Goal: Task Accomplishment & Management: Manage account settings

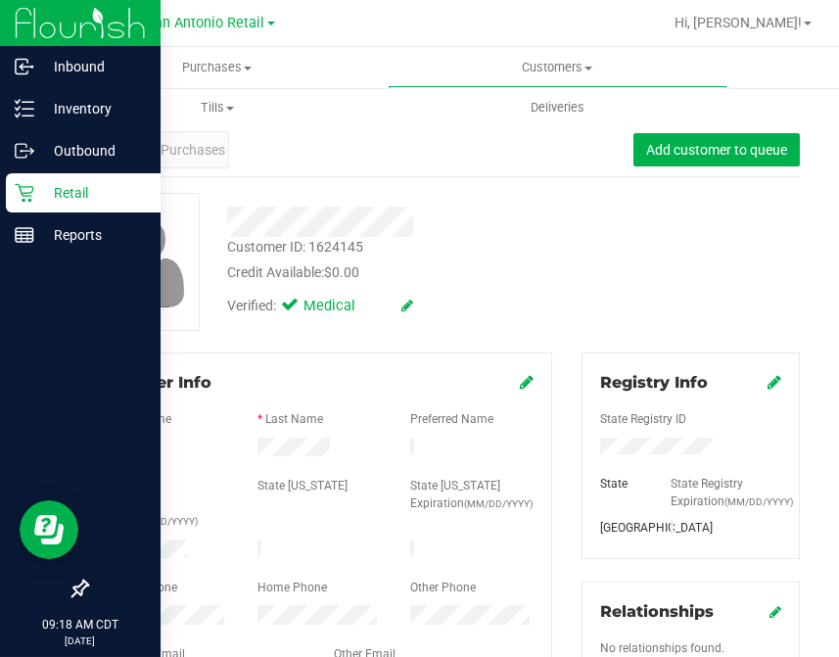
click at [21, 201] on icon at bounding box center [25, 193] width 20 height 20
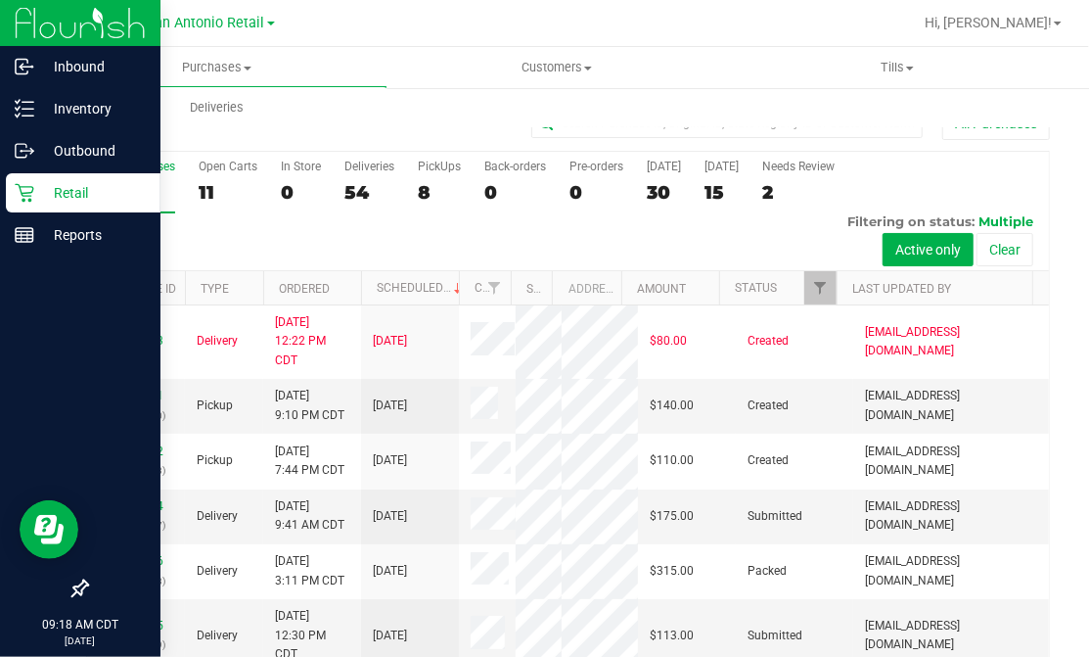
click at [17, 196] on icon at bounding box center [25, 193] width 20 height 20
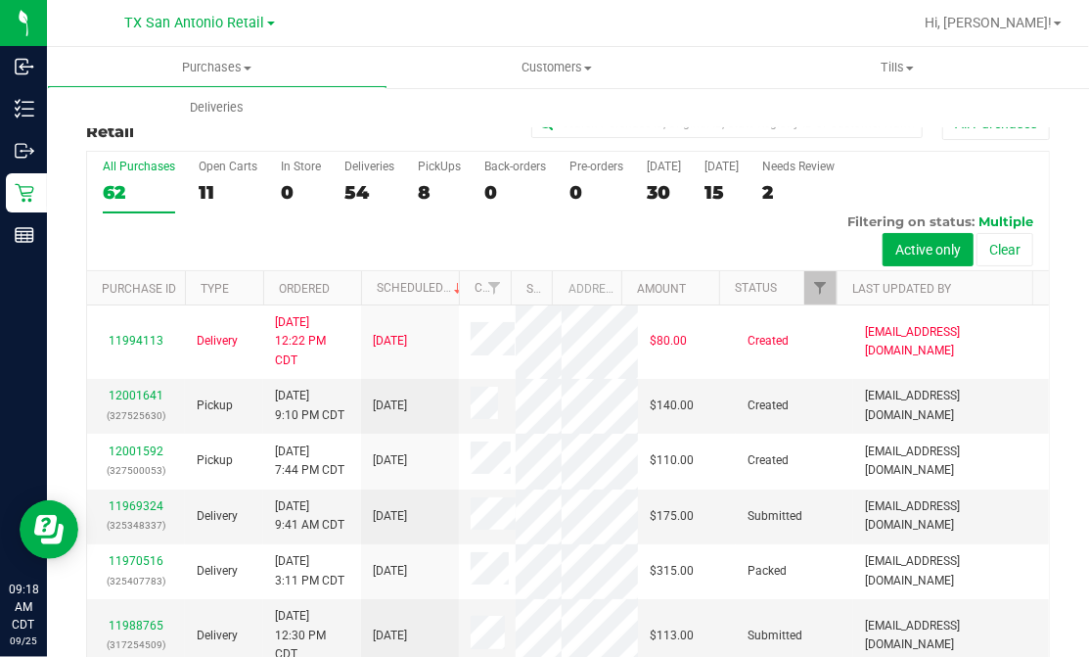
click at [656, 34] on div at bounding box center [631, 23] width 562 height 38
click at [190, 109] on span "Deliveries" at bounding box center [216, 108] width 107 height 18
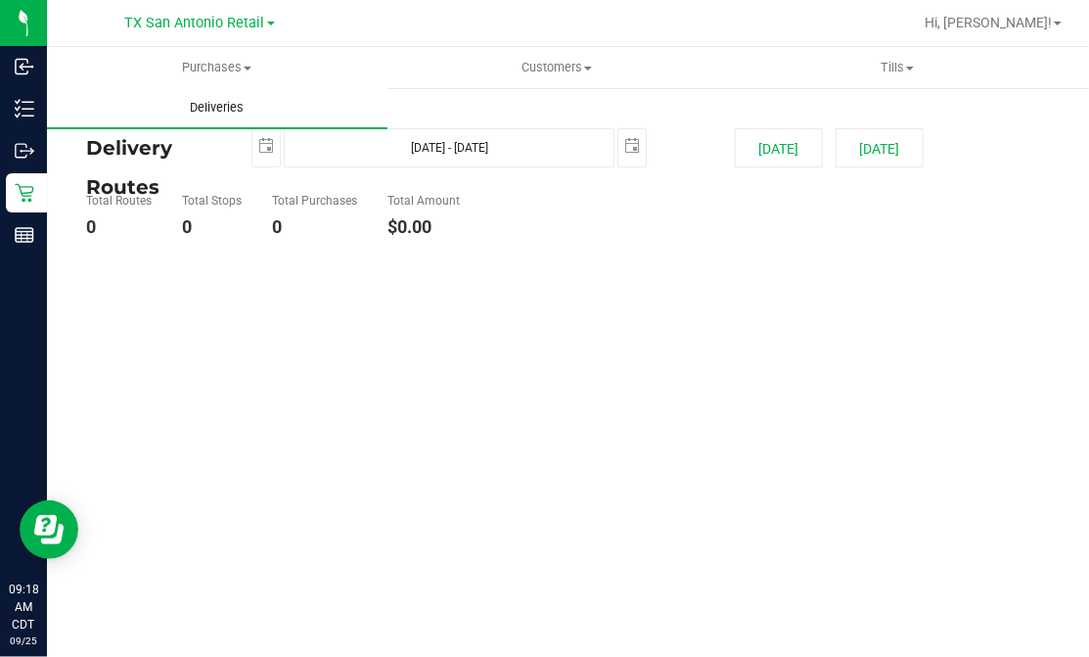
click at [345, 109] on uib-tab-heading "Deliveries" at bounding box center [217, 107] width 341 height 41
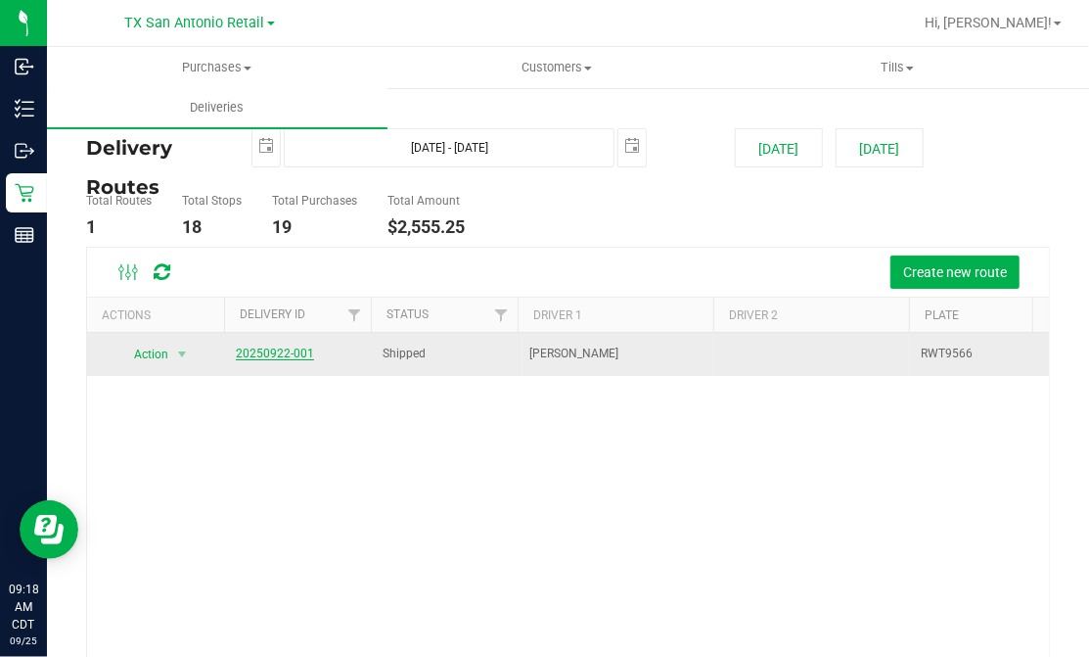
click at [268, 358] on link "20250922-001" at bounding box center [275, 353] width 78 height 14
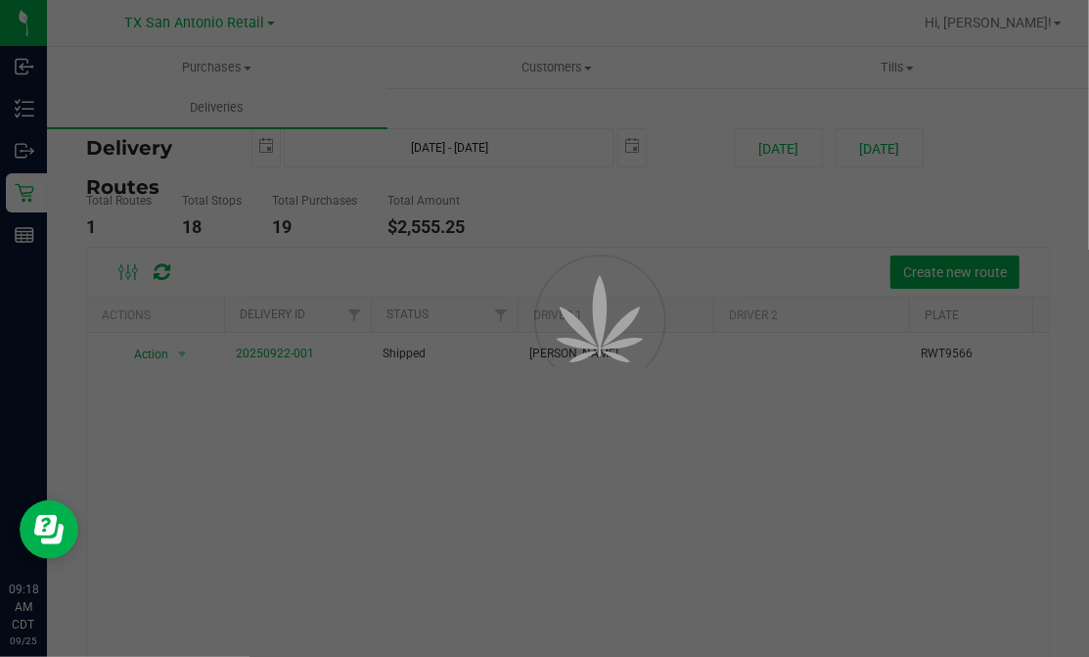
click at [546, 252] on main "Purchases Summary of purchases Fulfillment All purchases Customers All customer…" at bounding box center [568, 352] width 1042 height 610
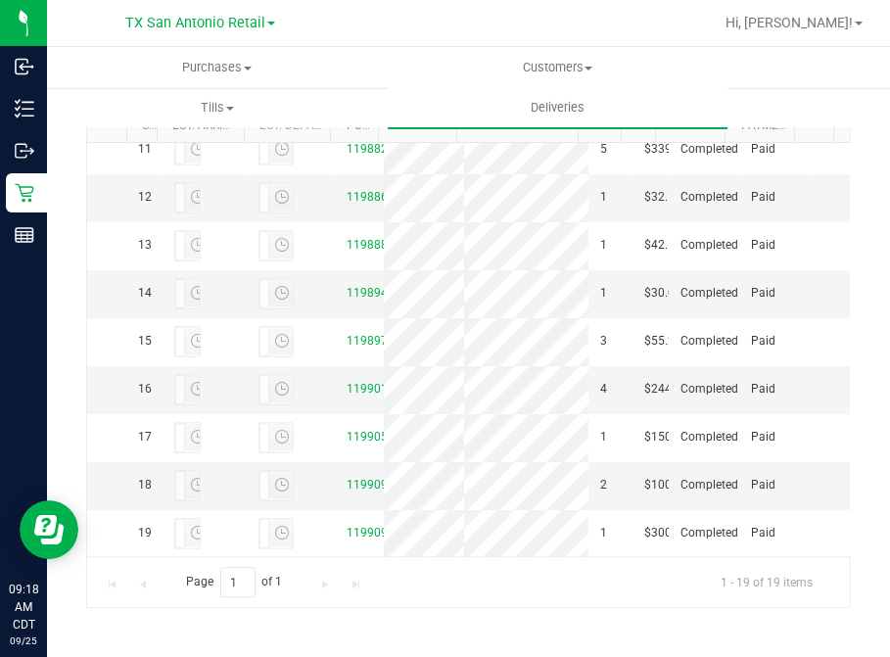
scroll to position [334, 0]
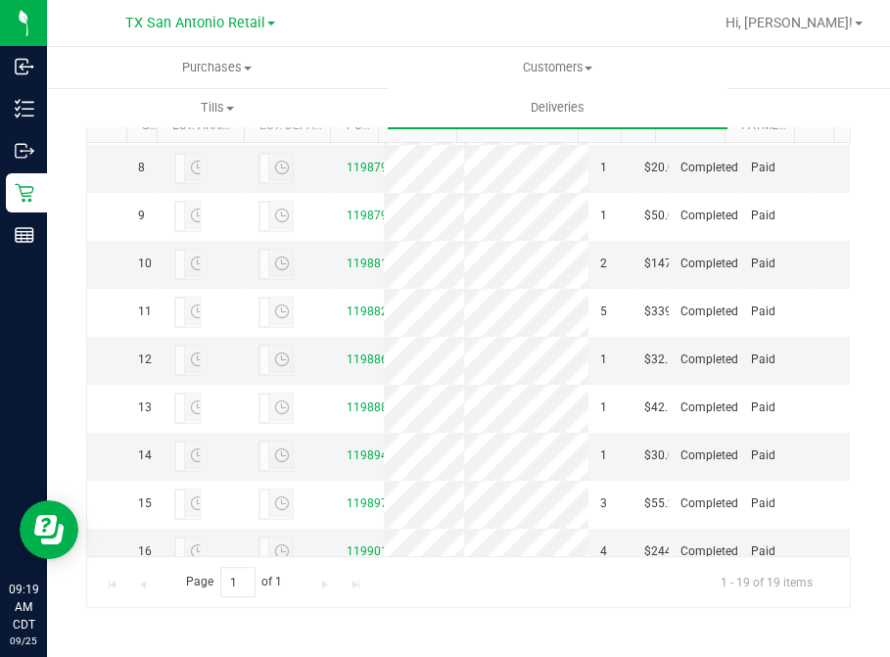
click at [424, 20] on div at bounding box center [531, 23] width 362 height 38
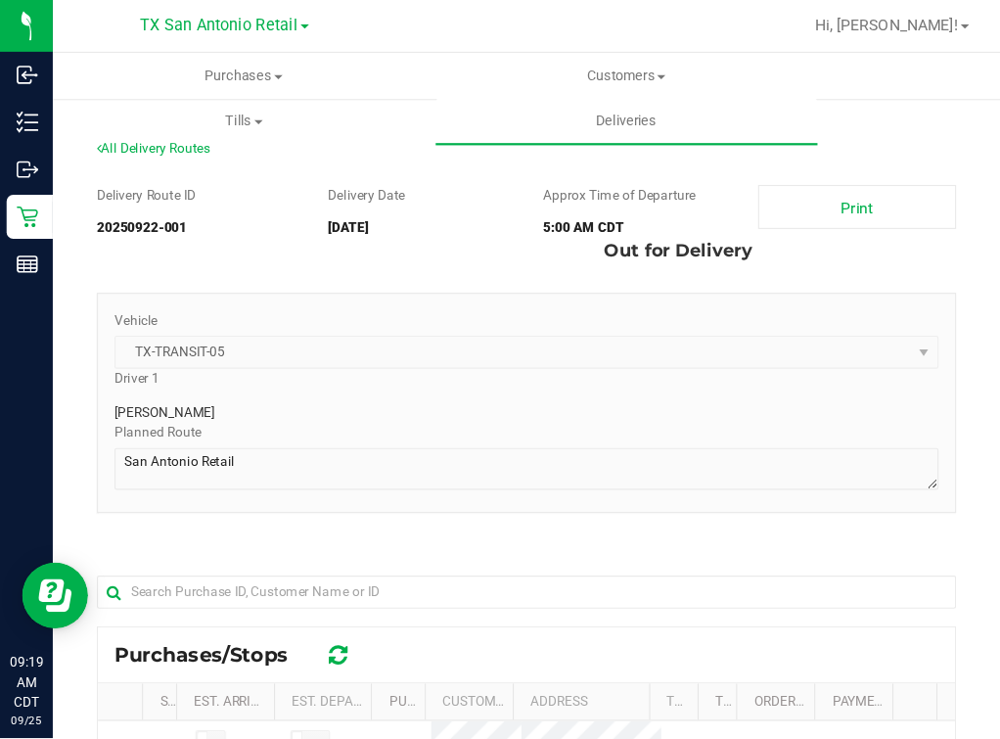
scroll to position [435, 0]
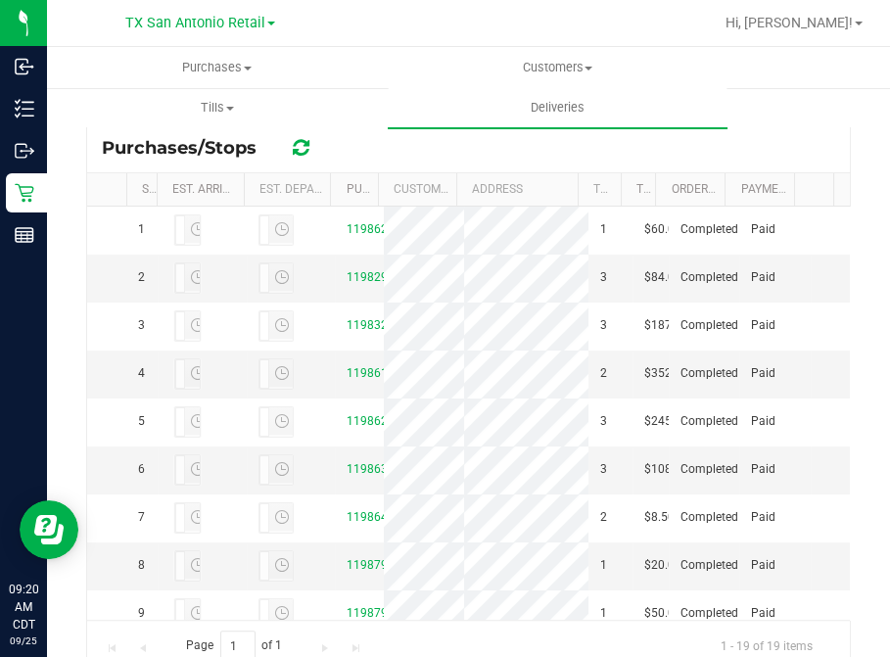
click at [762, 112] on div "Purchases Summary of purchases Fulfillment All purchases Customers All customer…" at bounding box center [492, 87] width 890 height 80
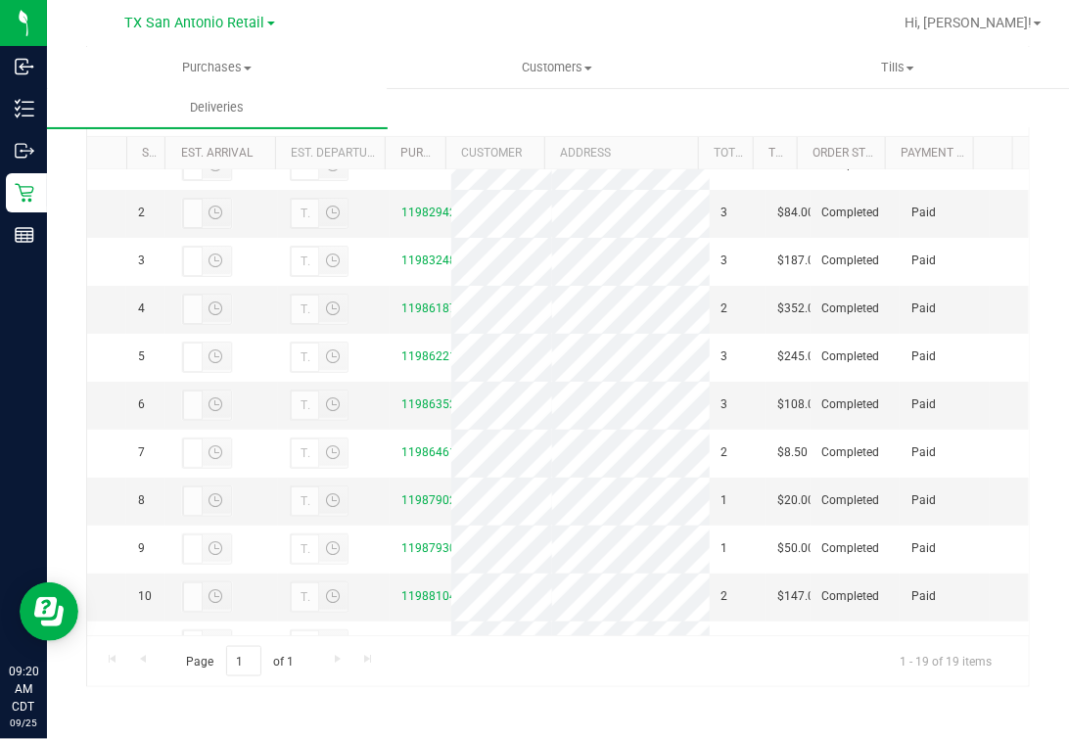
scroll to position [0, 0]
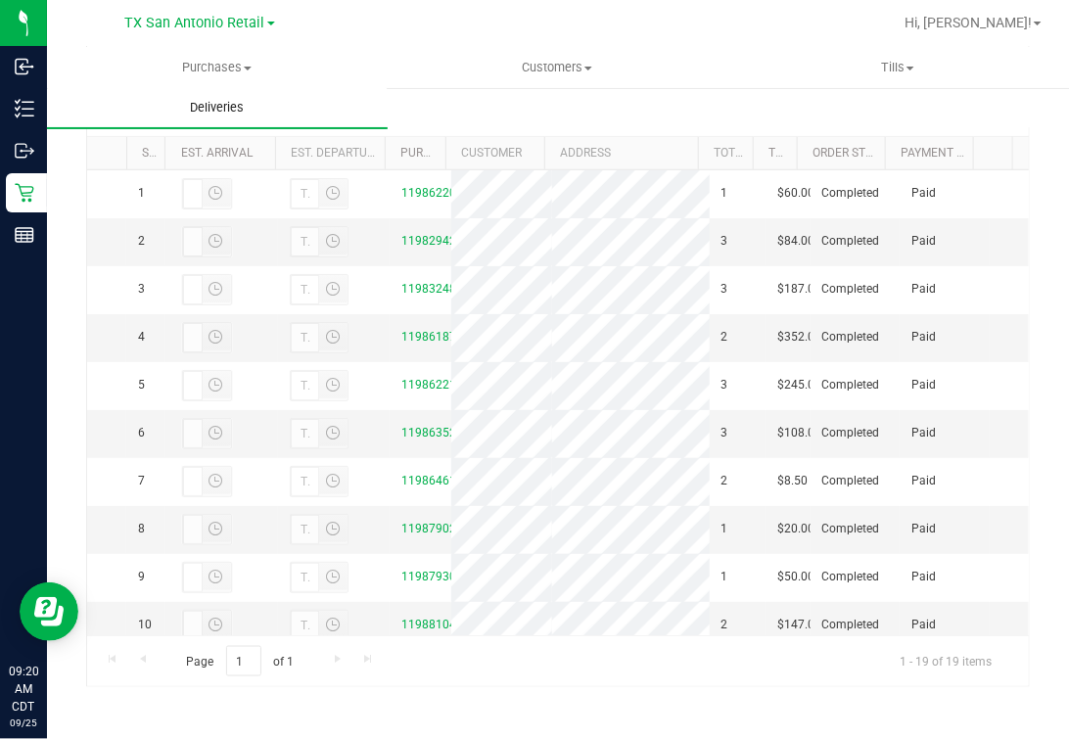
click at [208, 111] on span "Deliveries" at bounding box center [216, 108] width 107 height 18
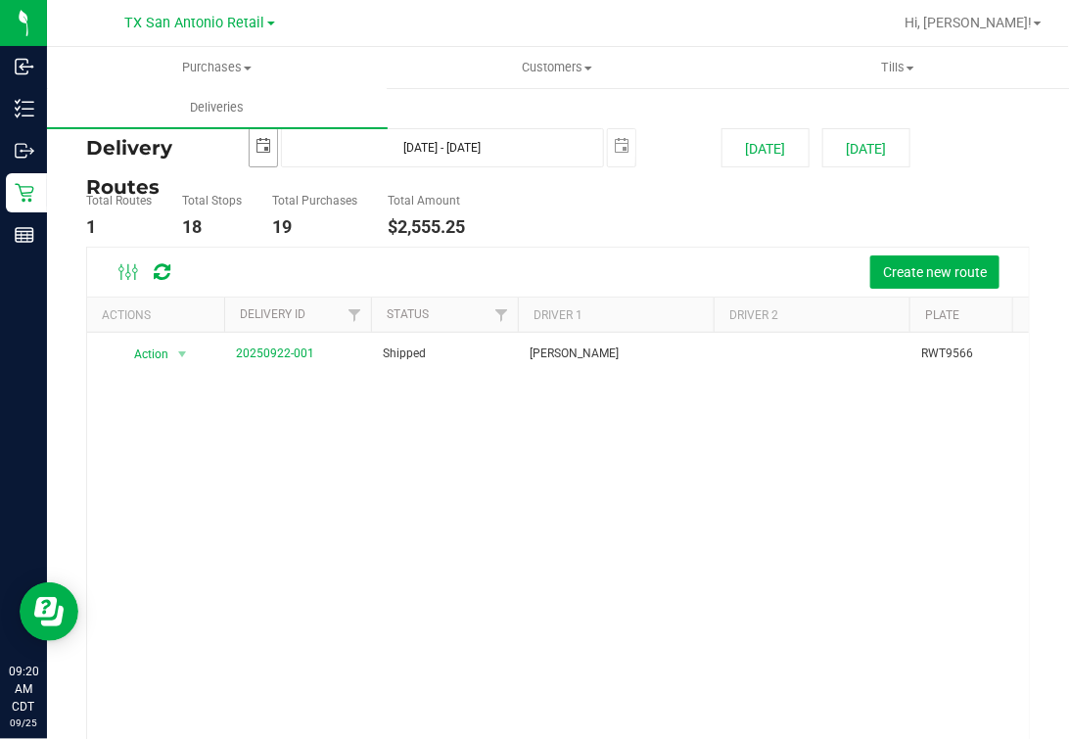
click at [249, 155] on span "2025-09-23" at bounding box center [263, 147] width 29 height 39
click at [274, 147] on span "2025-09-23" at bounding box center [263, 147] width 29 height 39
click at [265, 157] on span "select" at bounding box center [263, 146] width 27 height 34
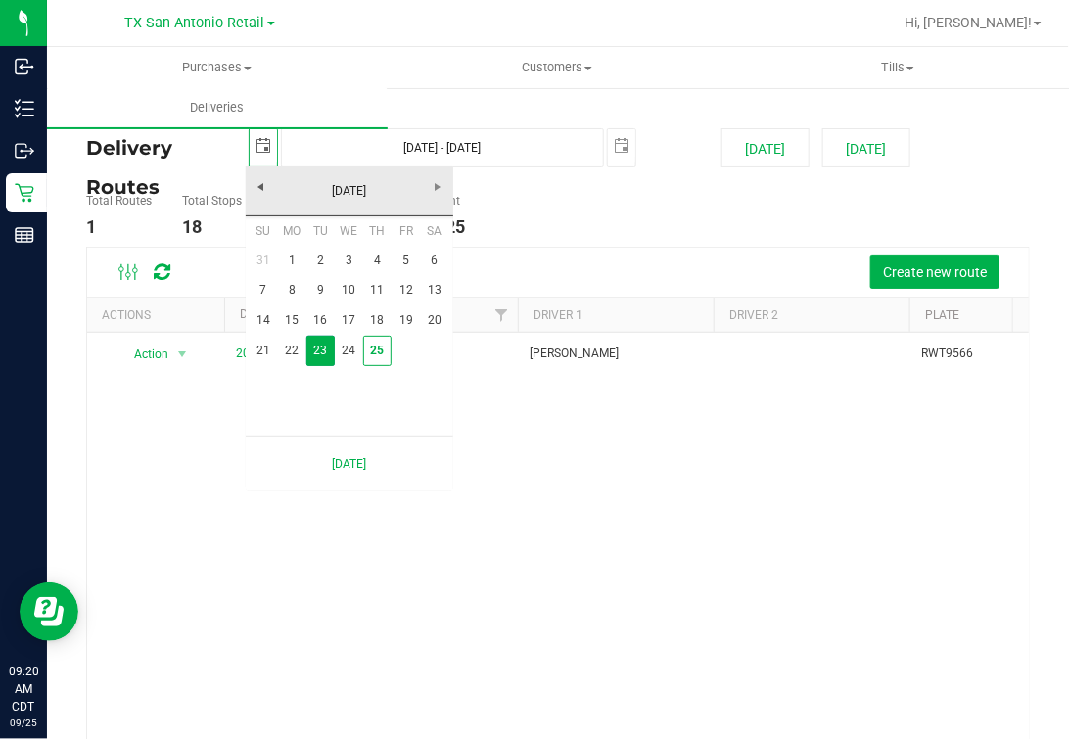
scroll to position [0, 48]
click at [380, 367] on td at bounding box center [377, 380] width 28 height 28
click at [387, 345] on link "25" at bounding box center [377, 351] width 28 height 30
type input "[DATE]"
type input "[DATE] - [DATE]"
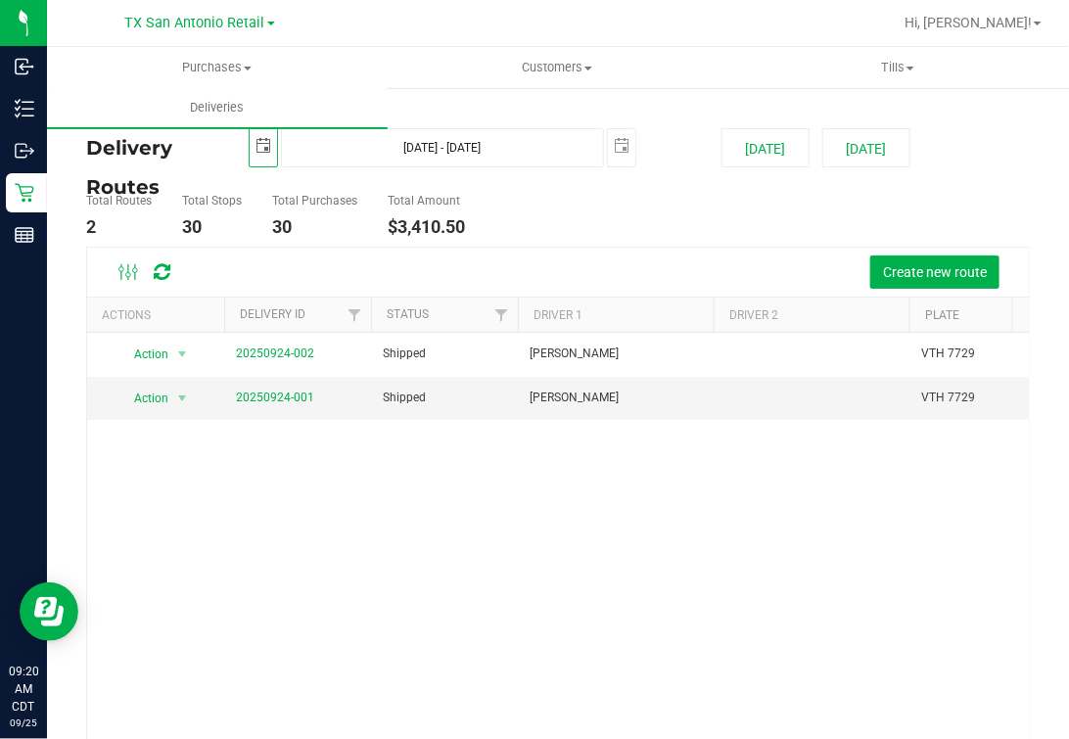
click at [594, 148] on div "2025-09-25 Sep 25, 2025 - Sep 25, 2025 2025-09-25" at bounding box center [470, 147] width 473 height 39
click at [608, 150] on span "select" at bounding box center [621, 146] width 27 height 34
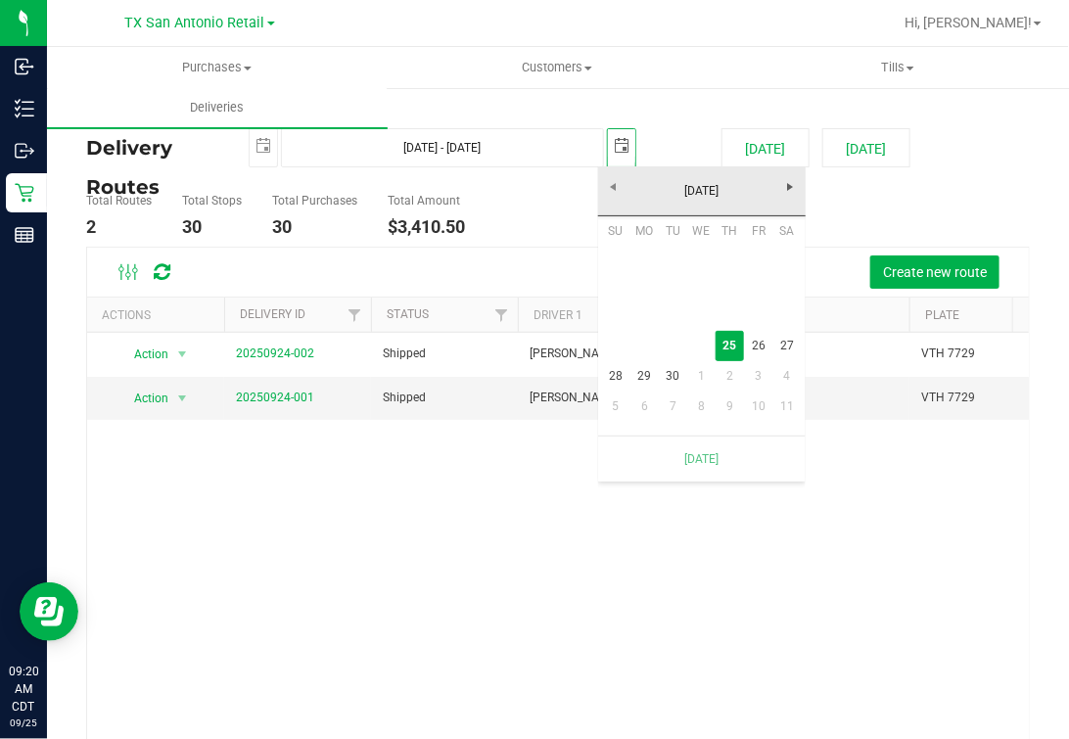
scroll to position [0, 48]
click at [730, 337] on link "25" at bounding box center [730, 346] width 28 height 30
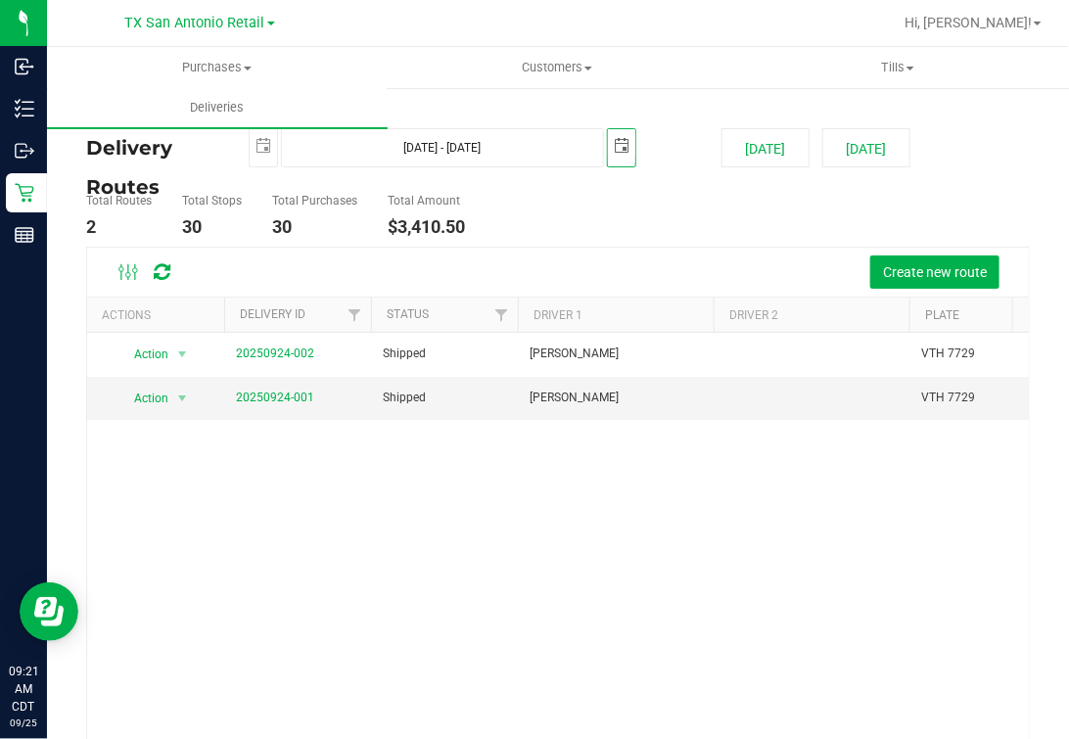
click at [607, 236] on ul "Total Routes 2 Total Stops 30 Total Purchases 30 Total Amount $3,410.50" at bounding box center [393, 216] width 624 height 62
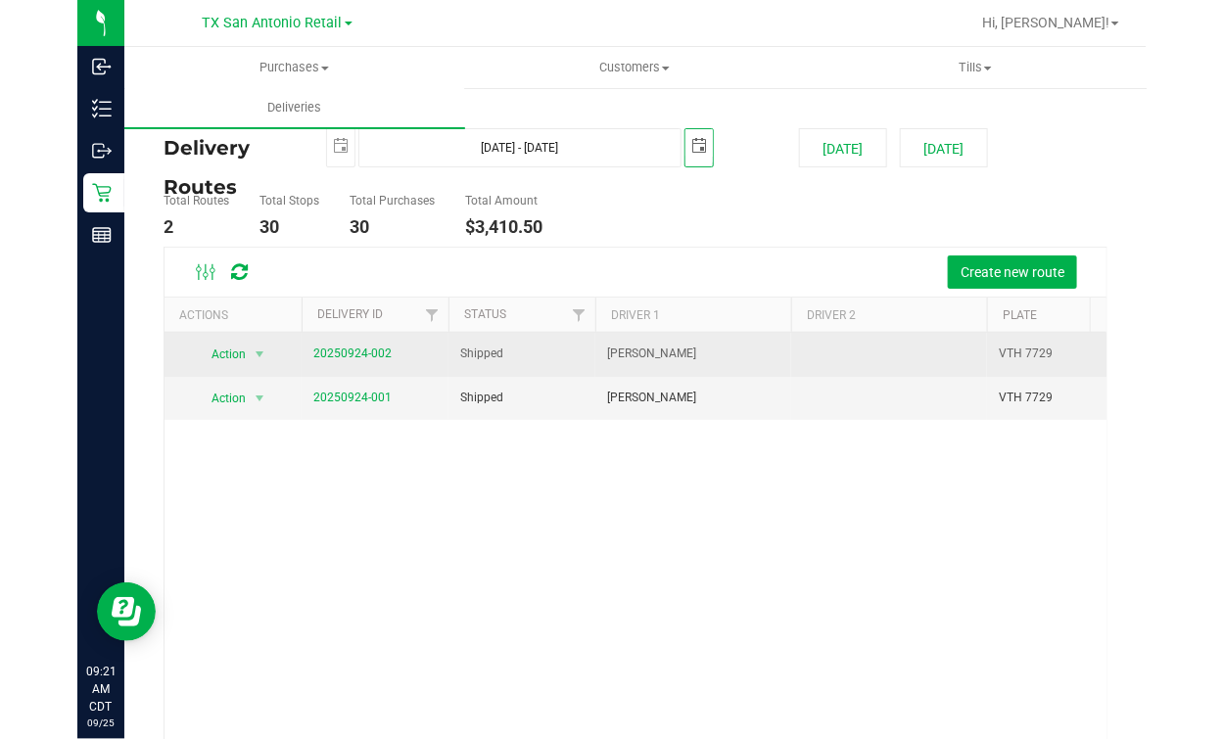
scroll to position [0, 0]
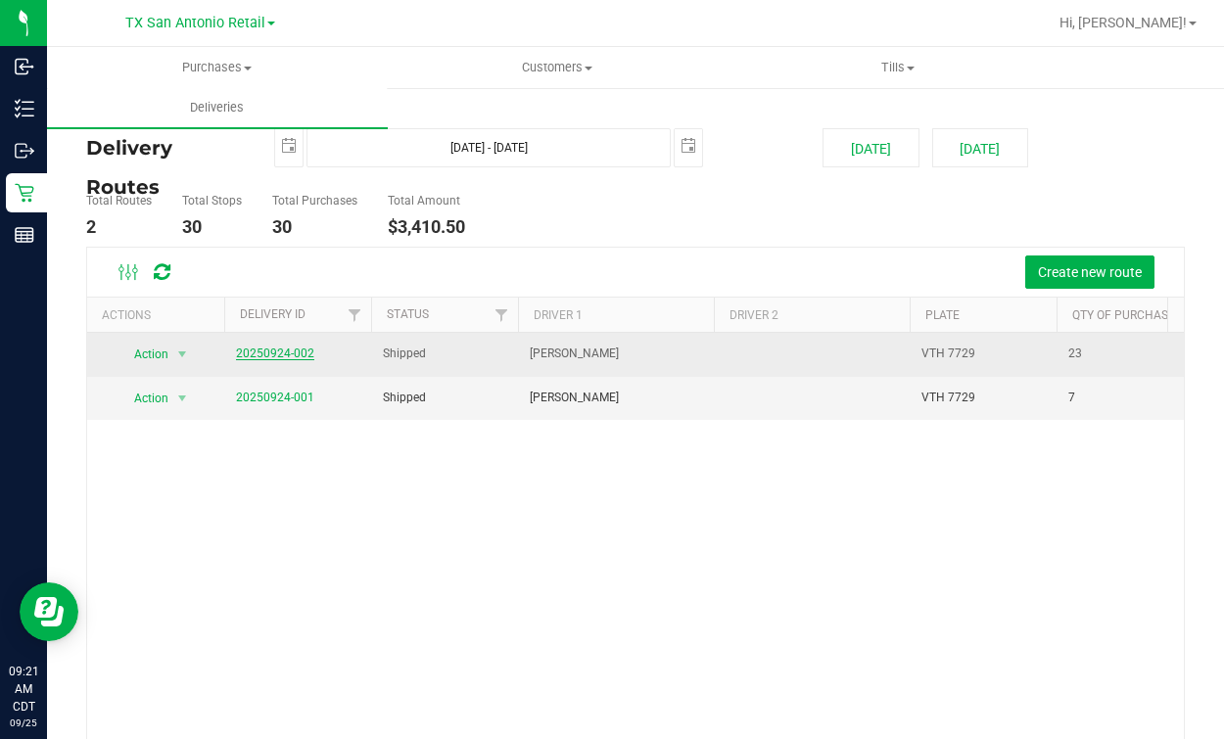
click at [277, 352] on link "20250924-002" at bounding box center [275, 353] width 78 height 14
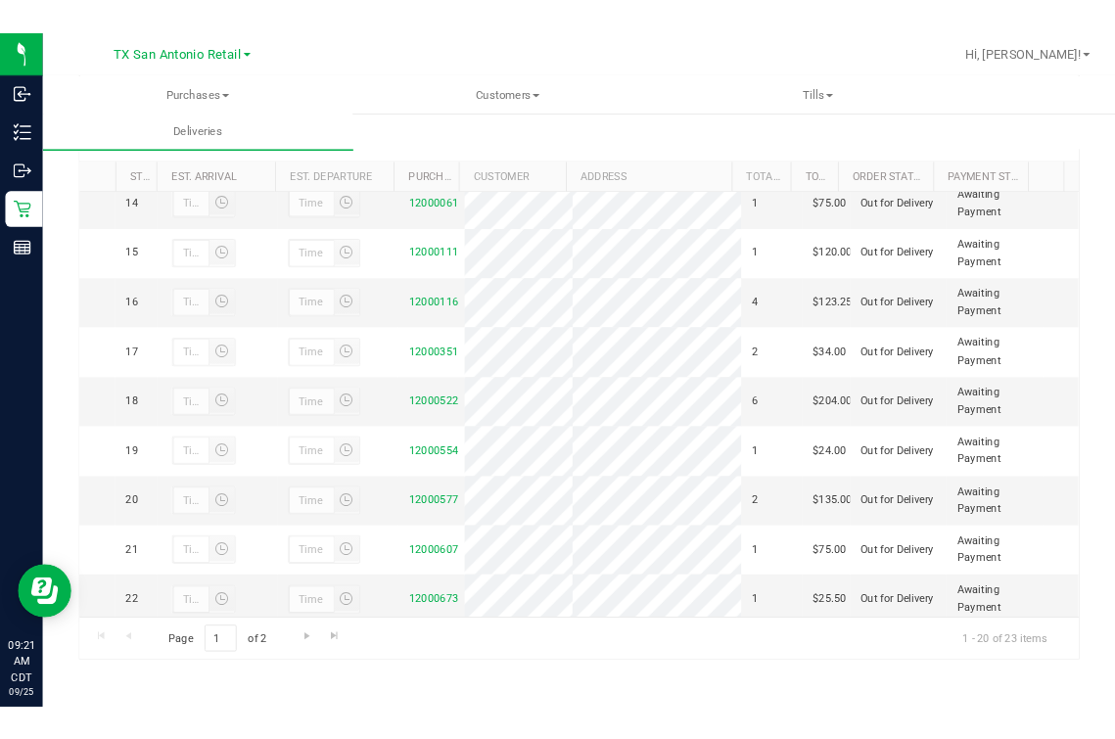
scroll to position [855, 0]
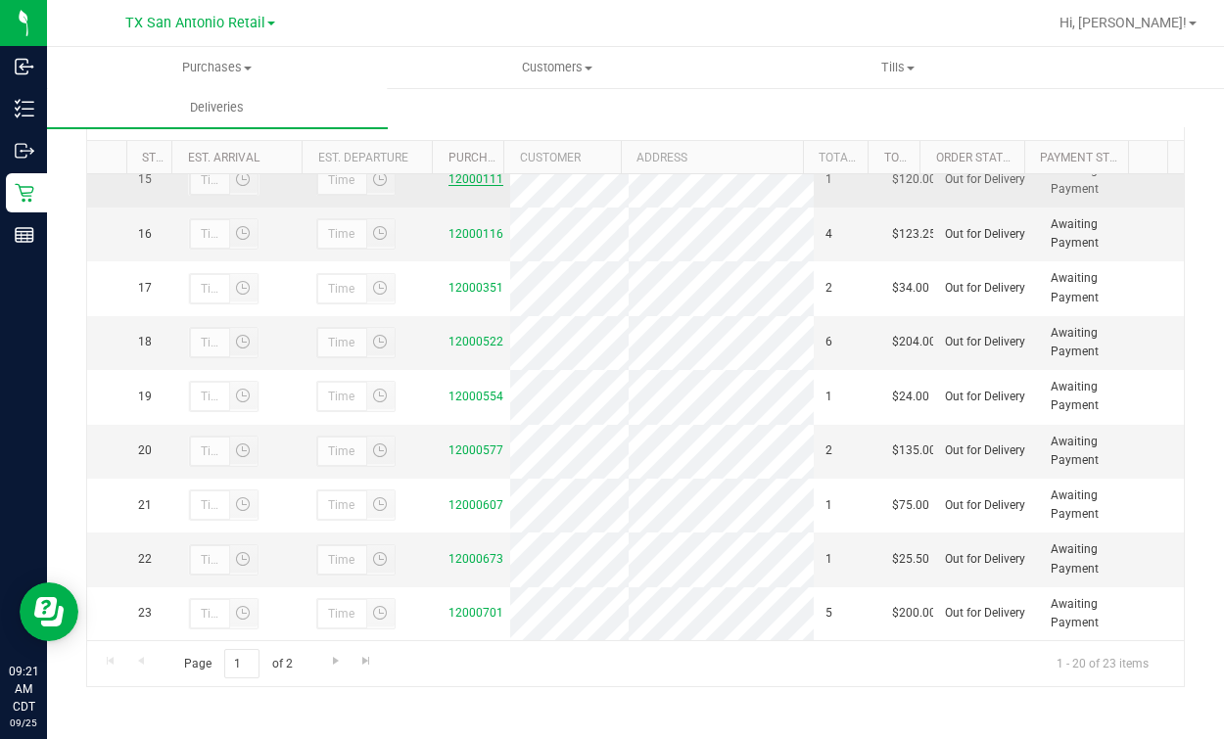
click at [465, 186] on link "12000111" at bounding box center [475, 179] width 55 height 14
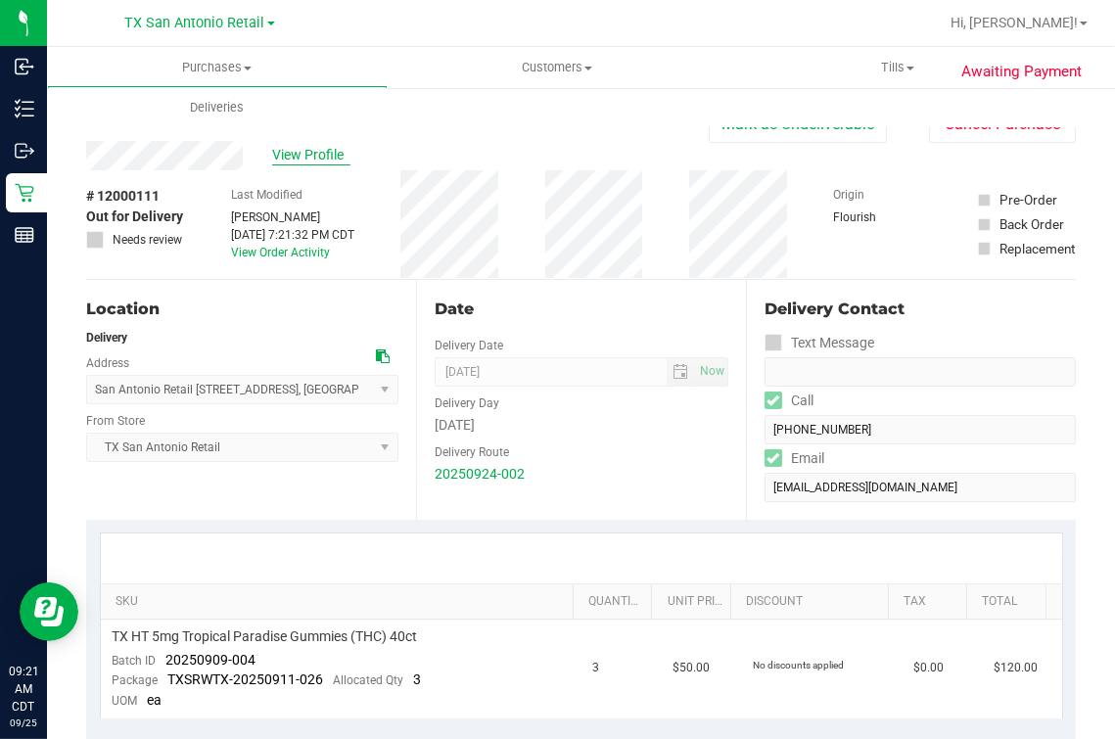
click at [330, 152] on span "View Profile" at bounding box center [311, 155] width 78 height 21
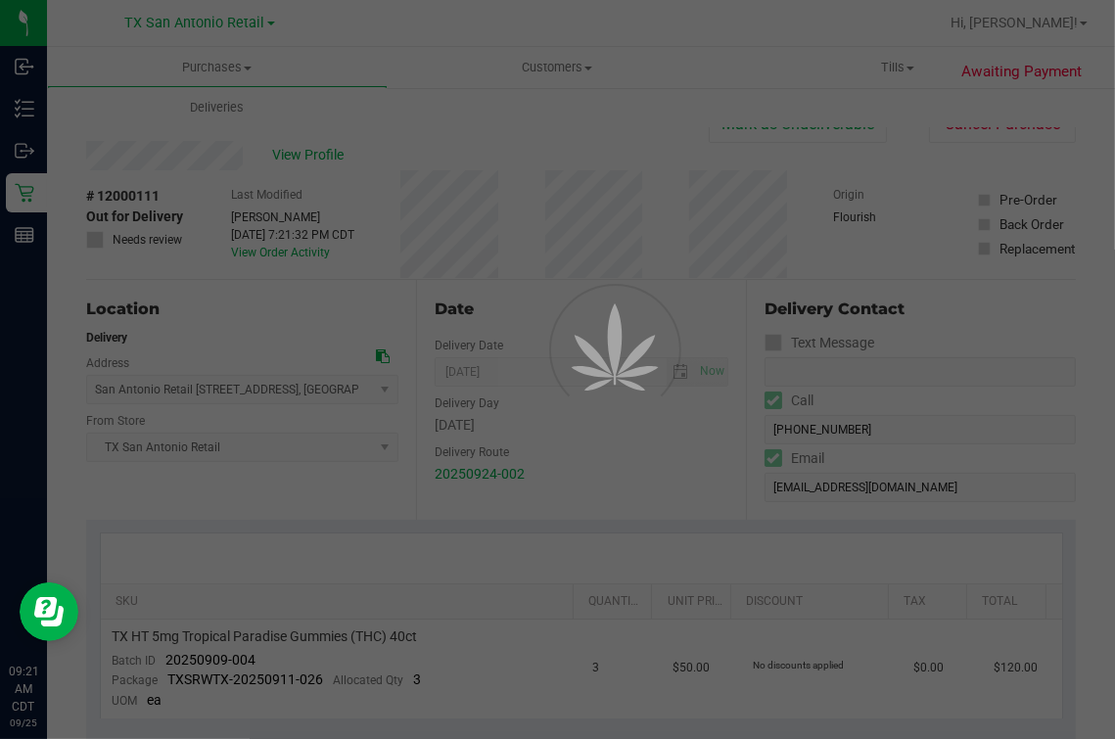
click at [521, 157] on div at bounding box center [557, 369] width 1115 height 739
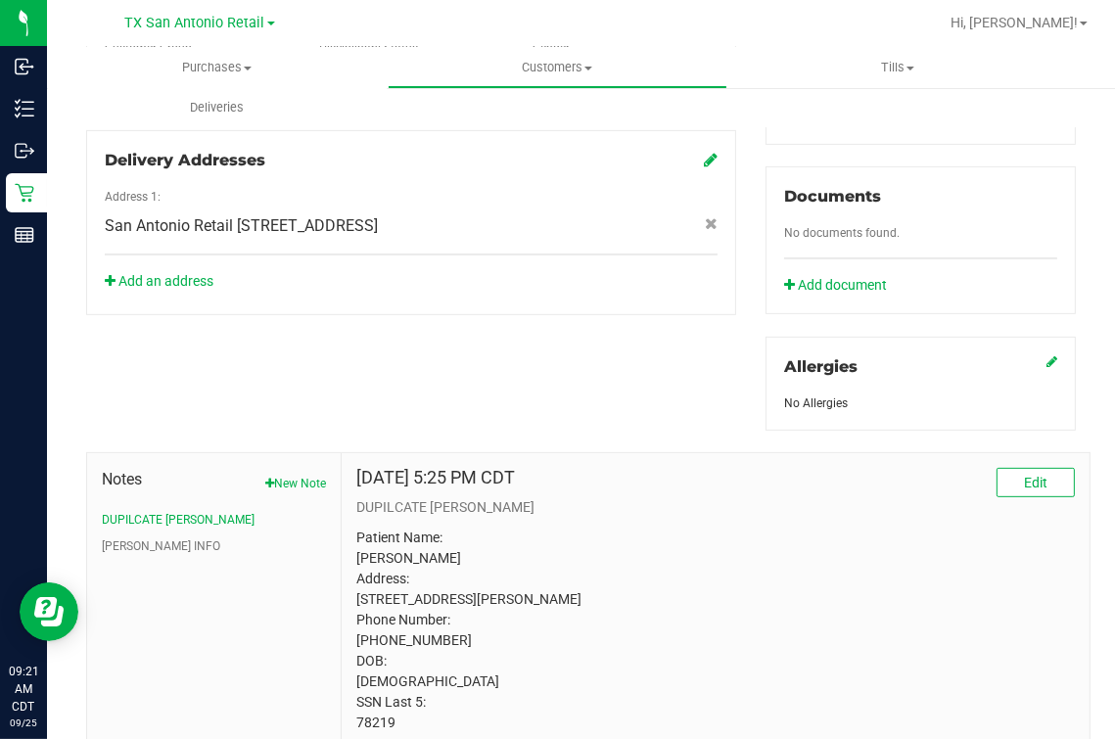
scroll to position [734, 0]
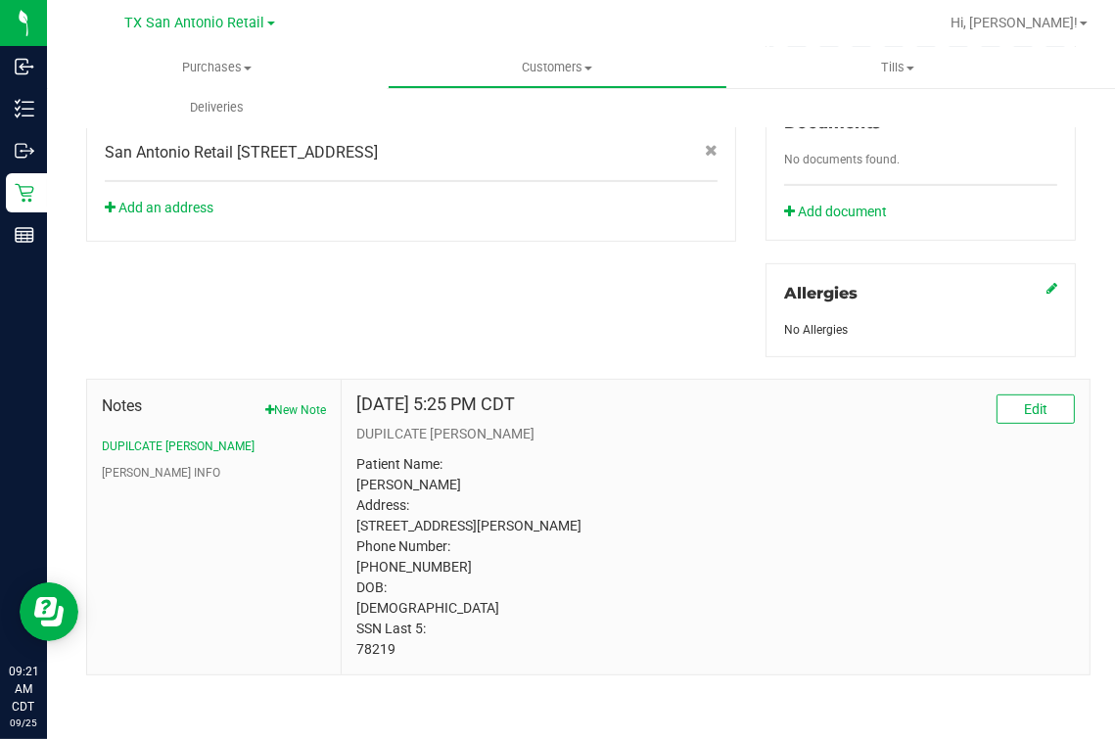
click at [374, 656] on p "Patient Name: Reinaldo Perez Address: 5403 Redding Lane San Antonio, TX, 78219 …" at bounding box center [715, 557] width 718 height 206
click at [601, 290] on div "Member Info * First Name * Last Name Preferred Name * Date of Birth (MM/DD/YYYY…" at bounding box center [580, 150] width 1019 height 1050
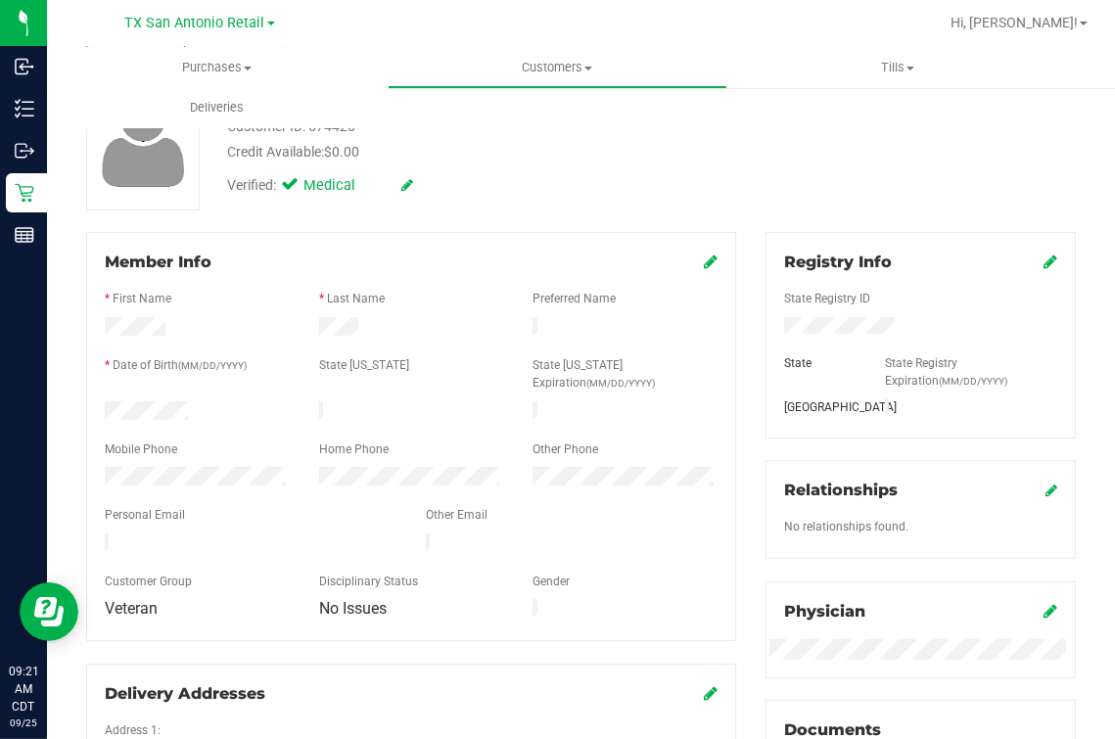
scroll to position [0, 0]
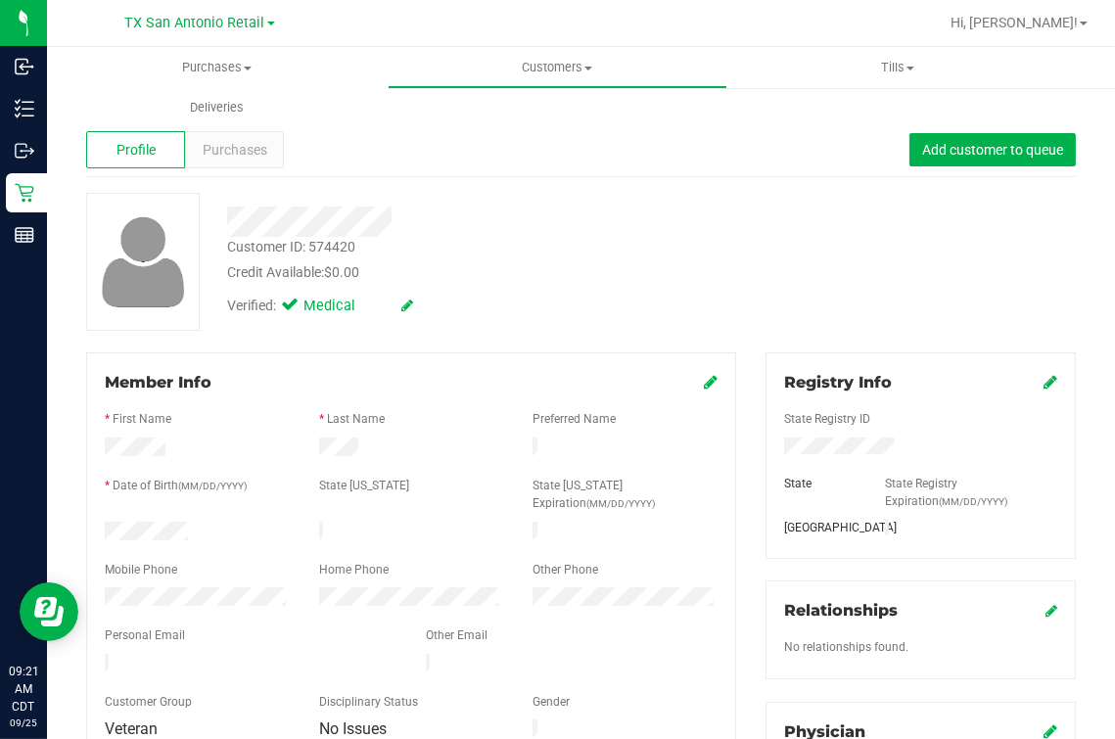
click at [345, 148] on div "Profile Purchases Add customer to queue" at bounding box center [581, 150] width 990 height 54
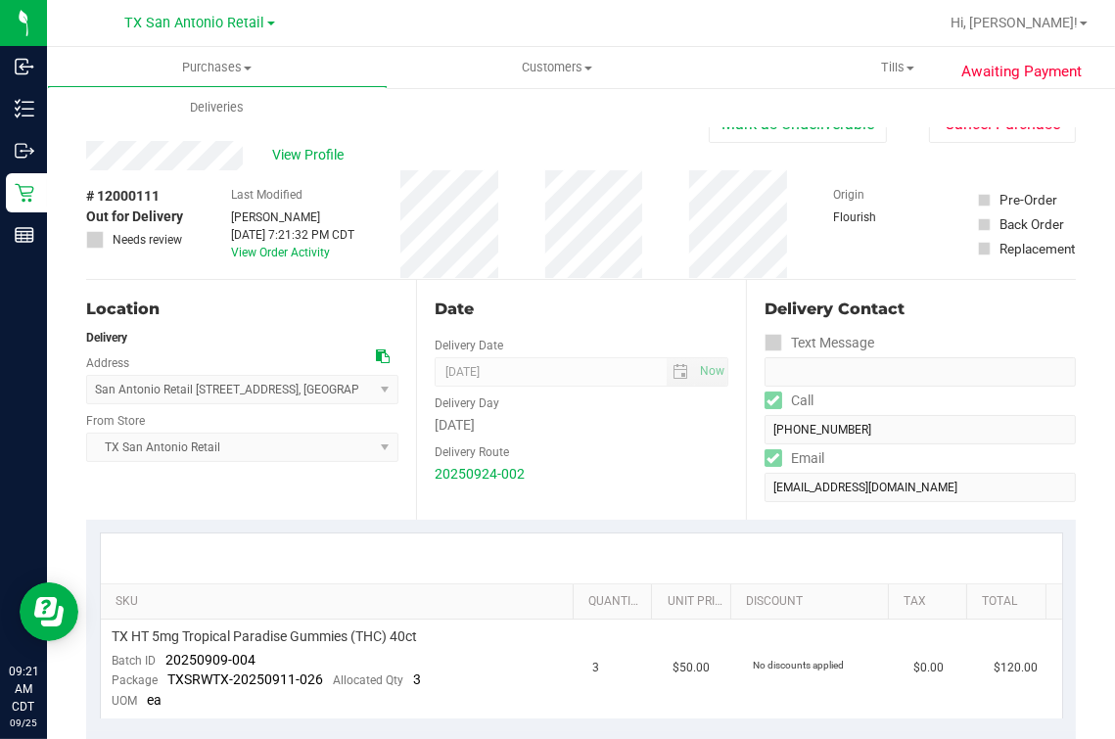
click at [194, 138] on div "Back [PERSON_NAME] as Undeliverable Cancel Purchase" at bounding box center [581, 123] width 990 height 35
click at [294, 178] on div "Last Modified Lindsey Sherman Sep 24, 2025 7:21:32 PM CDT View Order Activity" at bounding box center [292, 224] width 123 height 109
click at [313, 168] on div "View Profile" at bounding box center [397, 155] width 623 height 29
click at [332, 159] on span "View Profile" at bounding box center [311, 155] width 78 height 21
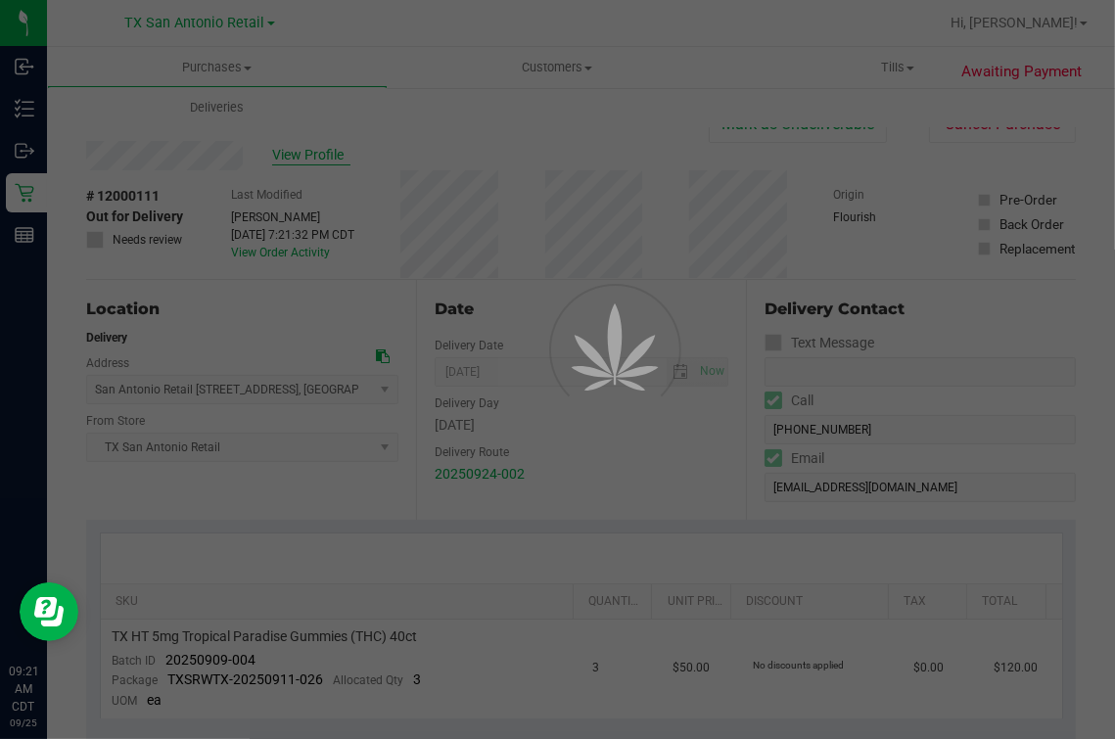
click at [355, 148] on div at bounding box center [557, 369] width 1115 height 739
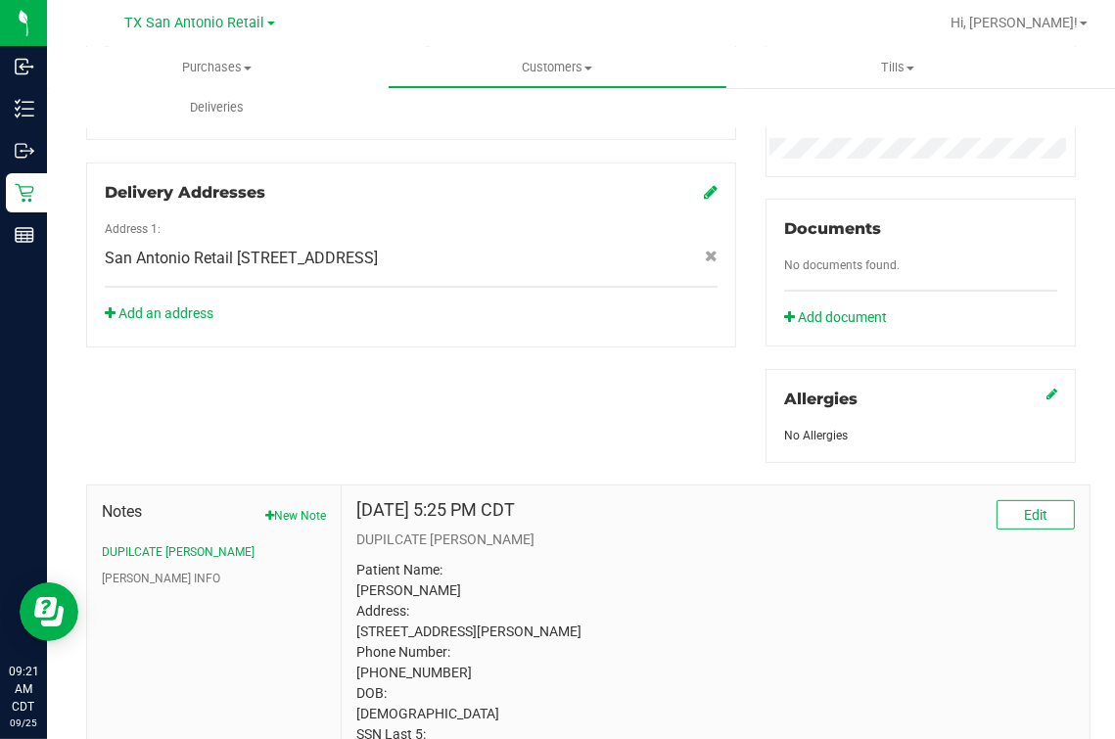
scroll to position [744, 0]
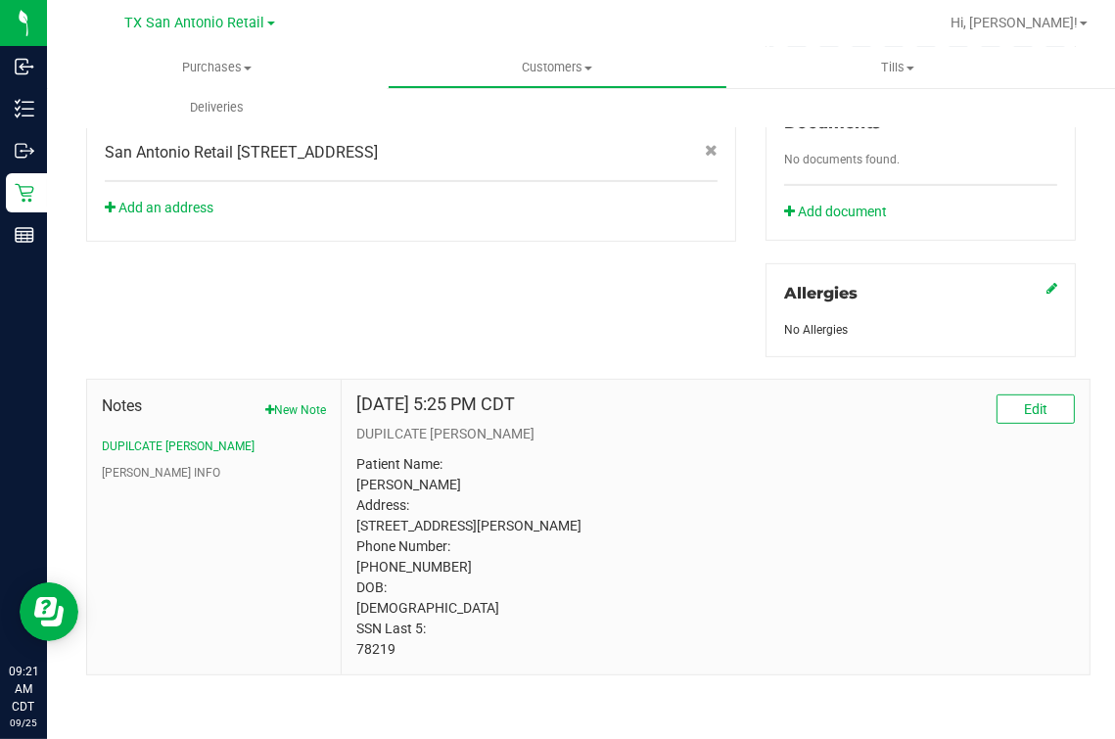
click at [385, 648] on p "Patient Name: Reinaldo Perez Address: 5403 Redding Lane San Antonio, TX, 78219 …" at bounding box center [715, 557] width 718 height 206
click at [385, 649] on p "Patient Name: Reinaldo Perez Address: 5403 Redding Lane San Antonio, TX, 78219 …" at bounding box center [715, 557] width 718 height 206
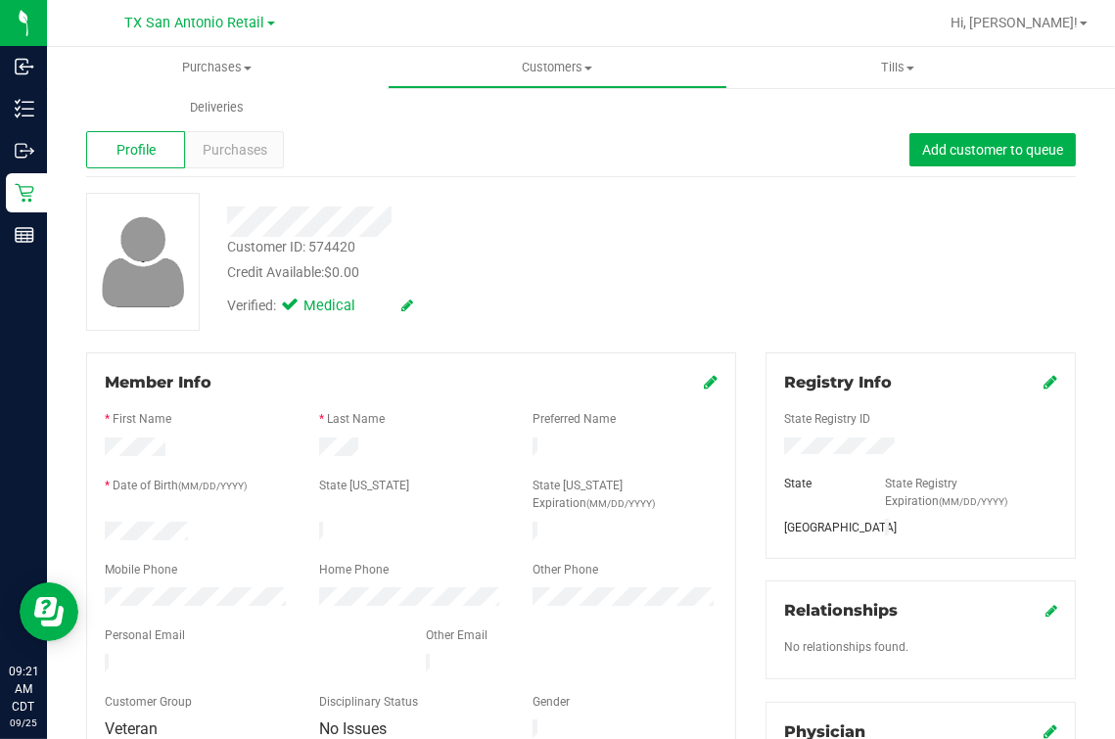
click at [440, 107] on div "Purchases Summary of purchases Fulfillment All purchases Customers All customer…" at bounding box center [604, 87] width 1115 height 80
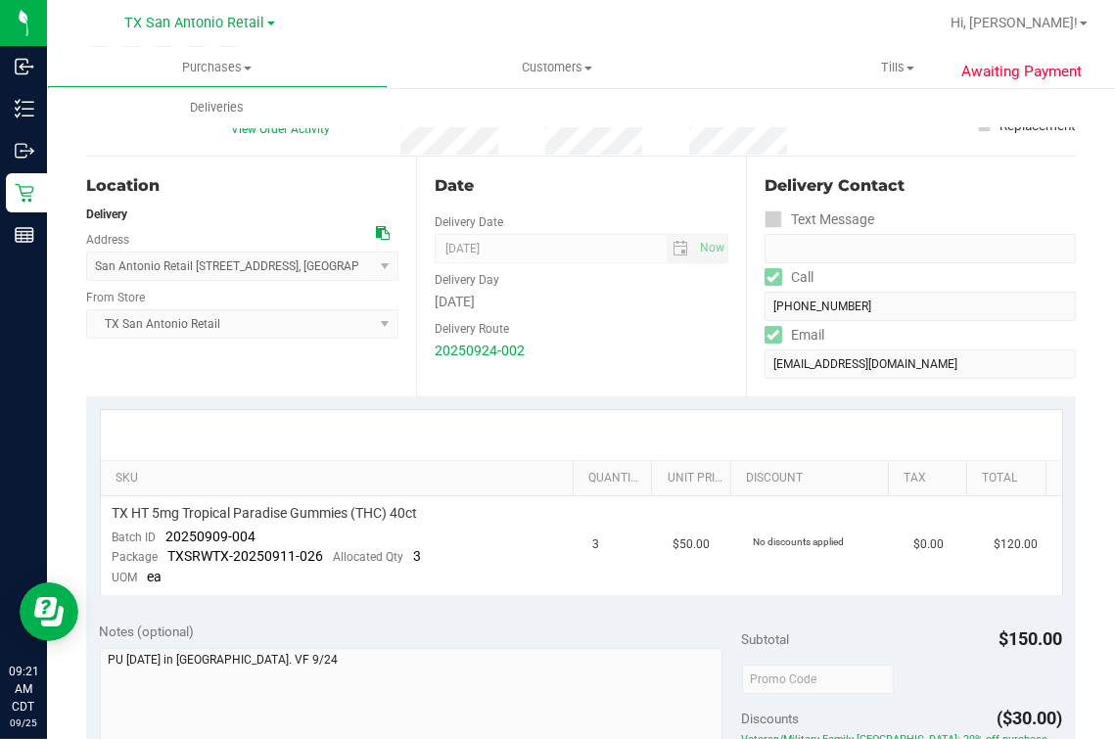
scroll to position [367, 0]
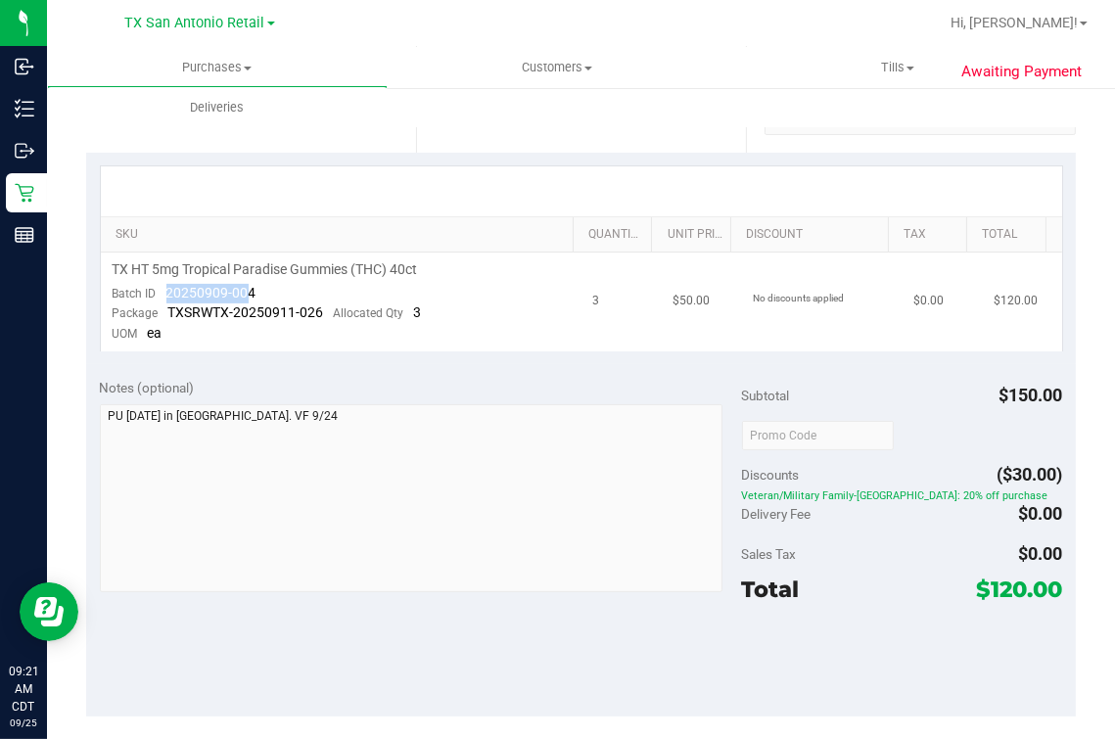
drag, startPoint x: 168, startPoint y: 288, endPoint x: 250, endPoint y: 286, distance: 81.3
click at [250, 286] on span "20250909-004" at bounding box center [211, 293] width 90 height 16
click at [249, 291] on span "20250909-004" at bounding box center [211, 293] width 90 height 16
drag, startPoint x: 158, startPoint y: 294, endPoint x: 299, endPoint y: 294, distance: 140.9
click at [299, 294] on td "TX HT 5mg Tropical Paradise Gummies (THC) 40ct Batch ID 20250909-004 Package TX…" at bounding box center [341, 302] width 481 height 99
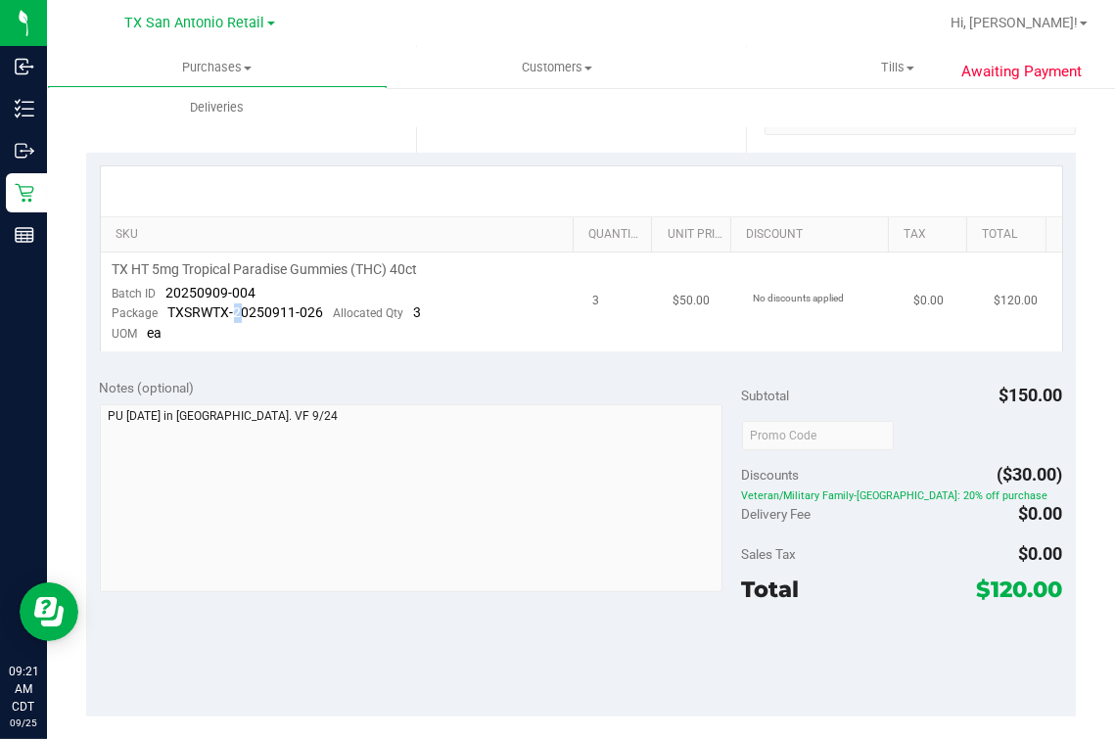
drag, startPoint x: 299, startPoint y: 294, endPoint x: 237, endPoint y: 303, distance: 62.4
click at [237, 304] on span "TXSRWTX-20250911-026" at bounding box center [246, 312] width 156 height 16
drag, startPoint x: 237, startPoint y: 303, endPoint x: 253, endPoint y: 286, distance: 23.6
click at [253, 286] on div "Batch ID 20250909-004" at bounding box center [185, 294] width 144 height 20
click at [227, 281] on td "TX HT 5mg Tropical Paradise Gummies (THC) 40ct Batch ID 20250909-004 Package TX…" at bounding box center [341, 302] width 481 height 99
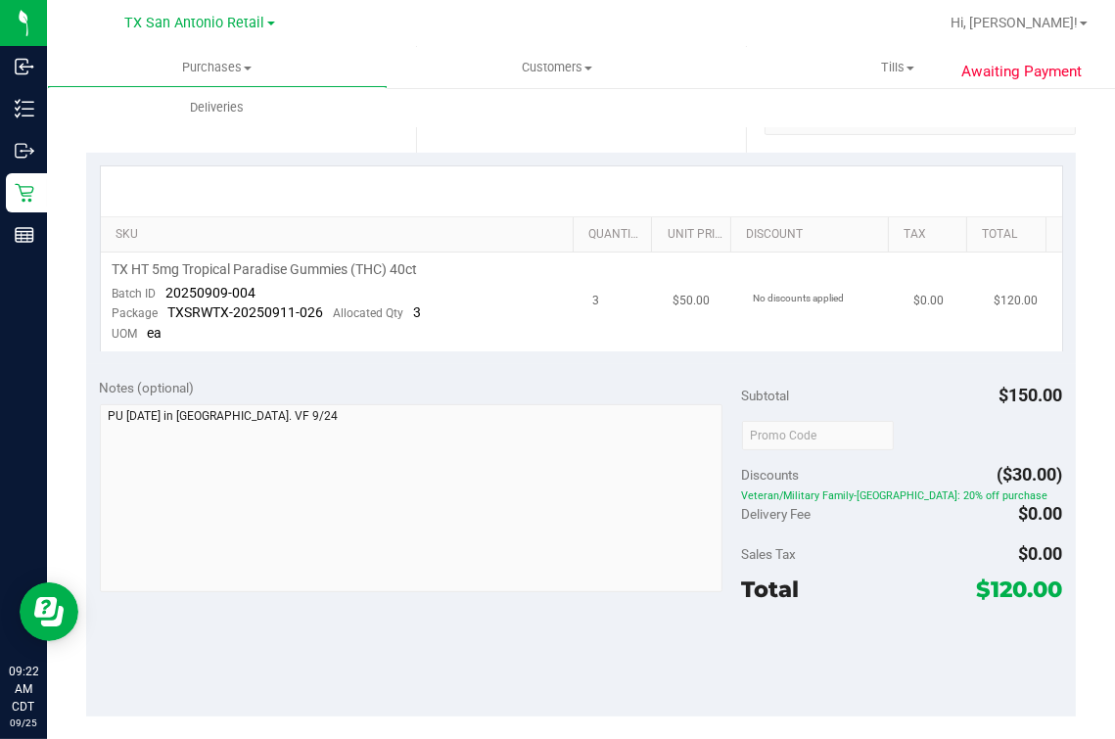
click at [210, 293] on span "20250909-004" at bounding box center [211, 293] width 90 height 16
drag, startPoint x: 210, startPoint y: 293, endPoint x: 187, endPoint y: 287, distance: 24.2
click at [187, 287] on span "20250909-004" at bounding box center [211, 293] width 90 height 16
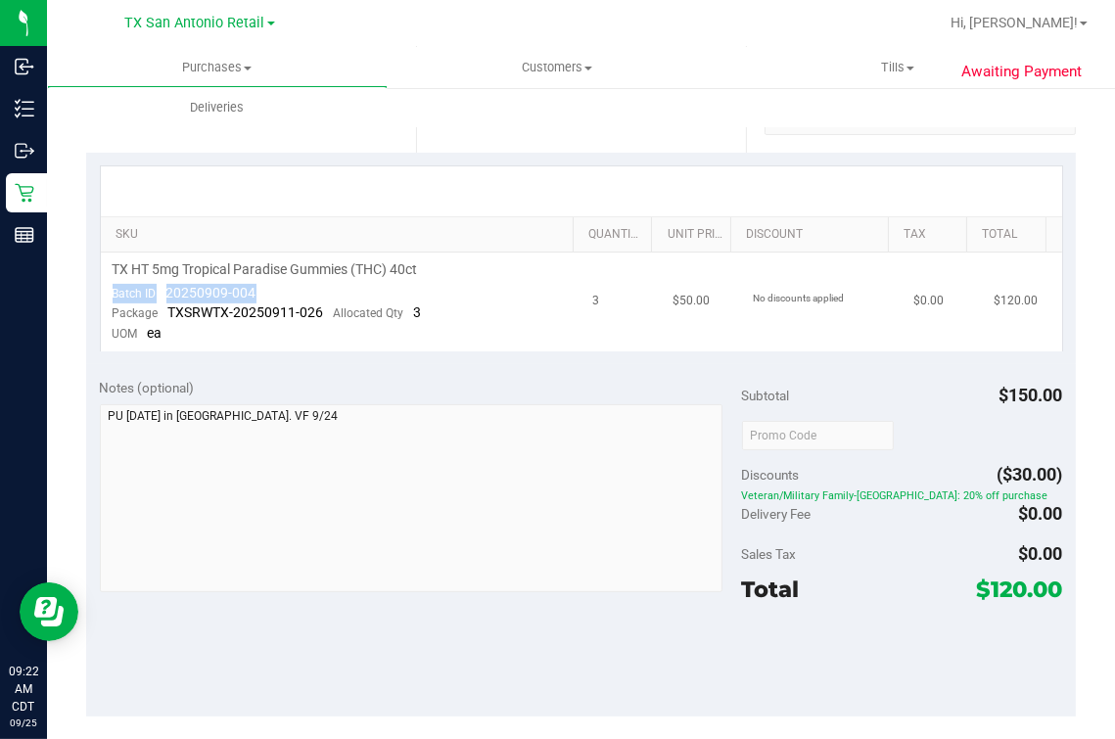
click at [161, 294] on div "Batch ID 20250909-004" at bounding box center [185, 294] width 144 height 20
drag, startPoint x: 169, startPoint y: 292, endPoint x: 311, endPoint y: 310, distance: 143.1
click at [310, 309] on td "TX HT 5mg Tropical Paradise Gummies (THC) 40ct Batch ID 20250909-004 Package TX…" at bounding box center [341, 302] width 481 height 99
drag, startPoint x: 311, startPoint y: 310, endPoint x: 252, endPoint y: 298, distance: 61.0
click at [254, 299] on span "20250909-004" at bounding box center [211, 293] width 90 height 16
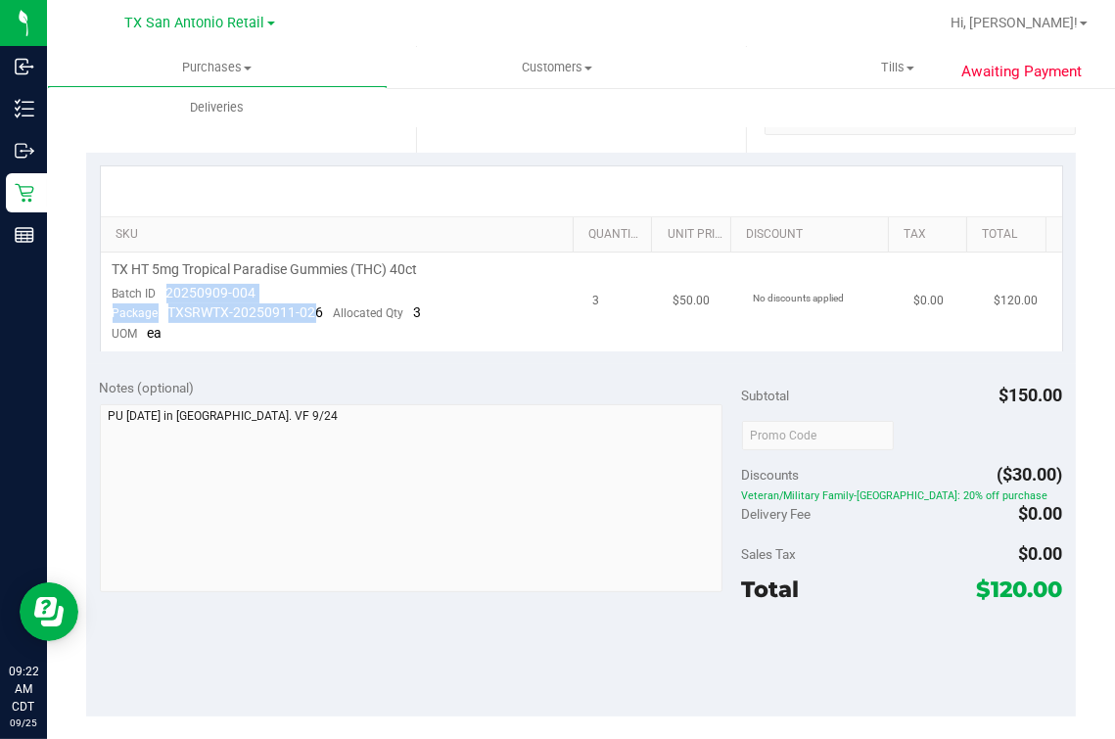
click at [216, 297] on span "20250909-004" at bounding box center [211, 293] width 90 height 16
drag, startPoint x: 159, startPoint y: 297, endPoint x: 286, endPoint y: 297, distance: 127.2
click at [286, 297] on td "TX HT 5mg Tropical Paradise Gummies (THC) 40ct Batch ID 20250909-004 Package TX…" at bounding box center [341, 302] width 481 height 99
click at [649, 108] on div "Purchases Summary of purchases Fulfillment All purchases Customers All customer…" at bounding box center [604, 87] width 1115 height 80
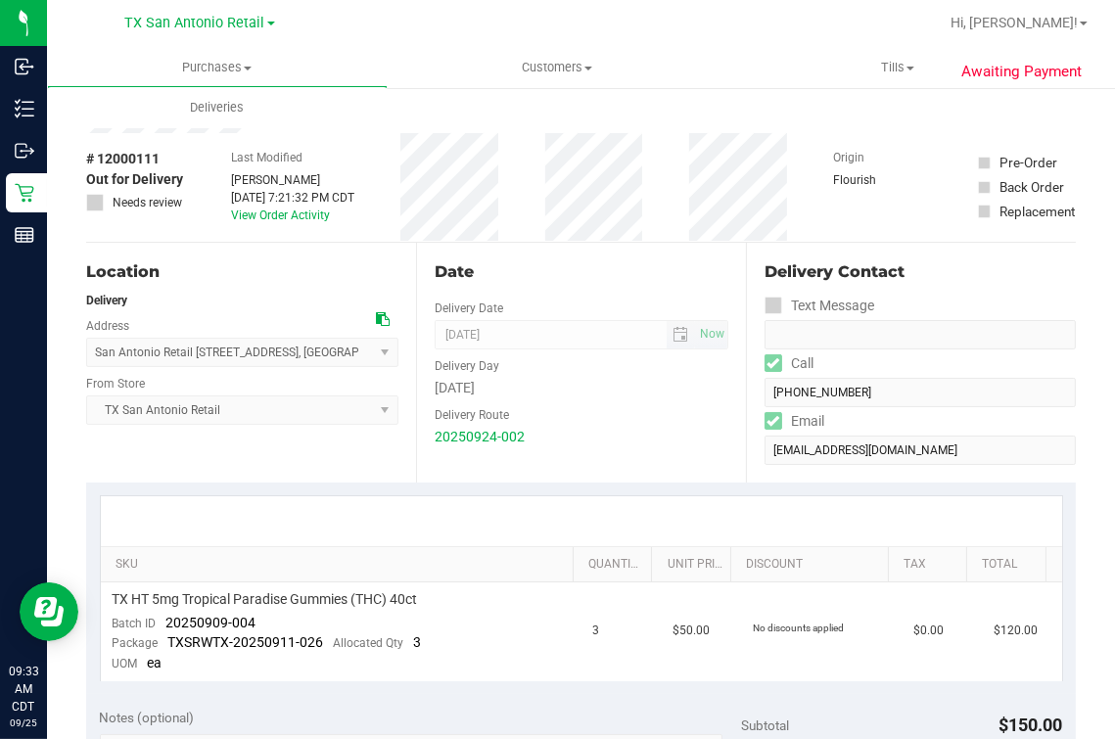
scroll to position [0, 0]
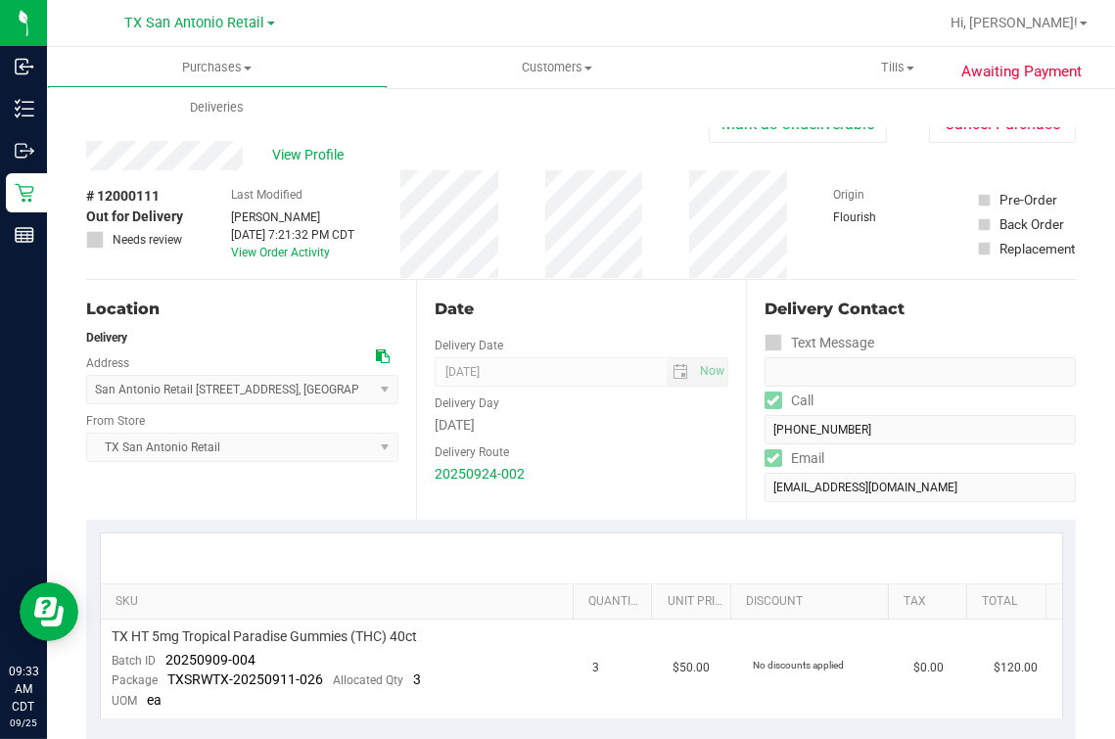
click at [520, 300] on div "Date" at bounding box center [582, 309] width 294 height 23
click at [248, 133] on div "Back [PERSON_NAME] as Undeliverable Cancel Purchase" at bounding box center [581, 123] width 990 height 35
click at [317, 168] on div "View Profile" at bounding box center [397, 155] width 623 height 29
click at [320, 162] on span "View Profile" at bounding box center [311, 155] width 78 height 21
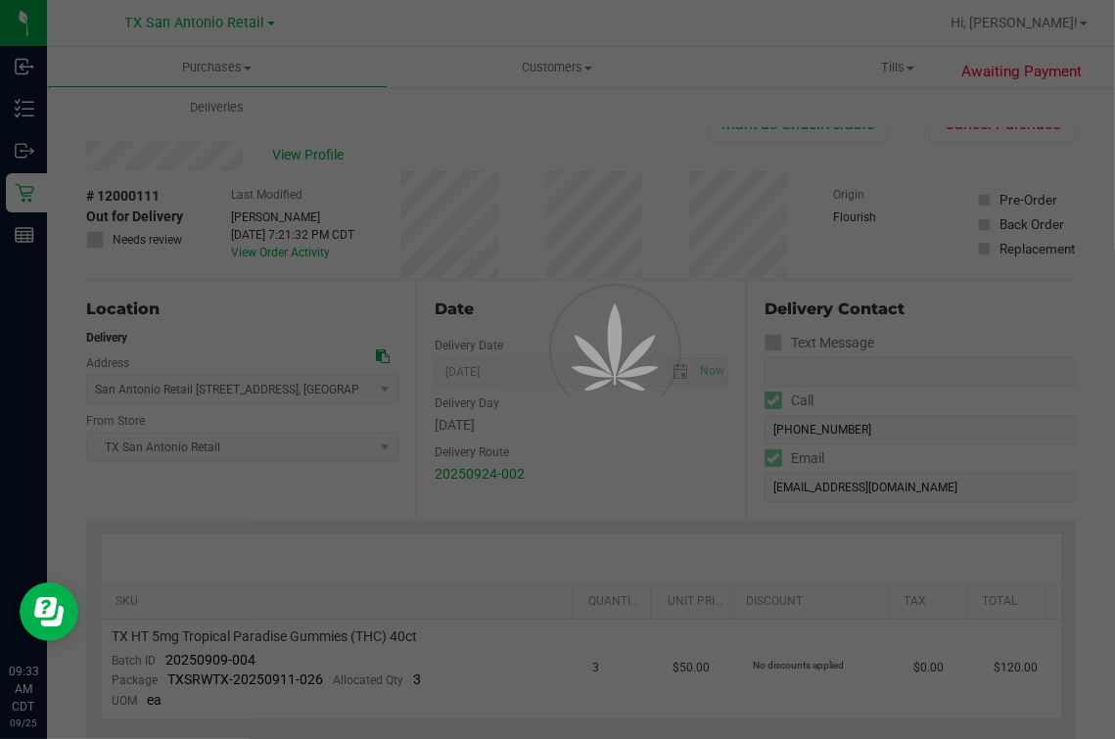
click at [501, 159] on div at bounding box center [557, 369] width 1115 height 739
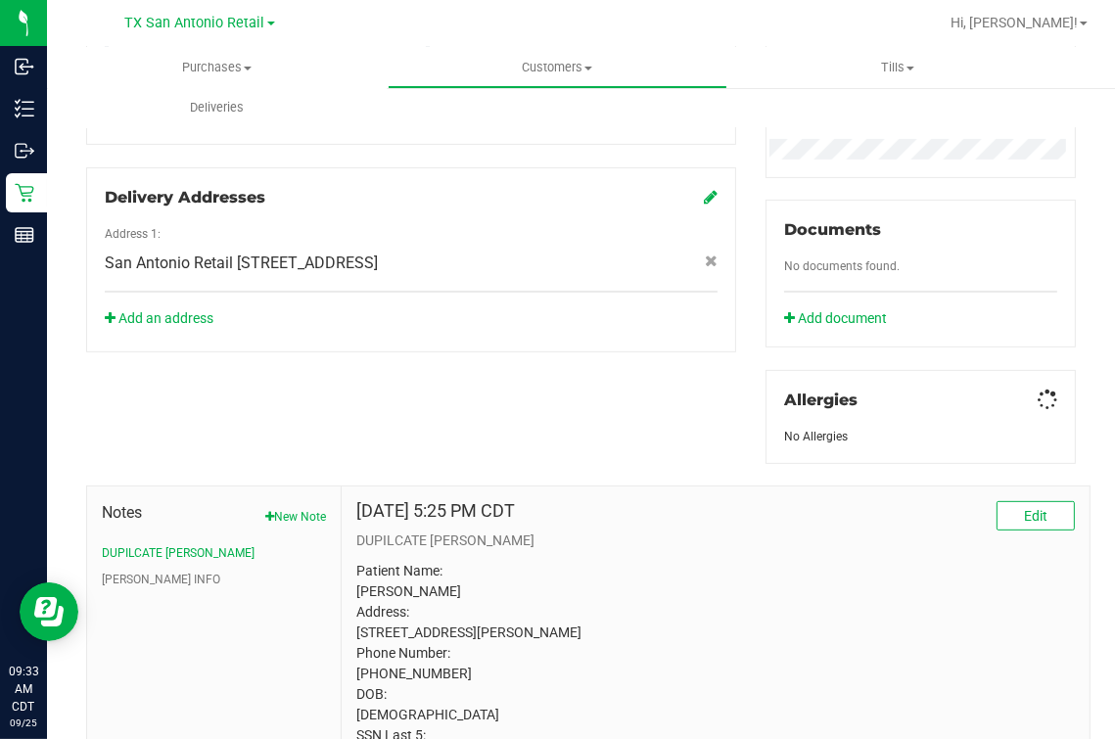
scroll to position [724, 0]
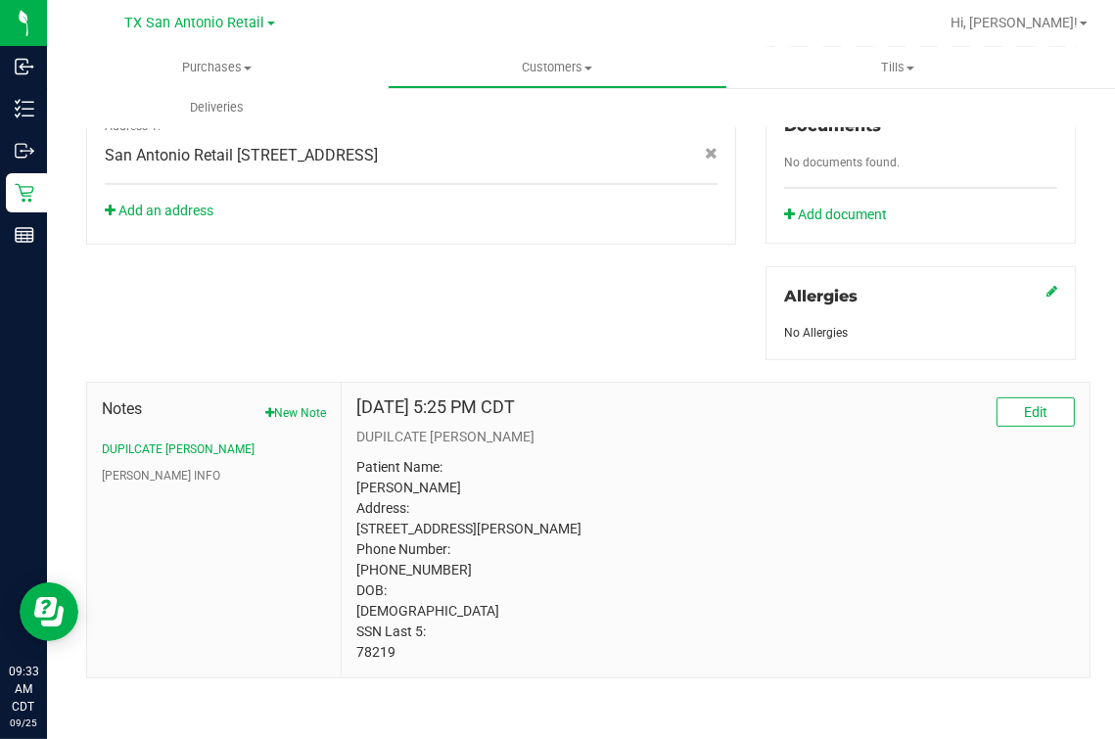
click at [376, 656] on div "Oct 22, 2024 5:25 PM CDT Edit DUPILCATE CURT Patient Name: Reinaldo Perez Addre…" at bounding box center [716, 530] width 748 height 295
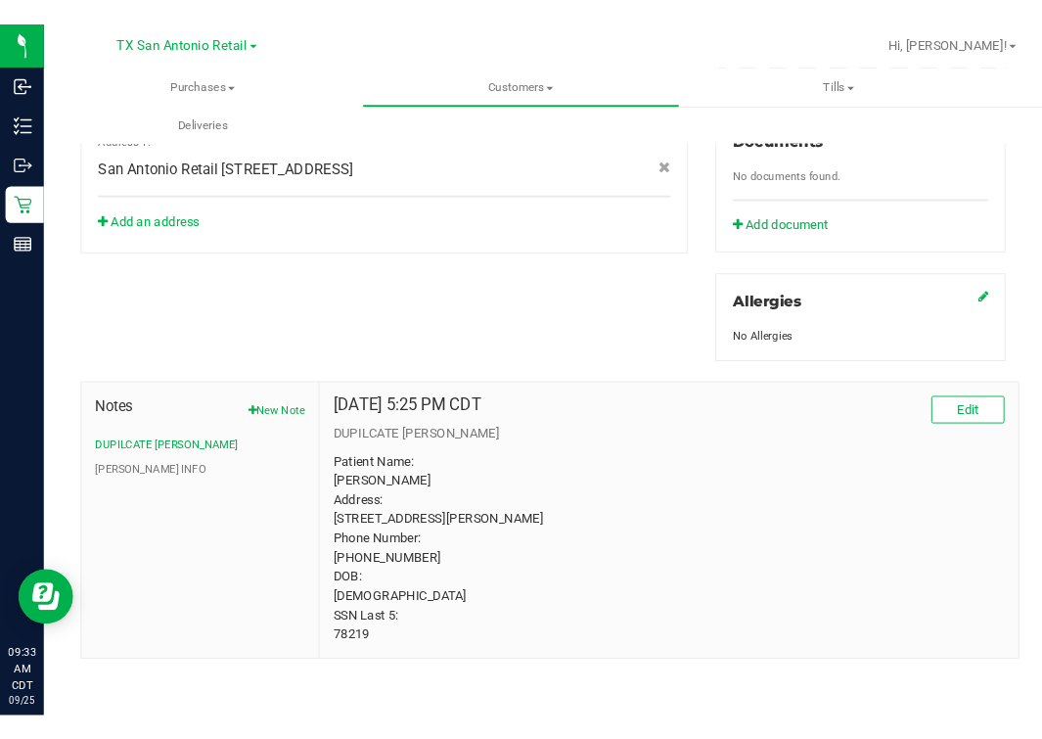
scroll to position [0, 0]
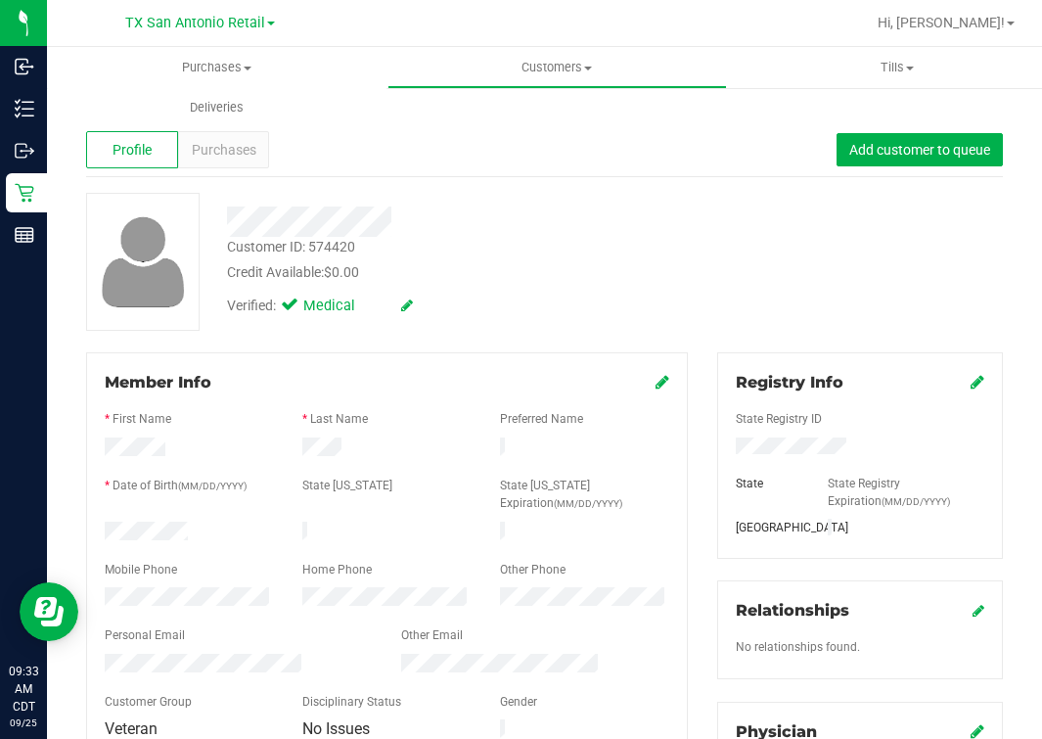
click at [219, 119] on uib-tab-heading "Deliveries" at bounding box center [217, 107] width 341 height 41
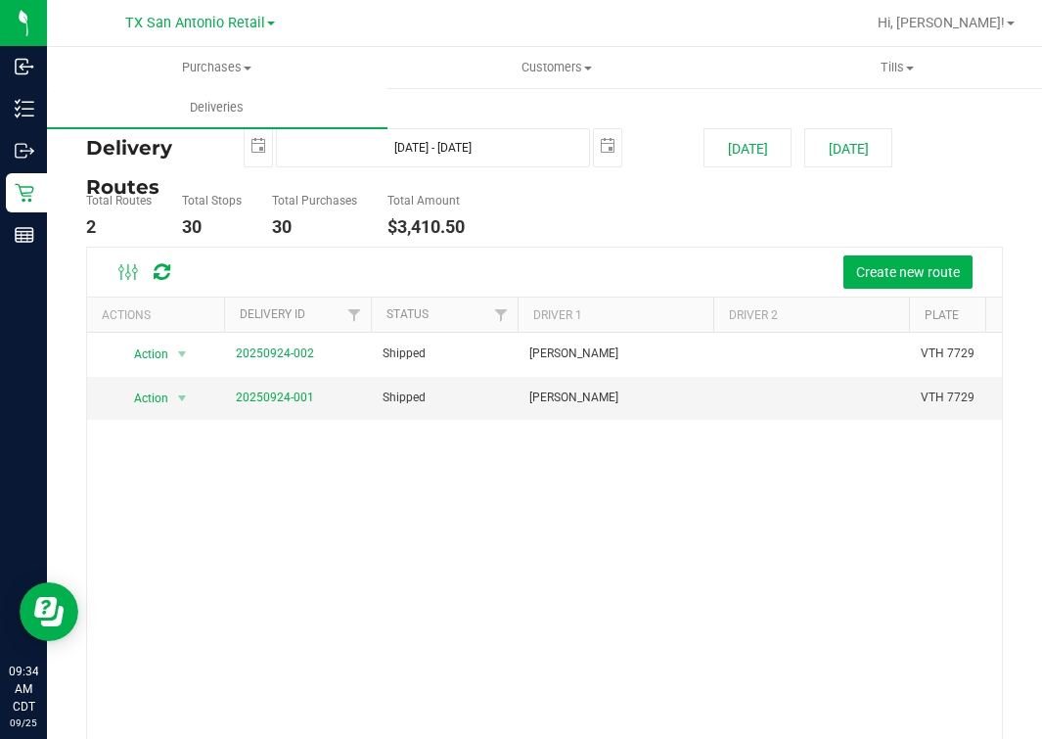
click at [548, 465] on div "Action Action View Delivery 20250924-002 Shipped Matthew S Morace VTH 7729 23 $…" at bounding box center [544, 566] width 915 height 466
click at [470, 524] on div "Action Action View Delivery 20250924-002 Shipped Matthew S Morace VTH 7729 23 $…" at bounding box center [544, 566] width 915 height 466
click at [441, 507] on div "Action Action View Delivery 20250924-002 Shipped Matthew S Morace VTH 7729 23 $…" at bounding box center [544, 566] width 915 height 466
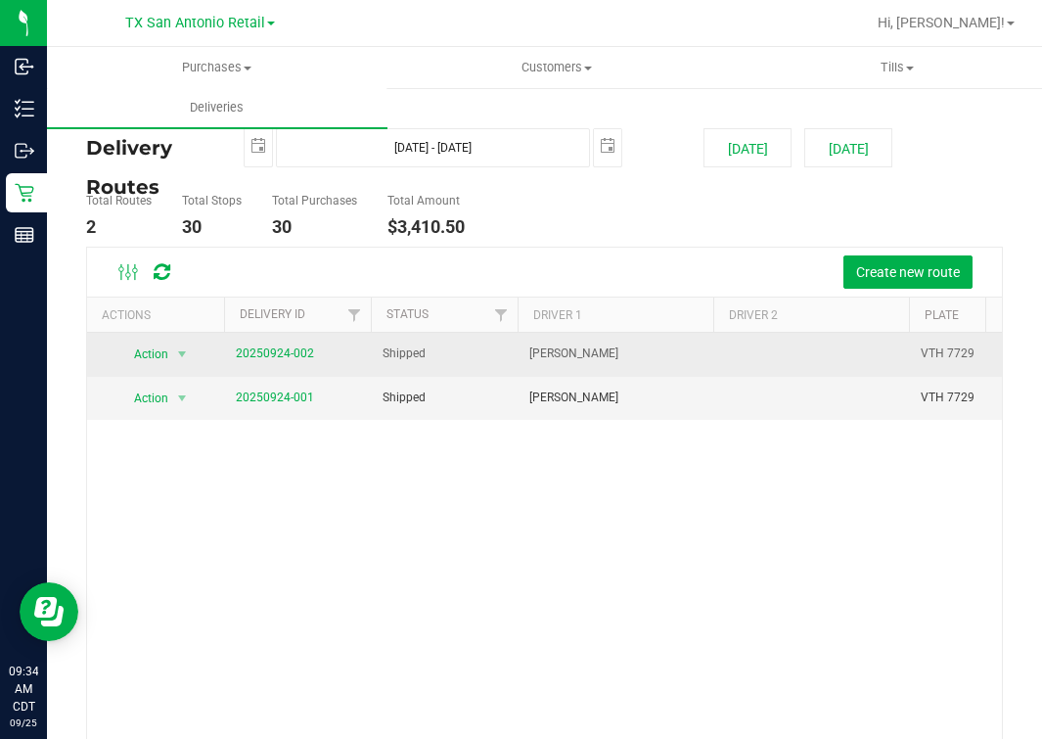
click at [311, 354] on td "20250924-002" at bounding box center [297, 355] width 147 height 44
click at [280, 347] on link "20250924-002" at bounding box center [275, 353] width 78 height 14
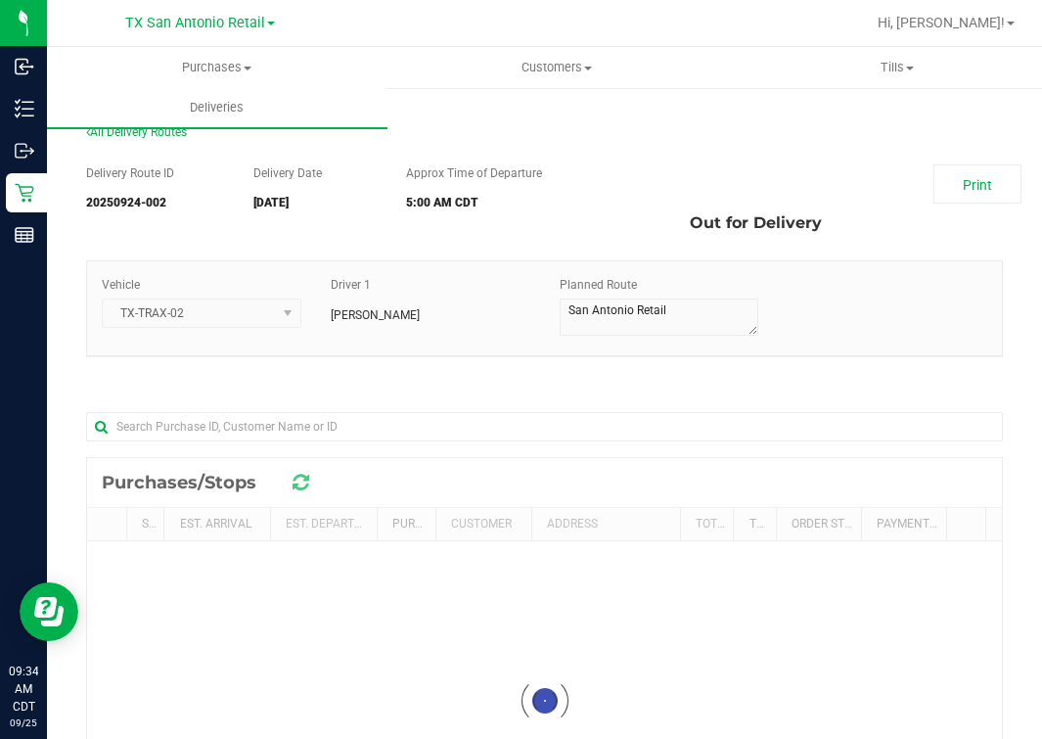
click at [446, 291] on div "Driver 1 Matthew Morace" at bounding box center [430, 300] width 229 height 48
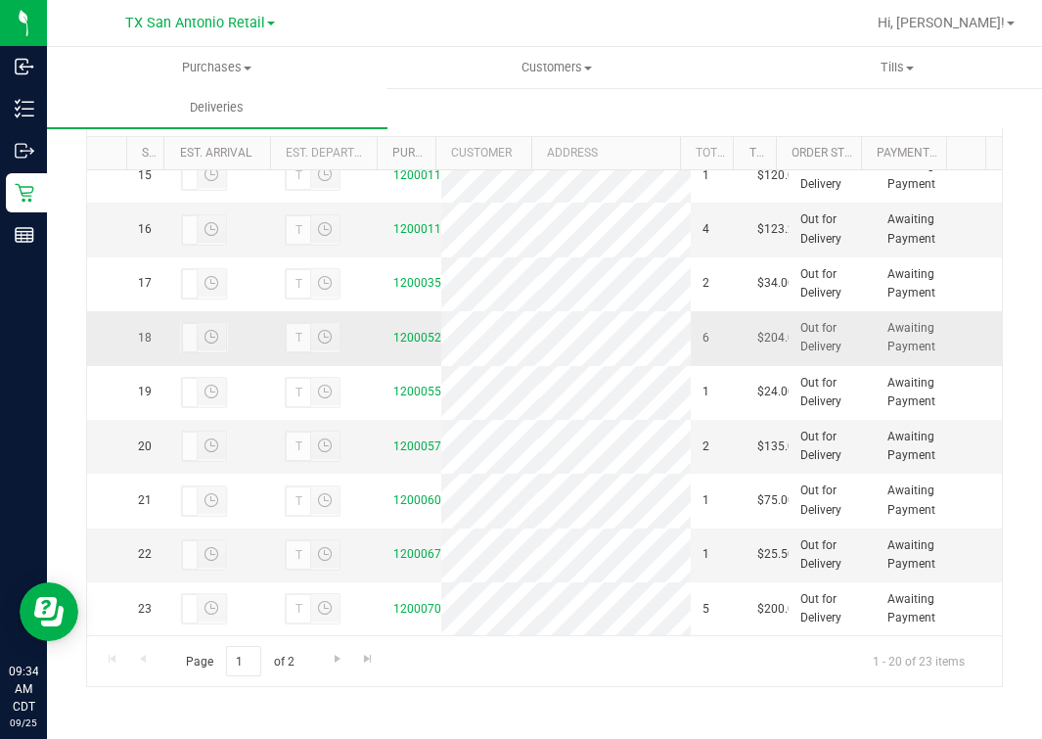
scroll to position [1101, 0]
click at [396, 236] on link "12000116" at bounding box center [420, 229] width 55 height 14
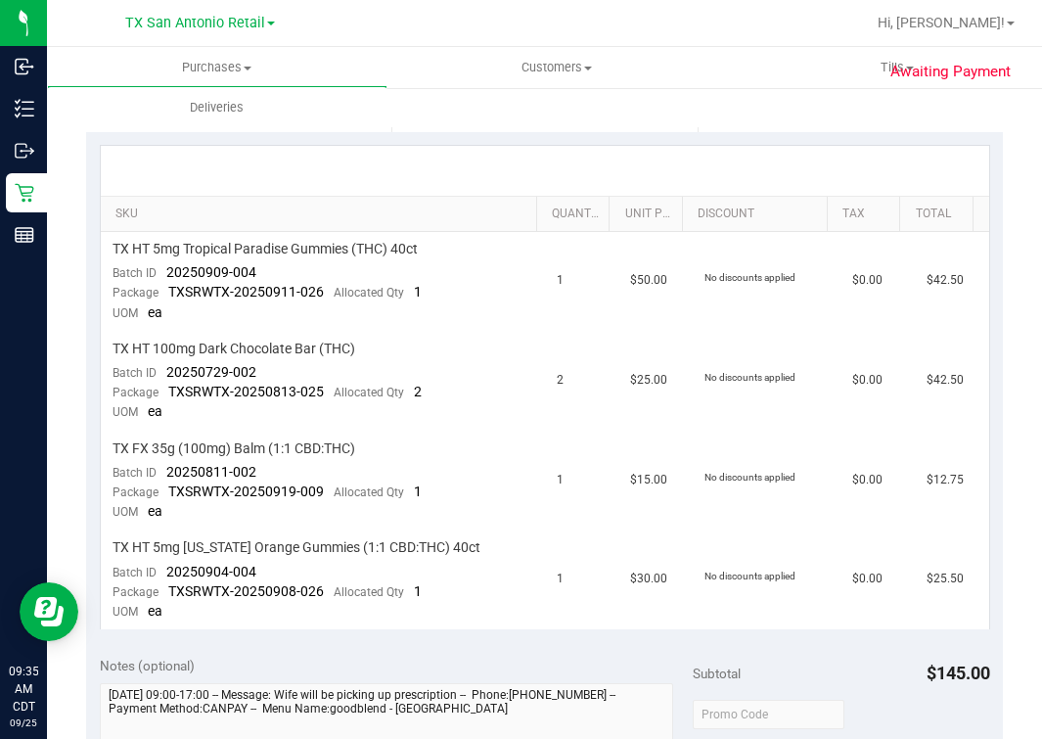
scroll to position [488, 0]
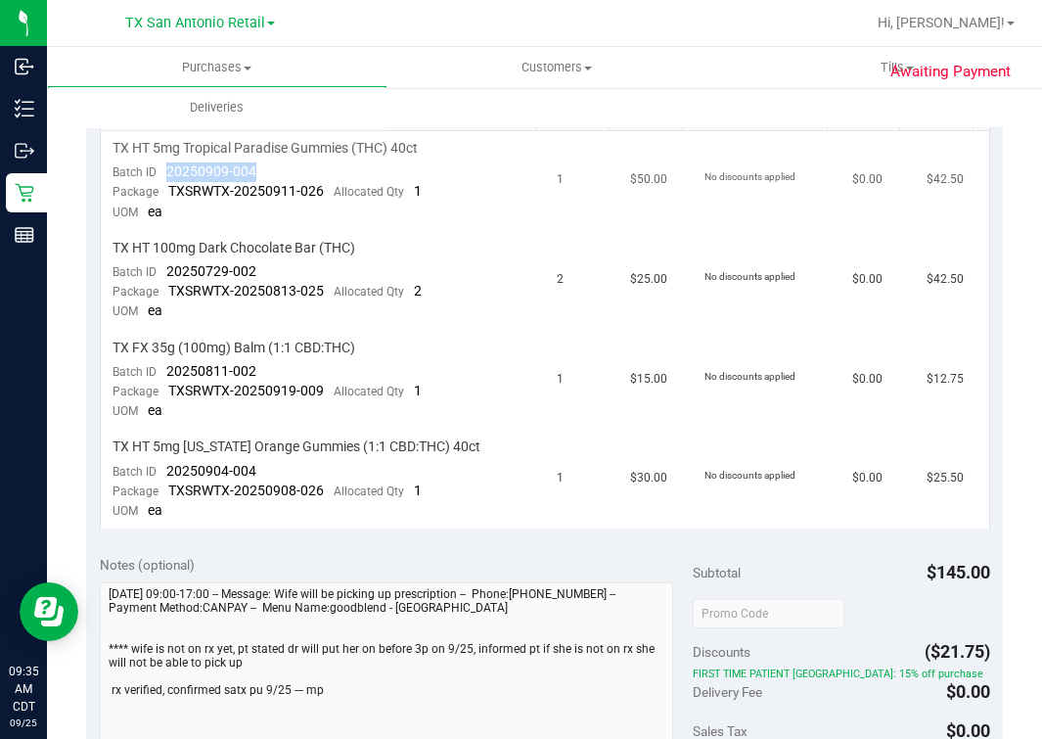
drag, startPoint x: 167, startPoint y: 171, endPoint x: 267, endPoint y: 165, distance: 100.0
click at [267, 165] on td "TX HT 5mg Tropical Paradise Gummies (THC) 40ct Batch ID 20250909-004 Package TX…" at bounding box center [323, 181] width 444 height 100
click at [208, 166] on span "20250909-004" at bounding box center [211, 171] width 90 height 16
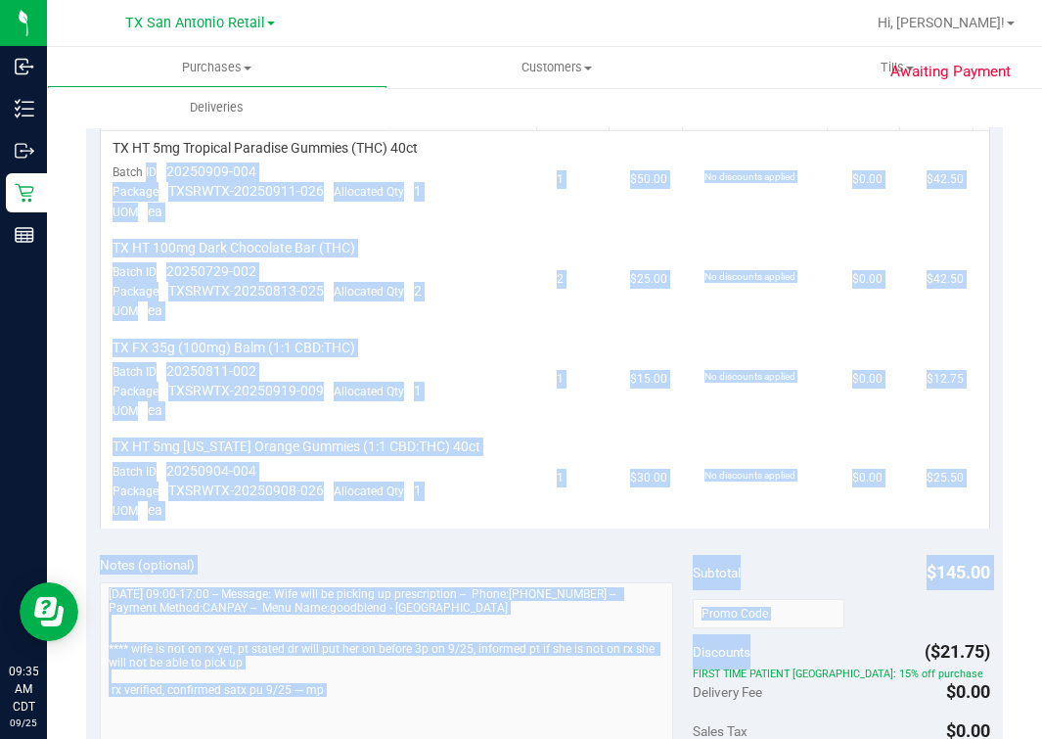
drag, startPoint x: 208, startPoint y: 166, endPoint x: 1194, endPoint y: 646, distance: 1096.1
click at [838, 646] on html "Inbound Inventory Outbound Retail Reports 09:35 AM CDT 09/25/2025 09/25 TX San …" at bounding box center [521, 369] width 1042 height 739
click at [482, 196] on td "TX HT 5mg Tropical Paradise Gummies (THC) 40ct Batch ID 20250909-004 Package TX…" at bounding box center [323, 181] width 444 height 100
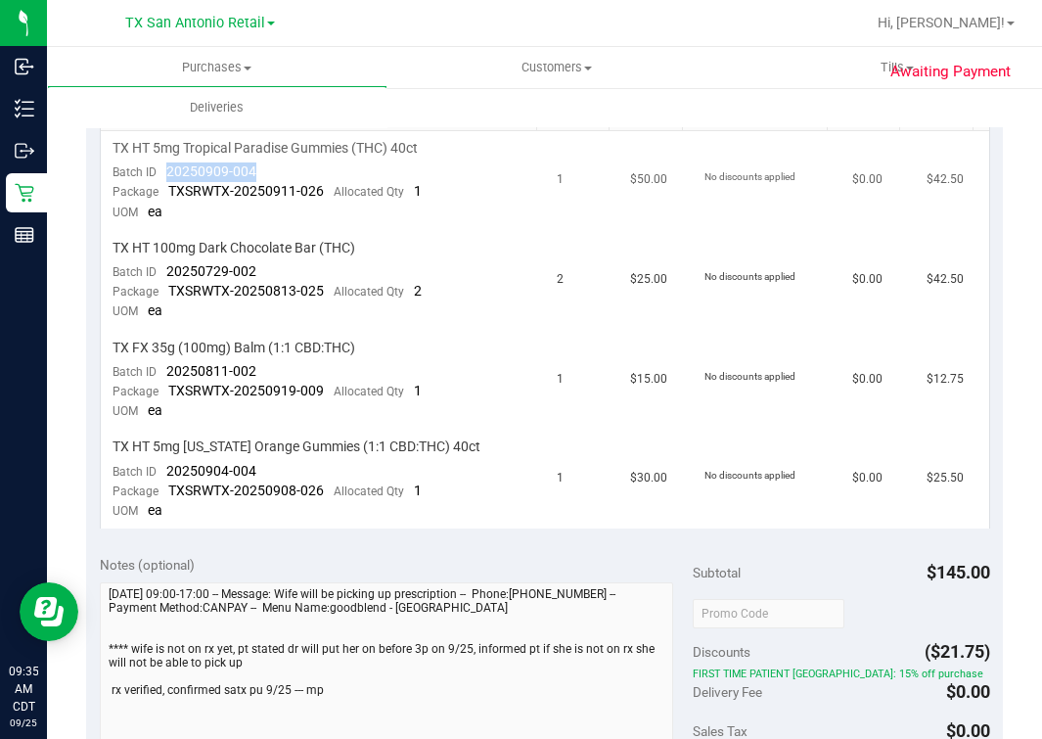
drag, startPoint x: 197, startPoint y: 166, endPoint x: 289, endPoint y: 168, distance: 92.0
click at [289, 168] on td "TX HT 5mg Tropical Paradise Gummies (THC) 40ct Batch ID 20250909-004 Package TX…" at bounding box center [323, 181] width 444 height 100
drag, startPoint x: 203, startPoint y: 270, endPoint x: 274, endPoint y: 270, distance: 71.5
click at [274, 270] on td "TX HT 100mg Dark Chocolate Bar (THC) Batch ID 20250729-002 Package TXSRWTX-2025…" at bounding box center [323, 281] width 444 height 100
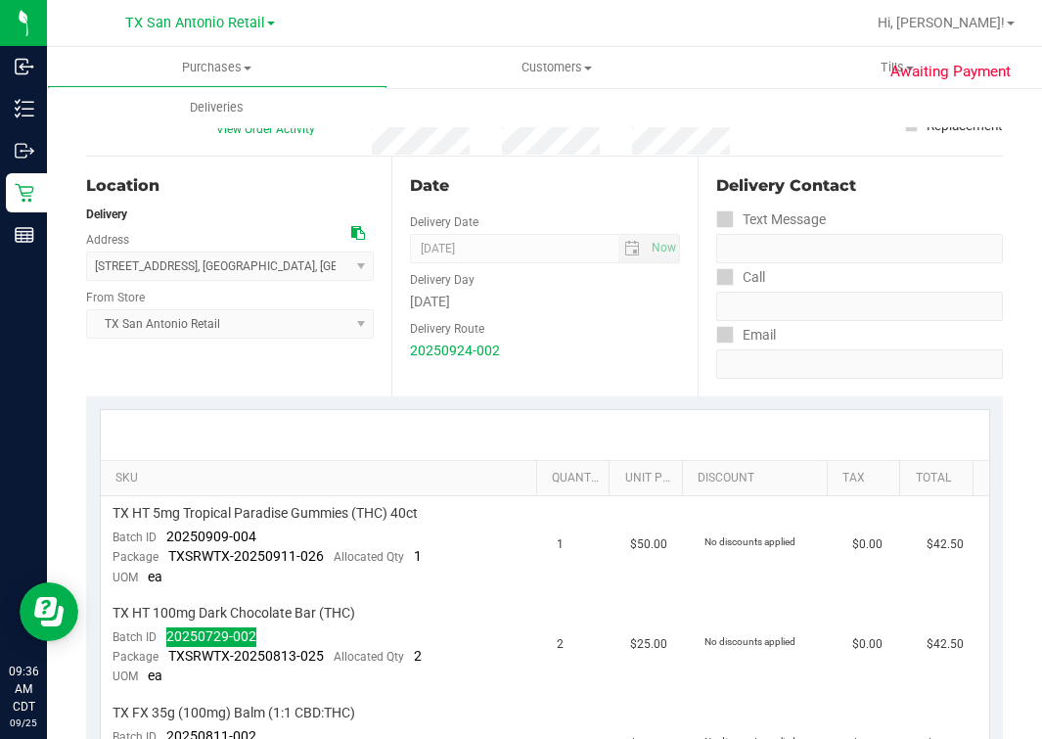
scroll to position [0, 0]
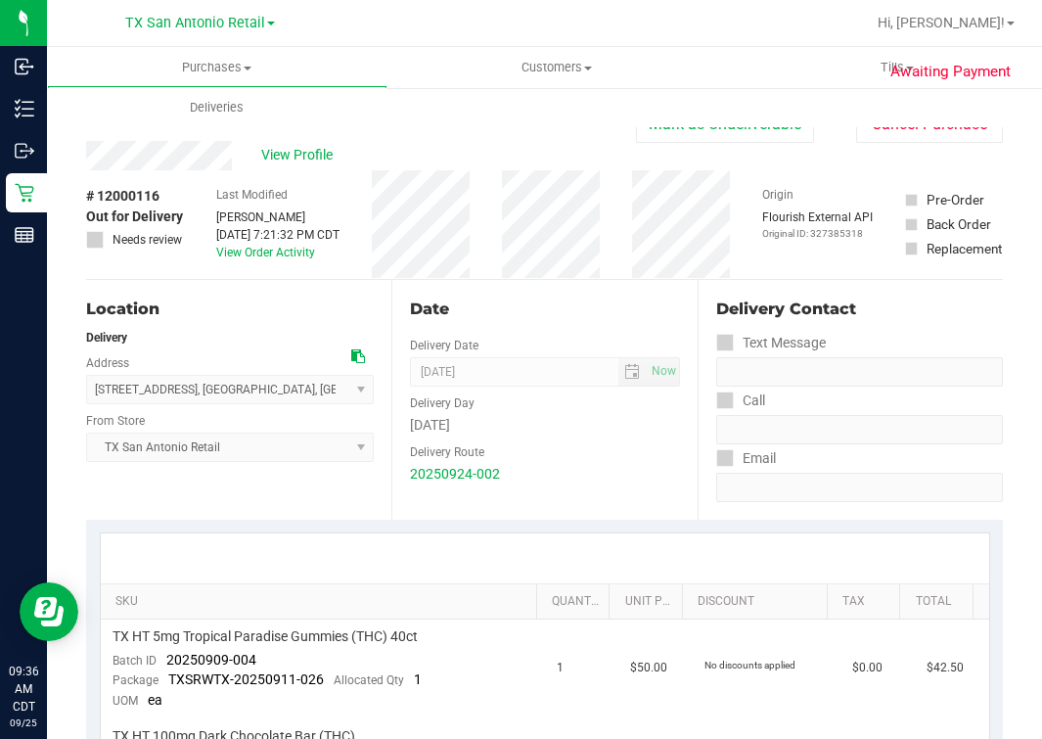
click at [223, 172] on div "Last Modified Lindsey Sherman Sep 24, 2025 7:21:32 PM CDT View Order Activity" at bounding box center [277, 224] width 123 height 109
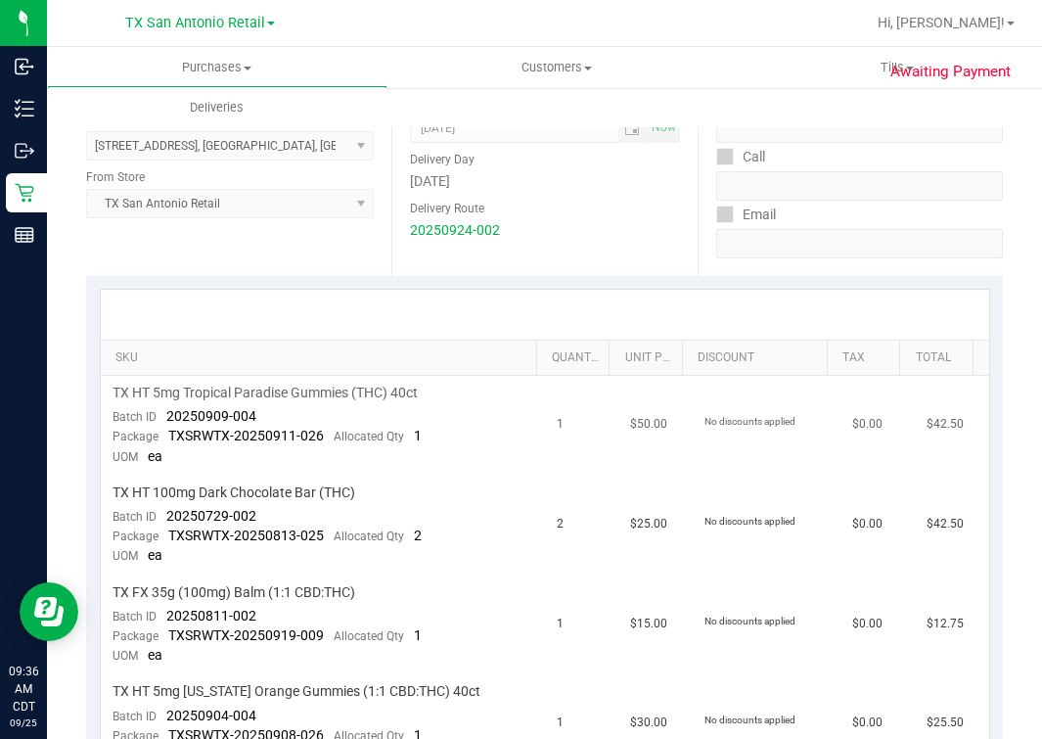
scroll to position [367, 0]
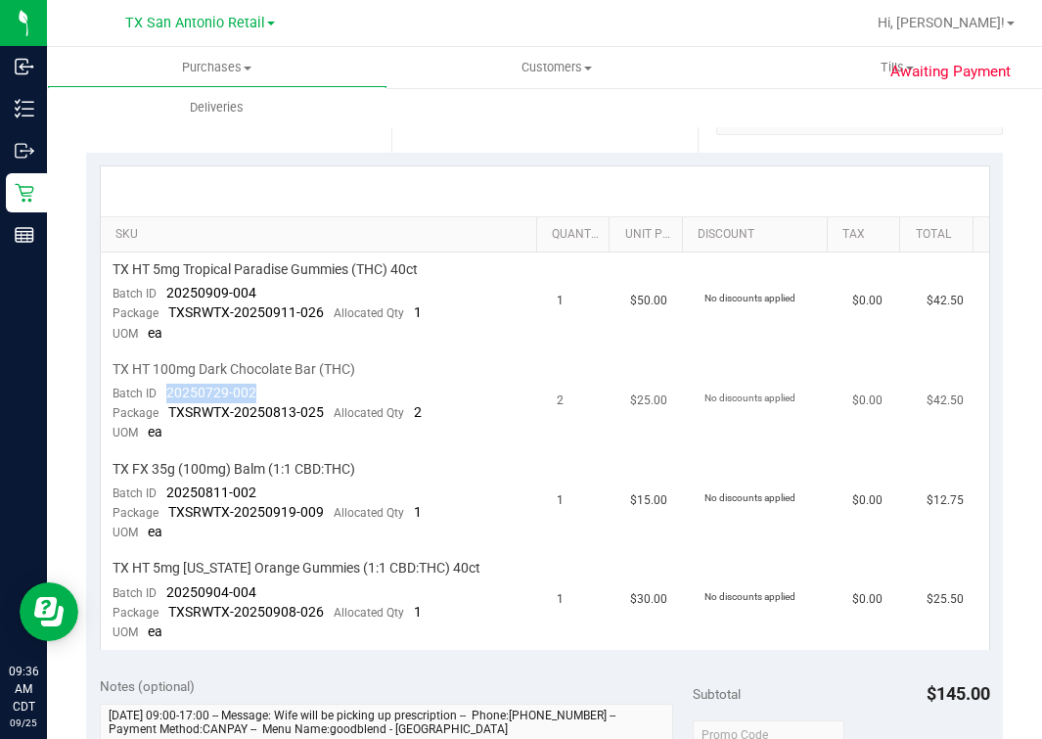
drag, startPoint x: 163, startPoint y: 384, endPoint x: 276, endPoint y: 391, distance: 112.8
click at [276, 391] on td "TX HT 100mg Dark Chocolate Bar (THC) Batch ID 20250729-002 Package TXSRWTX-2025…" at bounding box center [323, 402] width 444 height 100
drag, startPoint x: 166, startPoint y: 496, endPoint x: 332, endPoint y: 485, distance: 165.8
click at [332, 485] on td "TX FX 35g (100mg) Balm (1:1 CBD:THC) Batch ID 20250811-002 Package TXSRWTX-2025…" at bounding box center [323, 502] width 444 height 100
drag, startPoint x: 281, startPoint y: 577, endPoint x: 309, endPoint y: 577, distance: 28.4
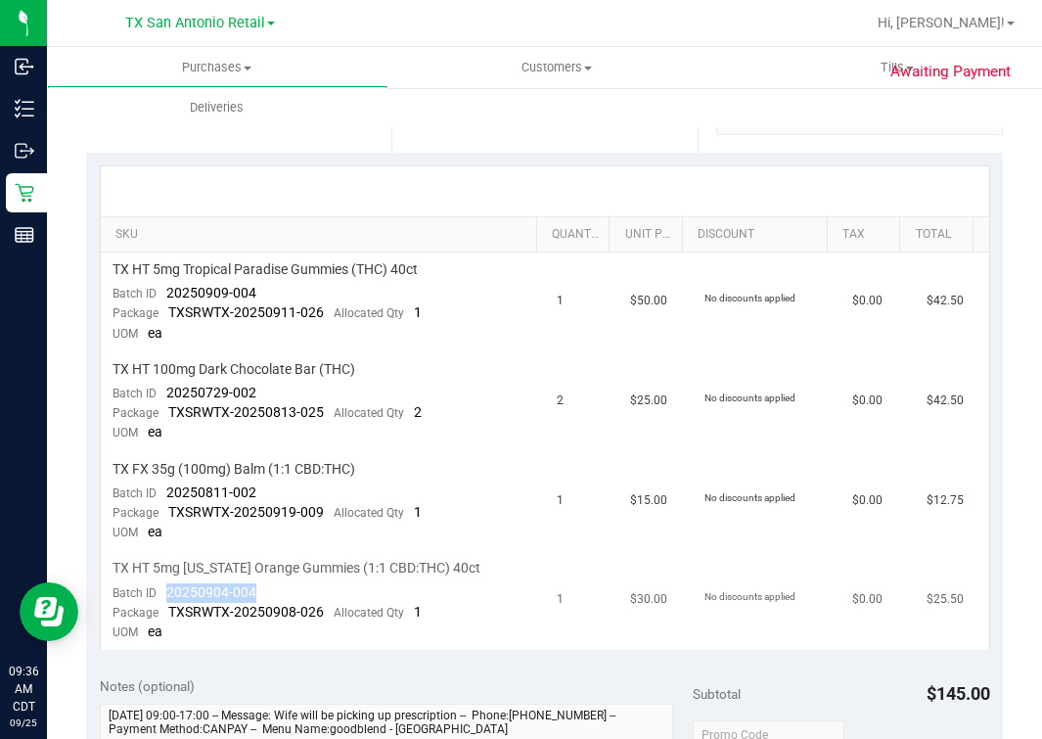
click at [309, 577] on td "TX HT 5mg Texas Orange Gummies (1:1 CBD:THC) 40ct Batch ID 20250904-004 Package…" at bounding box center [323, 600] width 444 height 99
click at [349, 482] on td "TX FX 35g (100mg) Balm (1:1 CBD:THC) Batch ID 20250811-002 Package TXSRWTX-2025…" at bounding box center [323, 502] width 444 height 100
drag, startPoint x: 163, startPoint y: 588, endPoint x: 270, endPoint y: 589, distance: 106.7
click at [270, 589] on td "TX HT 5mg Texas Orange Gummies (1:1 CBD:THC) 40ct Batch ID 20250904-004 Package…" at bounding box center [323, 600] width 444 height 99
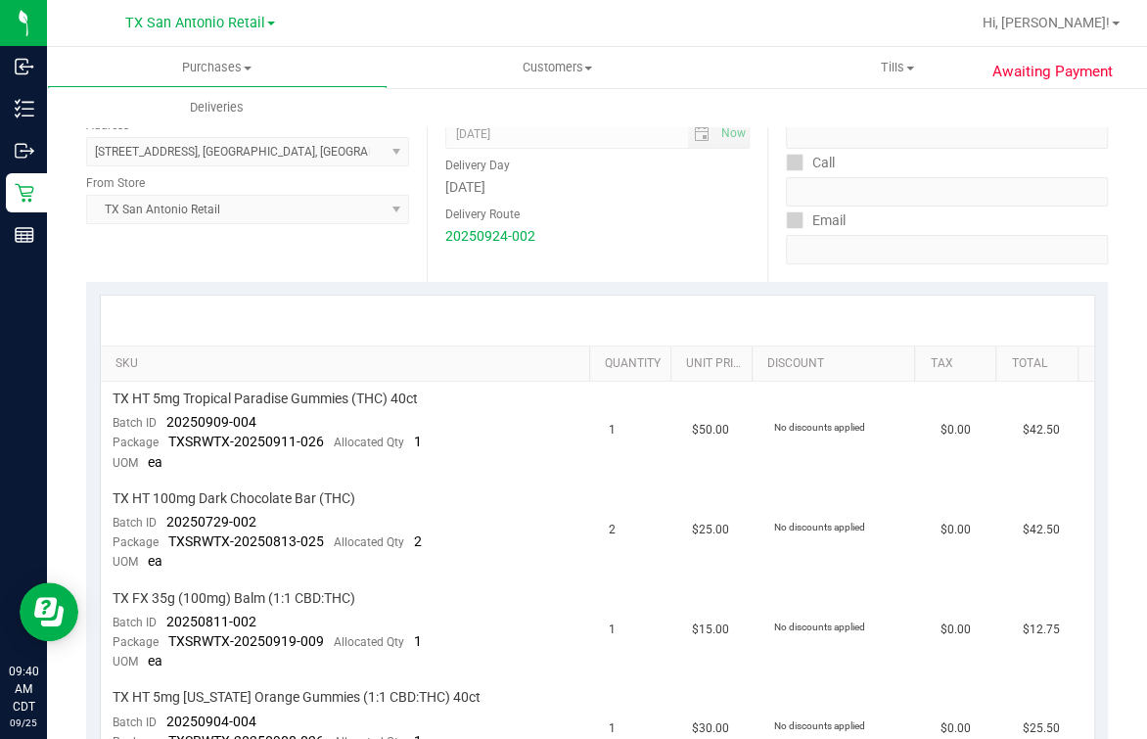
scroll to position [0, 0]
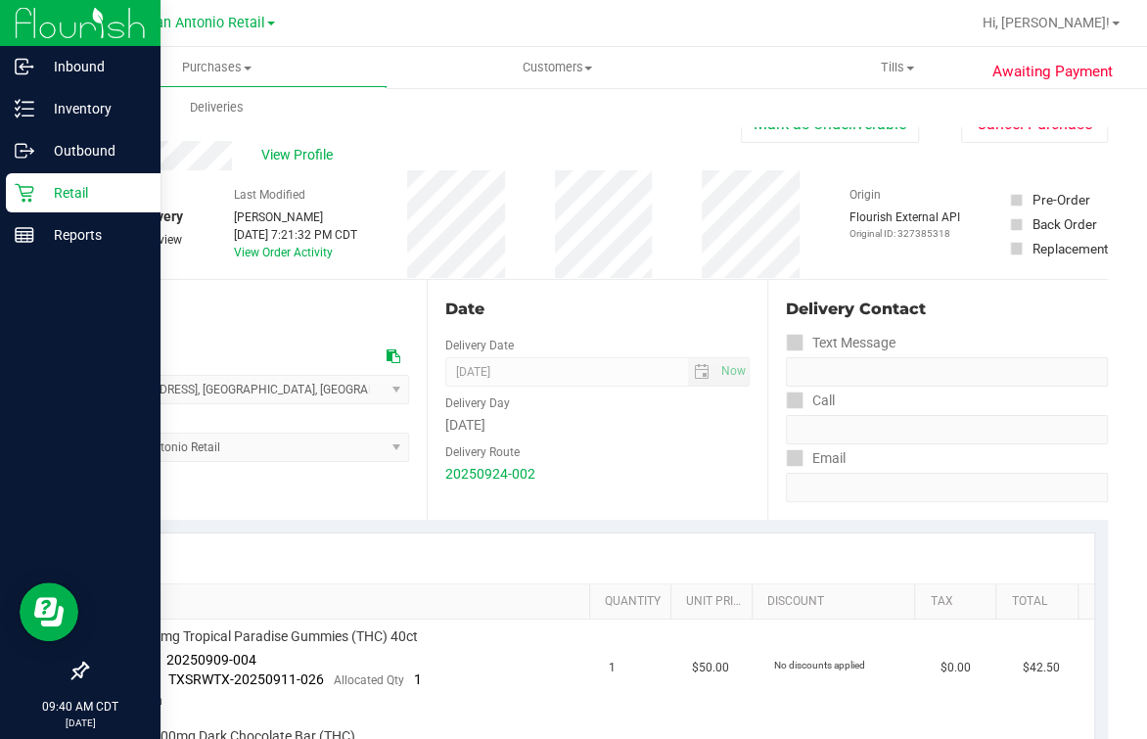
click at [25, 194] on icon at bounding box center [25, 193] width 20 height 20
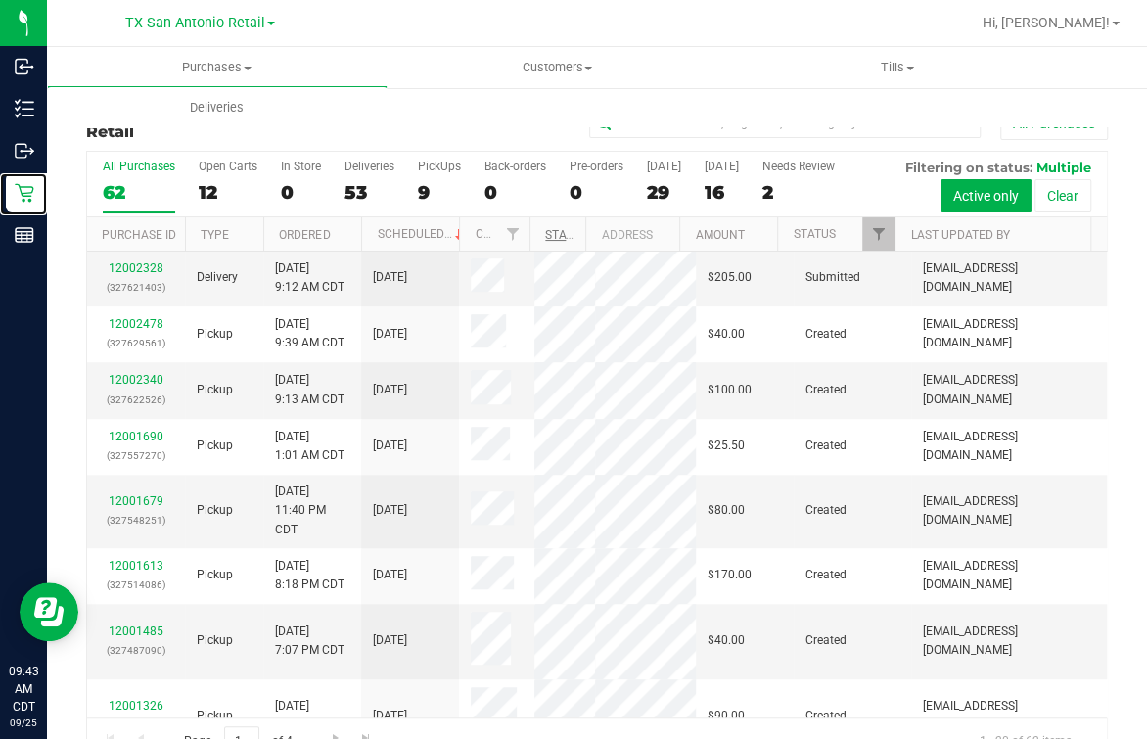
scroll to position [734, 0]
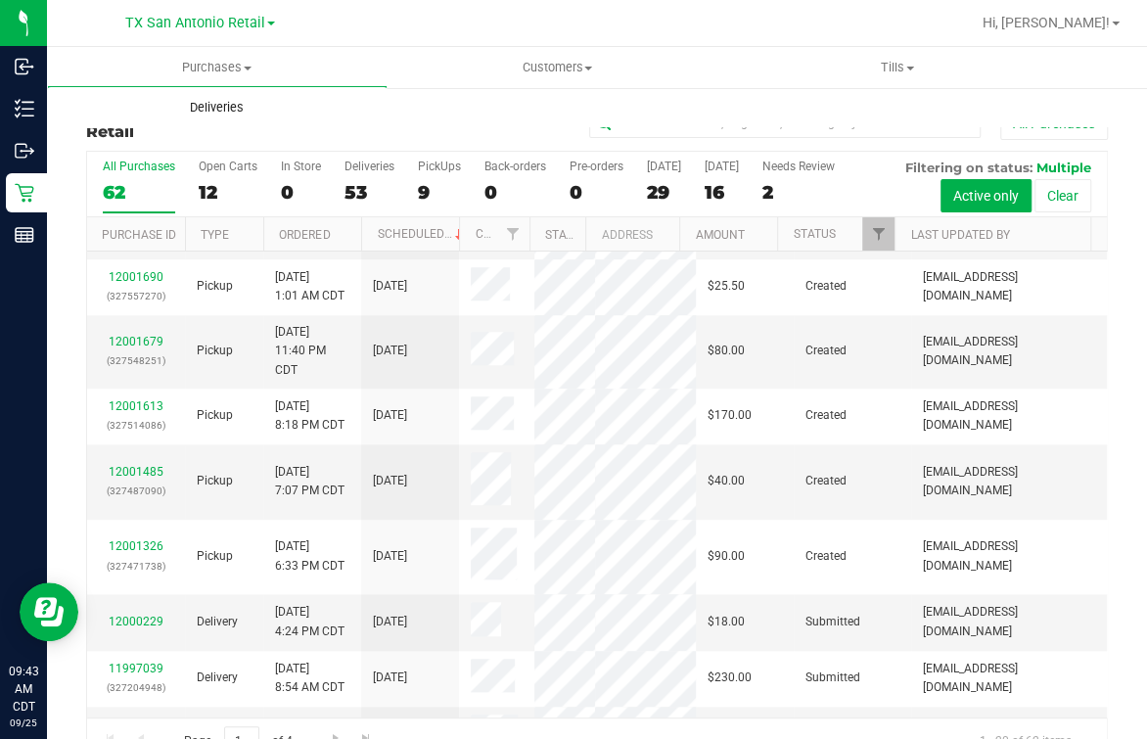
click at [215, 117] on uib-tab-heading "Deliveries" at bounding box center [217, 107] width 341 height 41
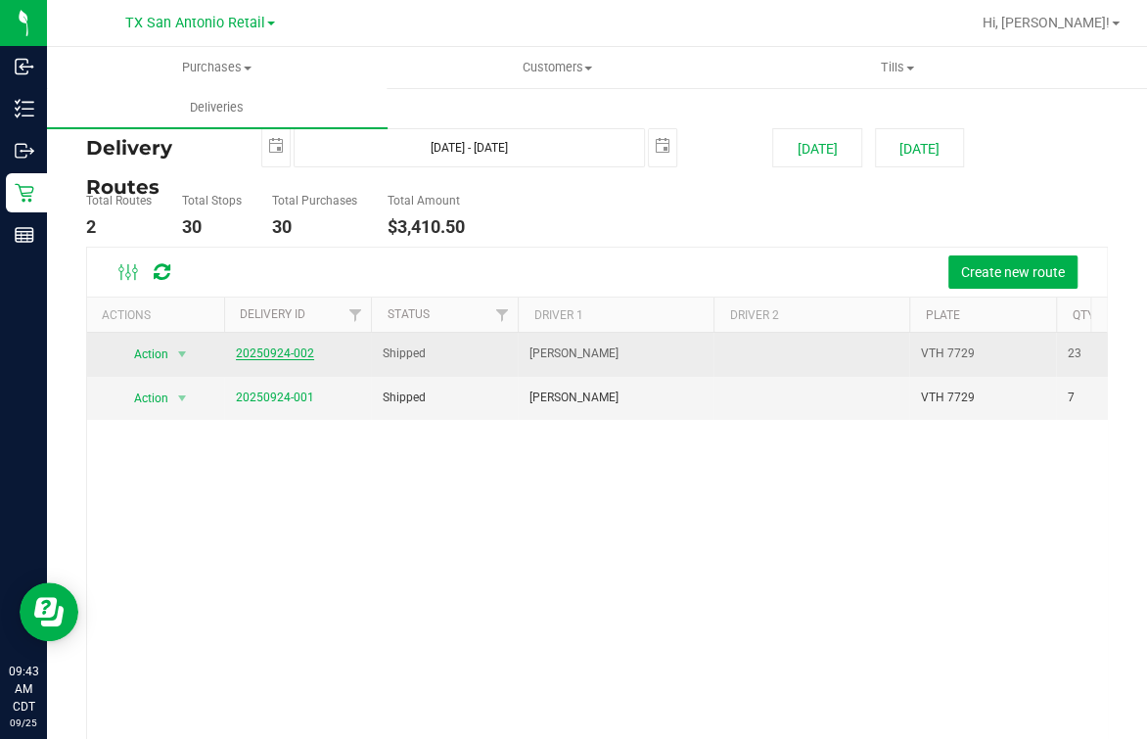
click at [282, 349] on link "20250924-002" at bounding box center [275, 353] width 78 height 14
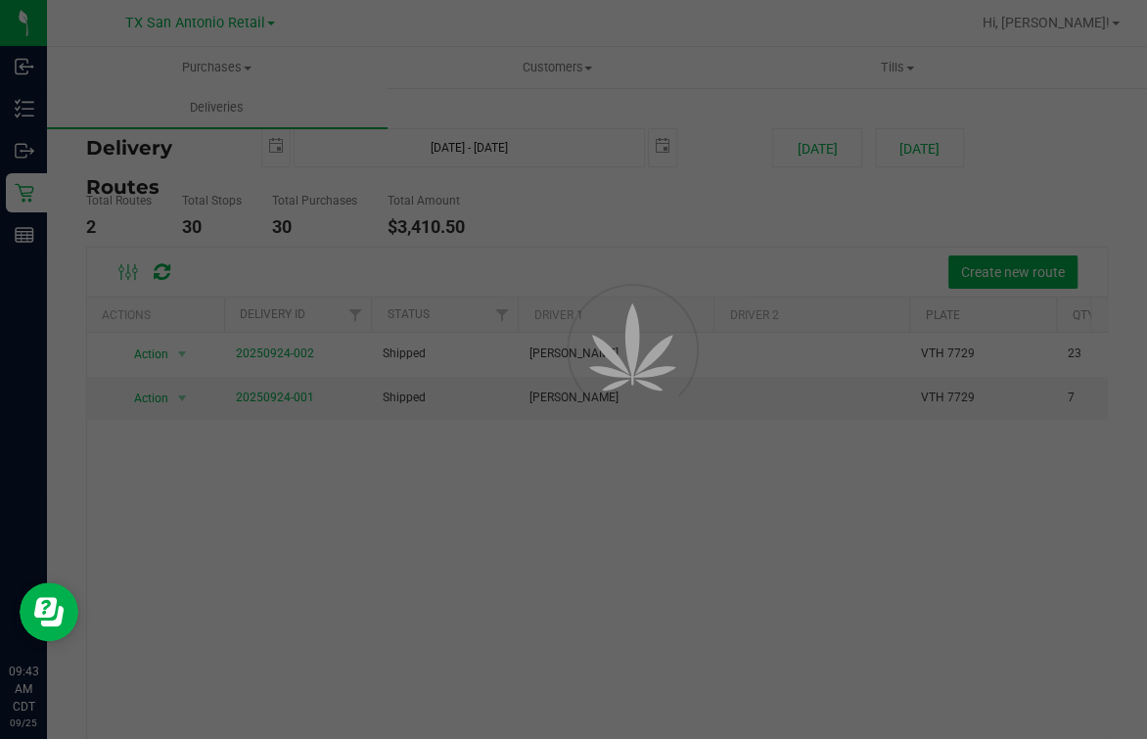
click at [650, 239] on div at bounding box center [573, 369] width 1147 height 739
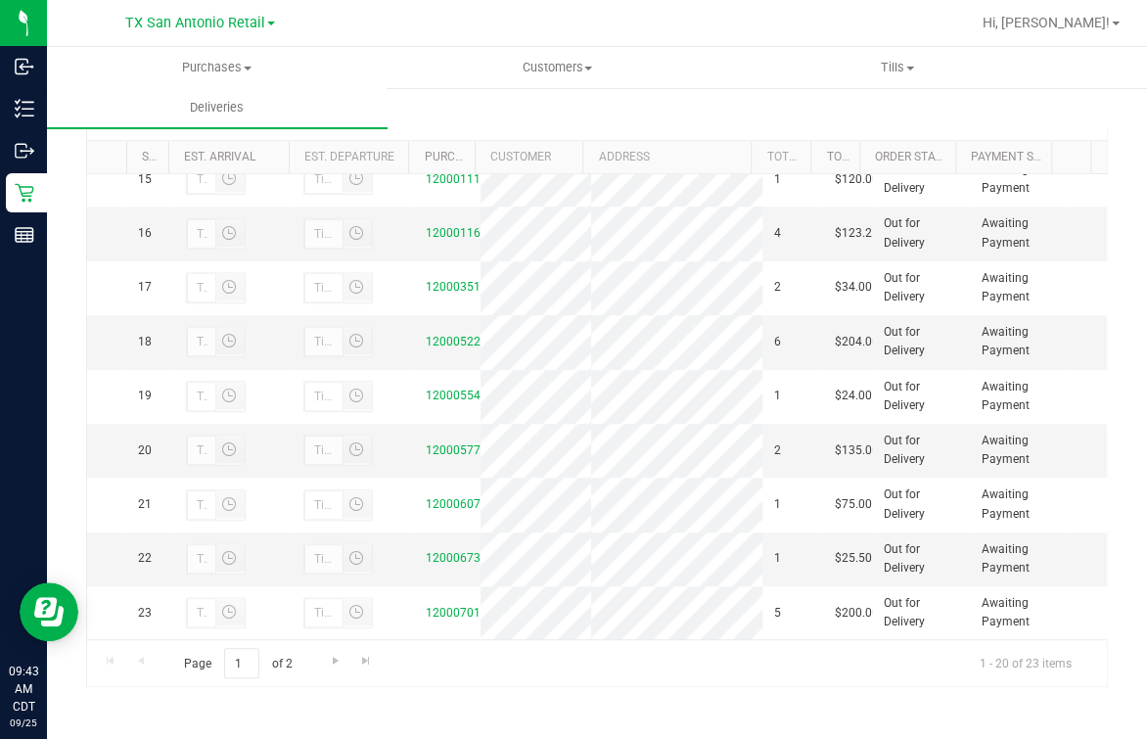
scroll to position [978, 0]
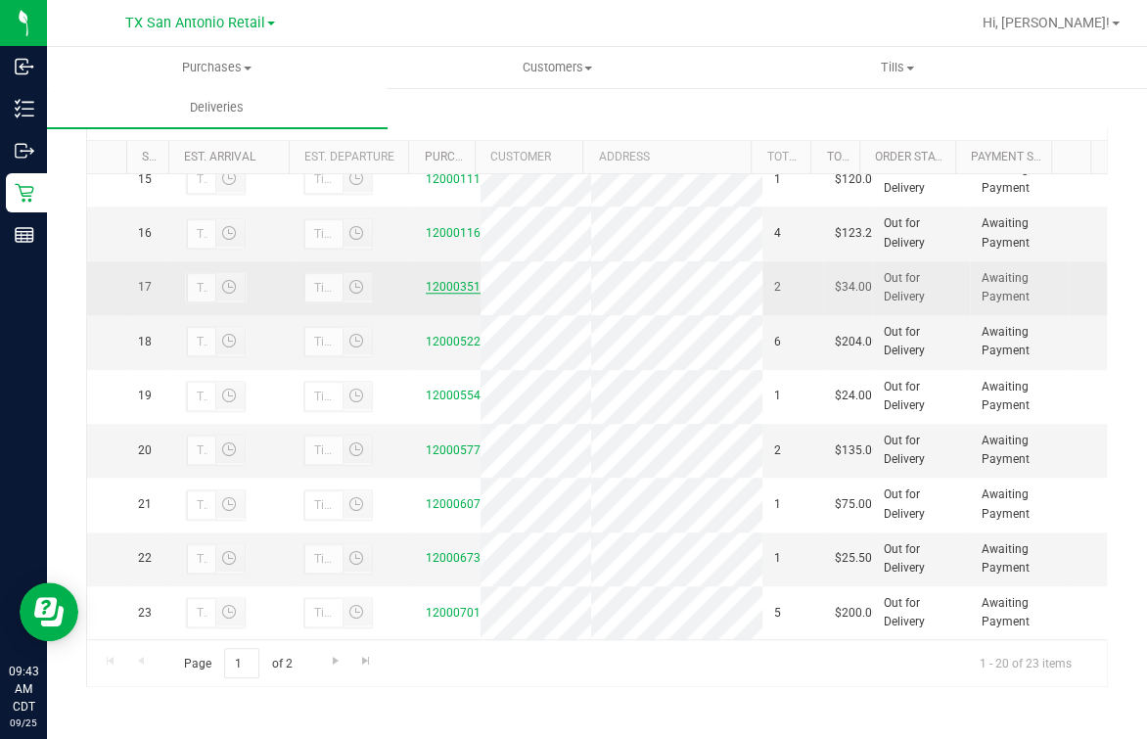
click at [428, 294] on link "12000351" at bounding box center [453, 287] width 55 height 14
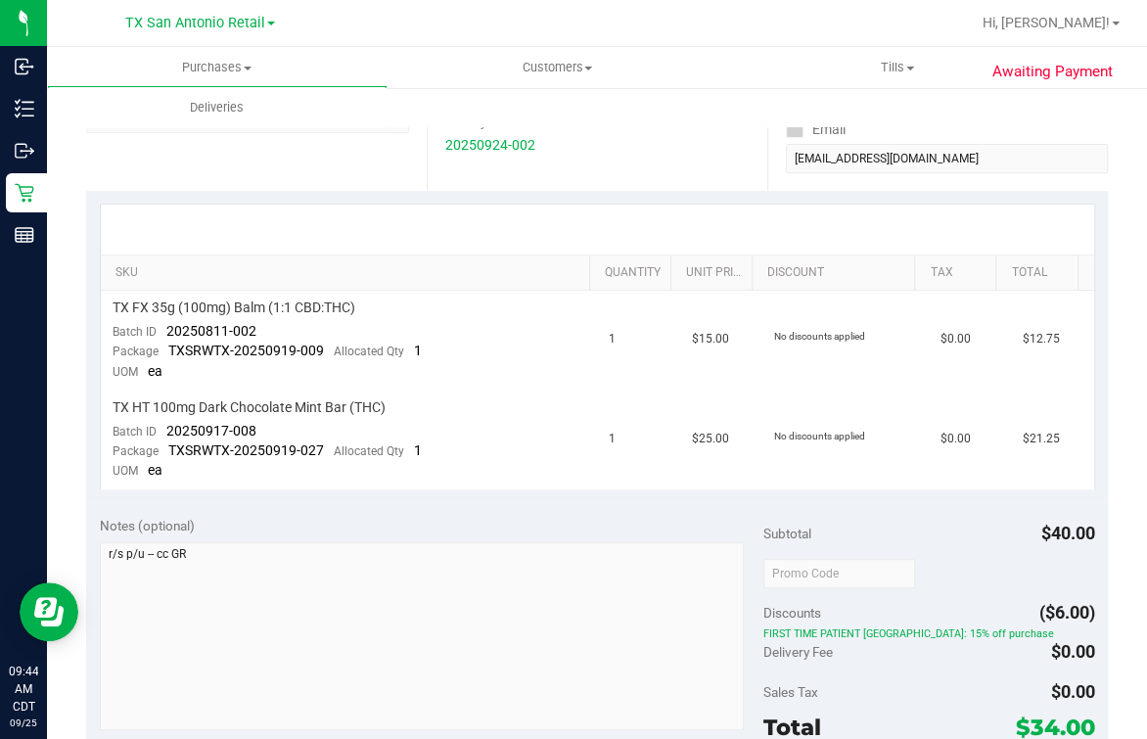
scroll to position [367, 0]
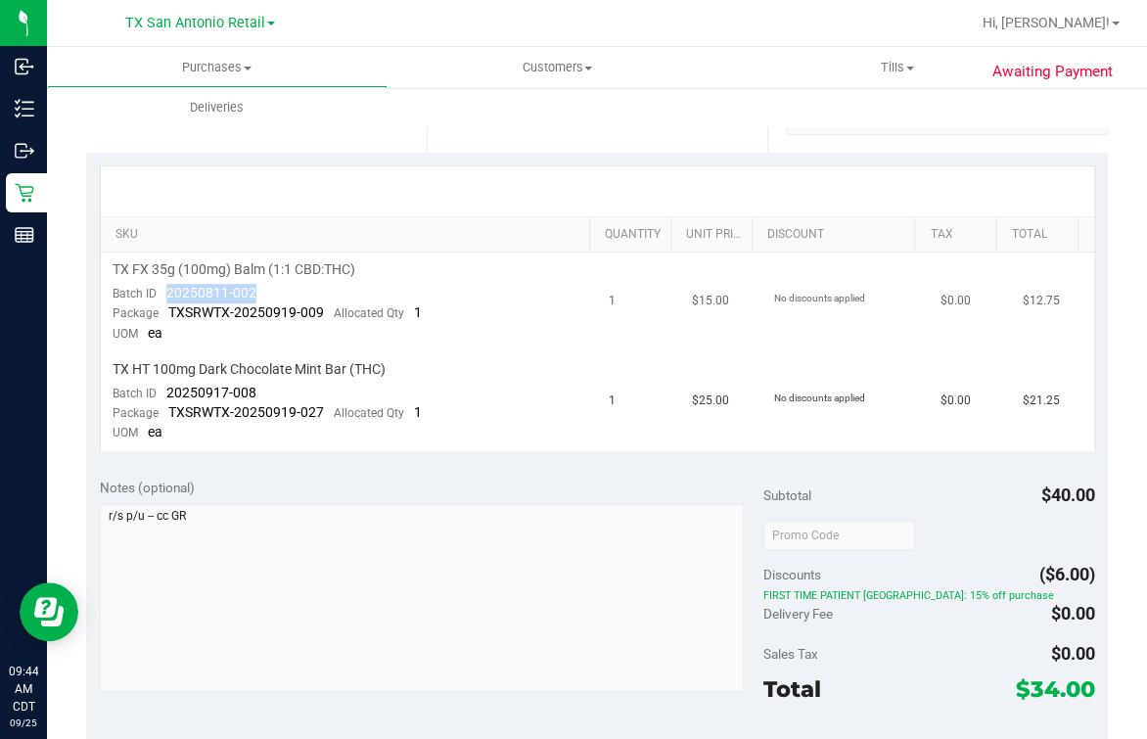
drag, startPoint x: 183, startPoint y: 294, endPoint x: 288, endPoint y: 294, distance: 104.7
click at [288, 294] on td "TX FX 35g (100mg) Balm (1:1 CBD:THC) Batch ID 20250811-002 Package TXSRWTX-2025…" at bounding box center [349, 303] width 497 height 100
drag, startPoint x: 156, startPoint y: 384, endPoint x: 259, endPoint y: 391, distance: 104.0
click at [259, 391] on td "TX HT 100mg Dark Chocolate Mint Bar (THC) Batch ID 20250917-008 Package TXSRWTX…" at bounding box center [349, 401] width 497 height 99
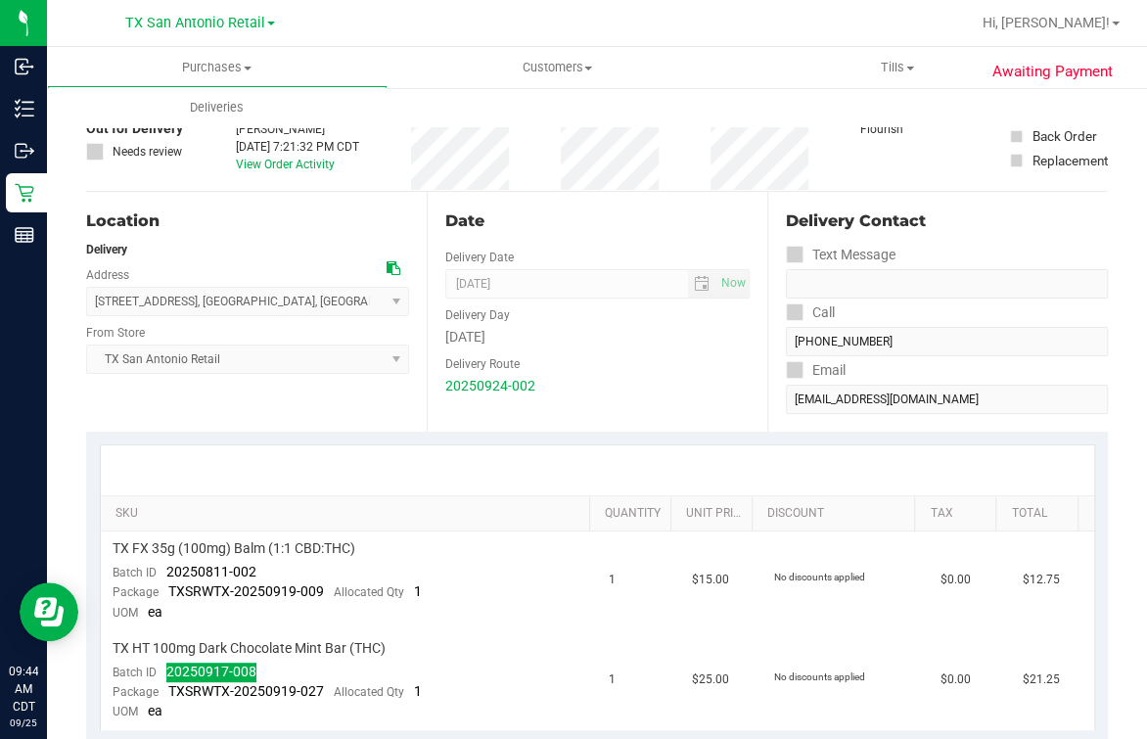
scroll to position [0, 0]
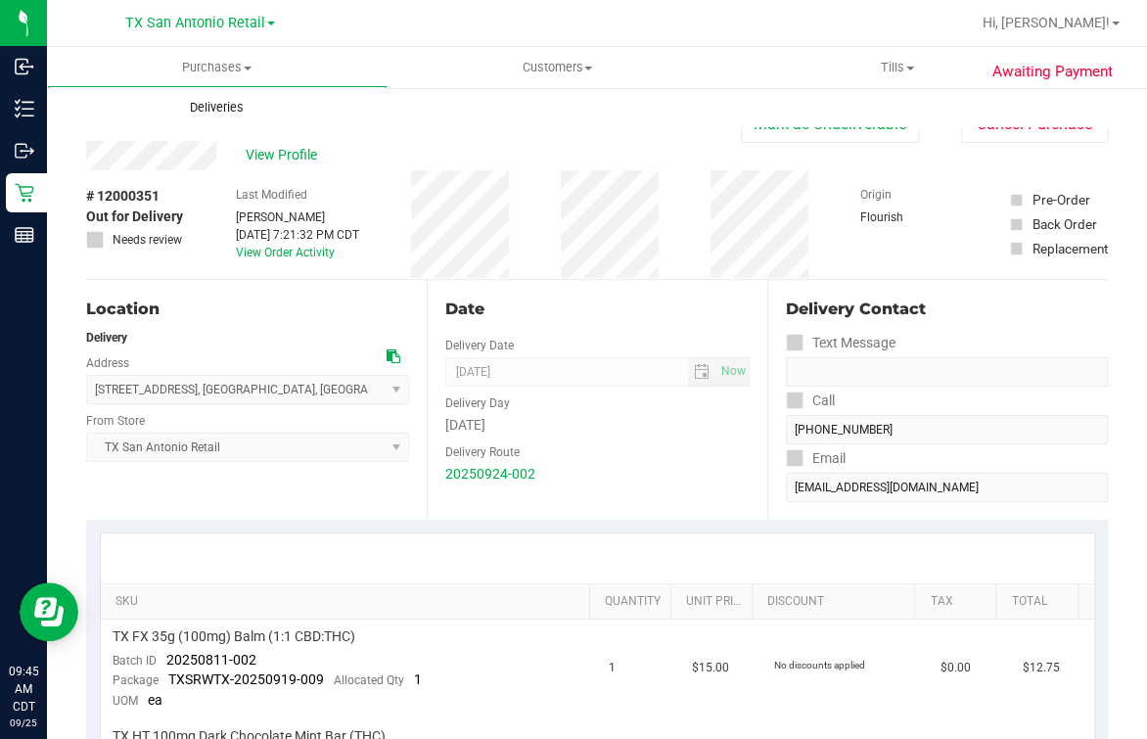
click at [203, 103] on span "Deliveries" at bounding box center [216, 108] width 107 height 18
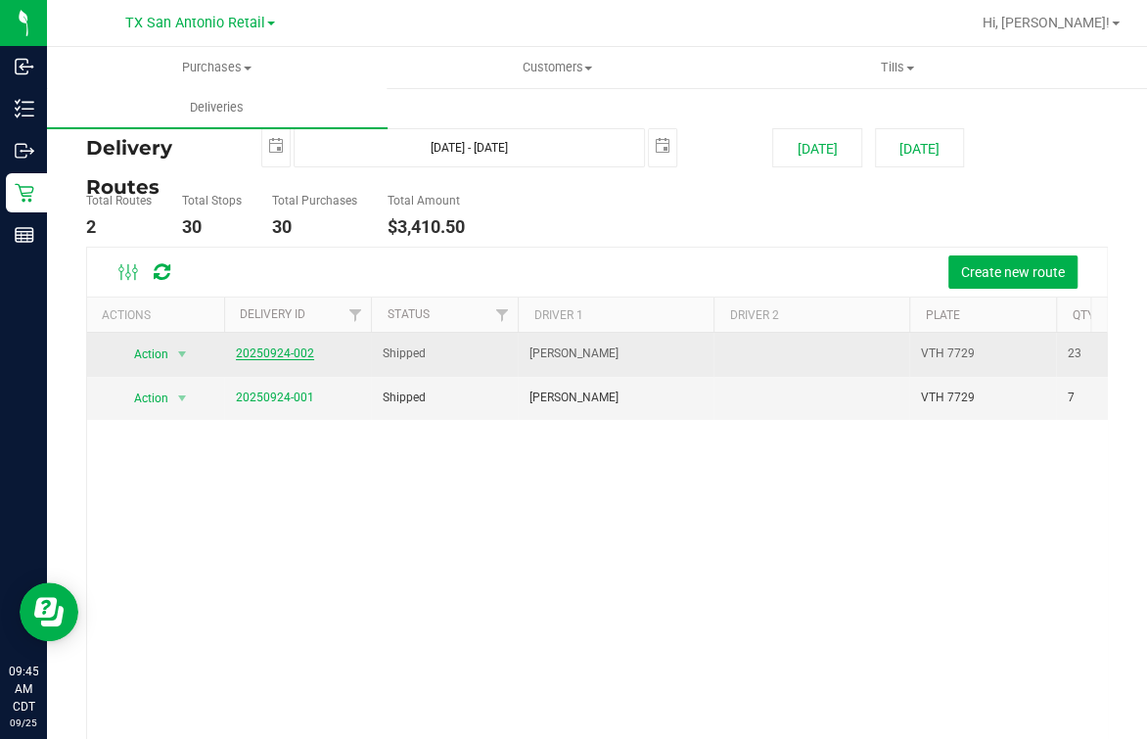
click at [258, 347] on link "20250924-002" at bounding box center [275, 353] width 78 height 14
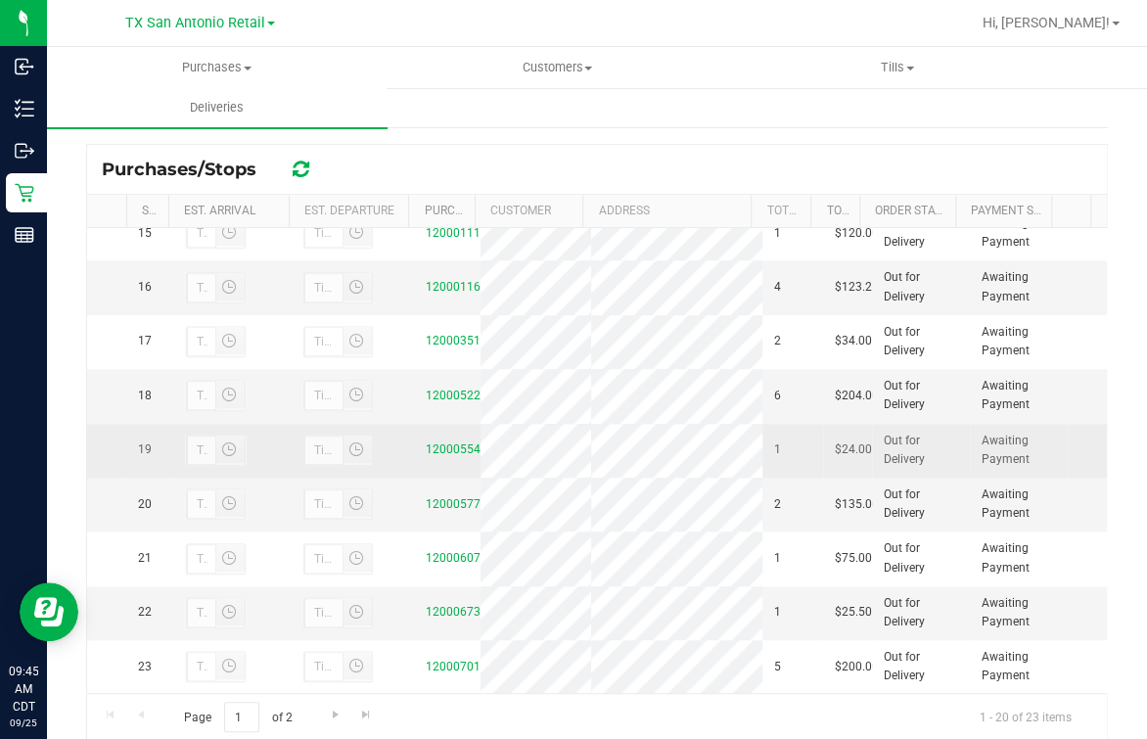
scroll to position [369, 0]
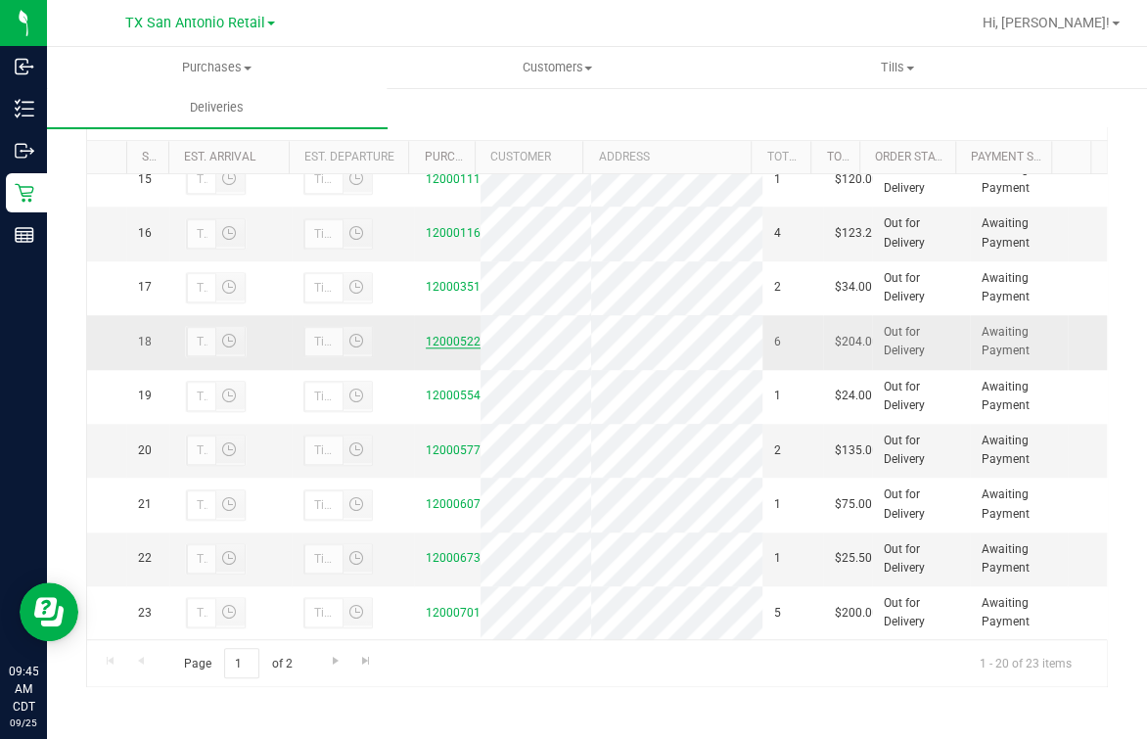
click at [439, 335] on link "12000522" at bounding box center [453, 342] width 55 height 14
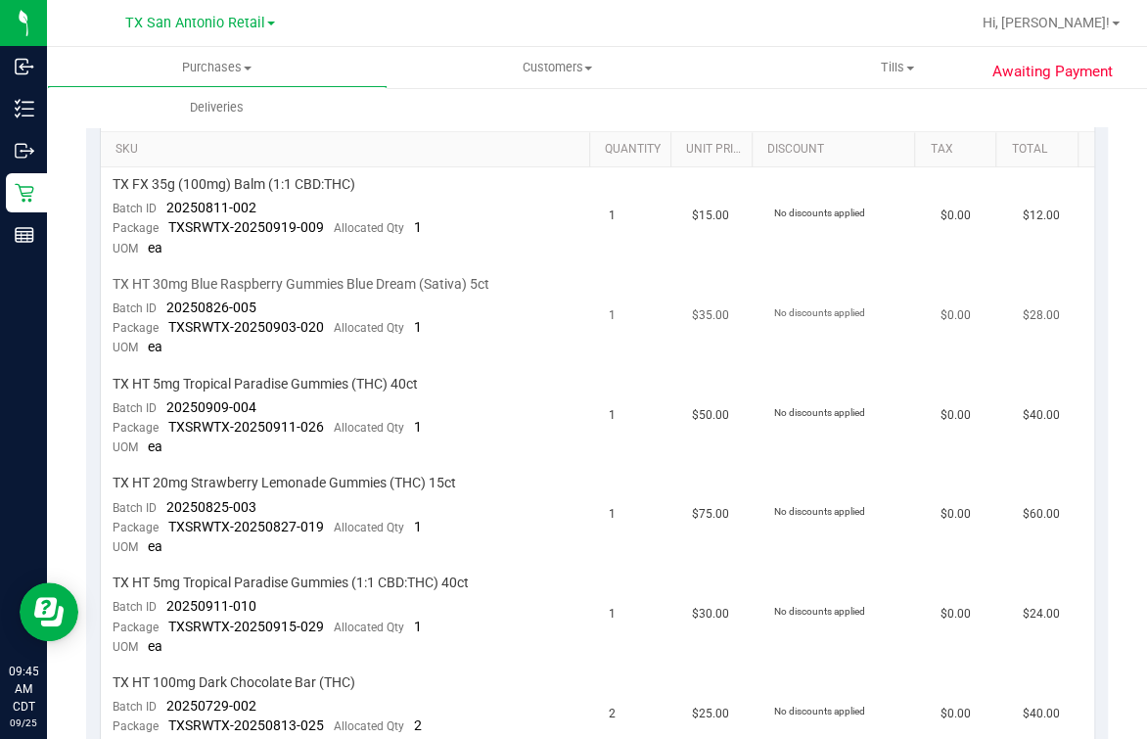
scroll to position [488, 0]
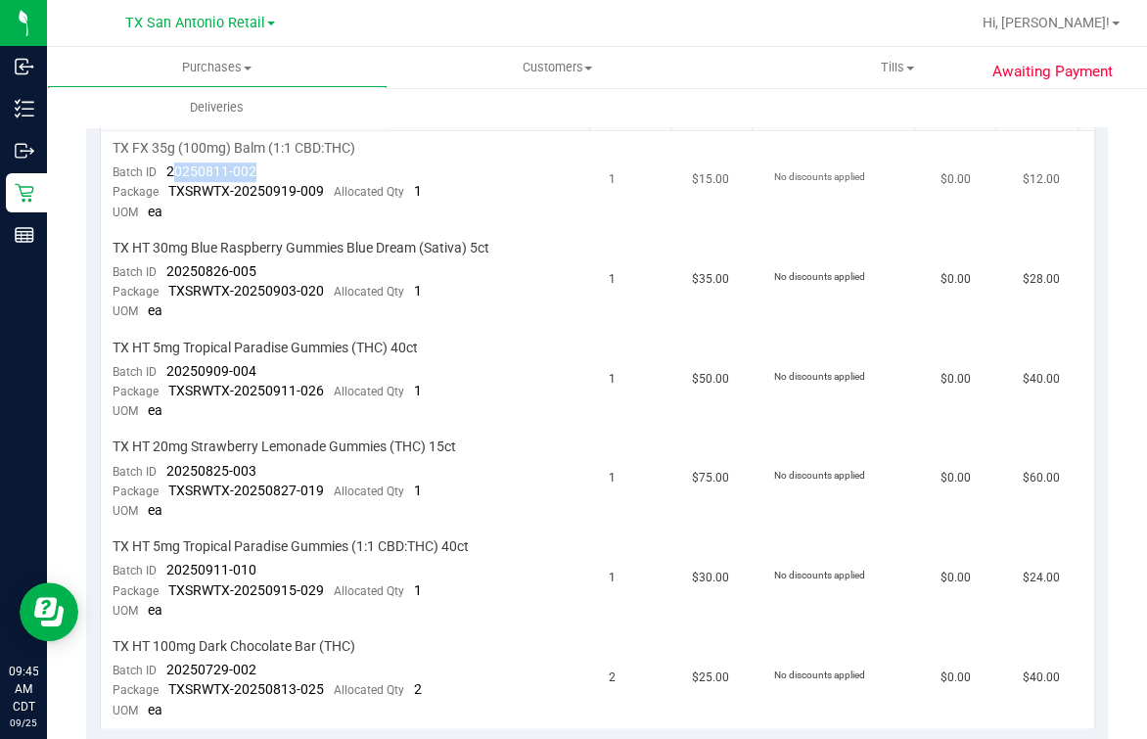
drag, startPoint x: 170, startPoint y: 167, endPoint x: 261, endPoint y: 167, distance: 91.0
click at [261, 167] on td "TX FX 35g (100mg) Balm (1:1 CBD:THC) Batch ID 20250811-002 Package TXSRWTX-2025…" at bounding box center [349, 181] width 497 height 100
drag, startPoint x: 261, startPoint y: 167, endPoint x: 160, endPoint y: 166, distance: 101.8
click at [160, 166] on div "Batch ID 20250811-002" at bounding box center [185, 172] width 144 height 20
drag, startPoint x: 162, startPoint y: 164, endPoint x: 263, endPoint y: 164, distance: 101.8
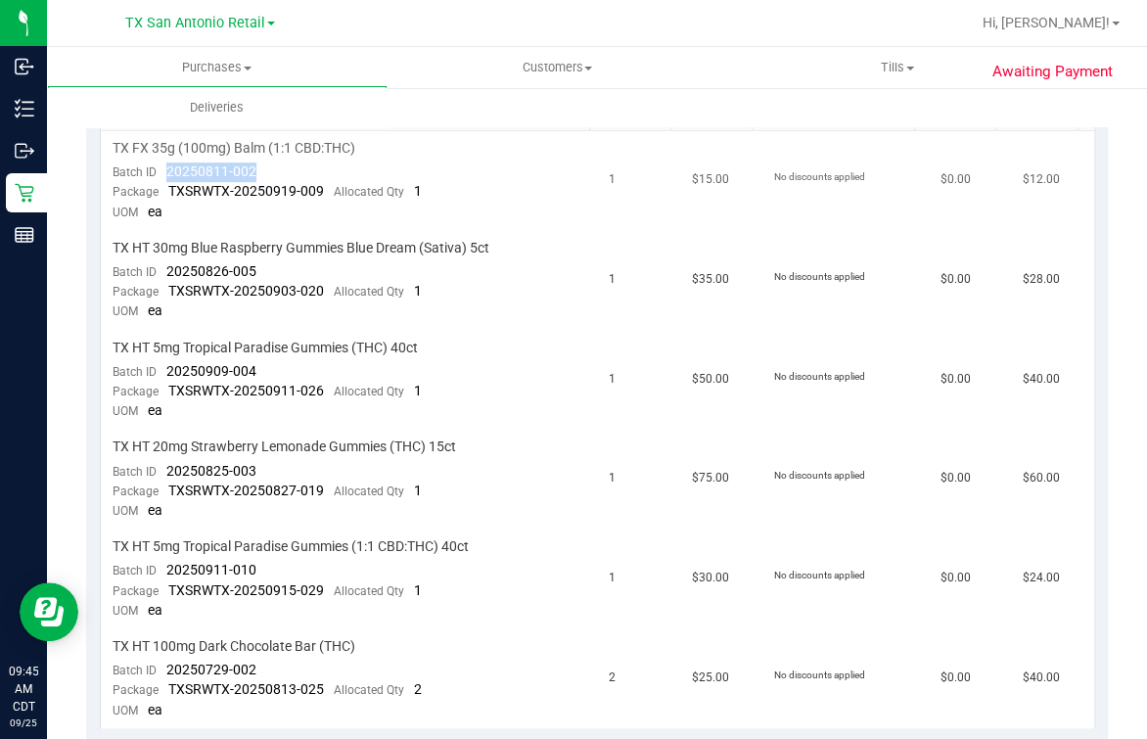
click at [263, 164] on td "TX FX 35g (100mg) Balm (1:1 CBD:THC) Batch ID 20250811-002 Package TXSRWTX-2025…" at bounding box center [349, 181] width 497 height 100
click at [256, 164] on td "TX FX 35g (100mg) Balm (1:1 CBD:THC) Batch ID 20250811-002 Package TXSRWTX-2025…" at bounding box center [349, 181] width 497 height 100
drag, startPoint x: 163, startPoint y: 164, endPoint x: 283, endPoint y: 164, distance: 119.4
click at [283, 164] on td "TX FX 35g (100mg) Balm (1:1 CBD:THC) Batch ID 20250811-002 Package TXSRWTX-2025…" at bounding box center [349, 181] width 497 height 100
drag, startPoint x: 156, startPoint y: 272, endPoint x: 302, endPoint y: 264, distance: 147.0
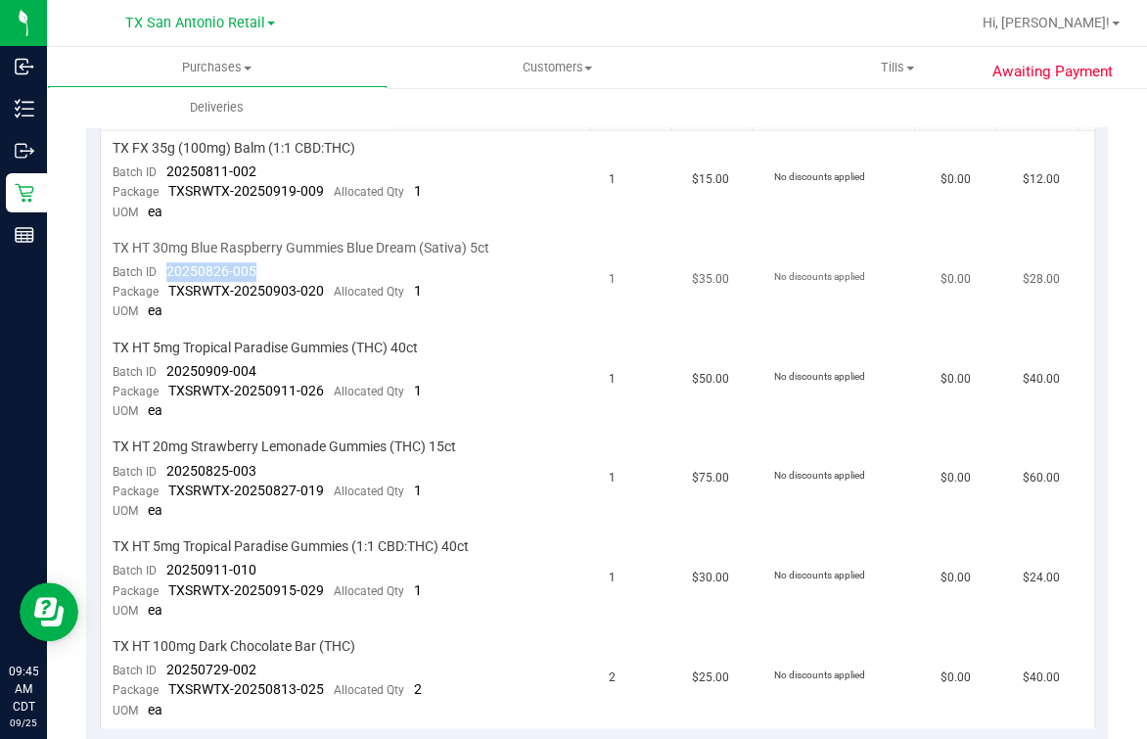
click at [302, 264] on td "TX HT 30mg Blue Raspberry Gummies Blue Dream (Sativa) 5ct Batch ID 20250826-005…" at bounding box center [349, 281] width 497 height 100
drag, startPoint x: 162, startPoint y: 368, endPoint x: 250, endPoint y: 367, distance: 87.1
click at [250, 367] on div "Batch ID 20250909-004" at bounding box center [185, 372] width 144 height 20
drag, startPoint x: 250, startPoint y: 367, endPoint x: 198, endPoint y: 366, distance: 51.9
click at [218, 366] on span "20250909-004" at bounding box center [211, 371] width 90 height 16
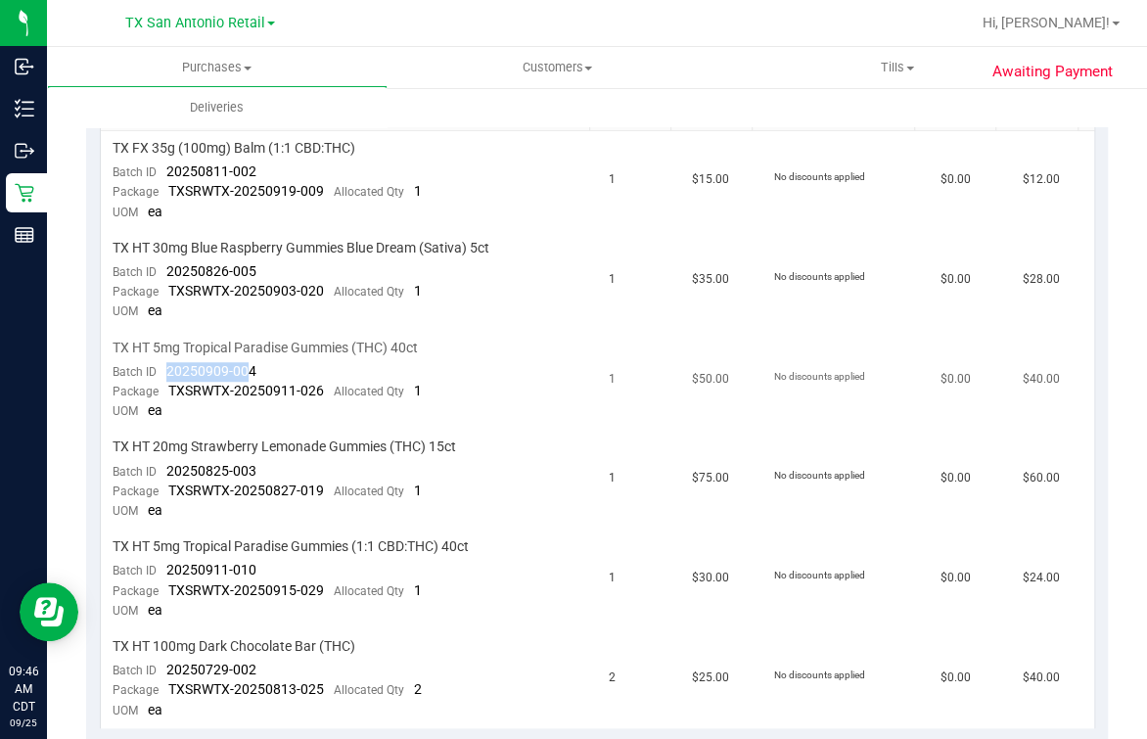
click at [168, 366] on span "20250909-004" at bounding box center [211, 371] width 90 height 16
drag, startPoint x: 157, startPoint y: 366, endPoint x: 284, endPoint y: 366, distance: 127.2
click at [284, 366] on td "TX HT 5mg Tropical Paradise Gummies (THC) 40ct Batch ID 20250909-004 Package TX…" at bounding box center [349, 381] width 497 height 100
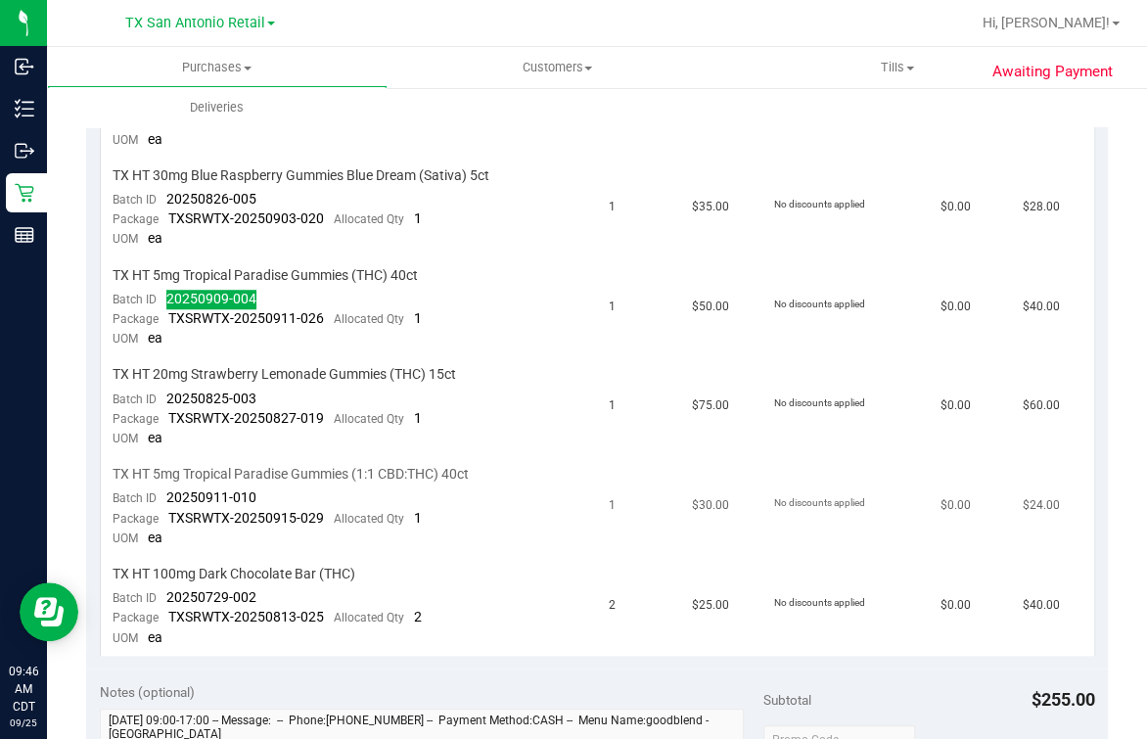
scroll to position [612, 0]
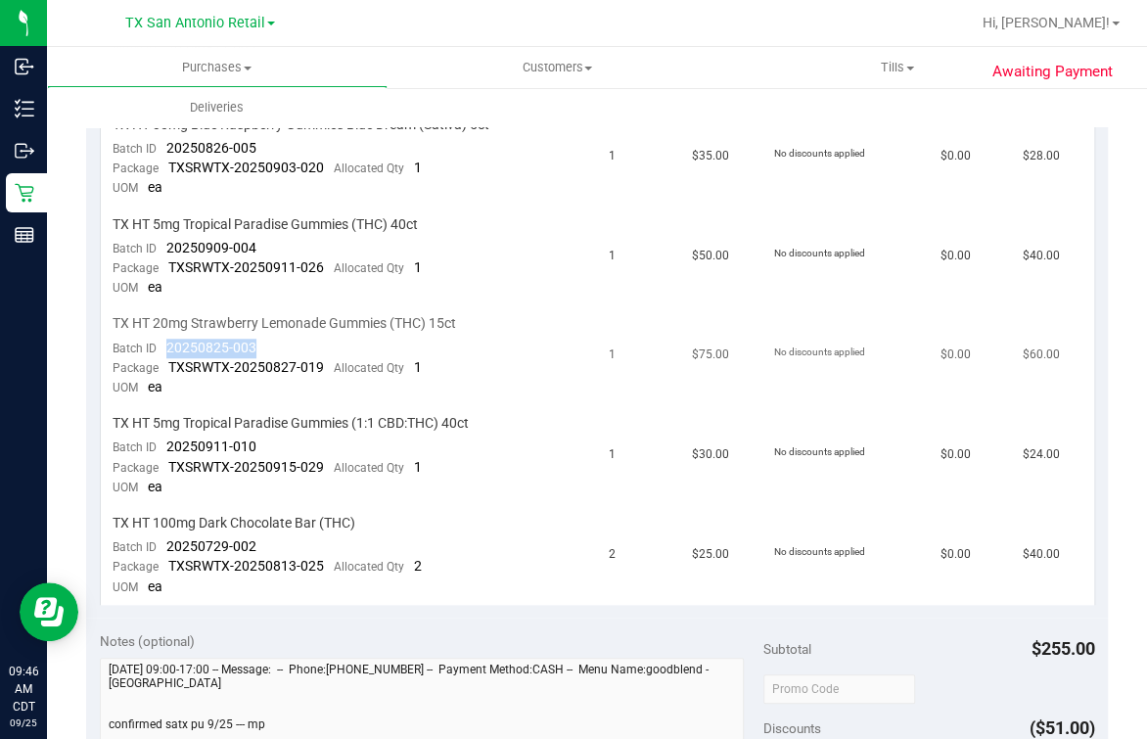
drag, startPoint x: 175, startPoint y: 344, endPoint x: 315, endPoint y: 344, distance: 140.0
click at [315, 344] on td "TX HT 20mg Strawberry Lemonade Gummies (THC) 15ct Batch ID 20250825-003 Package…" at bounding box center [349, 356] width 497 height 100
drag, startPoint x: 300, startPoint y: 437, endPoint x: 378, endPoint y: 437, distance: 78.3
click at [378, 437] on td "TX HT 5mg Tropical Paradise Gummies (1:1 CBD:THC) 40ct Batch ID 20250911-010 Pa…" at bounding box center [349, 456] width 497 height 100
drag, startPoint x: 276, startPoint y: 546, endPoint x: 313, endPoint y: 545, distance: 37.2
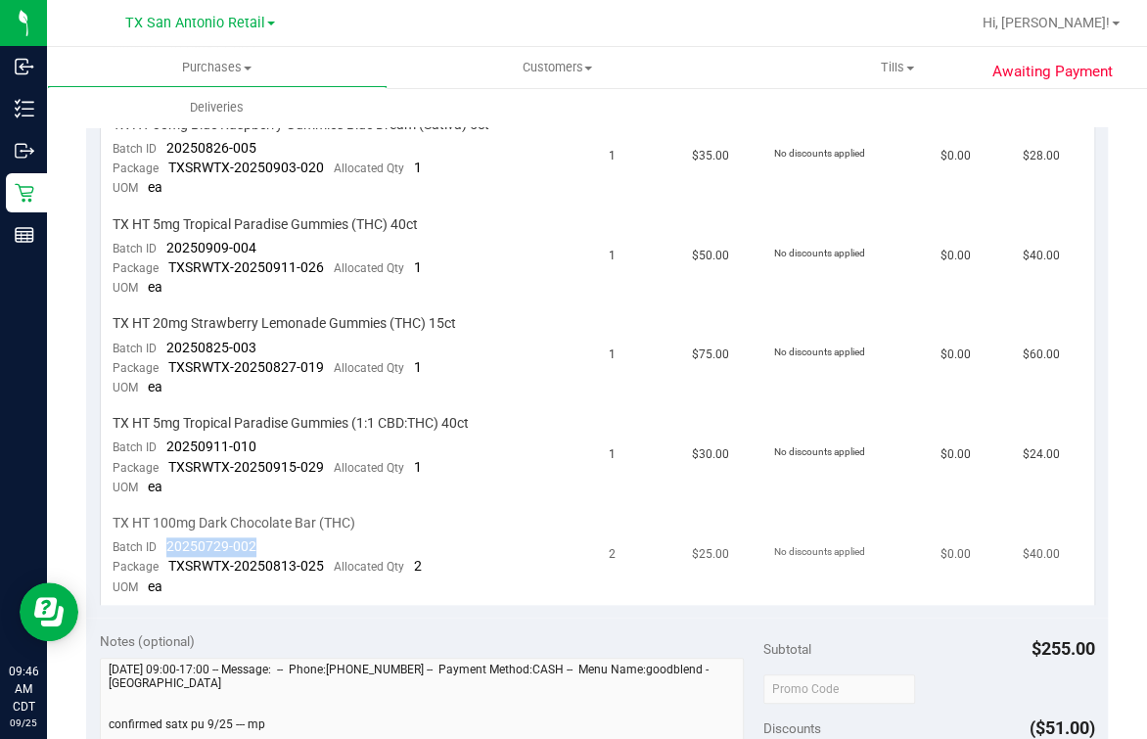
click at [313, 545] on td "TX HT 100mg Dark Chocolate Bar (THC) Batch ID 20250729-002 Package TXSRWTX-2025…" at bounding box center [349, 555] width 497 height 99
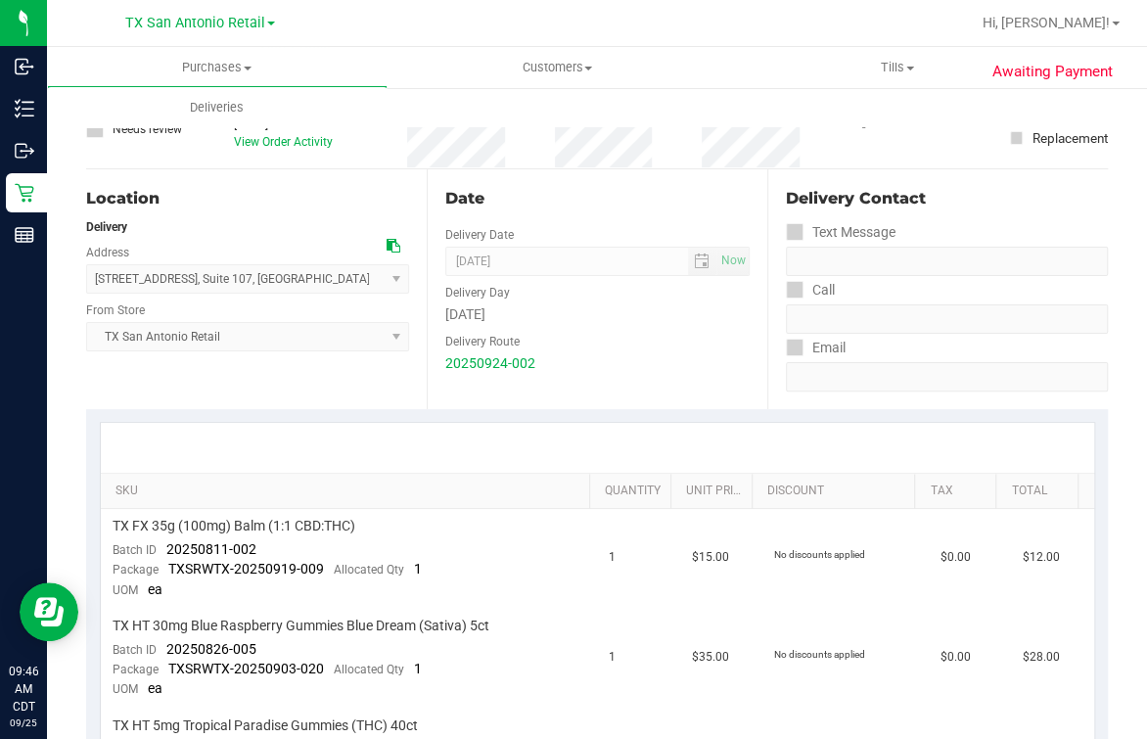
scroll to position [0, 0]
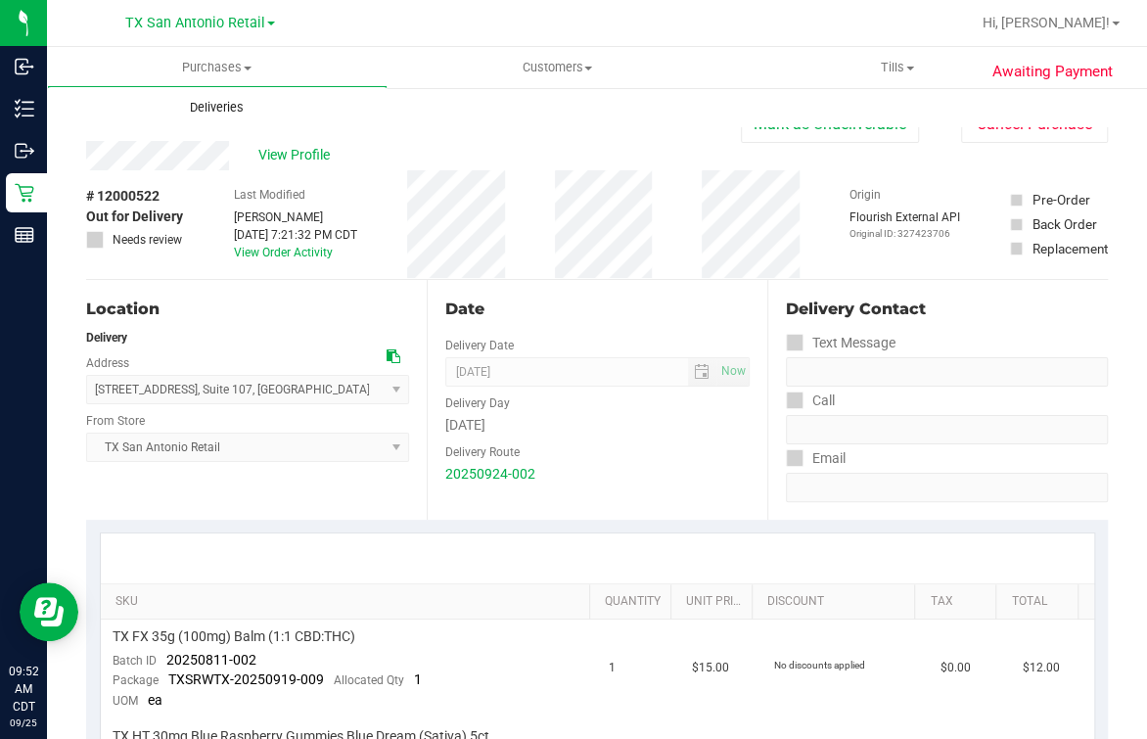
click at [223, 108] on span "Deliveries" at bounding box center [216, 108] width 107 height 18
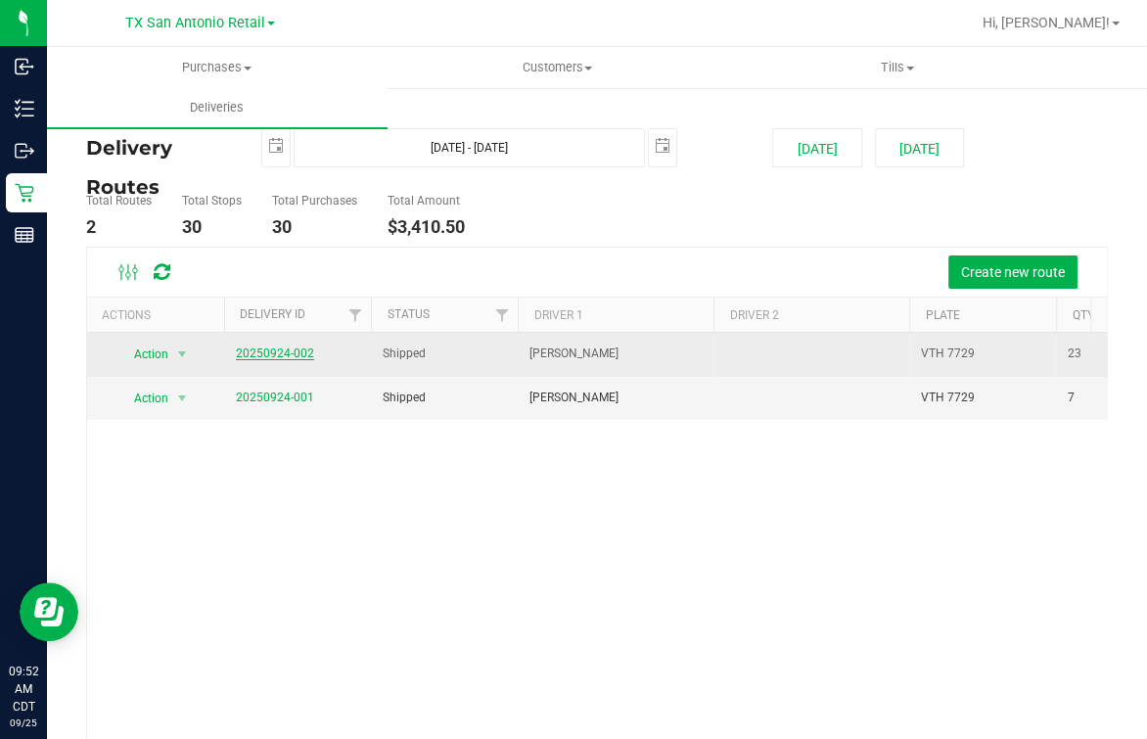
click at [267, 346] on link "20250924-002" at bounding box center [275, 353] width 78 height 14
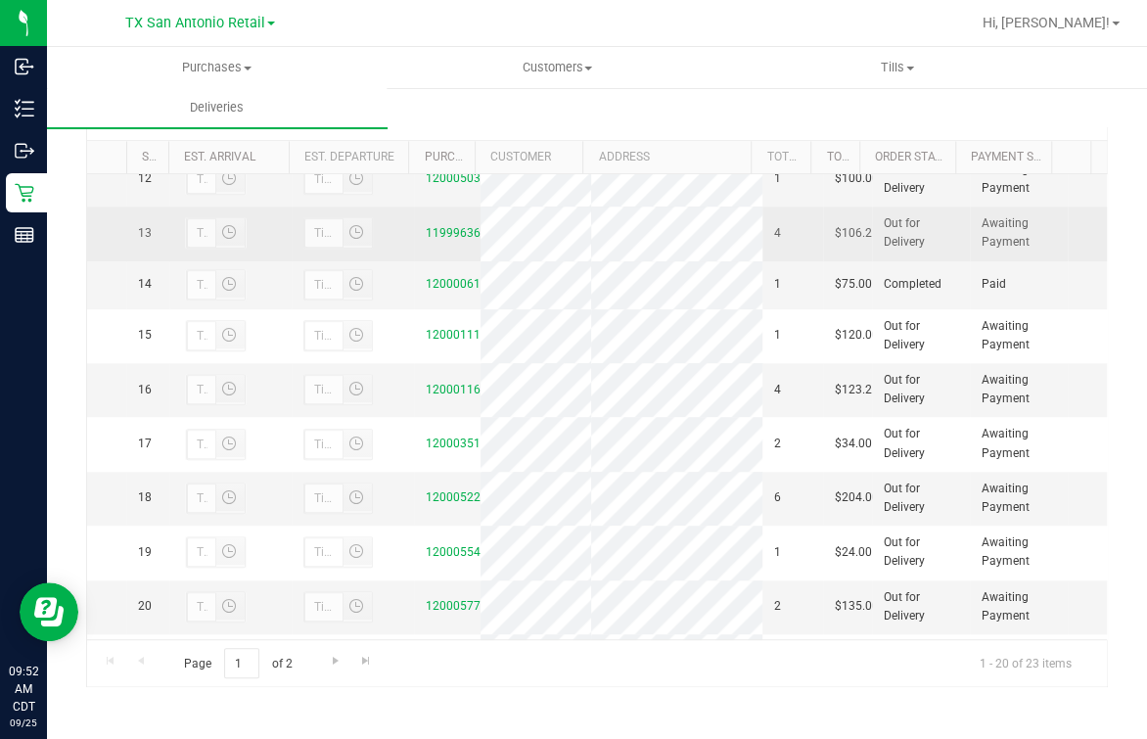
scroll to position [1096, 0]
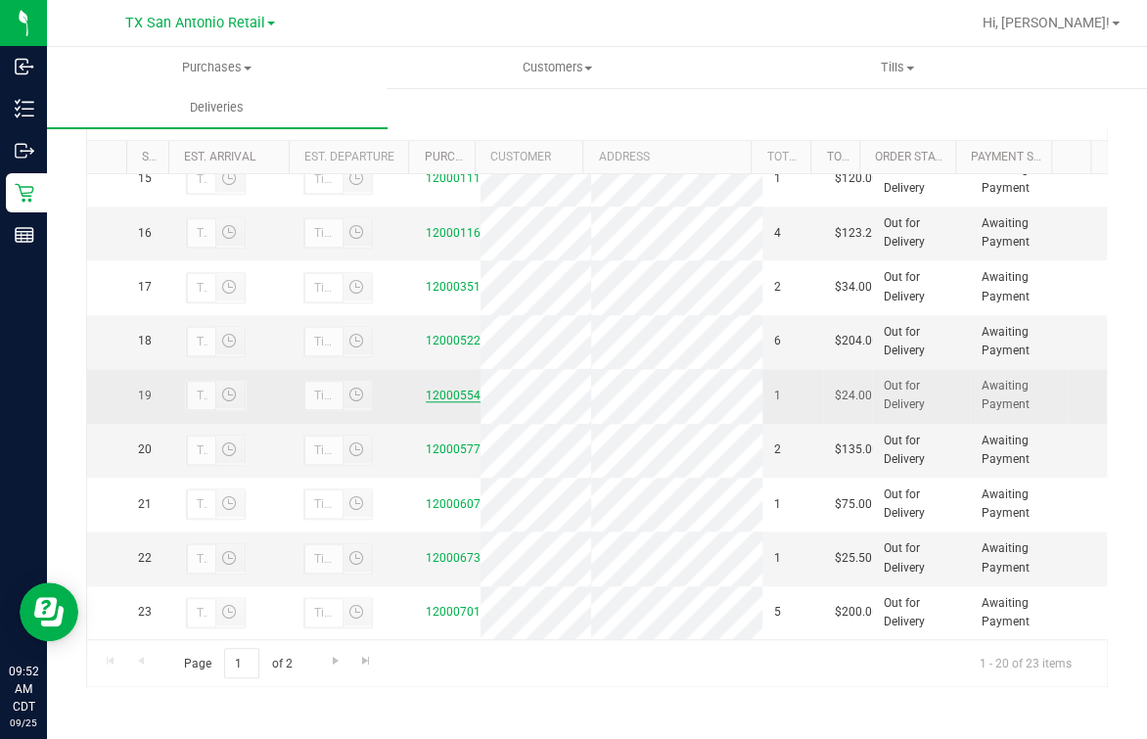
click at [447, 389] on link "12000554" at bounding box center [453, 396] width 55 height 14
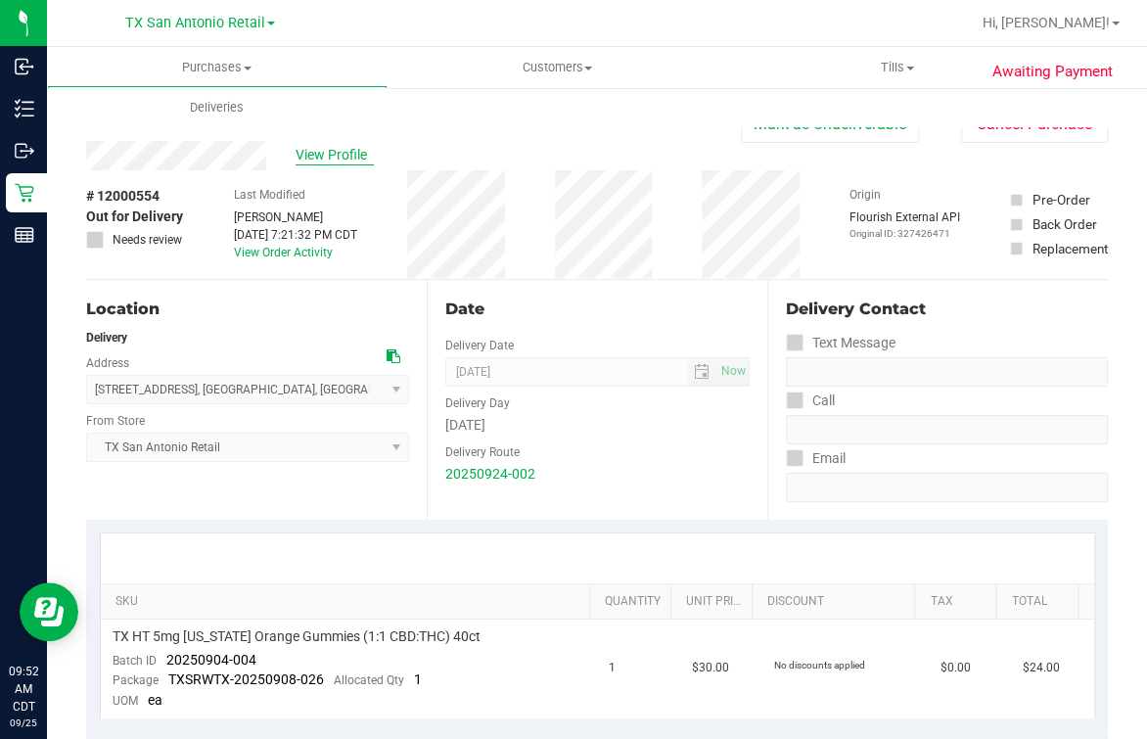
click at [339, 162] on span "View Profile" at bounding box center [335, 155] width 78 height 21
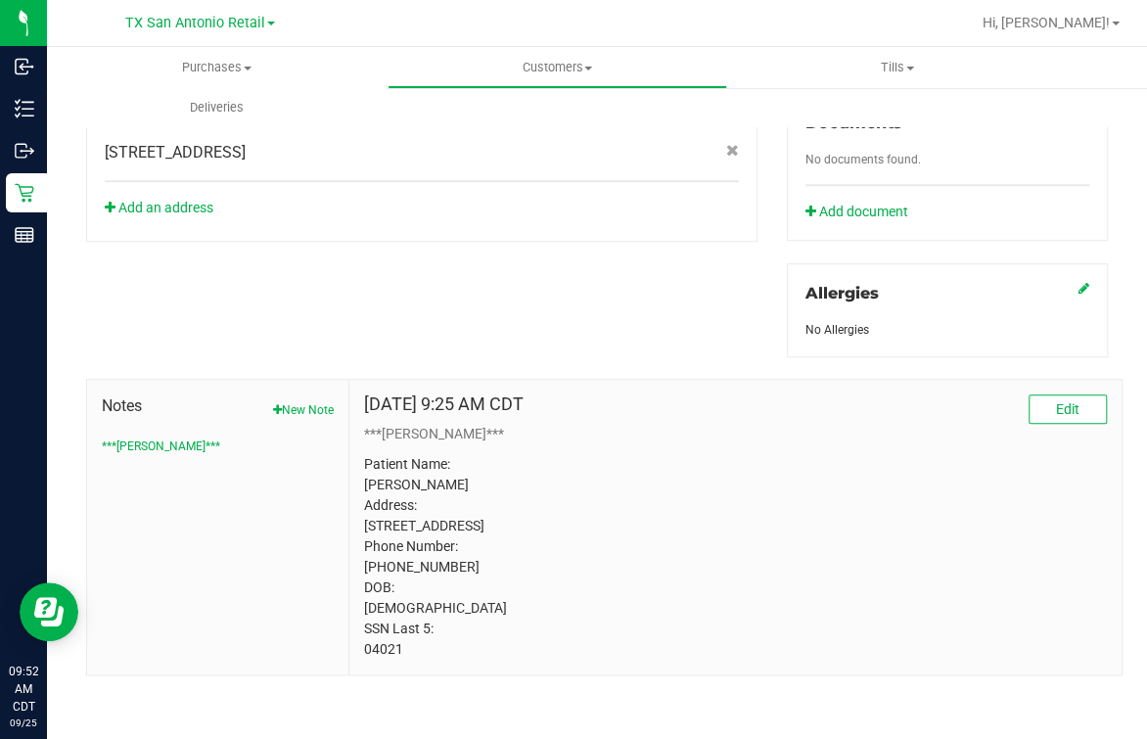
scroll to position [744, 0]
click at [375, 648] on p "Patient Name: Rodolfo Espinoza Address: 7727 Cedar Farm San Antonio, TX, 78239 …" at bounding box center [735, 557] width 743 height 206
drag, startPoint x: 375, startPoint y: 648, endPoint x: 369, endPoint y: 661, distance: 14.0
click at [369, 656] on div "Jun 12, 2025 9:25 AM CDT Edit ***CURT*** Patient Name: Rodolfo Espinoza Address…" at bounding box center [735, 527] width 772 height 295
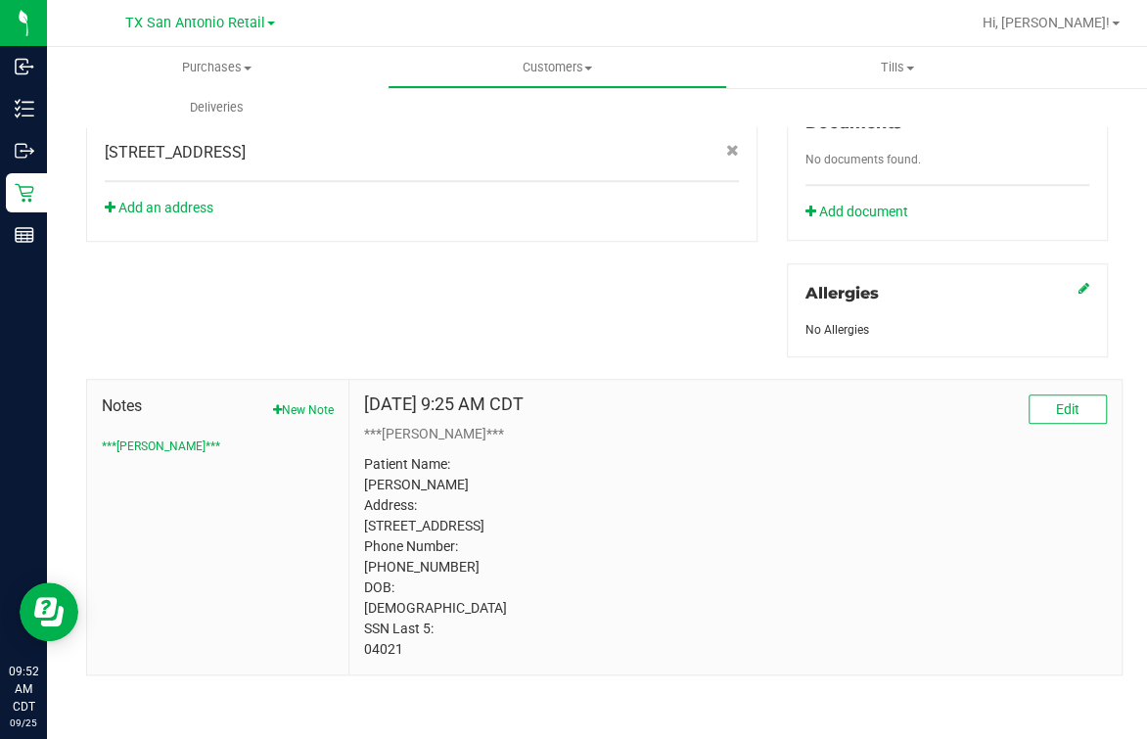
click at [369, 656] on div "Jun 12, 2025 9:25 AM CDT Edit ***CURT*** Patient Name: Rodolfo Espinoza Address…" at bounding box center [735, 527] width 772 height 295
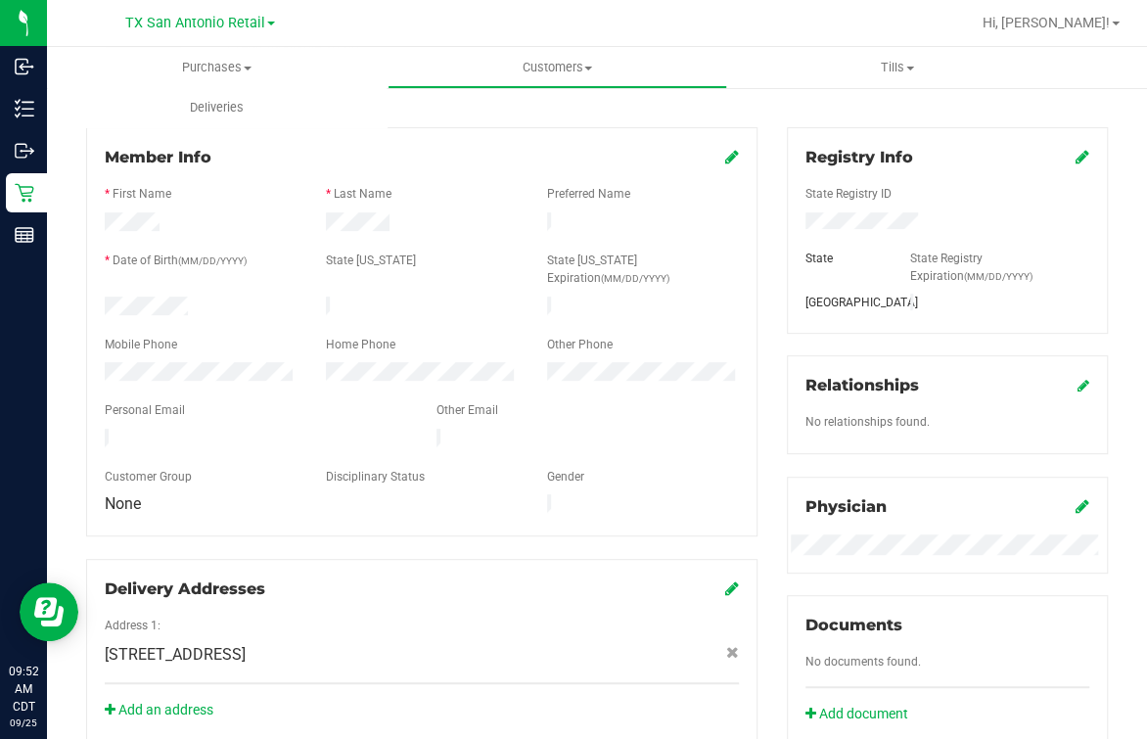
scroll to position [0, 0]
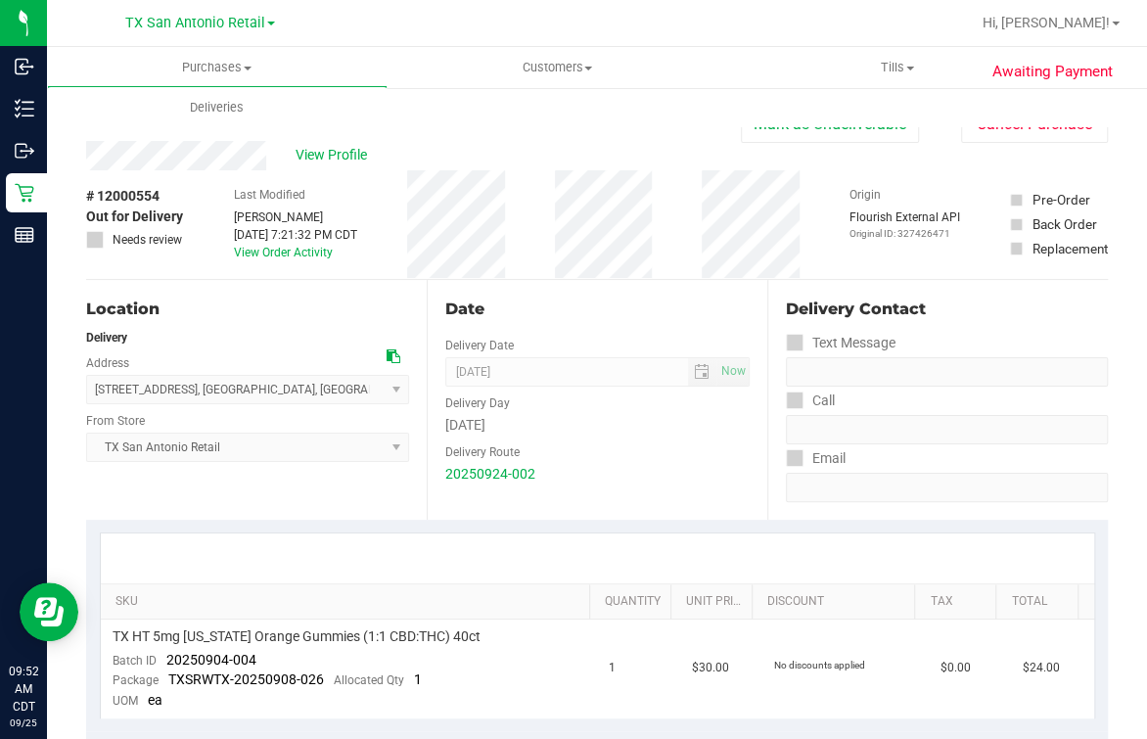
click at [599, 396] on div "Delivery Day" at bounding box center [597, 401] width 304 height 28
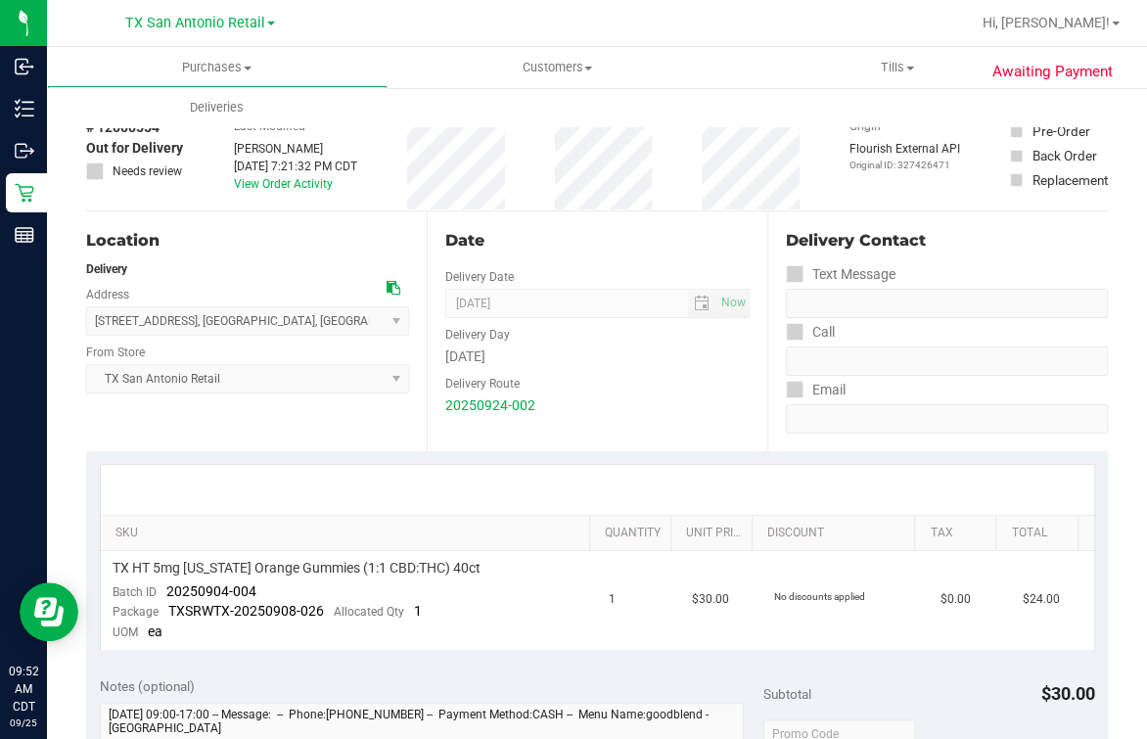
scroll to position [121, 0]
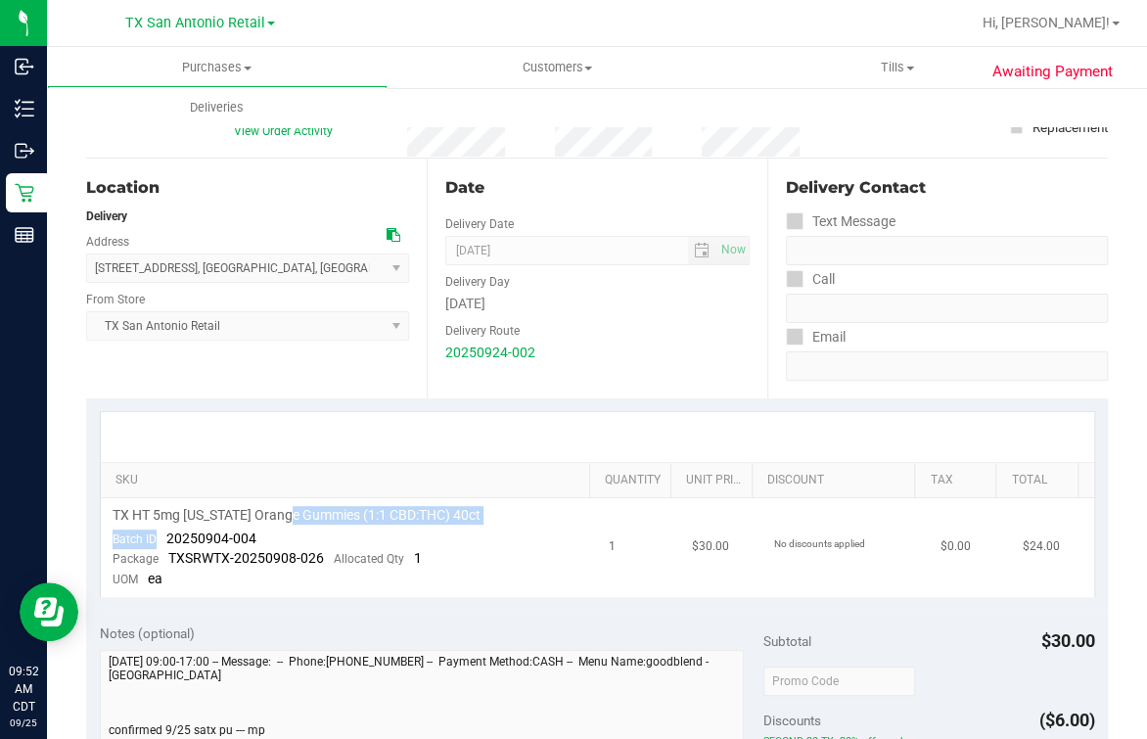
drag, startPoint x: 162, startPoint y: 535, endPoint x: 300, endPoint y: 521, distance: 139.8
click at [300, 521] on td "TX HT 5mg Texas Orange Gummies (1:1 CBD:THC) 40ct Batch ID 20250904-004 Package…" at bounding box center [349, 547] width 497 height 99
drag, startPoint x: 300, startPoint y: 521, endPoint x: 177, endPoint y: 538, distance: 124.6
click at [226, 538] on span "20250904-004" at bounding box center [211, 539] width 90 height 16
drag, startPoint x: 154, startPoint y: 538, endPoint x: 269, endPoint y: 527, distance: 116.1
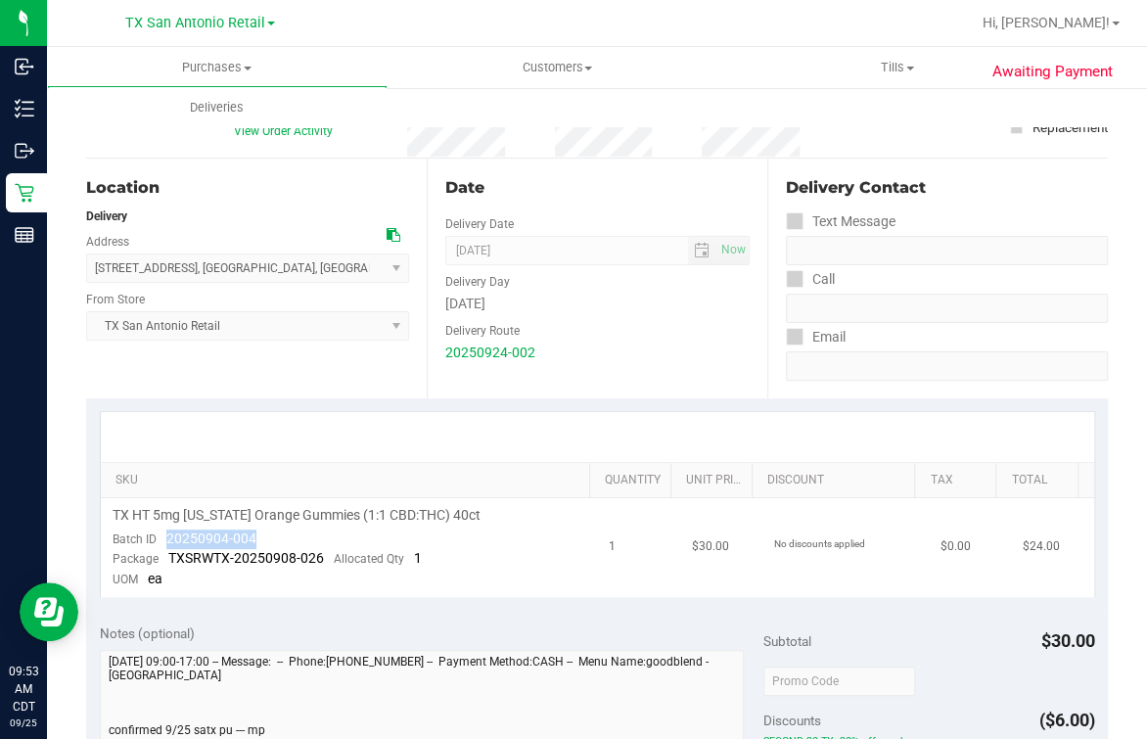
click at [269, 527] on td "TX HT 5mg Texas Orange Gummies (1:1 CBD:THC) 40ct Batch ID 20250904-004 Package…" at bounding box center [349, 547] width 497 height 99
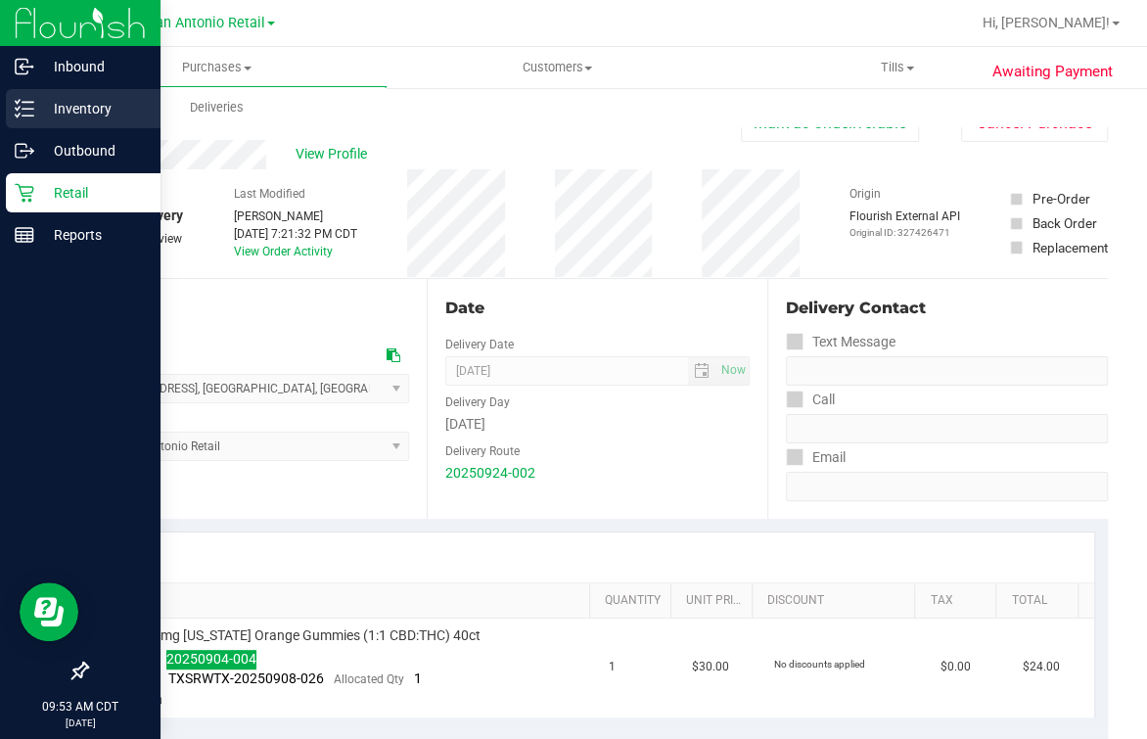
scroll to position [0, 0]
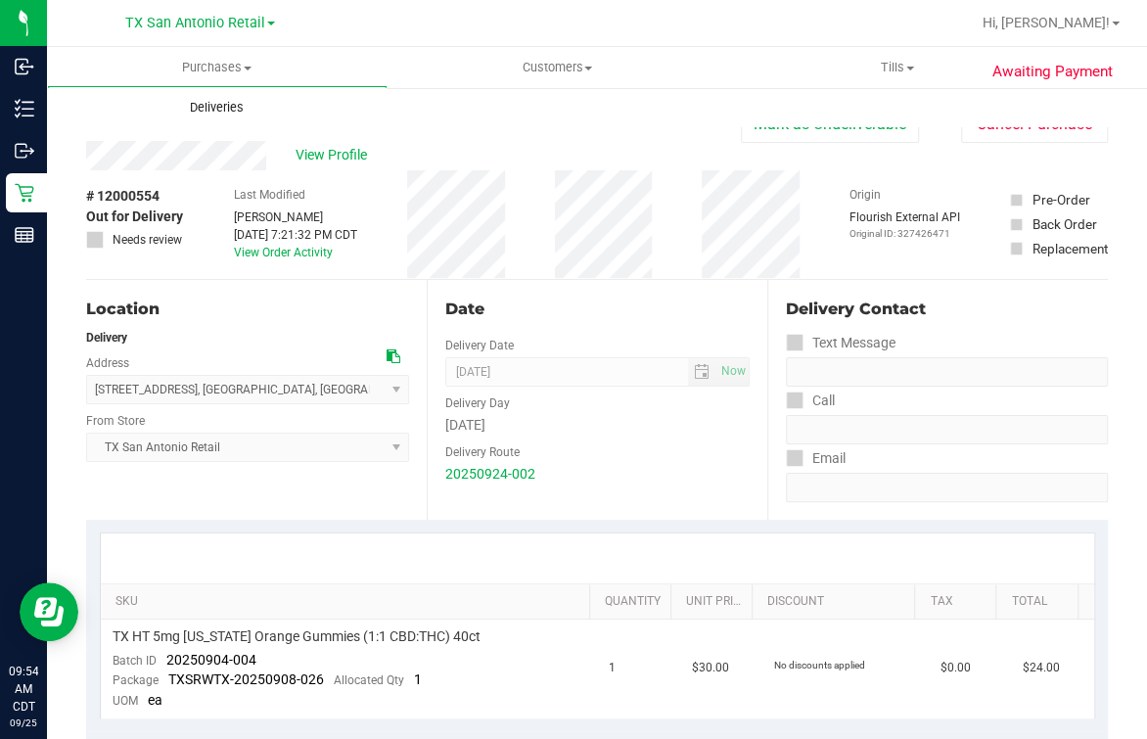
click at [210, 104] on span "Deliveries" at bounding box center [216, 108] width 107 height 18
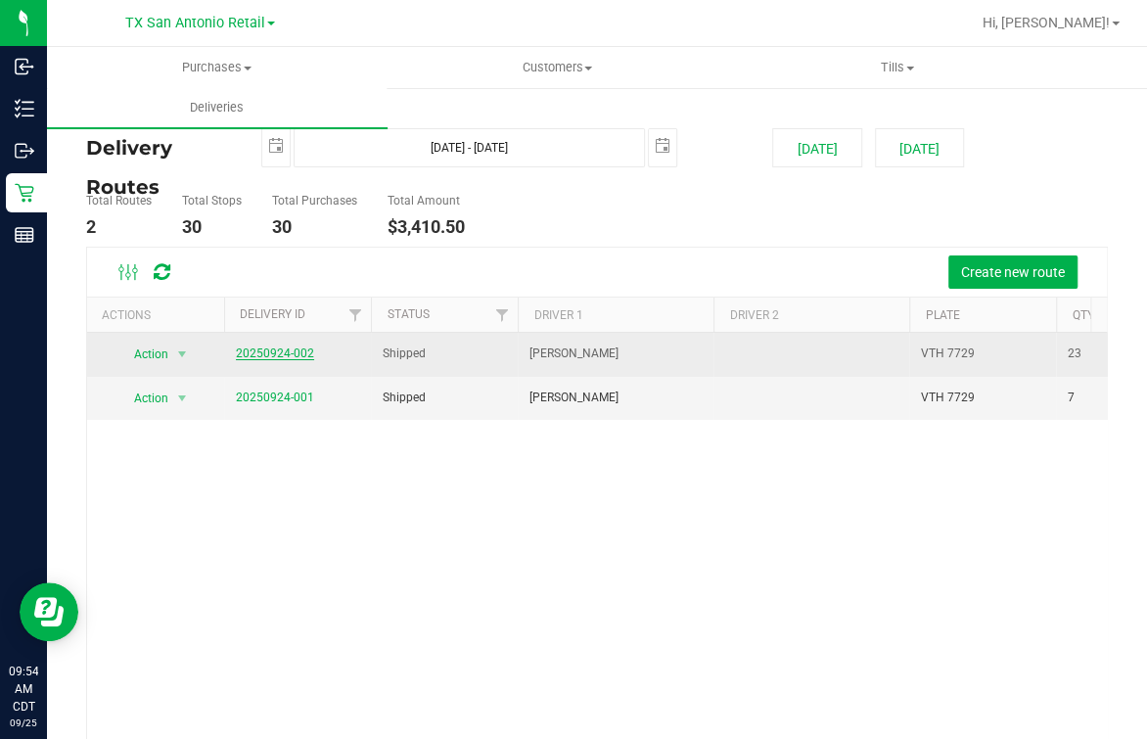
click at [305, 355] on link "20250924-002" at bounding box center [275, 353] width 78 height 14
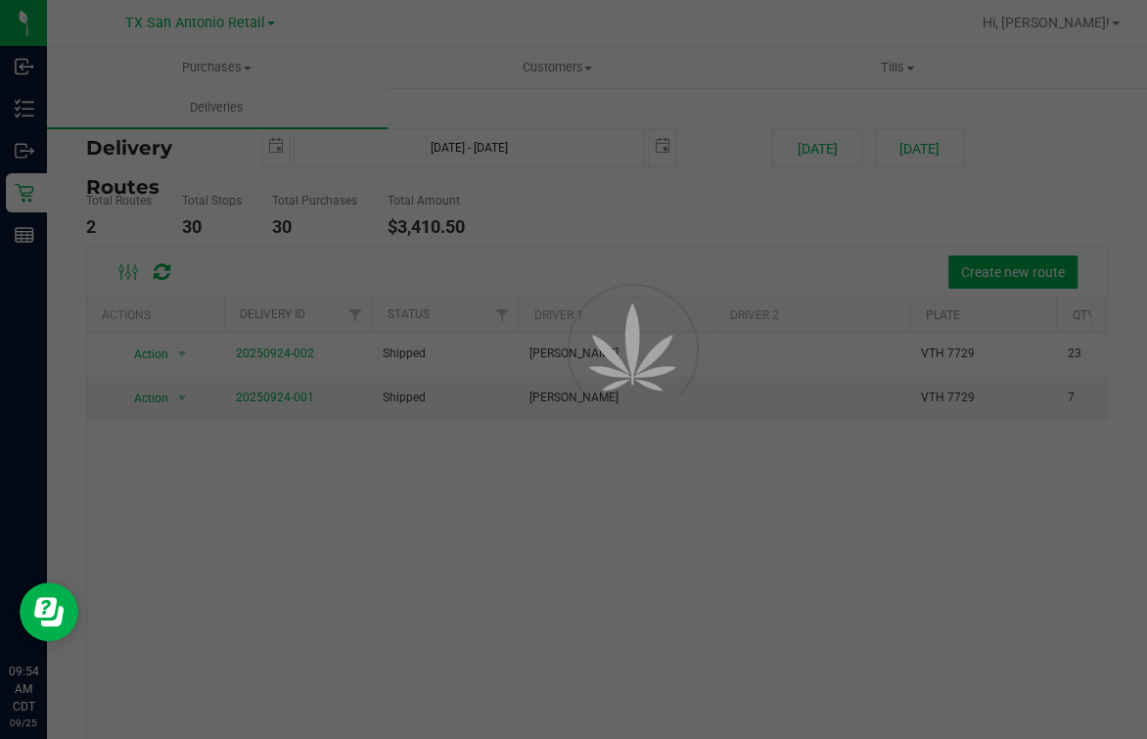
click at [731, 224] on div at bounding box center [573, 369] width 1147 height 739
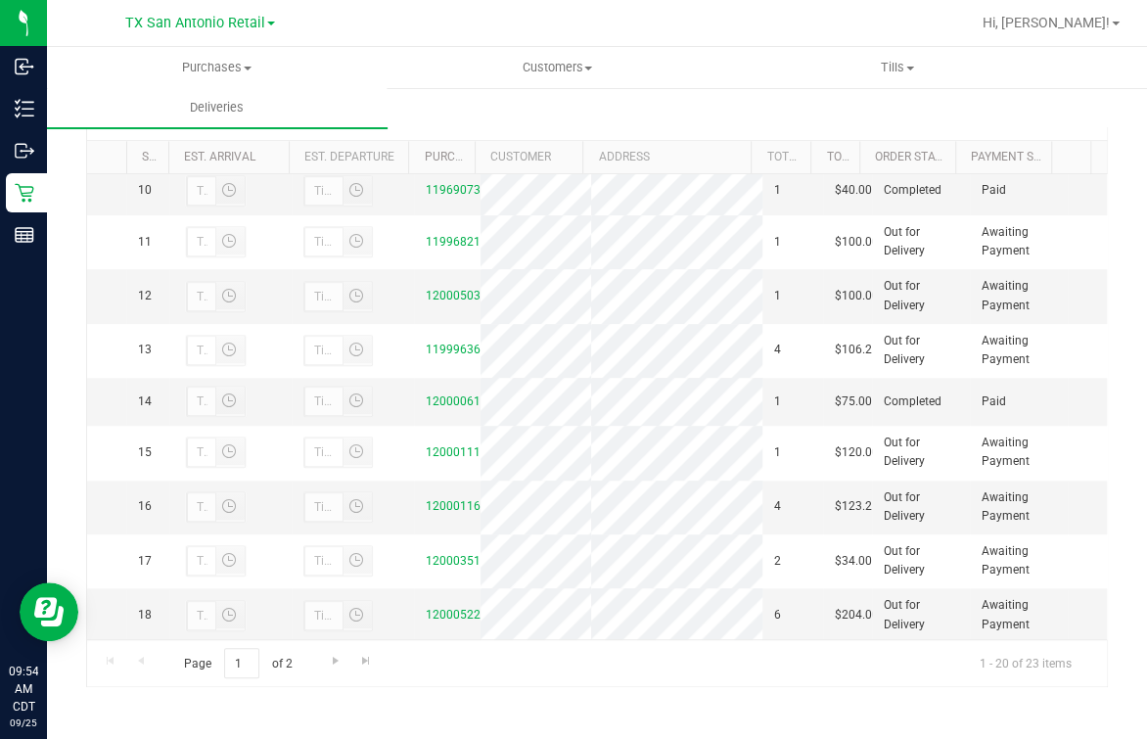
scroll to position [1096, 0]
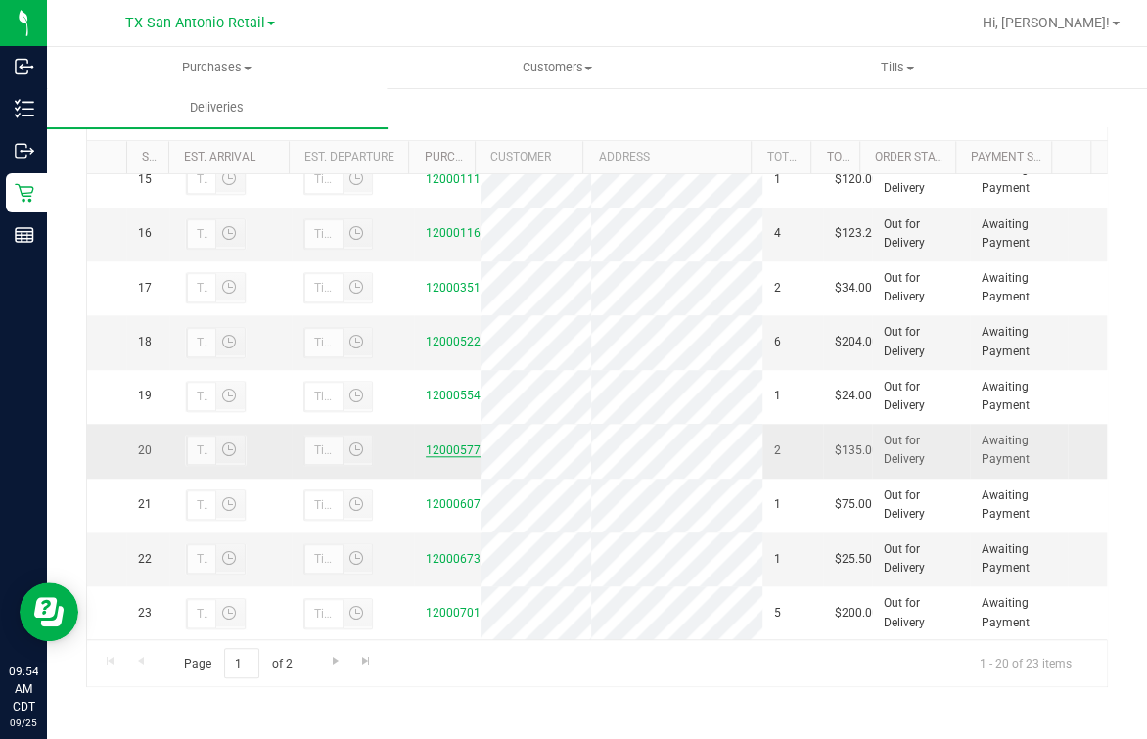
click at [449, 443] on link "12000577" at bounding box center [453, 450] width 55 height 14
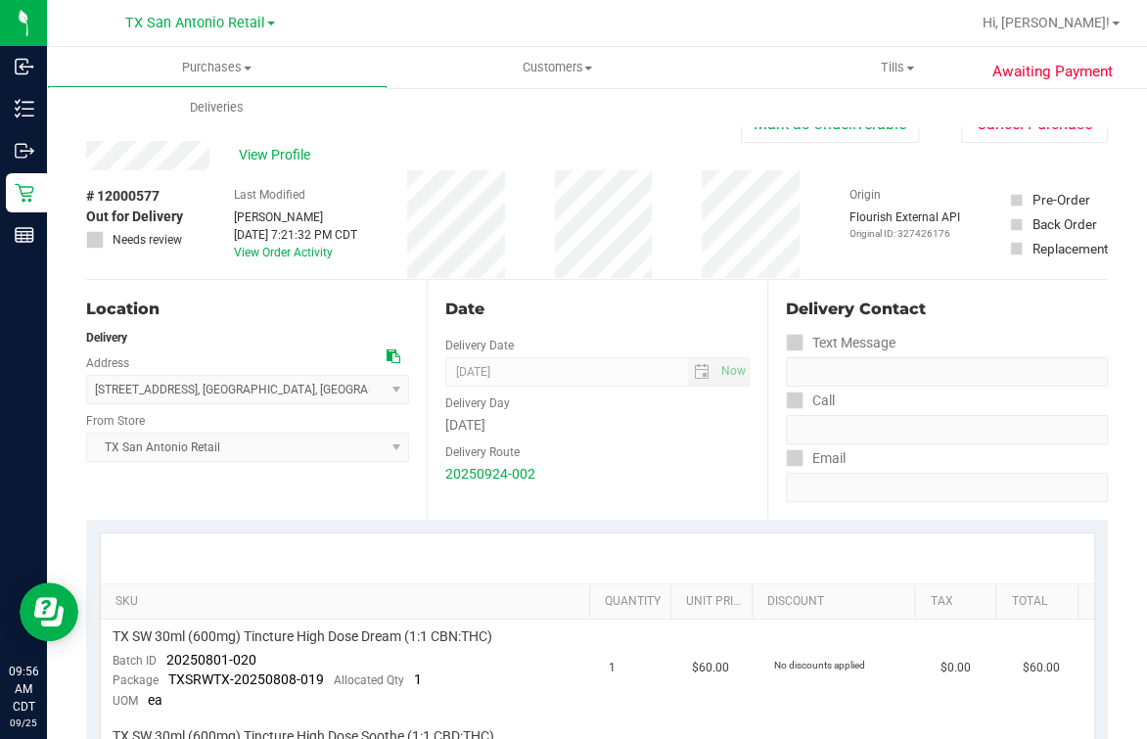
scroll to position [244, 0]
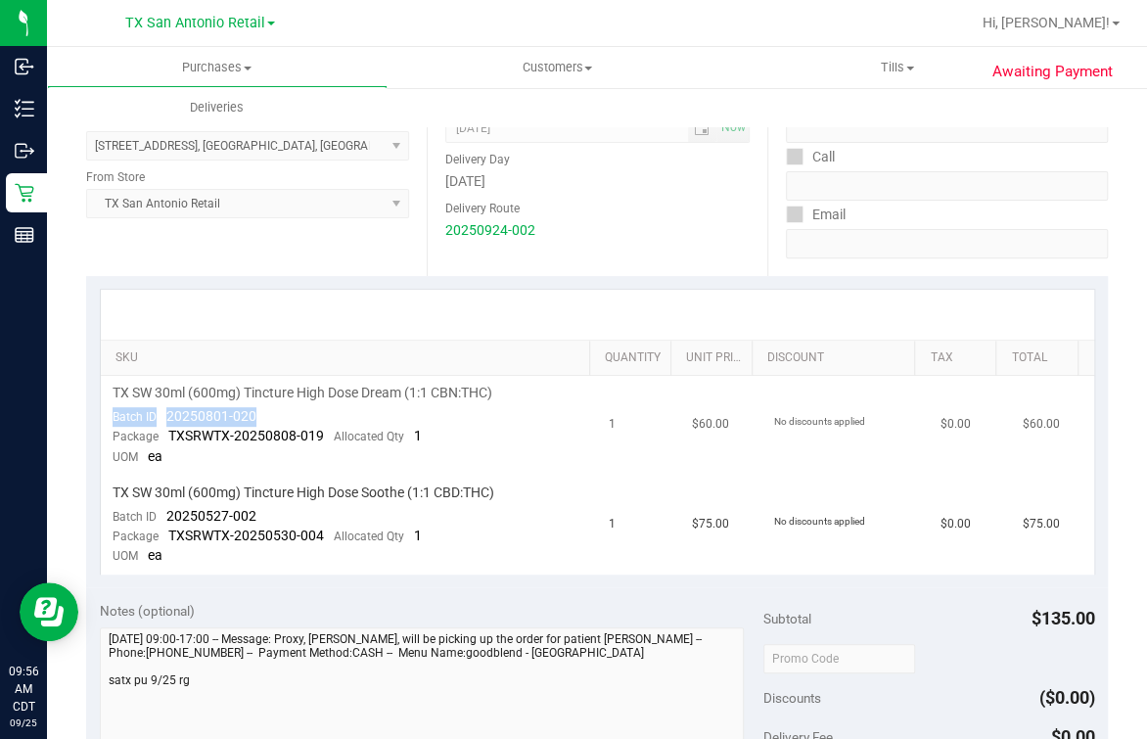
drag, startPoint x: 163, startPoint y: 404, endPoint x: 300, endPoint y: 416, distance: 137.5
click at [300, 416] on td "TX SW 30ml (600mg) Tincture High Dose Dream (1:1 CBN:THC) Batch ID 20250801-020…" at bounding box center [349, 426] width 497 height 100
drag, startPoint x: 300, startPoint y: 416, endPoint x: 204, endPoint y: 418, distance: 96.9
click at [204, 418] on span "20250801-020" at bounding box center [211, 416] width 90 height 16
click at [186, 420] on span "20250801-020" at bounding box center [211, 416] width 90 height 16
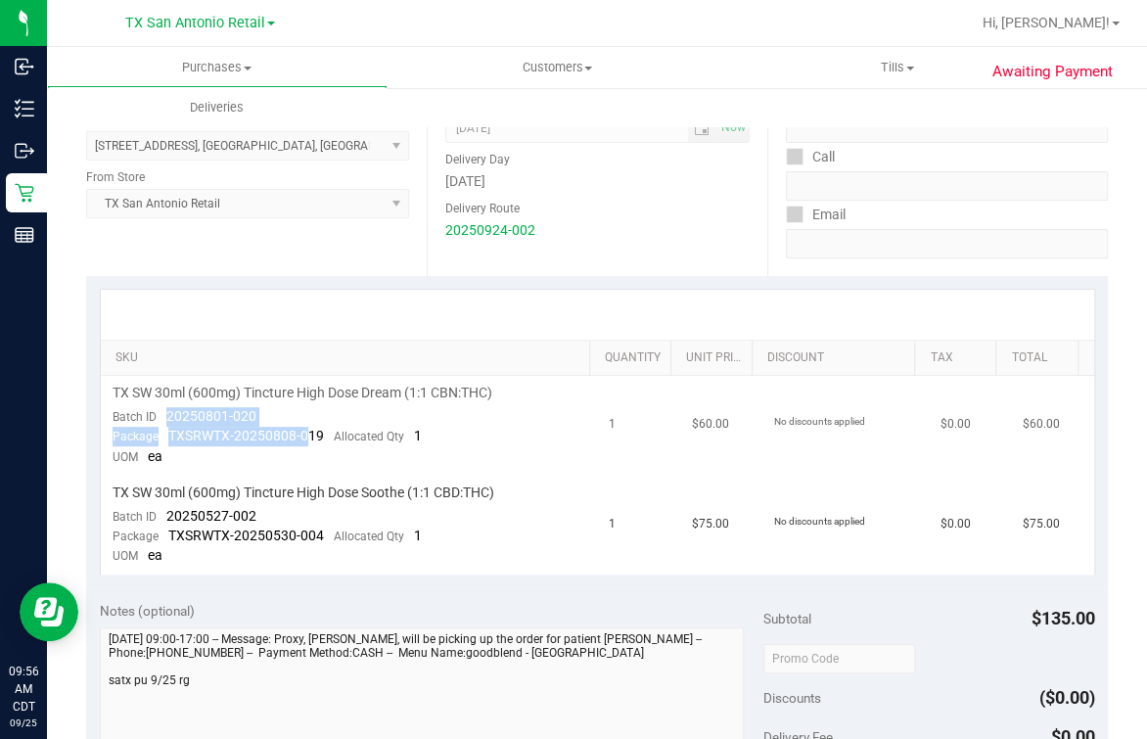
drag, startPoint x: 163, startPoint y: 411, endPoint x: 308, endPoint y: 426, distance: 145.6
click at [308, 426] on td "TX SW 30ml (600mg) Tincture High Dose Dream (1:1 CBN:THC) Batch ID 20250801-020…" at bounding box center [349, 426] width 497 height 100
drag, startPoint x: 308, startPoint y: 426, endPoint x: 212, endPoint y: 421, distance: 96.0
click at [241, 423] on div "Batch ID 20250801-020" at bounding box center [185, 417] width 144 height 20
drag, startPoint x: 193, startPoint y: 417, endPoint x: 180, endPoint y: 417, distance: 12.7
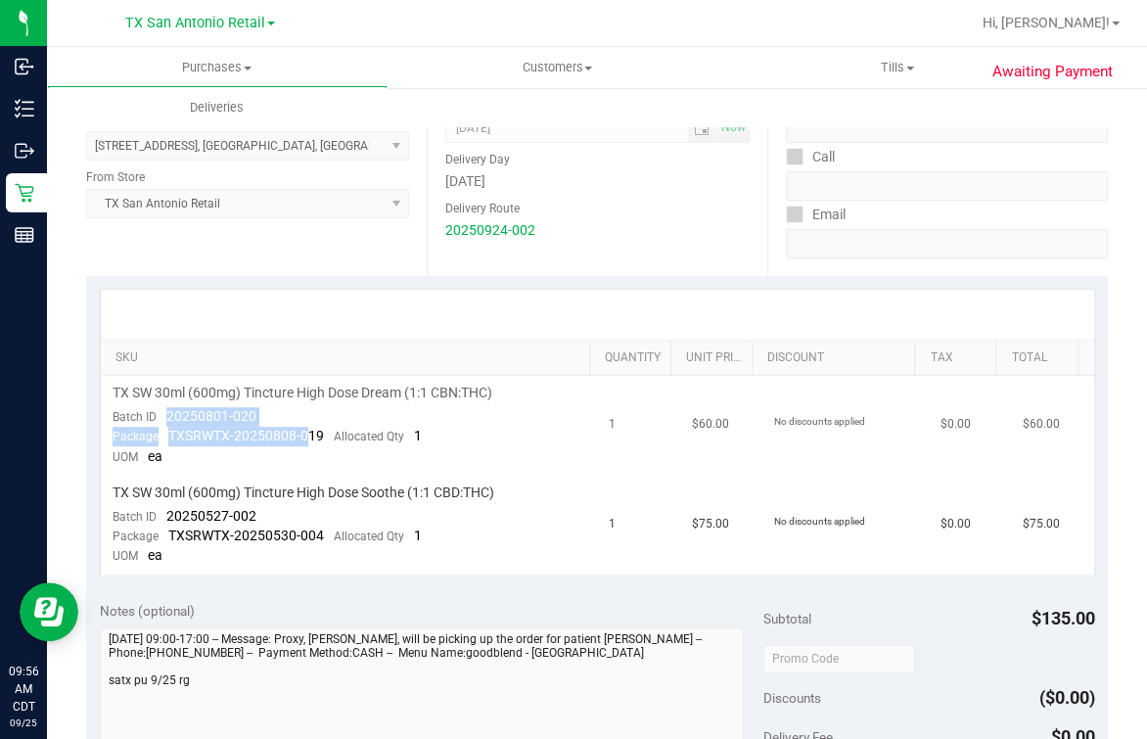
click at [190, 417] on span "20250801-020" at bounding box center [211, 416] width 90 height 16
click at [166, 412] on span "20250801-020" at bounding box center [211, 416] width 90 height 16
drag, startPoint x: 163, startPoint y: 409, endPoint x: 273, endPoint y: 409, distance: 109.6
click at [273, 409] on td "TX SW 30ml (600mg) Tincture High Dose Dream (1:1 CBN:THC) Batch ID 20250801-020…" at bounding box center [349, 426] width 497 height 100
drag, startPoint x: 162, startPoint y: 503, endPoint x: 232, endPoint y: 509, distance: 69.7
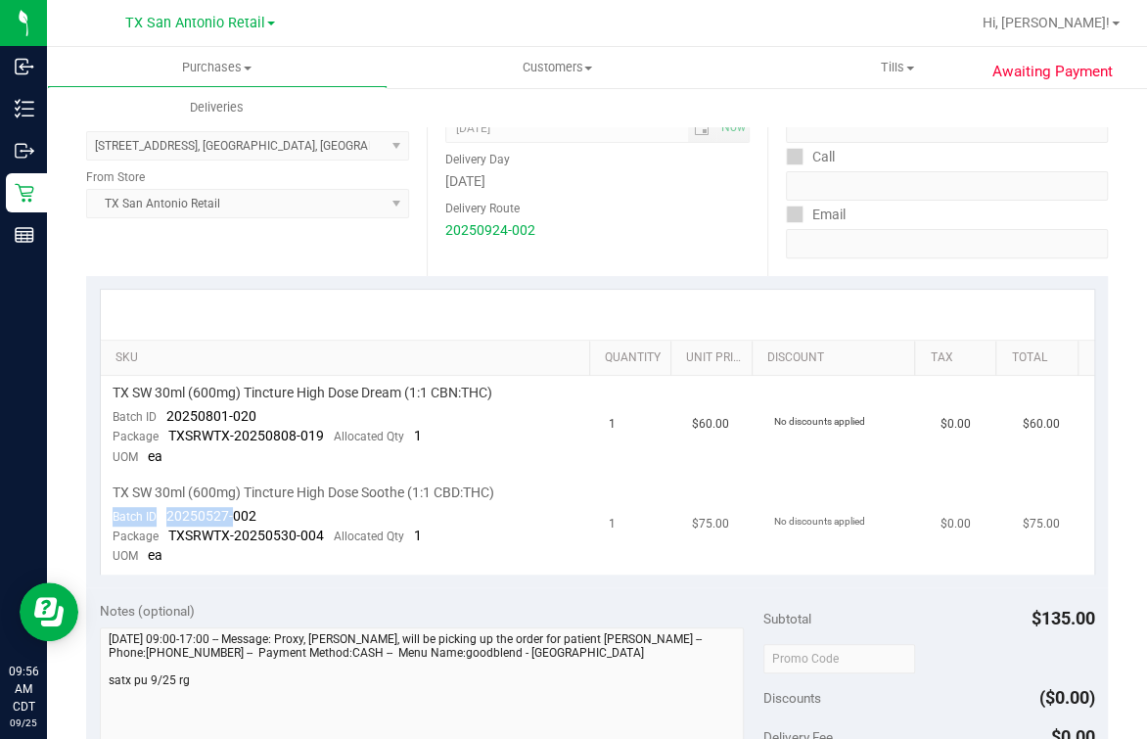
click at [232, 509] on td "TX SW 30ml (600mg) Tincture High Dose Soothe (1:1 CBD:THC) Batch ID 20250527-00…" at bounding box center [349, 525] width 497 height 99
drag, startPoint x: 232, startPoint y: 509, endPoint x: 208, endPoint y: 524, distance: 28.5
click at [231, 515] on span "20250527-002" at bounding box center [211, 516] width 90 height 16
click at [167, 527] on div "Package TXSRWTX-20250530-004 Allocated Qty 1" at bounding box center [267, 537] width 309 height 20
drag, startPoint x: 159, startPoint y: 510, endPoint x: 299, endPoint y: 509, distance: 140.0
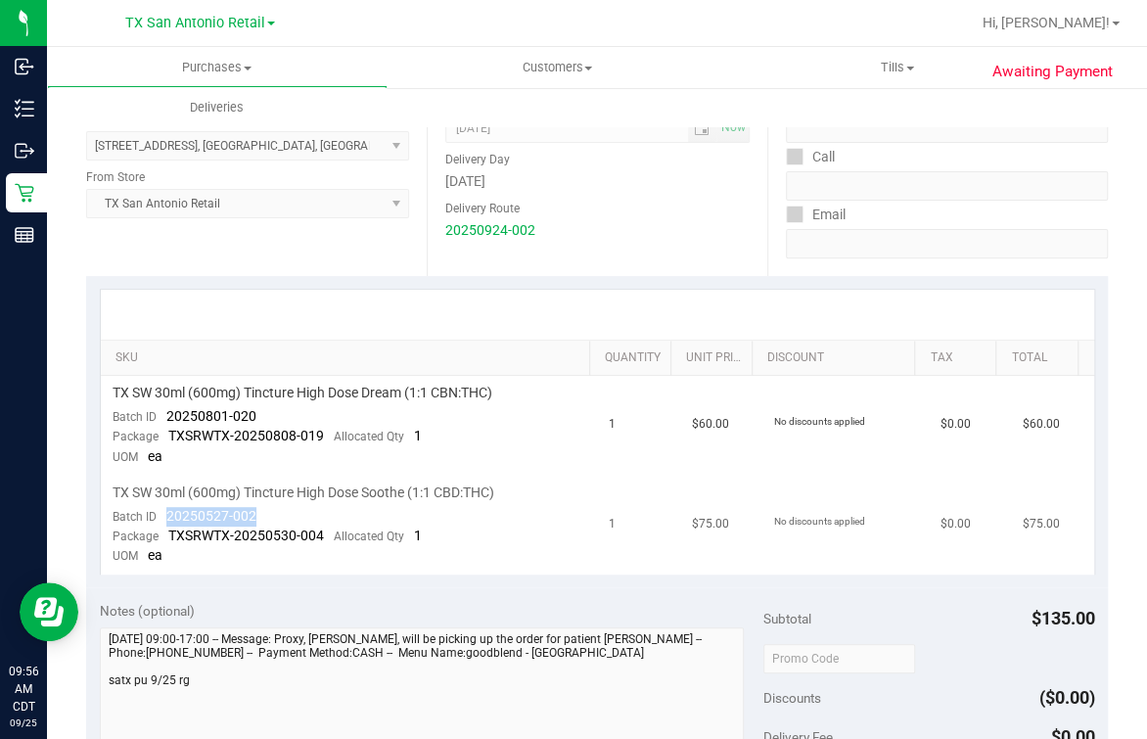
click at [299, 509] on td "TX SW 30ml (600mg) Tincture High Dose Soothe (1:1 CBD:THC) Batch ID 20250527-00…" at bounding box center [349, 525] width 497 height 99
click at [87, 333] on div "SKU Quantity Unit Price Discount Tax Total TX SW 30ml (600mg) Tincture High Dos…" at bounding box center [597, 431] width 1022 height 311
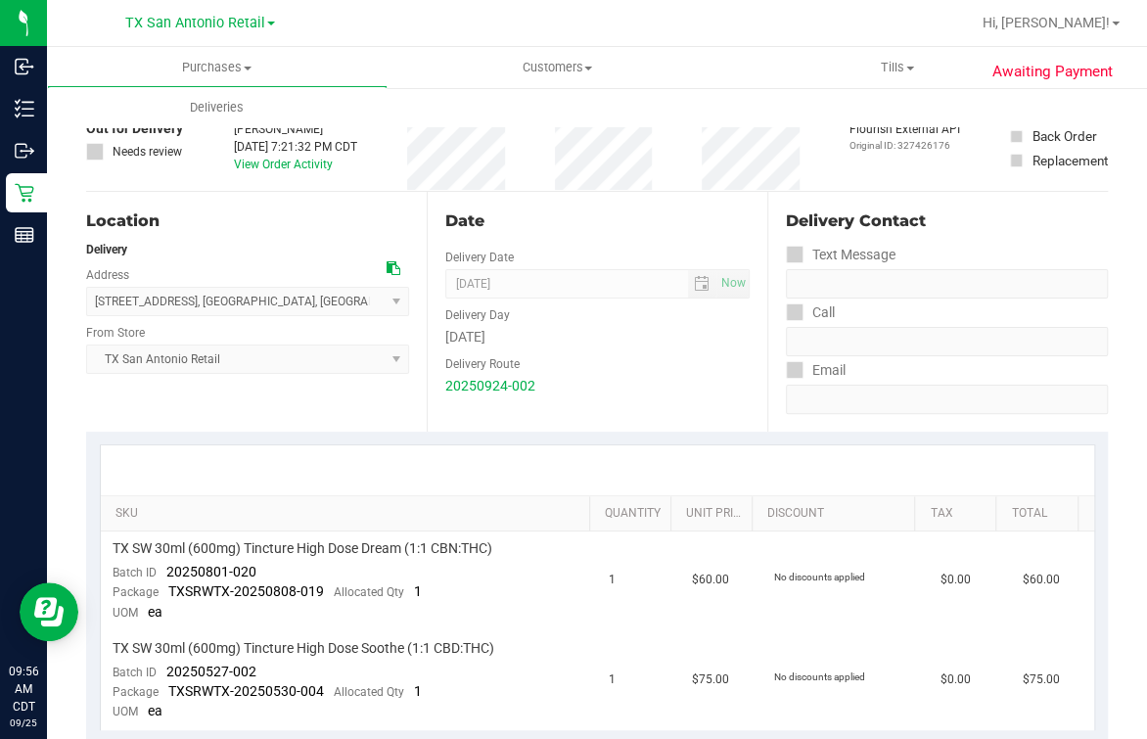
scroll to position [0, 0]
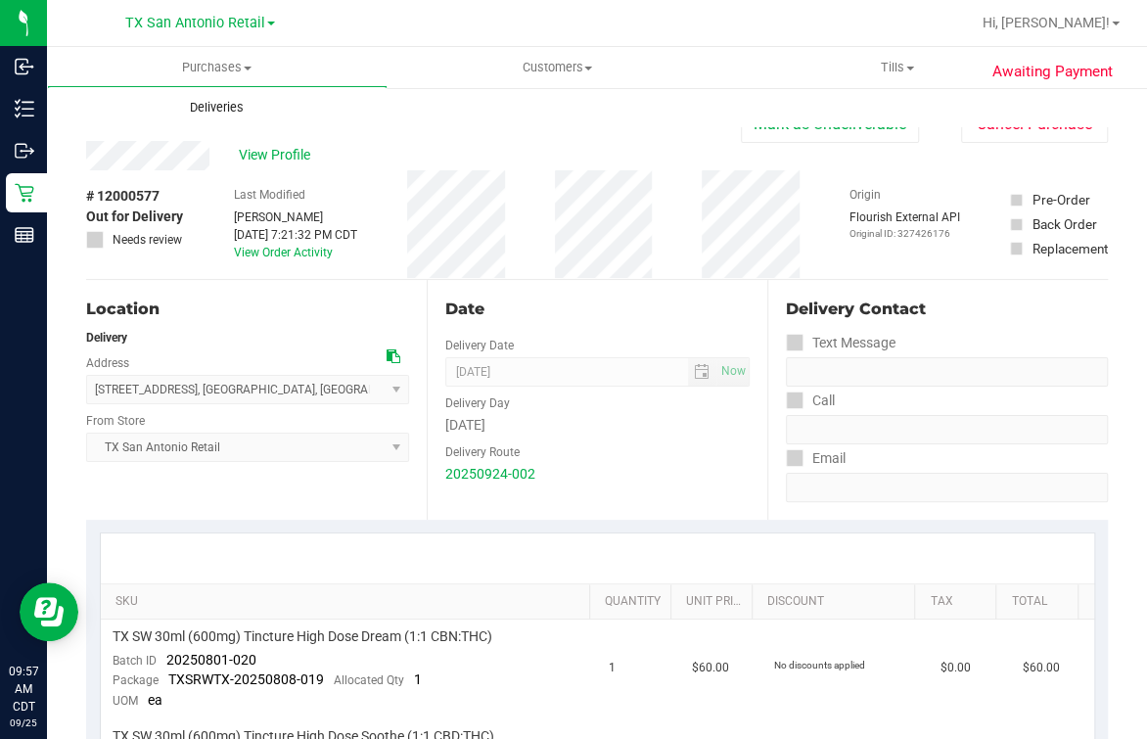
drag, startPoint x: 183, startPoint y: 121, endPoint x: 201, endPoint y: 113, distance: 19.7
click at [183, 121] on uib-tab-heading "Deliveries" at bounding box center [217, 107] width 341 height 41
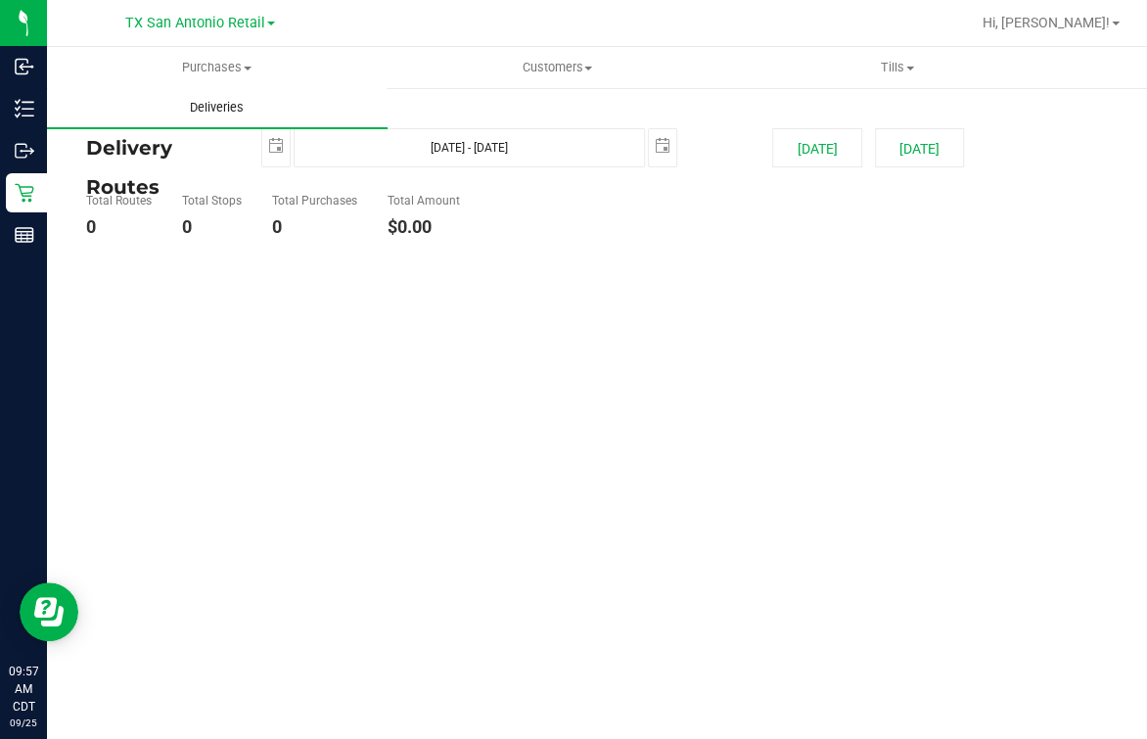
click at [201, 113] on span "Deliveries" at bounding box center [216, 108] width 107 height 18
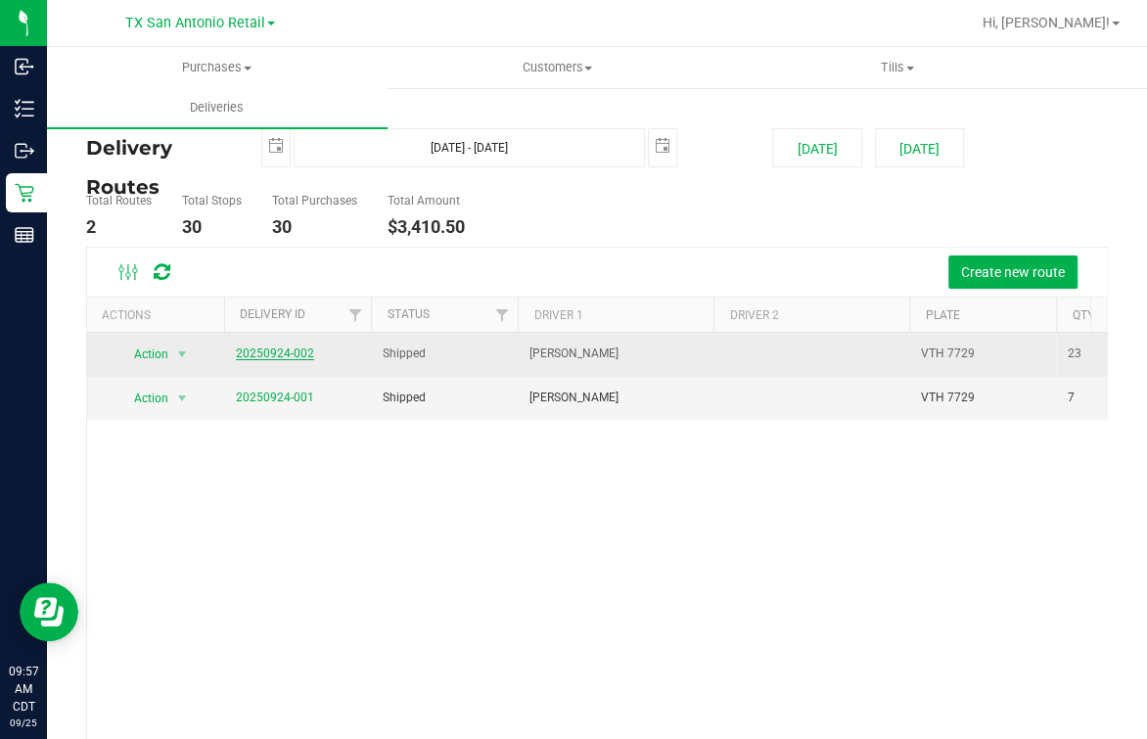
click at [286, 348] on link "20250924-002" at bounding box center [275, 353] width 78 height 14
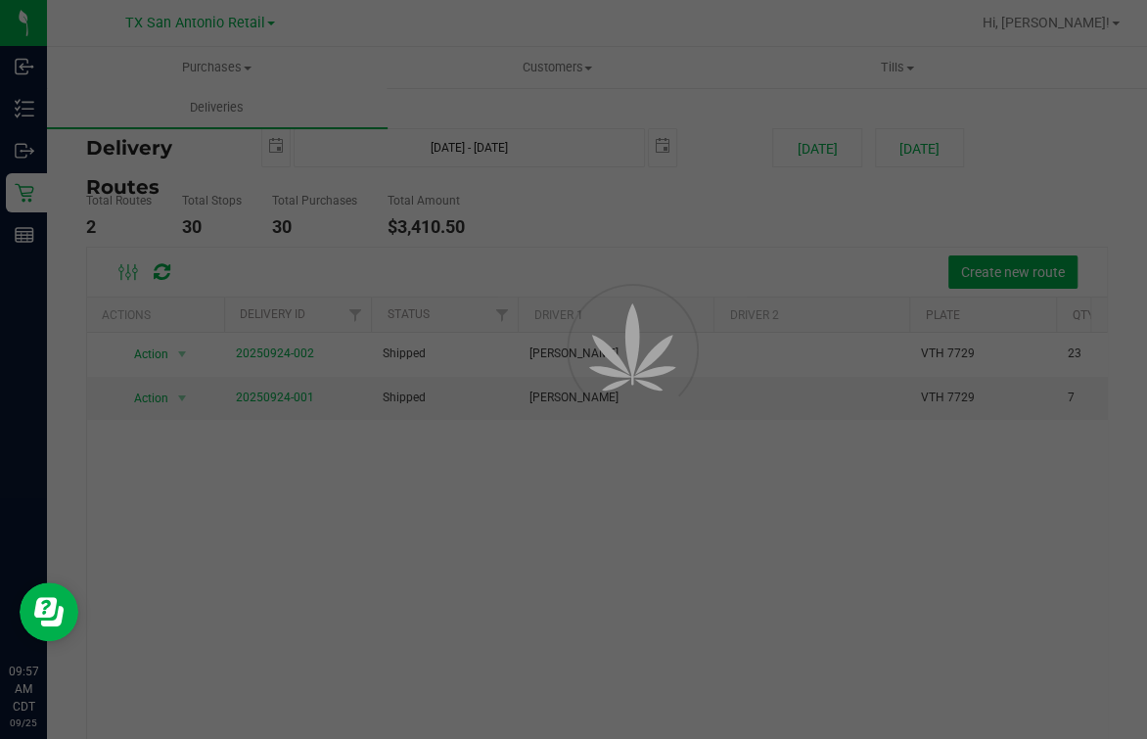
click at [715, 229] on div at bounding box center [573, 369] width 1147 height 739
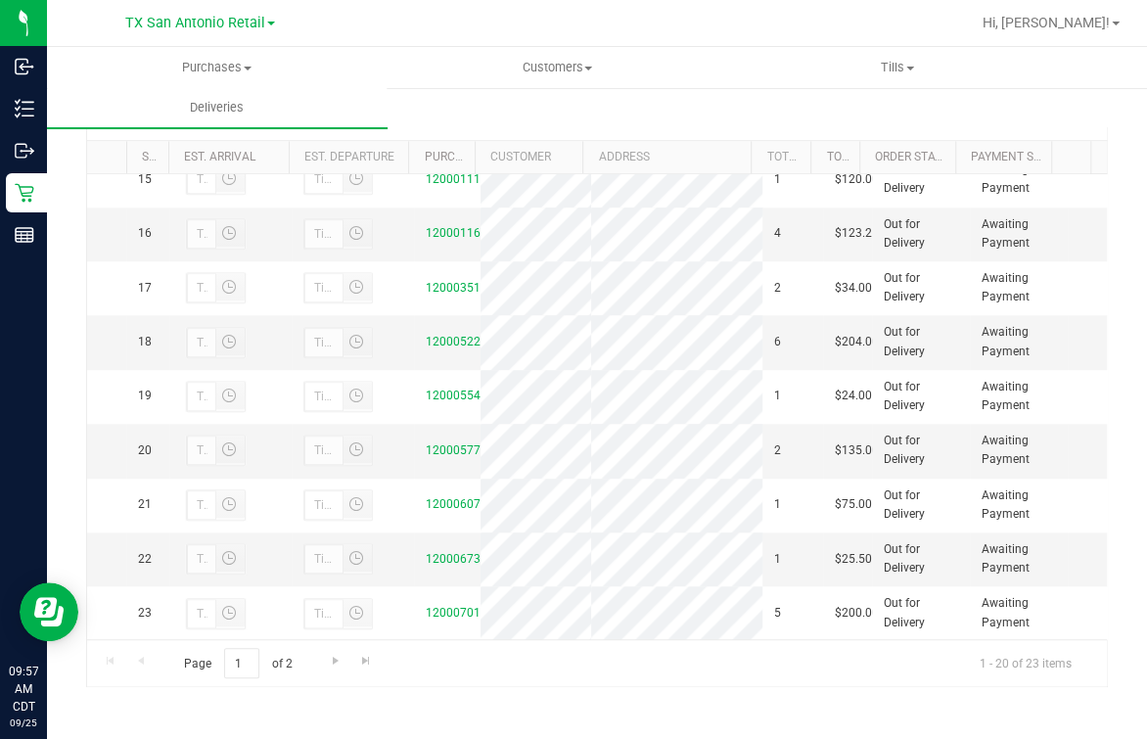
scroll to position [369, 0]
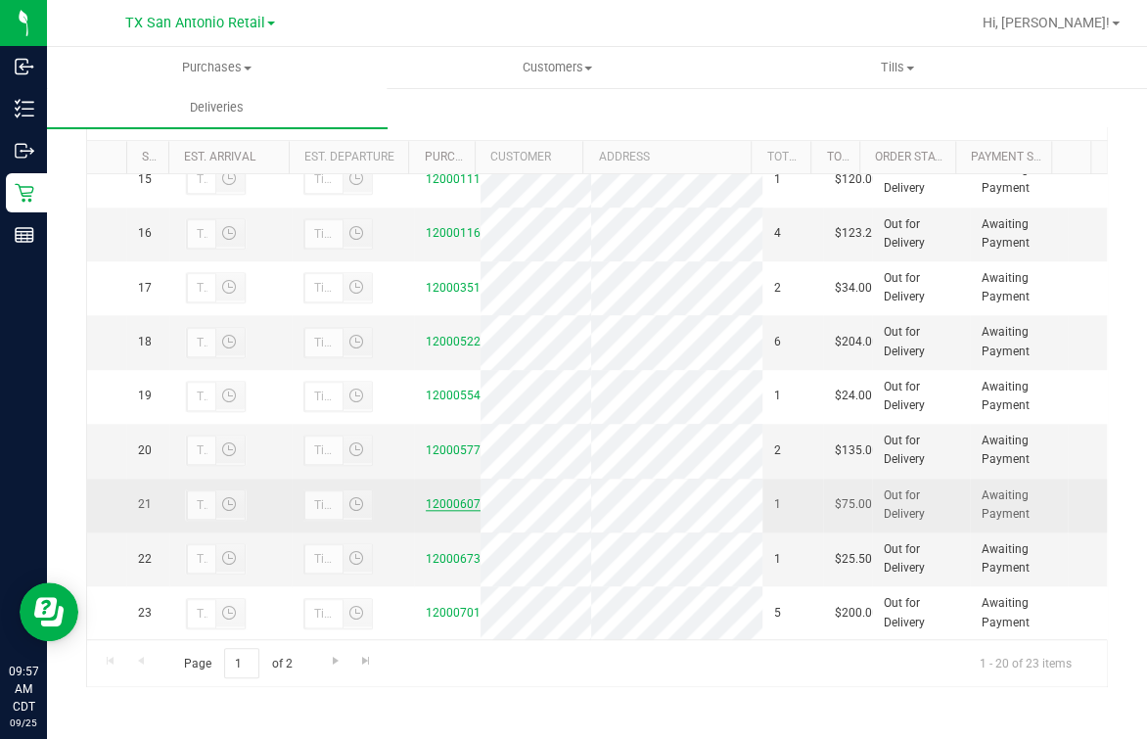
click at [426, 497] on link "12000607" at bounding box center [453, 504] width 55 height 14
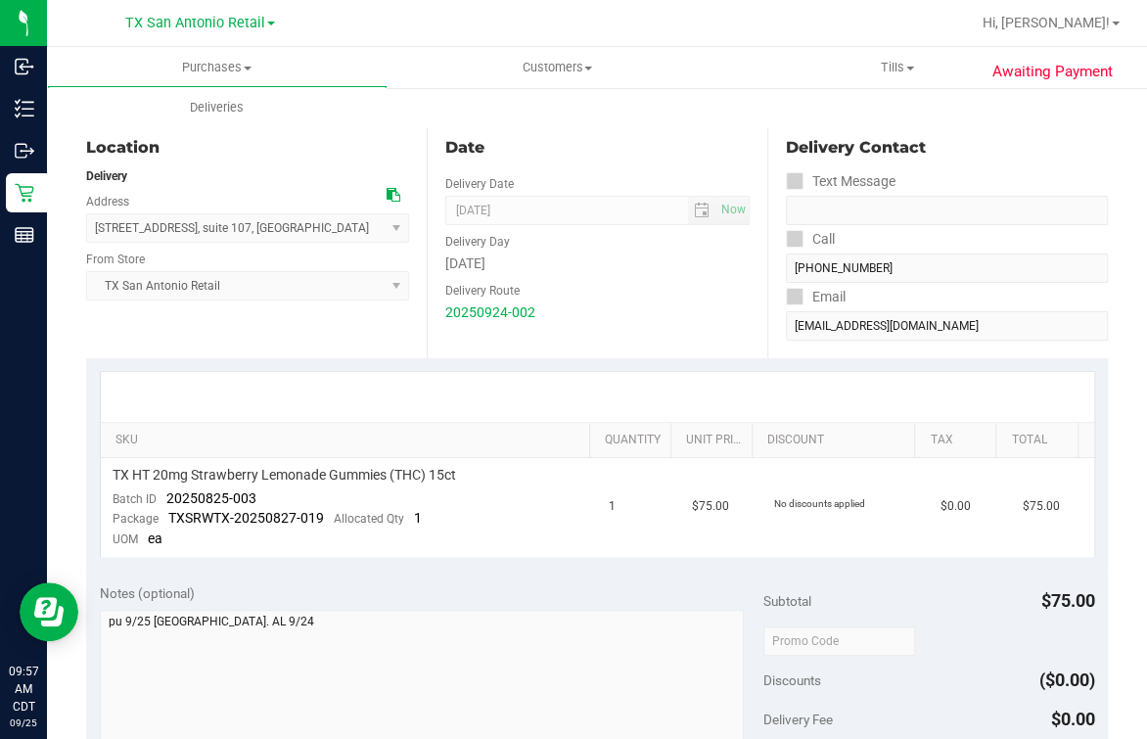
scroll to position [244, 0]
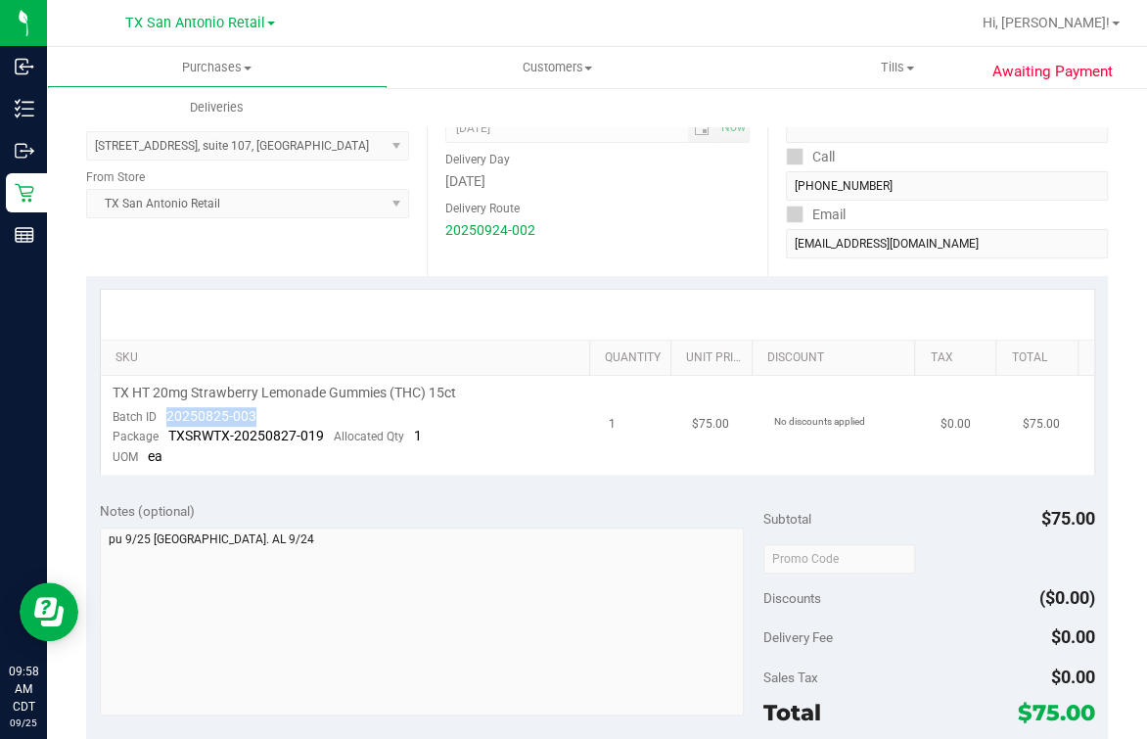
drag, startPoint x: 161, startPoint y: 410, endPoint x: 282, endPoint y: 411, distance: 121.4
click at [282, 411] on td "TX HT 20mg Strawberry Lemonade Gummies (THC) 15ct Batch ID 20250825-003 Package…" at bounding box center [349, 425] width 497 height 99
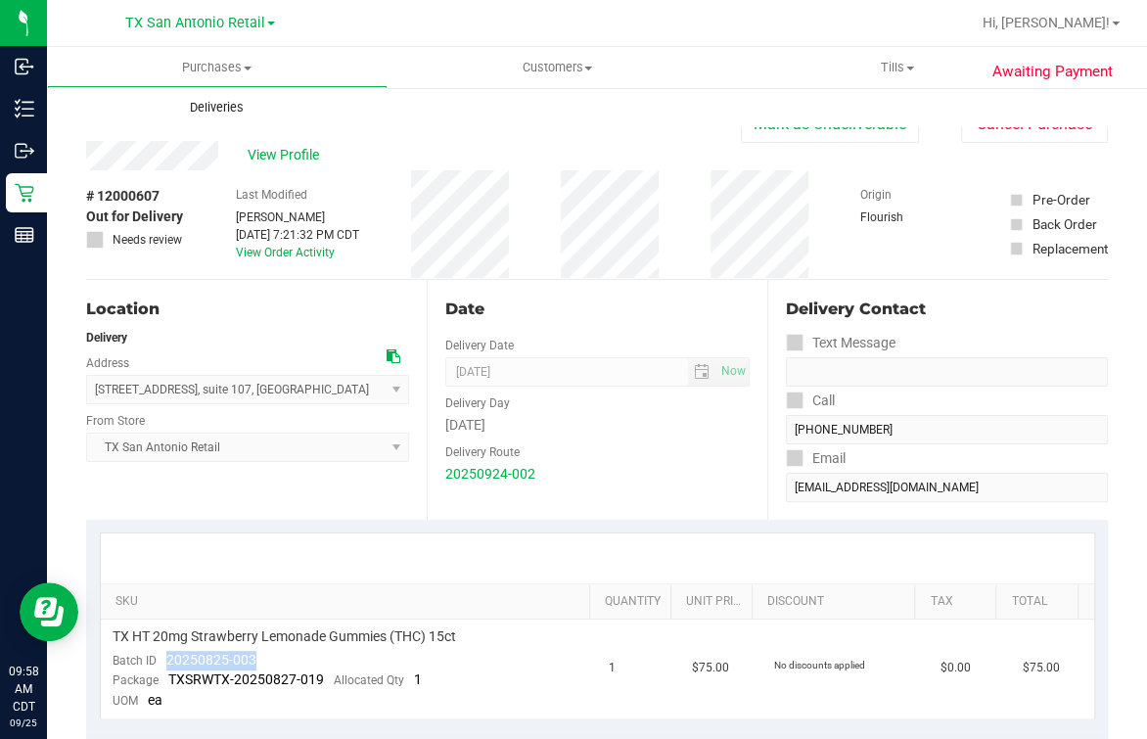
click at [202, 116] on span "Deliveries" at bounding box center [216, 108] width 107 height 18
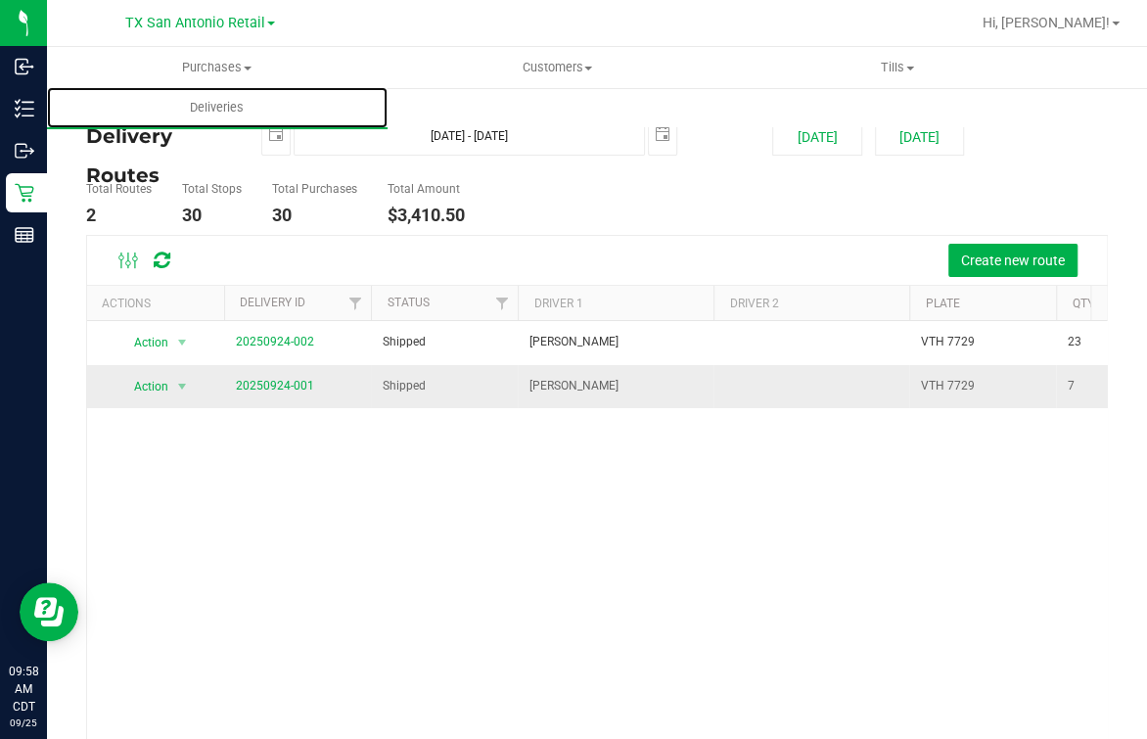
scroll to position [125, 0]
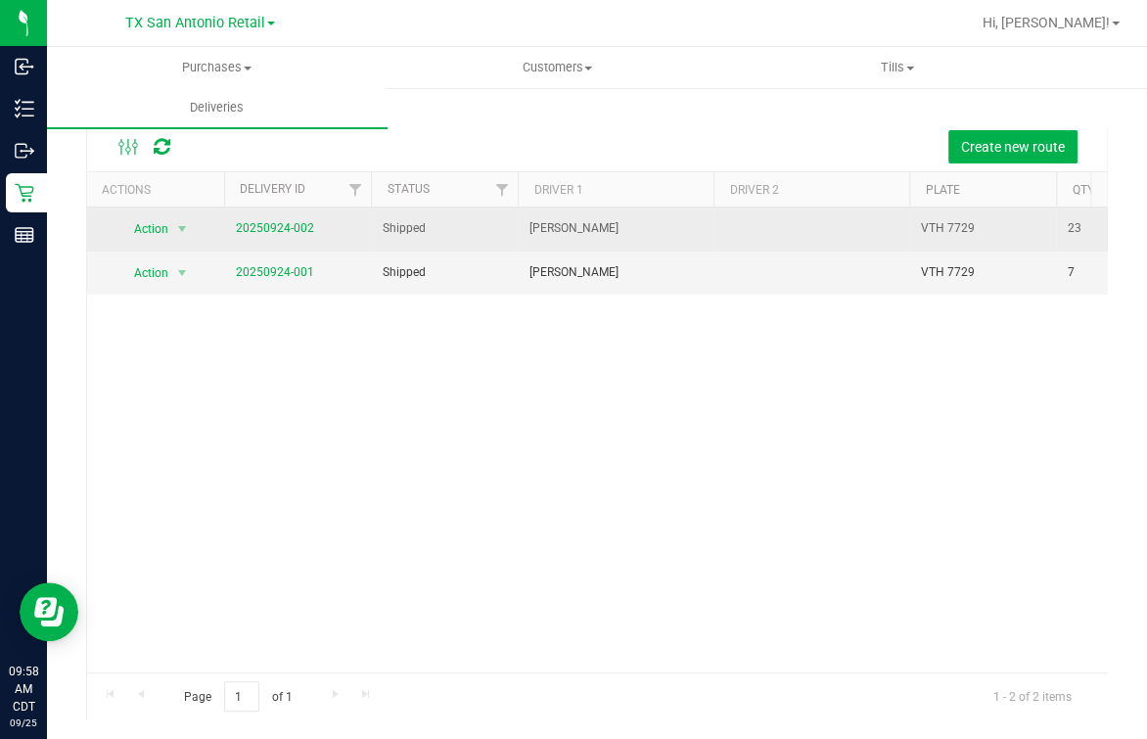
click at [281, 236] on span "20250924-002" at bounding box center [275, 228] width 78 height 19
click at [281, 233] on link "20250924-002" at bounding box center [275, 228] width 78 height 14
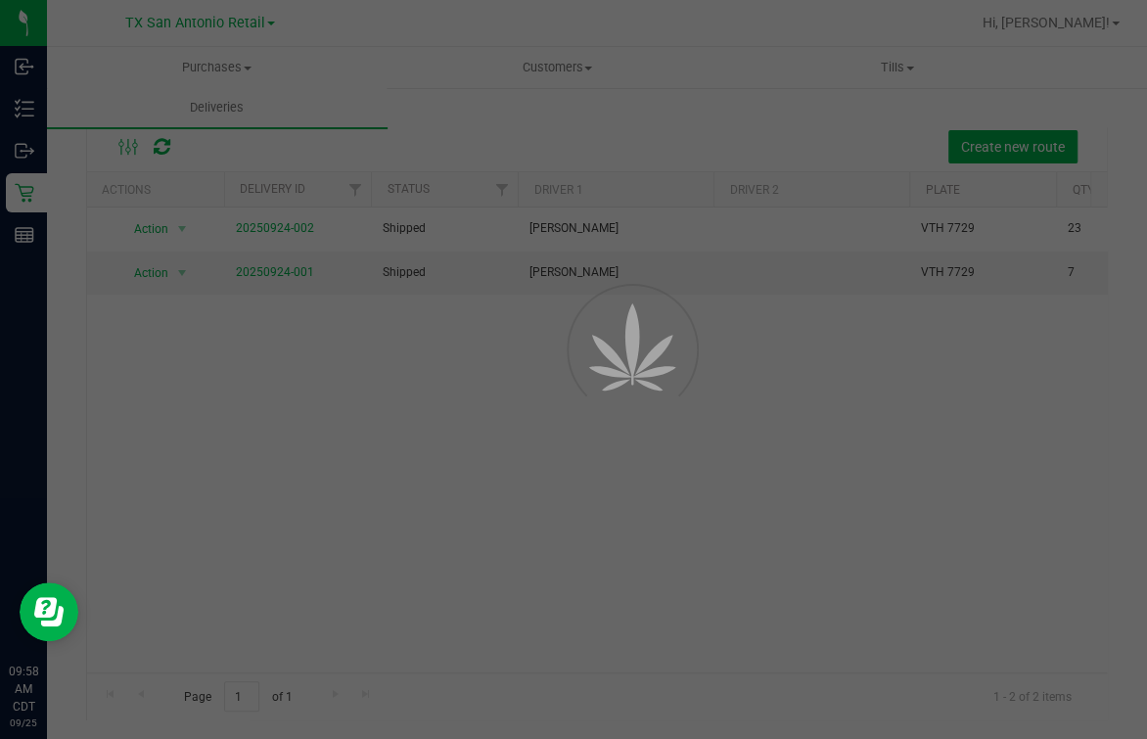
click at [773, 95] on div at bounding box center [573, 369] width 1147 height 739
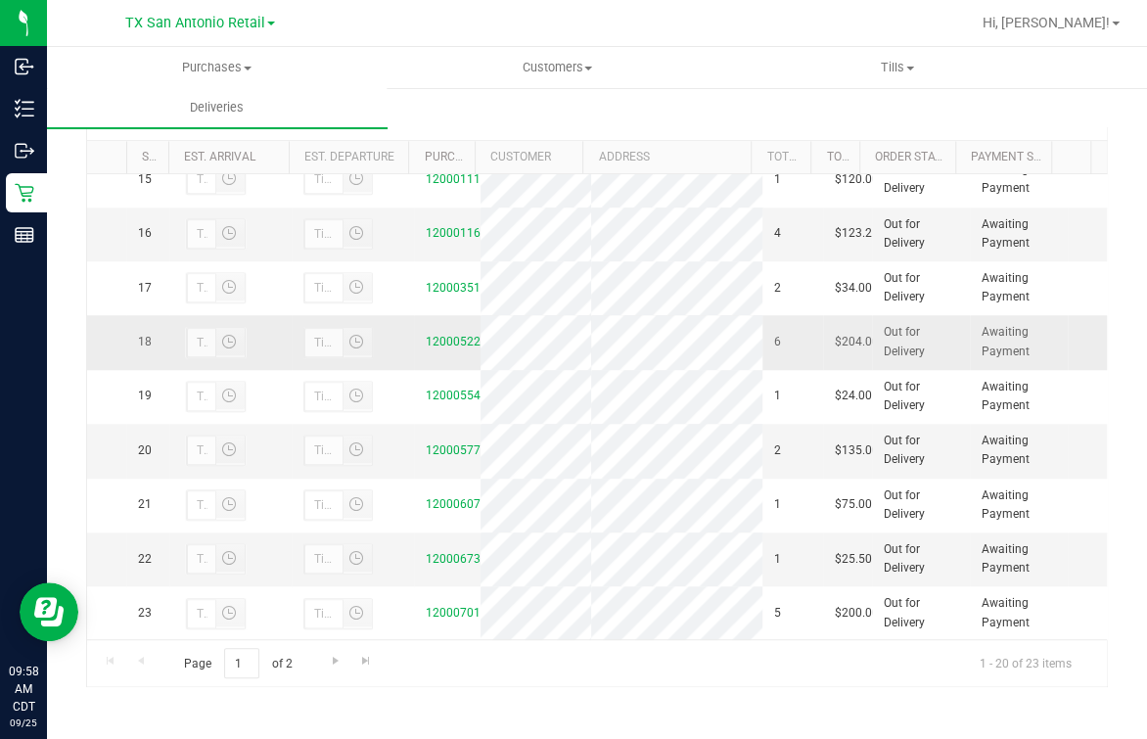
scroll to position [1096, 0]
click at [437, 552] on link "12000673" at bounding box center [453, 559] width 55 height 14
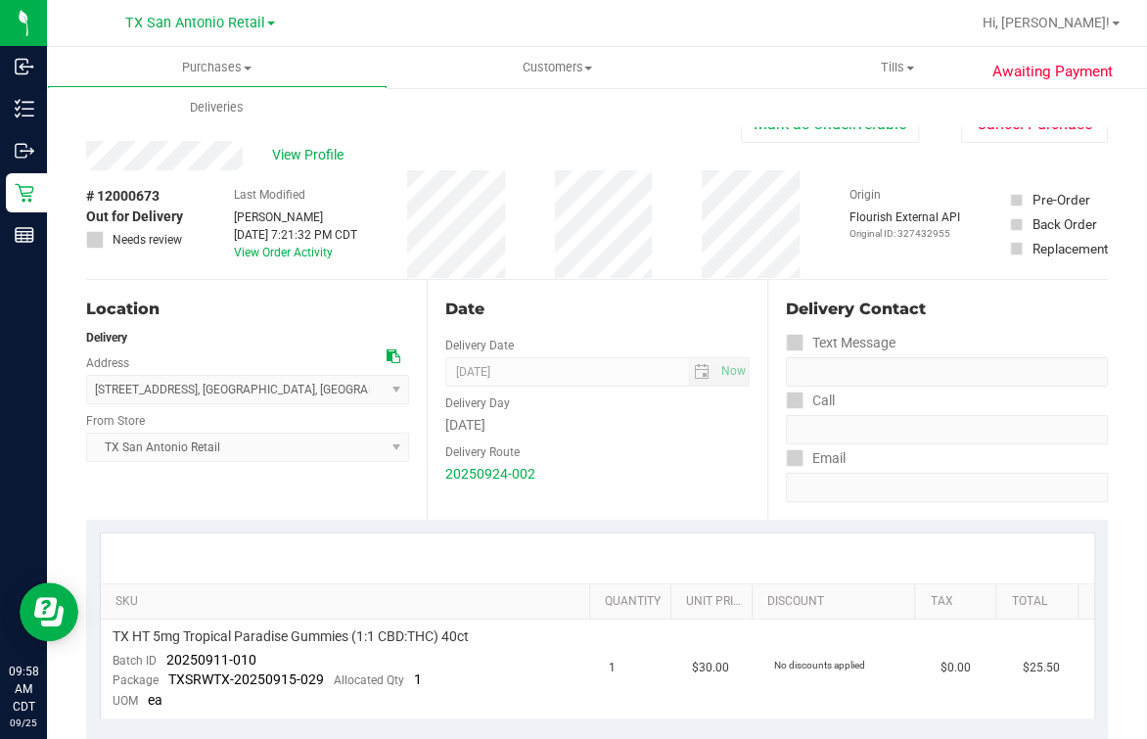
drag, startPoint x: 692, startPoint y: 460, endPoint x: 577, endPoint y: 313, distance: 186.8
click at [577, 313] on div "Date" at bounding box center [597, 309] width 304 height 23
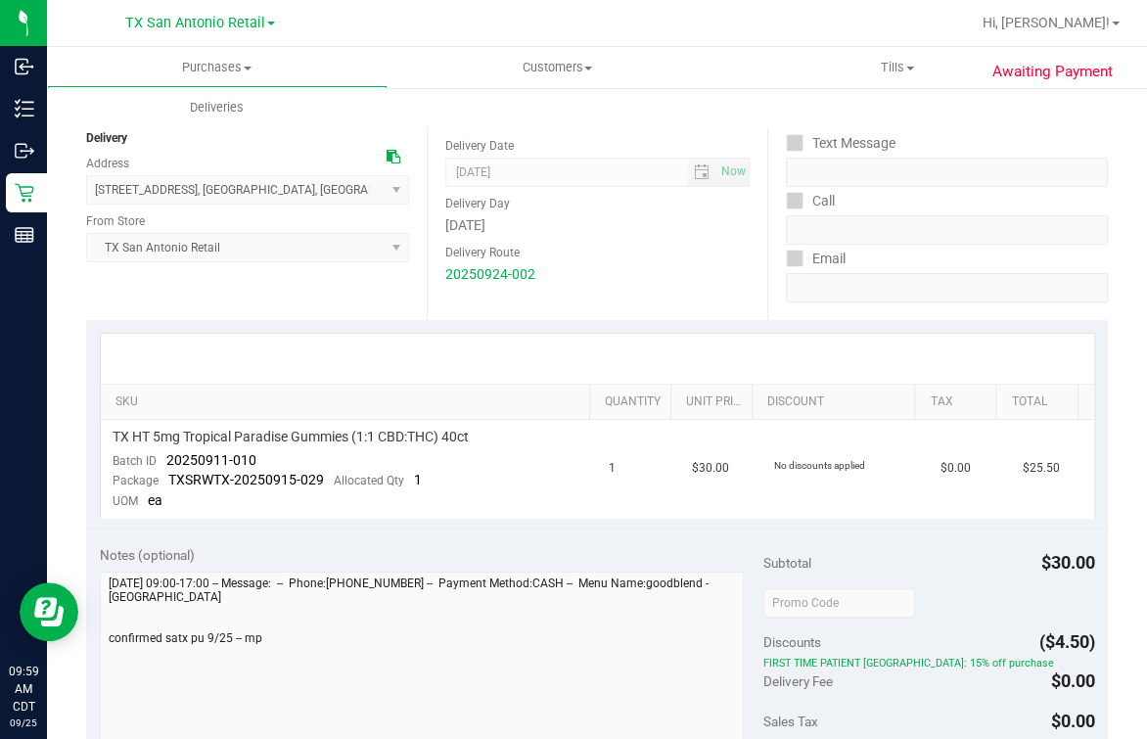
scroll to position [367, 0]
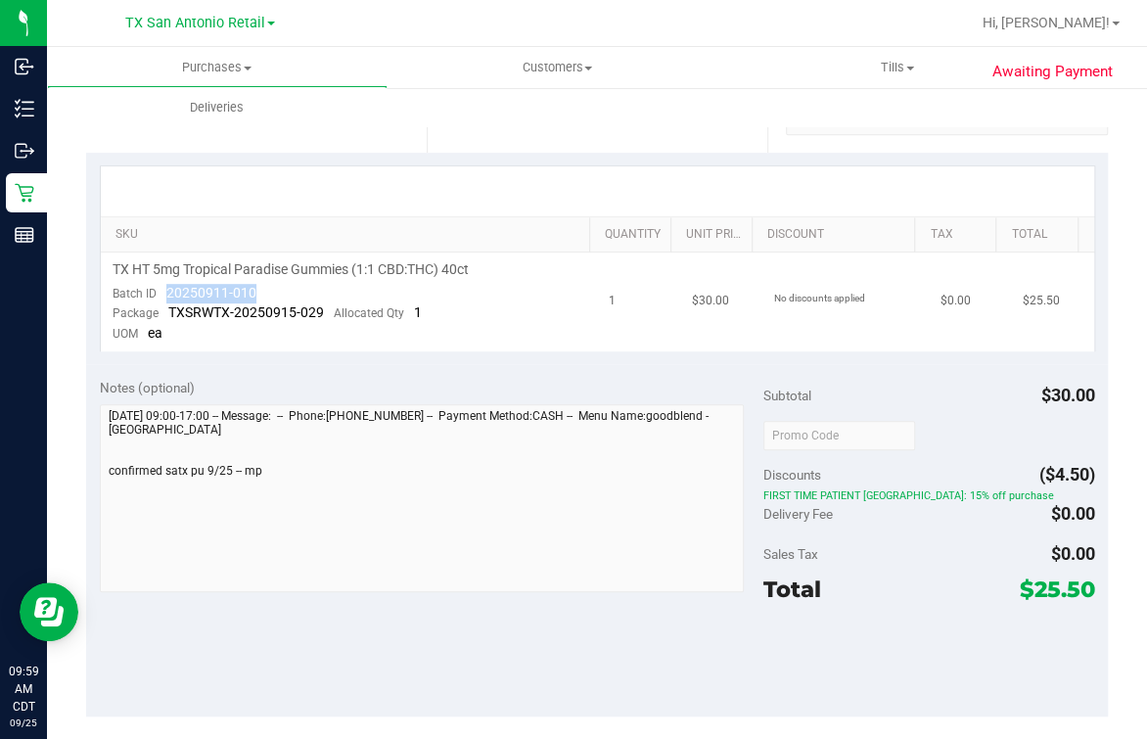
drag, startPoint x: 192, startPoint y: 293, endPoint x: 337, endPoint y: 300, distance: 145.0
click at [337, 300] on td "TX HT 5mg Tropical Paradise Gummies (1:1 CBD:THC) 40ct Batch ID 20250911-010 Pa…" at bounding box center [349, 302] width 497 height 99
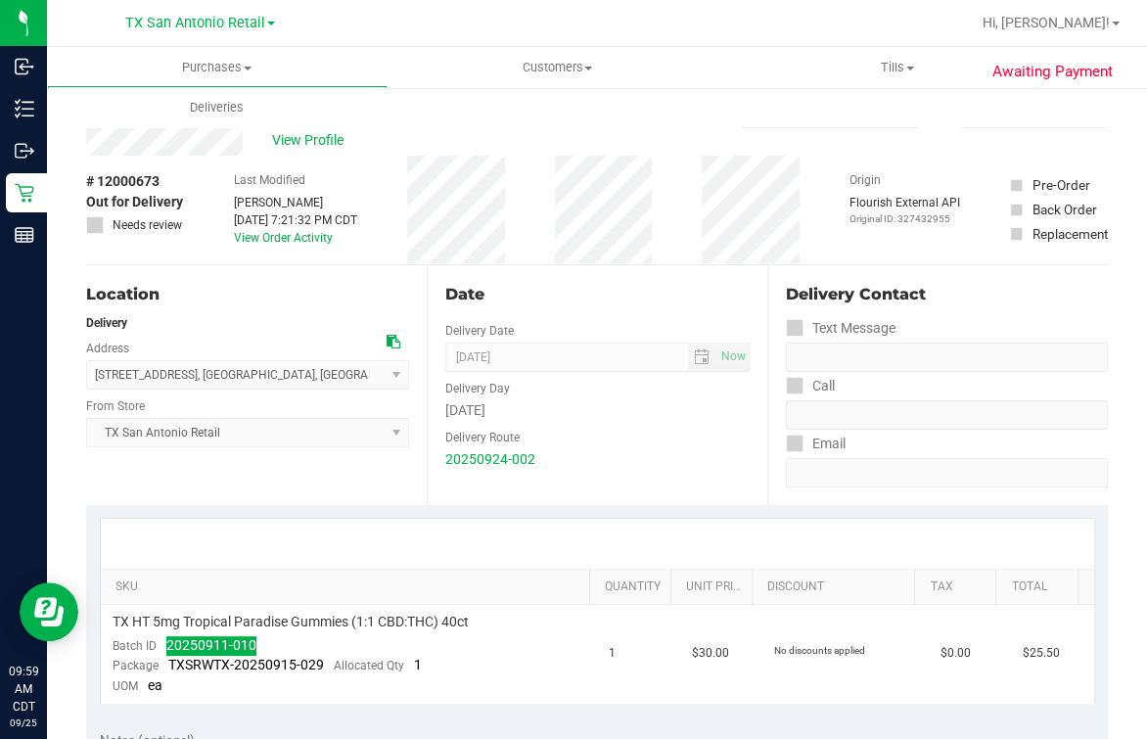
scroll to position [0, 0]
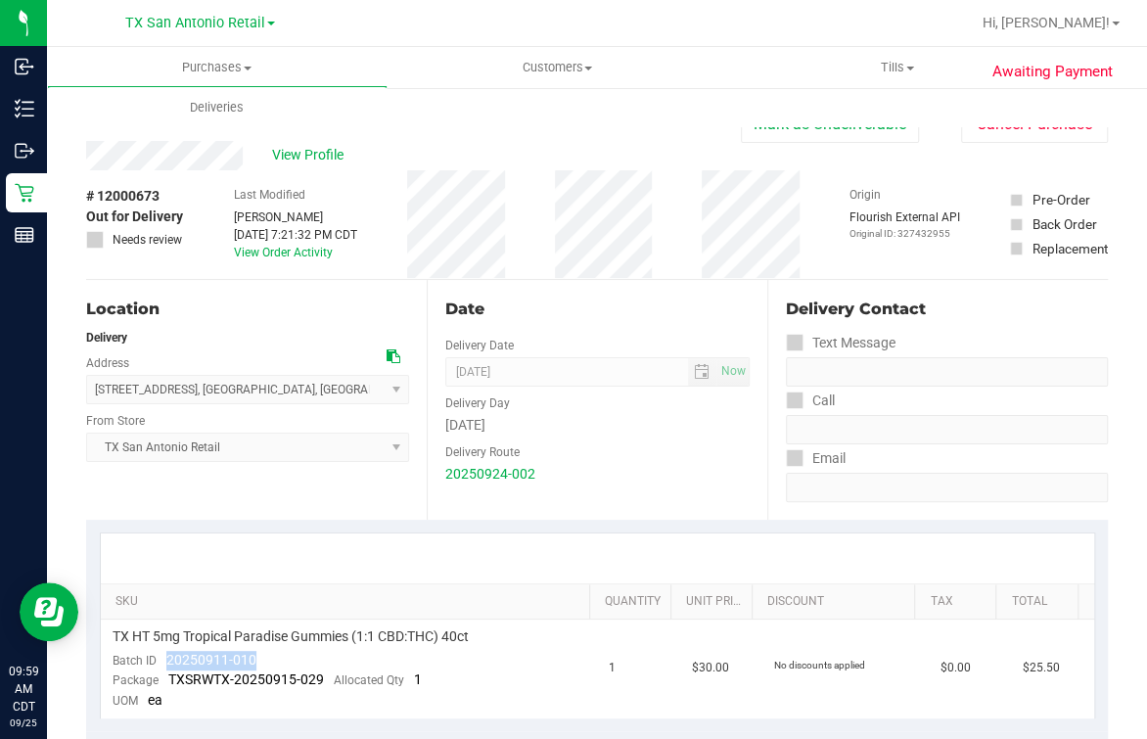
click at [838, 329] on div "Text Message" at bounding box center [947, 343] width 322 height 28
click at [438, 296] on div "Date Delivery Date 09/25/2025 Now 09/25/2025 07:00 AM Now Delivery Day Thursday…" at bounding box center [597, 400] width 341 height 240
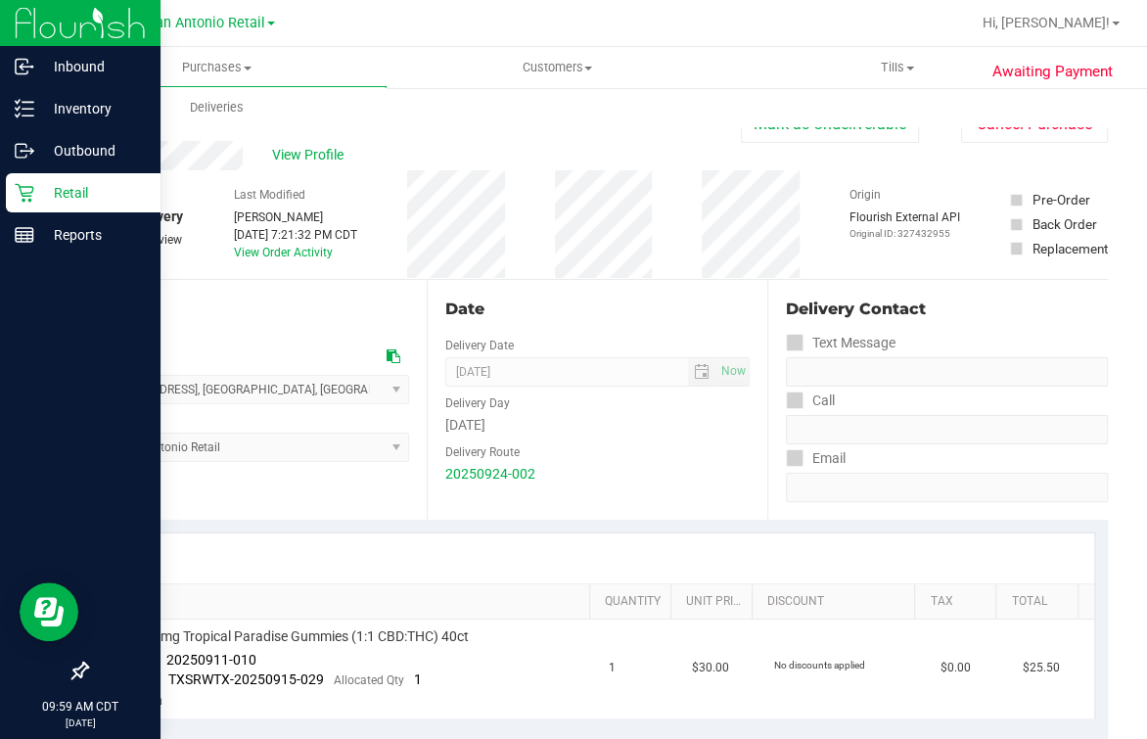
click at [24, 194] on icon at bounding box center [25, 193] width 20 height 20
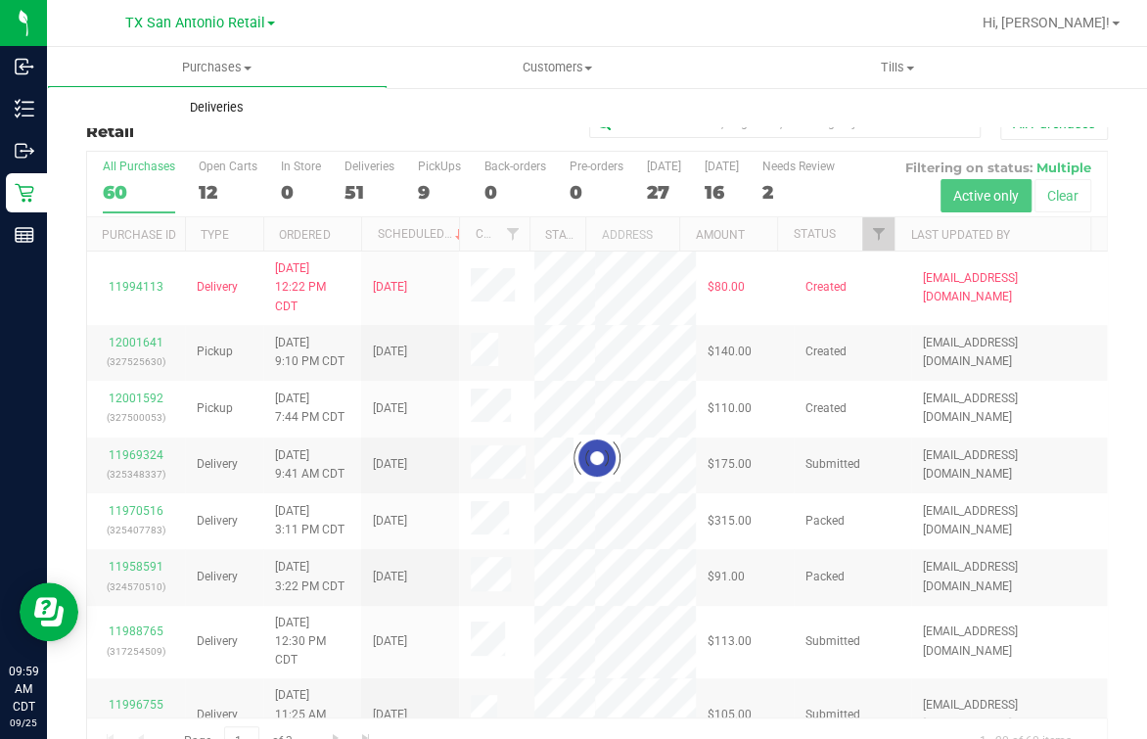
click at [202, 96] on uib-tab-heading "Deliveries" at bounding box center [217, 107] width 341 height 41
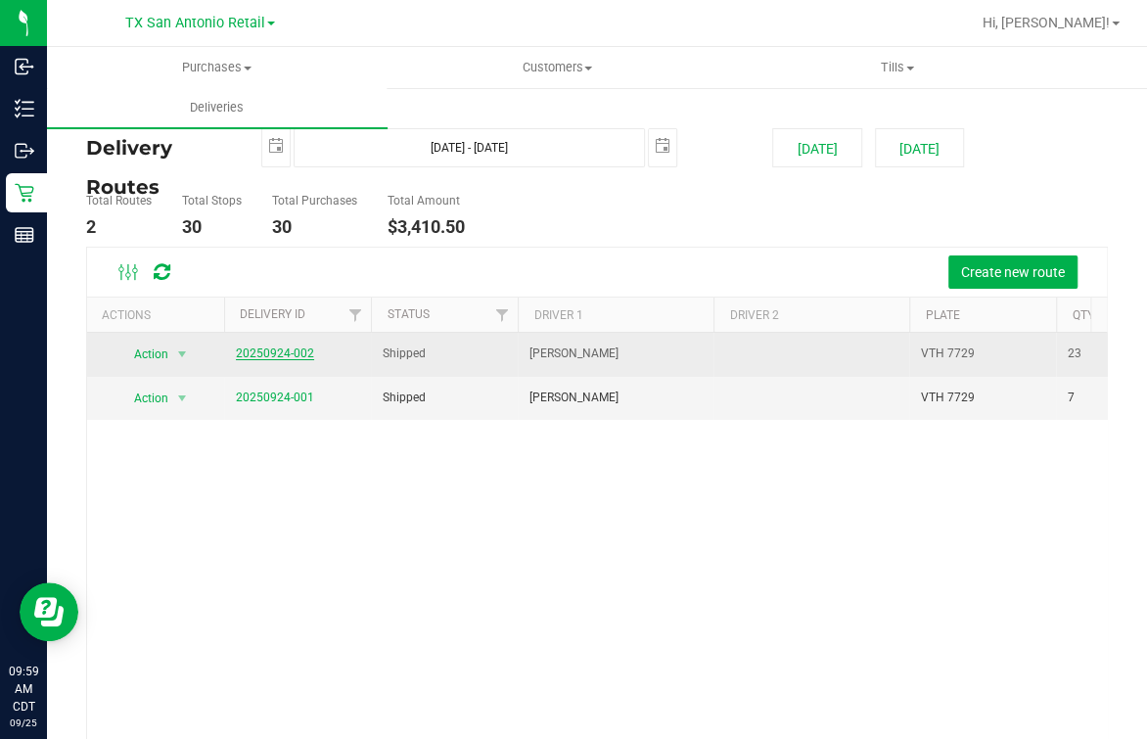
click at [276, 350] on link "20250924-002" at bounding box center [275, 353] width 78 height 14
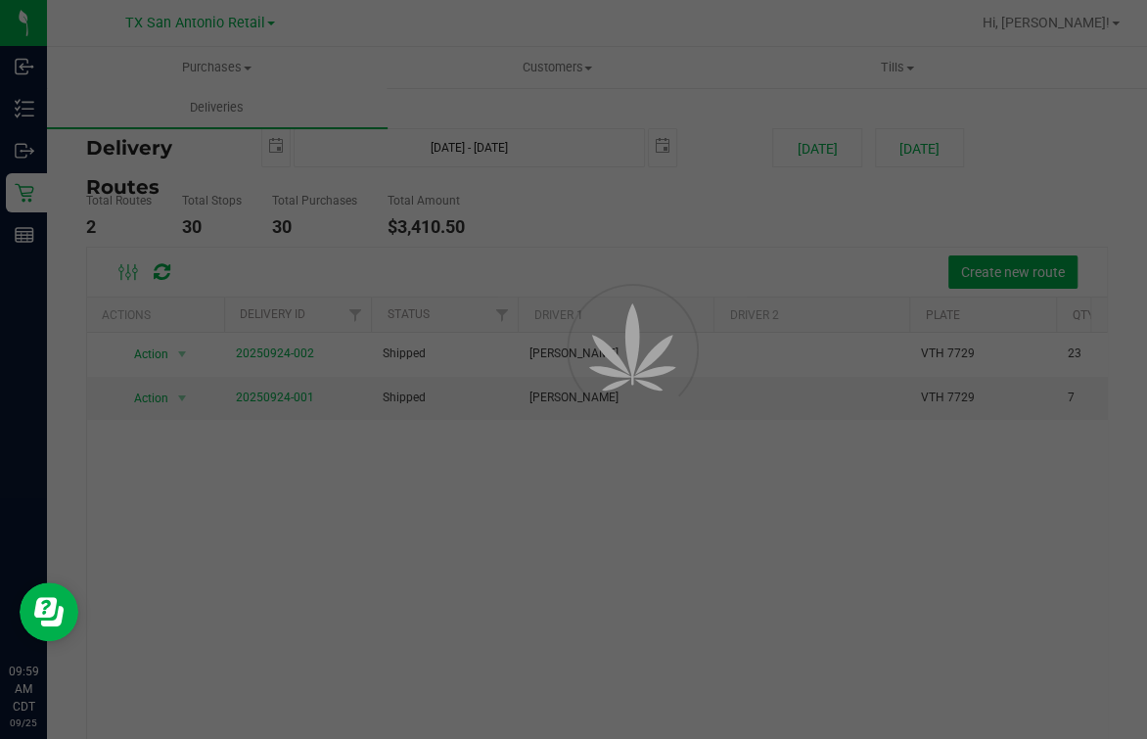
click at [529, 250] on div at bounding box center [573, 369] width 1147 height 739
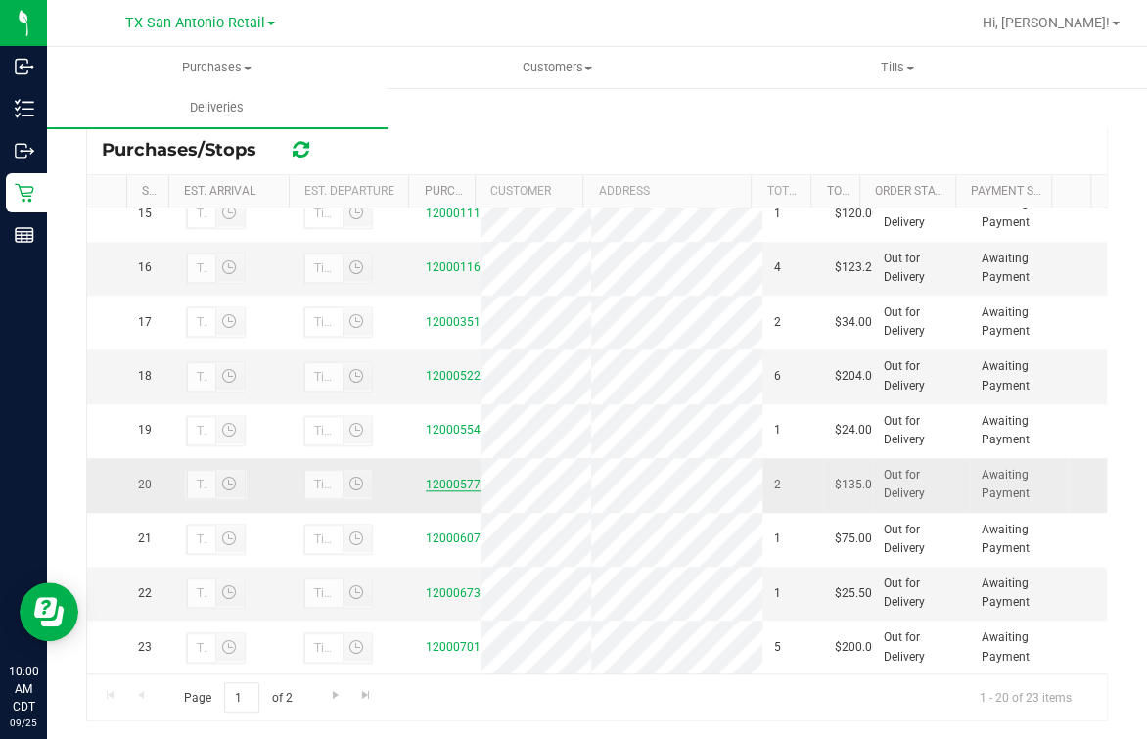
scroll to position [369, 0]
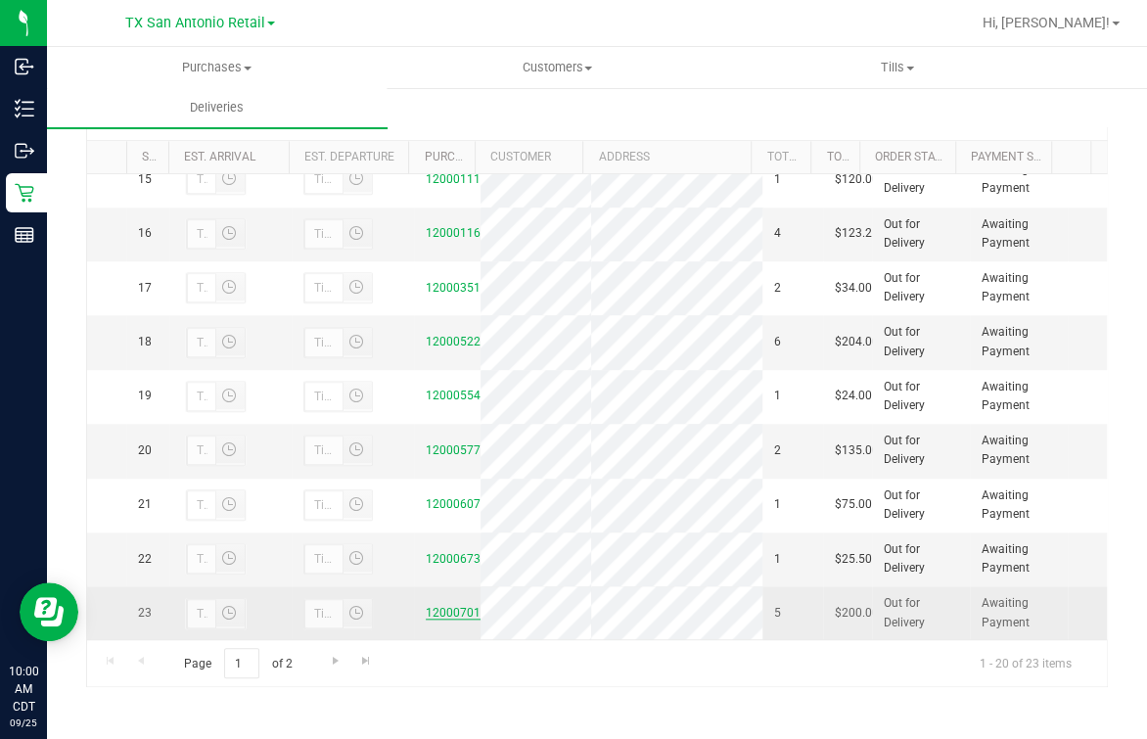
click at [426, 606] on link "12000701" at bounding box center [453, 613] width 55 height 14
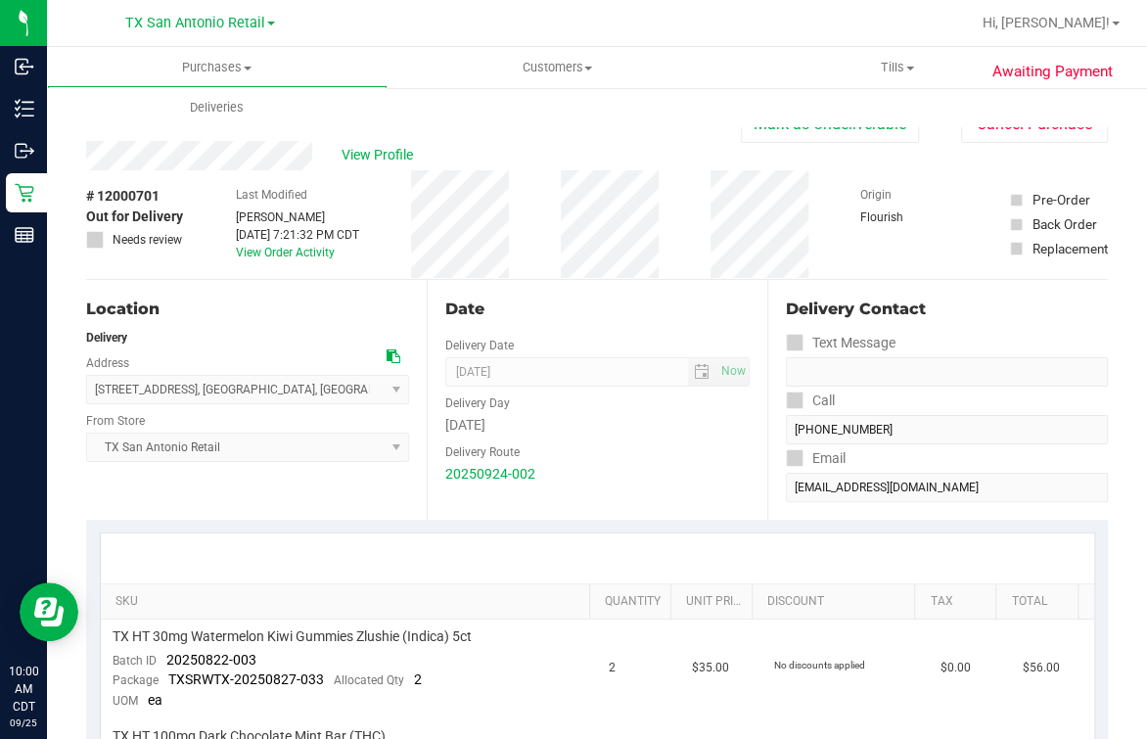
click at [325, 162] on div "View Profile" at bounding box center [413, 155] width 655 height 29
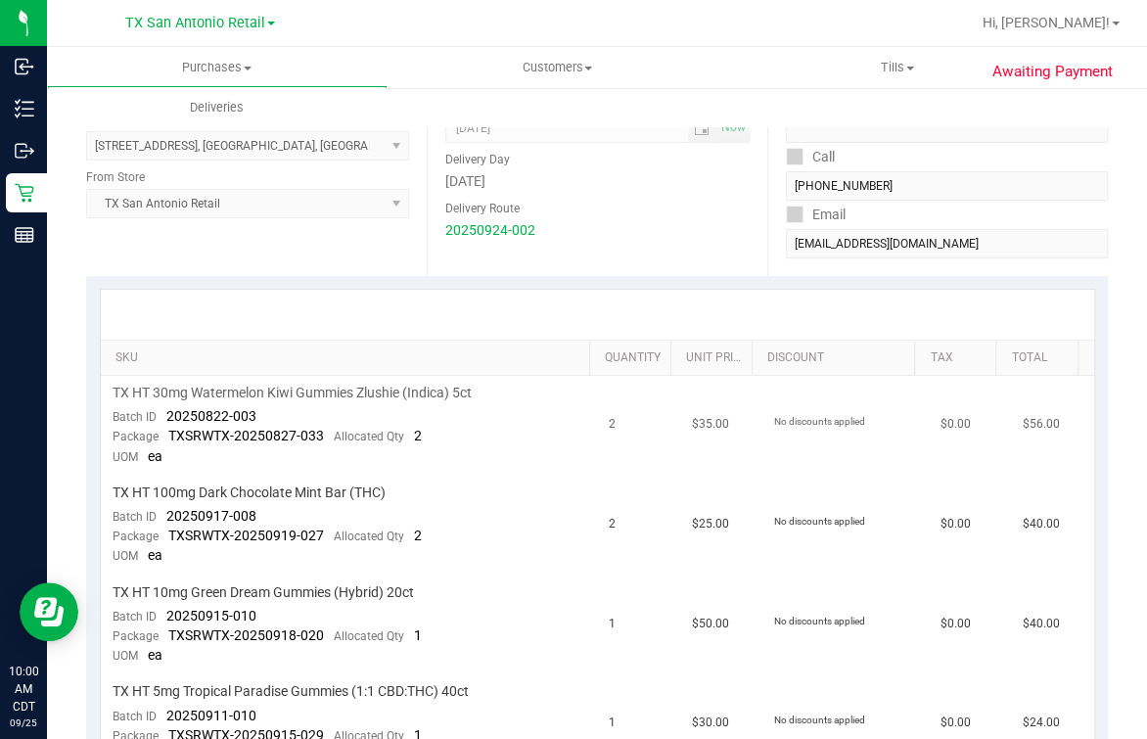
scroll to position [488, 0]
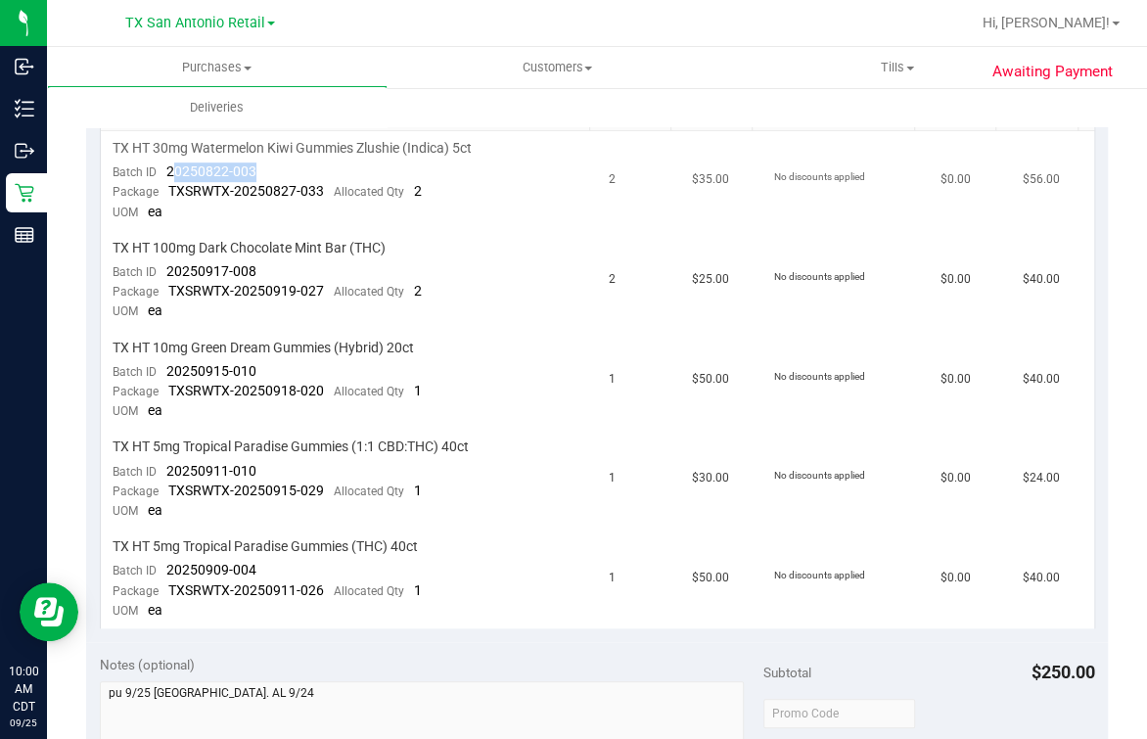
drag, startPoint x: 184, startPoint y: 167, endPoint x: 300, endPoint y: 170, distance: 115.5
click at [300, 170] on td "TX HT 30mg Watermelon Kiwi Gummies Zlushie (Indica) 5ct Batch ID 20250822-003 P…" at bounding box center [349, 181] width 497 height 100
drag, startPoint x: 300, startPoint y: 170, endPoint x: 176, endPoint y: 153, distance: 124.6
click at [176, 153] on span "TX HT 30mg Watermelon Kiwi Gummies Zlushie (Indica) 5ct" at bounding box center [292, 148] width 359 height 19
drag, startPoint x: 158, startPoint y: 176, endPoint x: 267, endPoint y: 174, distance: 109.6
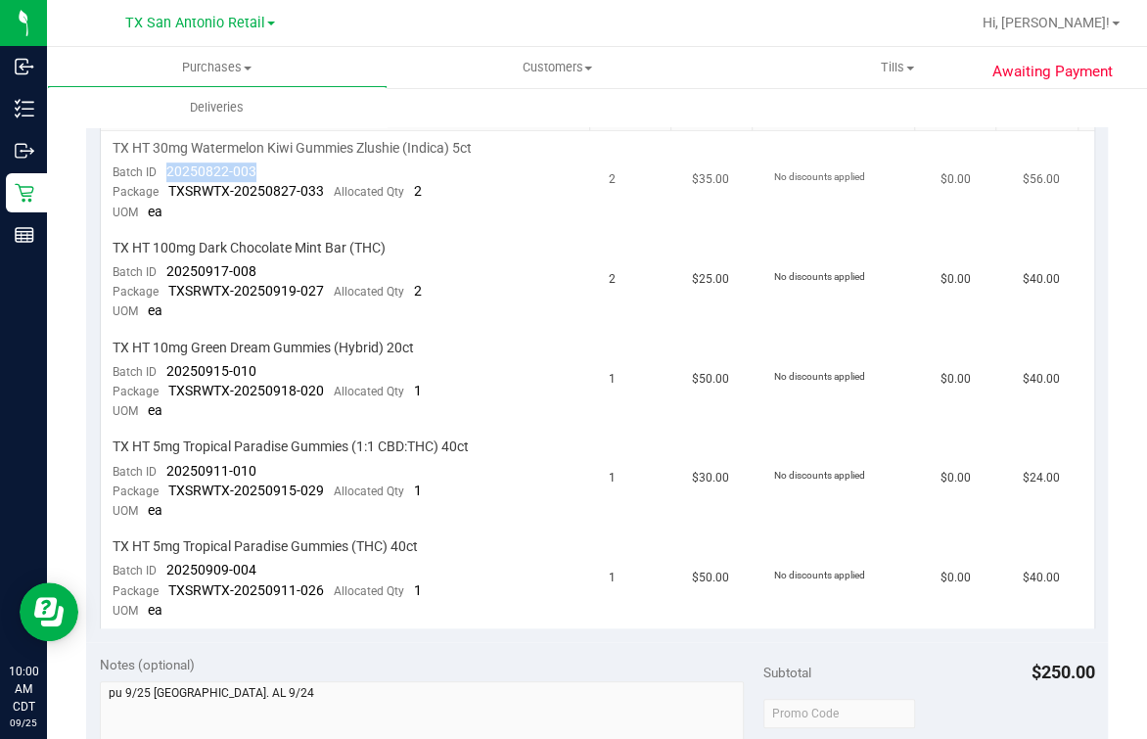
click at [267, 174] on td "TX HT 30mg Watermelon Kiwi Gummies Zlushie (Indica) 5ct Batch ID 20250822-003 P…" at bounding box center [349, 181] width 497 height 100
drag, startPoint x: 173, startPoint y: 267, endPoint x: 307, endPoint y: 271, distance: 134.2
click at [307, 271] on td "TX HT 100mg Dark Chocolate Mint Bar (THC) Batch ID 20250917-008 Package TXSRWTX…" at bounding box center [349, 281] width 497 height 100
drag, startPoint x: 167, startPoint y: 365, endPoint x: 378, endPoint y: 365, distance: 210.4
click at [378, 365] on td "TX HT 10mg Green Dream Gummies (Hybrid) 20ct Batch ID 20250915-010 Package TXSR…" at bounding box center [349, 381] width 497 height 100
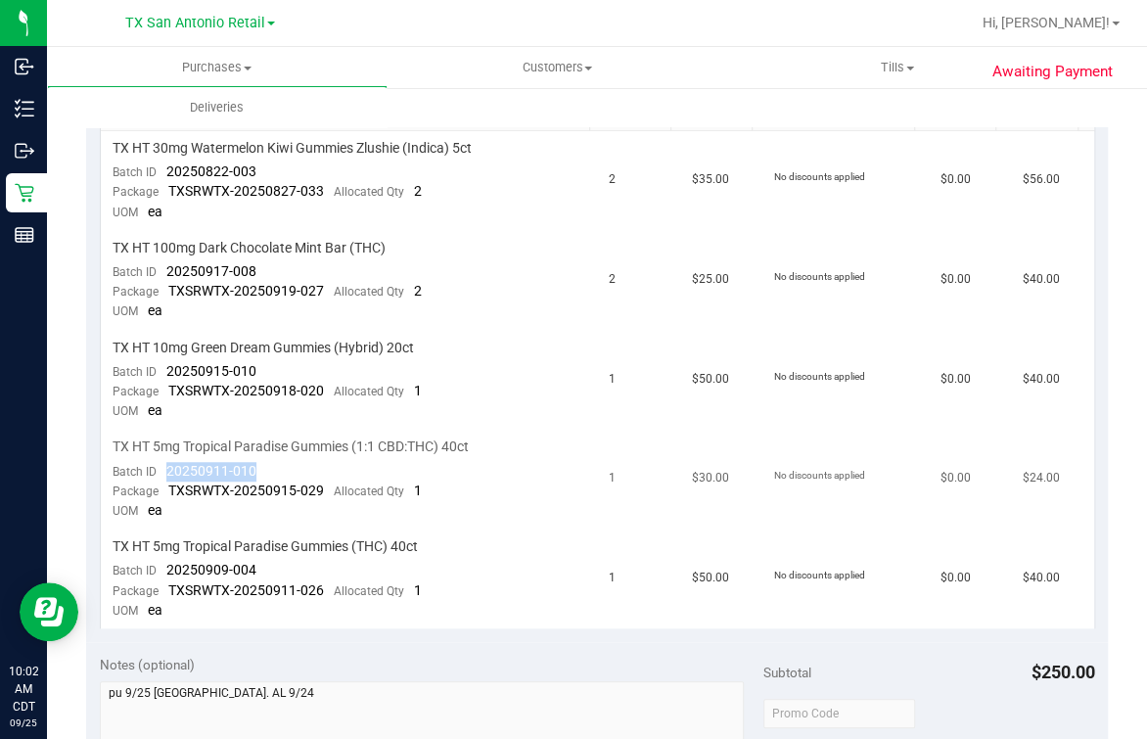
drag, startPoint x: 163, startPoint y: 470, endPoint x: 273, endPoint y: 473, distance: 109.7
click at [273, 473] on td "TX HT 5mg Tropical Paradise Gummies (1:1 CBD:THC) 40ct Batch ID 20250911-010 Pa…" at bounding box center [349, 480] width 497 height 100
drag, startPoint x: 159, startPoint y: 556, endPoint x: 291, endPoint y: 556, distance: 132.1
click at [291, 556] on td "TX HT 5mg Tropical Paradise Gummies (THC) 40ct Batch ID 20250909-004 Package TX…" at bounding box center [349, 579] width 497 height 99
drag, startPoint x: 291, startPoint y: 556, endPoint x: 196, endPoint y: 559, distance: 95.0
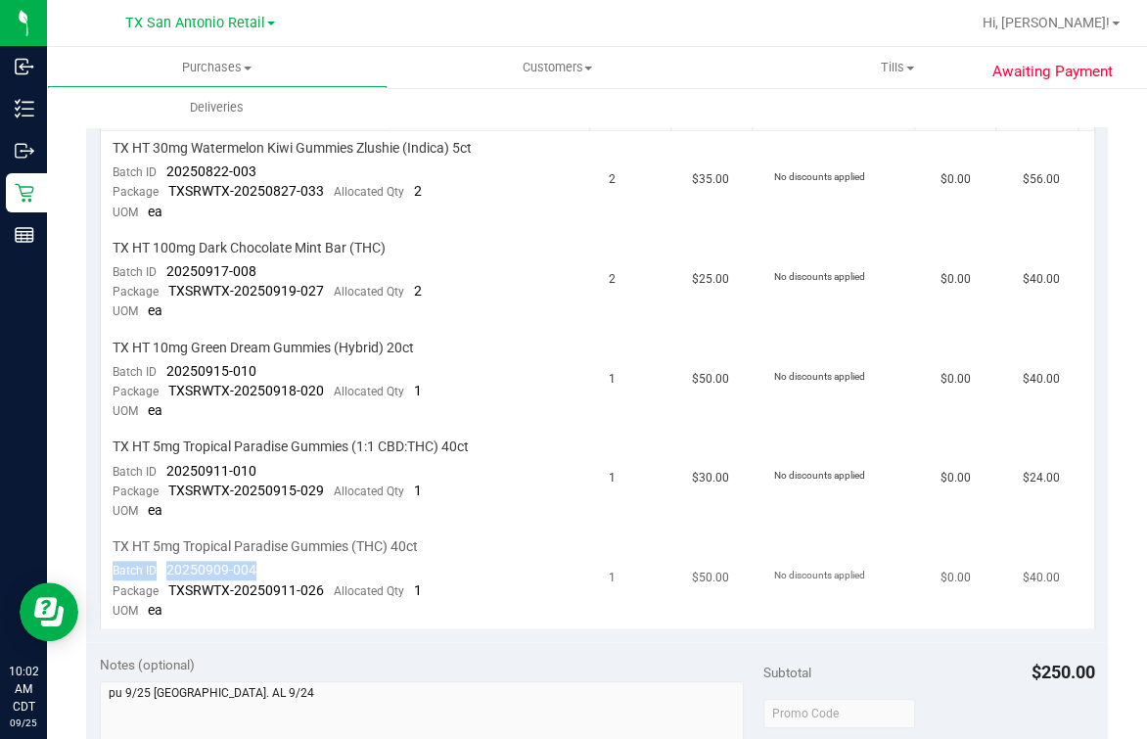
click at [199, 562] on span "20250909-004" at bounding box center [211, 570] width 90 height 16
click at [156, 570] on div "Batch ID 20250909-004" at bounding box center [185, 571] width 144 height 20
drag, startPoint x: 154, startPoint y: 569, endPoint x: 300, endPoint y: 553, distance: 146.7
click at [300, 553] on td "TX HT 5mg Tropical Paradise Gummies (THC) 40ct Batch ID 20250909-004 Package TX…" at bounding box center [349, 579] width 497 height 99
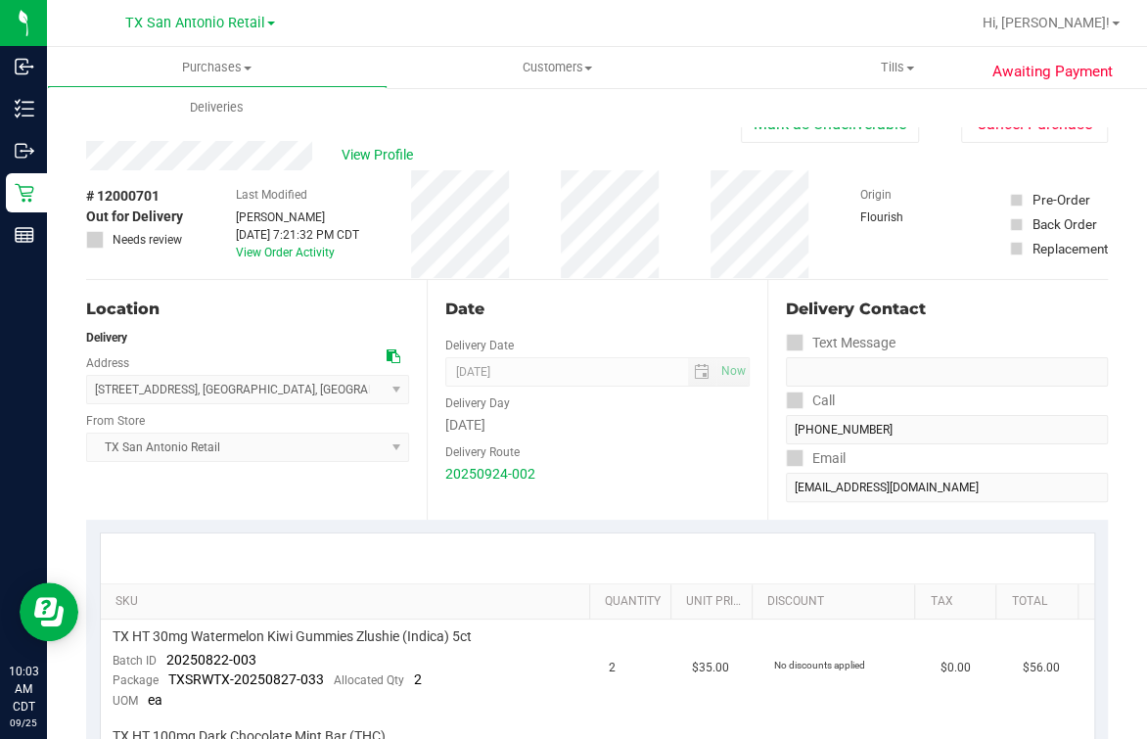
click at [604, 162] on div "View Profile" at bounding box center [413, 155] width 655 height 29
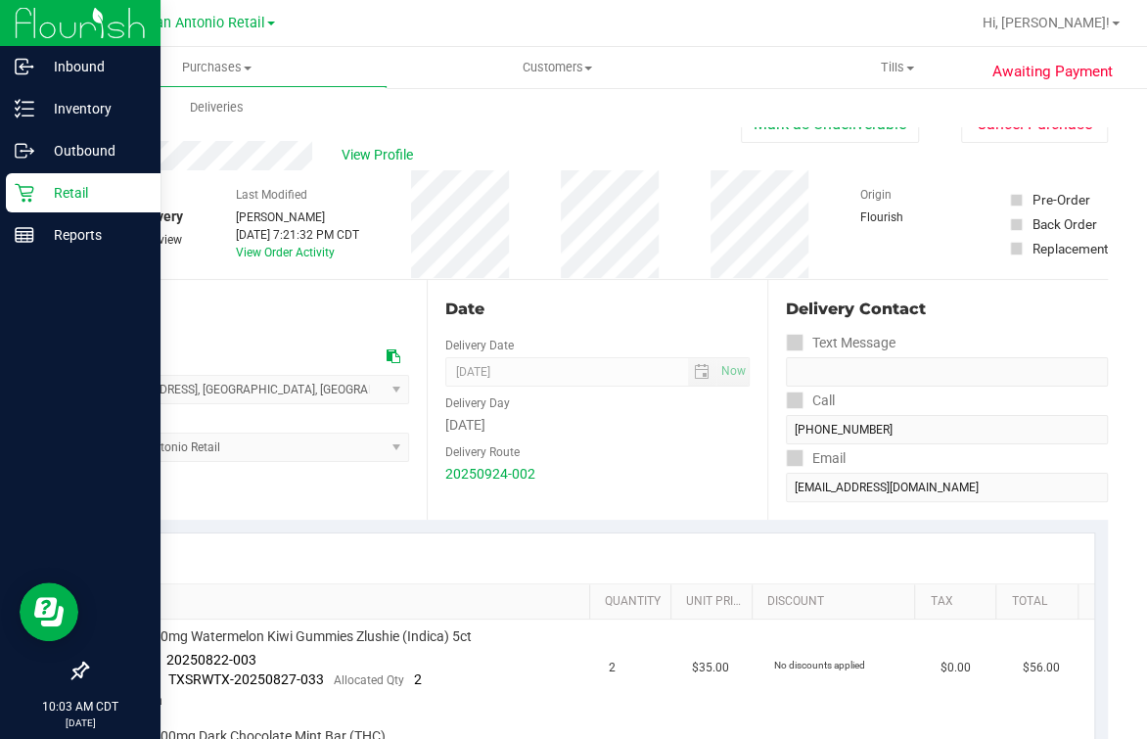
drag, startPoint x: 21, startPoint y: 194, endPoint x: 49, endPoint y: 190, distance: 28.7
click at [22, 194] on icon at bounding box center [24, 193] width 19 height 19
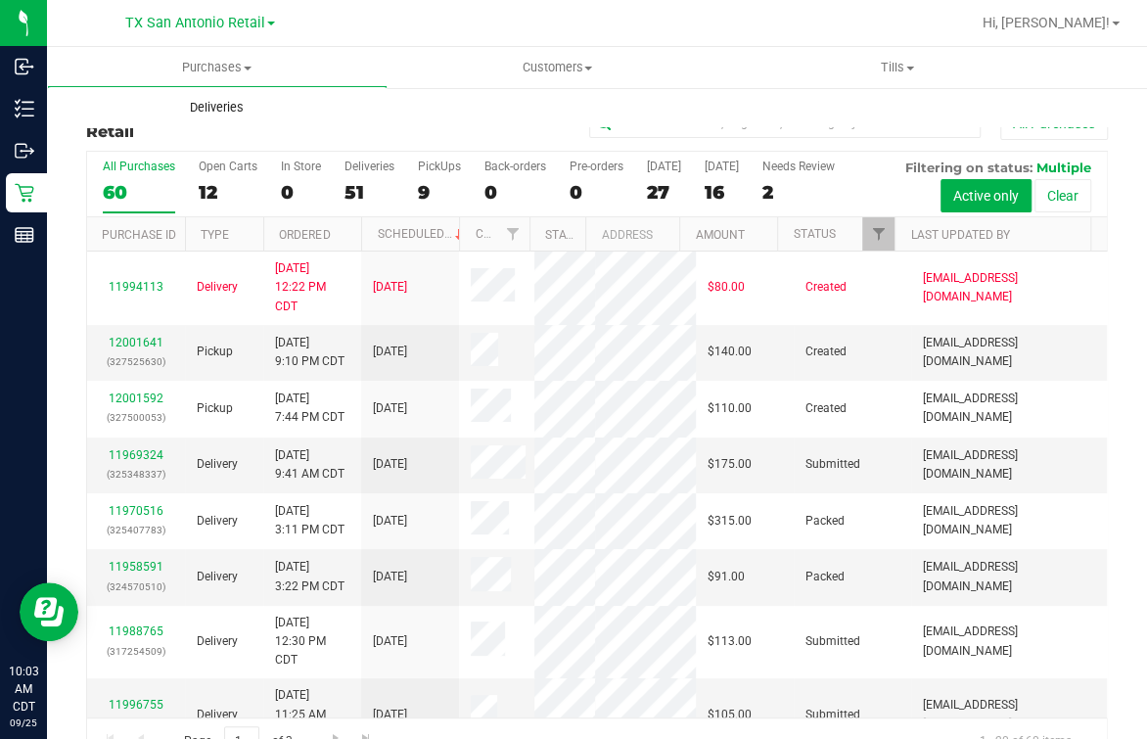
click at [203, 122] on uib-tab-heading "Deliveries" at bounding box center [217, 107] width 341 height 41
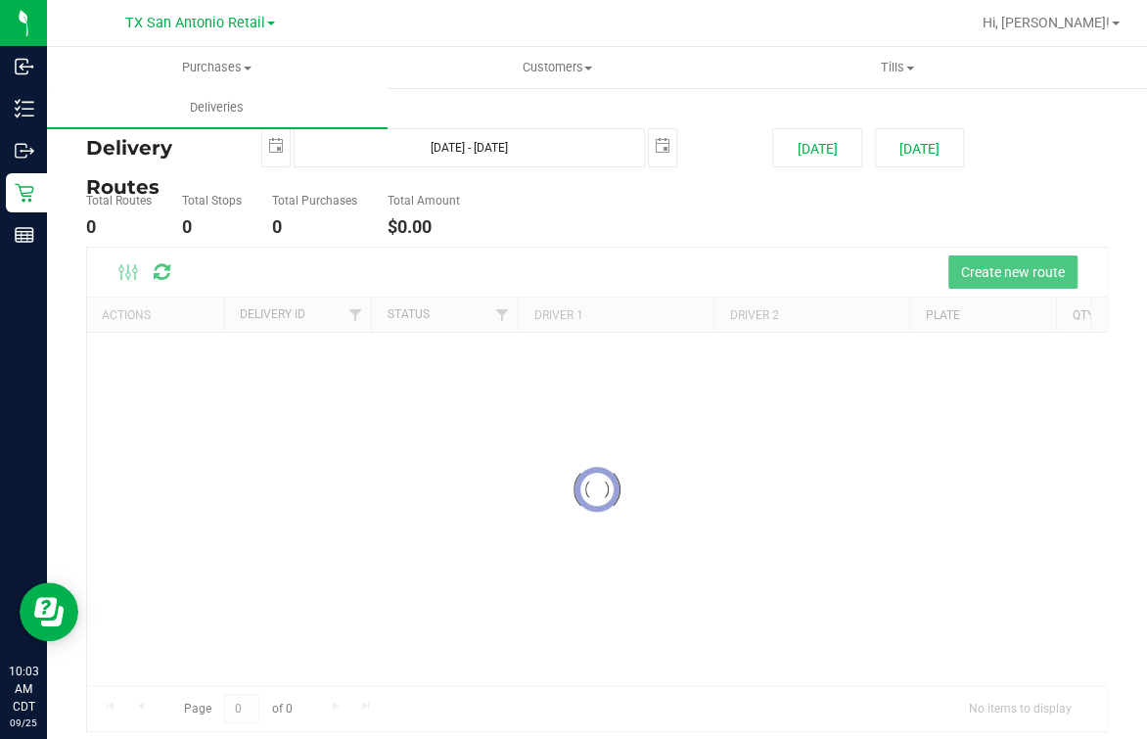
click at [403, 113] on div "Purchases Summary of purchases Fulfillment All purchases Customers All customer…" at bounding box center [620, 87] width 1147 height 80
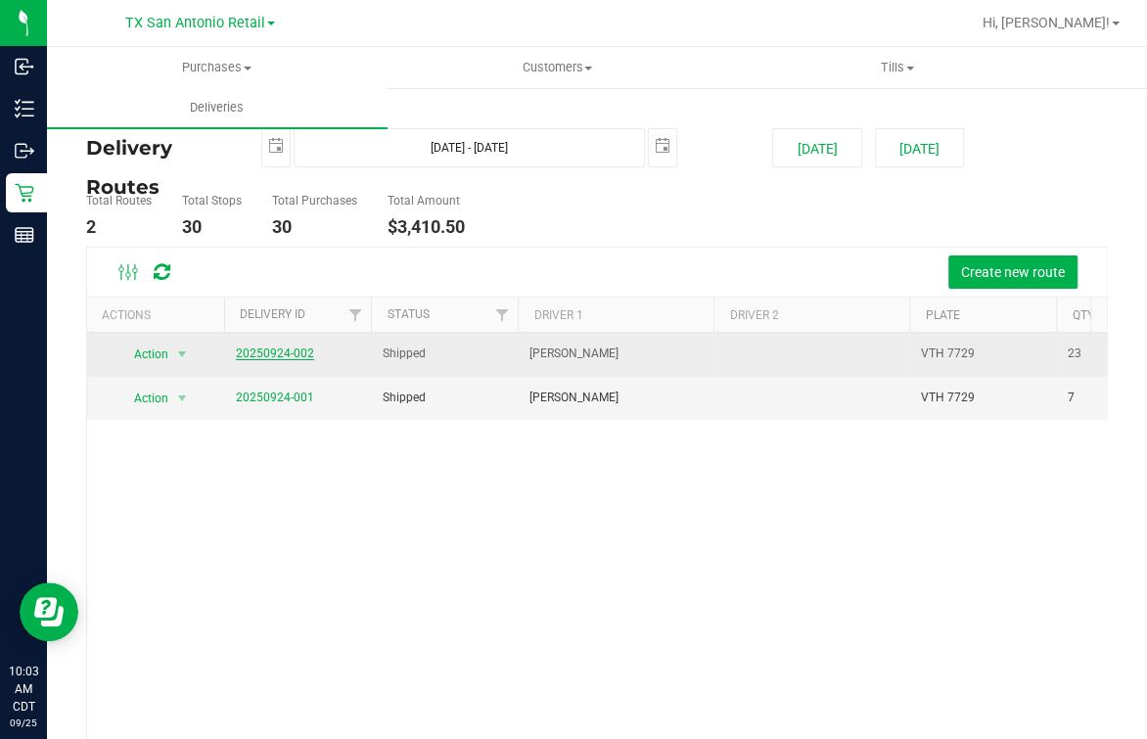
click at [275, 358] on link "20250924-002" at bounding box center [275, 353] width 78 height 14
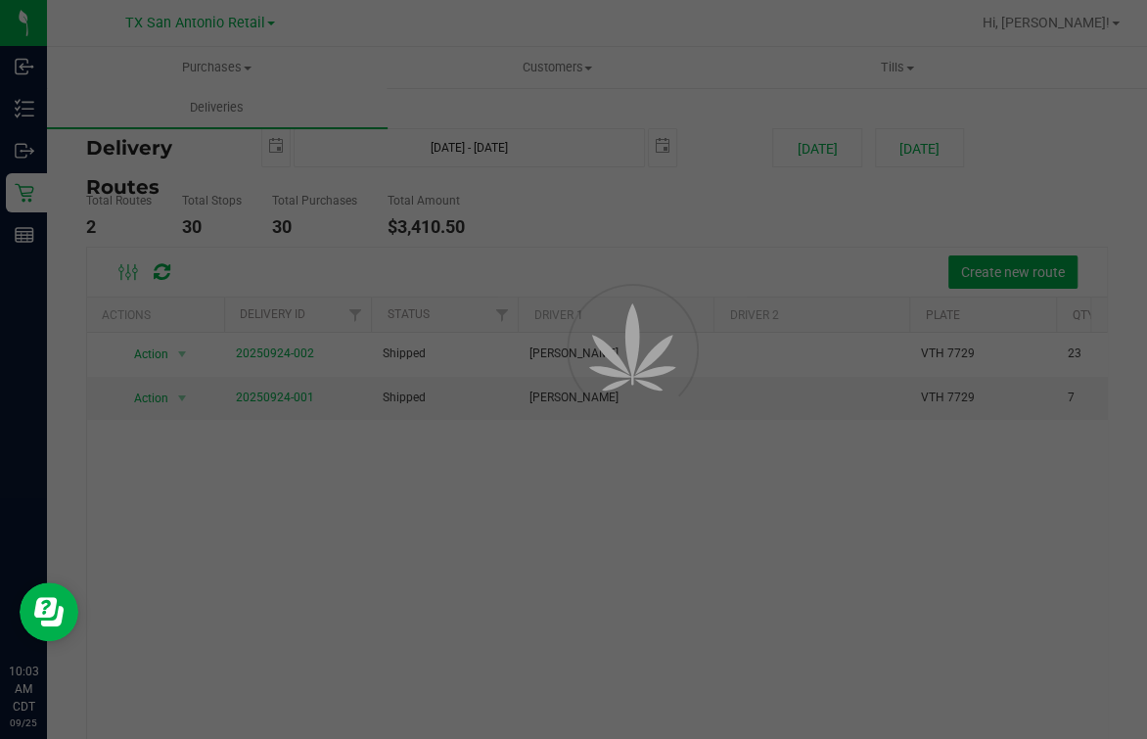
click at [609, 279] on main "Purchases Summary of purchases Fulfillment All purchases Customers All customer…" at bounding box center [597, 393] width 1100 height 692
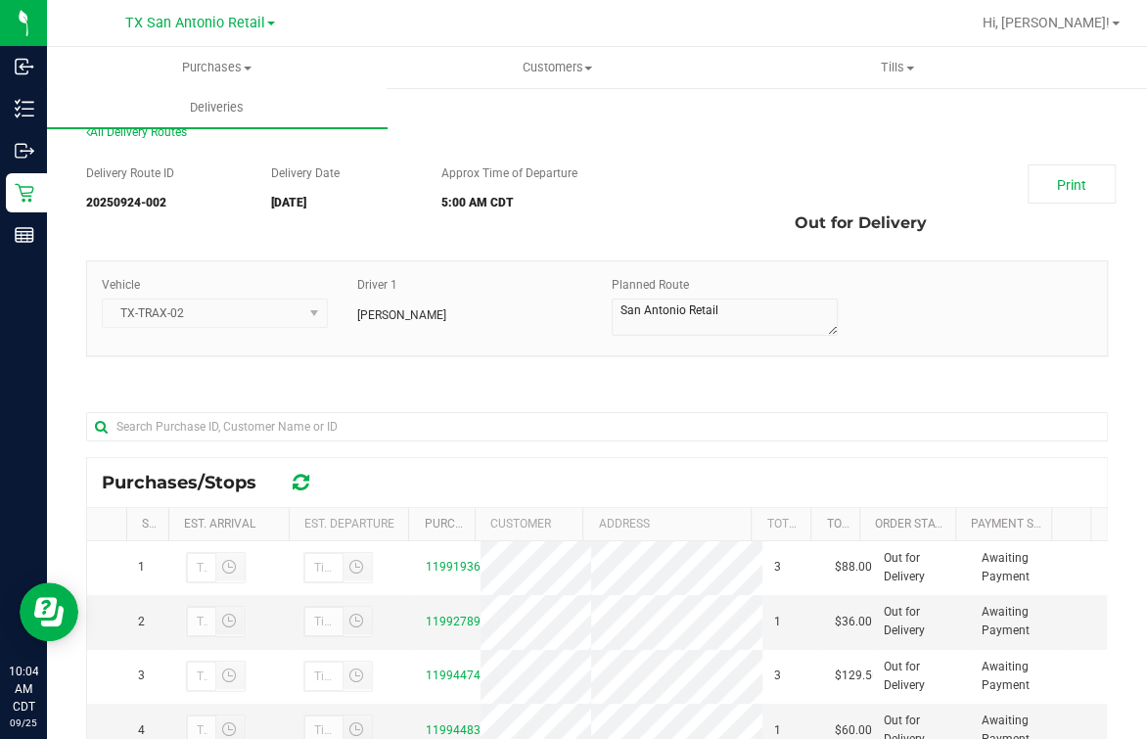
click at [702, 409] on div at bounding box center [597, 425] width 1022 height 63
click at [660, 190] on div "Approx Time of Departure 5:00 AM CDT" at bounding box center [554, 191] width 255 height 55
click at [558, 406] on div at bounding box center [597, 425] width 1022 height 63
click at [714, 152] on div "Delivery Route ID 20250924-002 Delivery Date [DATE] Approx Time of Departure 5:…" at bounding box center [597, 609] width 1022 height 919
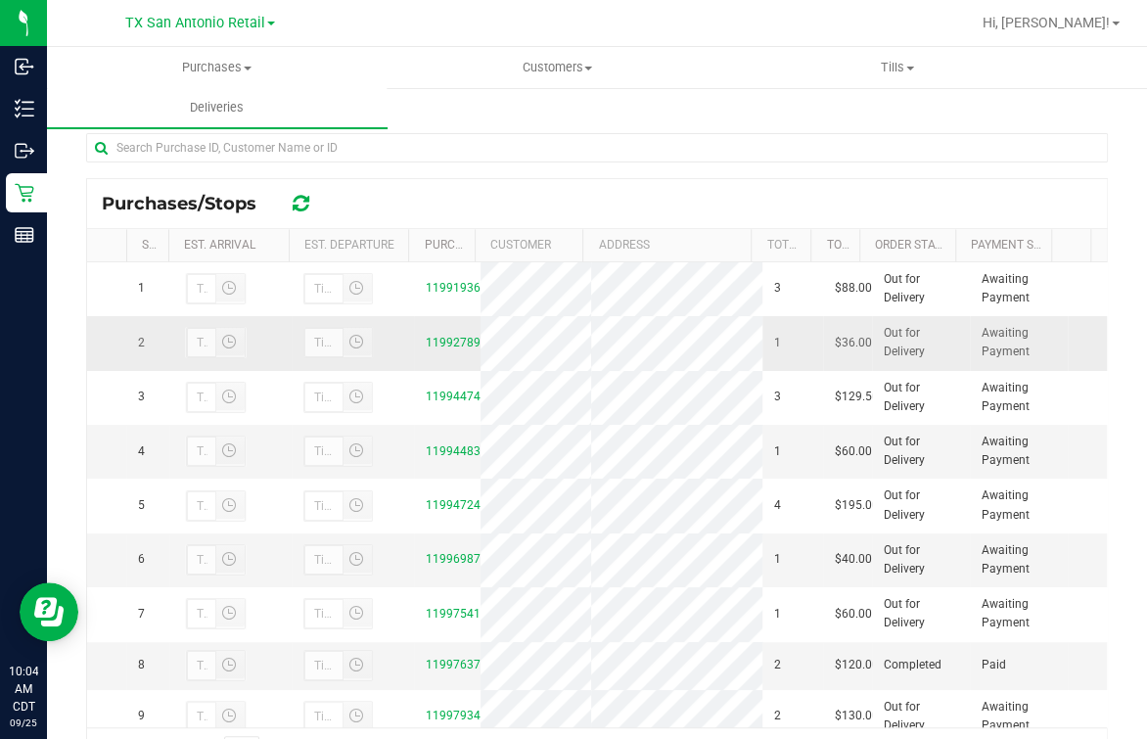
scroll to position [369, 0]
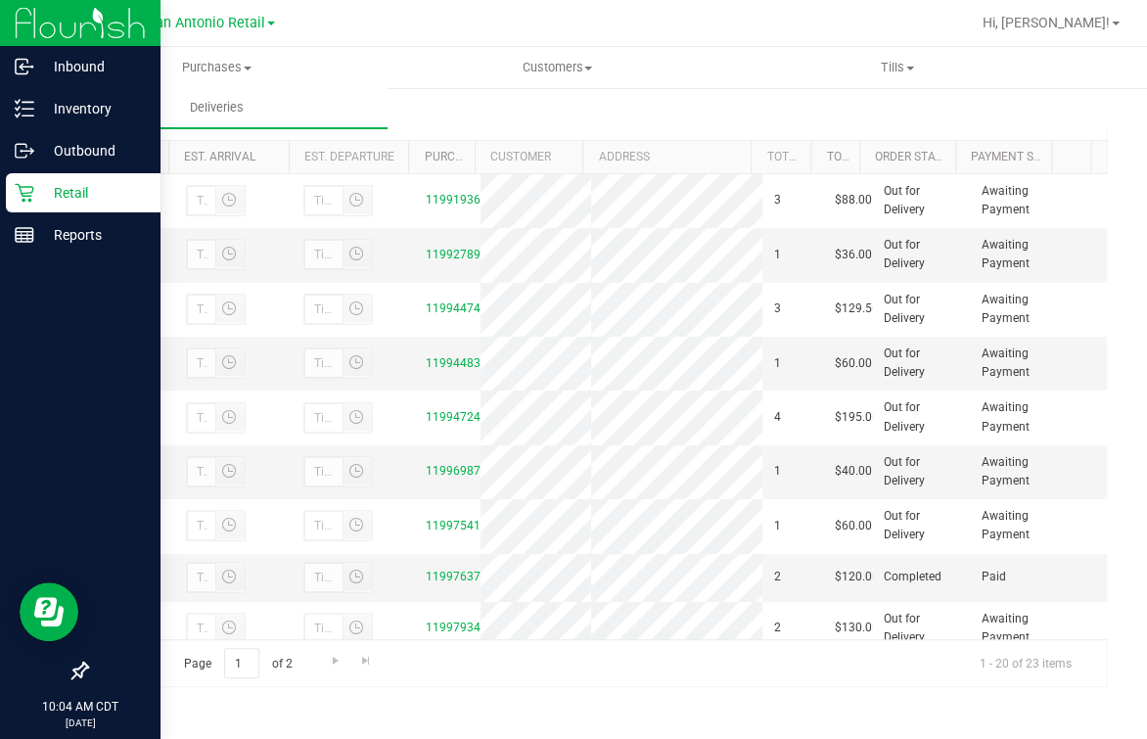
click at [12, 183] on div "Retail" at bounding box center [83, 192] width 155 height 39
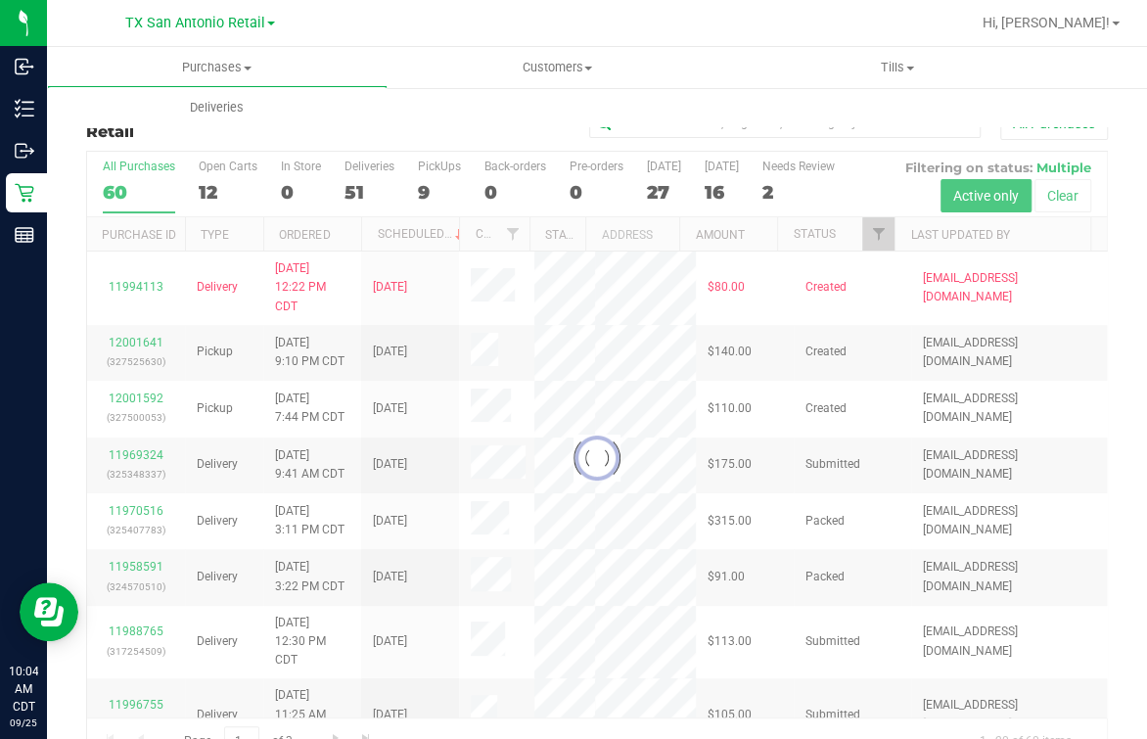
click at [217, 169] on div at bounding box center [597, 458] width 1020 height 613
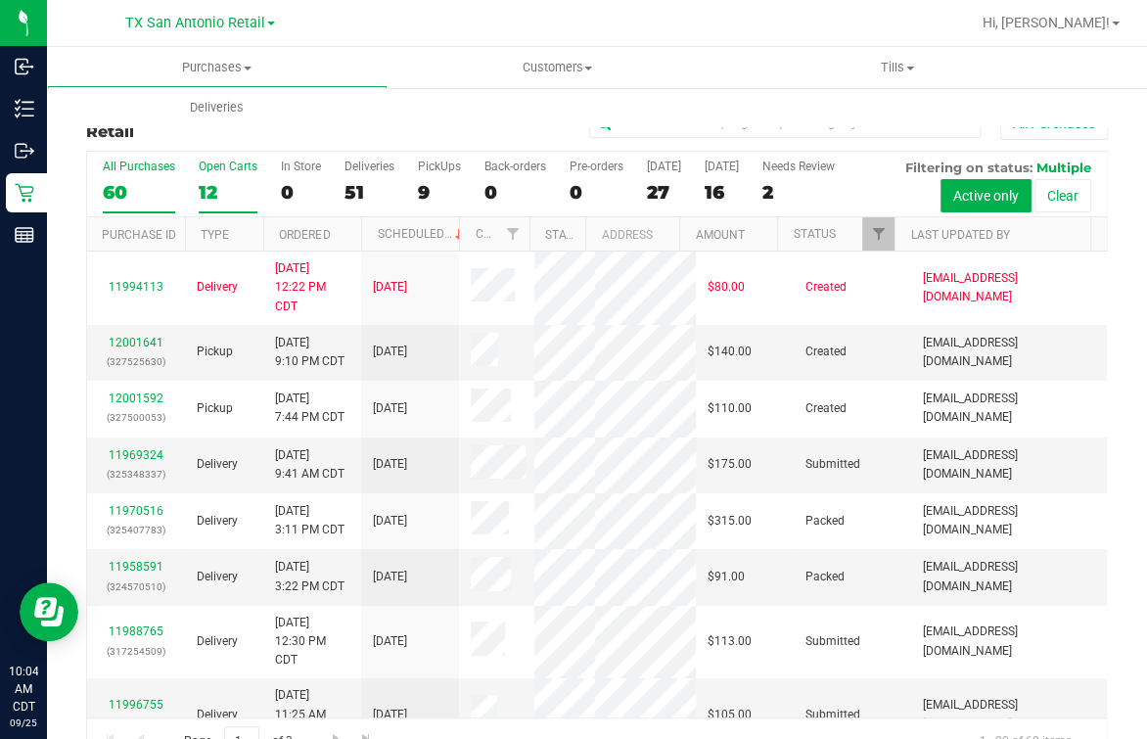
click at [217, 170] on div "Open Carts" at bounding box center [228, 167] width 59 height 14
click at [0, 0] on input "Open Carts 12" at bounding box center [0, 0] width 0 height 0
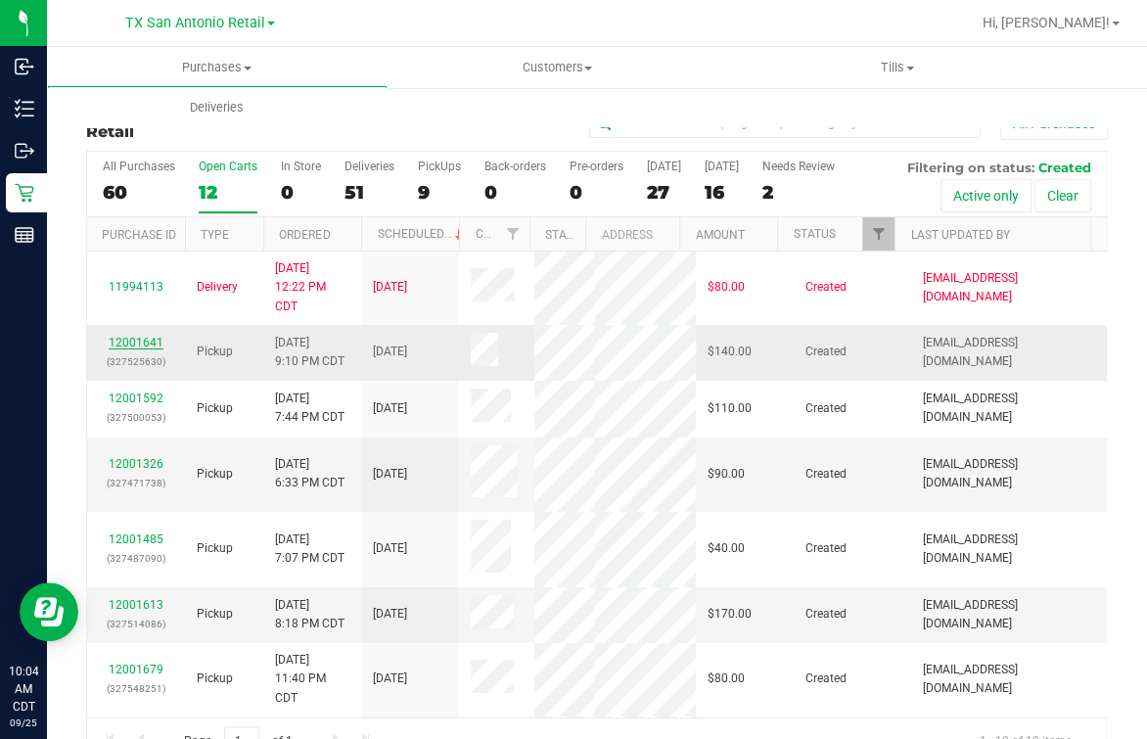
click at [129, 349] on link "12001641" at bounding box center [136, 343] width 55 height 14
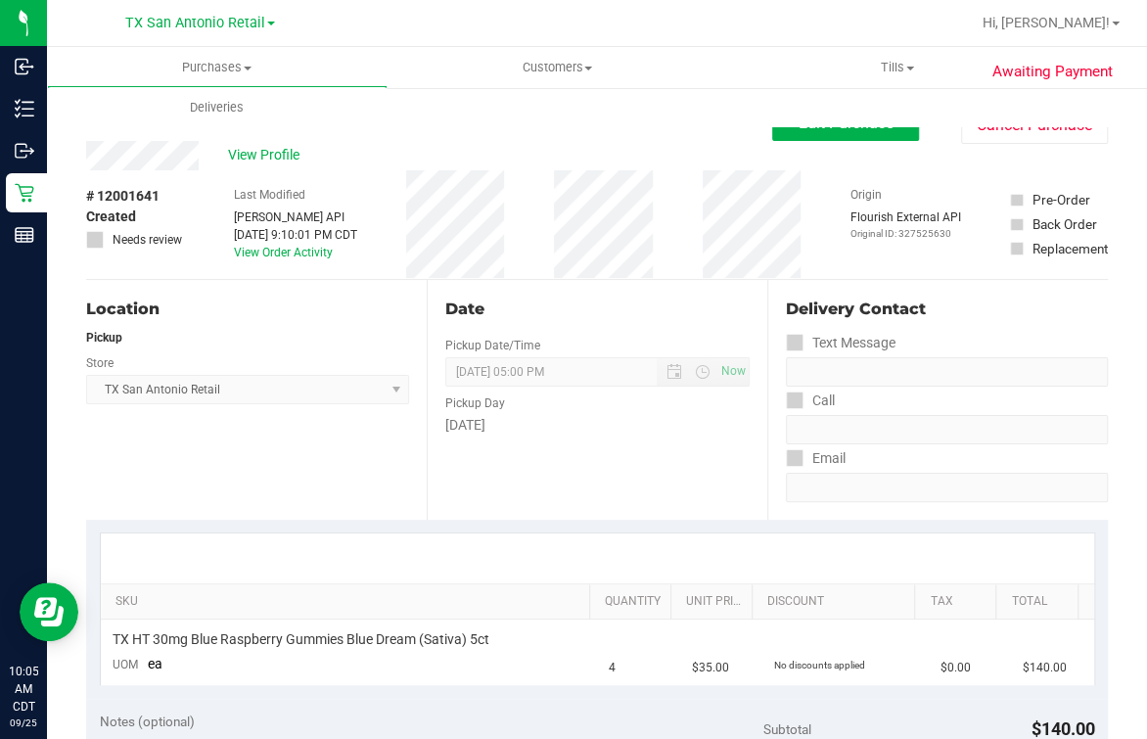
click at [383, 157] on div "View Profile" at bounding box center [429, 155] width 686 height 29
click at [826, 127] on span "Edit Purchase" at bounding box center [846, 123] width 95 height 19
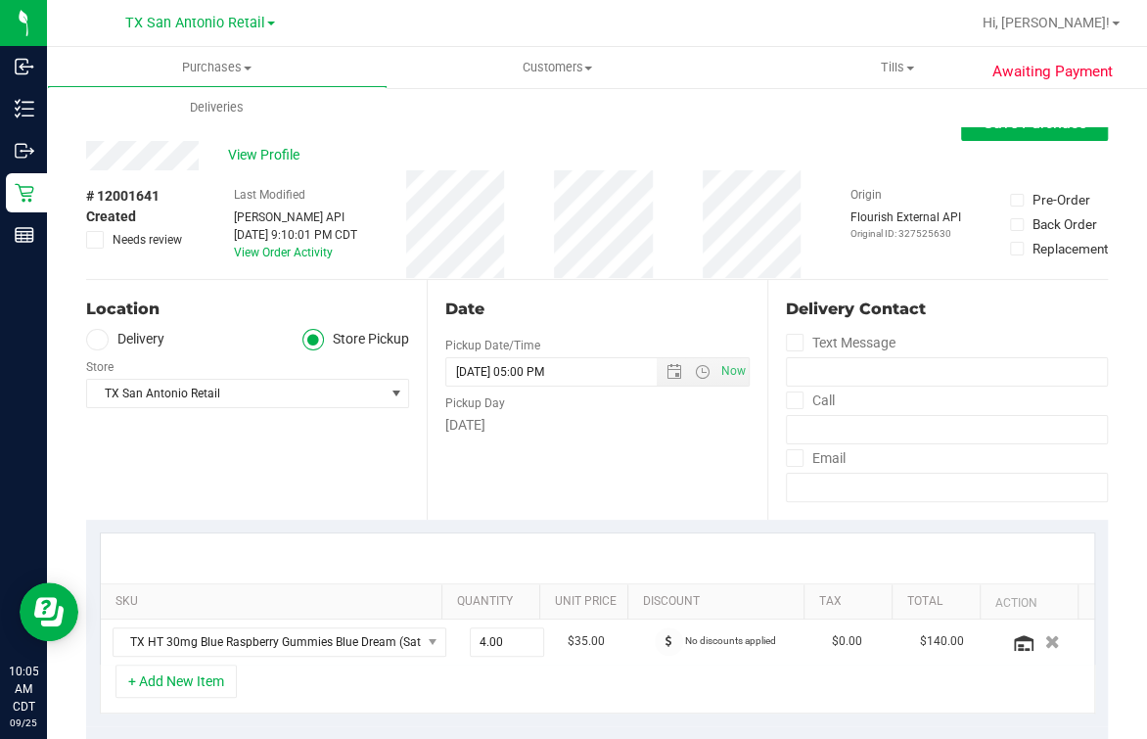
click at [110, 346] on label "Delivery" at bounding box center [125, 340] width 78 height 23
click at [0, 0] on input "Delivery" at bounding box center [0, 0] width 0 height 0
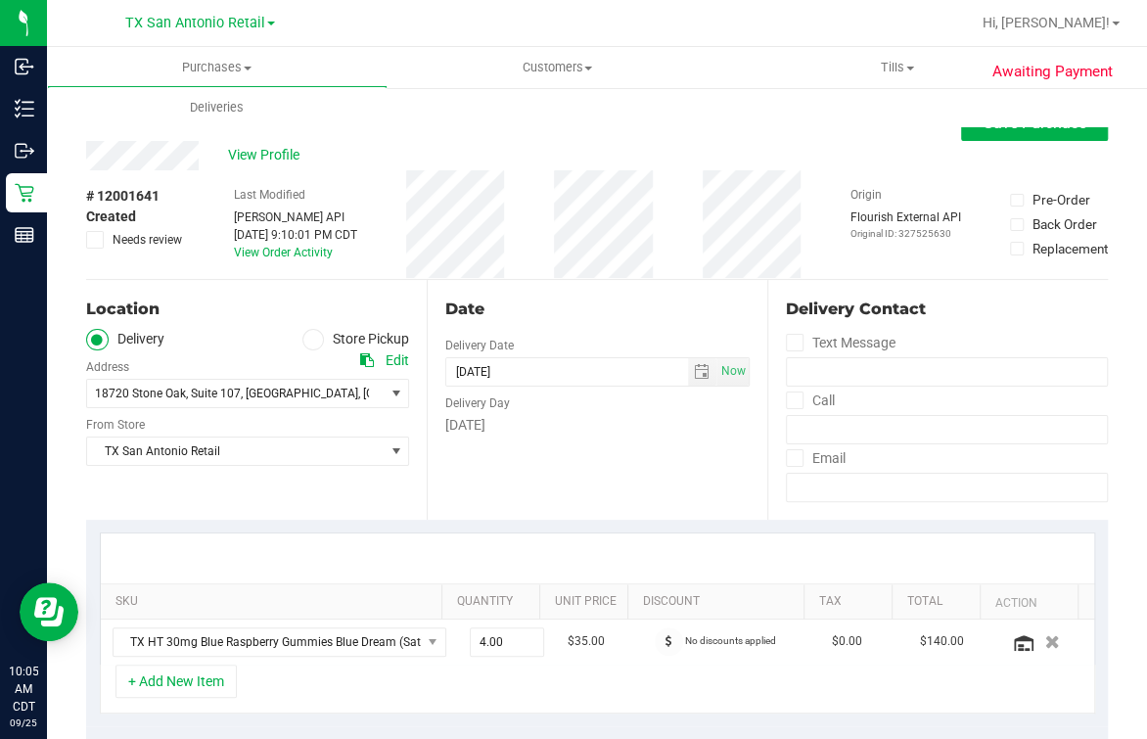
click at [522, 472] on div "Date Delivery Date 09/28/2025 Now 09/28/2025 05:00 PM Now Delivery Day Sunday" at bounding box center [597, 400] width 341 height 240
click at [553, 460] on div "Date Delivery Date 09/28/2025 Now 09/28/2025 05:00 PM Now Delivery Day Sunday" at bounding box center [597, 400] width 341 height 240
click at [414, 485] on div "Location Delivery Store Pickup Address Edit 18720 Stone Oak , Suite 107 , San A…" at bounding box center [256, 400] width 341 height 240
click at [457, 440] on div "Date Delivery Date 09/28/2025 Now 09/28/2025 05:00 PM Now Delivery Day Sunday" at bounding box center [597, 400] width 341 height 240
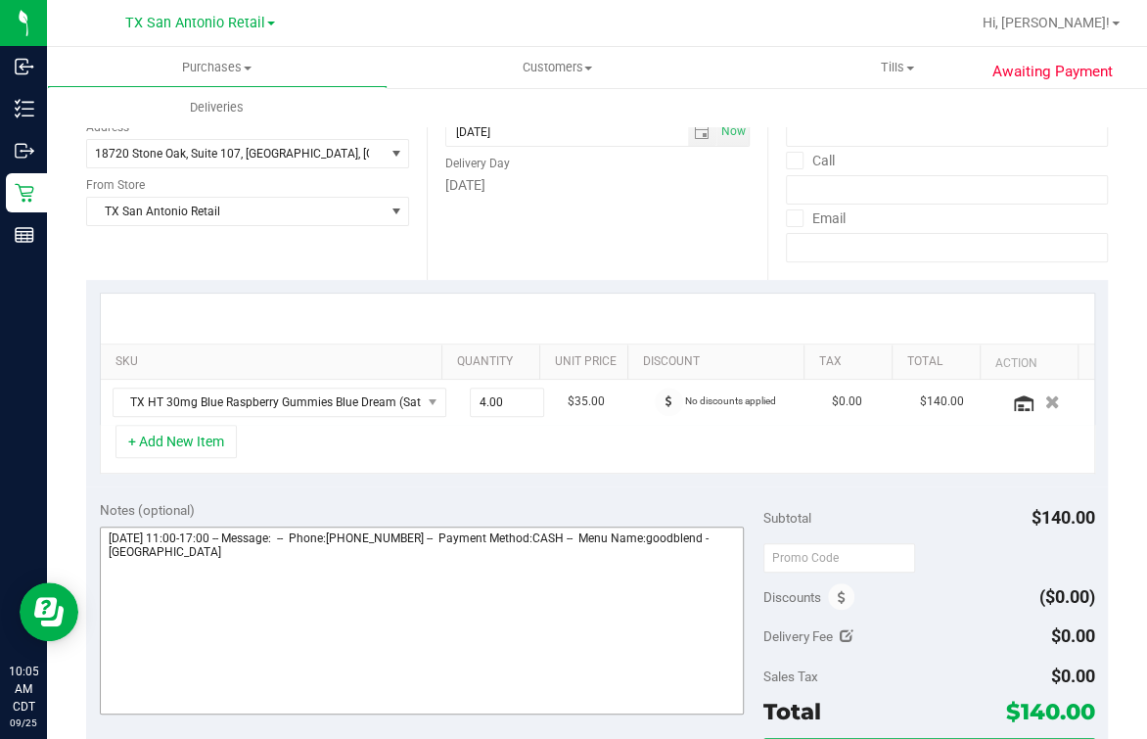
scroll to position [367, 0]
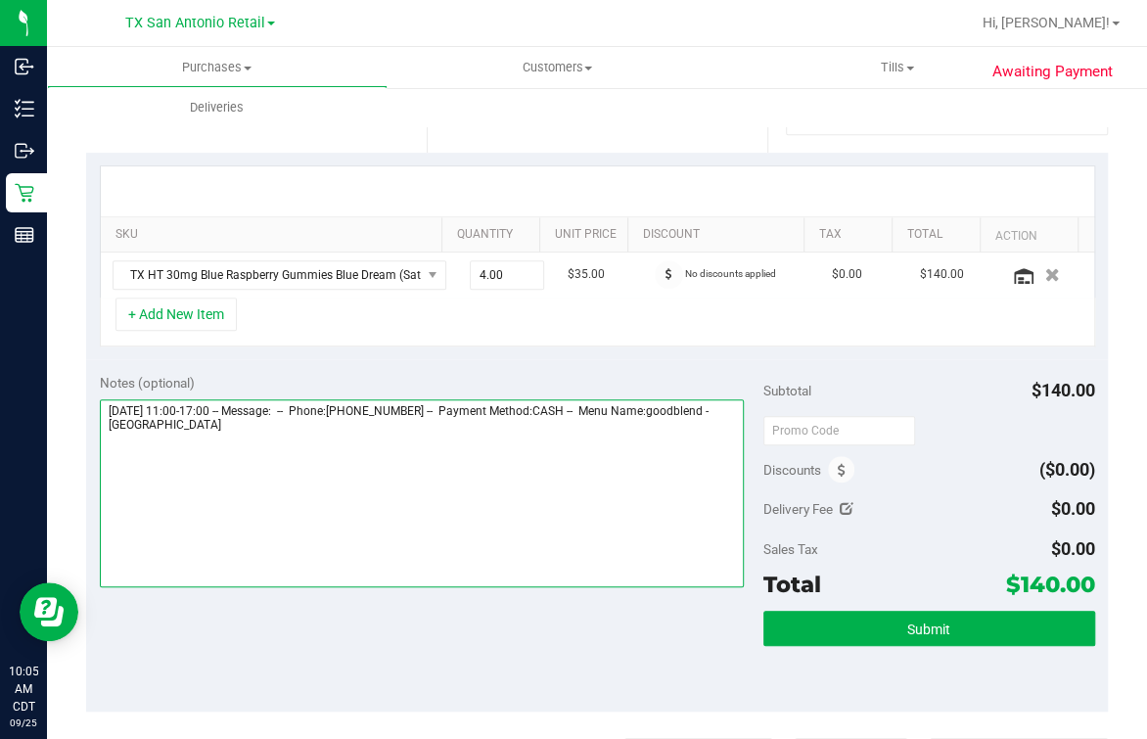
click at [475, 524] on textarea at bounding box center [422, 493] width 644 height 188
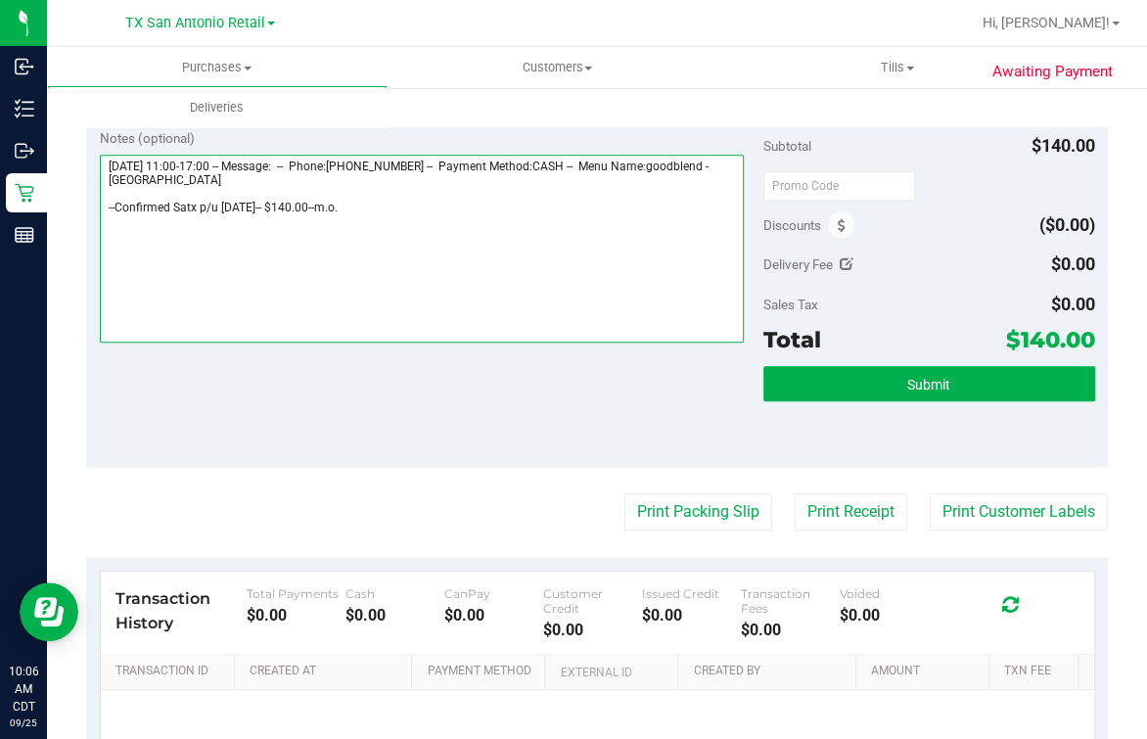
scroll to position [0, 0]
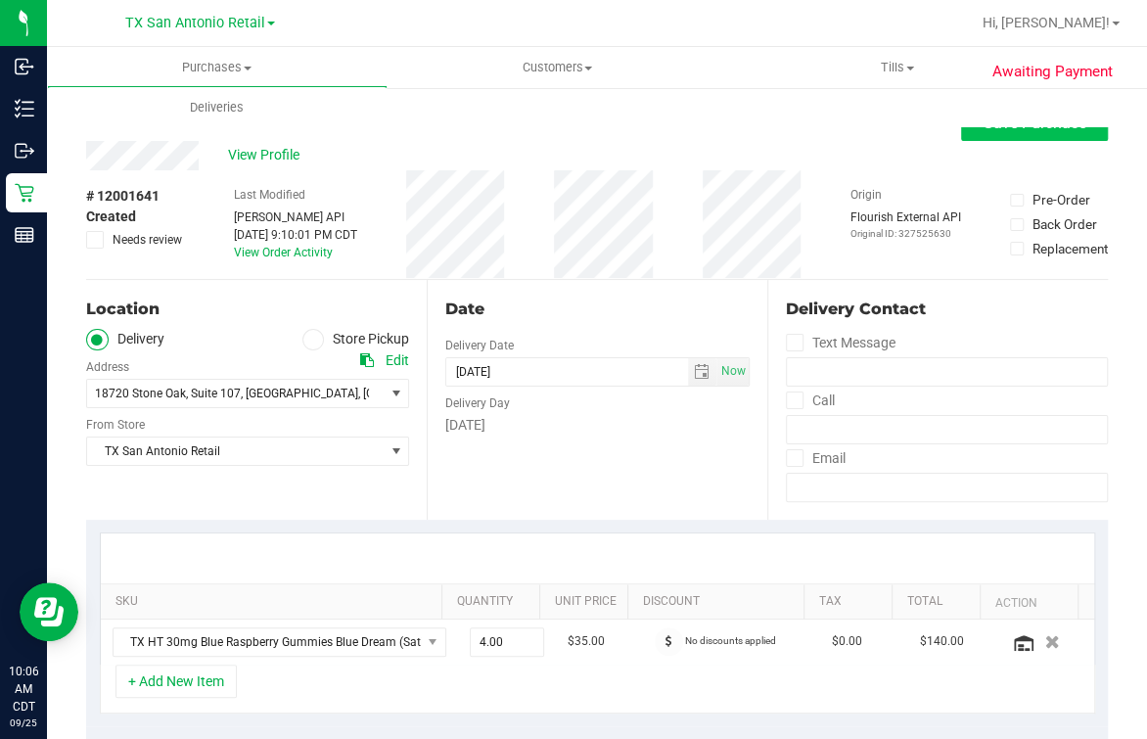
type textarea "Sunday 09/28/2025 11:00-17:00 -- Message: -- Phone:2105645634 -- Payment Method…"
click at [838, 131] on span "Save Purchase" at bounding box center [1035, 123] width 103 height 19
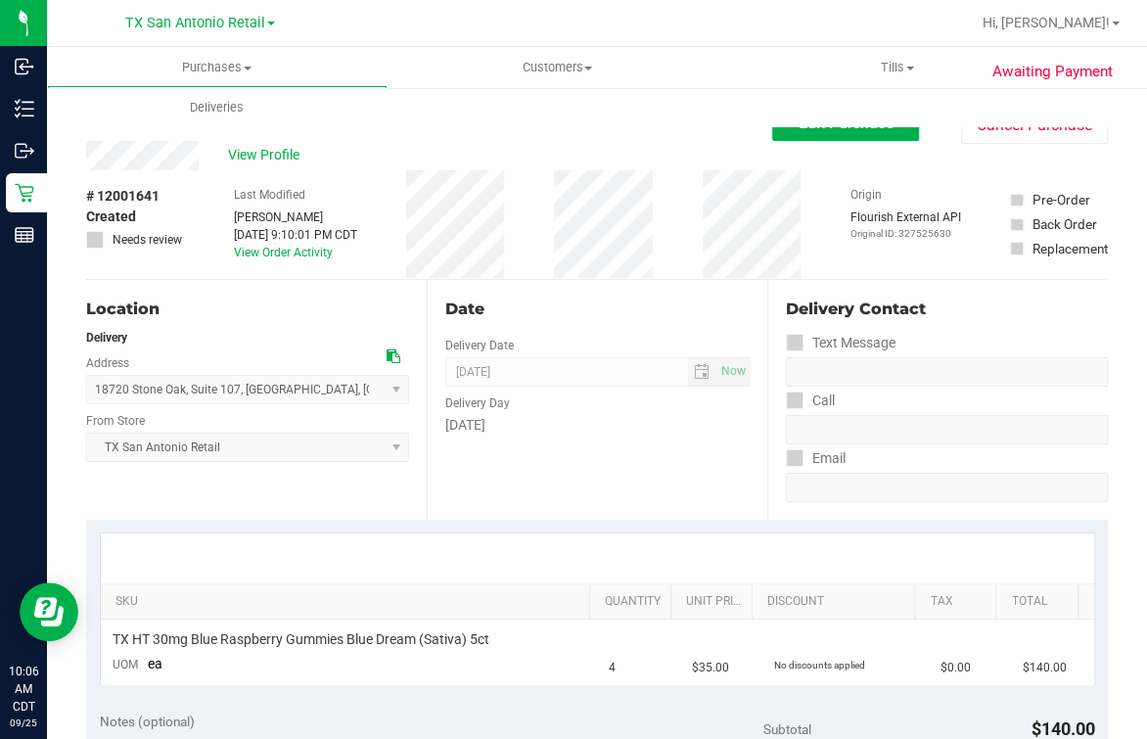
scroll to position [488, 0]
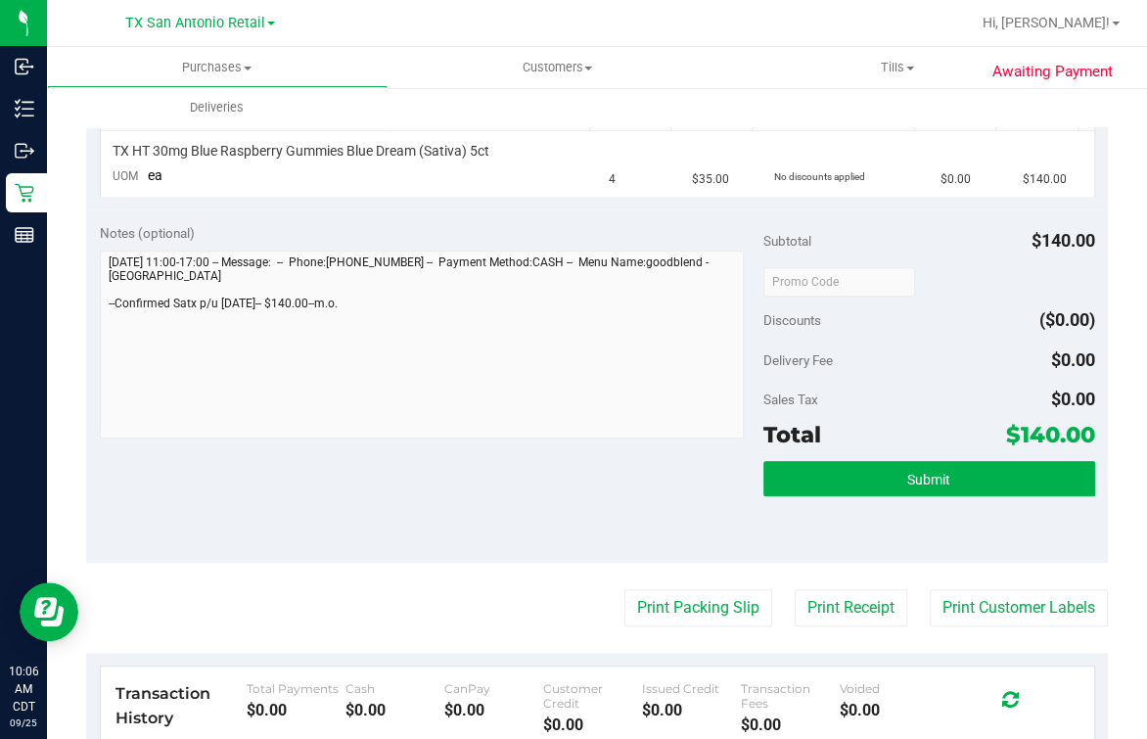
click at [838, 499] on div "Submit" at bounding box center [929, 505] width 332 height 88
click at [838, 461] on button "Submit" at bounding box center [929, 478] width 332 height 35
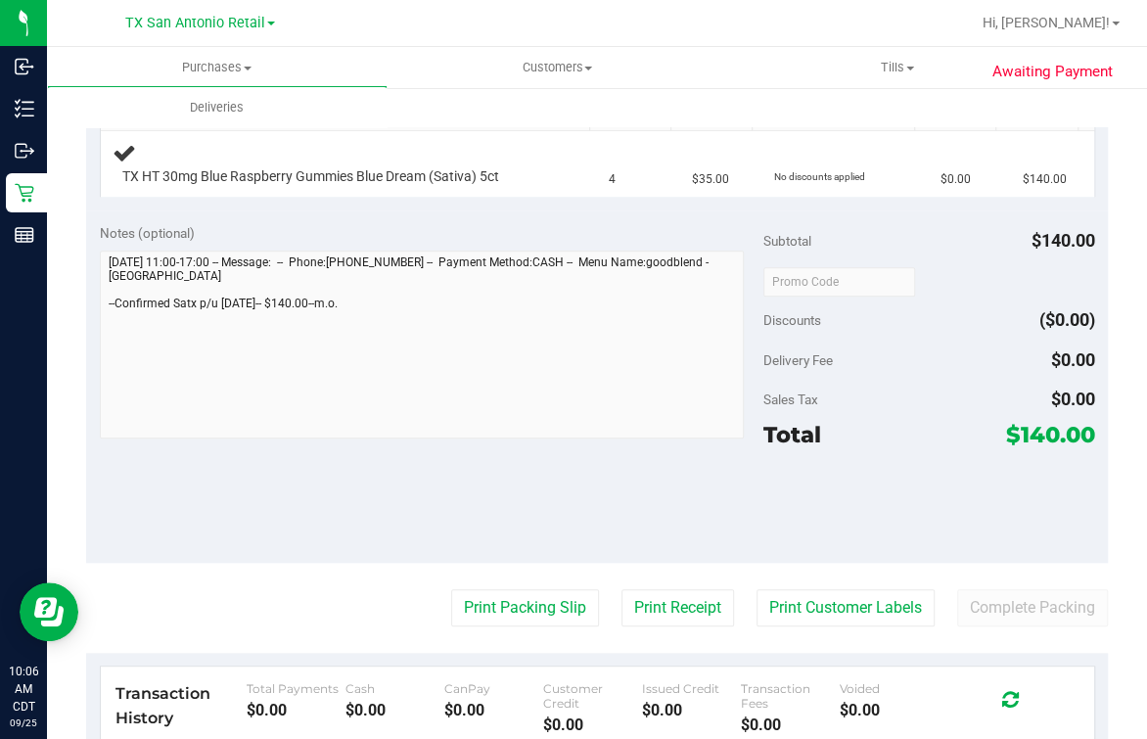
scroll to position [0, 0]
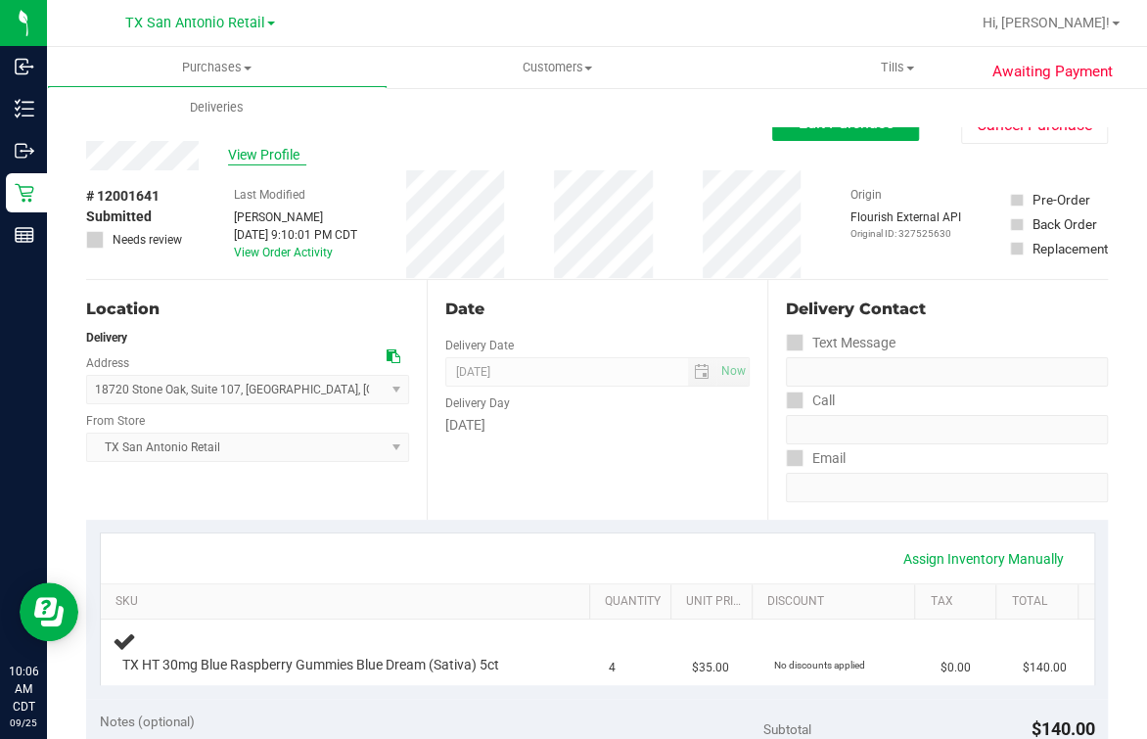
click at [272, 162] on span "View Profile" at bounding box center [267, 155] width 78 height 21
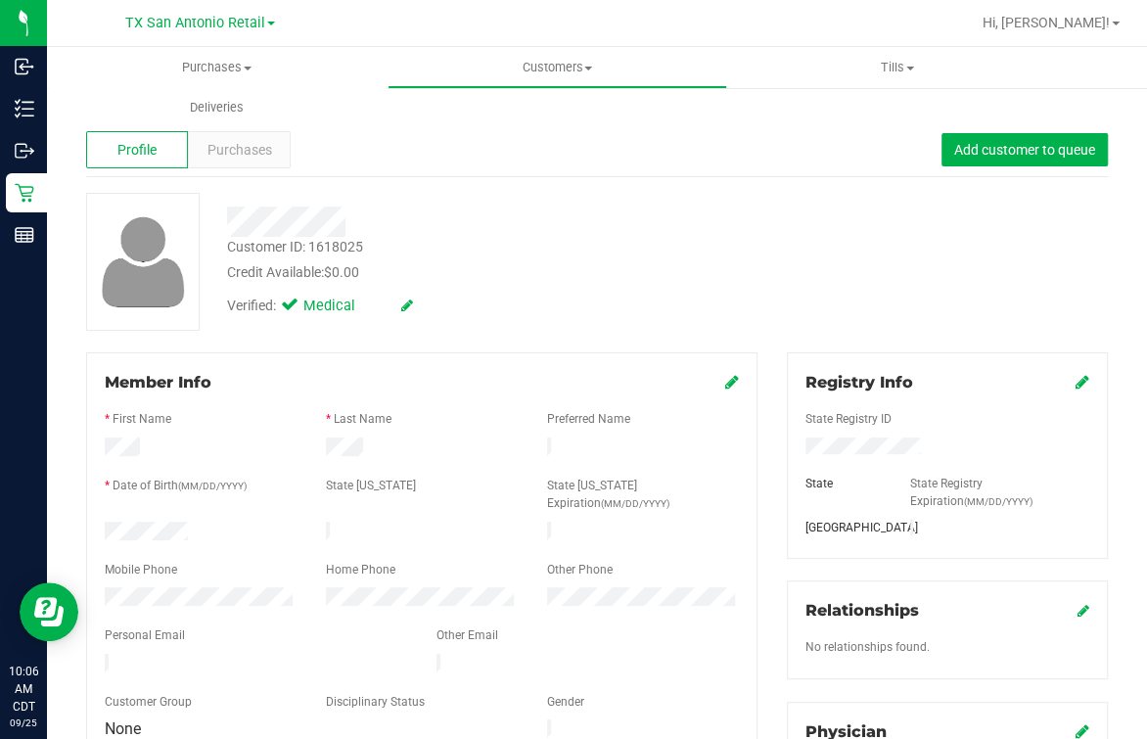
click at [612, 312] on div "Verified: Medical" at bounding box center [475, 304] width 526 height 43
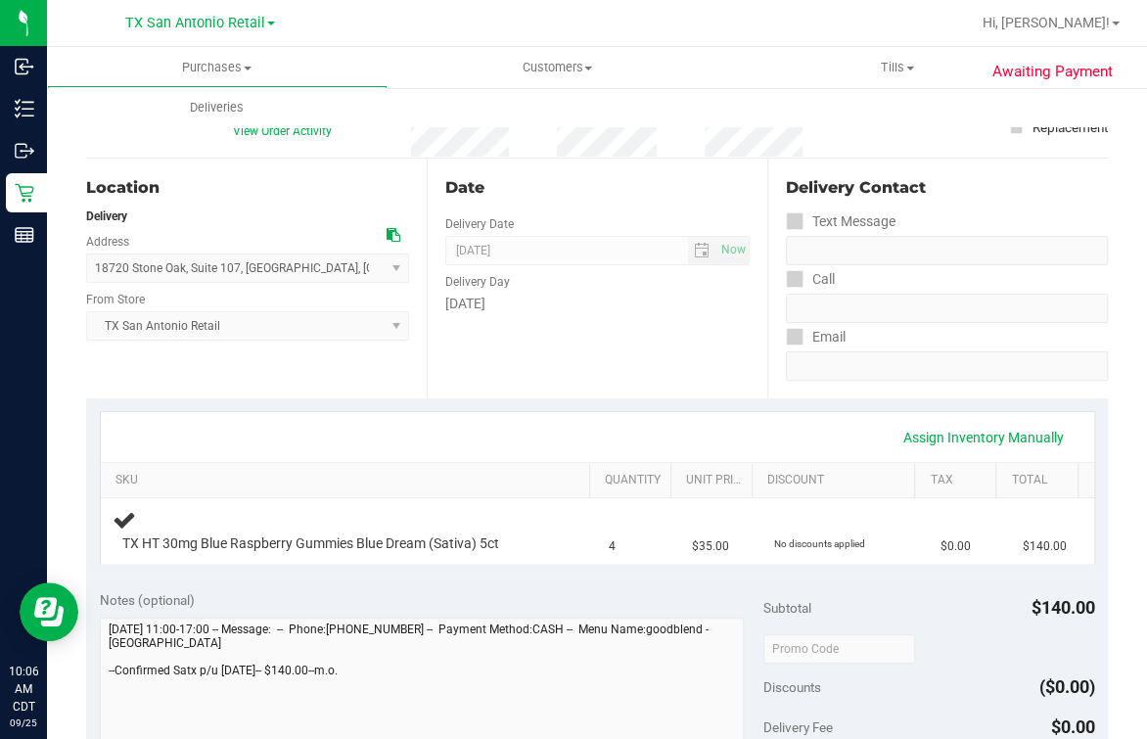
scroll to position [367, 0]
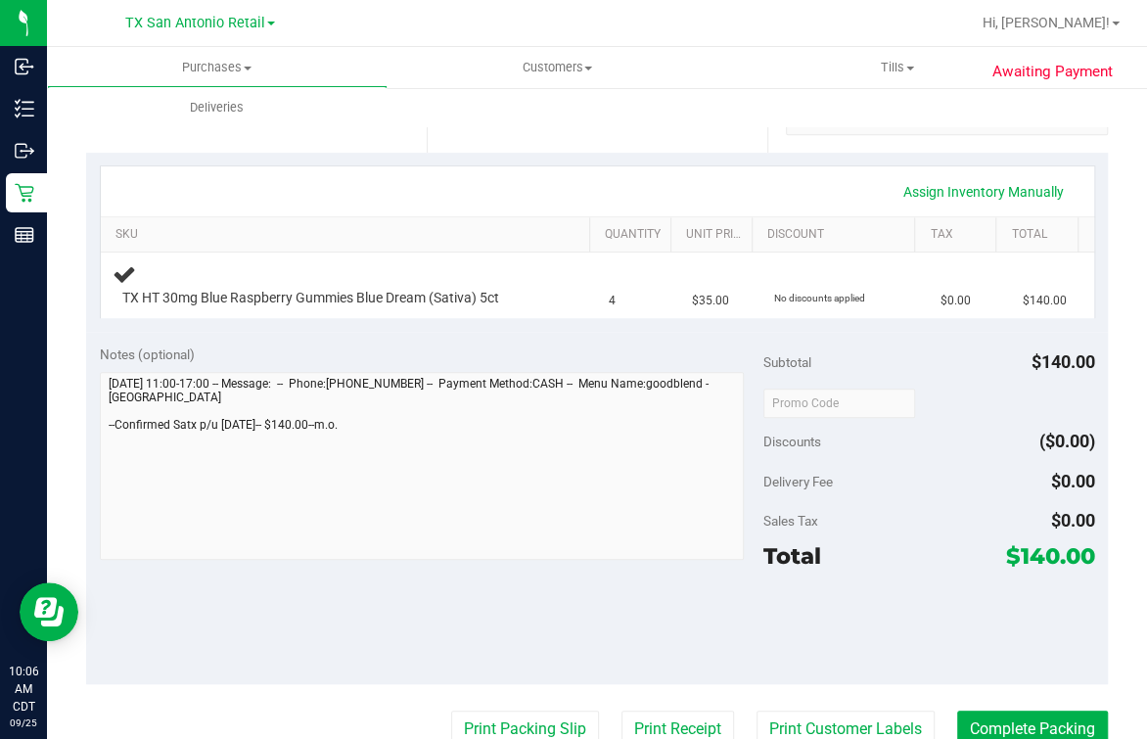
click at [90, 429] on div "Notes (optional) Subtotal $140.00 Discounts ($0.00) Delivery Fee $0.00 Sales Ta…" at bounding box center [597, 508] width 1022 height 352
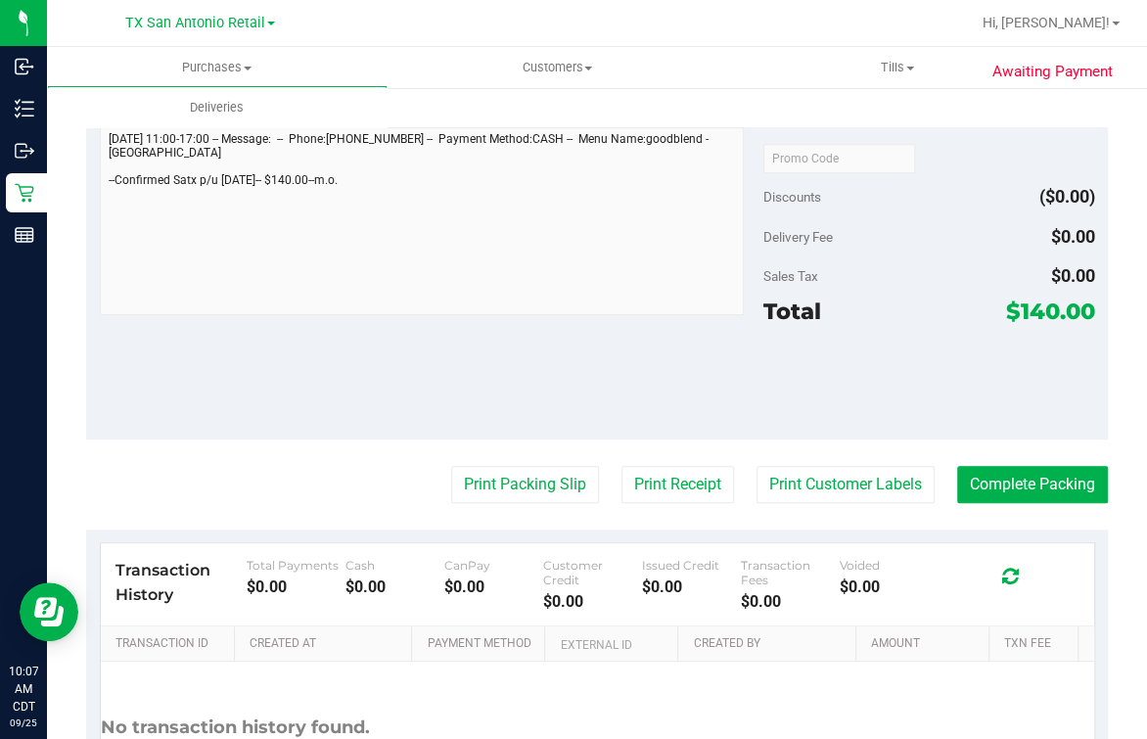
scroll to position [0, 0]
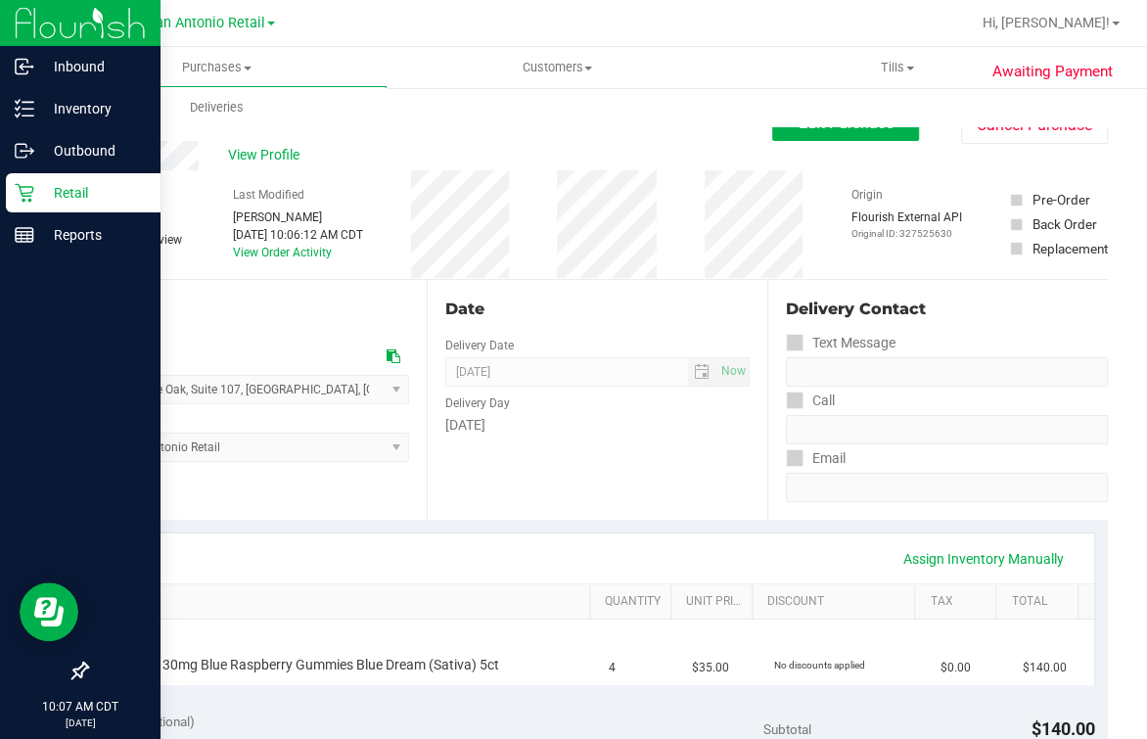
click at [22, 201] on icon at bounding box center [24, 193] width 19 height 19
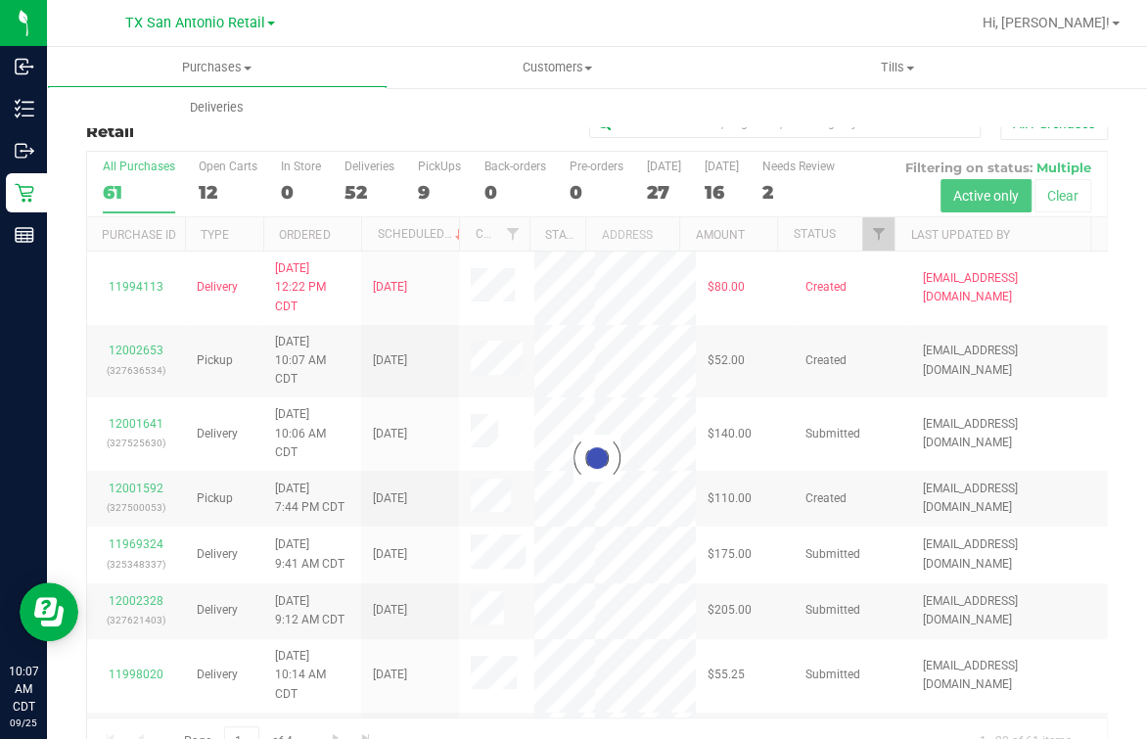
click at [209, 180] on div at bounding box center [597, 458] width 1020 height 613
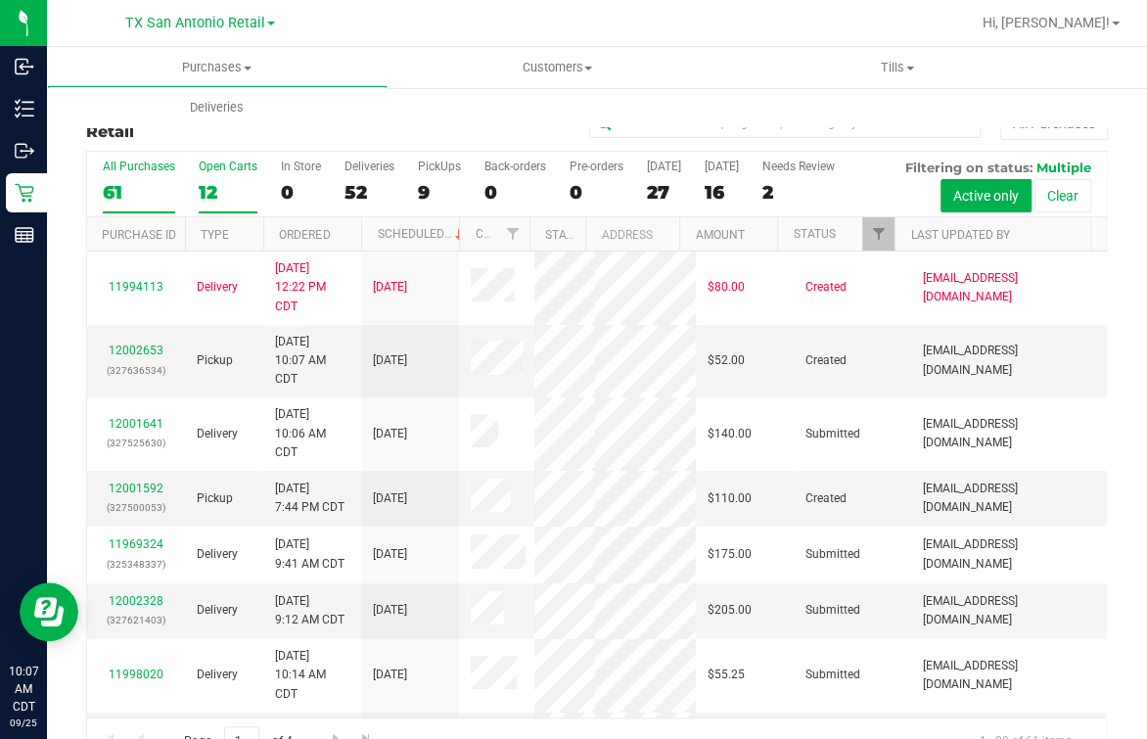
click at [222, 203] on div "12" at bounding box center [228, 192] width 59 height 23
click at [0, 0] on input "Open Carts 12" at bounding box center [0, 0] width 0 height 0
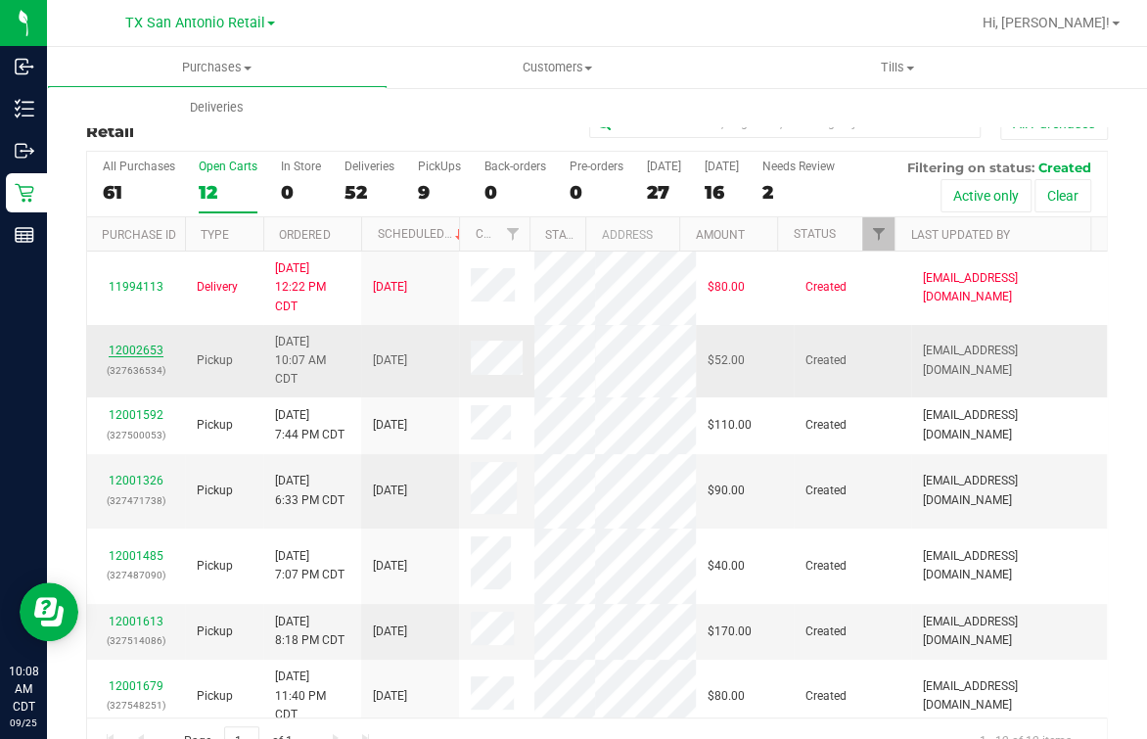
click at [138, 357] on link "12002653" at bounding box center [136, 351] width 55 height 14
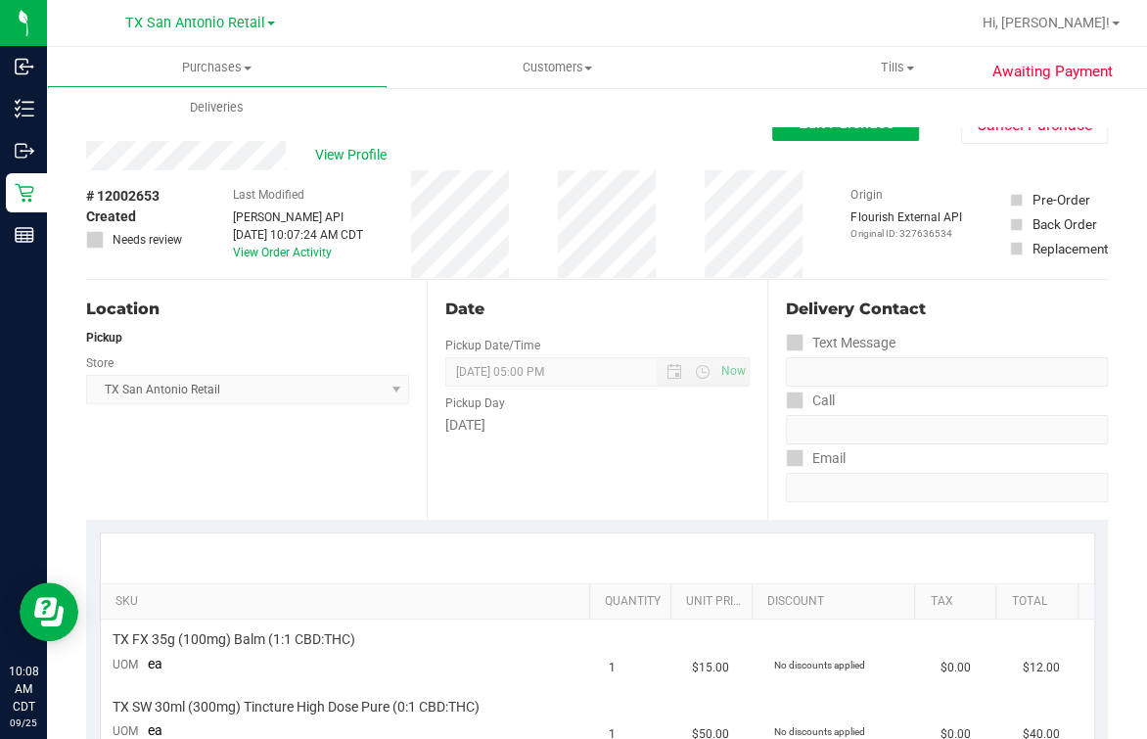
click at [475, 151] on div "View Profile" at bounding box center [429, 155] width 686 height 29
click at [521, 288] on div "Date Pickup Date/Time 09/29/2025 Now 09/29/2025 05:00 PM Now Pickup Day Monday" at bounding box center [597, 400] width 341 height 240
click at [684, 284] on div "Date Pickup Date/Time 09/29/2025 Now 09/29/2025 05:00 PM Now Pickup Day Monday" at bounding box center [597, 400] width 341 height 240
click at [381, 160] on span "View Profile" at bounding box center [354, 155] width 78 height 21
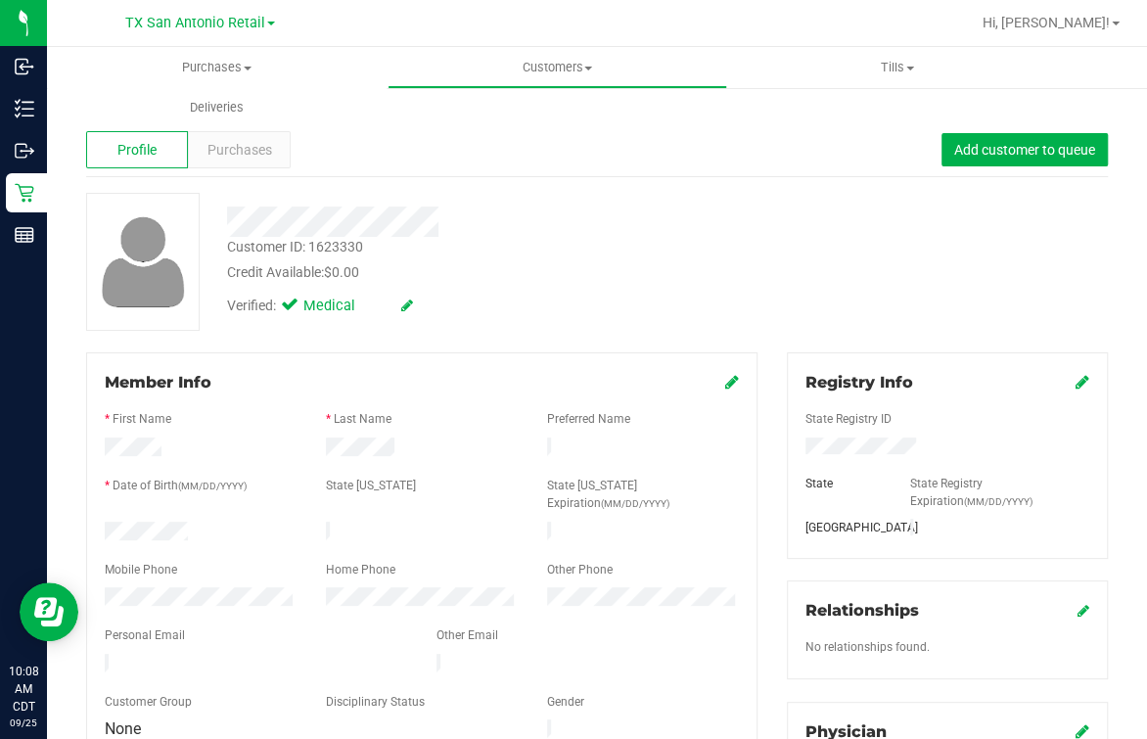
scroll to position [244, 0]
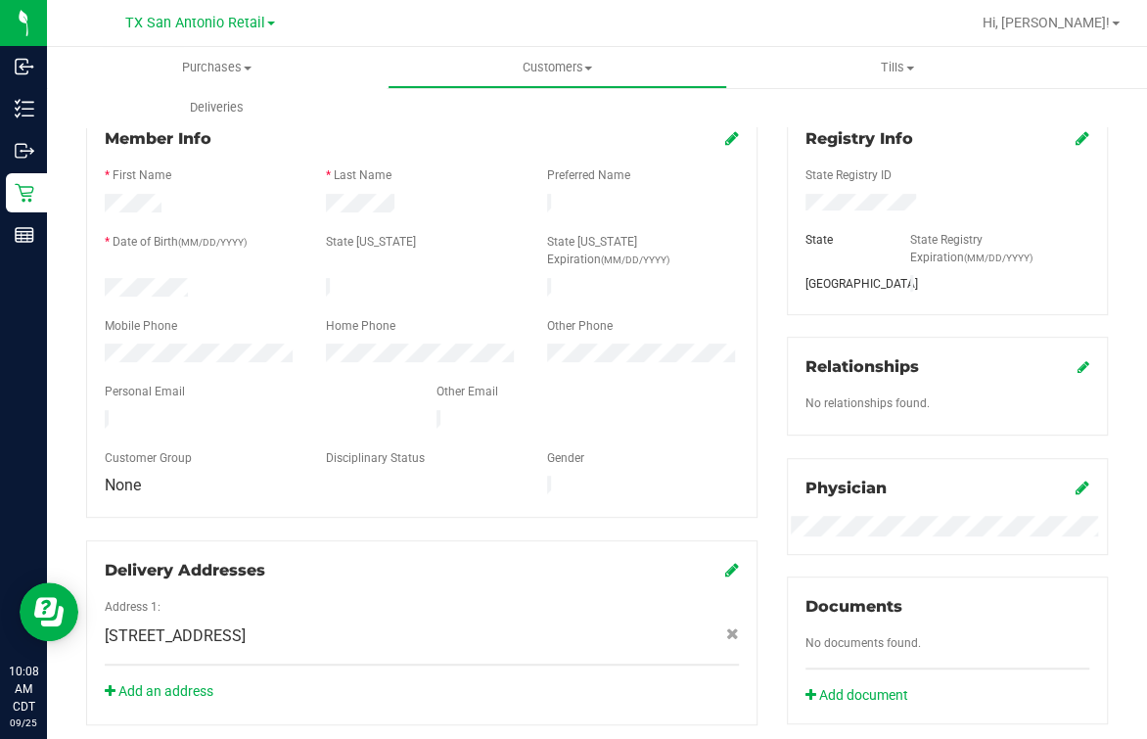
click at [237, 434] on div at bounding box center [422, 442] width 634 height 16
click at [236, 434] on div at bounding box center [422, 442] width 634 height 16
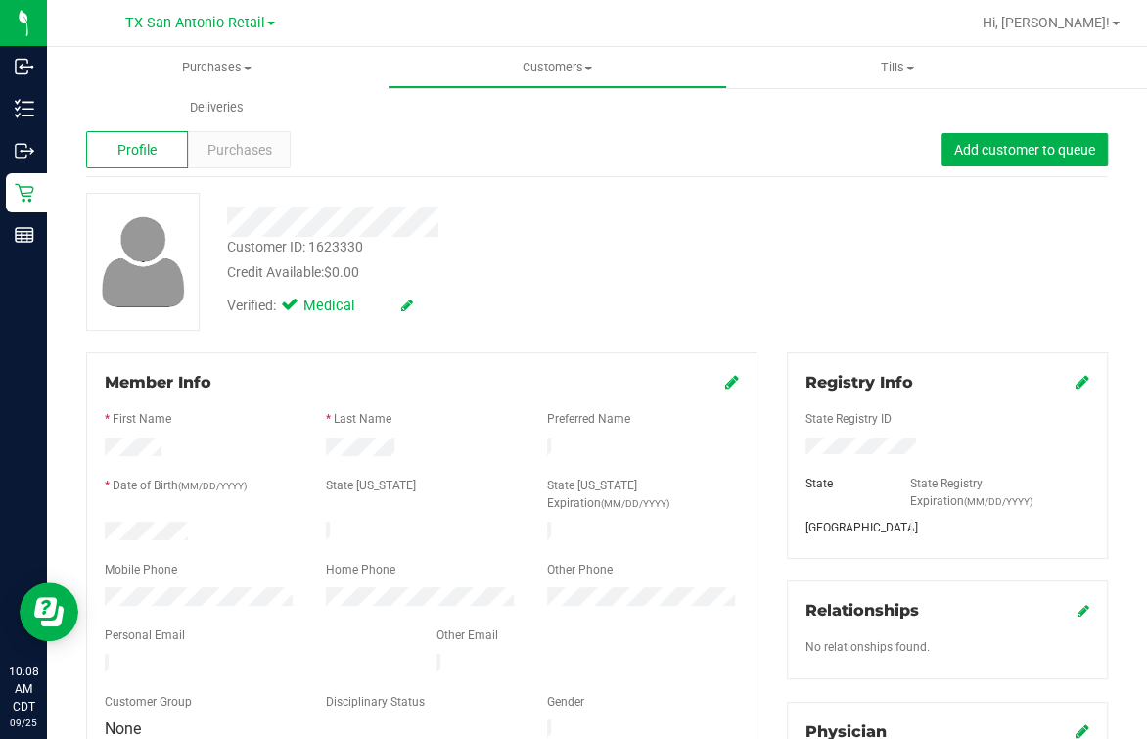
click at [600, 146] on div "Profile Purchases Add customer to queue" at bounding box center [597, 150] width 1022 height 54
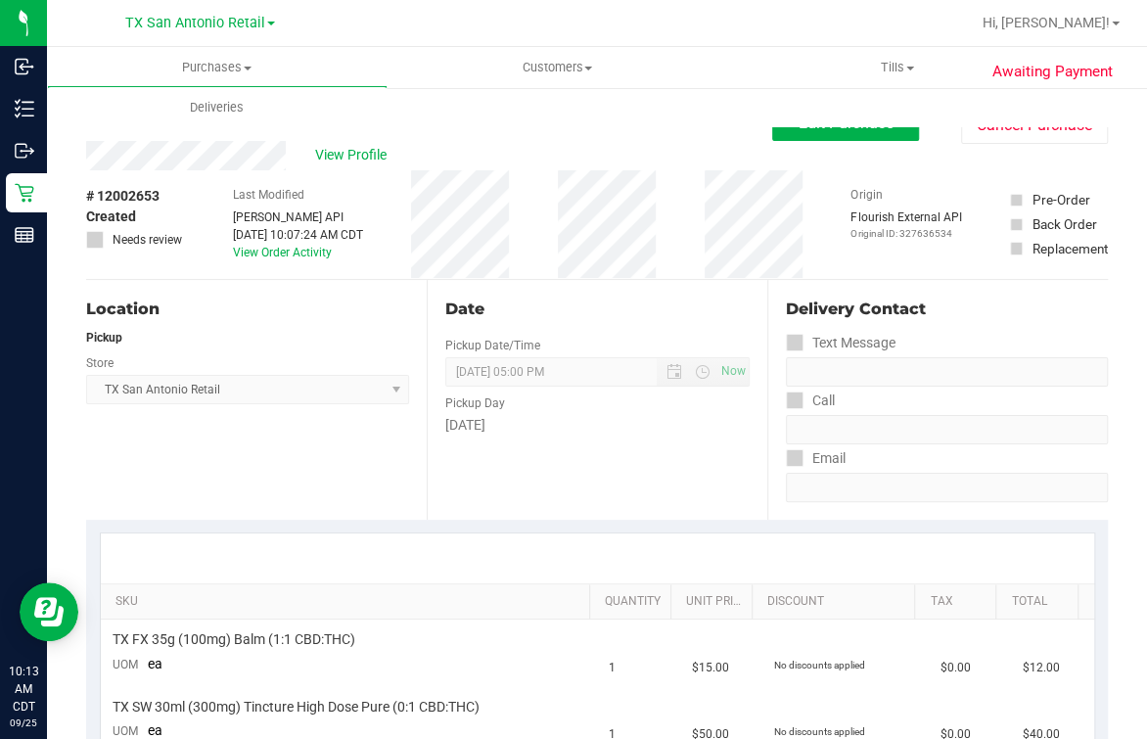
click at [668, 165] on div "View Profile" at bounding box center [429, 155] width 686 height 29
click at [656, 147] on div "View Profile" at bounding box center [429, 155] width 686 height 29
click at [819, 127] on div "Purchases Summary of purchases Fulfillment All purchases Customers All customer…" at bounding box center [620, 87] width 1147 height 80
click at [816, 127] on div "Purchases Summary of purchases Fulfillment All purchases Customers All customer…" at bounding box center [620, 87] width 1147 height 80
click at [808, 137] on button "Edit Purchase" at bounding box center [845, 123] width 147 height 35
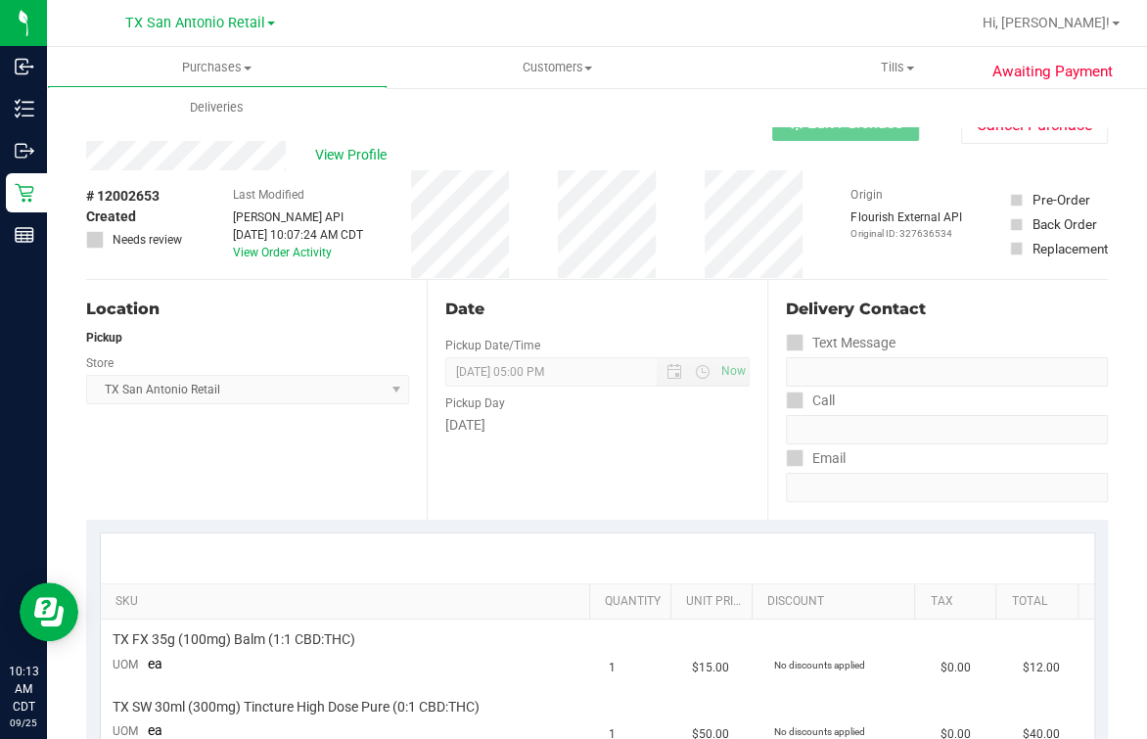
click at [652, 156] on div "View Profile" at bounding box center [429, 155] width 686 height 29
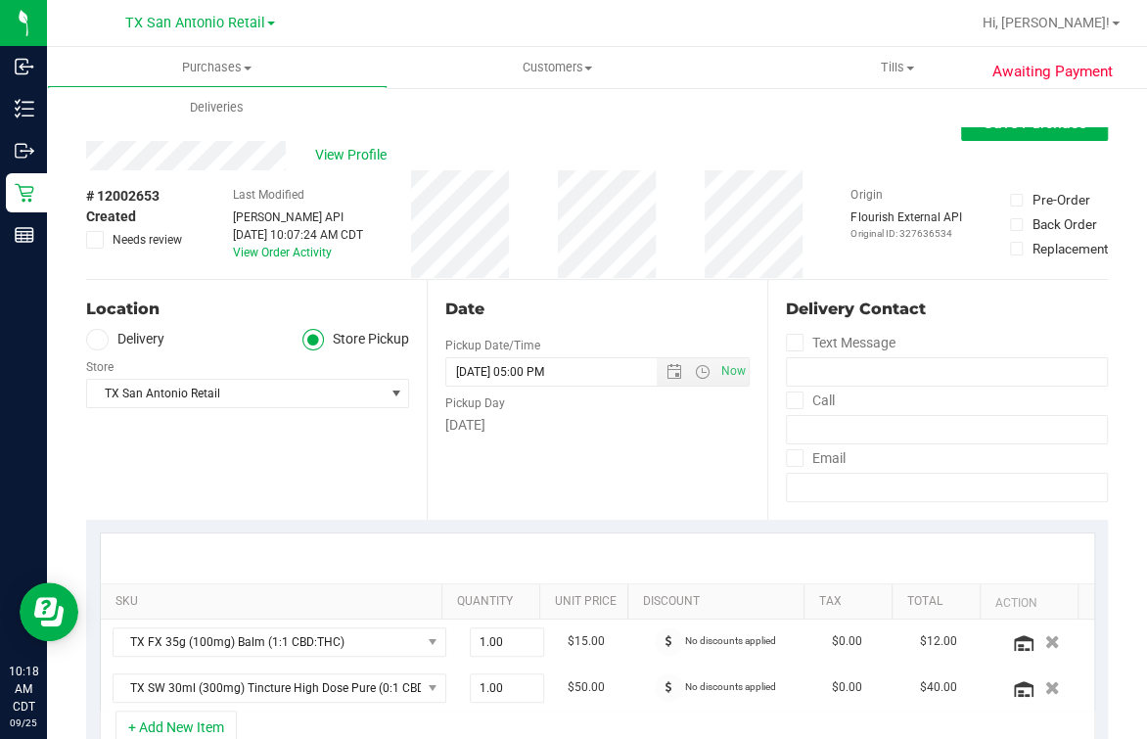
click at [116, 333] on label "Delivery" at bounding box center [125, 340] width 78 height 23
click at [0, 0] on input "Delivery" at bounding box center [0, 0] width 0 height 0
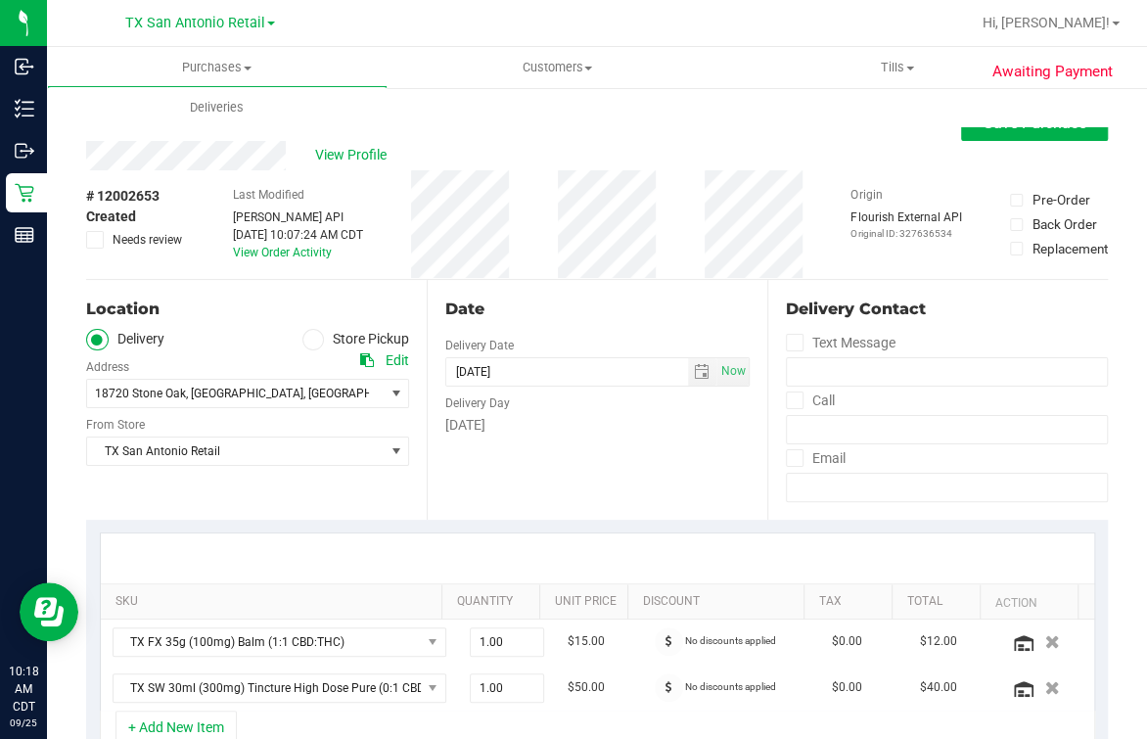
click at [203, 350] on div "18720 Stone Oak , San Antonio , TX 78258 Select address 18720 Stone Oak" at bounding box center [247, 379] width 323 height 58
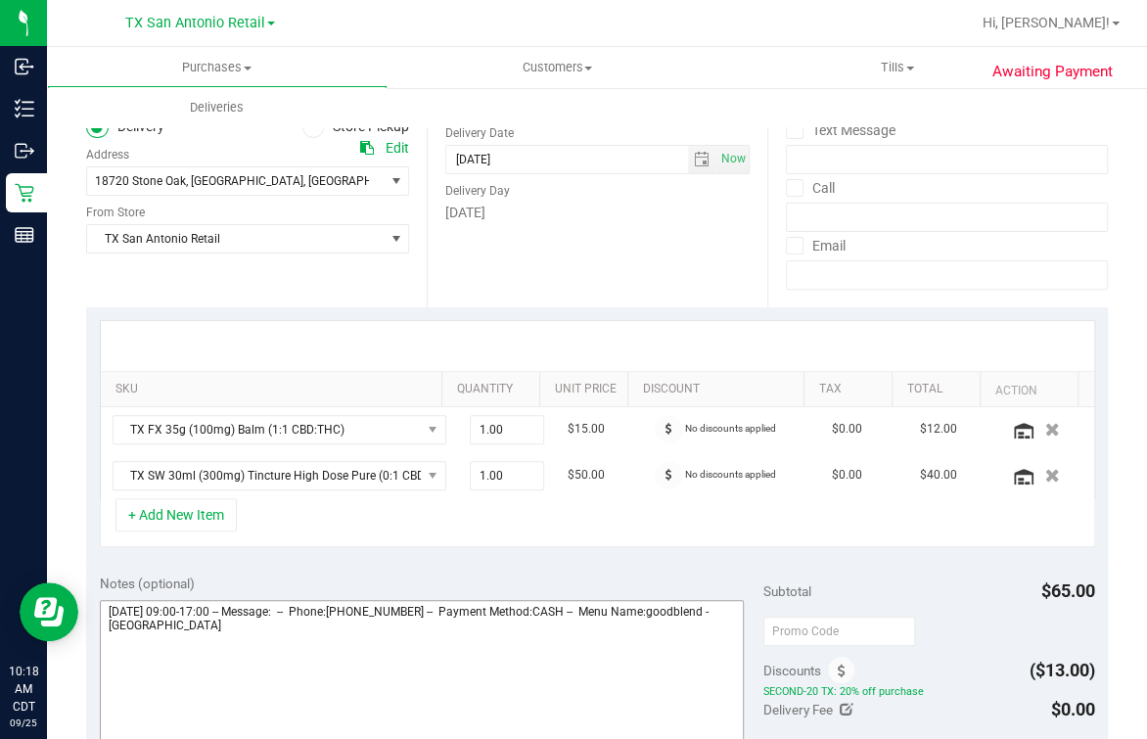
scroll to position [367, 0]
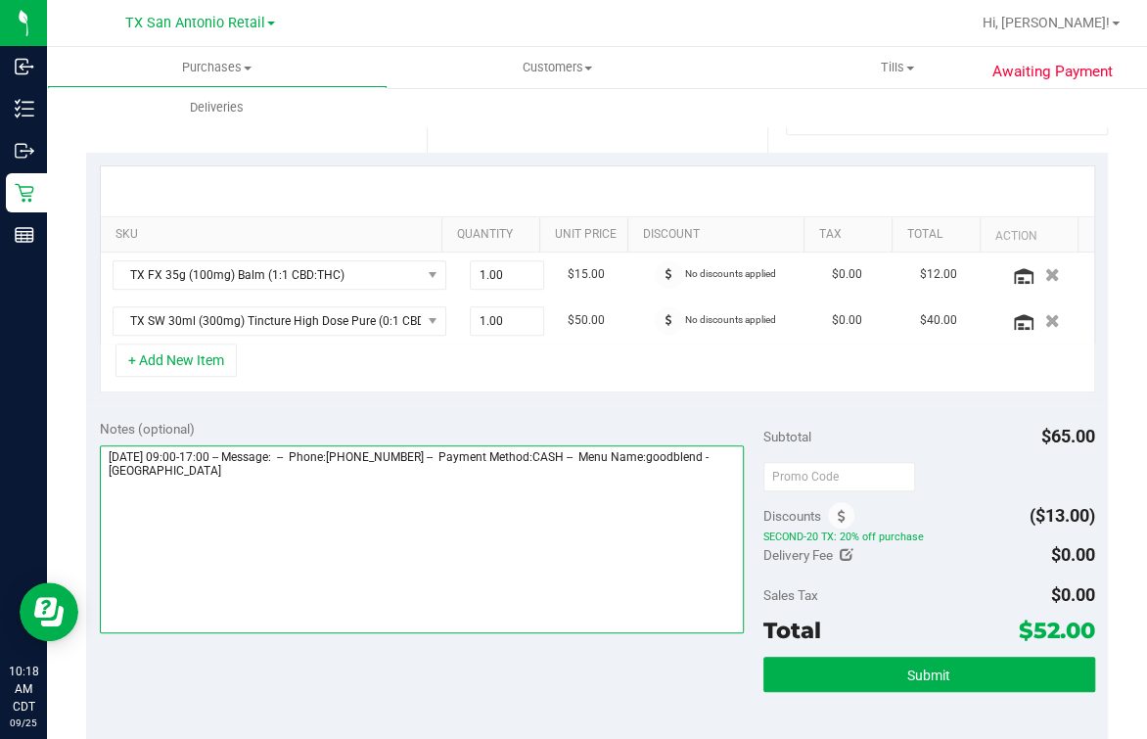
click at [425, 573] on textarea at bounding box center [422, 539] width 644 height 188
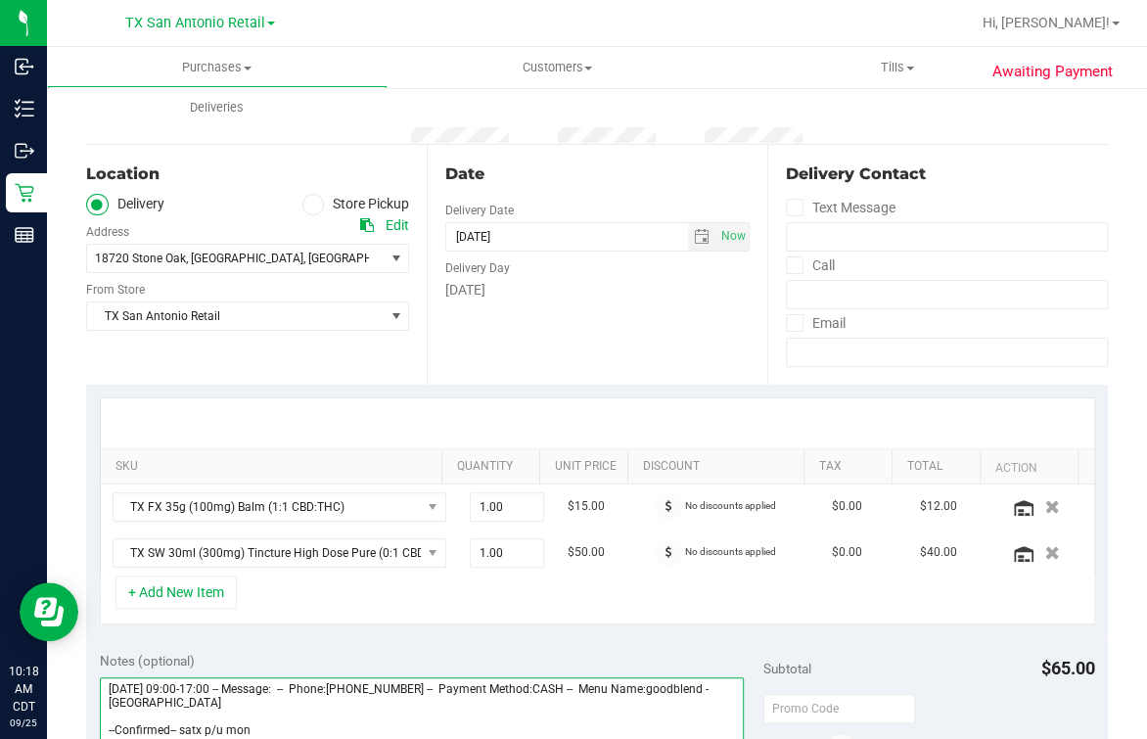
scroll to position [502, 0]
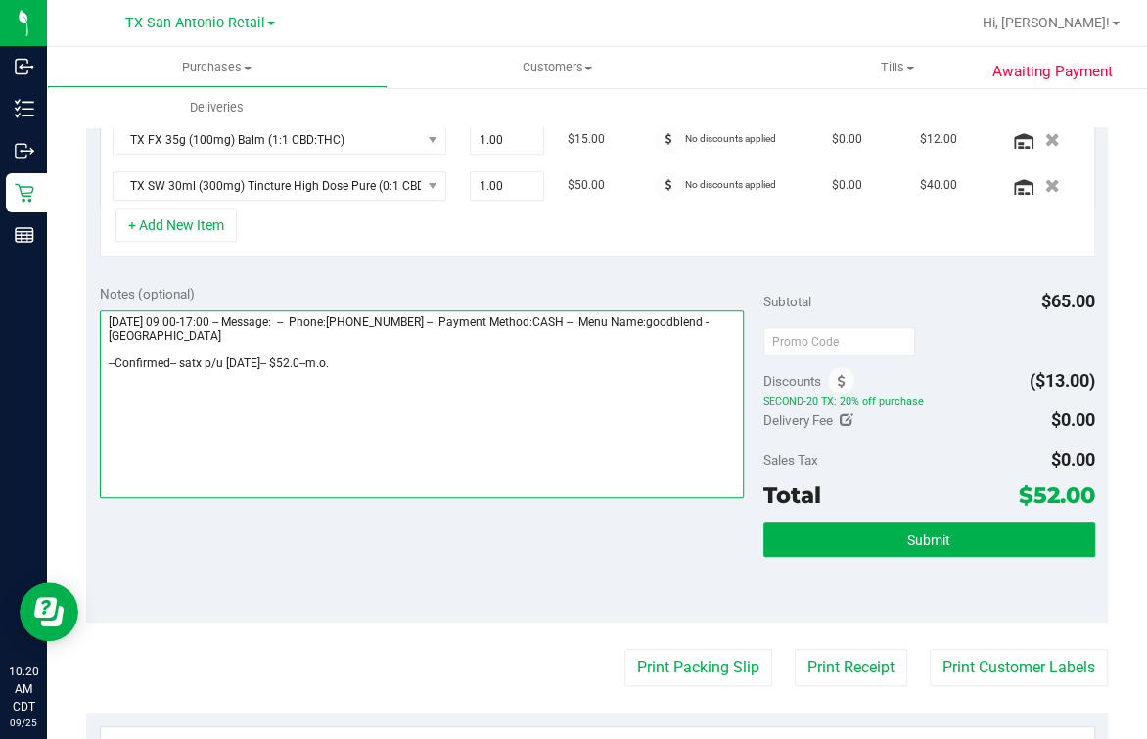
click at [481, 416] on textarea at bounding box center [422, 404] width 644 height 188
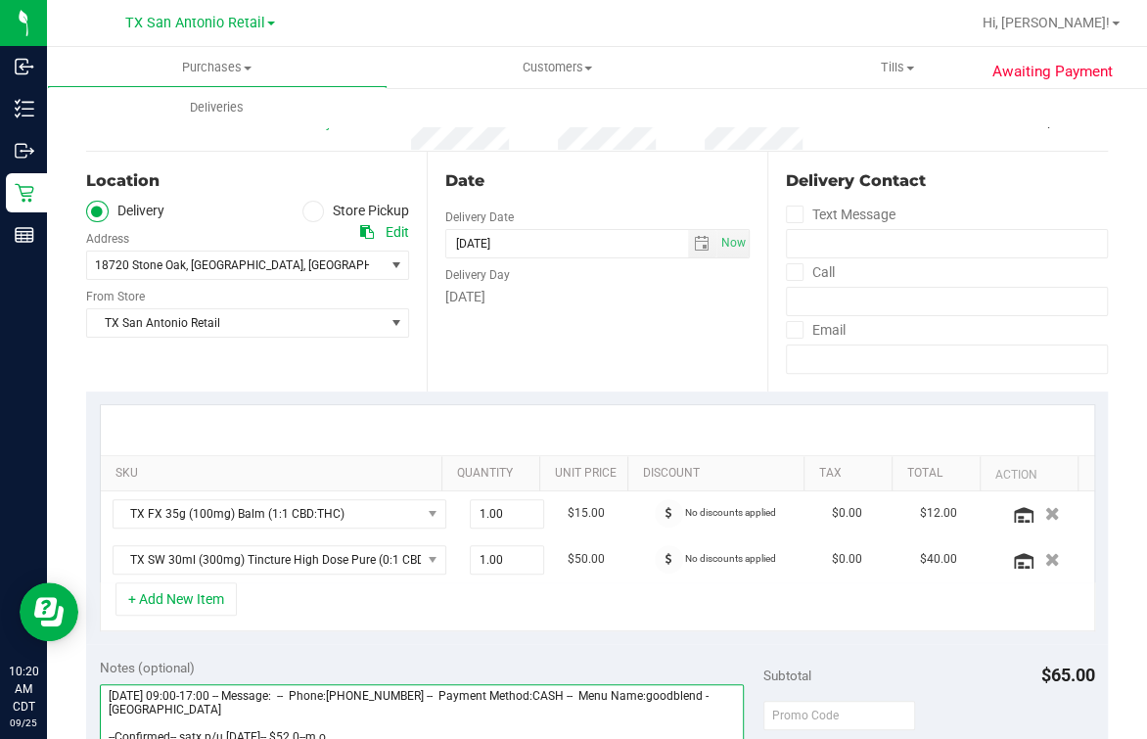
scroll to position [0, 0]
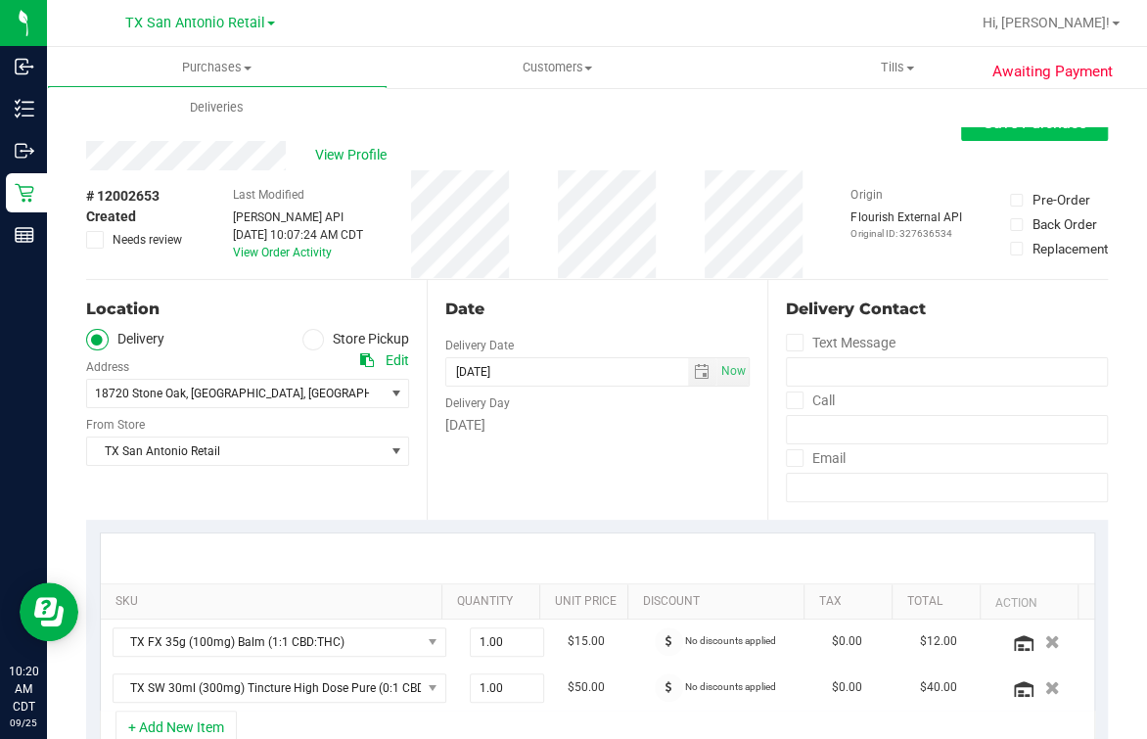
type textarea "Monday 09/29/2025 09:00-17:00 -- Message: -- Phone:3619457947 -- Payment Method…"
click at [838, 136] on button "Save Purchase" at bounding box center [1034, 123] width 147 height 35
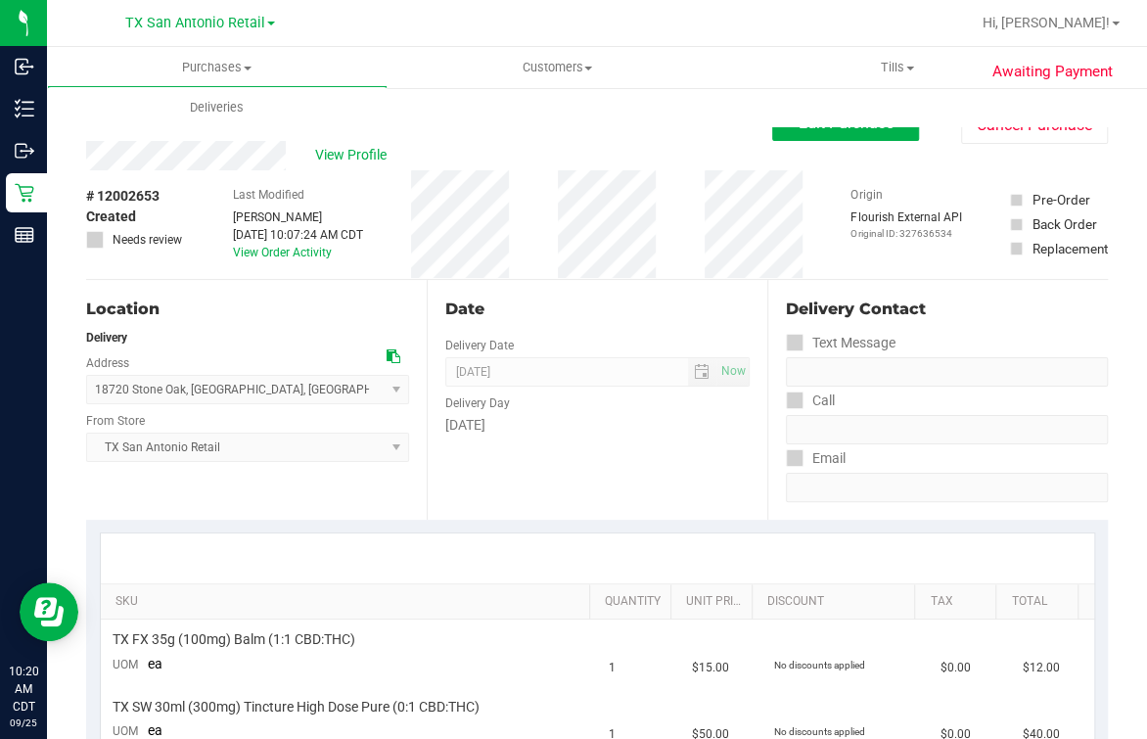
click at [586, 476] on div "Date Delivery Date 09/29/2025 Now 09/29/2025 07:00 AM Now Delivery Day Monday" at bounding box center [597, 400] width 341 height 240
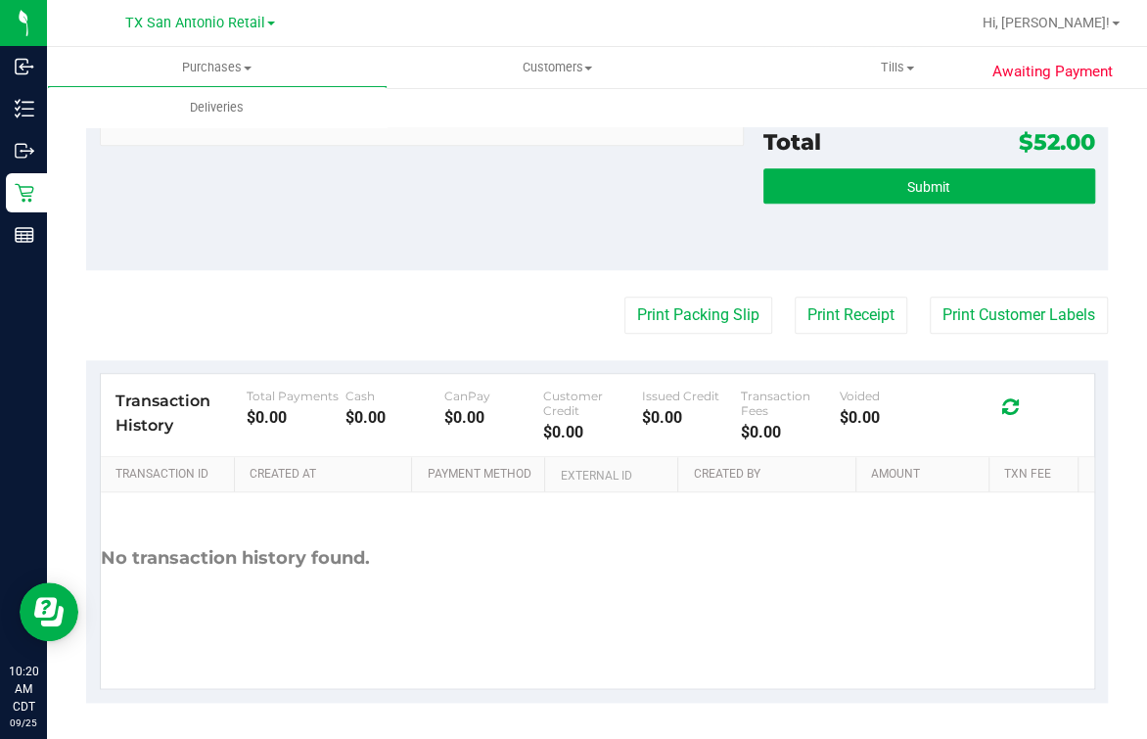
scroll to position [481, 0]
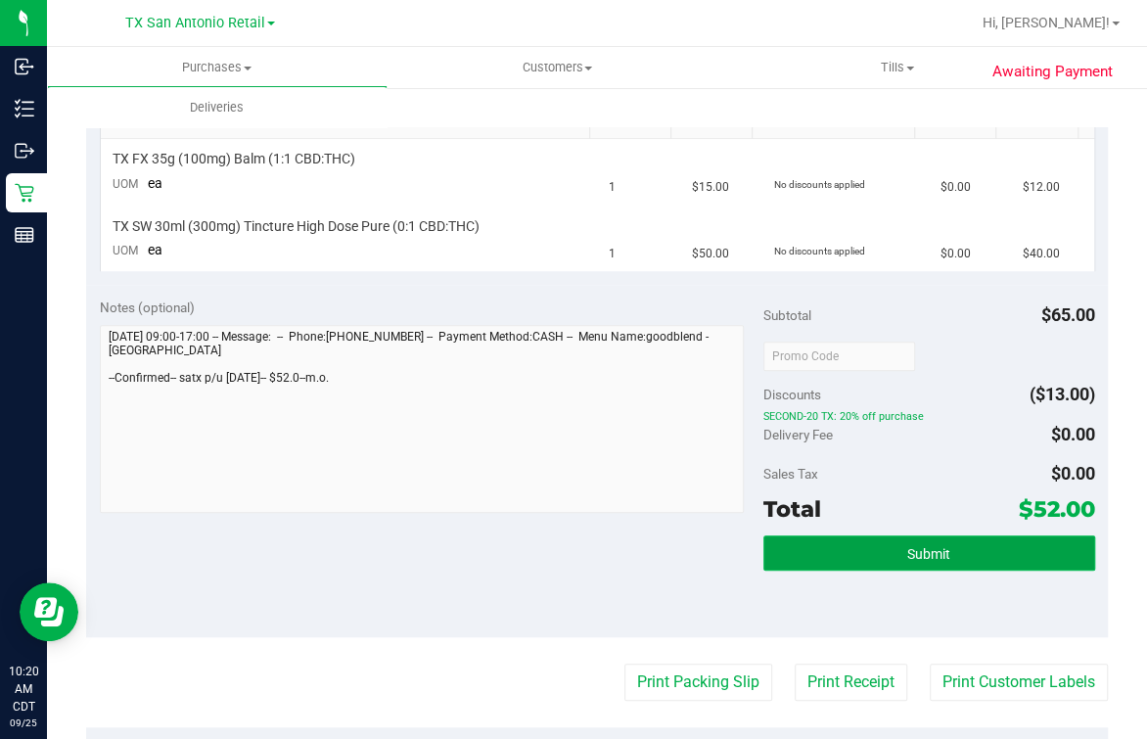
click at [838, 544] on button "Submit" at bounding box center [929, 552] width 332 height 35
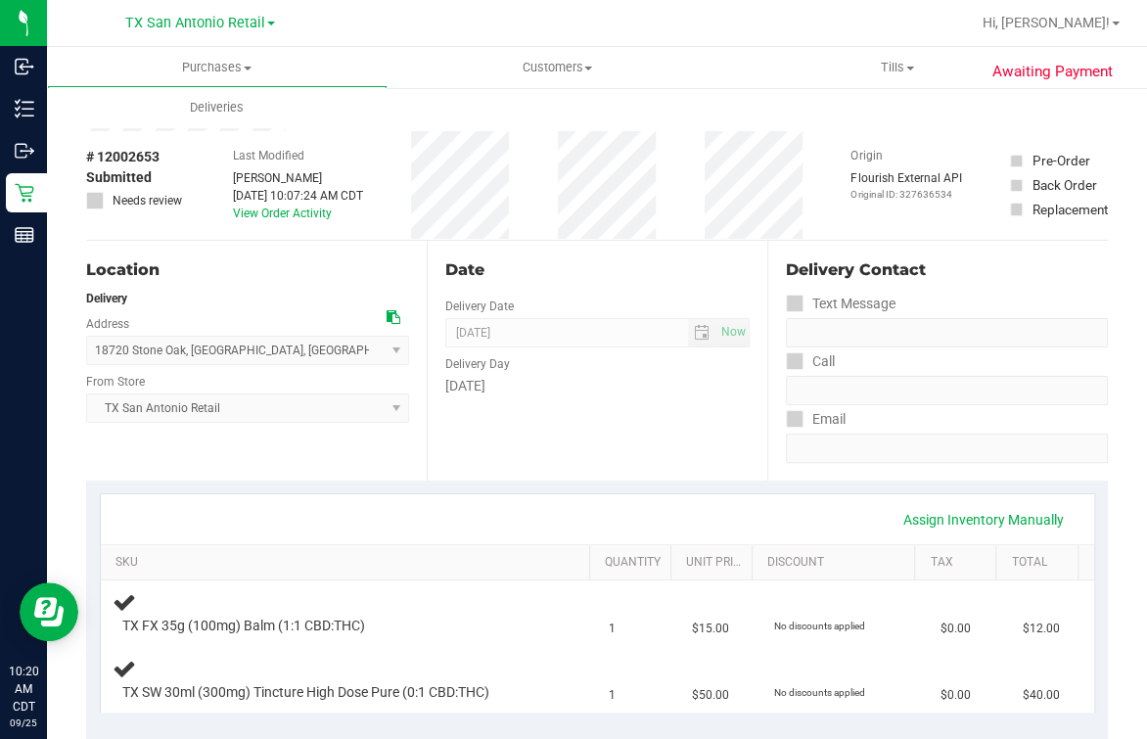
scroll to position [0, 0]
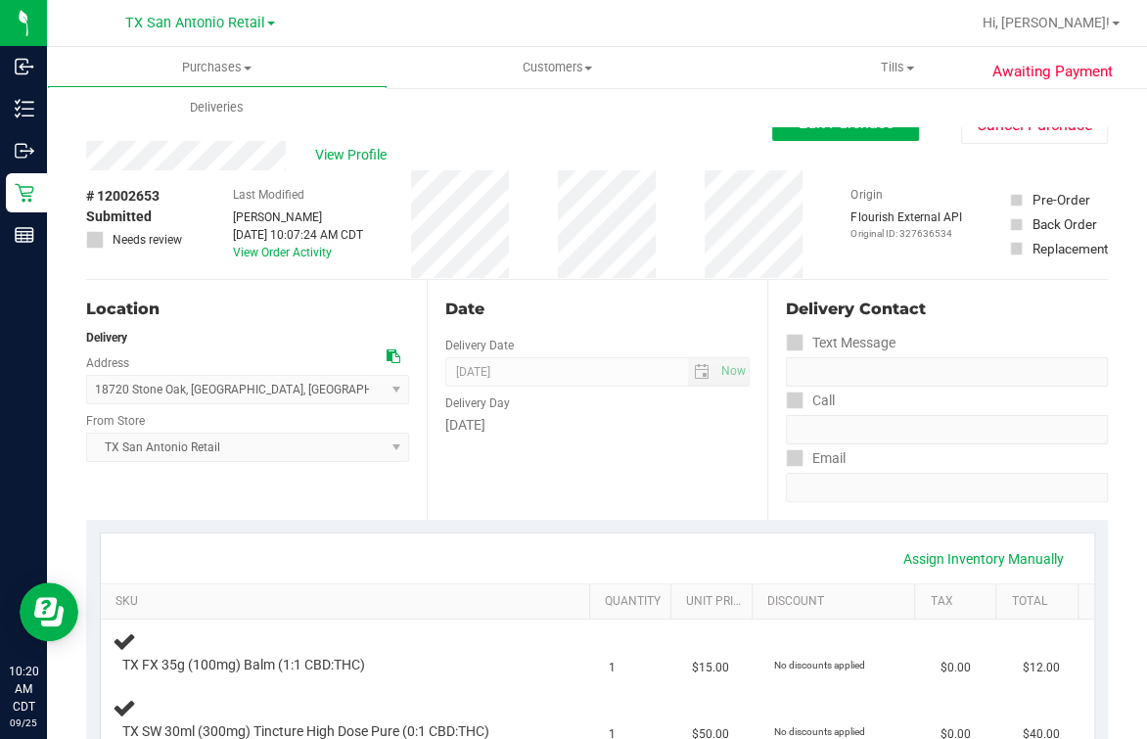
click at [664, 246] on div "# 12002653 Submitted Needs review Last Modified Mindy Ortiz Sep 25, 2025 10:07:…" at bounding box center [597, 224] width 1022 height 109
click at [579, 299] on div "Date" at bounding box center [597, 309] width 304 height 23
drag, startPoint x: 216, startPoint y: 171, endPoint x: 372, endPoint y: 164, distance: 155.8
click at [372, 164] on span "View Profile" at bounding box center [354, 155] width 78 height 21
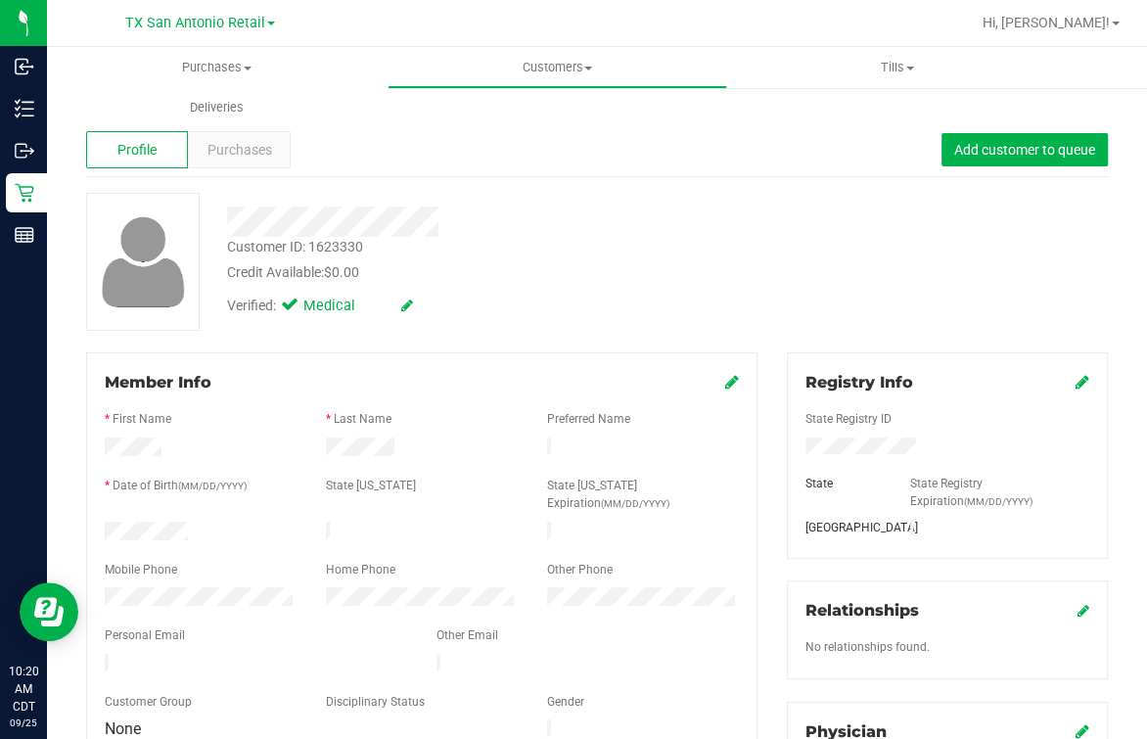
click at [239, 626] on div "Personal Email" at bounding box center [256, 637] width 332 height 23
drag, startPoint x: 237, startPoint y: 623, endPoint x: 510, endPoint y: 281, distance: 437.3
click at [525, 250] on div "Customer ID: 1623330 Credit Available: $0.00" at bounding box center [475, 260] width 526 height 46
click at [210, 625] on form "Member Info * First Name * Last Name Preferred Name * Date of Birth (MM/DD/YYYY…" at bounding box center [422, 557] width 634 height 372
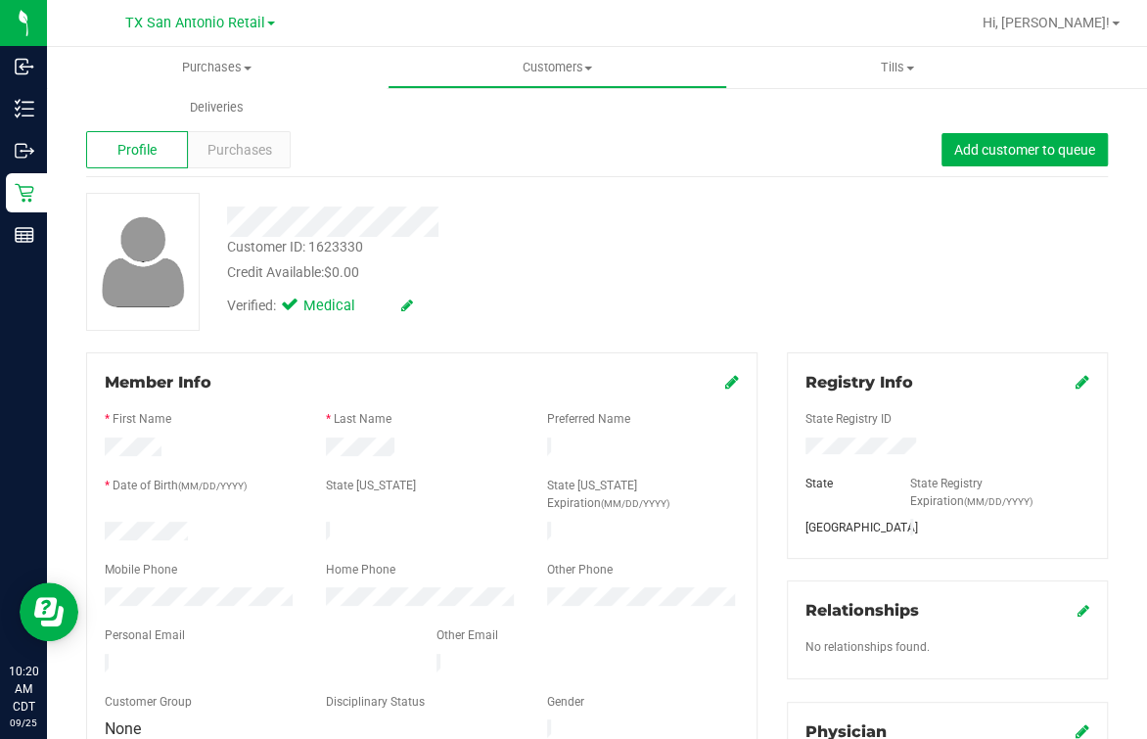
click at [210, 625] on form "Member Info * First Name * Last Name Preferred Name * Date of Birth (MM/DD/YYYY…" at bounding box center [422, 557] width 634 height 372
click at [610, 293] on div "Verified: Medical" at bounding box center [475, 304] width 526 height 43
click at [668, 211] on div at bounding box center [475, 222] width 526 height 30
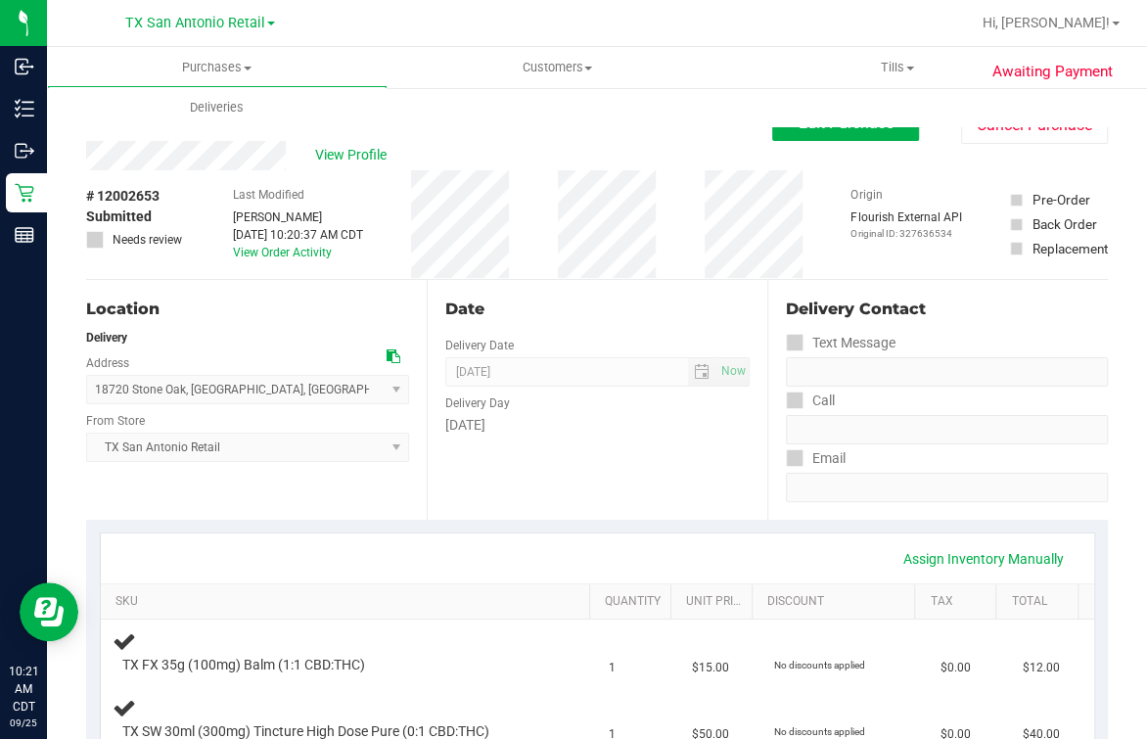
click at [571, 478] on div "Date Delivery Date 09/29/2025 Now 09/29/2025 07:00 AM Now Delivery Day Monday" at bounding box center [597, 400] width 341 height 240
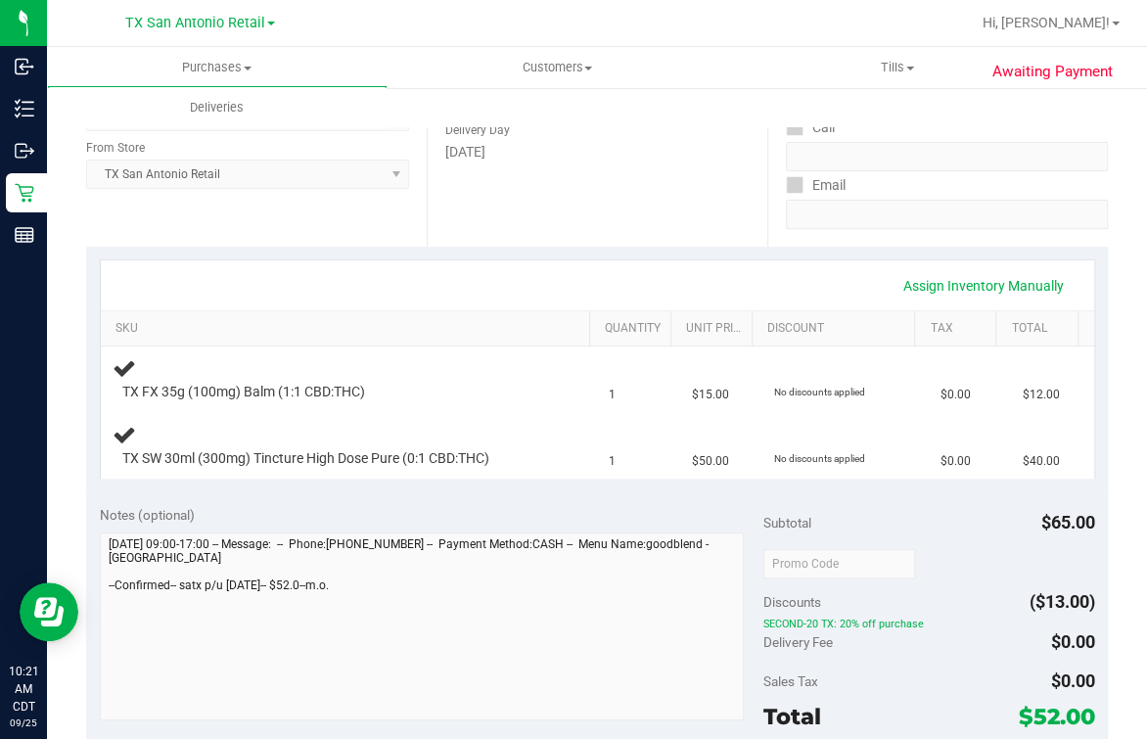
scroll to position [367, 0]
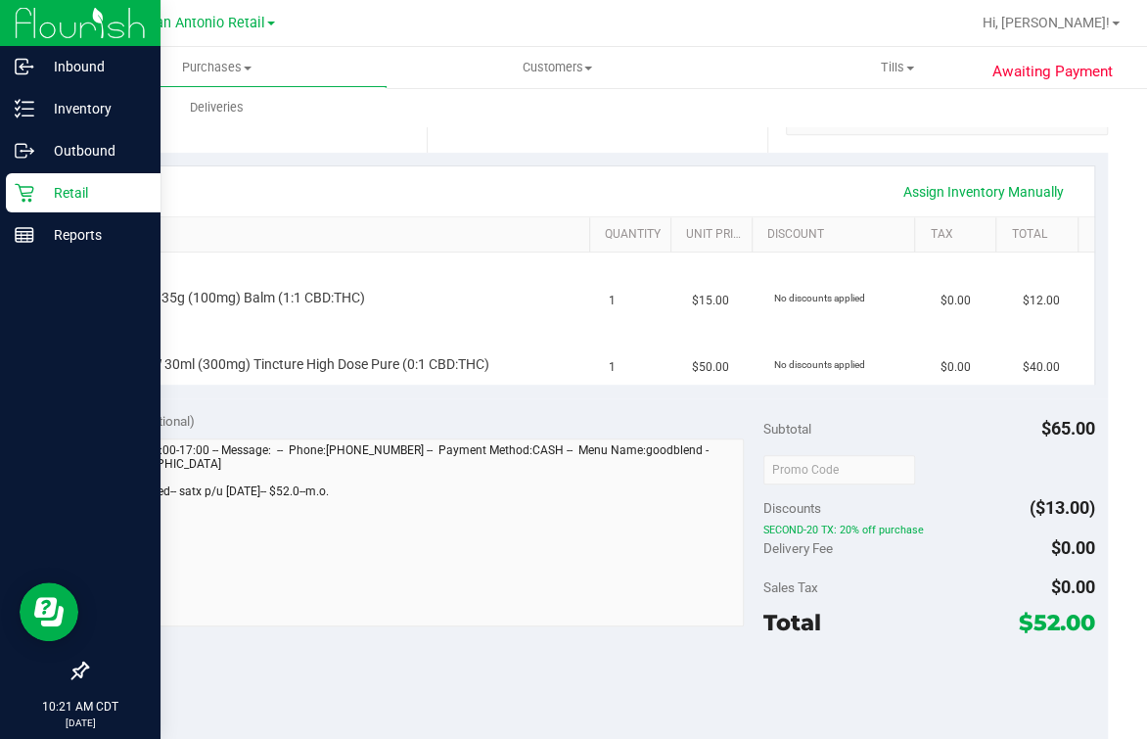
click at [43, 538] on div "Inbound Inventory Outbound Retail Reports 10:21 AM CDT 09/25/2025 09/25 TX San …" at bounding box center [573, 369] width 1147 height 739
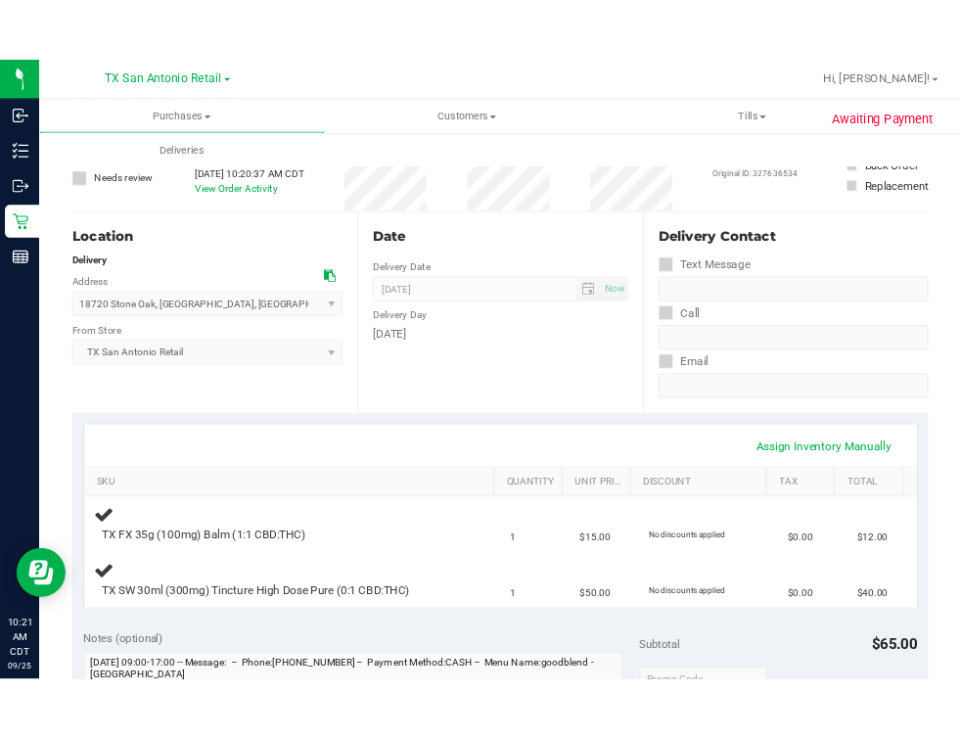
scroll to position [0, 0]
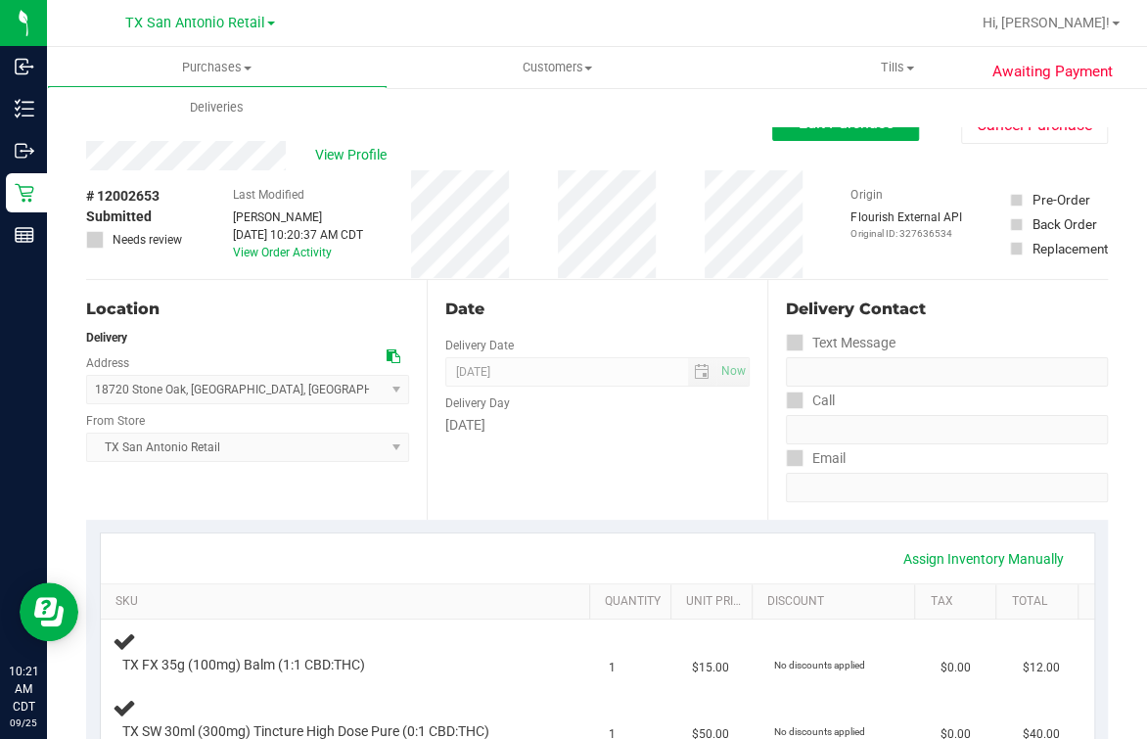
click at [579, 317] on div "Date" at bounding box center [597, 309] width 304 height 23
click at [437, 147] on div "View Profile" at bounding box center [429, 155] width 686 height 29
click at [415, 150] on div "View Profile" at bounding box center [429, 155] width 686 height 29
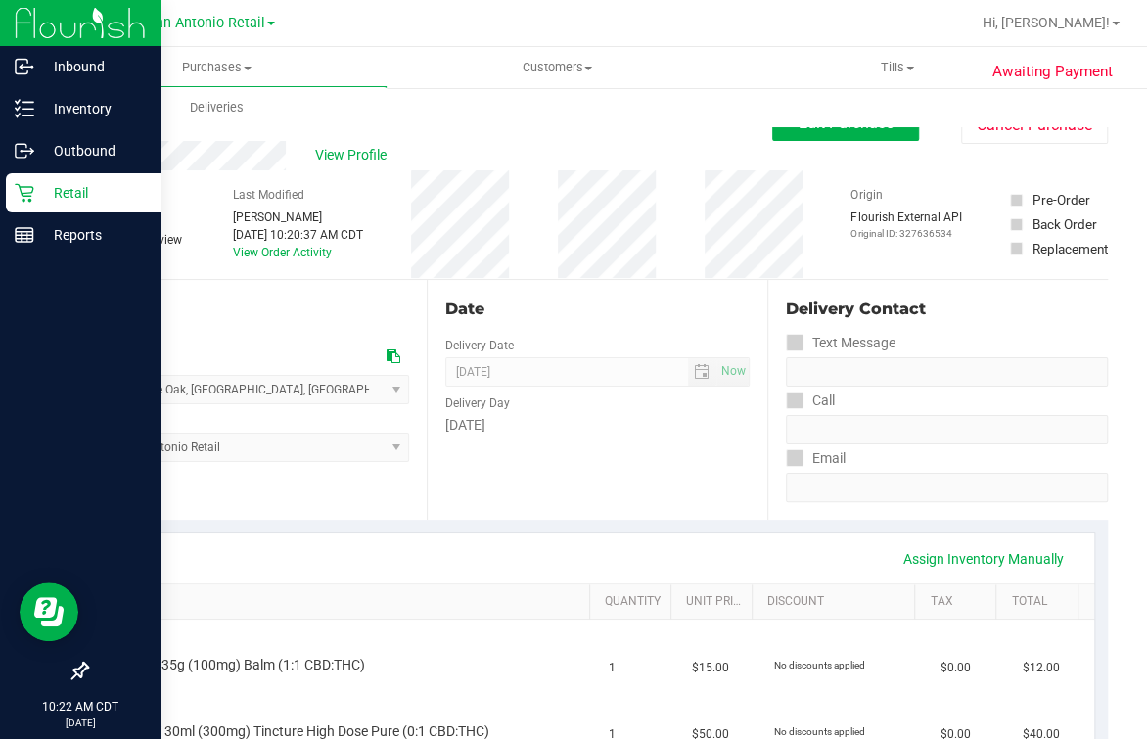
click at [34, 193] on p "Retail" at bounding box center [92, 192] width 117 height 23
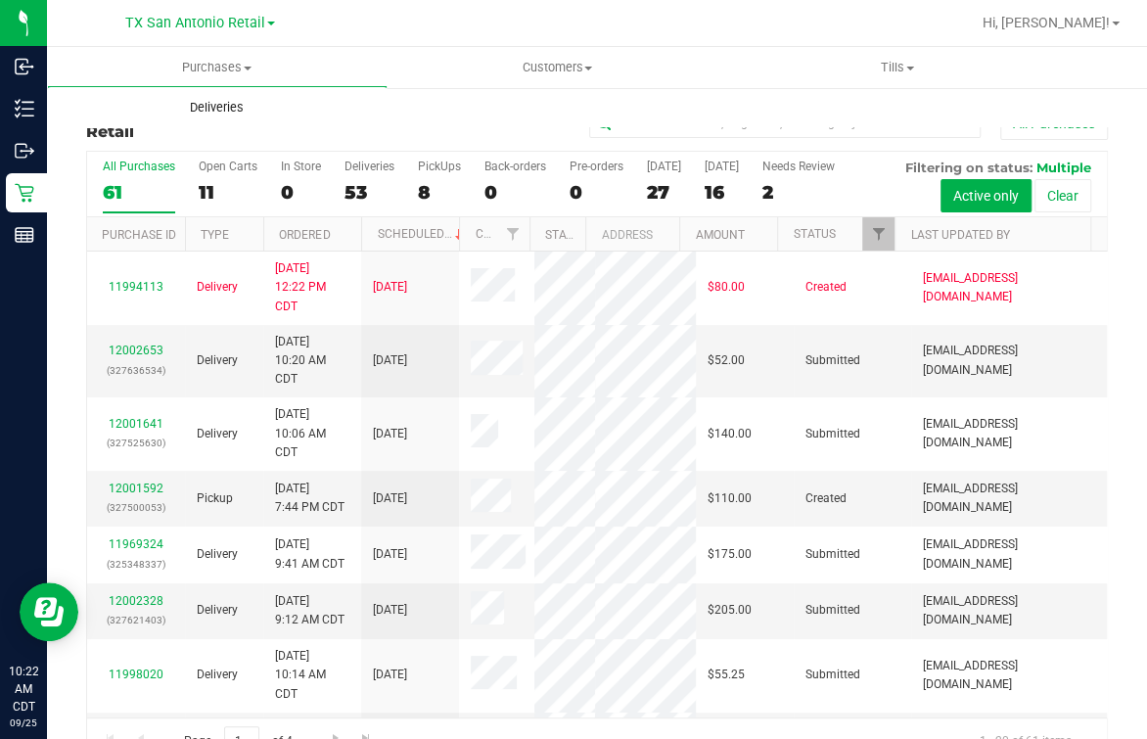
click at [384, 108] on uib-tab-heading "Deliveries" at bounding box center [217, 107] width 341 height 41
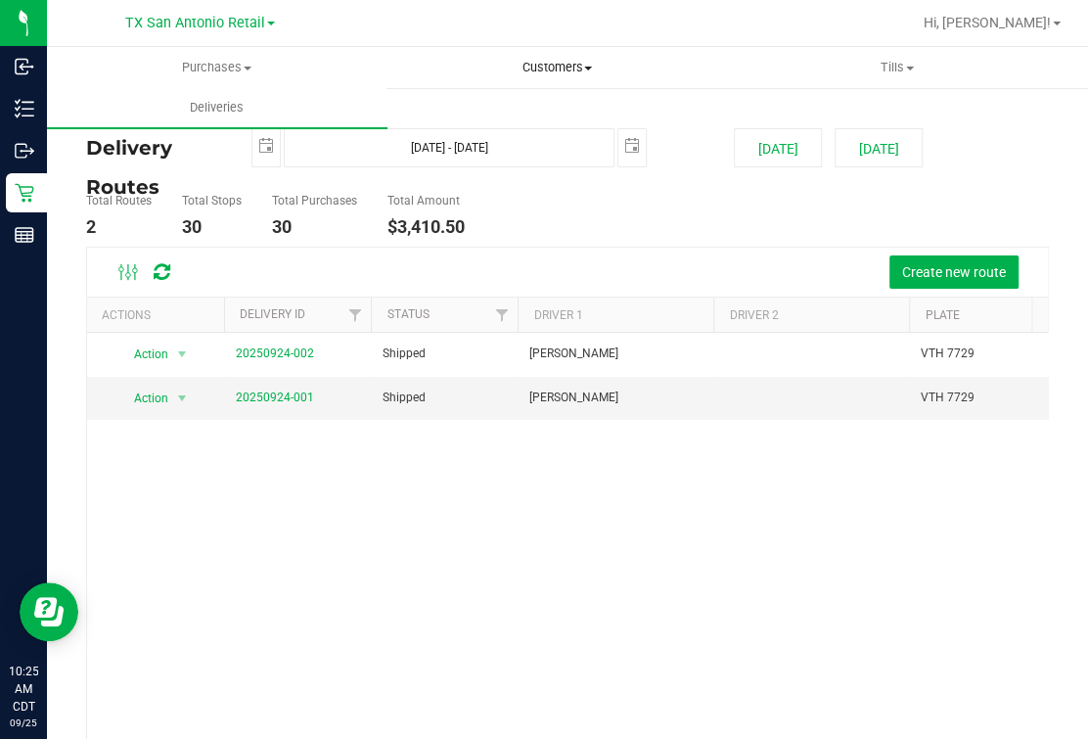
click at [560, 61] on span "Customers" at bounding box center [558, 68] width 339 height 18
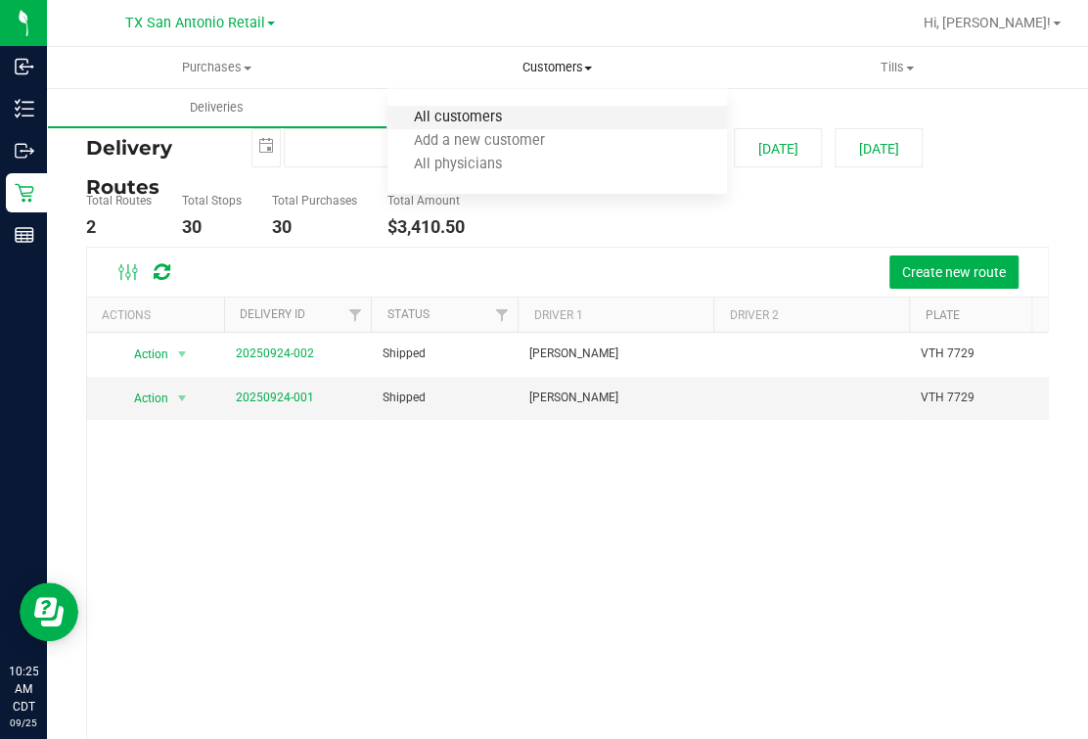
click at [485, 123] on span "All customers" at bounding box center [458, 118] width 141 height 17
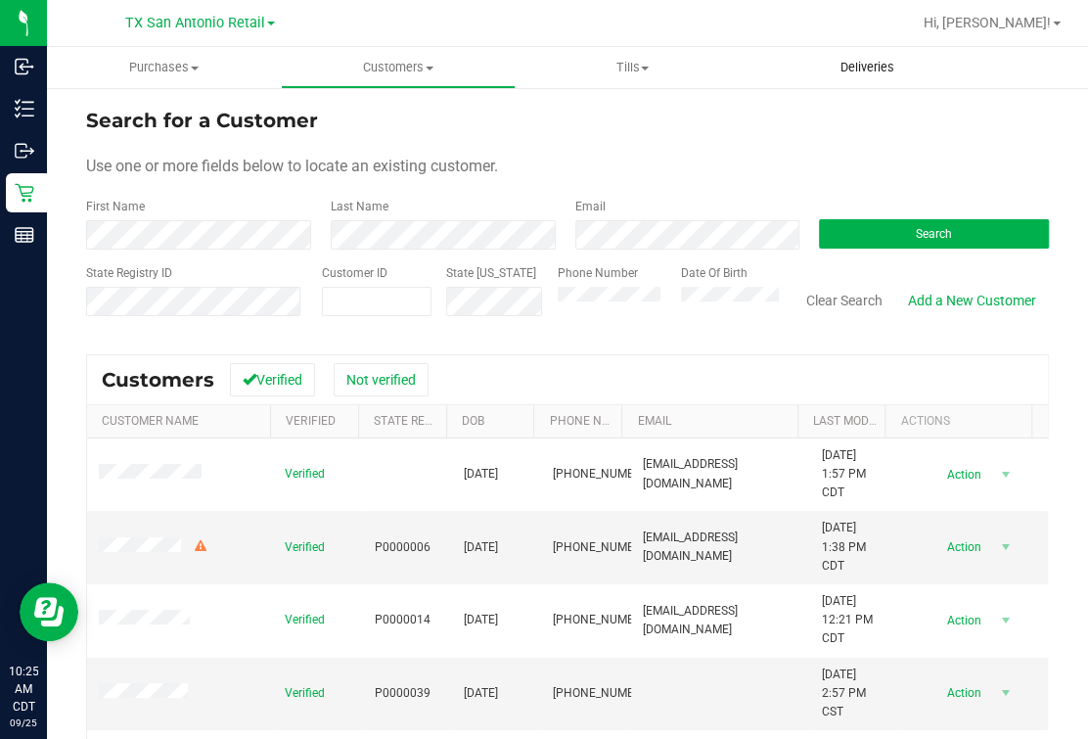
click at [838, 57] on uib-tab-heading "Deliveries" at bounding box center [867, 67] width 232 height 39
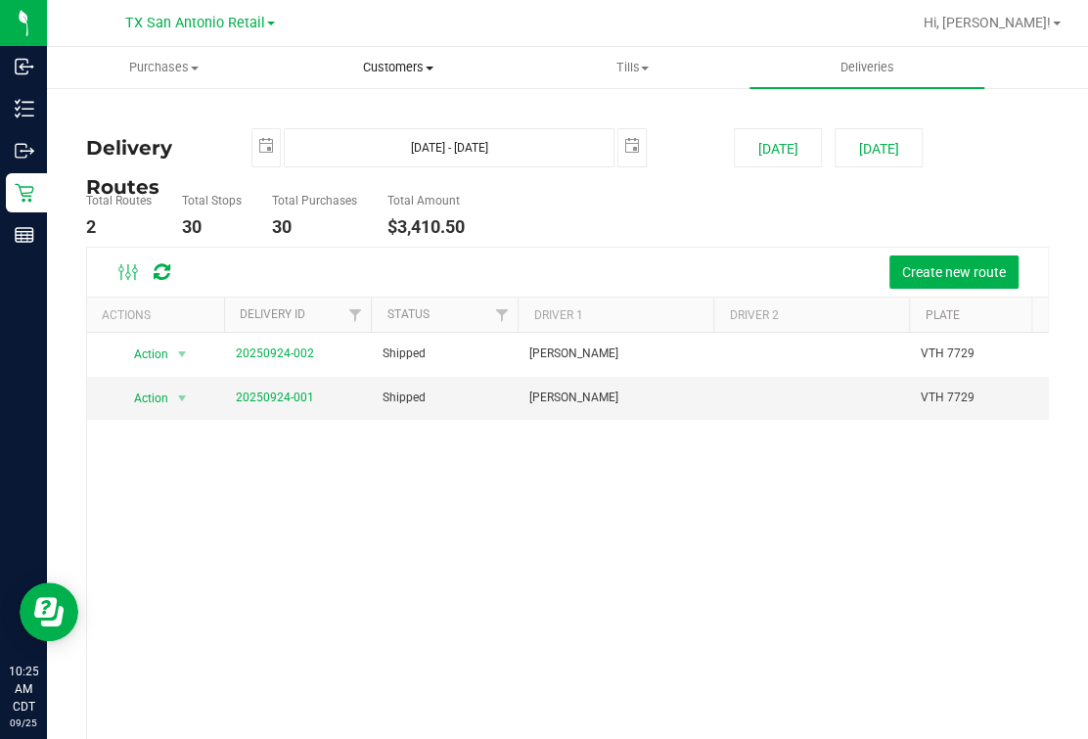
click at [375, 60] on span "Customers" at bounding box center [398, 68] width 232 height 18
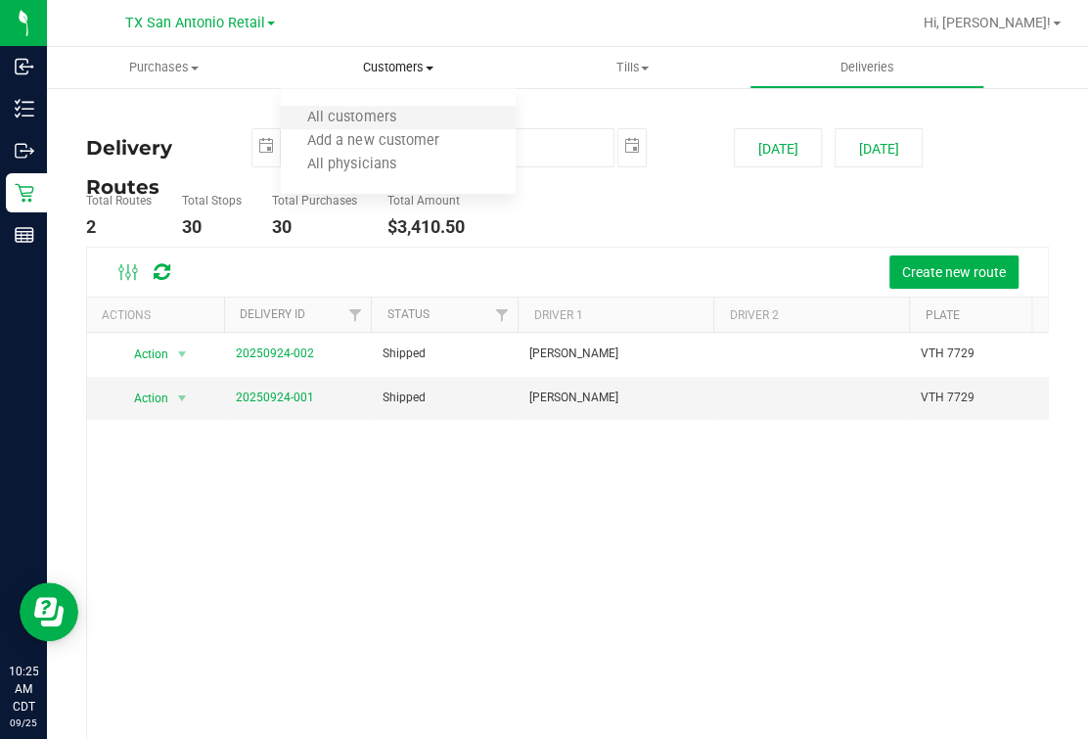
click at [335, 108] on li "All customers" at bounding box center [398, 118] width 234 height 23
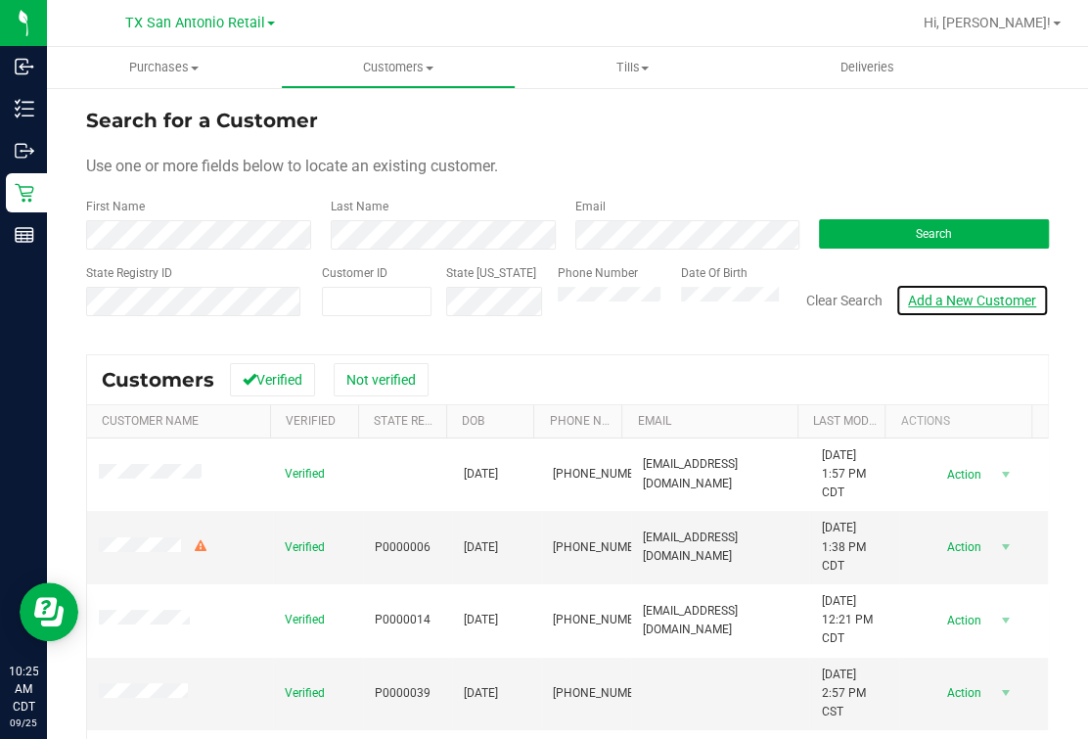
click at [838, 294] on link "Add a New Customer" at bounding box center [973, 300] width 154 height 33
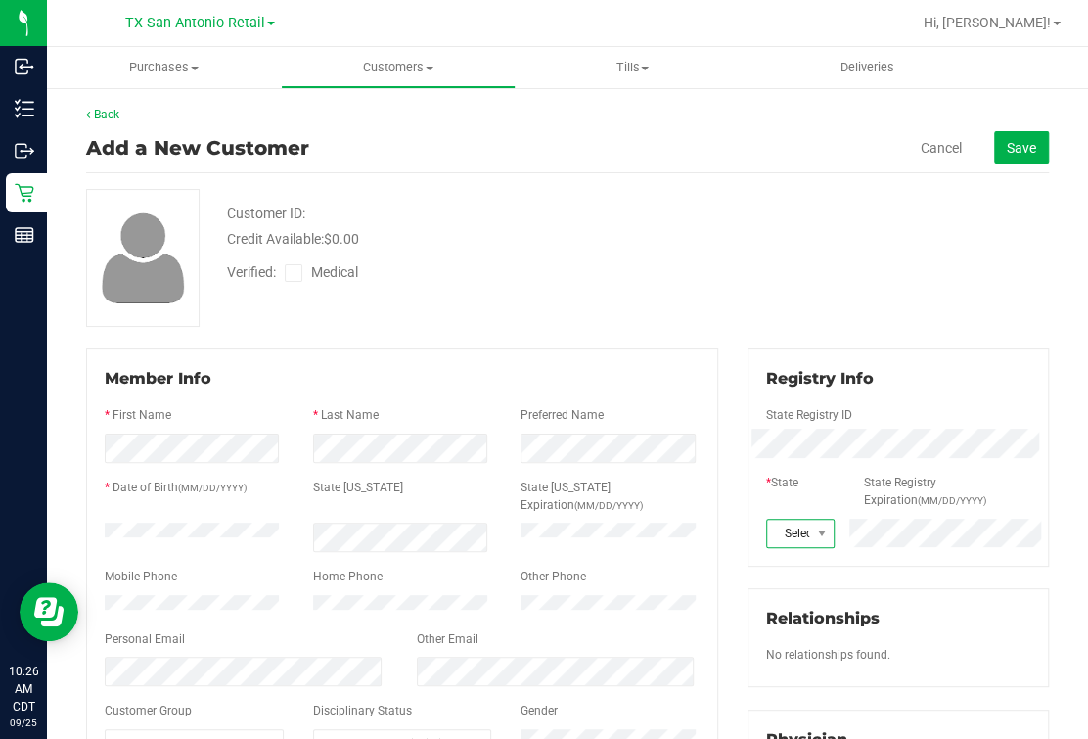
click at [792, 534] on span "Select state" at bounding box center [788, 533] width 42 height 27
click at [775, 273] on li "[GEOGRAPHIC_DATA]" at bounding box center [787, 282] width 65 height 33
click at [838, 282] on div "Customer ID: Credit Available: $0.00 Verified: Medical" at bounding box center [567, 258] width 993 height 138
click at [306, 274] on label "Medical" at bounding box center [326, 272] width 82 height 21
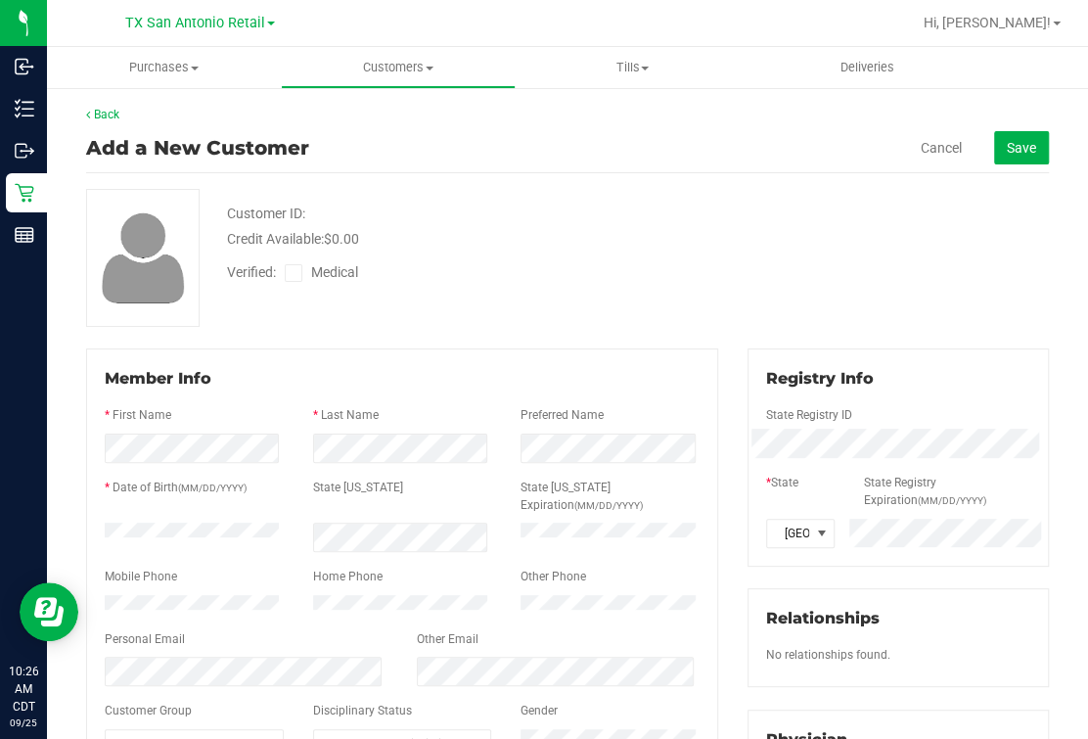
click at [0, 0] on input "Medical" at bounding box center [0, 0] width 0 height 0
click at [570, 274] on div "Verified: Medical" at bounding box center [460, 271] width 496 height 43
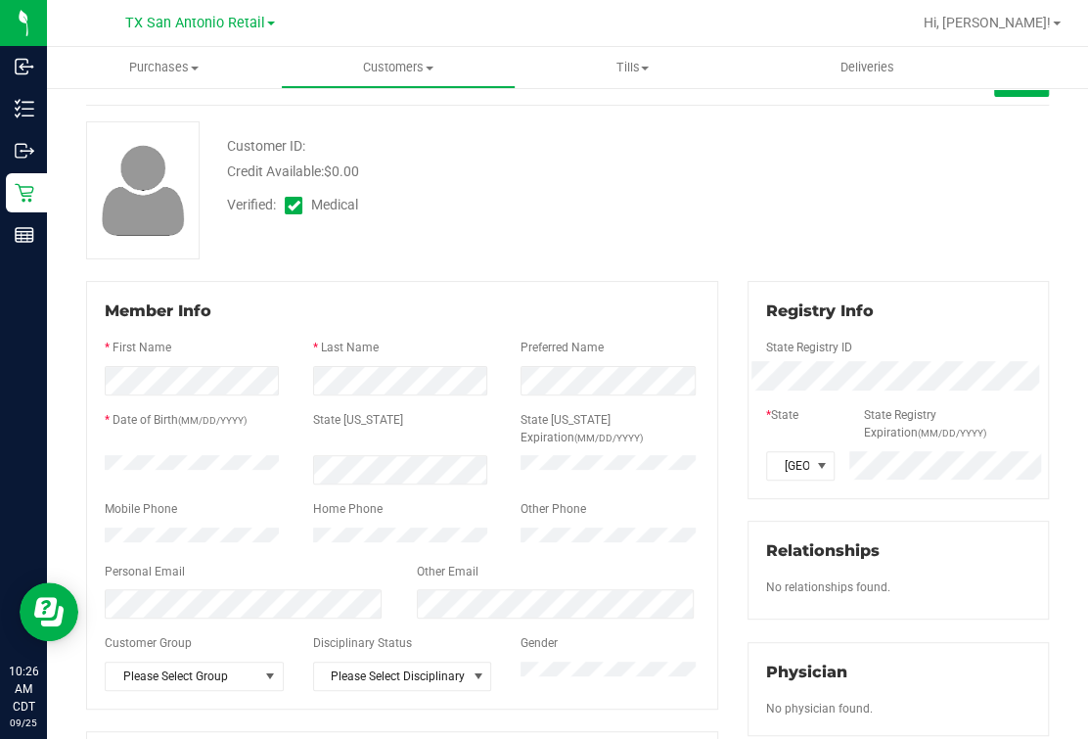
scroll to position [121, 0]
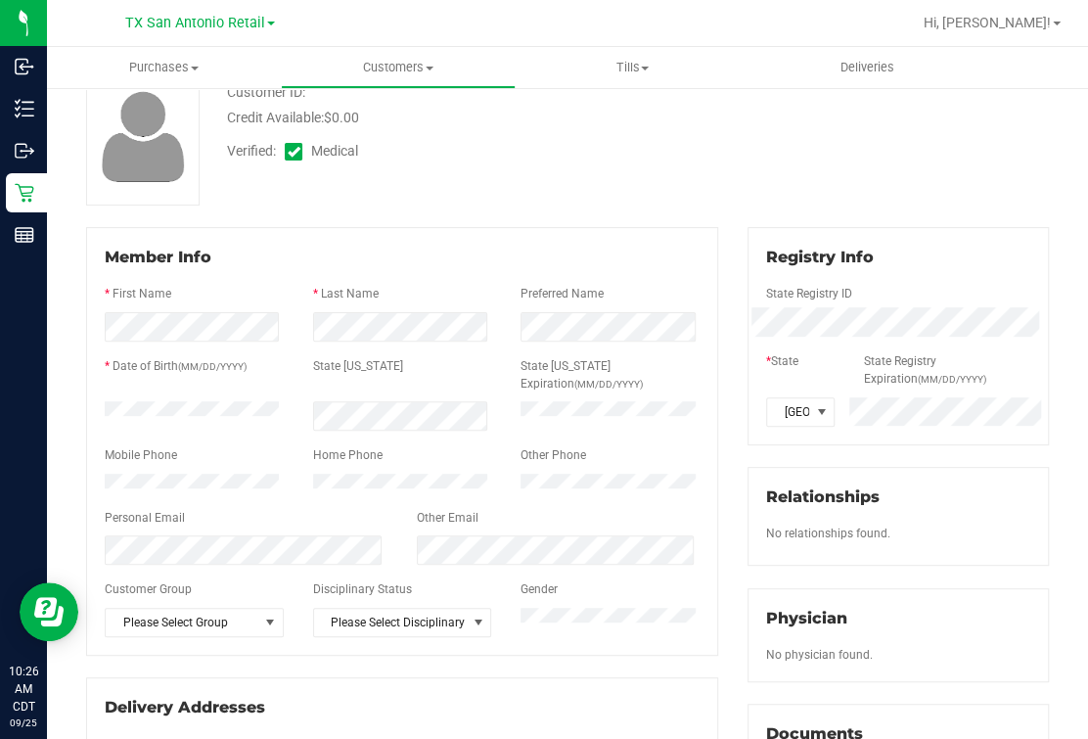
click at [229, 343] on div at bounding box center [402, 350] width 595 height 16
click at [195, 626] on span "Please Select Group" at bounding box center [194, 622] width 179 height 29
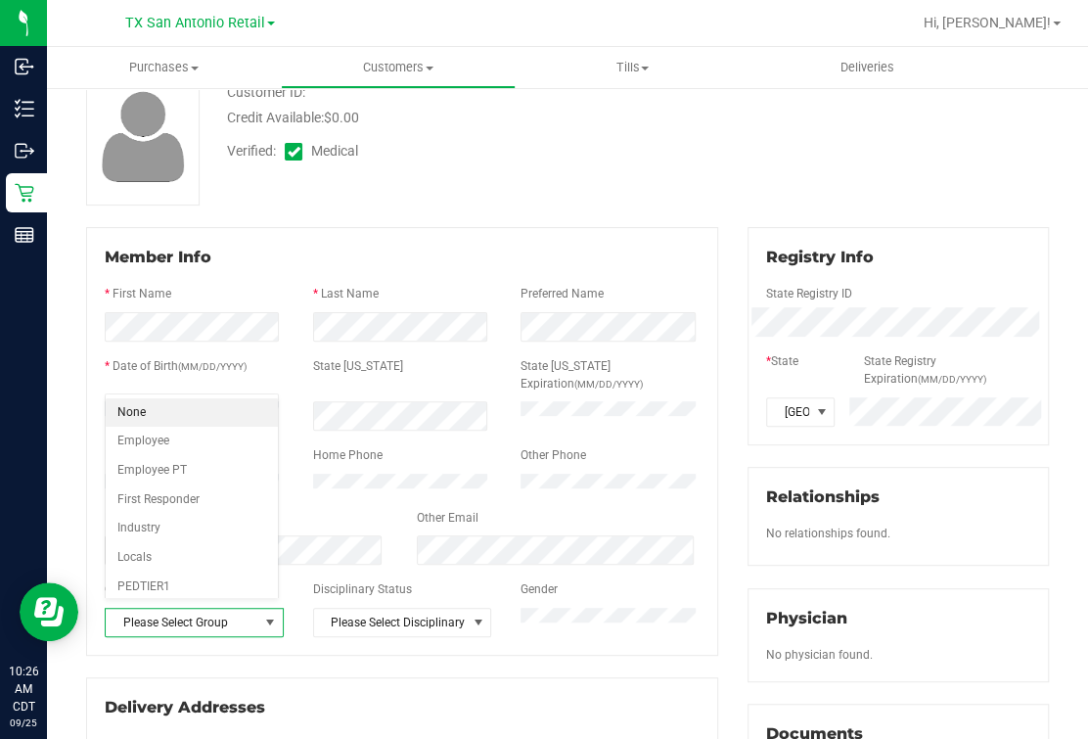
click at [172, 400] on li "None" at bounding box center [192, 412] width 172 height 29
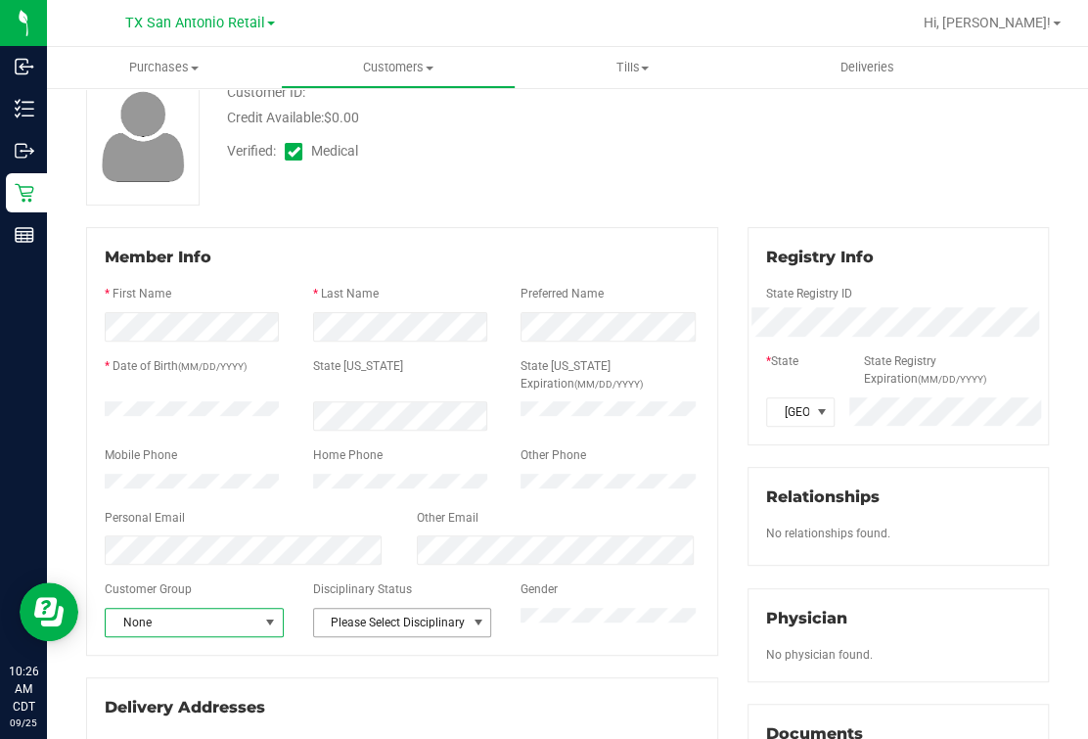
click at [331, 609] on span "Please Select Disciplinary status" at bounding box center [390, 622] width 153 height 27
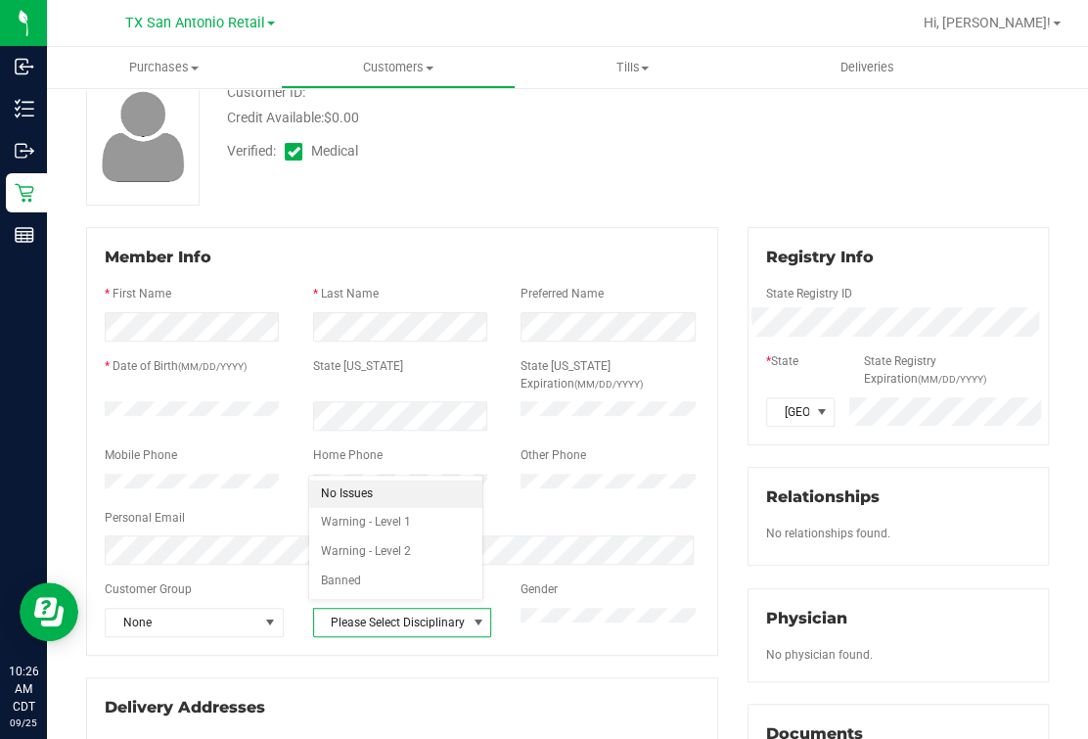
click at [360, 484] on li "No Issues" at bounding box center [395, 494] width 172 height 29
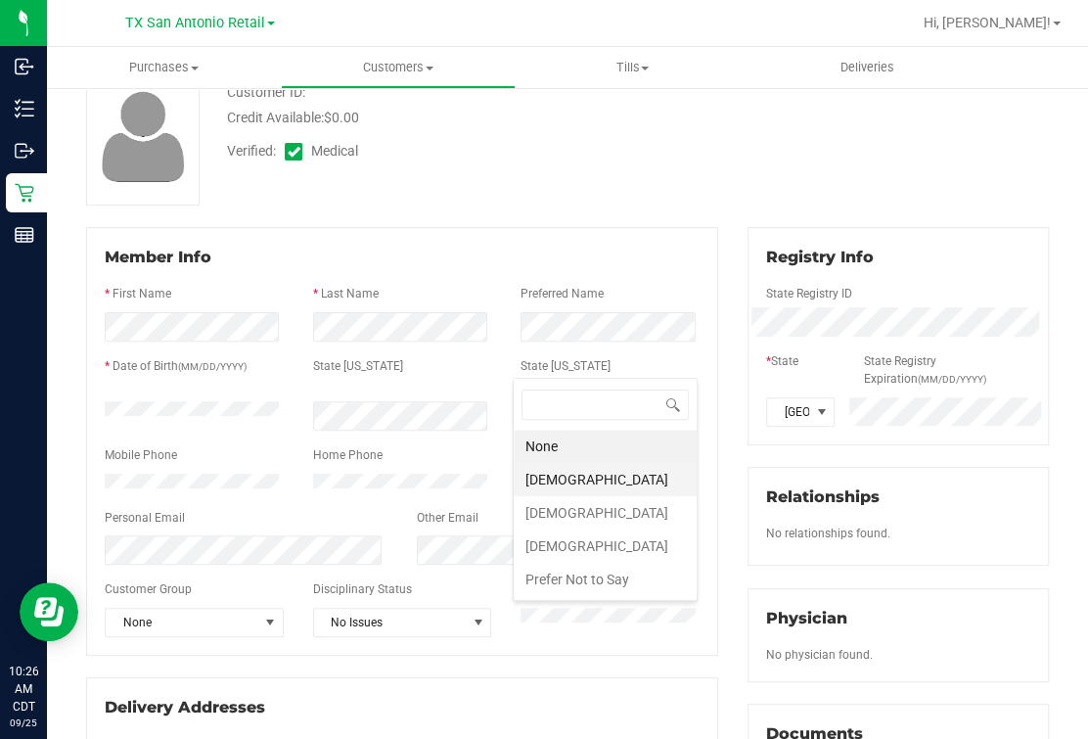
click at [577, 469] on li "Female" at bounding box center [605, 479] width 183 height 33
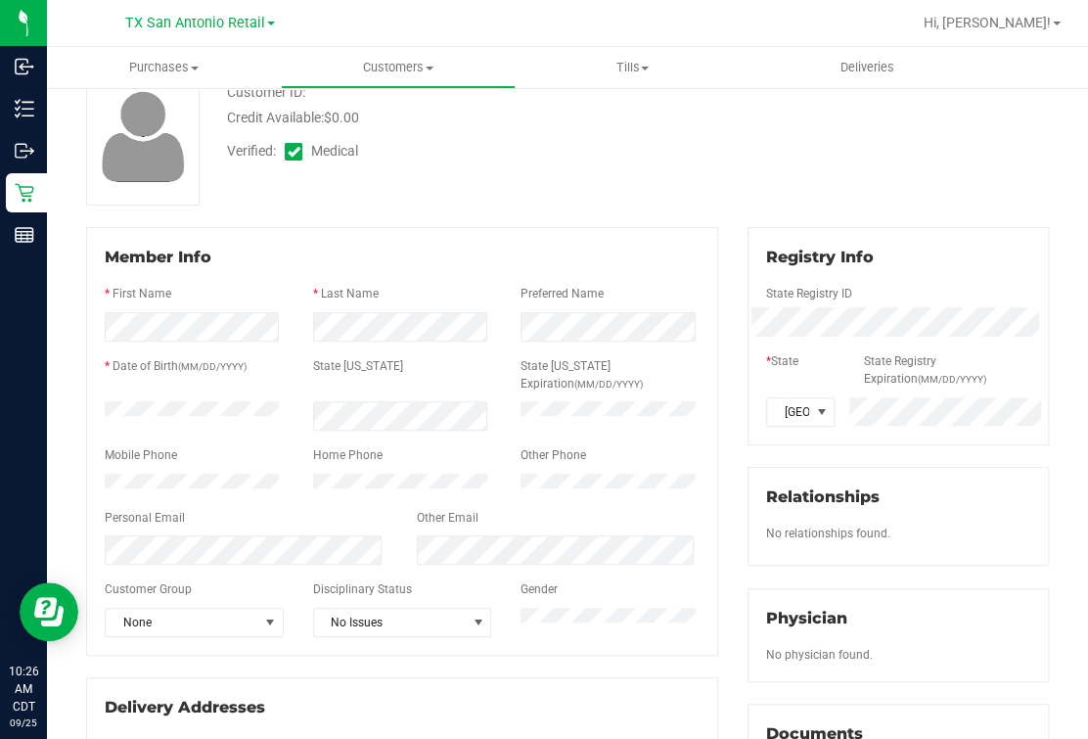
click at [356, 656] on div "Member Info * First Name * Last Name Preferred Name * Date of Birth (MM/DD/YYYY…" at bounding box center [402, 531] width 662 height 608
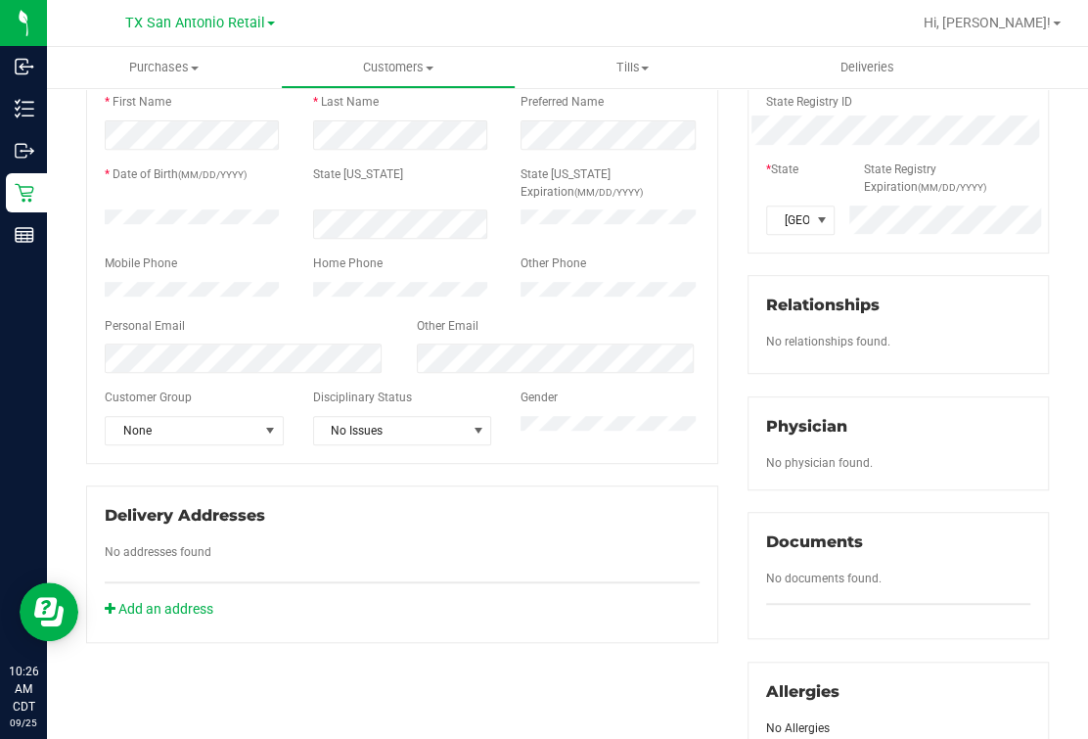
scroll to position [367, 0]
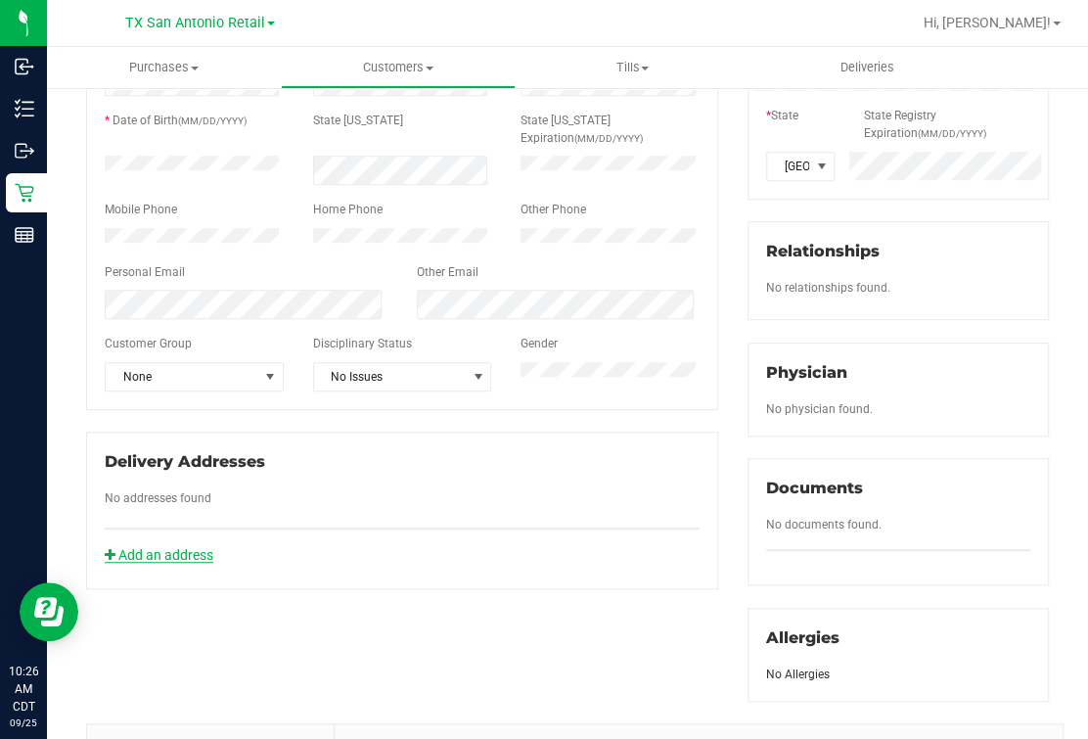
click at [183, 548] on link "Add an address" at bounding box center [159, 555] width 109 height 16
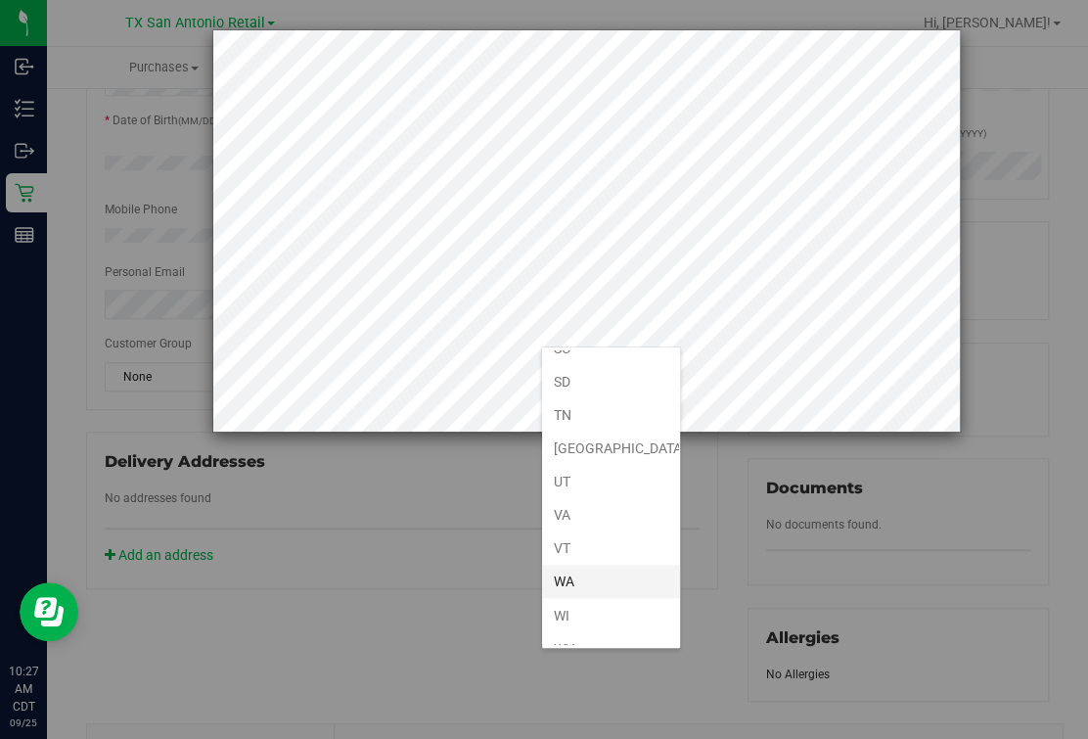
scroll to position [1418, 0]
click at [614, 396] on li "[GEOGRAPHIC_DATA]" at bounding box center [611, 412] width 138 height 33
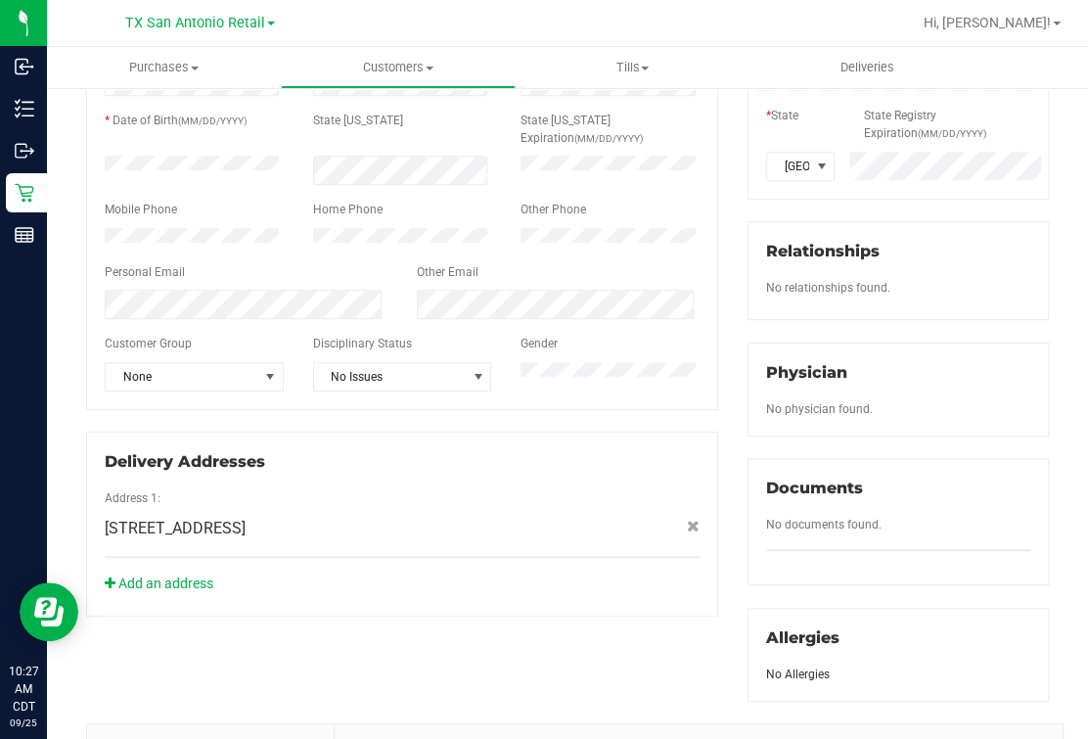
click at [427, 574] on div "Add an address" at bounding box center [402, 584] width 624 height 21
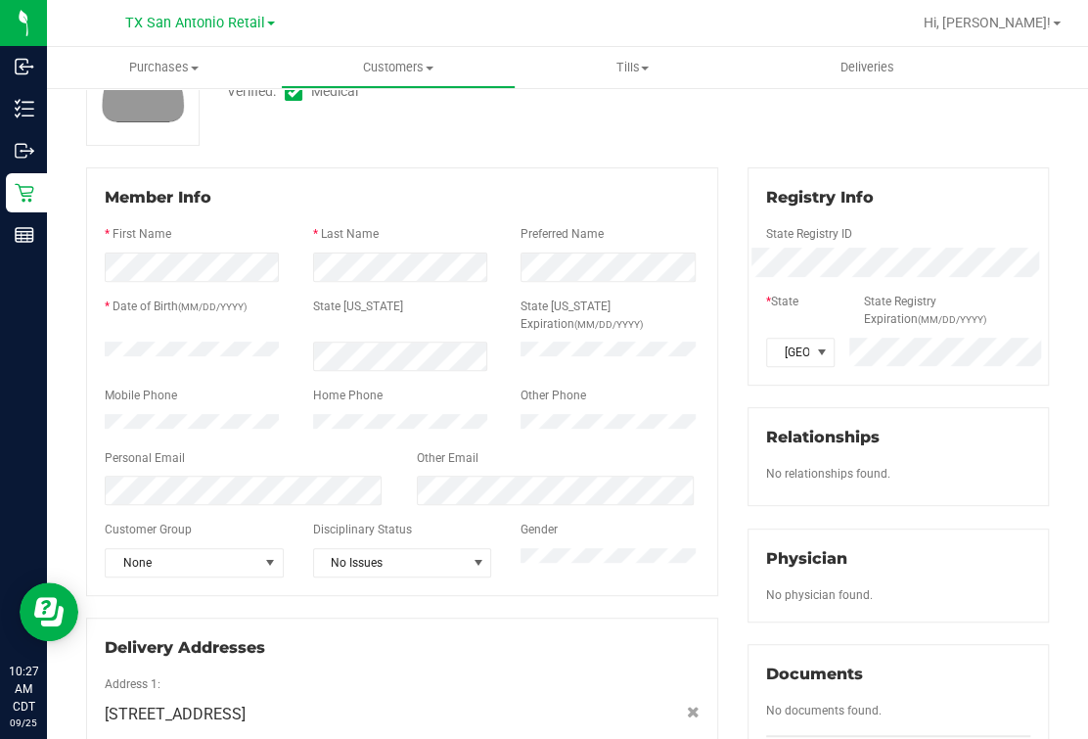
scroll to position [0, 0]
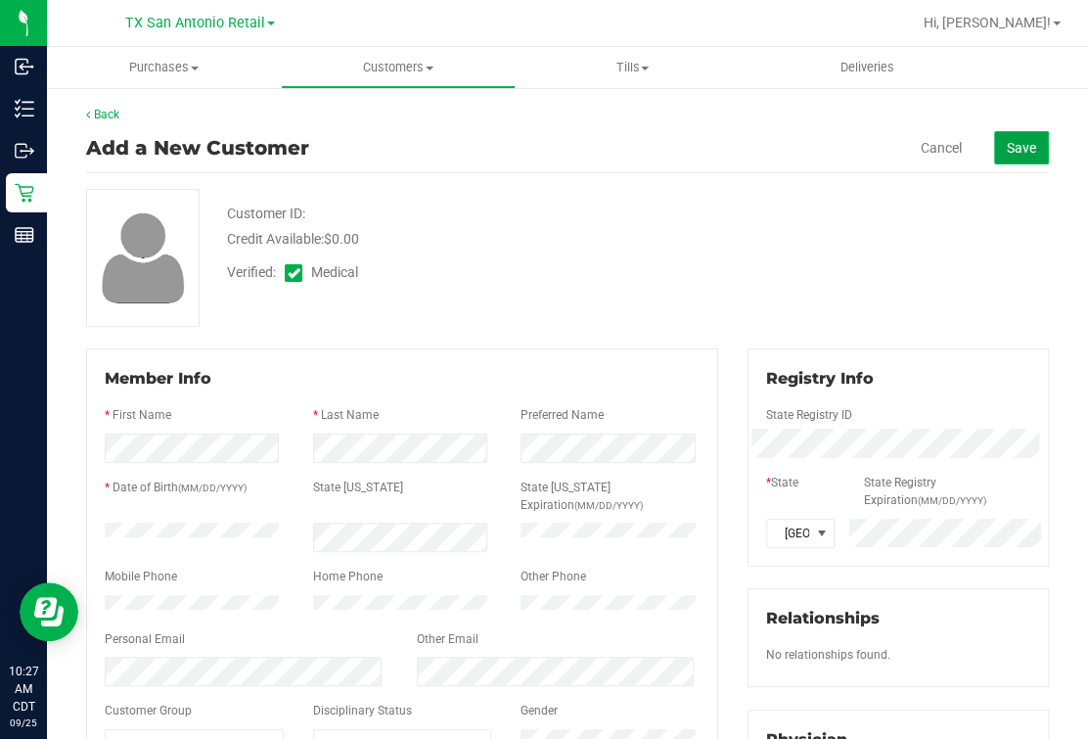
click at [838, 151] on button "Save" at bounding box center [1021, 147] width 55 height 33
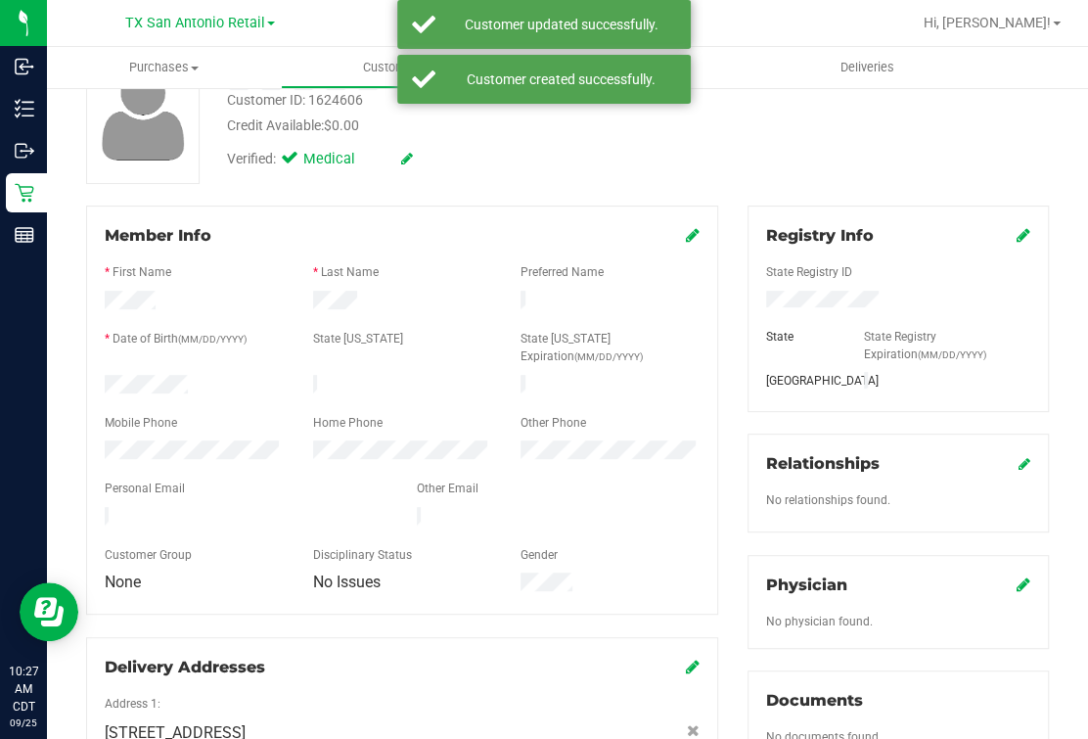
scroll to position [367, 0]
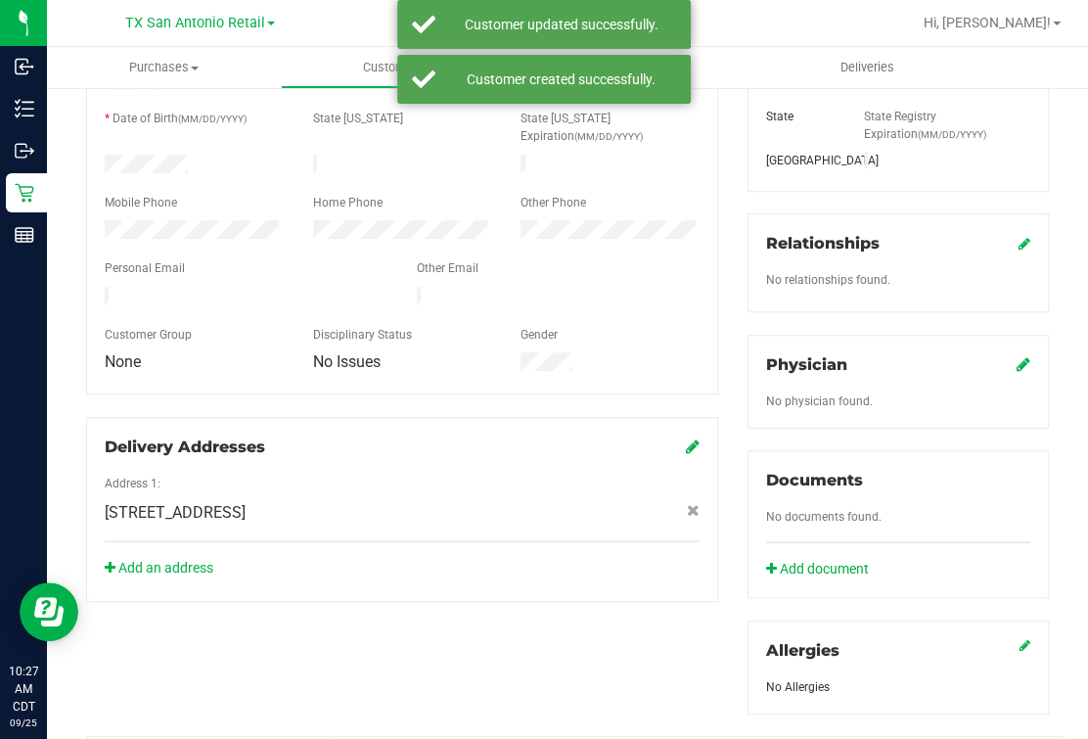
click at [838, 357] on icon at bounding box center [1024, 364] width 14 height 16
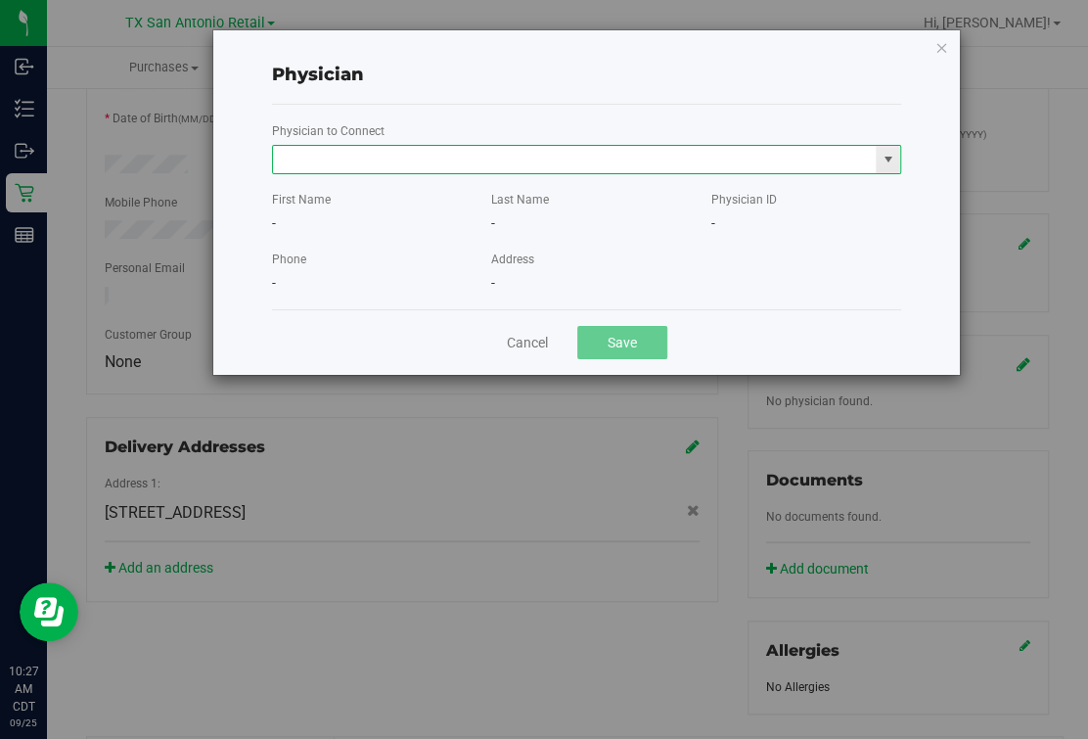
click at [581, 161] on input "text" at bounding box center [574, 159] width 603 height 27
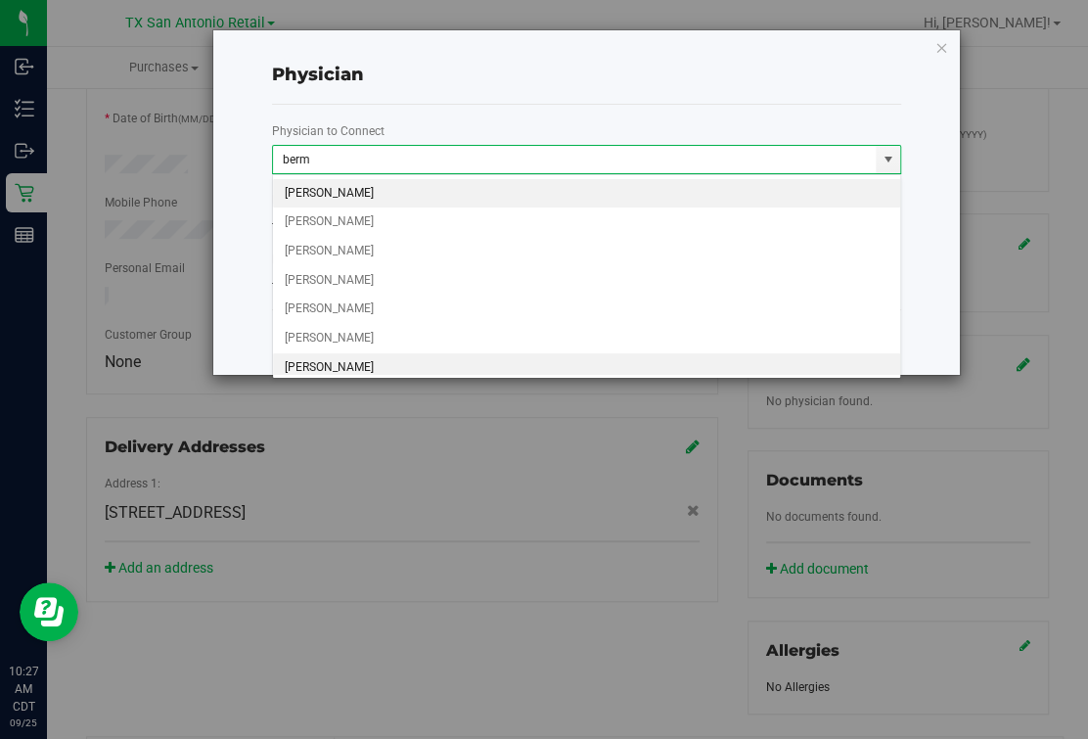
click at [315, 353] on li "Paul Berman" at bounding box center [586, 367] width 627 height 29
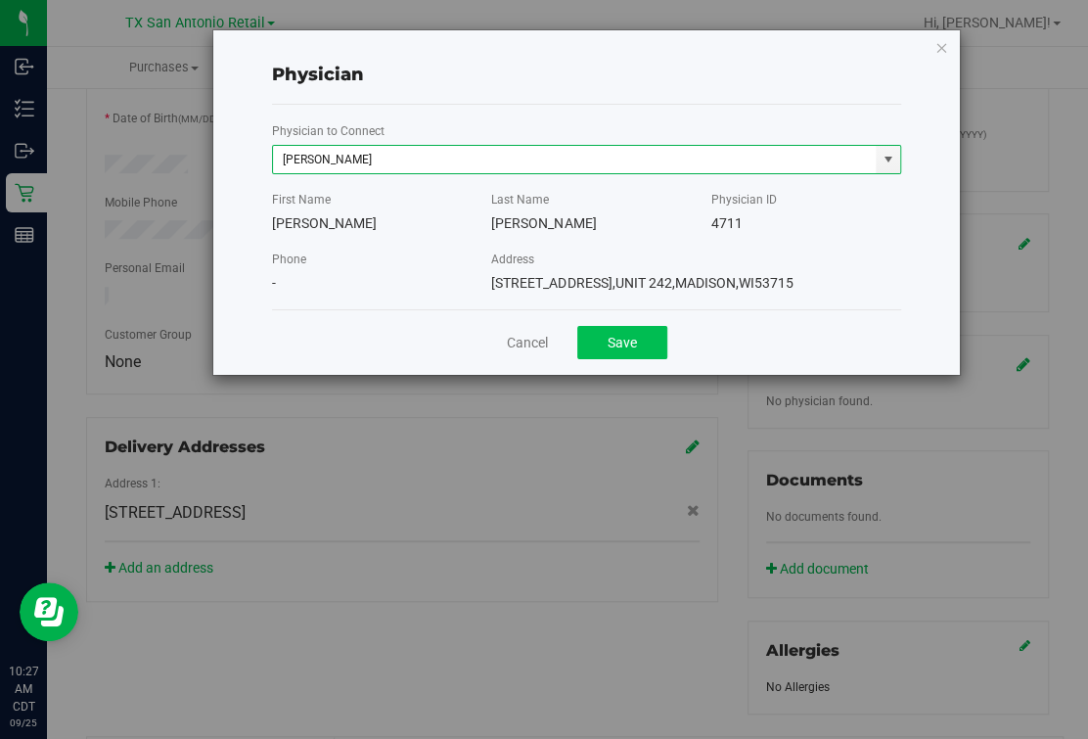
type input "Paul Berman"
click at [632, 359] on button "Save" at bounding box center [622, 342] width 90 height 33
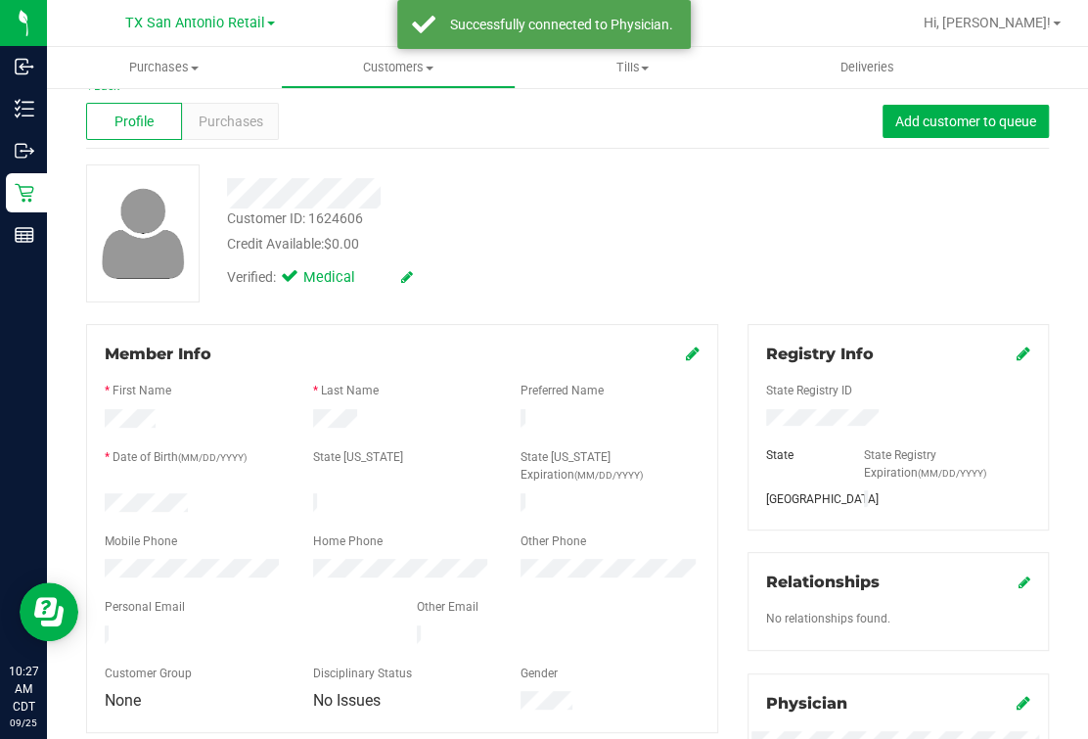
scroll to position [0, 0]
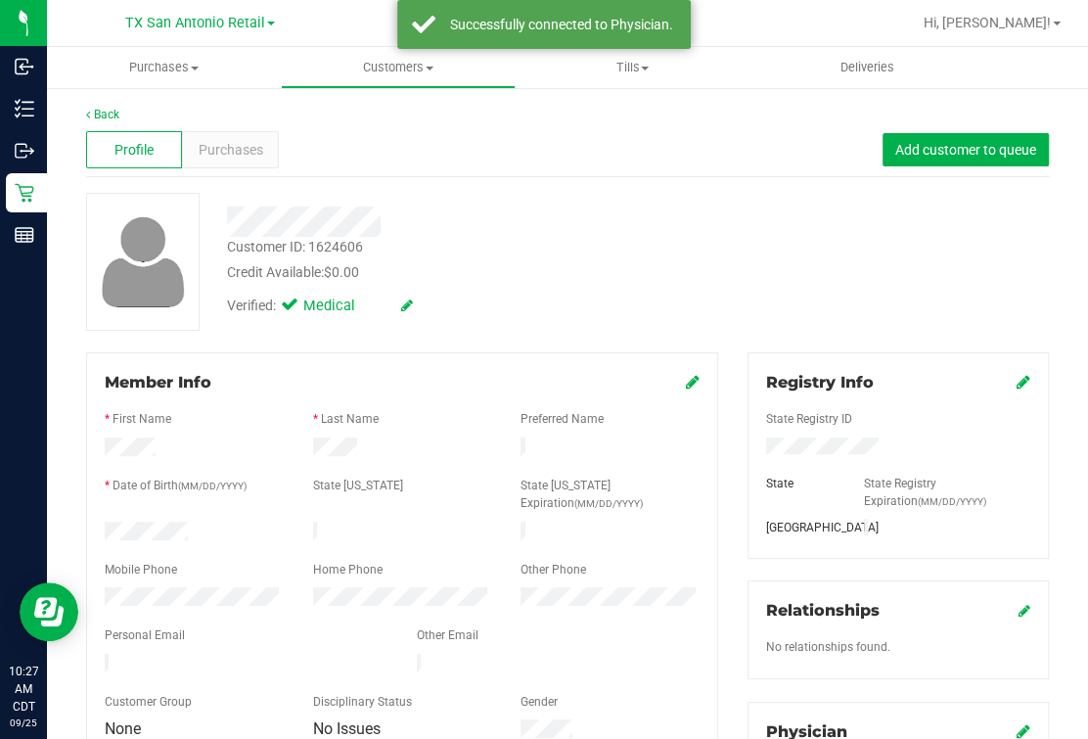
click at [631, 300] on div "Verified: Medical" at bounding box center [460, 304] width 496 height 43
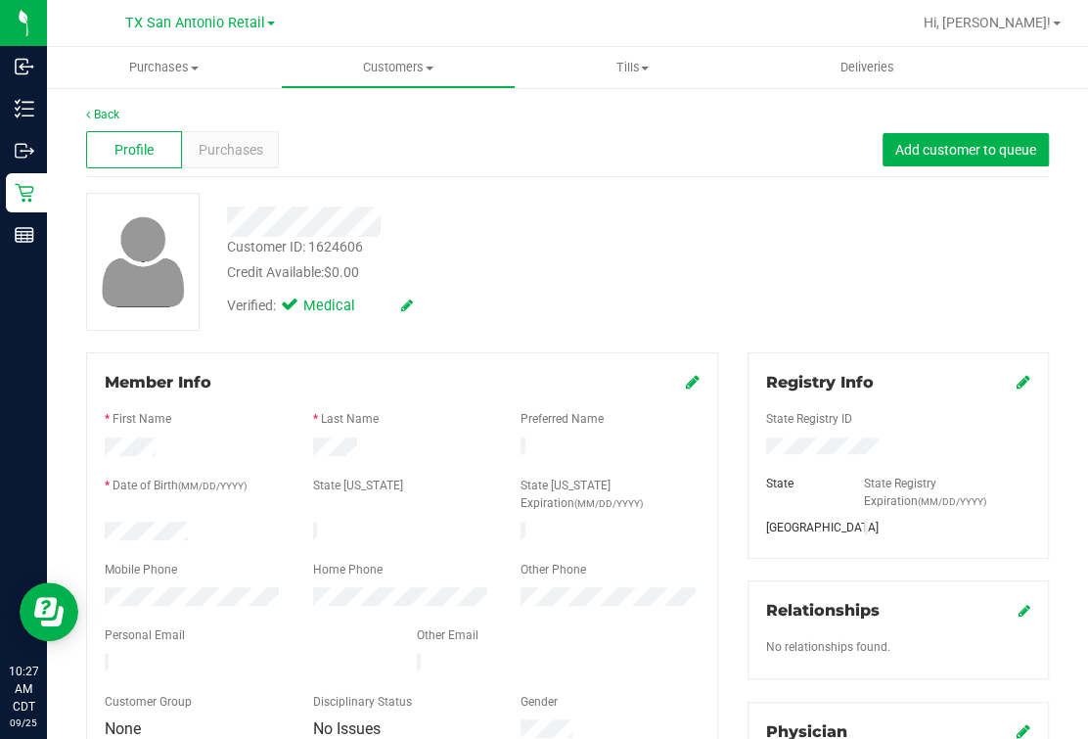
click at [578, 245] on div "Customer ID: 1624606 Credit Available: $0.00" at bounding box center [460, 260] width 496 height 46
click at [658, 246] on div "Customer ID: 1624606 Credit Available: $0.00" at bounding box center [460, 260] width 496 height 46
click at [692, 225] on div at bounding box center [460, 222] width 496 height 30
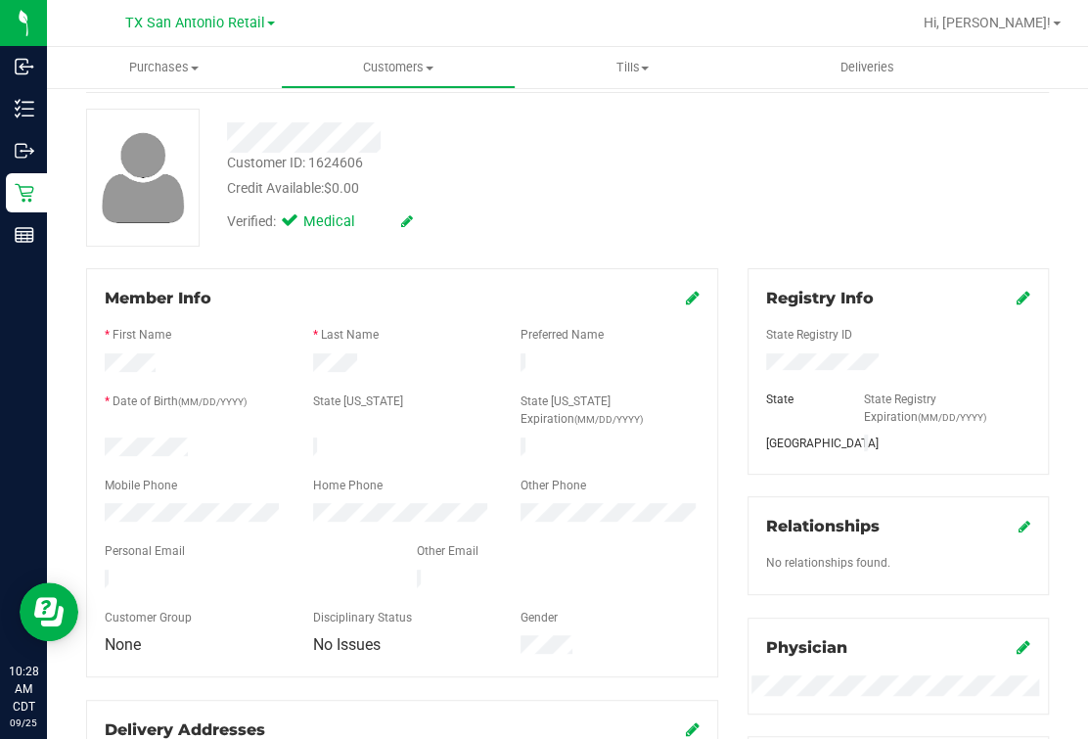
scroll to position [121, 0]
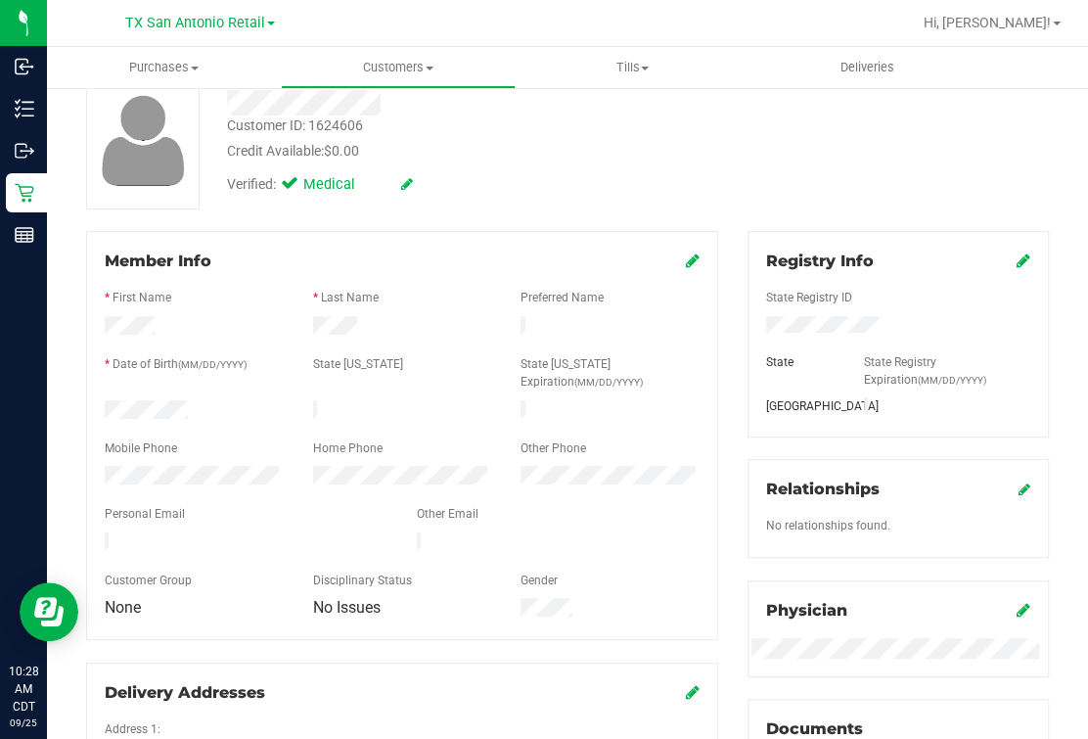
click at [686, 252] on link at bounding box center [693, 261] width 14 height 19
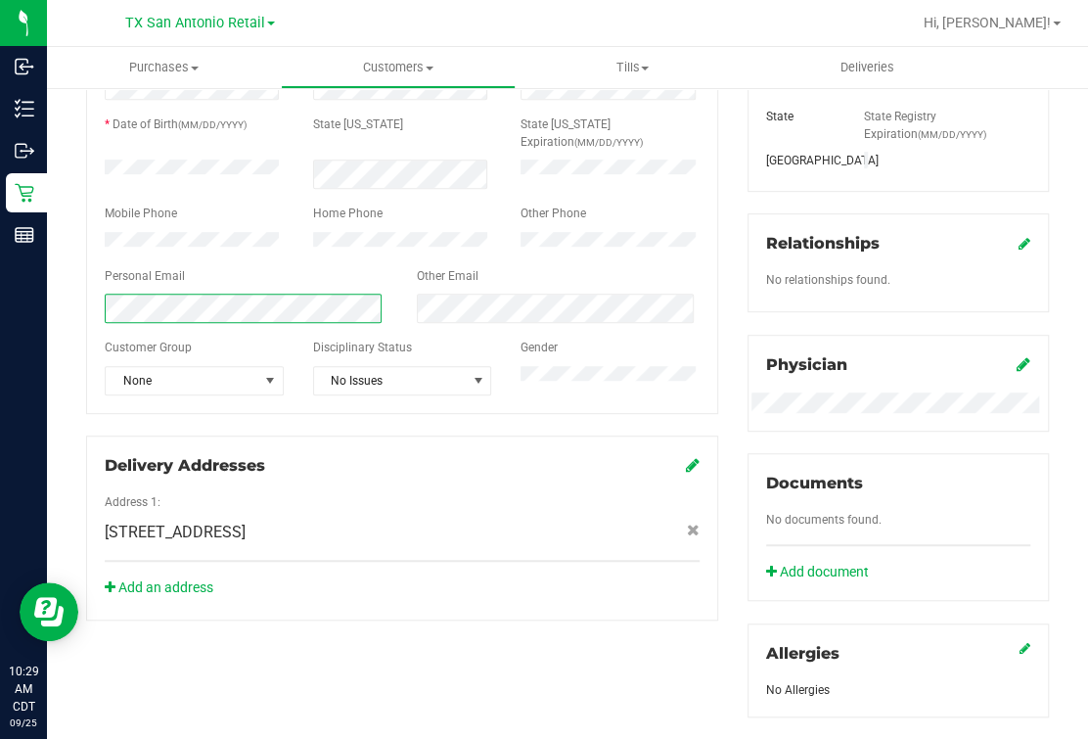
scroll to position [0, 0]
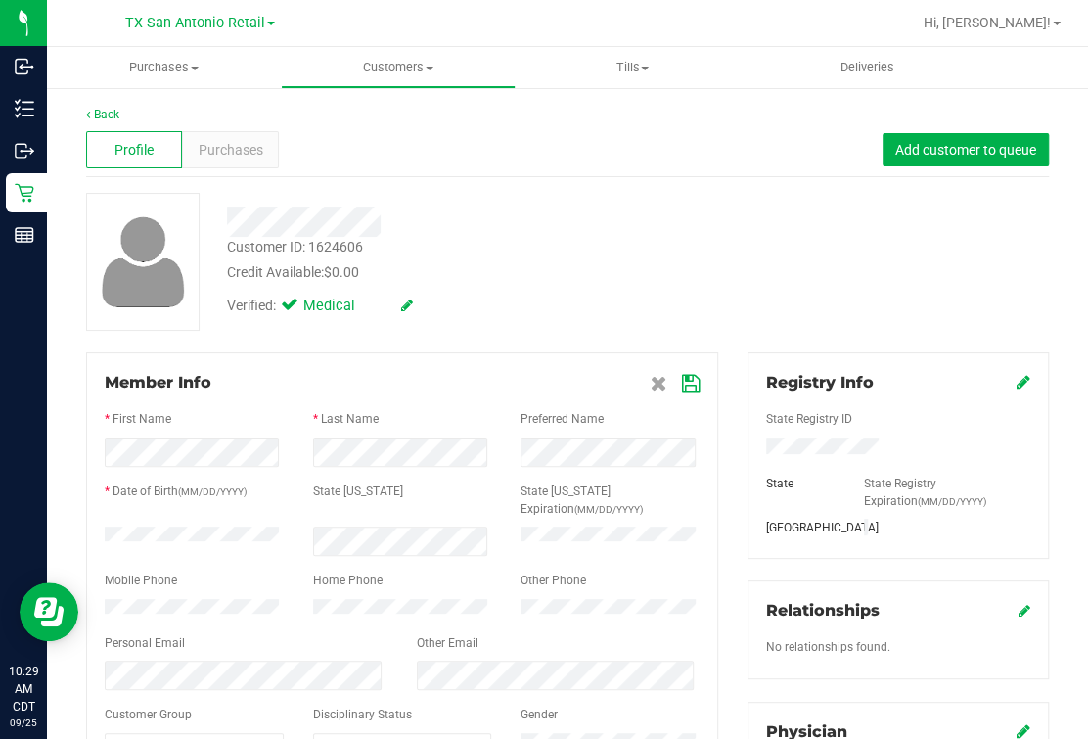
click at [582, 220] on div at bounding box center [460, 222] width 496 height 30
click at [682, 383] on icon at bounding box center [691, 384] width 18 height 16
click at [668, 246] on div "Customer ID: 1624606 Credit Available: $0.00" at bounding box center [460, 260] width 496 height 46
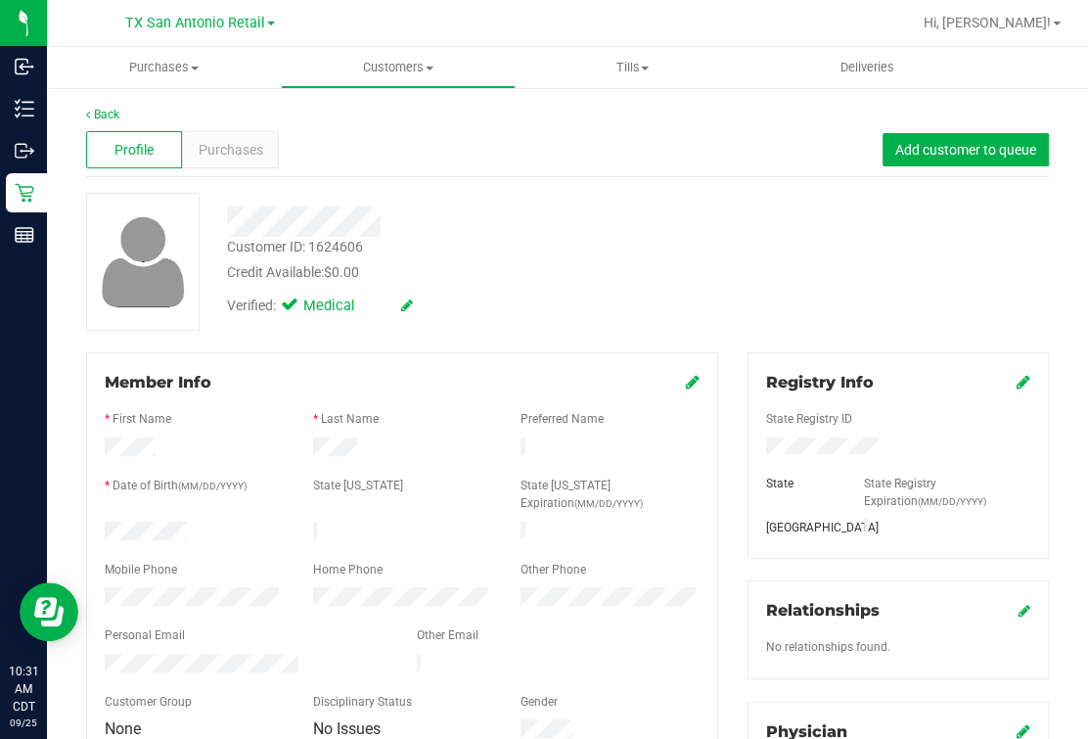
click at [655, 285] on div "Verified: Medical" at bounding box center [460, 304] width 496 height 43
click at [276, 147] on div "Profile Purchases Add customer to queue" at bounding box center [567, 150] width 963 height 54
click at [252, 156] on span "Purchases" at bounding box center [231, 150] width 65 height 21
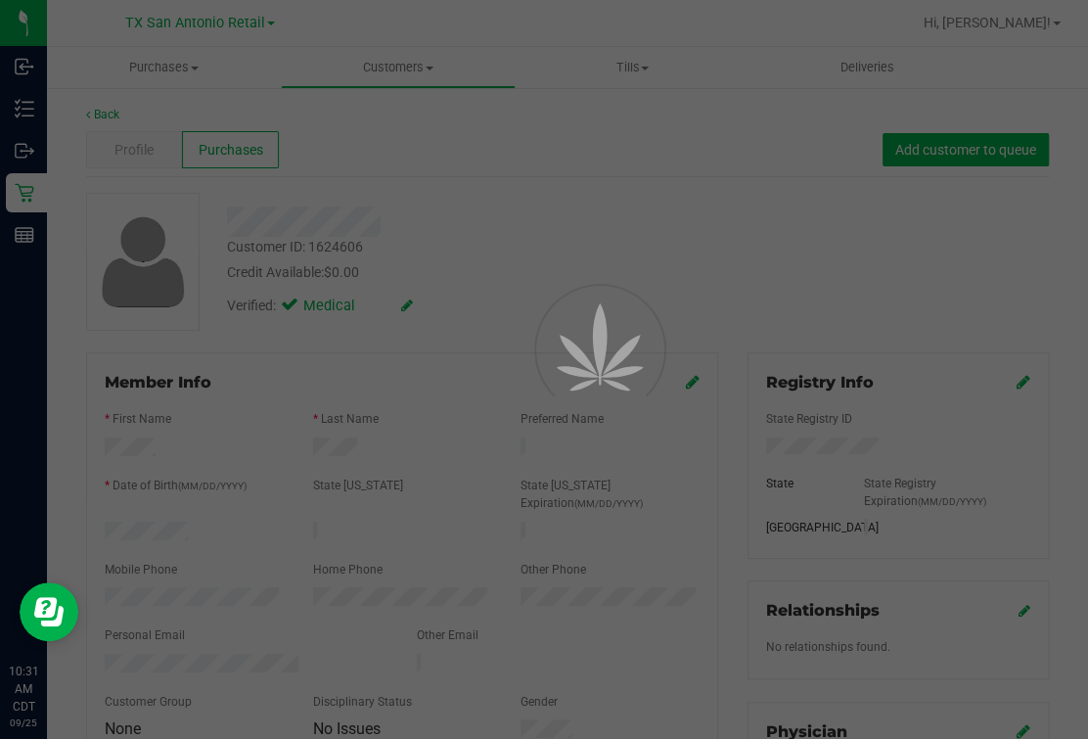
click at [585, 181] on div at bounding box center [544, 369] width 1088 height 739
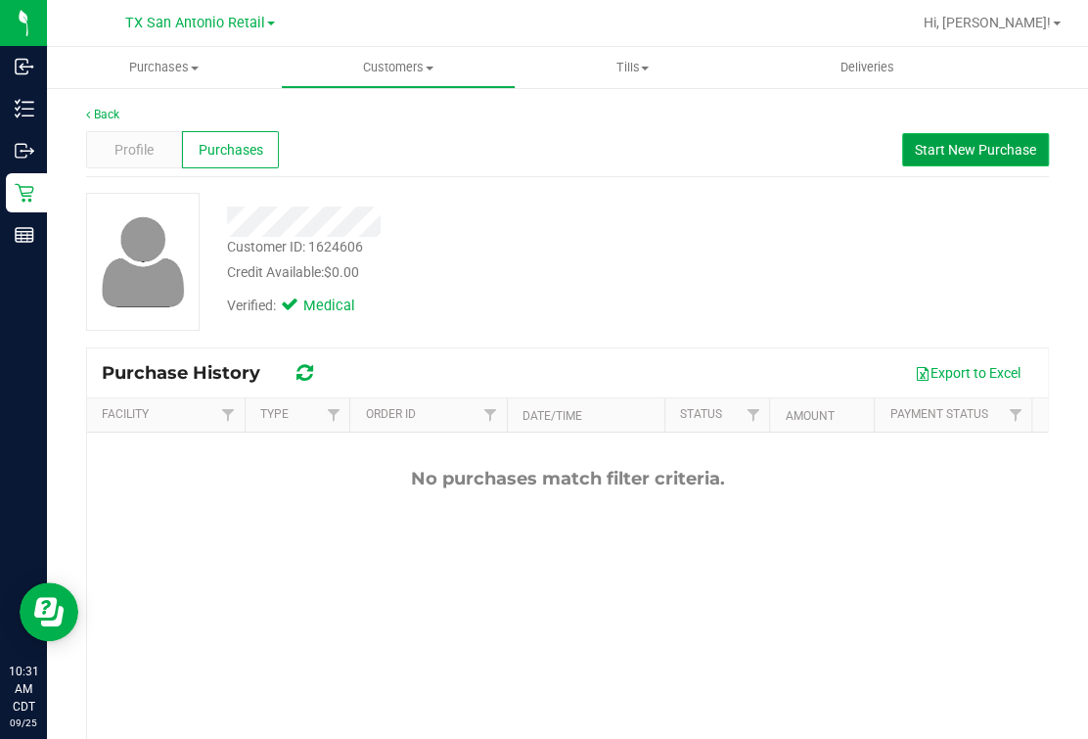
click at [838, 156] on span "Start New Purchase" at bounding box center [975, 150] width 121 height 16
click at [596, 131] on div "Profile Purchases Start New Purchase" at bounding box center [567, 150] width 963 height 54
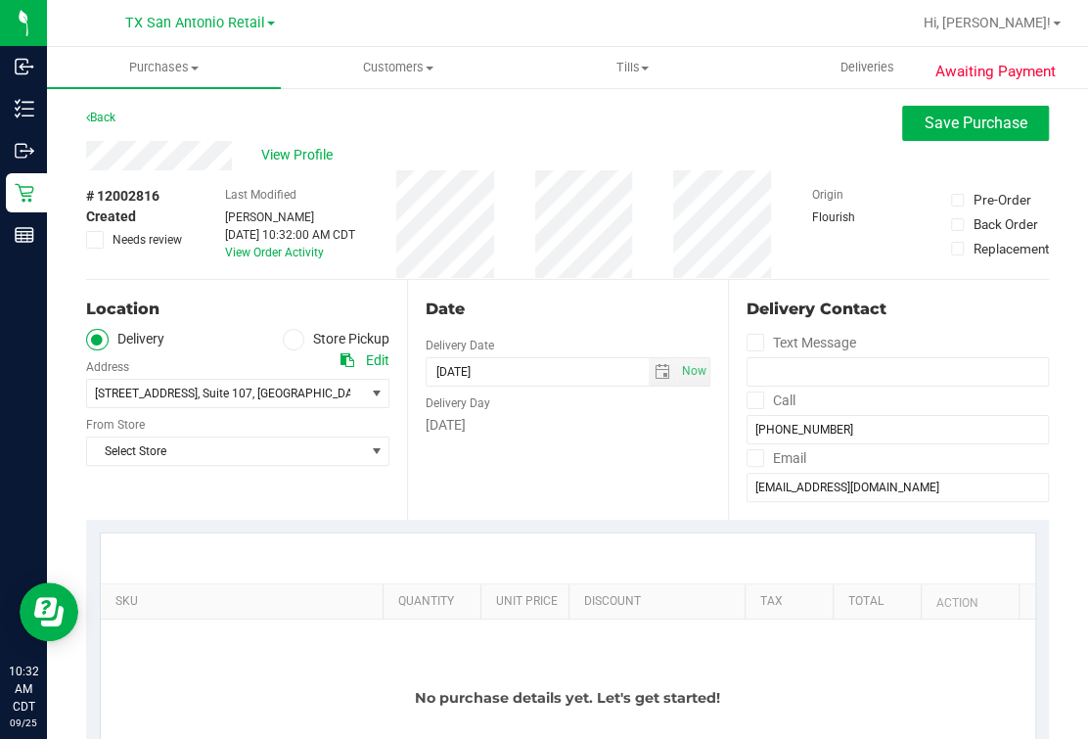
click at [510, 342] on div "Date Delivery Date 09/25/2025 Now 09/25/2025 10:32 AM Now Delivery Day Thursday" at bounding box center [567, 400] width 321 height 240
click at [529, 280] on div "Date Delivery Date 09/25/2025 Now 09/25/2025 10:32 AM Now Delivery Day Thursday" at bounding box center [567, 400] width 321 height 240
click at [484, 308] on div "Date" at bounding box center [568, 309] width 285 height 23
click at [268, 468] on div "Location Delivery Store Pickup Address Edit 18720 Stone Oak Pkwy , Suite 107 , …" at bounding box center [246, 400] width 321 height 240
click at [268, 452] on span "Select Store" at bounding box center [225, 451] width 277 height 27
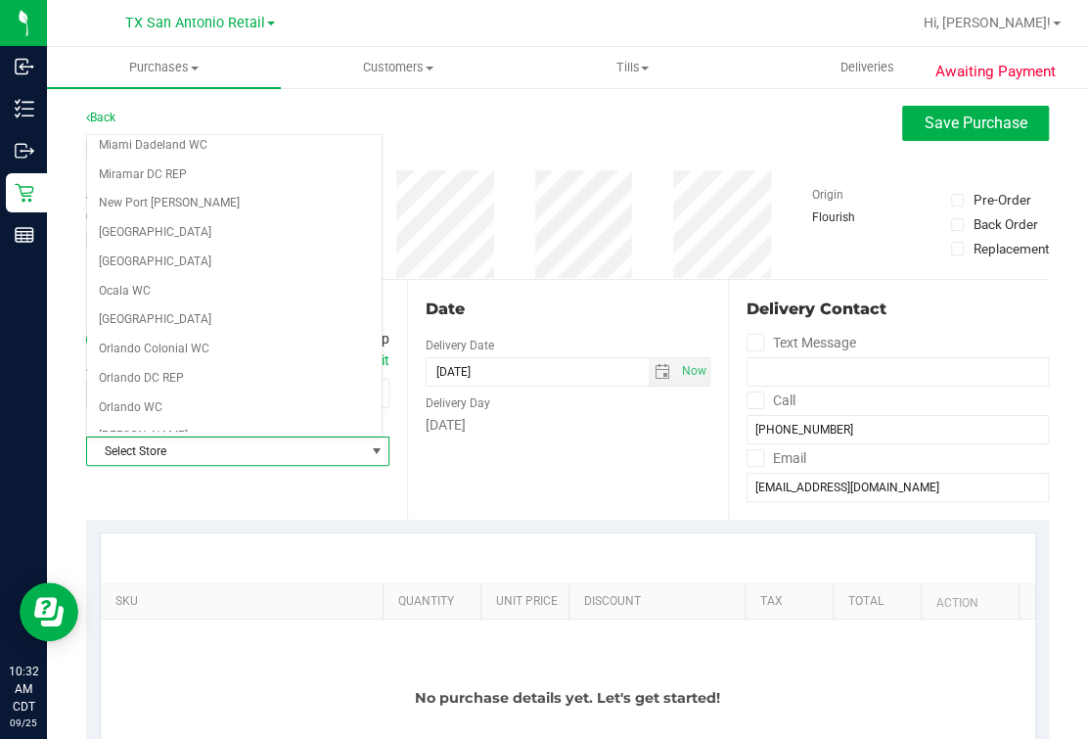
scroll to position [1402, 0]
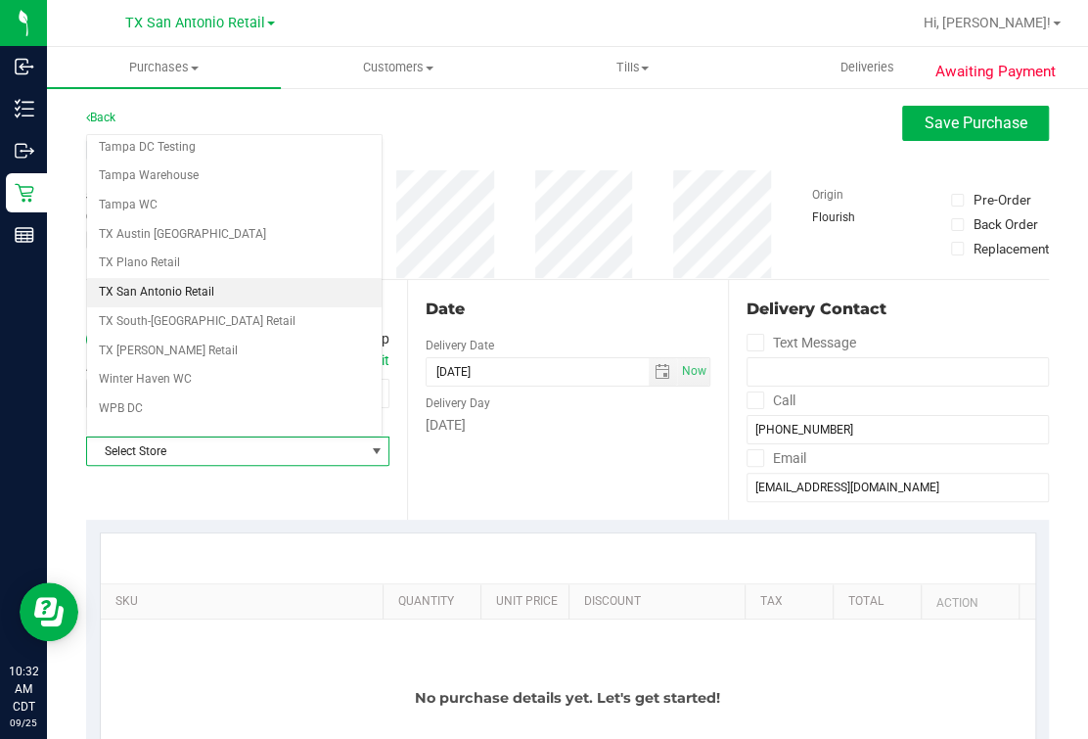
click at [212, 278] on li "TX San Antonio Retail" at bounding box center [235, 292] width 296 height 29
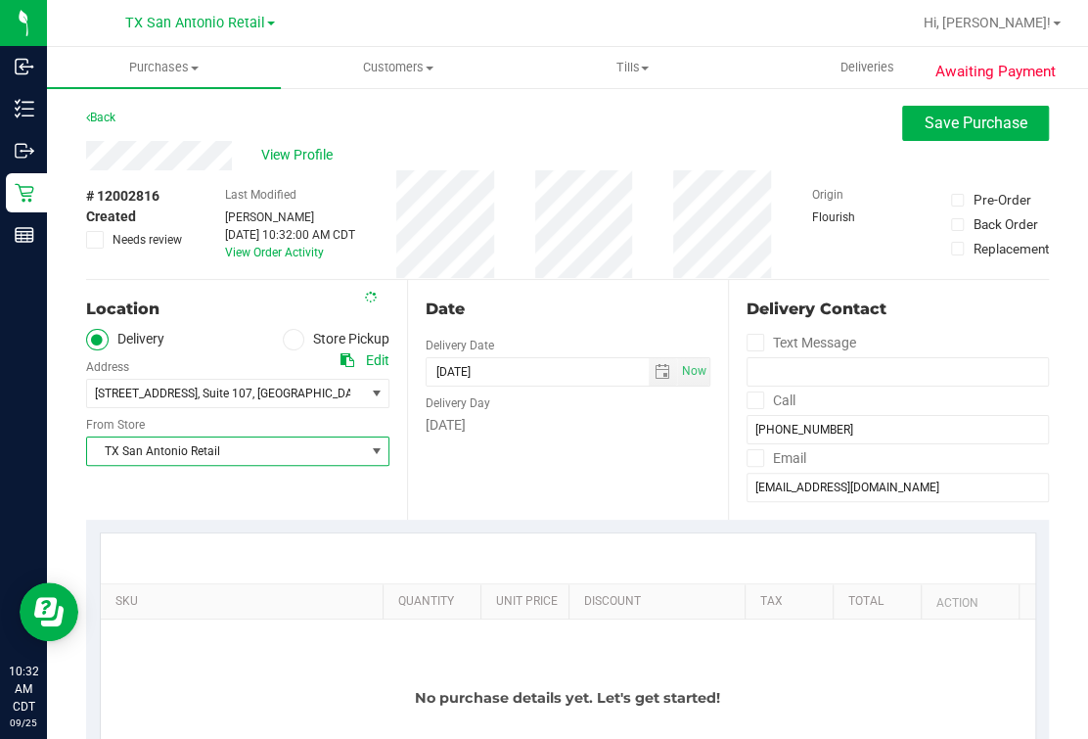
click at [545, 294] on div "Date Delivery Date 09/25/2025 Now 09/25/2025 10:32 AM Now Delivery Day Thursday" at bounding box center [567, 400] width 321 height 240
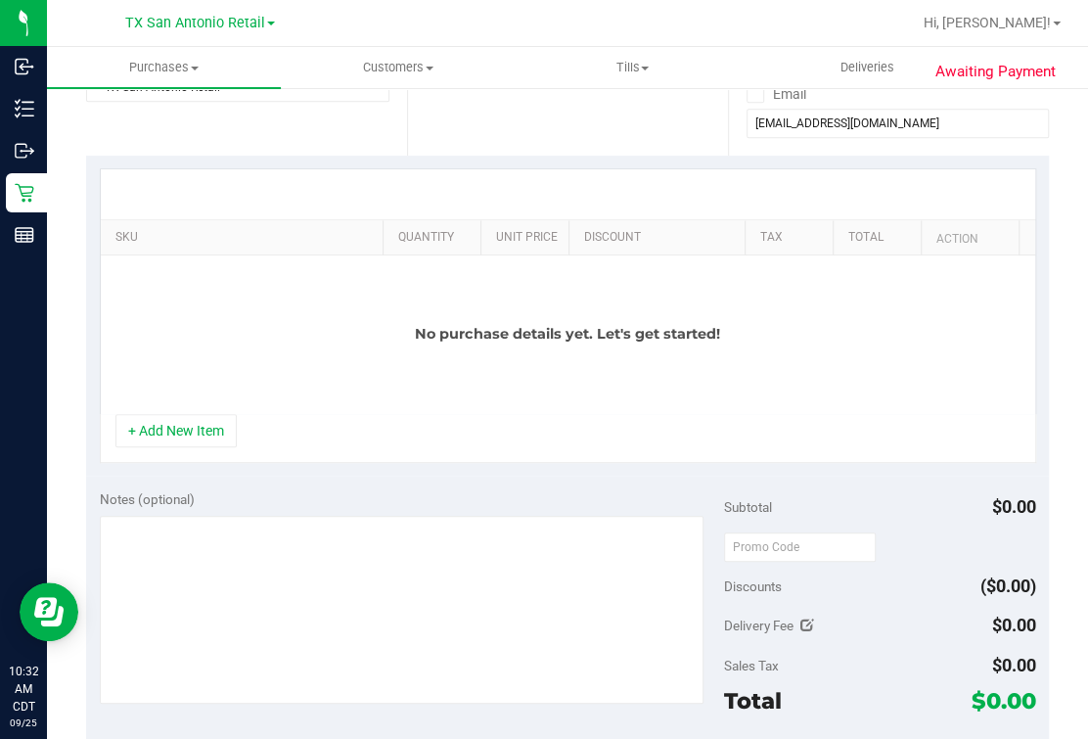
scroll to position [367, 0]
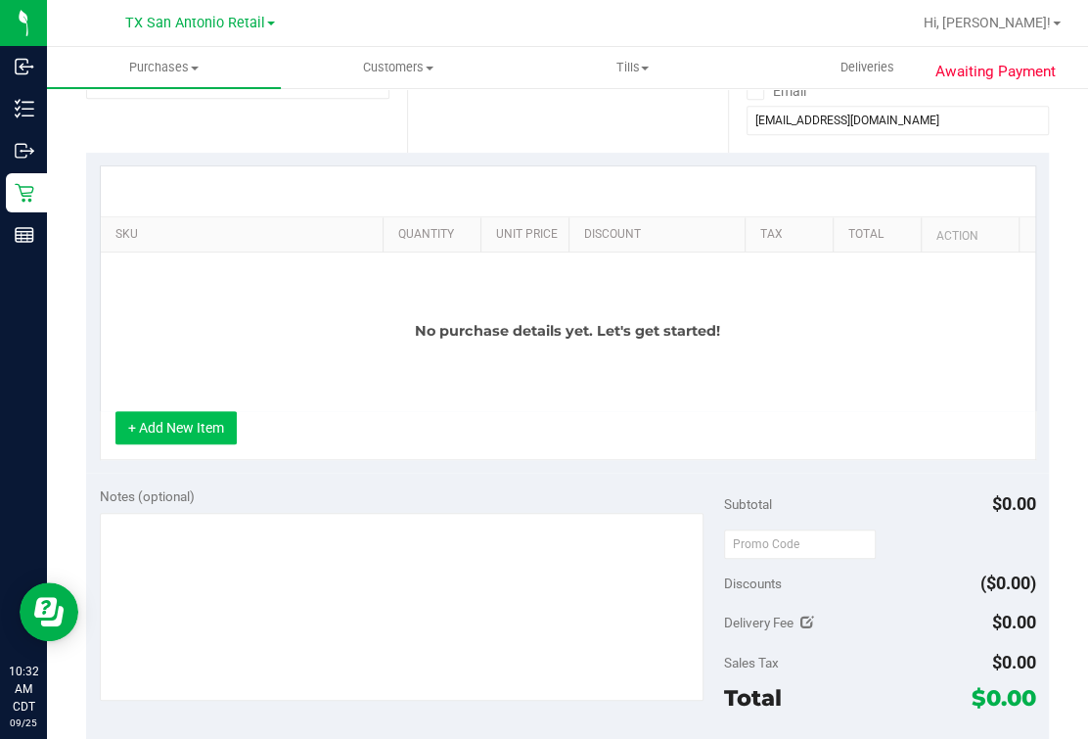
click at [198, 444] on button "+ Add New Item" at bounding box center [175, 427] width 121 height 33
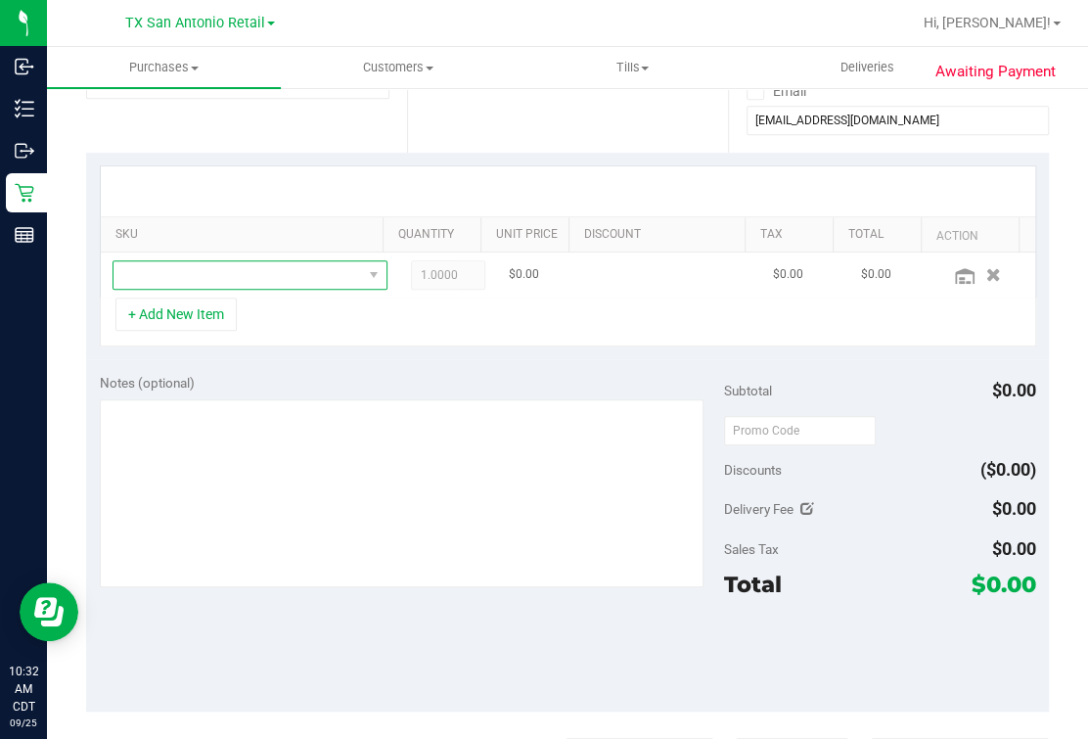
click at [310, 271] on span "NO DATA FOUND" at bounding box center [238, 274] width 249 height 27
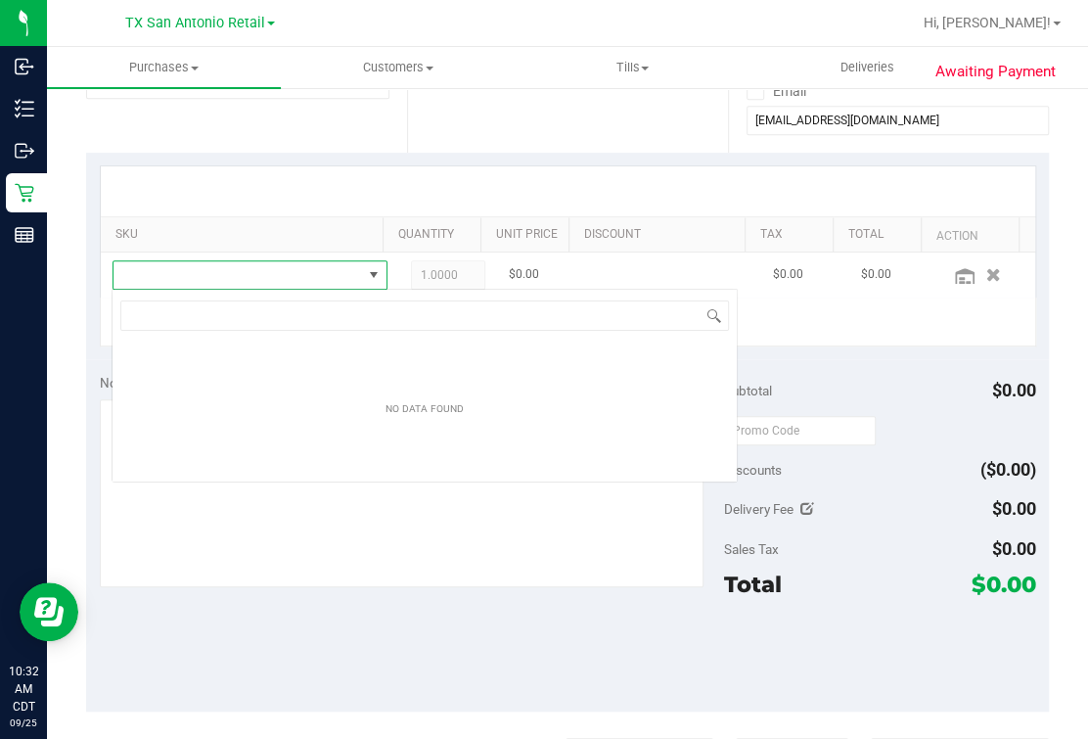
scroll to position [28, 238]
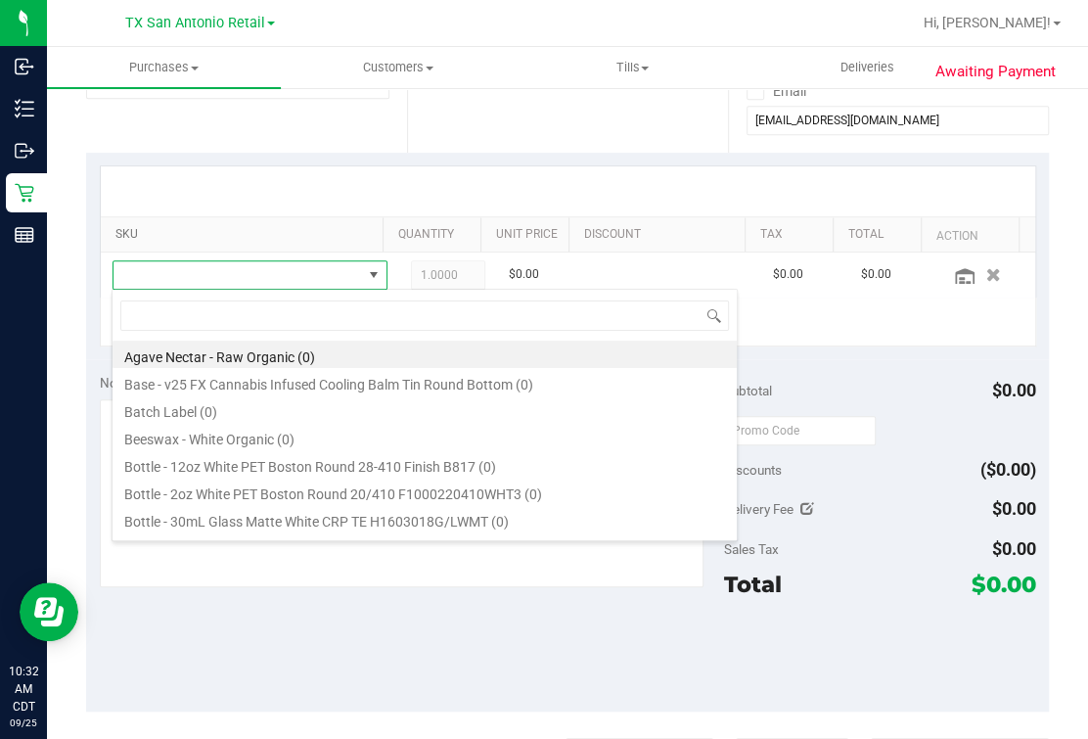
click at [242, 231] on link "SKU" at bounding box center [244, 235] width 259 height 16
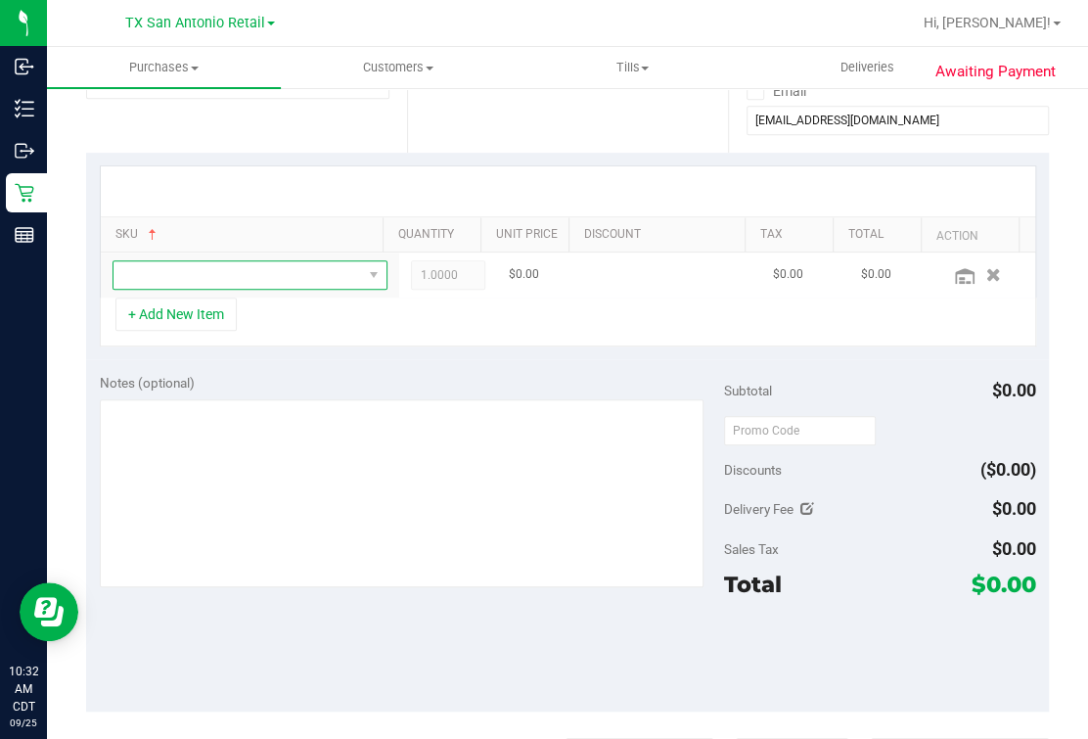
click at [242, 275] on span "NO DATA FOUND" at bounding box center [238, 274] width 249 height 27
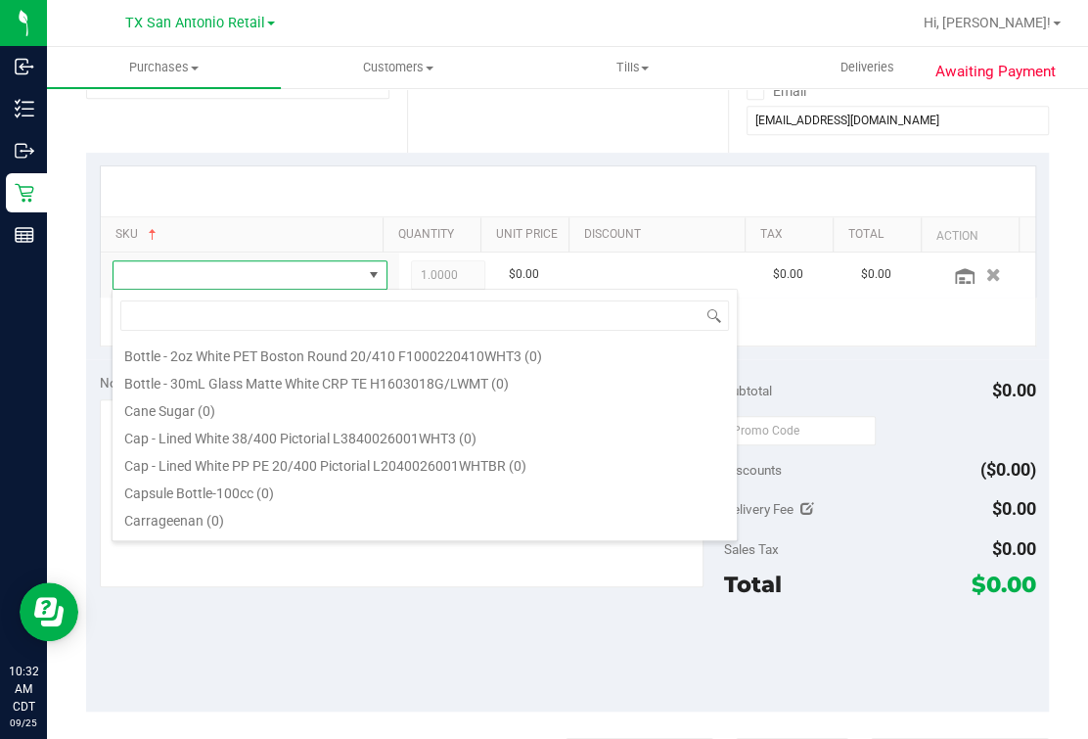
scroll to position [0, 0]
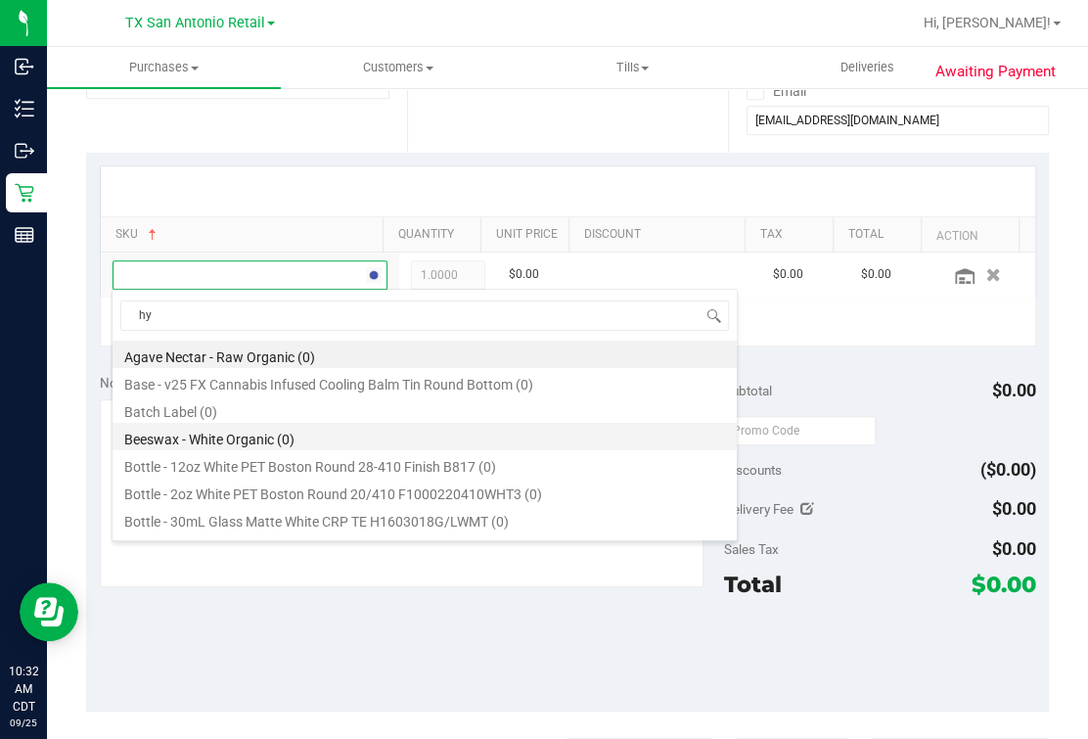
type input "h"
type input "indic"
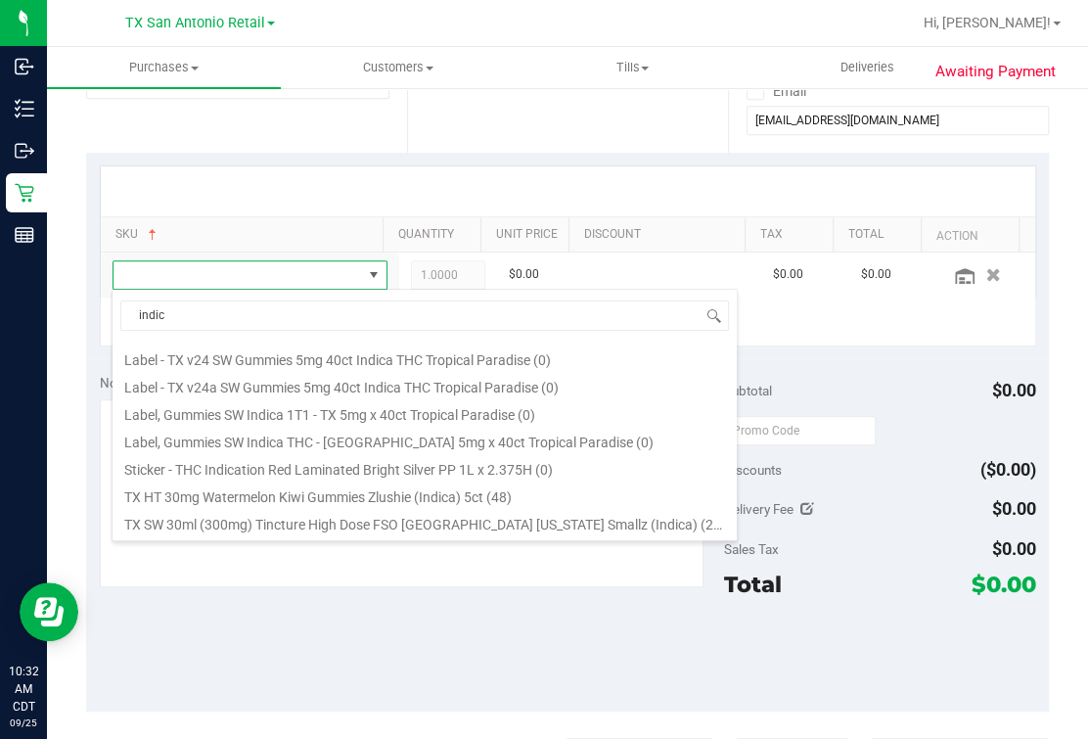
scroll to position [229, 0]
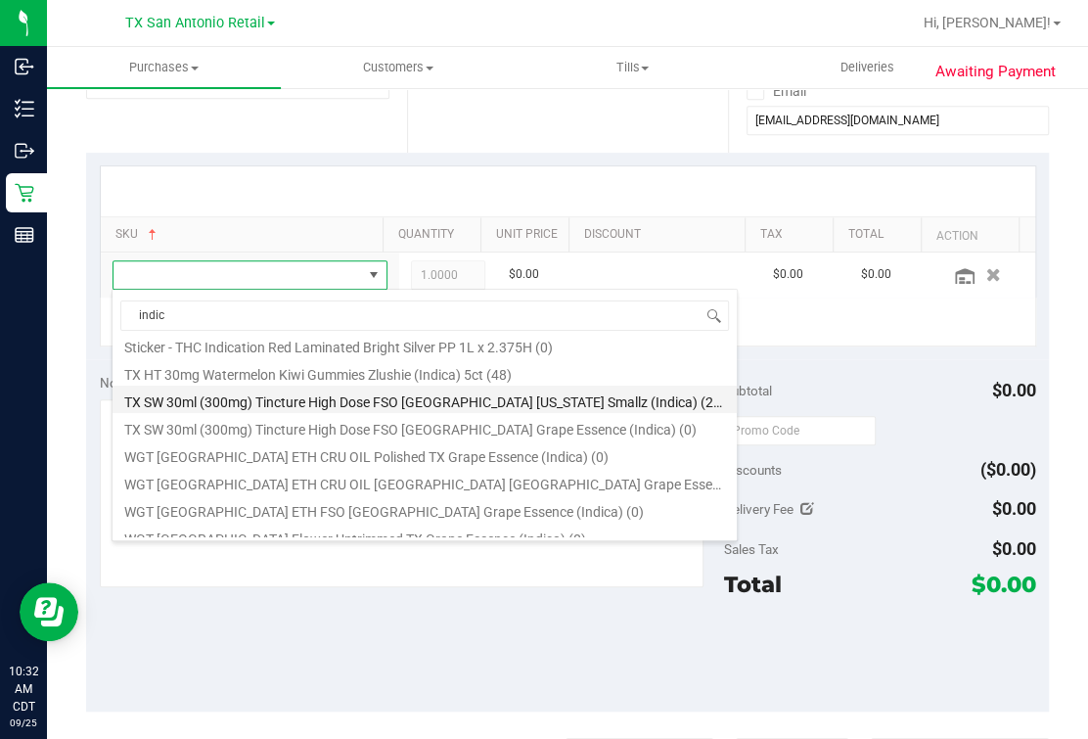
click at [325, 398] on li "TX SW 30ml (300mg) Tincture High Dose FSO TX Georgia Smallz (Indica) (23)" at bounding box center [425, 399] width 624 height 27
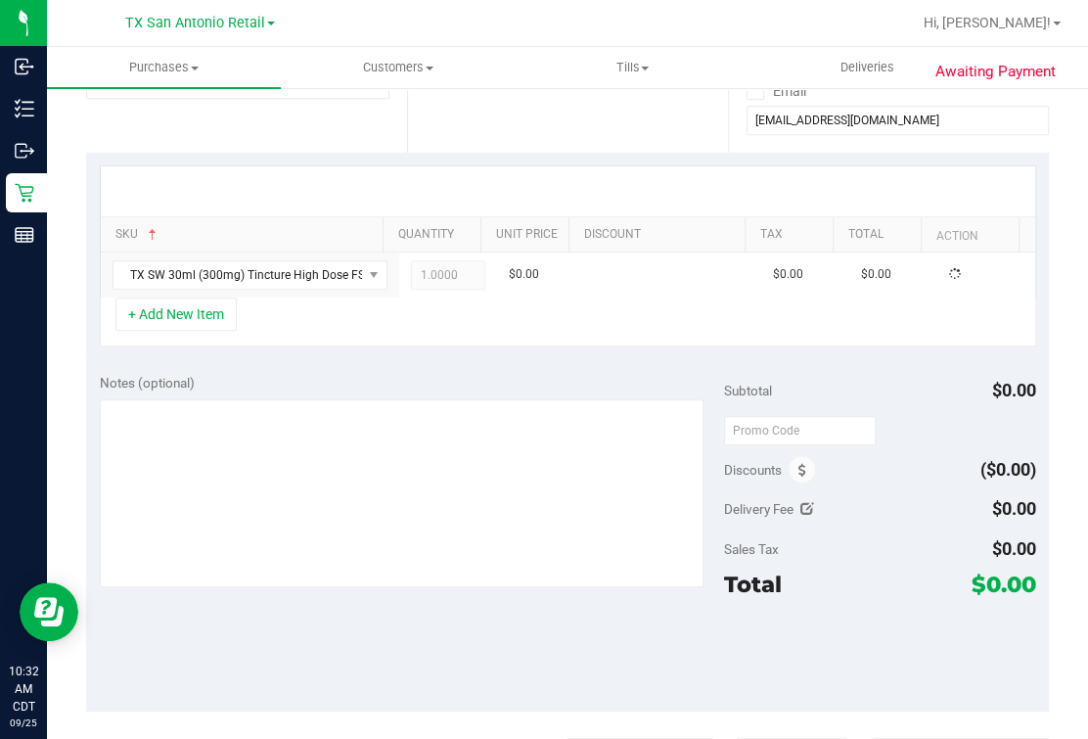
click at [300, 318] on div "+ Add New Item" at bounding box center [568, 322] width 937 height 49
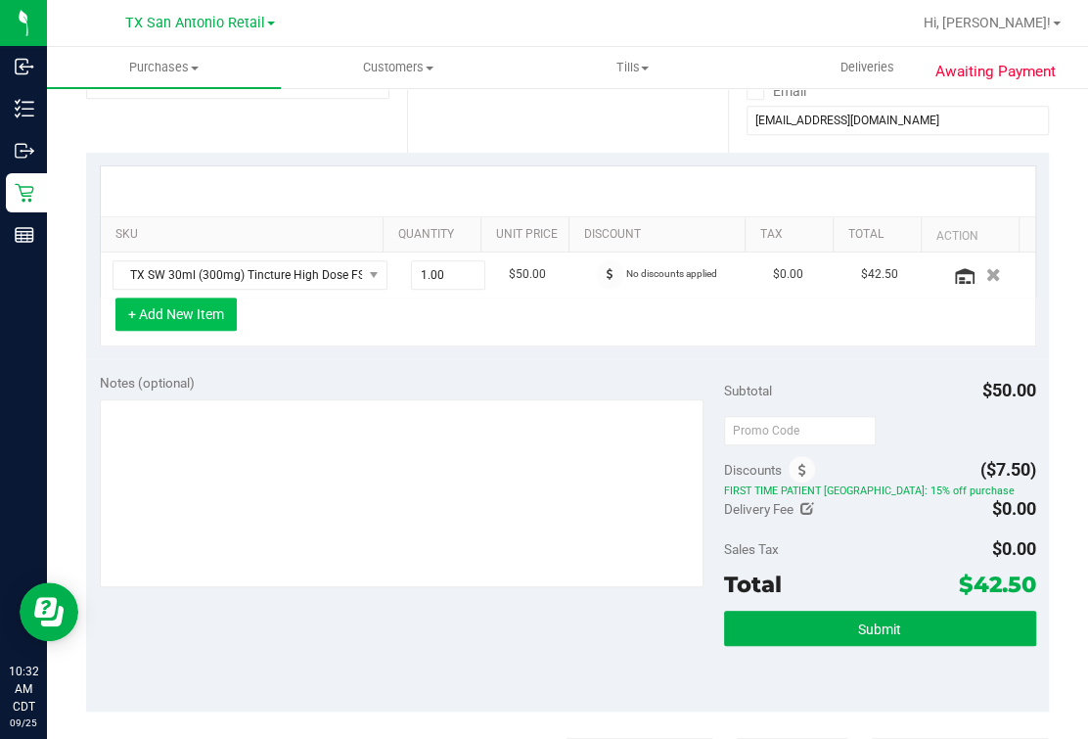
click at [168, 321] on button "+ Add New Item" at bounding box center [175, 314] width 121 height 33
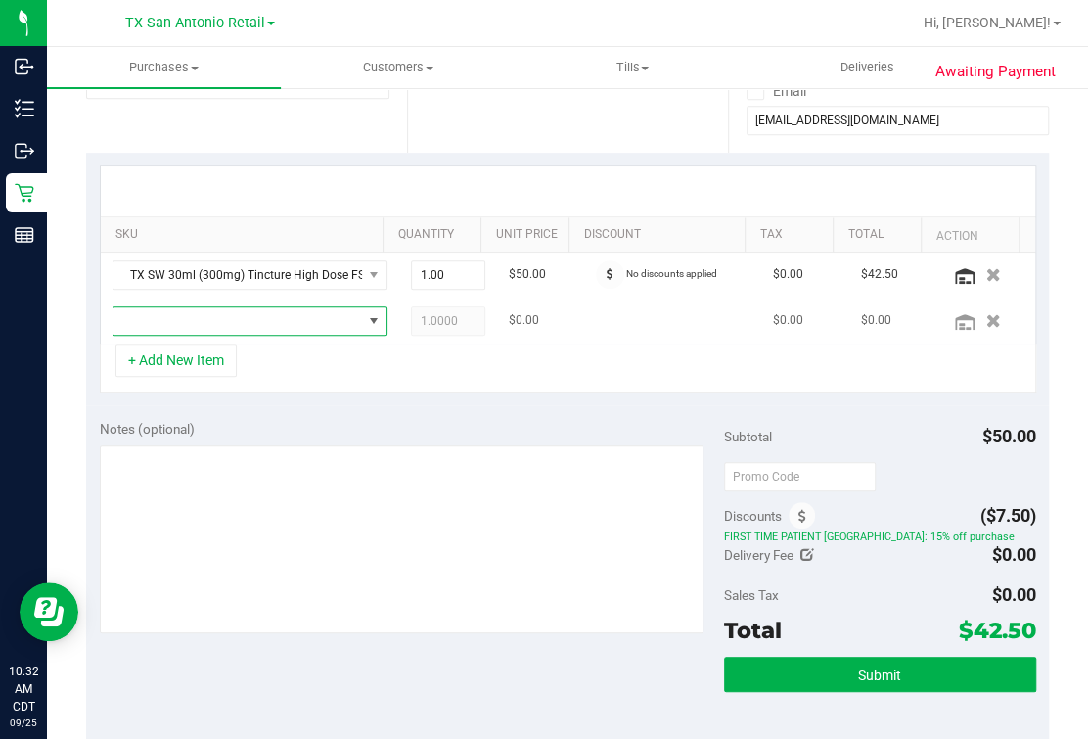
click at [256, 318] on span "NO DATA FOUND" at bounding box center [238, 320] width 249 height 27
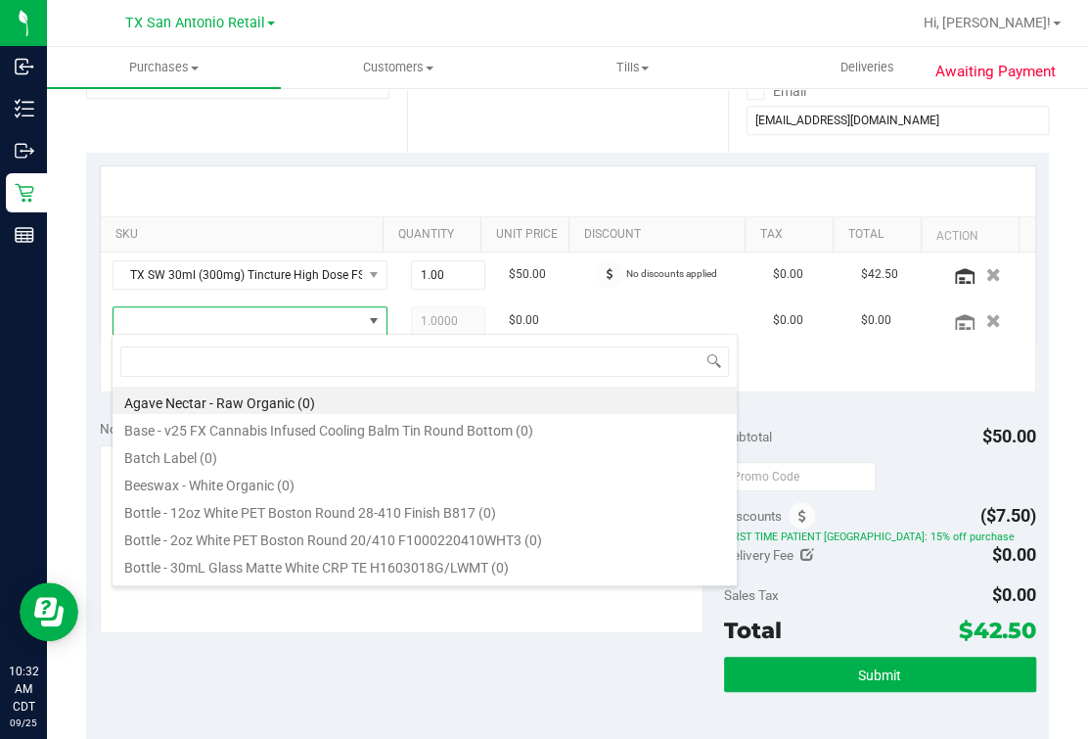
scroll to position [28, 238]
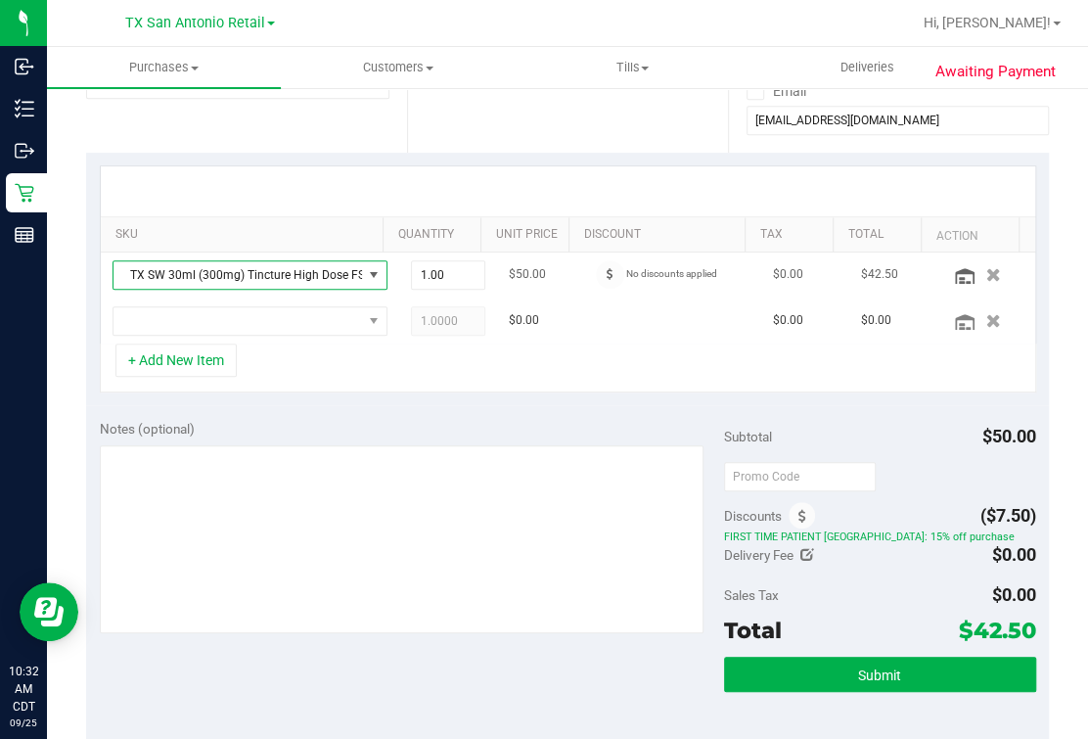
click at [295, 277] on span "TX SW 30ml (300mg) Tincture High Dose FSO [GEOGRAPHIC_DATA] [US_STATE] Smallz (…" at bounding box center [238, 274] width 249 height 27
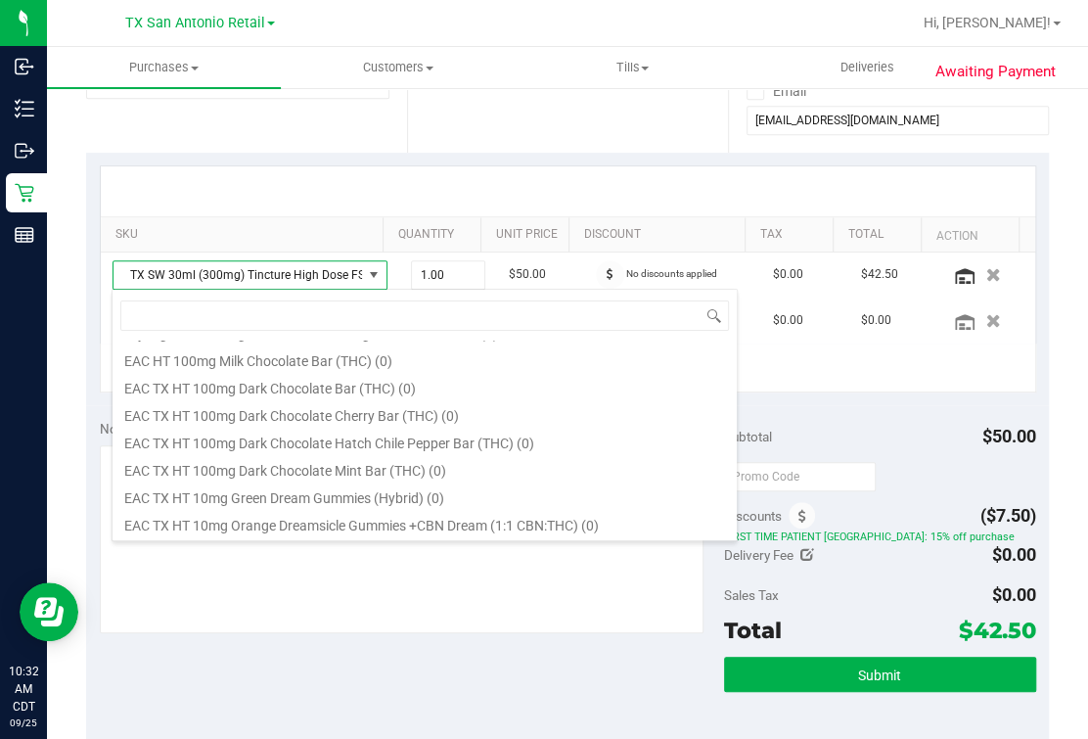
scroll to position [439, 0]
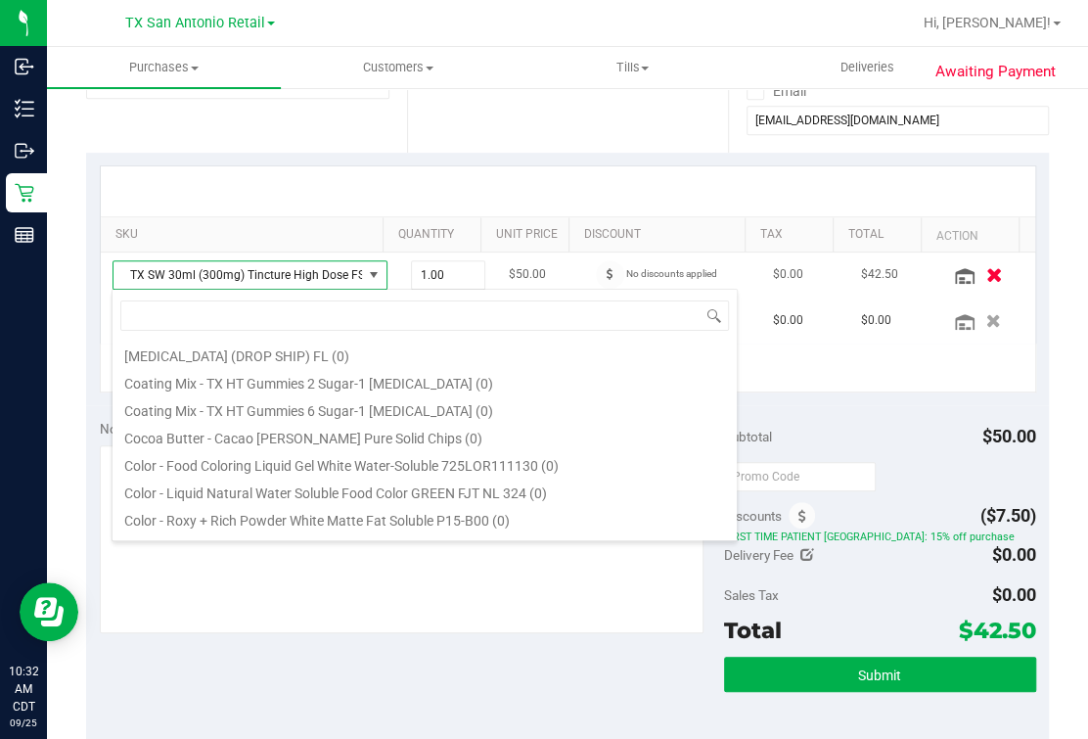
click at [838, 280] on icon "button" at bounding box center [994, 274] width 17 height 15
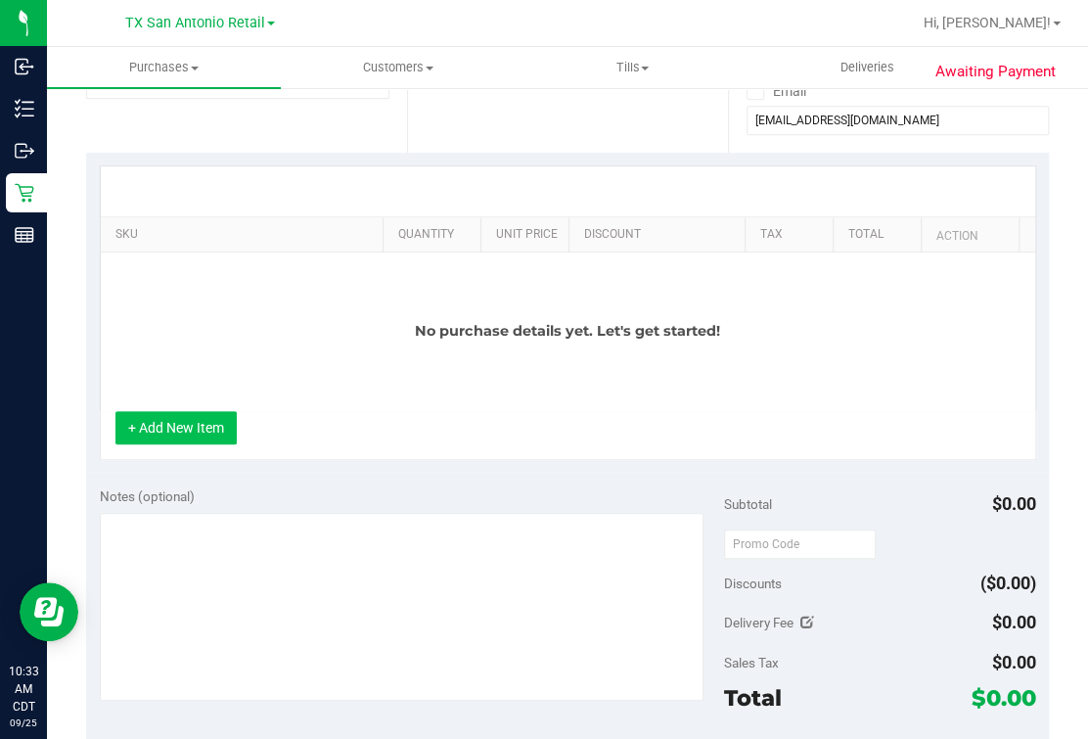
click at [189, 444] on button "+ Add New Item" at bounding box center [175, 427] width 121 height 33
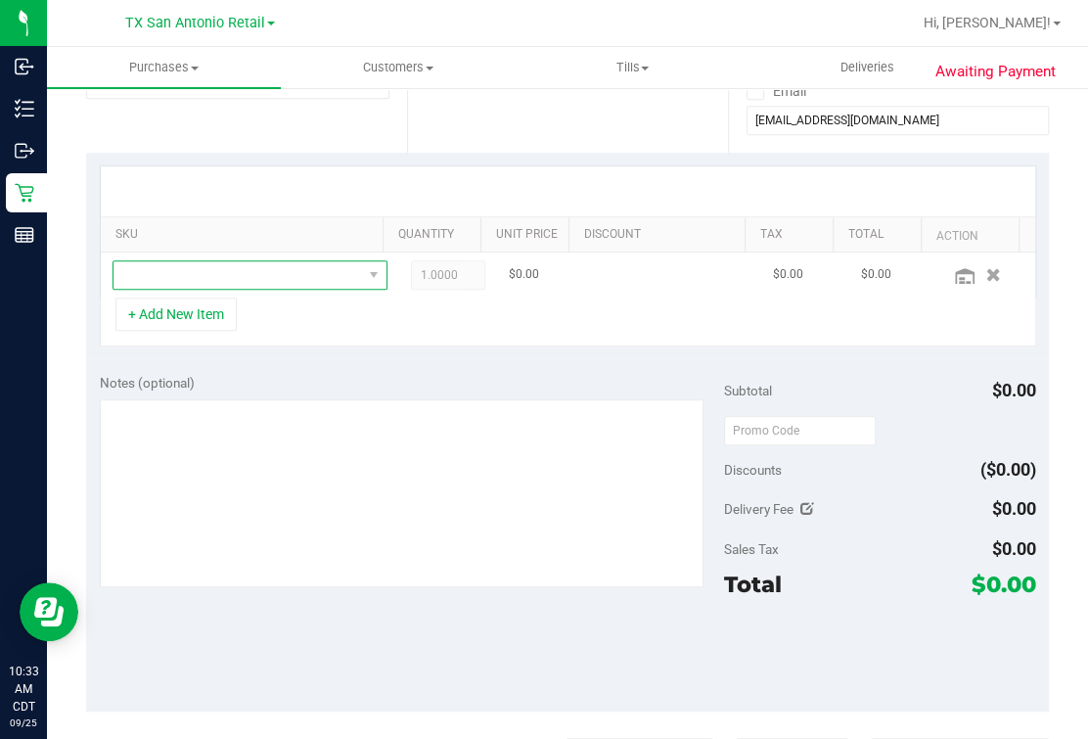
click at [256, 282] on span "NO DATA FOUND" at bounding box center [238, 274] width 249 height 27
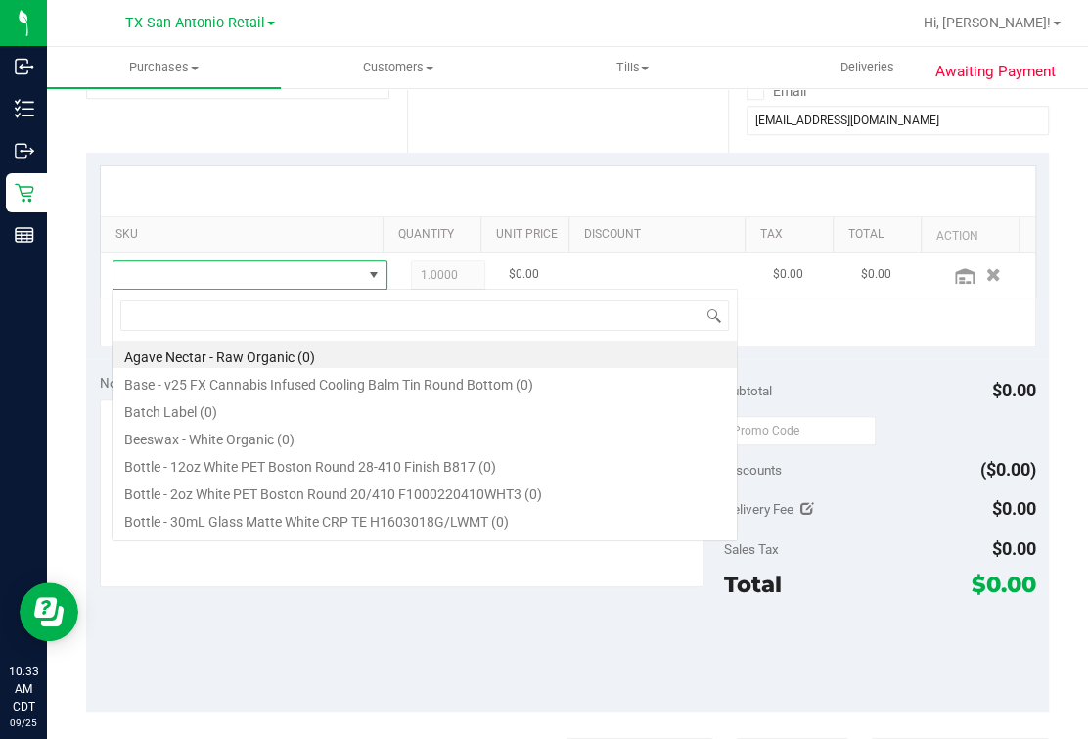
scroll to position [28, 238]
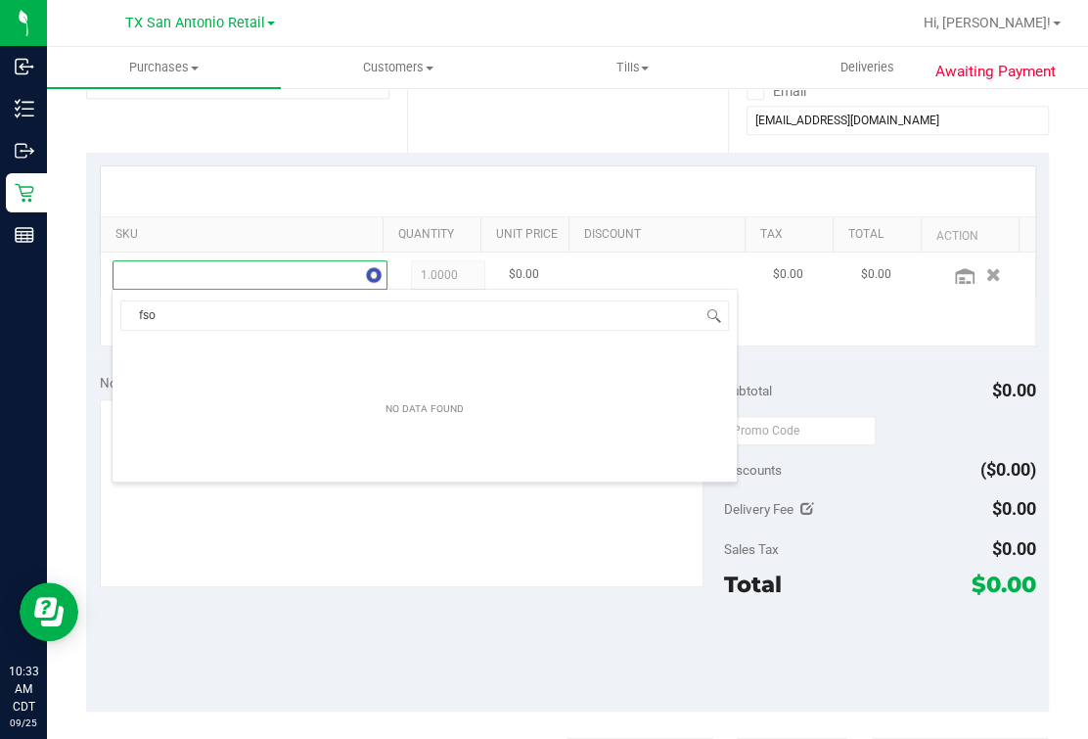
type input "fso"
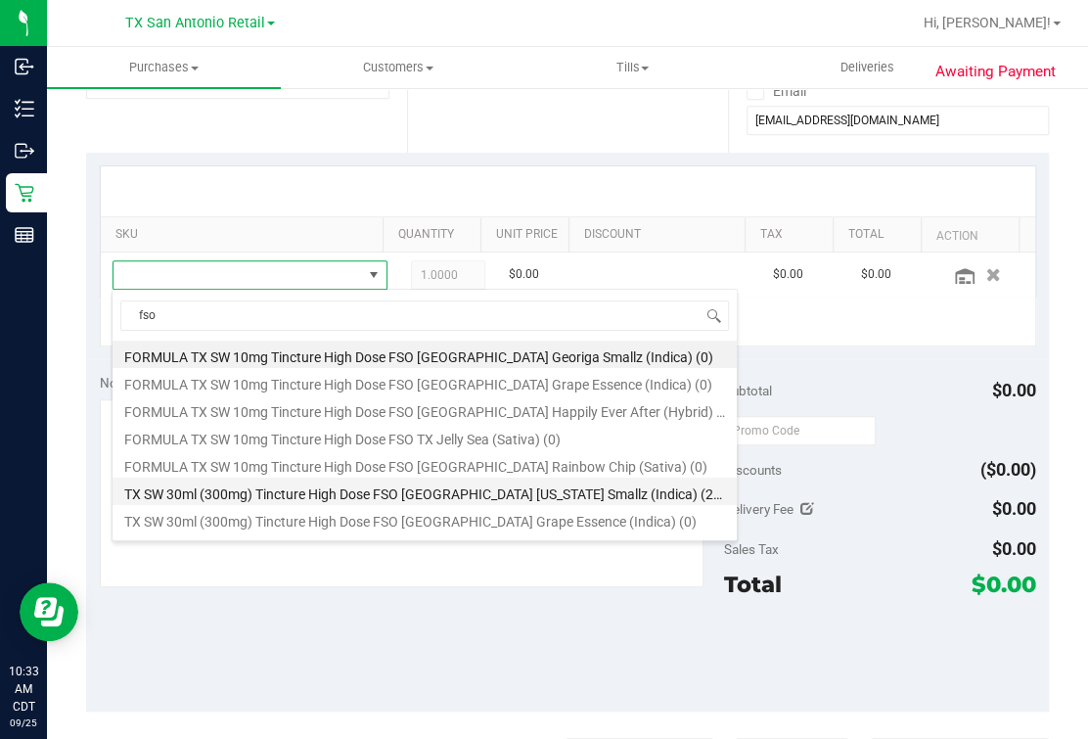
click at [323, 501] on li "TX SW 30ml (300mg) Tincture High Dose FSO TX Georgia Smallz (Indica) (23)" at bounding box center [425, 491] width 624 height 27
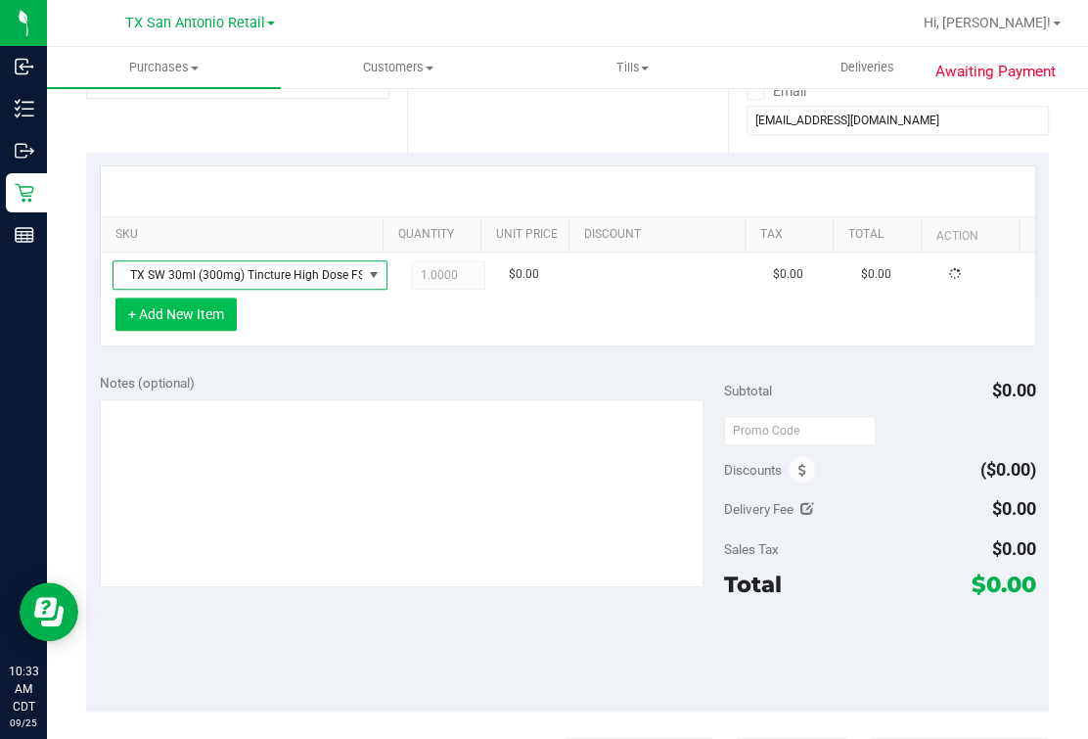
click at [174, 321] on button "+ Add New Item" at bounding box center [175, 314] width 121 height 33
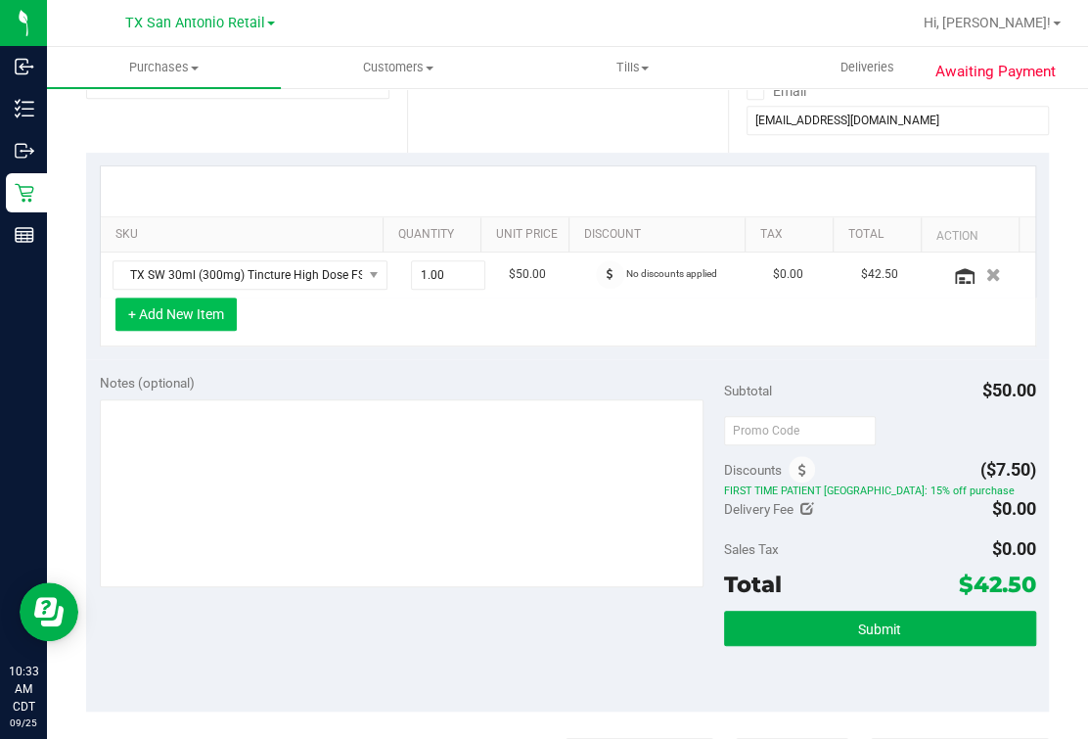
click at [211, 313] on button "+ Add New Item" at bounding box center [175, 314] width 121 height 33
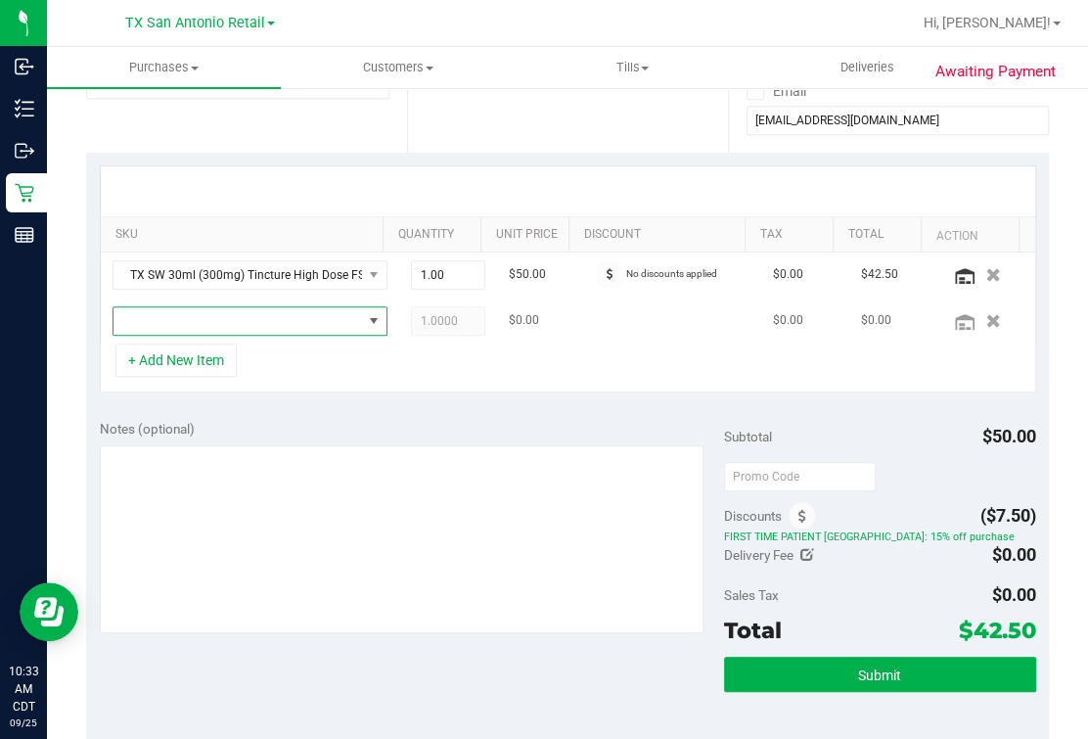
click at [190, 320] on span "NO DATA FOUND" at bounding box center [238, 320] width 249 height 27
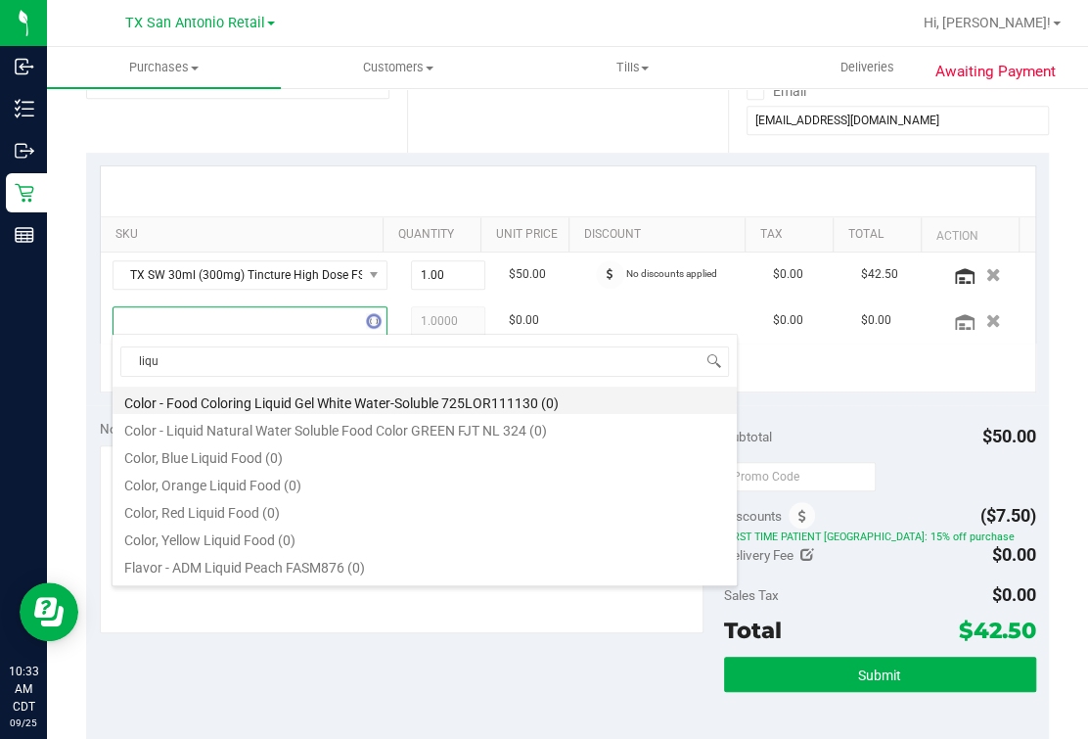
type input "liqui"
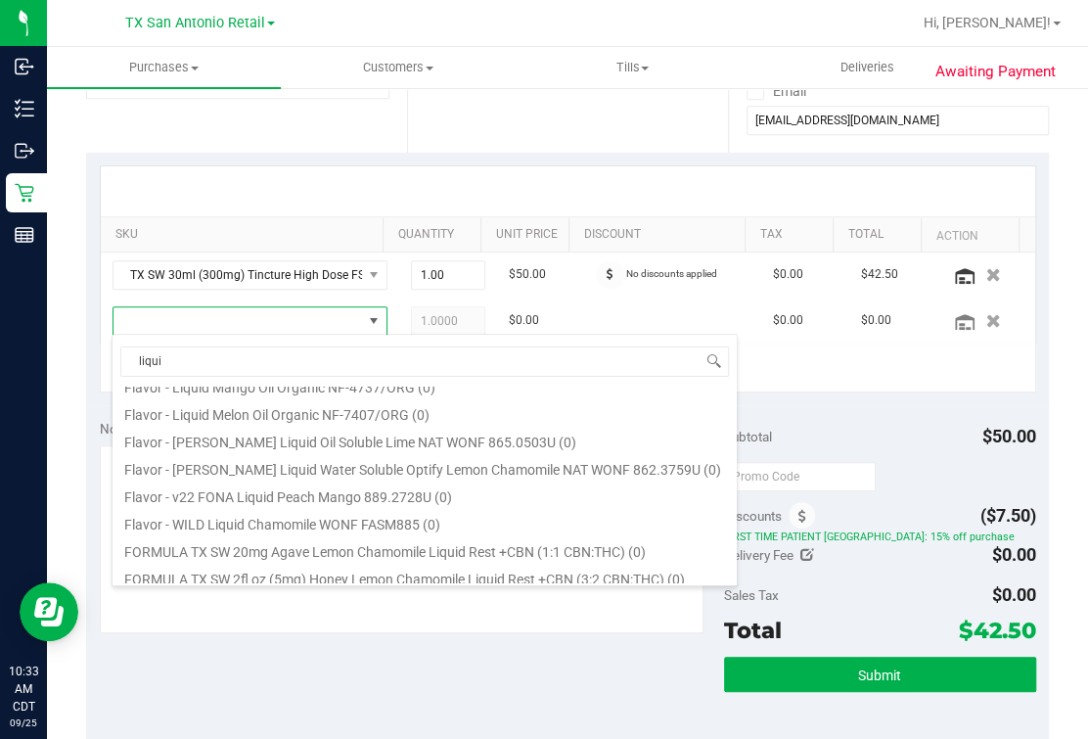
scroll to position [1091, 0]
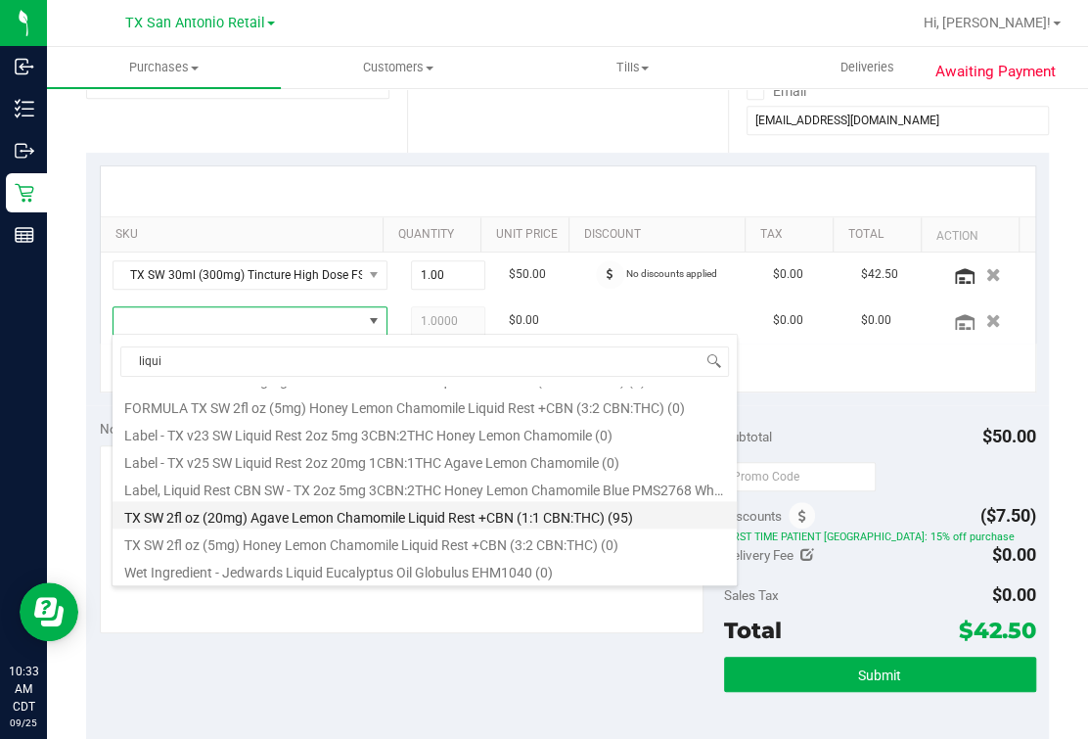
click at [454, 523] on li "TX SW 2fl oz (20mg) Agave Lemon Chamomile Liquid Rest +CBN (1:1 CBN:THC) (95)" at bounding box center [425, 514] width 624 height 27
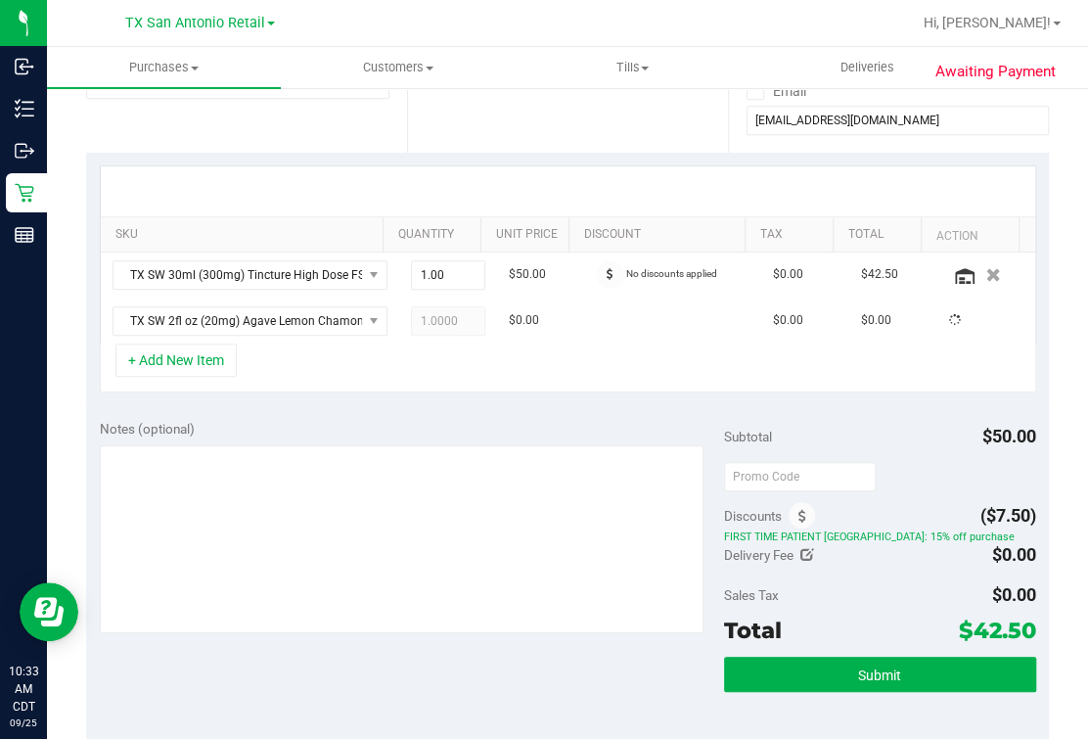
click at [413, 349] on div "+ Add New Item" at bounding box center [568, 368] width 937 height 49
click at [411, 313] on span "1.00 1" at bounding box center [448, 320] width 74 height 29
type input "3"
type input "3.00"
click at [303, 355] on div "+ Add New Item" at bounding box center [568, 368] width 937 height 49
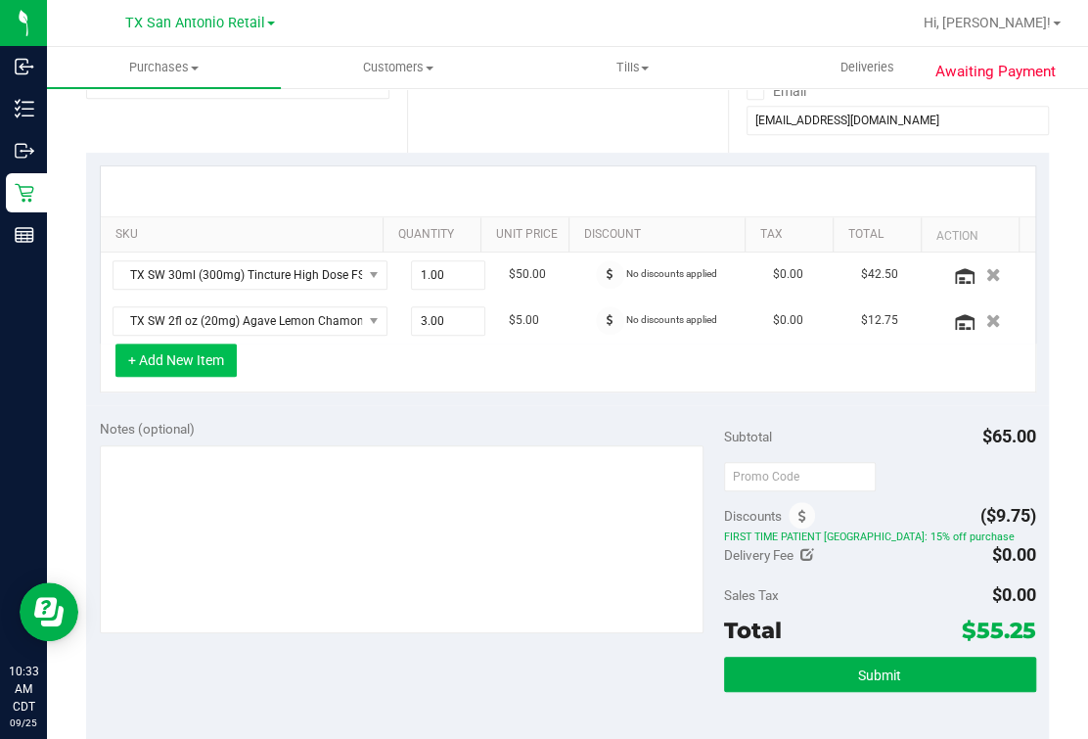
click at [136, 358] on button "+ Add New Item" at bounding box center [175, 360] width 121 height 33
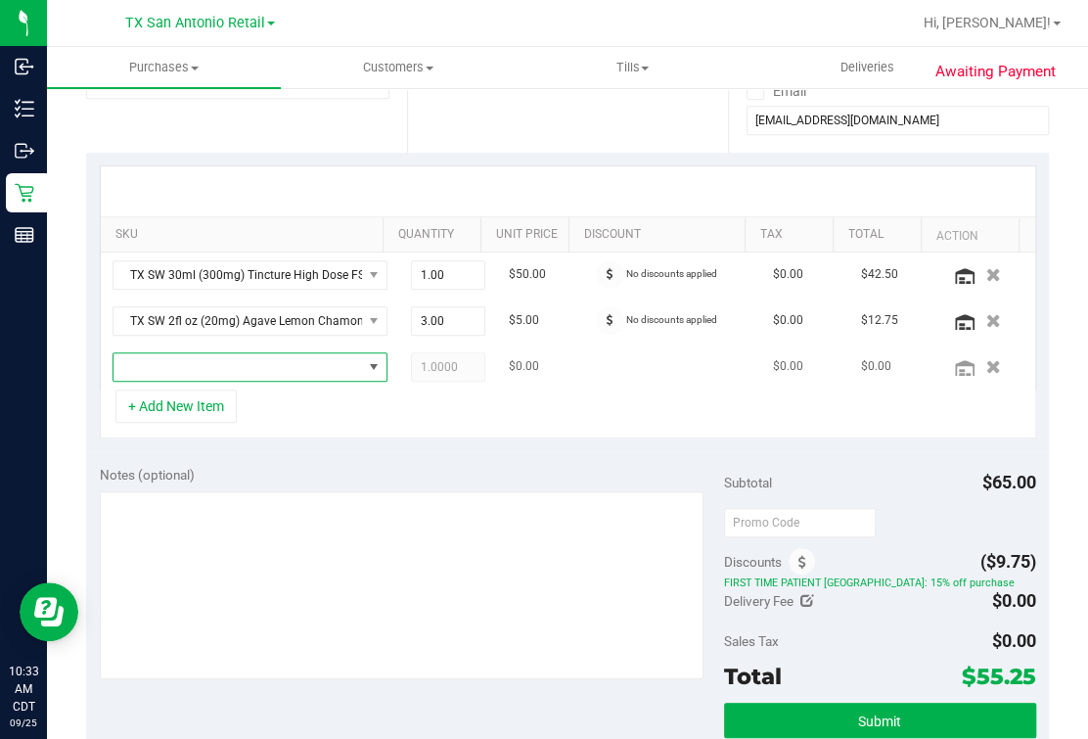
click at [266, 367] on span "NO DATA FOUND" at bounding box center [238, 366] width 249 height 27
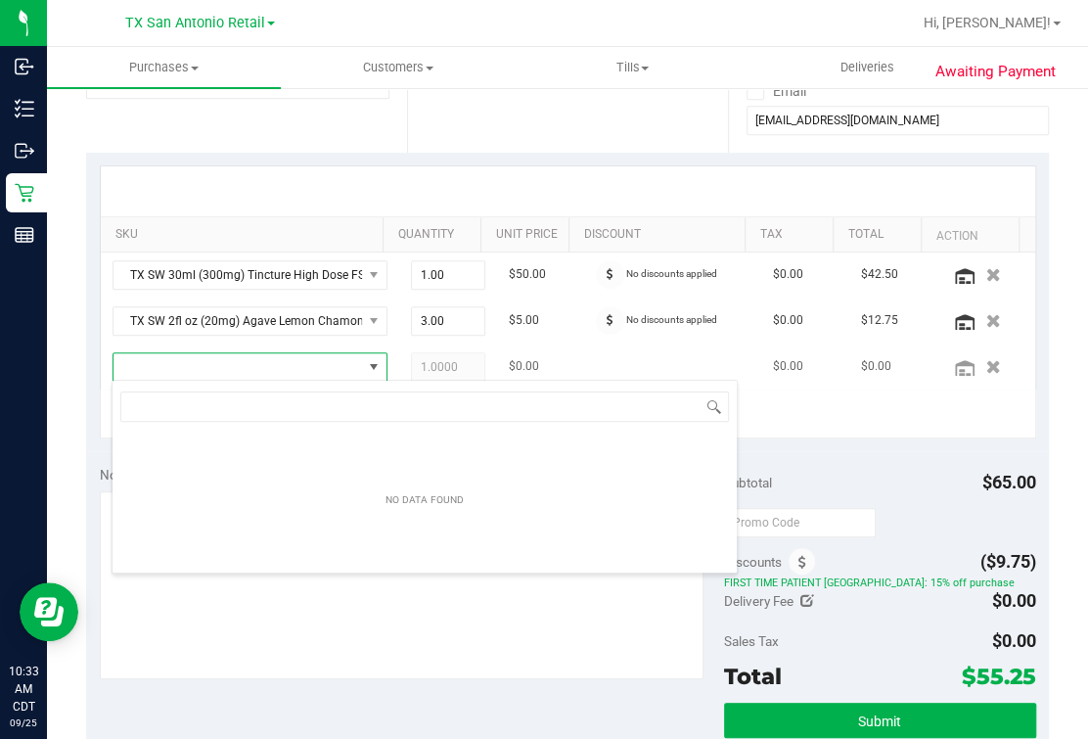
scroll to position [28, 219]
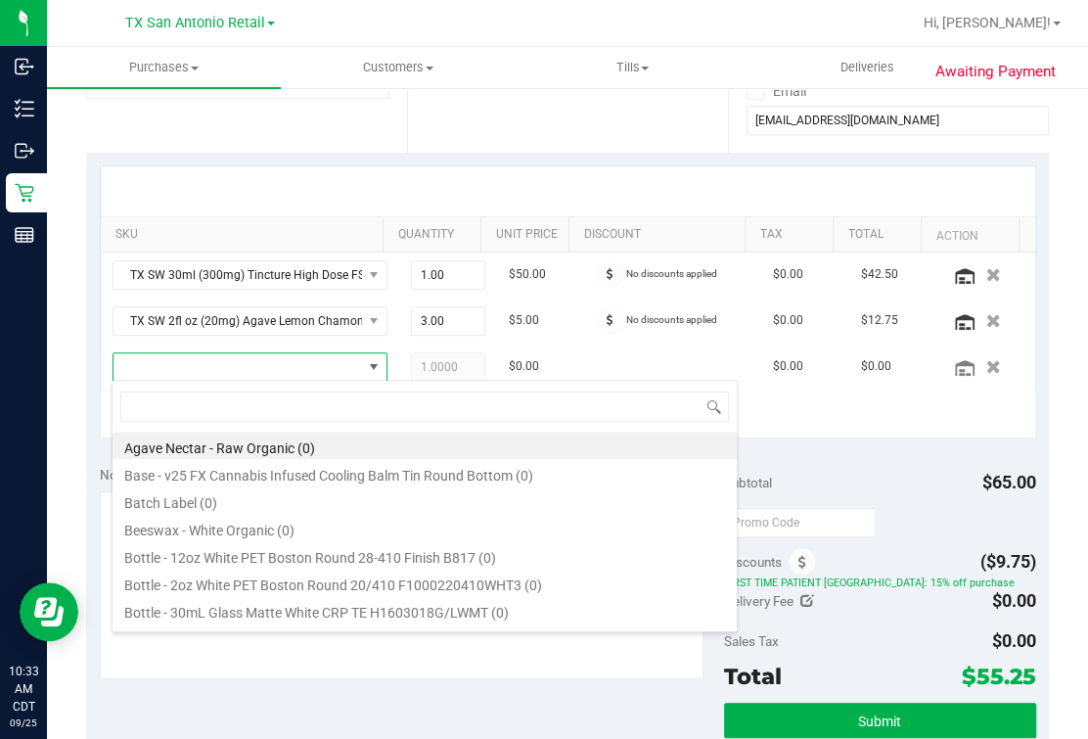
click at [252, 380] on div "Agave Nectar - Raw Organic (0) Base - v25 FX Cannabis Infused Cooling Balm Tin …" at bounding box center [425, 506] width 626 height 253
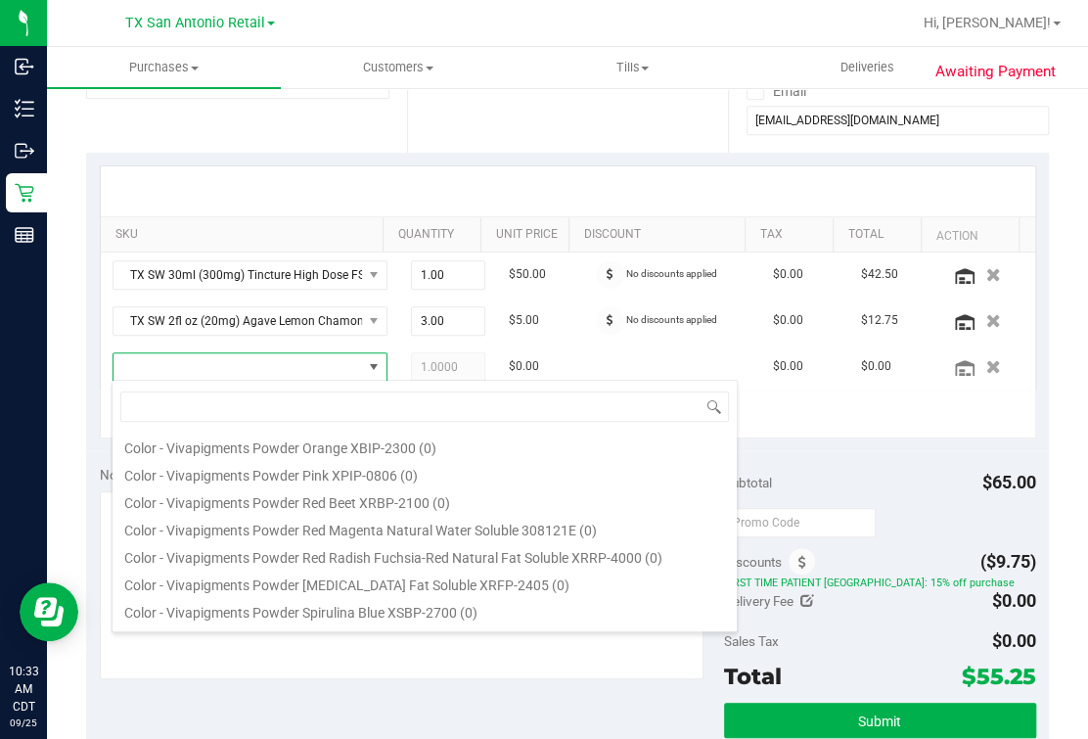
scroll to position [1175, 0]
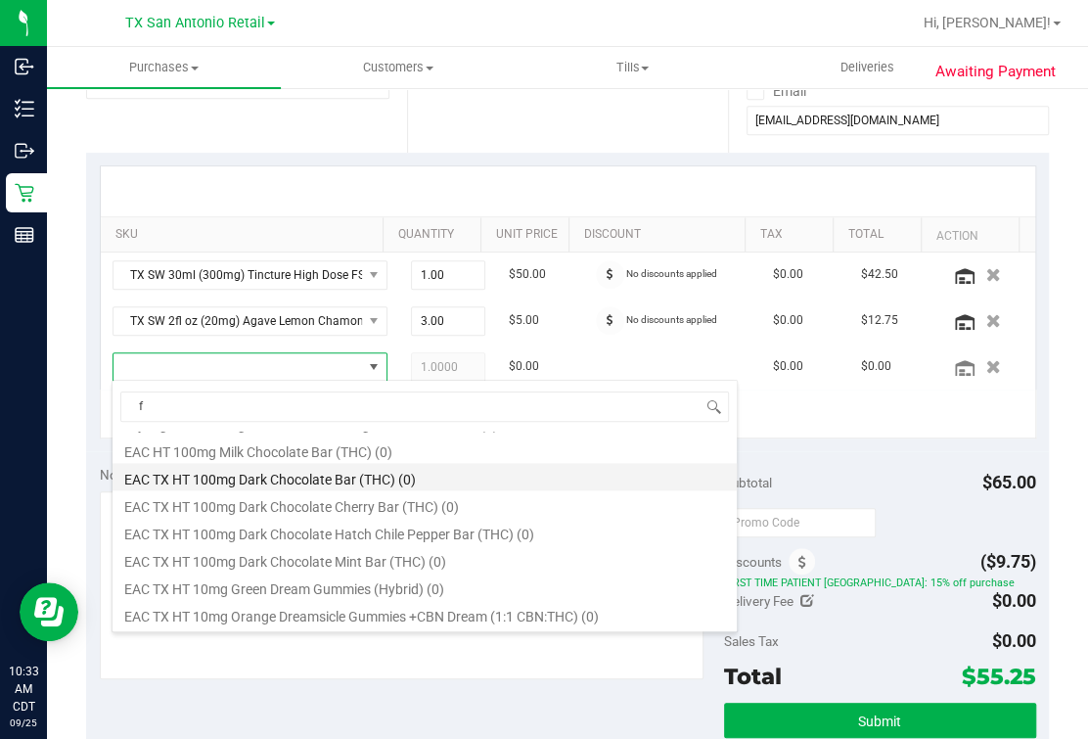
type input "fx"
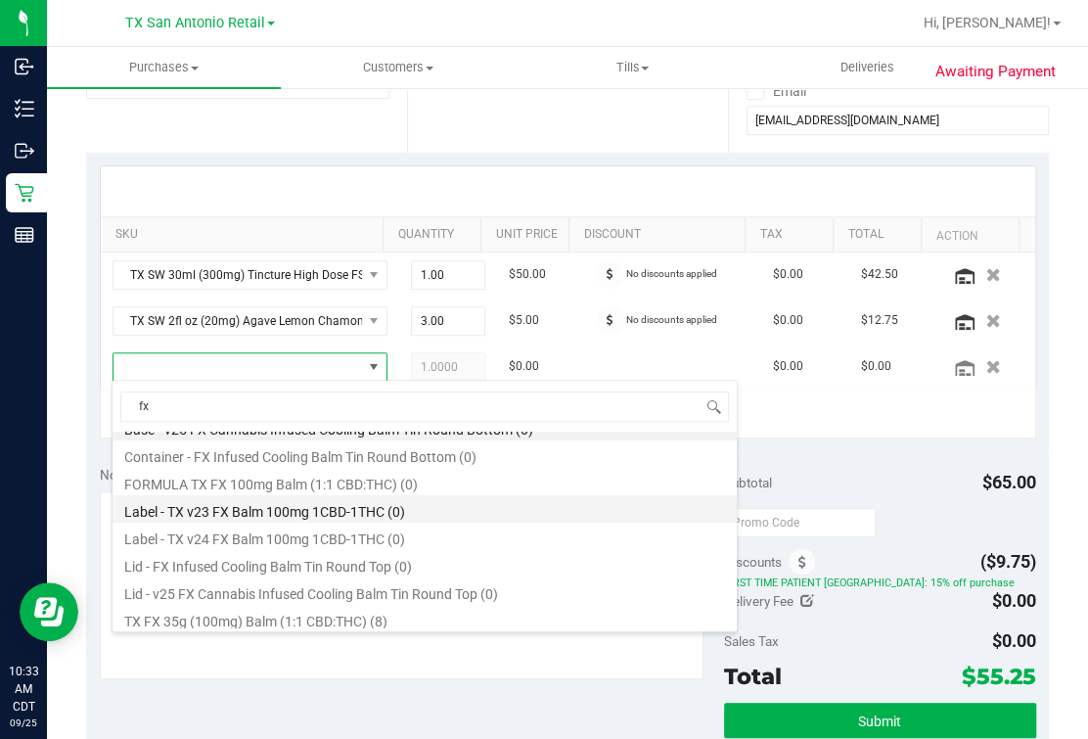
scroll to position [23, 0]
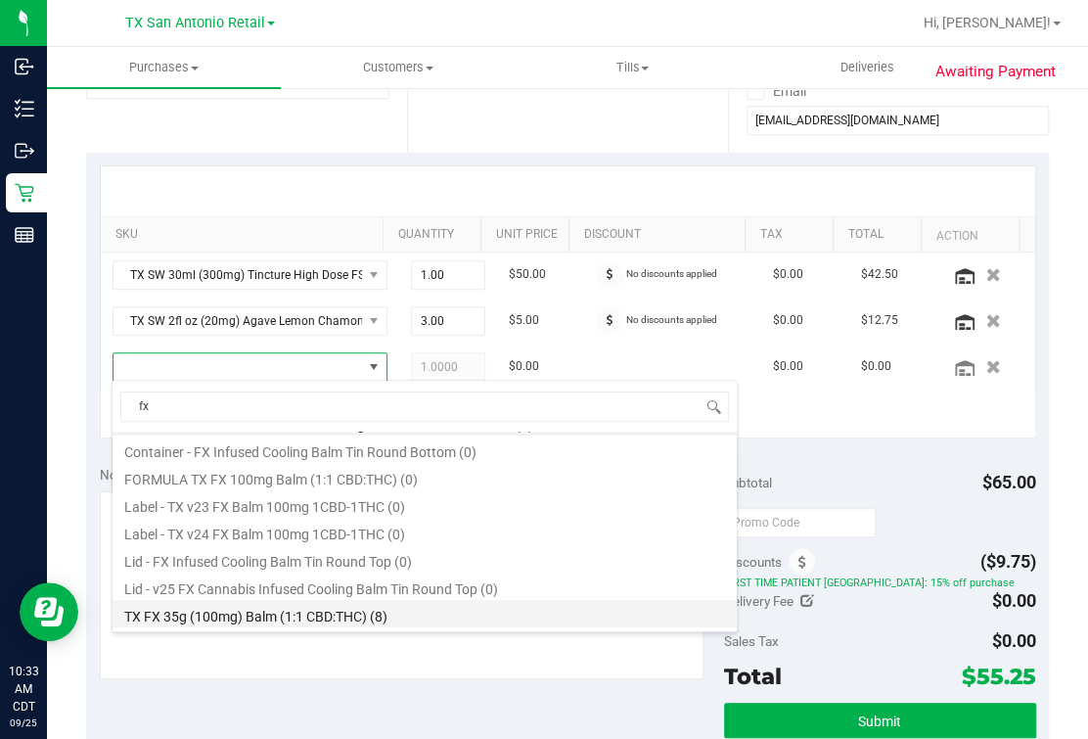
click at [306, 620] on li "TX FX 35g (100mg) Balm (1:1 CBD:THC) (8)" at bounding box center [425, 613] width 624 height 27
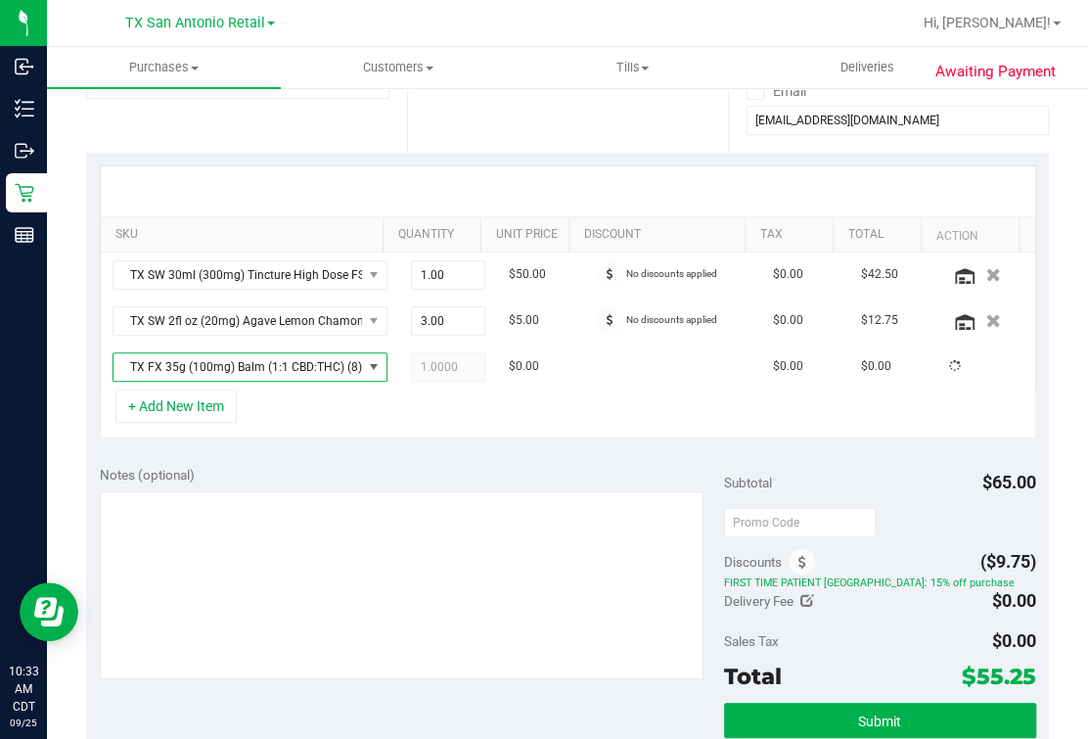
click at [400, 400] on div "+ Add New Item" at bounding box center [568, 414] width 937 height 49
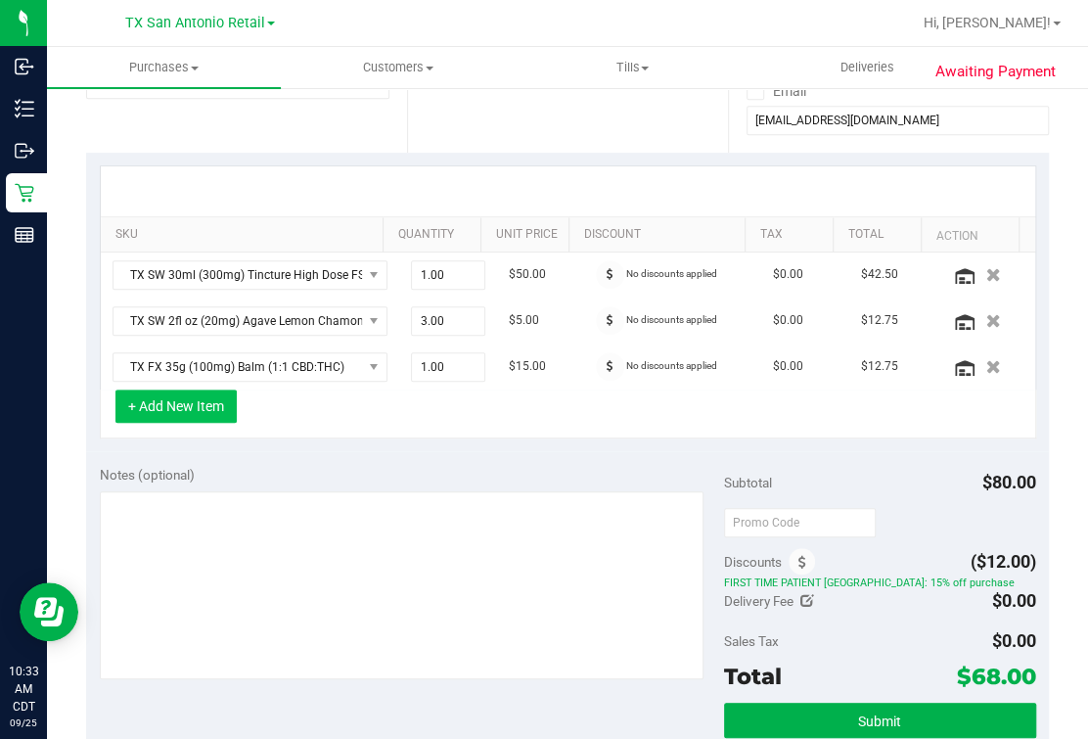
click at [171, 411] on button "+ Add New Item" at bounding box center [175, 406] width 121 height 33
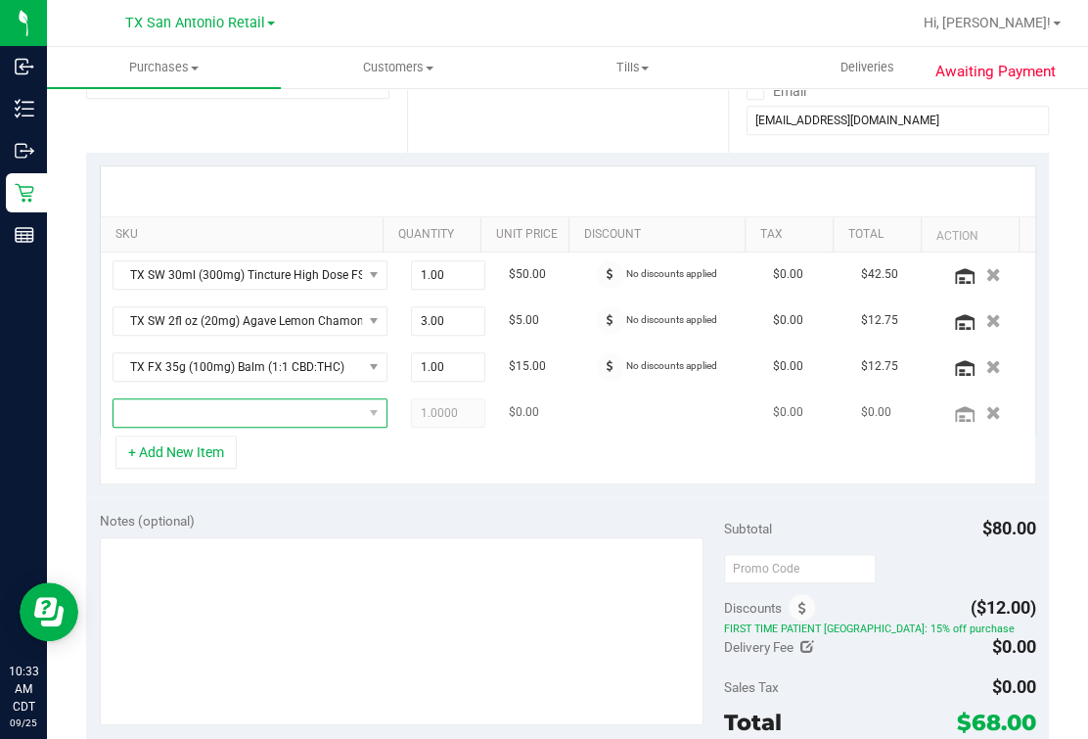
click at [254, 414] on span "NO DATA FOUND" at bounding box center [238, 412] width 249 height 27
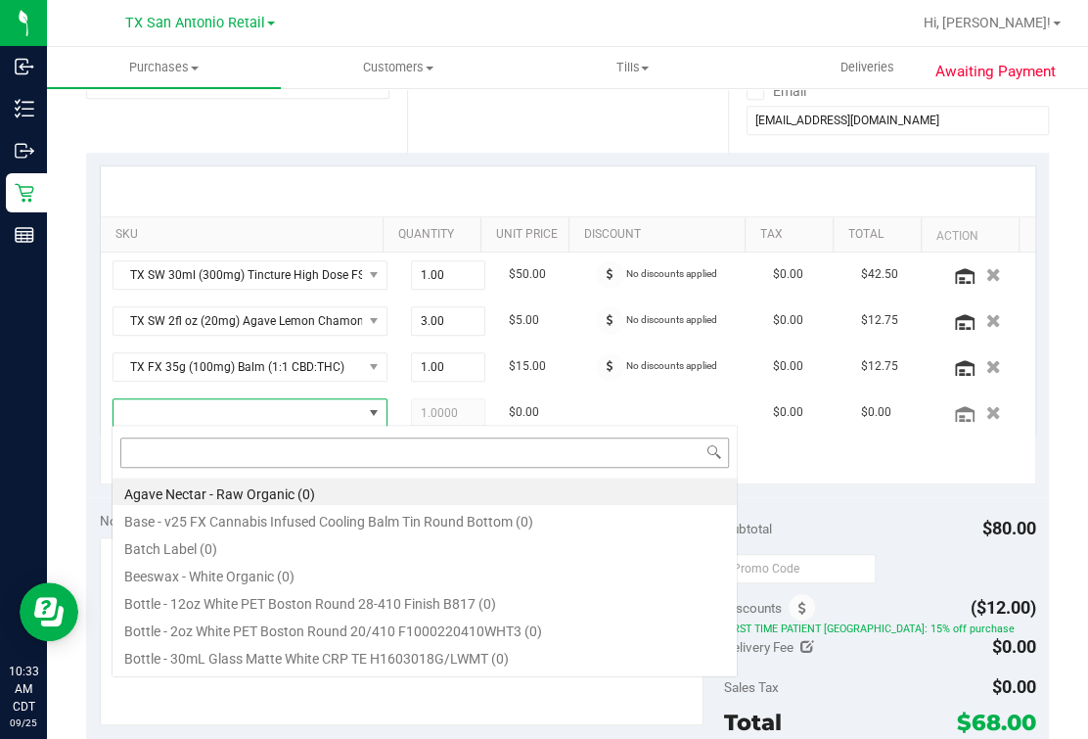
scroll to position [28, 219]
type input "frui"
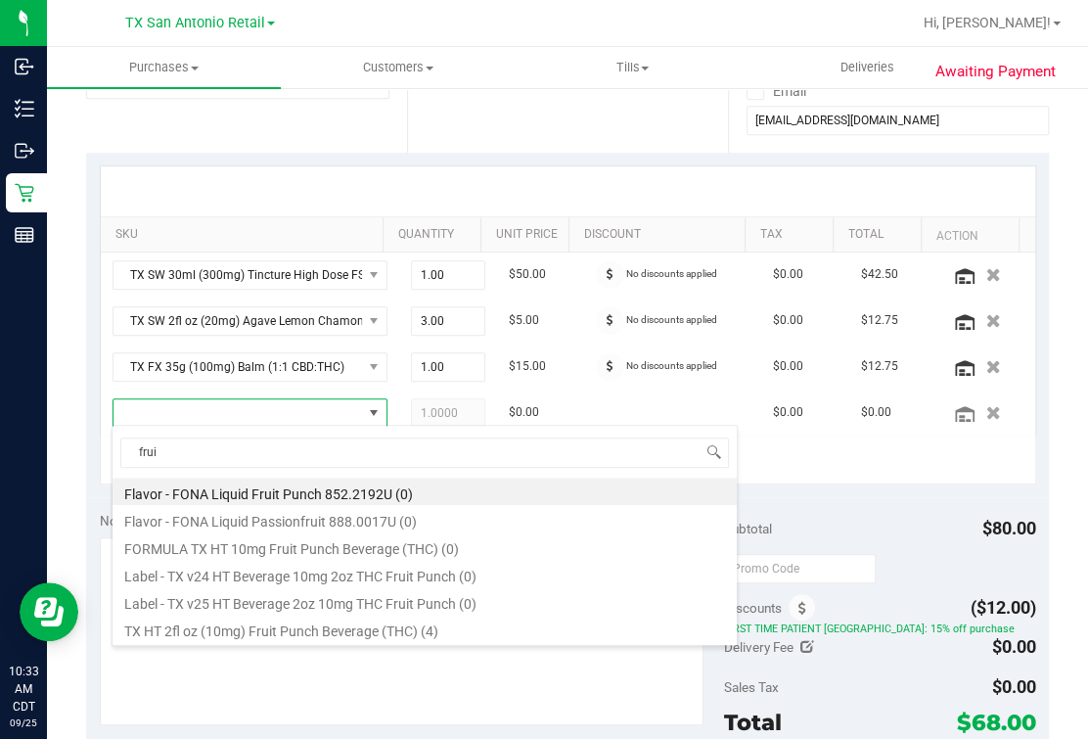
click at [281, 641] on div "frui Flavor - FONA Liquid Fruit Punch 852.2192U (0) Flavor - FONA Liquid Passio…" at bounding box center [425, 535] width 626 height 221
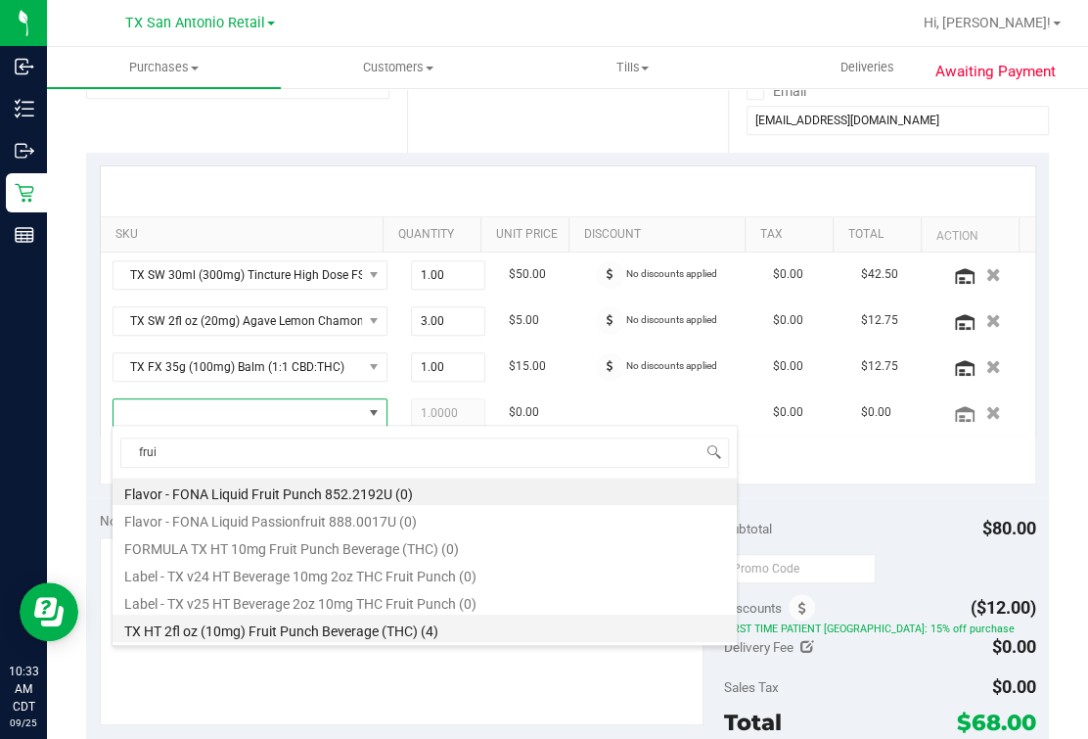
click at [315, 627] on li "TX HT 2fl oz (10mg) Fruit Punch Beverage (THC) (4)" at bounding box center [425, 628] width 624 height 27
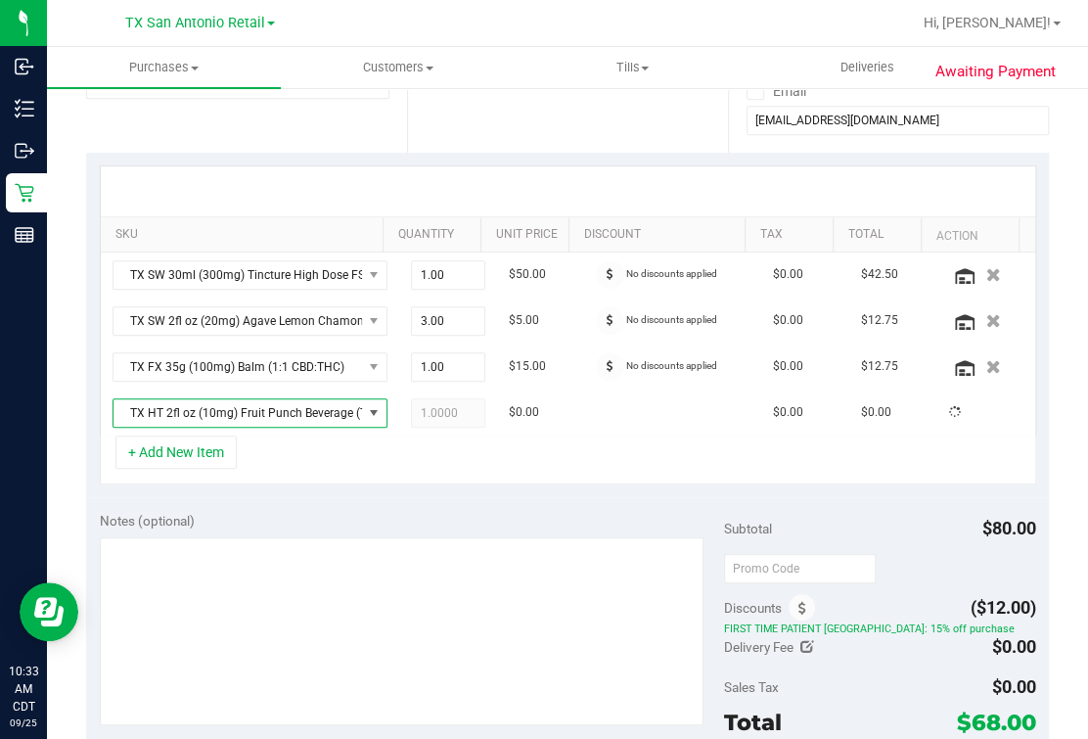
click at [405, 467] on div "+ Add New Item" at bounding box center [568, 460] width 937 height 49
click at [348, 439] on div "+ Add New Item" at bounding box center [568, 460] width 937 height 49
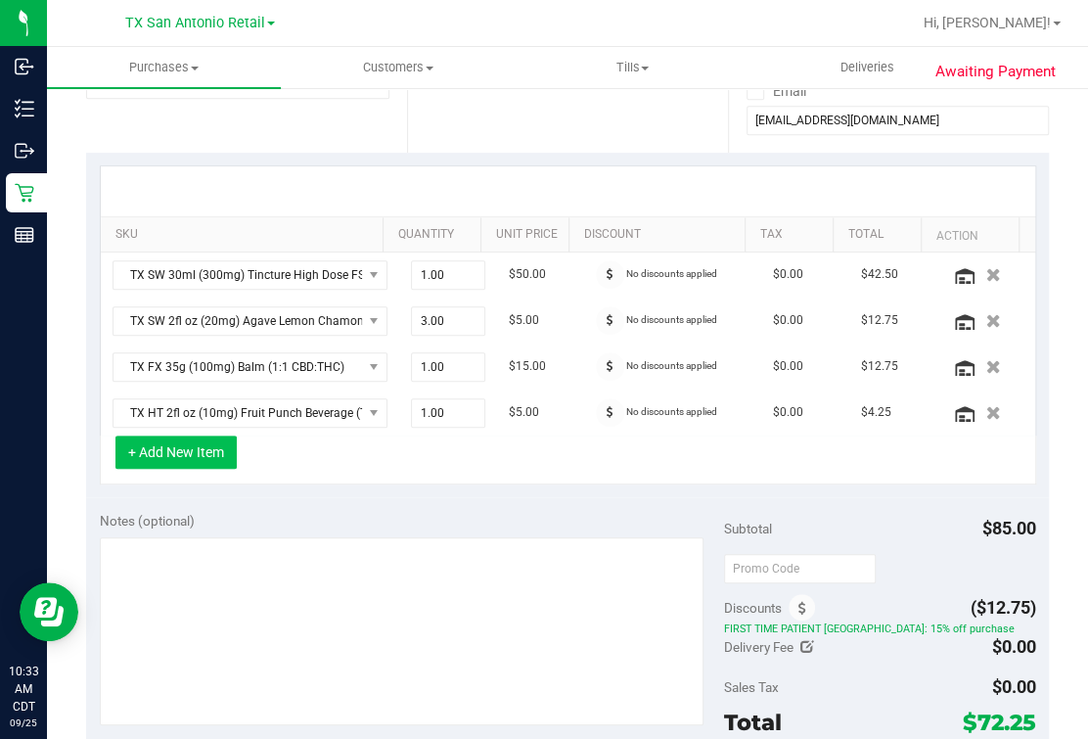
click at [160, 450] on button "+ Add New Item" at bounding box center [175, 452] width 121 height 33
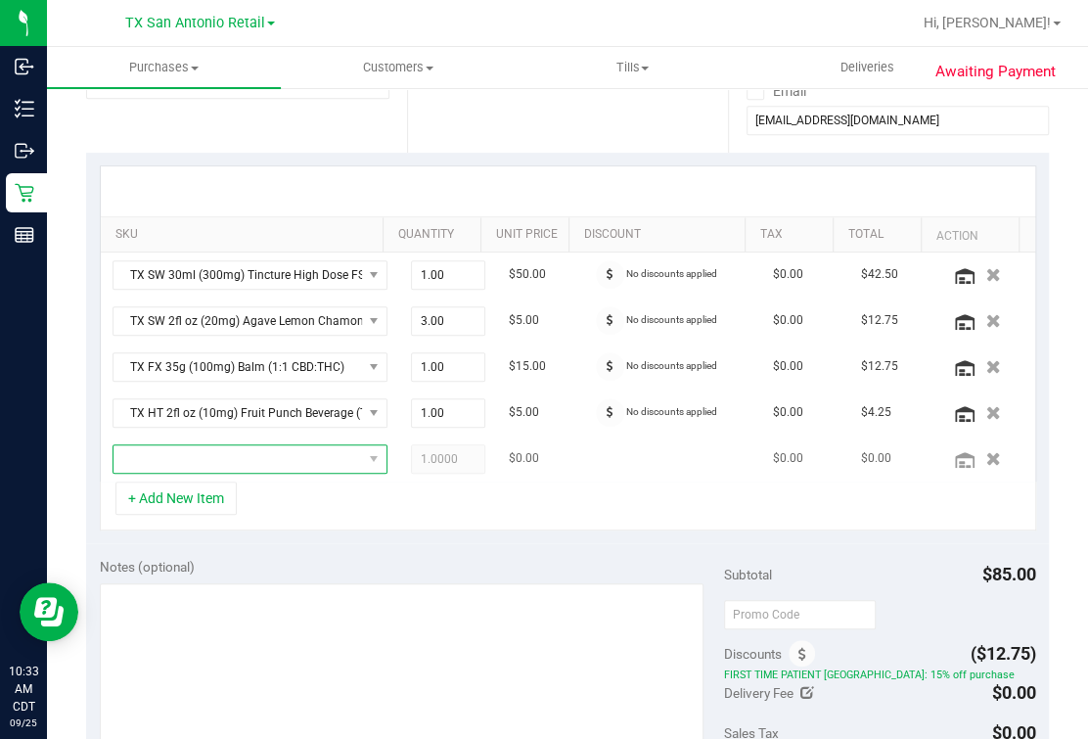
click at [283, 450] on span "NO DATA FOUND" at bounding box center [238, 458] width 249 height 27
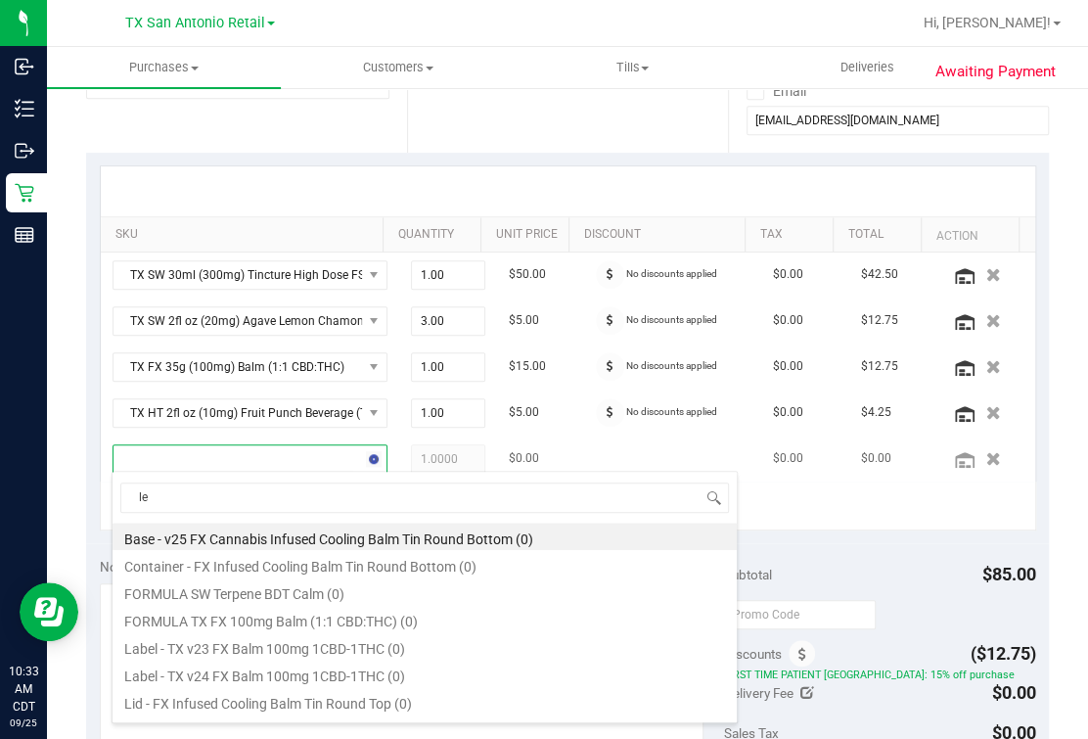
type input "lem"
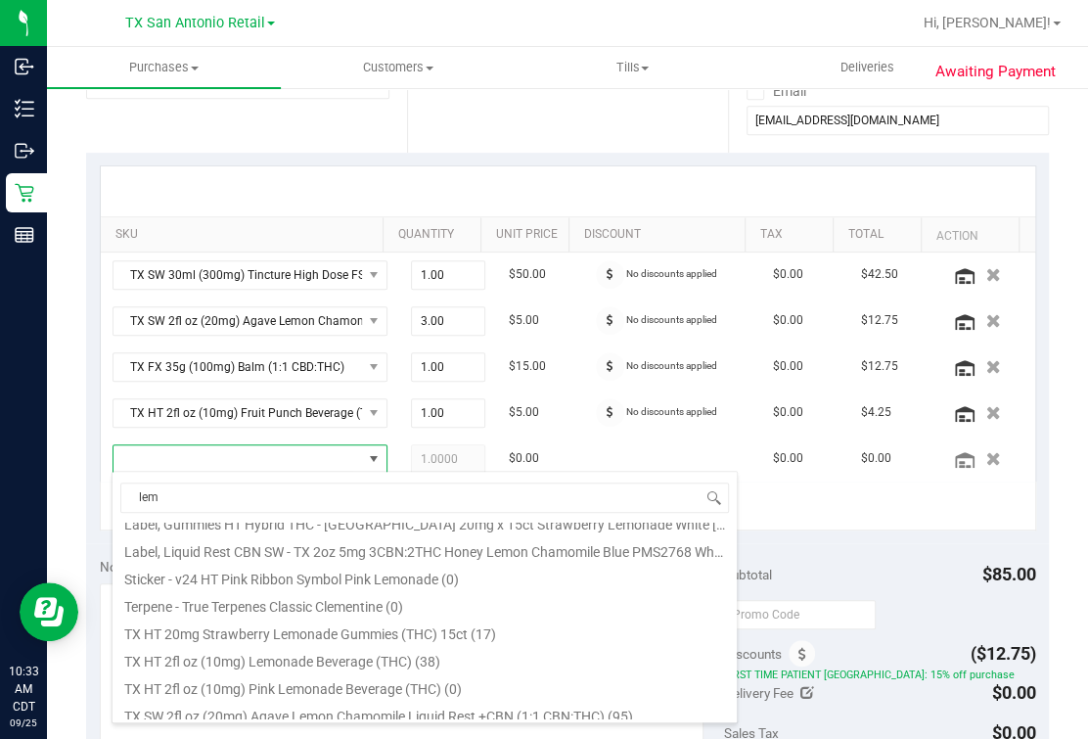
scroll to position [654, 0]
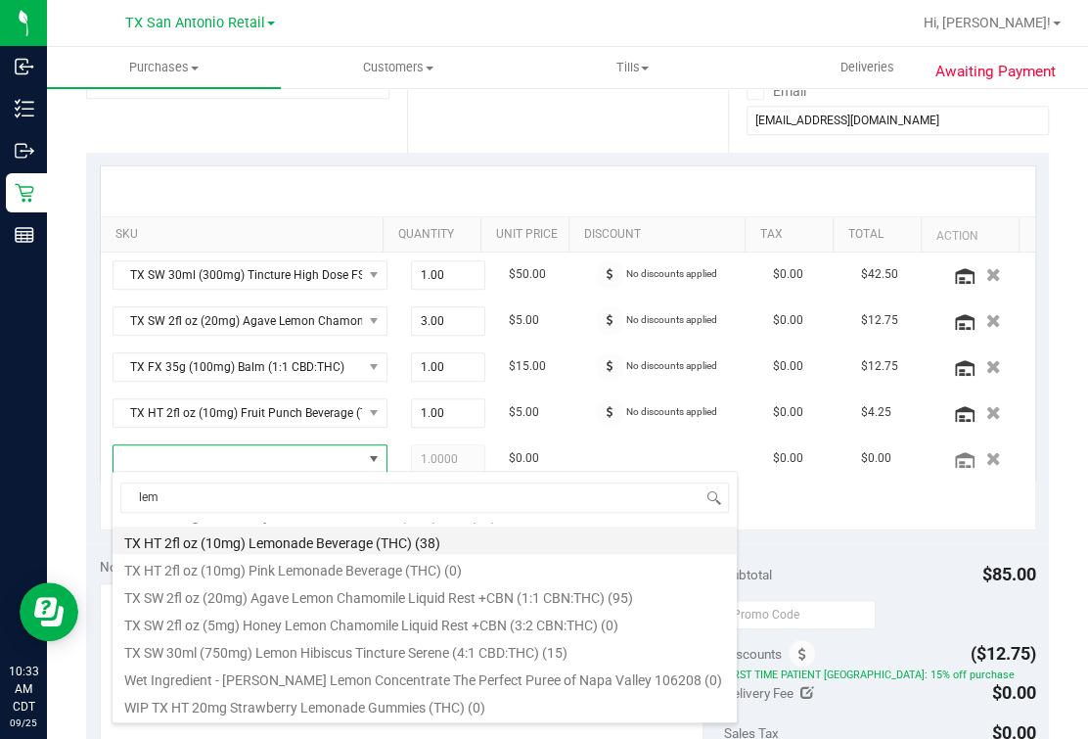
click at [410, 534] on li "TX HT 2fl oz (10mg) Lemonade Beverage (THC) (38)" at bounding box center [425, 540] width 624 height 27
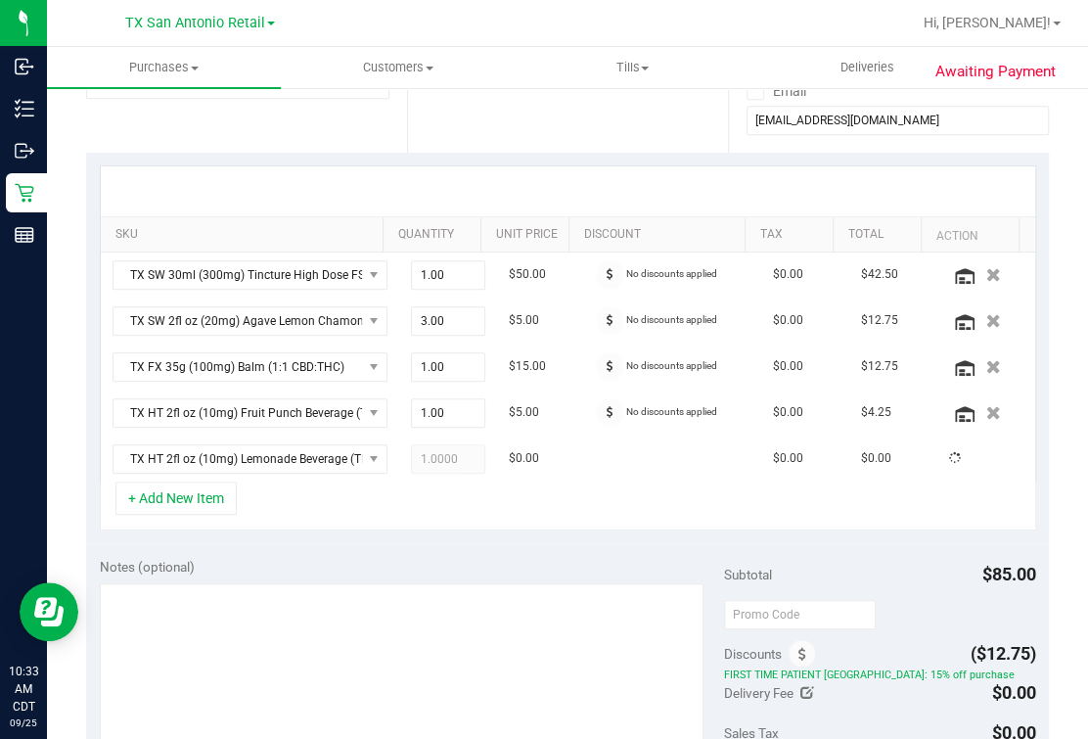
click at [369, 506] on div "+ Add New Item" at bounding box center [568, 506] width 937 height 49
click at [165, 489] on button "+ Add New Item" at bounding box center [175, 498] width 121 height 33
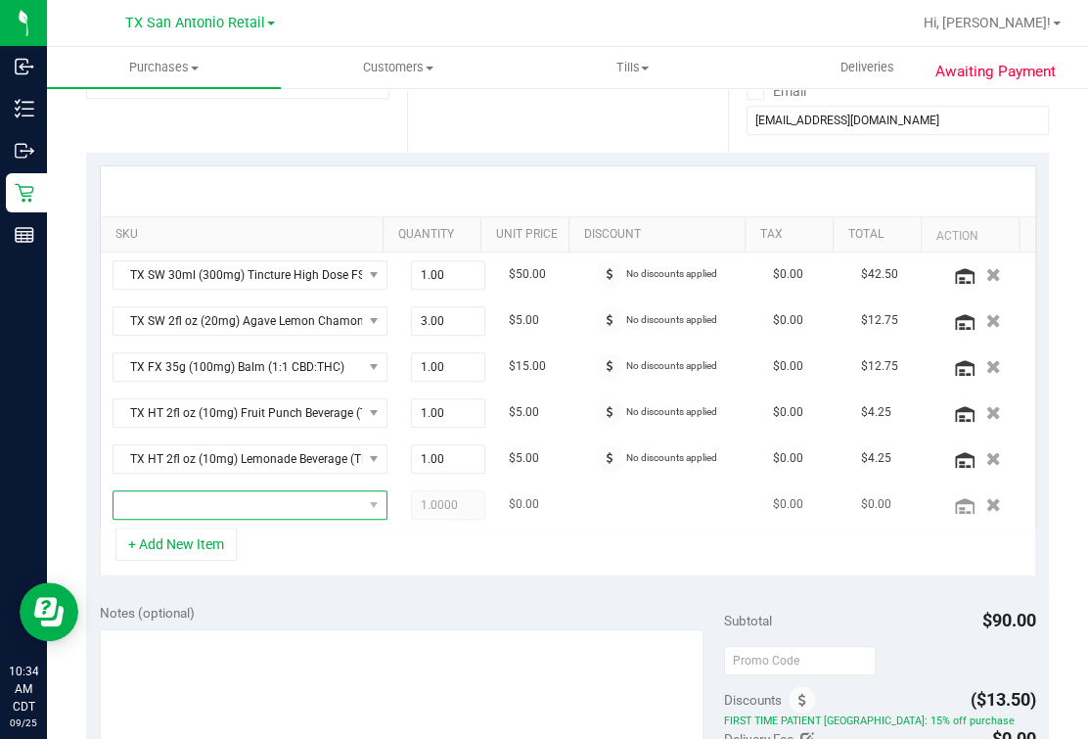
click at [225, 505] on span "NO DATA FOUND" at bounding box center [238, 504] width 249 height 27
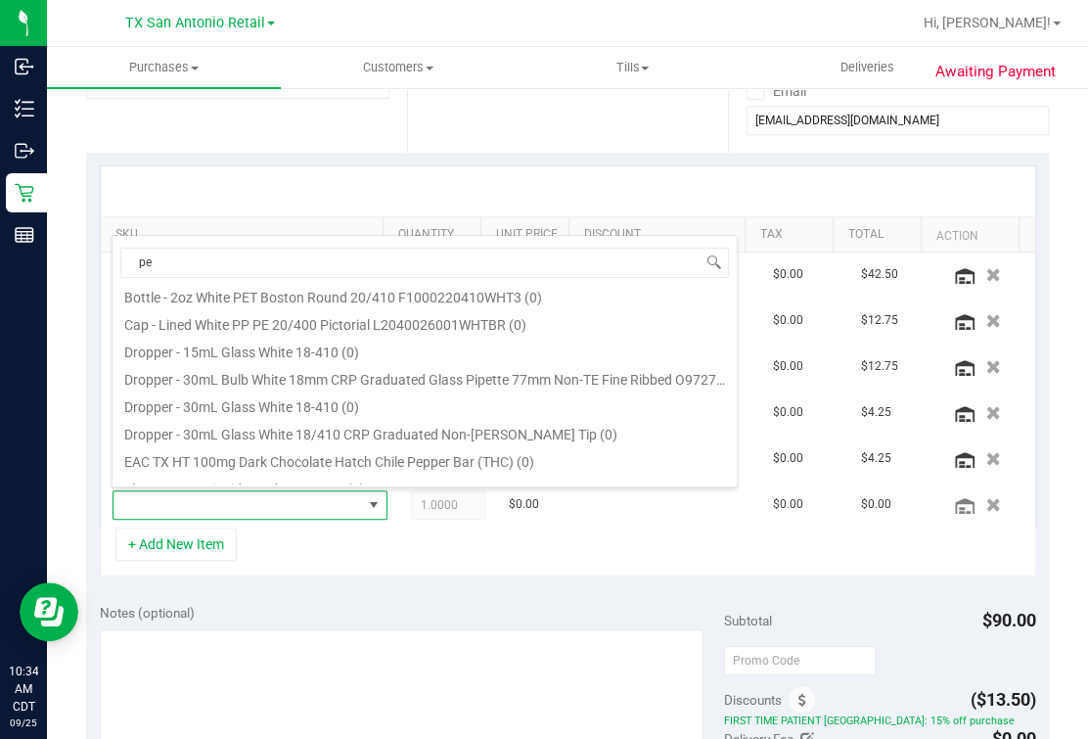
scroll to position [0, 0]
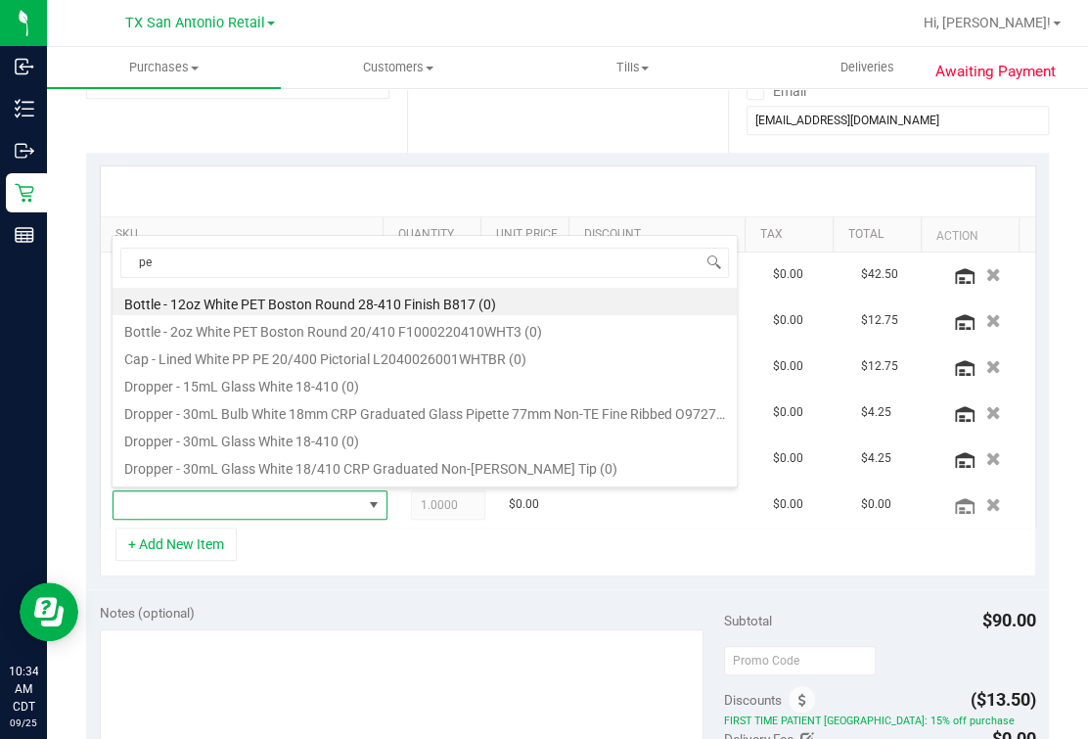
type input "p"
type input "bev"
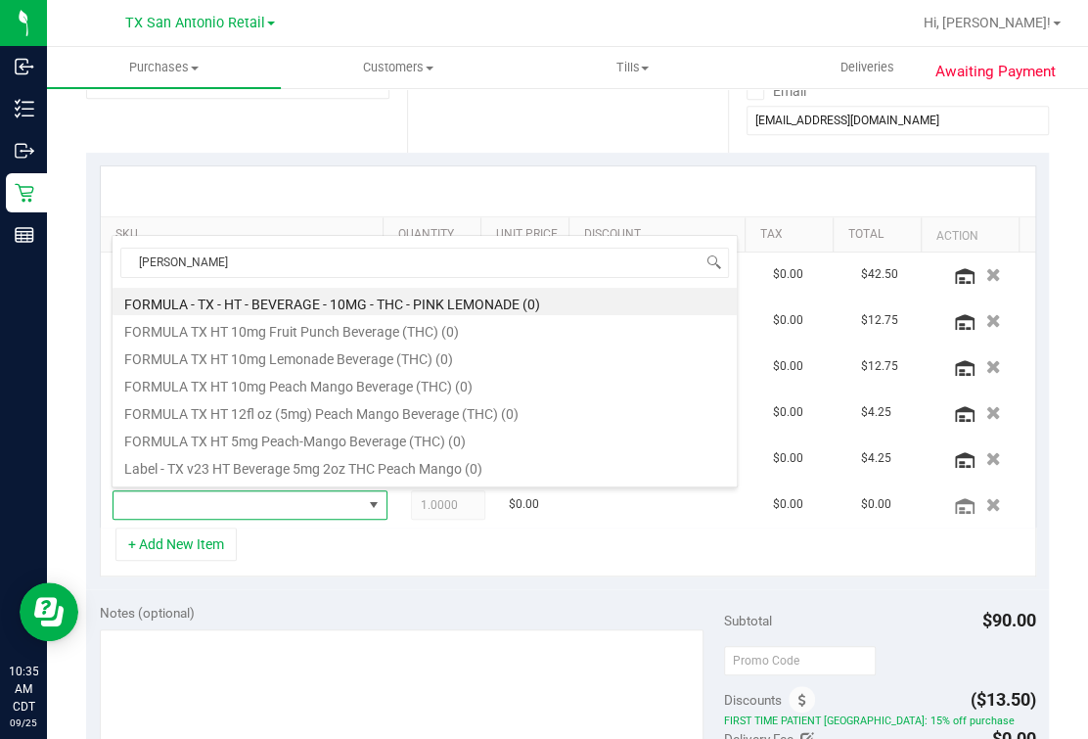
click at [334, 545] on div "+ Add New Item" at bounding box center [568, 552] width 937 height 49
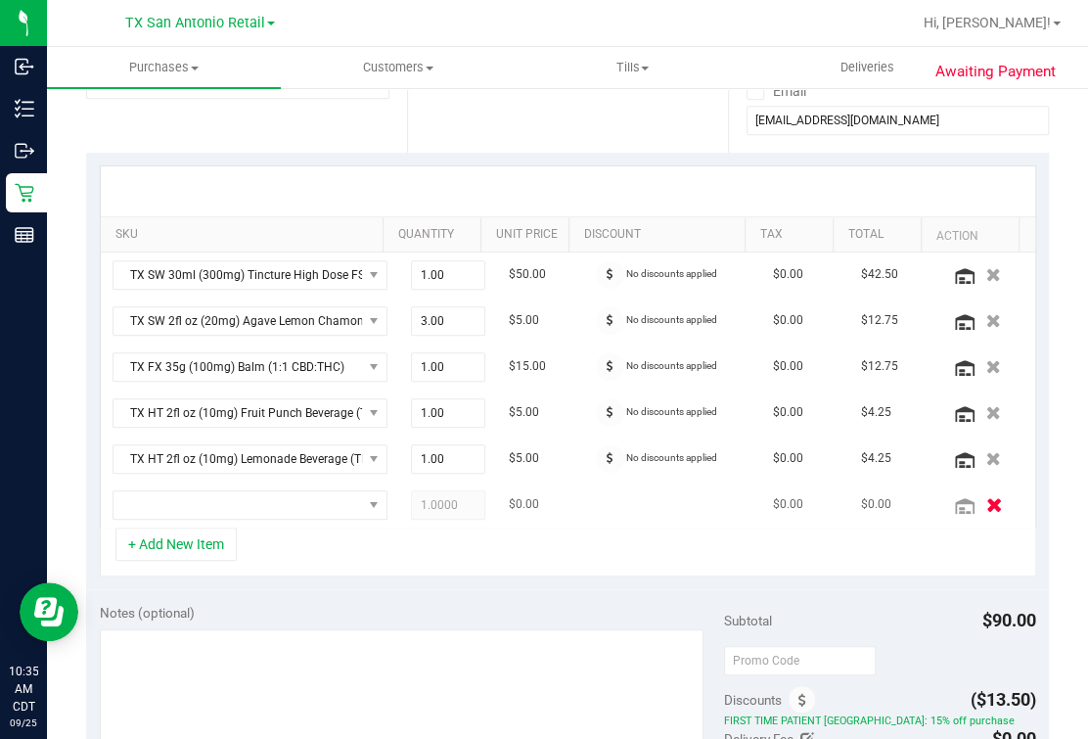
click at [838, 500] on icon "button" at bounding box center [994, 504] width 17 height 15
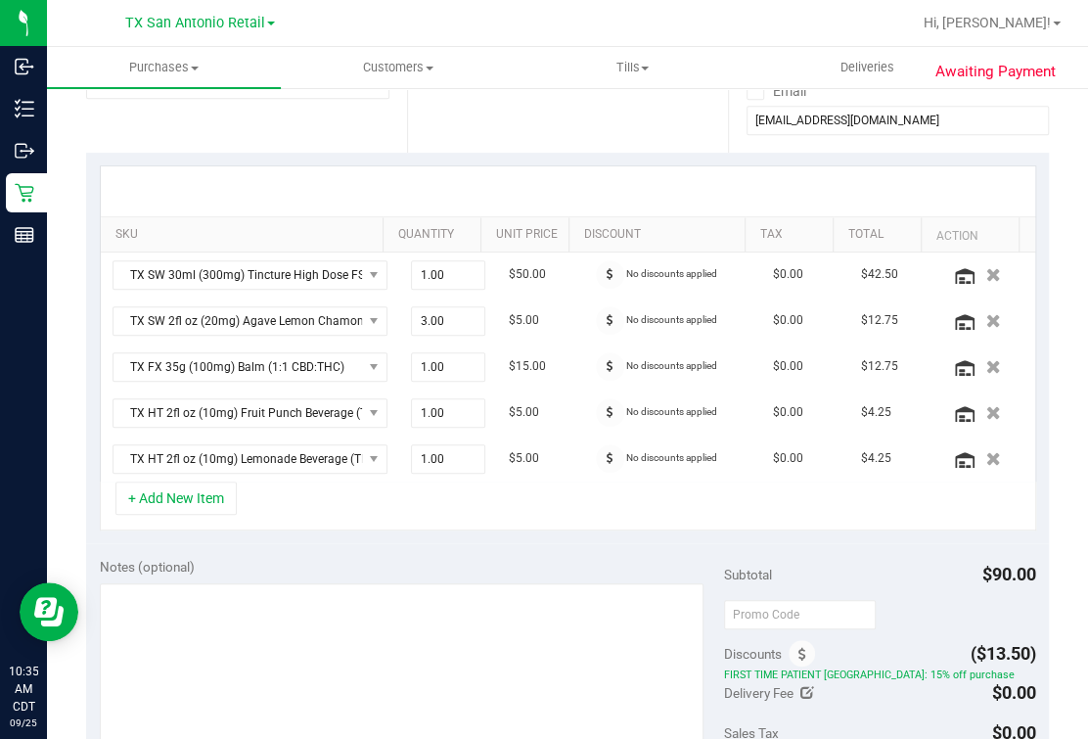
click at [438, 507] on div "+ Add New Item" at bounding box center [568, 506] width 937 height 49
click at [377, 496] on div "+ Add New Item" at bounding box center [568, 506] width 937 height 49
click at [402, 494] on div "+ Add New Item" at bounding box center [568, 506] width 937 height 49
click at [380, 517] on div "+ Add New Item" at bounding box center [568, 506] width 937 height 49
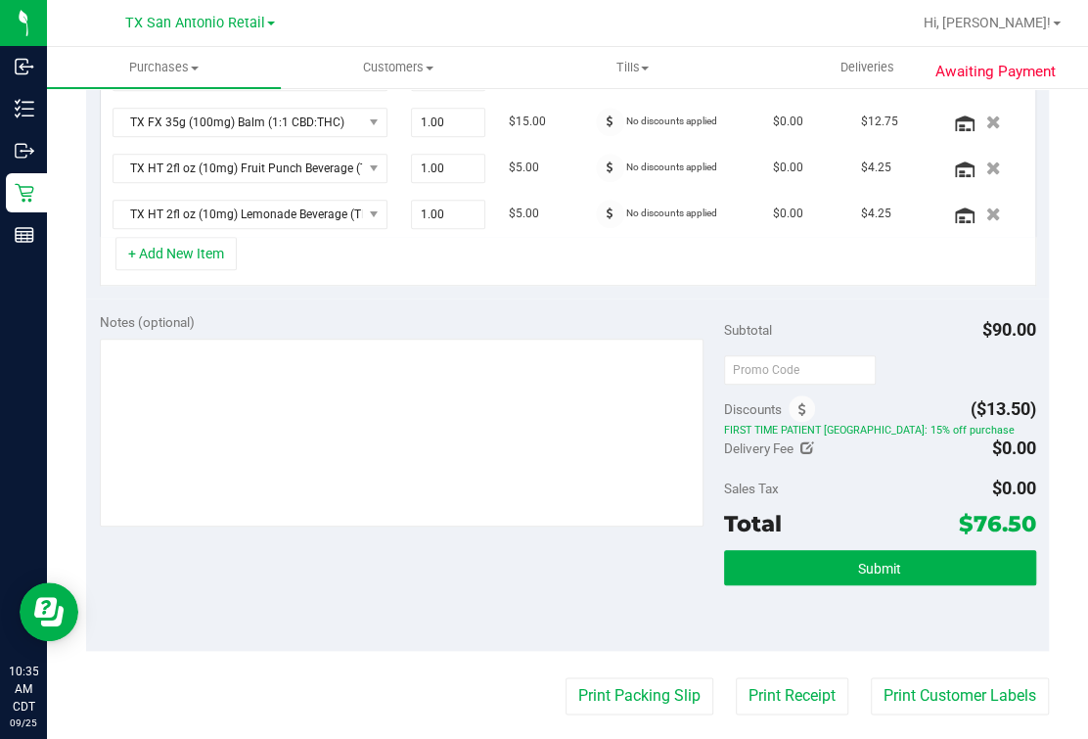
click at [529, 304] on div "Notes (optional) Subtotal $90.00 Discounts ($13.50) FIRST TIME PATIENT TX: 15% …" at bounding box center [567, 475] width 963 height 352
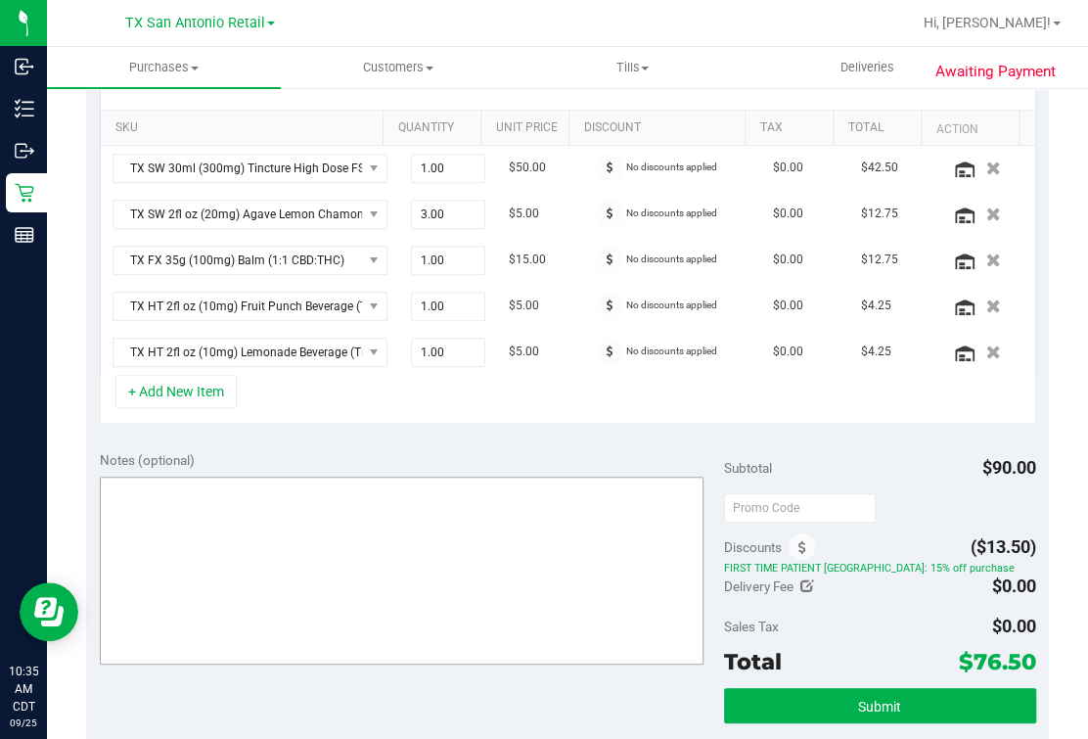
scroll to position [244, 0]
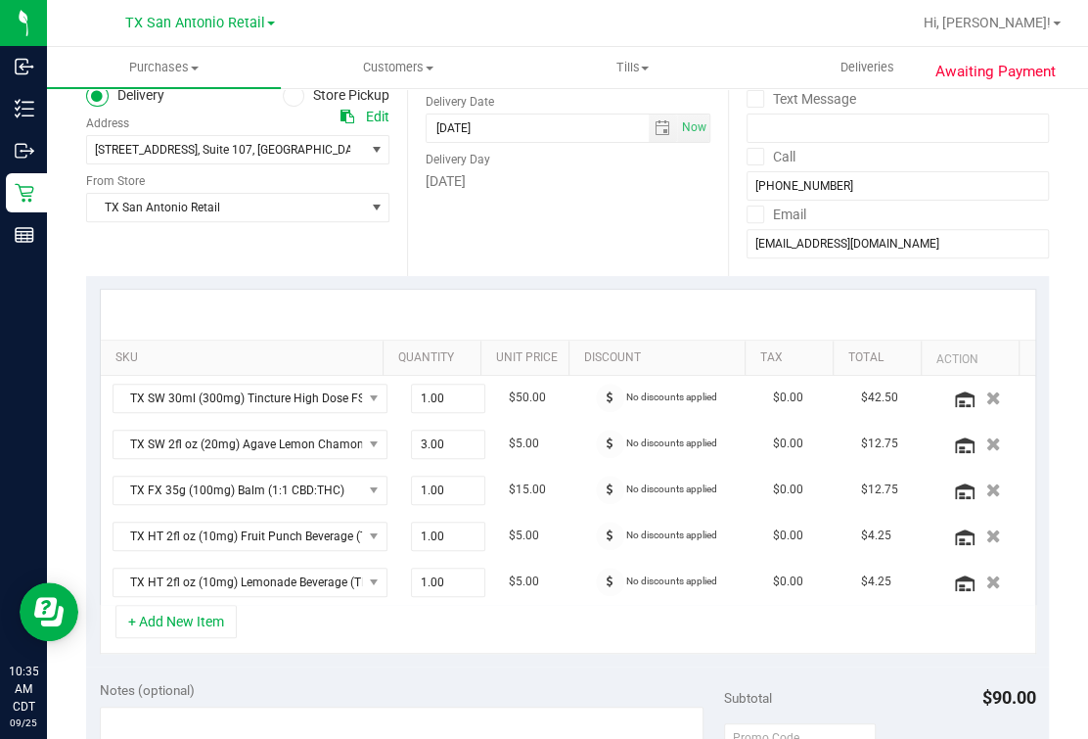
click at [591, 261] on div "Date Delivery Date [DATE] Now [DATE] 07:00 AM Now Delivery Day [DATE]" at bounding box center [567, 156] width 321 height 240
click at [639, 265] on div "Date Delivery Date [DATE] Now [DATE] 07:00 AM Now Delivery Day [DATE]" at bounding box center [567, 156] width 321 height 240
click at [584, 314] on div at bounding box center [568, 315] width 935 height 50
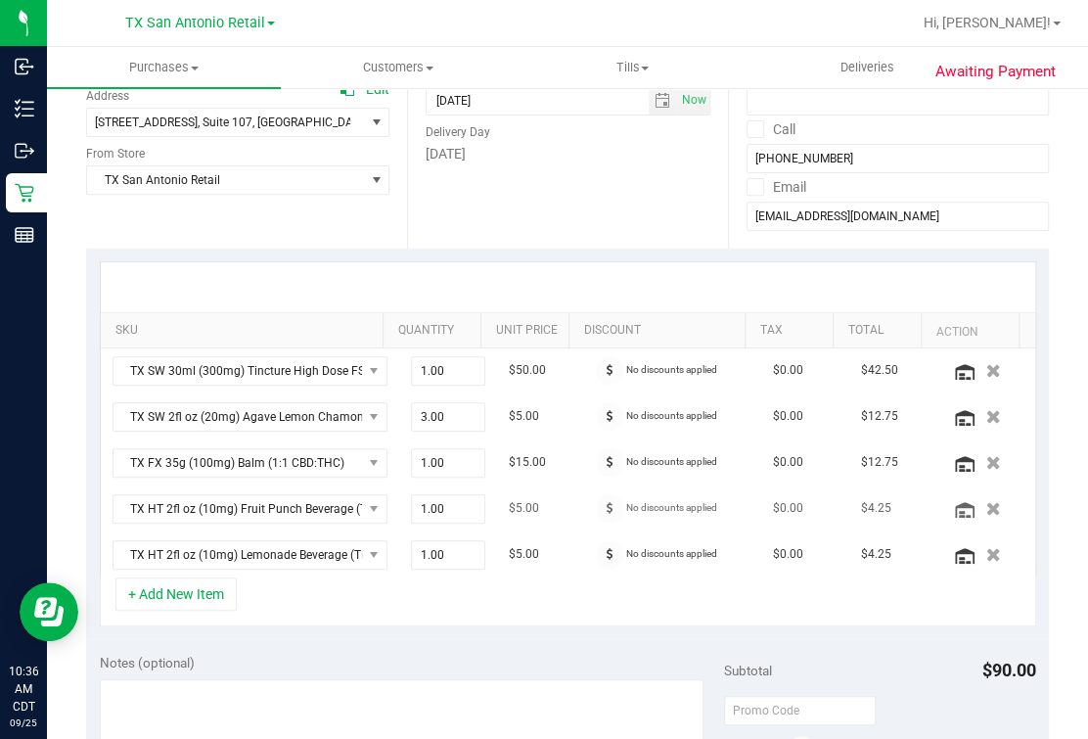
scroll to position [0, 0]
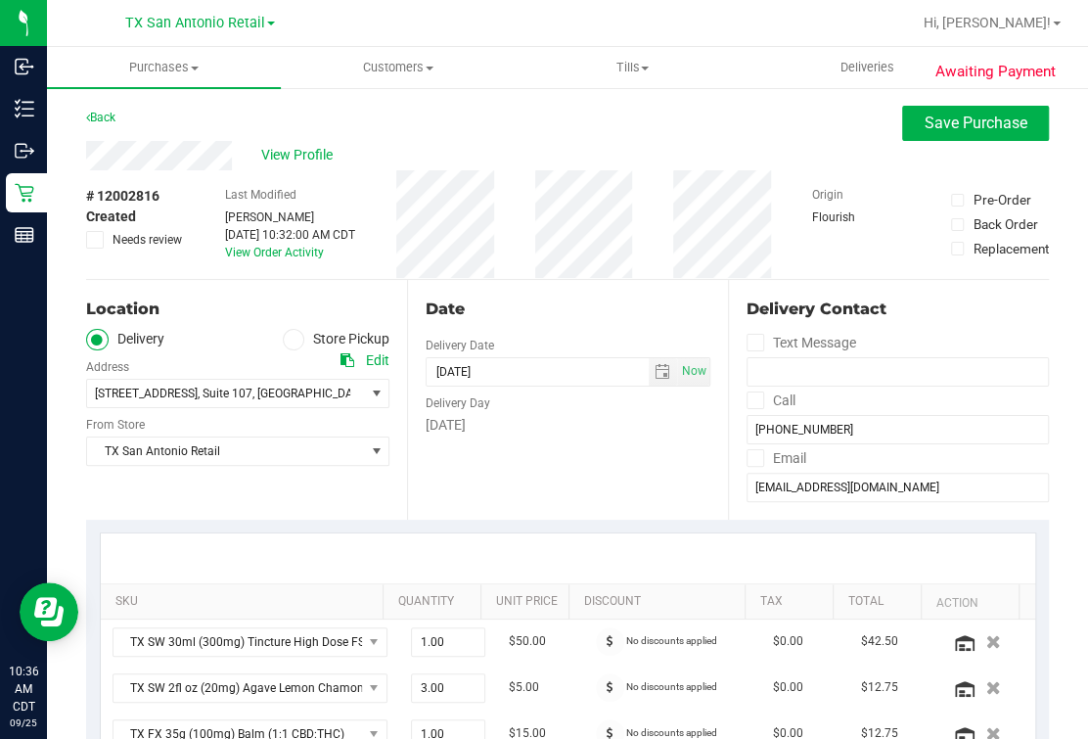
click at [577, 474] on div "Date Delivery Date [DATE] Now [DATE] 07:00 AM Now Delivery Day [DATE]" at bounding box center [567, 400] width 321 height 240
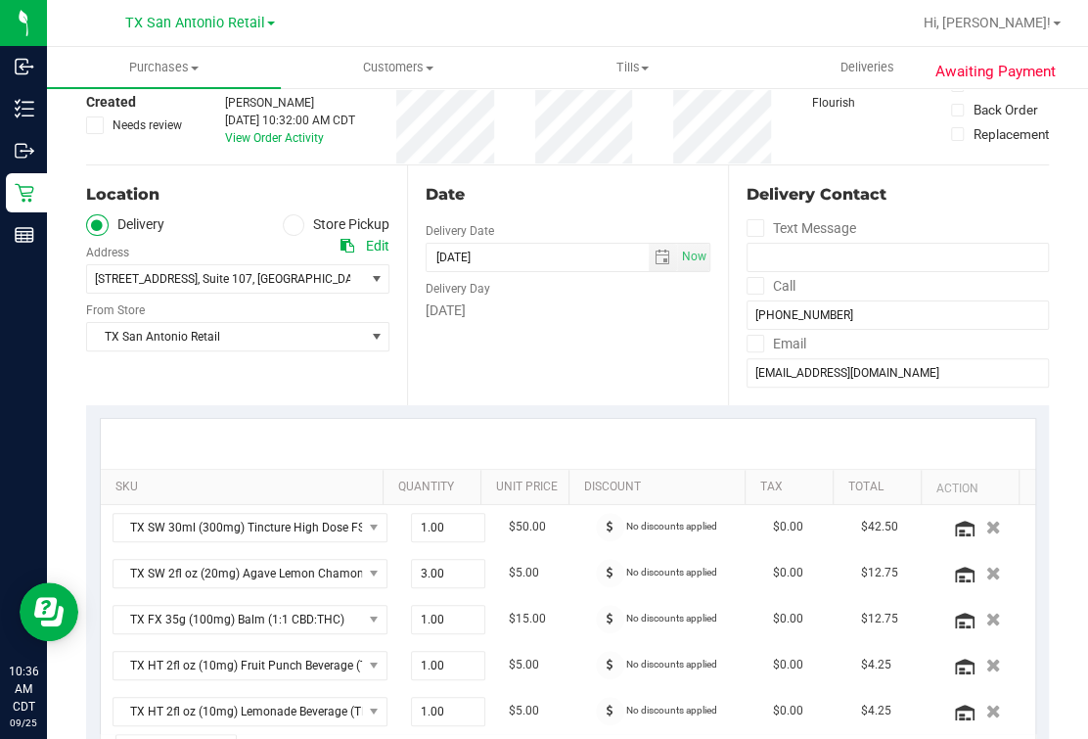
scroll to position [244, 0]
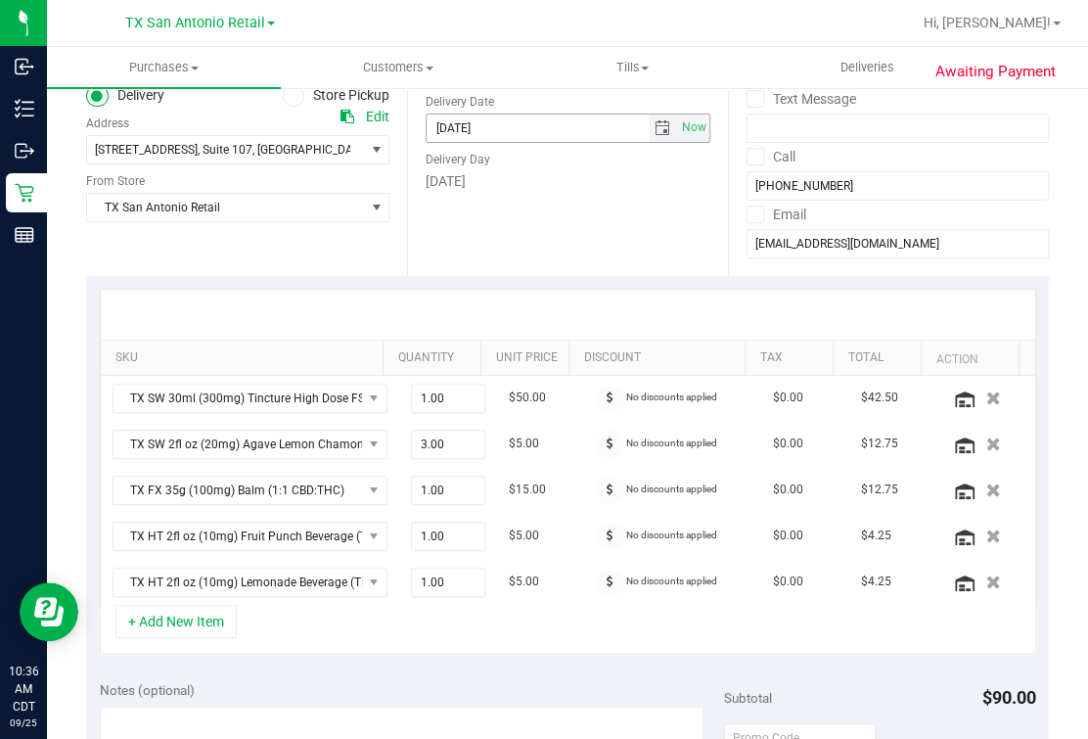
click at [655, 127] on span "select" at bounding box center [663, 128] width 16 height 16
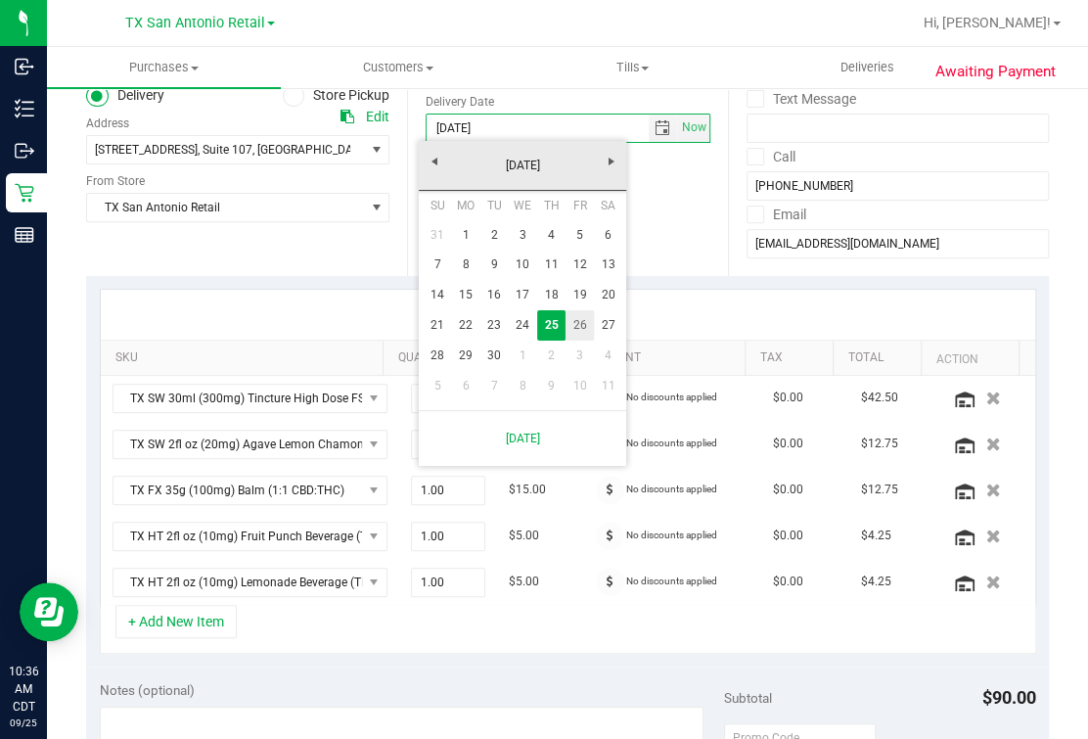
click at [577, 336] on link "26" at bounding box center [580, 325] width 28 height 30
type input "[DATE]"
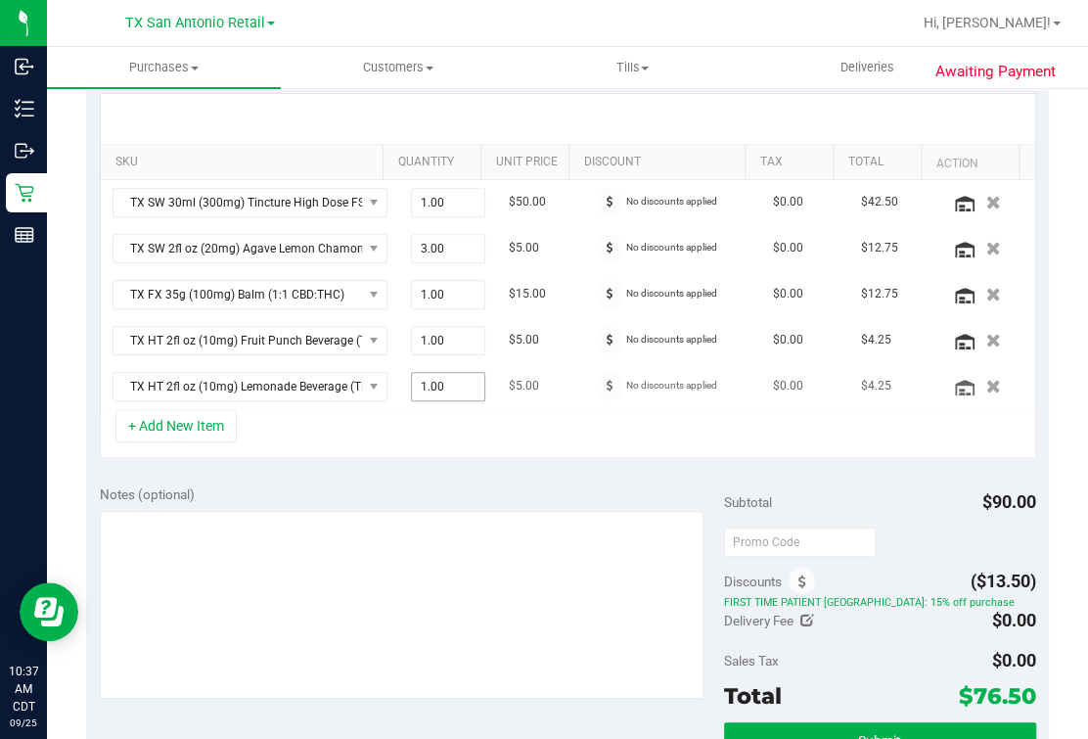
scroll to position [488, 0]
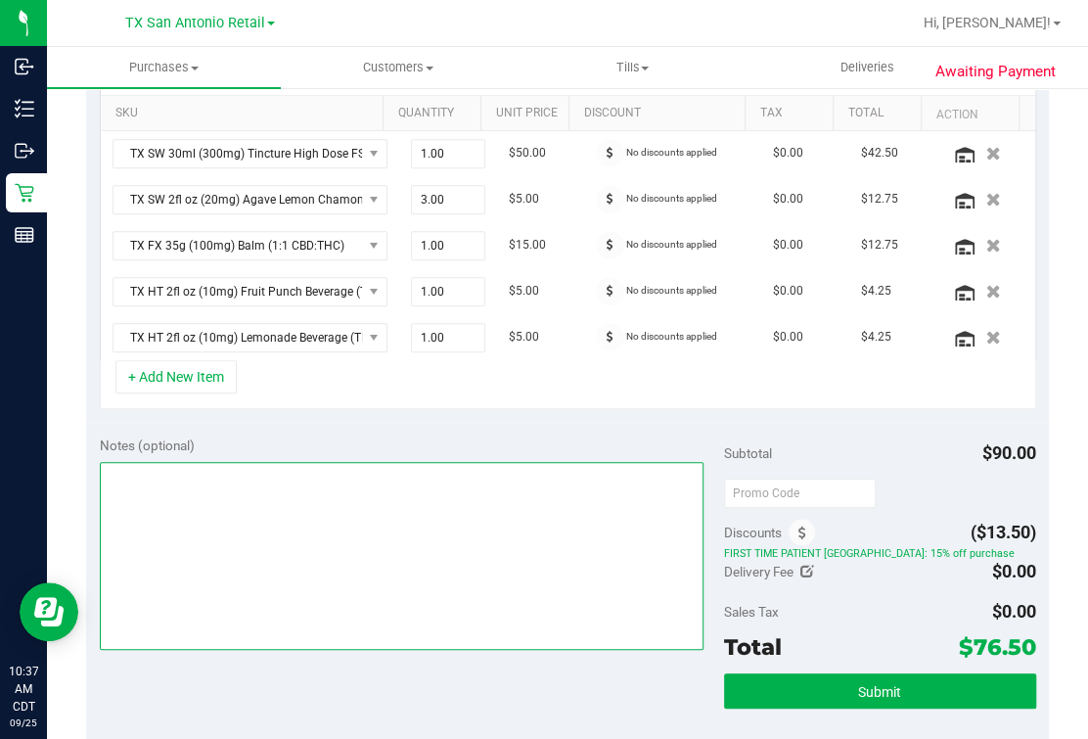
click at [355, 500] on textarea at bounding box center [402, 556] width 605 height 188
click at [540, 507] on textarea at bounding box center [402, 556] width 605 height 188
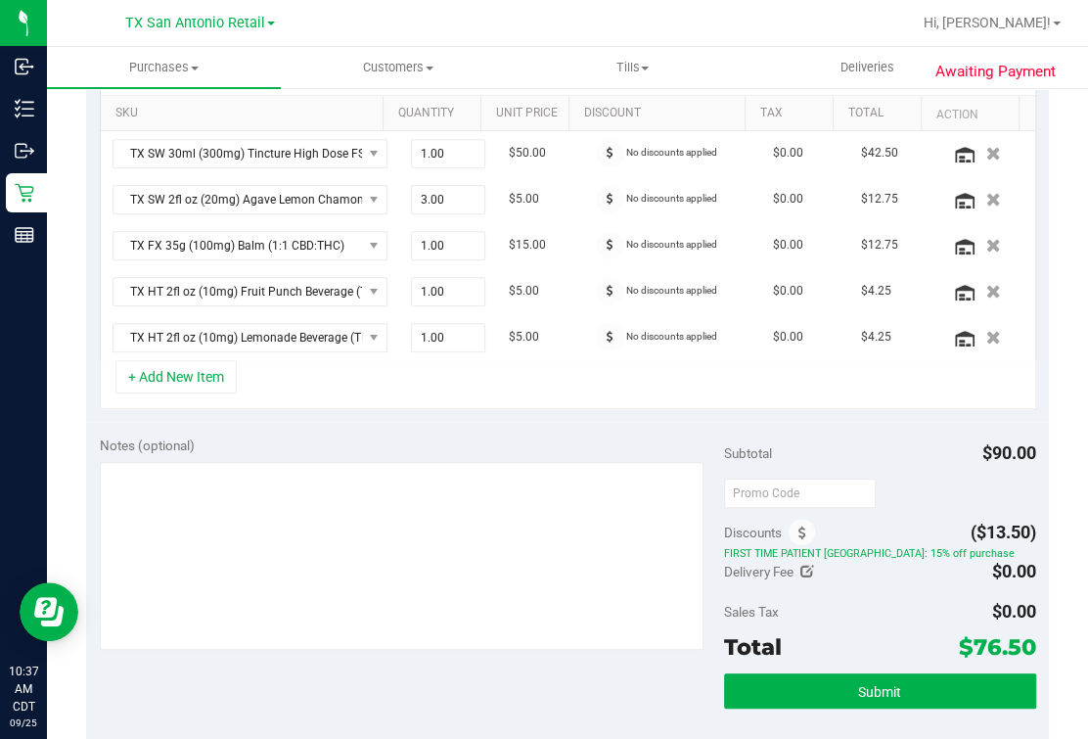
click at [642, 381] on div "+ Add New Item" at bounding box center [568, 384] width 937 height 49
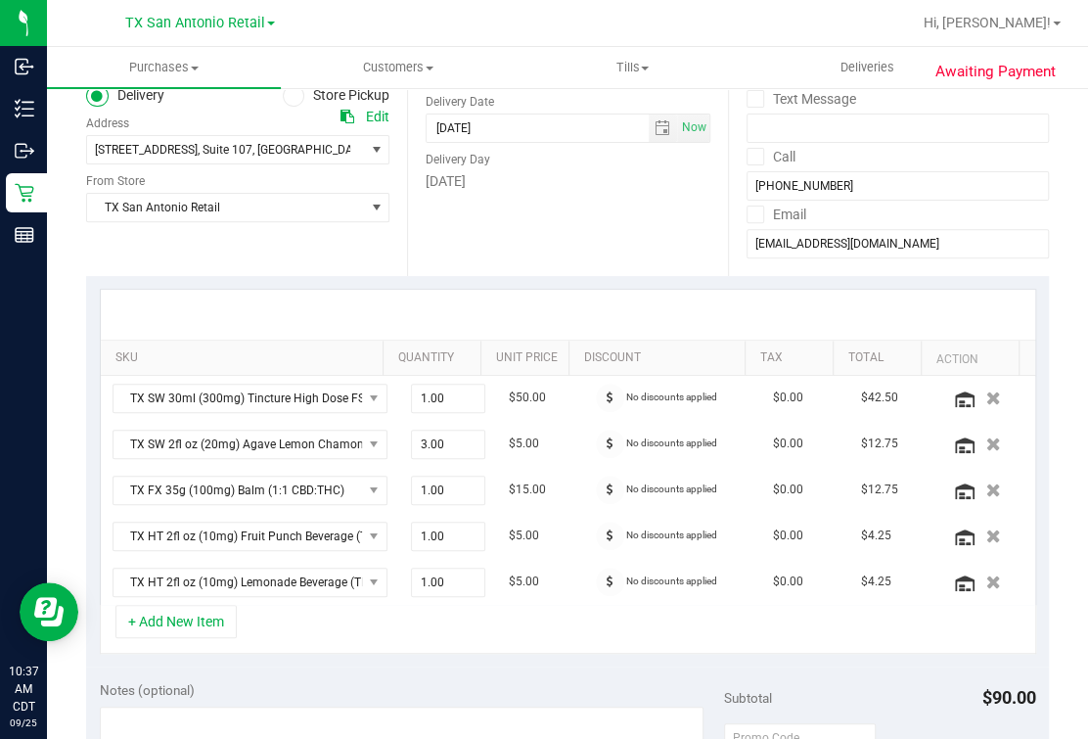
scroll to position [367, 0]
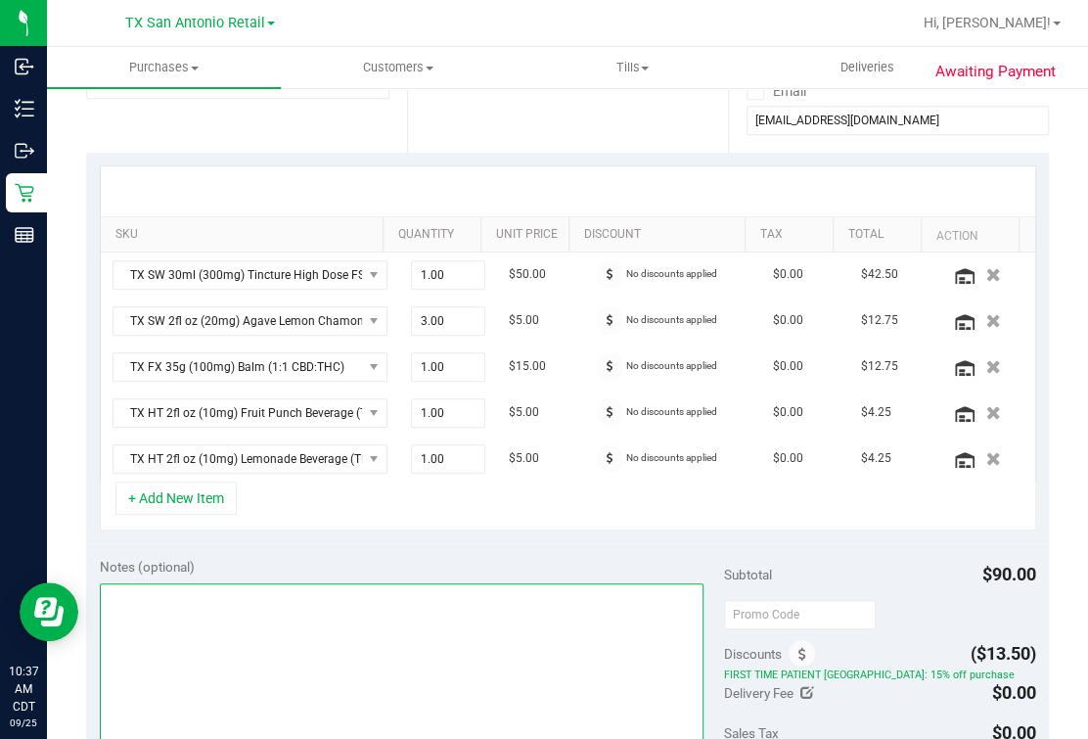
click at [373, 641] on textarea at bounding box center [402, 677] width 605 height 188
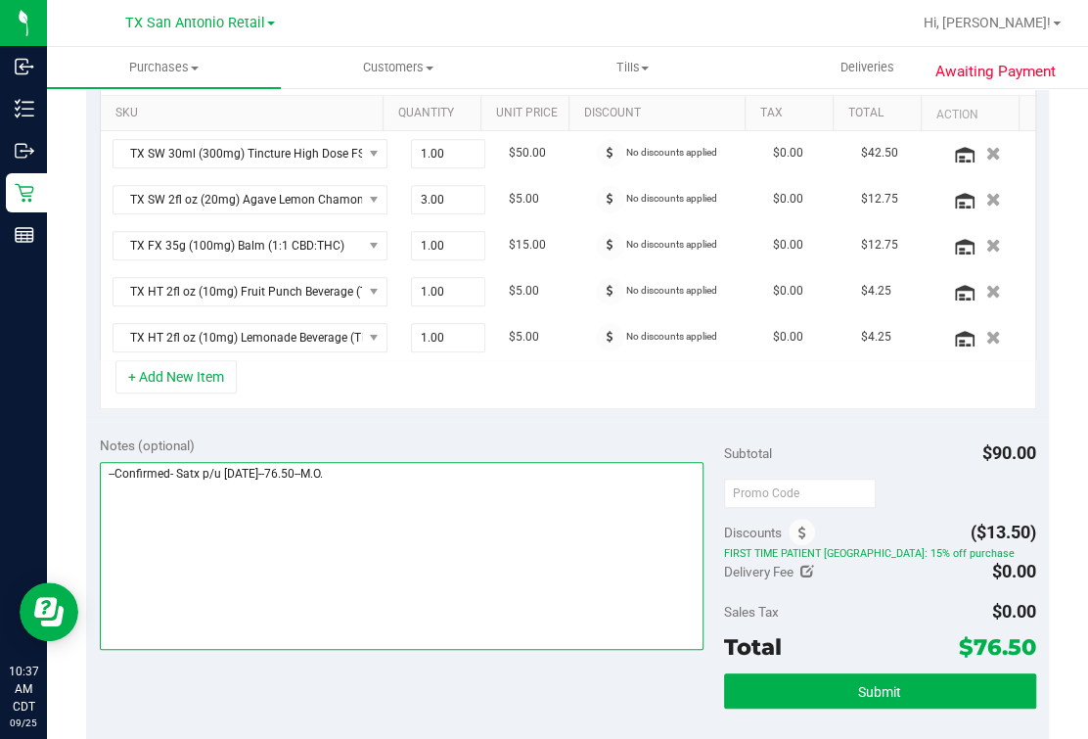
scroll to position [0, 0]
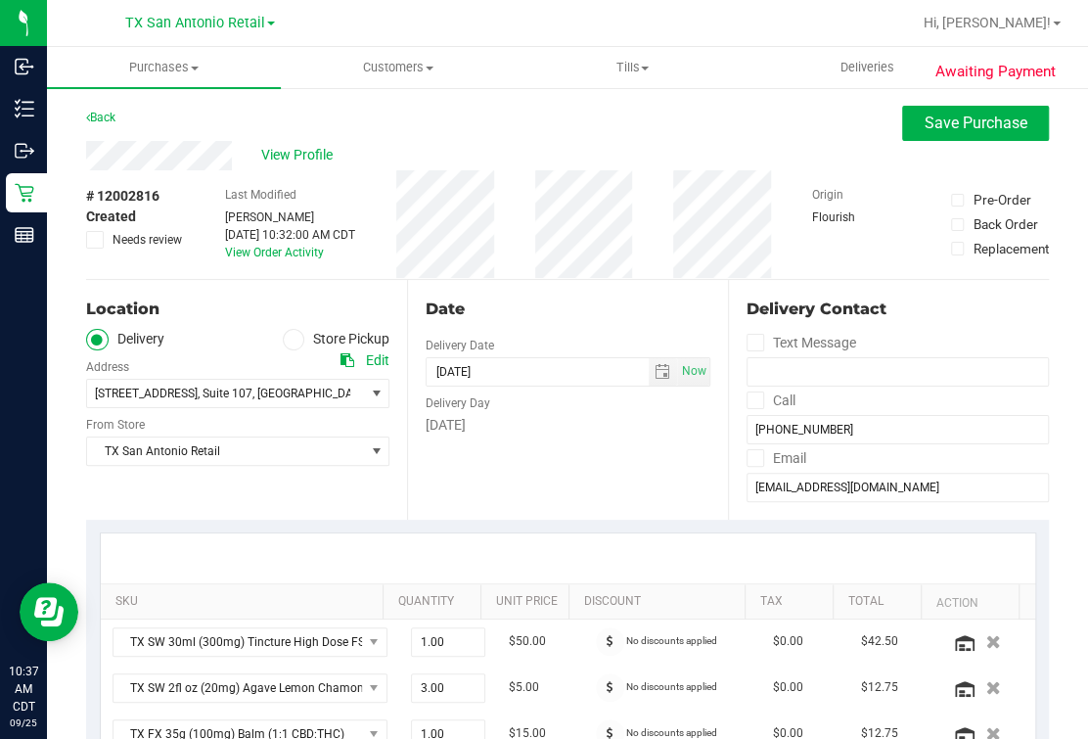
type textarea "--Confirmed- Satx p/u fri 9/26--76.50--M.O."
click at [486, 473] on div "Date Delivery Date [DATE] Now [DATE] 07:00 AM Now Delivery Day [DATE]" at bounding box center [567, 400] width 321 height 240
click at [838, 114] on span "Save Purchase" at bounding box center [976, 123] width 103 height 19
click at [712, 132] on div "Back Save Purchase" at bounding box center [567, 123] width 963 height 35
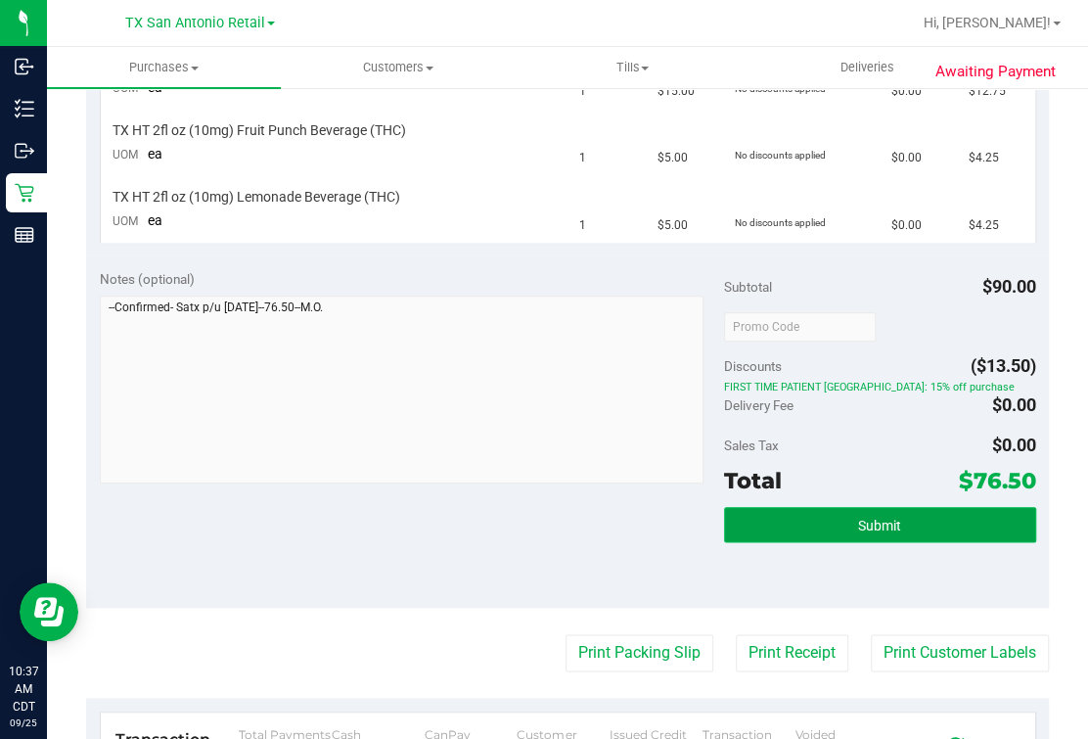
click at [838, 539] on button "Submit" at bounding box center [880, 524] width 312 height 35
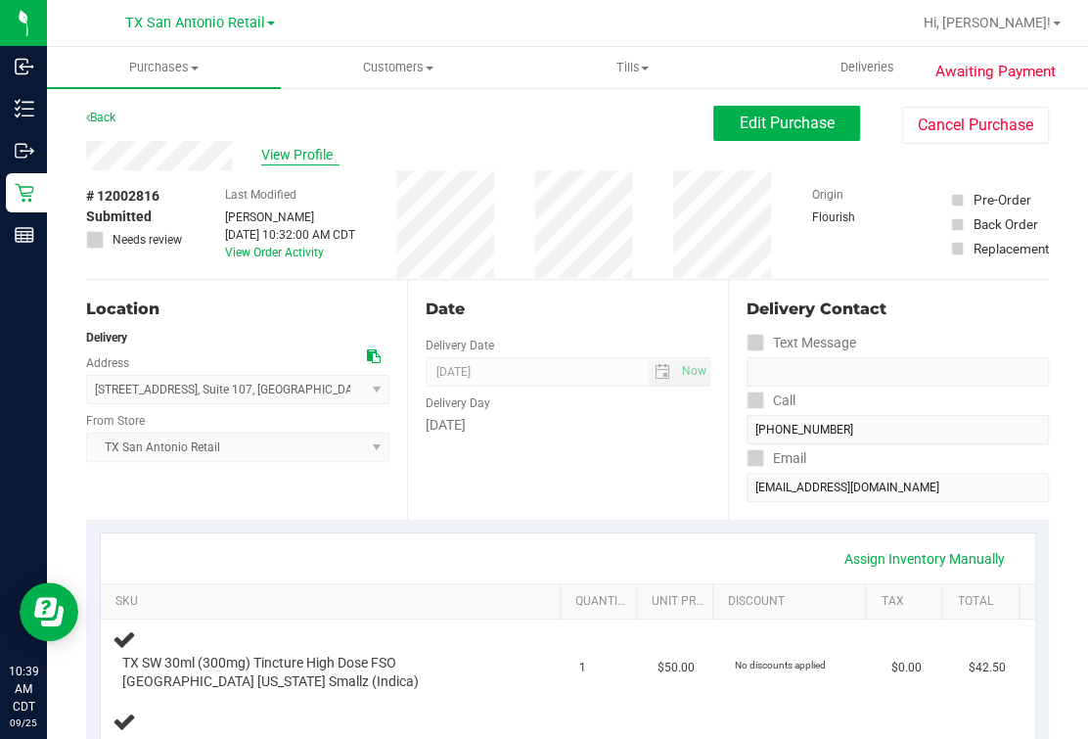
click at [325, 162] on span "View Profile" at bounding box center [300, 155] width 78 height 21
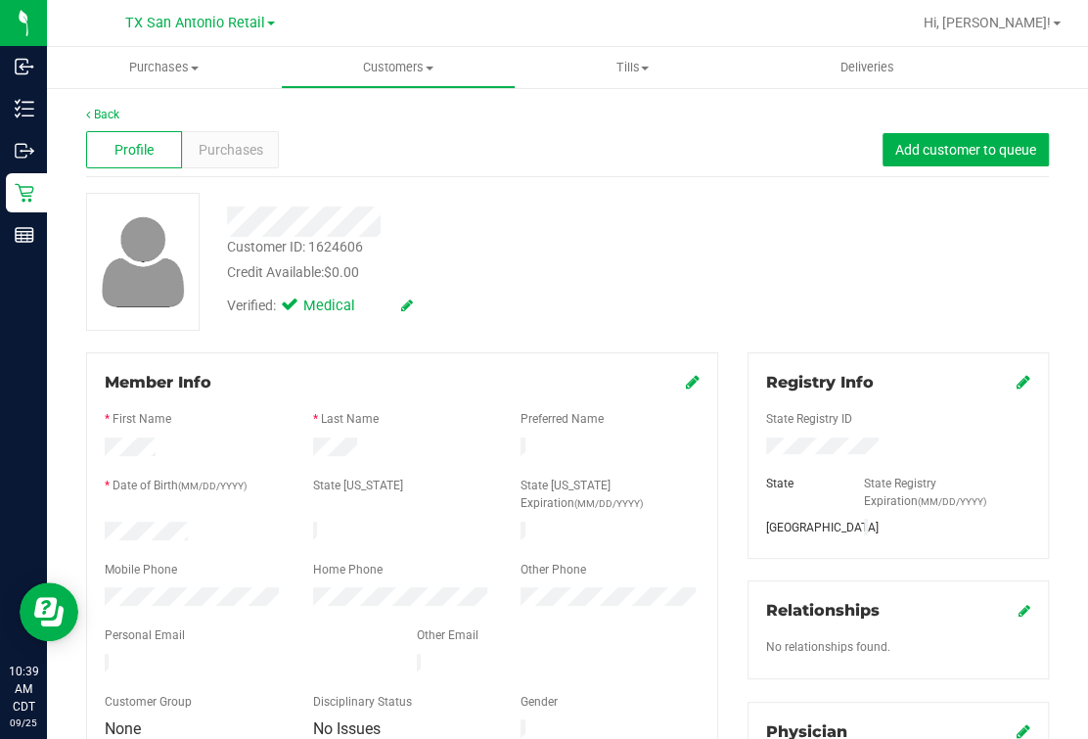
click at [579, 296] on div "Verified: Medical" at bounding box center [460, 304] width 496 height 43
click at [100, 109] on link "Back" at bounding box center [102, 115] width 33 height 14
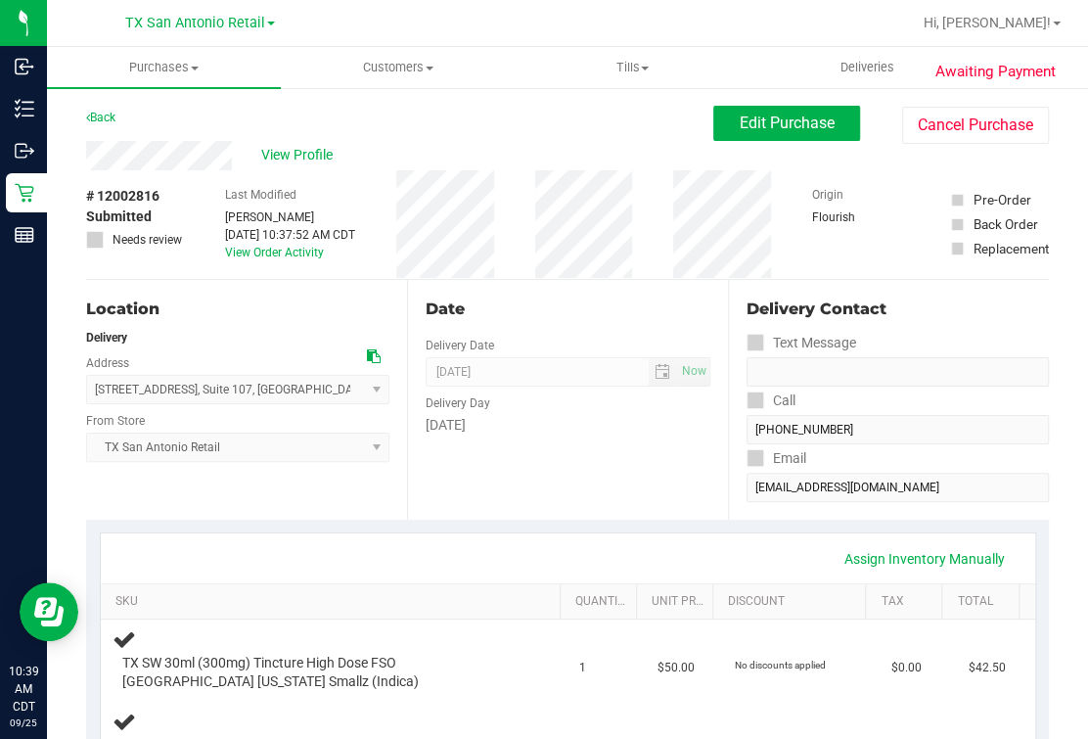
click at [281, 141] on div "View Profile" at bounding box center [399, 155] width 627 height 29
click at [281, 159] on span "View Profile" at bounding box center [300, 155] width 78 height 21
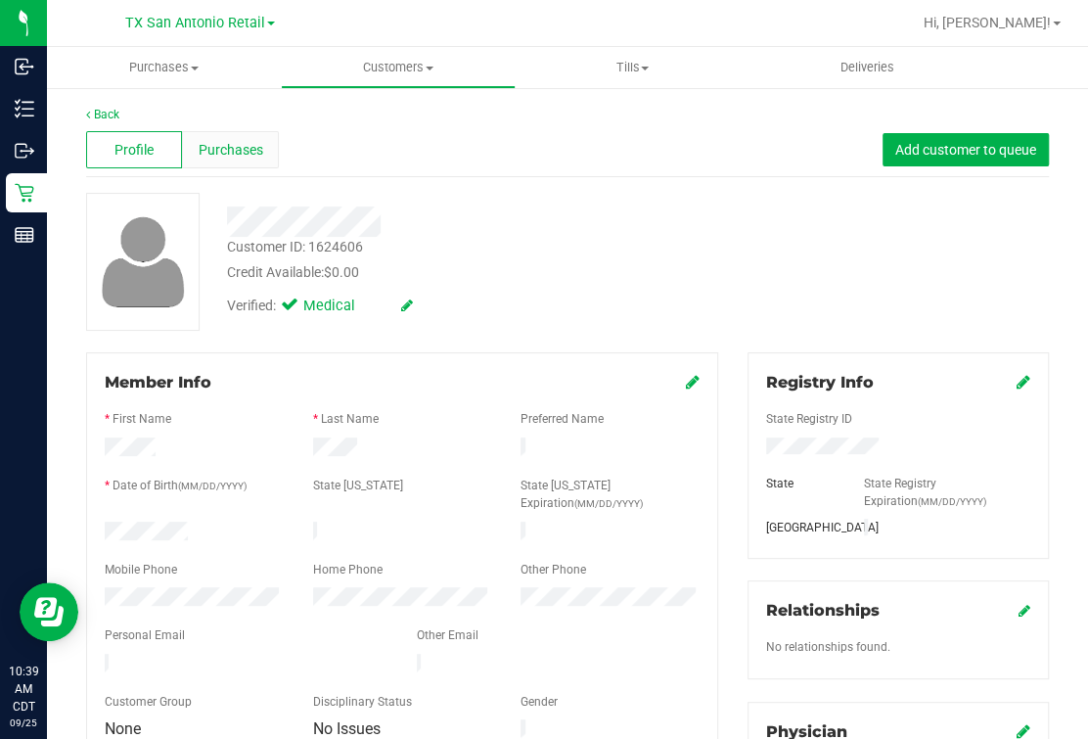
drag, startPoint x: 167, startPoint y: 594, endPoint x: 259, endPoint y: 135, distance: 468.2
click at [522, 218] on div at bounding box center [460, 222] width 496 height 30
click at [106, 110] on link "Back" at bounding box center [102, 115] width 33 height 14
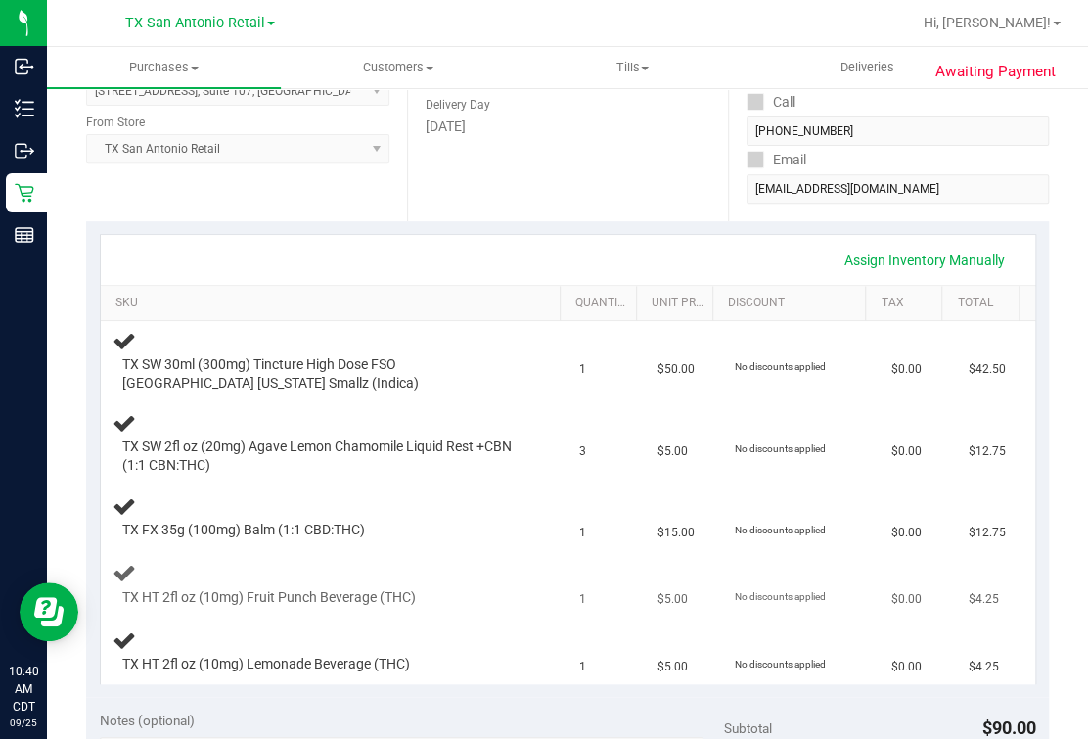
scroll to position [488, 0]
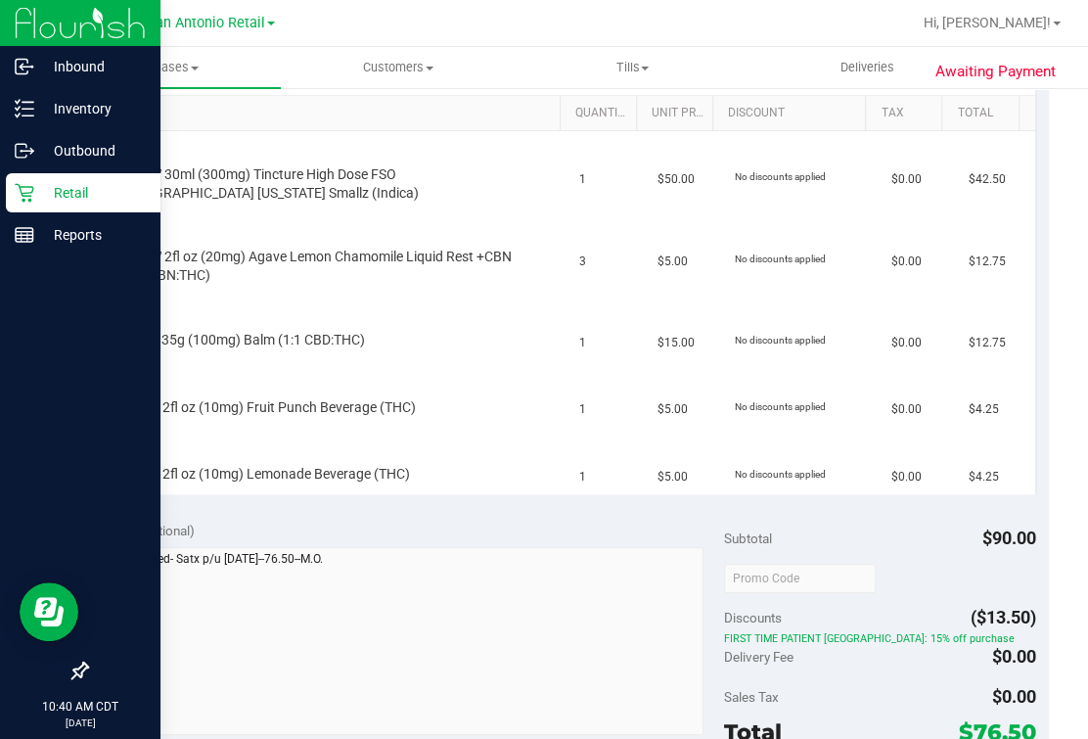
click at [31, 548] on div "Inbound Inventory Outbound Retail Reports 10:40 AM CDT 09/25/2025 09/25 TX San …" at bounding box center [544, 369] width 1088 height 739
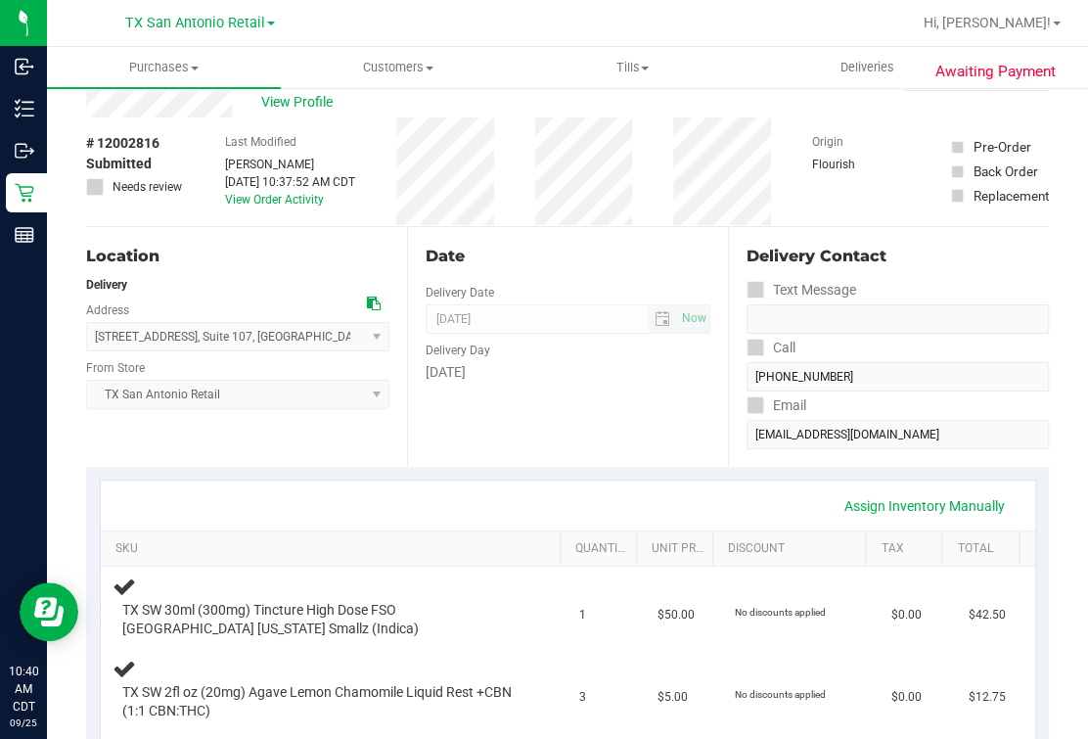
scroll to position [0, 0]
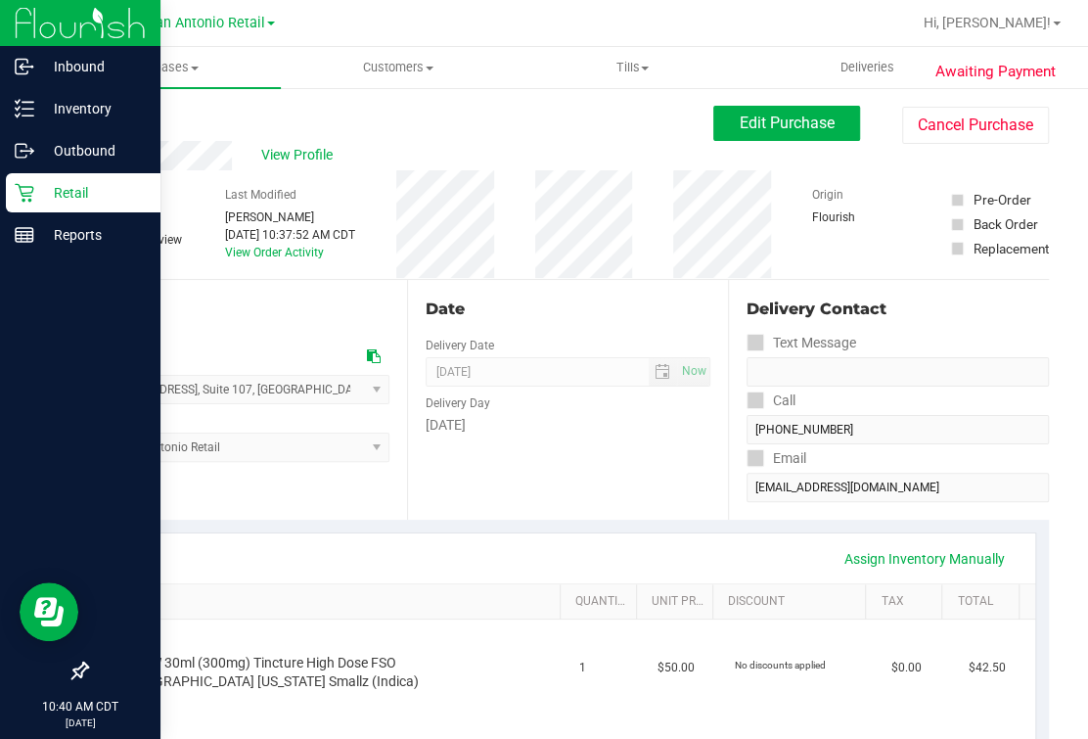
click at [17, 195] on icon at bounding box center [25, 193] width 20 height 20
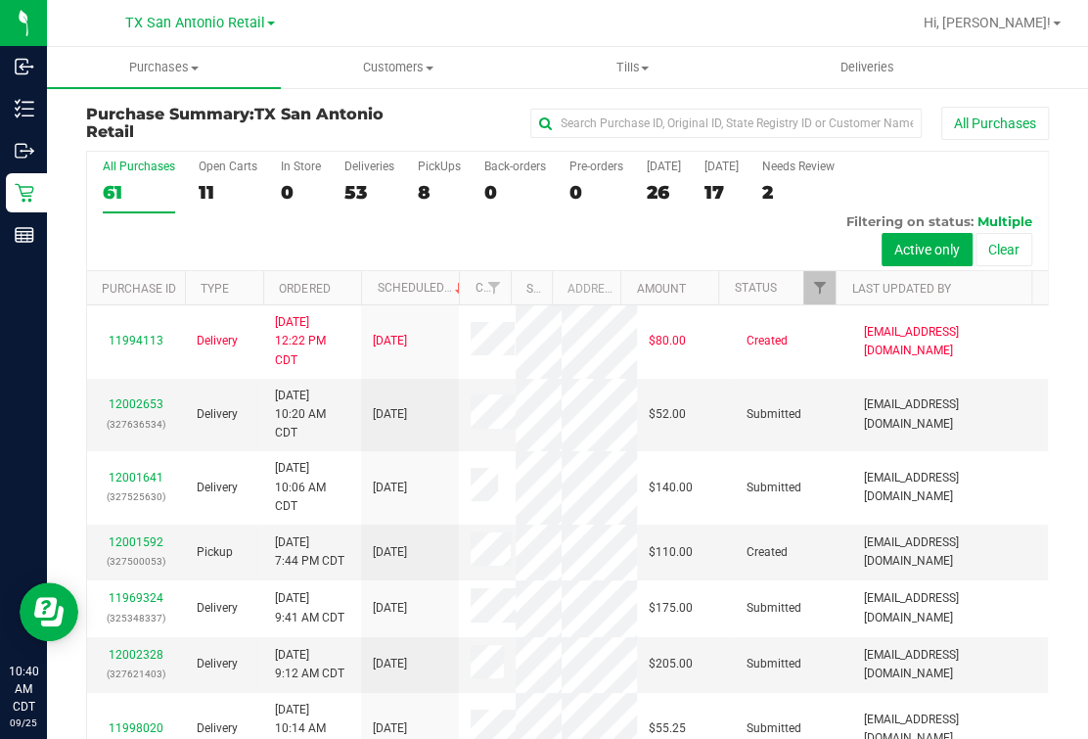
click at [208, 176] on label "Open Carts 11" at bounding box center [228, 187] width 59 height 54
click at [0, 0] on input "Open Carts 11" at bounding box center [0, 0] width 0 height 0
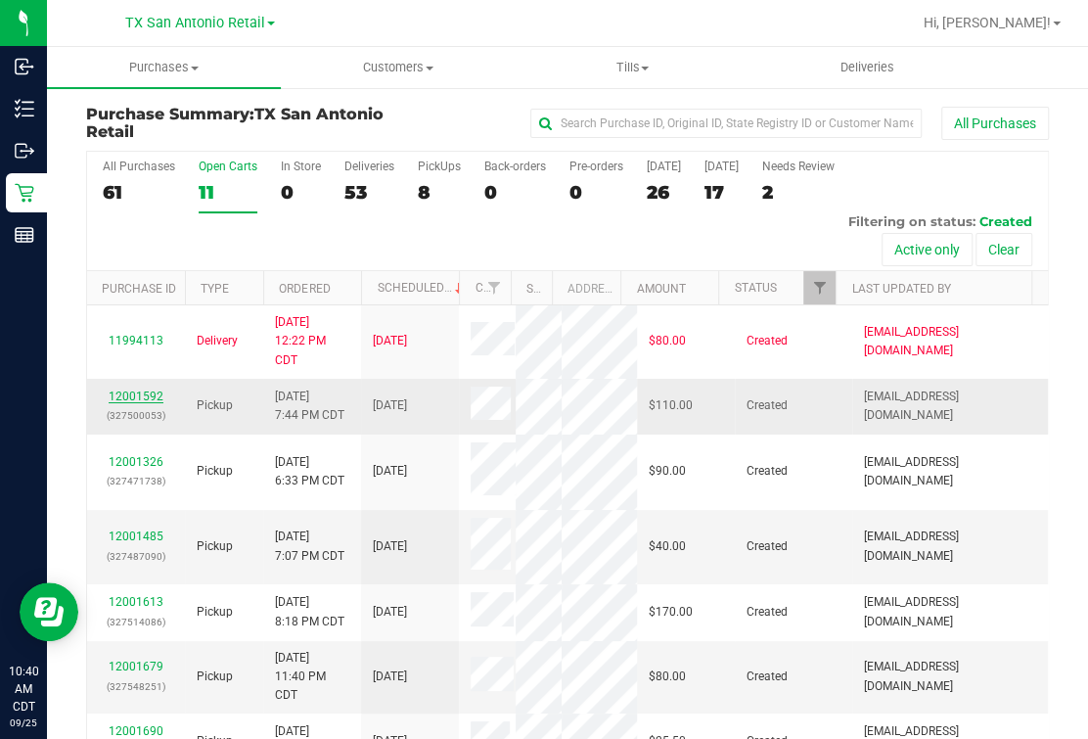
click at [144, 403] on link "12001592" at bounding box center [136, 397] width 55 height 14
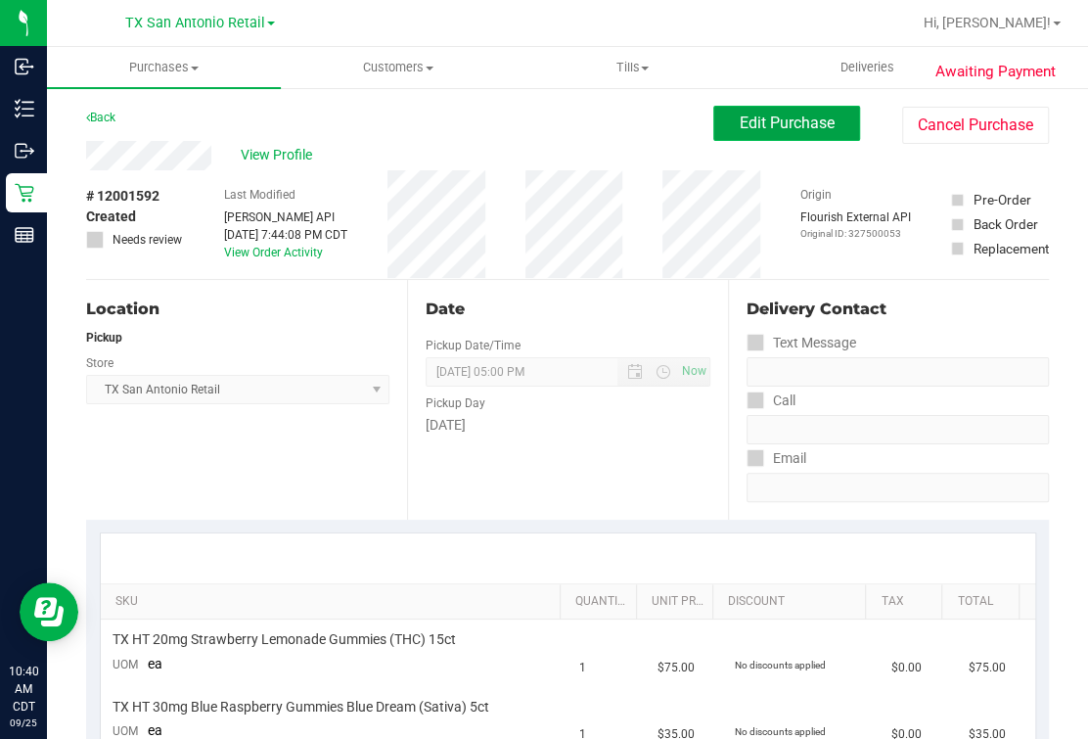
click at [740, 122] on span "Edit Purchase" at bounding box center [787, 123] width 95 height 19
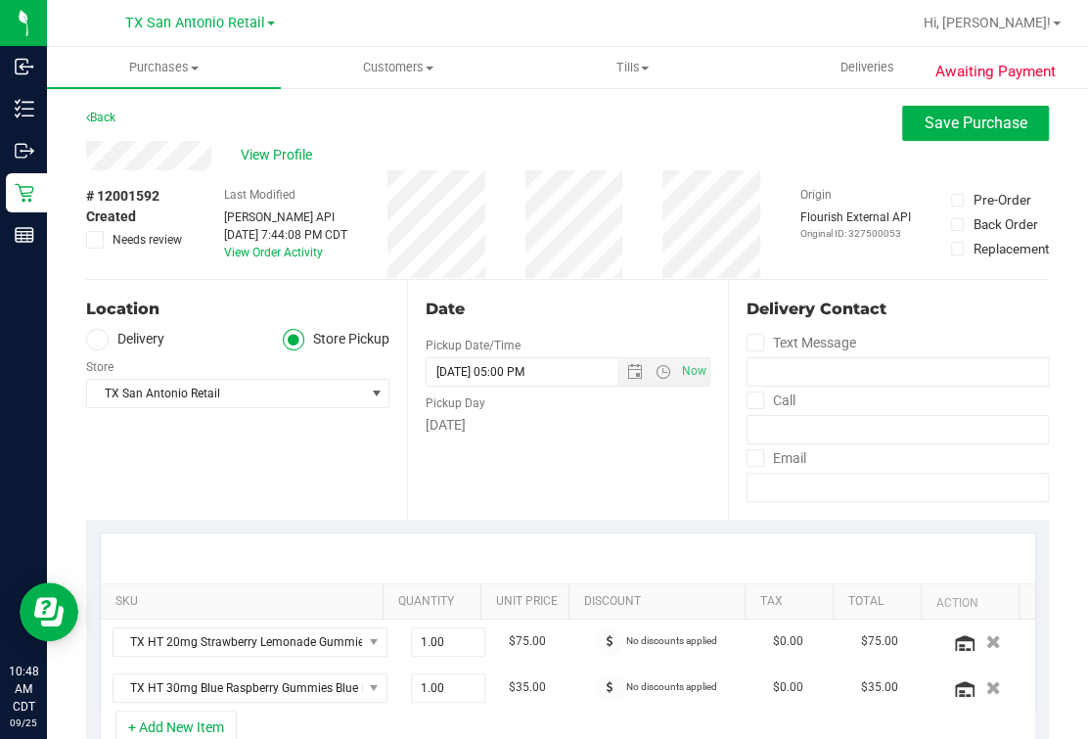
click at [87, 339] on span at bounding box center [97, 340] width 23 height 23
click at [0, 0] on input "Delivery" at bounding box center [0, 0] width 0 height 0
click at [171, 311] on div "Location" at bounding box center [237, 309] width 303 height 23
click at [581, 487] on div "Date Delivery Date 09/27/2025 Now 09/27/2025 05:00 PM Now Delivery Day Saturday" at bounding box center [567, 400] width 321 height 240
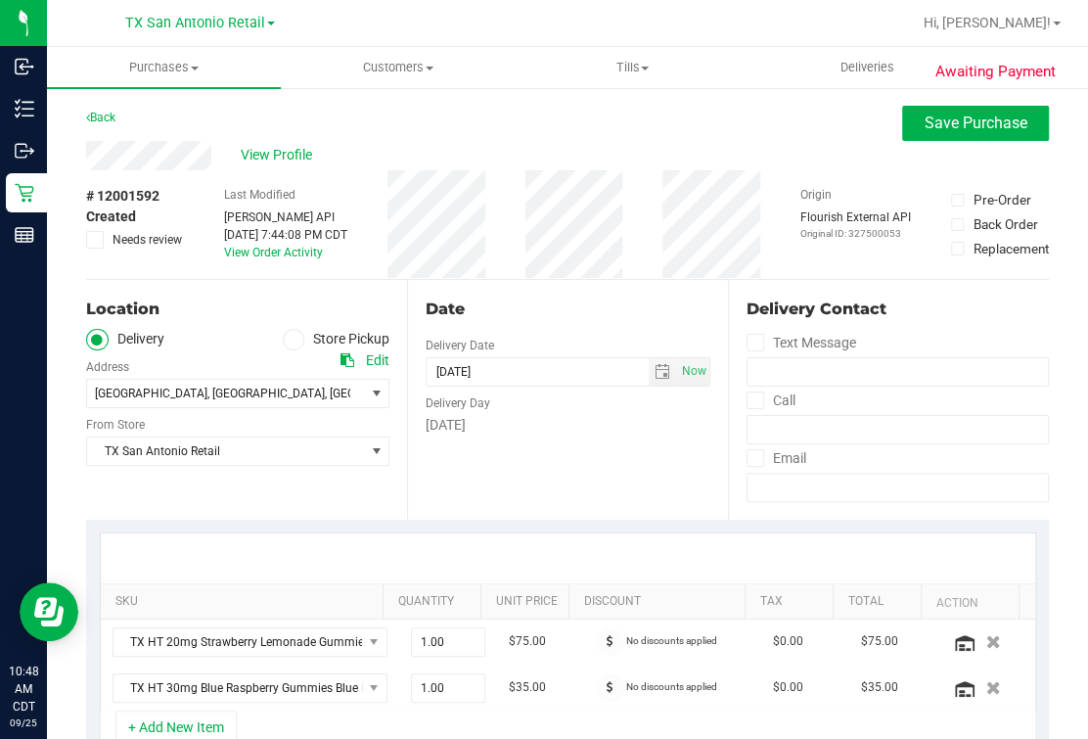
click at [460, 500] on div "Date Delivery Date 09/27/2025 Now 09/27/2025 05:00 PM Now Delivery Day Saturday" at bounding box center [567, 400] width 321 height 240
click at [442, 399] on span "78253" at bounding box center [459, 394] width 34 height 14
click at [542, 311] on div "Date" at bounding box center [568, 309] width 285 height 23
click at [547, 316] on div "Date" at bounding box center [568, 309] width 285 height 23
click at [218, 382] on span "7814 Harvest Bay , San Antonio , TX 78253" at bounding box center [218, 393] width 263 height 27
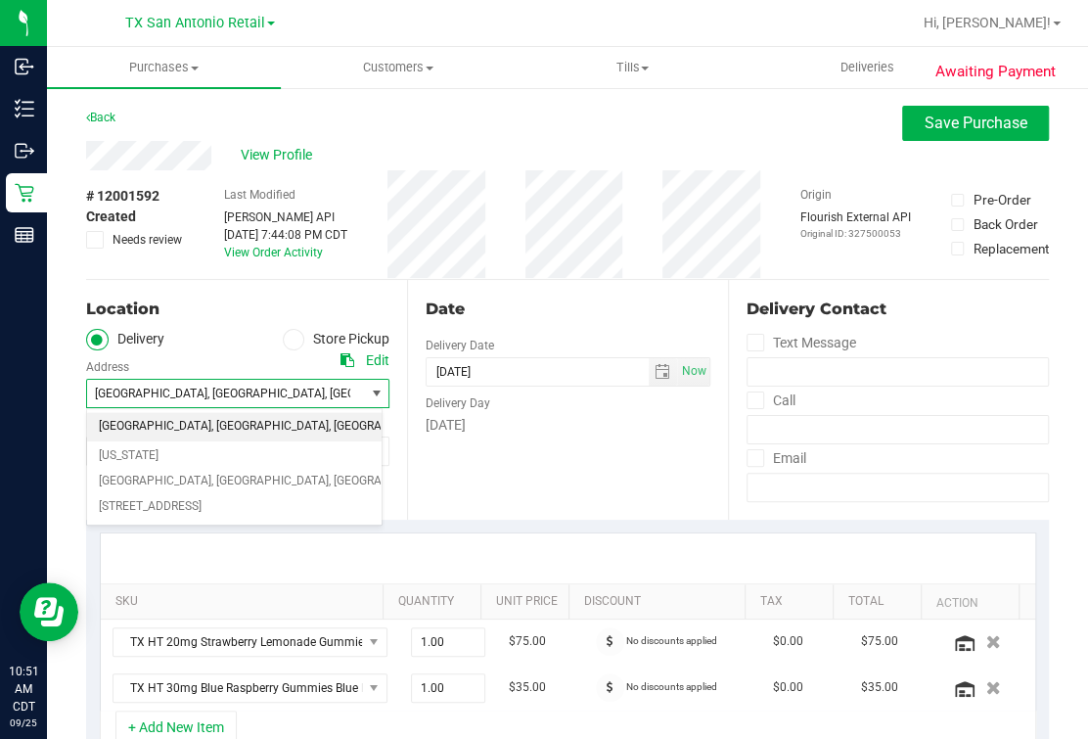
click at [583, 323] on div "Date Delivery Date 09/27/2025 Now 09/27/2025 05:00 PM Now Delivery Day Saturday" at bounding box center [567, 400] width 321 height 240
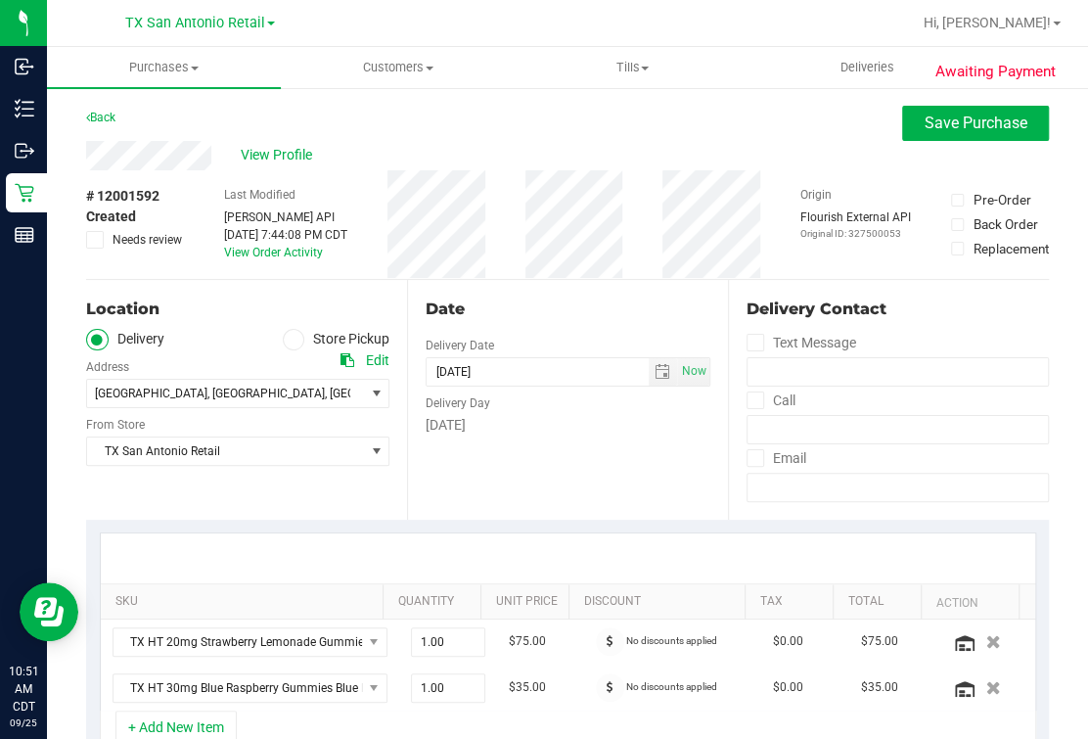
click at [208, 359] on div "7814 Harvest Bay , San Antonio , TX 78253 Select address 7814 Harvest Bay Texas…" at bounding box center [237, 379] width 303 height 58
click at [208, 392] on span ", [GEOGRAPHIC_DATA]" at bounding box center [266, 394] width 117 height 14
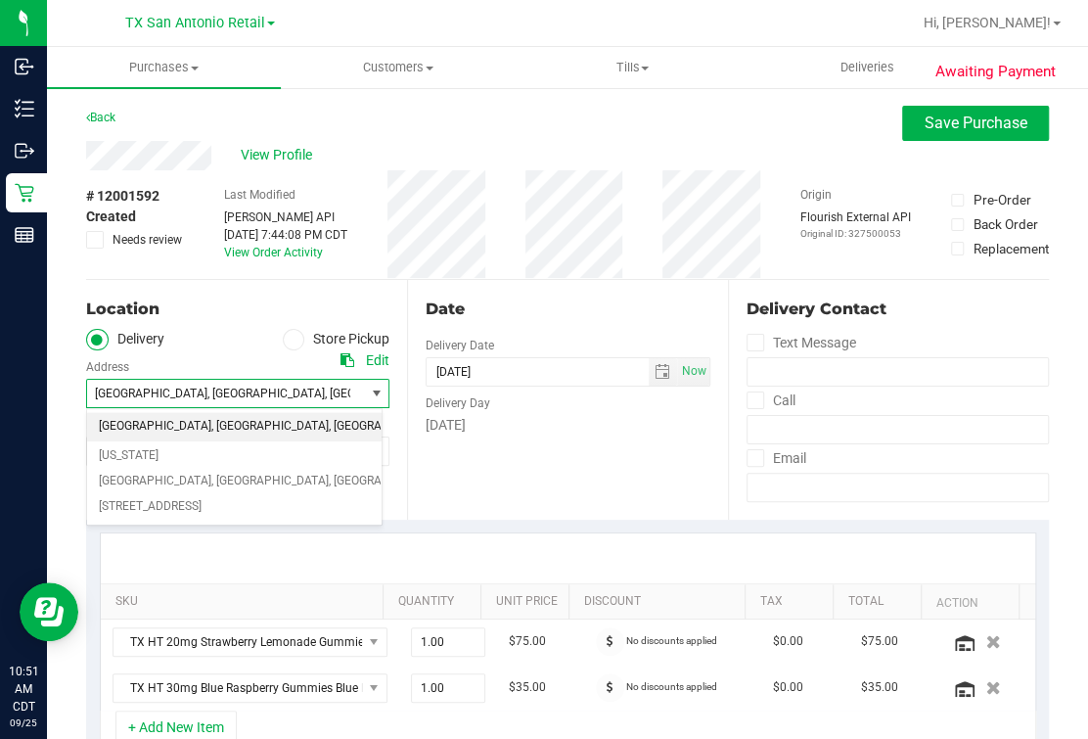
click at [545, 352] on div "Date Delivery Date 09/27/2025 Now 09/27/2025 05:00 PM Now Delivery Day Saturday" at bounding box center [567, 400] width 321 height 240
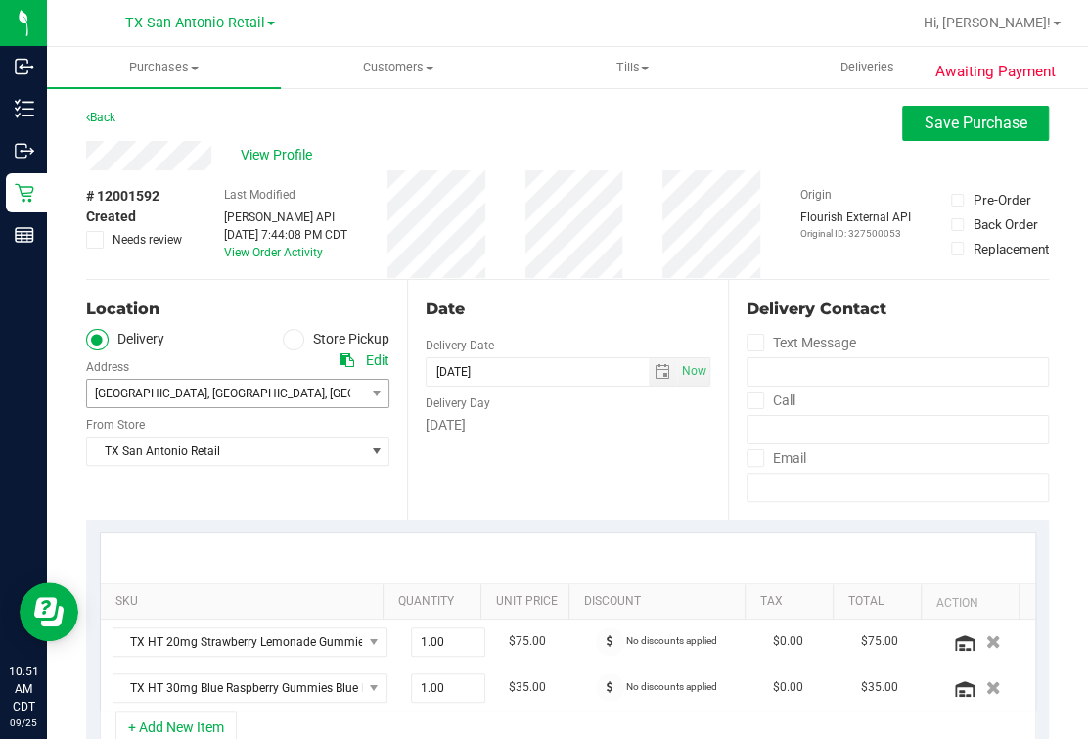
click at [319, 149] on div "View Profile" at bounding box center [567, 155] width 963 height 29
click at [302, 151] on span "View Profile" at bounding box center [280, 155] width 78 height 21
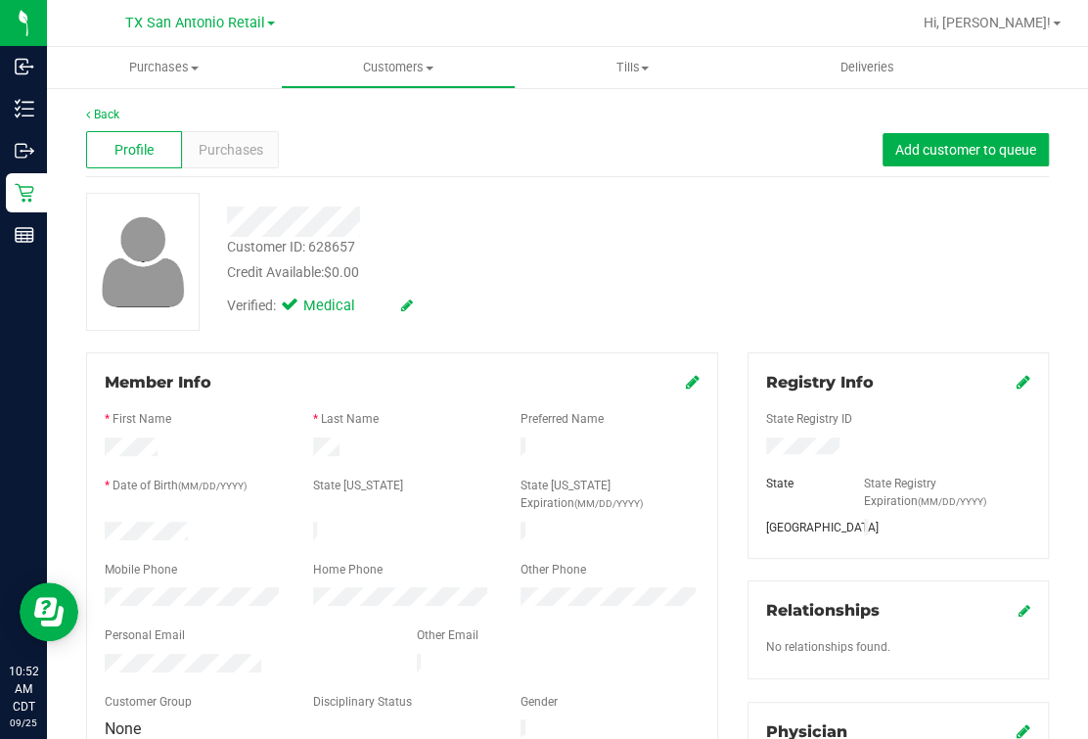
click at [526, 243] on div "Customer ID: 628657 Credit Available: $0.00" at bounding box center [460, 260] width 496 height 46
click at [531, 322] on div "Verified: Medical" at bounding box center [460, 304] width 496 height 43
click at [108, 109] on link "Back" at bounding box center [102, 115] width 33 height 14
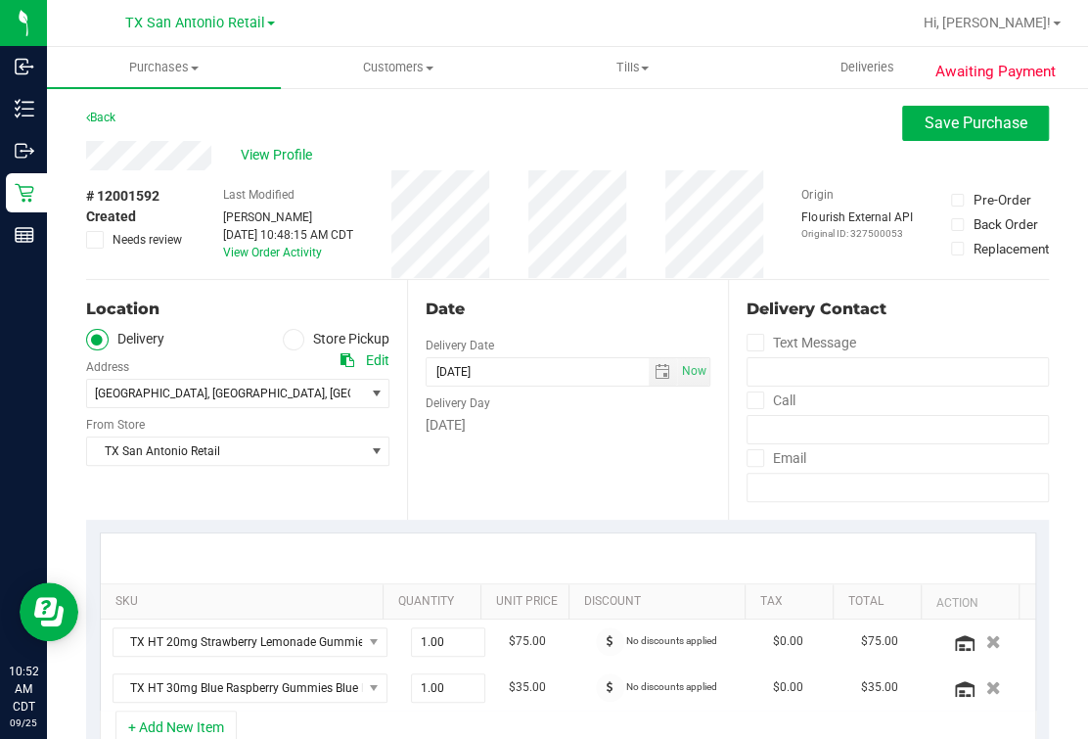
click at [493, 499] on div "Date Delivery Date 09/27/2025 Now 09/27/2025 07:00 AM Now Delivery Day Saturday" at bounding box center [567, 400] width 321 height 240
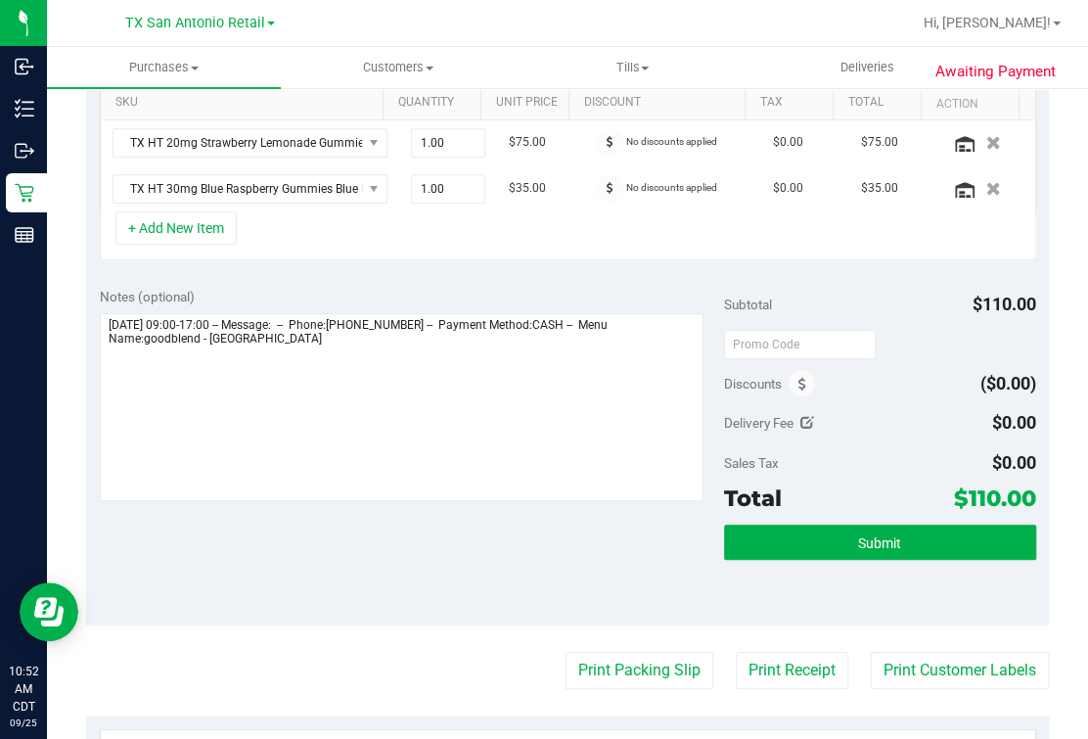
scroll to position [612, 0]
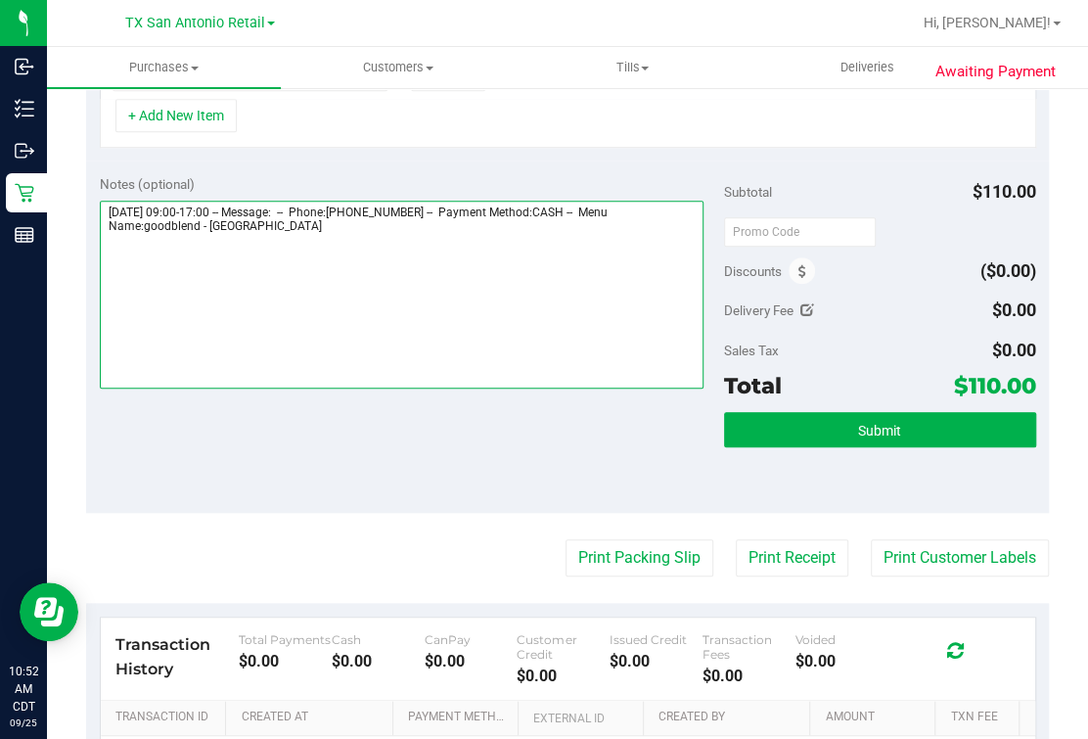
click at [472, 284] on textarea at bounding box center [402, 295] width 605 height 188
click at [305, 301] on textarea at bounding box center [402, 295] width 605 height 188
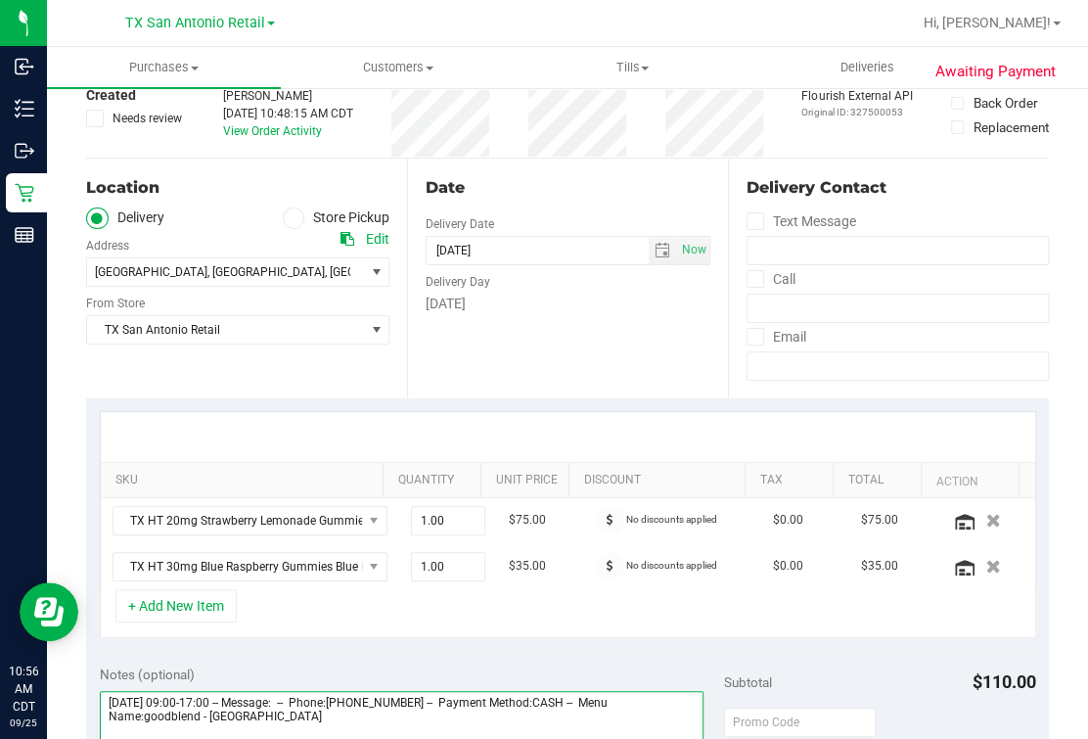
scroll to position [244, 0]
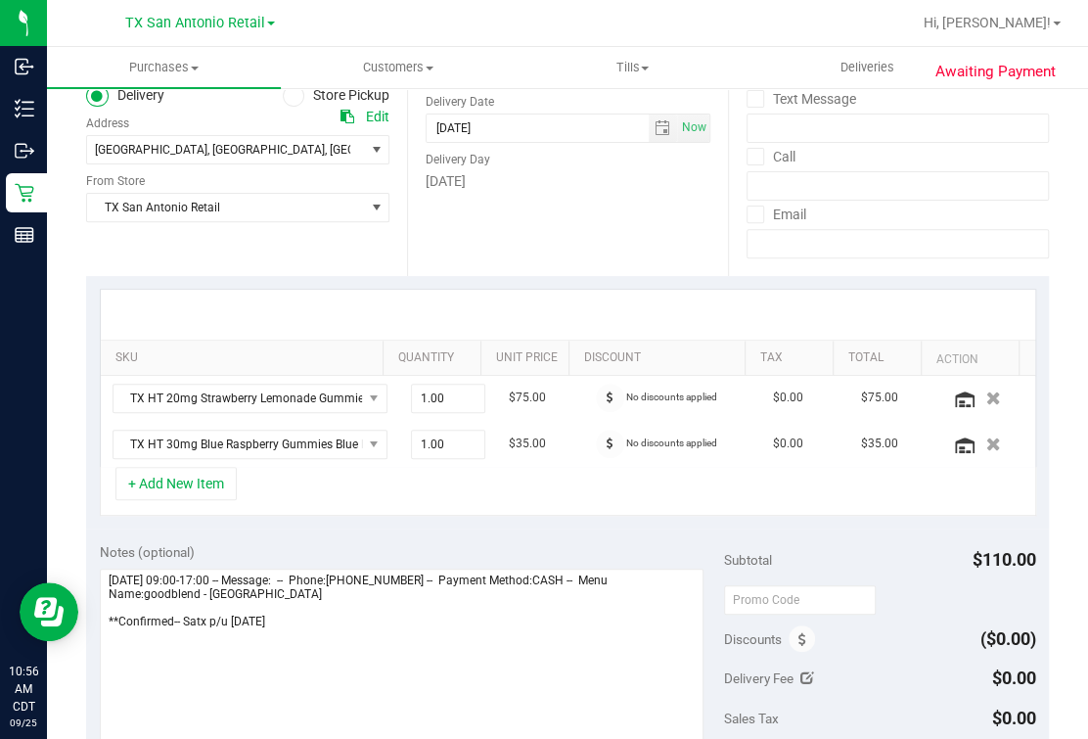
click at [340, 529] on div "Notes (optional) Subtotal $110.00 Discounts ($0.00) Delivery Fee $0.00 Sales Ta…" at bounding box center [567, 705] width 963 height 352
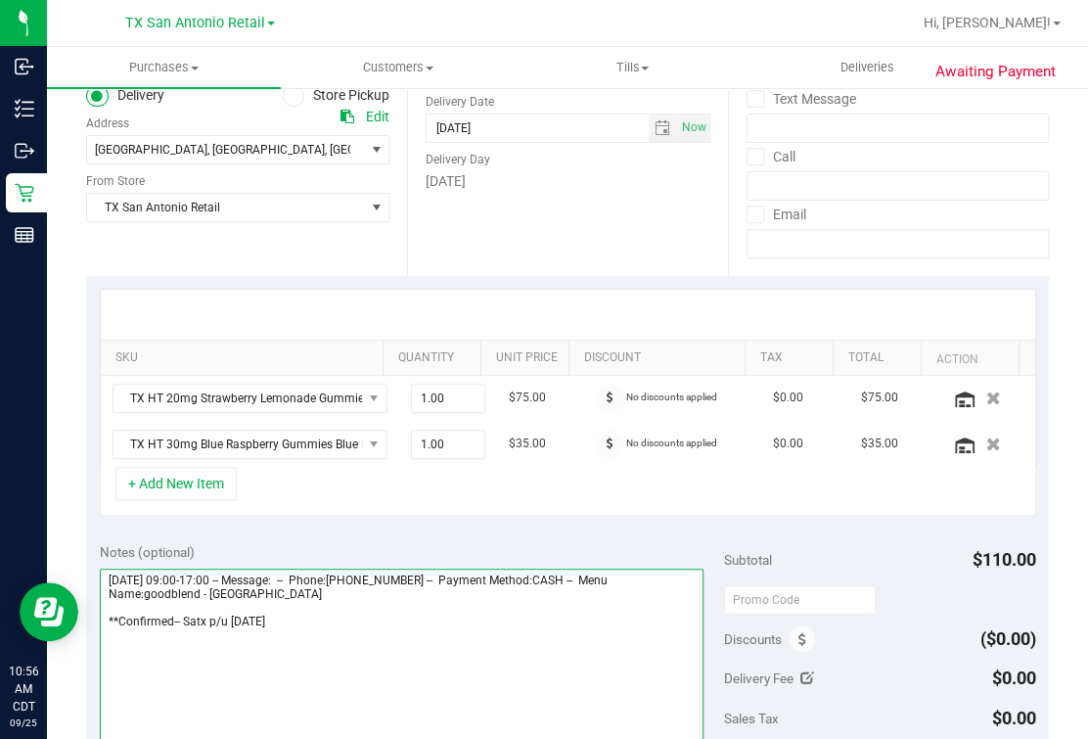
click at [340, 609] on textarea at bounding box center [402, 663] width 605 height 188
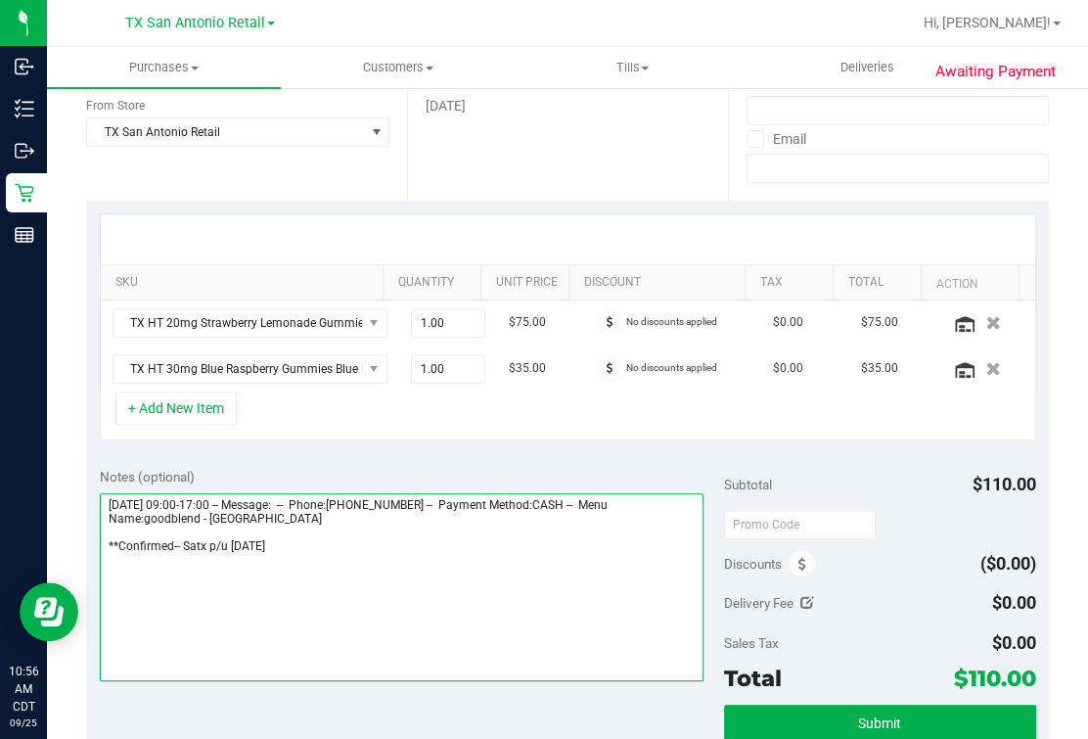
scroll to position [367, 0]
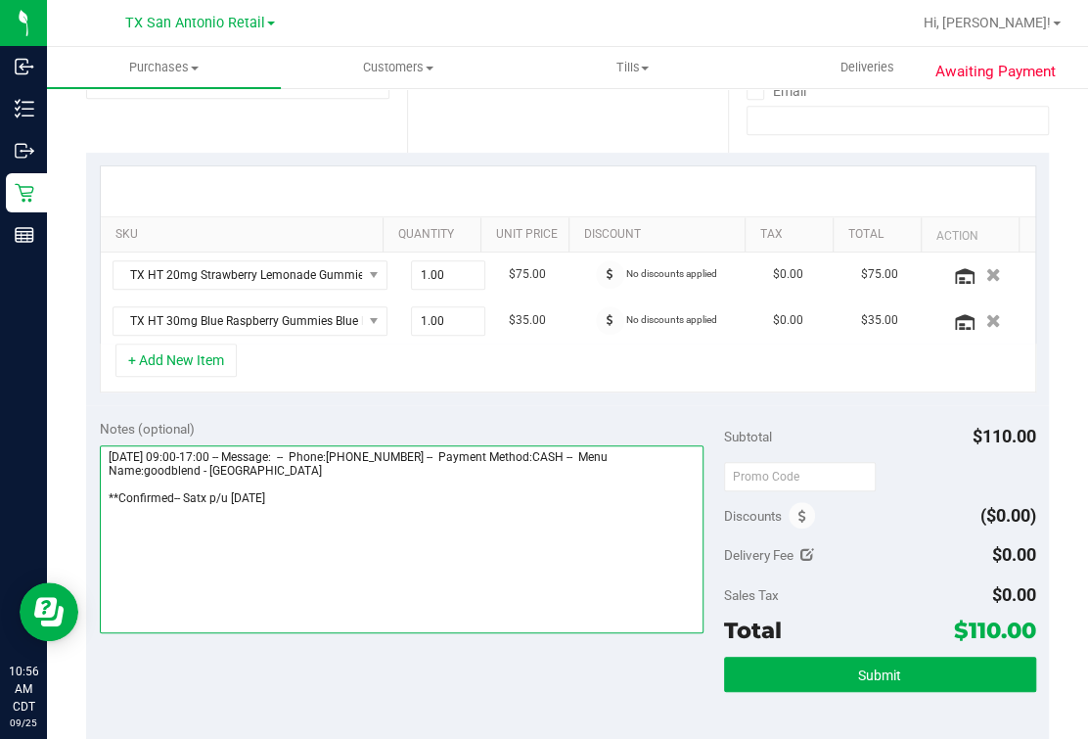
click at [371, 473] on textarea at bounding box center [402, 539] width 605 height 188
click at [340, 508] on textarea at bounding box center [402, 539] width 605 height 188
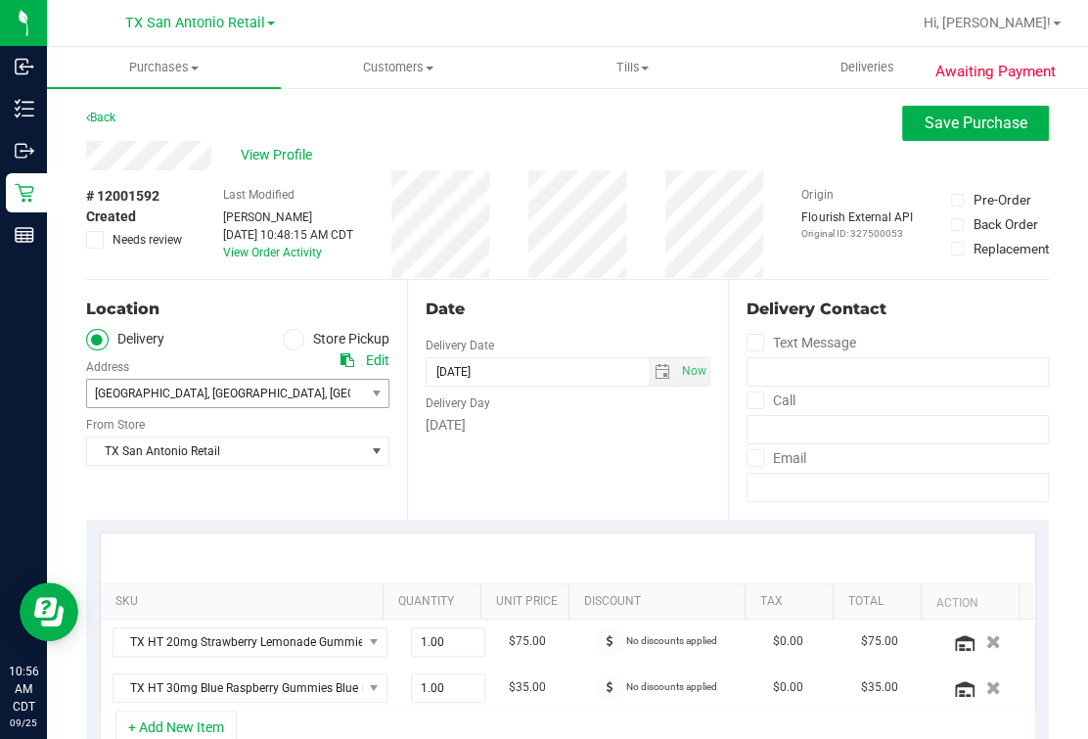
type textarea "Saturday 09/27/2025 09:00-17:00 -- Message: -- Phone:2107903383 -- Payment Meth…"
click at [442, 392] on span "78253" at bounding box center [459, 394] width 34 height 14
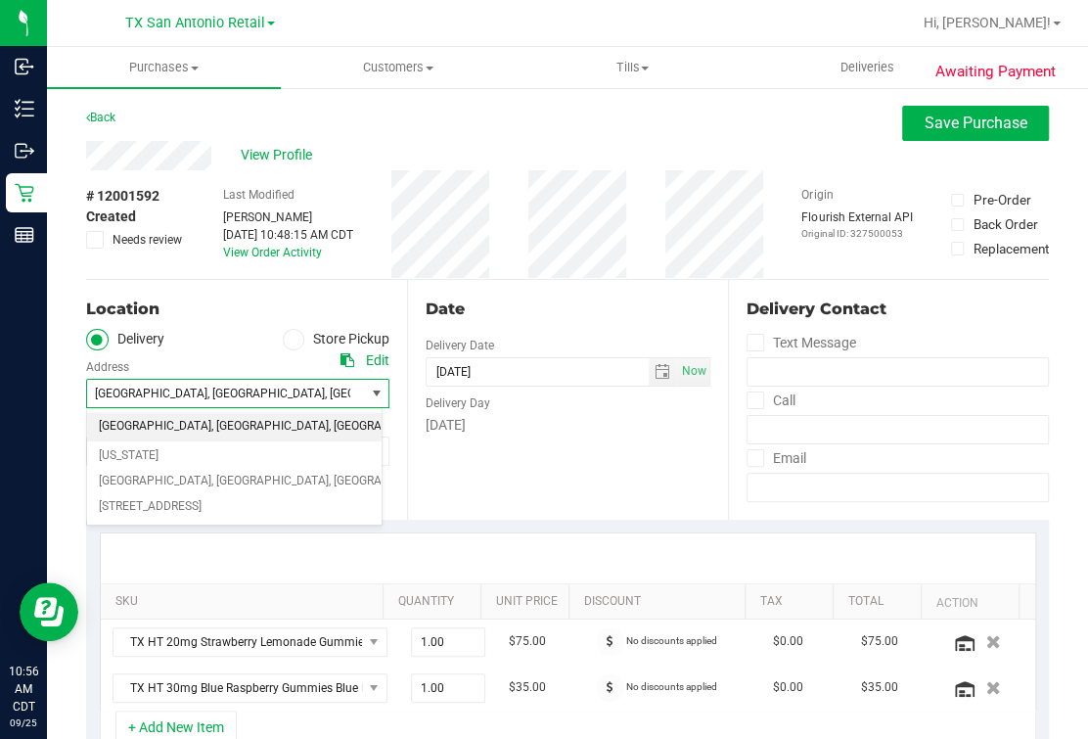
click at [220, 353] on div "7814 Harvest Bay , San Antonio , TX 78253 Select address 7814 Harvest Bay Texas…" at bounding box center [237, 379] width 303 height 58
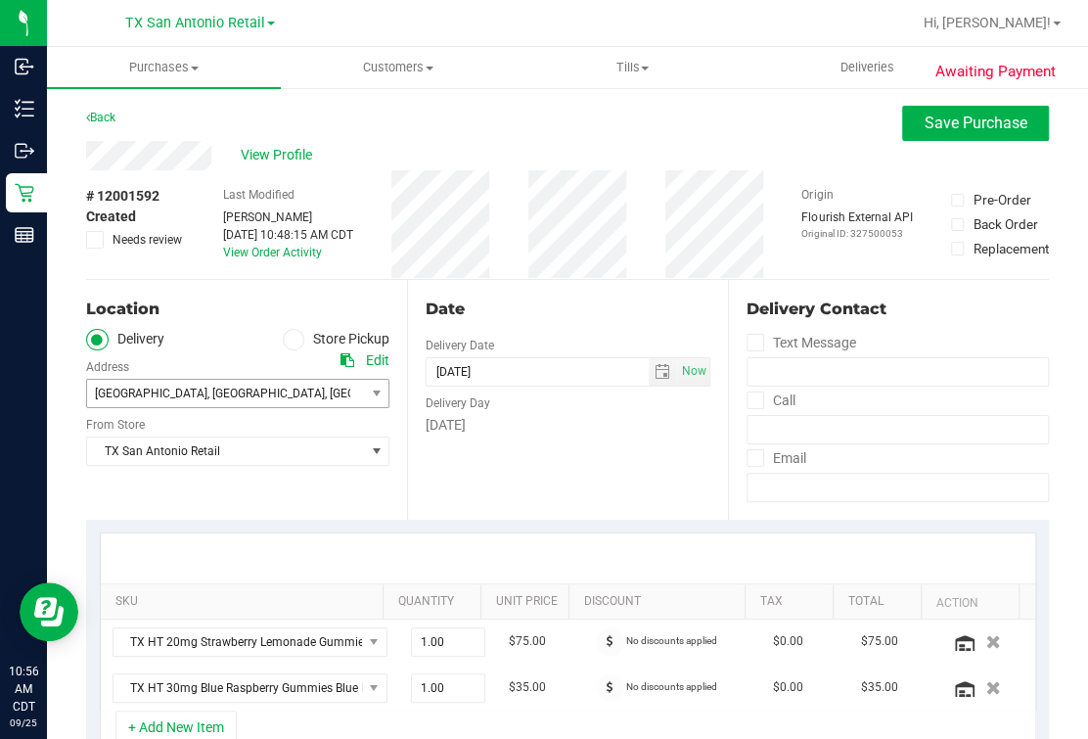
click at [368, 363] on div "Edit" at bounding box center [377, 360] width 23 height 21
click at [838, 128] on button "Save Purchase" at bounding box center [975, 123] width 147 height 35
click at [676, 130] on div "Back Save Purchase" at bounding box center [567, 123] width 963 height 35
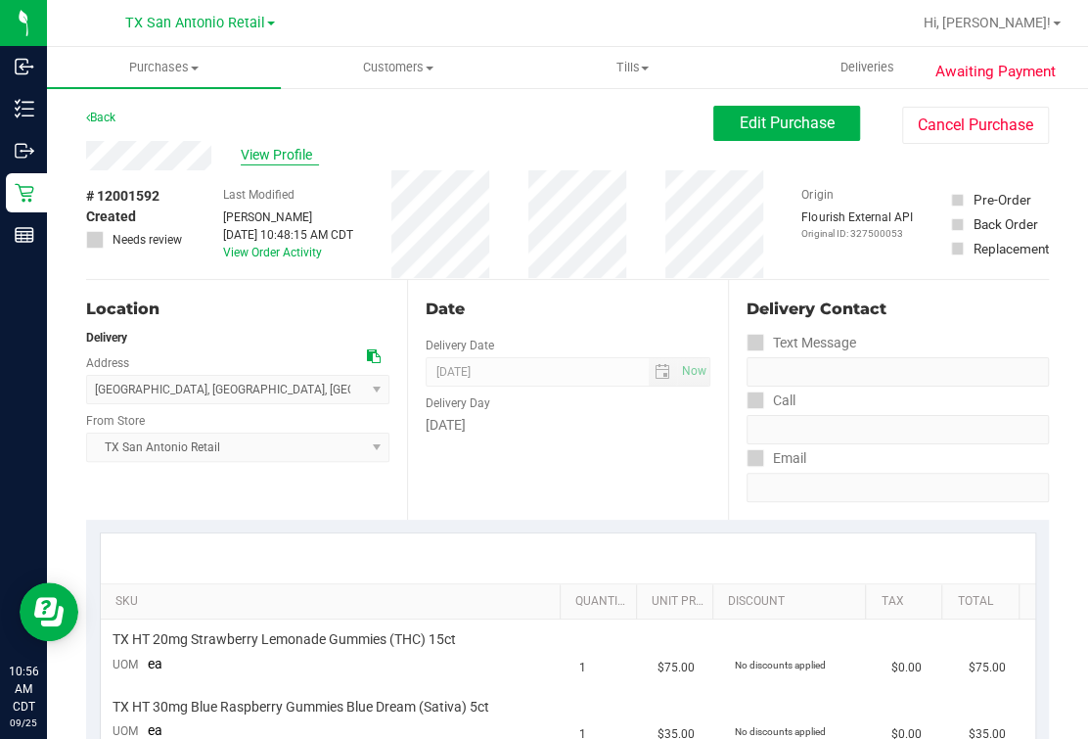
click at [295, 162] on span "View Profile" at bounding box center [280, 155] width 78 height 21
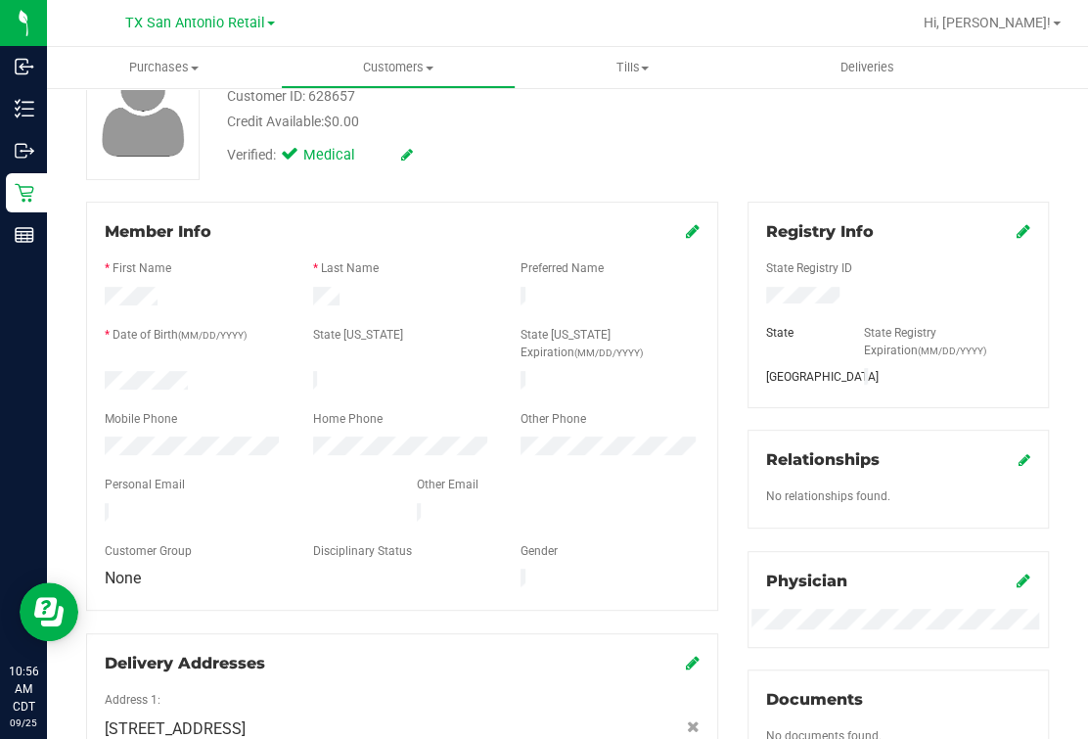
scroll to position [367, 0]
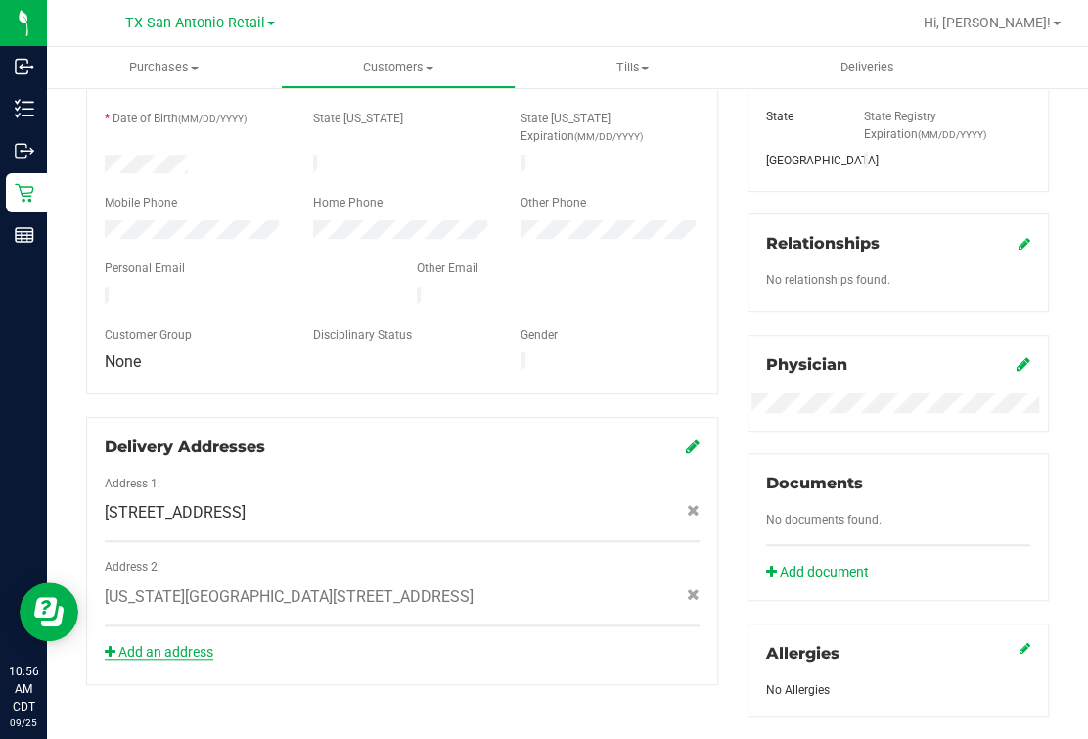
click at [192, 644] on link "Add an address" at bounding box center [159, 652] width 109 height 16
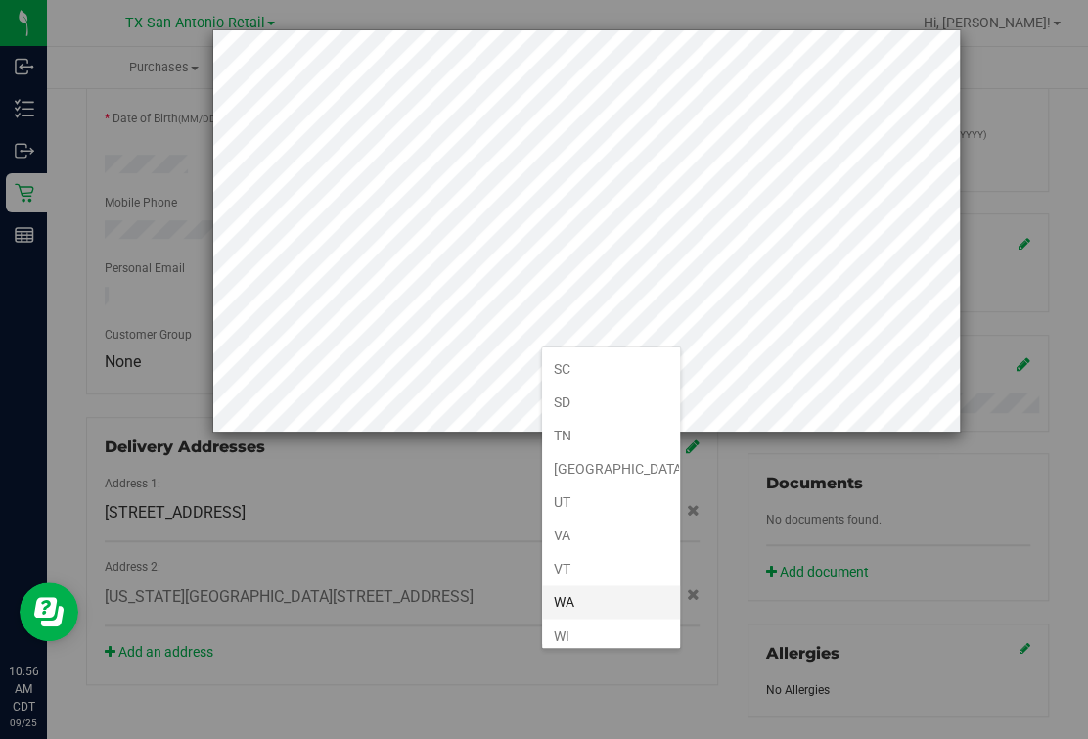
scroll to position [1418, 0]
click at [579, 396] on li "[GEOGRAPHIC_DATA]" at bounding box center [611, 412] width 138 height 33
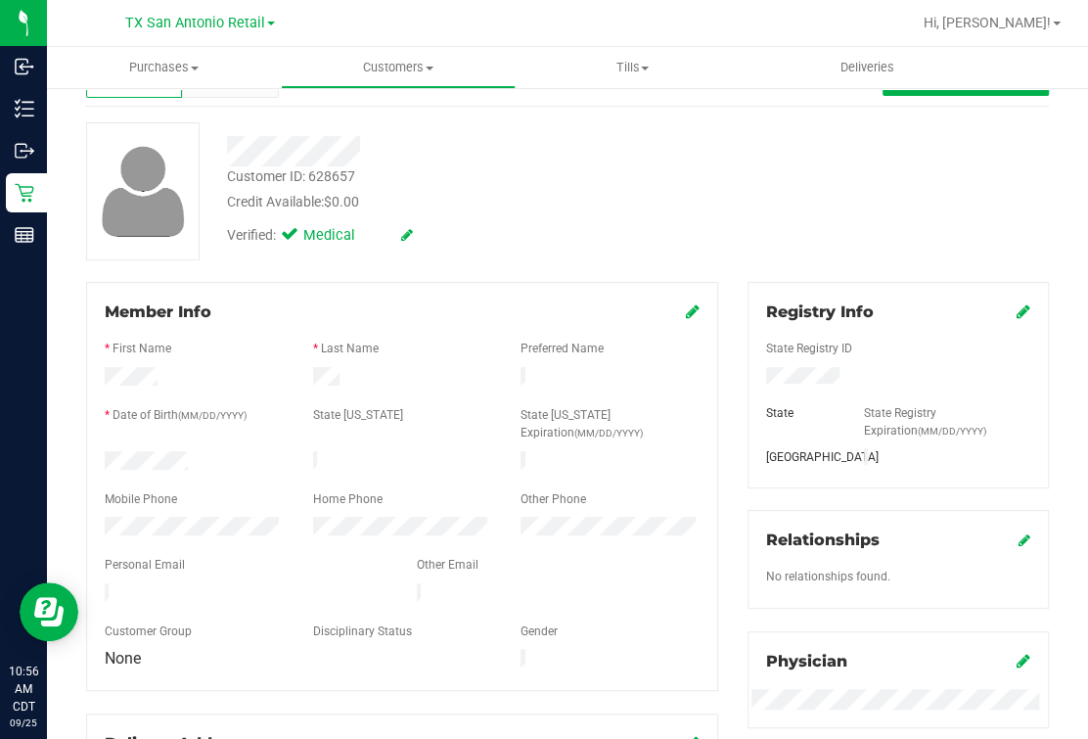
scroll to position [0, 0]
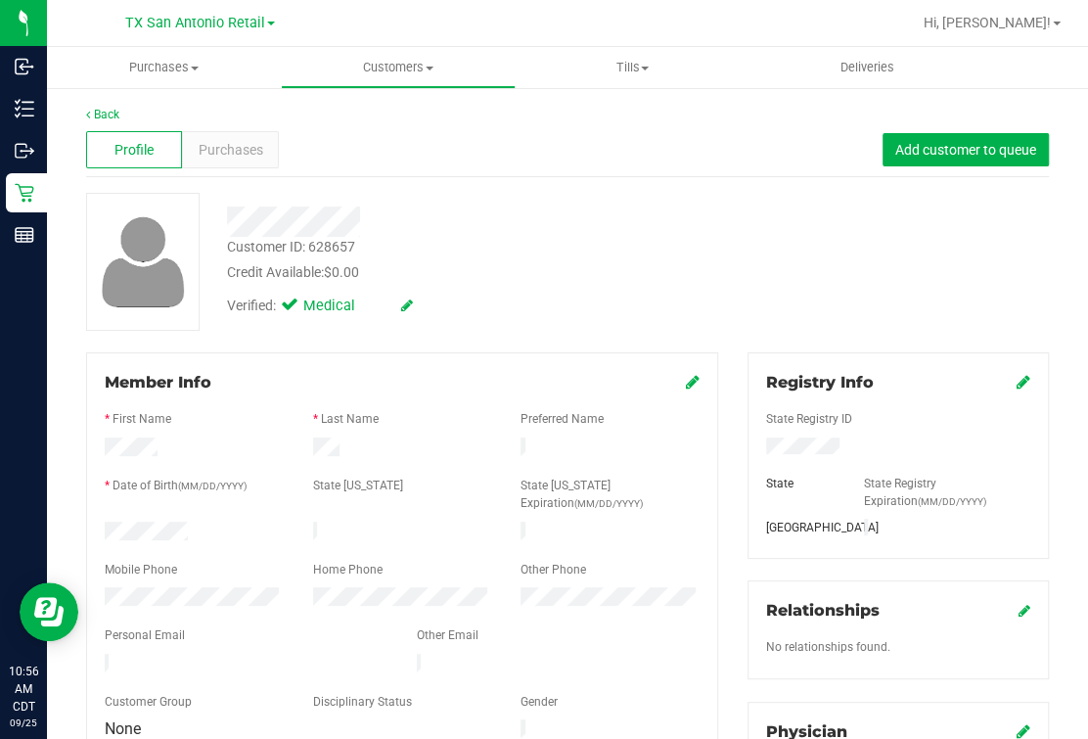
click at [515, 194] on div at bounding box center [460, 215] width 496 height 44
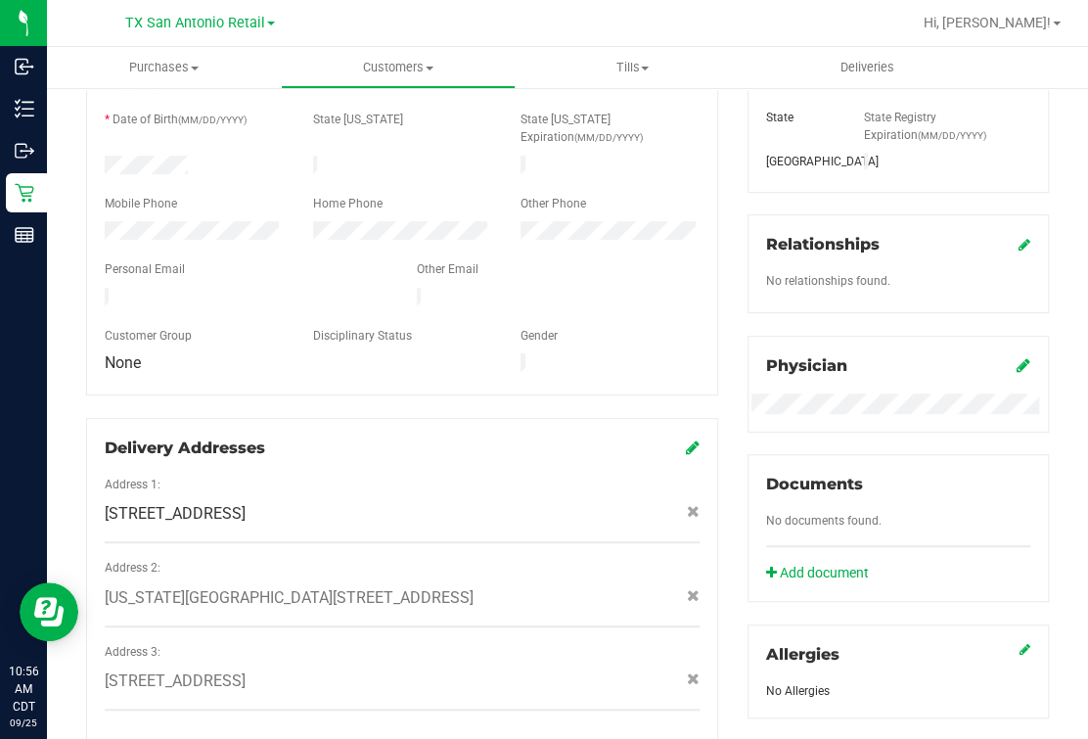
scroll to position [367, 0]
click at [838, 356] on icon at bounding box center [1024, 364] width 14 height 16
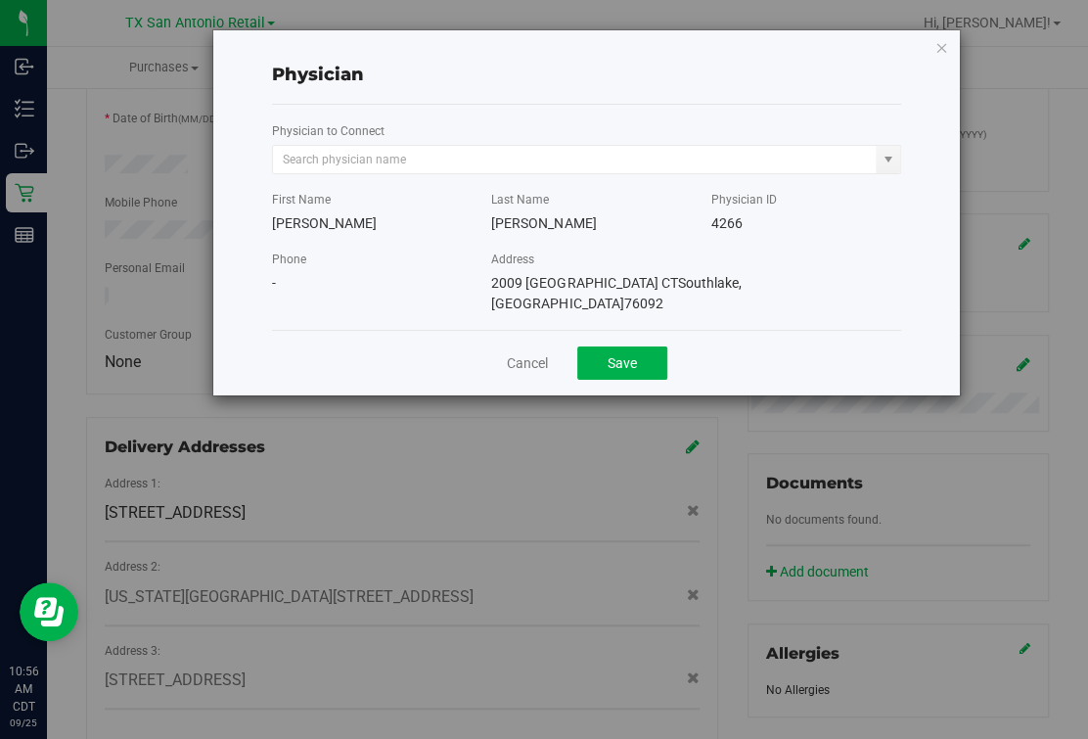
click at [472, 139] on div "Physician to Connect" at bounding box center [586, 147] width 629 height 54
click at [480, 175] on div "First Name Rodney Last Name Sosa Physician ID 4266" at bounding box center [586, 204] width 659 height 60
click at [481, 164] on input "text" at bounding box center [574, 159] width 603 height 27
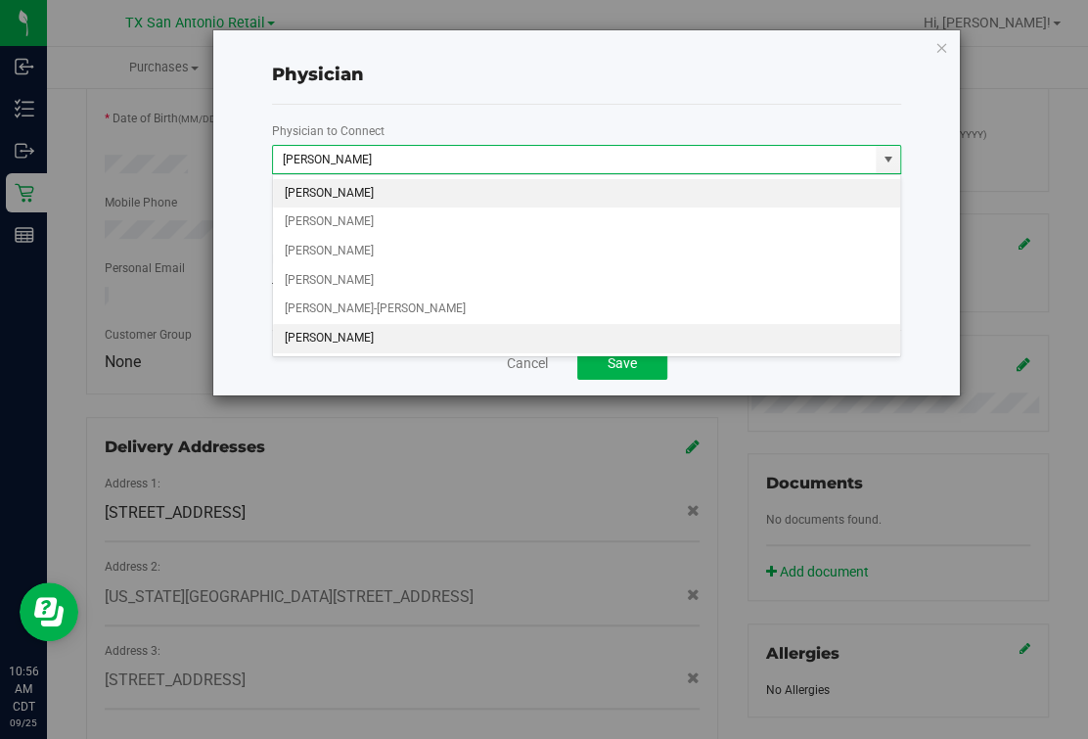
click at [300, 333] on li "An Chen" at bounding box center [586, 338] width 627 height 29
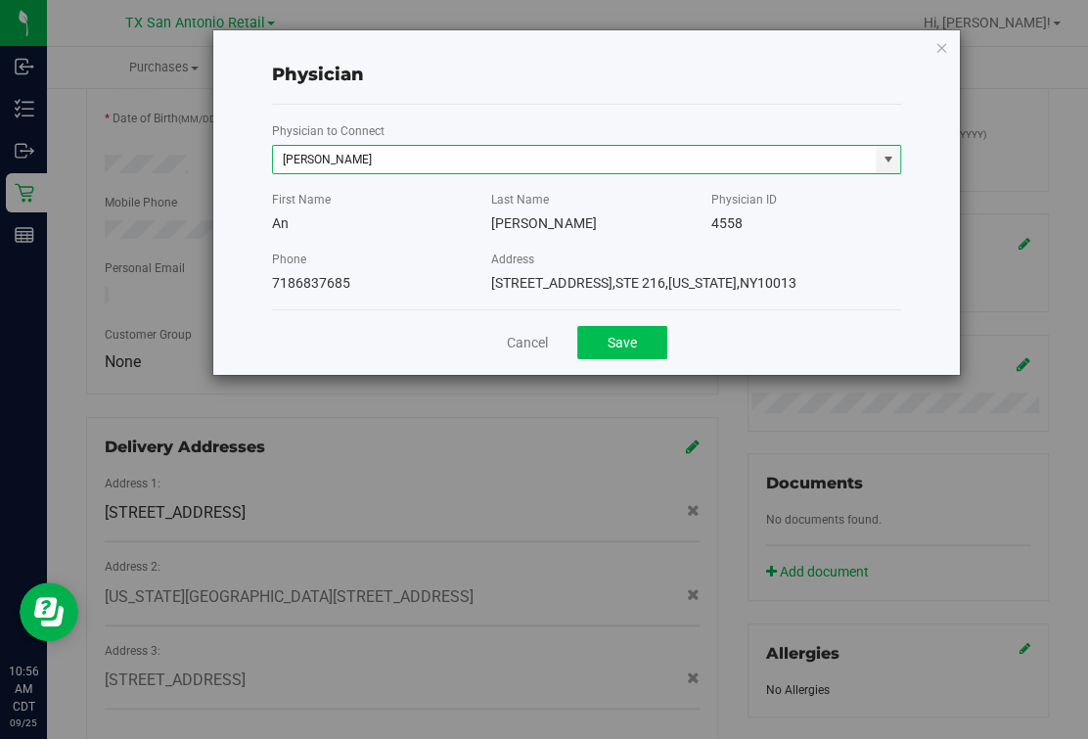
type input "An Chen"
click at [656, 333] on button "Save" at bounding box center [622, 342] width 90 height 33
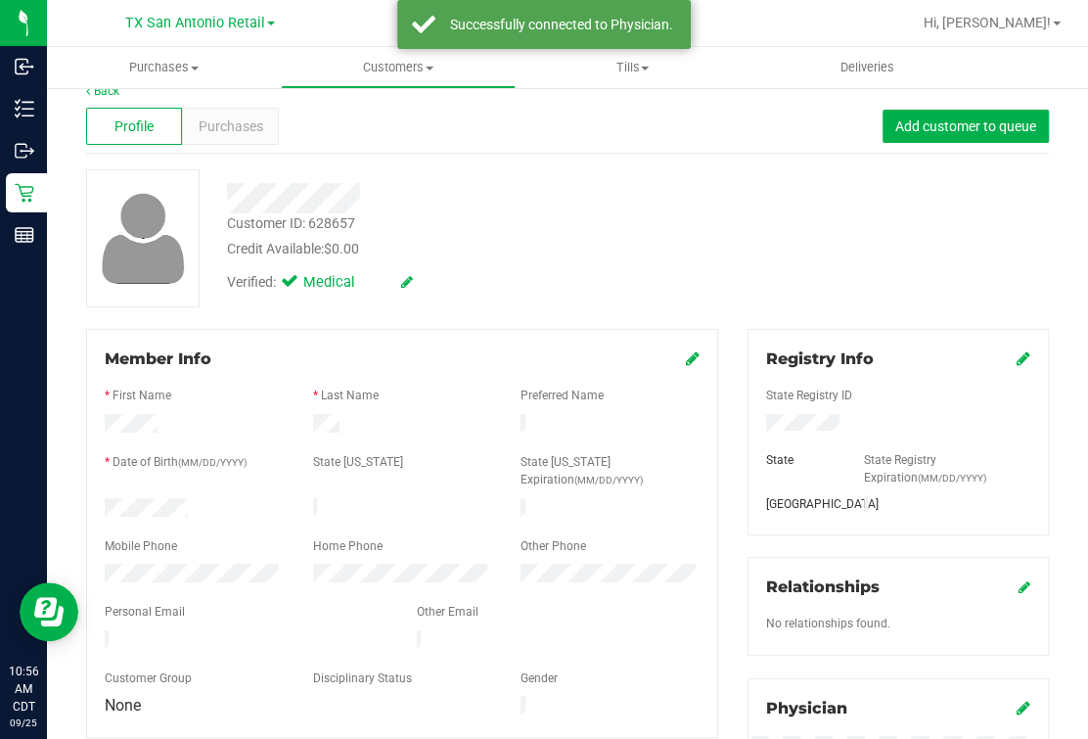
scroll to position [0, 0]
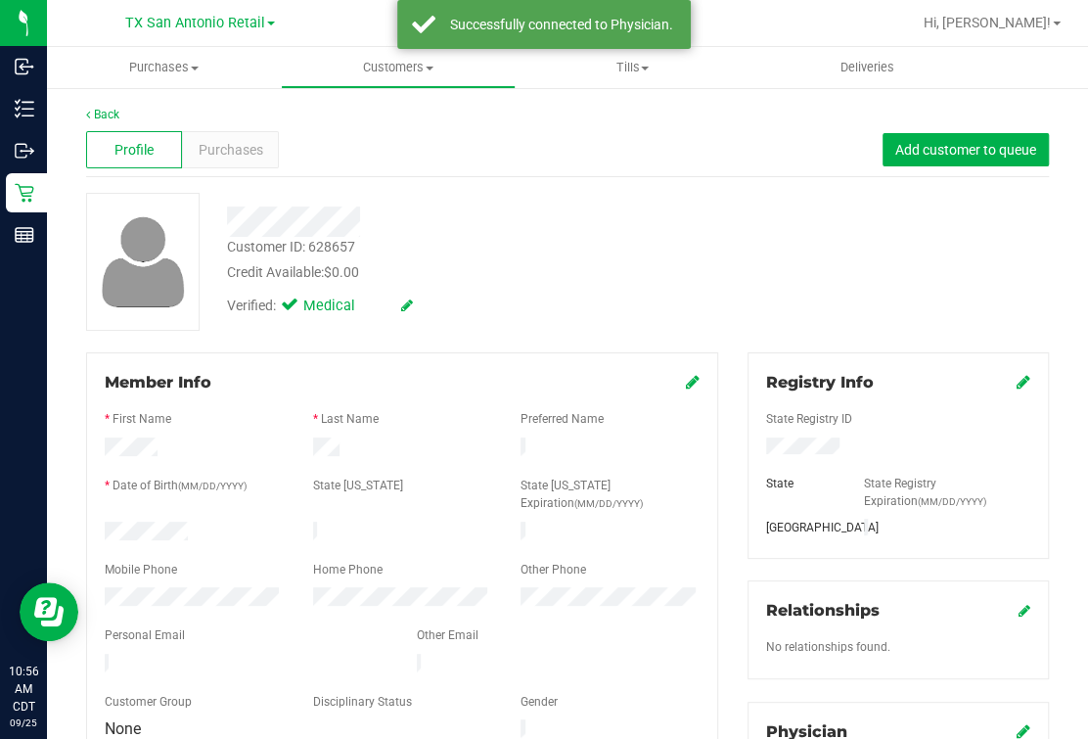
click at [635, 312] on div "Verified: Medical" at bounding box center [460, 304] width 496 height 43
click at [112, 106] on div "Back" at bounding box center [567, 115] width 963 height 18
click at [100, 115] on link "Back" at bounding box center [102, 115] width 33 height 14
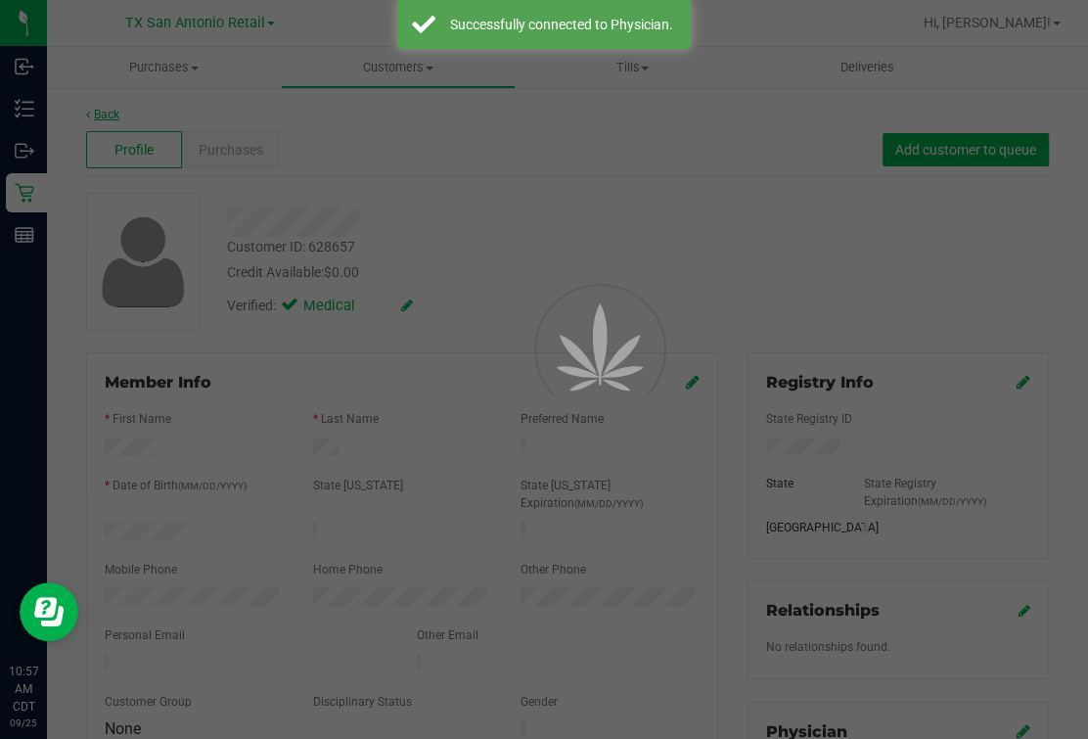
click at [359, 147] on div at bounding box center [544, 369] width 1088 height 739
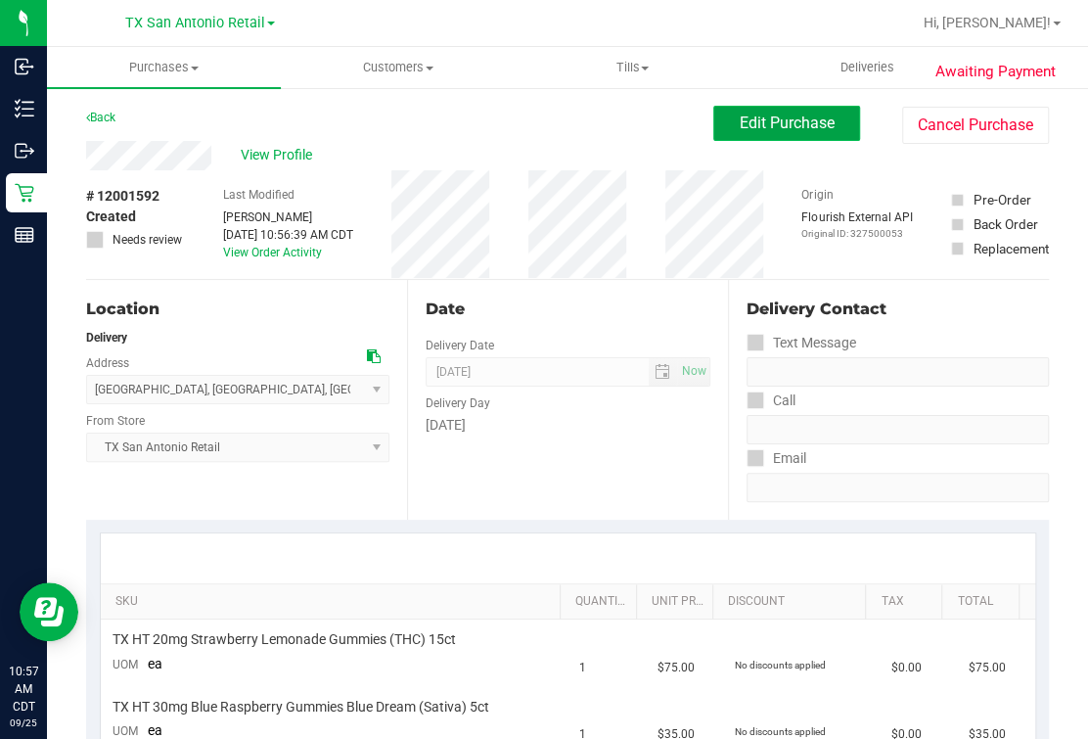
click at [803, 130] on span "Edit Purchase" at bounding box center [787, 123] width 95 height 19
click at [623, 130] on div "Back Edit Purchase Cancel Purchase" at bounding box center [567, 123] width 963 height 35
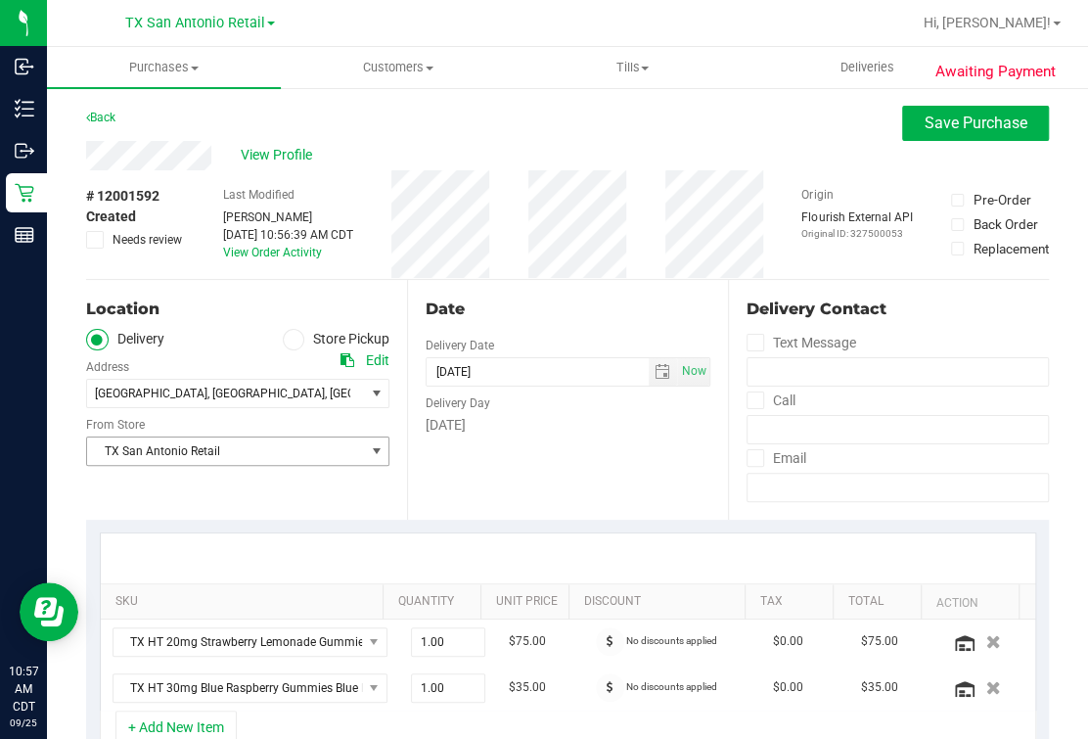
click at [298, 440] on span "TX San Antonio Retail" at bounding box center [225, 451] width 277 height 27
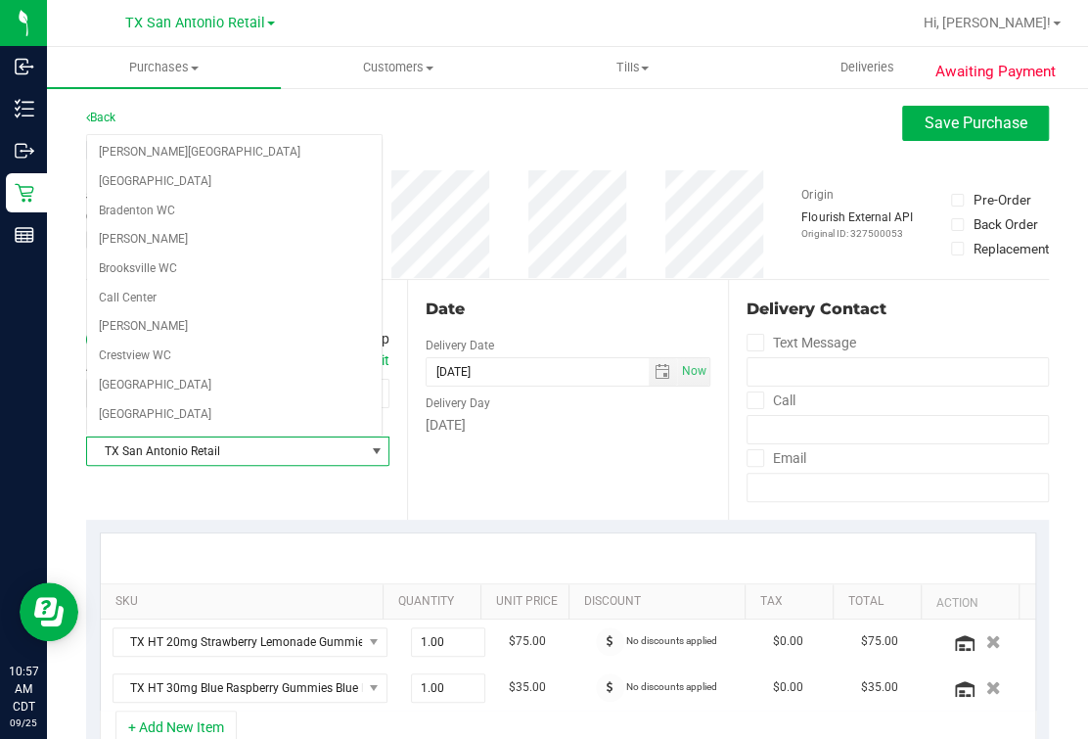
scroll to position [1258, 0]
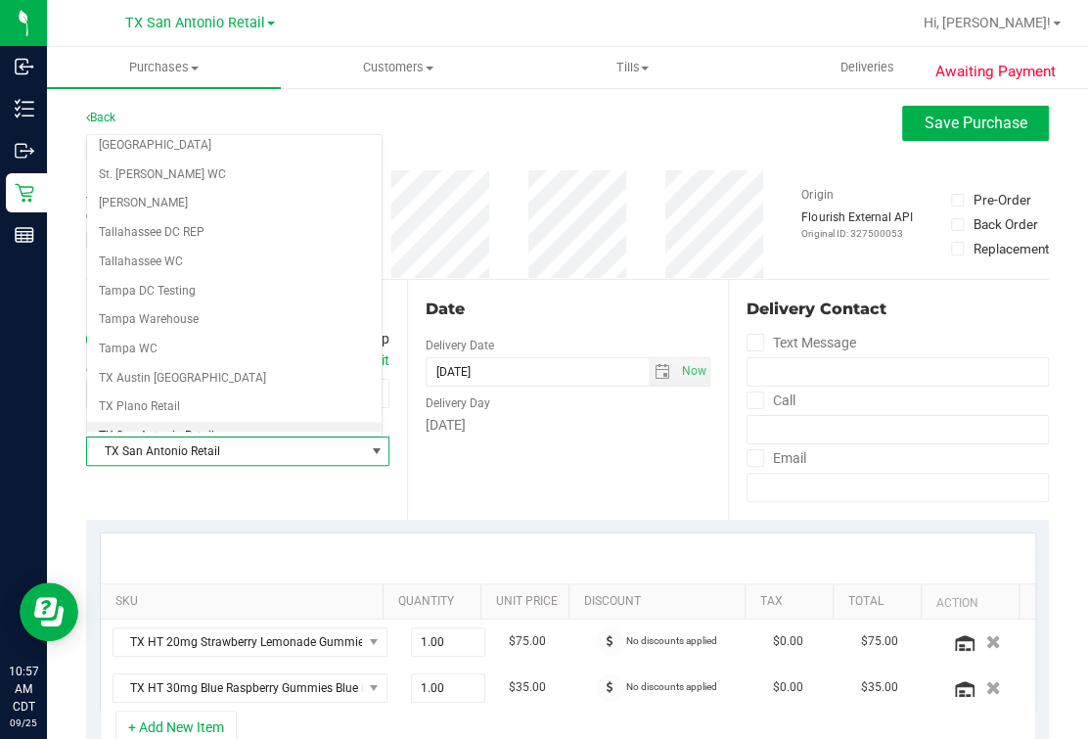
click at [587, 304] on div "Date" at bounding box center [568, 309] width 285 height 23
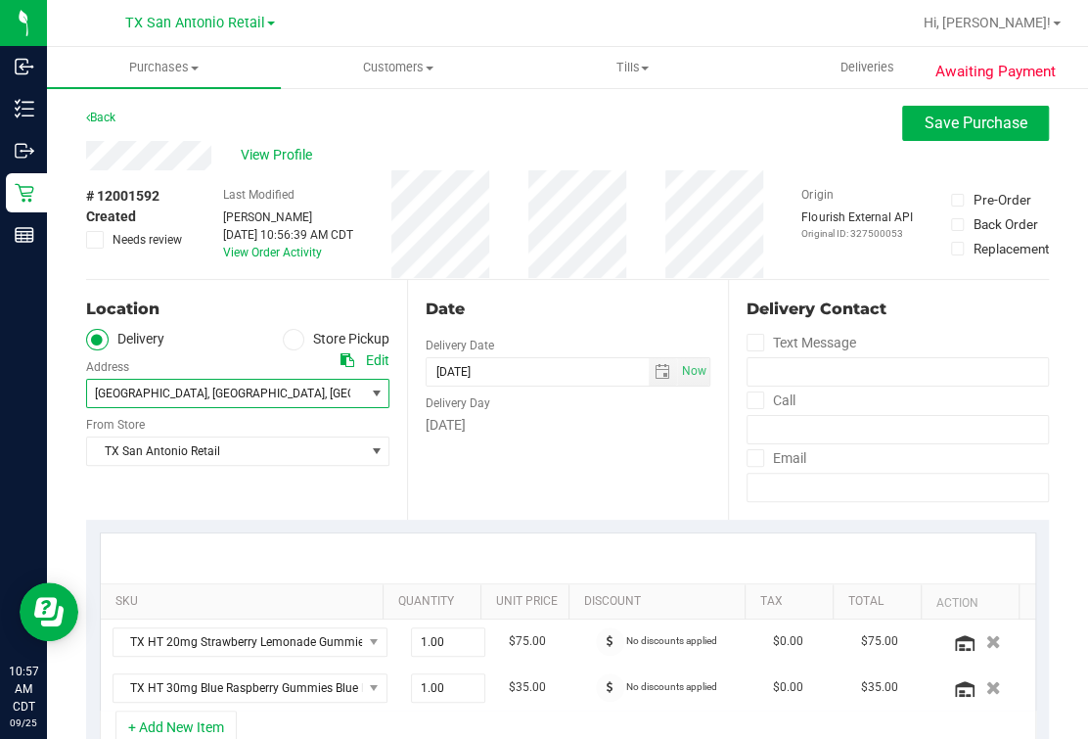
click at [244, 387] on span ", [GEOGRAPHIC_DATA]" at bounding box center [266, 394] width 117 height 14
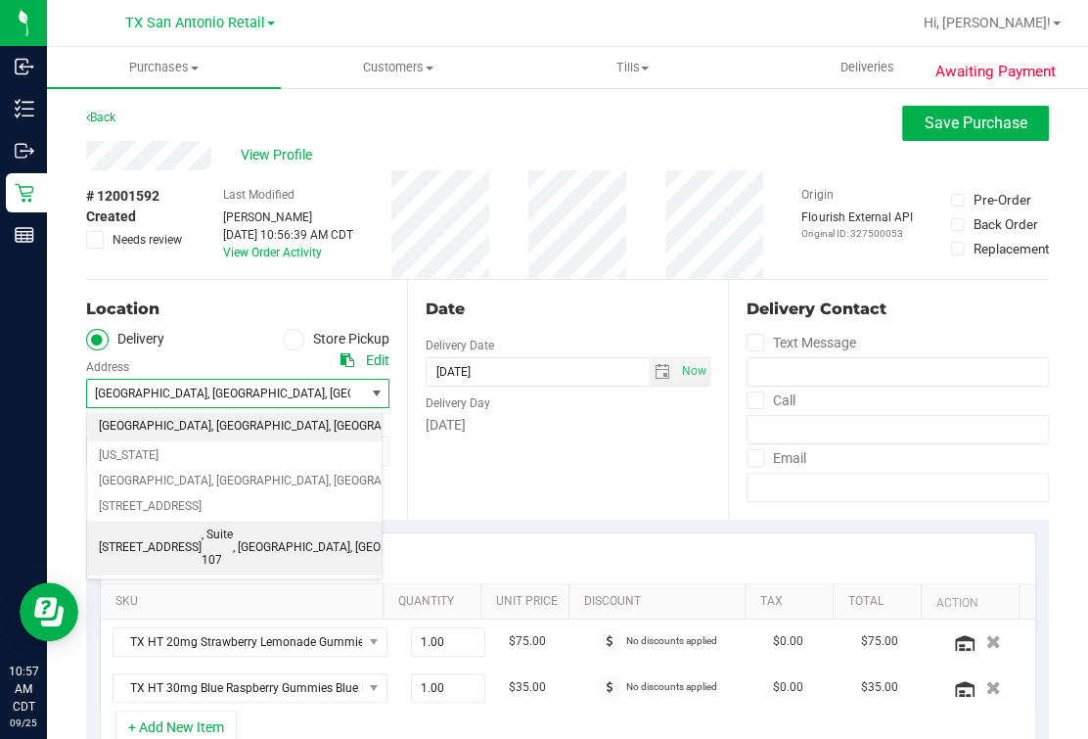
click at [168, 535] on span "[STREET_ADDRESS]" at bounding box center [150, 547] width 103 height 25
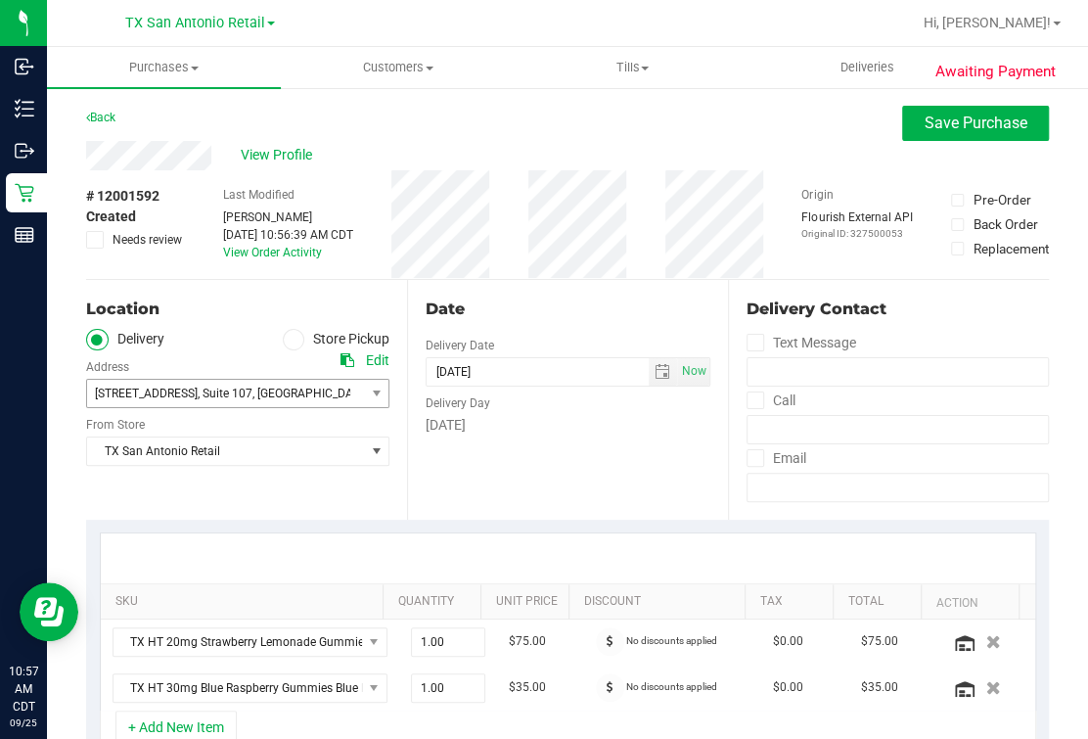
click at [586, 294] on div "Date Delivery Date 09/27/2025 Now 09/27/2025 07:00 AM Now Delivery Day Saturday" at bounding box center [567, 400] width 321 height 240
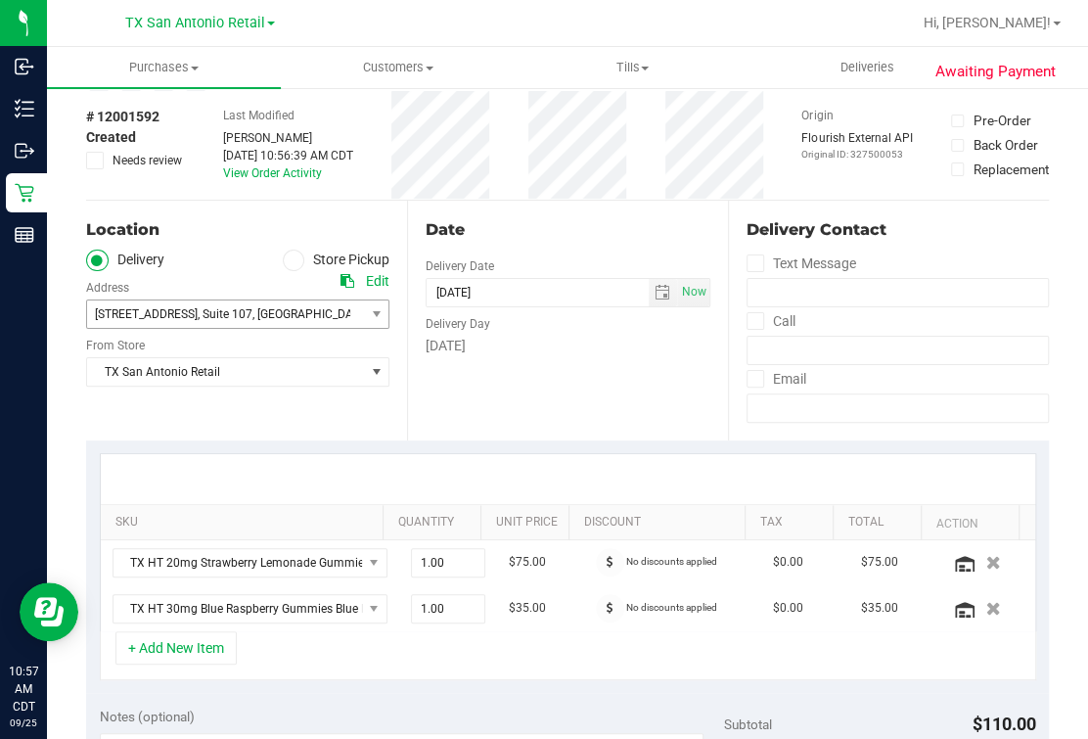
scroll to position [0, 0]
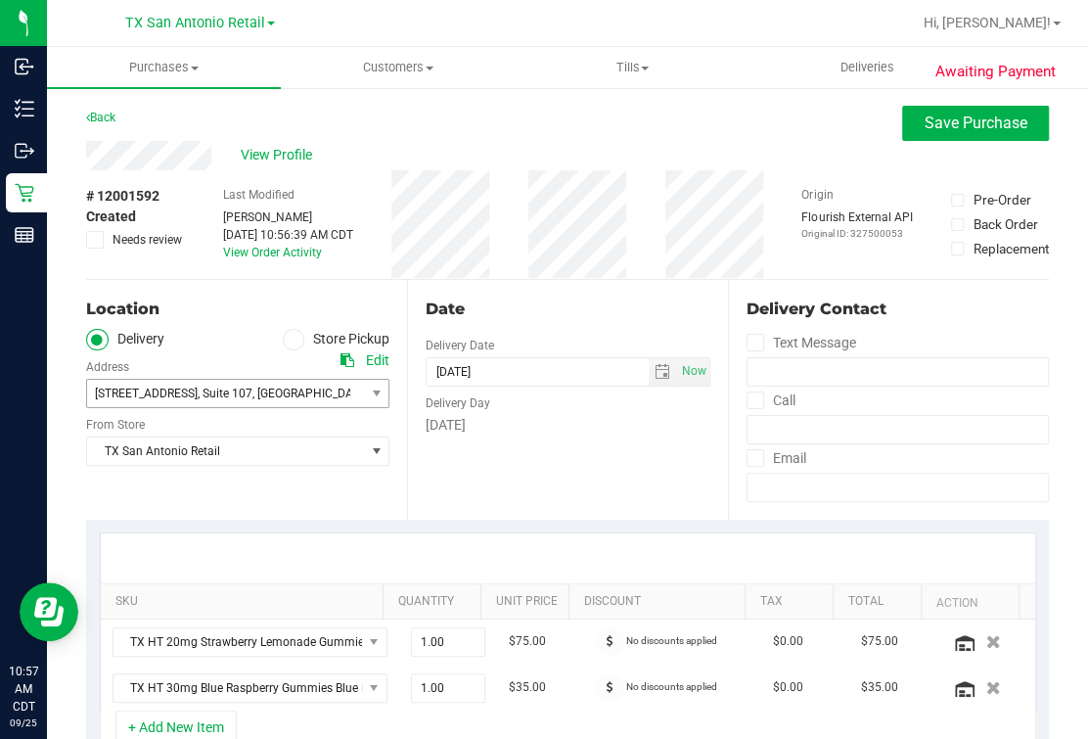
click at [838, 141] on div "View Profile" at bounding box center [567, 155] width 963 height 29
click at [838, 108] on button "Save Purchase" at bounding box center [975, 123] width 147 height 35
click at [693, 162] on div "View Profile" at bounding box center [567, 155] width 963 height 29
click at [670, 134] on div "Back Save Purchase" at bounding box center [567, 123] width 963 height 35
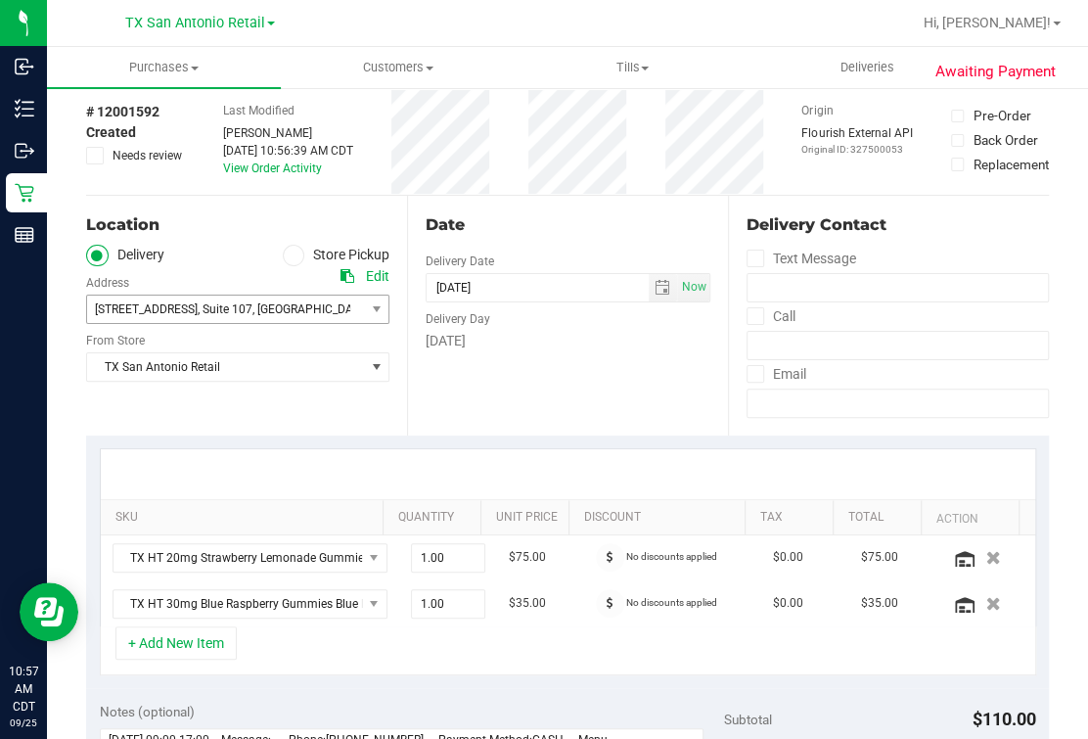
scroll to position [121, 0]
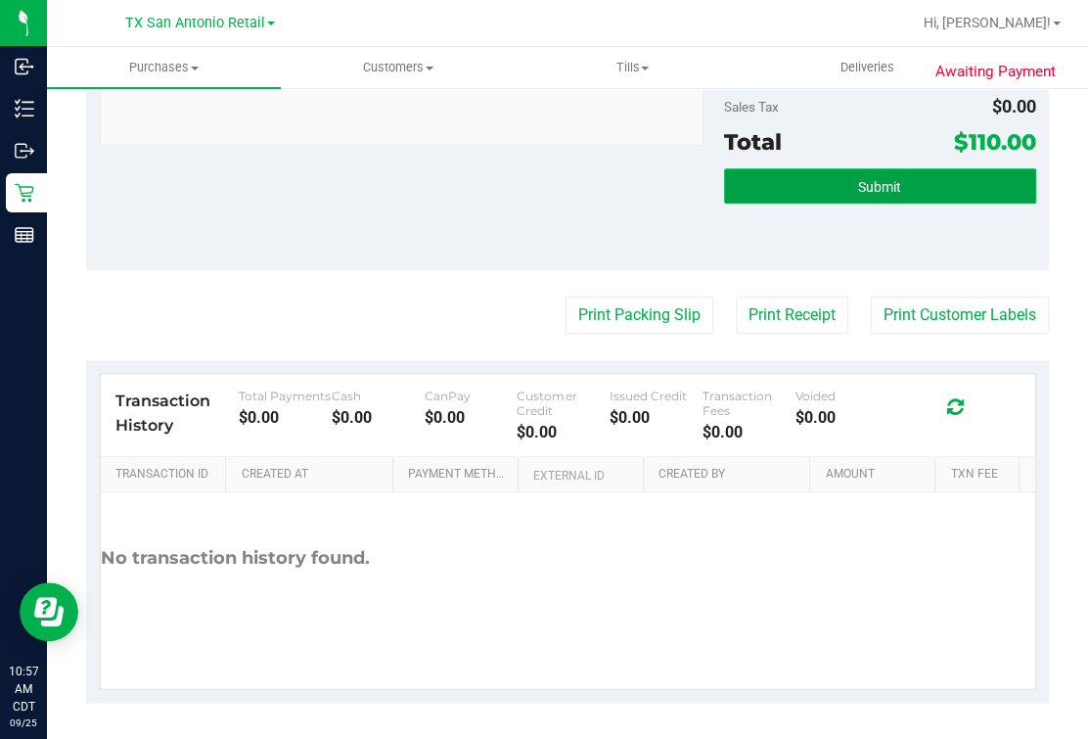
click at [838, 181] on button "Submit" at bounding box center [880, 185] width 312 height 35
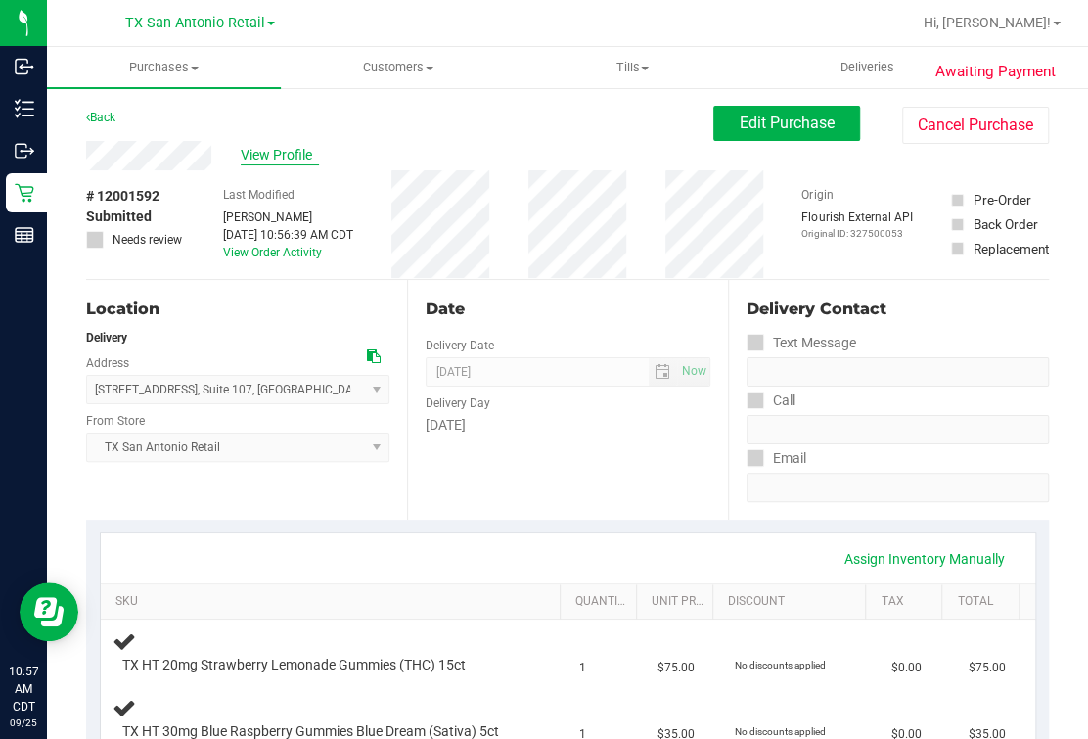
click at [305, 155] on span "View Profile" at bounding box center [280, 155] width 78 height 21
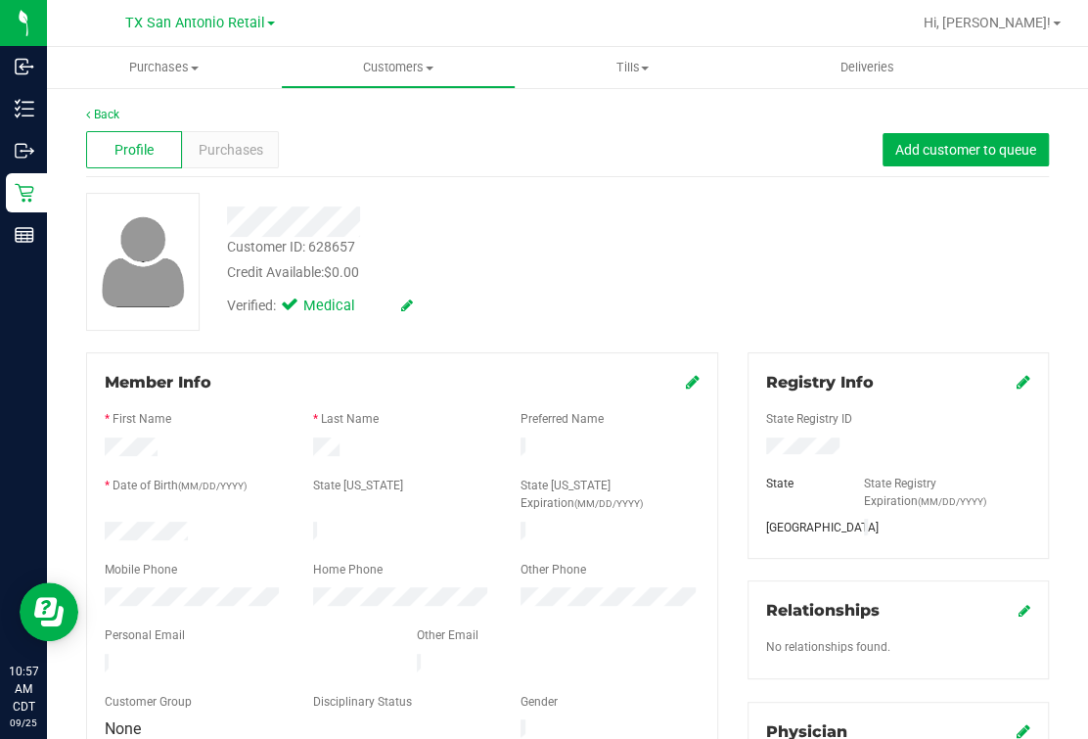
drag, startPoint x: 221, startPoint y: 623, endPoint x: 198, endPoint y: 188, distance: 435.2
click at [556, 299] on div "Verified: Medical" at bounding box center [460, 304] width 496 height 43
click at [105, 113] on link "Back" at bounding box center [102, 115] width 33 height 14
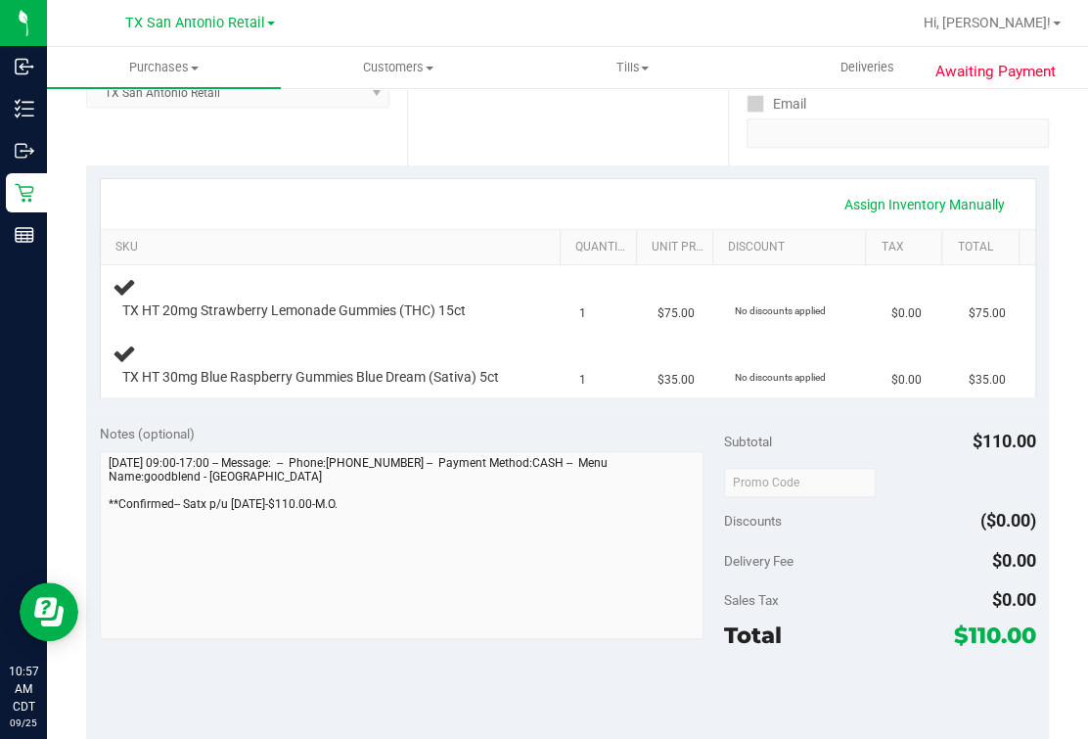
scroll to position [612, 0]
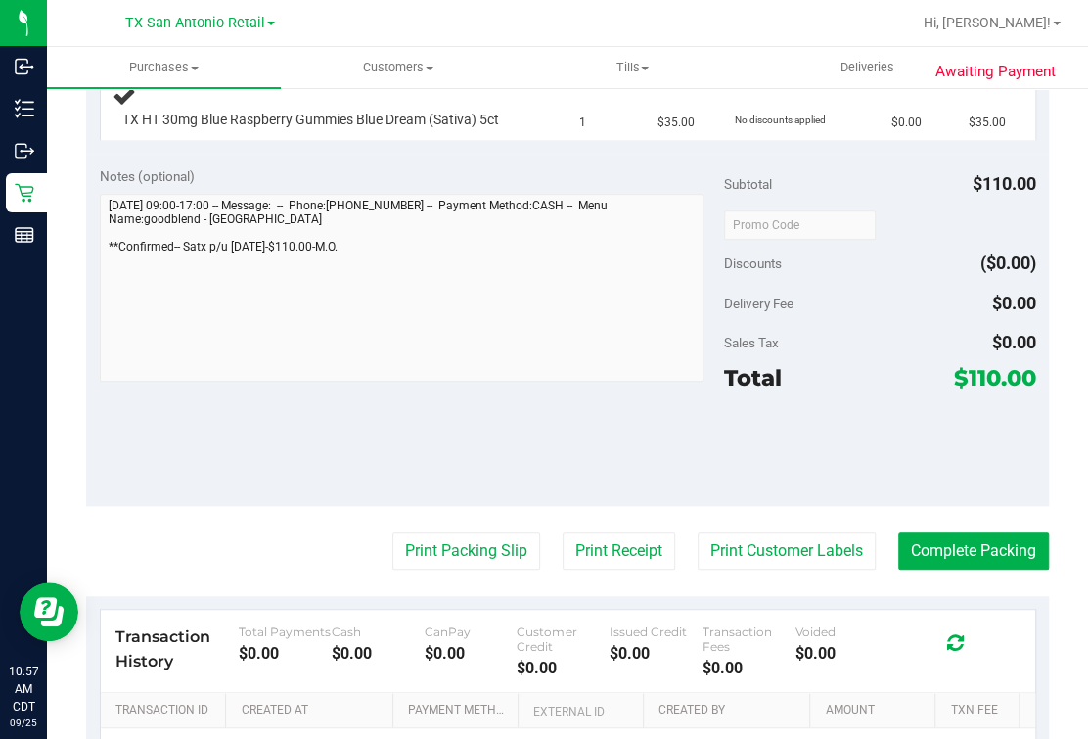
click at [63, 298] on div "Awaiting Payment Back Edit Purchase Cancel Purchase View Profile # 12001592 Sub…" at bounding box center [567, 225] width 1041 height 1503
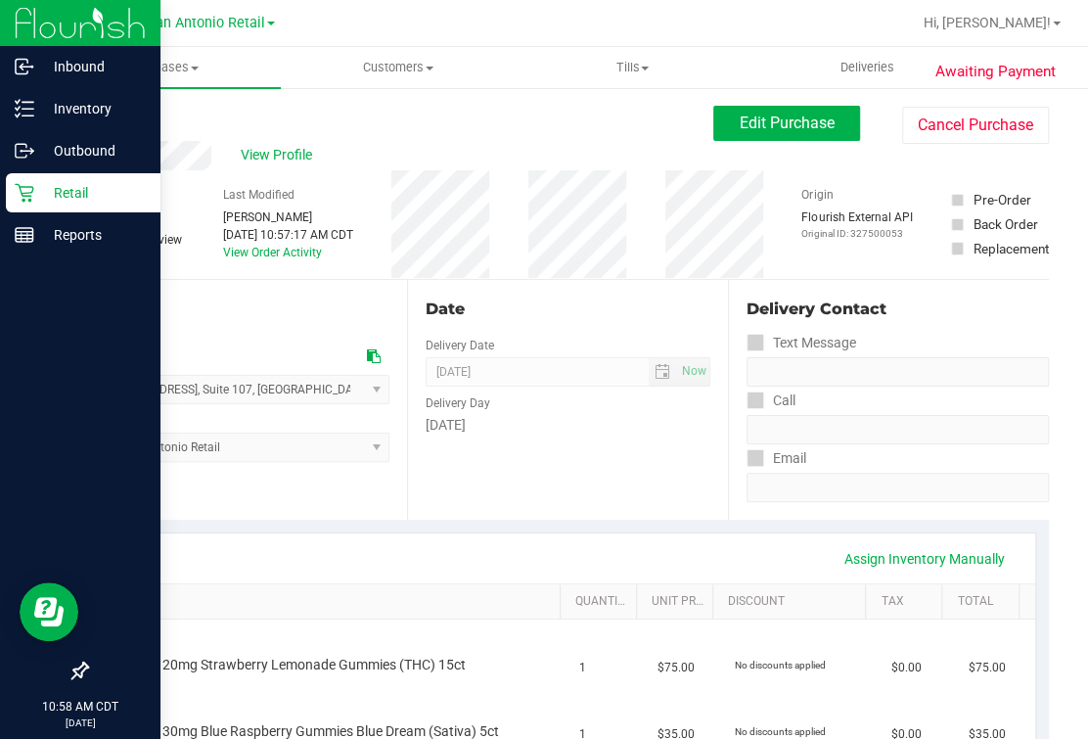
click at [22, 193] on icon at bounding box center [24, 193] width 19 height 19
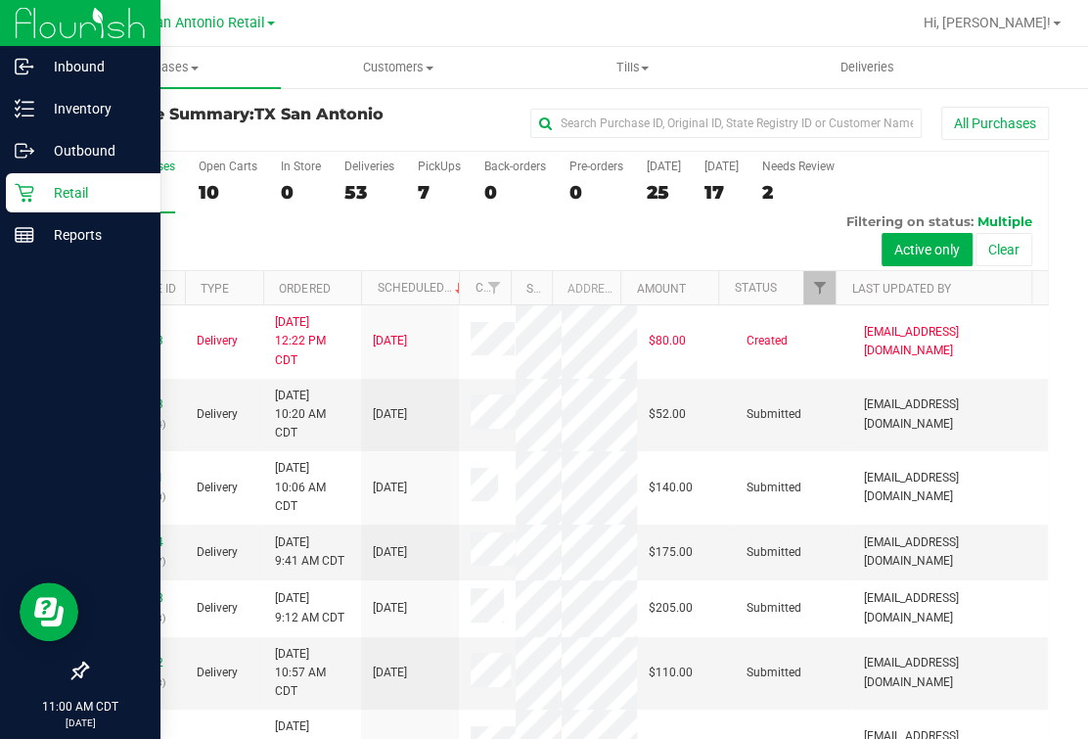
click at [41, 196] on p "Retail" at bounding box center [92, 192] width 117 height 23
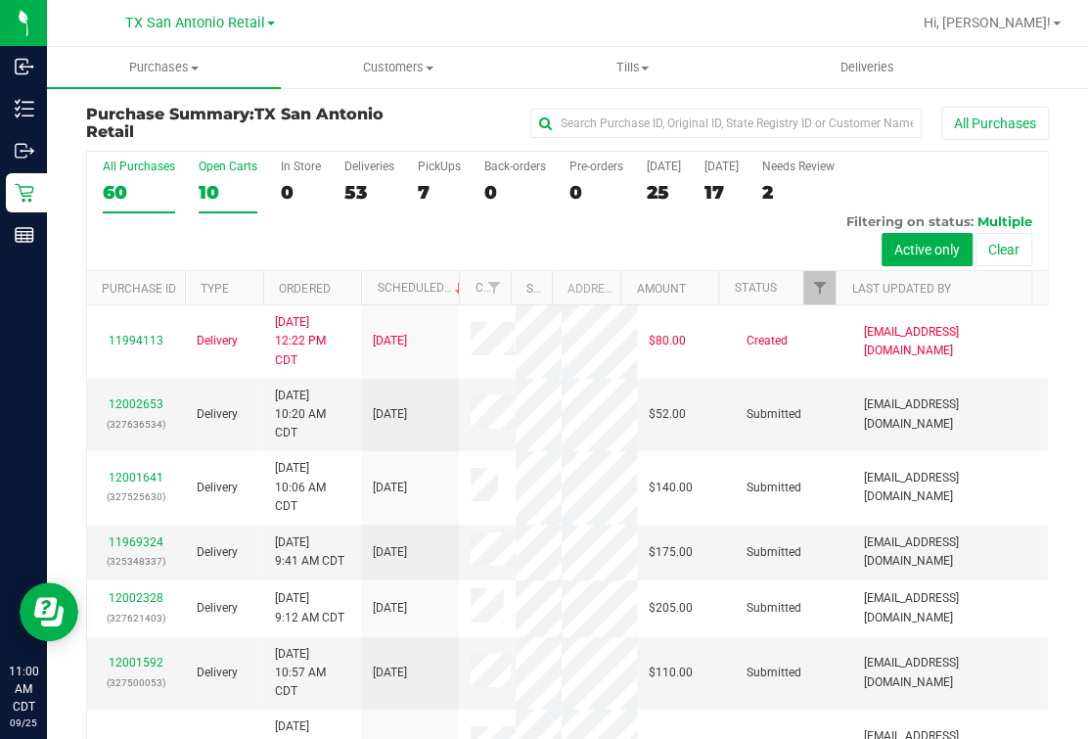
click at [216, 196] on div "10" at bounding box center [228, 192] width 59 height 23
click at [0, 0] on input "Open Carts 10" at bounding box center [0, 0] width 0 height 0
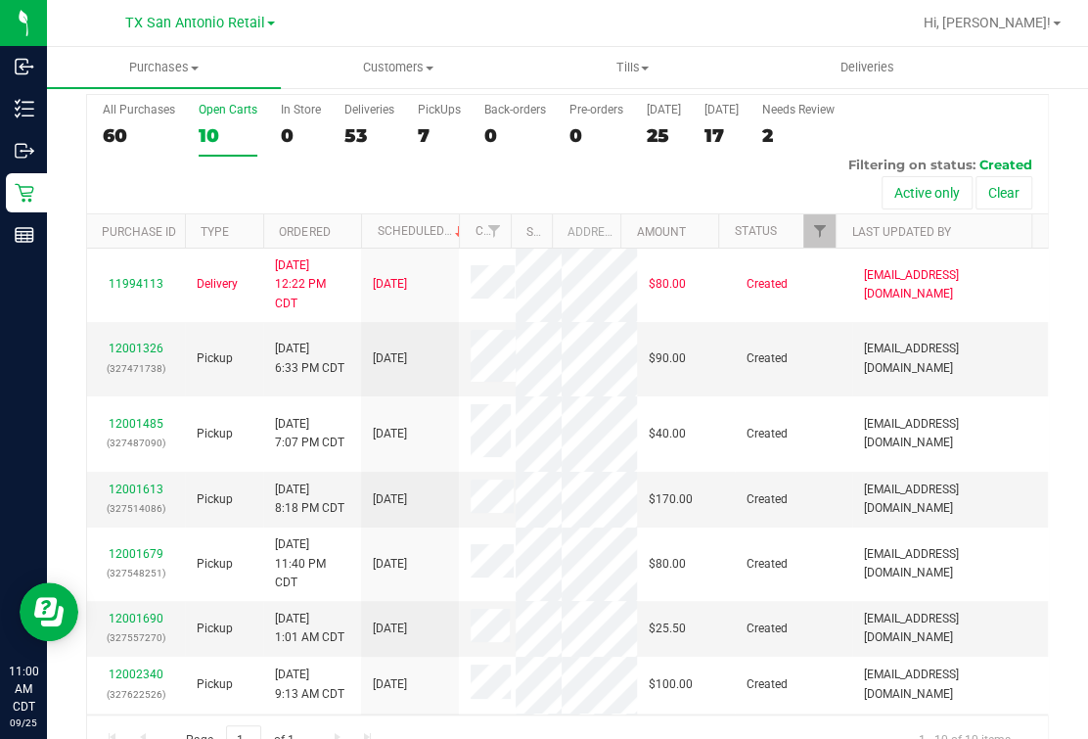
scroll to position [103, 0]
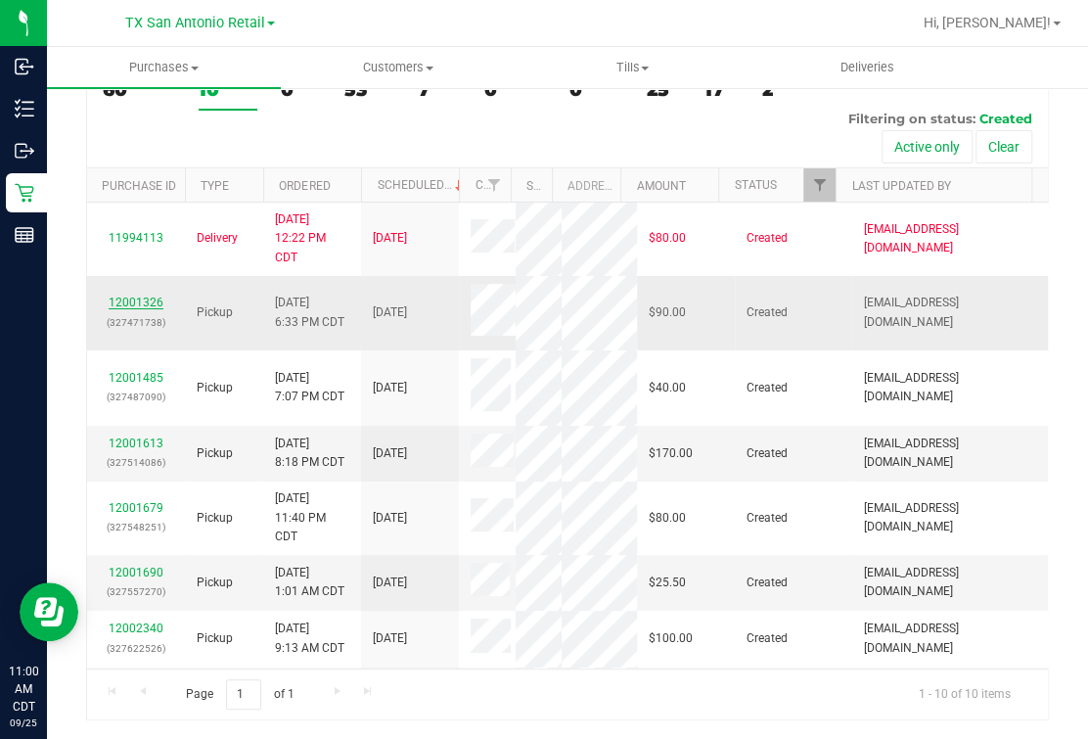
click at [125, 309] on link "12001326" at bounding box center [136, 303] width 55 height 14
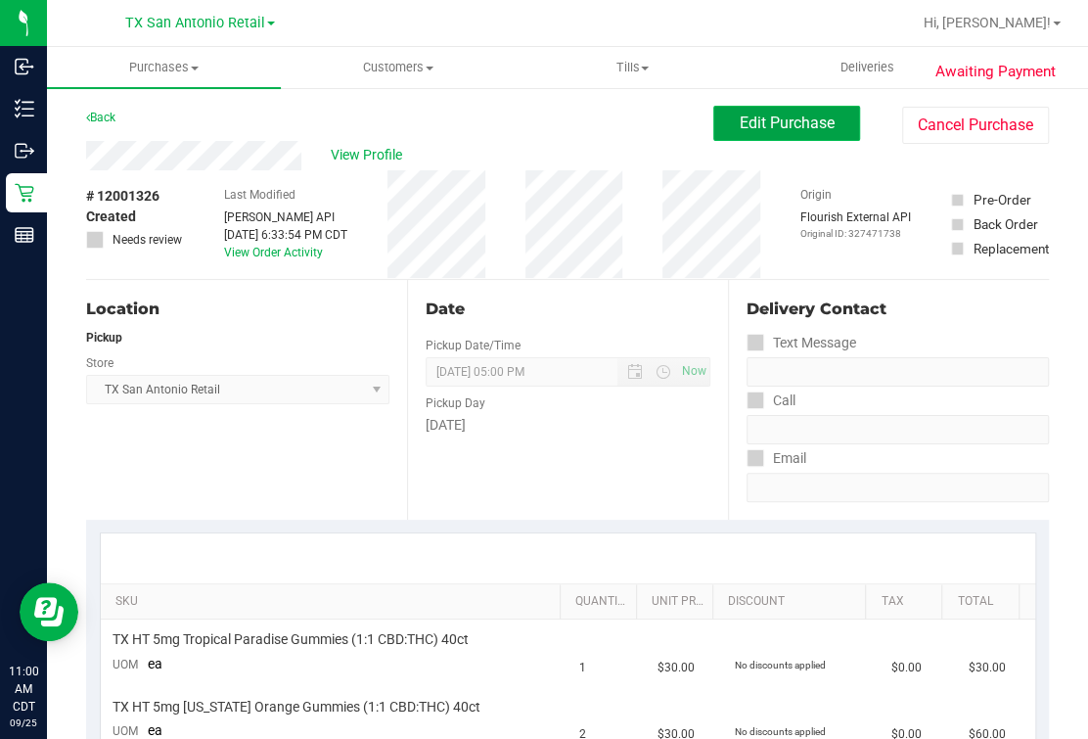
click at [819, 127] on button "Edit Purchase" at bounding box center [787, 123] width 147 height 35
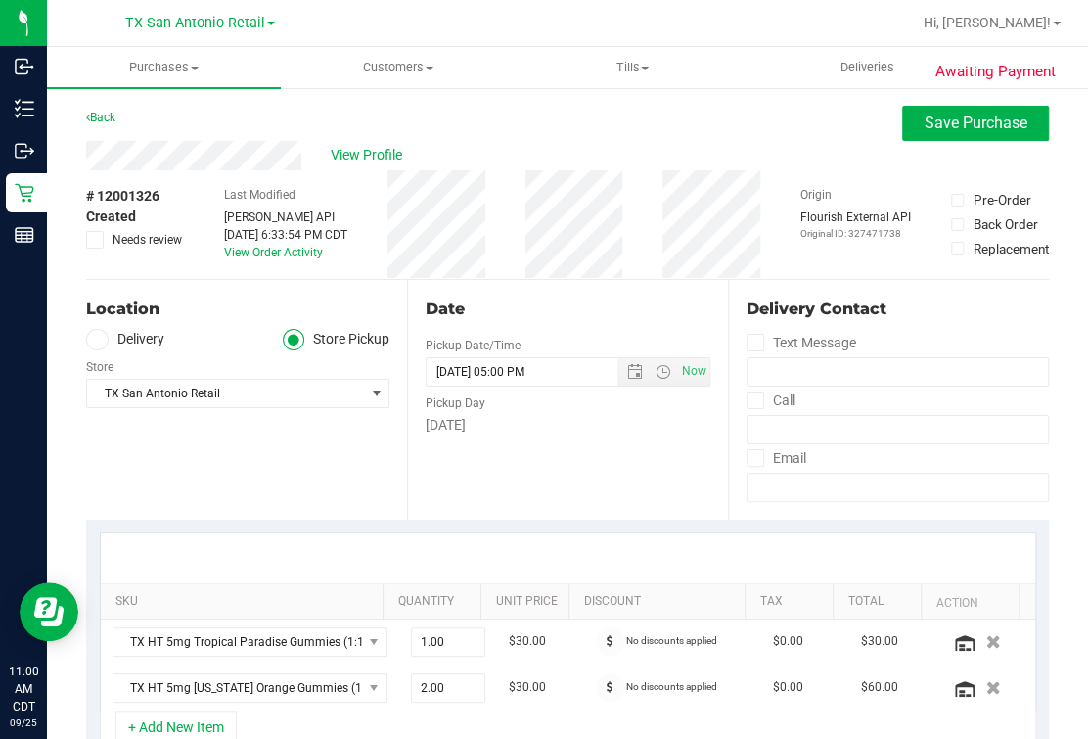
click at [569, 293] on div "Date Pickup Date/Time [DATE] Now [DATE] 05:00 PM Now Pickup Day [DATE]" at bounding box center [567, 400] width 321 height 240
click at [581, 280] on div "Date Pickup Date/Time [DATE] Now [DATE] 05:00 PM Now Pickup Day [DATE]" at bounding box center [567, 400] width 321 height 240
click at [588, 441] on div "Date Pickup Date/Time [DATE] Now [DATE] 05:00 PM Now Pickup Day [DATE]" at bounding box center [567, 400] width 321 height 240
click at [96, 340] on icon at bounding box center [97, 340] width 12 height 0
click at [0, 0] on input "Delivery" at bounding box center [0, 0] width 0 height 0
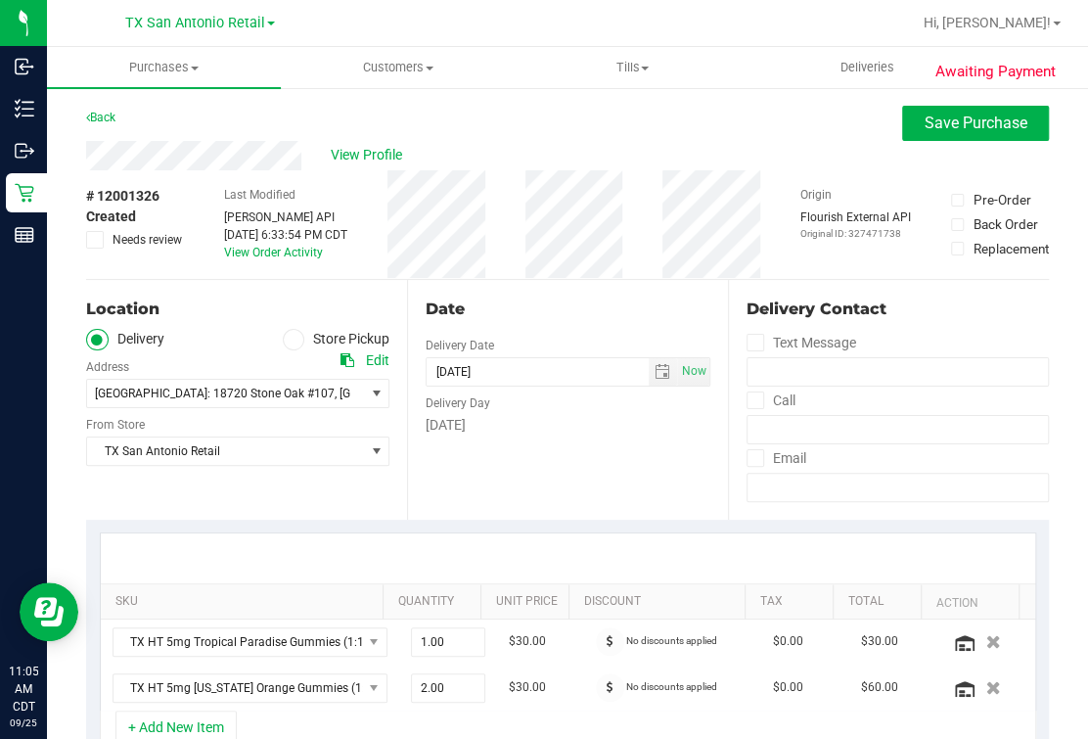
click at [199, 347] on ul "Delivery Store Pickup" at bounding box center [237, 340] width 303 height 23
click at [594, 470] on div "Date Delivery Date [DATE] Now [DATE] 05:00 PM Now Delivery Day [DATE]" at bounding box center [567, 400] width 321 height 240
click at [316, 173] on div "View Profile # 12001326 Created Needs review Last Modified Jane API Sep 24, 202…" at bounding box center [567, 210] width 963 height 139
click at [305, 164] on div "View Profile" at bounding box center [567, 155] width 963 height 29
click at [577, 442] on div "Date Delivery Date [DATE] Now [DATE] 05:00 PM Now Delivery Day [DATE]" at bounding box center [567, 400] width 321 height 240
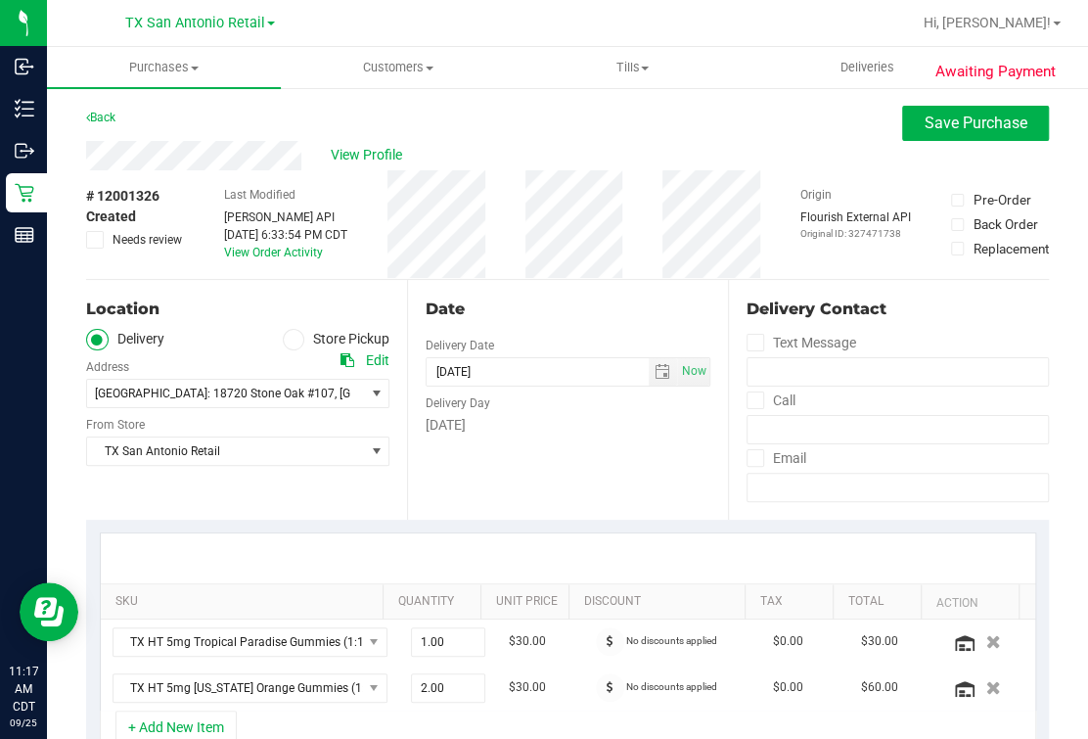
click at [589, 287] on div "Date Delivery Date [DATE] Now [DATE] 05:00 PM Now Delivery Day [DATE]" at bounding box center [567, 400] width 321 height 240
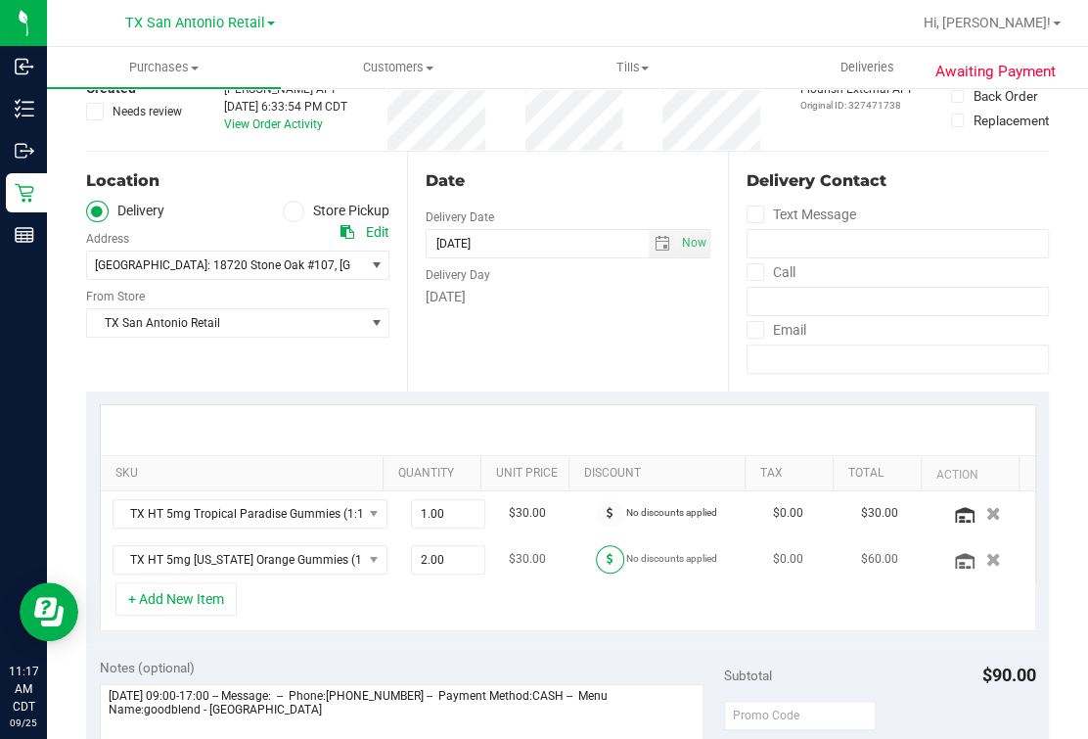
scroll to position [244, 0]
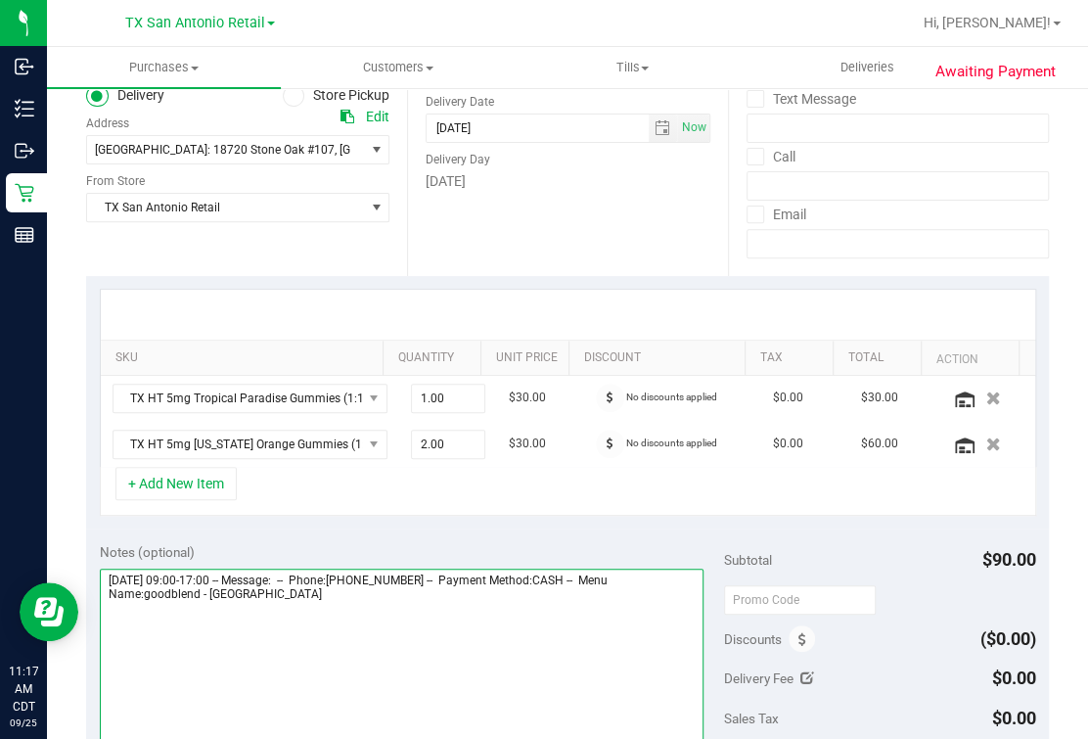
click at [379, 629] on textarea at bounding box center [402, 663] width 605 height 188
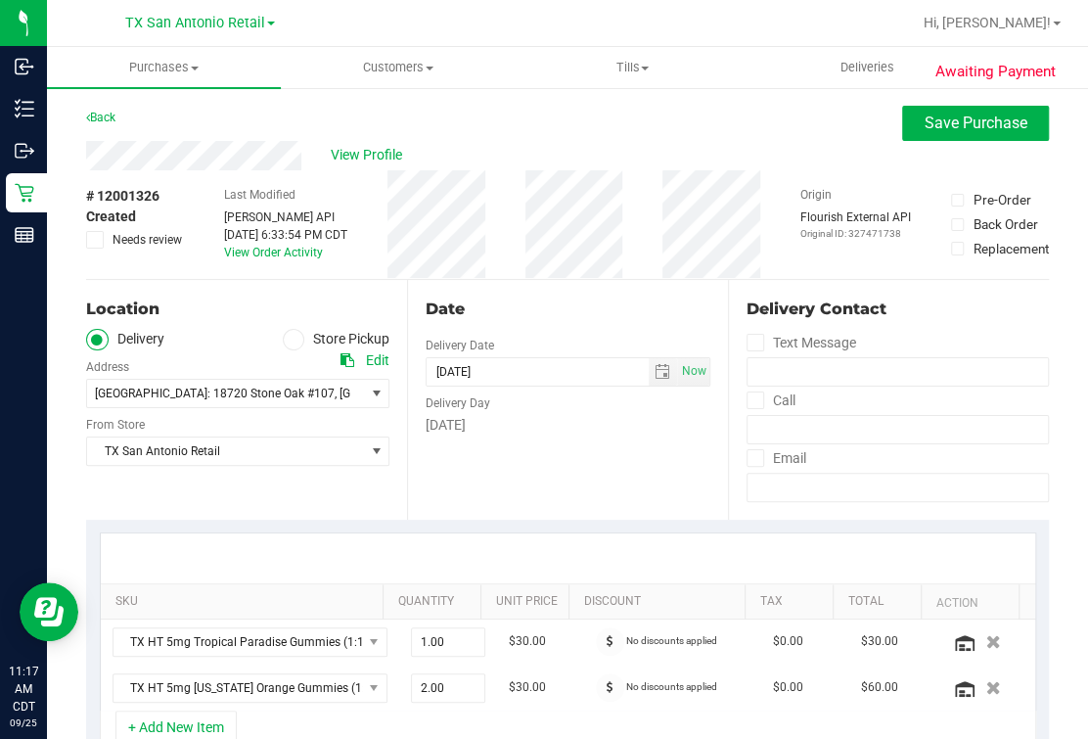
scroll to position [0, 0]
type textarea "Friday 09/26/2025 09:00-17:00 -- Message: -- Phone:2105353639 -- Payment Method…"
click at [838, 106] on button "Save Purchase" at bounding box center [975, 123] width 147 height 35
click at [755, 136] on div "Back Save Purchase" at bounding box center [567, 123] width 963 height 35
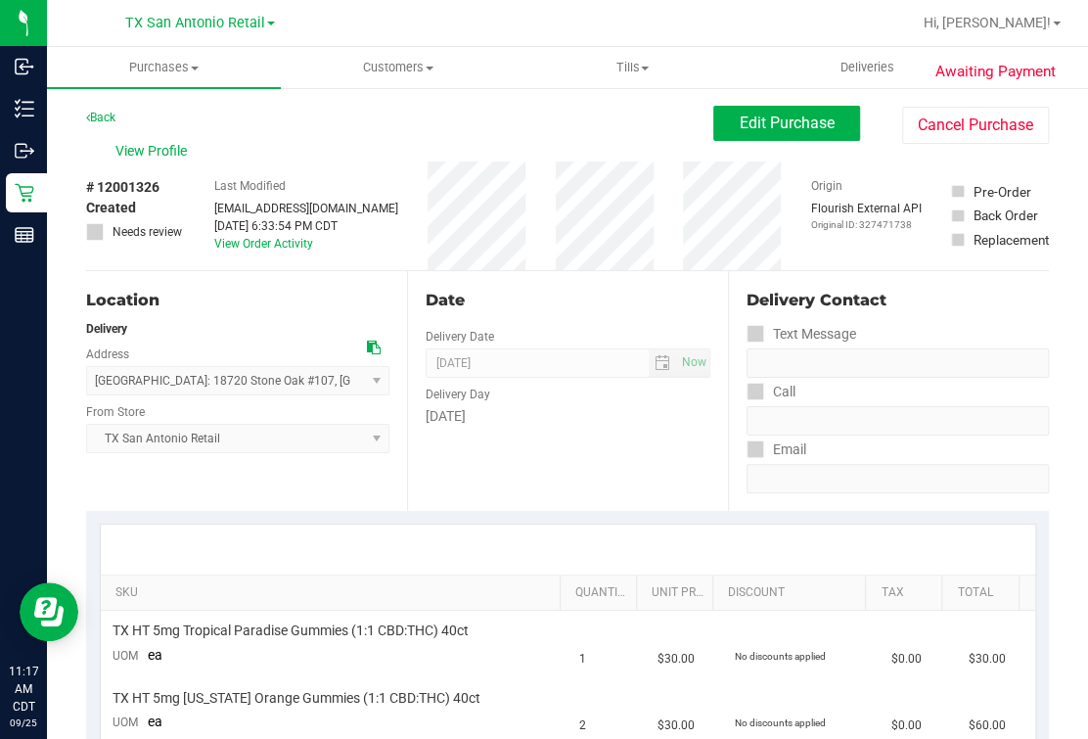
click at [617, 312] on div "Date" at bounding box center [568, 300] width 285 height 23
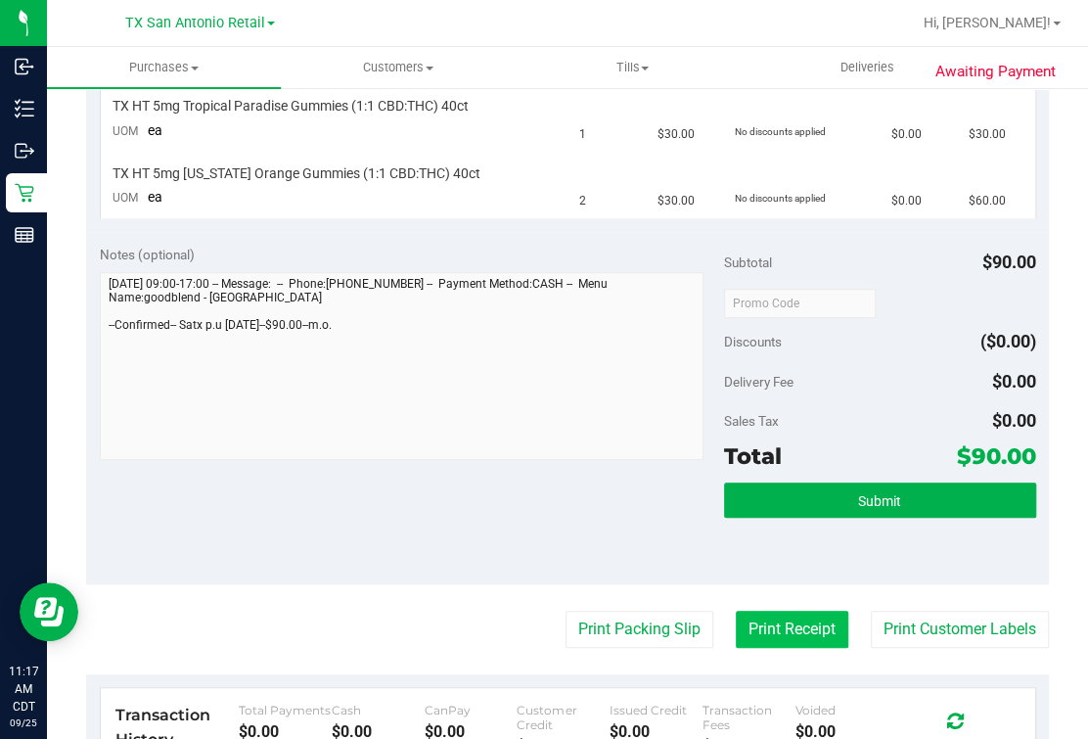
scroll to position [734, 0]
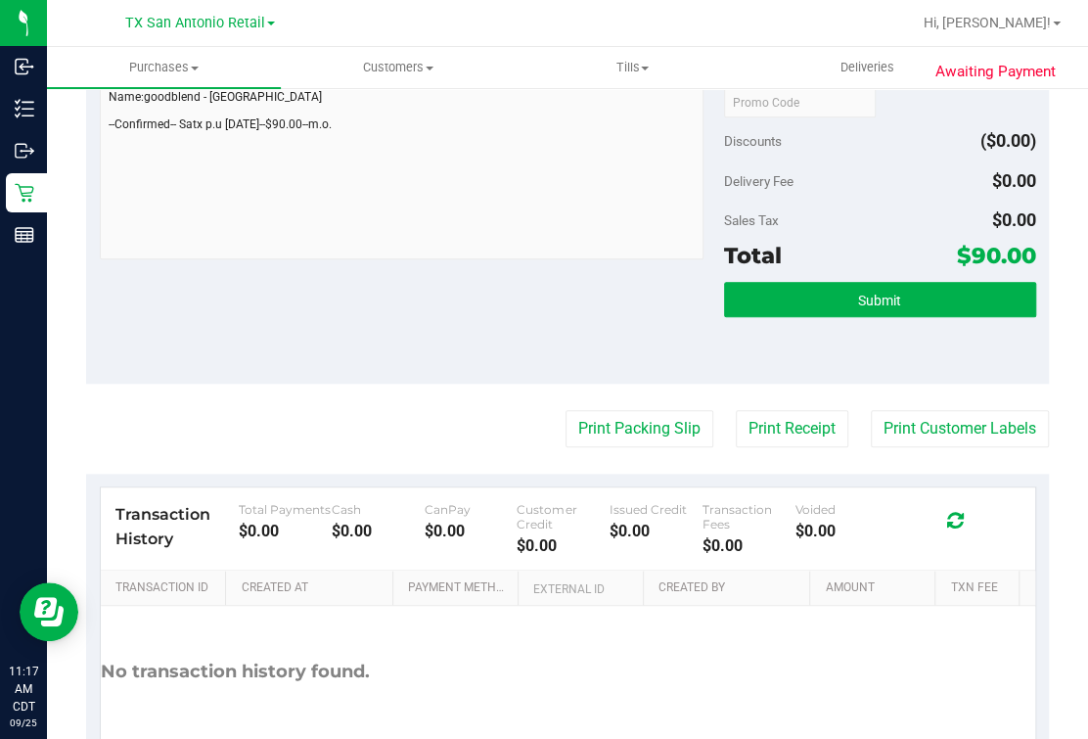
click at [838, 319] on div "Submit" at bounding box center [880, 326] width 312 height 88
click at [838, 305] on span "Submit" at bounding box center [879, 301] width 43 height 16
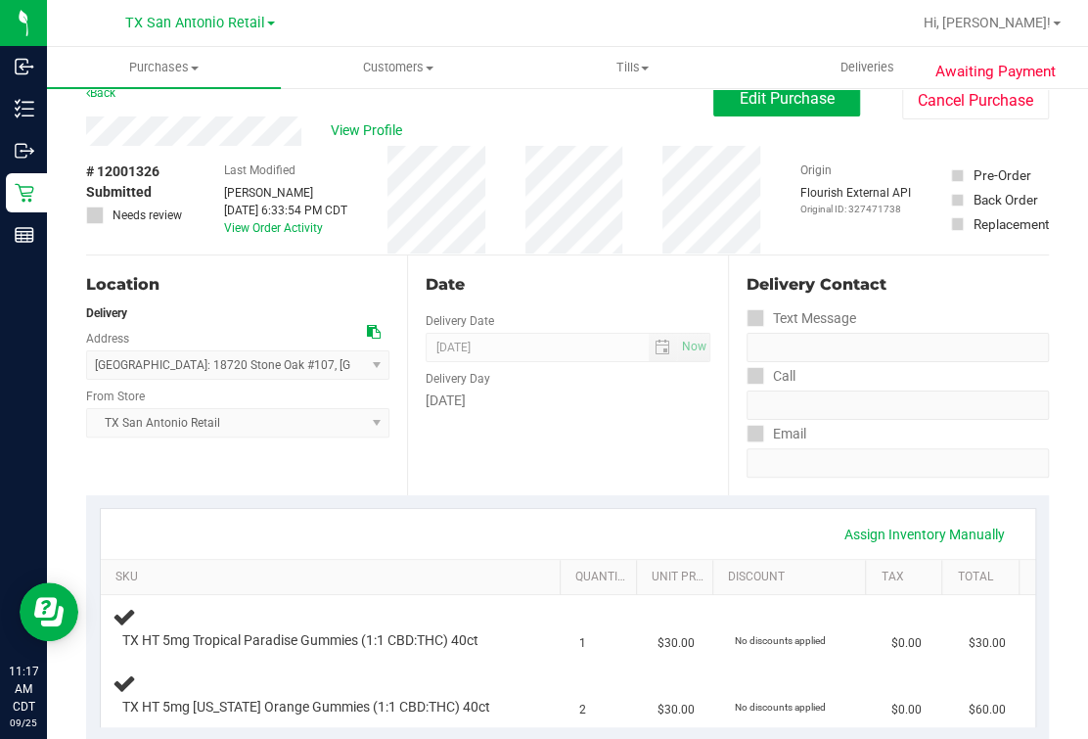
scroll to position [0, 0]
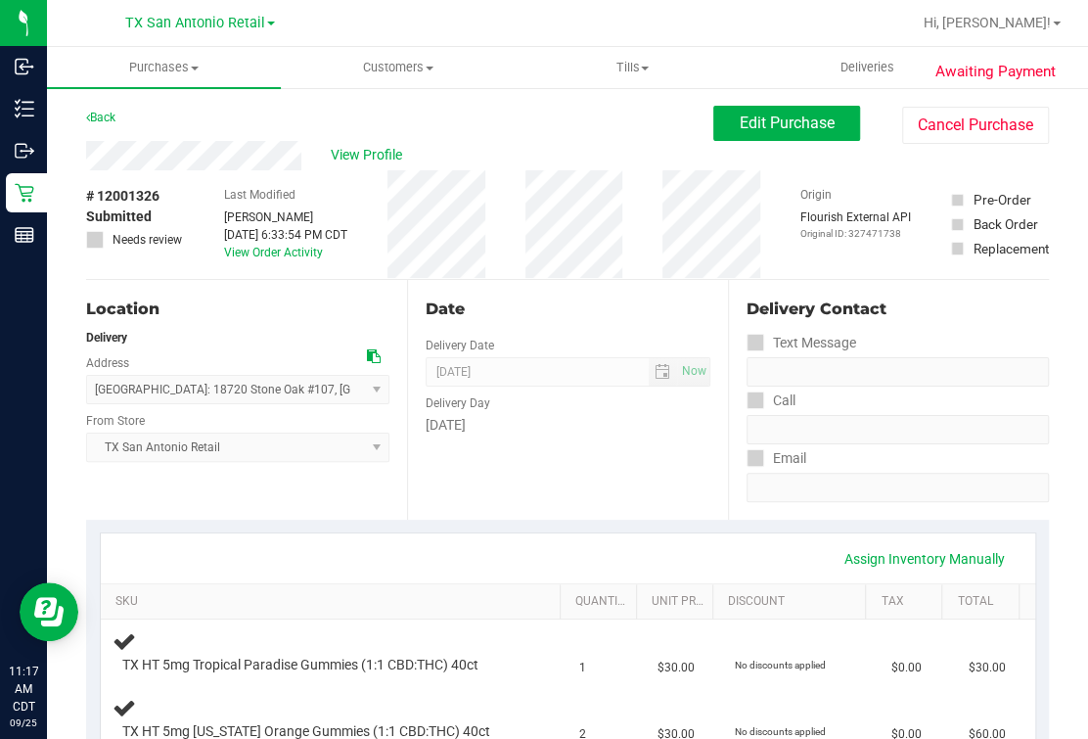
click at [506, 294] on div "Date Delivery Date [DATE] Now [DATE] 07:00 AM Now Delivery Day [DATE]" at bounding box center [567, 400] width 321 height 240
click at [366, 146] on span "View Profile" at bounding box center [370, 155] width 78 height 21
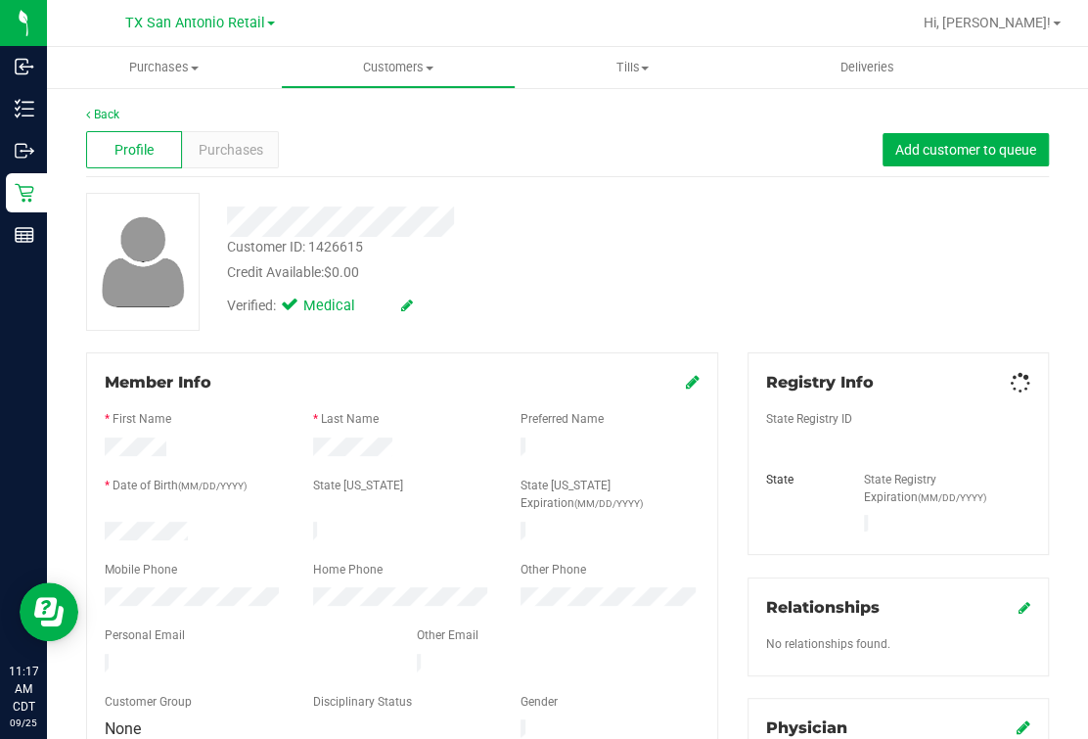
click at [549, 142] on div "Profile Purchases Add customer to queue" at bounding box center [567, 150] width 963 height 54
click at [568, 362] on div "Member Info * First Name * Last Name Preferred Name * Date of Birth (MM/DD/YYYY…" at bounding box center [402, 556] width 632 height 409
click at [109, 113] on link "Back" at bounding box center [102, 115] width 33 height 14
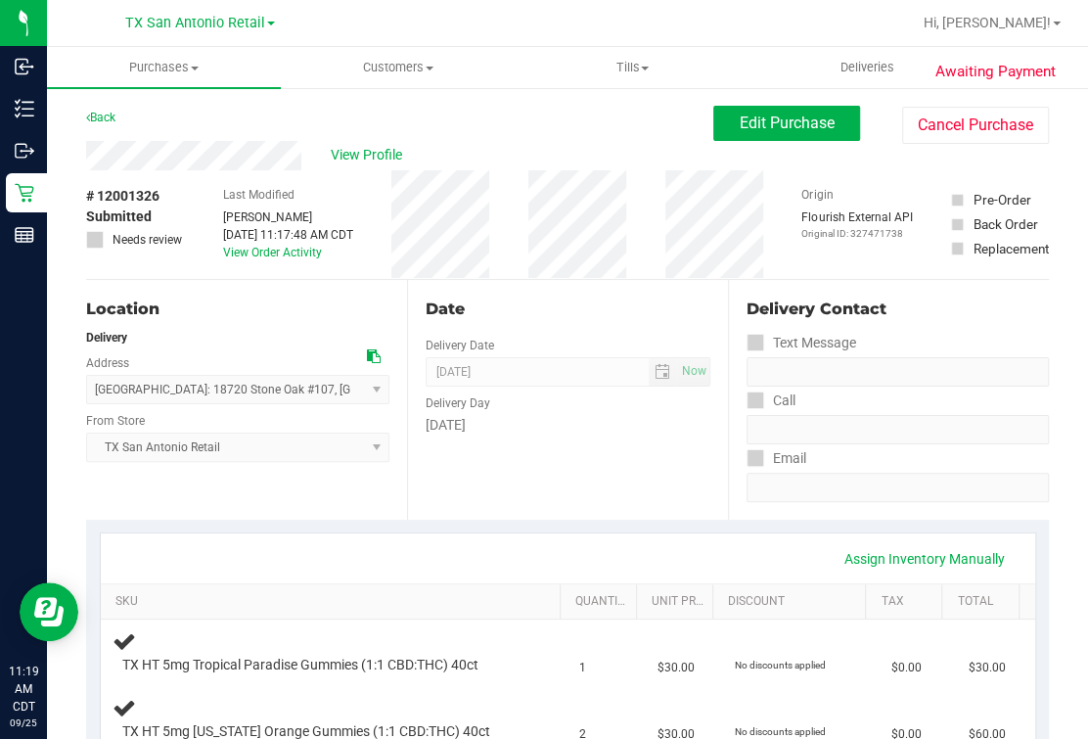
scroll to position [612, 0]
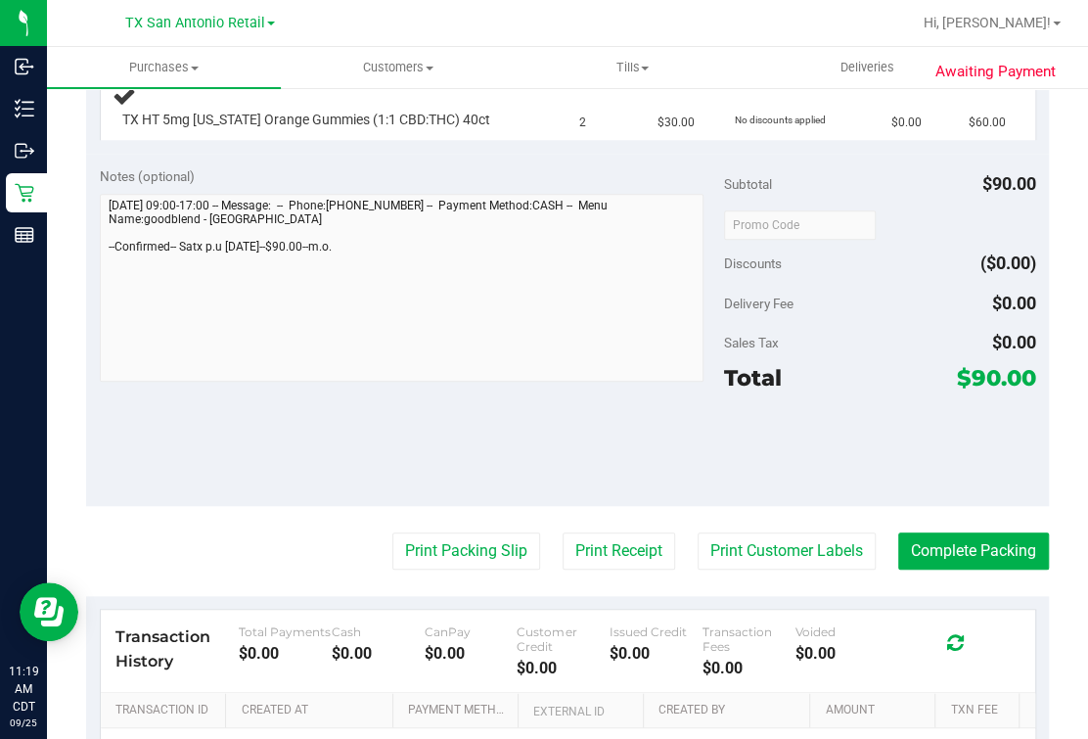
click at [49, 281] on div "Awaiting Payment Back Edit Purchase Cancel Purchase View Profile # 12001326 Sub…" at bounding box center [567, 225] width 1041 height 1503
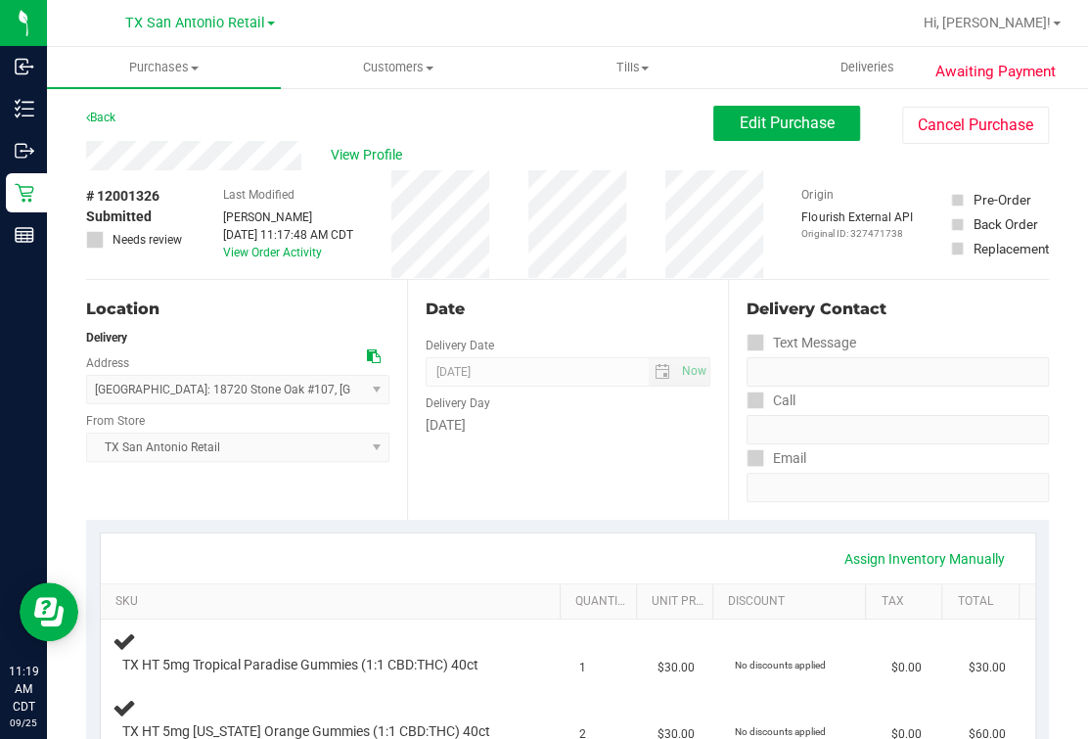
click at [572, 321] on div "Date Delivery Date [DATE] Now [DATE] 07:00 AM Now Delivery Day [DATE]" at bounding box center [567, 400] width 321 height 240
click at [650, 322] on div "Date Delivery Date [DATE] Now [DATE] 07:00 AM Now Delivery Day [DATE]" at bounding box center [567, 400] width 321 height 240
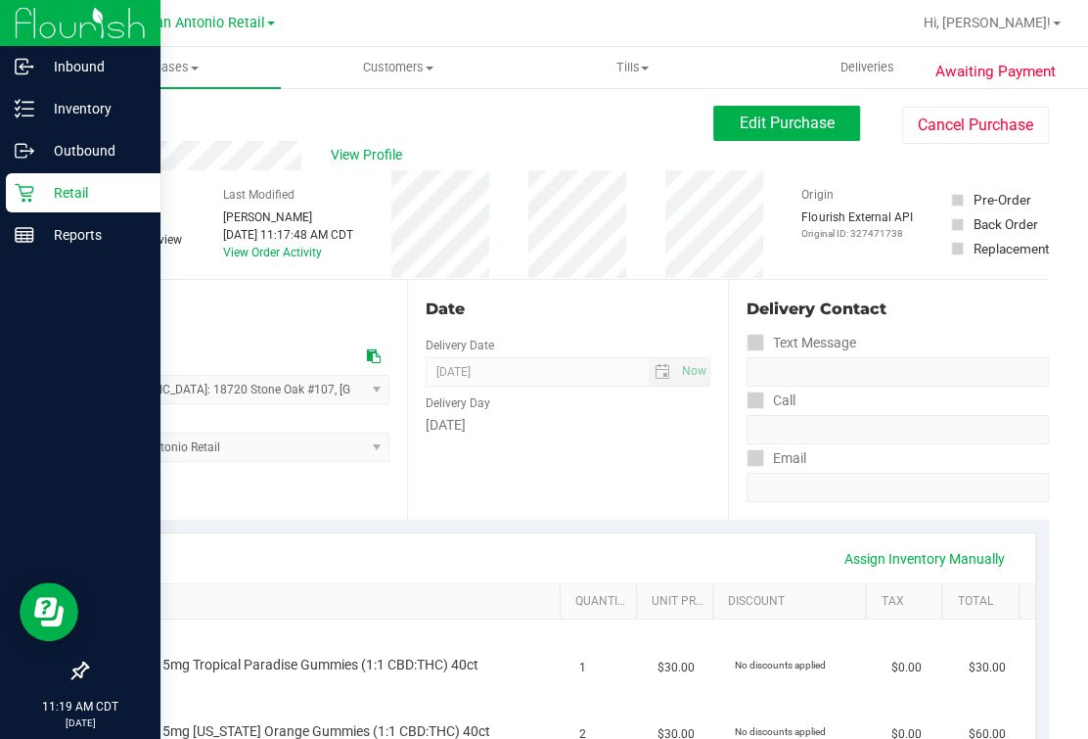
click at [34, 191] on p "Retail" at bounding box center [92, 192] width 117 height 23
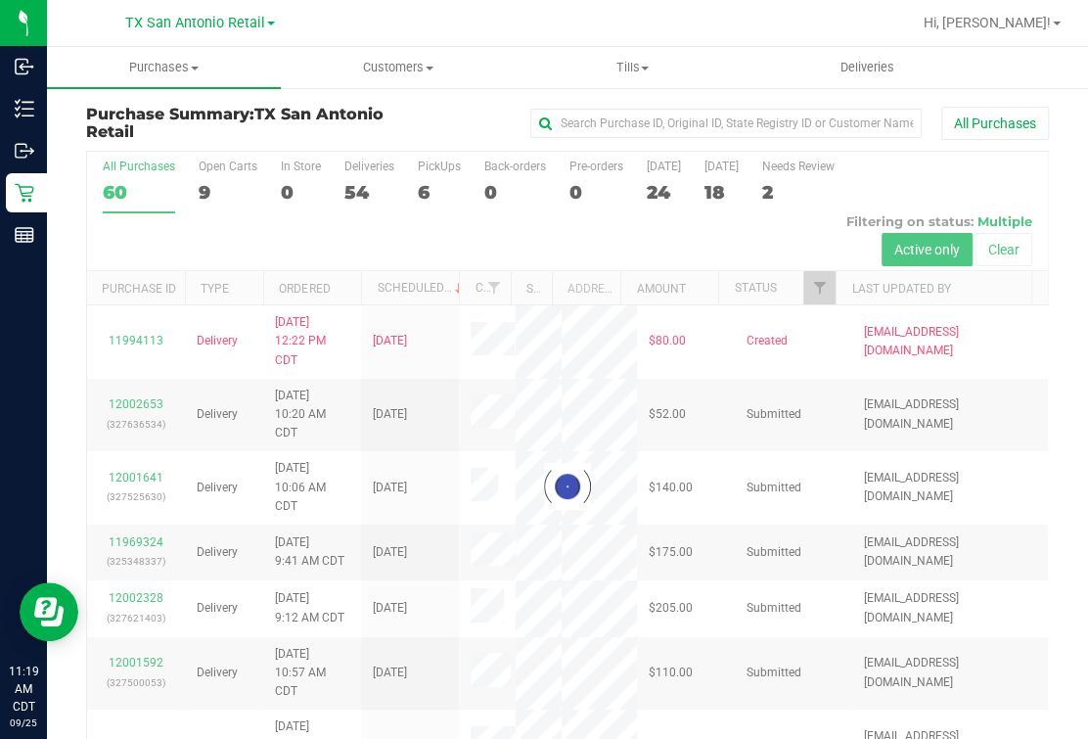
click at [211, 152] on div "All Purchases 60 Open Carts 9 In Store 0 Deliveries 54 PickUps 6 Back-orders 0 …" at bounding box center [567, 160] width 961 height 16
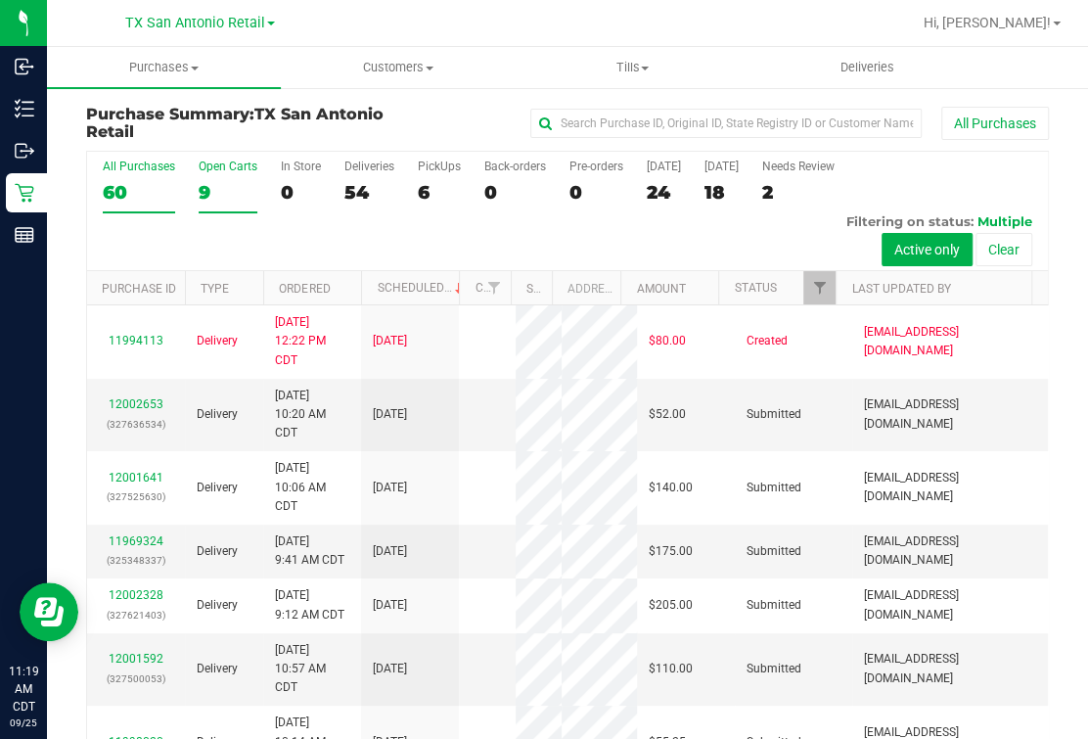
click at [223, 168] on div "Open Carts" at bounding box center [228, 167] width 59 height 14
click at [0, 0] on input "Open Carts 9" at bounding box center [0, 0] width 0 height 0
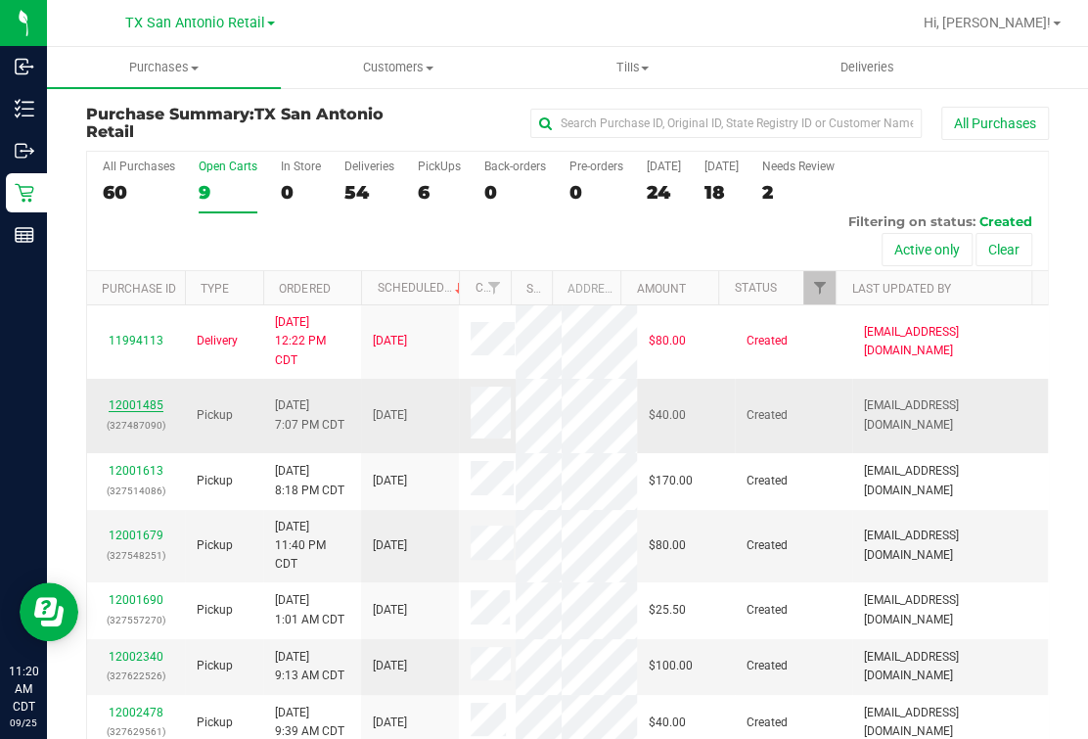
click at [122, 412] on link "12001485" at bounding box center [136, 405] width 55 height 14
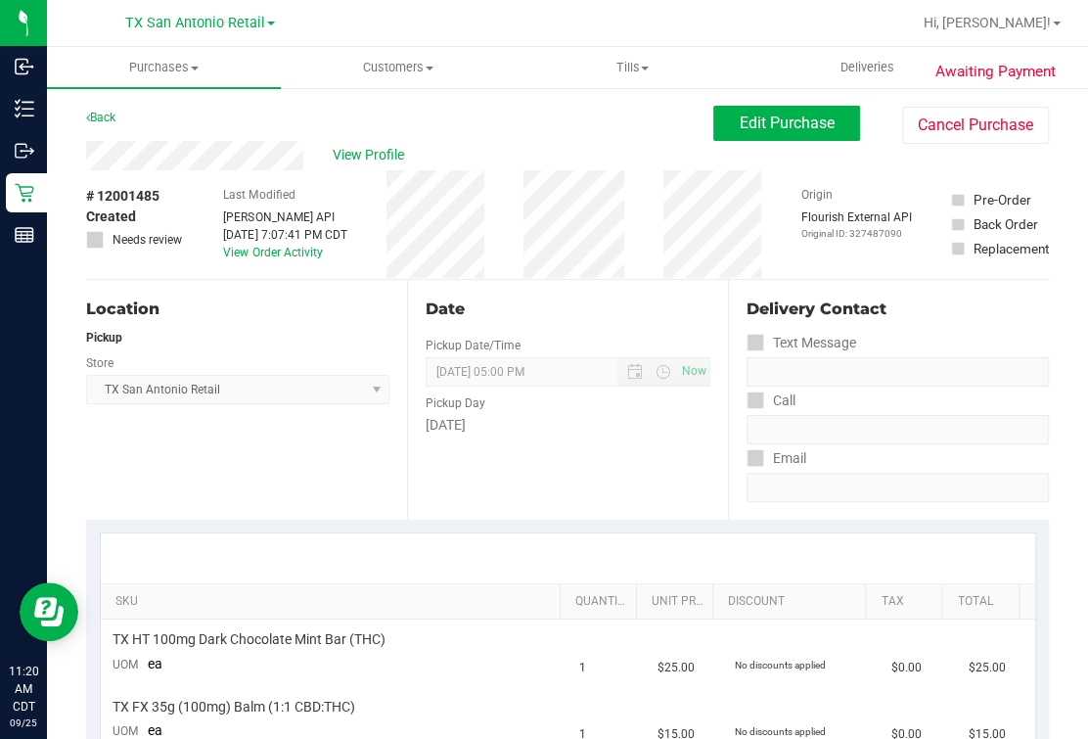
click at [729, 148] on div "View Profile # 12001485 Created Needs review Last Modified Jane API Sep 24, 202…" at bounding box center [567, 210] width 963 height 139
click at [800, 119] on span "Edit Purchase" at bounding box center [787, 123] width 95 height 19
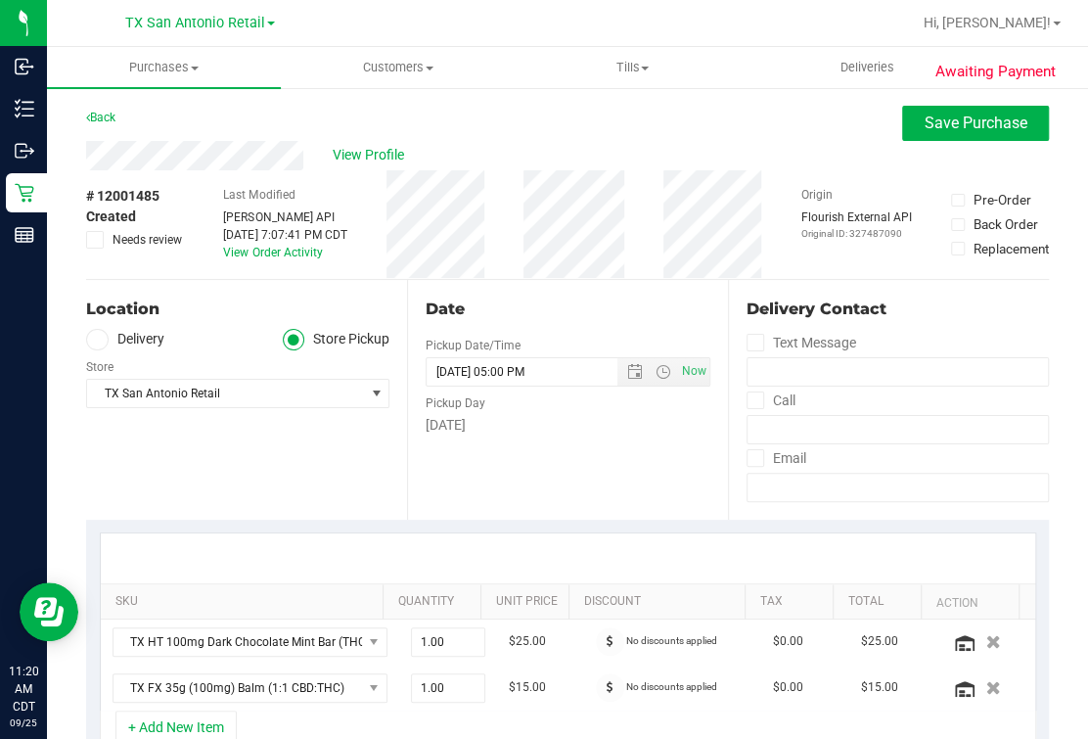
click at [317, 150] on div "View Profile" at bounding box center [567, 155] width 963 height 29
click at [514, 474] on div "Date Pickup Date/Time [DATE] Now [DATE] 05:00 PM Now Pickup Day [DATE]" at bounding box center [567, 400] width 321 height 240
drag, startPoint x: 85, startPoint y: 336, endPoint x: 99, endPoint y: 338, distance: 13.8
click at [88, 345] on span at bounding box center [97, 340] width 23 height 23
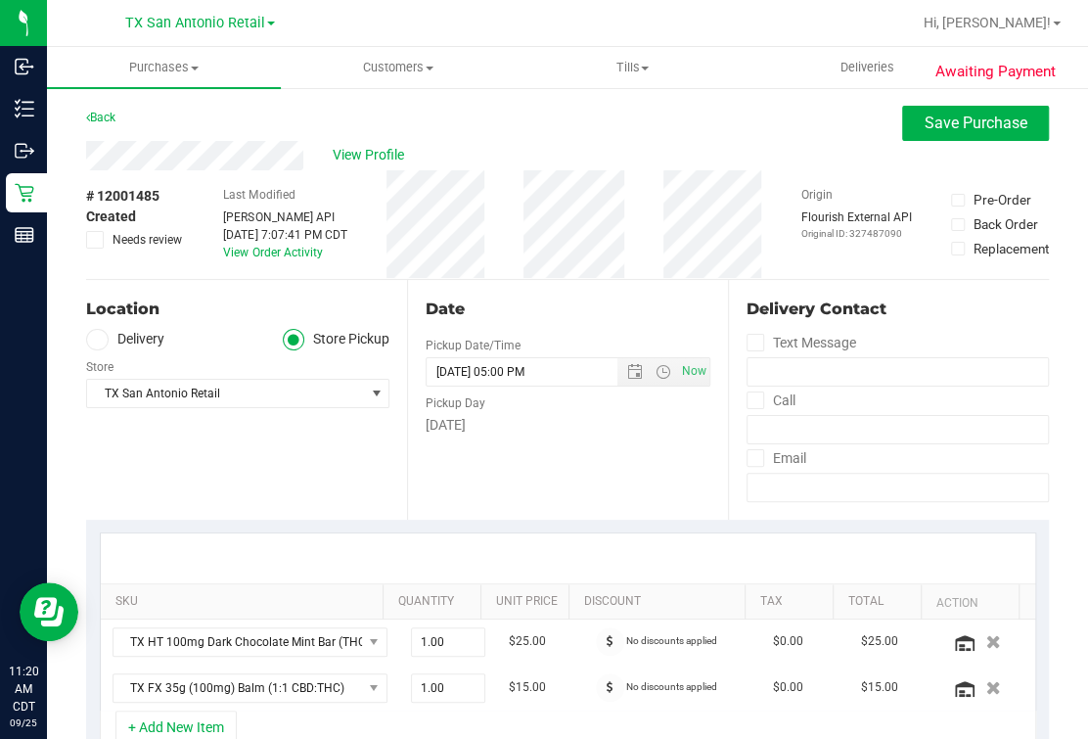
click at [0, 0] on input "Delivery" at bounding box center [0, 0] width 0 height 0
click at [159, 352] on div "3754 Tumeric Cove , Bulverde , TX 78163 Select address 18720 Stone Oak Parkway …" at bounding box center [237, 379] width 303 height 58
click at [526, 496] on div "Date Delivery Date [DATE] Now [DATE] 05:00 PM Now Delivery Day [DATE]" at bounding box center [567, 400] width 321 height 240
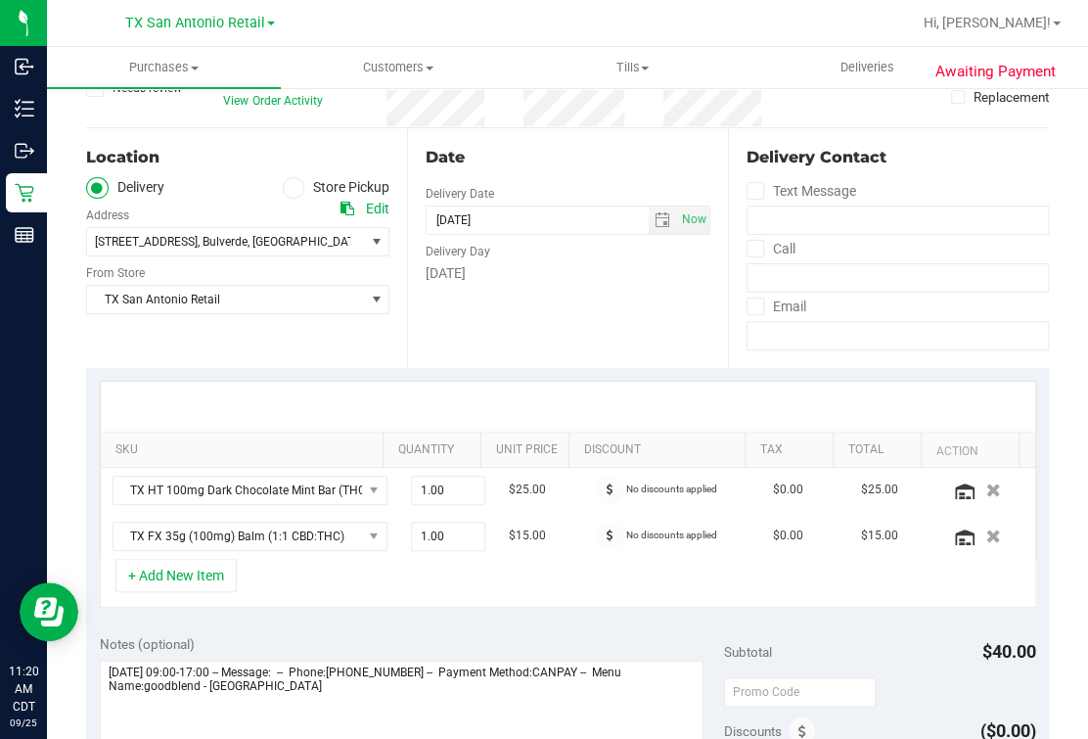
scroll to position [121, 0]
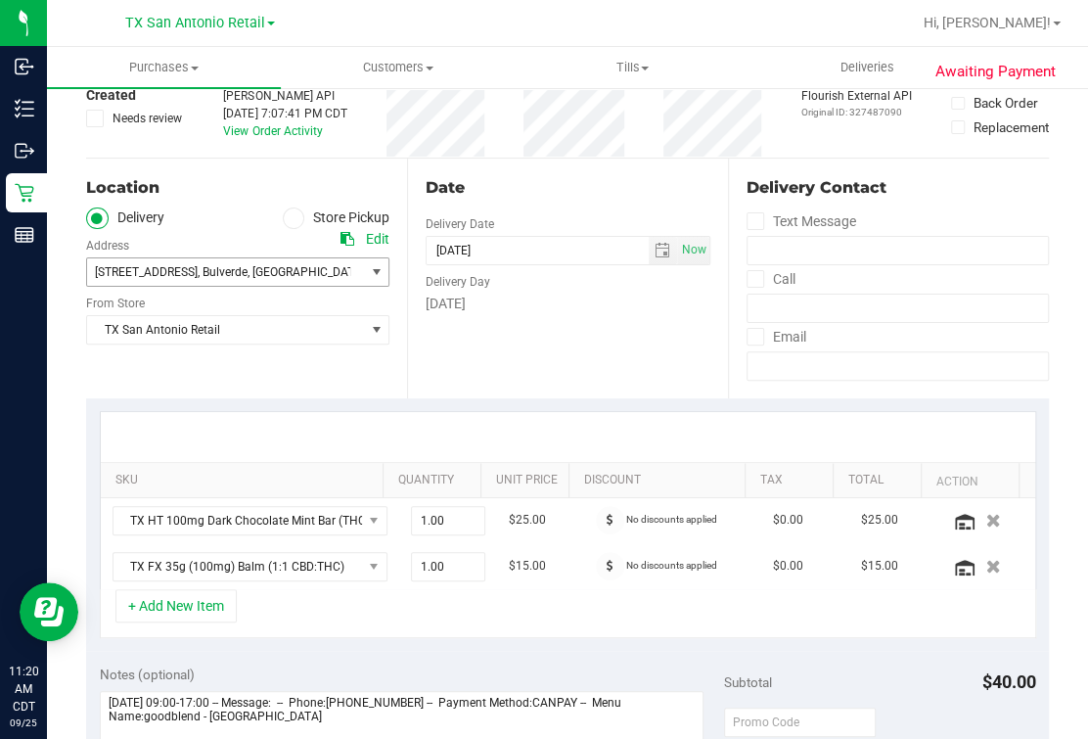
click at [365, 271] on span "78163" at bounding box center [382, 272] width 34 height 14
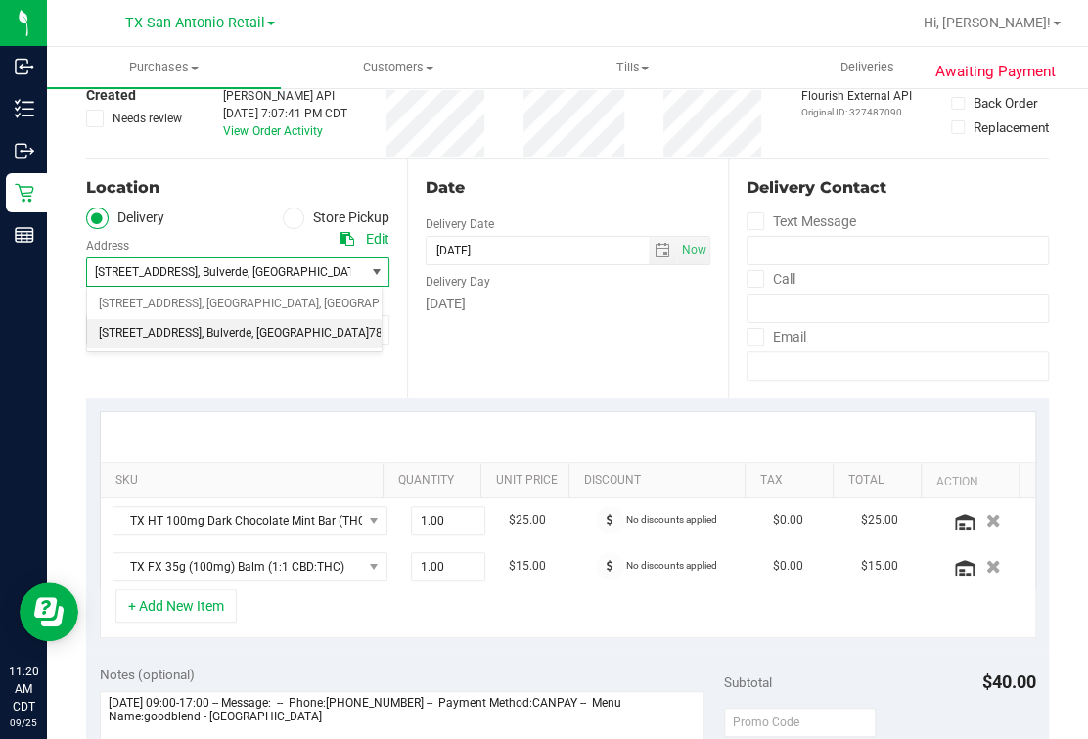
click at [233, 319] on li "3754 Tumeric Cove , Bulverde , TX 78163" at bounding box center [235, 333] width 296 height 29
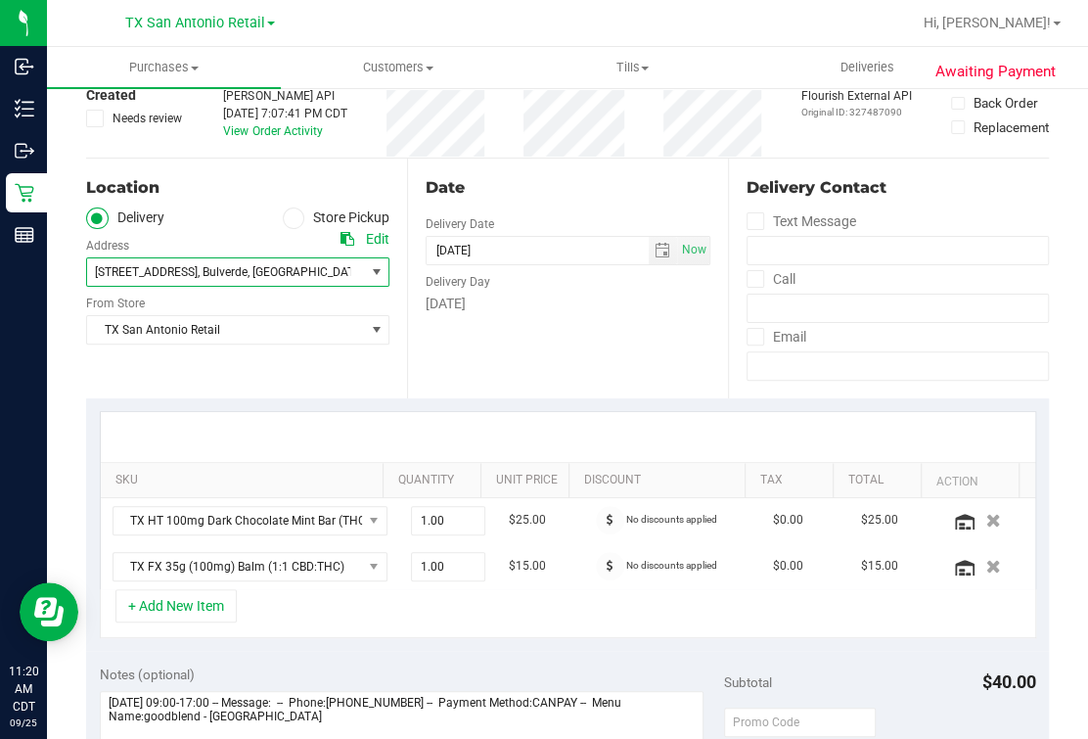
click at [320, 274] on span "3754 Tumeric Cove , Bulverde , TX 78163" at bounding box center [218, 271] width 263 height 27
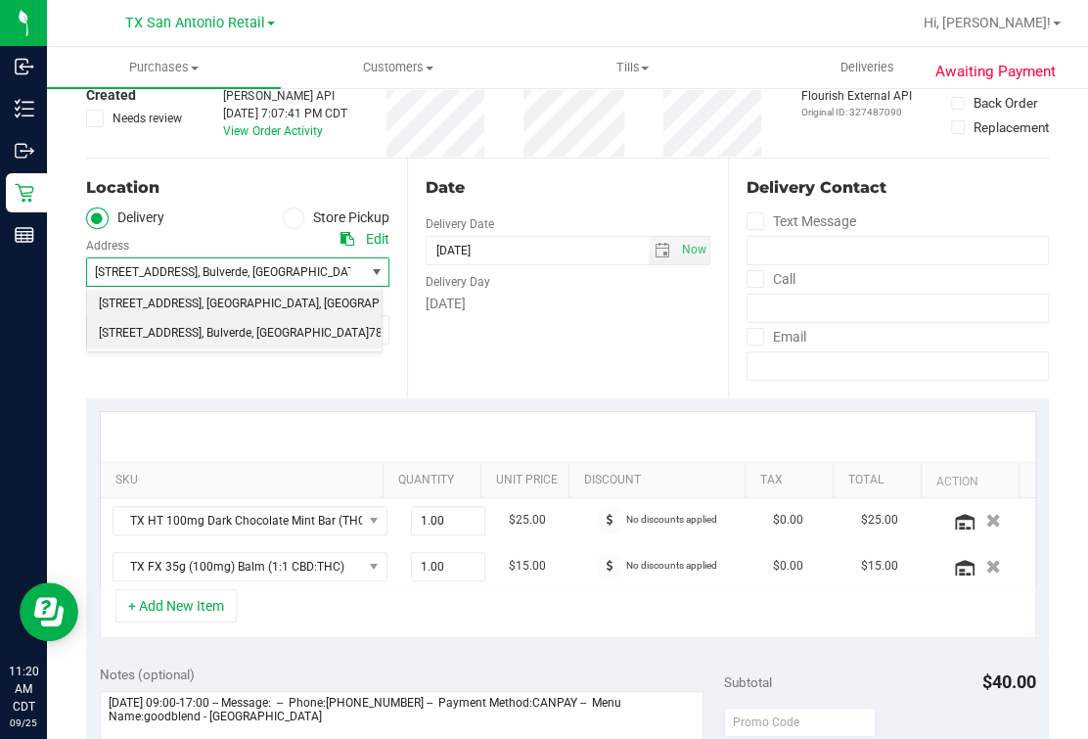
click at [284, 303] on span ", [GEOGRAPHIC_DATA]" at bounding box center [260, 304] width 117 height 25
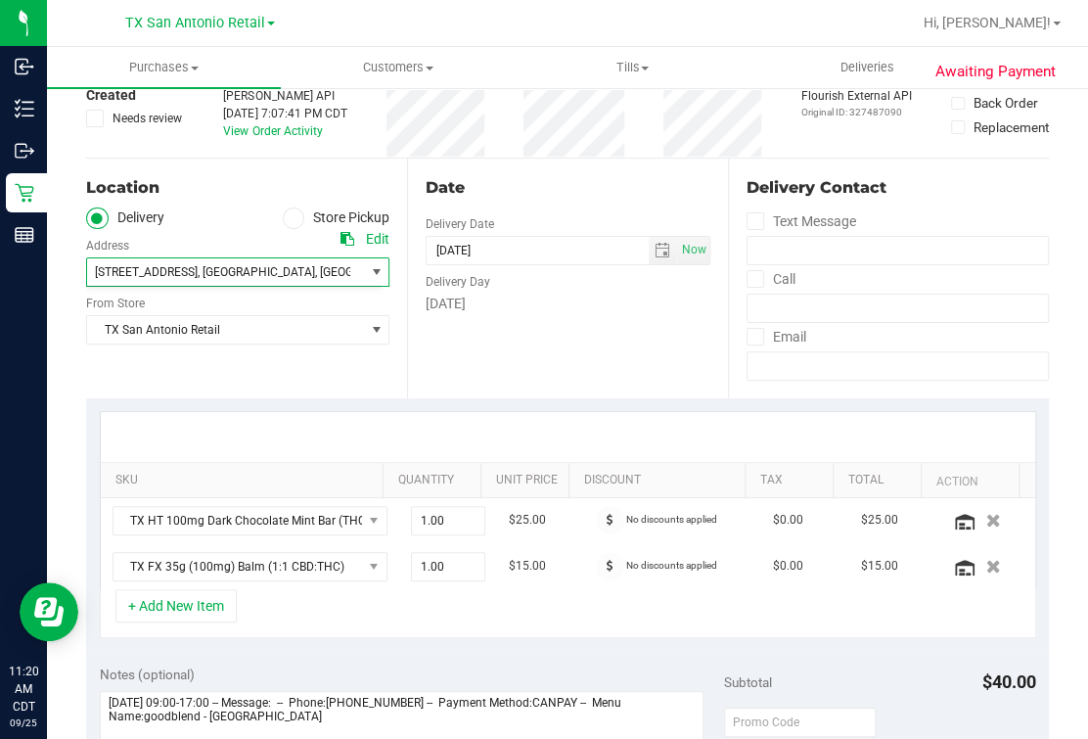
click at [700, 375] on div "Date Delivery Date [DATE] Now [DATE] 05:00 PM Now Delivery Day [DATE]" at bounding box center [567, 279] width 321 height 240
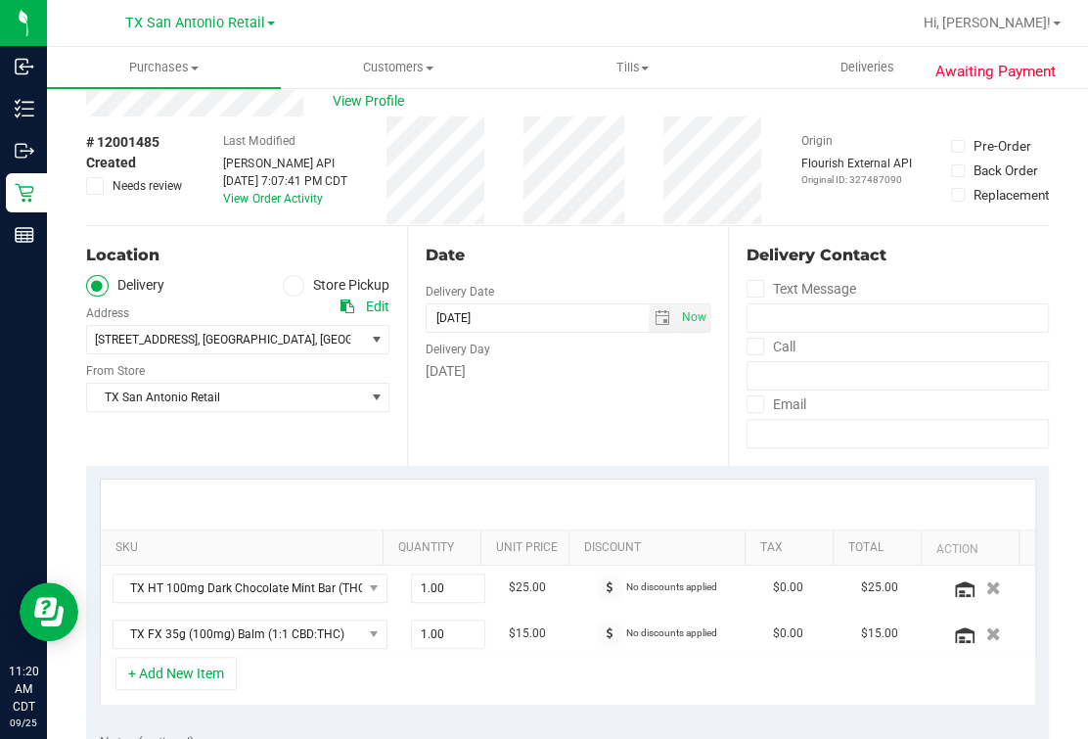
scroll to position [0, 0]
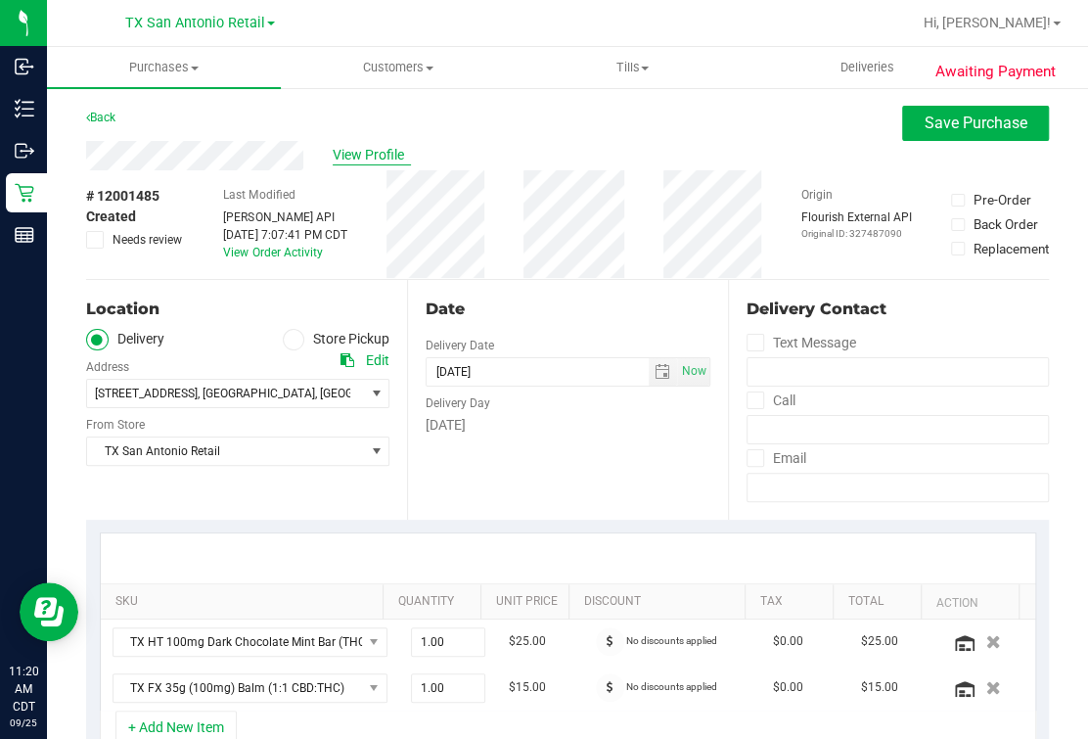
click at [360, 160] on span "View Profile" at bounding box center [372, 155] width 78 height 21
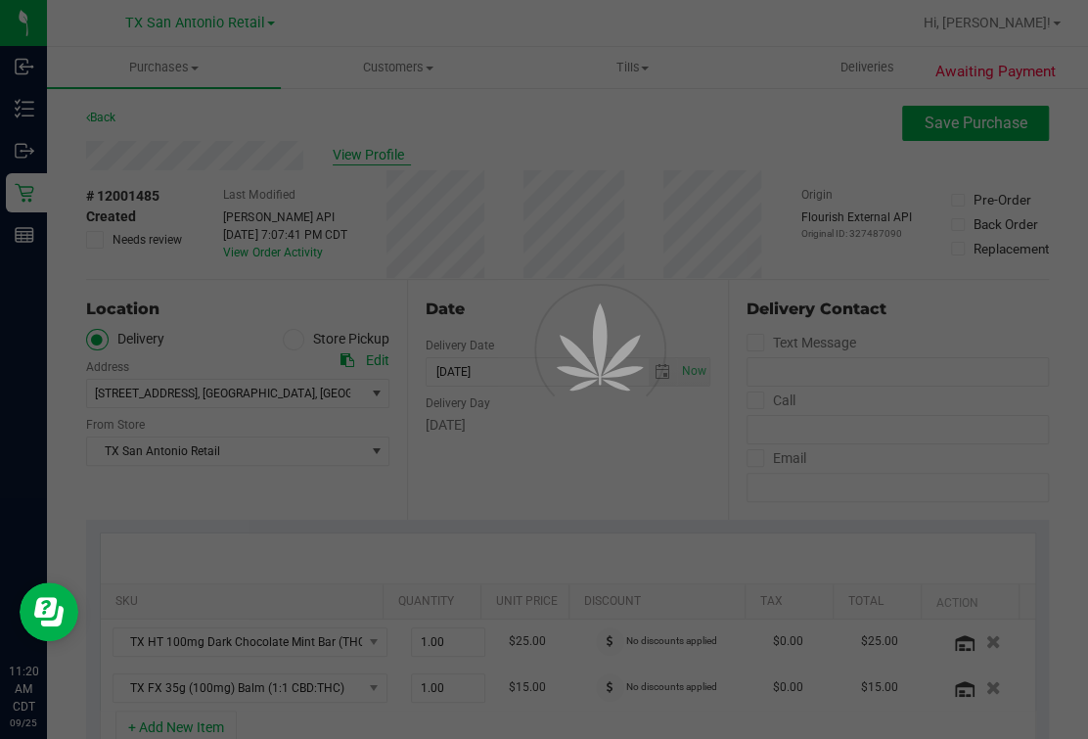
click at [576, 143] on div at bounding box center [544, 369] width 1088 height 739
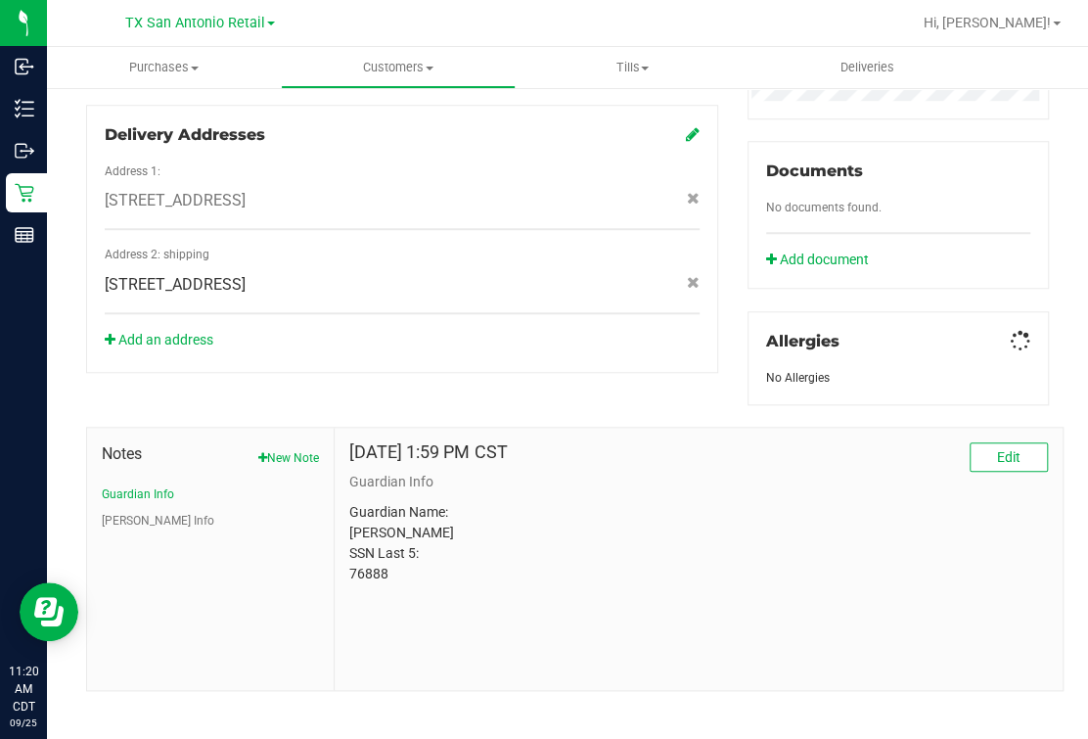
scroll to position [691, 0]
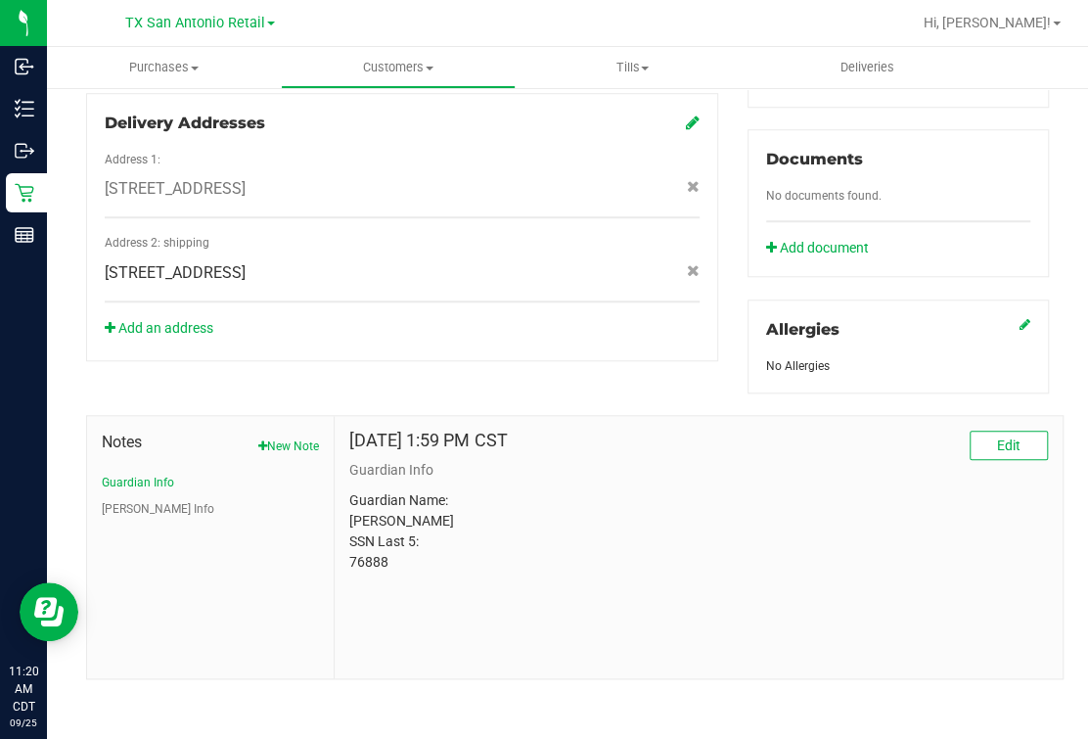
click at [367, 552] on p "Guardian Name: Jose Pulido SSN Last 5: 76888" at bounding box center [698, 531] width 699 height 82
click at [135, 491] on ul "Guardian Info CURT Info" at bounding box center [210, 496] width 217 height 44
click at [126, 502] on button "[PERSON_NAME] Info" at bounding box center [158, 509] width 113 height 18
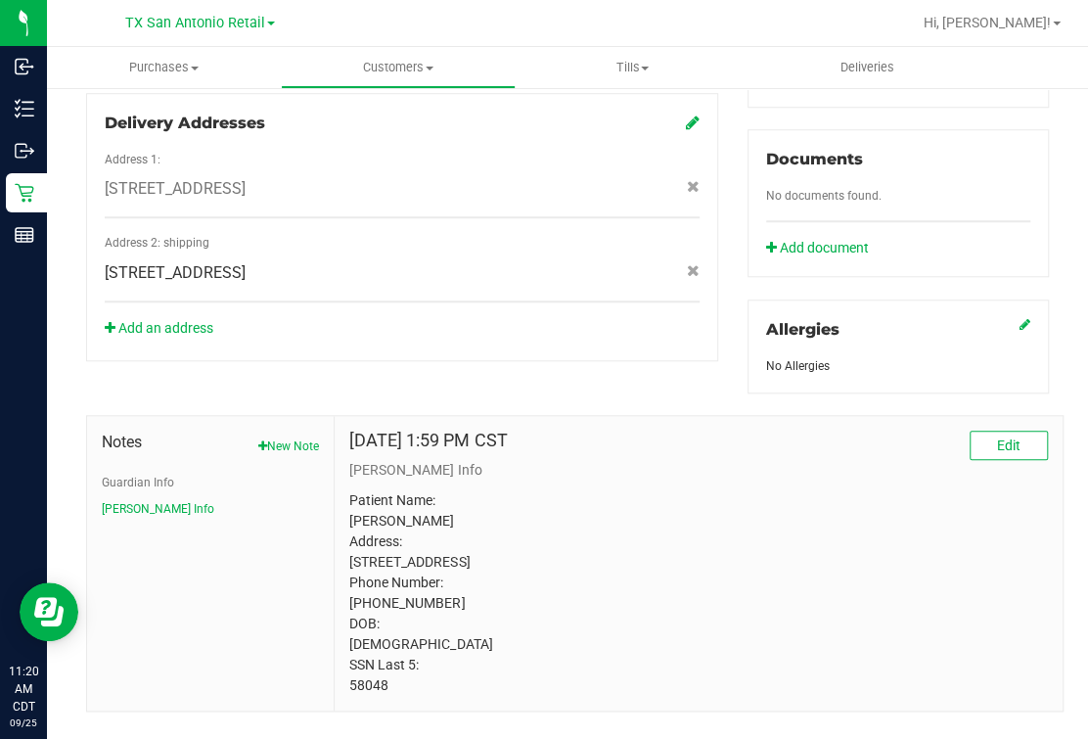
scroll to position [202, 0]
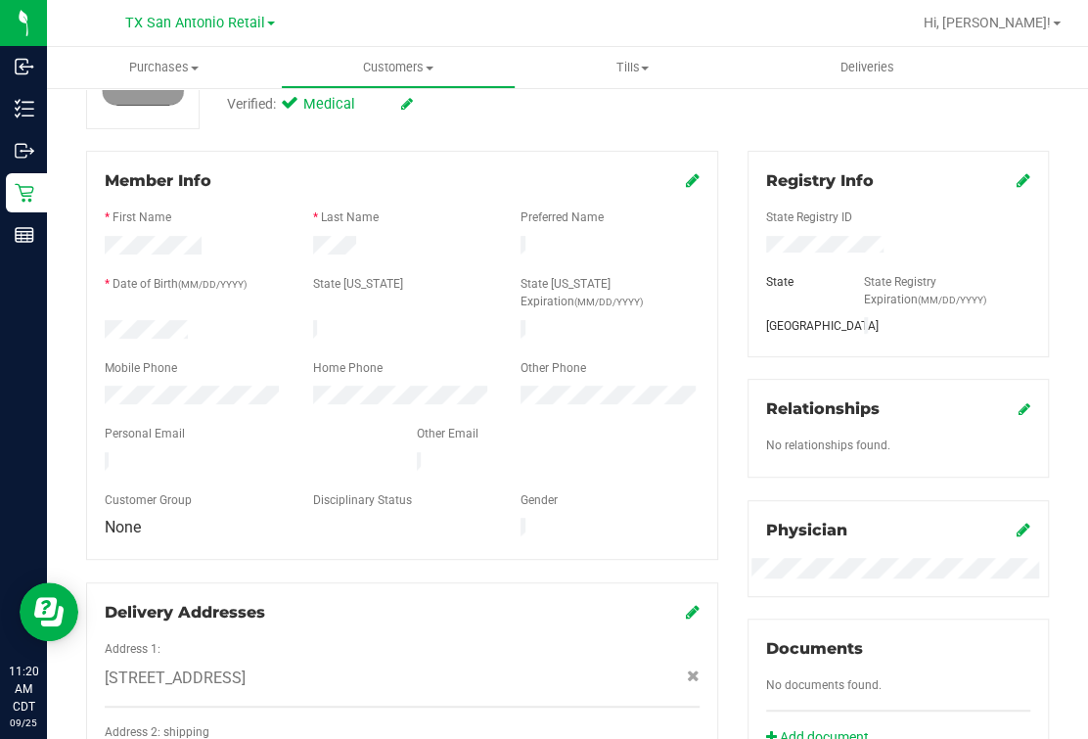
drag, startPoint x: 257, startPoint y: 338, endPoint x: 705, endPoint y: 512, distance: 480.0
click at [733, 513] on div "Registry Info State Registry ID State State Registry Expiration (MM/DD/YYYY) TX…" at bounding box center [898, 516] width 331 height 731
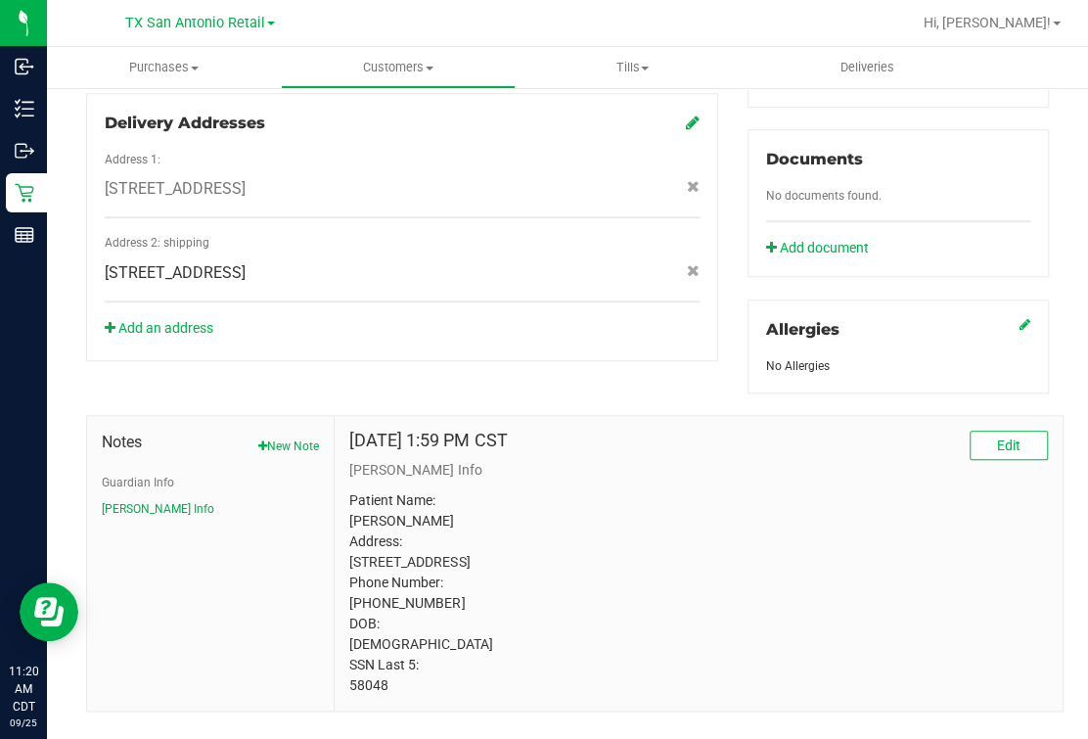
click at [377, 656] on p "Patient Name: Maria Ornelas Address: 3754 Tumeric Cove Bulverde, TX, 78163 Phon…" at bounding box center [698, 593] width 699 height 206
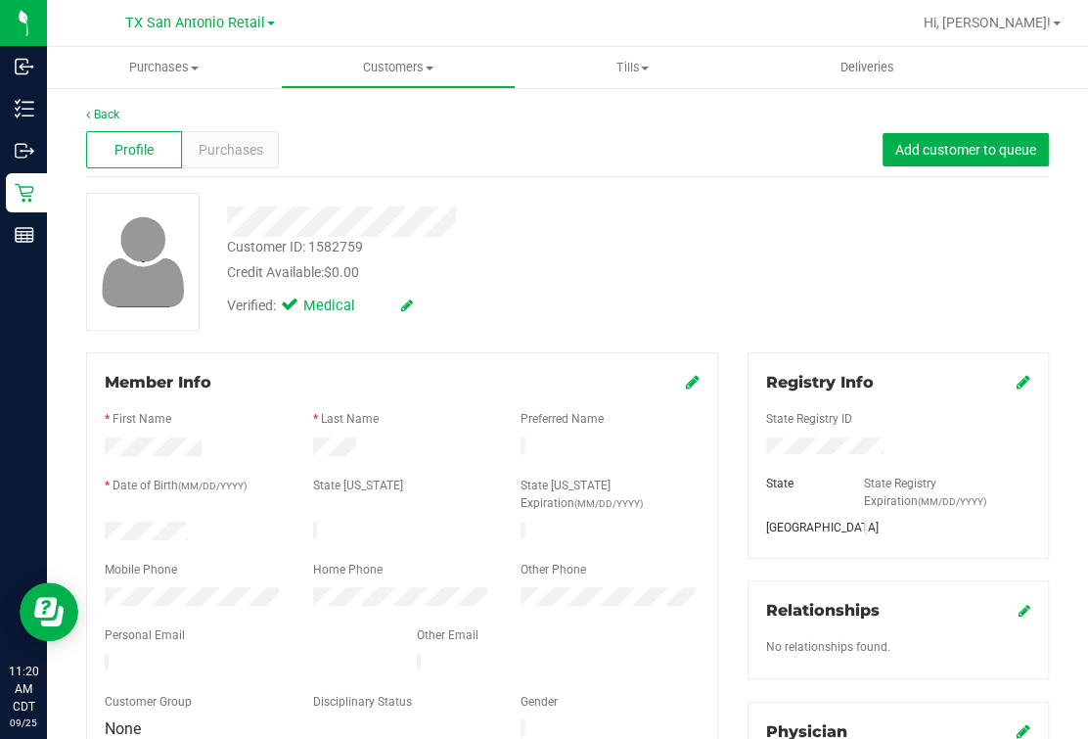
click at [506, 284] on div "Verified: Medical" at bounding box center [460, 304] width 496 height 43
click at [95, 111] on link "Back" at bounding box center [102, 115] width 33 height 14
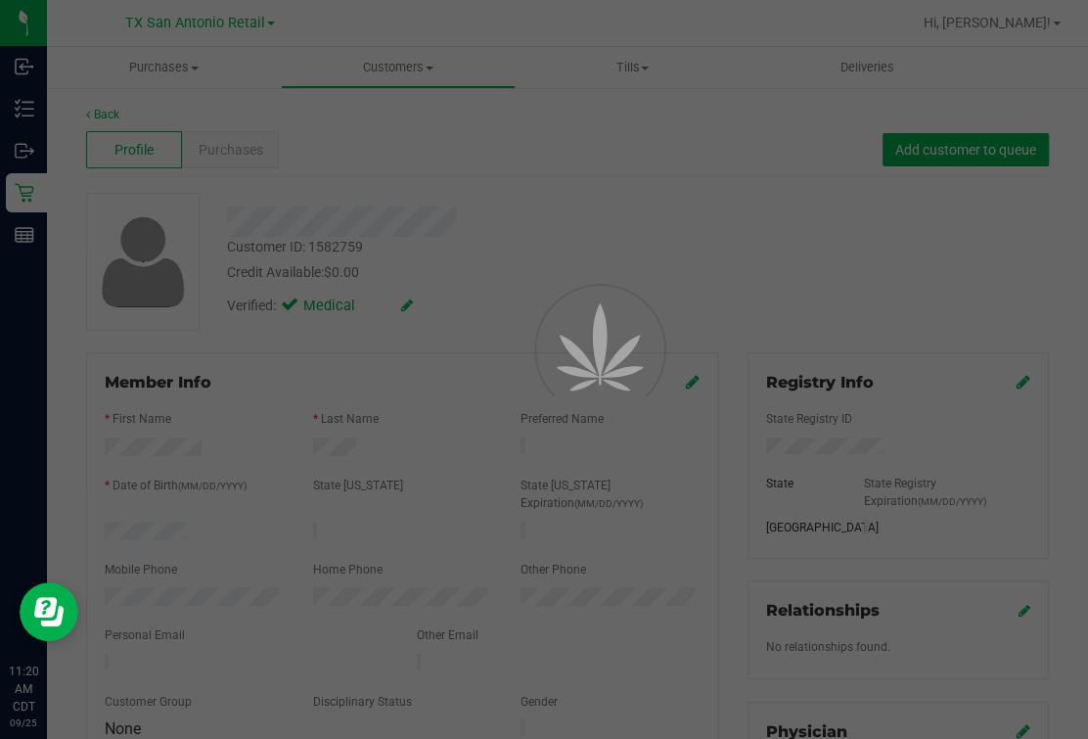
click at [676, 171] on div at bounding box center [544, 369] width 1088 height 739
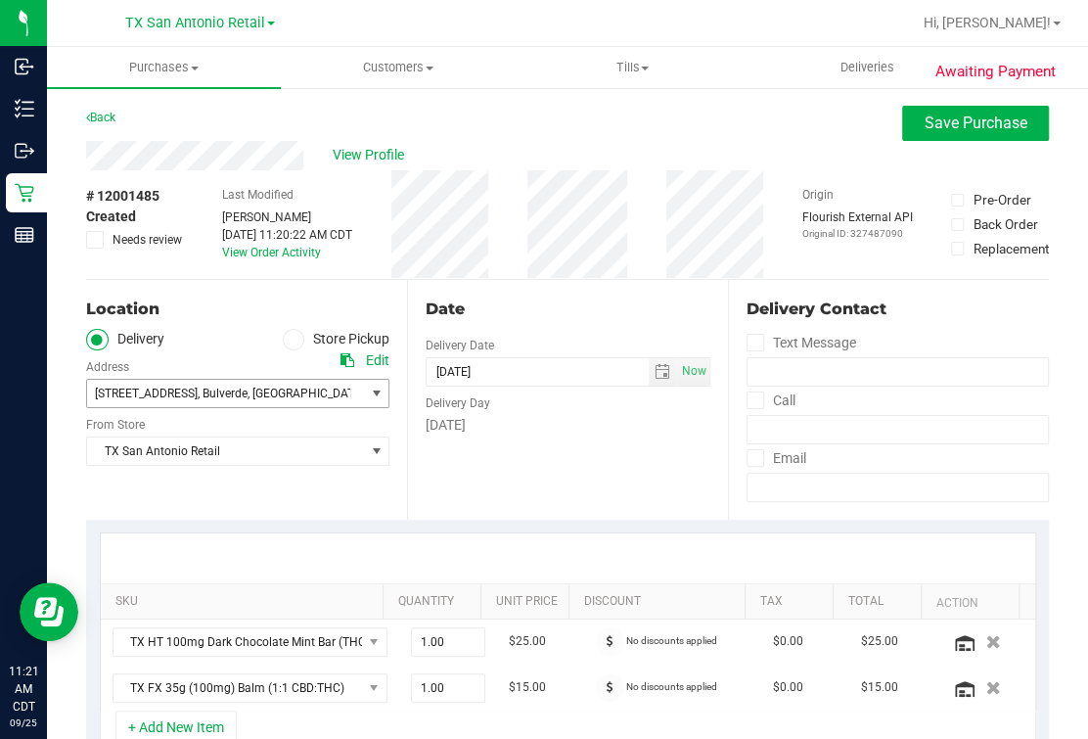
click at [344, 386] on span "3754 Tumeric Cove , Bulverde , TX 78163" at bounding box center [237, 393] width 303 height 29
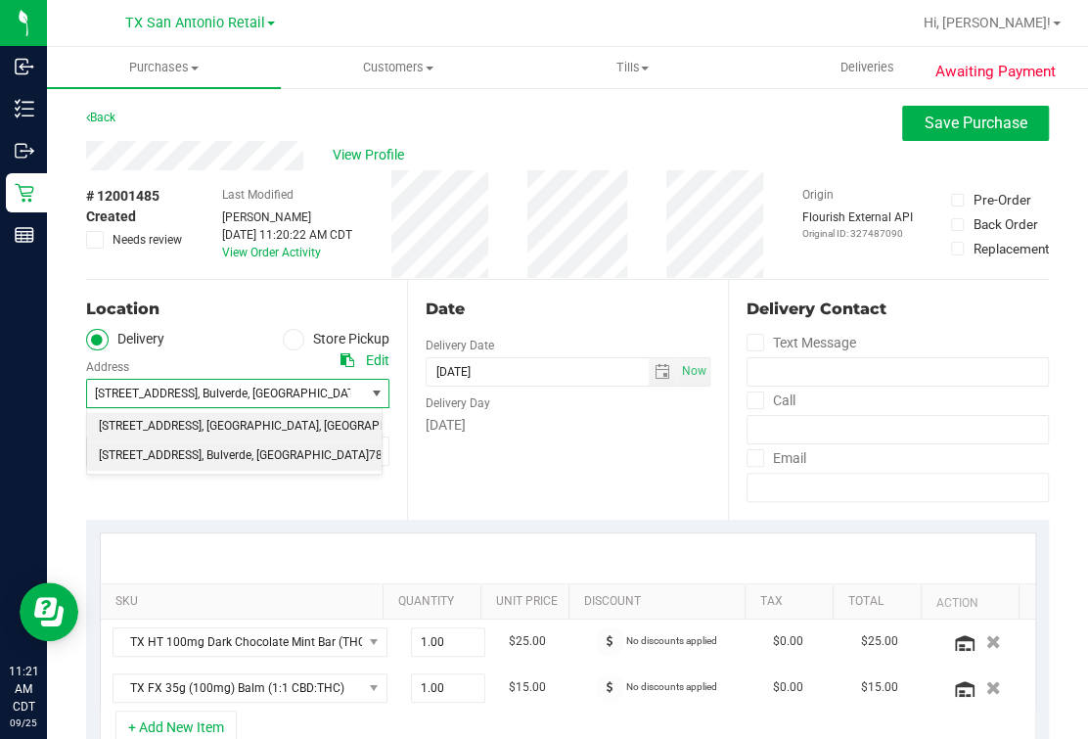
click at [267, 426] on span ", [GEOGRAPHIC_DATA]" at bounding box center [260, 426] width 117 height 25
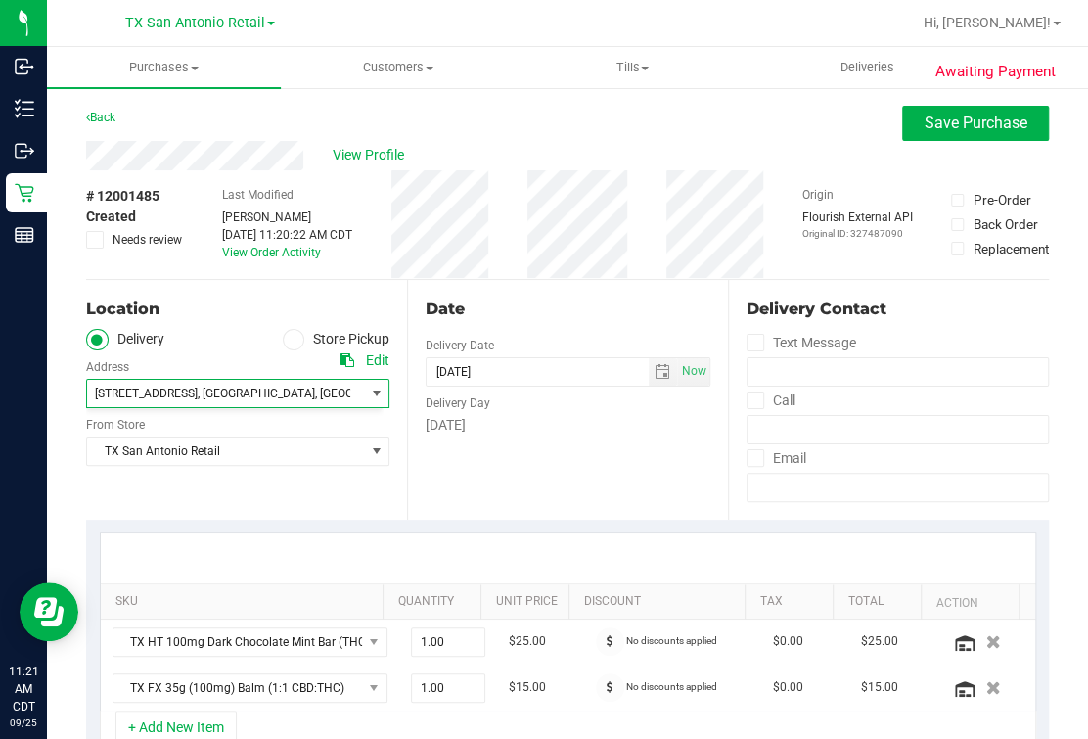
click at [623, 425] on div "[DATE]" at bounding box center [568, 425] width 285 height 21
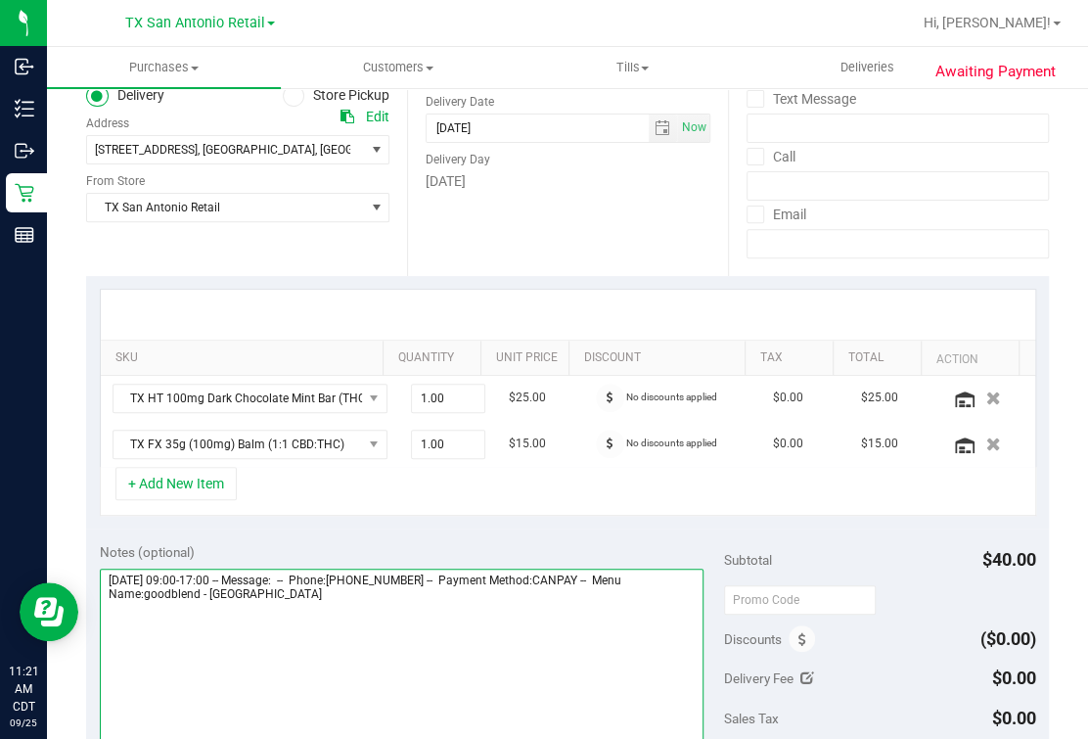
click at [531, 606] on textarea at bounding box center [402, 663] width 605 height 188
click at [429, 656] on textarea at bounding box center [402, 663] width 605 height 188
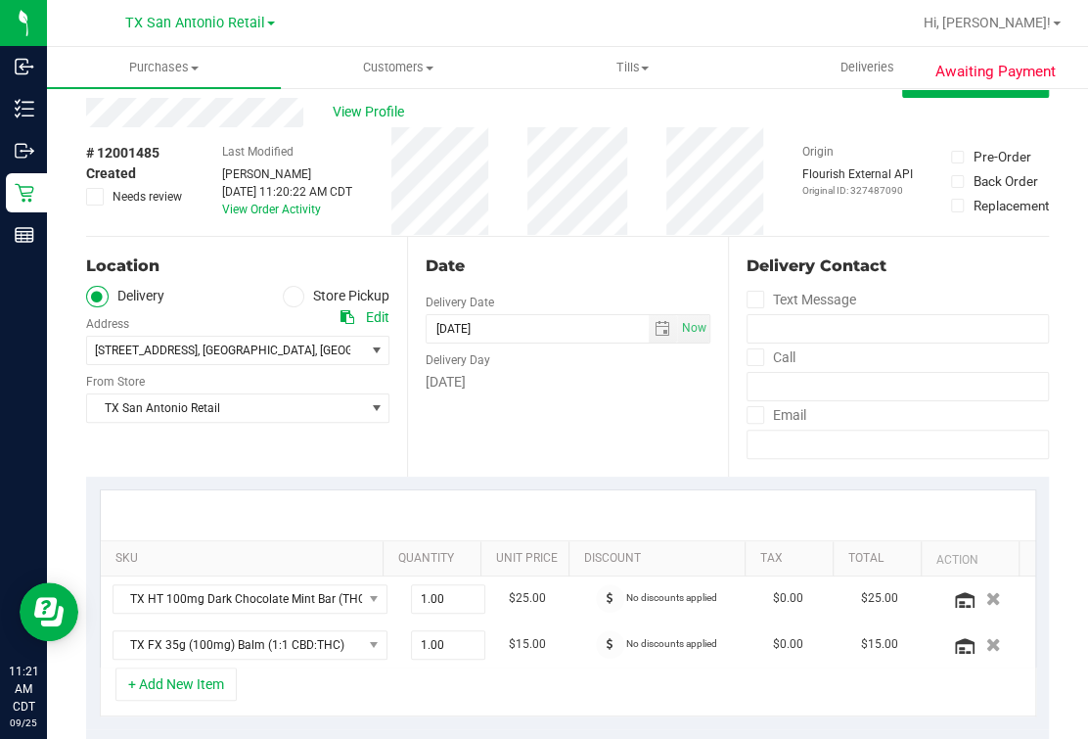
scroll to position [0, 0]
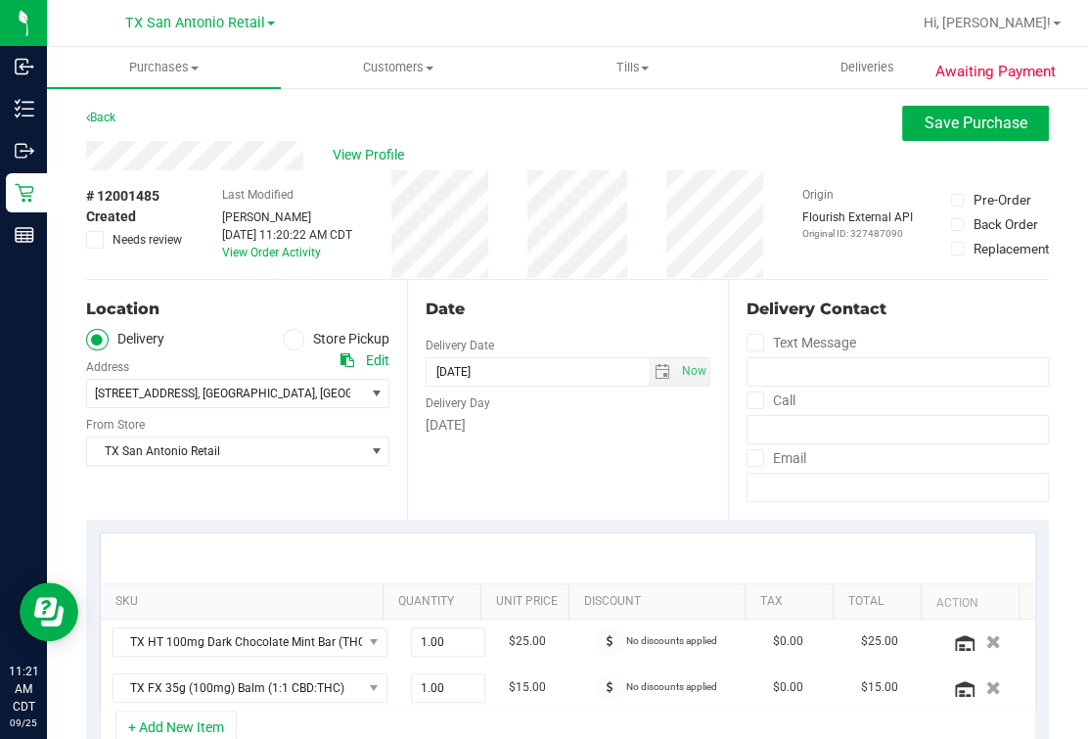
type textarea "Friday 09/26/2025 09:00-17:00 -- Message: -- Phone:7143655878 -- Payment Method…"
click at [613, 468] on div "Date Delivery Date [DATE] Now [DATE] 07:00 AM Now Delivery Day [DATE]" at bounding box center [567, 400] width 321 height 240
click at [634, 269] on div "# 12001485 Created Needs review Last Modified Mindy Ortiz Sep 25, 2025 11:20:22…" at bounding box center [567, 224] width 963 height 109
click at [838, 137] on button "Save Purchase" at bounding box center [975, 123] width 147 height 35
click at [676, 145] on div "View Profile" at bounding box center [567, 155] width 963 height 29
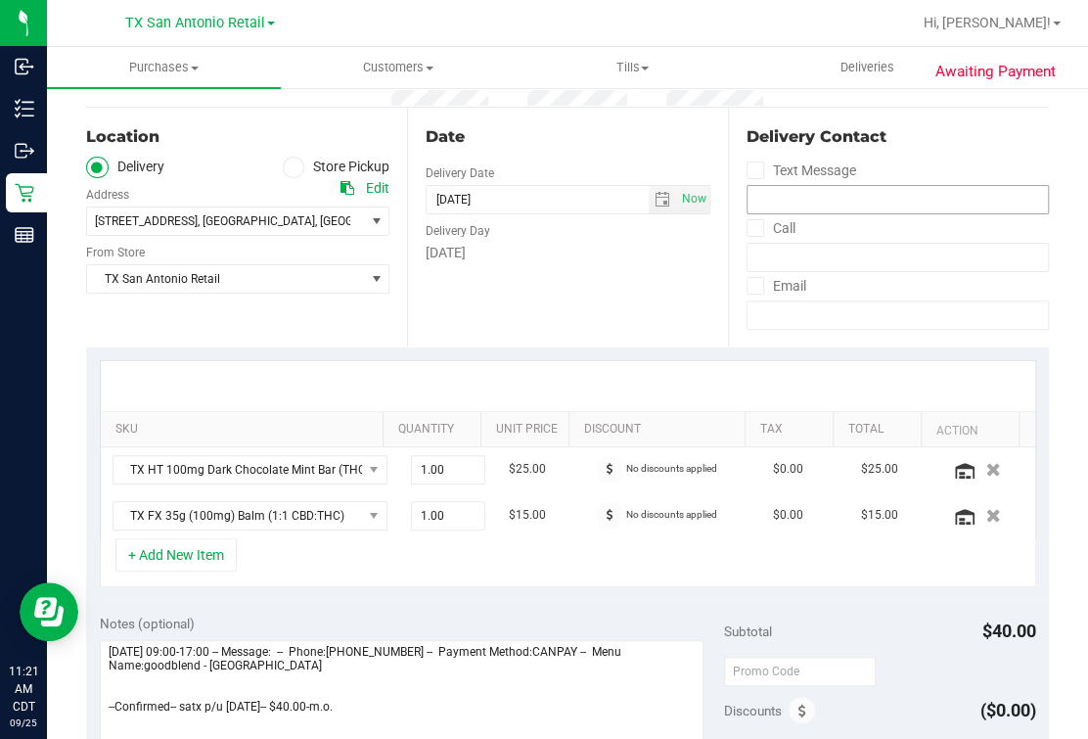
scroll to position [488, 0]
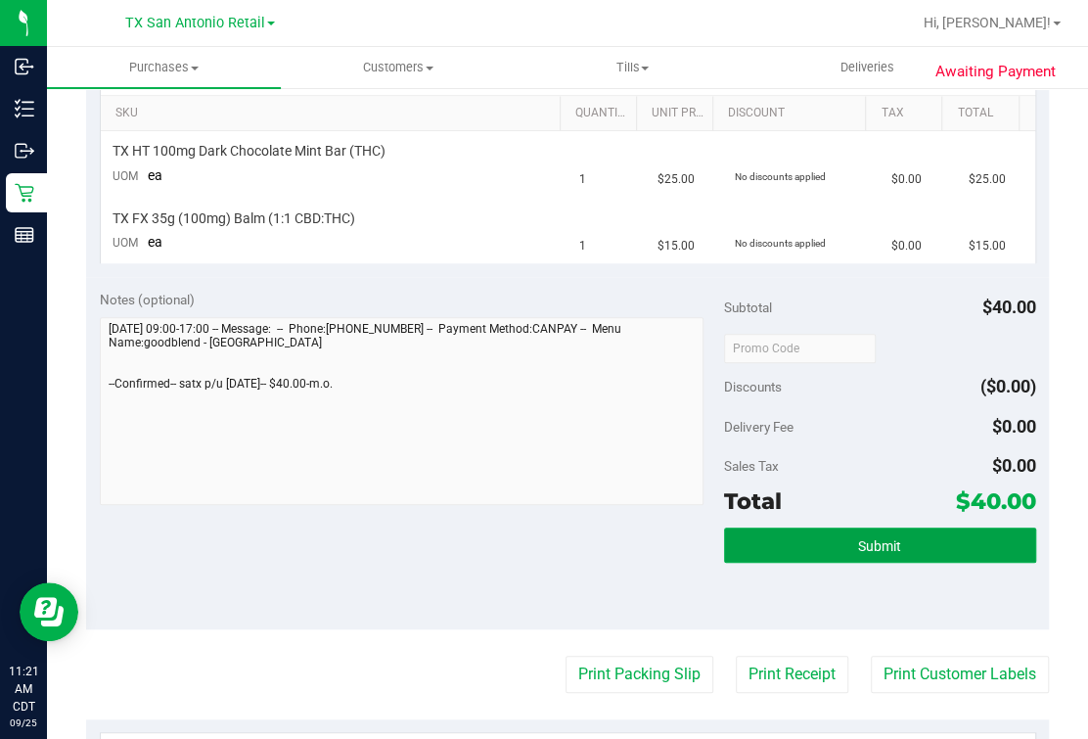
click at [838, 550] on button "Submit" at bounding box center [880, 545] width 312 height 35
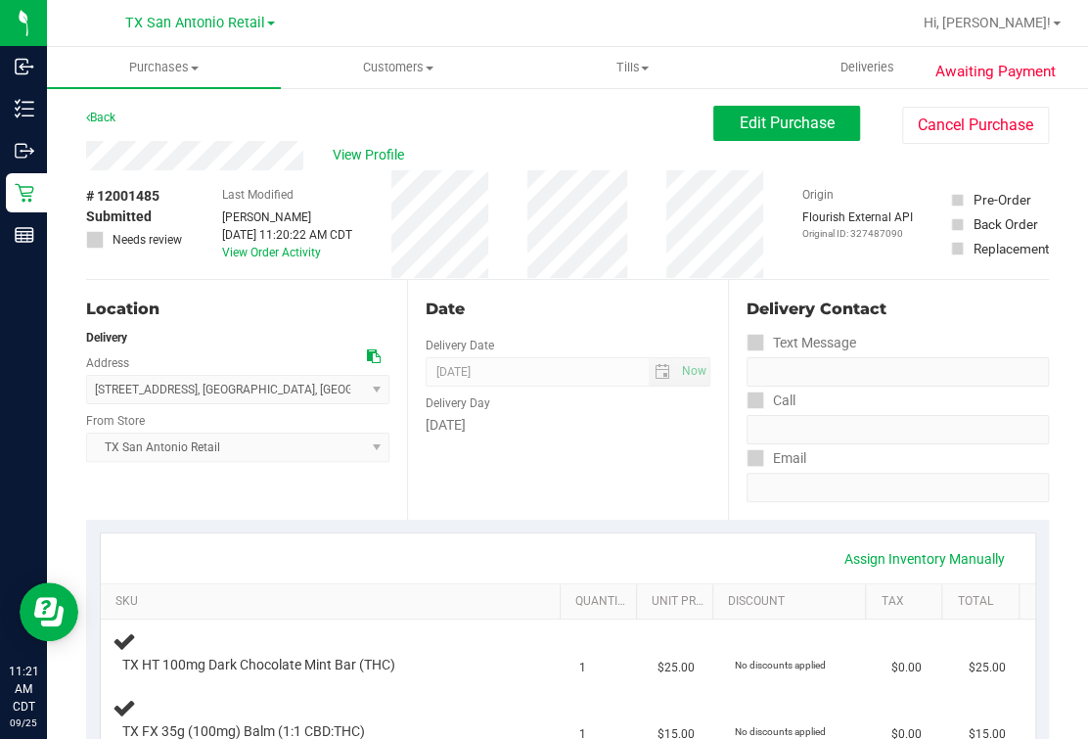
click at [588, 312] on div "Date" at bounding box center [568, 309] width 285 height 23
click at [383, 152] on span "View Profile" at bounding box center [372, 155] width 78 height 21
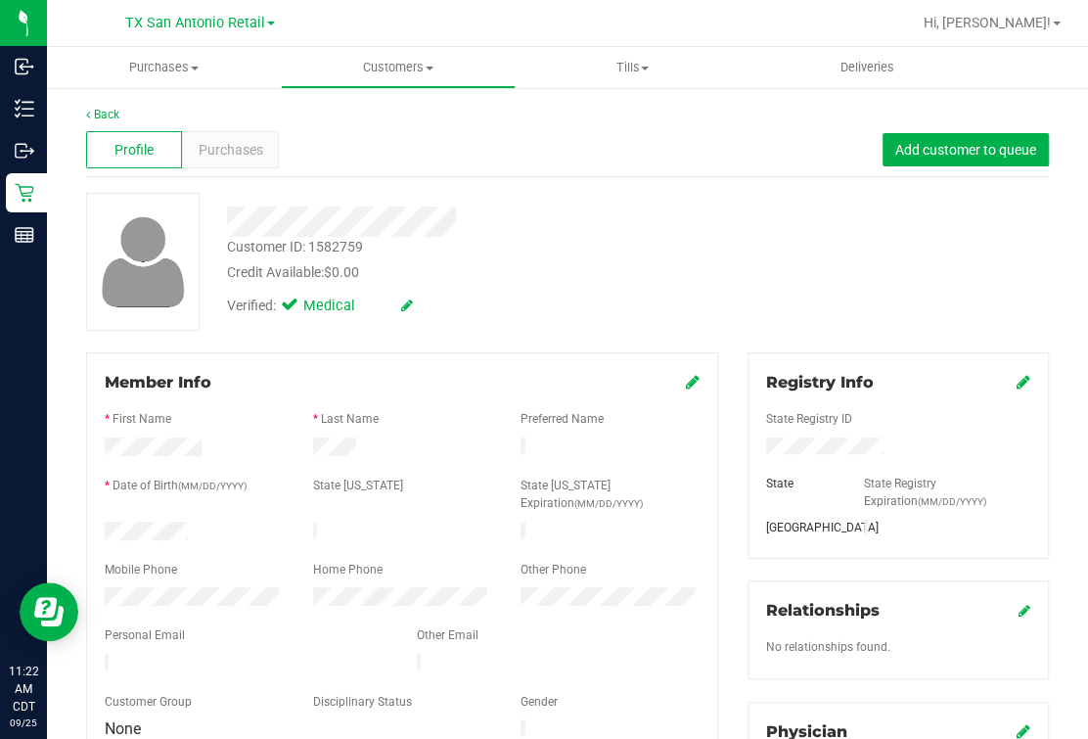
click at [744, 299] on div "Customer ID: 1582759 Credit Available: $0.00 Verified: Medical" at bounding box center [567, 262] width 993 height 138
click at [94, 108] on link "Back" at bounding box center [102, 115] width 33 height 14
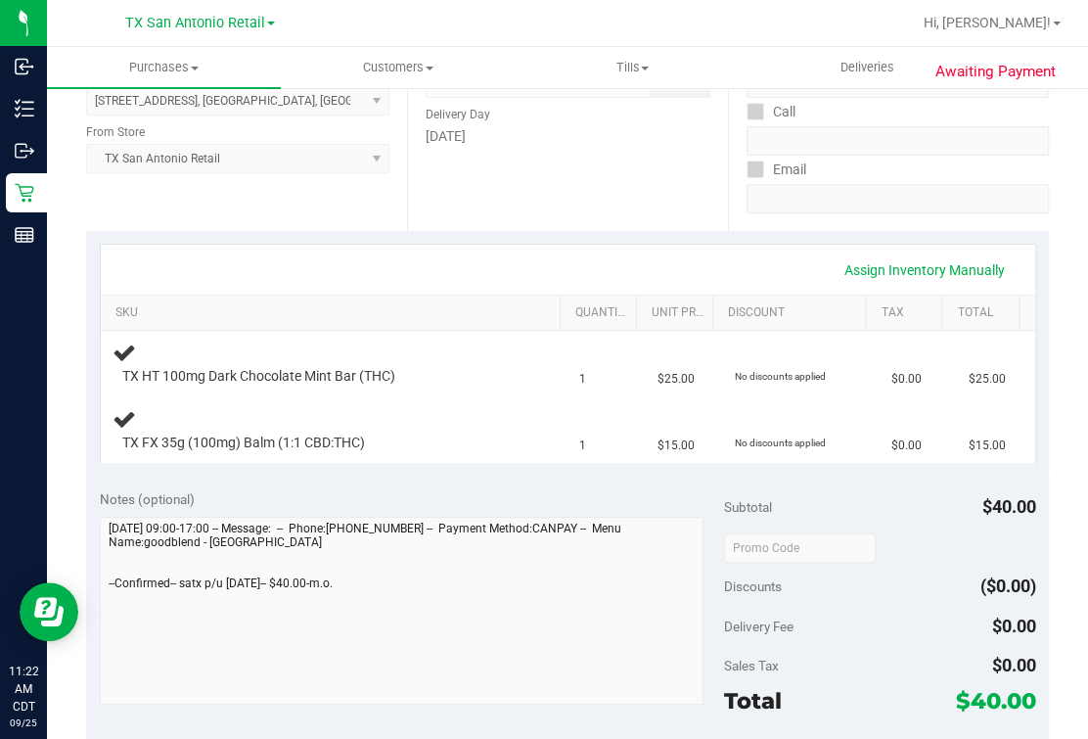
scroll to position [367, 0]
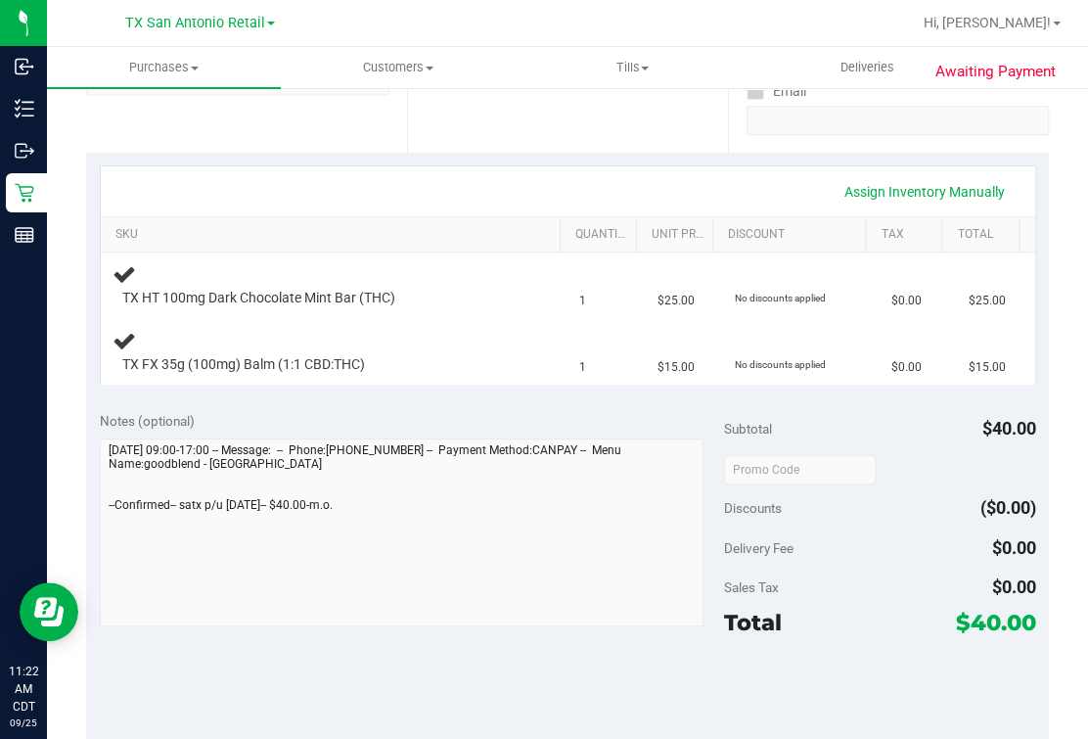
click at [82, 511] on div "Awaiting Payment Back Edit Purchase Cancel Purchase View Profile # 12001485 Sub…" at bounding box center [567, 470] width 1041 height 1503
click at [473, 209] on div "Assign Inventory Manually" at bounding box center [568, 191] width 935 height 50
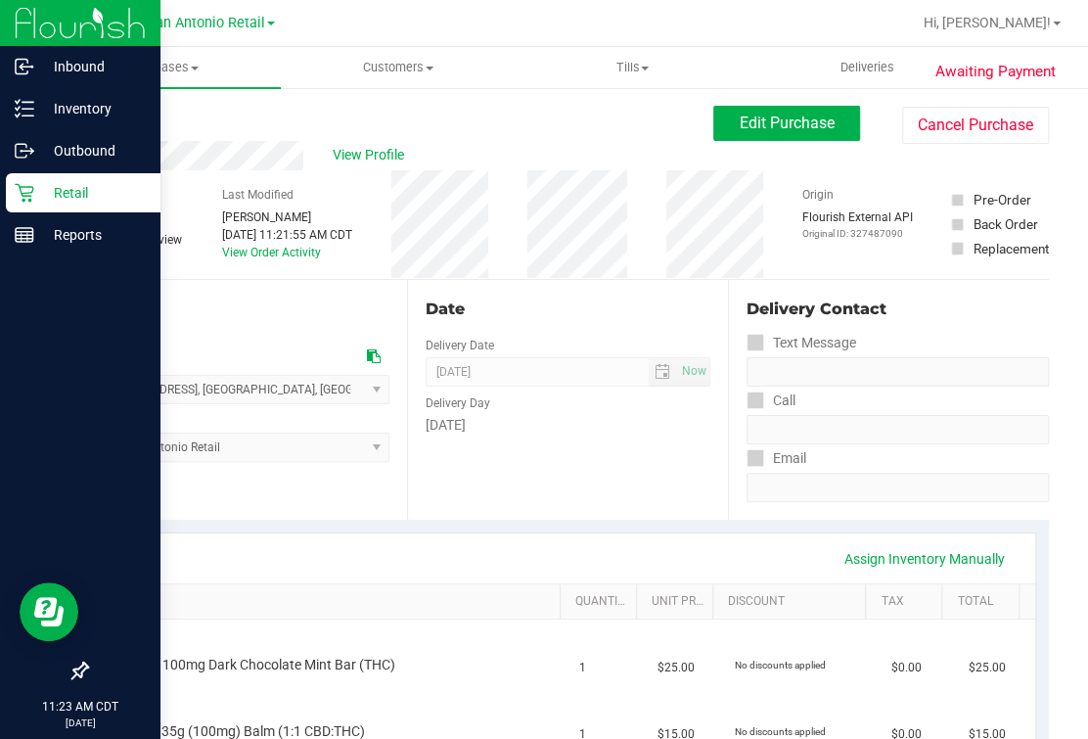
click at [39, 194] on p "Retail" at bounding box center [92, 192] width 117 height 23
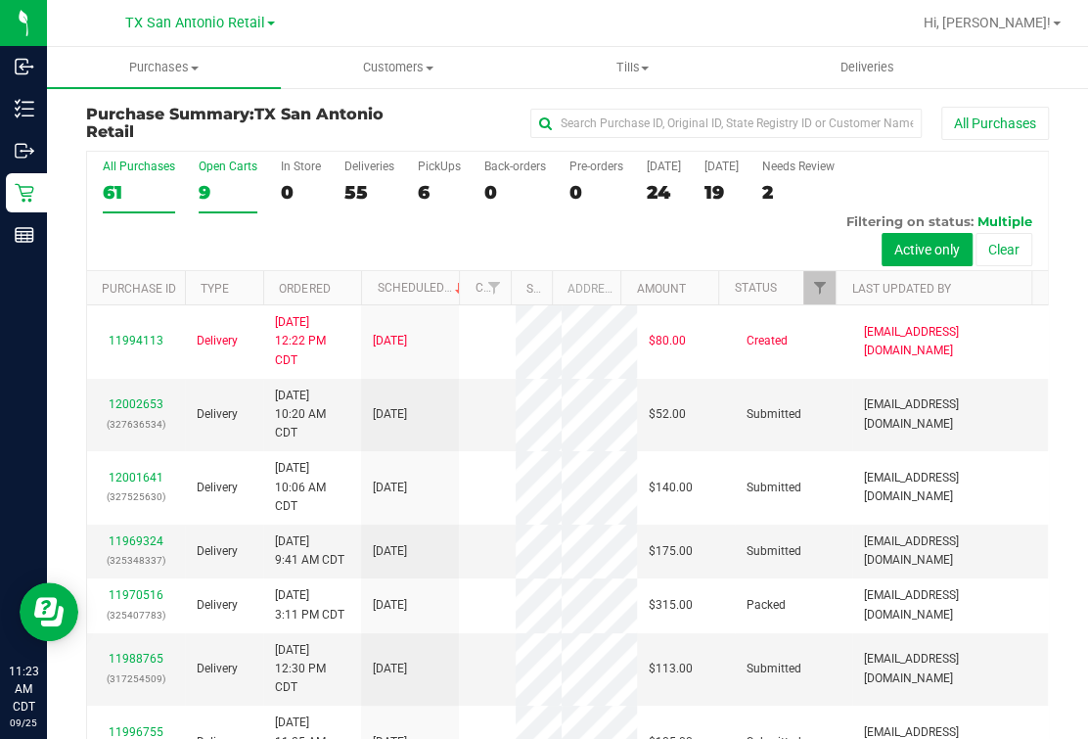
click at [212, 188] on div "9" at bounding box center [228, 192] width 59 height 23
click at [0, 0] on input "Open Carts 9" at bounding box center [0, 0] width 0 height 0
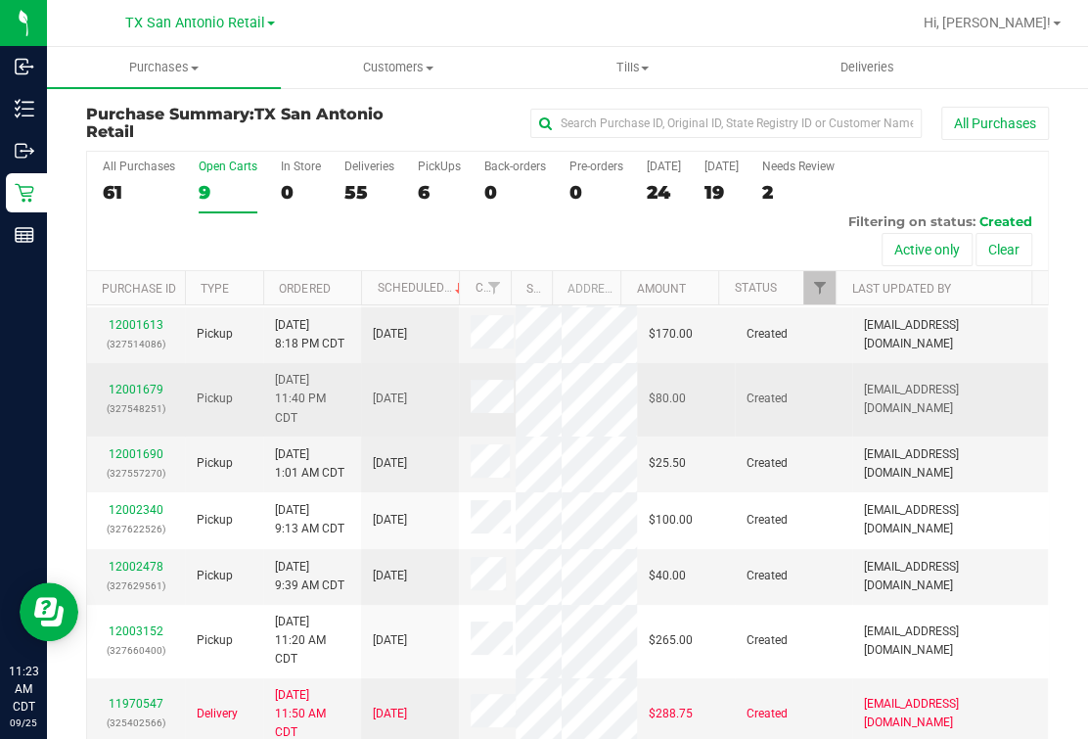
scroll to position [121, 0]
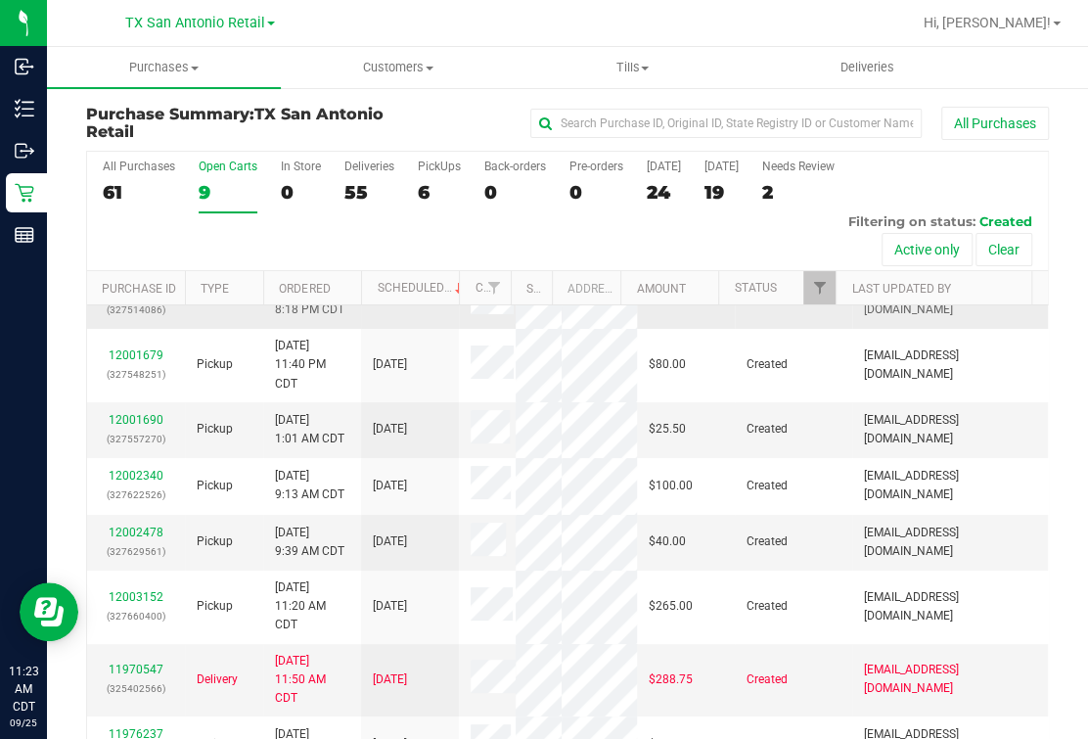
click at [132, 298] on link "12001613" at bounding box center [136, 291] width 55 height 14
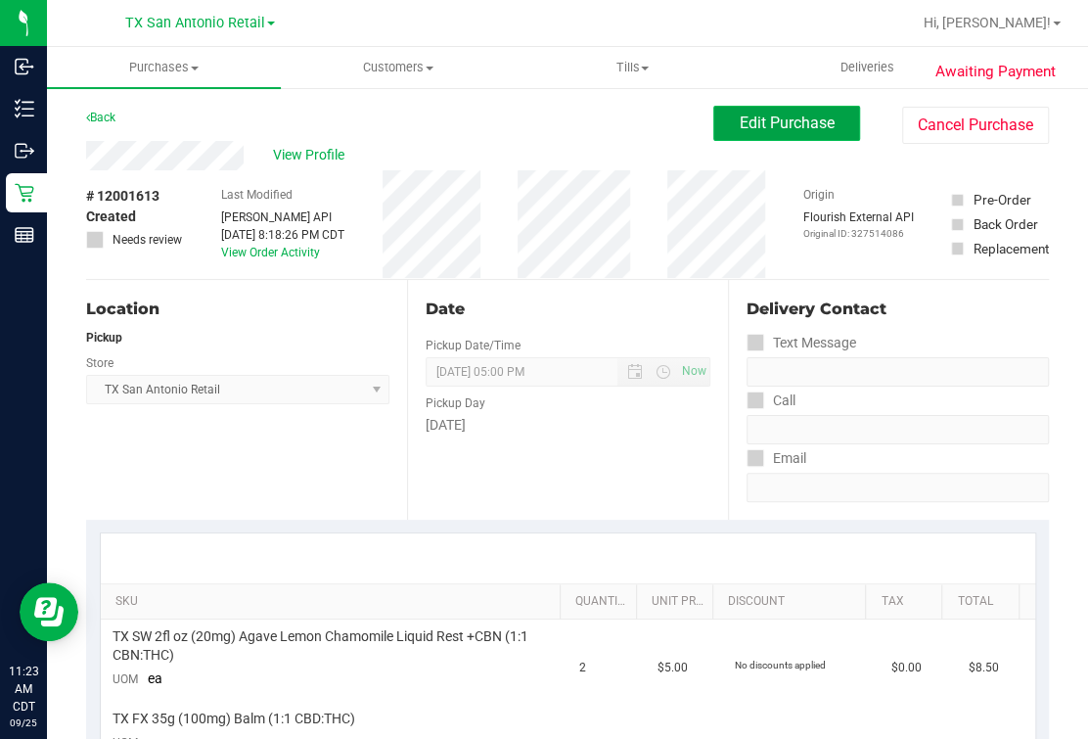
click at [792, 115] on span "Edit Purchase" at bounding box center [787, 123] width 95 height 19
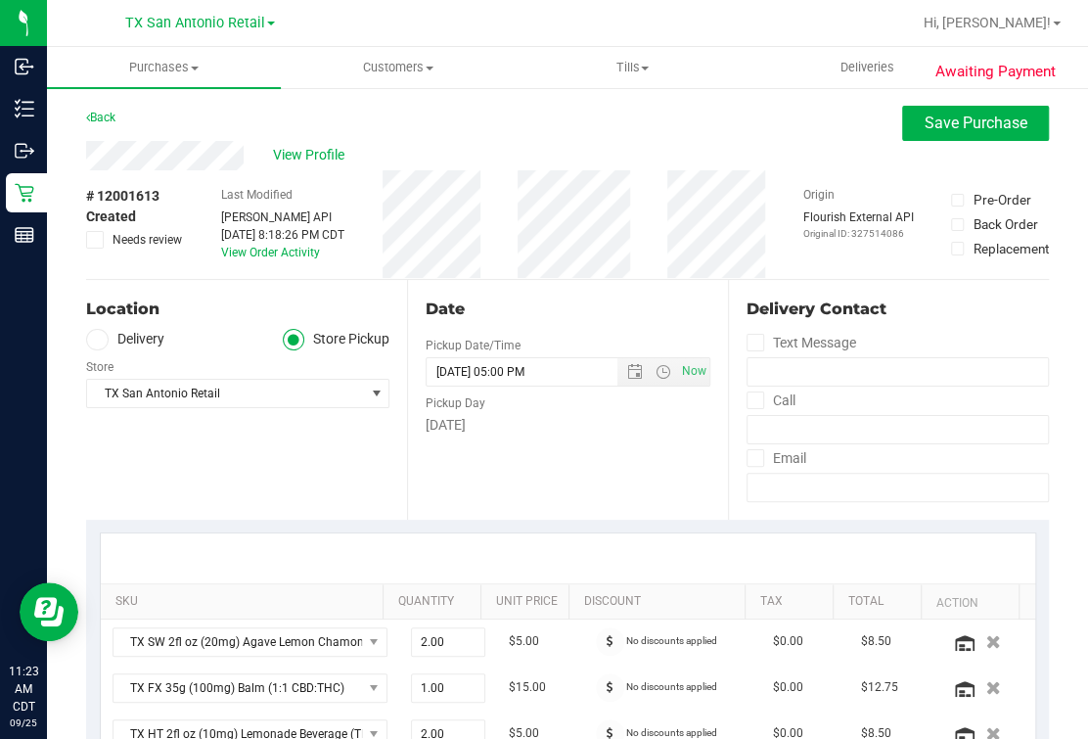
drag, startPoint x: 522, startPoint y: 190, endPoint x: 320, endPoint y: 144, distance: 206.8
click at [320, 144] on div "View Profile" at bounding box center [567, 155] width 963 height 29
drag, startPoint x: 320, startPoint y: 144, endPoint x: 310, endPoint y: 147, distance: 10.2
click at [310, 147] on span "View Profile" at bounding box center [312, 155] width 78 height 21
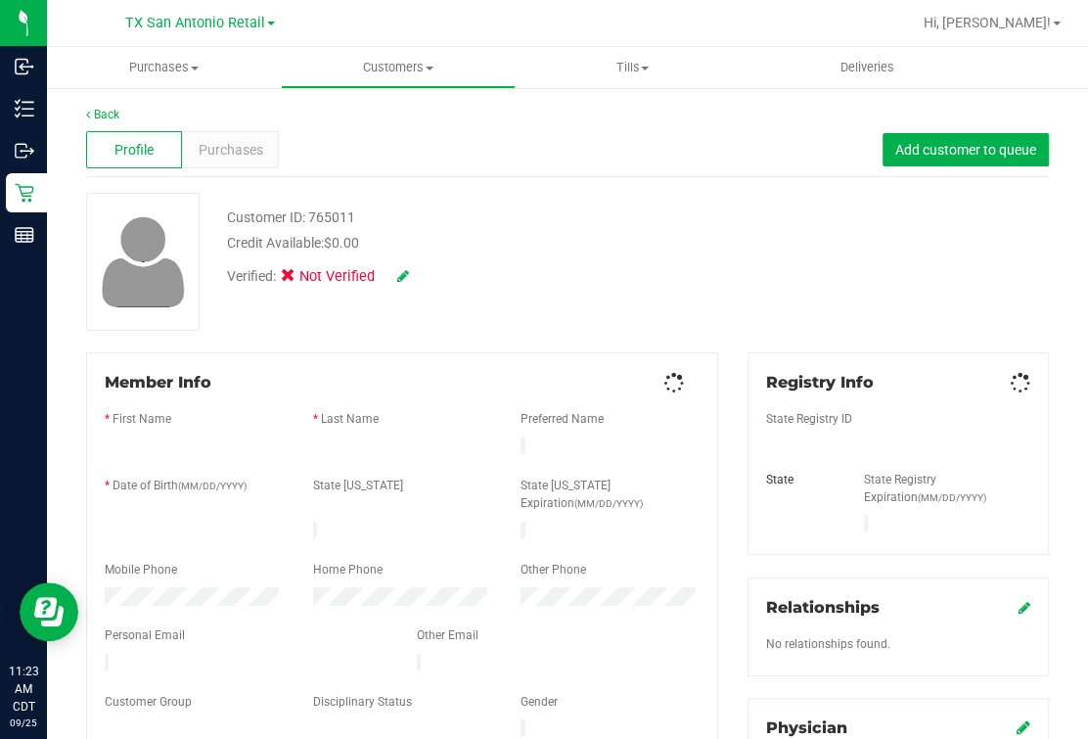
scroll to position [121, 0]
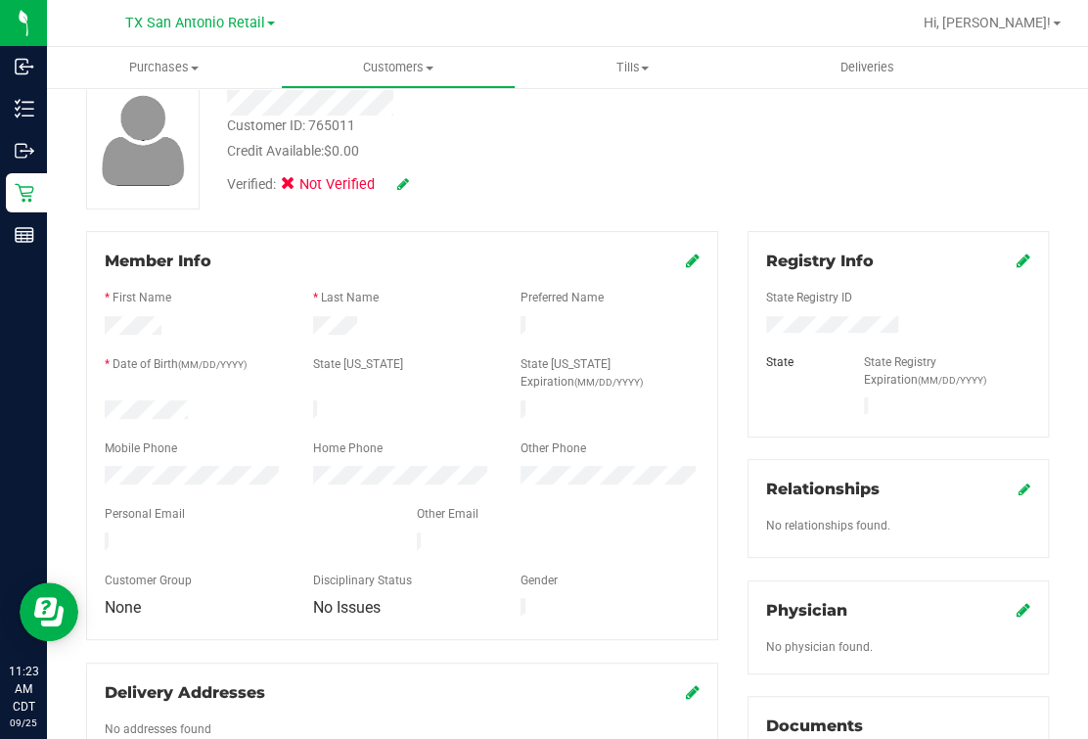
click at [182, 424] on div at bounding box center [402, 432] width 595 height 16
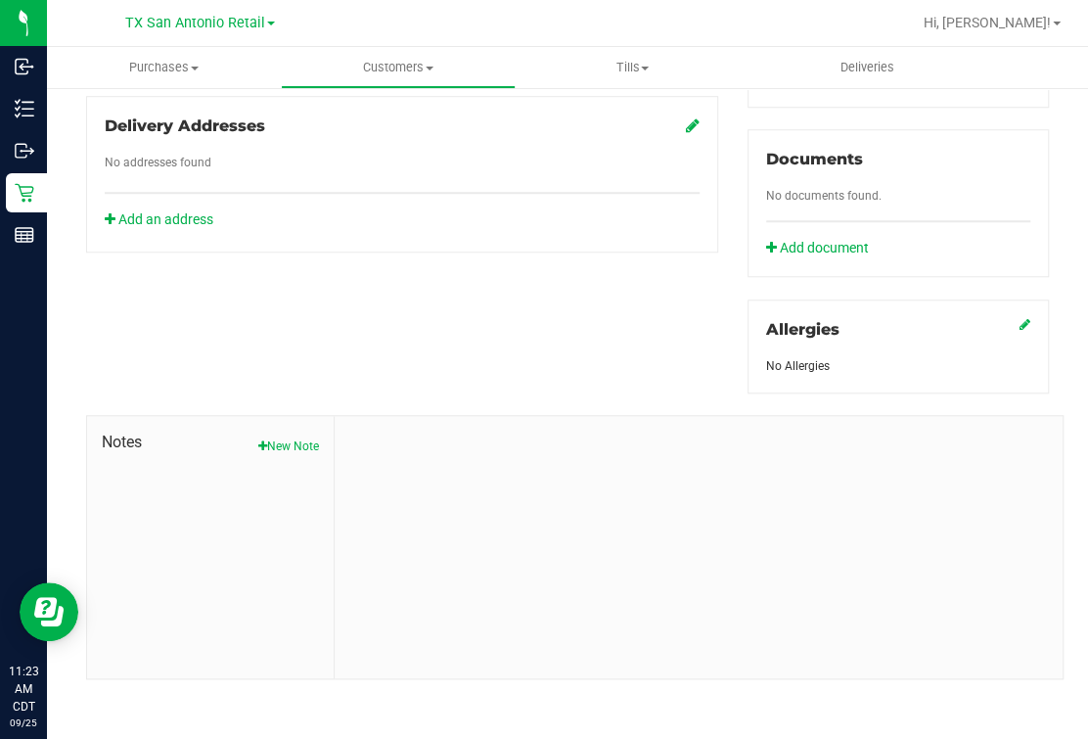
scroll to position [0, 0]
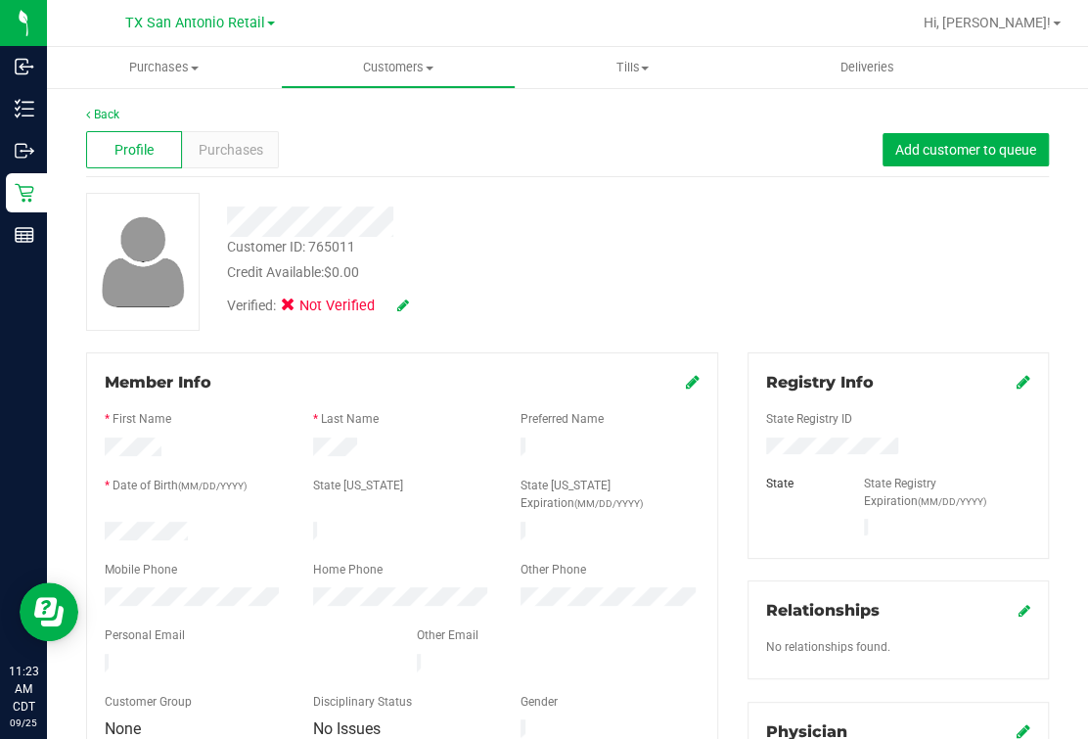
click at [838, 438] on div at bounding box center [899, 449] width 294 height 22
click at [583, 286] on div "Verified: Not Verified" at bounding box center [460, 304] width 496 height 43
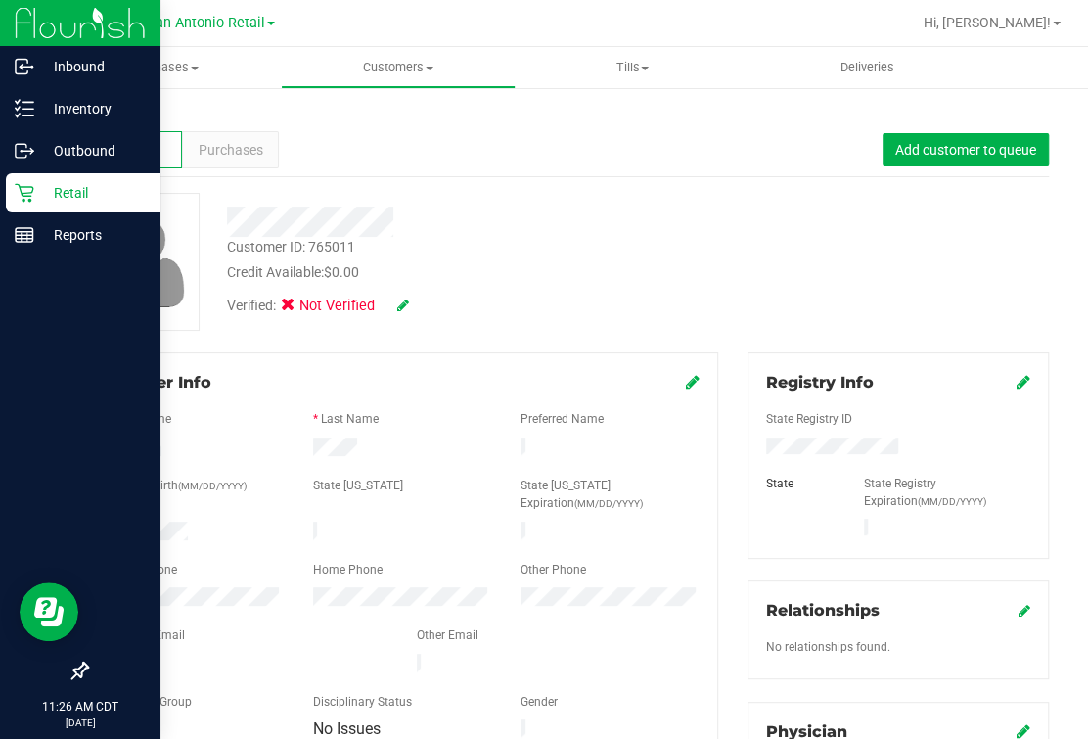
click at [35, 192] on p "Retail" at bounding box center [92, 192] width 117 height 23
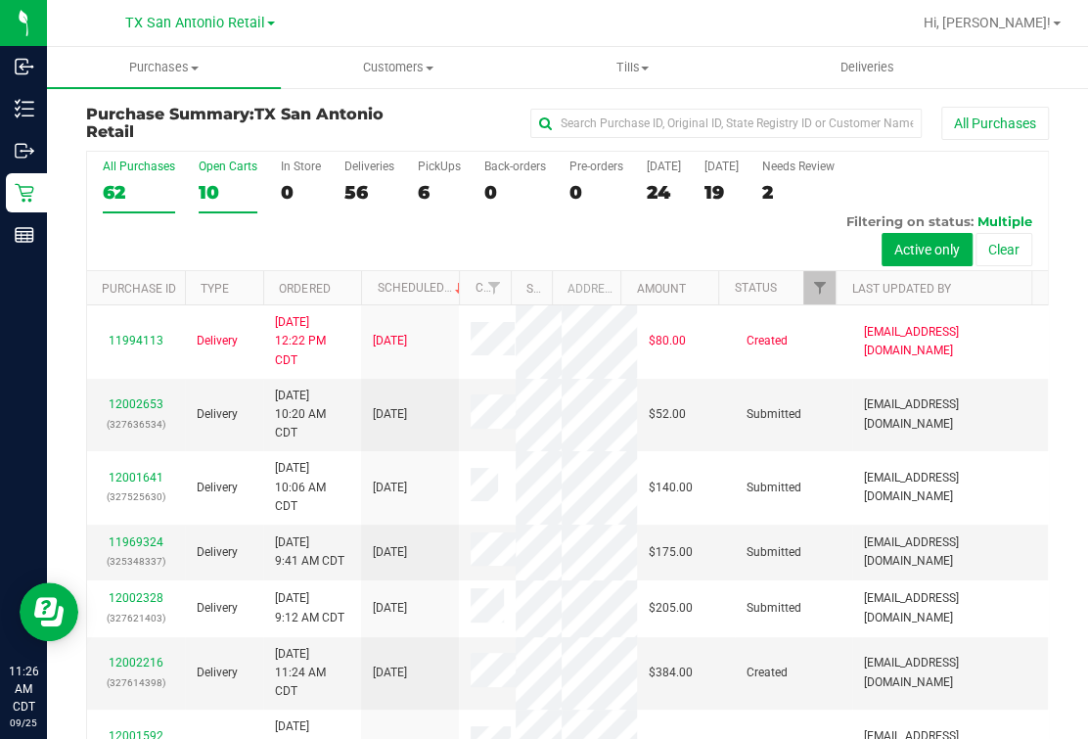
click at [225, 182] on div "10" at bounding box center [228, 192] width 59 height 23
click at [0, 0] on input "Open Carts 10" at bounding box center [0, 0] width 0 height 0
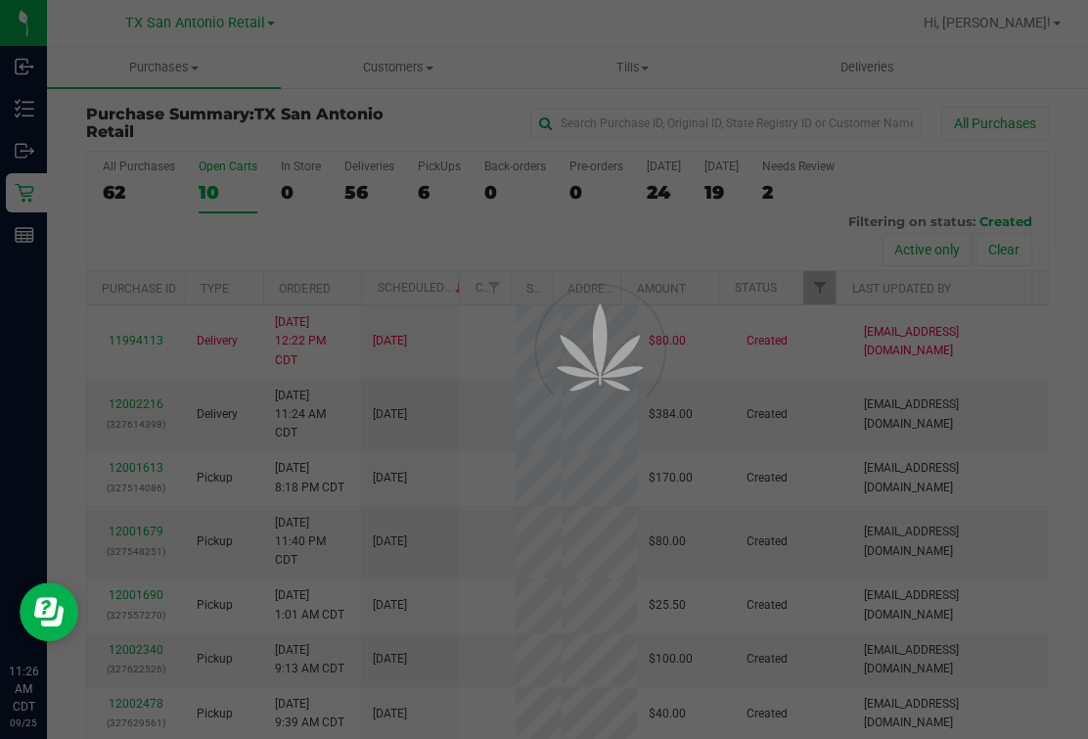
scroll to position [103, 0]
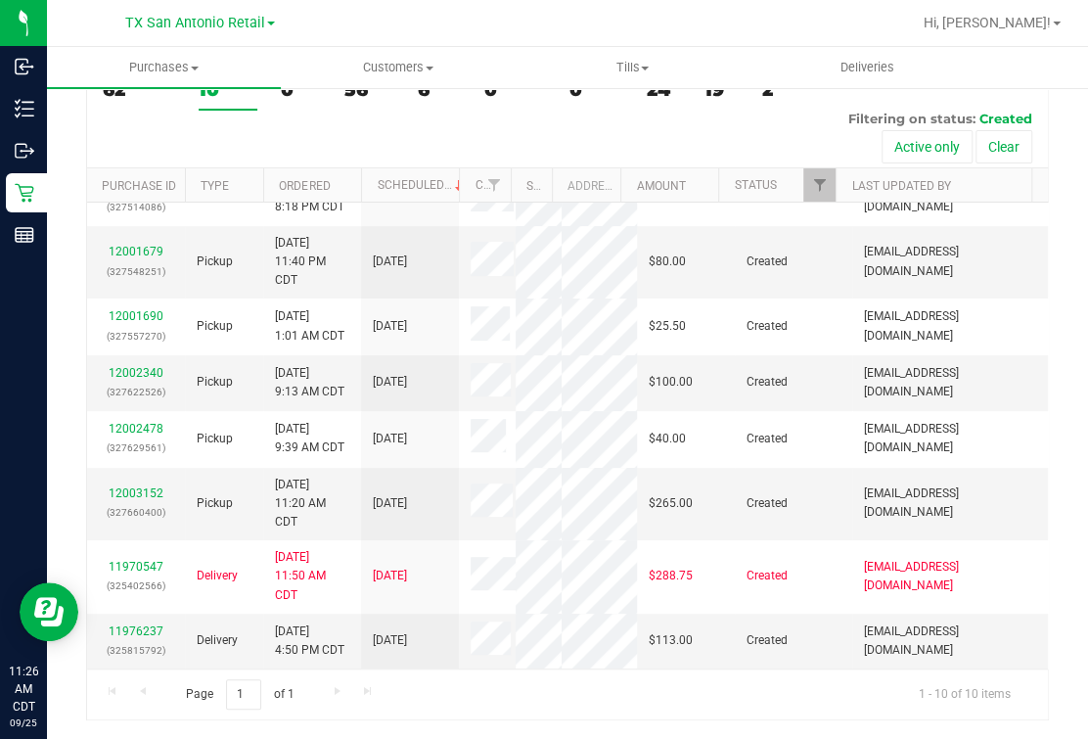
scroll to position [506, 0]
click at [115, 468] on td "12003152 (327660400)" at bounding box center [136, 504] width 98 height 73
click at [119, 486] on link "12003152" at bounding box center [136, 493] width 55 height 14
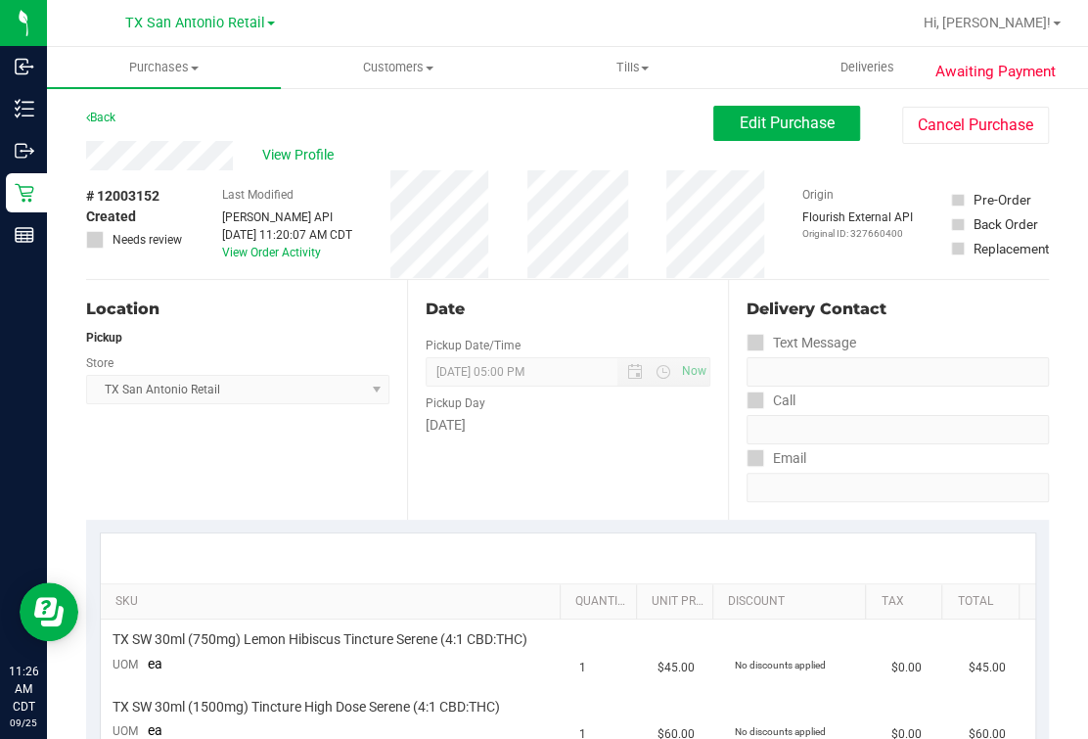
click at [168, 132] on div "Back Edit Purchase Cancel Purchase" at bounding box center [567, 123] width 963 height 35
click at [714, 114] on button "Edit Purchase" at bounding box center [787, 123] width 147 height 35
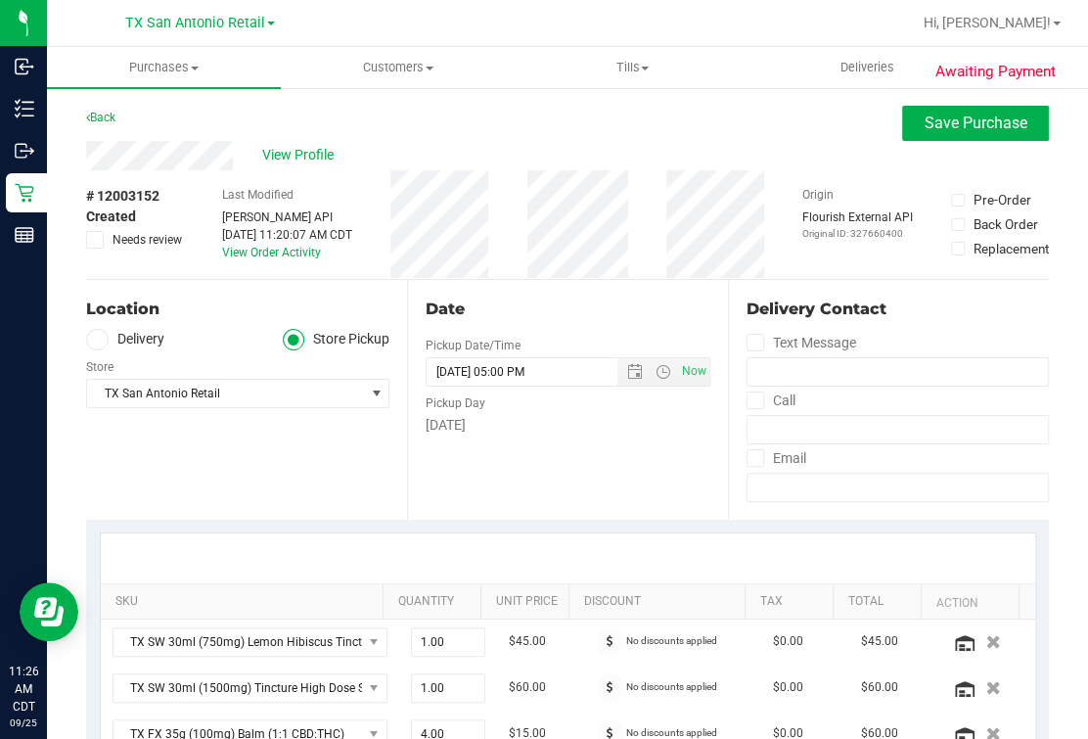
click at [268, 493] on div "Location Delivery Store Pickup Store [GEOGRAPHIC_DATA] [GEOGRAPHIC_DATA] Retail…" at bounding box center [246, 400] width 321 height 240
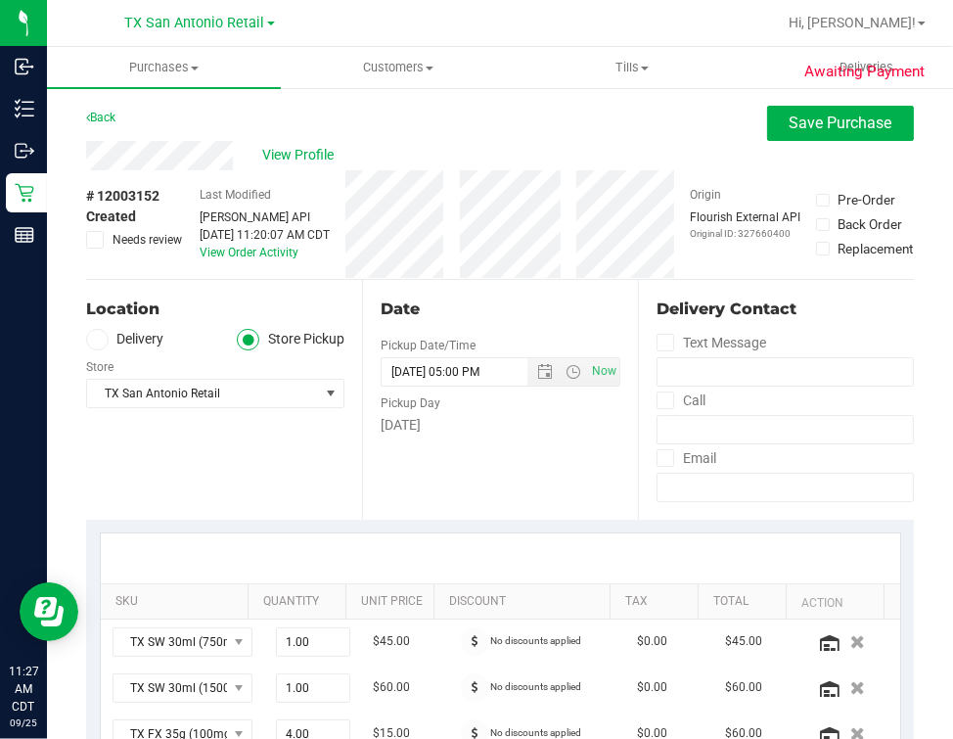
click at [354, 483] on div "Location Delivery Store Pickup Store [GEOGRAPHIC_DATA] [GEOGRAPHIC_DATA] Retail…" at bounding box center [224, 400] width 276 height 240
click at [462, 465] on div "Date Pickup Date/Time [DATE] Now [DATE] 05:00 PM Now Pickup Day [DATE]" at bounding box center [500, 400] width 276 height 240
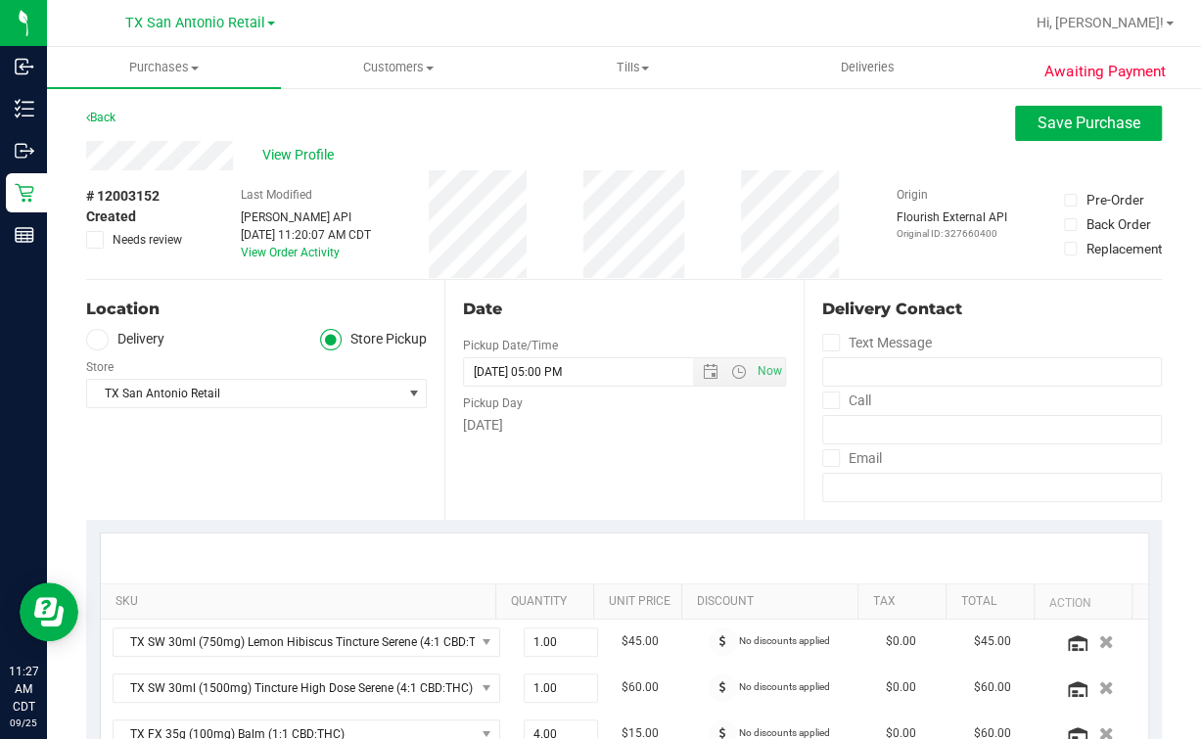
click at [480, 502] on div "Date Pickup Date/Time [DATE] Now [DATE] 05:00 PM Now Pickup Day [DATE]" at bounding box center [623, 400] width 358 height 240
click at [211, 311] on div "Location" at bounding box center [256, 309] width 341 height 23
click at [576, 454] on div "Date Pickup Date/Time [DATE] Now [DATE] 05:00 PM Now Pickup Day [DATE]" at bounding box center [623, 400] width 358 height 240
click at [563, 259] on div "# 12003152 Created Needs review Last Modified Jane API Sep 25, 2025 11:20:07 AM…" at bounding box center [624, 224] width 1076 height 109
click at [227, 323] on div "Location Delivery Store Pickup Store TX San Antonio Retail Select Store Bonita …" at bounding box center [265, 400] width 358 height 240
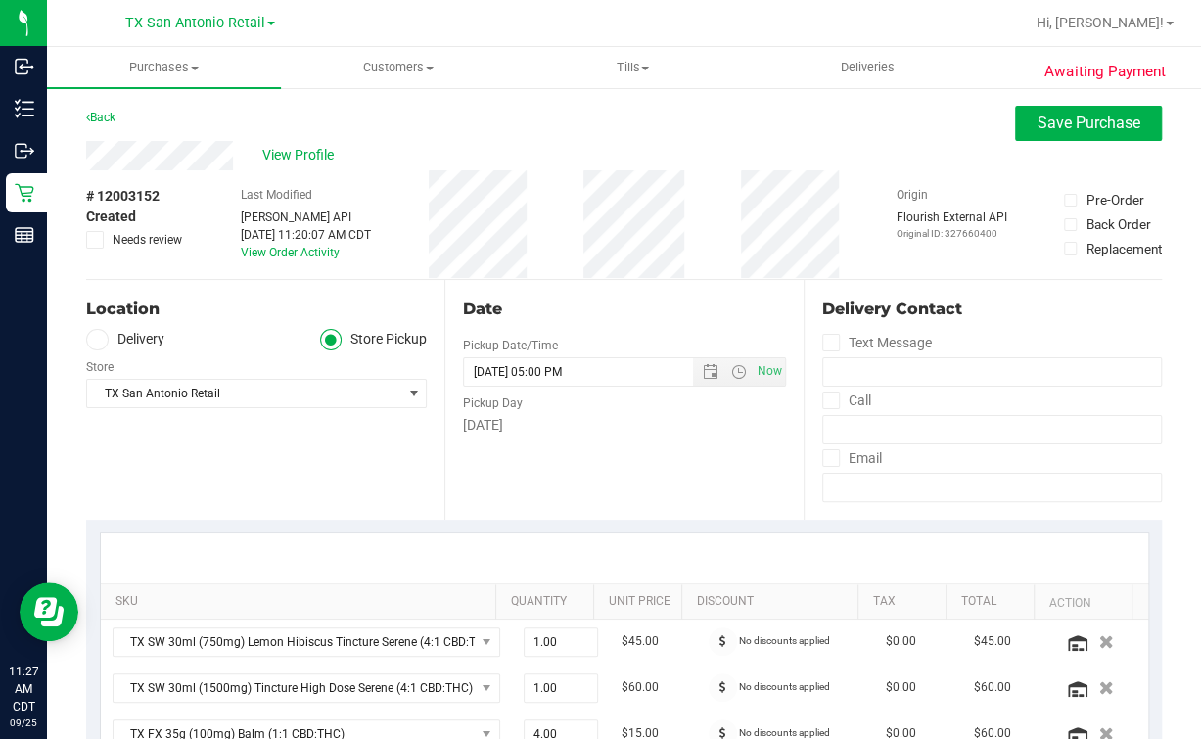
click at [695, 296] on div "Date Pickup Date/Time [DATE] Now [DATE] 05:00 PM Now Pickup Day [DATE]" at bounding box center [623, 400] width 358 height 240
click at [227, 288] on div "Location Delivery Store Pickup Store TX San Antonio Retail Select Store Bonita …" at bounding box center [265, 400] width 358 height 240
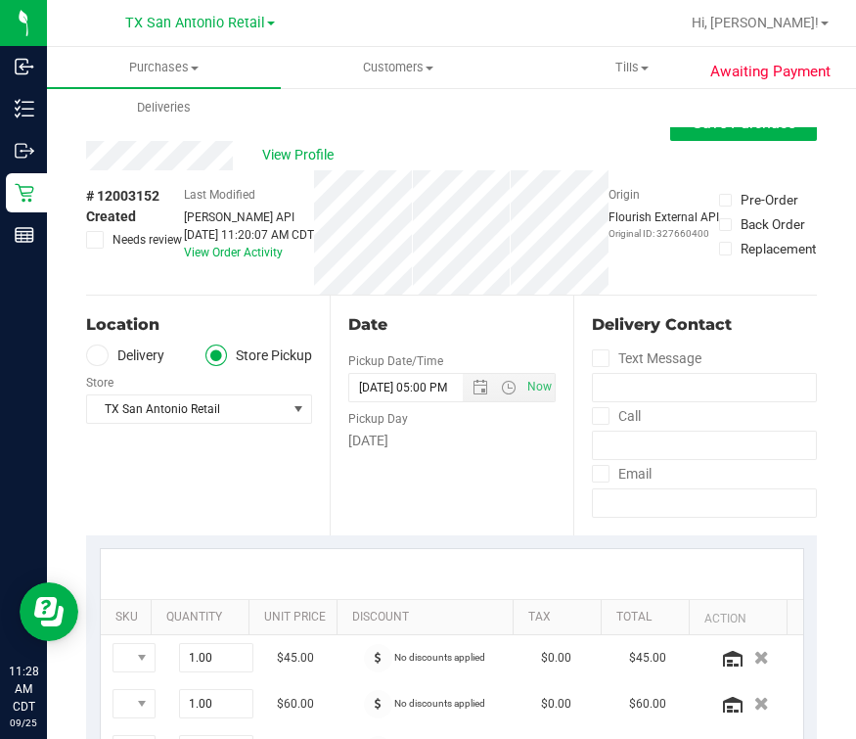
click at [358, 471] on div "Date Pickup Date/Time [DATE] Now [DATE] 05:00 PM Now Pickup Day [DATE]" at bounding box center [452, 416] width 244 height 240
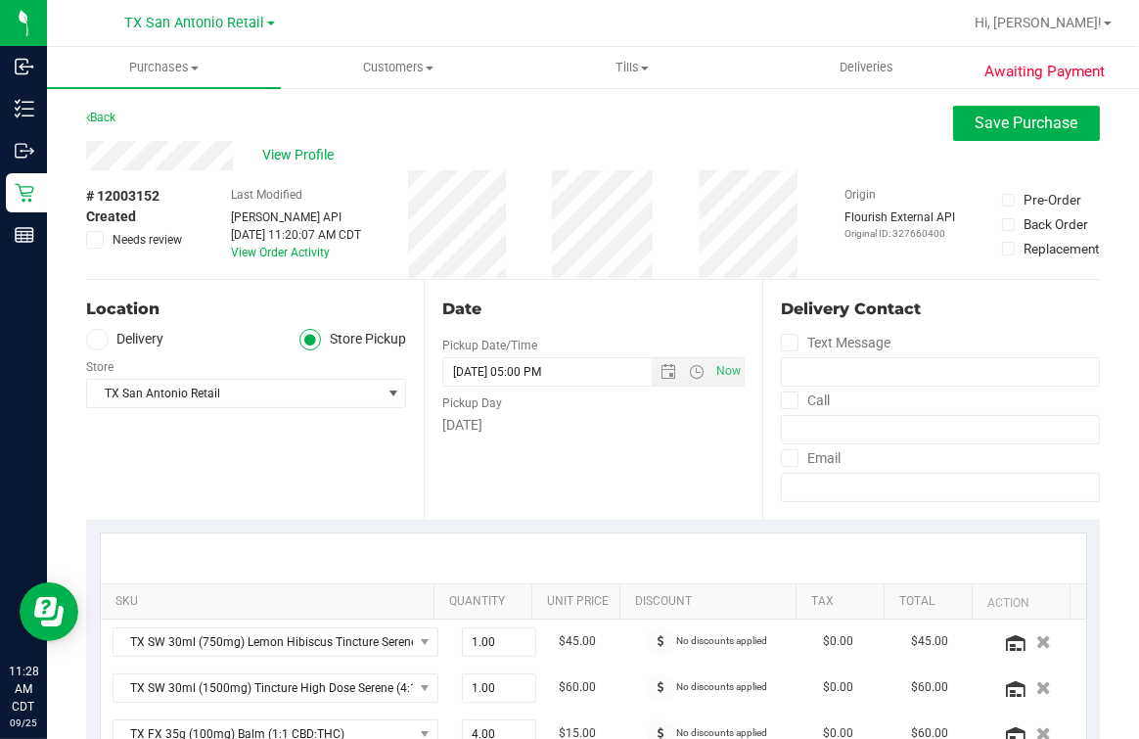
click at [663, 121] on div "Back Save Purchase" at bounding box center [593, 123] width 1014 height 35
click at [609, 150] on div "View Profile" at bounding box center [593, 155] width 1014 height 29
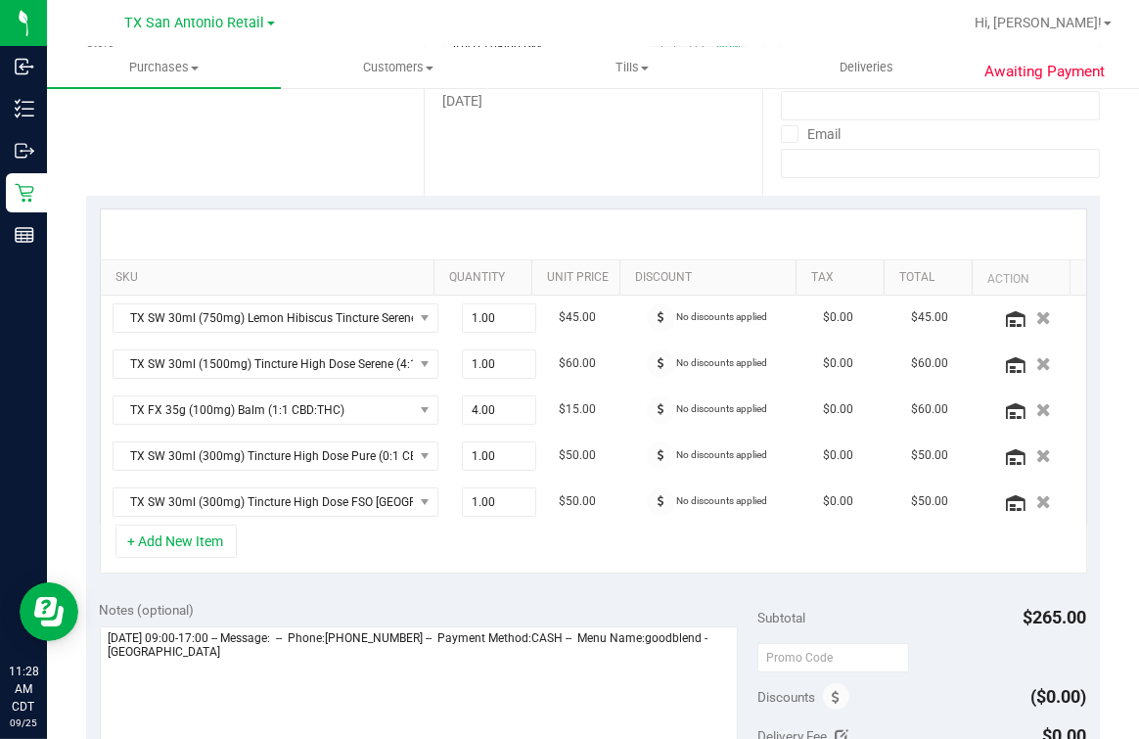
scroll to position [488, 0]
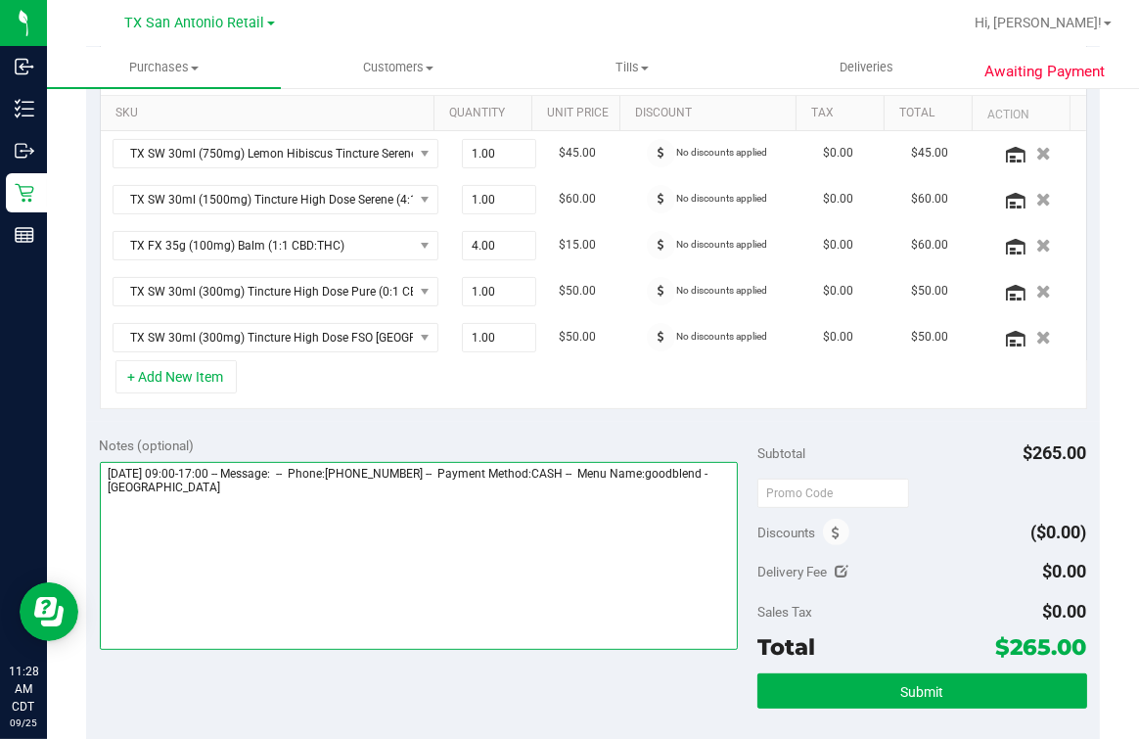
click at [348, 501] on textarea at bounding box center [419, 556] width 639 height 188
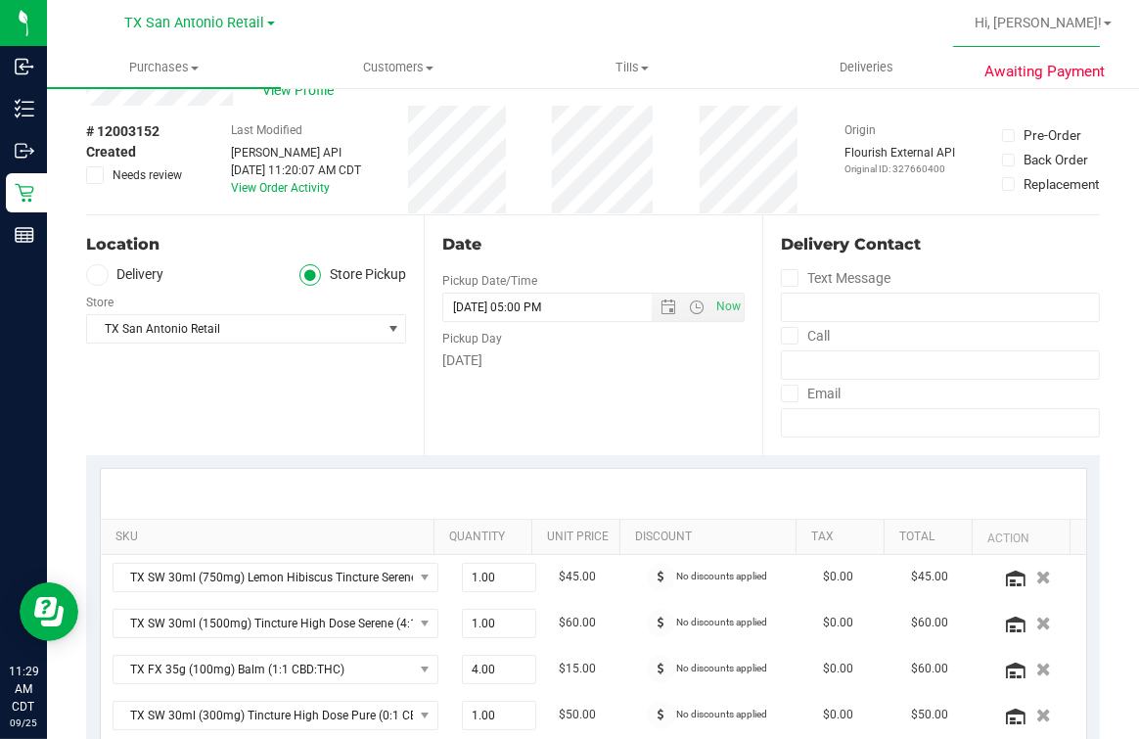
scroll to position [0, 0]
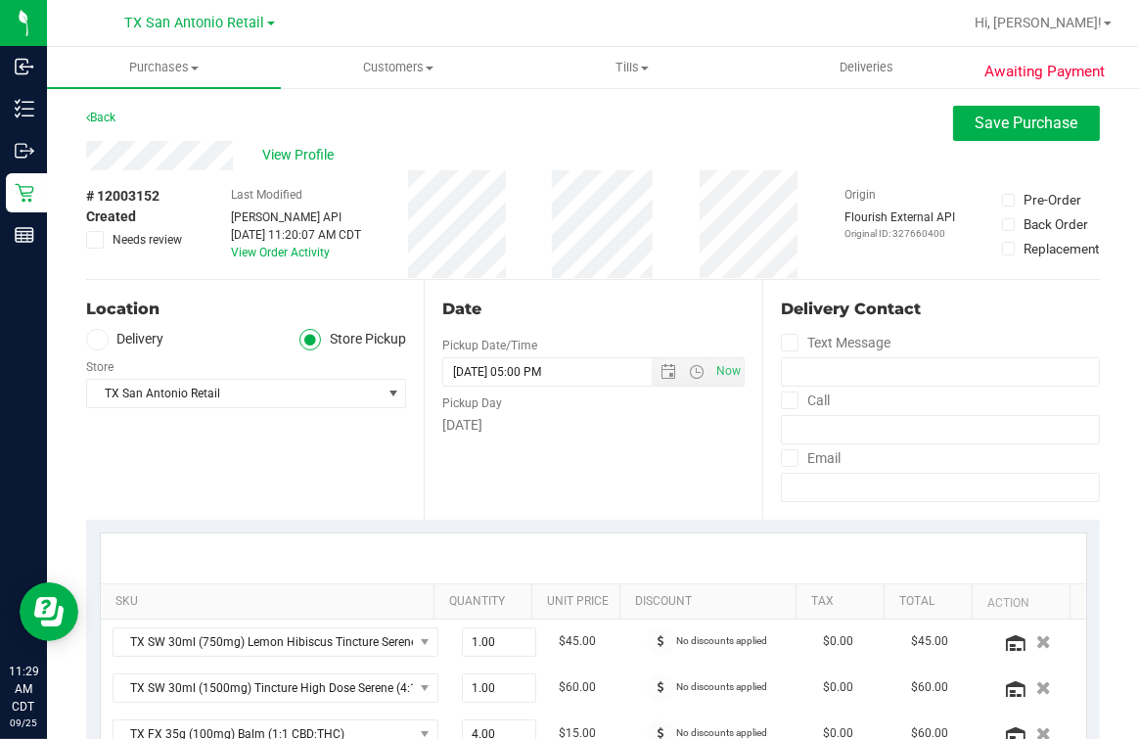
type textarea "Friday 09/26/2025 09:00-17:00 -- Message: -- Phone:2145027915 -- Payment Method…"
click at [127, 486] on div "Location Delivery Store Pickup Store TX San Antonio Retail Select Store Bonita …" at bounding box center [255, 400] width 338 height 240
click at [998, 108] on button "Save Purchase" at bounding box center [1026, 123] width 147 height 35
click at [733, 113] on div "Back Save Purchase" at bounding box center [593, 123] width 1014 height 35
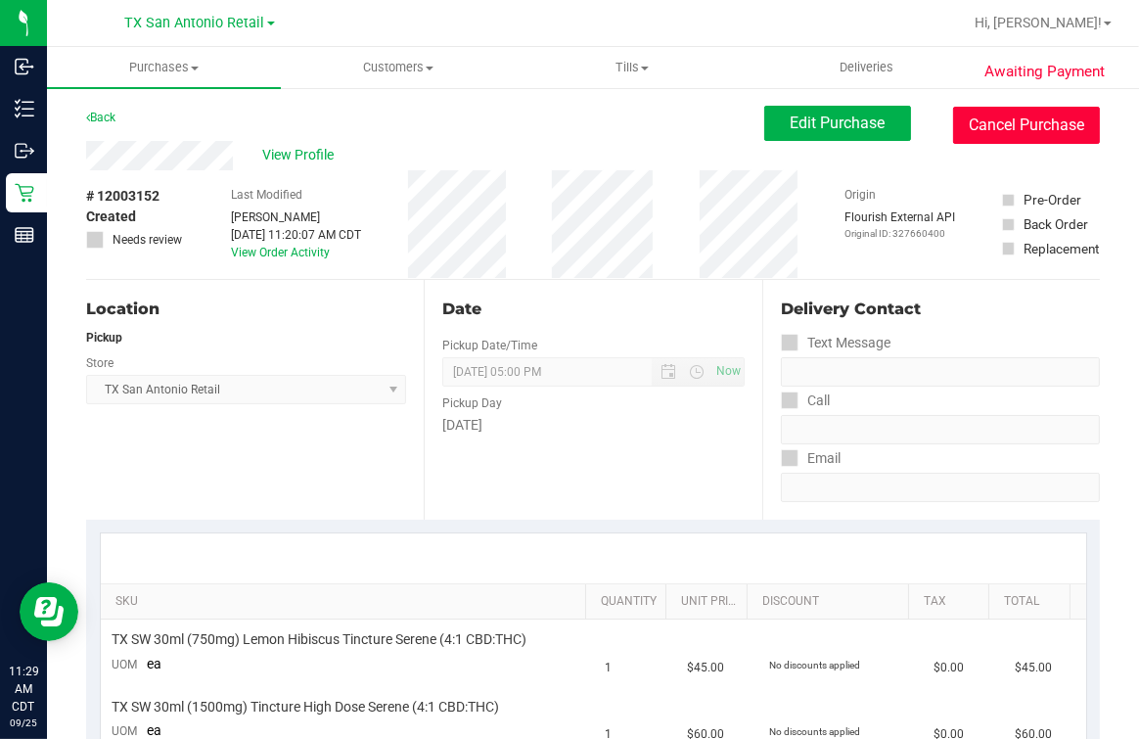
drag, startPoint x: 1016, startPoint y: 123, endPoint x: 848, endPoint y: 155, distance: 171.2
click at [1016, 122] on button "Cancel Purchase" at bounding box center [1026, 125] width 147 height 37
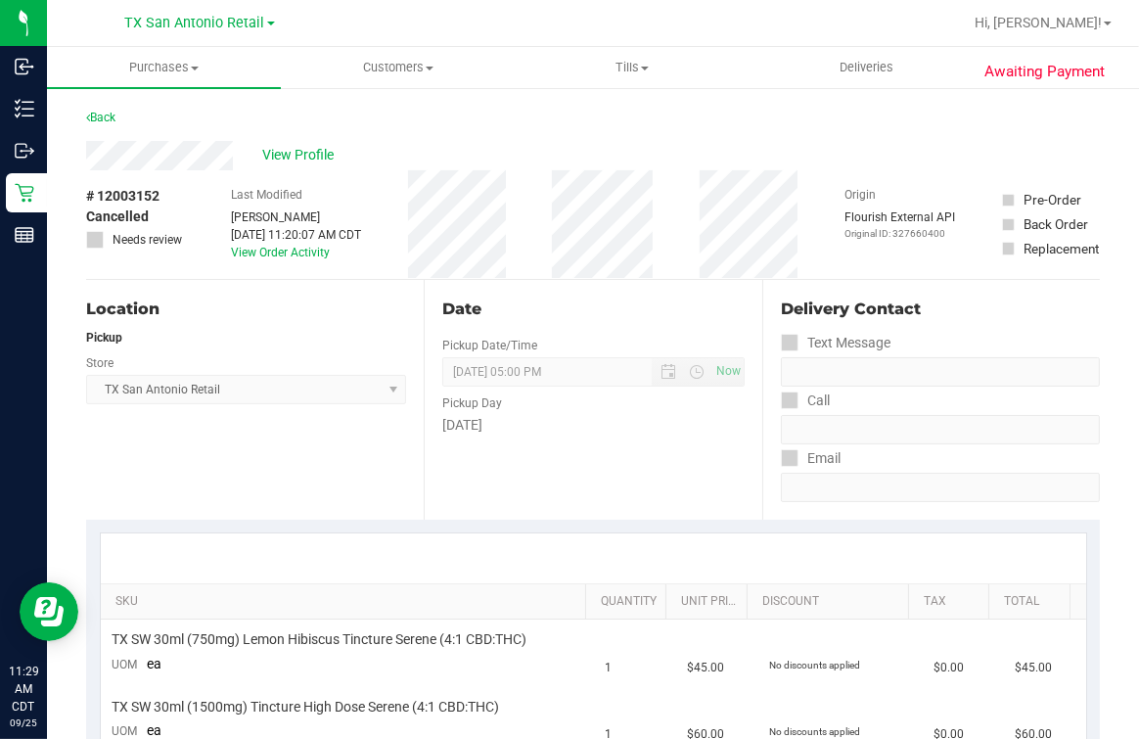
click at [556, 166] on div "View Profile" at bounding box center [593, 155] width 1014 height 29
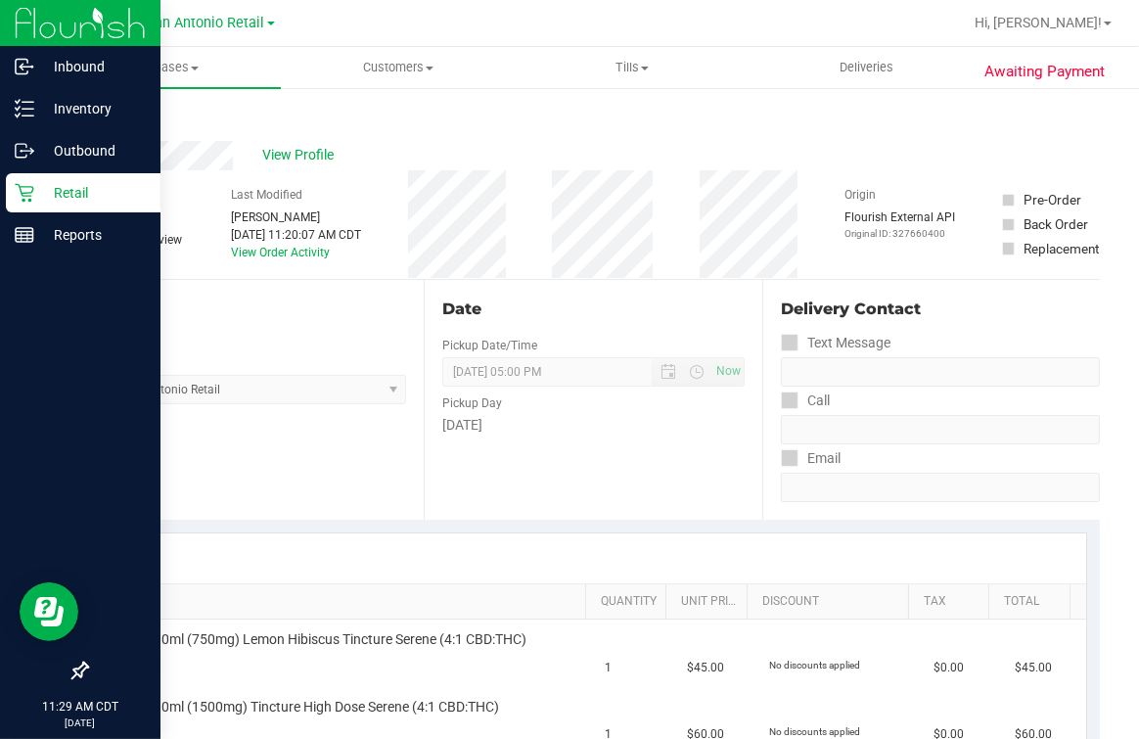
click at [30, 191] on icon at bounding box center [25, 193] width 20 height 20
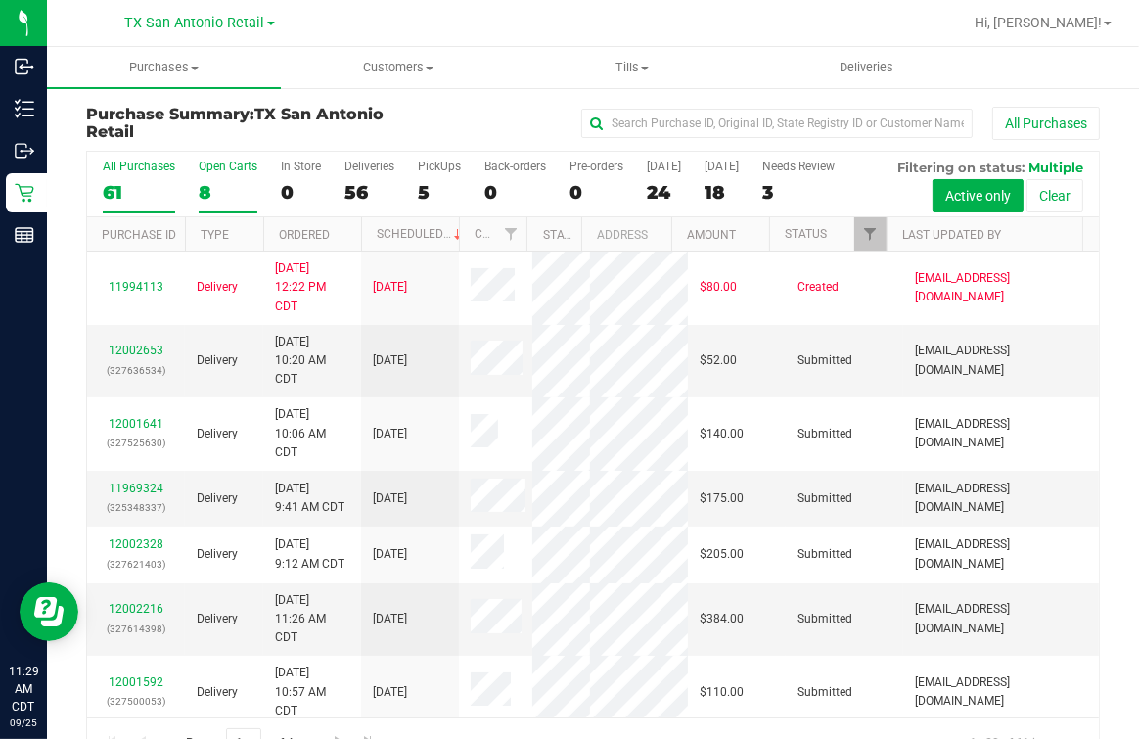
click at [201, 196] on div "8" at bounding box center [228, 192] width 59 height 23
click at [0, 0] on input "Open Carts 8" at bounding box center [0, 0] width 0 height 0
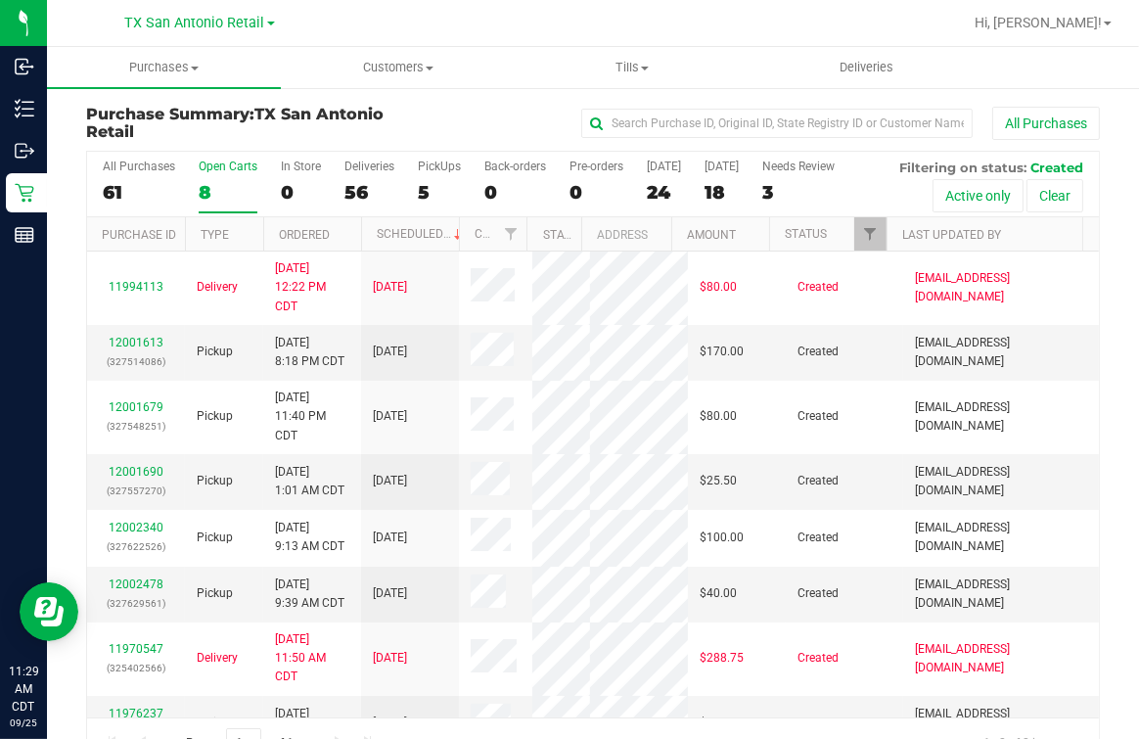
click at [456, 127] on div "All Purchases" at bounding box center [762, 123] width 676 height 33
click at [365, 67] on span "Customers" at bounding box center [398, 68] width 232 height 18
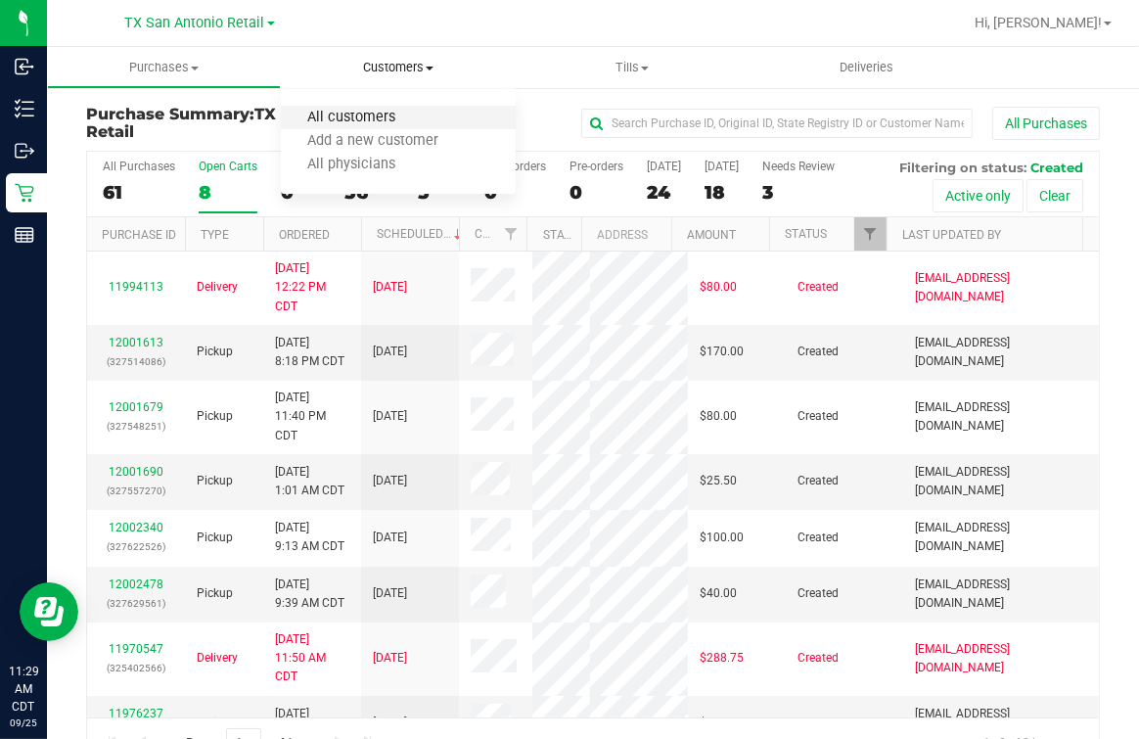
click at [387, 114] on span "All customers" at bounding box center [351, 118] width 141 height 17
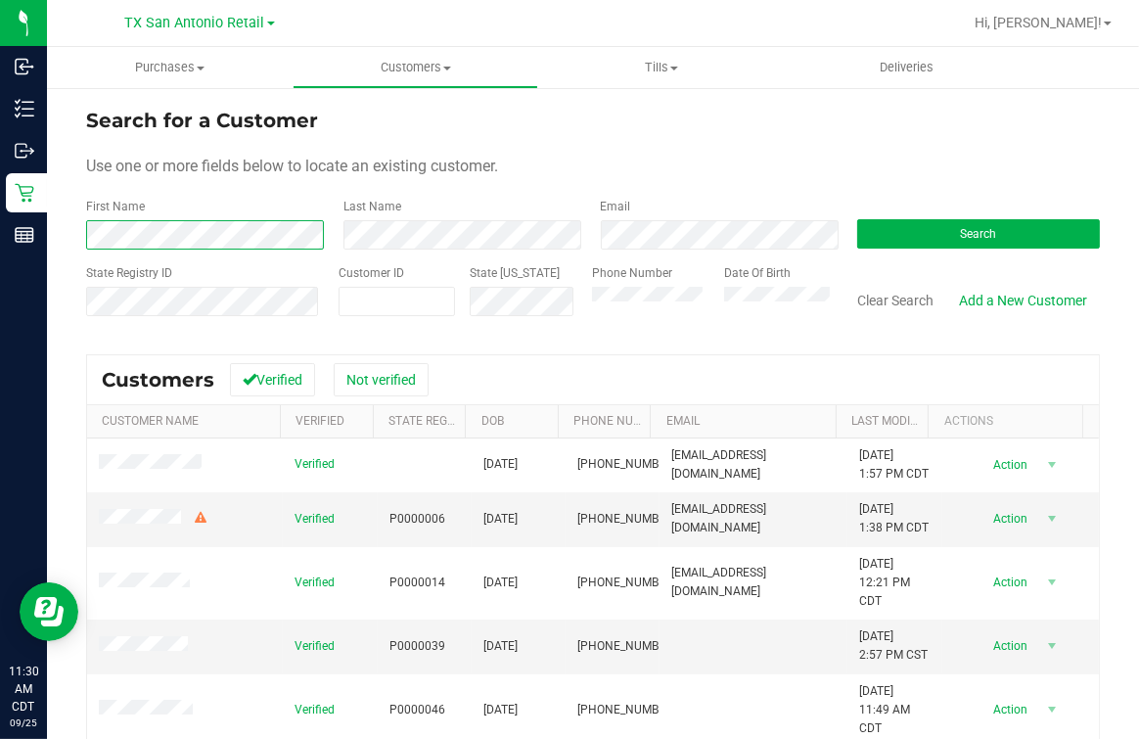
click at [280, 258] on form "Search for a Customer Use one or more fields below to locate an existing custom…" at bounding box center [593, 220] width 1014 height 228
click at [1026, 233] on button "Search" at bounding box center [978, 233] width 243 height 29
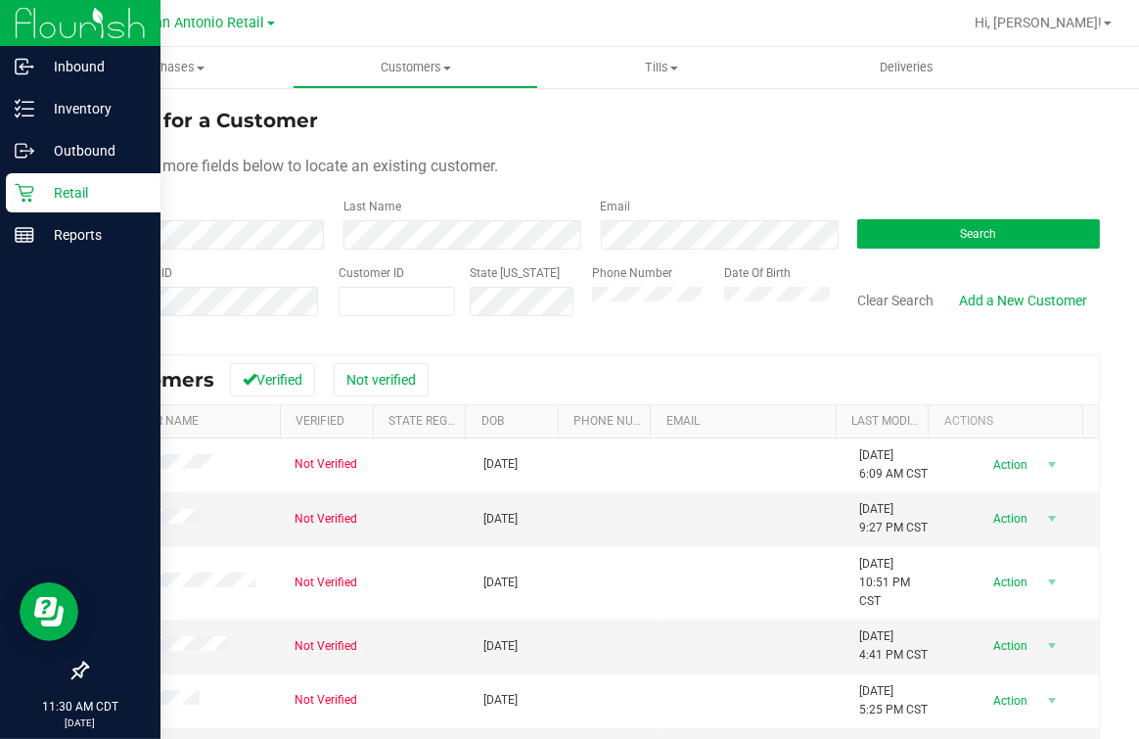
click at [30, 198] on icon at bounding box center [25, 193] width 20 height 20
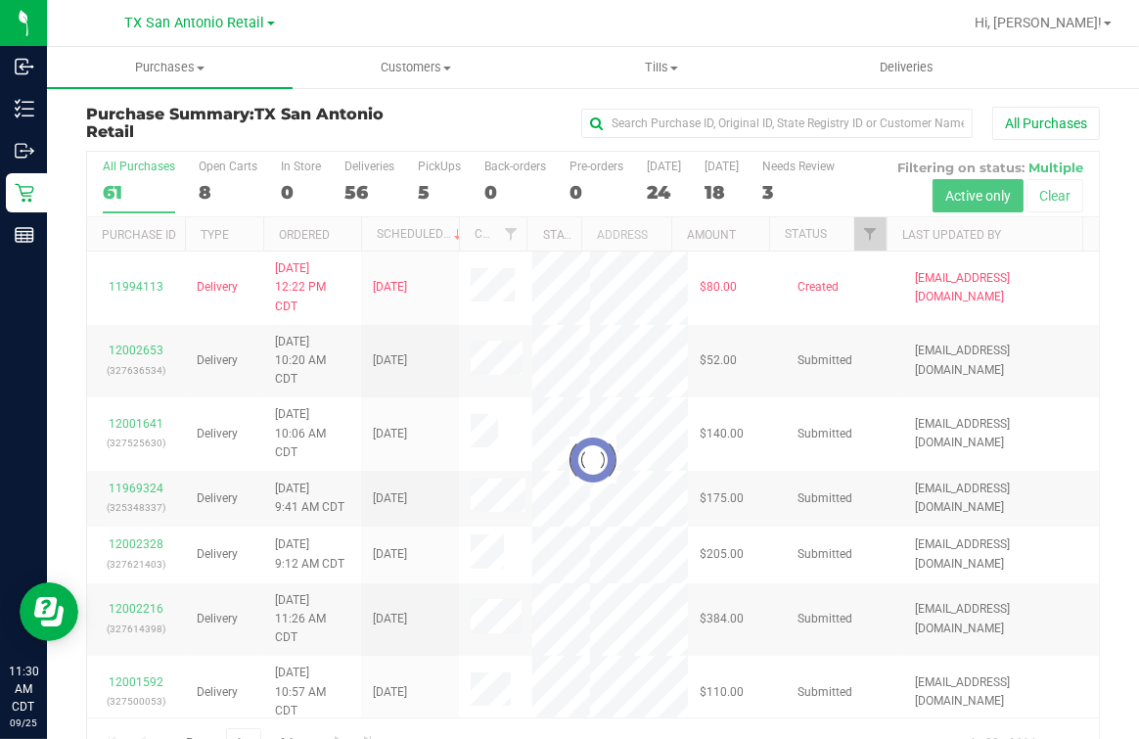
click at [208, 181] on div at bounding box center [593, 460] width 1012 height 617
click at [203, 179] on div at bounding box center [593, 460] width 1012 height 617
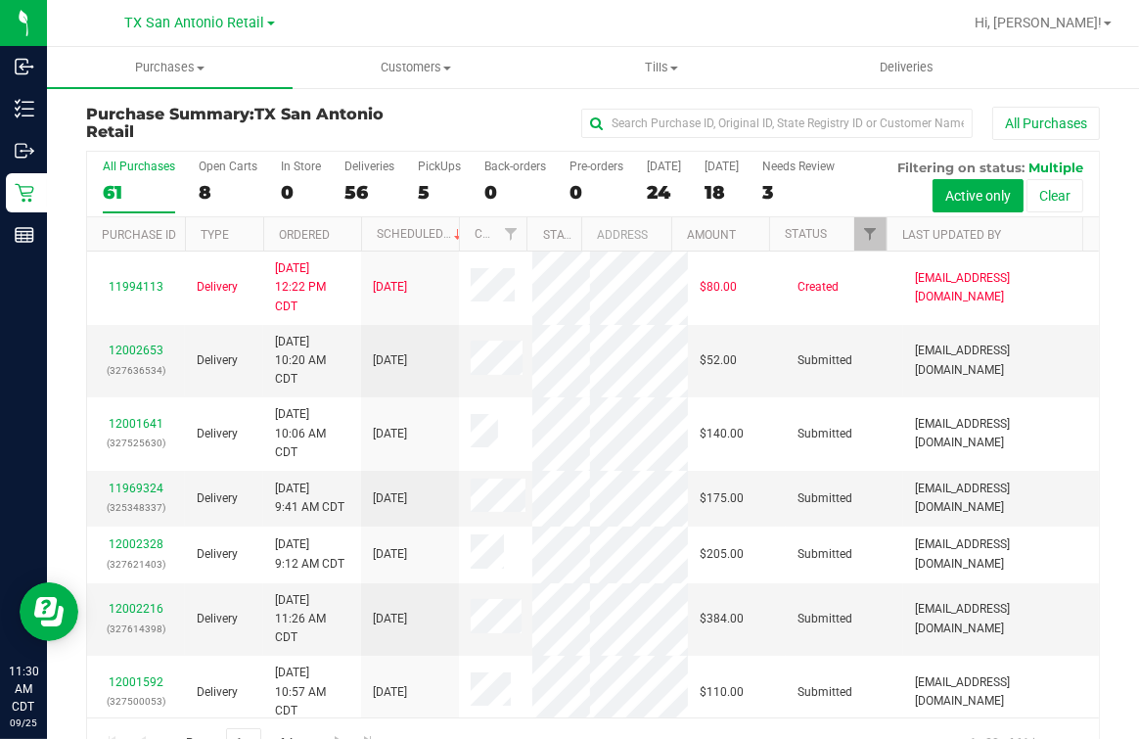
click at [203, 179] on label "Open Carts 8" at bounding box center [228, 187] width 59 height 54
click at [0, 0] on input "Open Carts 8" at bounding box center [0, 0] width 0 height 0
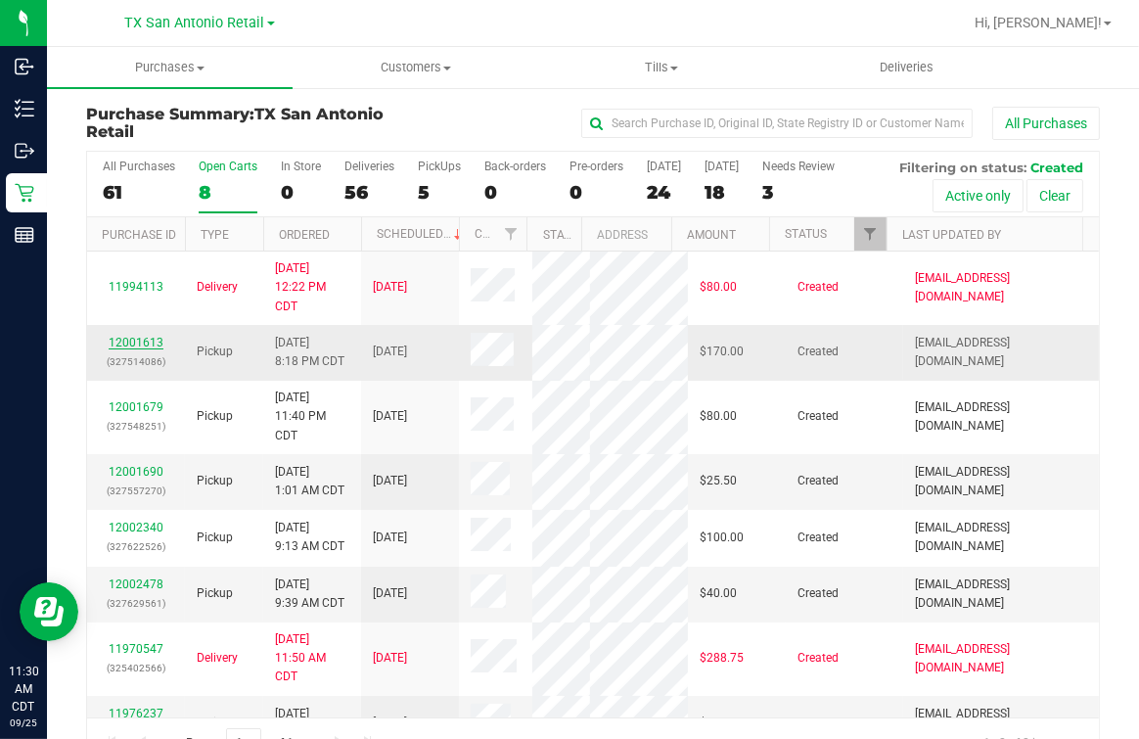
click at [123, 349] on link "12001613" at bounding box center [136, 343] width 55 height 14
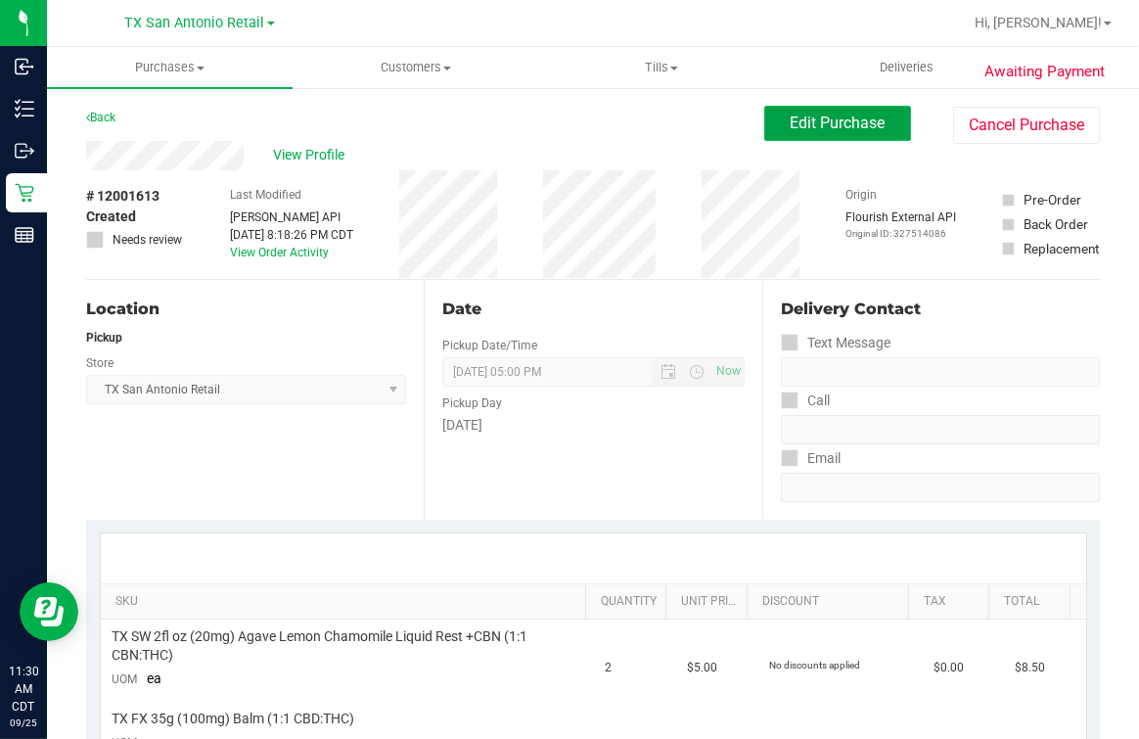
click at [831, 128] on span "Edit Purchase" at bounding box center [838, 123] width 95 height 19
click at [563, 157] on div "View Profile" at bounding box center [425, 155] width 678 height 29
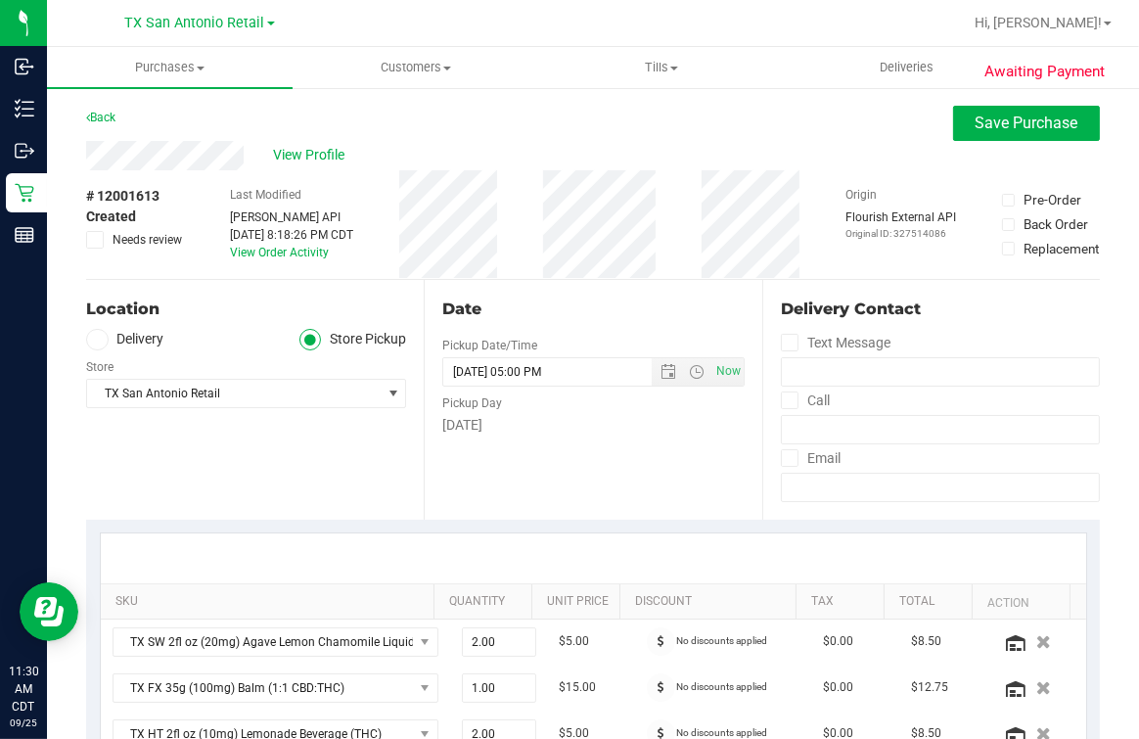
click at [95, 352] on div "Store" at bounding box center [246, 364] width 320 height 28
click at [96, 347] on span at bounding box center [97, 340] width 23 height 23
click at [0, 0] on input "Delivery" at bounding box center [0, 0] width 0 height 0
click at [93, 340] on icon at bounding box center [97, 340] width 12 height 0
click at [0, 0] on input "Delivery" at bounding box center [0, 0] width 0 height 0
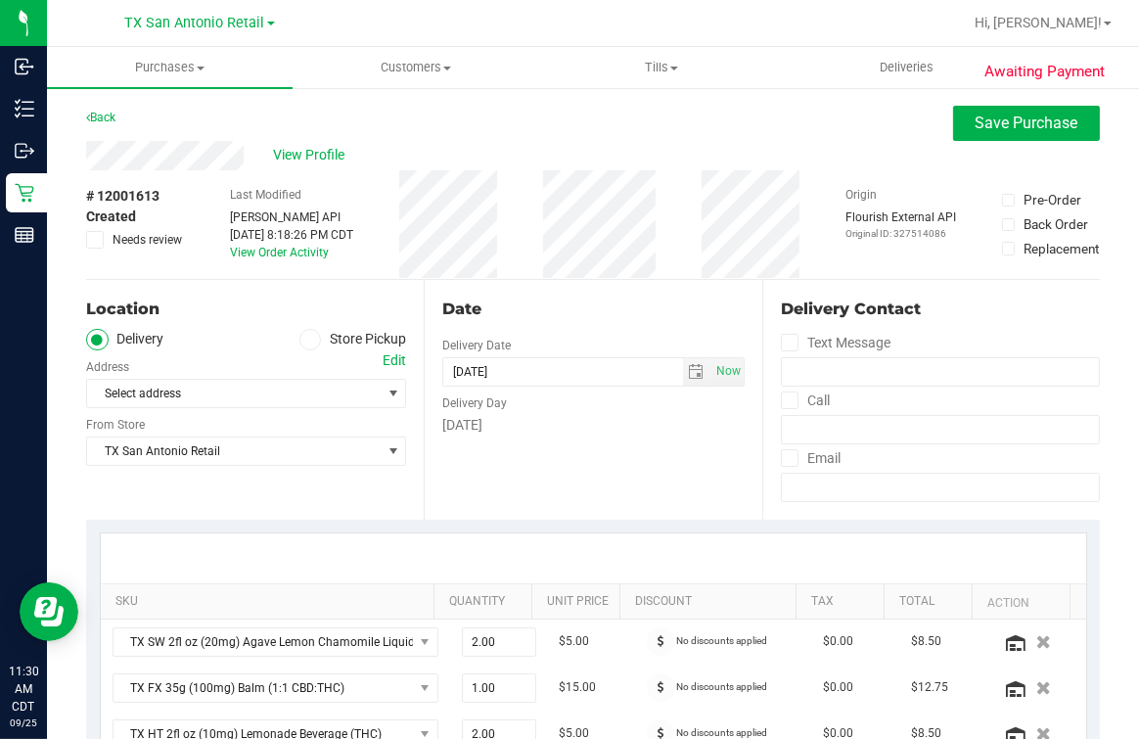
click at [153, 345] on label "Delivery" at bounding box center [125, 340] width 78 height 23
click at [0, 0] on input "Delivery" at bounding box center [0, 0] width 0 height 0
click at [171, 379] on span "Select address" at bounding box center [246, 393] width 320 height 29
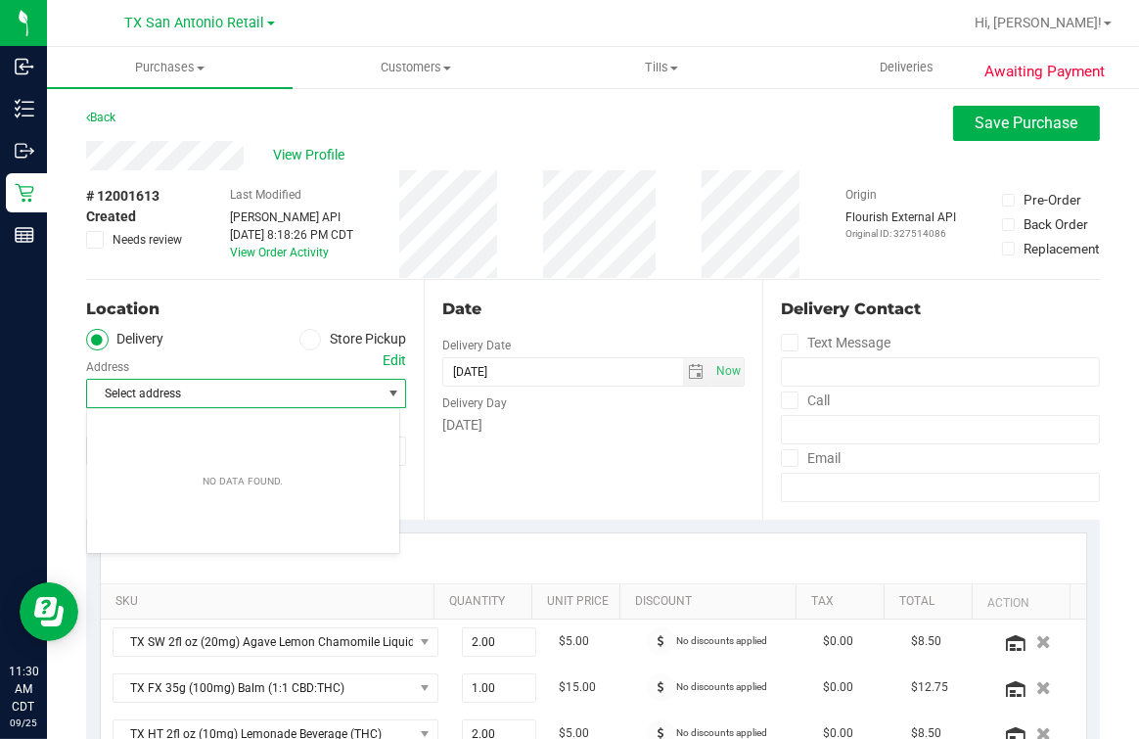
drag, startPoint x: 185, startPoint y: 357, endPoint x: 384, endPoint y: 356, distance: 198.7
click at [186, 357] on div "Select address Select address" at bounding box center [246, 379] width 320 height 58
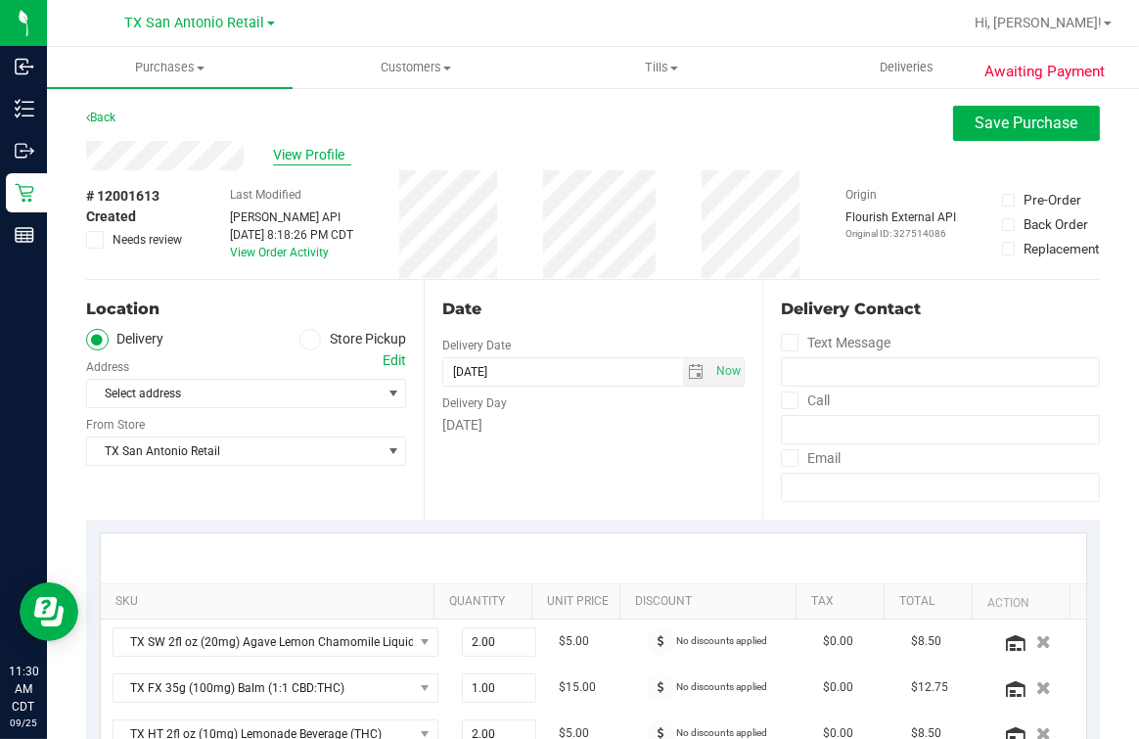
click at [286, 163] on span "View Profile" at bounding box center [312, 155] width 78 height 21
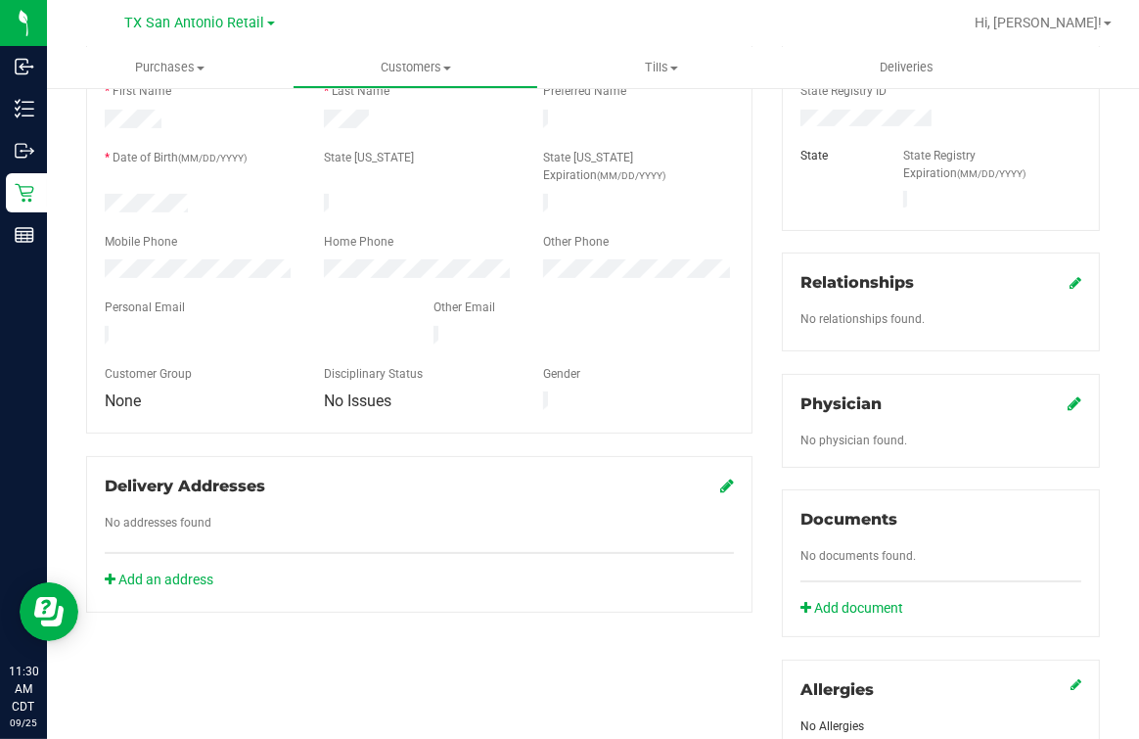
scroll to position [612, 0]
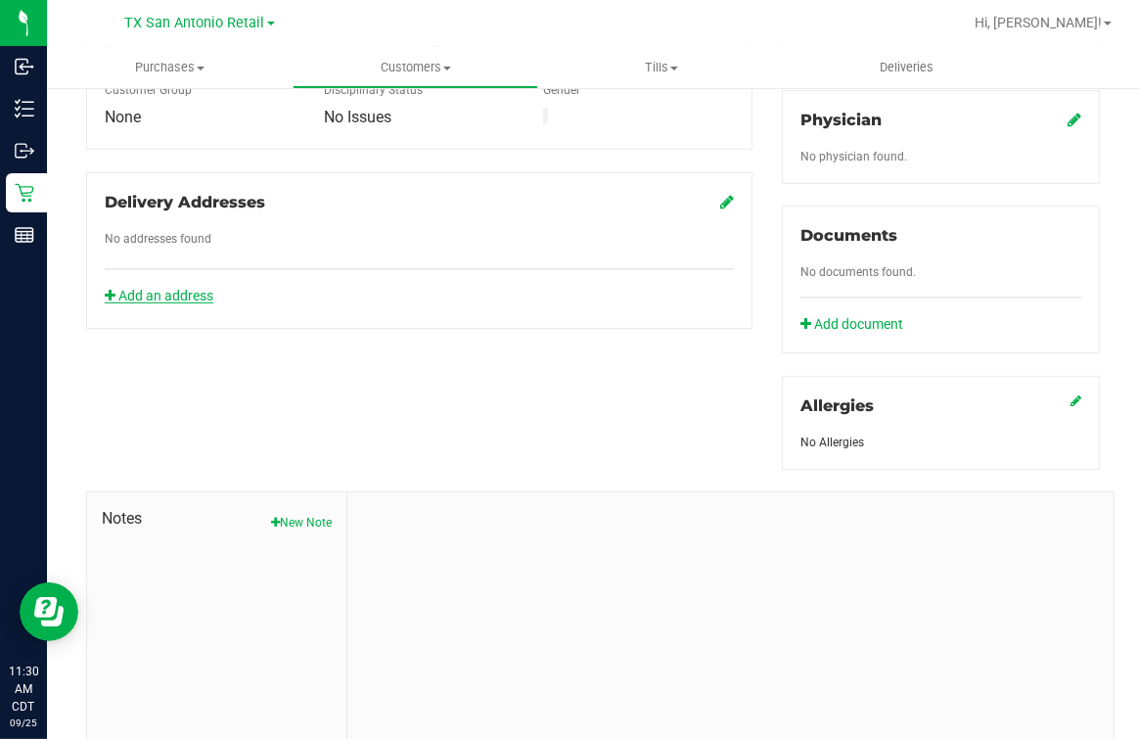
click at [199, 288] on link "Add an address" at bounding box center [159, 296] width 109 height 16
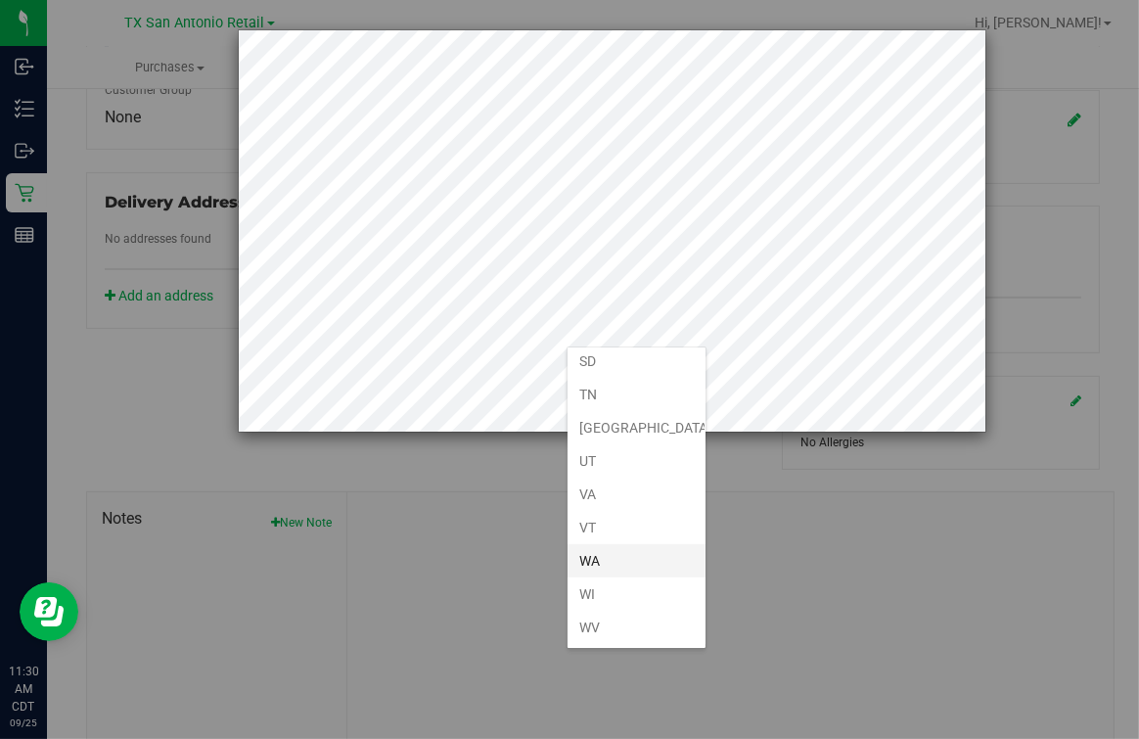
scroll to position [1418, 0]
click at [615, 405] on li "[GEOGRAPHIC_DATA]" at bounding box center [637, 412] width 138 height 33
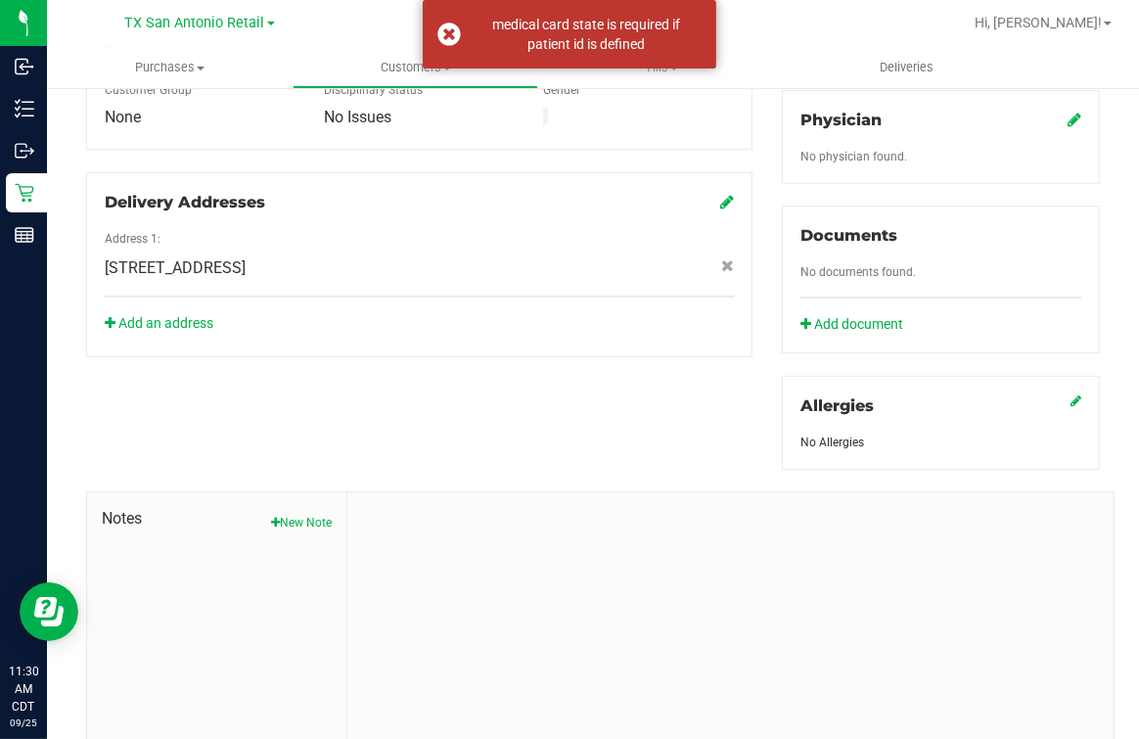
scroll to position [0, 0]
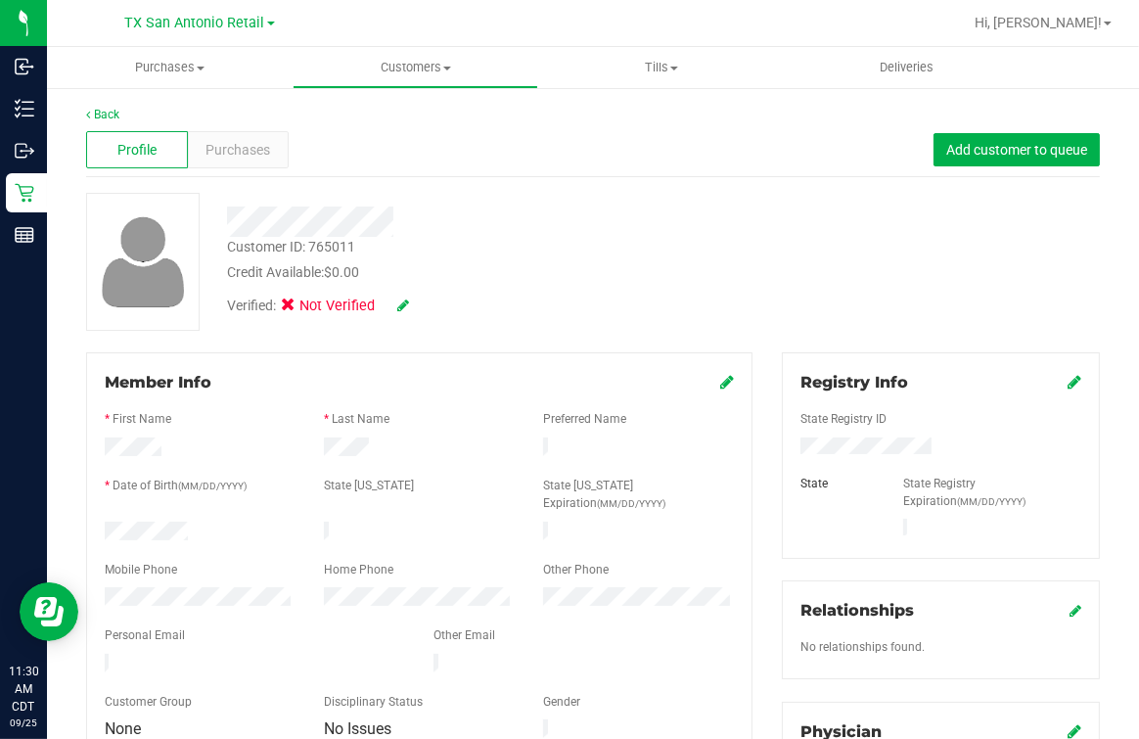
click at [712, 286] on div "Verified: Not Verified" at bounding box center [473, 304] width 522 height 43
click at [697, 276] on div "Credit Available: $0.00" at bounding box center [473, 272] width 492 height 21
click at [119, 115] on link "Back" at bounding box center [102, 115] width 33 height 14
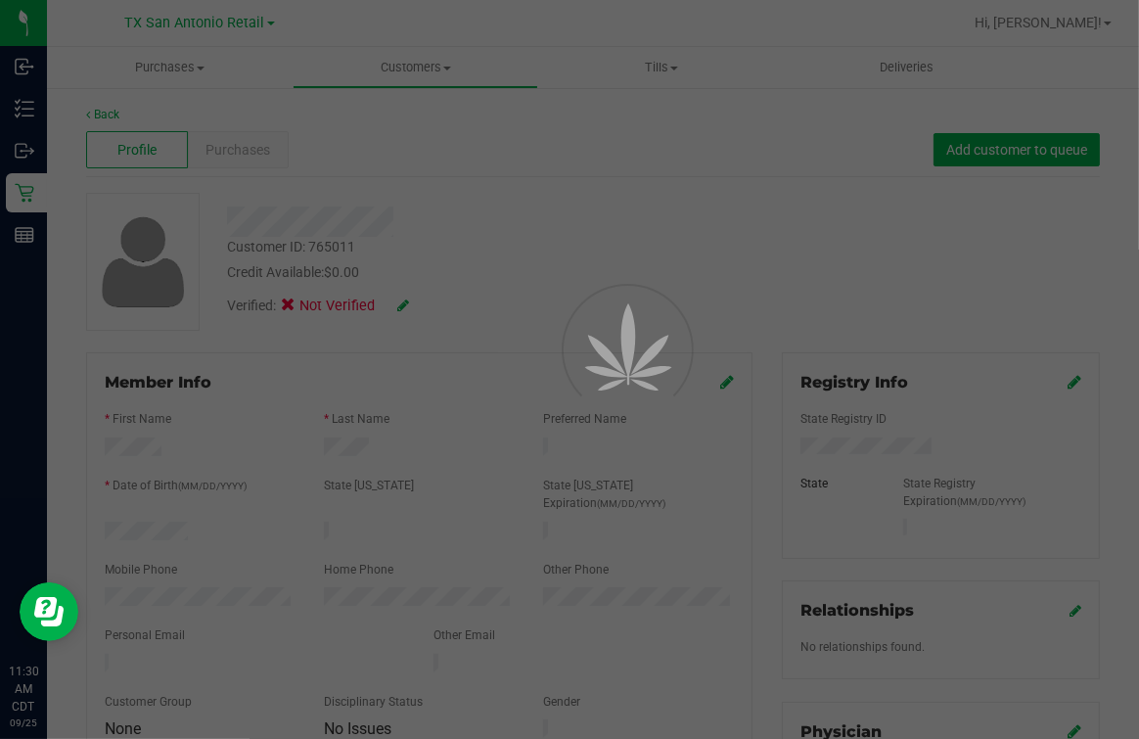
click at [599, 199] on div at bounding box center [569, 369] width 1139 height 739
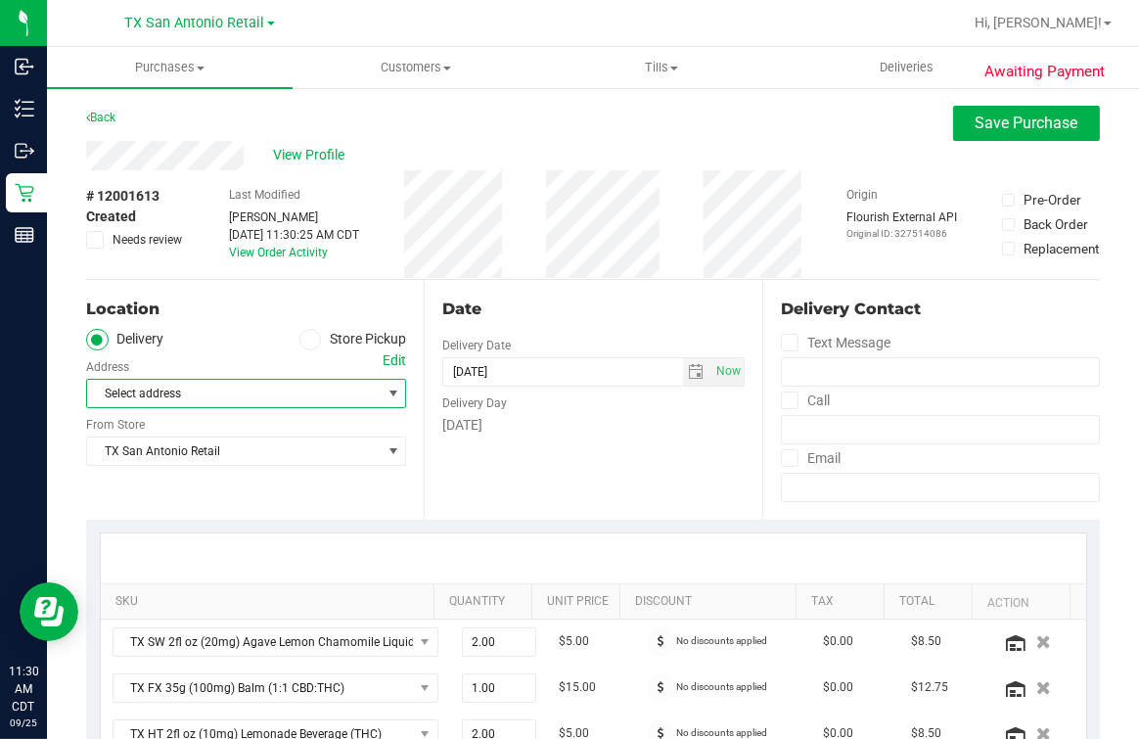
click at [218, 390] on span "Select address" at bounding box center [226, 393] width 279 height 27
click at [212, 361] on div "Select address Select address" at bounding box center [246, 379] width 320 height 58
click at [313, 337] on span at bounding box center [311, 340] width 23 height 23
click at [0, 0] on input "Store Pickup" at bounding box center [0, 0] width 0 height 0
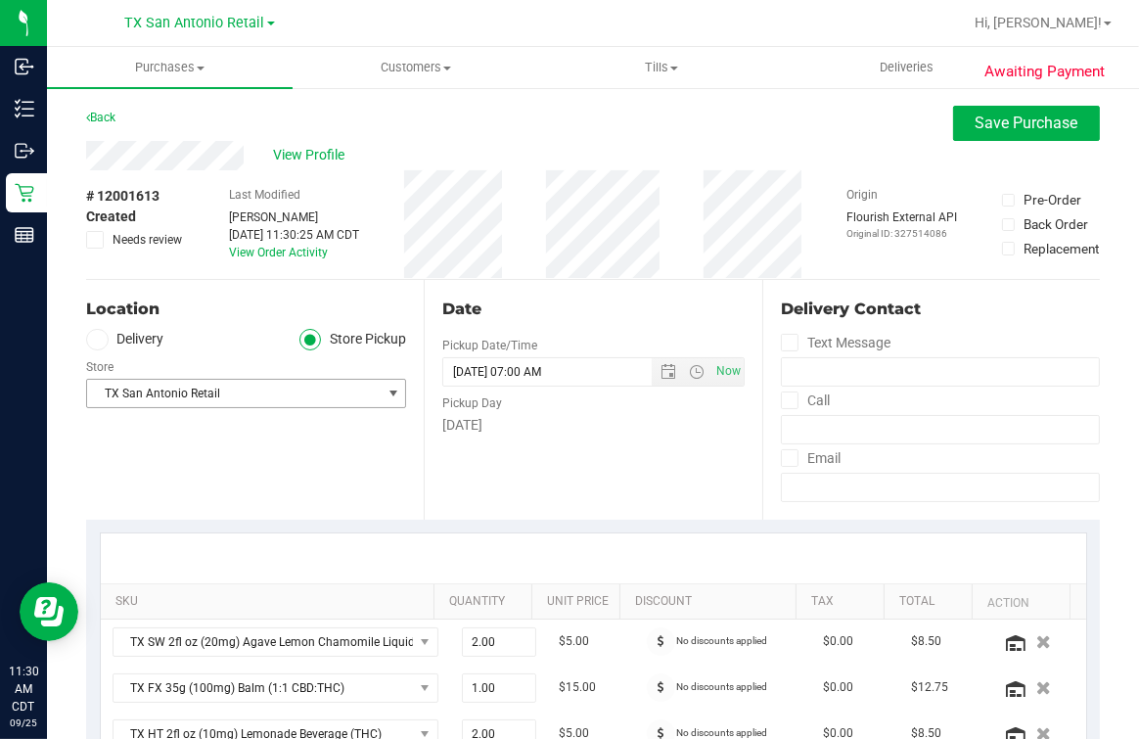
click at [571, 479] on div "Date Pickup Date/Time 09/26/2025 Now 09/26/2025 07:00 AM Now Pickup Day Friday" at bounding box center [593, 400] width 338 height 240
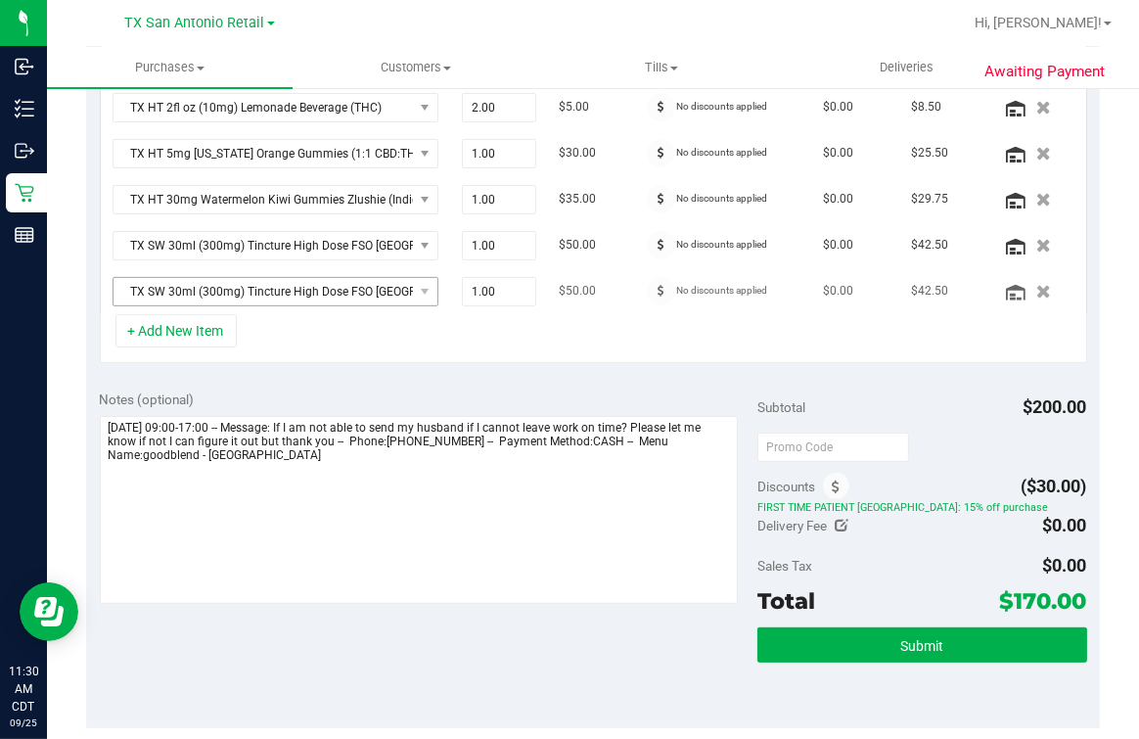
scroll to position [734, 0]
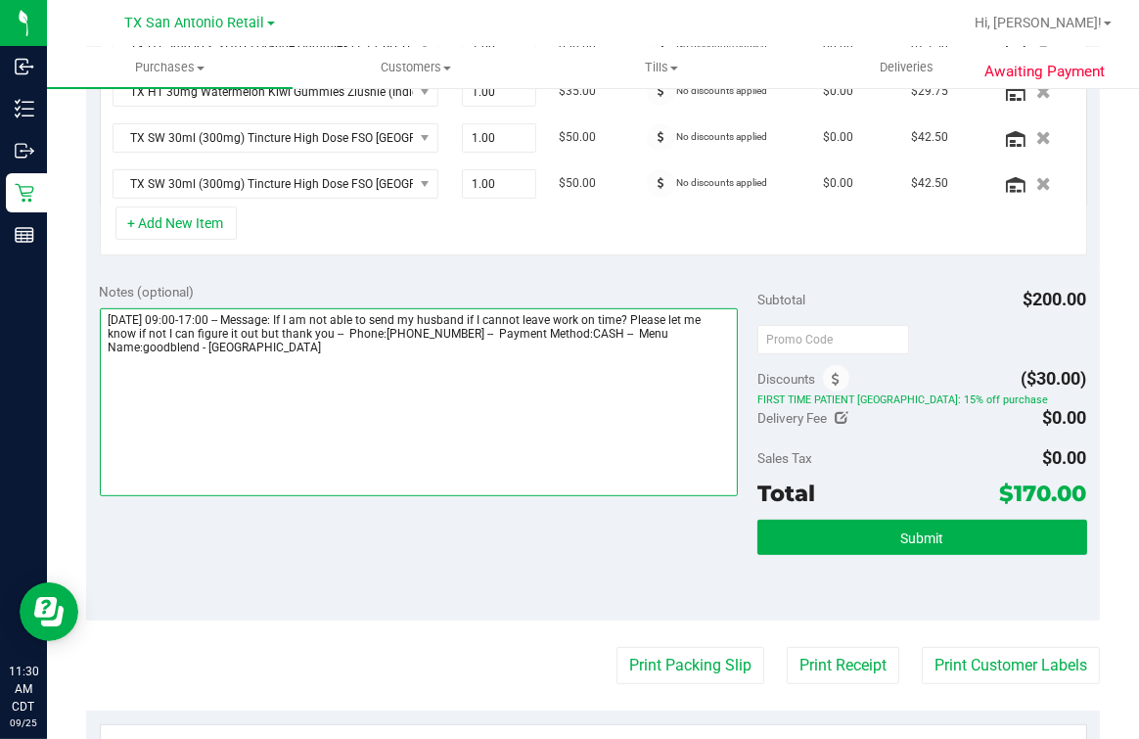
click at [428, 419] on textarea at bounding box center [419, 402] width 639 height 188
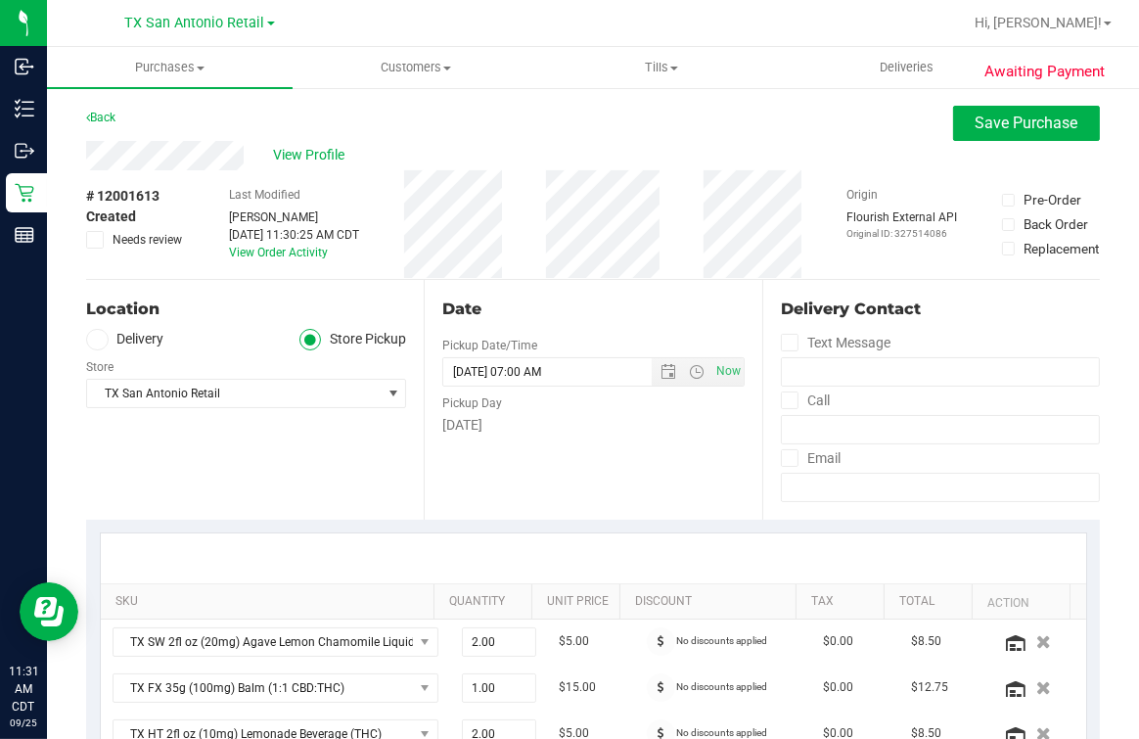
type textarea "Friday 09/26/2025 09:00-17:00 -- Message: If I am not able to send my husband i…"
click at [95, 240] on icon at bounding box center [95, 240] width 13 height 0
click at [0, 0] on input "Needs review" at bounding box center [0, 0] width 0 height 0
click at [1034, 118] on span "Save Purchase" at bounding box center [1027, 123] width 103 height 19
click at [797, 147] on div "View Profile" at bounding box center [593, 155] width 1014 height 29
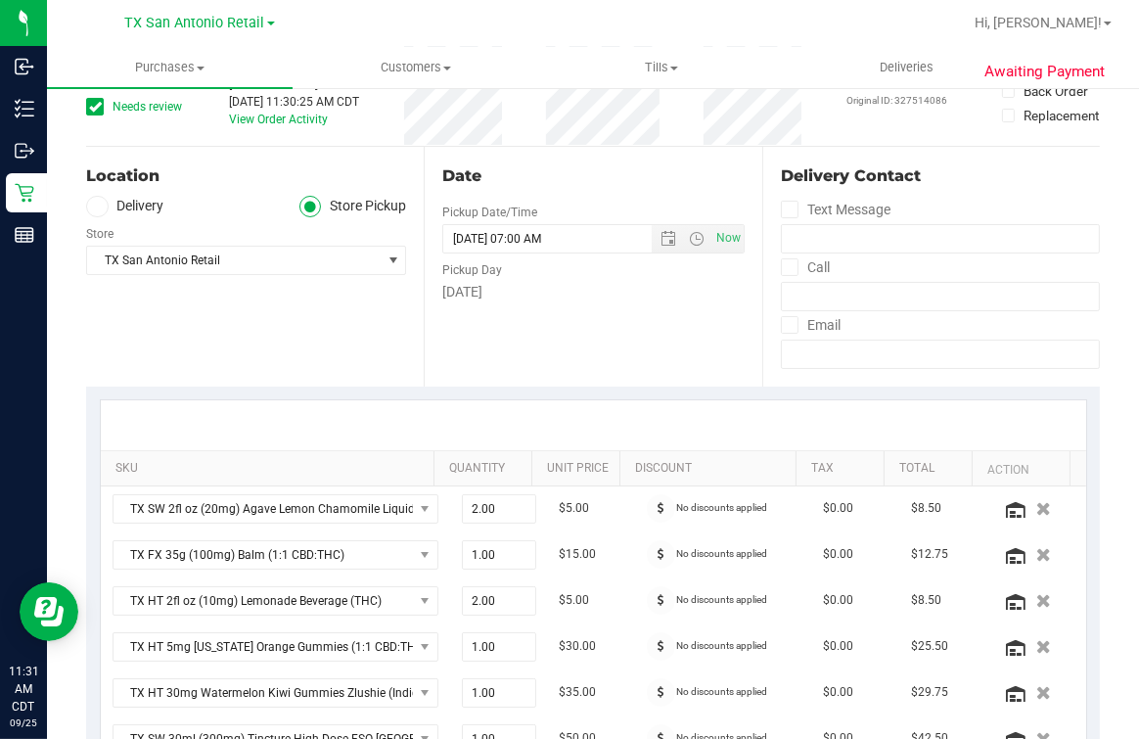
scroll to position [244, 0]
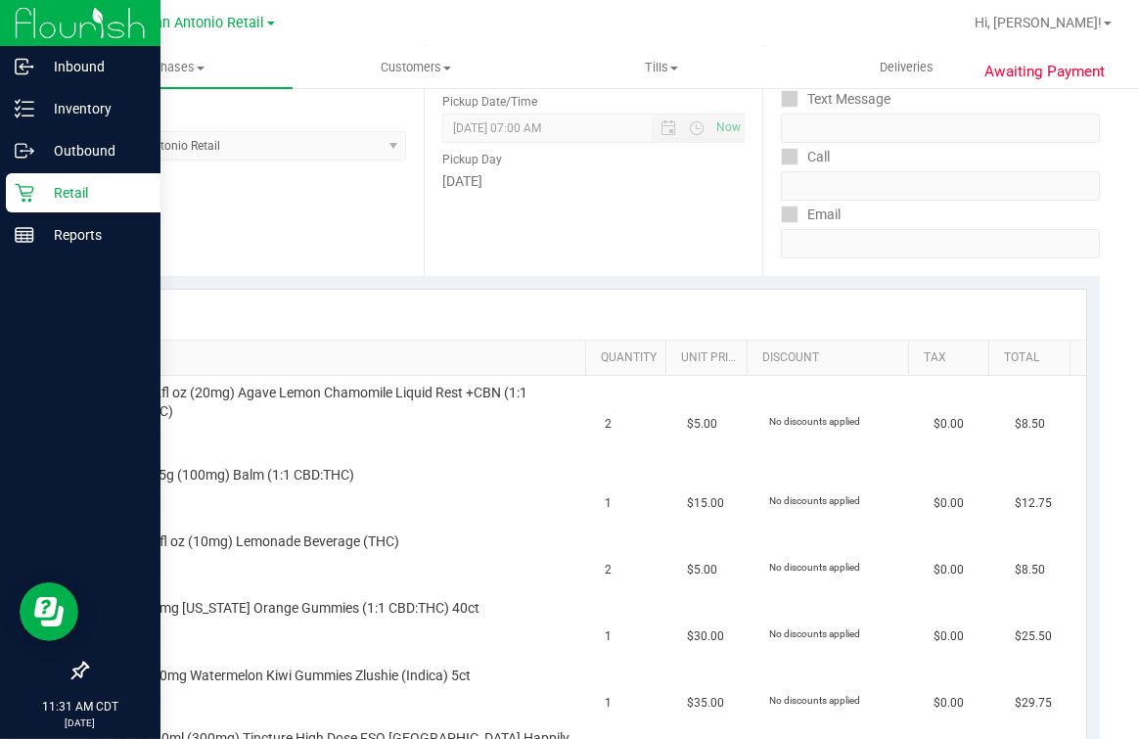
click at [36, 190] on p "Retail" at bounding box center [92, 192] width 117 height 23
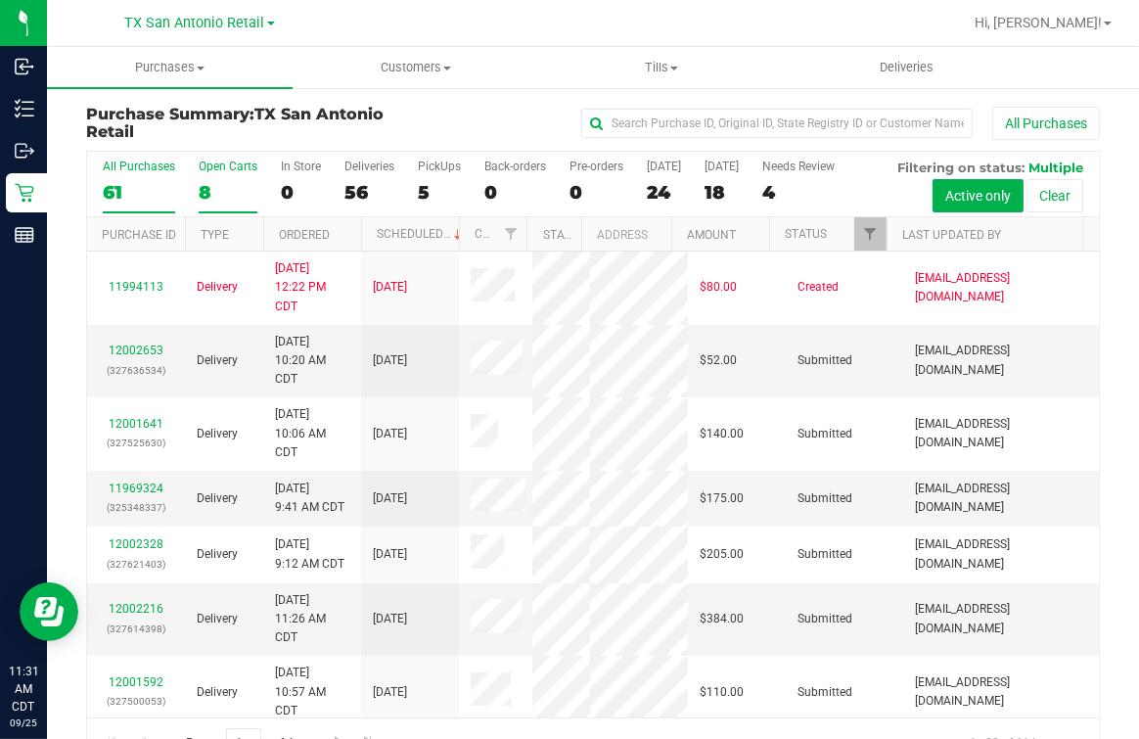
click at [212, 176] on label "Open Carts 8" at bounding box center [228, 187] width 59 height 54
click at [0, 0] on input "Open Carts 8" at bounding box center [0, 0] width 0 height 0
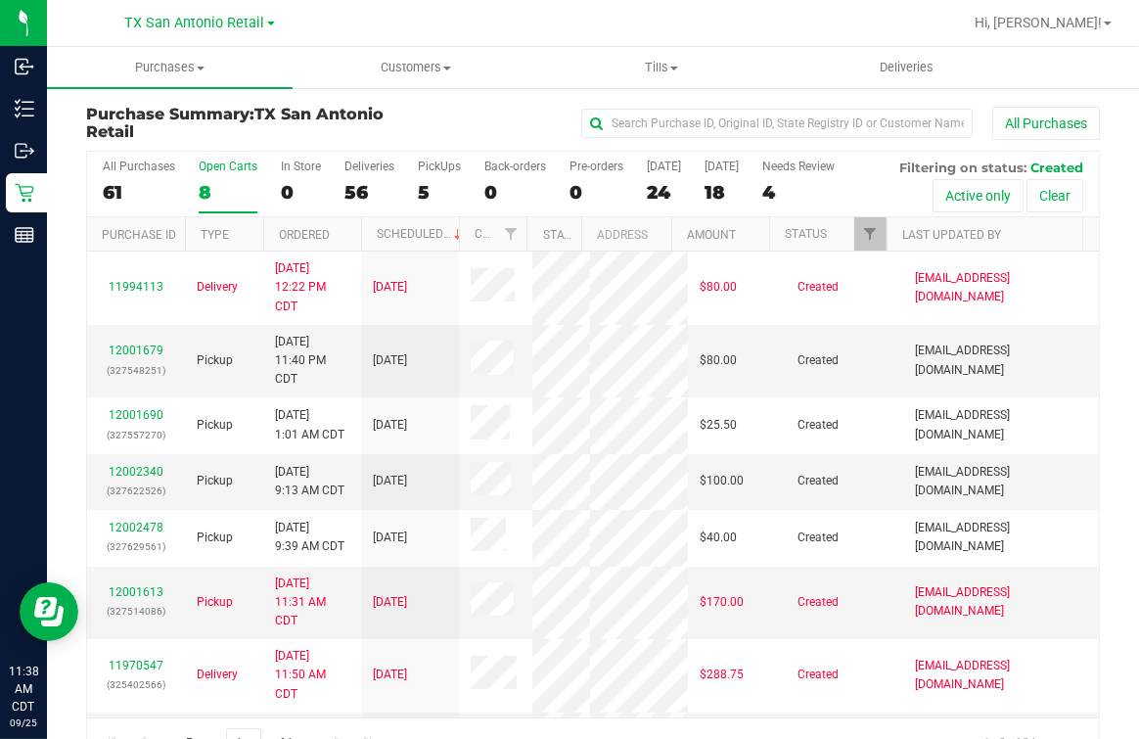
click at [230, 179] on label "Open Carts 8" at bounding box center [228, 187] width 59 height 54
click at [0, 0] on input "Open Carts 8" at bounding box center [0, 0] width 0 height 0
click at [122, 357] on link "12001679" at bounding box center [136, 351] width 55 height 14
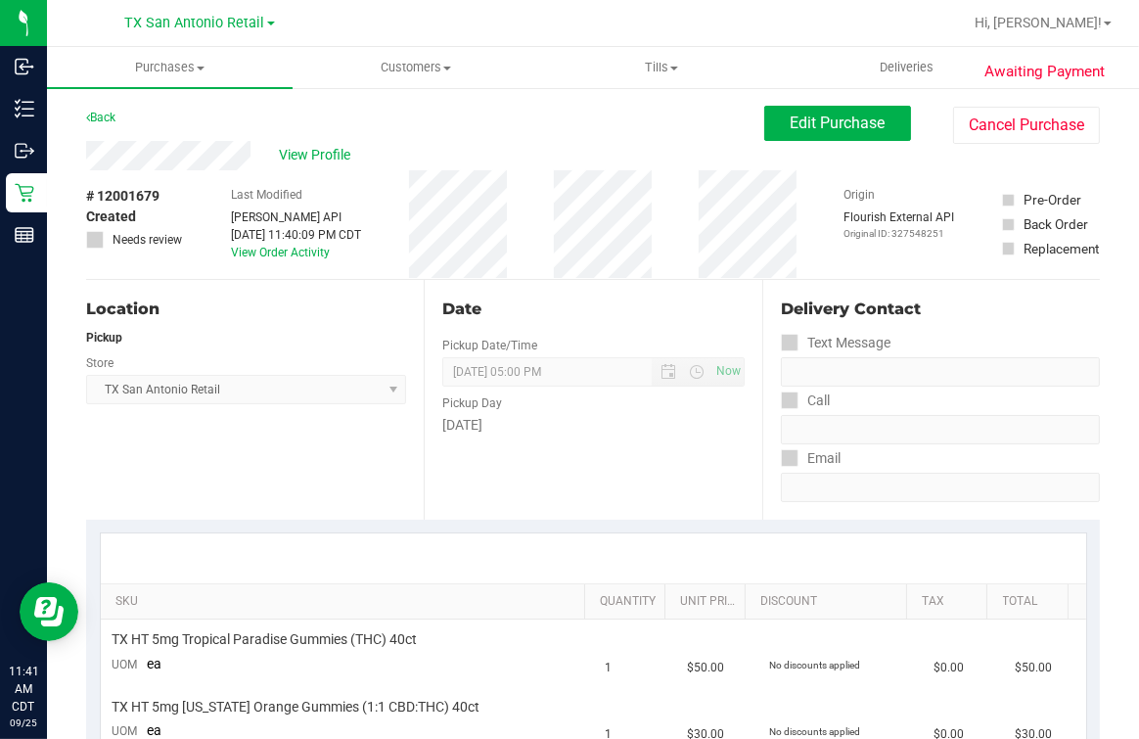
click at [184, 121] on div "Back Edit Purchase Cancel Purchase" at bounding box center [593, 123] width 1014 height 35
click at [253, 119] on div "Back Edit Purchase Cancel Purchase" at bounding box center [593, 123] width 1014 height 35
click at [595, 149] on div "View Profile" at bounding box center [425, 155] width 678 height 29
click at [823, 124] on span "Edit Purchase" at bounding box center [838, 123] width 95 height 19
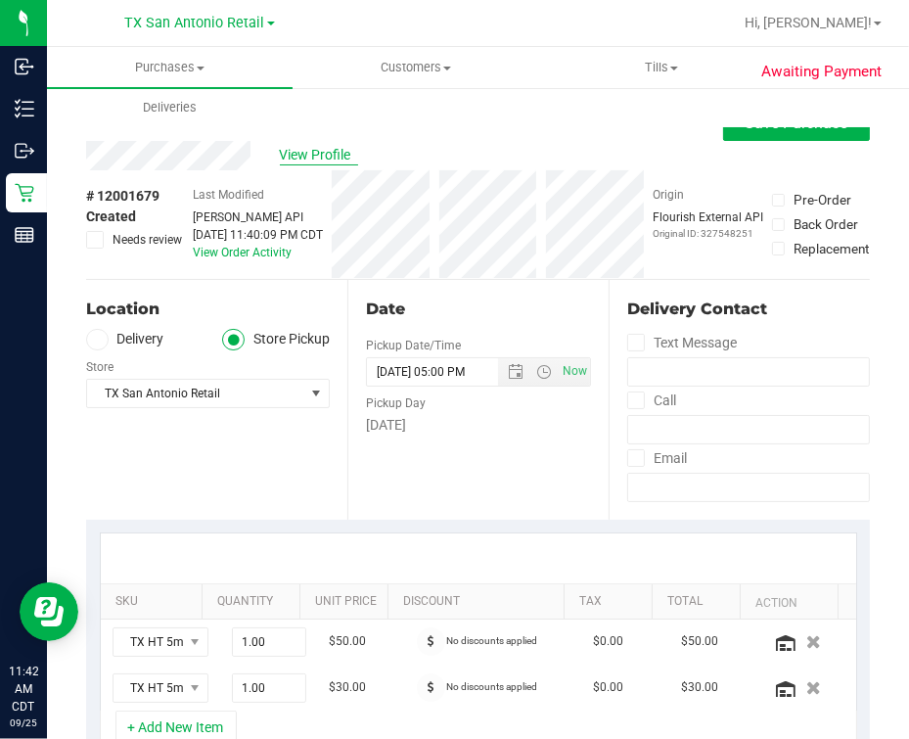
click at [300, 162] on span "View Profile" at bounding box center [319, 155] width 78 height 21
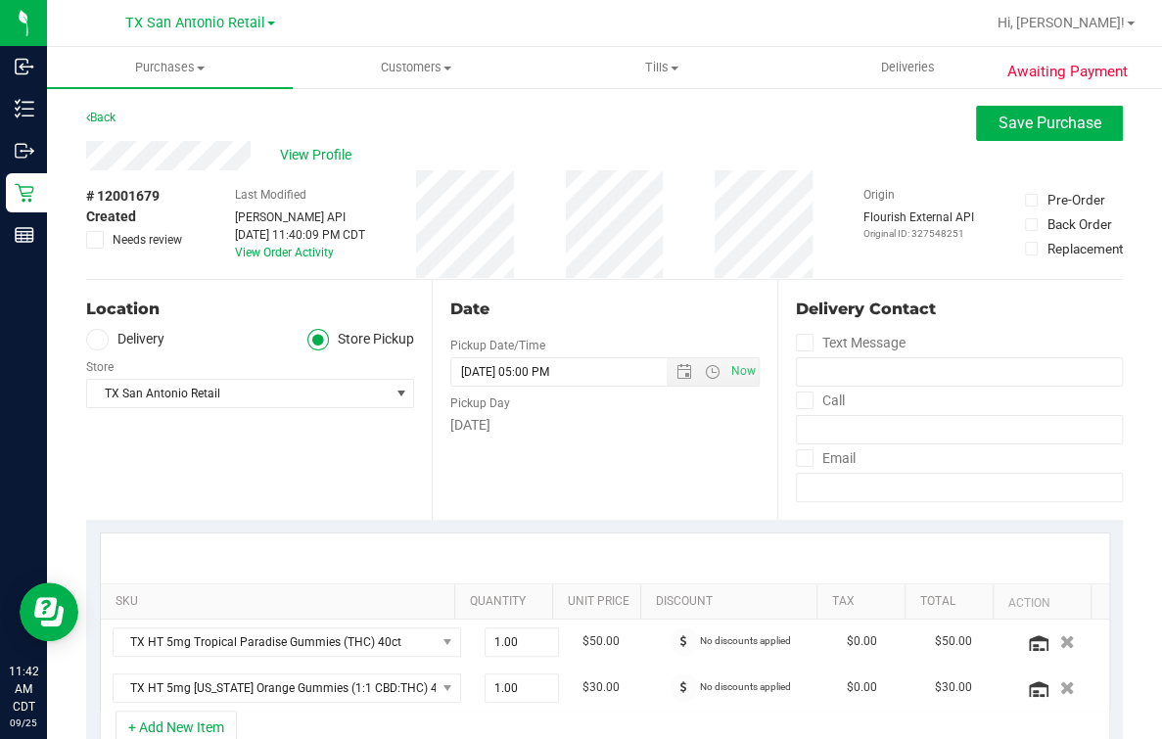
click at [273, 518] on div "Location Delivery Store Pickup Store TX San Antonio Retail Select Store Bonita …" at bounding box center [259, 400] width 346 height 240
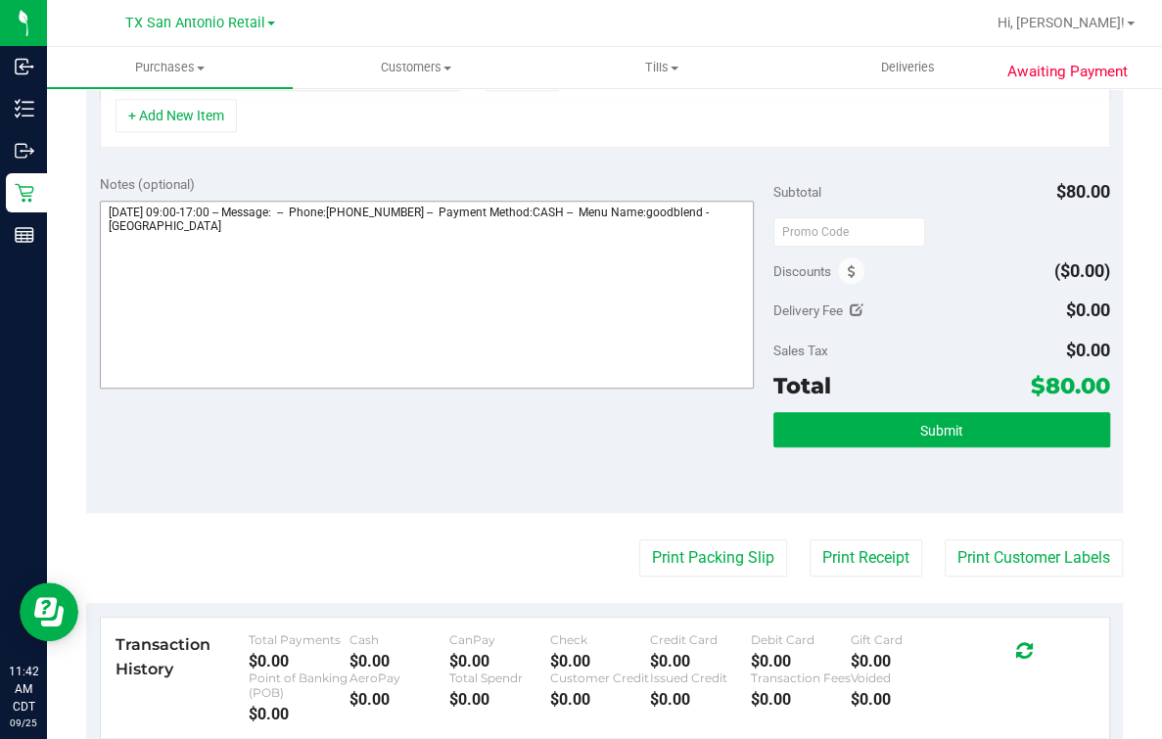
scroll to position [244, 0]
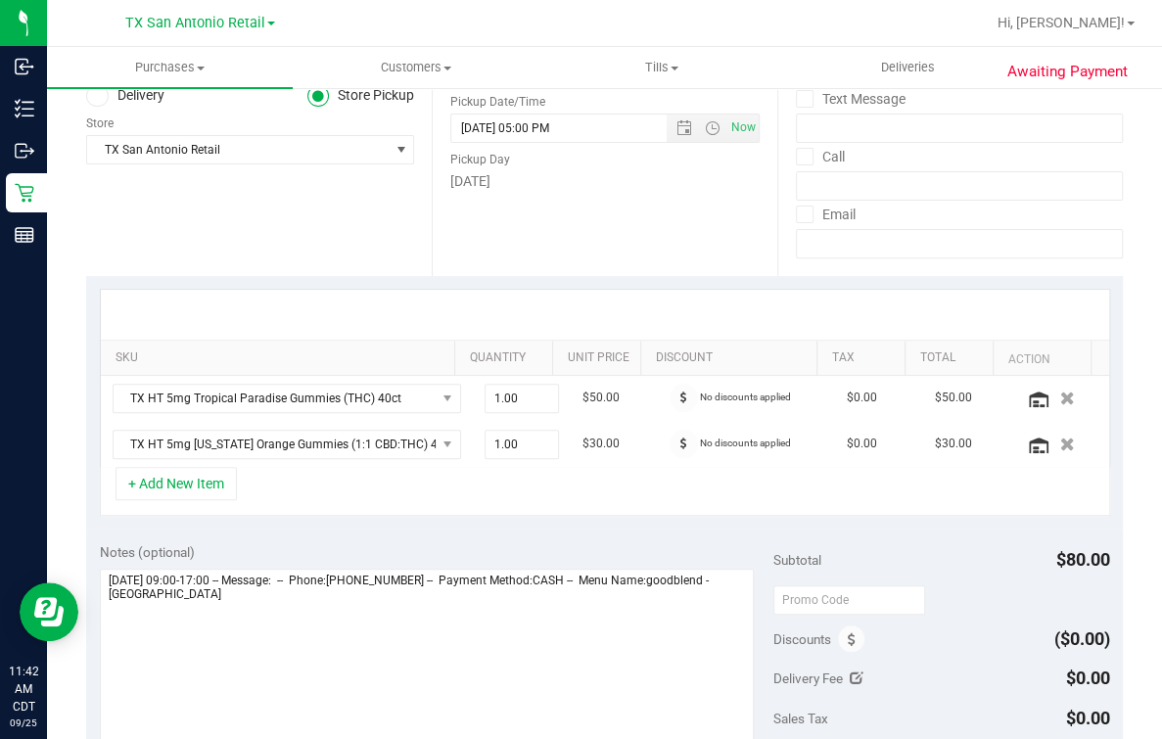
click at [269, 484] on div "+ Add New Item" at bounding box center [605, 491] width 1010 height 49
click at [413, 286] on div "SKU Quantity Unit Price Discount Tax Total Action TX HT 5mg Tropical Paradise G…" at bounding box center [604, 403] width 1037 height 254
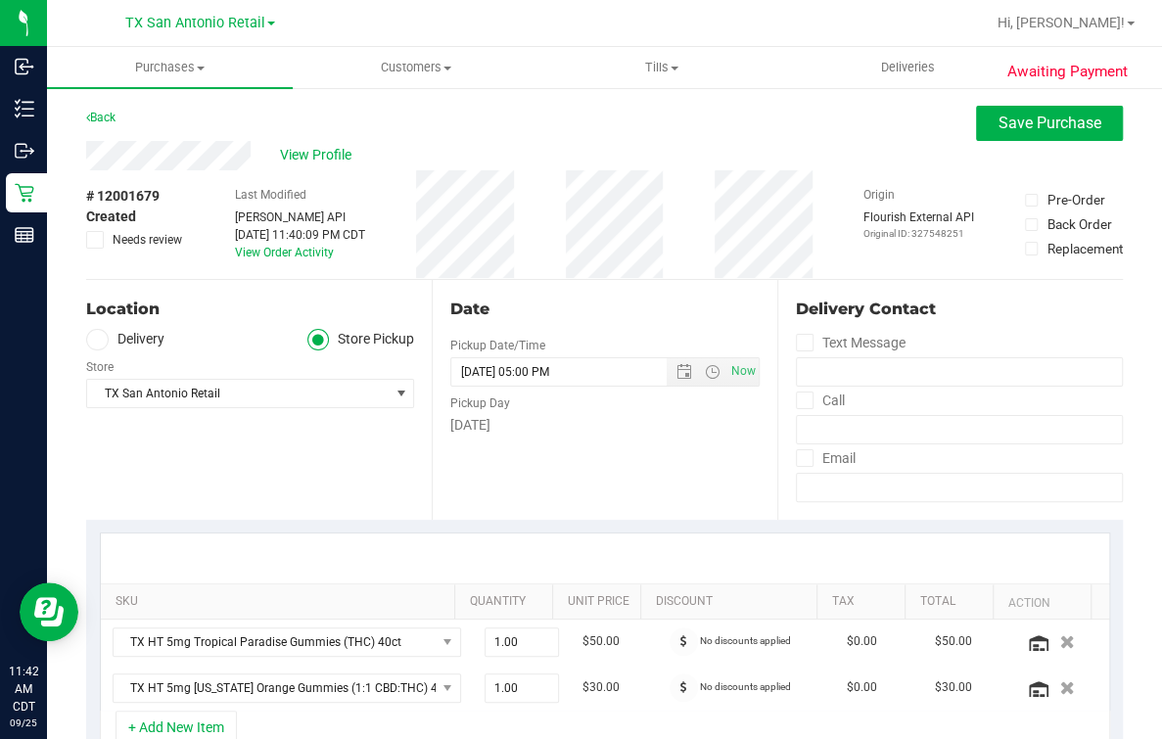
click at [86, 342] on span at bounding box center [97, 340] width 23 height 23
click at [0, 0] on input "Delivery" at bounding box center [0, 0] width 0 height 0
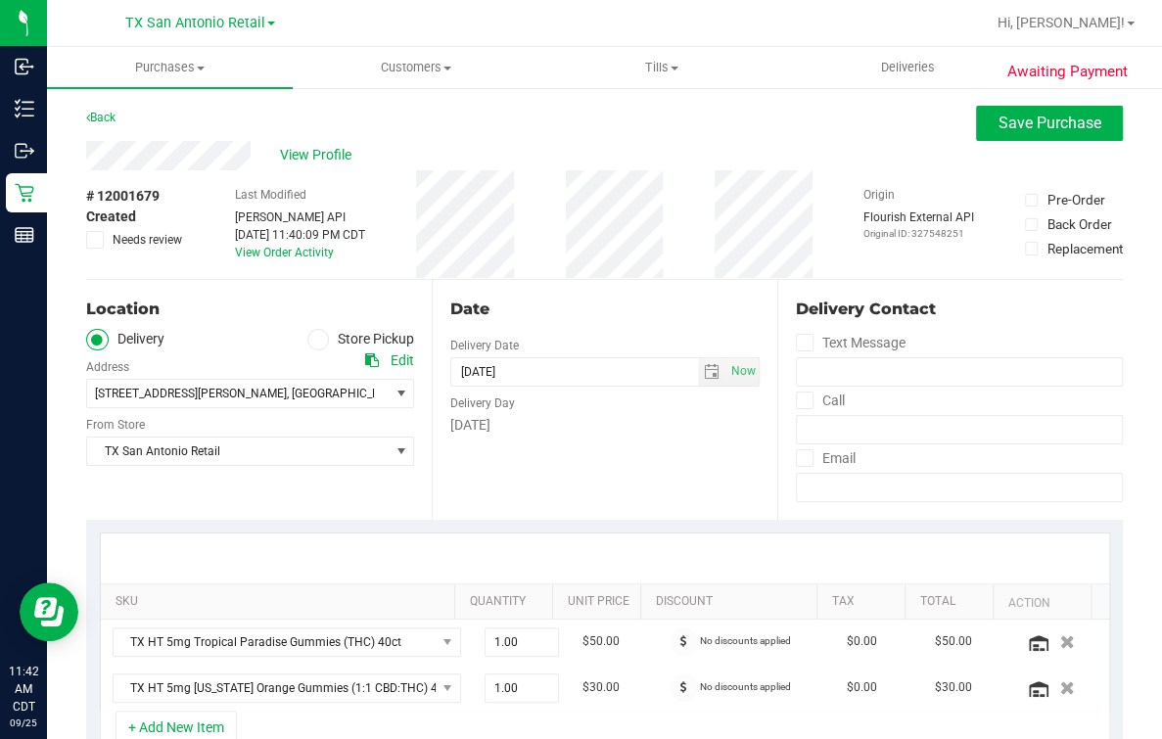
click at [189, 338] on ul "Delivery Store Pickup" at bounding box center [250, 340] width 328 height 23
click at [515, 502] on div "Date Delivery Date [DATE] Now [DATE] 05:00 PM Now Delivery Day [DATE]" at bounding box center [605, 400] width 346 height 240
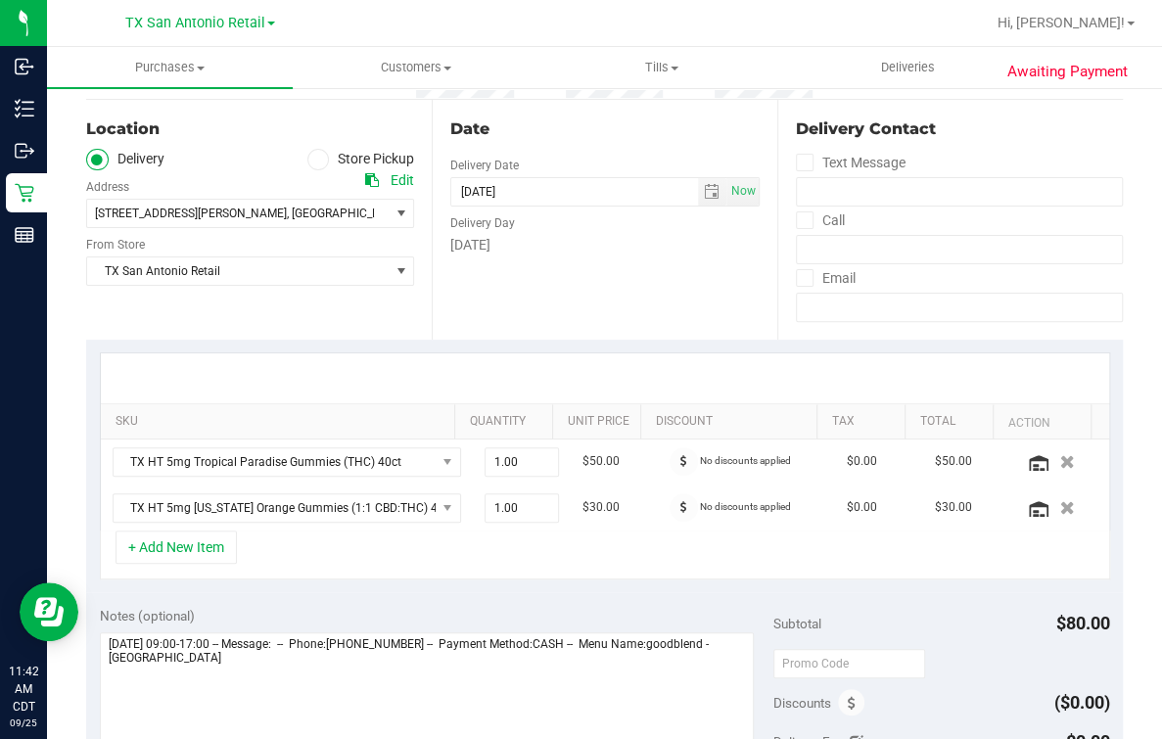
scroll to position [367, 0]
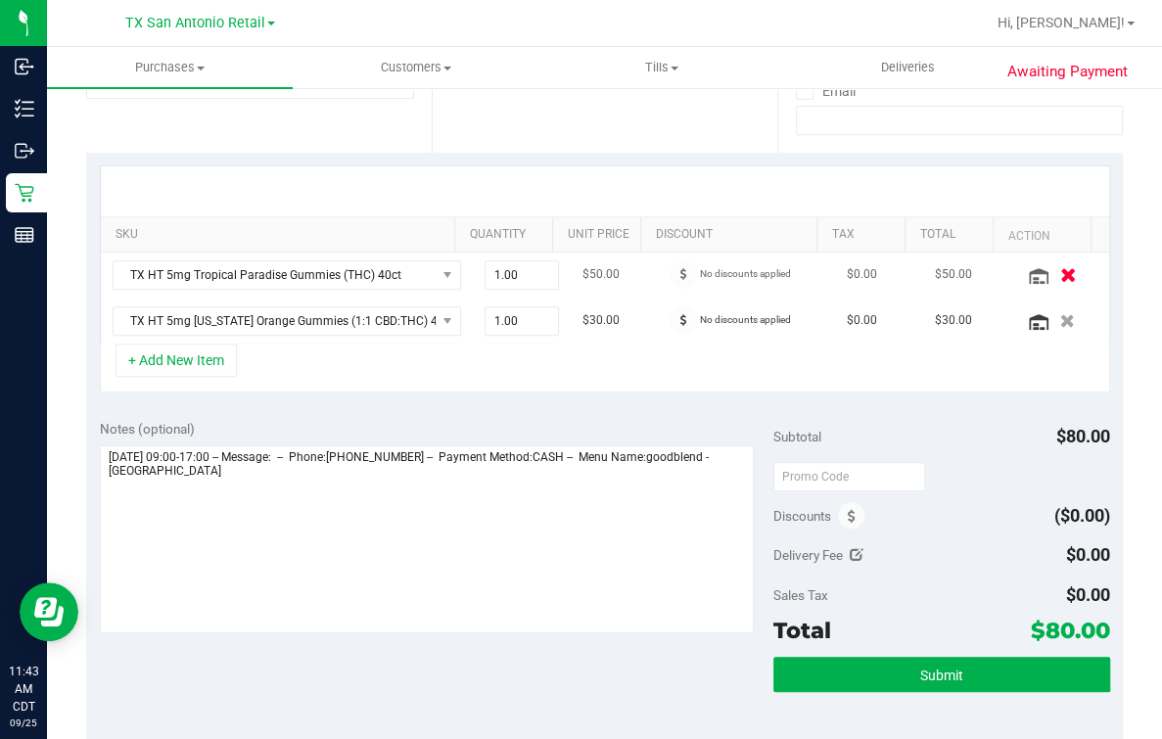
click at [1023, 280] on div at bounding box center [1060, 275] width 74 height 20
click at [1050, 274] on button "button" at bounding box center [1066, 274] width 33 height 21
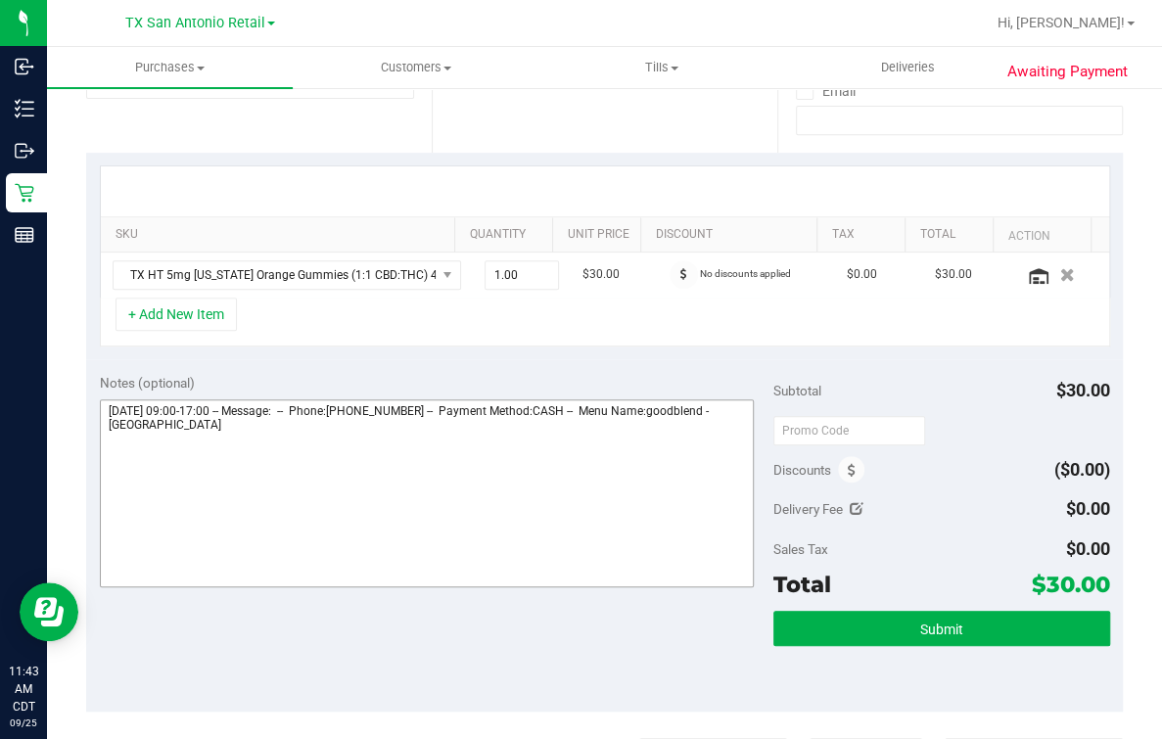
scroll to position [0, 0]
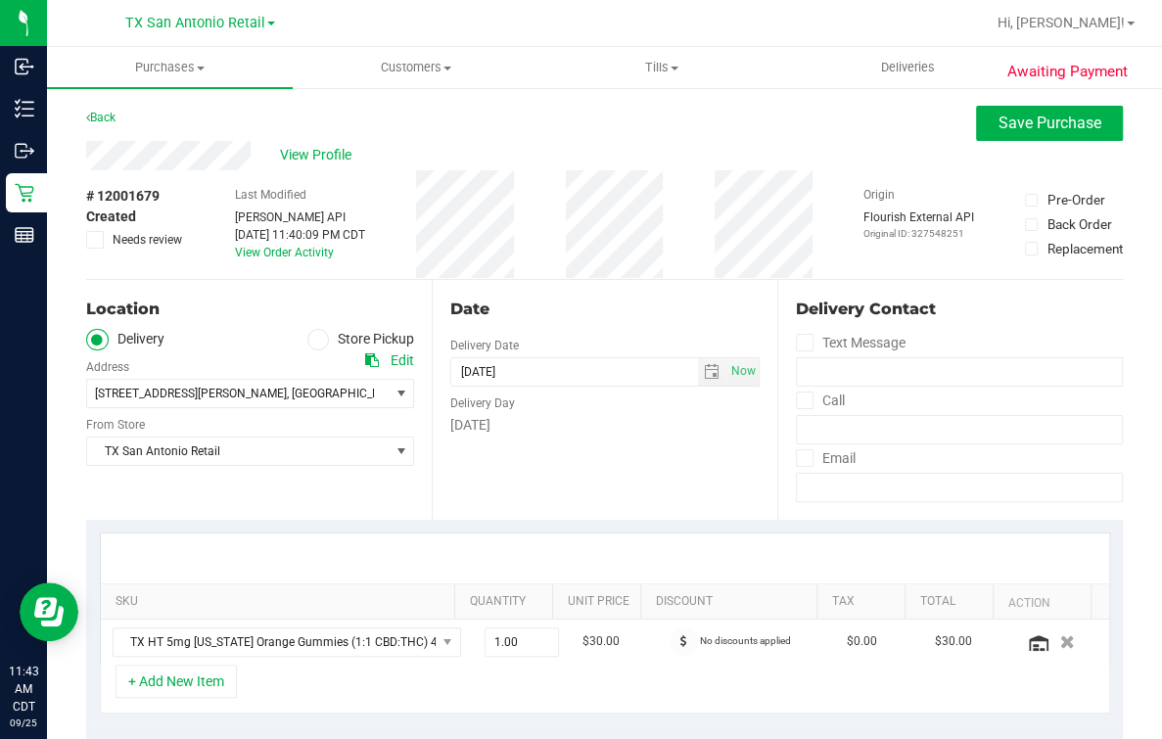
click at [572, 462] on div "Date Delivery Date [DATE] Now [DATE] 07:00 AM Now Delivery Day [DATE]" at bounding box center [605, 400] width 346 height 240
click at [579, 328] on div "Date Delivery Date [DATE] Now [DATE] 07:00 AM Now Delivery Day [DATE]" at bounding box center [605, 400] width 346 height 240
click at [337, 399] on span "15918 Marisa Place , San Antonio , TX 78247" at bounding box center [230, 393] width 287 height 27
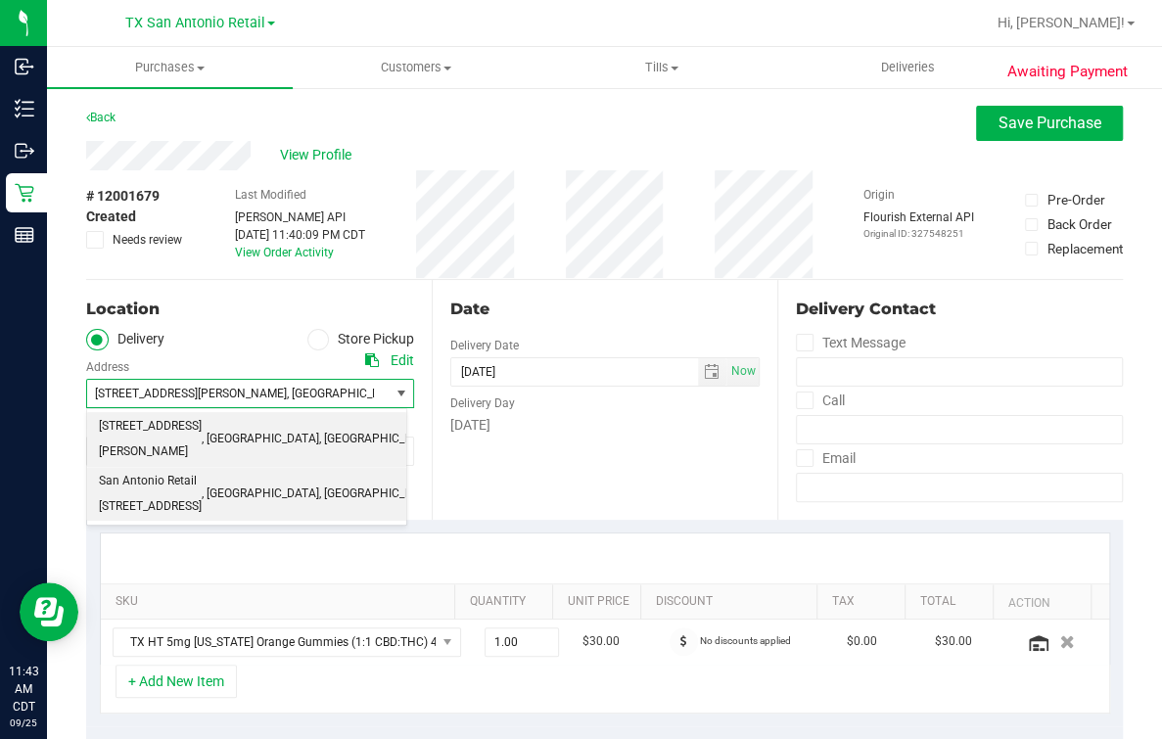
click at [202, 469] on span "San Antonio Retail 18720 Stone Oak Pkwy, #107 San Antonio, TX 78258" at bounding box center [150, 494] width 103 height 50
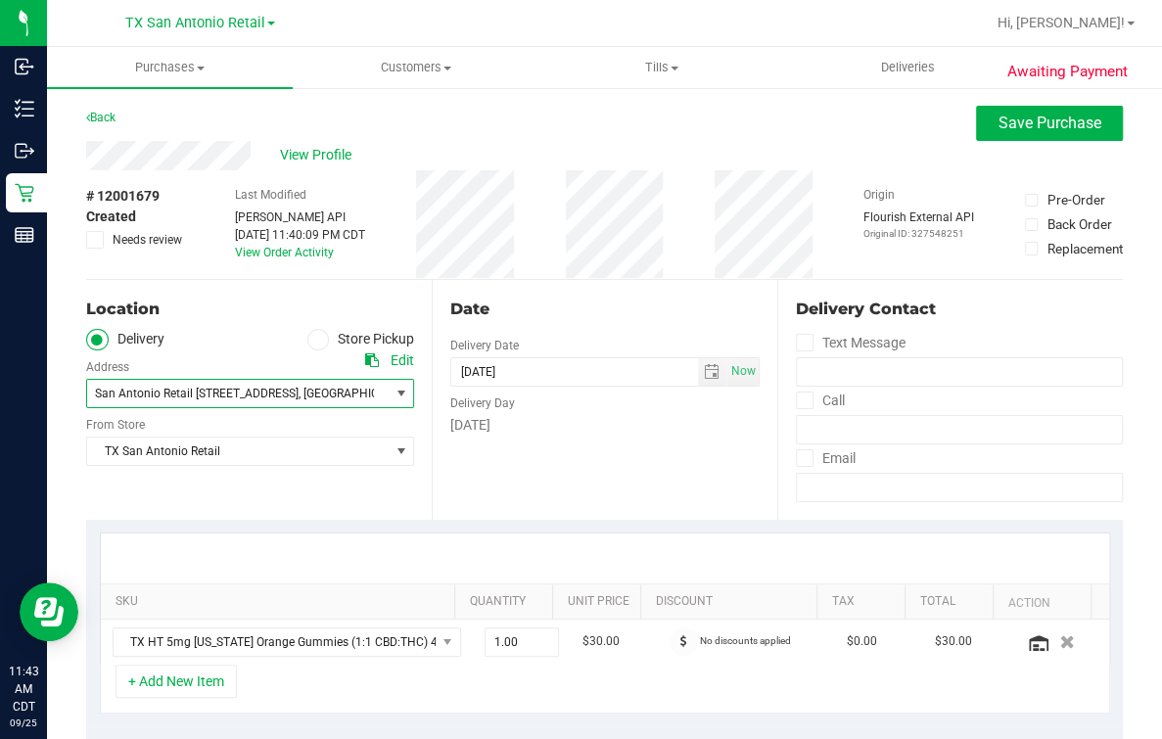
click at [570, 303] on div "Date" at bounding box center [604, 309] width 309 height 23
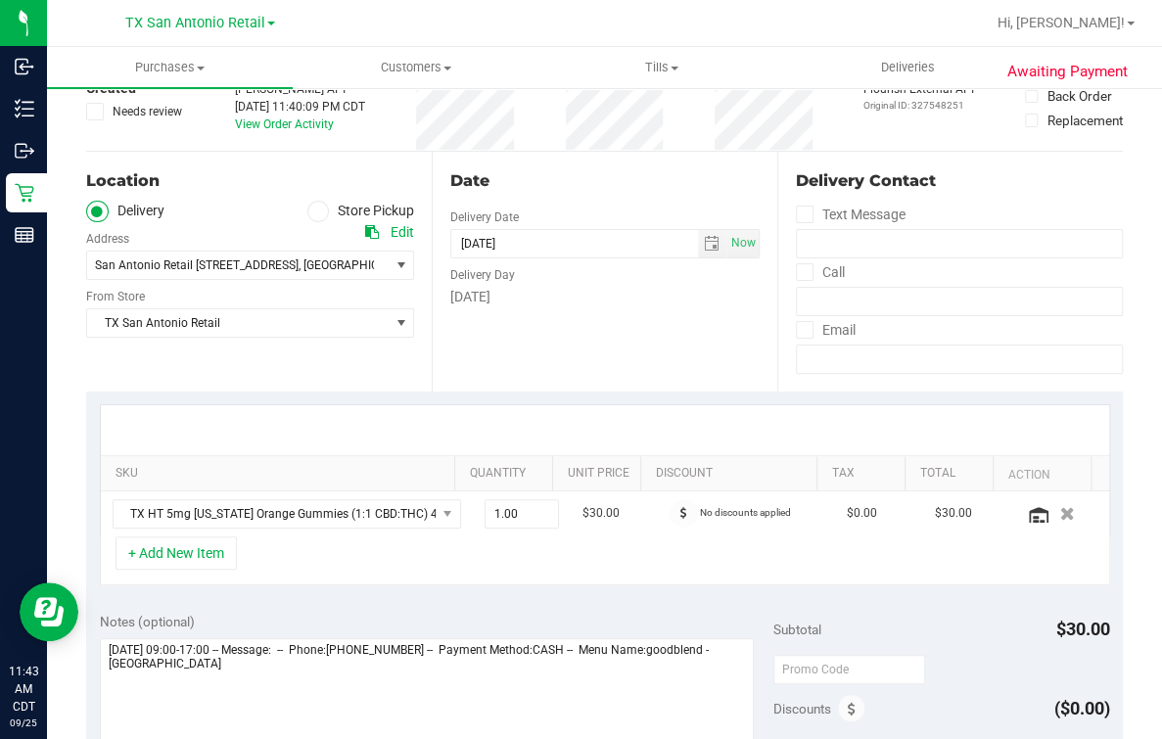
scroll to position [244, 0]
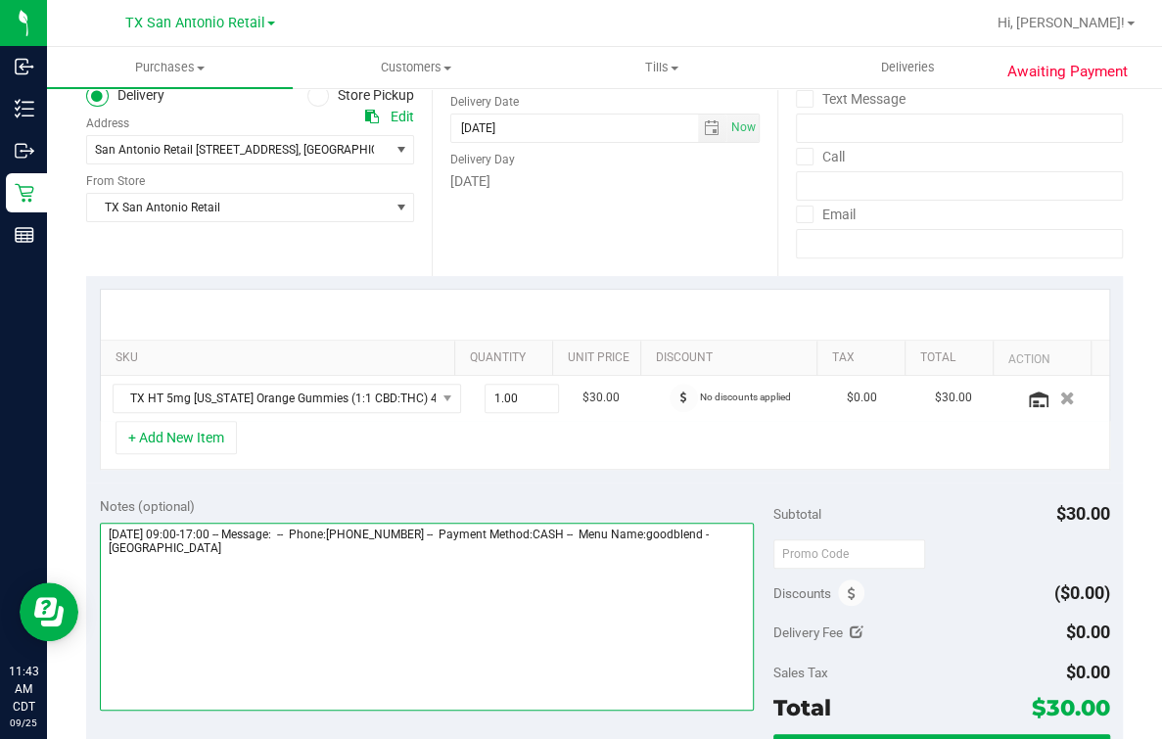
click at [474, 587] on textarea at bounding box center [427, 617] width 654 height 188
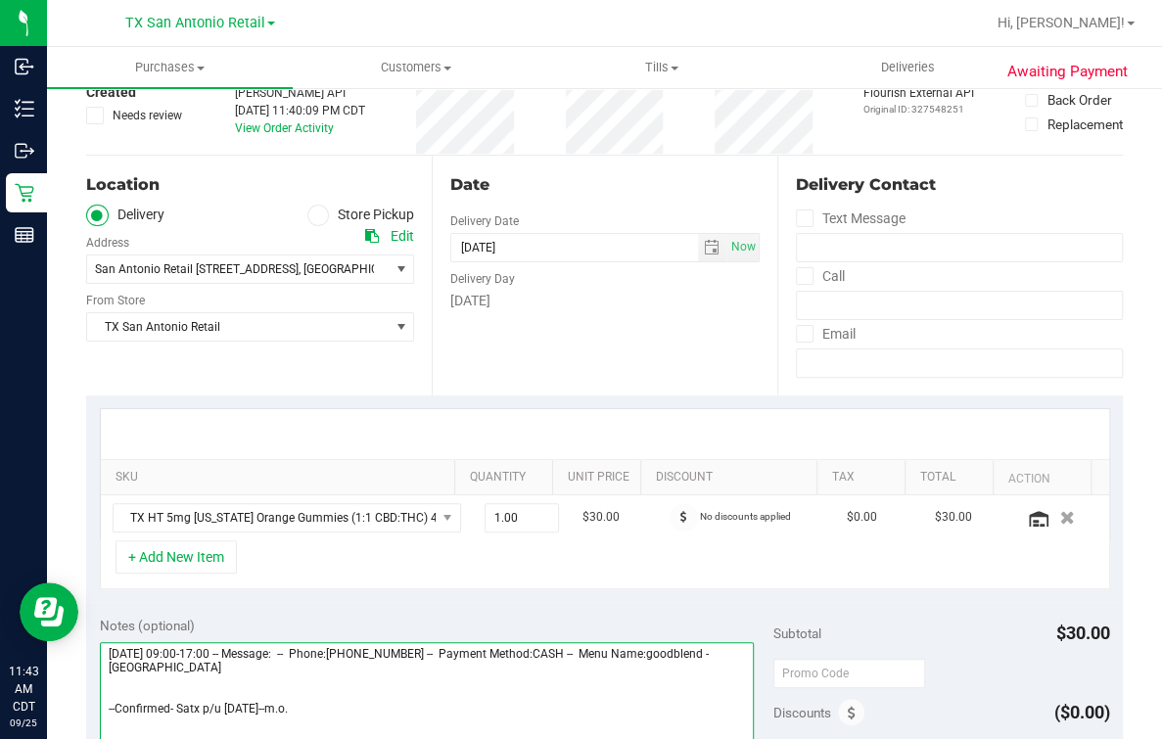
scroll to position [0, 0]
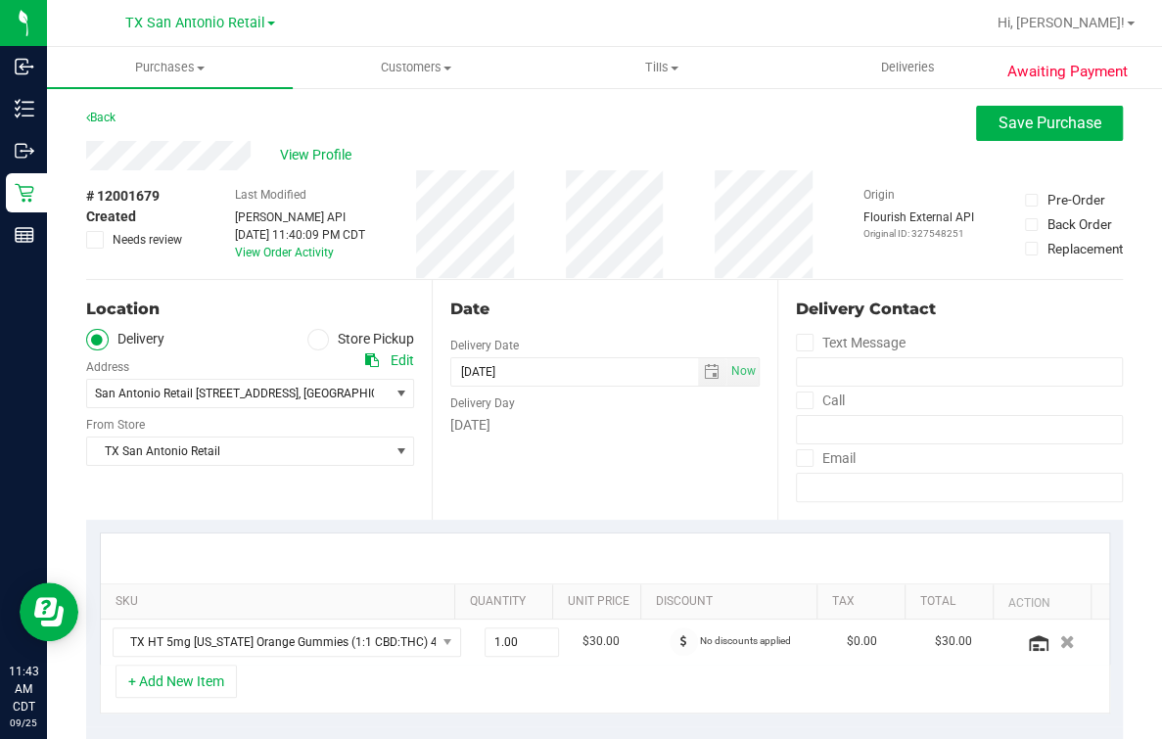
type textarea "Friday 09/26/2025 09:00-17:00 -- Message: -- Phone:2109952669 -- Payment Method…"
click at [1063, 132] on button "Save Purchase" at bounding box center [1049, 123] width 147 height 35
click at [880, 131] on div "Back Save Purchase" at bounding box center [604, 123] width 1037 height 35
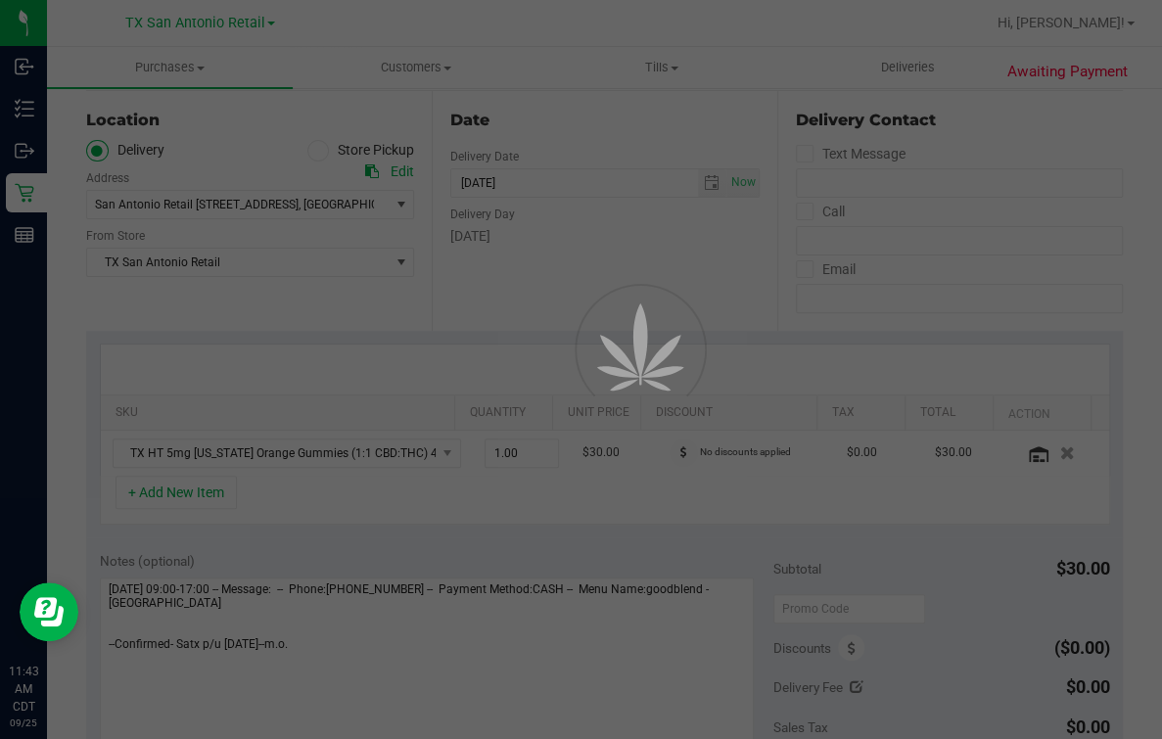
scroll to position [244, 0]
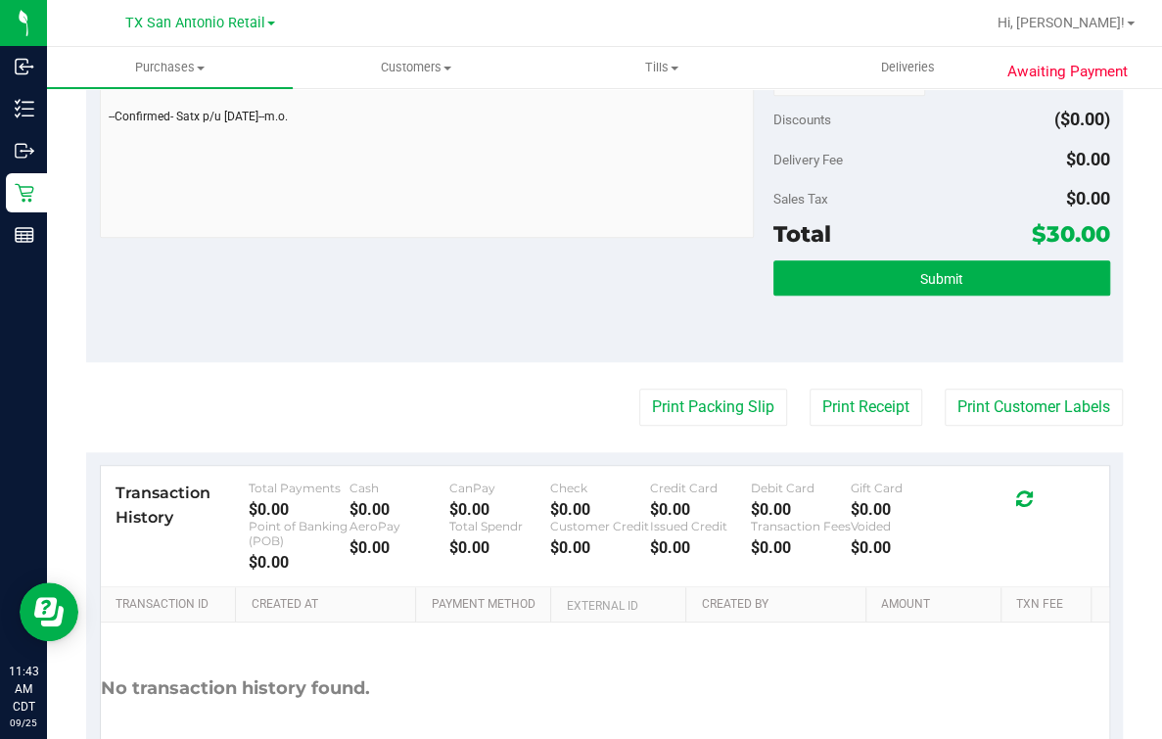
scroll to position [734, 0]
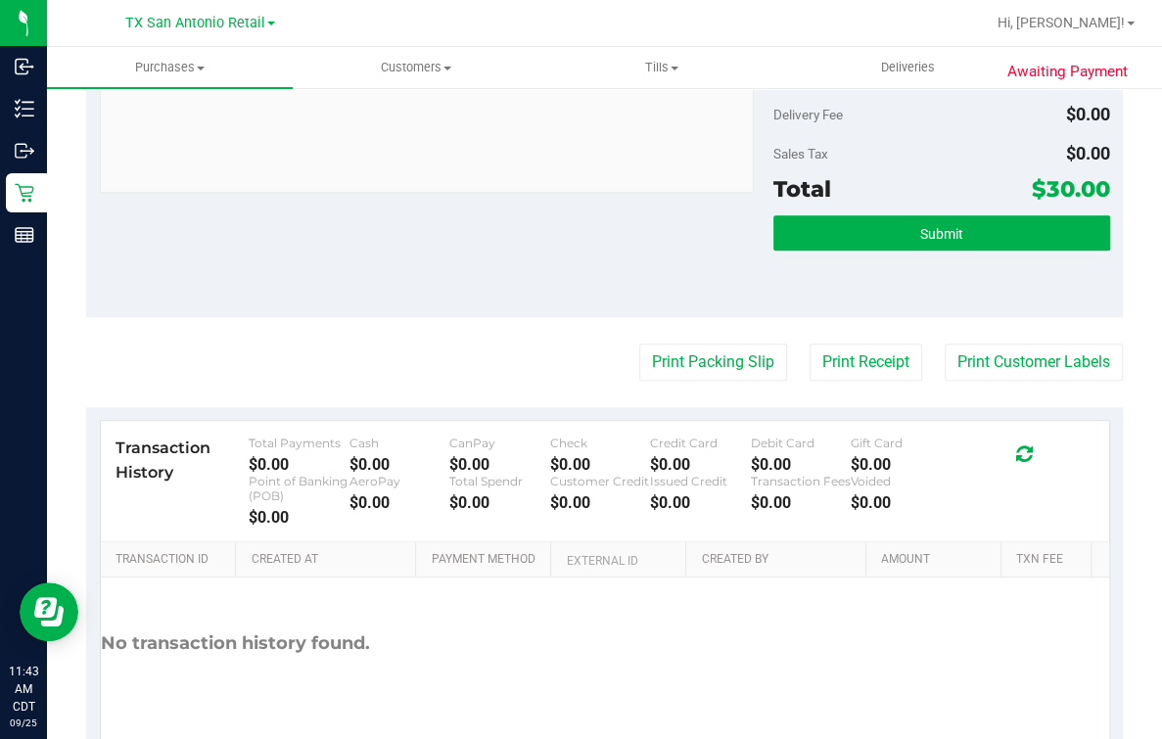
click at [939, 208] on div "Subtotal $30.00 Discounts ($0.00) Delivery Fee $0.00 Sales Tax $0.00 Total $30.…" at bounding box center [941, 140] width 337 height 326
click at [924, 229] on span "Submit" at bounding box center [941, 234] width 43 height 16
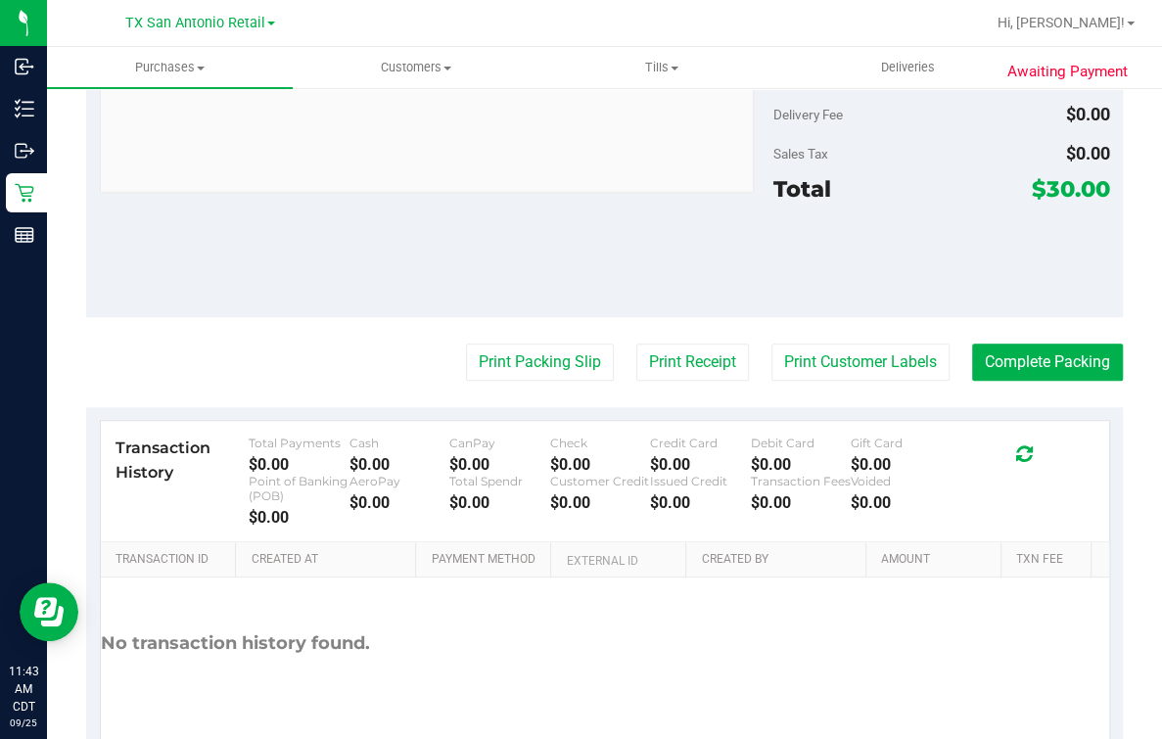
scroll to position [0, 0]
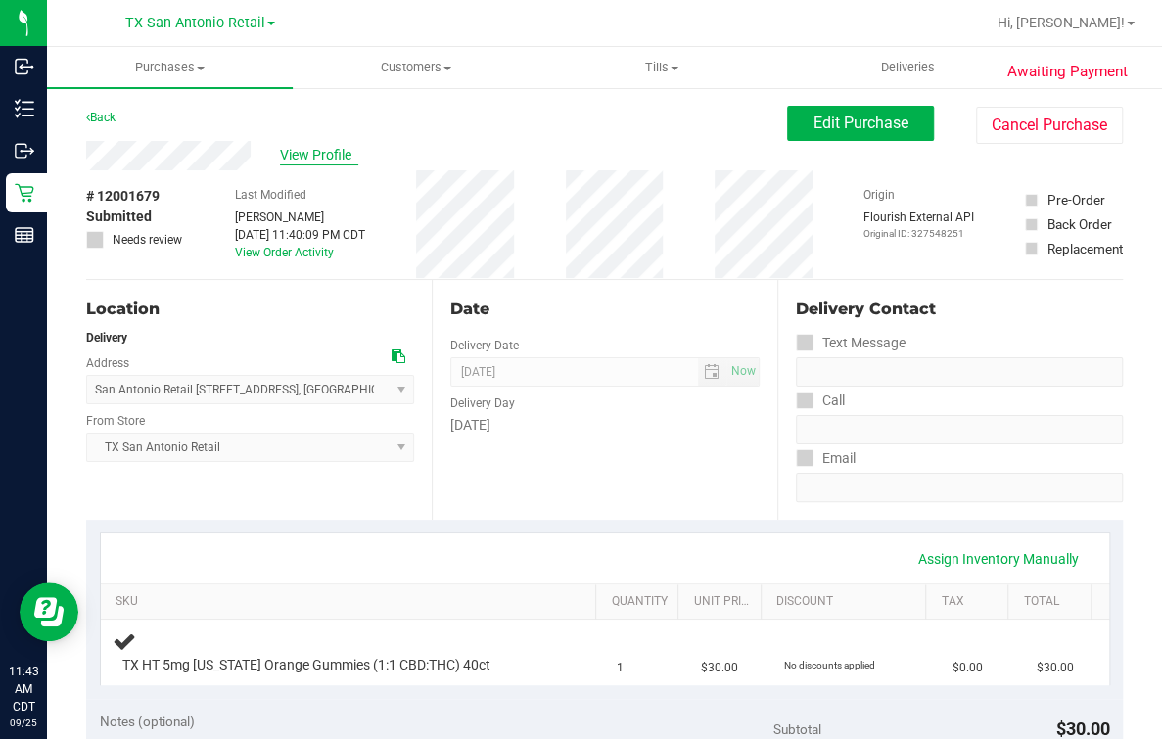
click at [315, 146] on span "View Profile" at bounding box center [319, 155] width 78 height 21
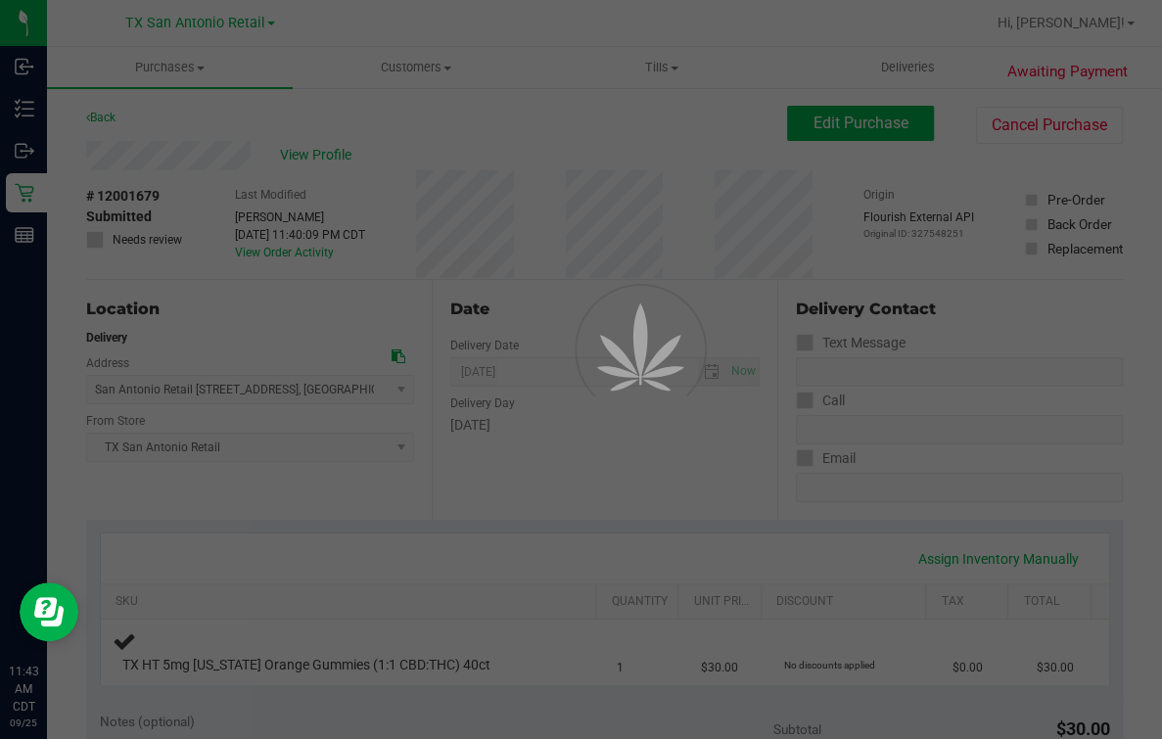
click at [446, 149] on div at bounding box center [581, 369] width 1162 height 739
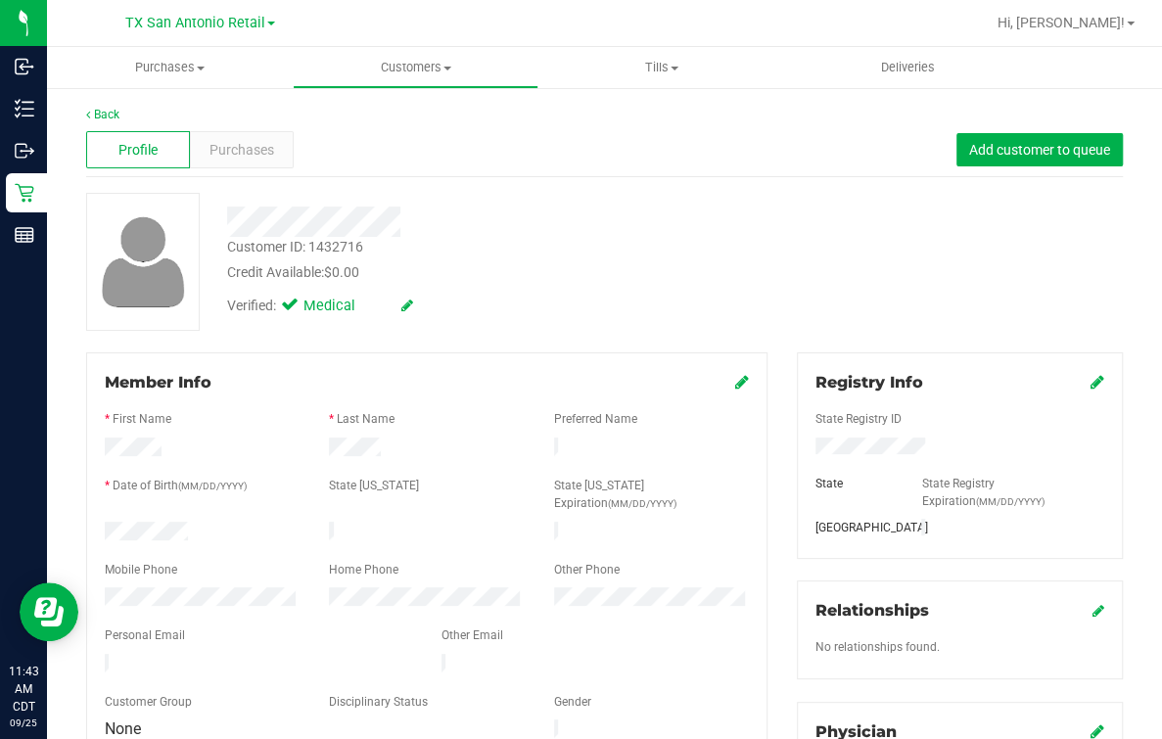
click at [429, 287] on div "Verified: Medical" at bounding box center [478, 304] width 533 height 43
click at [117, 112] on link "Back" at bounding box center [102, 115] width 33 height 14
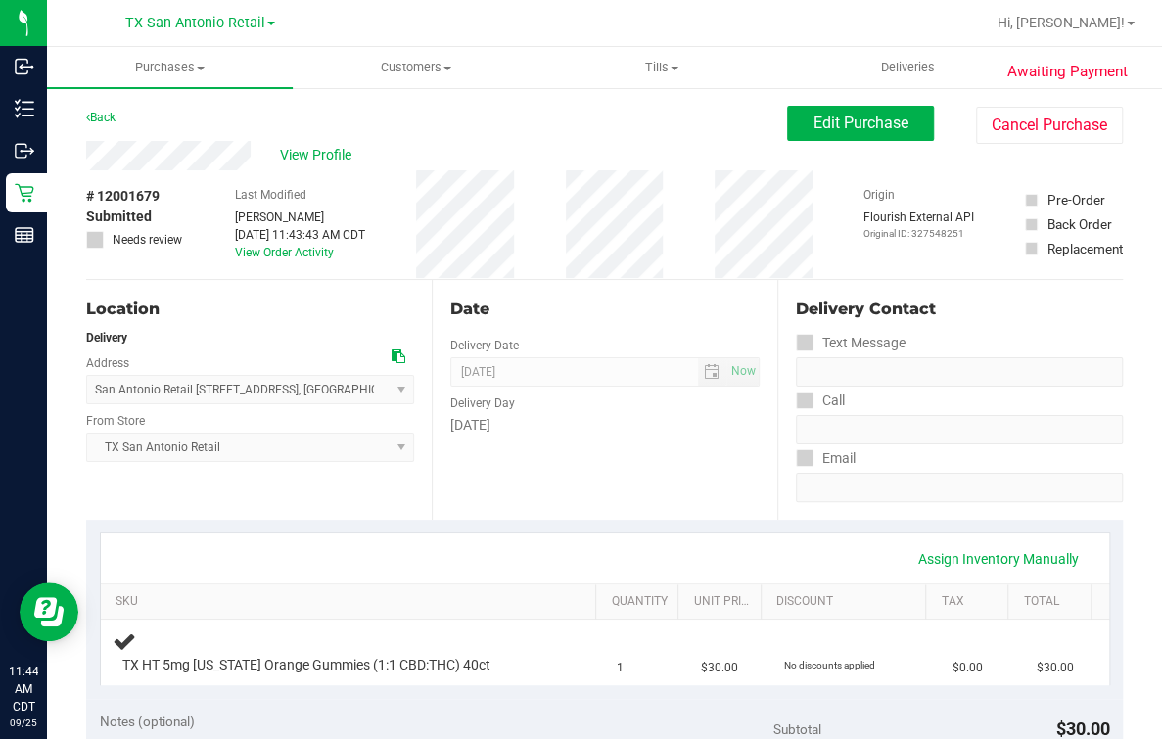
scroll to position [367, 0]
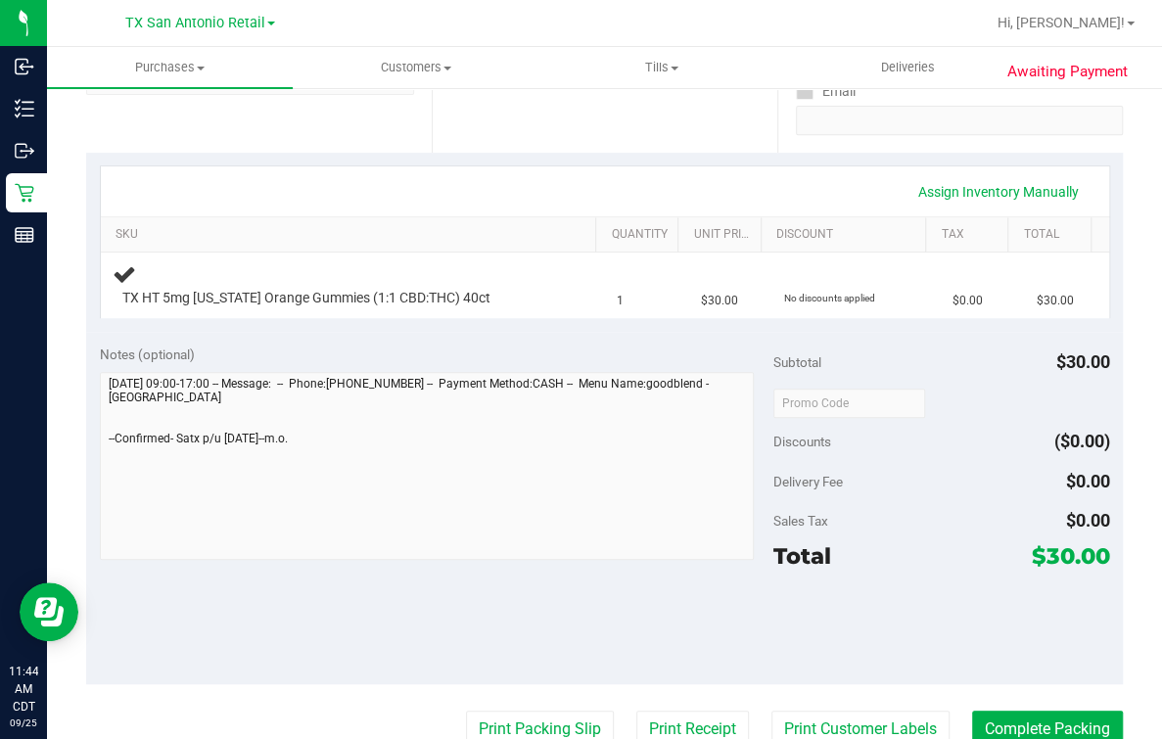
click at [61, 485] on div "Awaiting Payment Back Edit Purchase Cancel Purchase View Profile # 12001679 Sub…" at bounding box center [604, 456] width 1115 height 1475
click at [1032, 553] on span "$30.00" at bounding box center [1071, 555] width 78 height 27
copy div "$30.00"
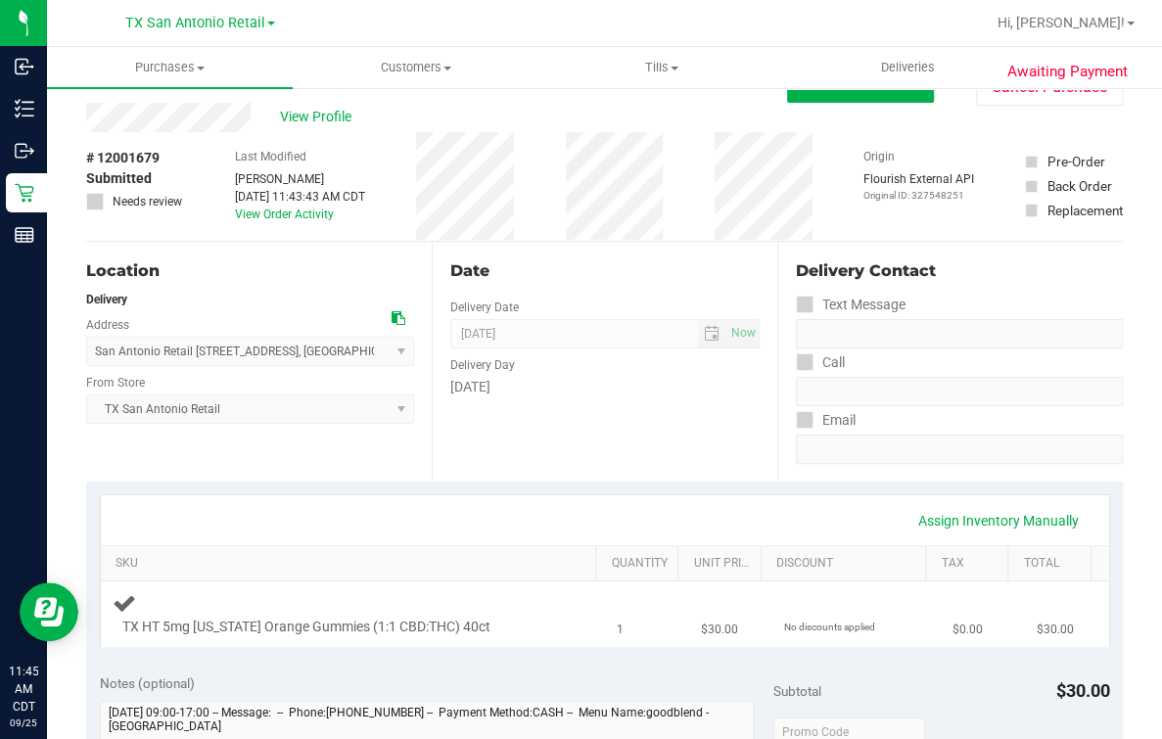
scroll to position [0, 0]
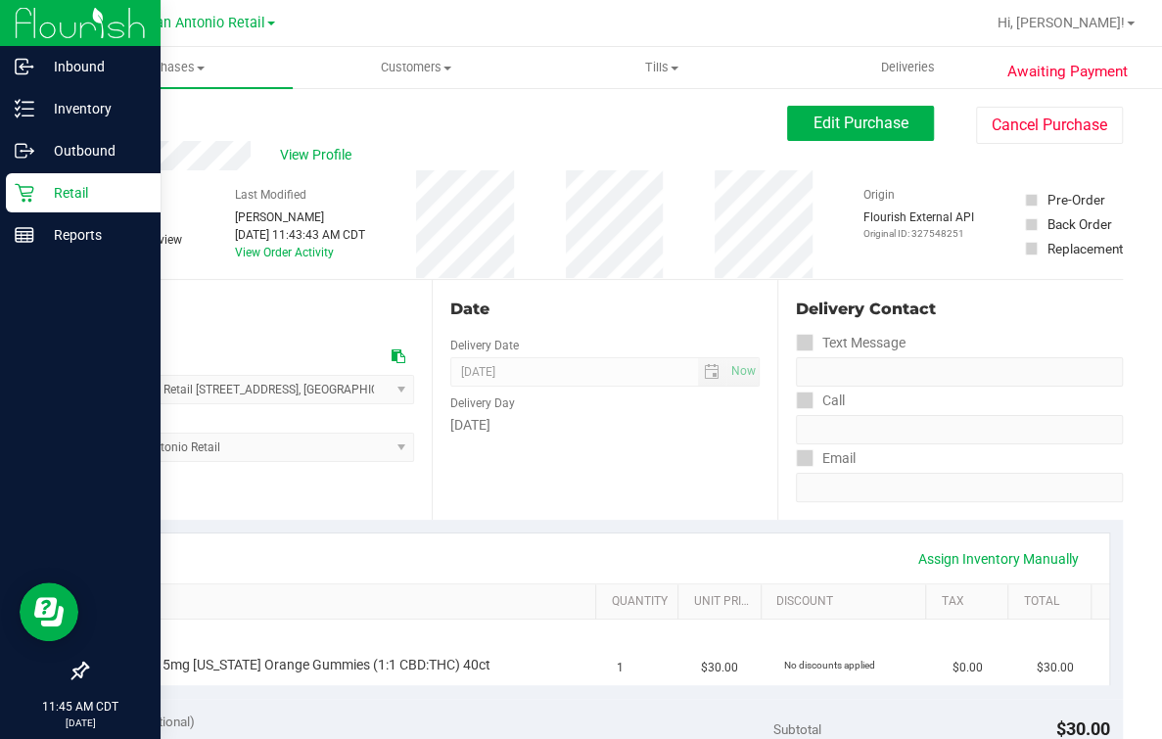
click at [32, 197] on icon at bounding box center [25, 193] width 20 height 20
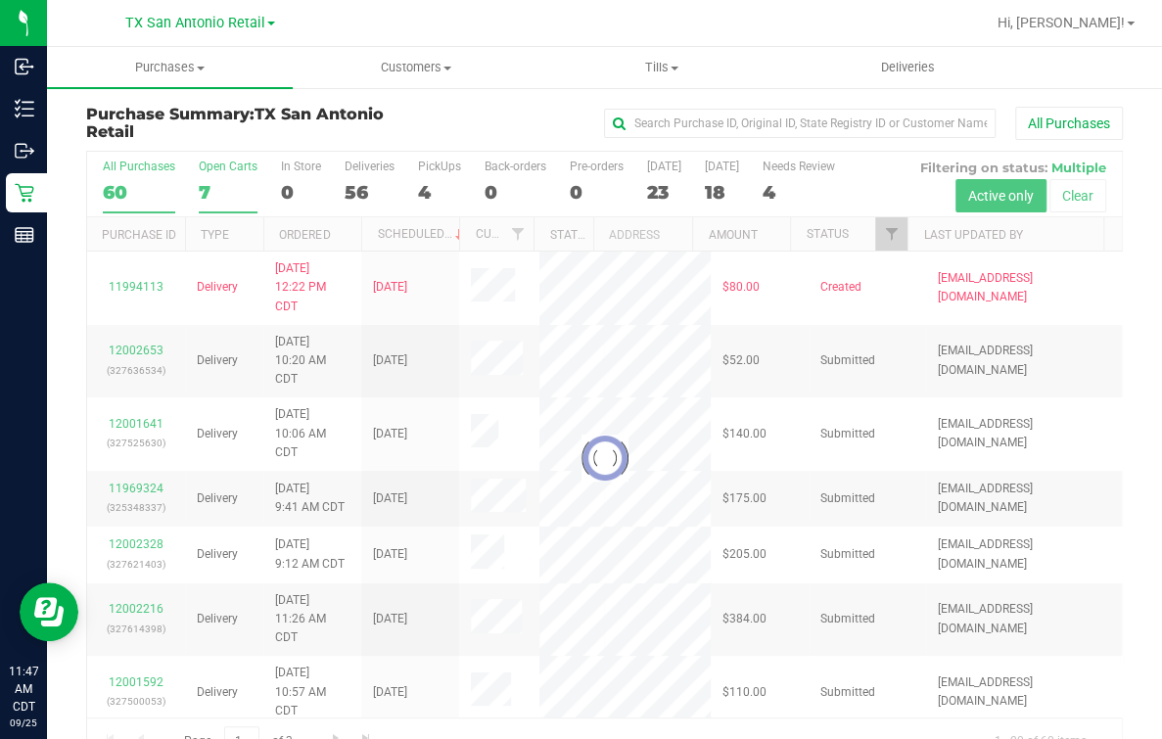
click at [214, 170] on div "Open Carts" at bounding box center [228, 167] width 59 height 14
click at [0, 0] on input "Open Carts 7" at bounding box center [0, 0] width 0 height 0
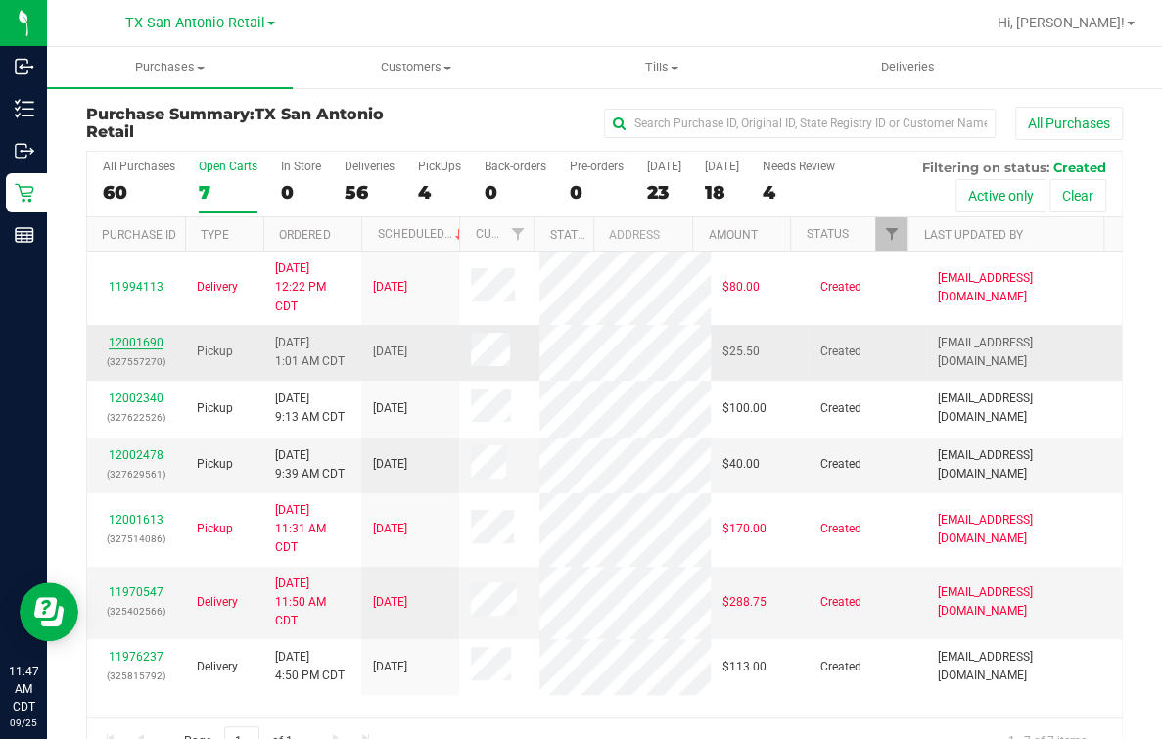
click at [140, 349] on link "12001690" at bounding box center [136, 343] width 55 height 14
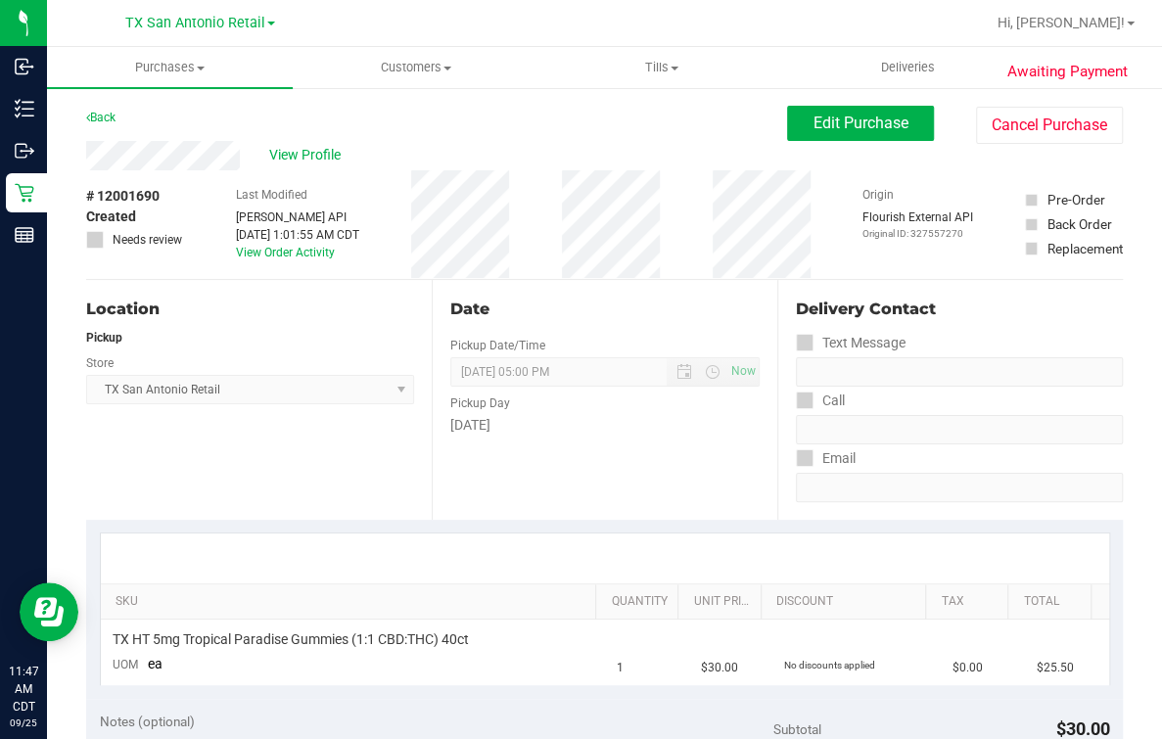
click at [637, 303] on div "Date" at bounding box center [604, 309] width 309 height 23
click at [832, 109] on button "Edit Purchase" at bounding box center [860, 123] width 147 height 35
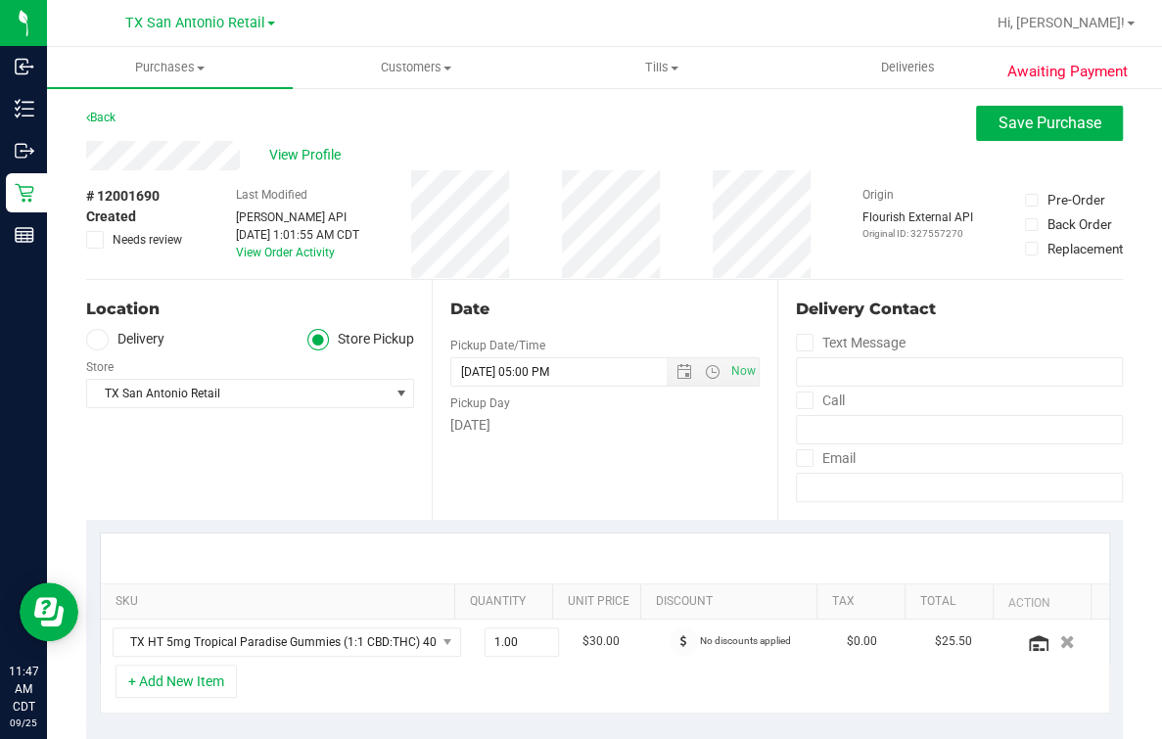
click at [90, 329] on label "Delivery" at bounding box center [125, 340] width 78 height 23
click at [0, 0] on input "Delivery" at bounding box center [0, 0] width 0 height 0
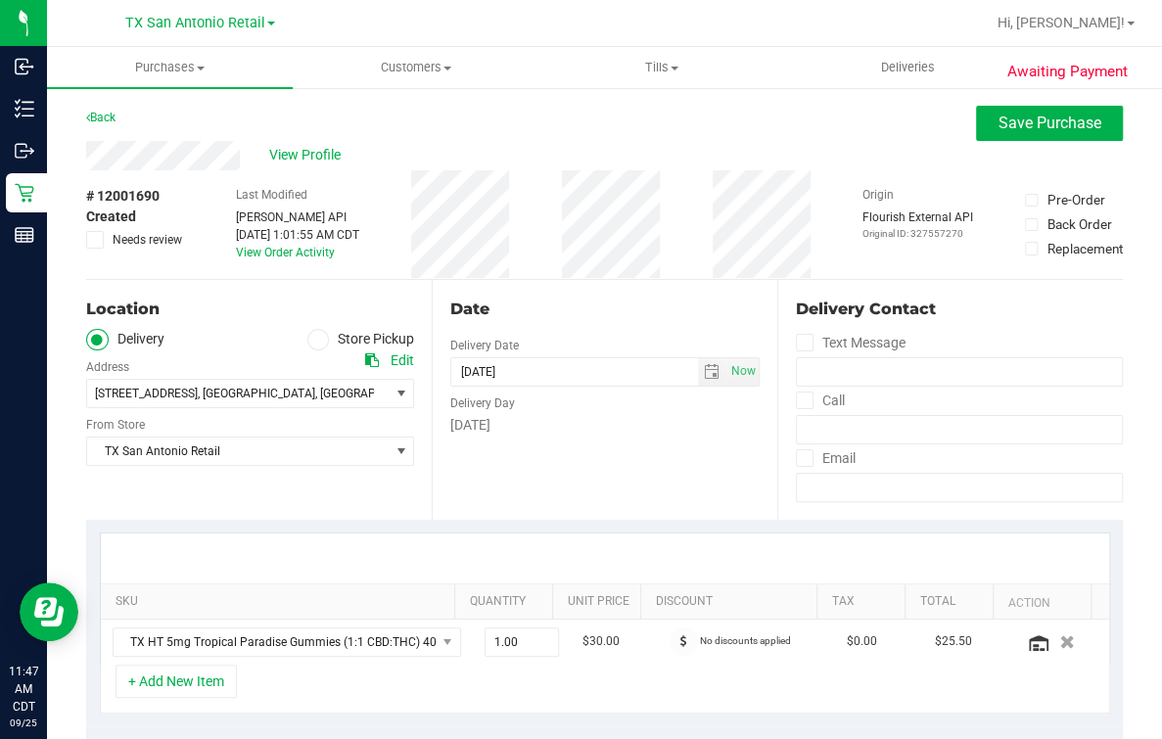
click at [203, 329] on ul "Delivery Store Pickup" at bounding box center [250, 340] width 328 height 23
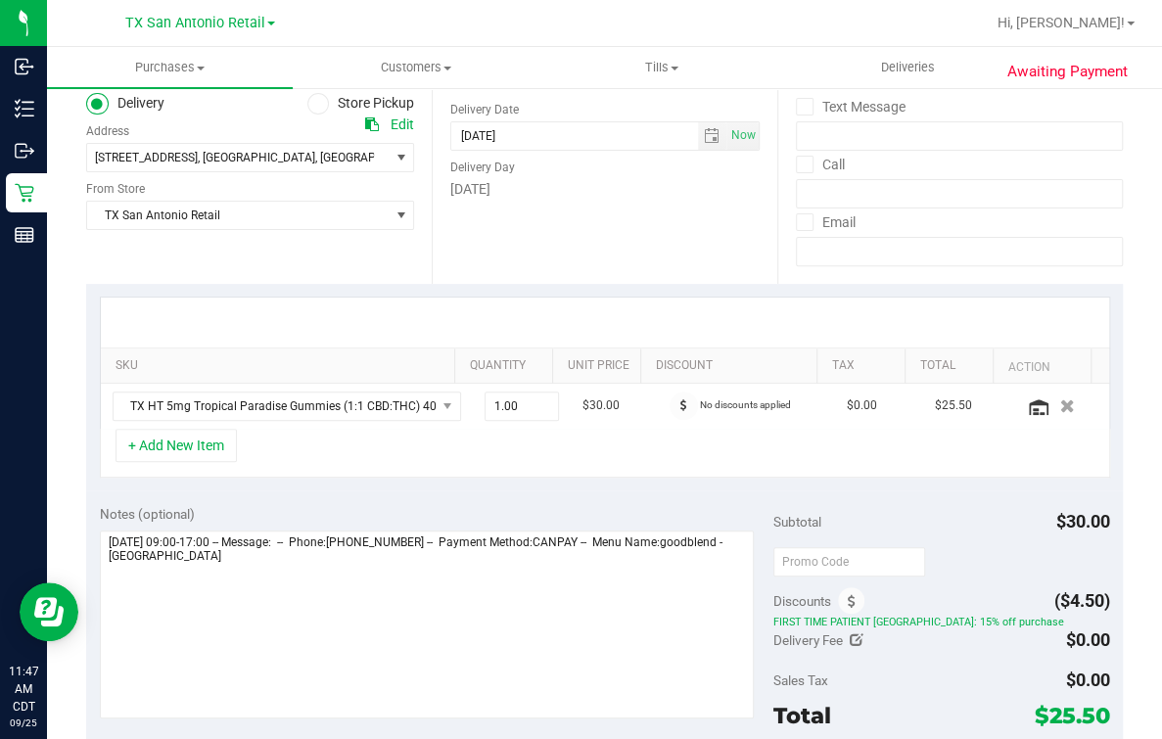
scroll to position [367, 0]
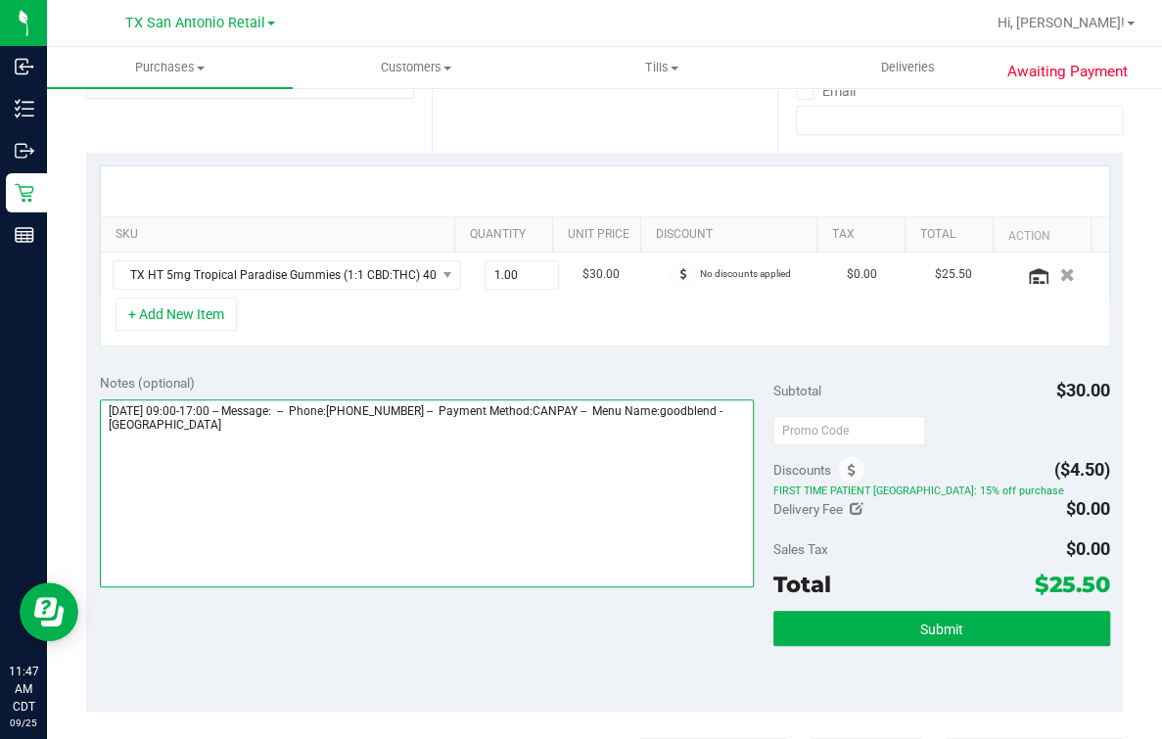
click at [522, 473] on textarea at bounding box center [427, 493] width 654 height 188
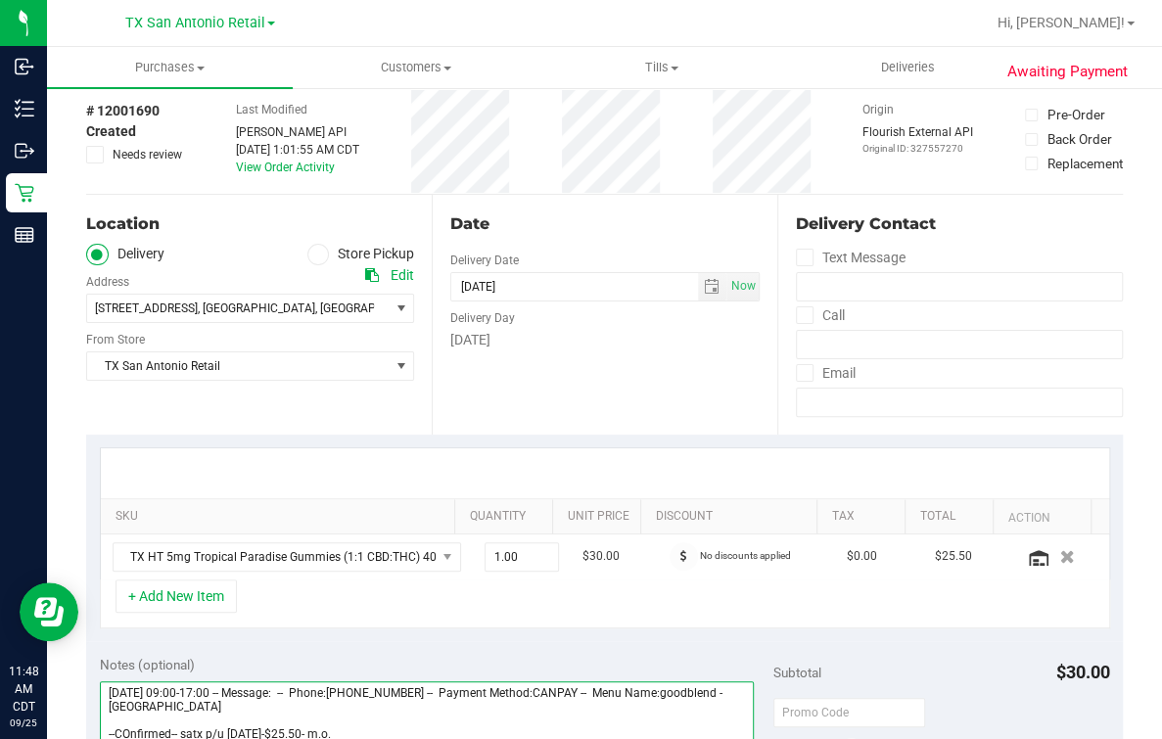
scroll to position [0, 0]
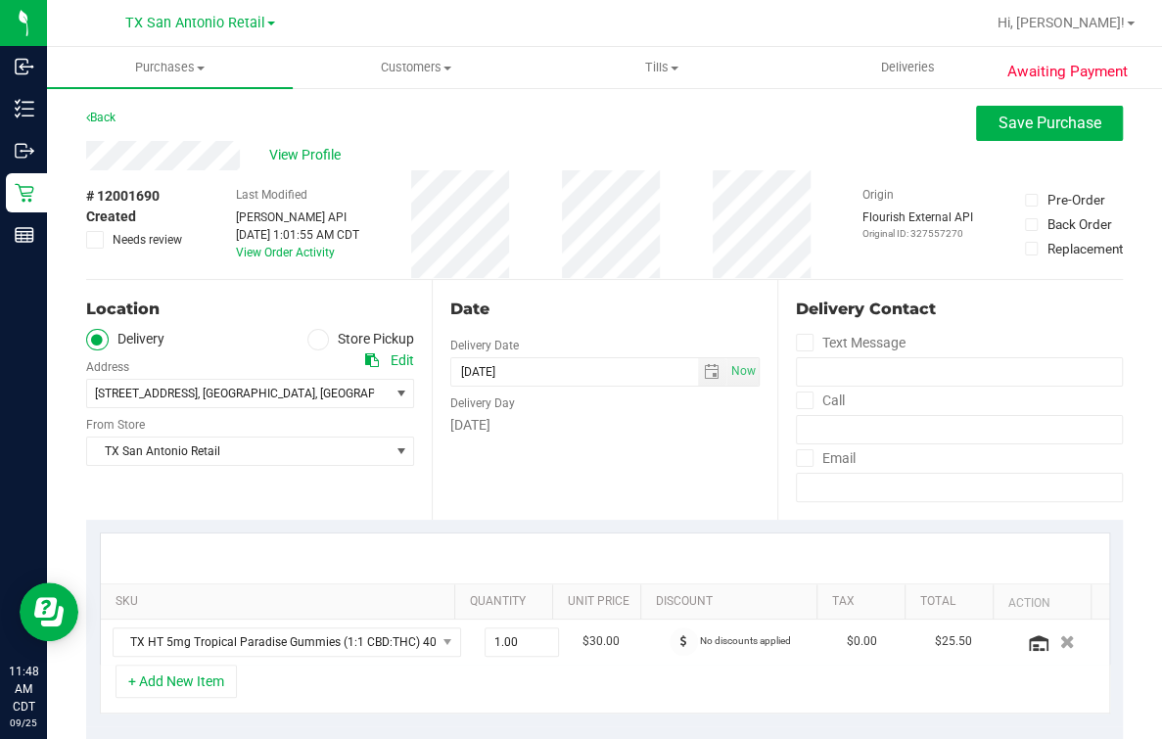
type textarea "Friday 09/26/2025 09:00-17:00 -- Message: -- Phone:2109652073 -- Payment Method…"
drag, startPoint x: 599, startPoint y: 314, endPoint x: 623, endPoint y: 317, distance: 24.6
click at [603, 315] on div "Date" at bounding box center [604, 309] width 309 height 23
click at [1035, 131] on span "Save Purchase" at bounding box center [1049, 123] width 103 height 19
click at [725, 131] on div "Back Save Purchase" at bounding box center [604, 123] width 1037 height 35
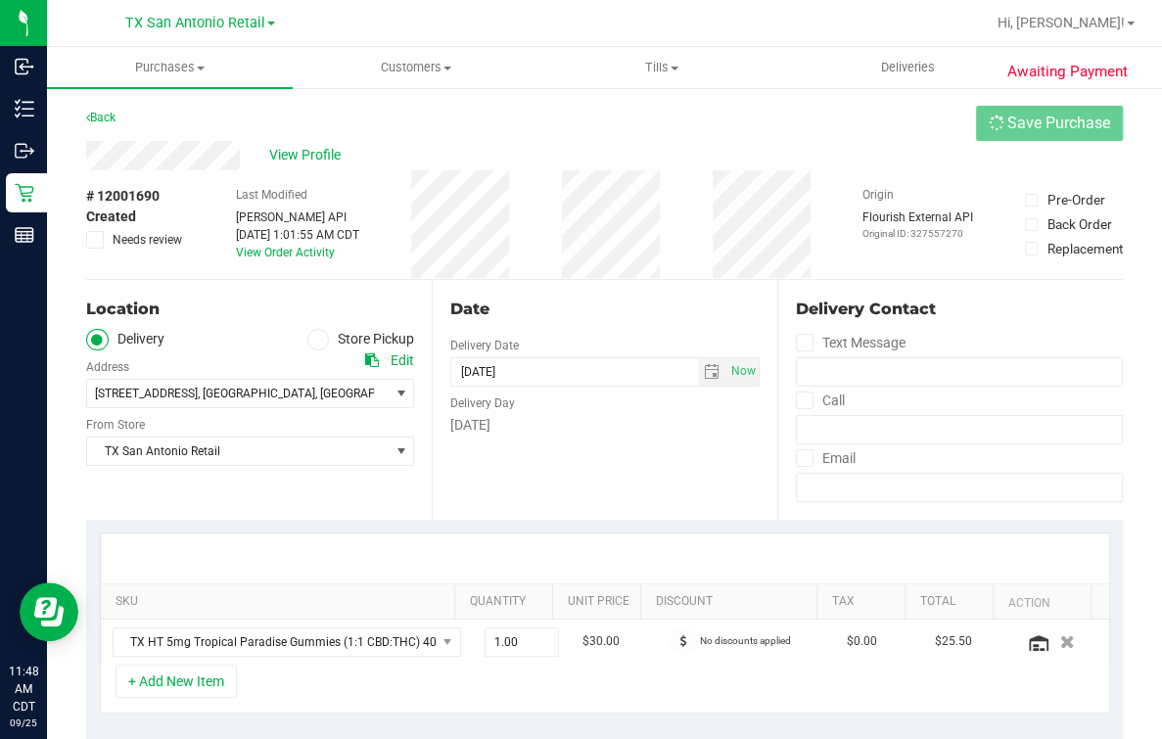
scroll to position [488, 0]
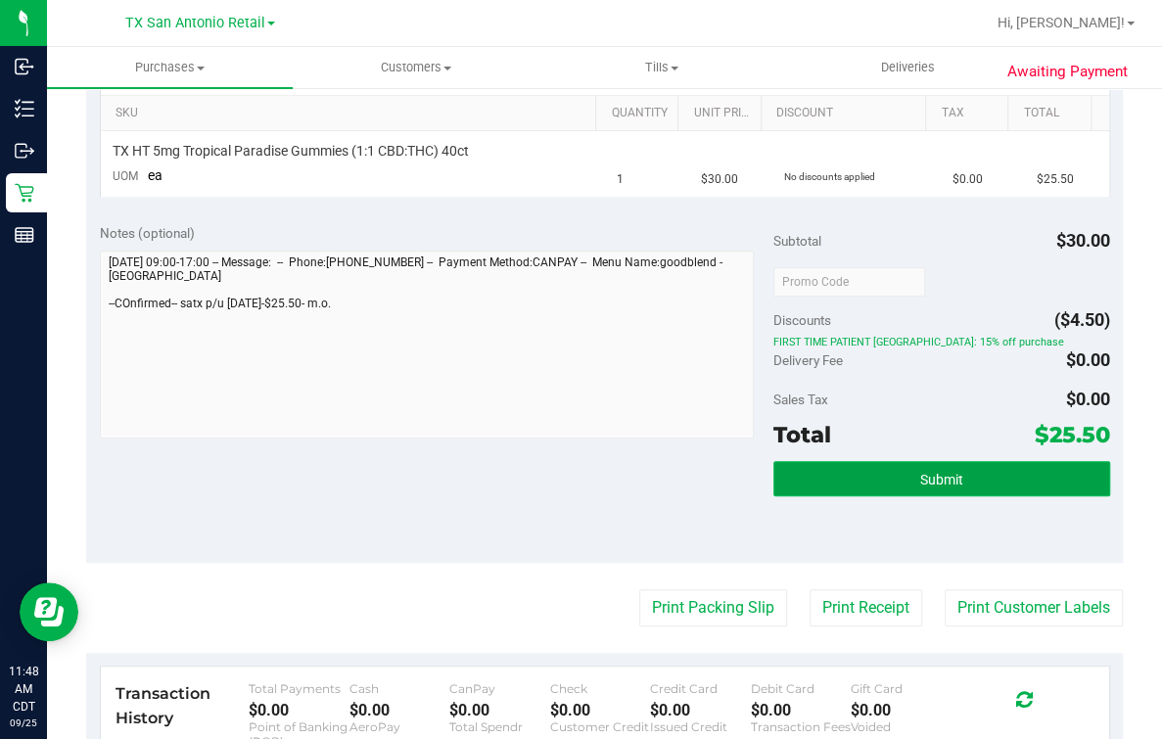
click at [954, 490] on button "Submit" at bounding box center [941, 478] width 337 height 35
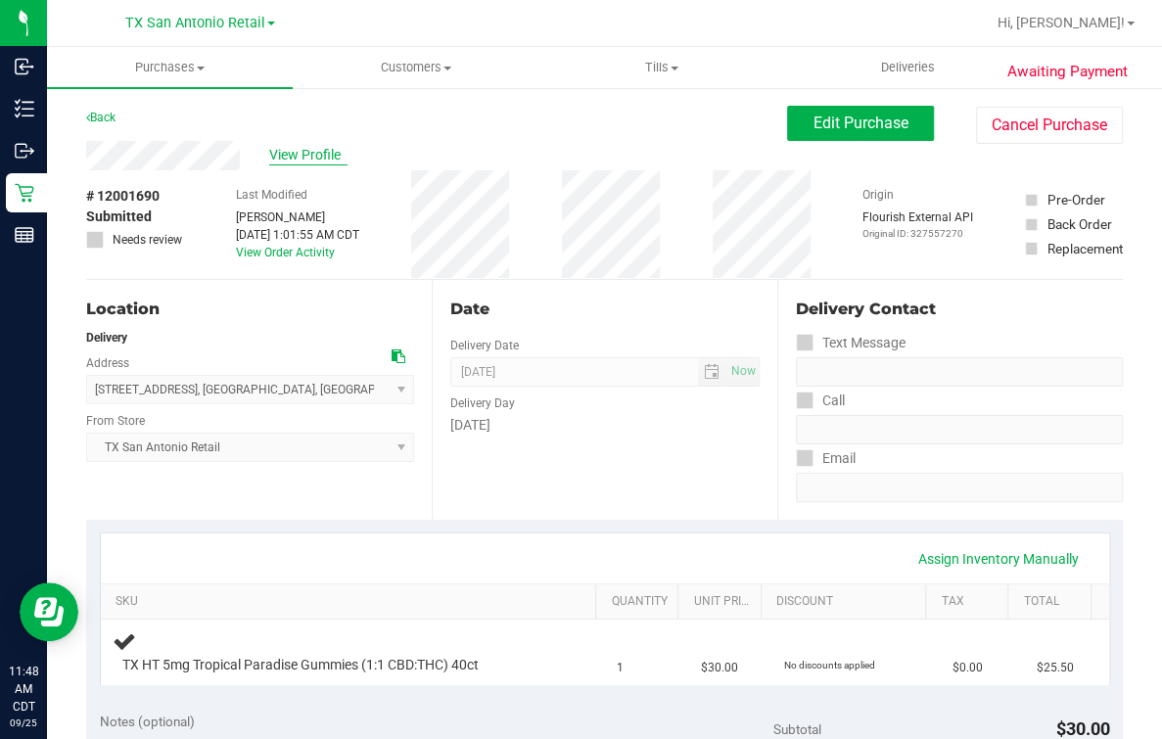
click at [311, 147] on span "View Profile" at bounding box center [308, 155] width 78 height 21
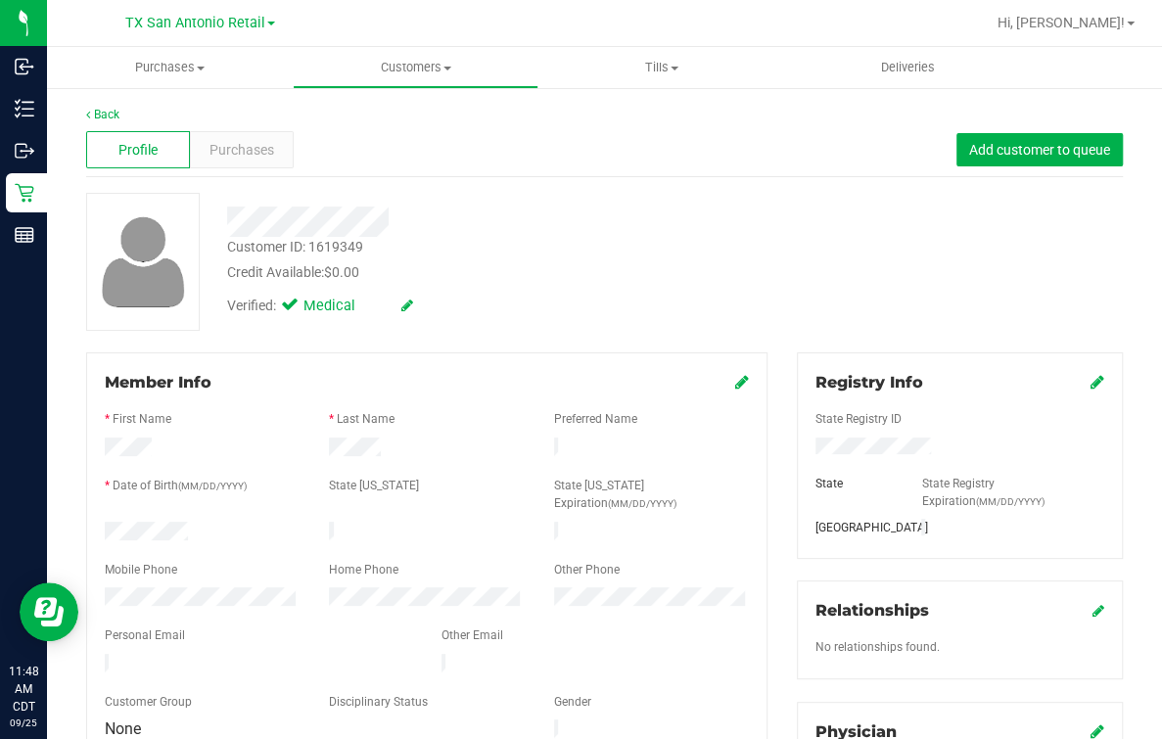
click at [105, 109] on link "Back" at bounding box center [102, 115] width 33 height 14
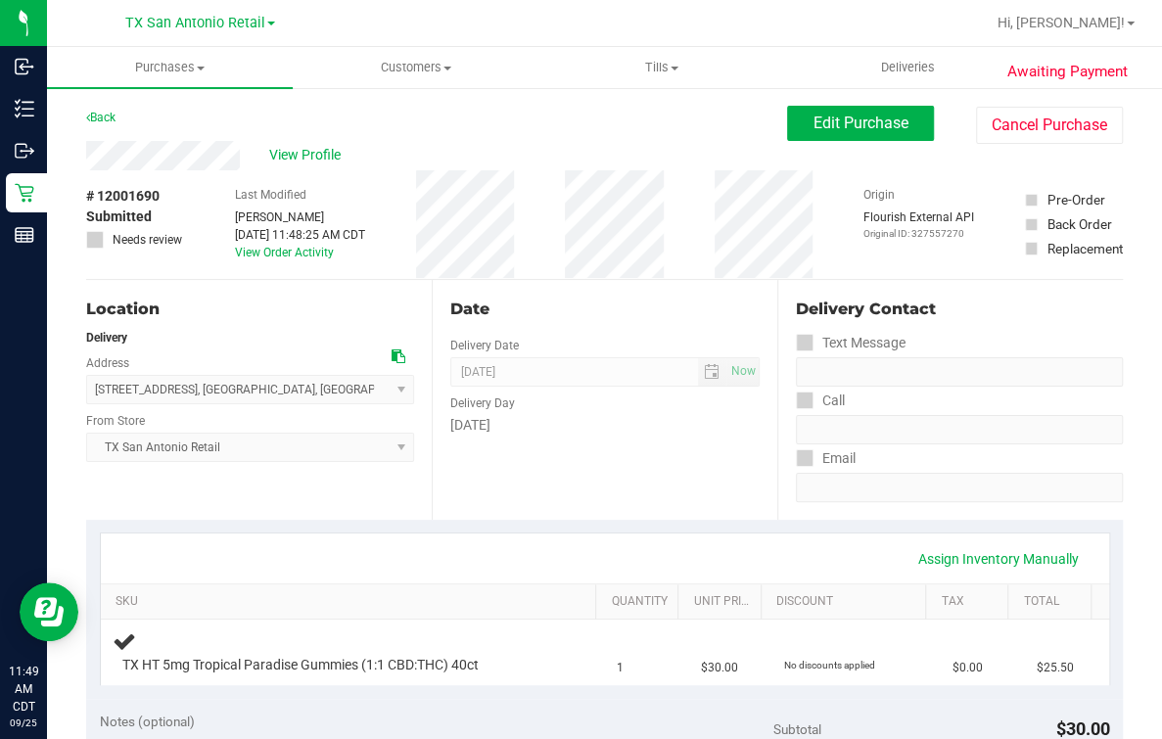
click at [556, 496] on div "Date Delivery Date [DATE] Now [DATE] 07:00 AM Now Delivery Day [DATE]" at bounding box center [605, 400] width 346 height 240
click at [311, 157] on span "View Profile" at bounding box center [308, 155] width 78 height 21
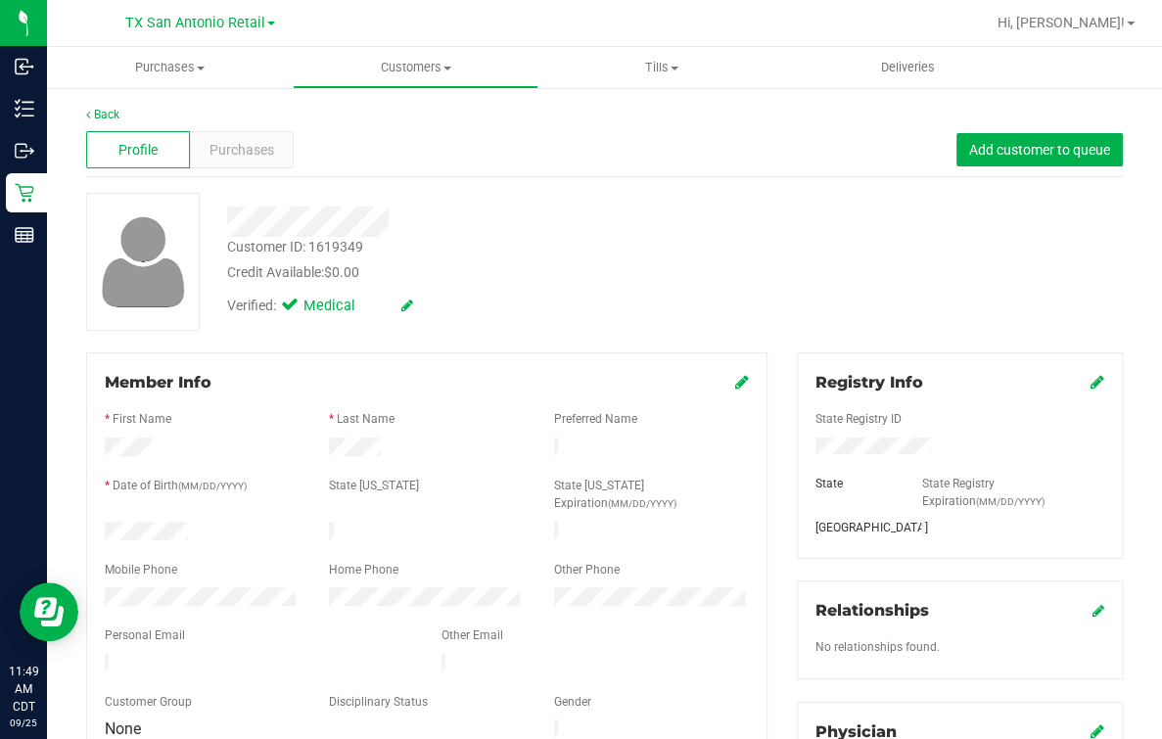
click at [560, 273] on div "Credit Available: $0.00" at bounding box center [479, 272] width 504 height 21
click at [113, 108] on link "Back" at bounding box center [102, 115] width 33 height 14
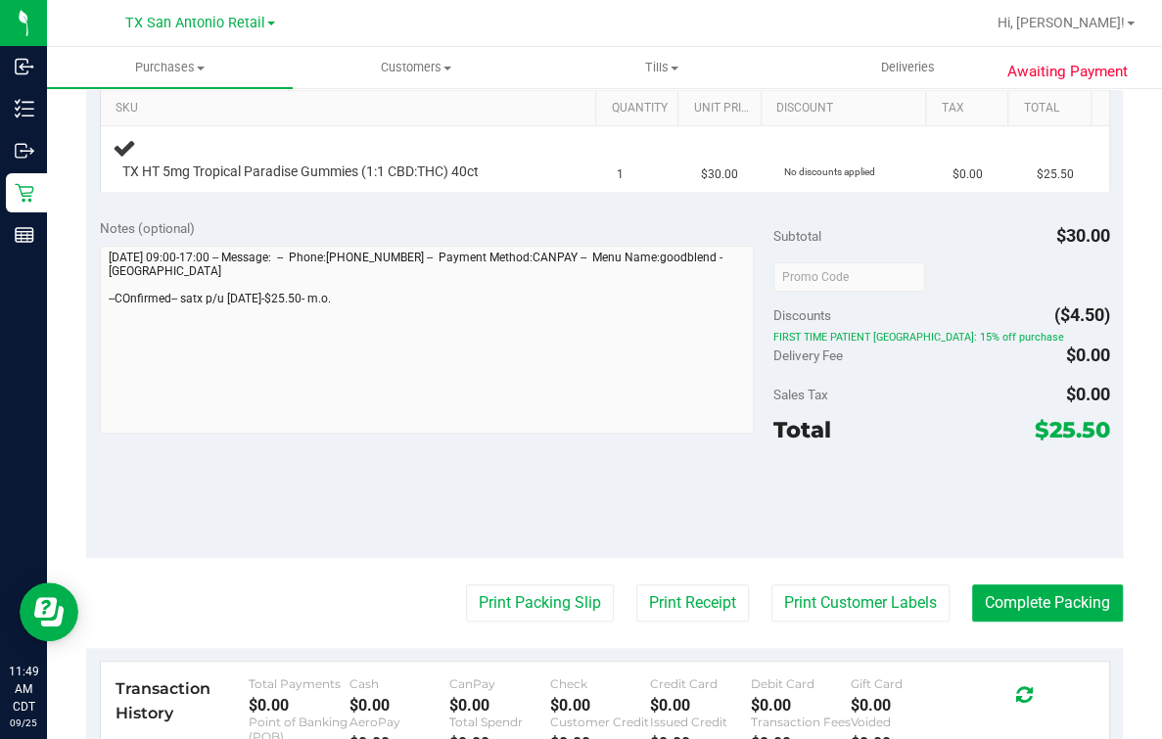
scroll to position [488, 0]
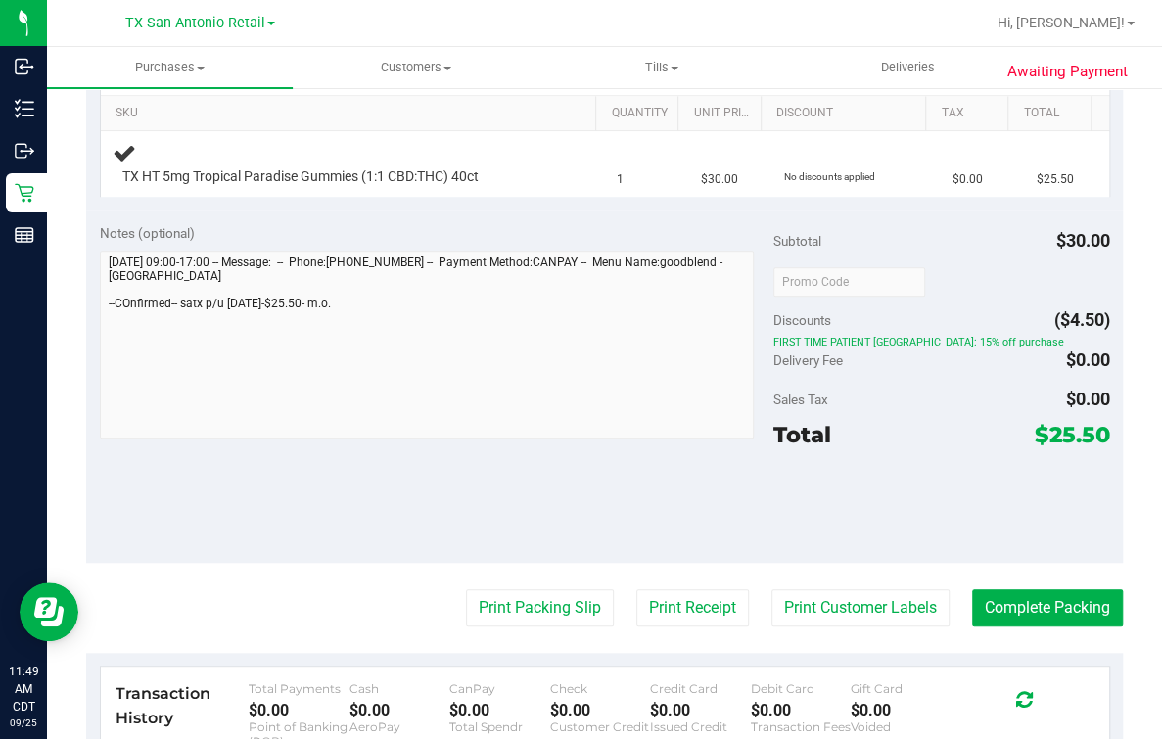
click at [79, 399] on div "Awaiting Payment Back Edit Purchase Cancel Purchase View Profile # 12001690 Sub…" at bounding box center [604, 335] width 1115 height 1475
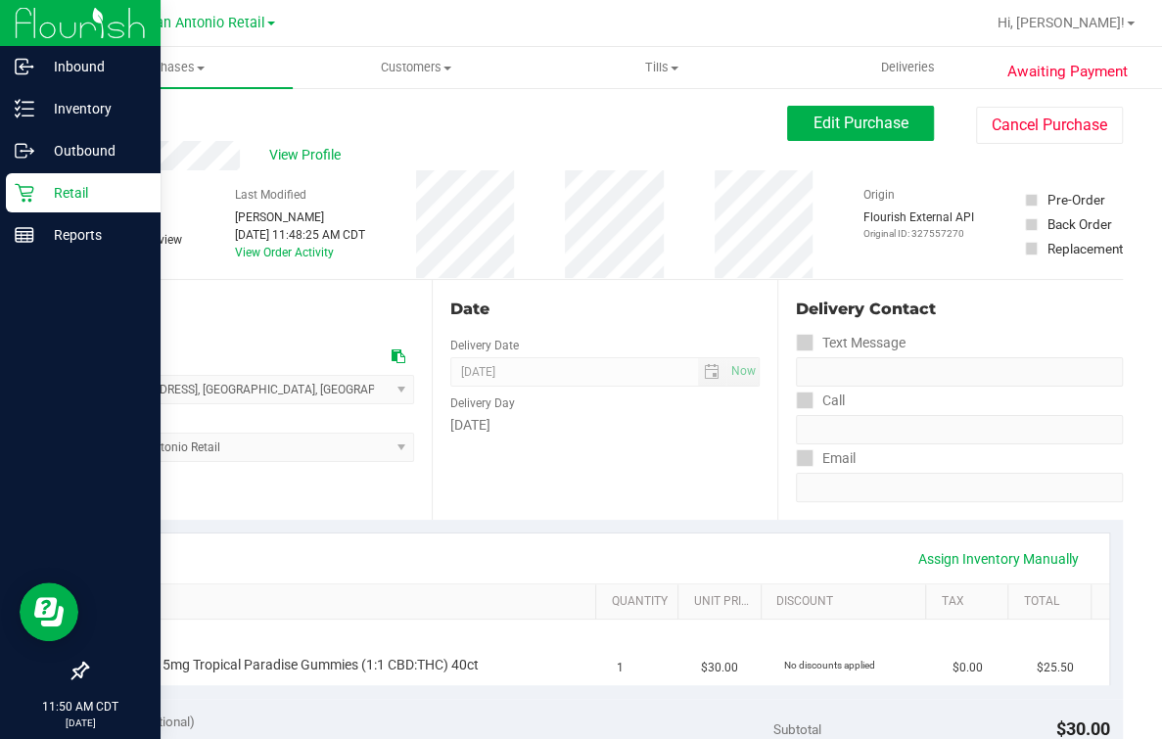
click at [32, 188] on icon at bounding box center [24, 193] width 19 height 19
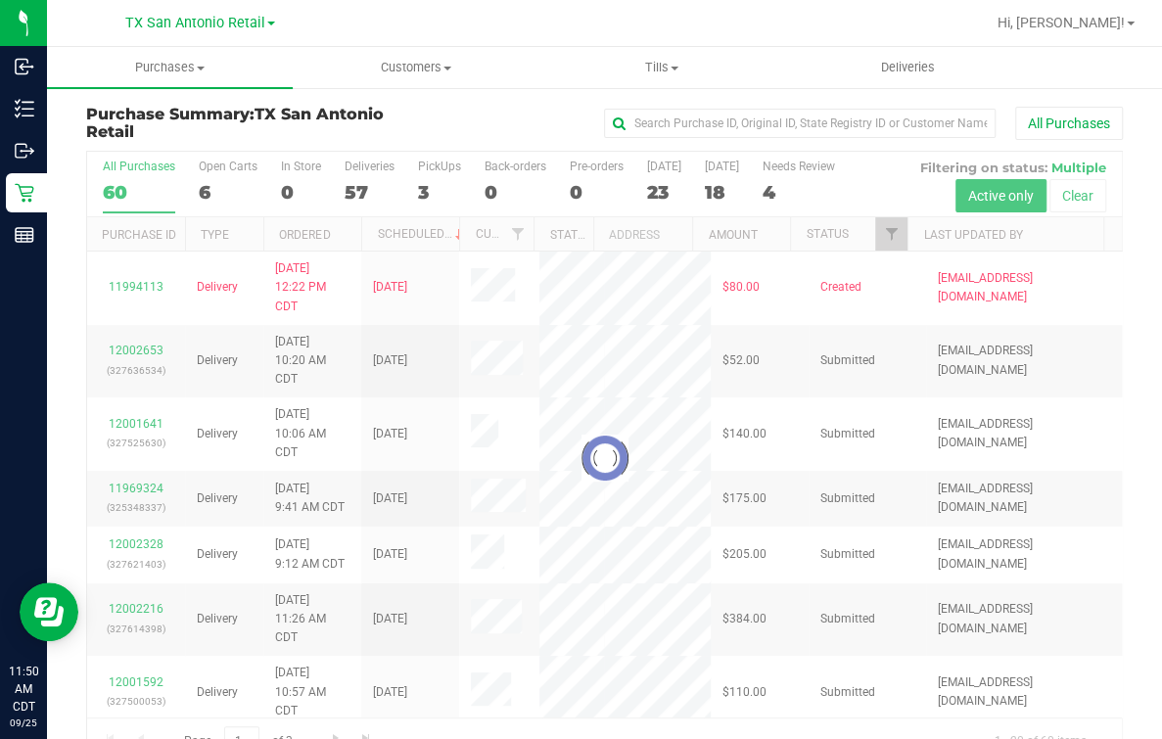
click at [204, 190] on div at bounding box center [604, 458] width 1035 height 613
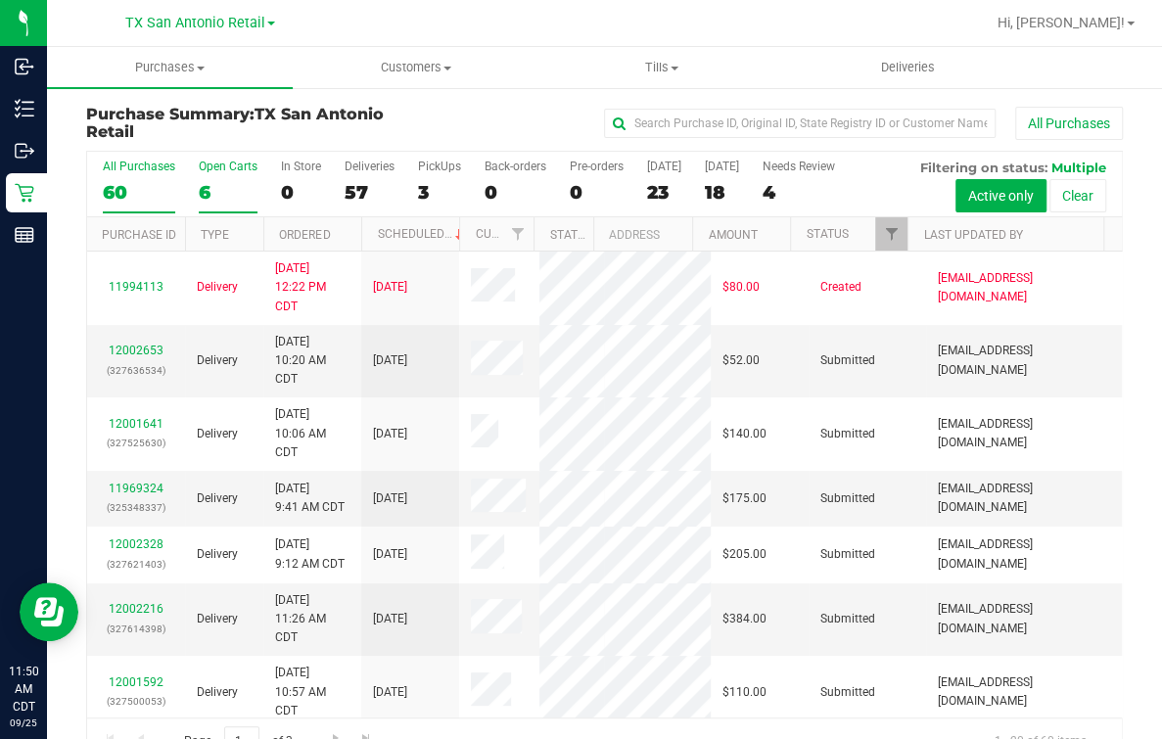
click at [211, 195] on div "6" at bounding box center [228, 192] width 59 height 23
click at [0, 0] on input "Open Carts 6" at bounding box center [0, 0] width 0 height 0
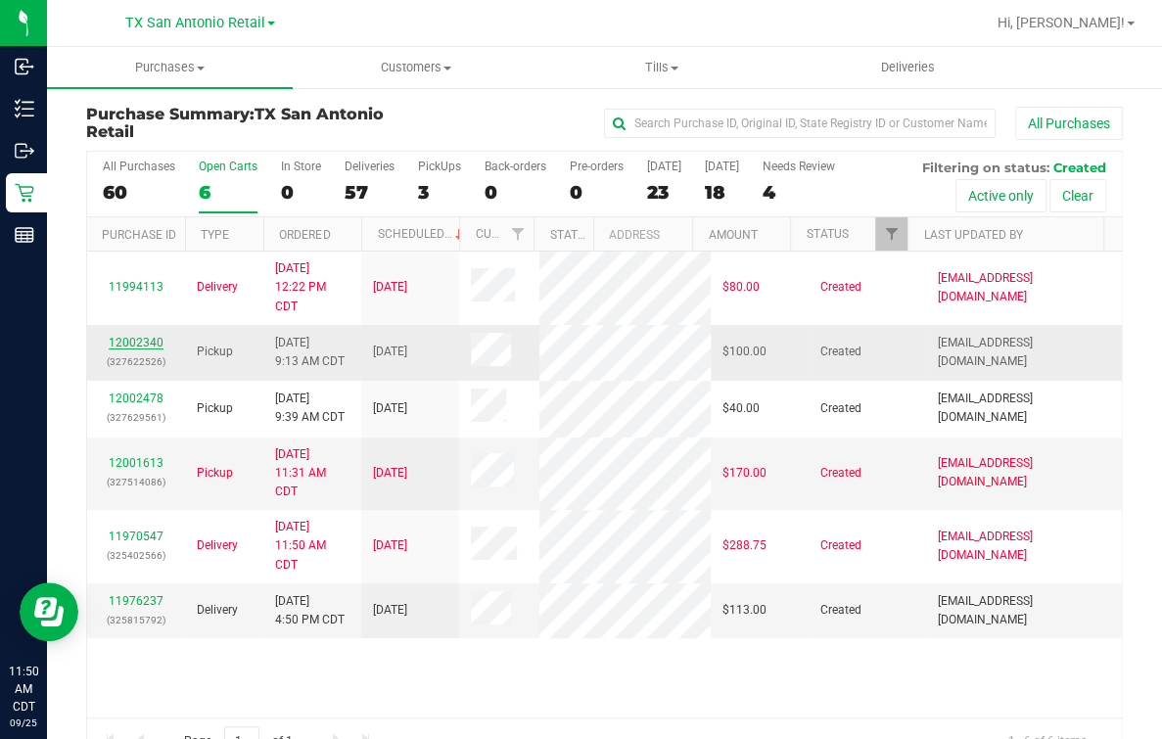
click at [154, 349] on link "12002340" at bounding box center [136, 343] width 55 height 14
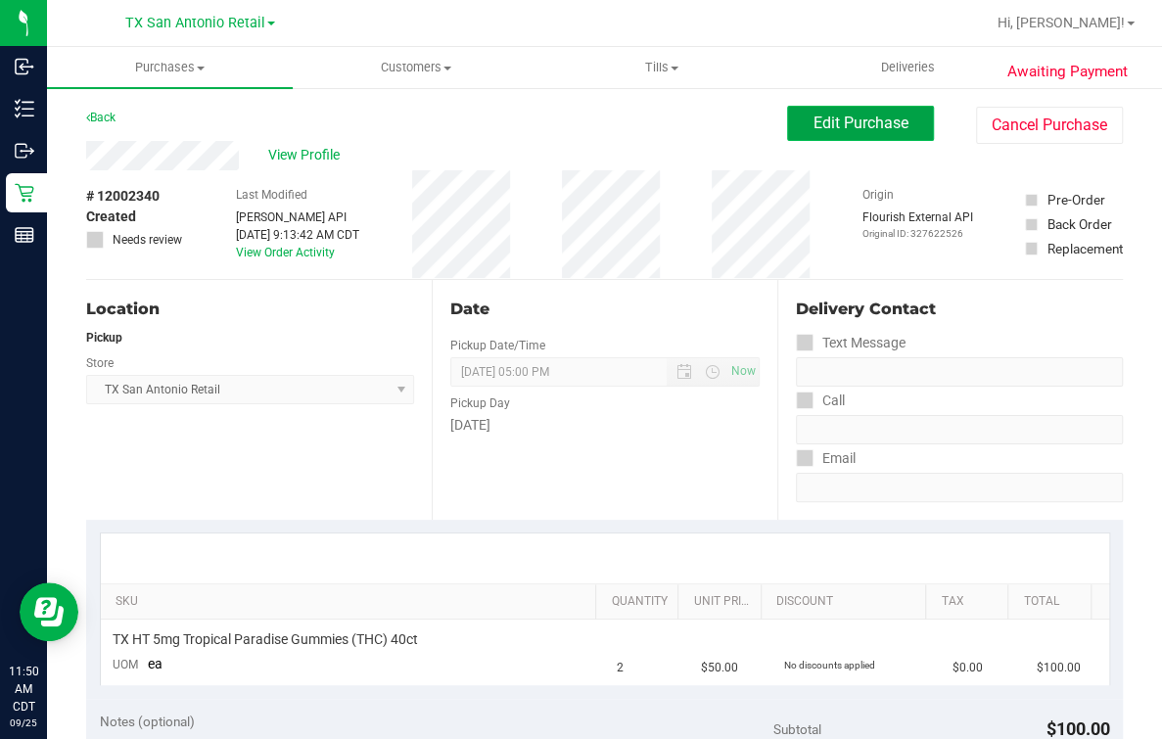
click at [819, 116] on span "Edit Purchase" at bounding box center [860, 123] width 95 height 19
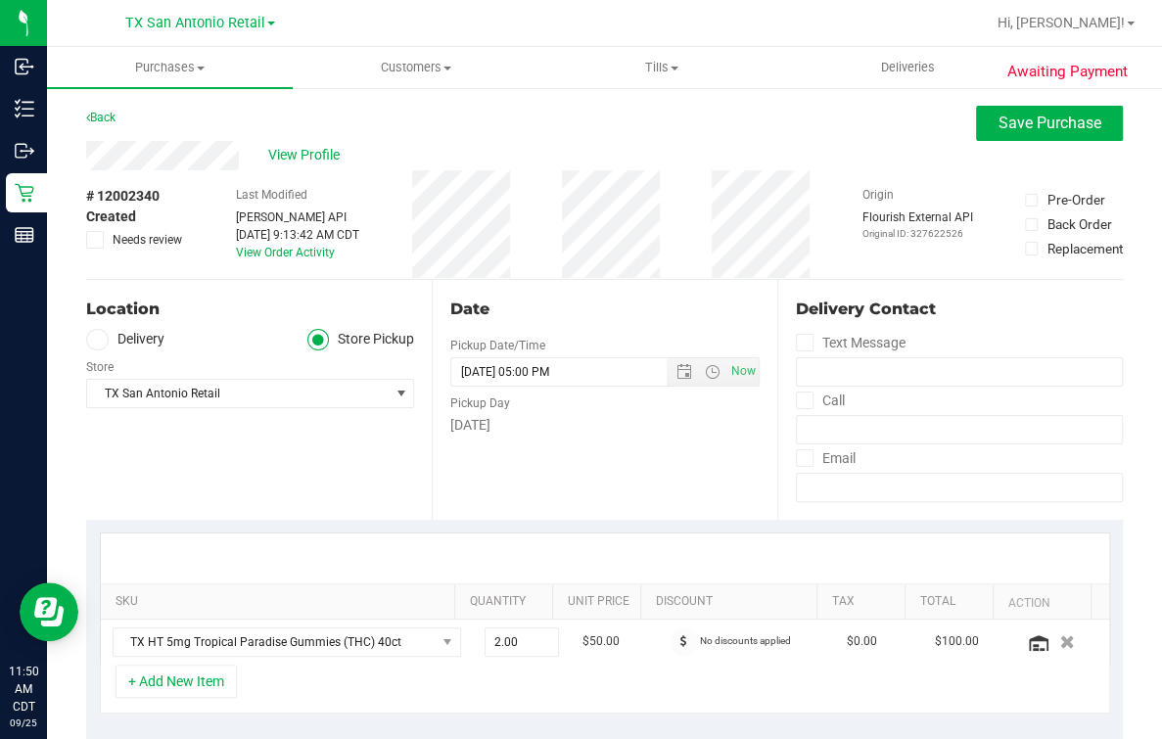
click at [236, 268] on div "Last Modified Jane API Sep 25, 2025 9:13:42 AM CDT View Order Activity" at bounding box center [297, 224] width 123 height 109
click at [606, 300] on div "Date" at bounding box center [604, 309] width 309 height 23
click at [100, 347] on span at bounding box center [97, 340] width 23 height 23
click at [0, 0] on input "Delivery" at bounding box center [0, 0] width 0 height 0
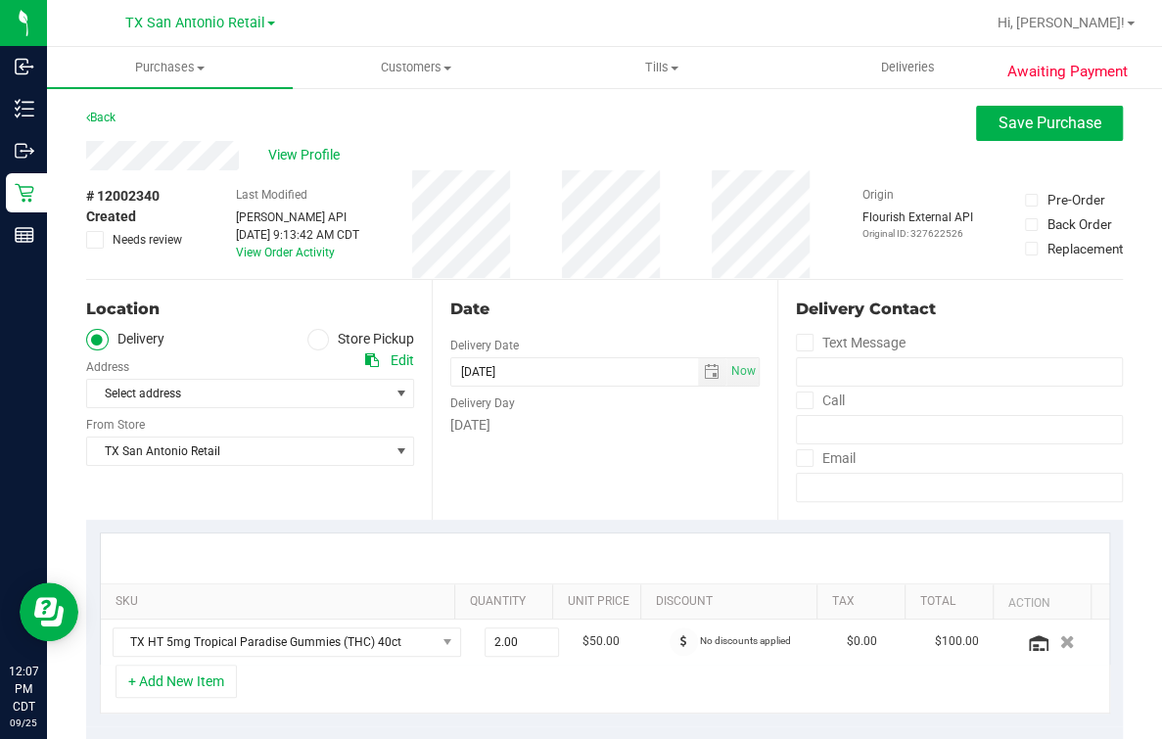
click at [148, 312] on div "Location" at bounding box center [250, 309] width 328 height 23
click at [183, 394] on span "Select address" at bounding box center [230, 393] width 287 height 27
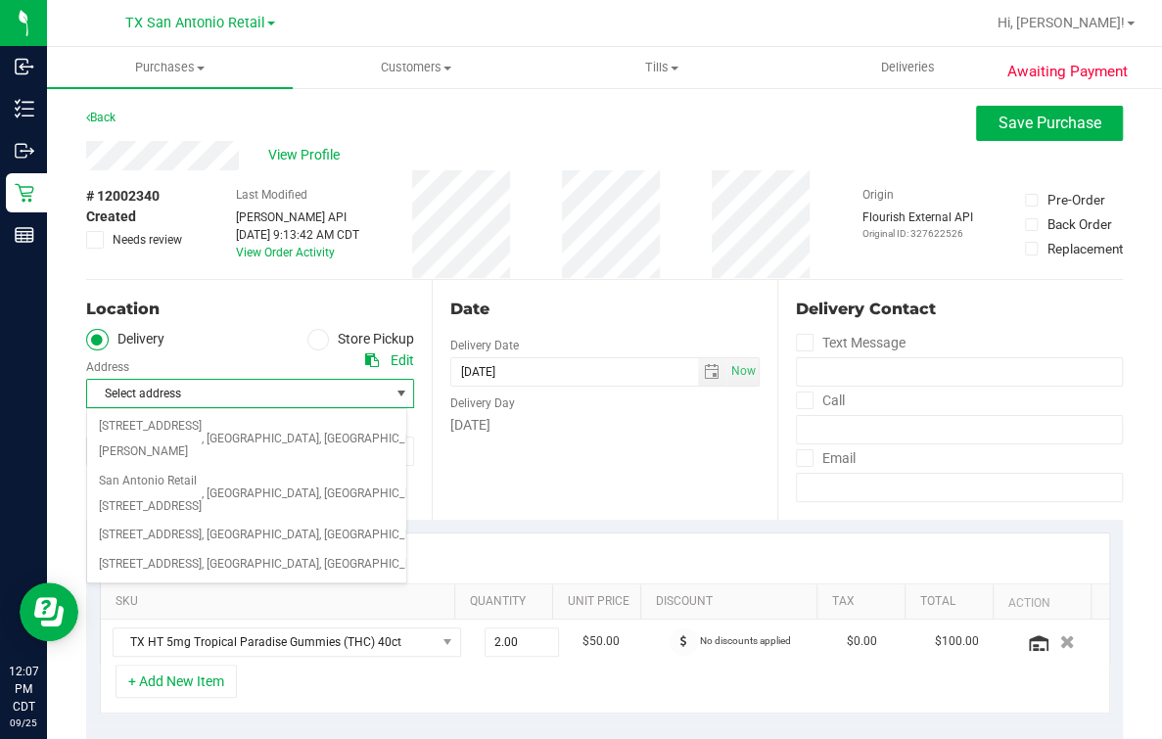
click at [607, 504] on div "Date Delivery Date 09/26/2025 Now 09/26/2025 05:00 PM Now Delivery Day Friday" at bounding box center [605, 400] width 346 height 240
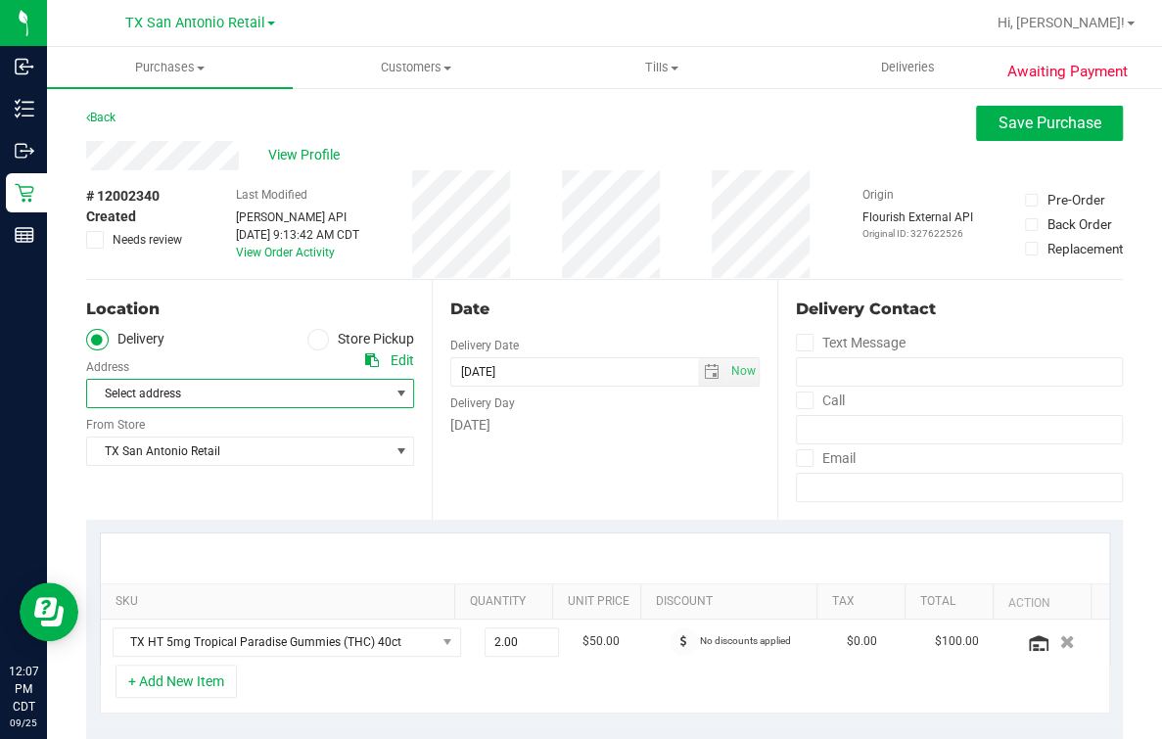
click at [286, 389] on span "Select address" at bounding box center [230, 393] width 287 height 27
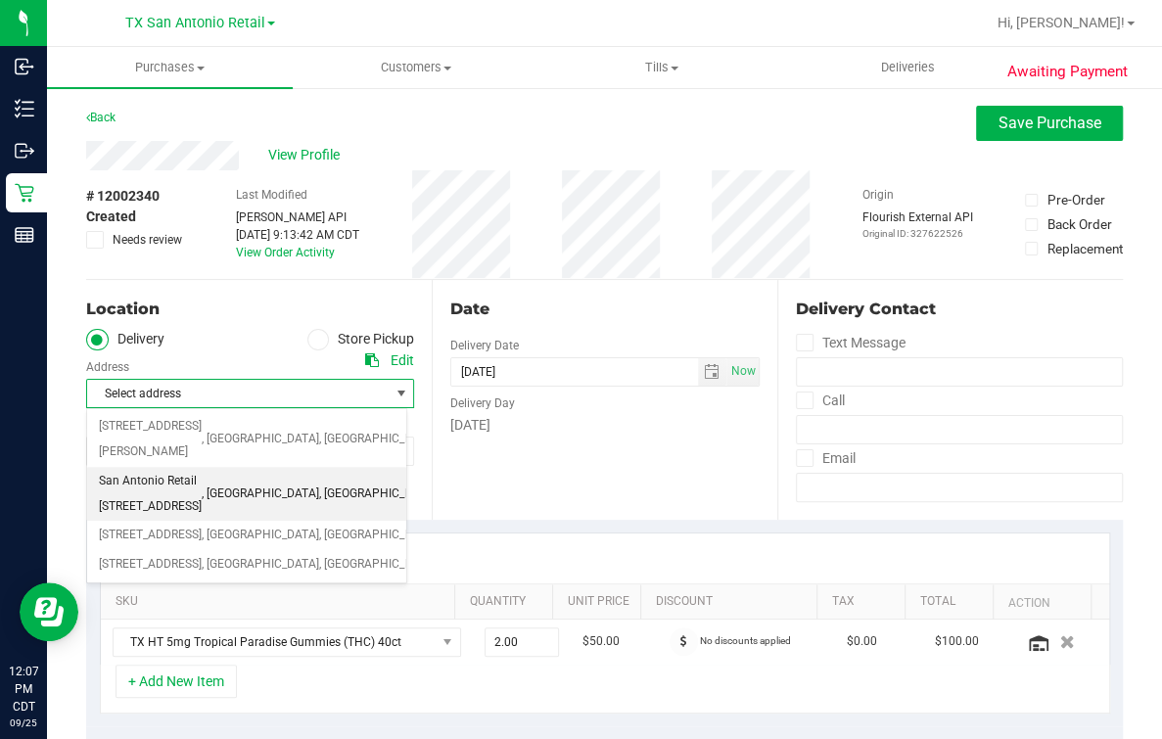
click at [202, 469] on span "San Antonio Retail 18720 Stone Oak PKWY, San Antonio, TX 78258" at bounding box center [150, 494] width 103 height 50
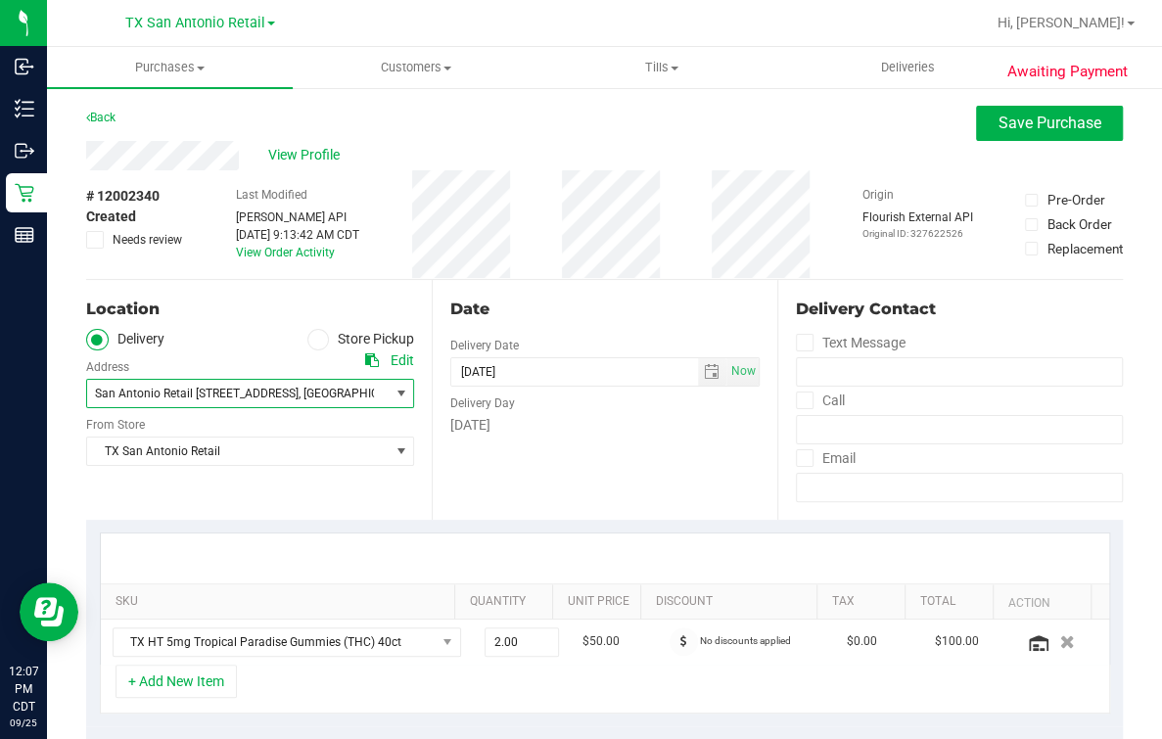
drag, startPoint x: 555, startPoint y: 471, endPoint x: 730, endPoint y: 456, distance: 175.8
click at [557, 471] on div "Date Delivery Date 09/26/2025 Now 09/26/2025 05:00 PM Now Delivery Day Friday" at bounding box center [605, 400] width 346 height 240
click at [756, 470] on div "Date Delivery Date 09/26/2025 Now 09/26/2025 05:00 PM Now Delivery Day Friday" at bounding box center [605, 400] width 346 height 240
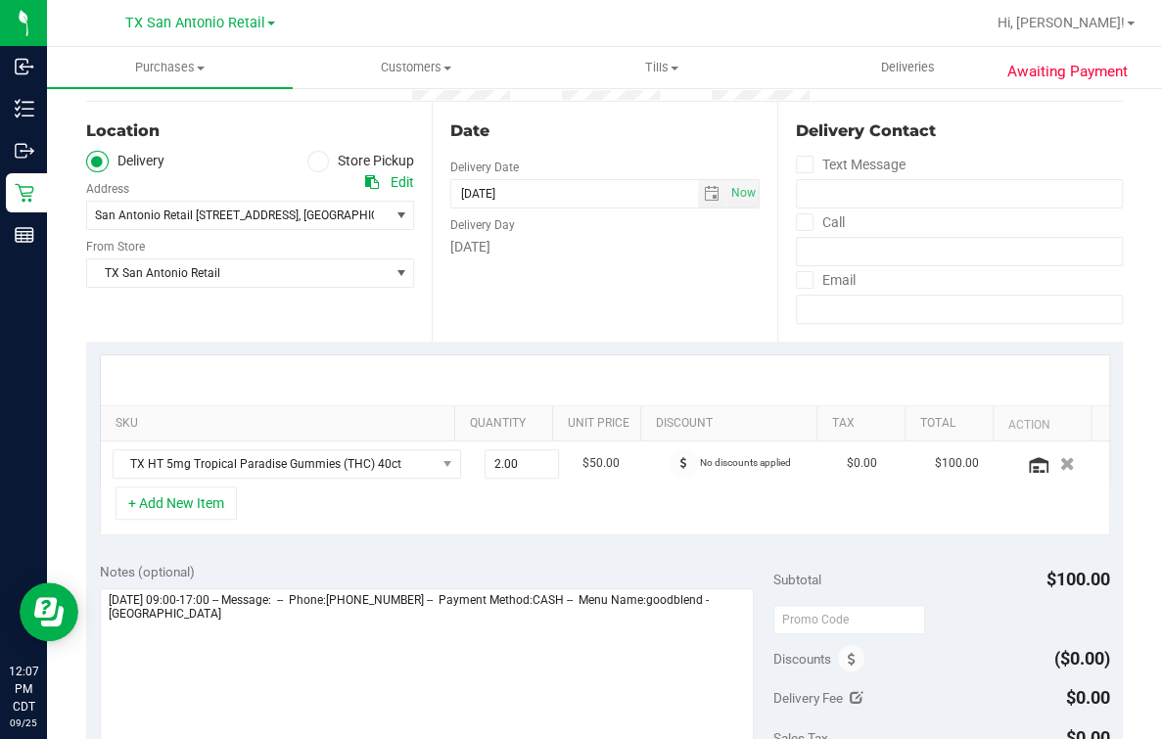
scroll to position [121, 0]
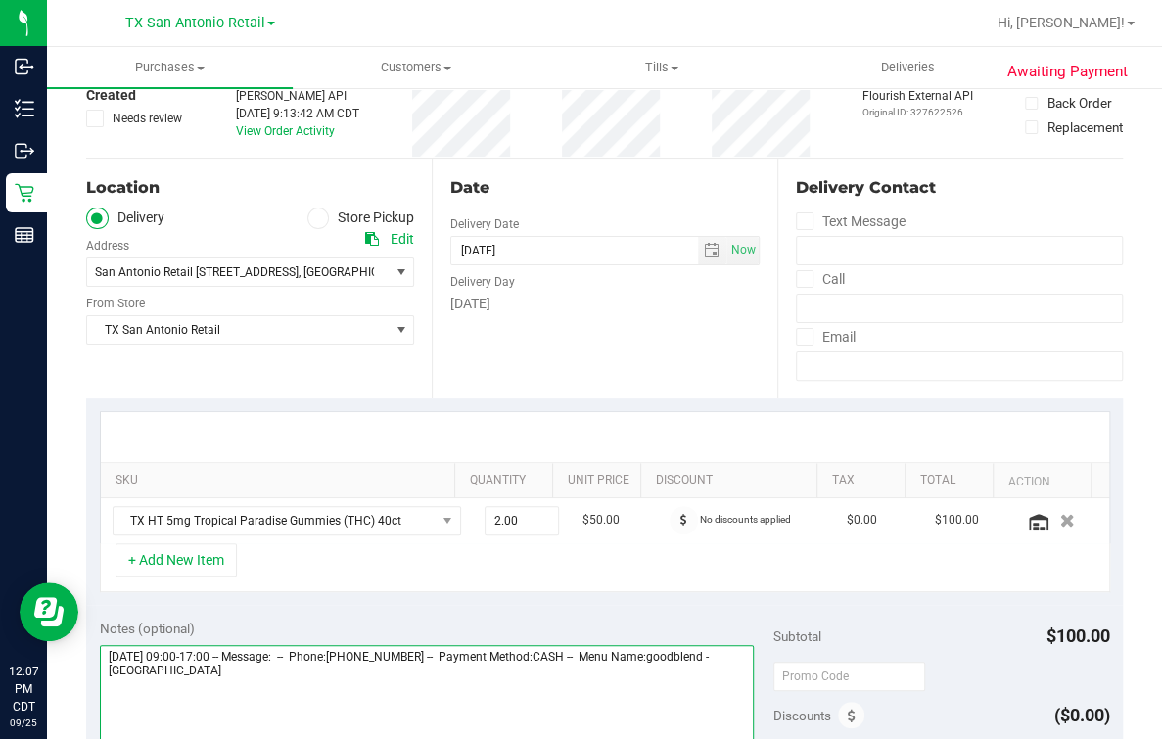
click at [300, 719] on textarea at bounding box center [427, 739] width 654 height 188
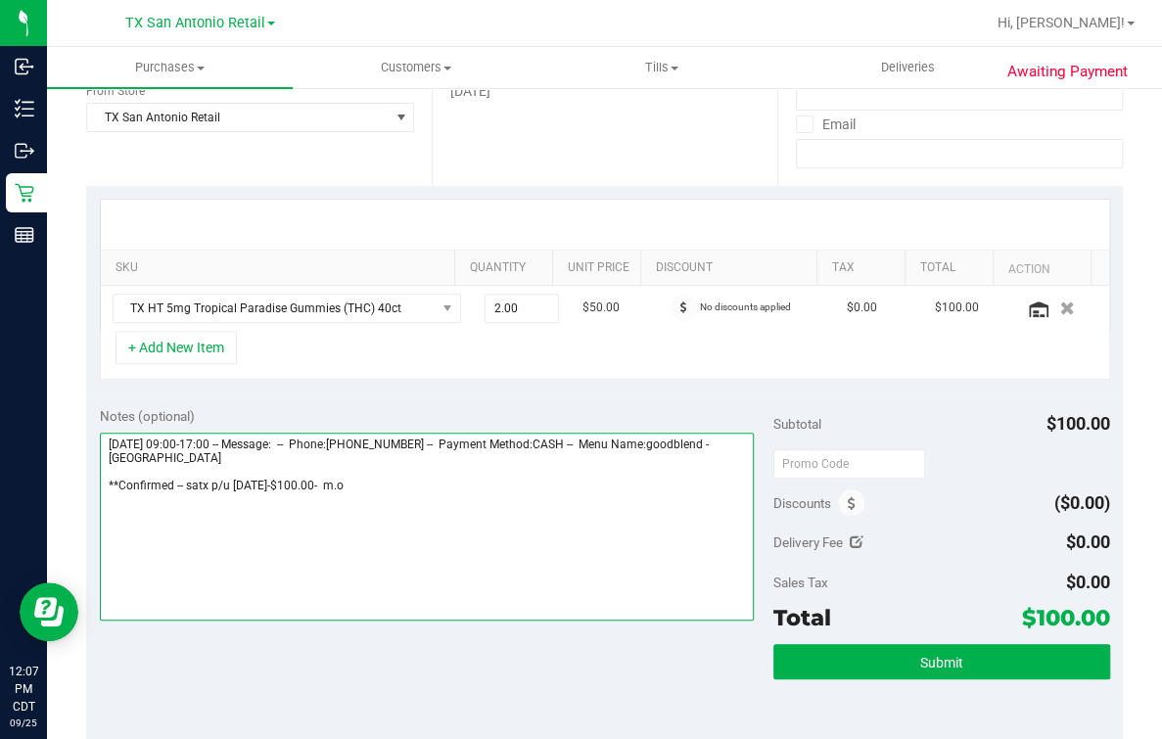
scroll to position [0, 0]
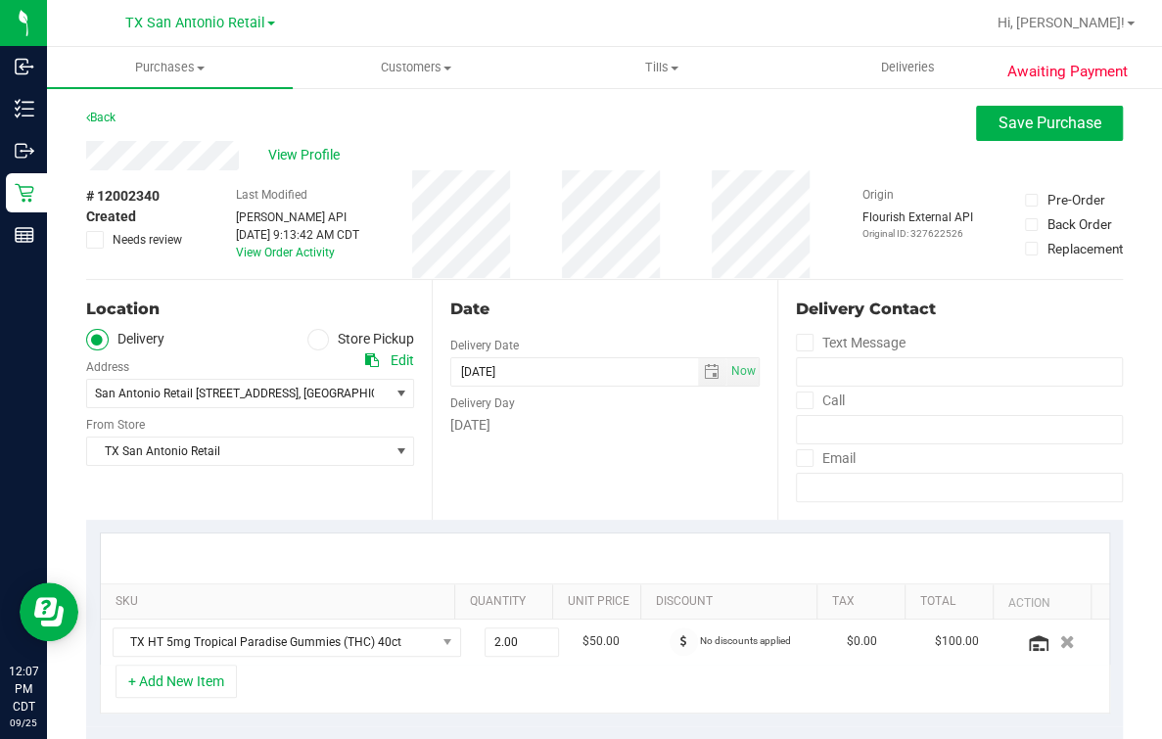
type textarea "Friday 09/26/2025 09:00-17:00 -- Message: -- Phone:8305136230 -- Payment Method…"
click at [796, 142] on div "View Profile" at bounding box center [604, 155] width 1037 height 29
click at [1043, 118] on span "Save Purchase" at bounding box center [1049, 123] width 103 height 19
click at [796, 131] on div "Back Save Purchase" at bounding box center [604, 123] width 1037 height 35
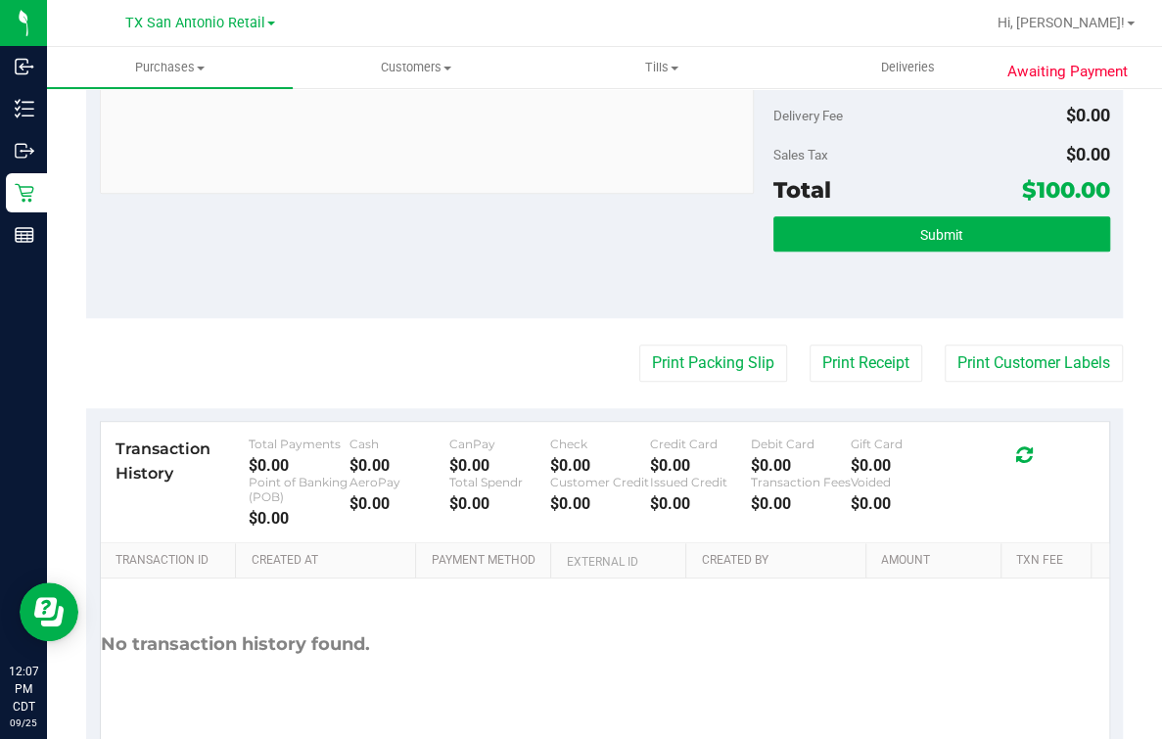
scroll to position [734, 0]
click at [1000, 255] on div "Submit" at bounding box center [941, 259] width 337 height 88
click at [1001, 254] on div "Submit" at bounding box center [941, 259] width 337 height 88
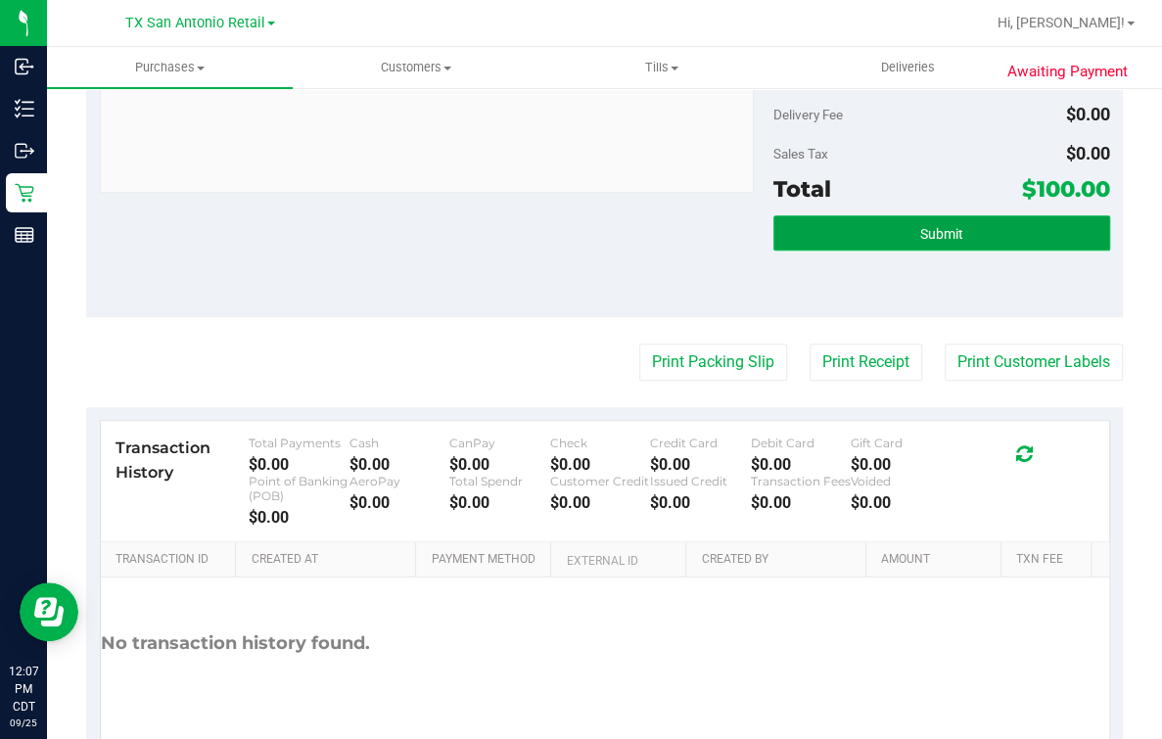
click at [1015, 241] on button "Submit" at bounding box center [941, 232] width 337 height 35
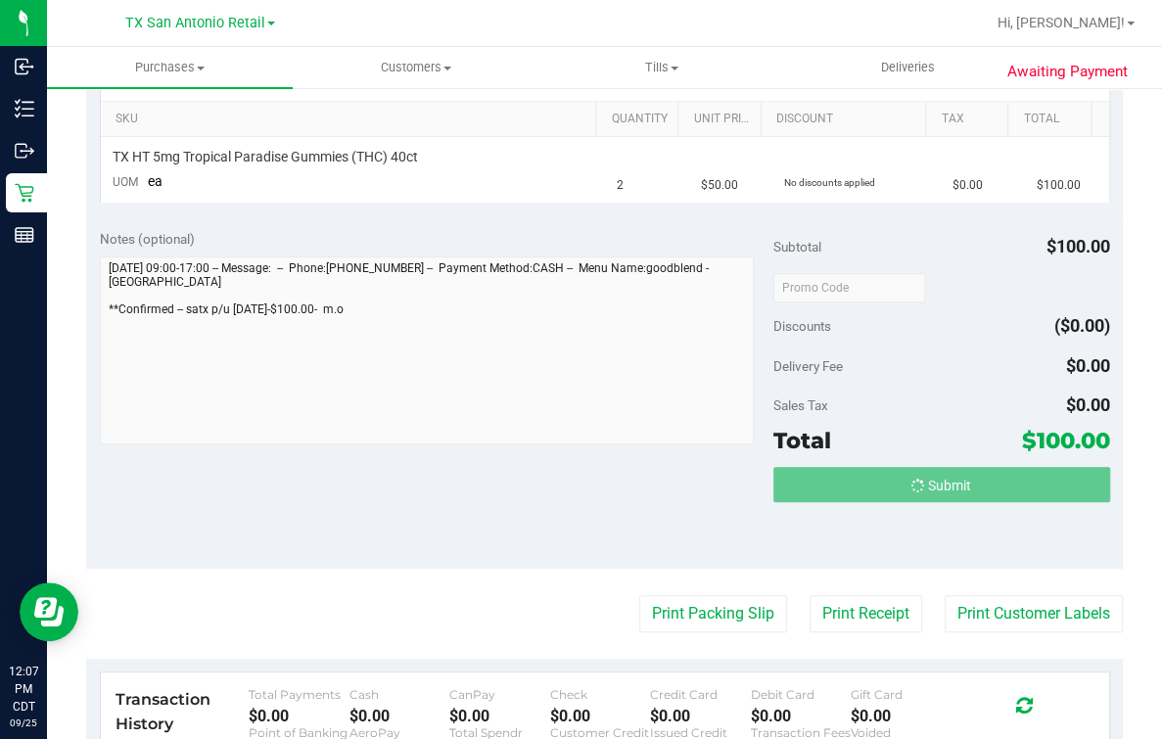
scroll to position [0, 0]
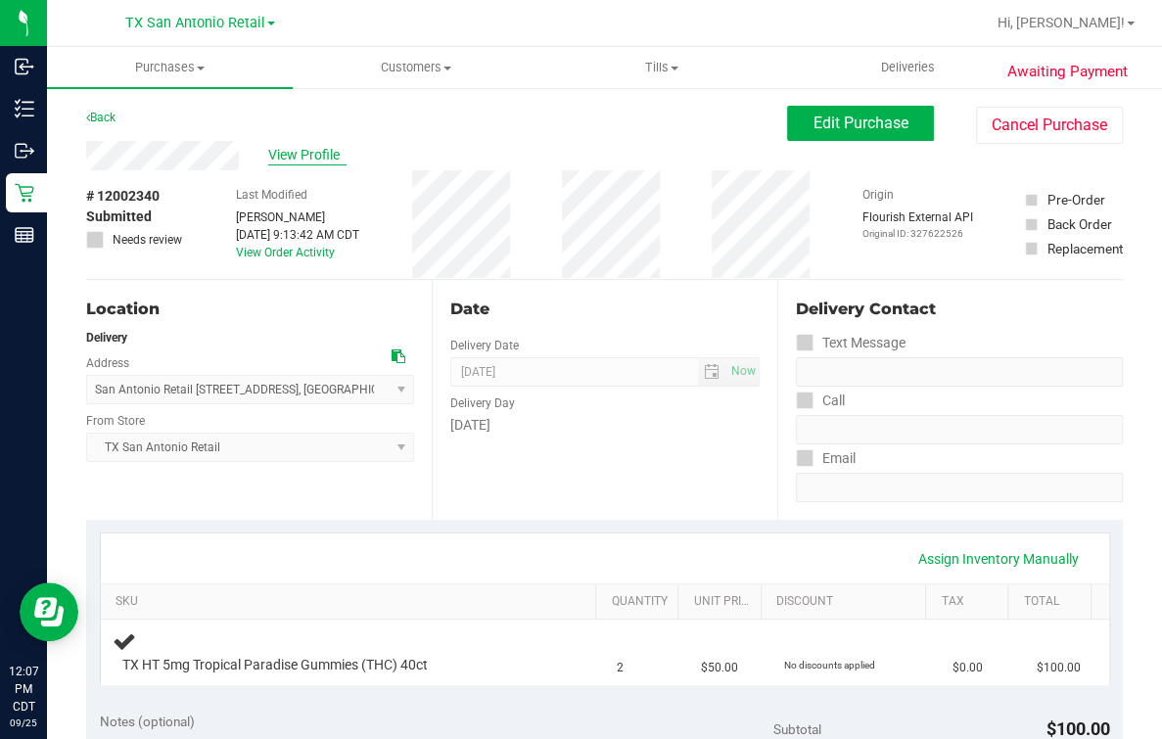
click at [325, 157] on span "View Profile" at bounding box center [307, 155] width 78 height 21
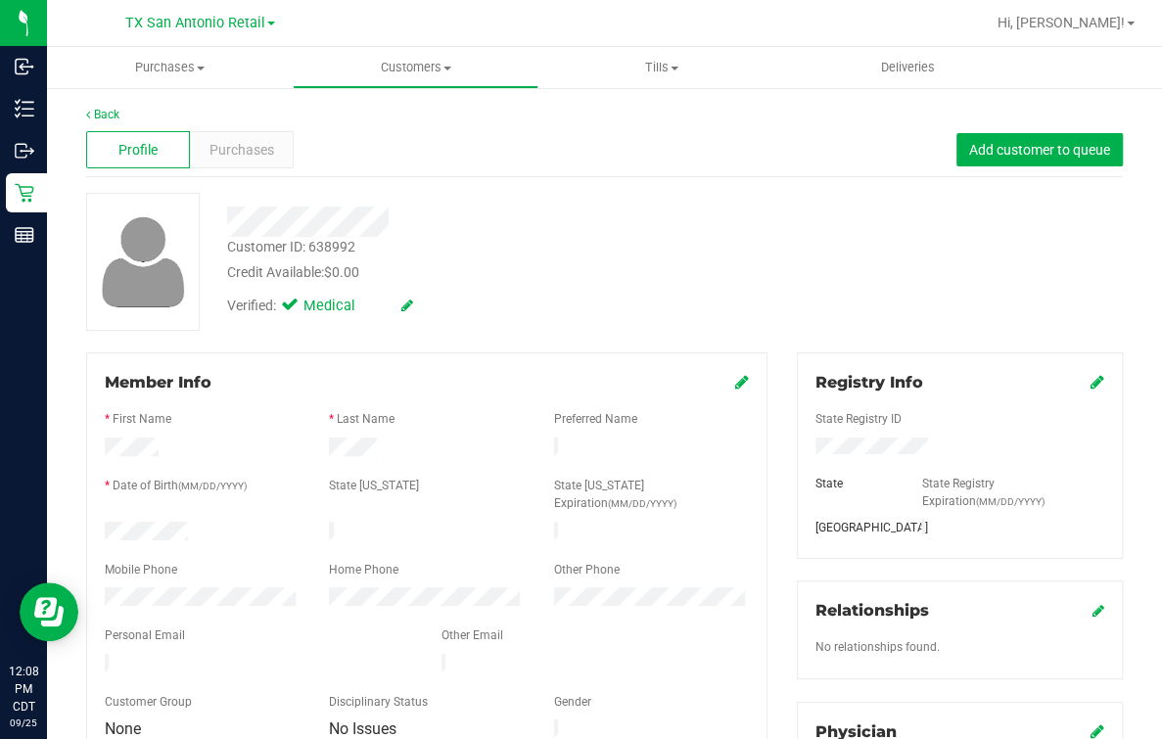
click at [623, 176] on div "Profile Purchases Add customer to queue" at bounding box center [604, 150] width 1037 height 54
click at [105, 111] on link "Back" at bounding box center [102, 115] width 33 height 14
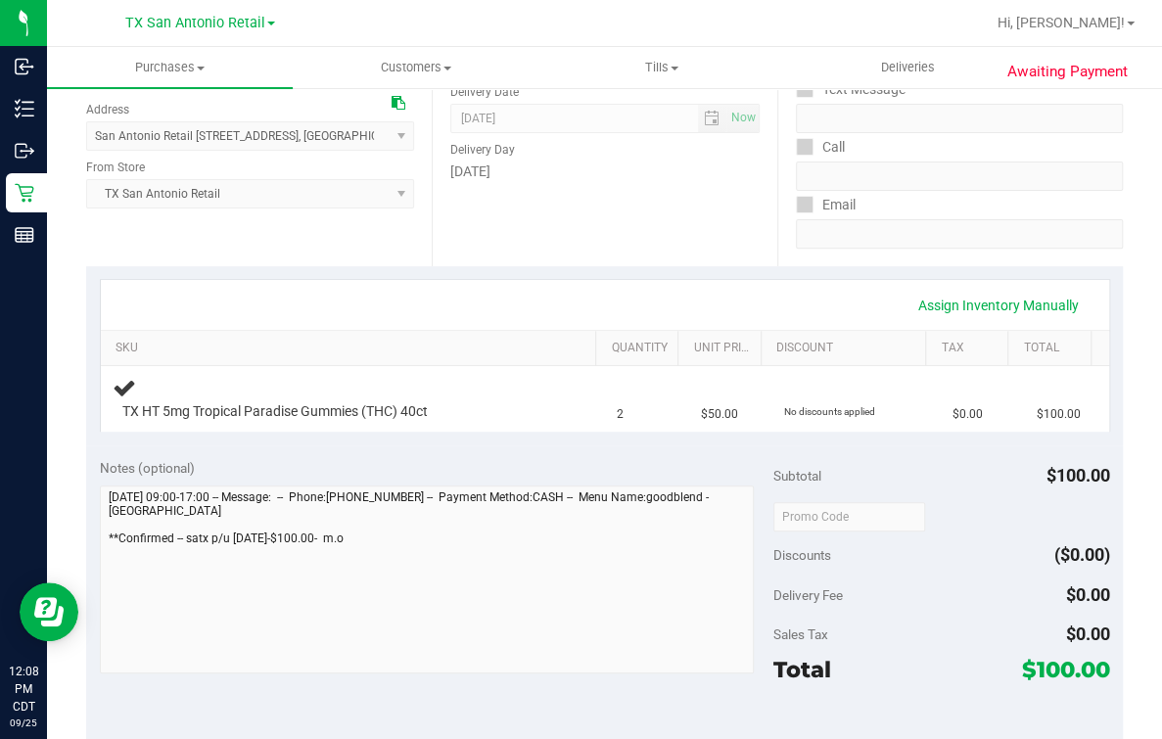
scroll to position [488, 0]
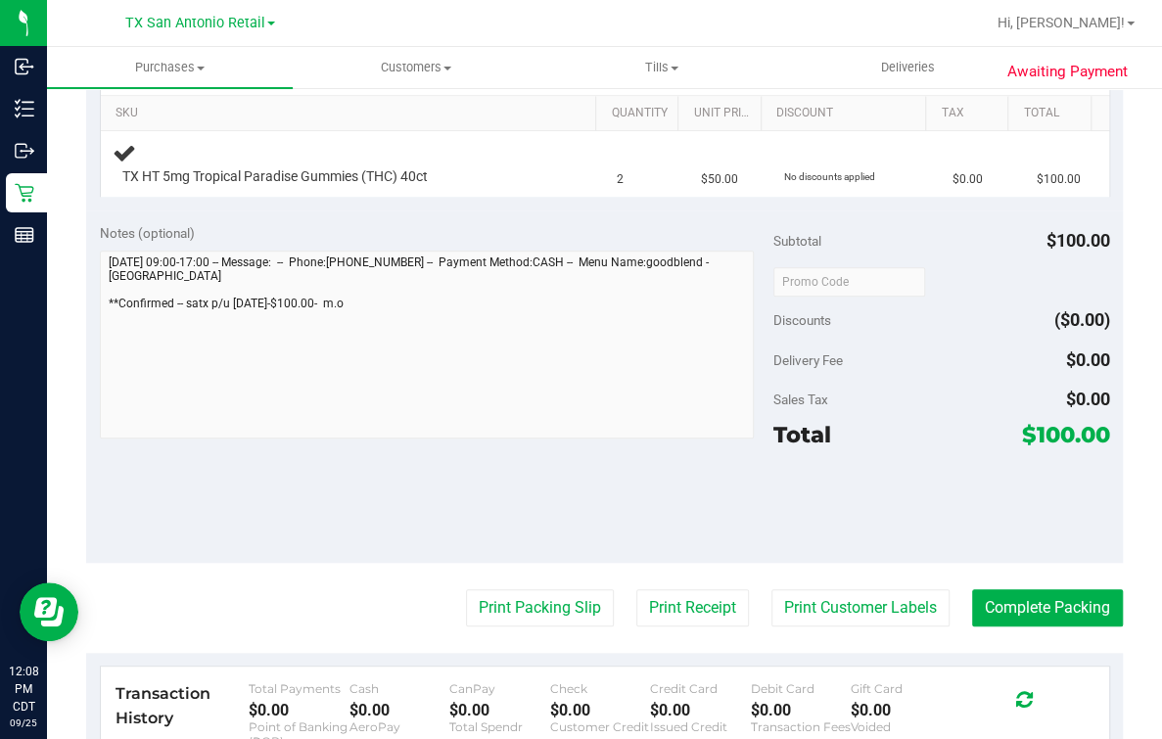
click at [69, 347] on div "Awaiting Payment Back Edit Purchase Cancel Purchase View Profile # 12002340 Sub…" at bounding box center [604, 335] width 1115 height 1475
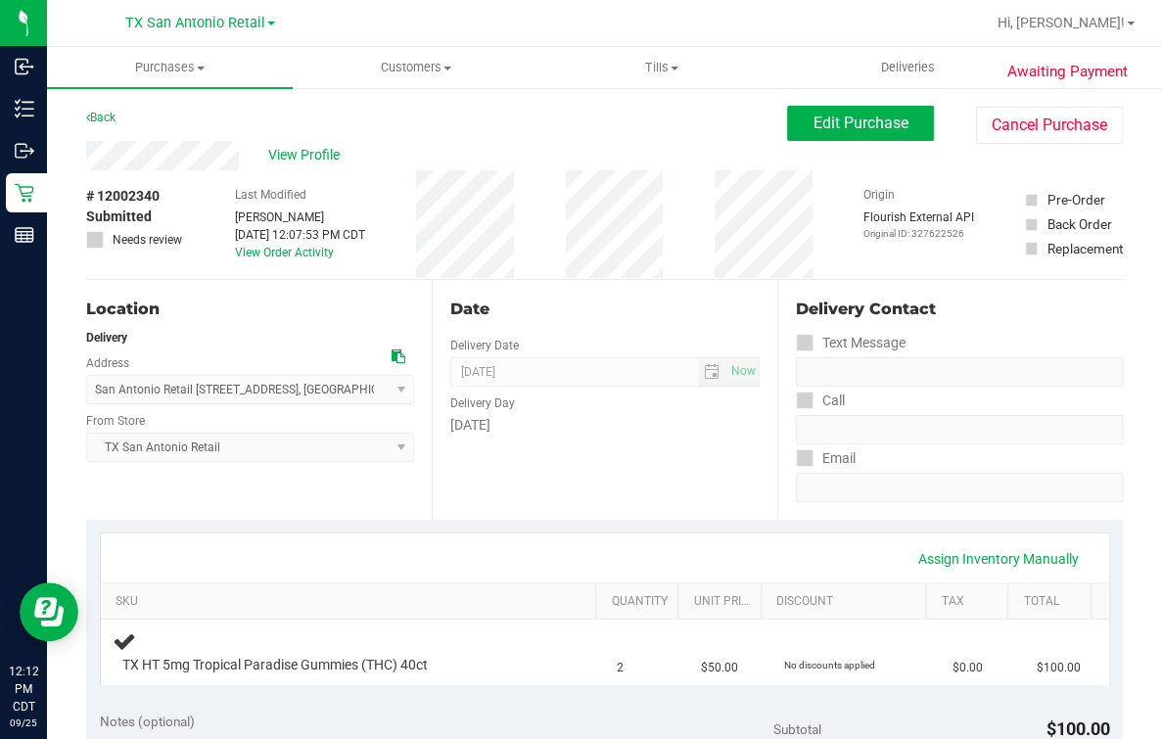
click at [591, 142] on div "View Profile" at bounding box center [436, 155] width 701 height 29
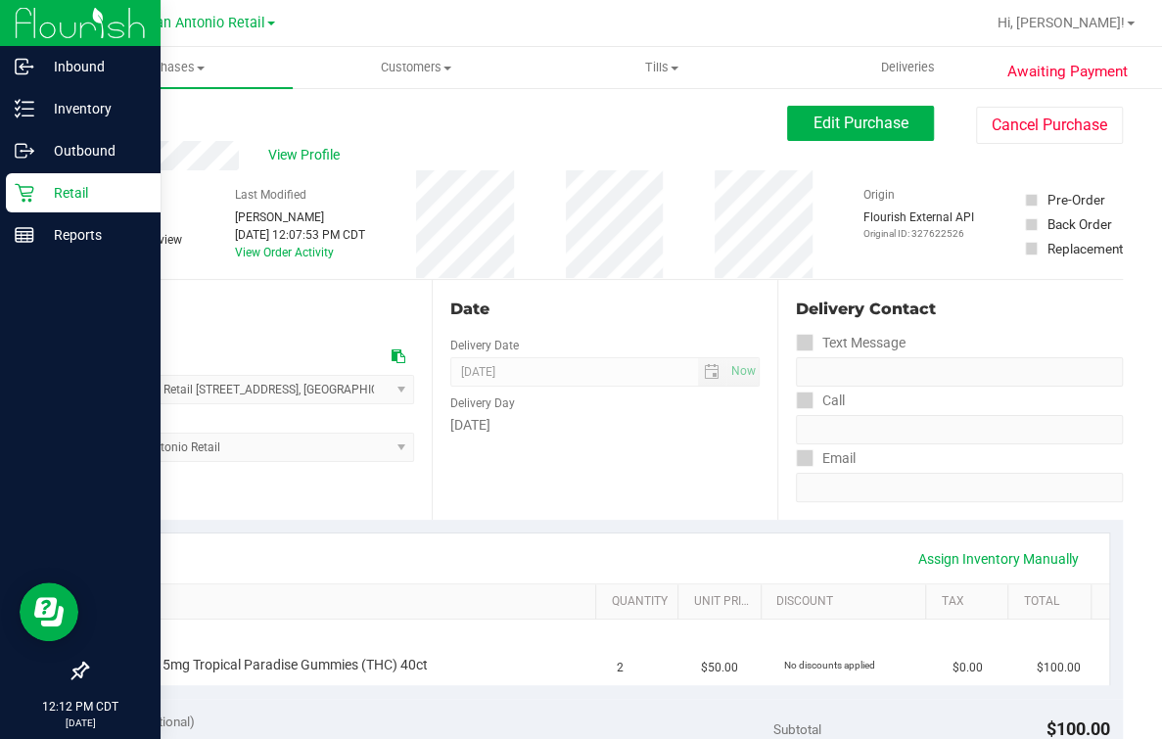
click at [31, 210] on div "Retail" at bounding box center [83, 192] width 155 height 39
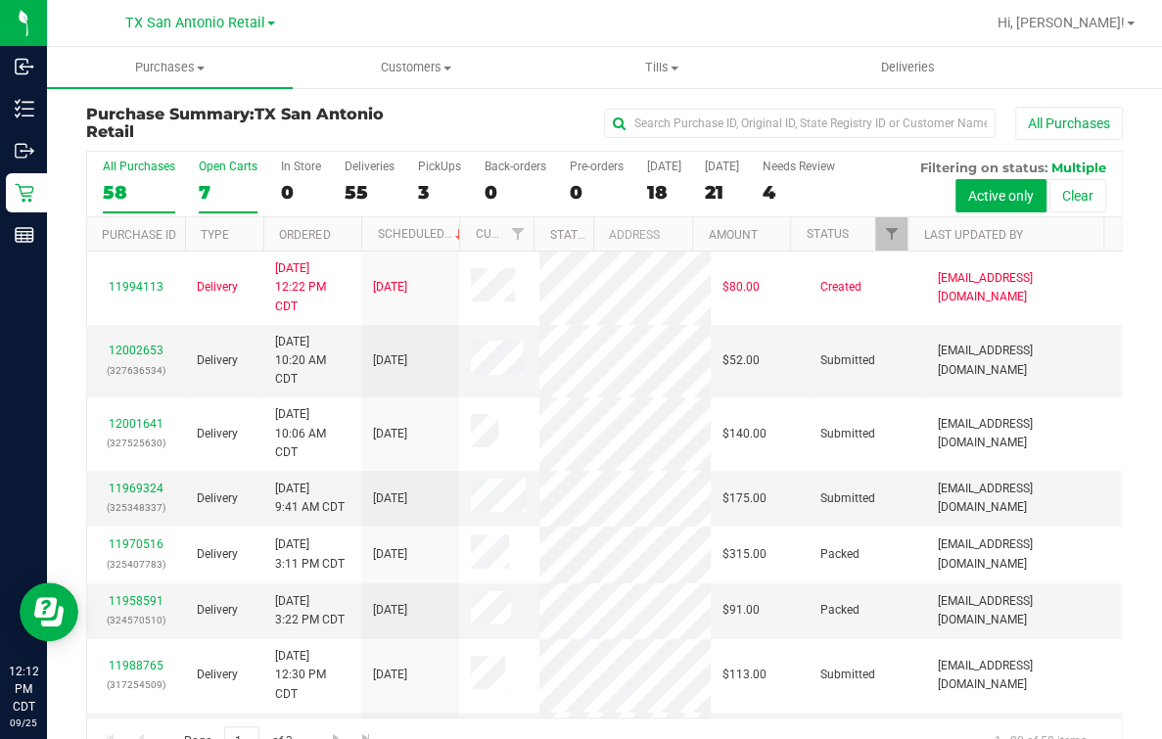
click at [210, 177] on label "Open Carts 7" at bounding box center [228, 187] width 59 height 54
click at [0, 0] on input "Open Carts 7" at bounding box center [0, 0] width 0 height 0
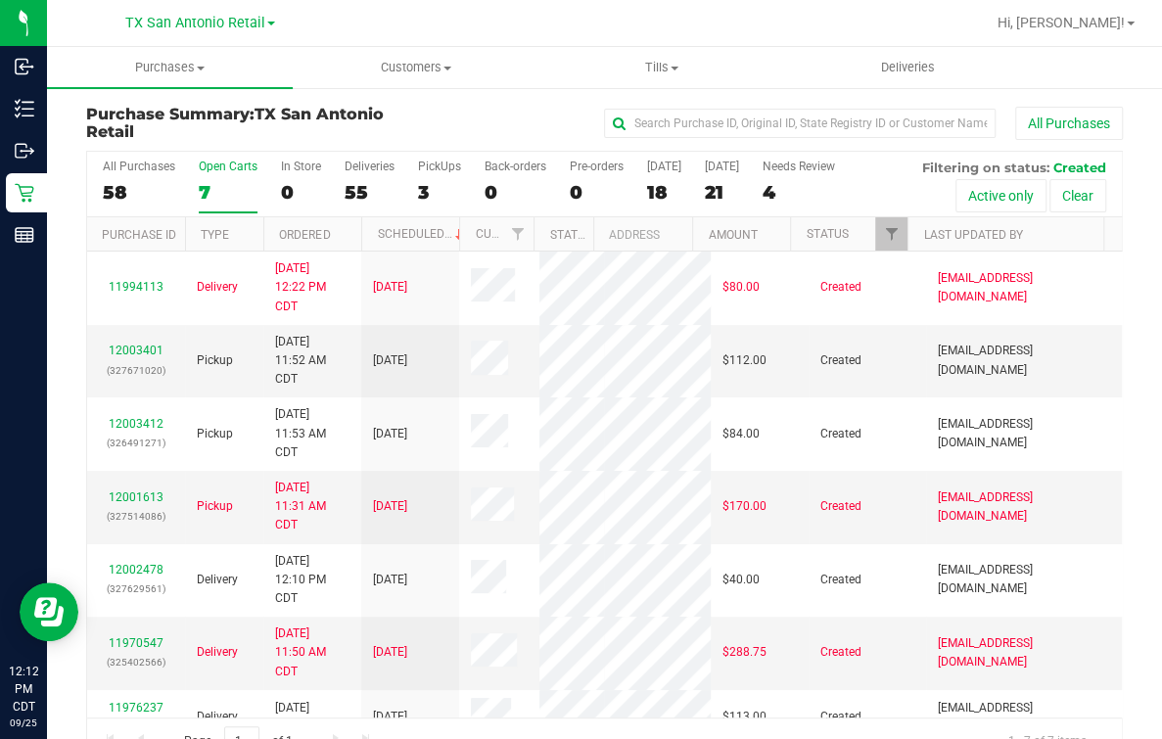
click at [465, 126] on div "All Purchases" at bounding box center [777, 123] width 691 height 33
click at [484, 93] on div "Purchase Summary: TX San Antonio Retail All Purchases All Purchases 58 Open Car…" at bounding box center [604, 435] width 1115 height 699
click at [876, 69] on span "Deliveries" at bounding box center [907, 68] width 107 height 18
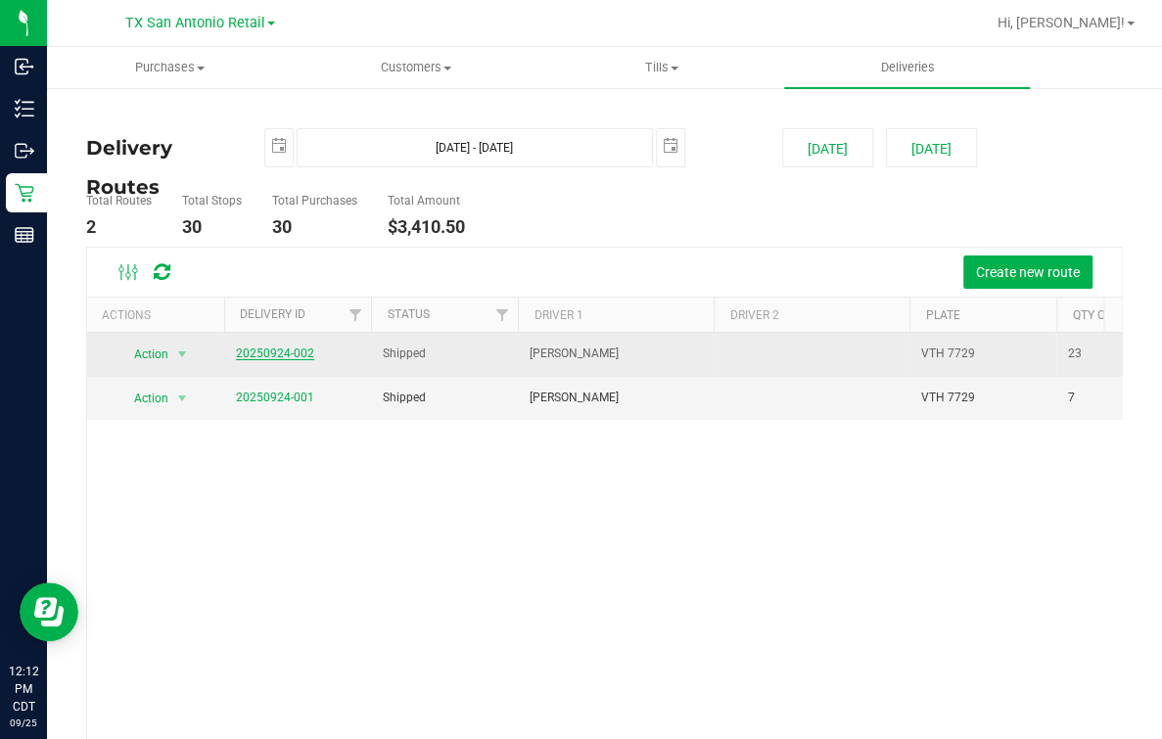
click at [285, 346] on link "20250924-002" at bounding box center [275, 353] width 78 height 14
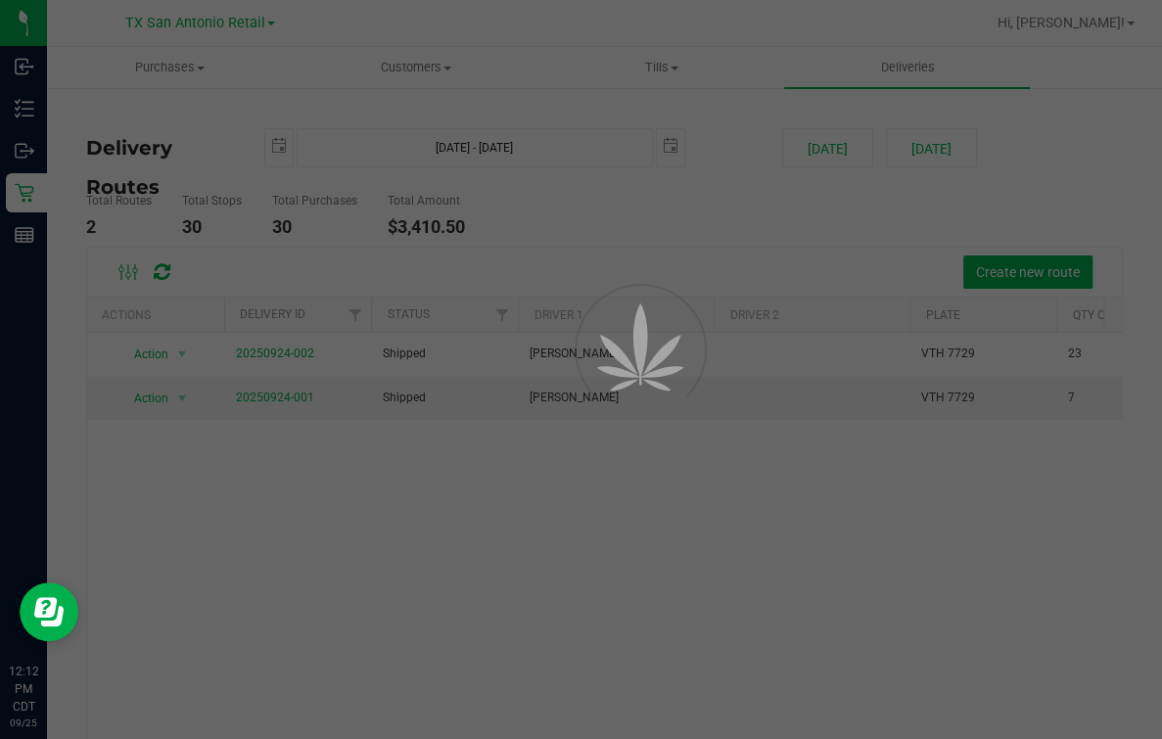
click at [713, 254] on div at bounding box center [581, 369] width 1162 height 739
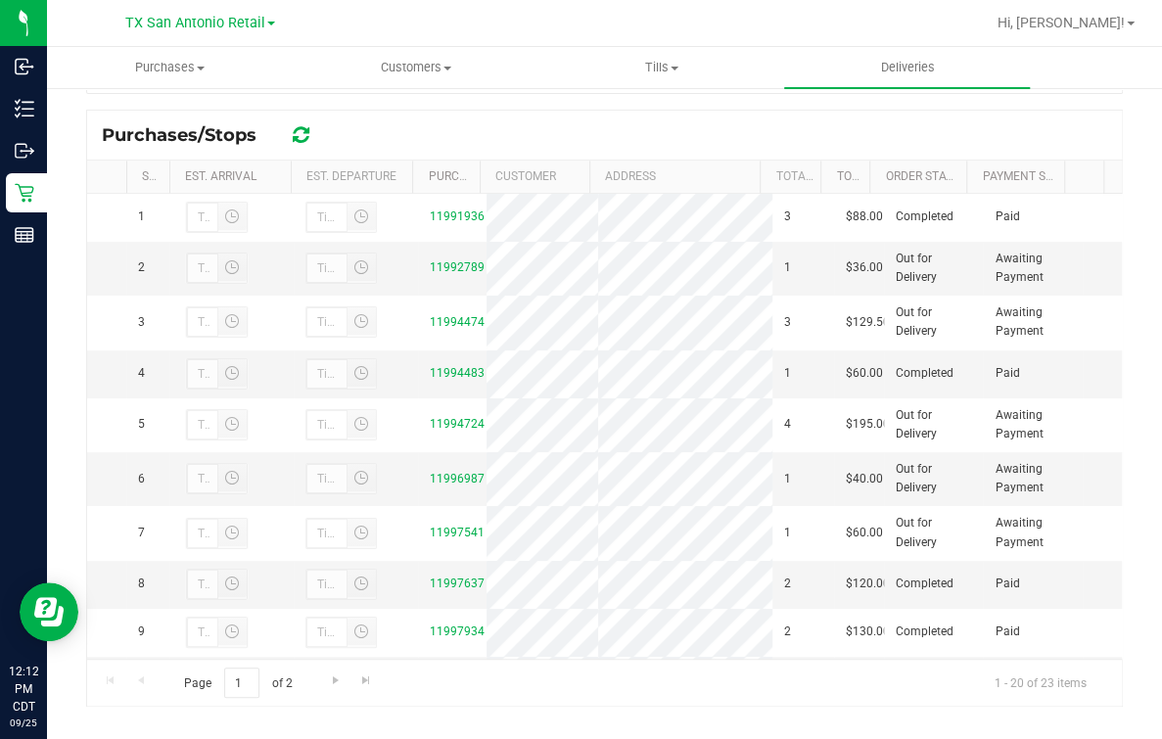
scroll to position [369, 0]
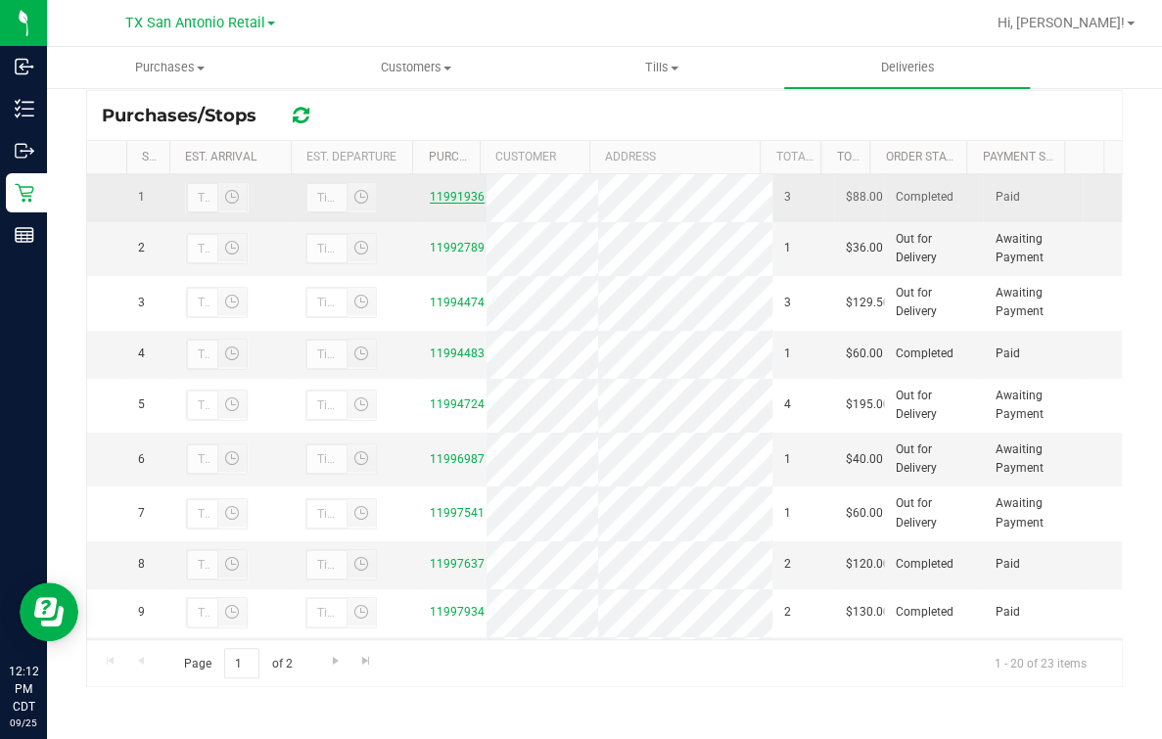
click at [433, 204] on link "11991936" at bounding box center [457, 197] width 55 height 14
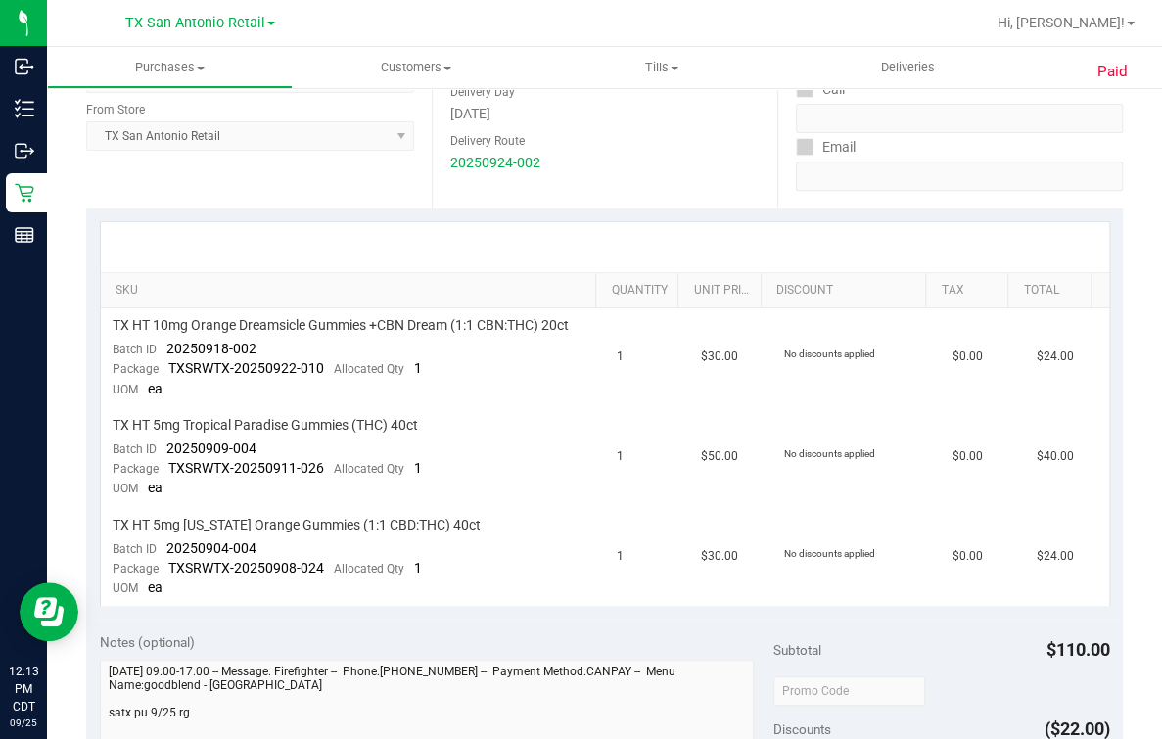
scroll to position [313, 0]
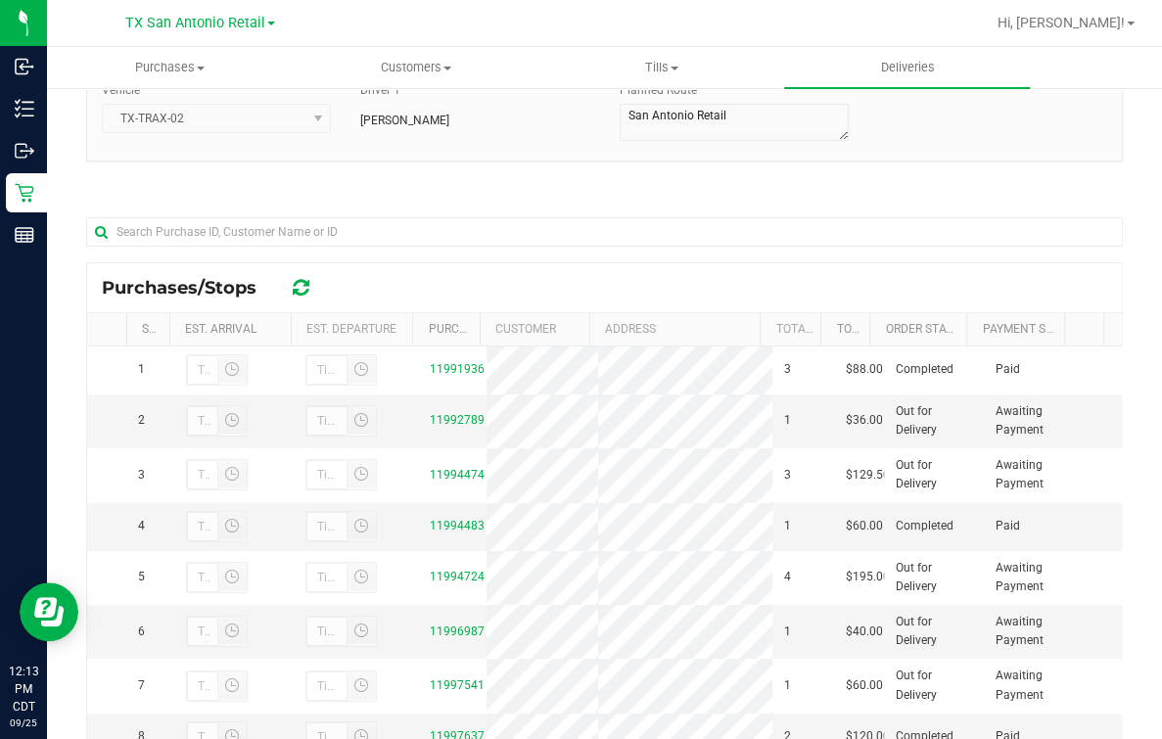
scroll to position [367, 0]
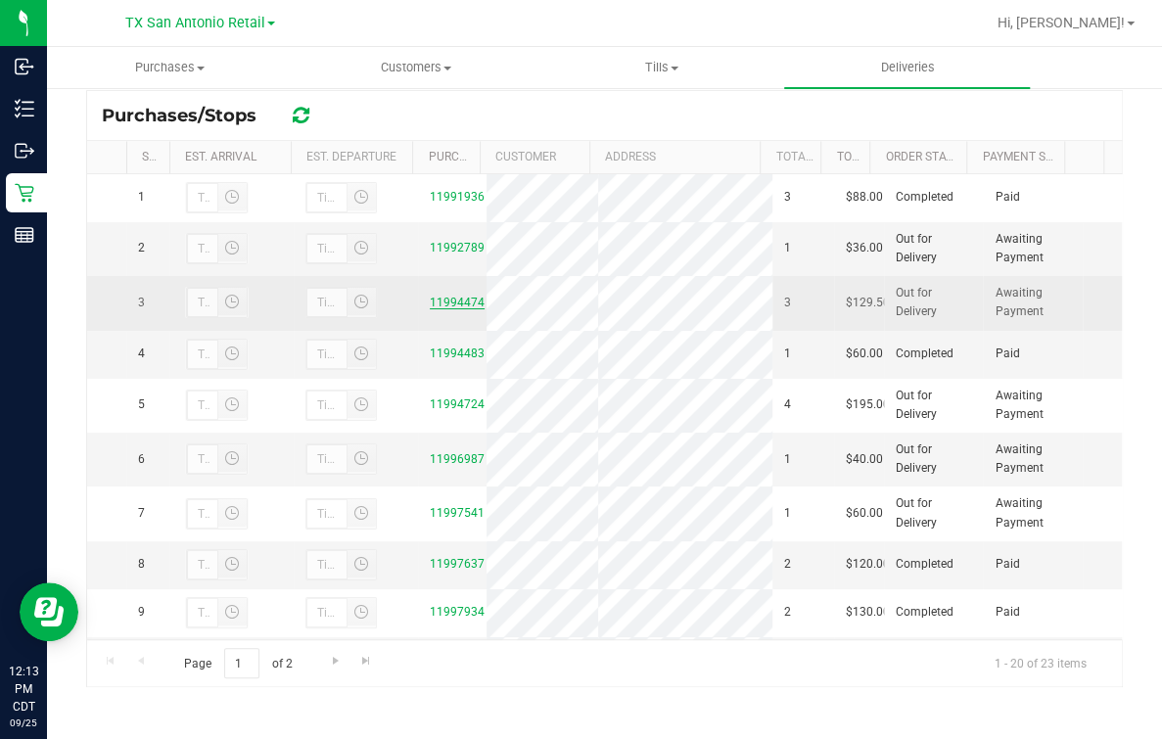
click at [443, 309] on link "11994474" at bounding box center [457, 303] width 55 height 14
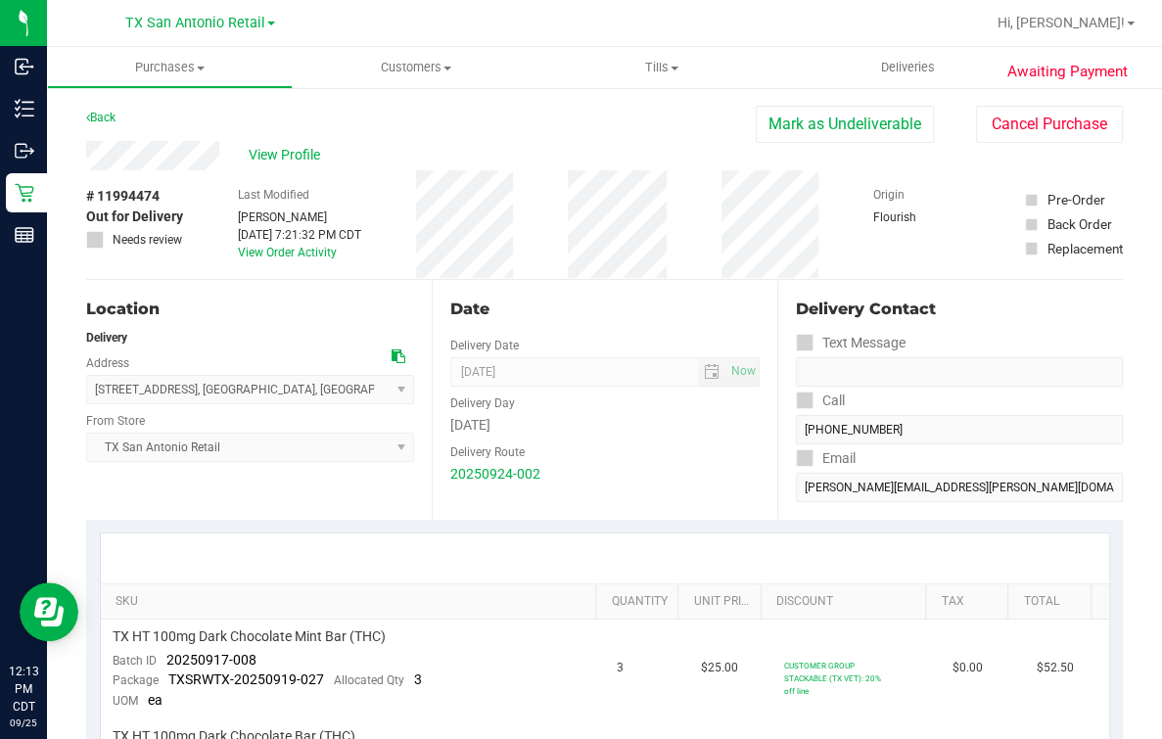
click at [293, 130] on div "Back Mark as Undeliverable Cancel Purchase" at bounding box center [604, 123] width 1037 height 35
click at [293, 152] on span "View Profile" at bounding box center [288, 155] width 78 height 21
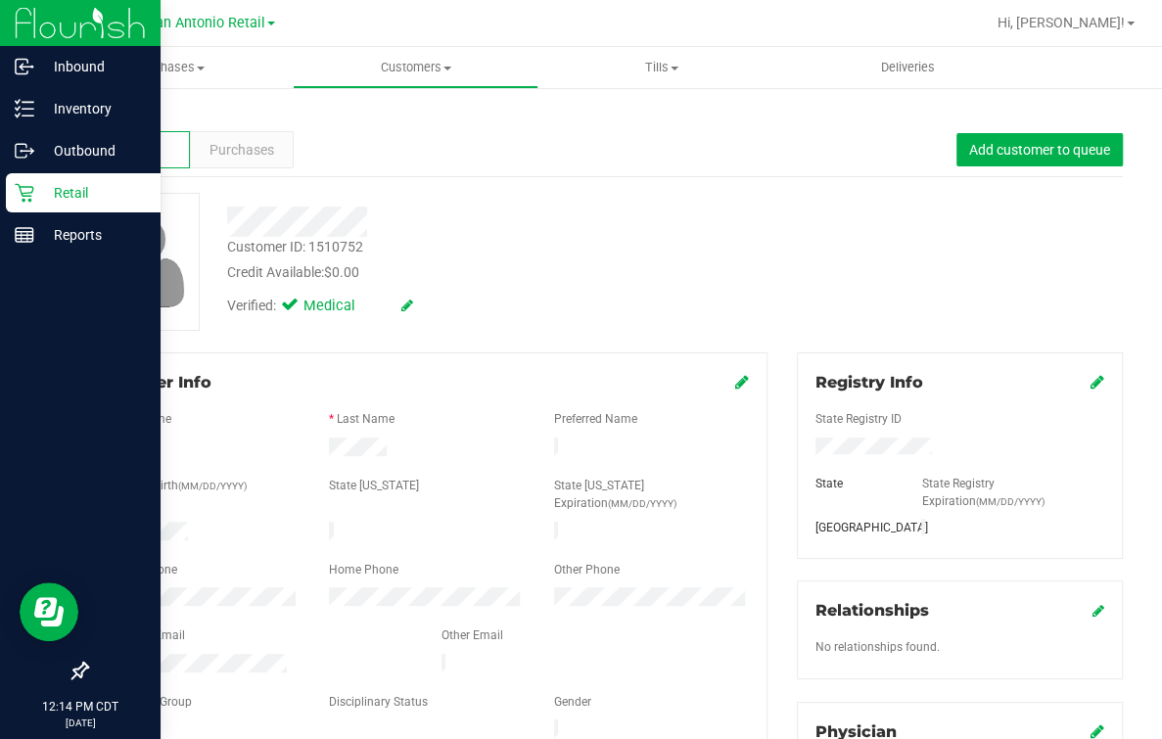
click at [39, 183] on p "Retail" at bounding box center [92, 192] width 117 height 23
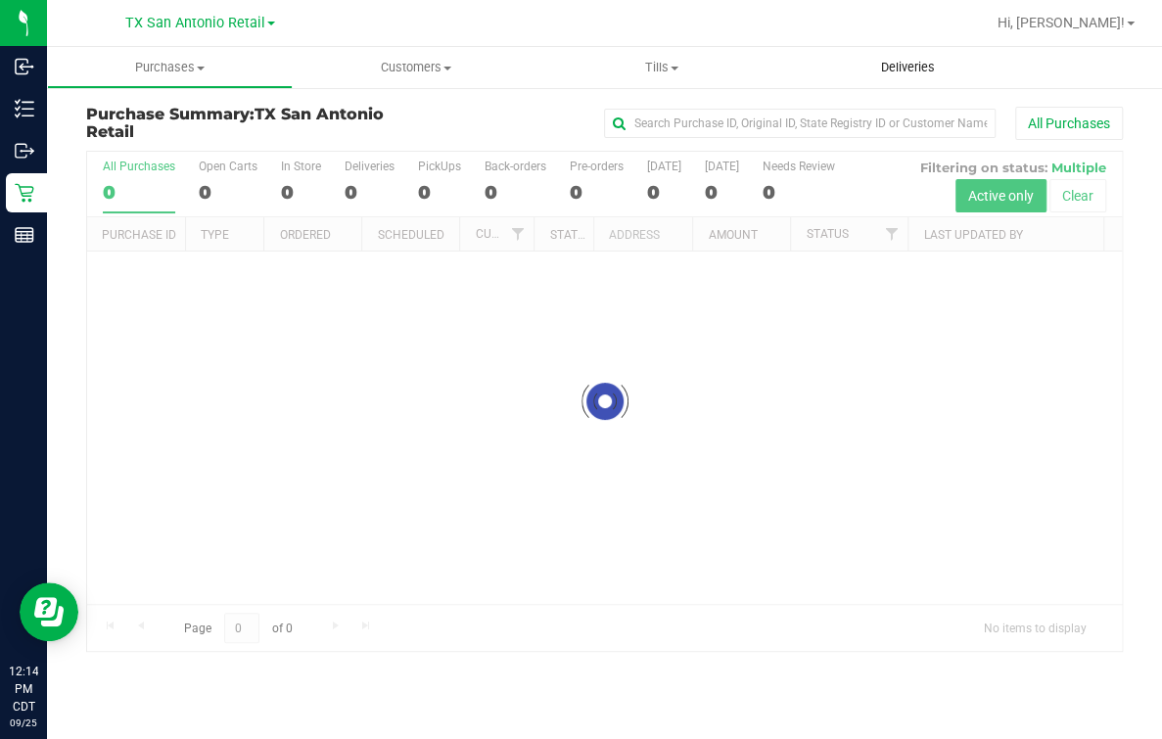
click at [918, 69] on span "Deliveries" at bounding box center [907, 68] width 107 height 18
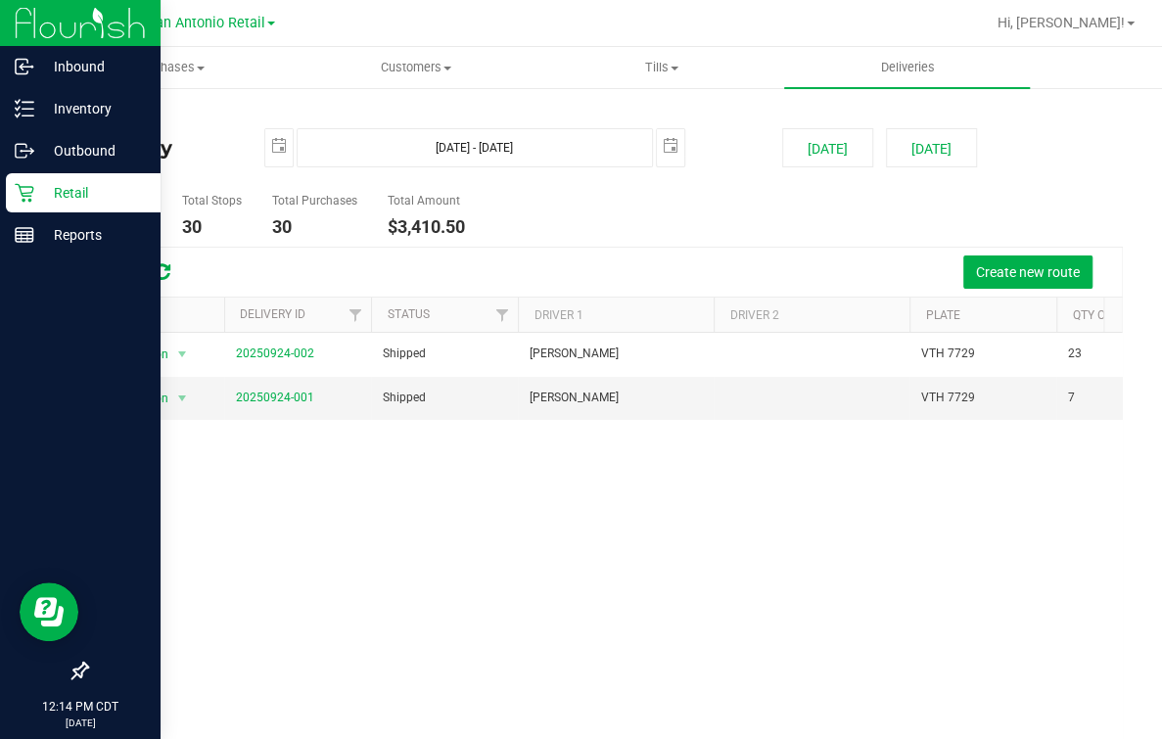
click at [41, 196] on p "Retail" at bounding box center [92, 192] width 117 height 23
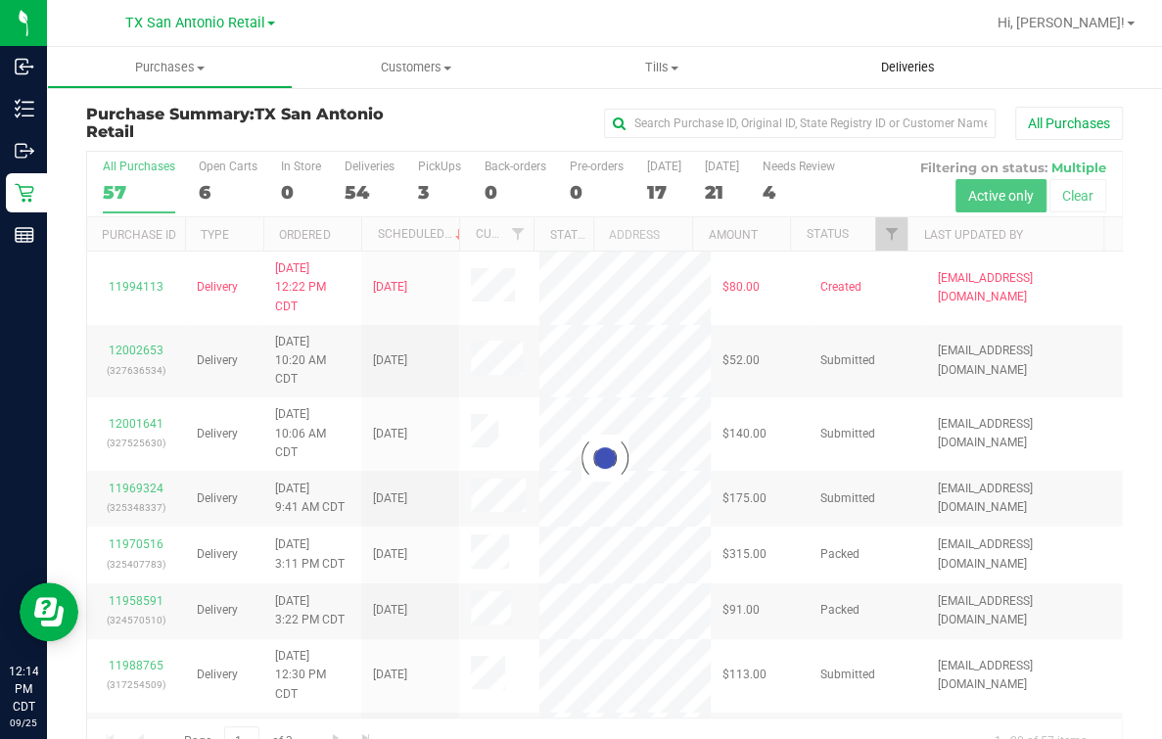
click at [860, 74] on span "Deliveries" at bounding box center [907, 68] width 107 height 18
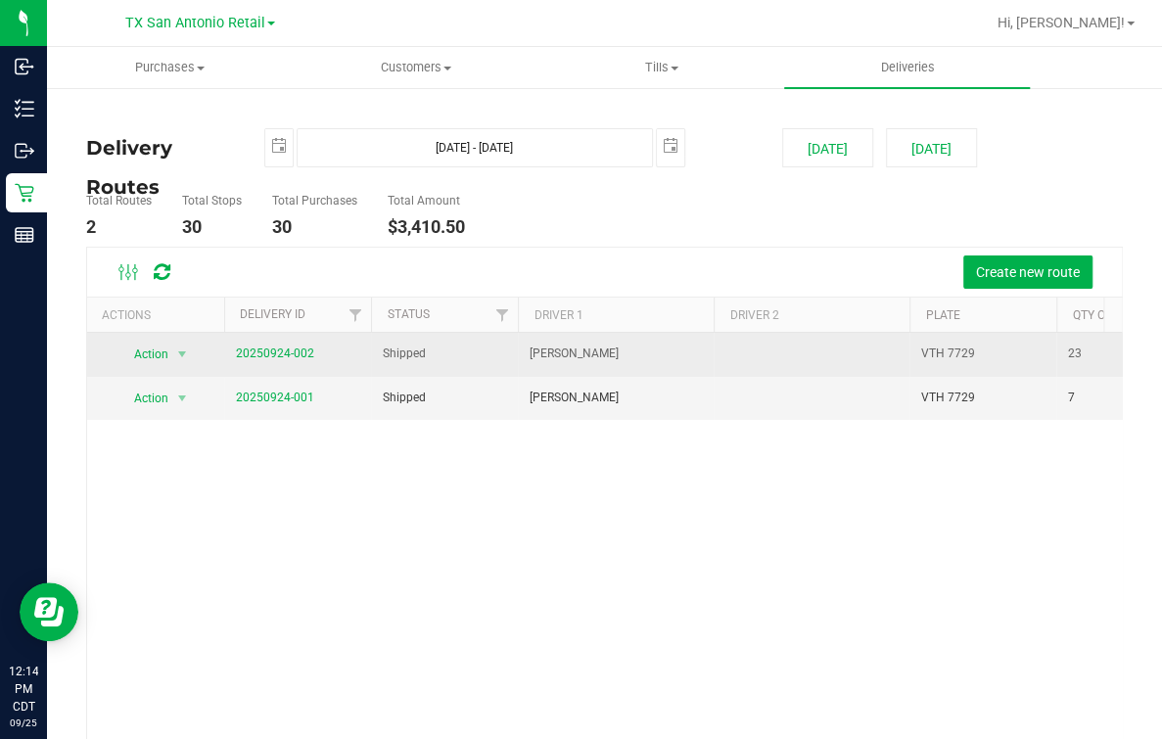
click at [246, 345] on span "20250924-002" at bounding box center [275, 354] width 78 height 19
click at [246, 352] on link "20250924-002" at bounding box center [275, 353] width 78 height 14
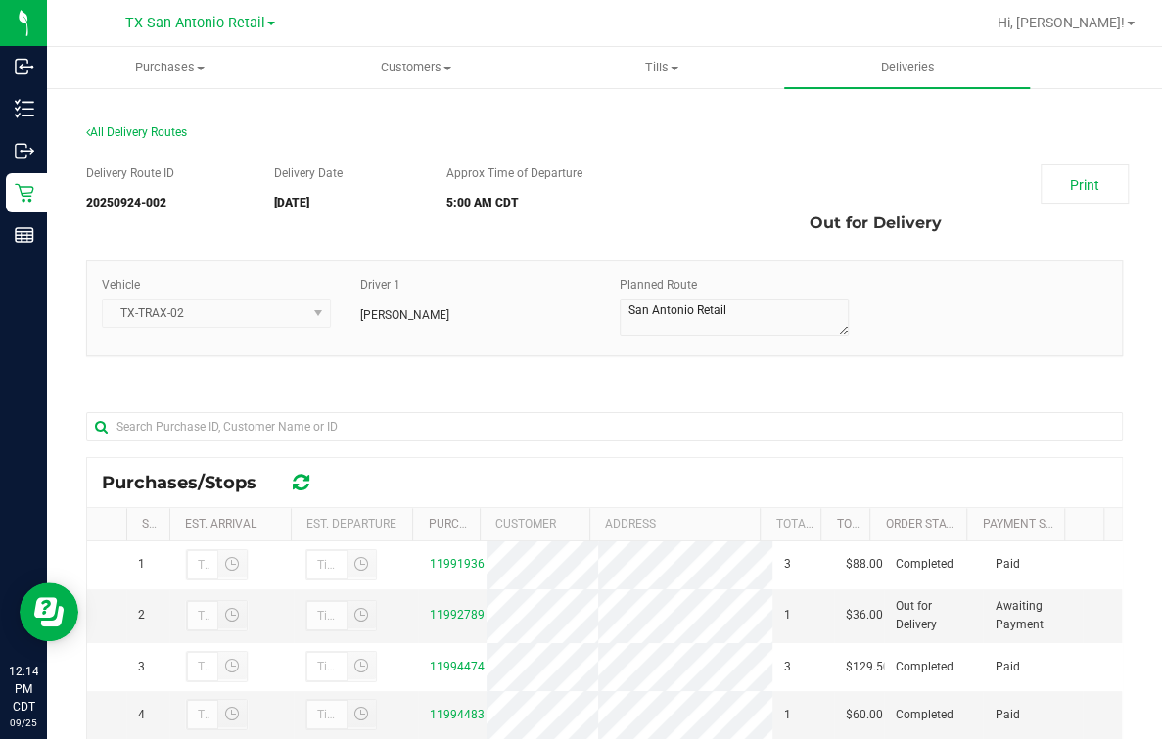
click at [717, 292] on div "Planned Route" at bounding box center [734, 308] width 258 height 65
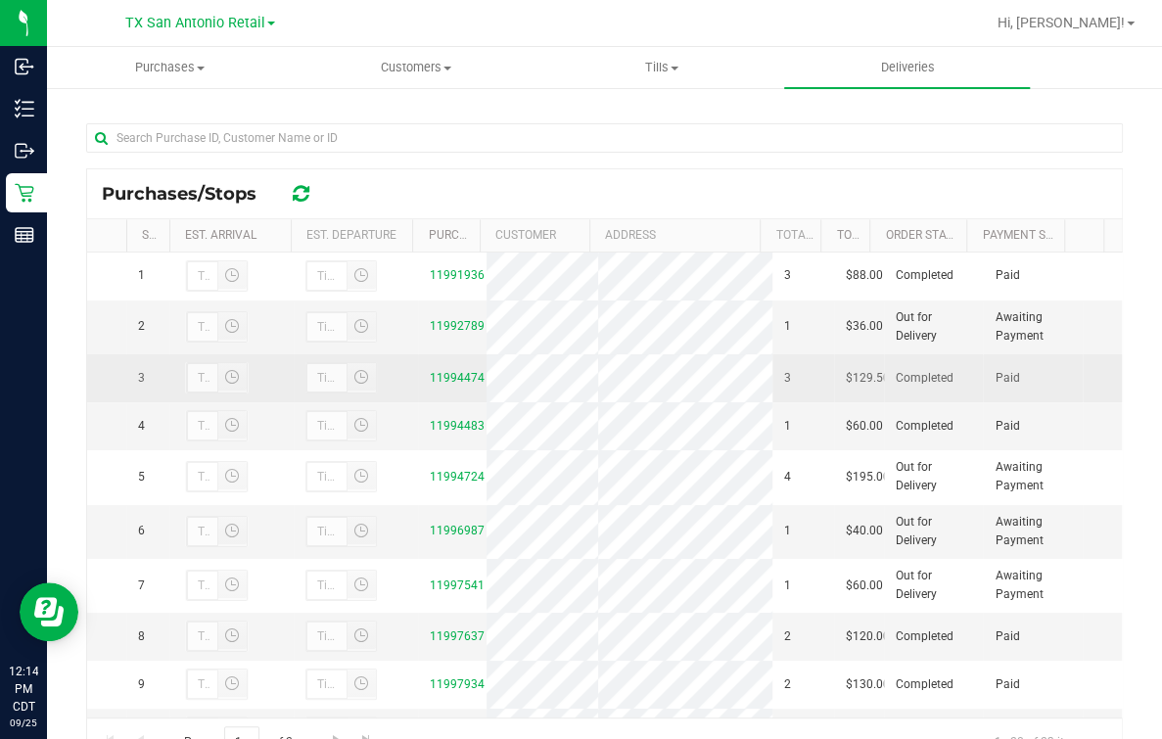
scroll to position [247, 0]
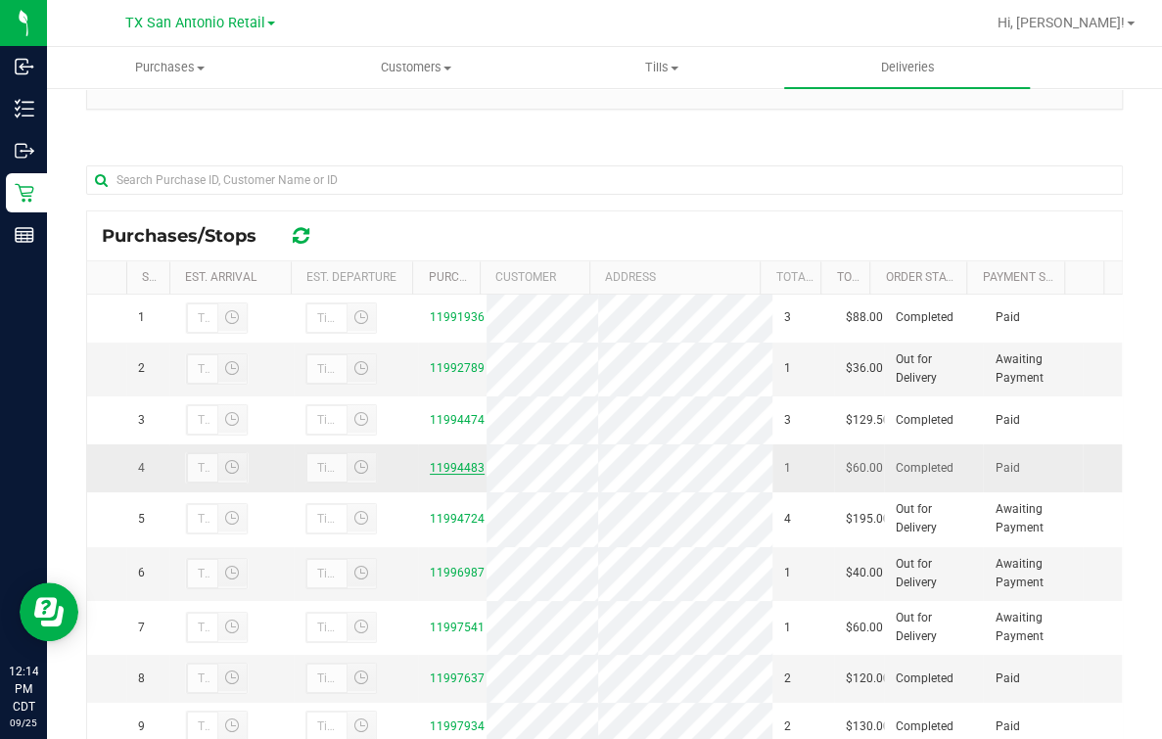
click at [437, 475] on link "11994483" at bounding box center [457, 468] width 55 height 14
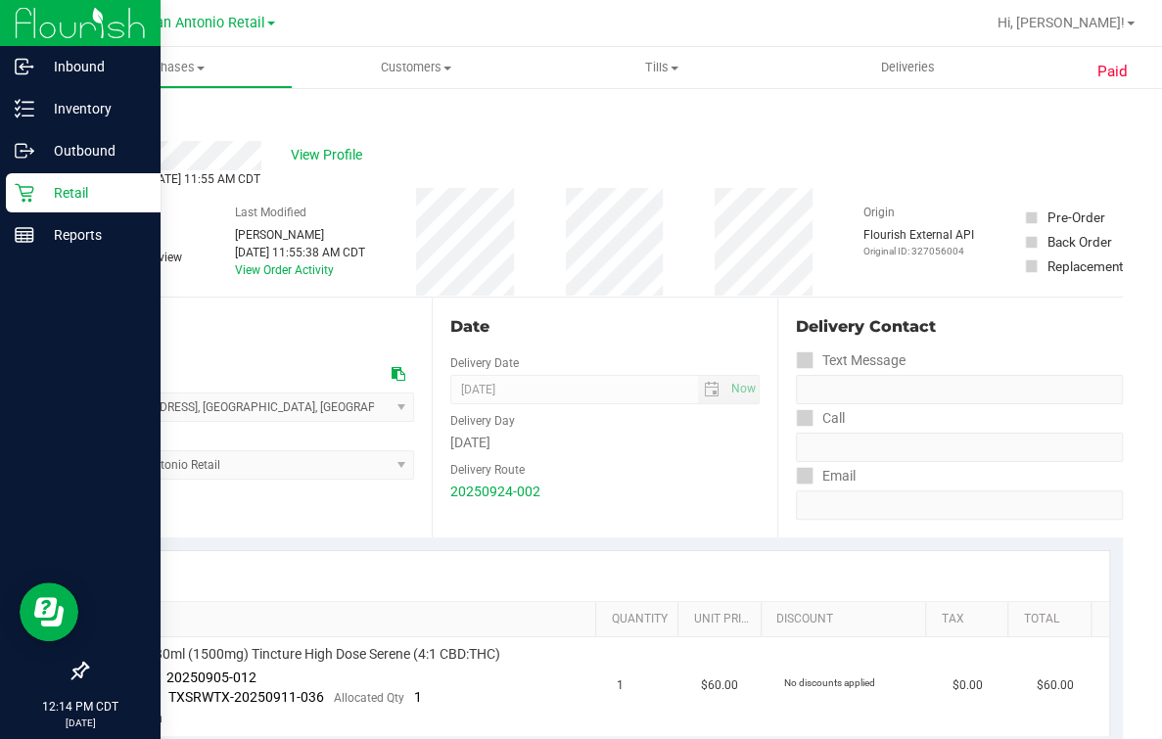
click at [40, 185] on p "Retail" at bounding box center [92, 192] width 117 height 23
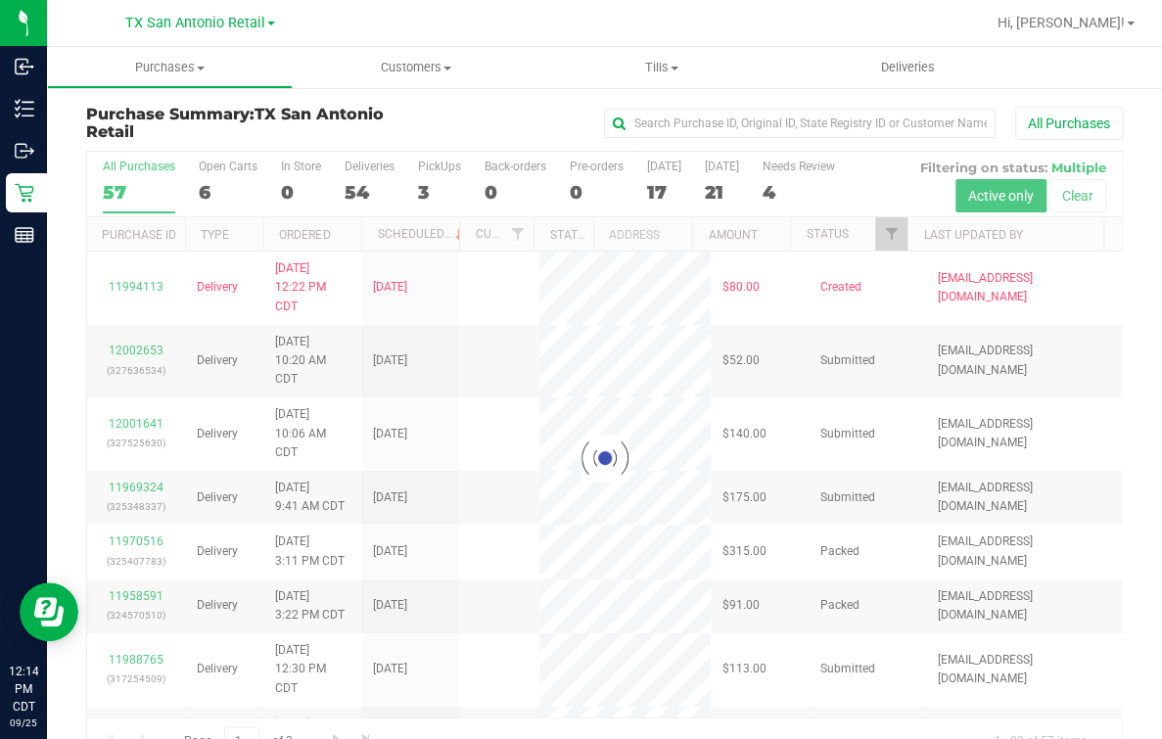
click at [233, 169] on div at bounding box center [604, 458] width 1035 height 613
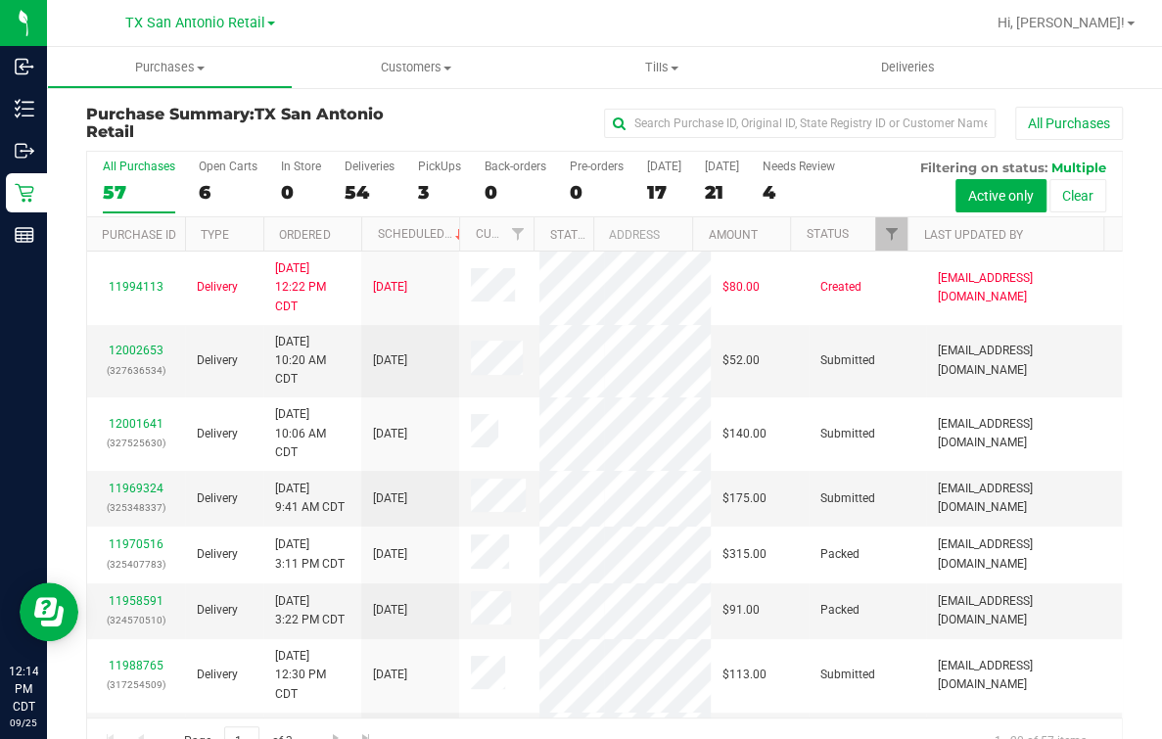
click at [233, 169] on div "Open Carts" at bounding box center [228, 167] width 59 height 14
click at [0, 0] on input "Open Carts 6" at bounding box center [0, 0] width 0 height 0
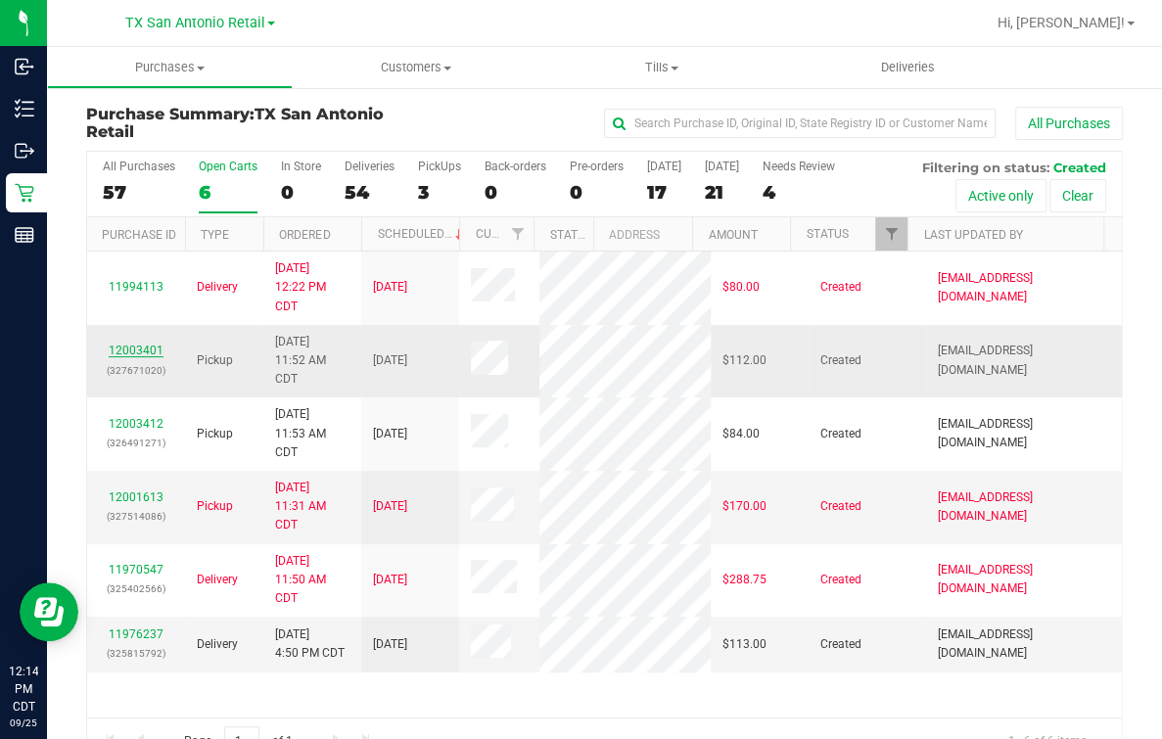
click at [130, 357] on link "12003401" at bounding box center [136, 351] width 55 height 14
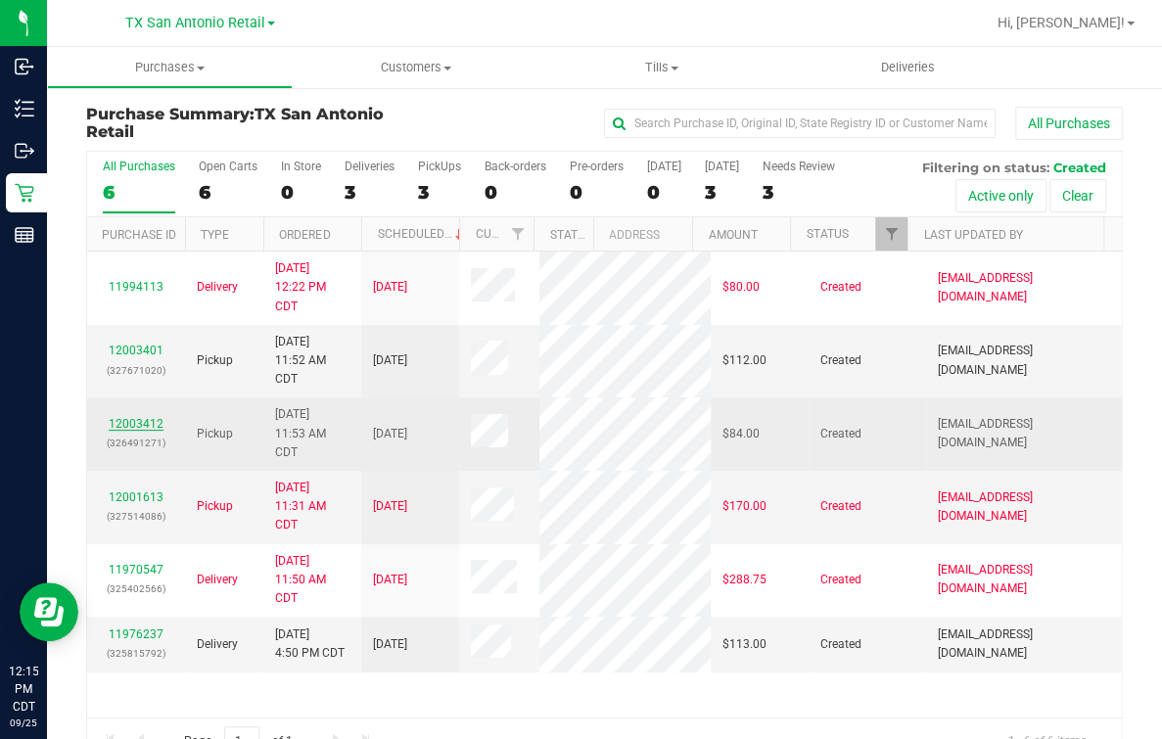
click at [122, 431] on link "12003412" at bounding box center [136, 424] width 55 height 14
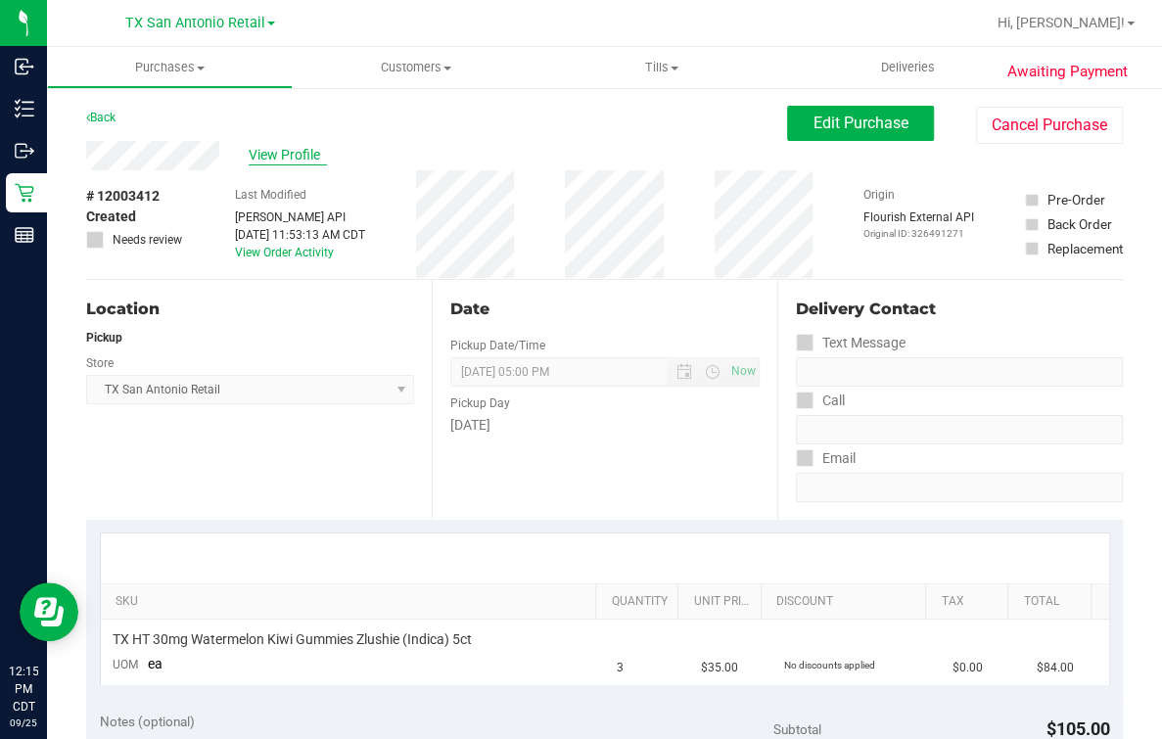
click at [270, 158] on span "View Profile" at bounding box center [288, 155] width 78 height 21
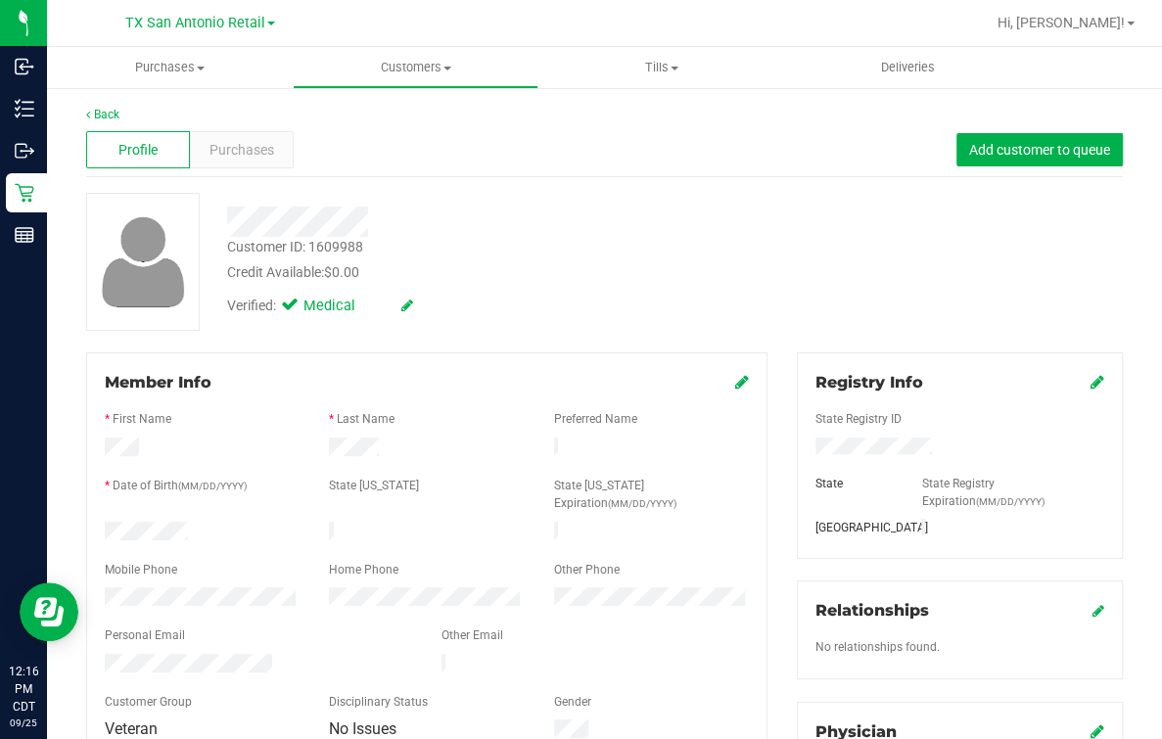
click at [457, 123] on div "Profile Purchases Add customer to queue" at bounding box center [604, 150] width 1037 height 54
click at [95, 117] on link "Back" at bounding box center [102, 115] width 33 height 14
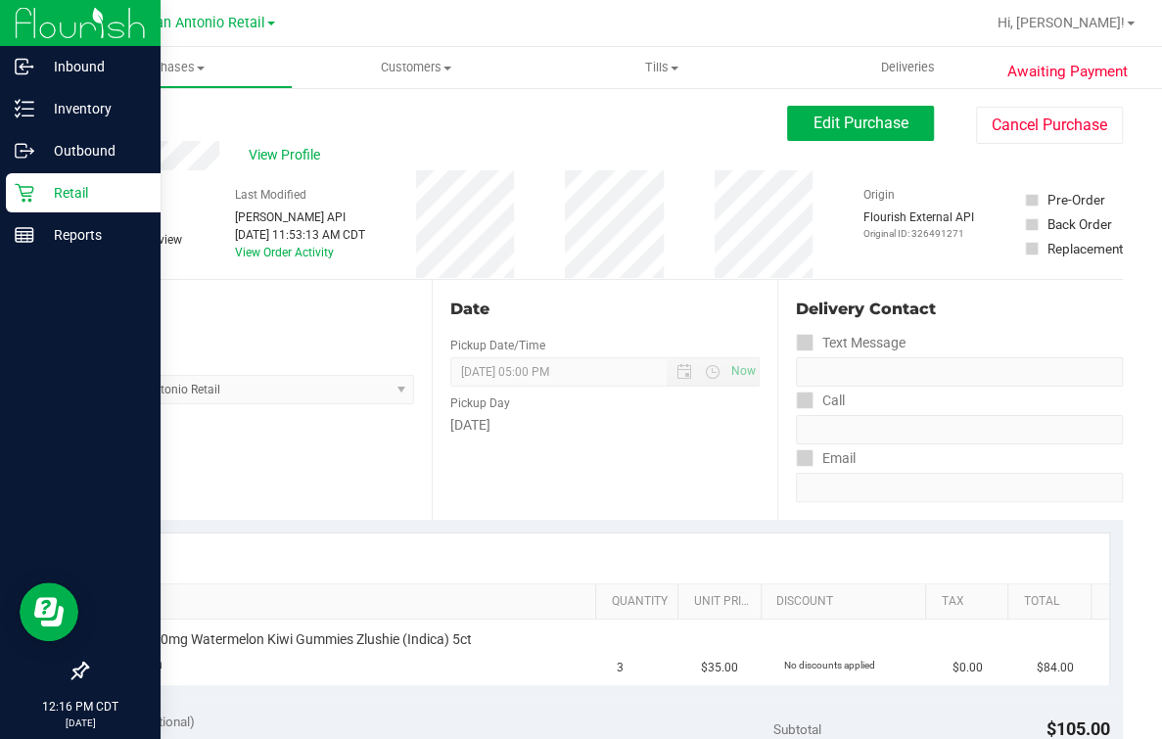
click at [15, 191] on icon at bounding box center [25, 193] width 20 height 20
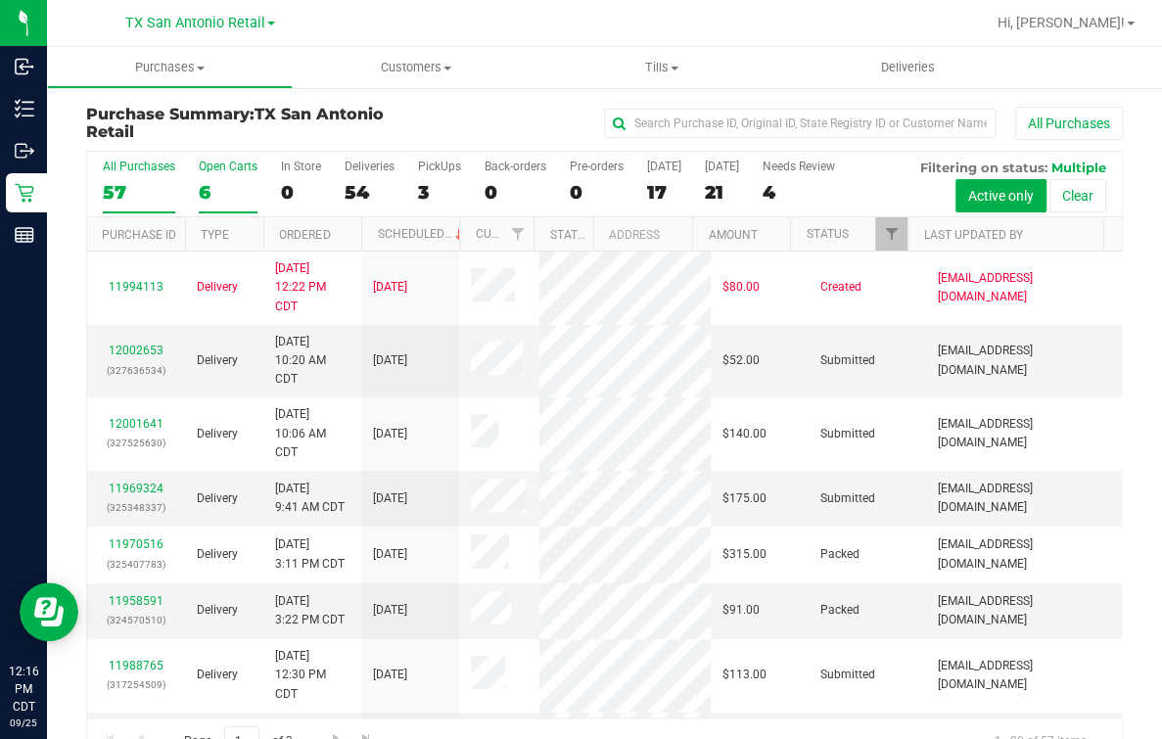
click at [216, 191] on div "6" at bounding box center [228, 192] width 59 height 23
click at [0, 0] on input "Open Carts 6" at bounding box center [0, 0] width 0 height 0
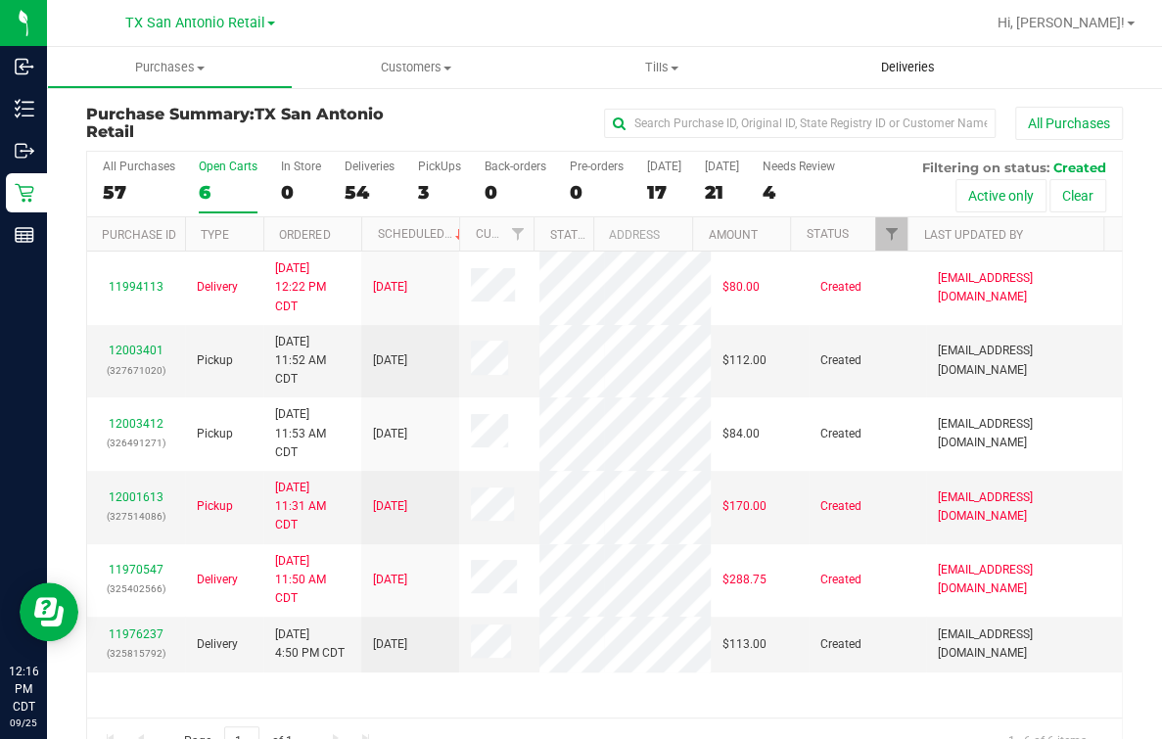
click at [916, 80] on uib-tab-heading "Deliveries" at bounding box center [907, 67] width 246 height 41
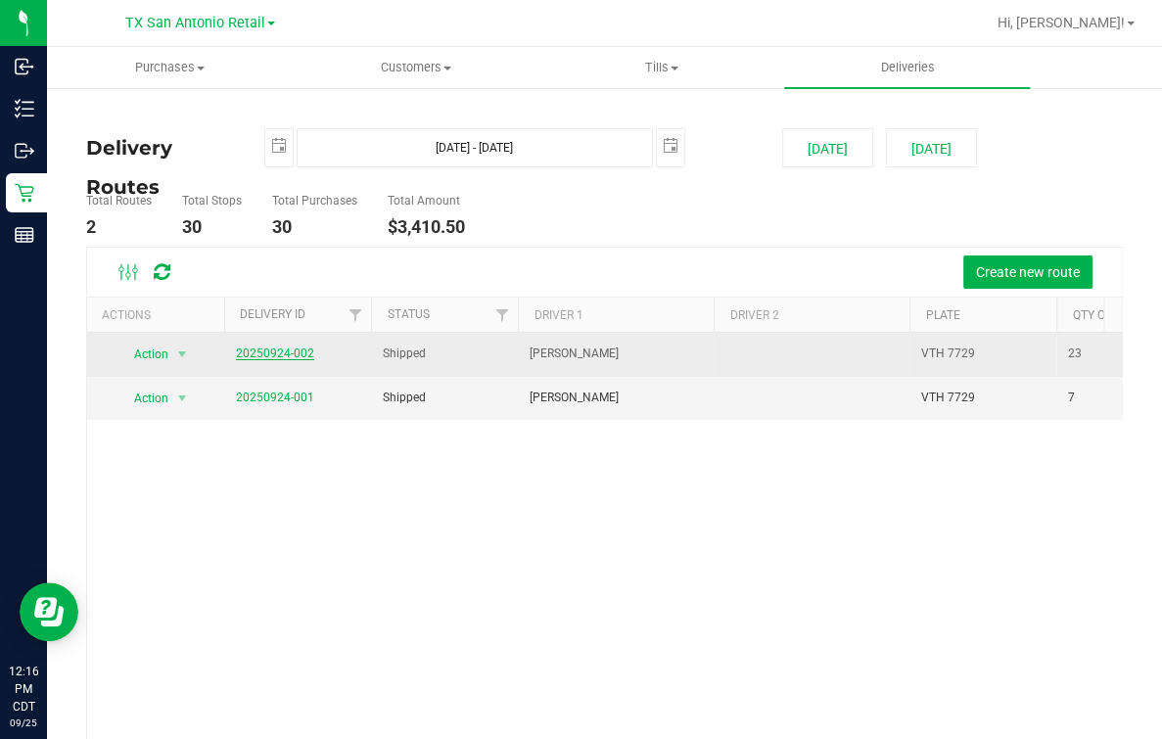
click at [292, 357] on link "20250924-002" at bounding box center [275, 353] width 78 height 14
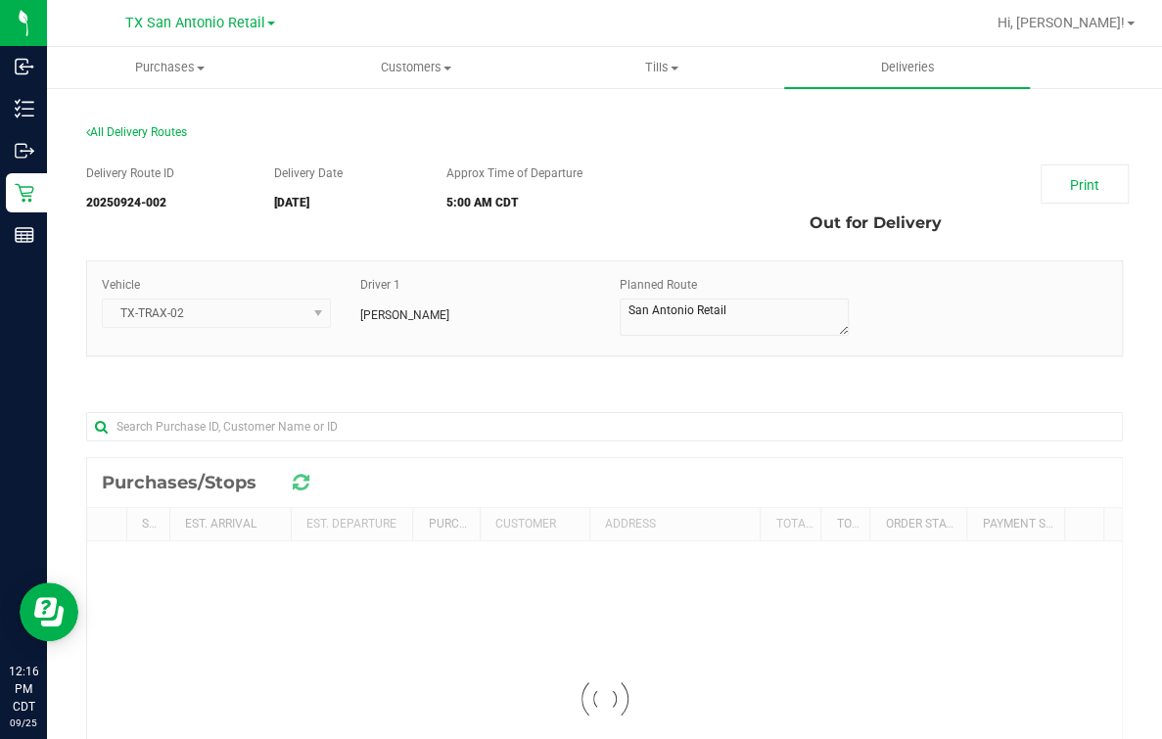
click at [605, 286] on div "Planned Route" at bounding box center [734, 308] width 258 height 65
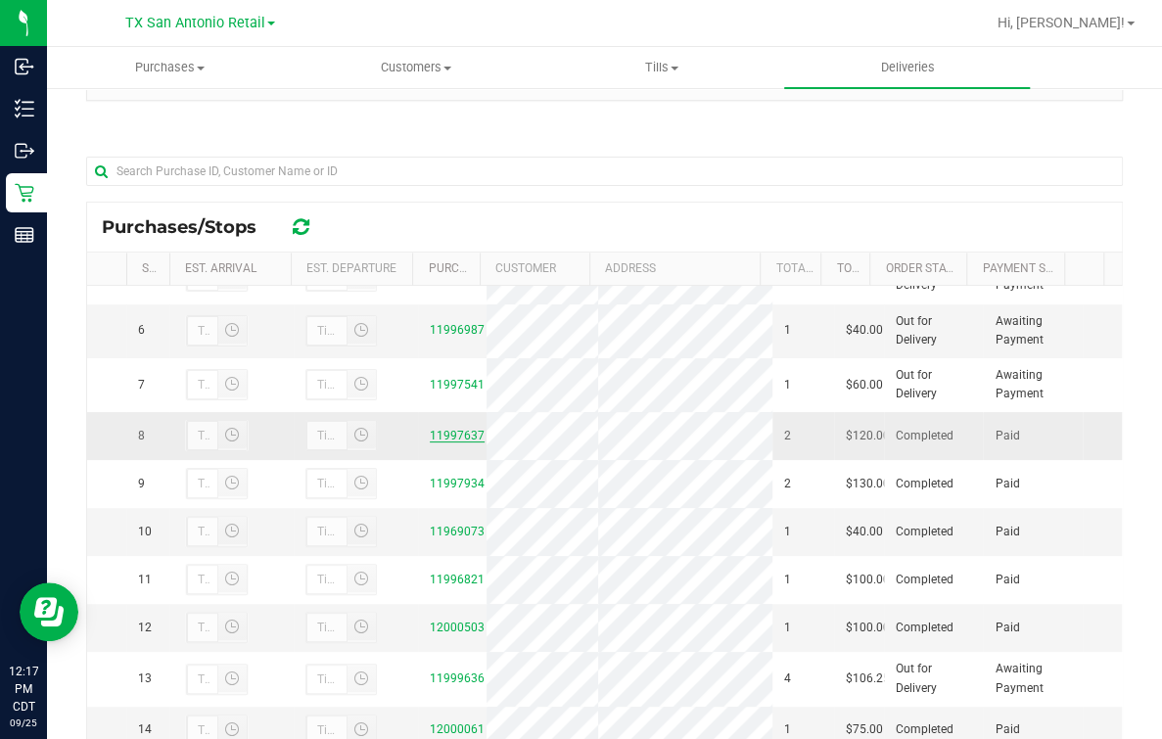
scroll to position [244, 0]
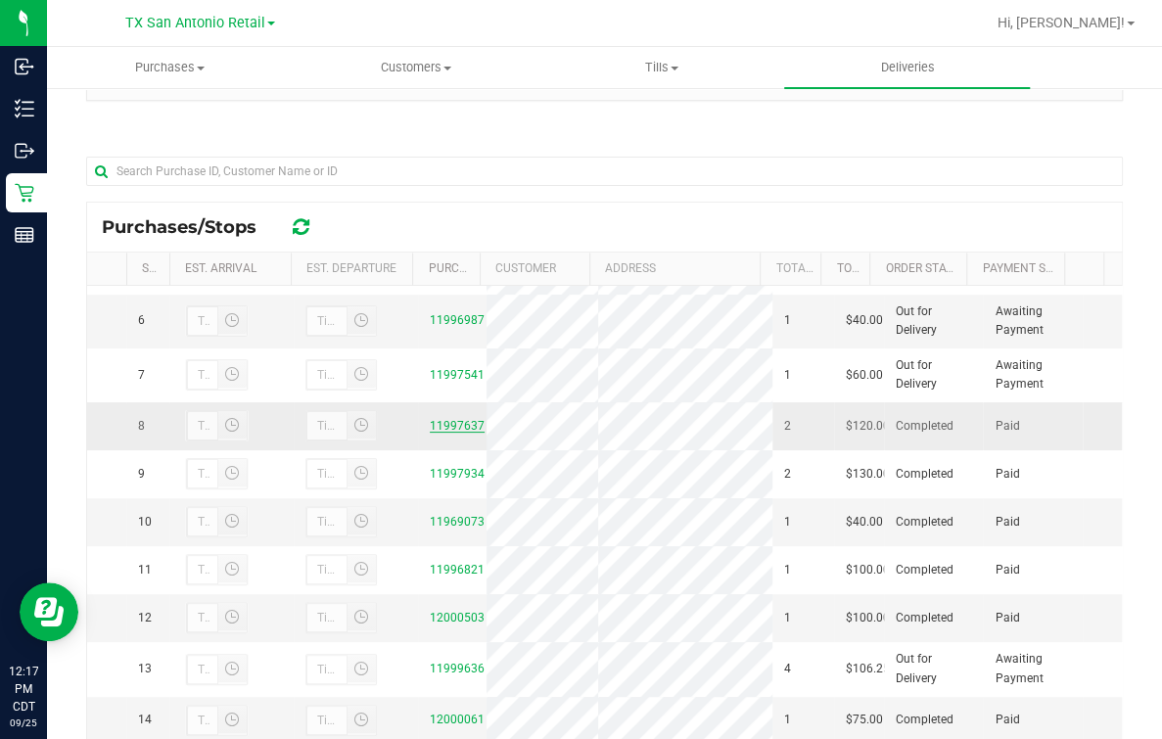
click at [430, 433] on link "11997637" at bounding box center [457, 426] width 55 height 14
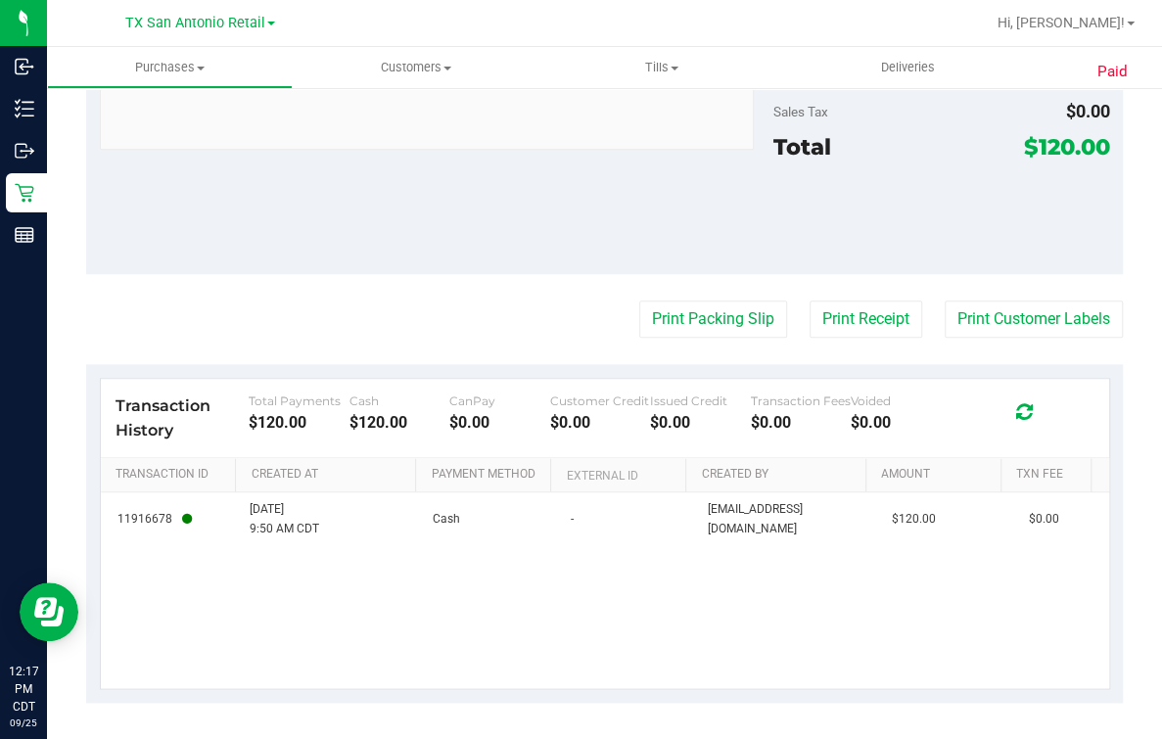
scroll to position [930, 0]
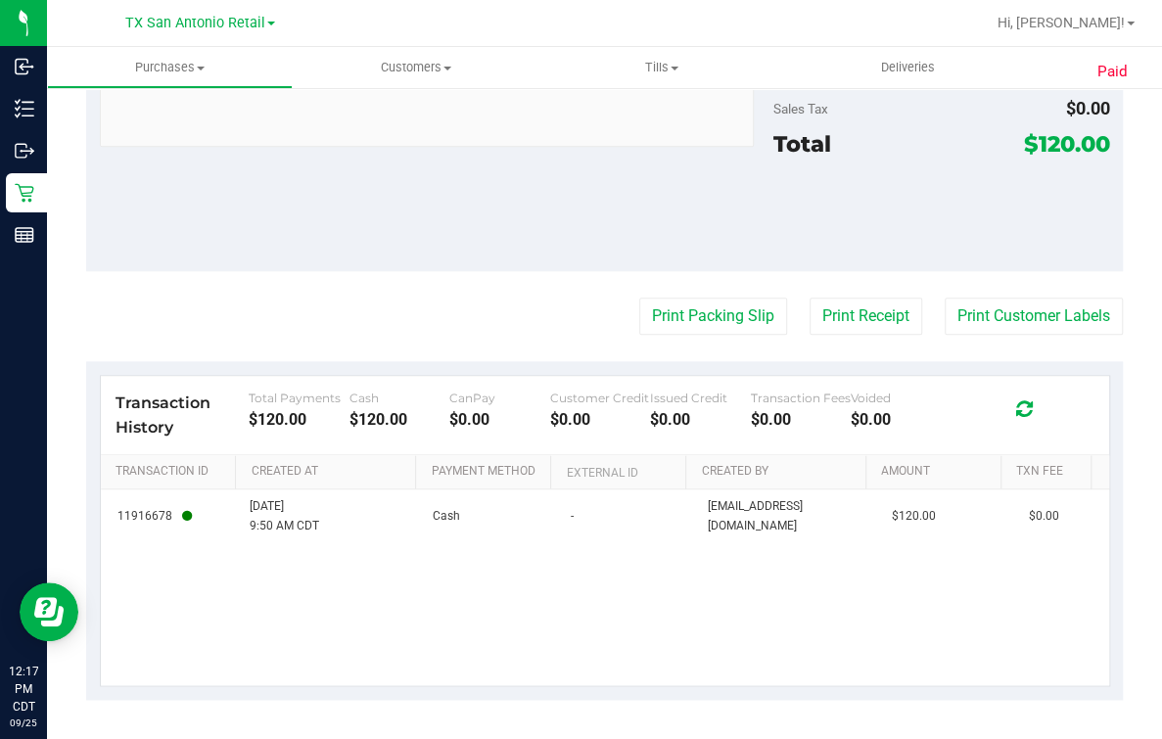
click at [537, 516] on td "Cash" at bounding box center [489, 515] width 137 height 53
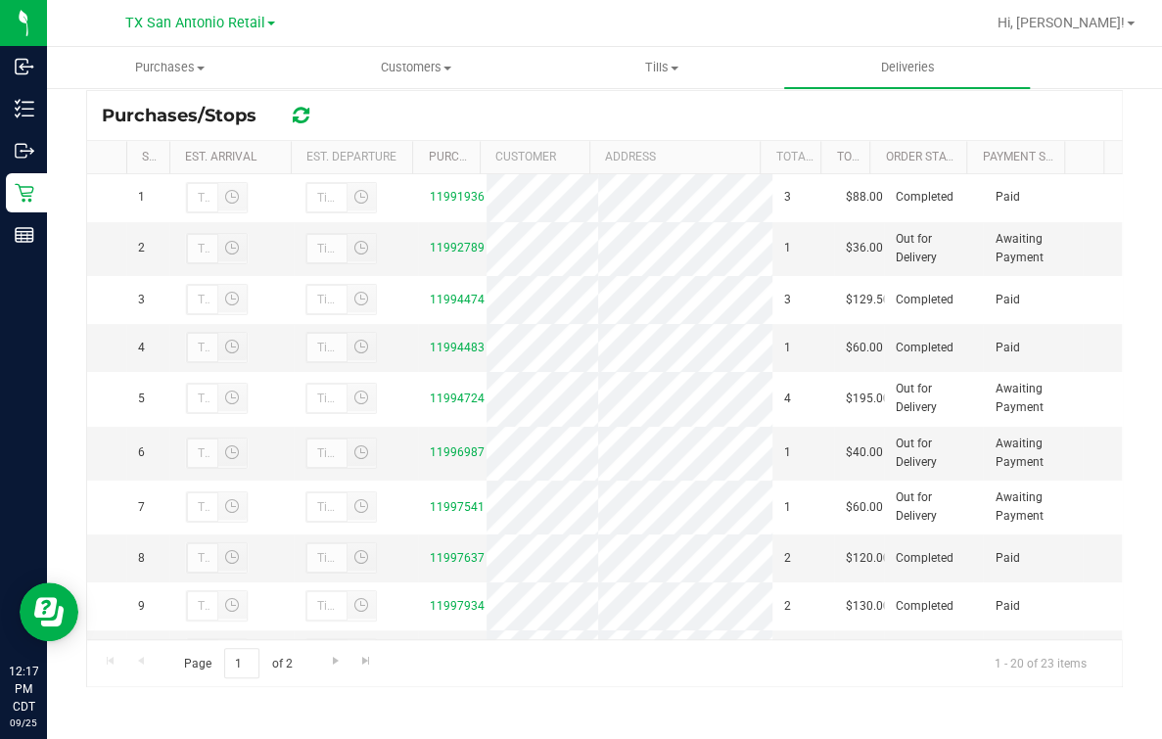
scroll to position [367, 0]
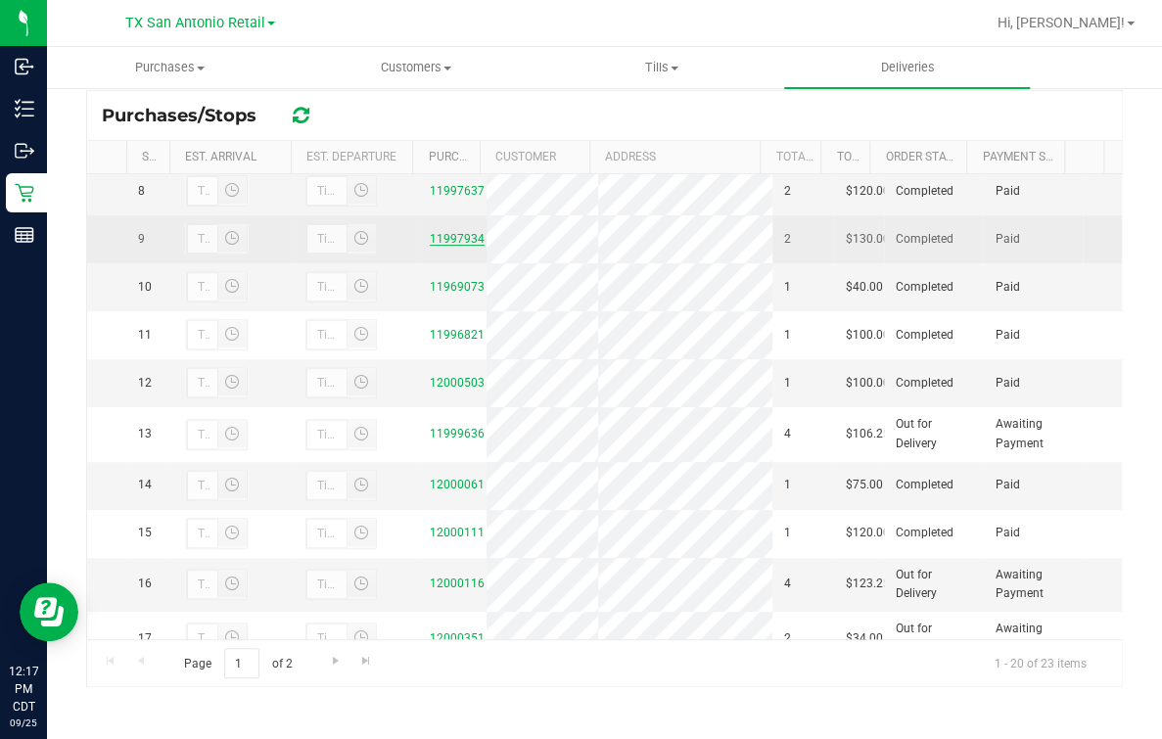
click at [439, 246] on link "11997934" at bounding box center [457, 239] width 55 height 14
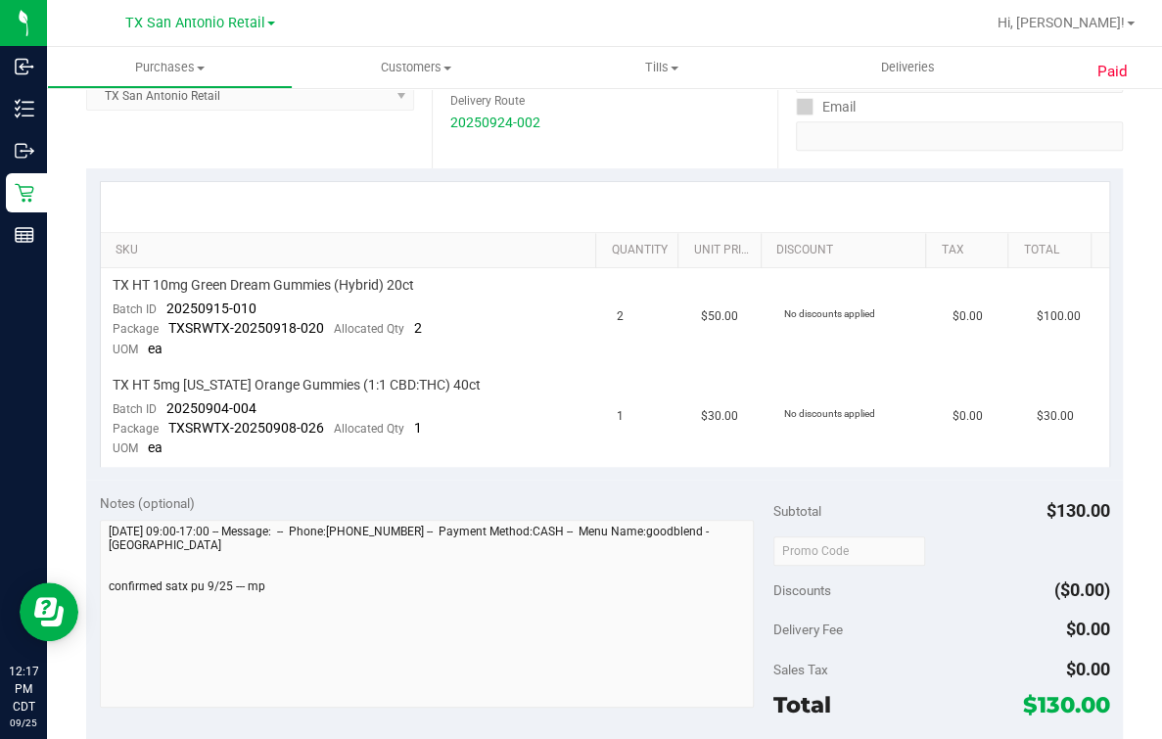
scroll to position [930, 0]
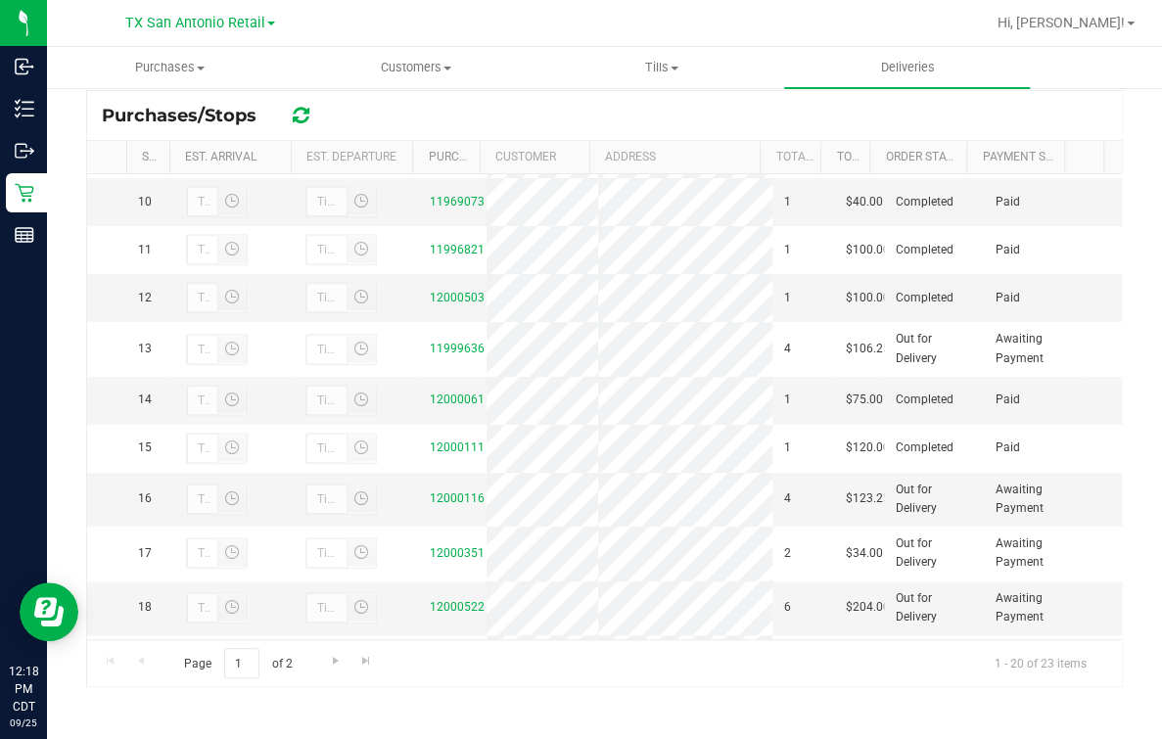
scroll to position [488, 0]
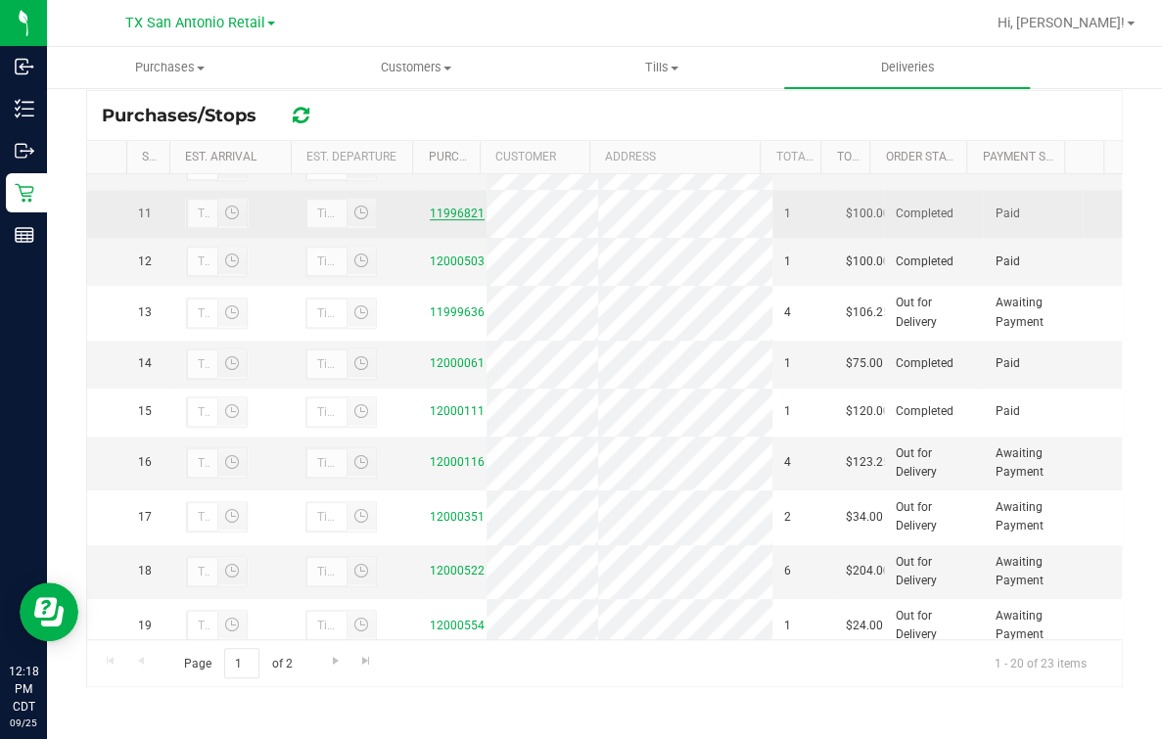
click at [443, 220] on link "11996821" at bounding box center [457, 214] width 55 height 14
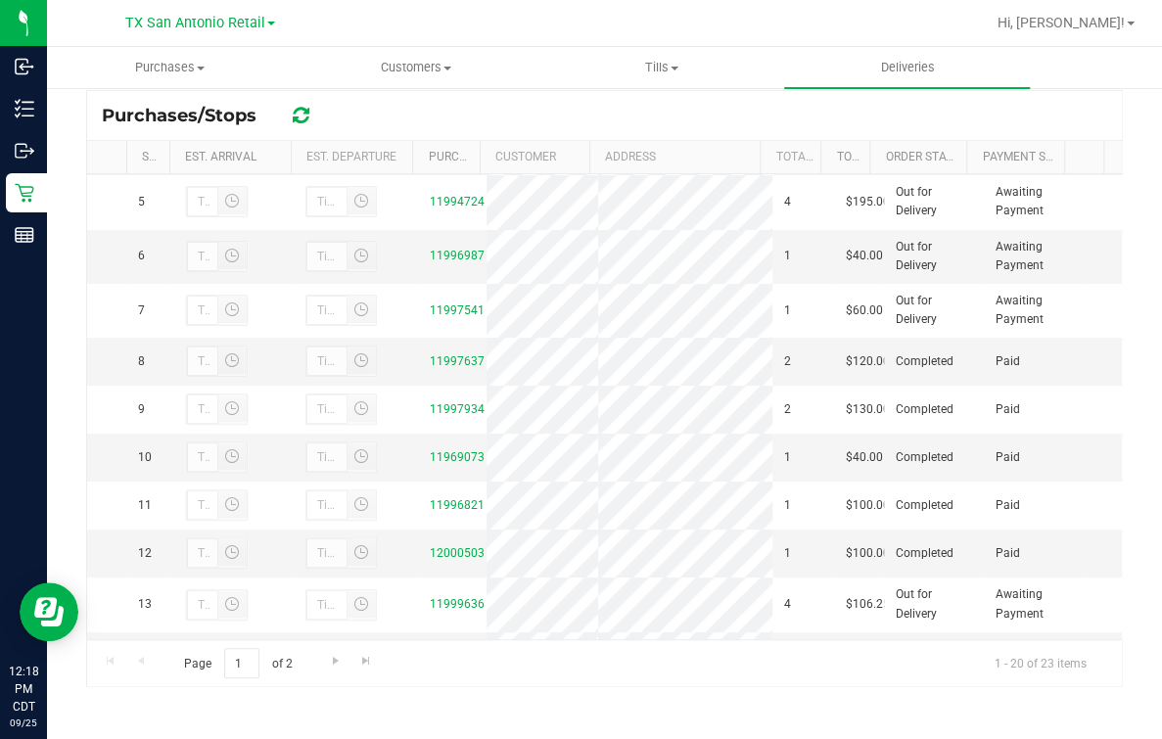
scroll to position [367, 0]
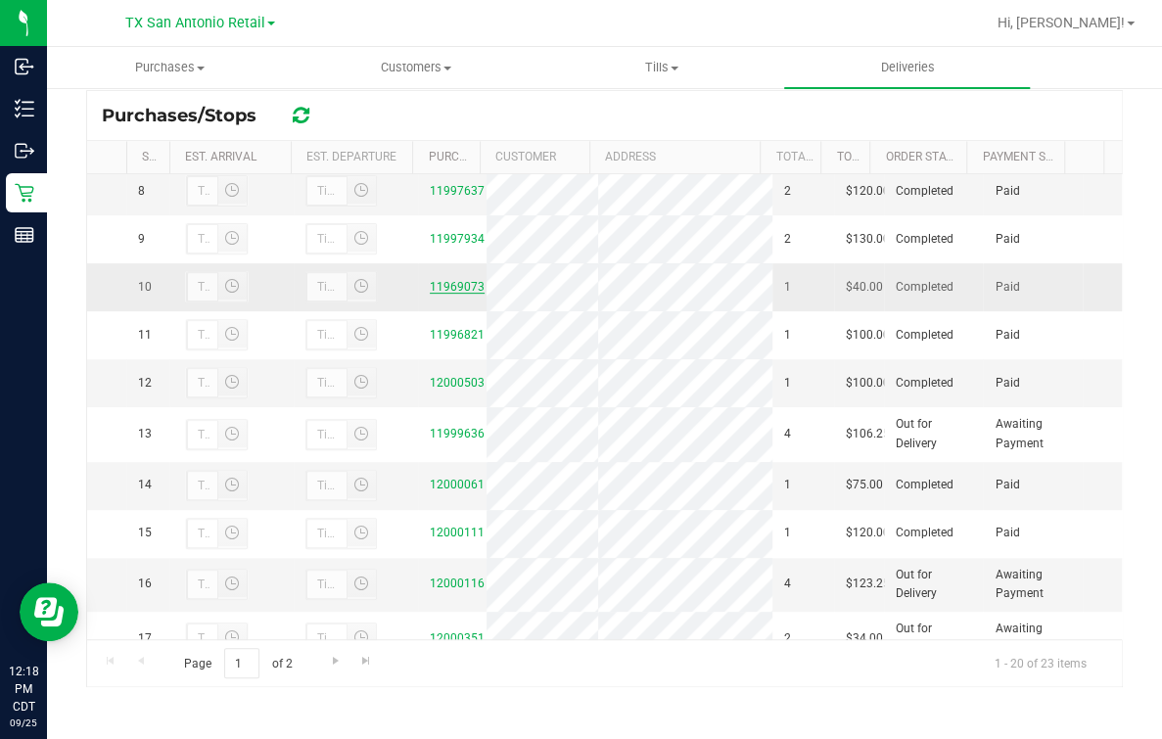
click at [452, 294] on link "11969073" at bounding box center [457, 287] width 55 height 14
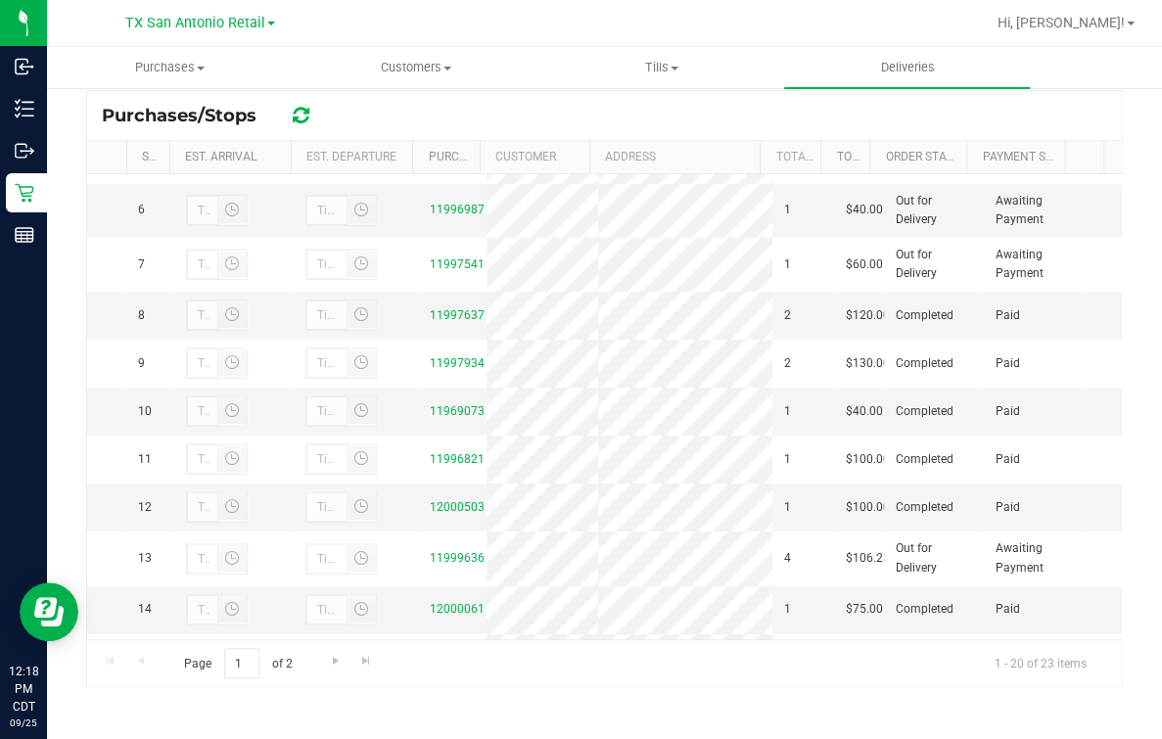
scroll to position [367, 0]
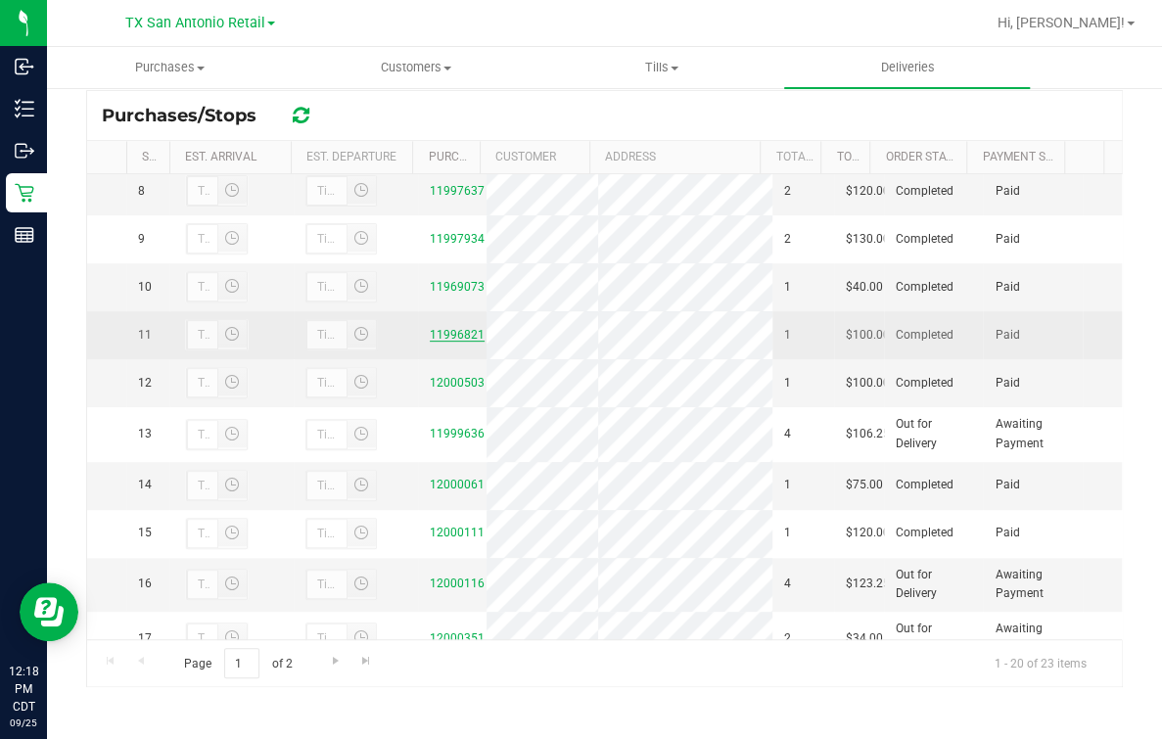
click at [454, 342] on link "11996821" at bounding box center [457, 335] width 55 height 14
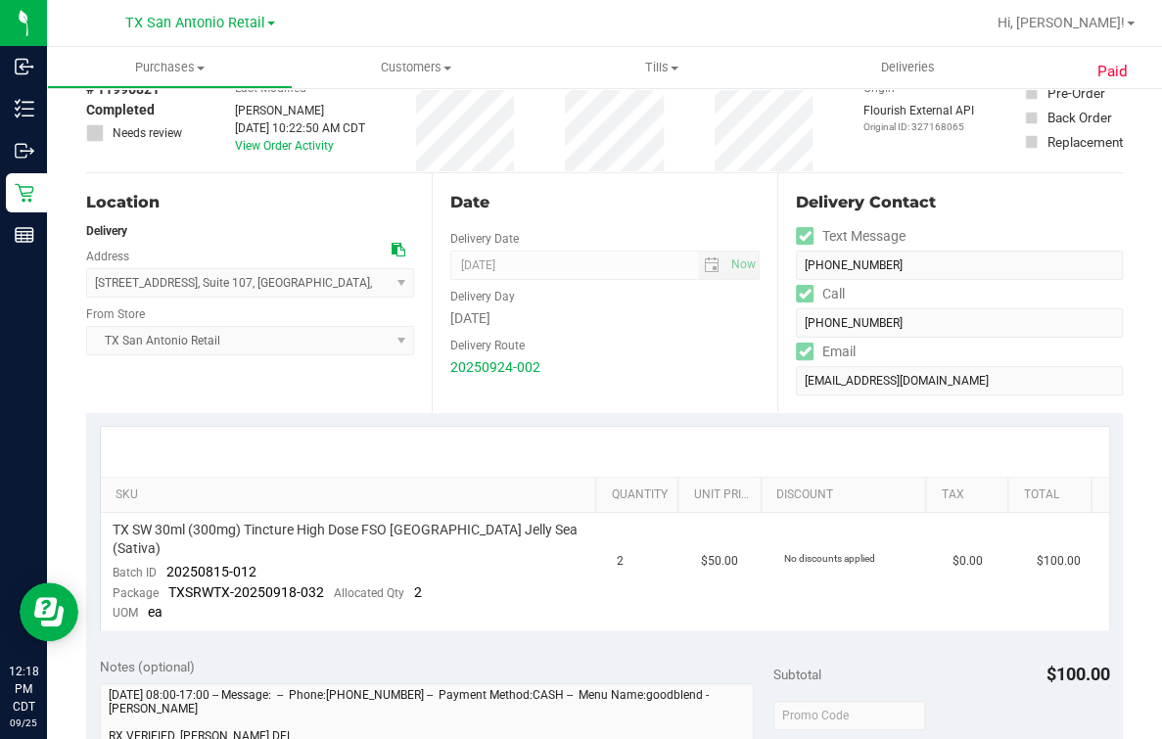
scroll to position [831, 0]
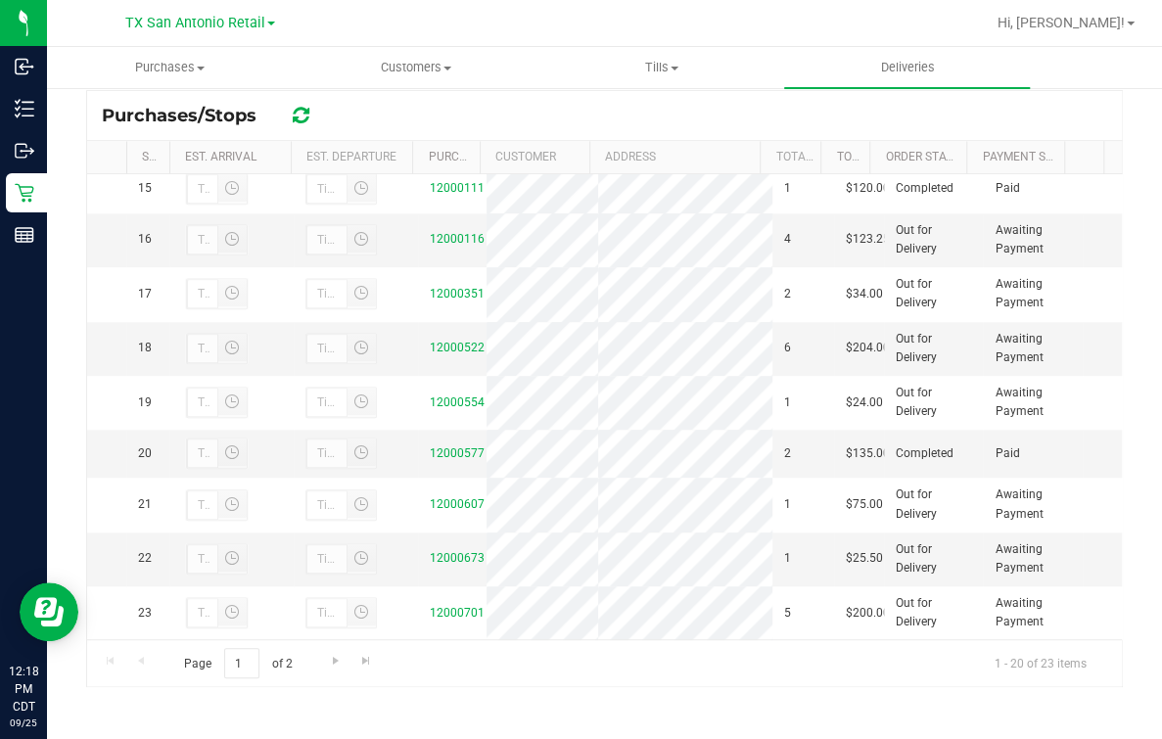
scroll to position [612, 0]
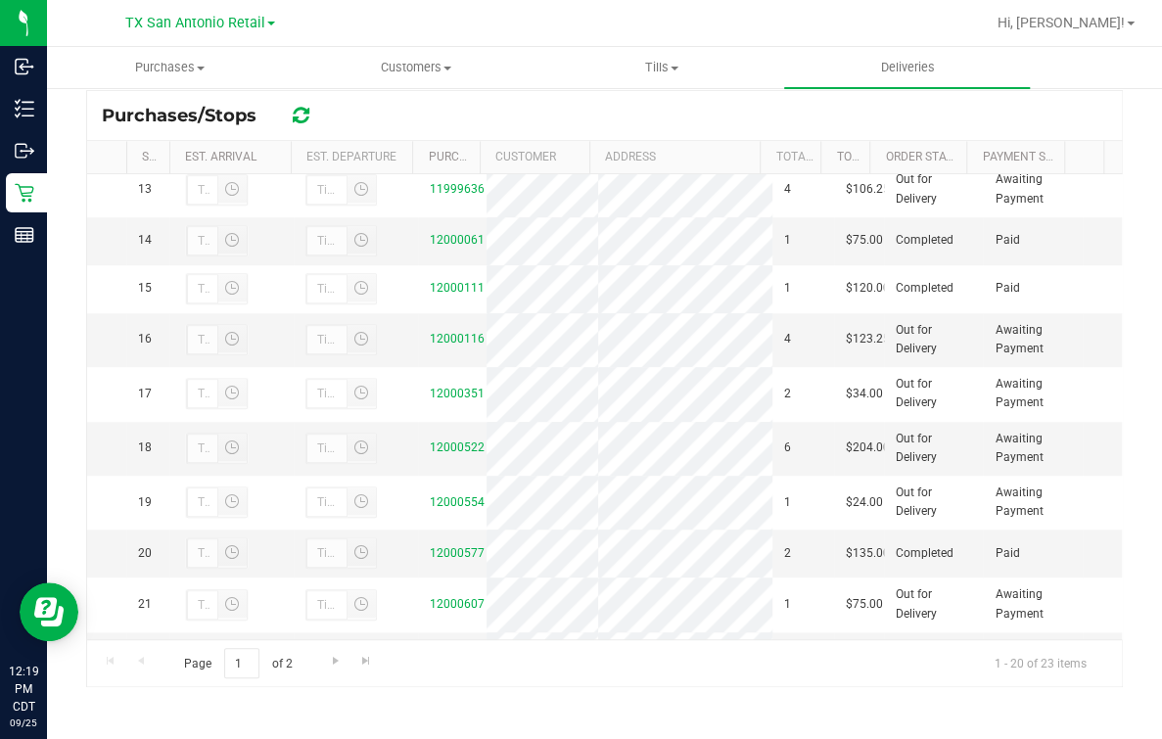
click at [452, 145] on link "12000503" at bounding box center [457, 138] width 55 height 14
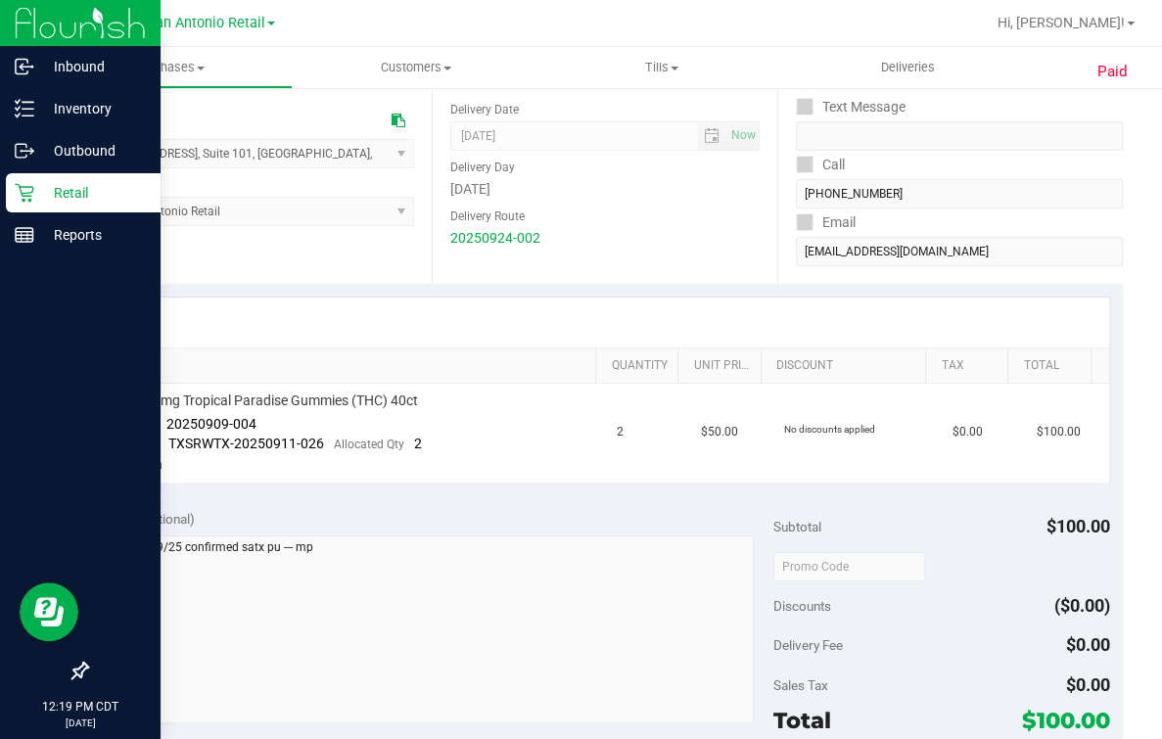
scroll to position [219, 0]
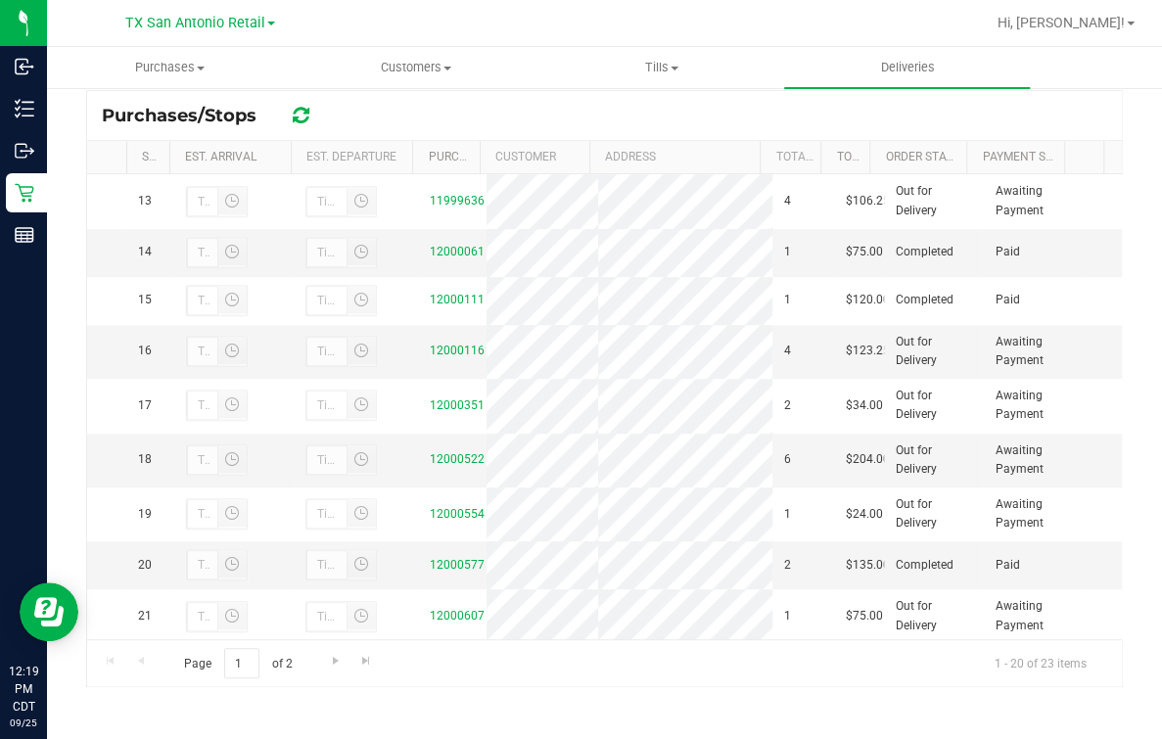
scroll to position [612, 0]
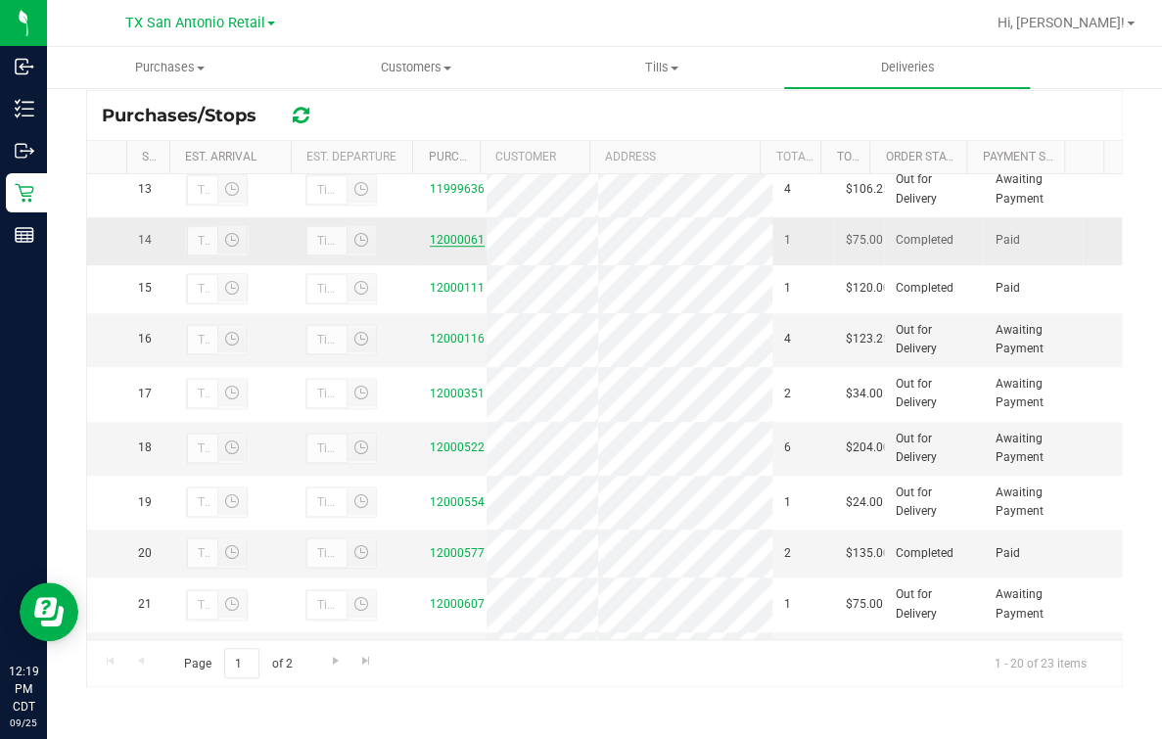
click at [444, 247] on link "12000061" at bounding box center [457, 240] width 55 height 14
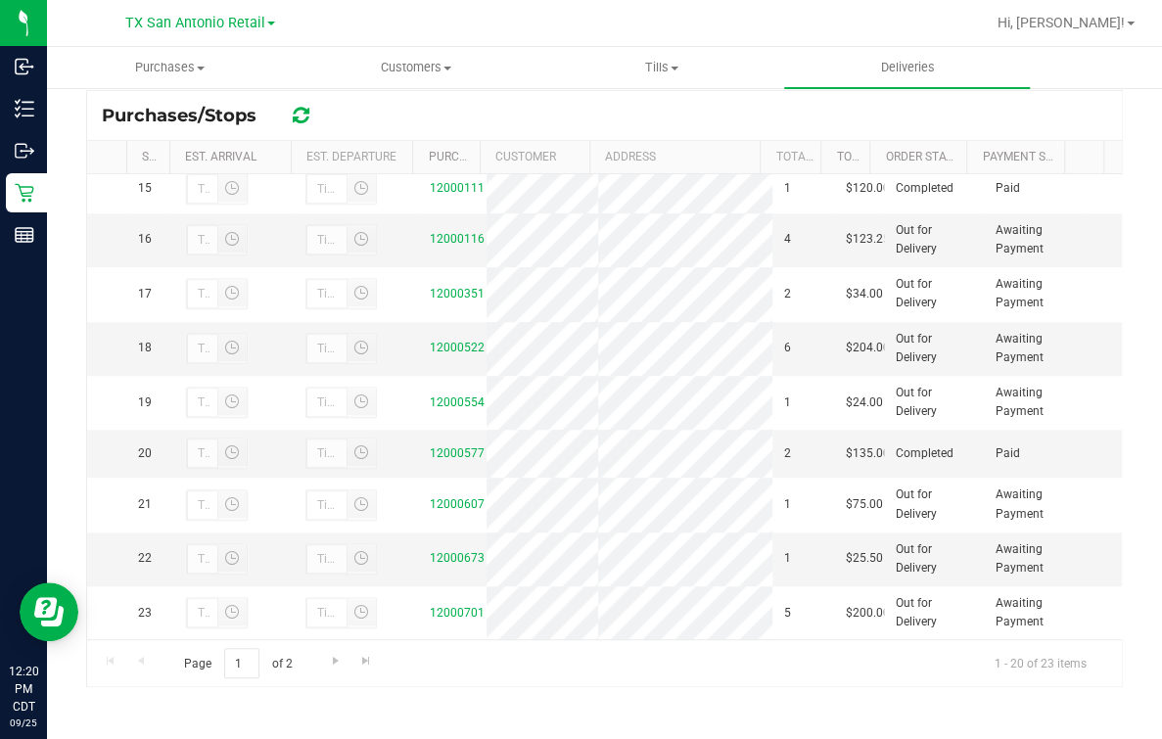
scroll to position [734, 0]
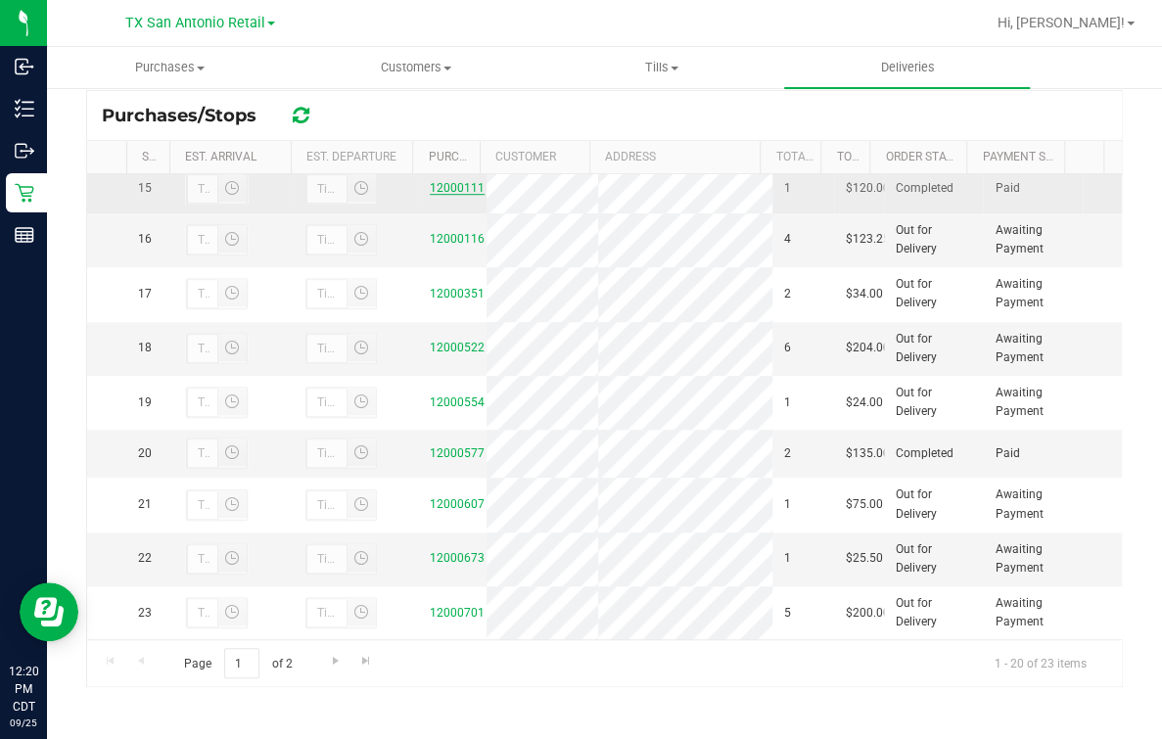
click at [457, 195] on link "12000111" at bounding box center [457, 188] width 55 height 14
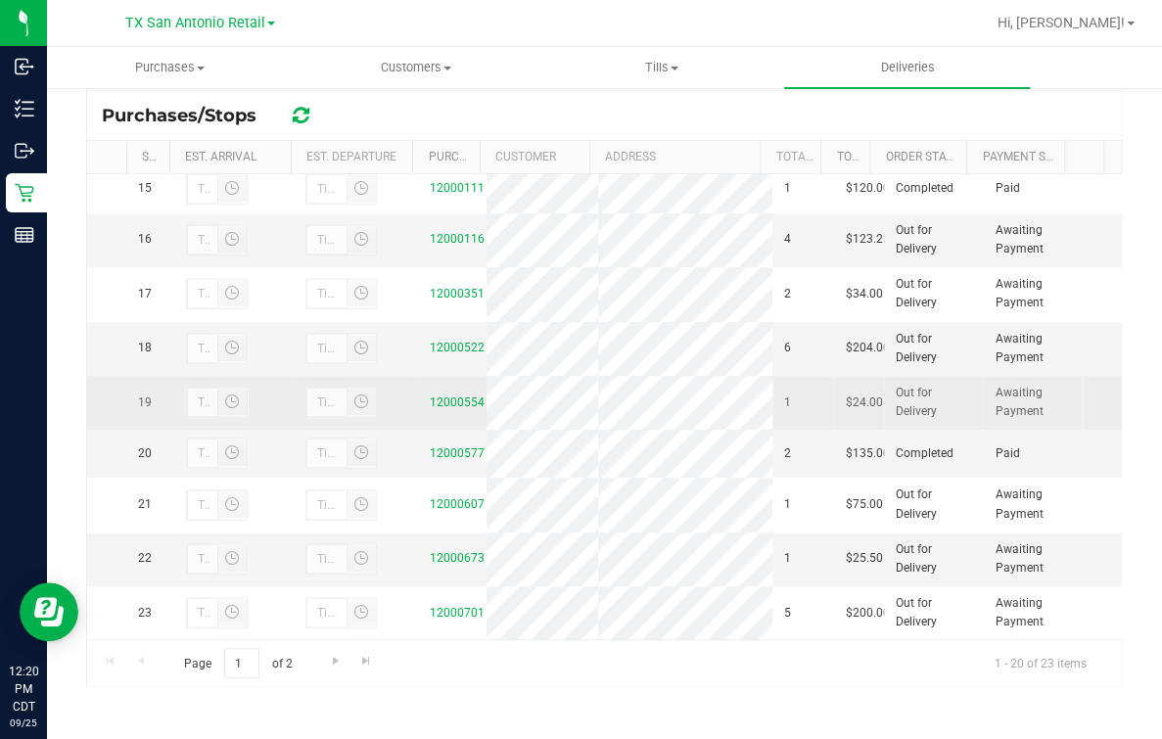
scroll to position [1096, 0]
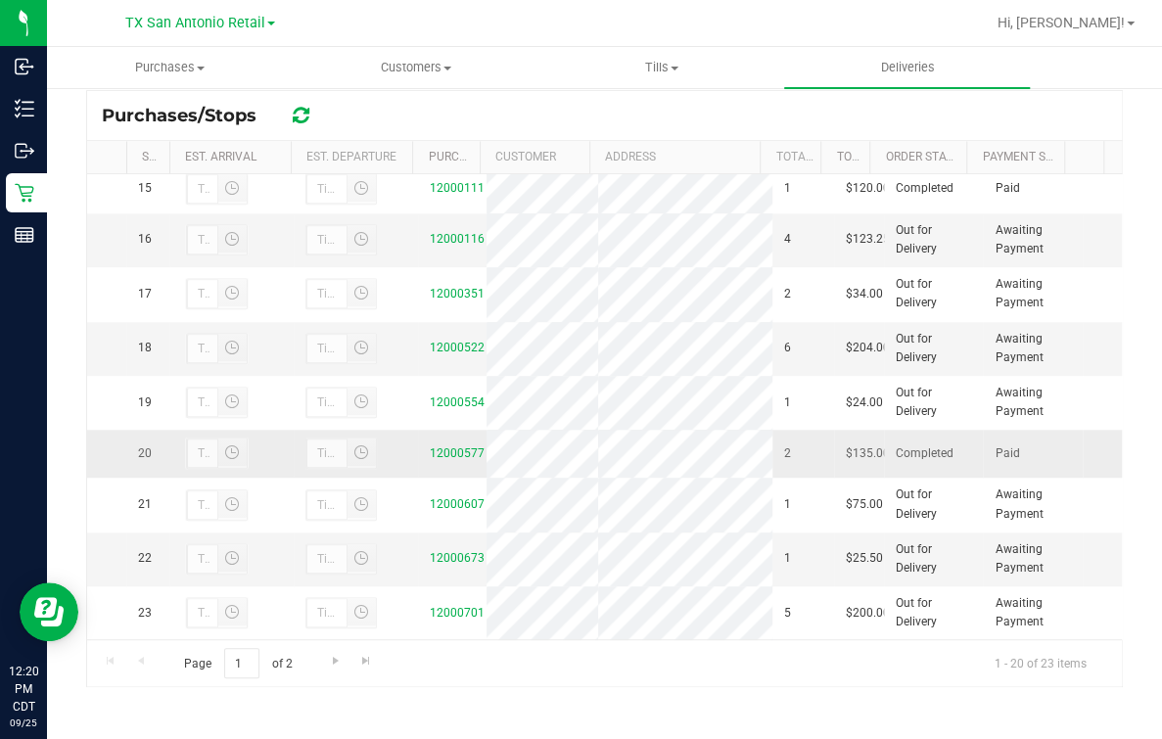
click at [453, 444] on div "12000577" at bounding box center [452, 453] width 45 height 19
click at [444, 446] on link "12000577" at bounding box center [457, 453] width 55 height 14
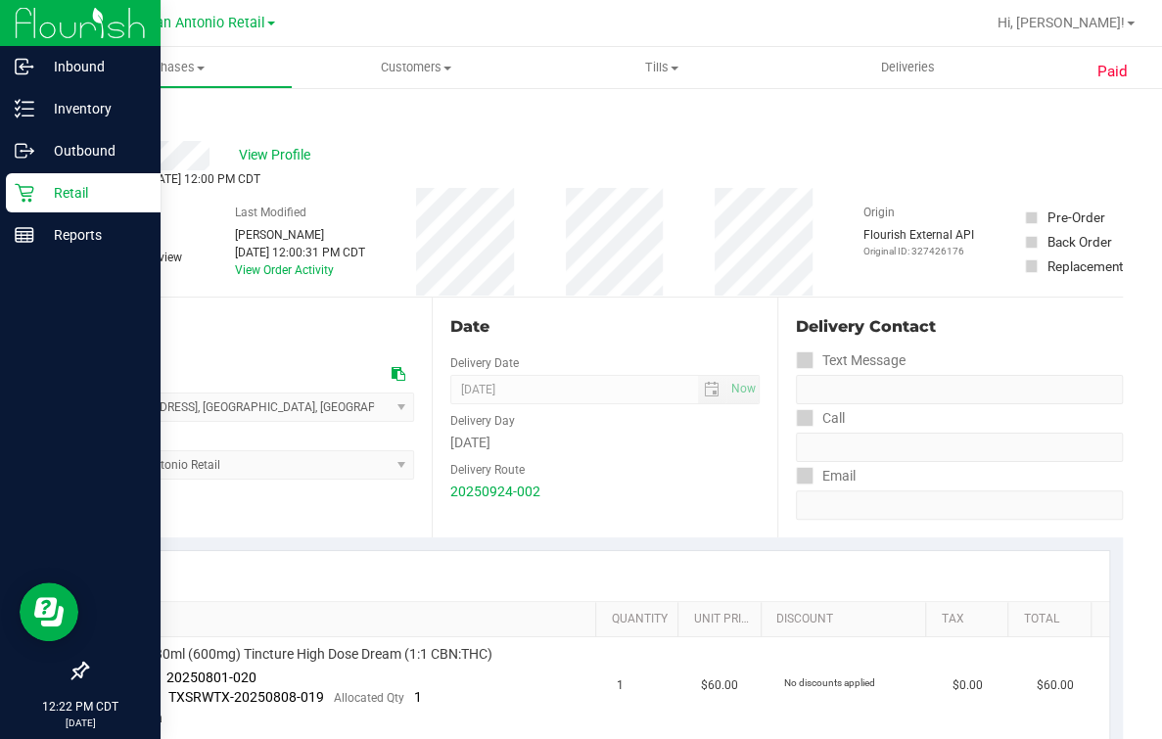
click at [38, 207] on div "Retail" at bounding box center [83, 192] width 155 height 39
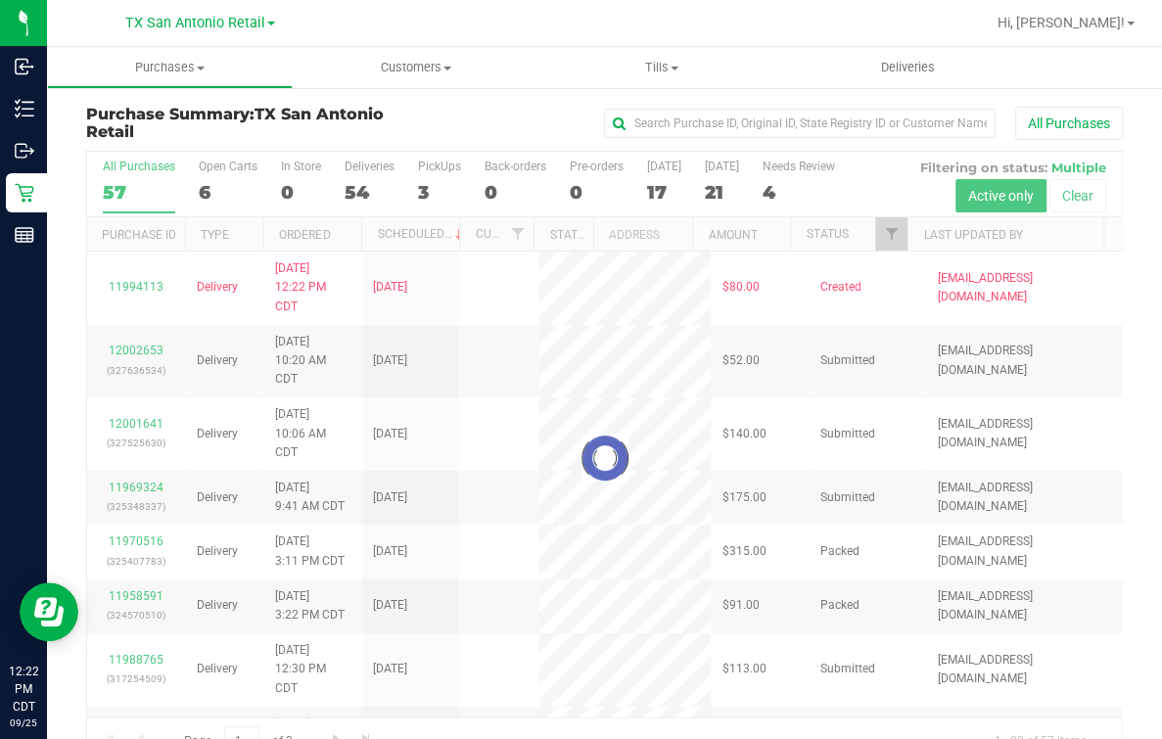
click at [432, 112] on div "All Purchases" at bounding box center [777, 123] width 691 height 33
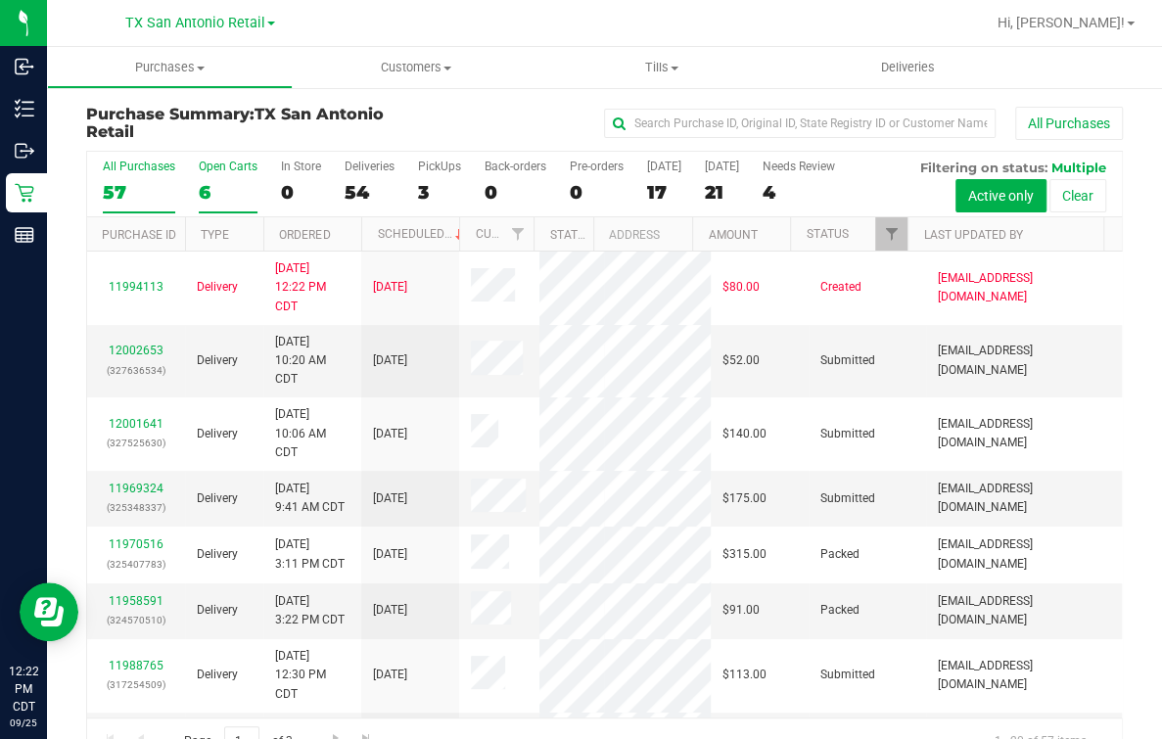
click at [254, 166] on div "Open Carts" at bounding box center [228, 167] width 59 height 14
click at [0, 0] on input "Open Carts 6" at bounding box center [0, 0] width 0 height 0
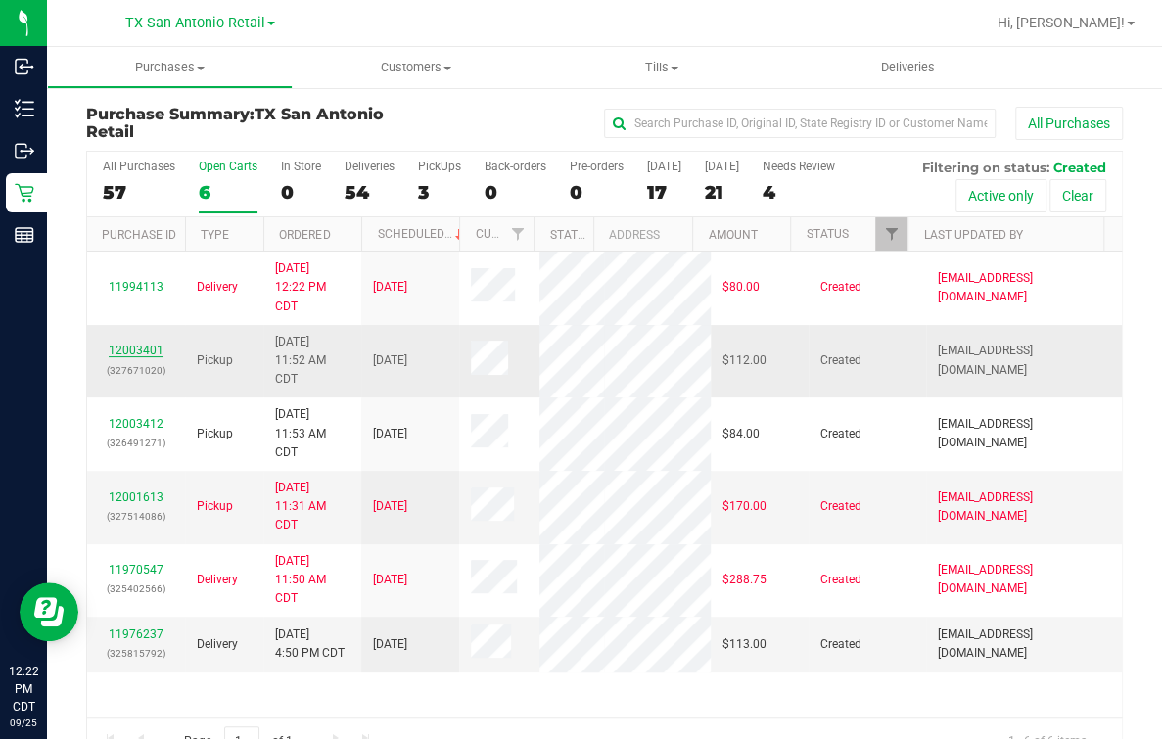
click at [137, 357] on link "12003401" at bounding box center [136, 351] width 55 height 14
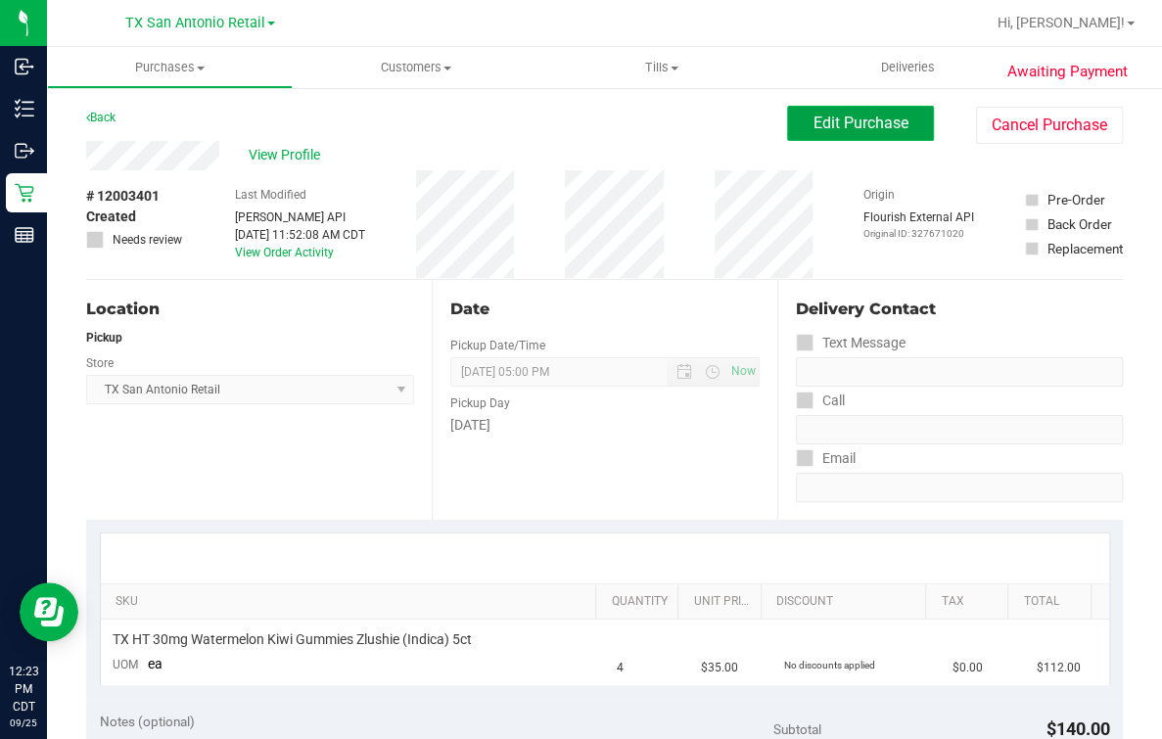
click at [858, 116] on span "Edit Purchase" at bounding box center [860, 123] width 95 height 19
click at [746, 146] on div "View Profile" at bounding box center [436, 155] width 701 height 29
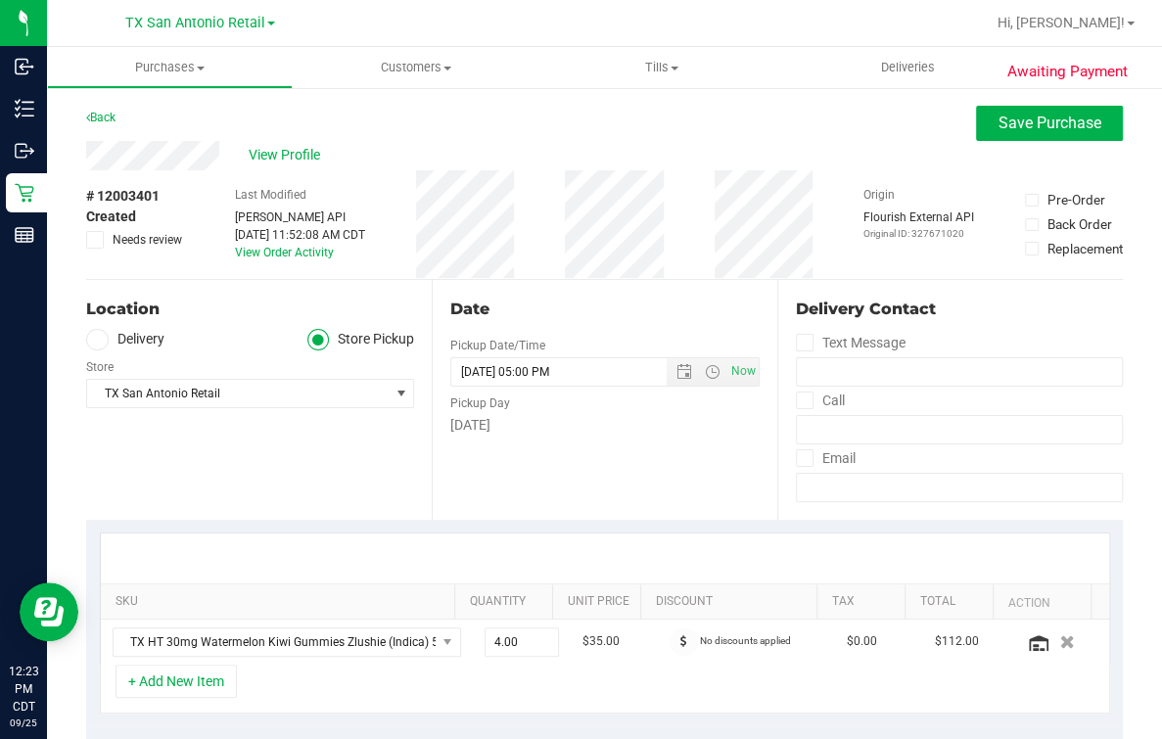
click at [99, 240] on icon at bounding box center [95, 240] width 13 height 0
click at [0, 0] on input "Needs review" at bounding box center [0, 0] width 0 height 0
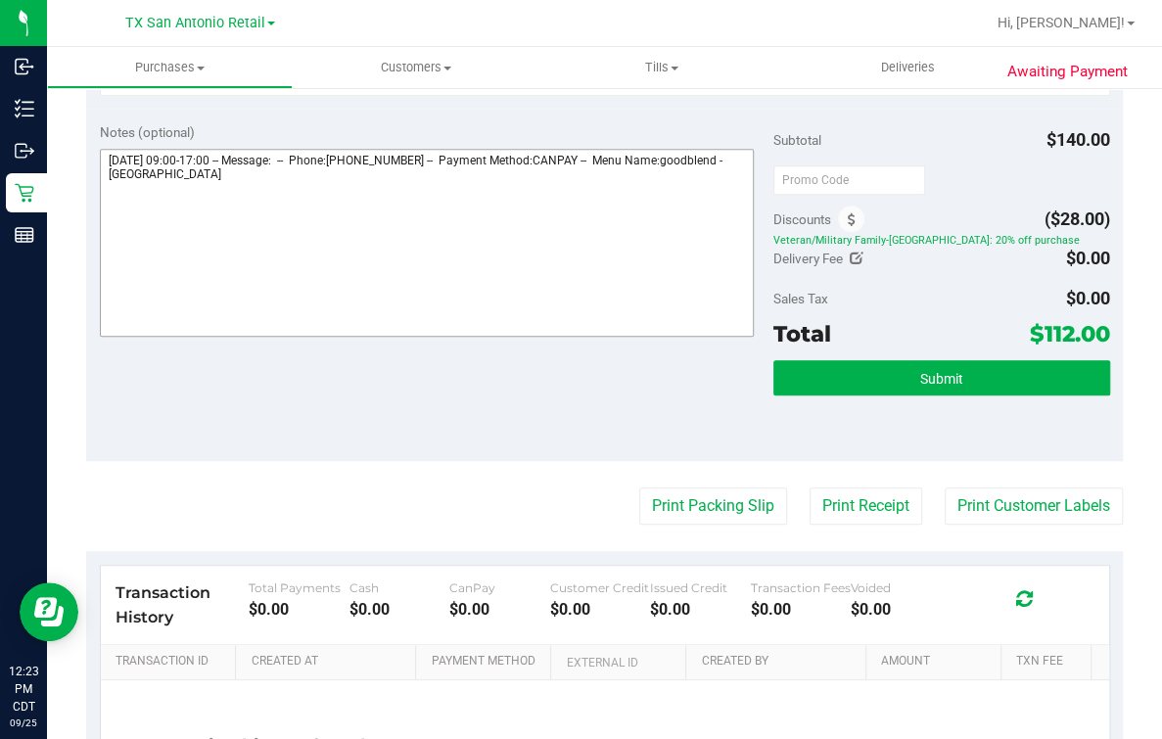
scroll to position [488, 0]
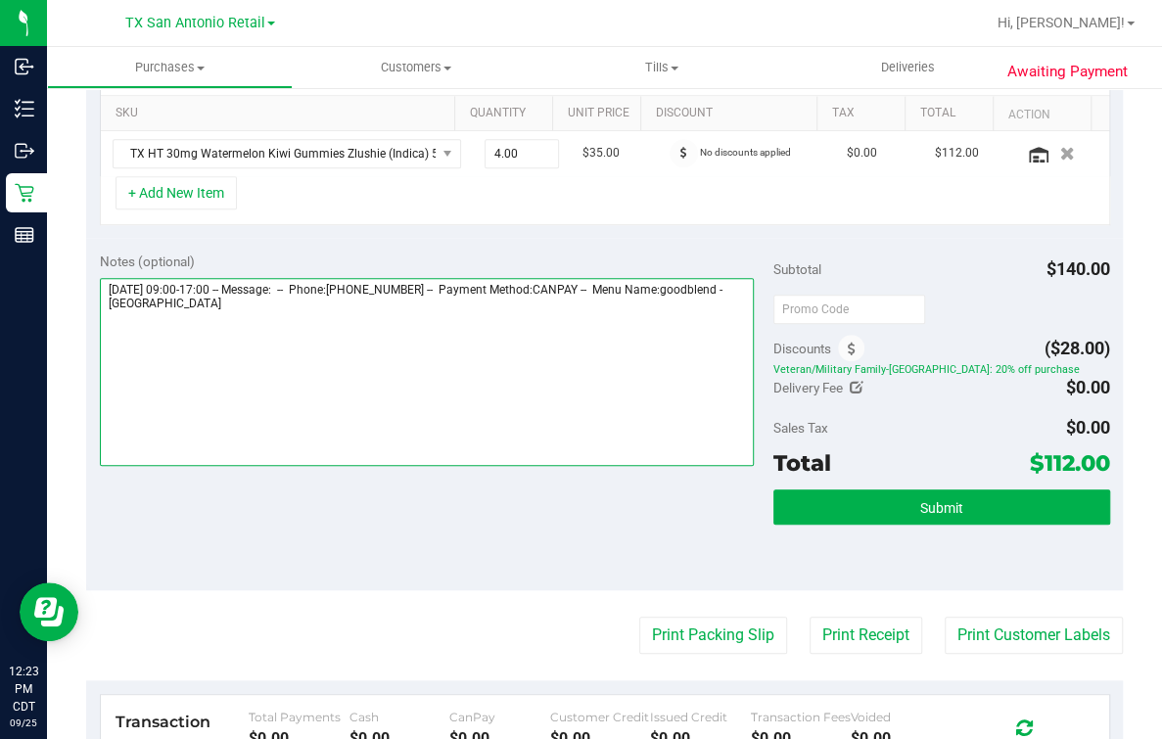
click at [461, 324] on textarea at bounding box center [427, 372] width 654 height 188
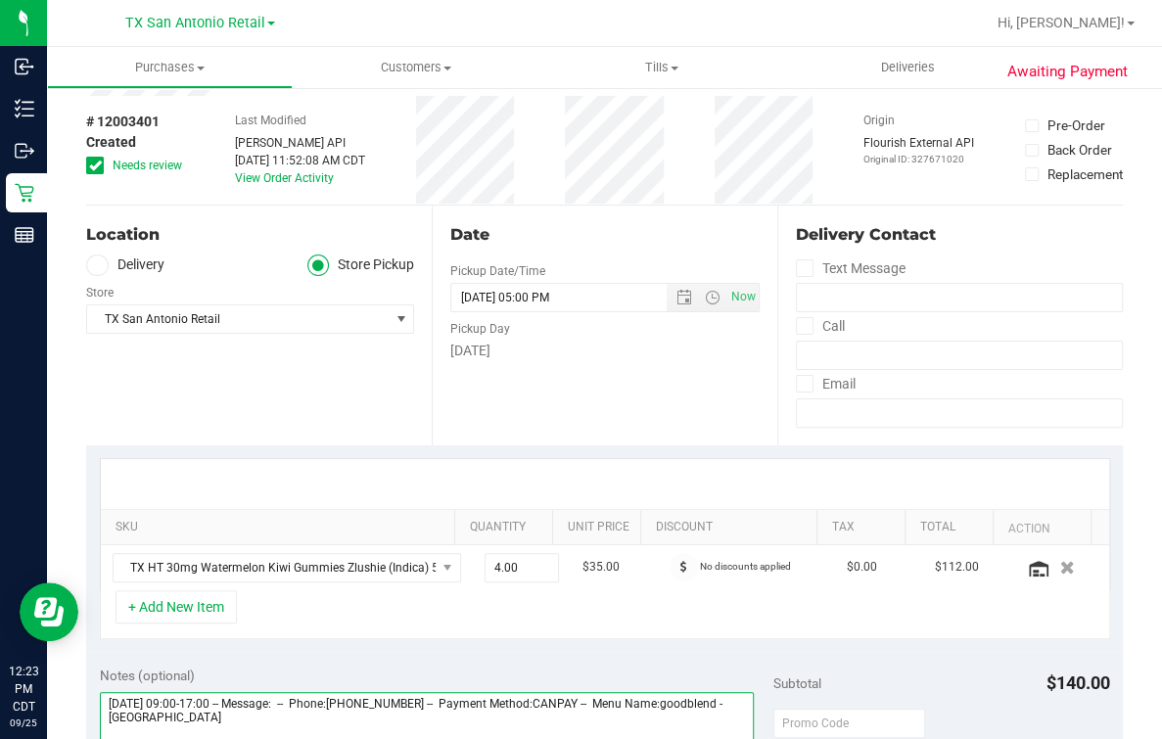
scroll to position [686, 0]
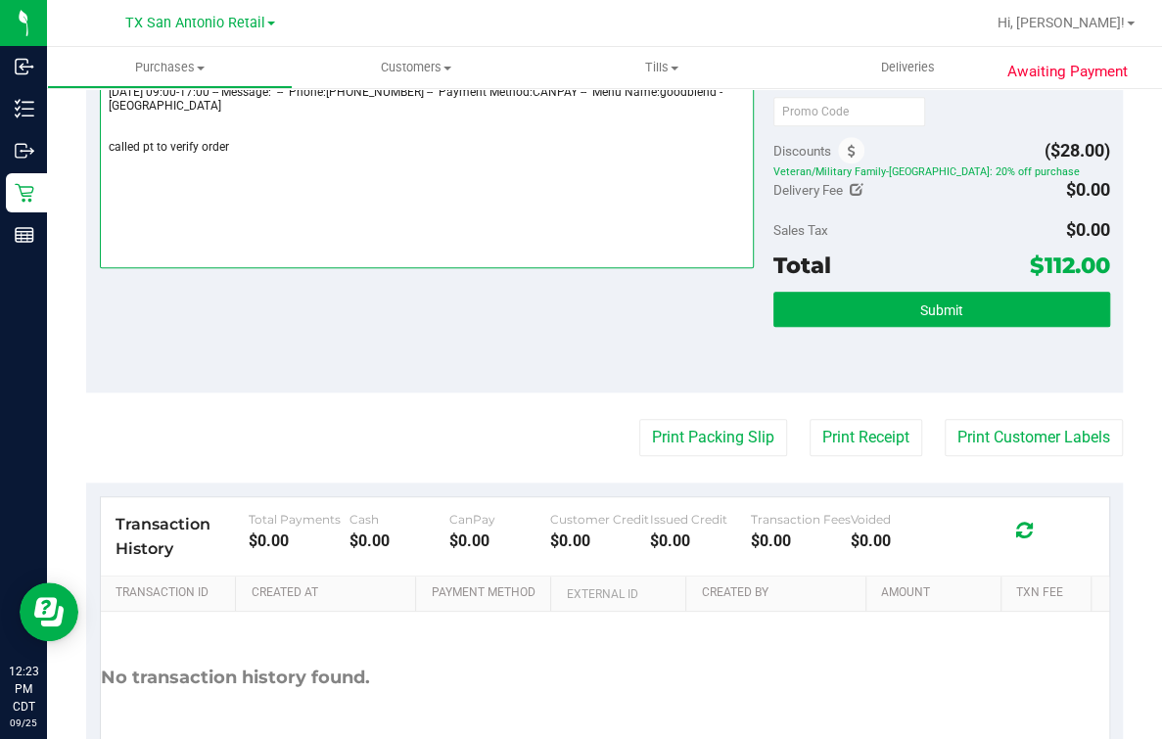
click at [514, 139] on textarea at bounding box center [427, 174] width 654 height 188
click at [486, 193] on textarea at bounding box center [427, 174] width 654 height 188
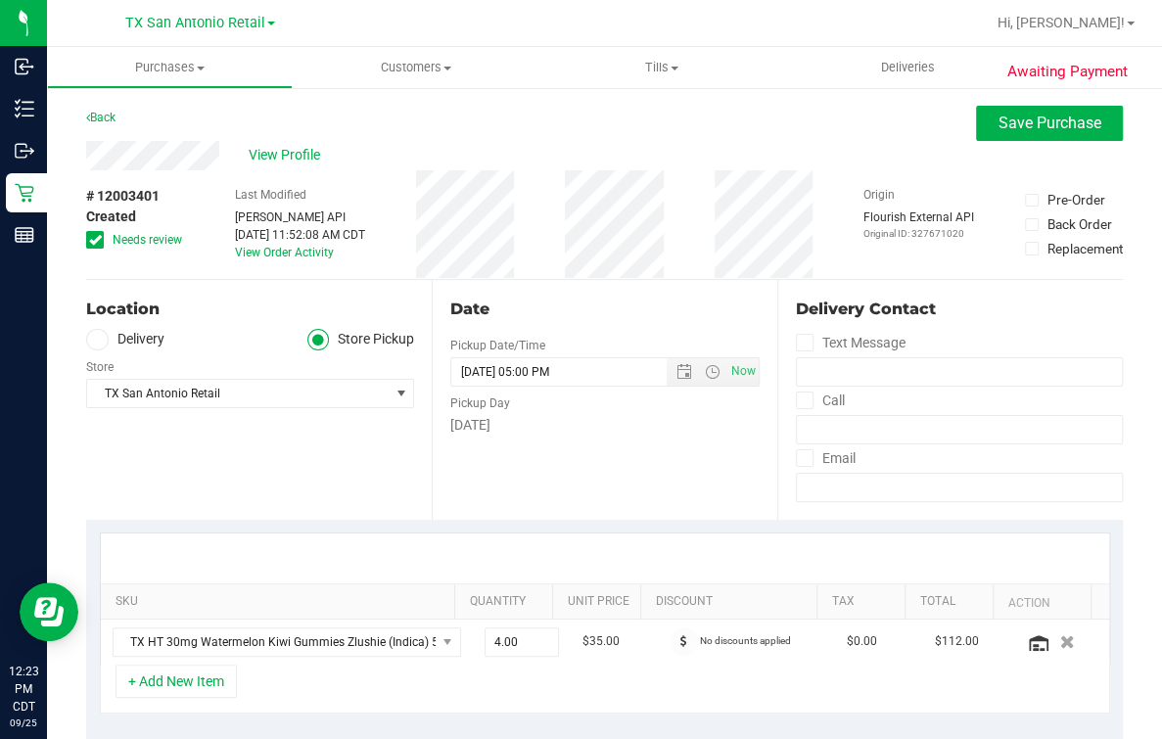
click at [358, 250] on div "Last Modified Jane API Sep 25, 2025 11:52:08 AM CDT View Order Activity" at bounding box center [300, 224] width 130 height 109
click at [576, 371] on input "09/26/2025 05:00 PM" at bounding box center [575, 371] width 249 height 27
click at [628, 317] on div "Date" at bounding box center [604, 309] width 309 height 23
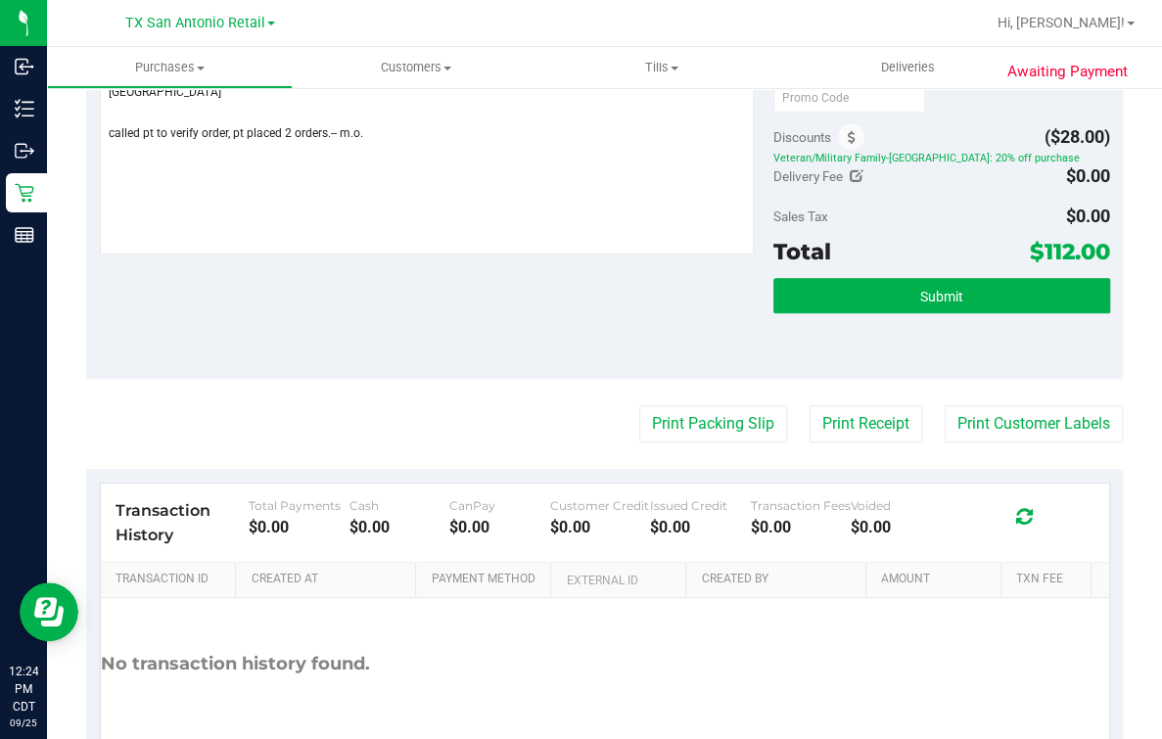
scroll to position [734, 0]
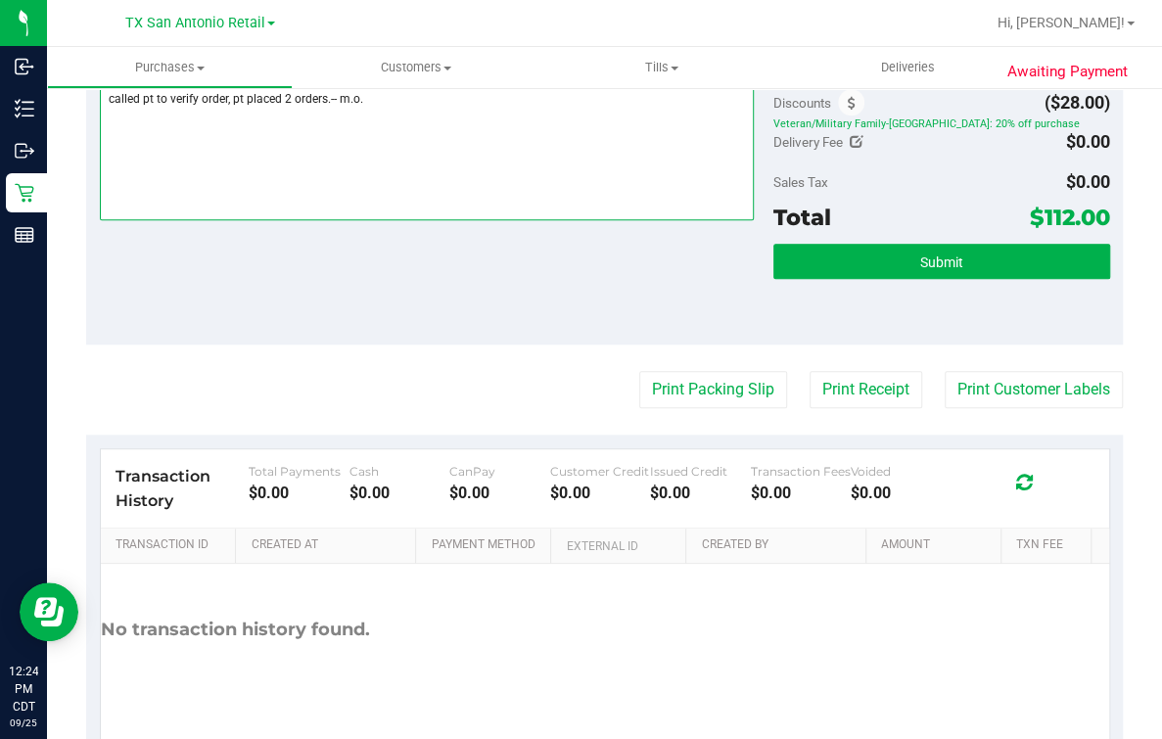
drag, startPoint x: 501, startPoint y: 115, endPoint x: 71, endPoint y: 141, distance: 430.4
click at [71, 141] on div "Awaiting Payment Back Save Purchase View Profile # 12003401 Created Needs revie…" at bounding box center [604, 82] width 1115 height 1460
paste textarea "**Confirmed -- satx p/u fri 9/26-$100.00- m.o"
drag, startPoint x: 346, startPoint y: 119, endPoint x: 59, endPoint y: 119, distance: 286.8
click at [59, 119] on div "Awaiting Payment Back Save Purchase View Profile # 12003401 Created Needs revie…" at bounding box center [604, 82] width 1115 height 1460
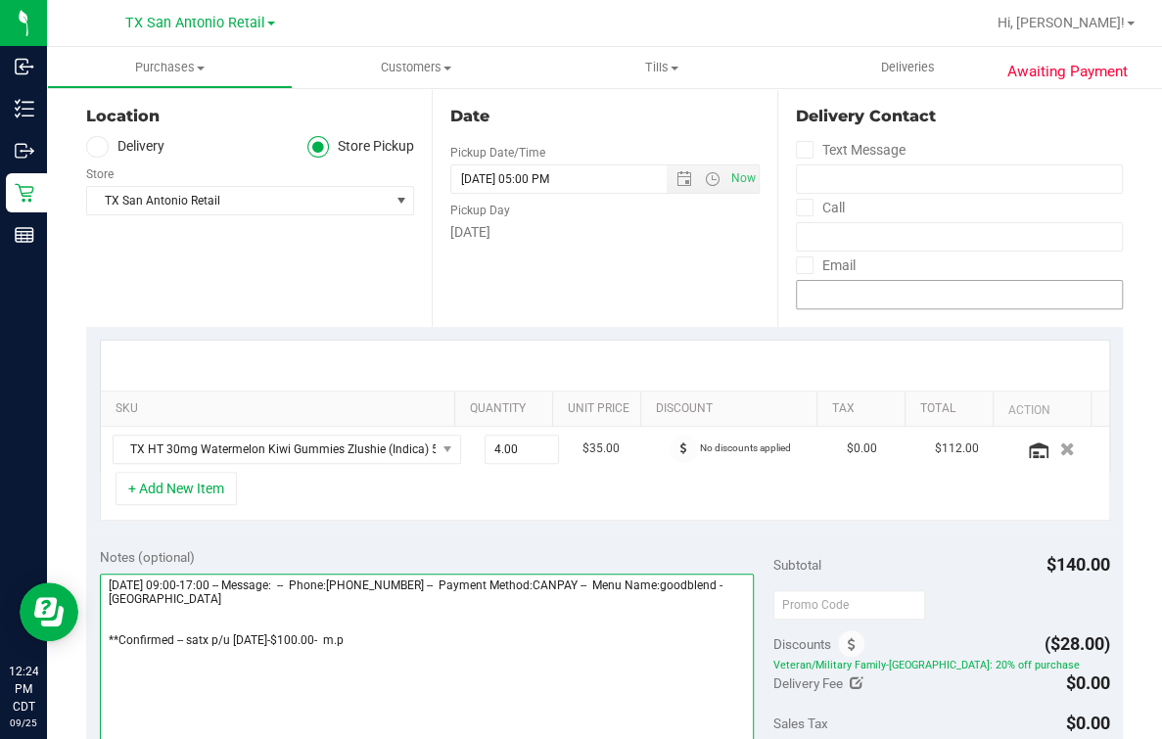
scroll to position [0, 0]
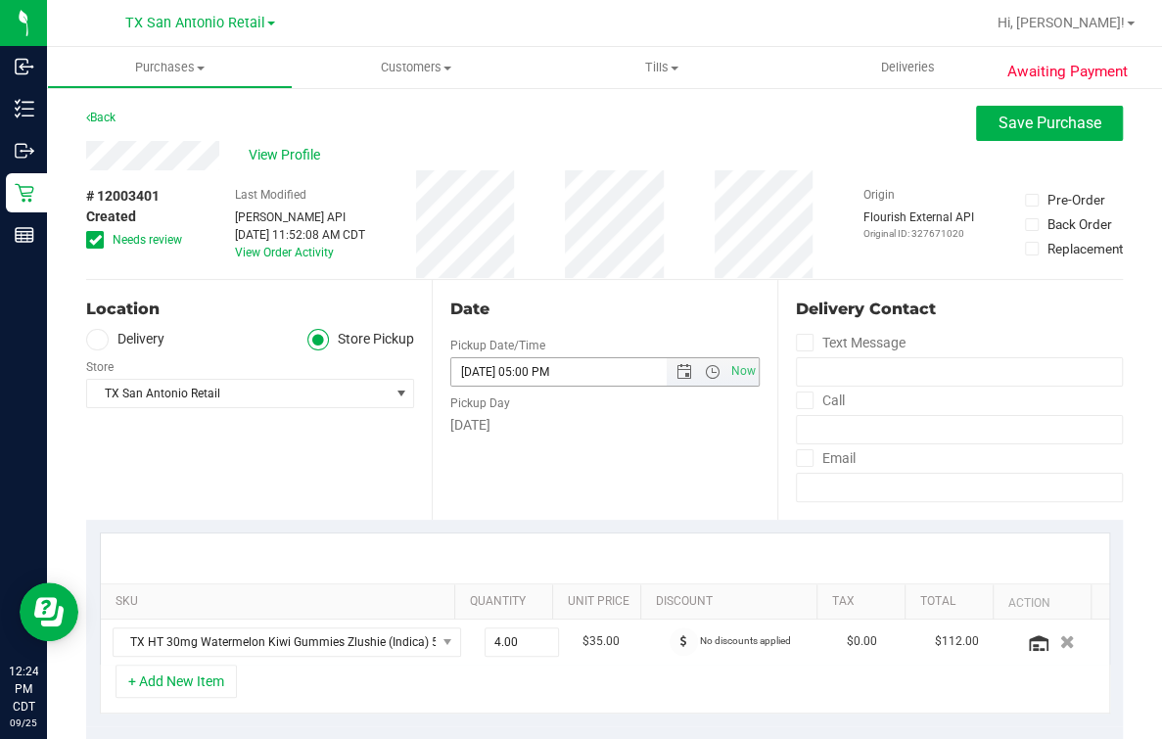
type textarea "Friday 09/26/2025 09:00-17:00 -- Message: -- Phone:2102784908 -- Payment Method…"
click at [651, 293] on div "Date Pickup Date/Time 09/26/2025 Now 09/26/2025 05:00 PM Now Pickup Day Friday" at bounding box center [605, 400] width 346 height 240
click at [1021, 115] on span "Save Purchase" at bounding box center [1049, 123] width 103 height 19
click at [716, 144] on div "View Profile" at bounding box center [604, 155] width 1037 height 29
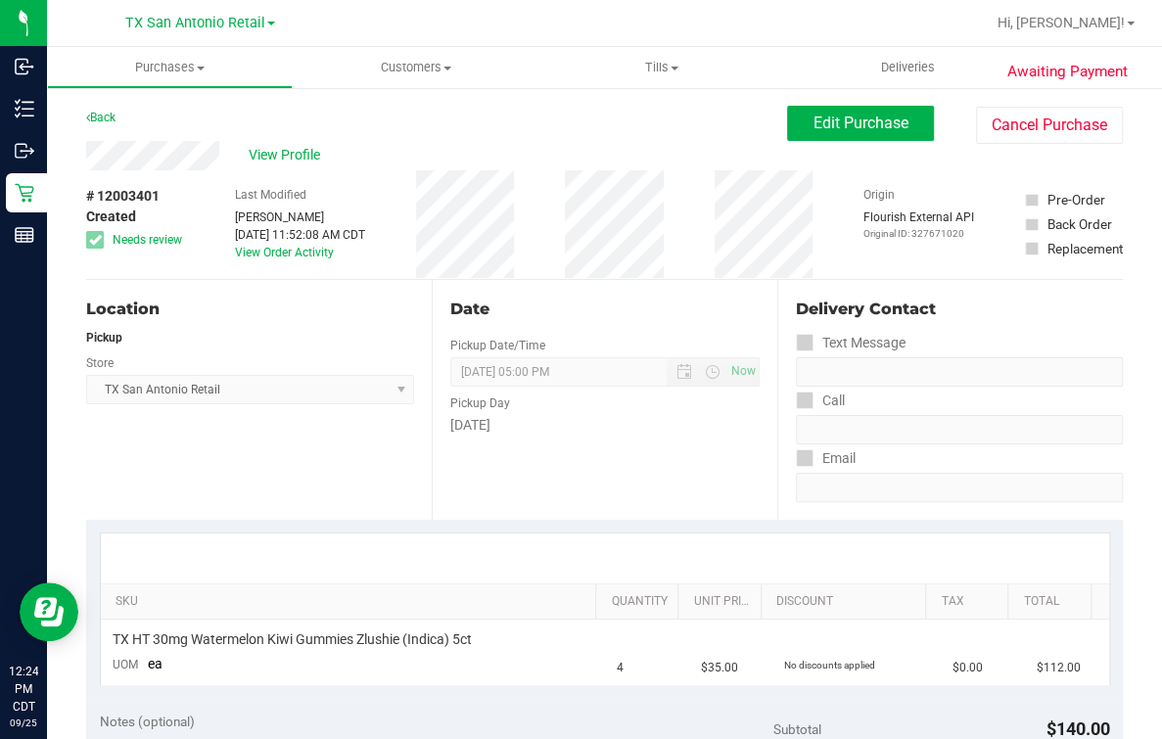
click at [623, 150] on div "View Profile" at bounding box center [436, 155] width 701 height 29
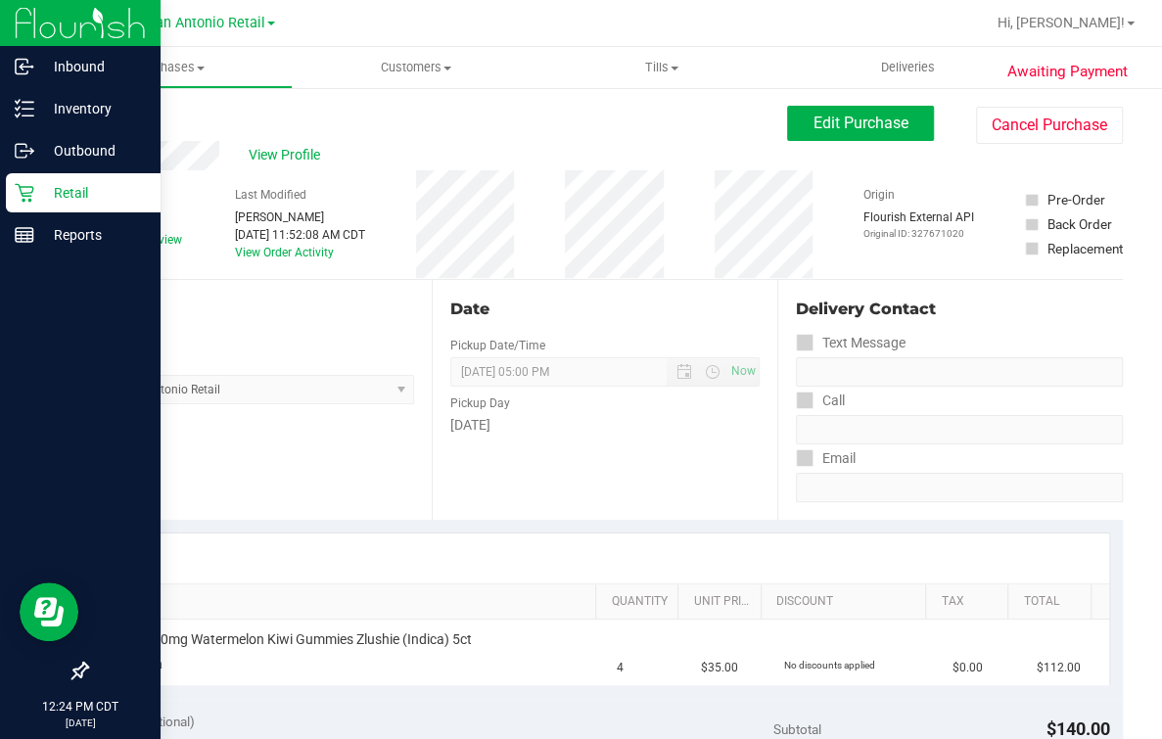
click at [30, 198] on icon at bounding box center [25, 193] width 20 height 20
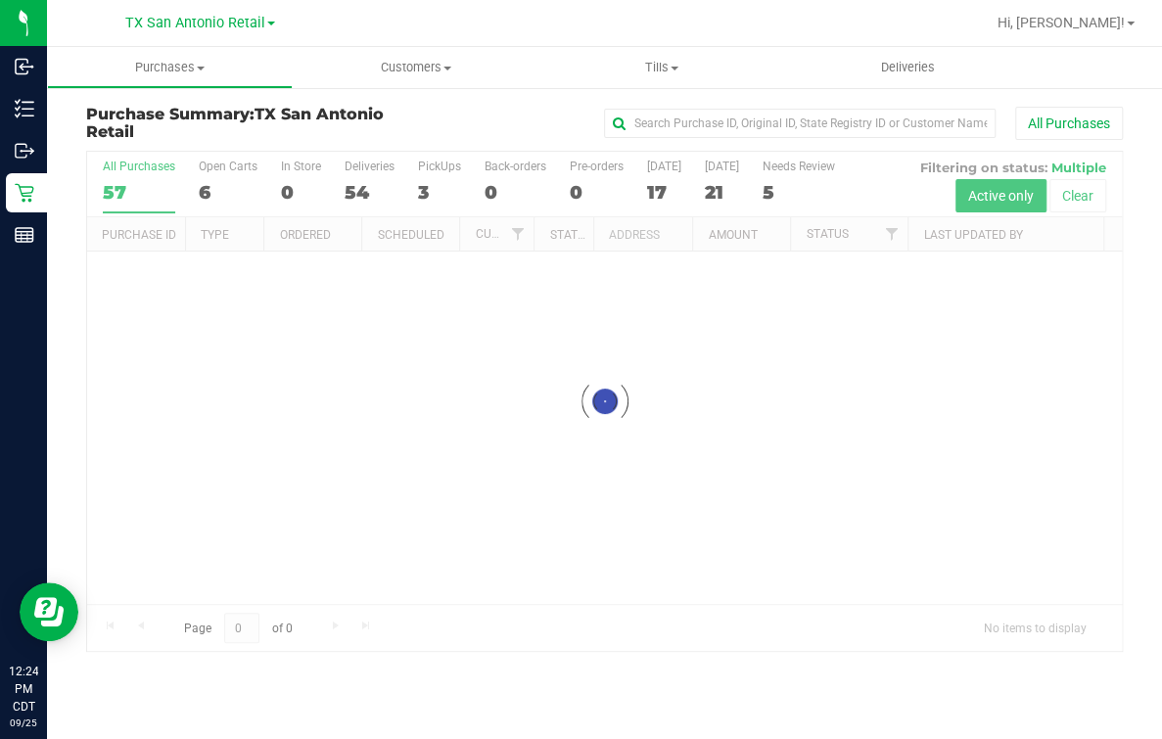
click at [454, 100] on div "Purchase Summary: TX San Antonio Retail All Purchases Loading... All Purchases …" at bounding box center [604, 378] width 1115 height 585
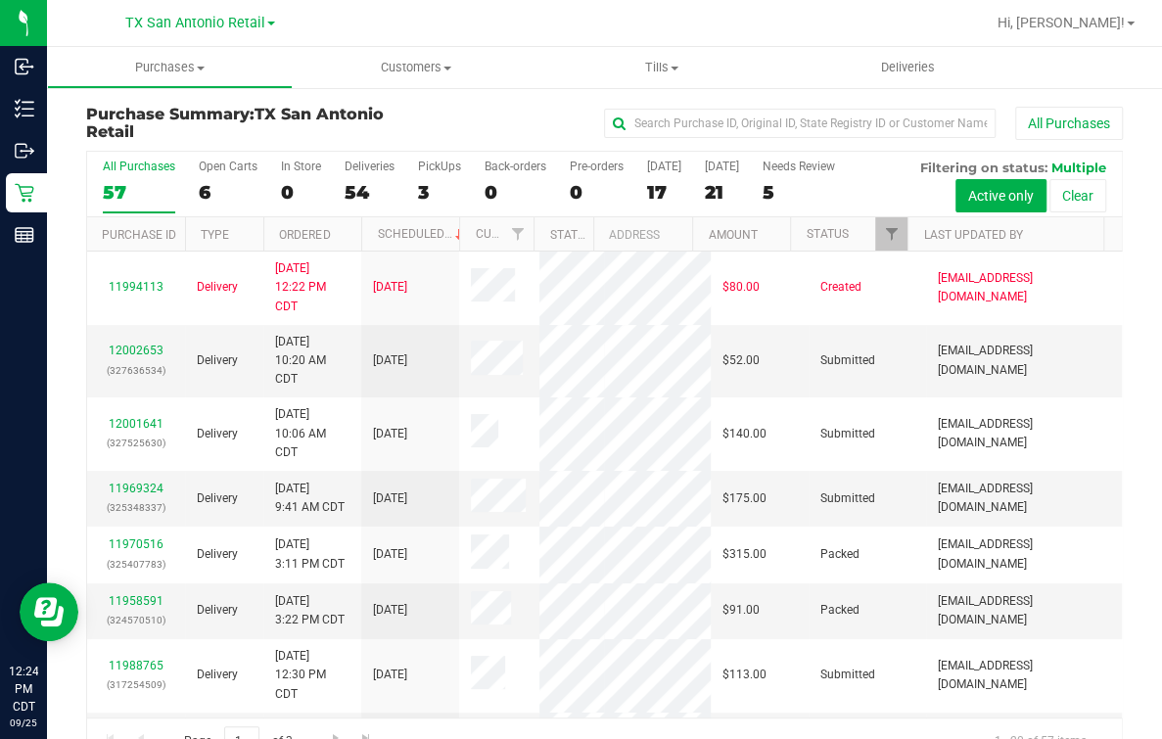
click at [433, 104] on div "Purchase Summary: TX San Antonio Retail All Purchases All Purchases 57 Open Car…" at bounding box center [604, 435] width 1115 height 699
click at [447, 117] on div "All Purchases" at bounding box center [777, 123] width 691 height 33
click at [414, 122] on h3 "Purchase Summary: TX San Antonio Retail" at bounding box center [259, 123] width 346 height 34
click at [491, 111] on div "All Purchases" at bounding box center [777, 123] width 691 height 33
click at [248, 170] on div "Open Carts" at bounding box center [228, 167] width 59 height 14
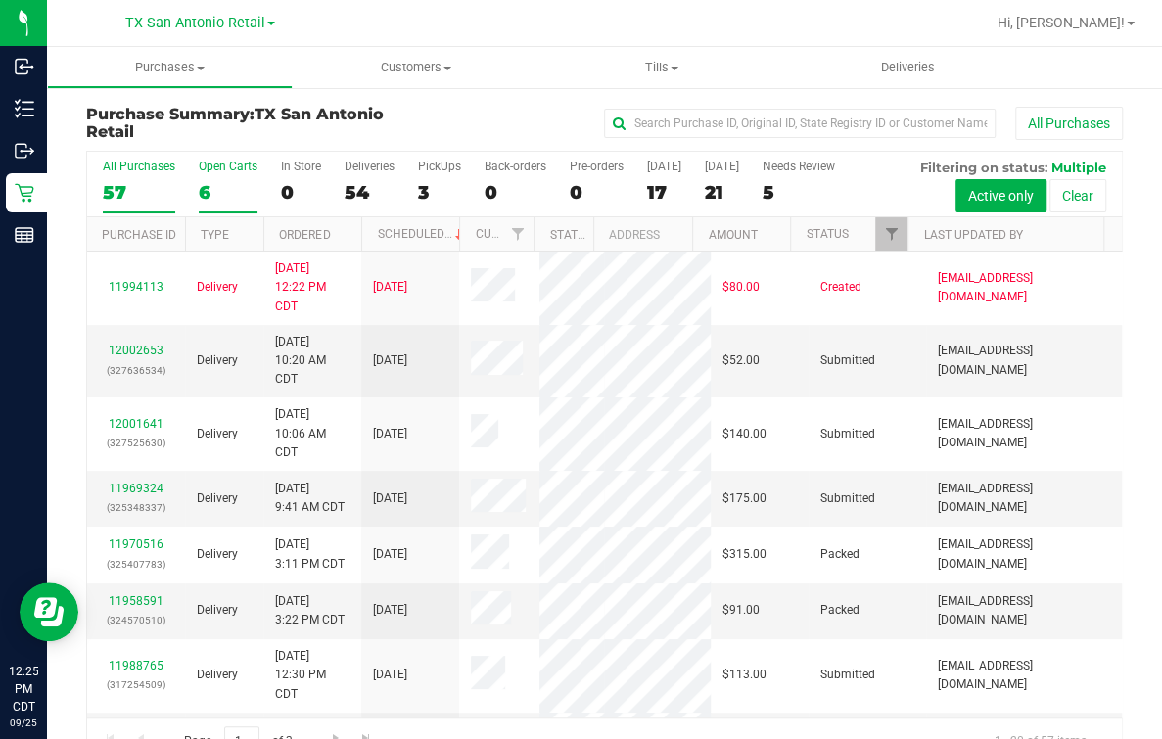
click at [0, 0] on input "Open Carts 6" at bounding box center [0, 0] width 0 height 0
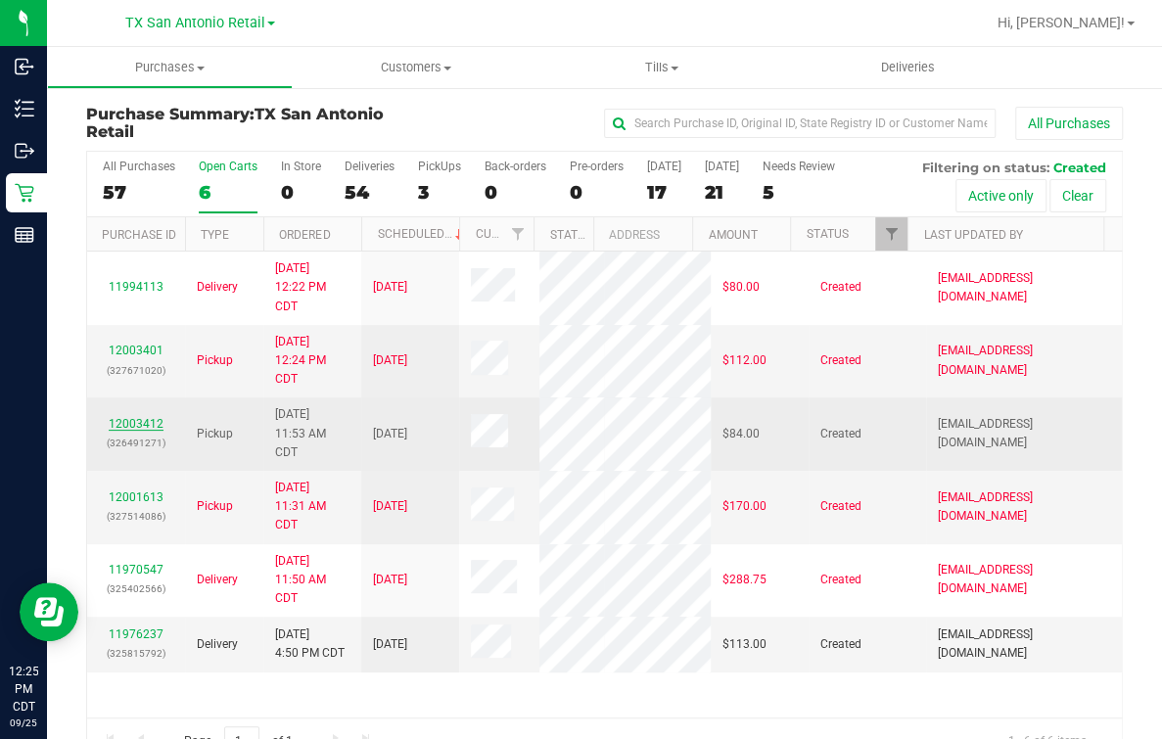
click at [140, 431] on link "12003412" at bounding box center [136, 424] width 55 height 14
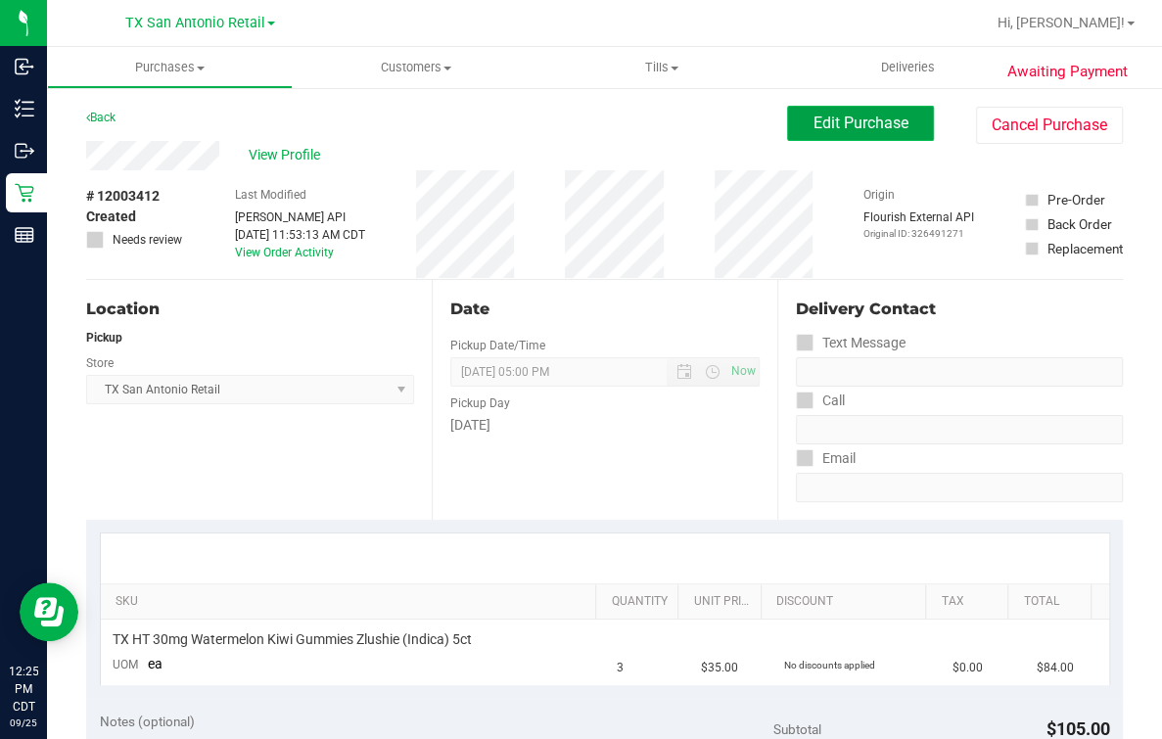
click at [888, 121] on span "Edit Purchase" at bounding box center [860, 123] width 95 height 19
click at [593, 137] on div "Back Edit Purchase Cancel Purchase" at bounding box center [604, 123] width 1037 height 35
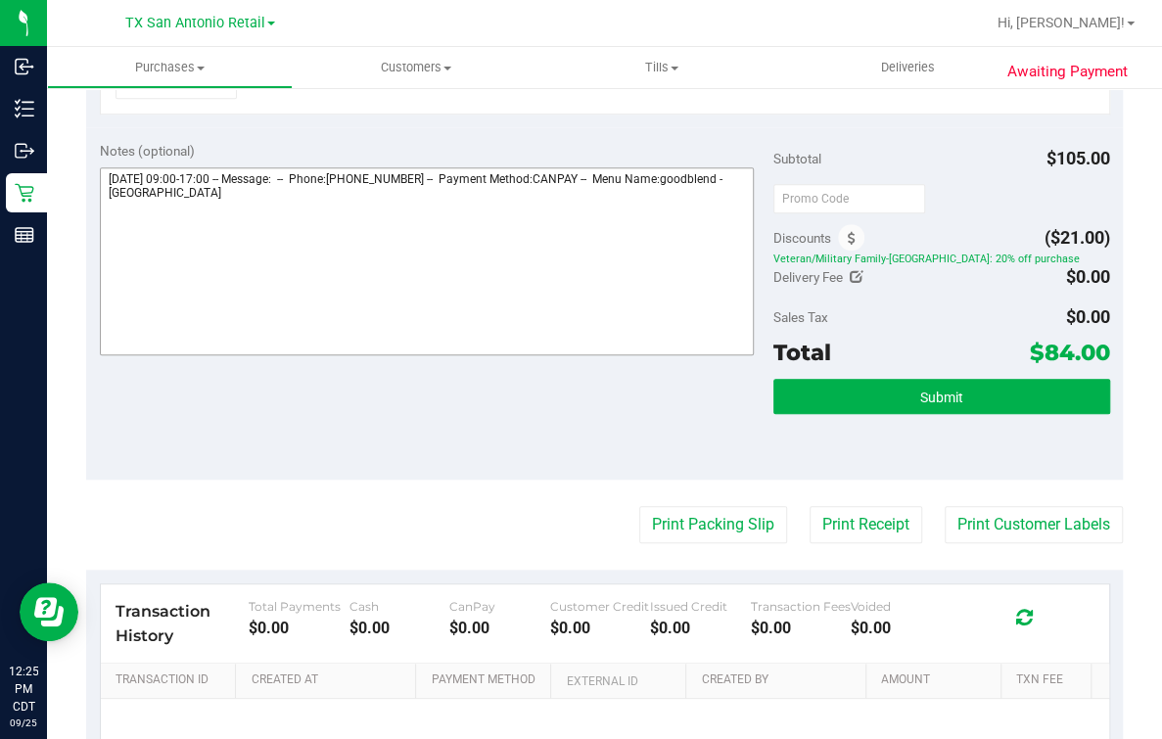
scroll to position [612, 0]
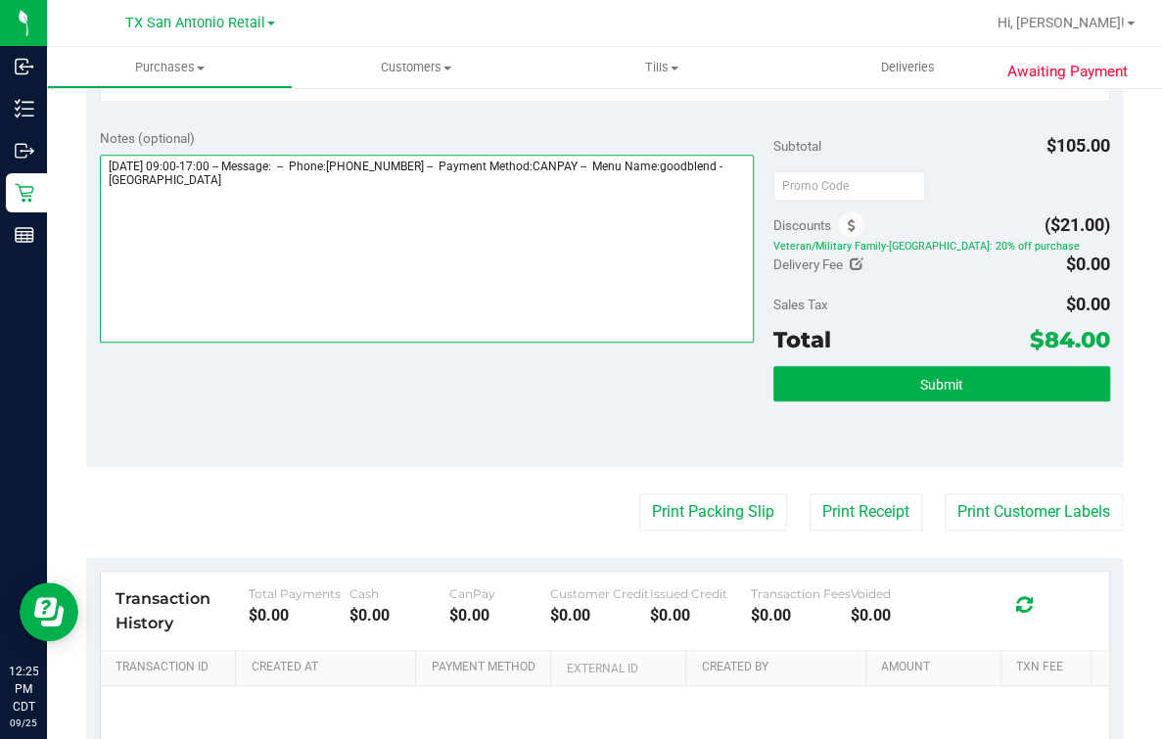
click at [462, 265] on textarea at bounding box center [427, 249] width 654 height 188
paste textarea "**Confirmed -- satx p/u fri 9/26-$100.00- m.p"
drag, startPoint x: 392, startPoint y: 297, endPoint x: -28, endPoint y: 288, distance: 420.0
click at [0, 288] on html "Inbound Inventory Outbound Retail Reports 12:25 PM CDT 09/25/2025 09/25 TX San …" at bounding box center [581, 369] width 1162 height 739
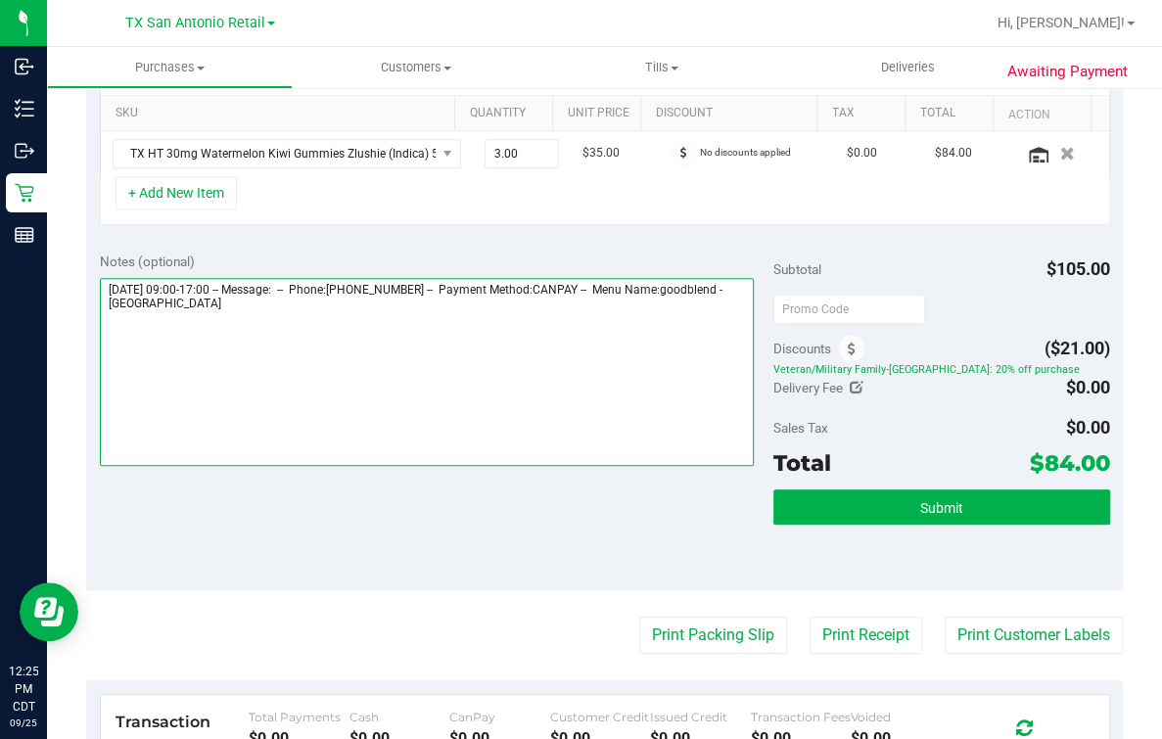
scroll to position [0, 0]
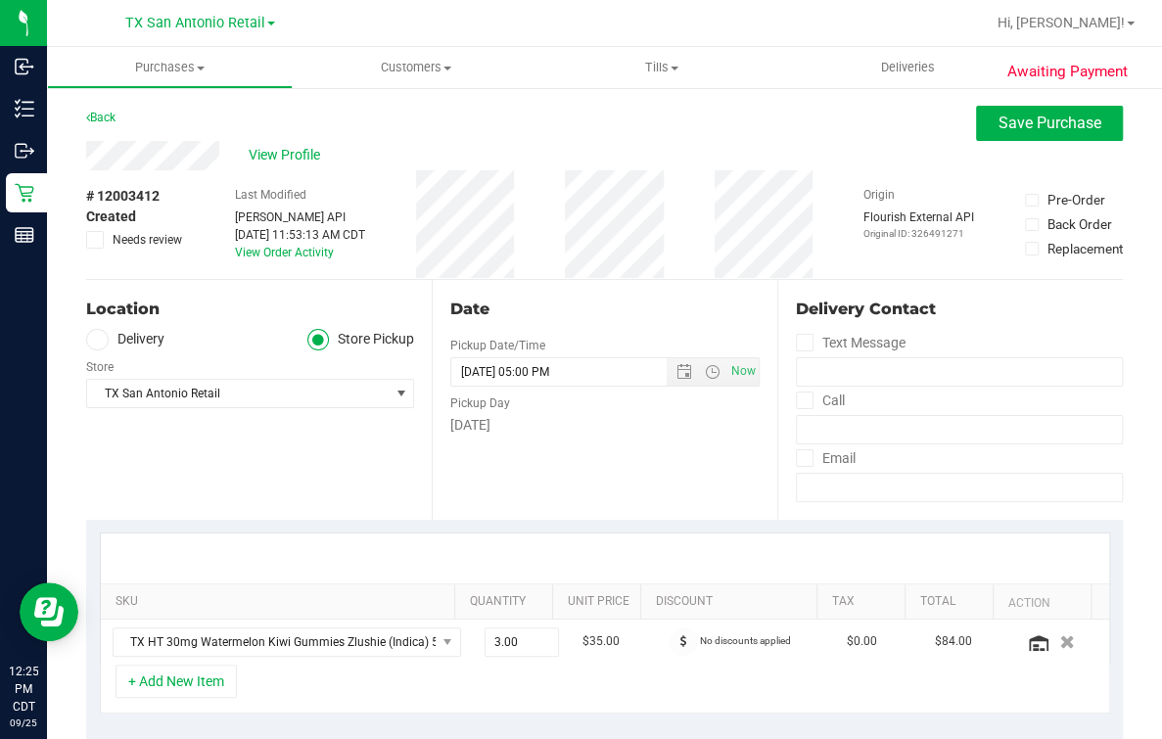
type textarea "Friday 09/26/2025 09:00-17:00 -- Message: -- Phone:2102784908 -- Payment Method…"
click at [96, 240] on icon at bounding box center [95, 240] width 13 height 0
click at [0, 0] on input "Needs review" at bounding box center [0, 0] width 0 height 0
click at [1012, 115] on span "Save Purchase" at bounding box center [1049, 123] width 103 height 19
click at [710, 166] on div "View Profile" at bounding box center [604, 155] width 1037 height 29
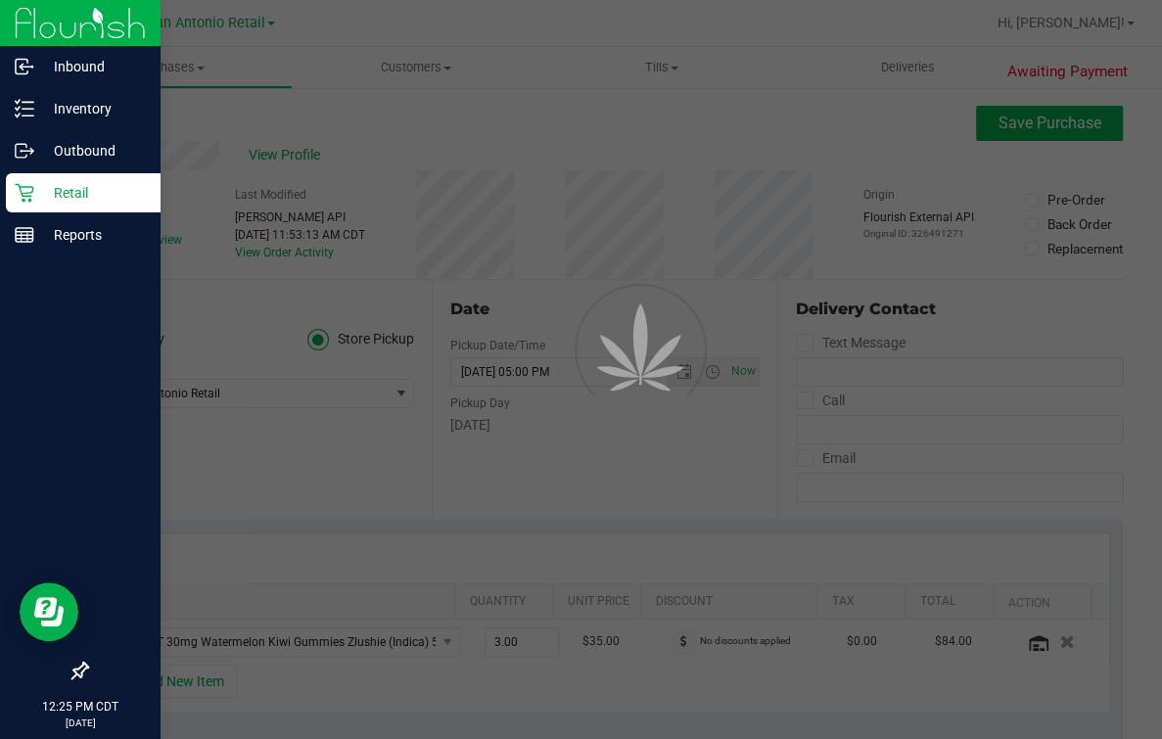
click at [29, 200] on icon at bounding box center [24, 193] width 19 height 19
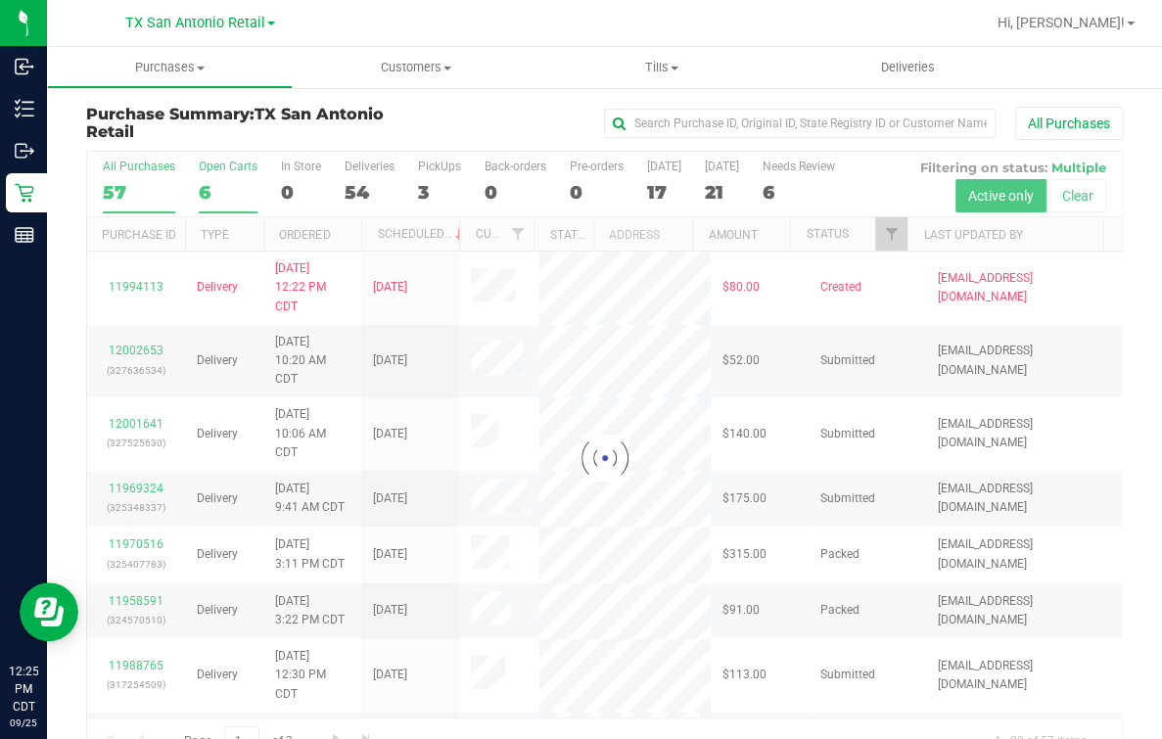
click at [226, 179] on label "Open Carts 6" at bounding box center [228, 187] width 59 height 54
click at [0, 0] on input "Open Carts 6" at bounding box center [0, 0] width 0 height 0
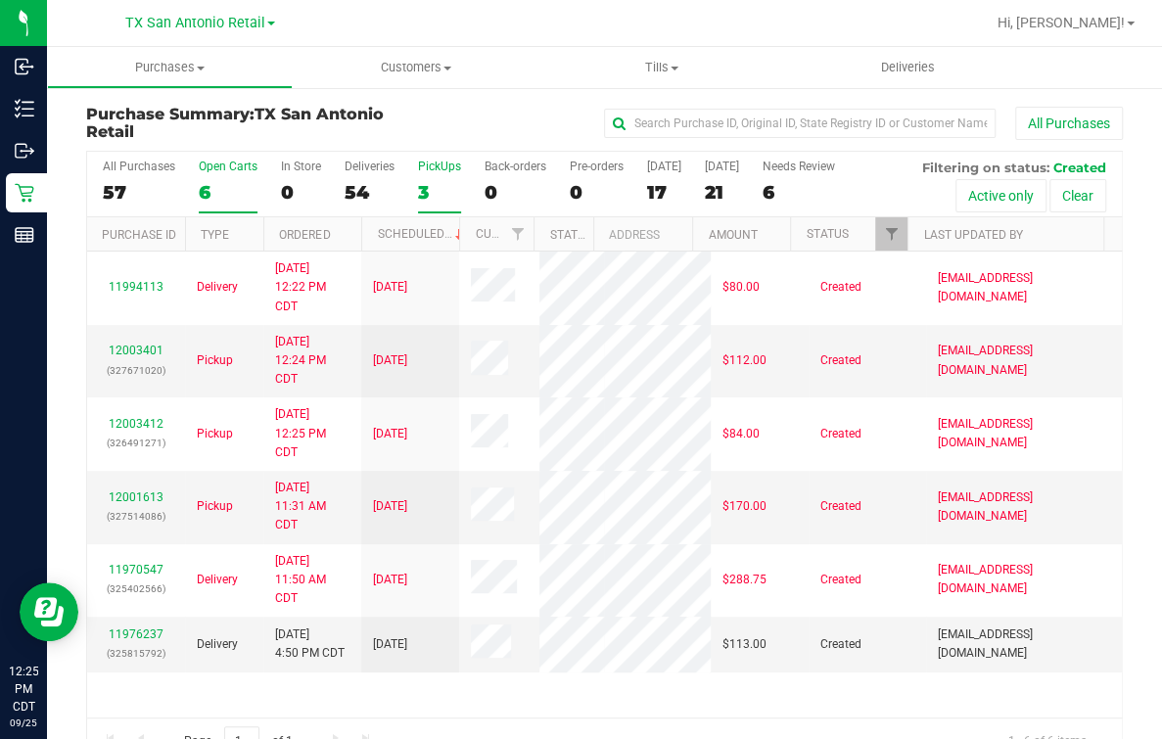
click at [436, 182] on div "3" at bounding box center [439, 192] width 43 height 23
click at [0, 0] on input "PickUps 3" at bounding box center [0, 0] width 0 height 0
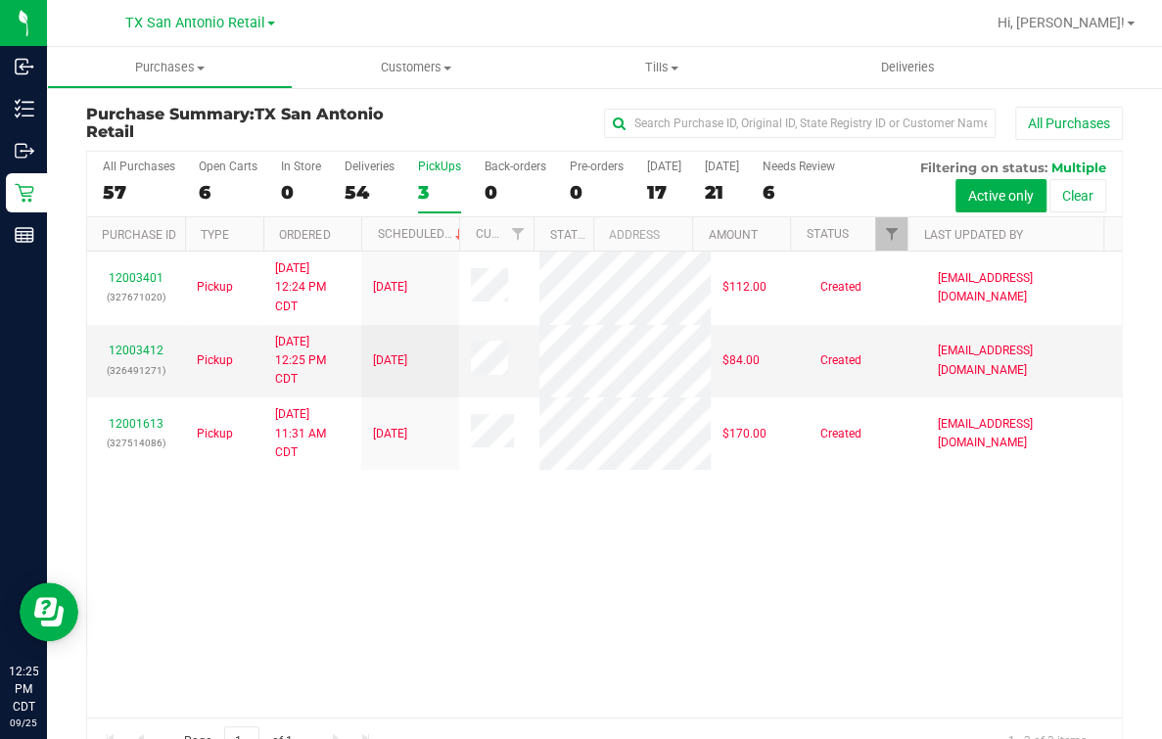
click at [178, 156] on div "All Purchases 57 Open Carts 6 In Store 0 Deliveries 54 PickUps 3 Back-orders 0 …" at bounding box center [604, 160] width 1035 height 16
click at [199, 166] on div "Open Carts" at bounding box center [228, 167] width 59 height 14
click at [0, 0] on input "Open Carts 6" at bounding box center [0, 0] width 0 height 0
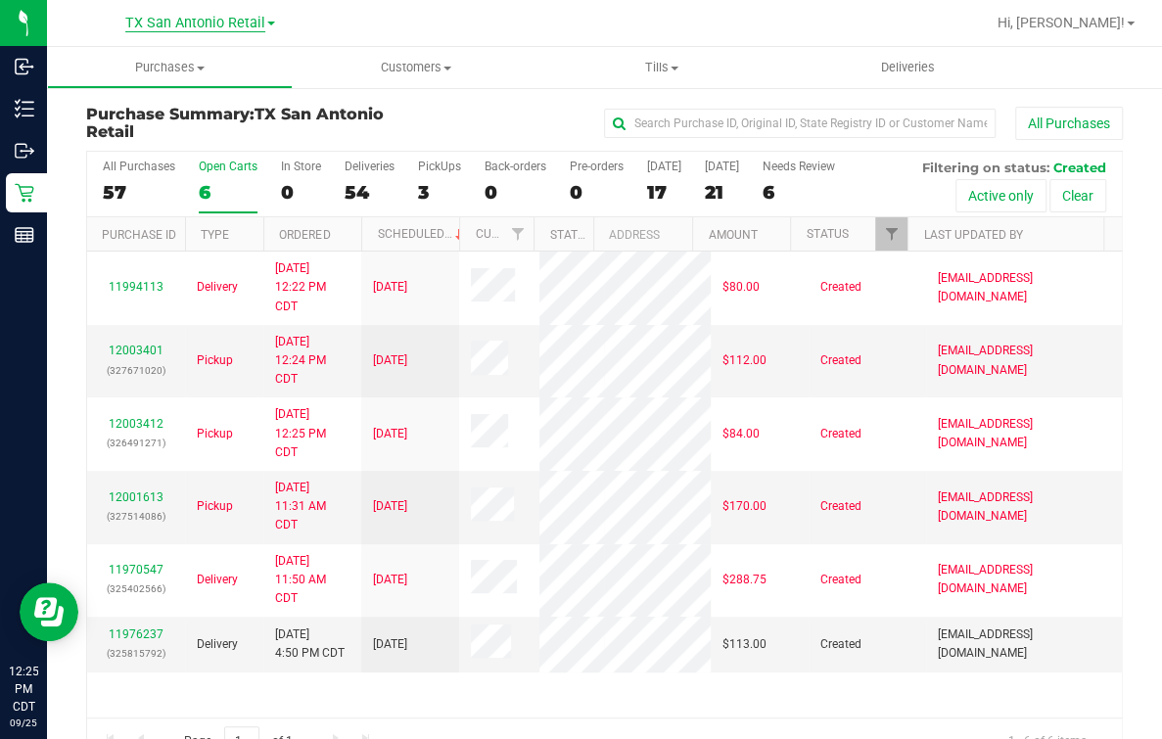
click at [163, 20] on span "TX San Antonio Retail" at bounding box center [195, 24] width 140 height 18
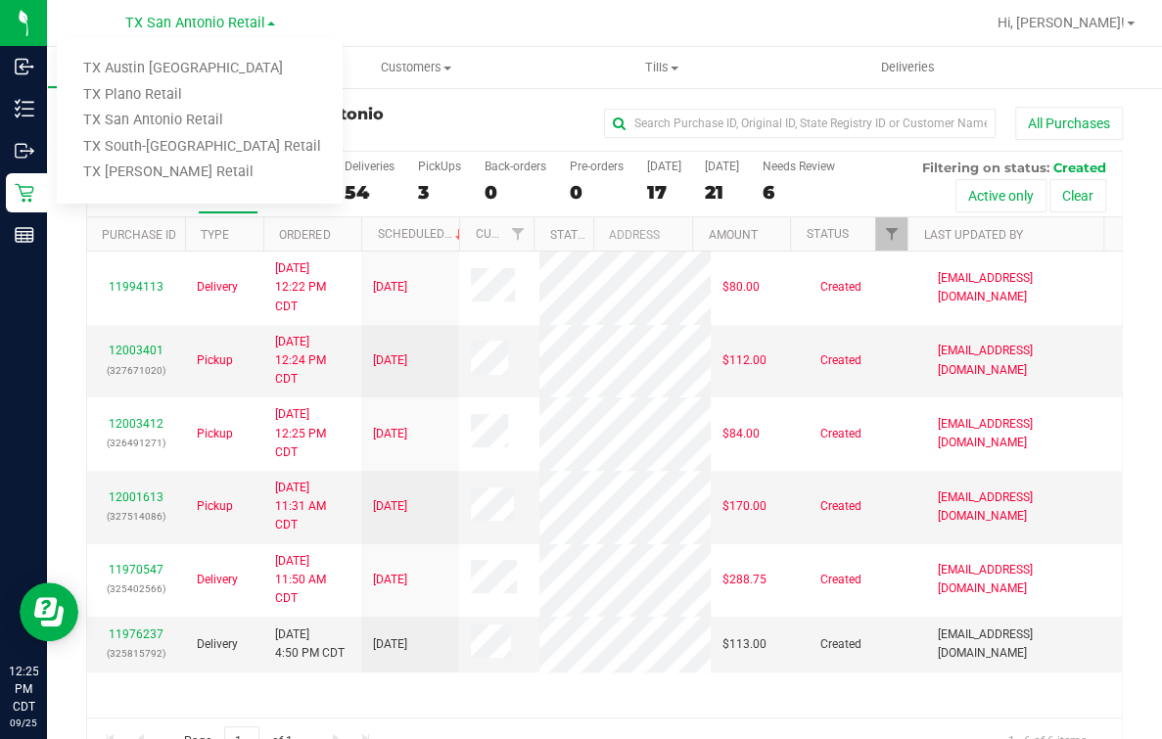
click at [142, 50] on ul "TX Austin DC TX Plano Retail TX San Antonio Retail TX South-Austin Retail TX Su…" at bounding box center [200, 120] width 286 height 165
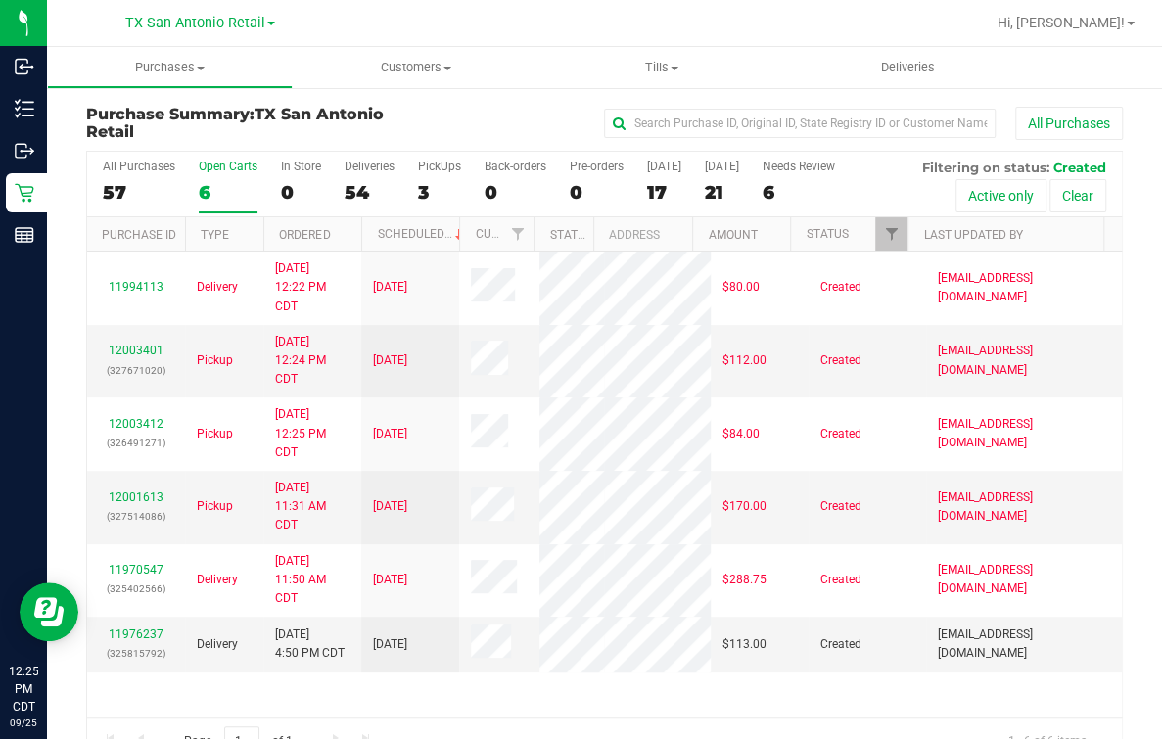
click at [160, 38] on div "TX San Antonio Retail TX Austin DC TX Plano Retail TX San Antonio Retail TX Sou…" at bounding box center [204, 23] width 294 height 38
click at [176, 22] on span "TX San Antonio Retail" at bounding box center [195, 24] width 140 height 18
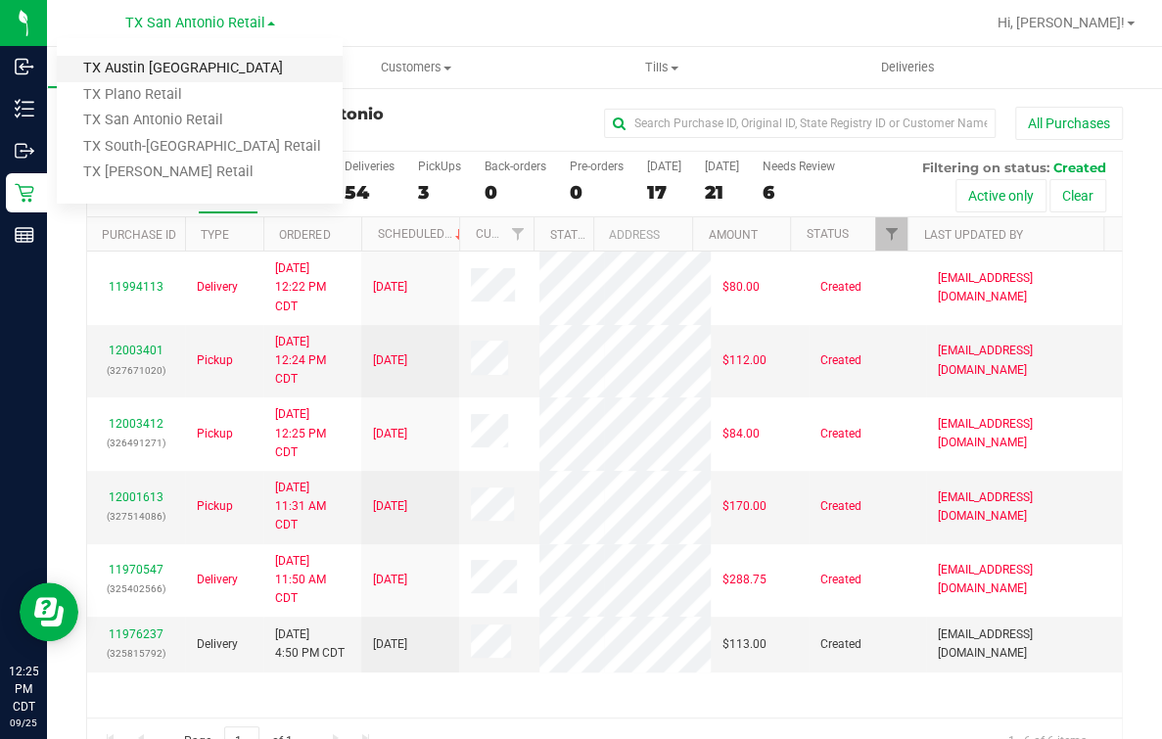
click at [133, 69] on link "TX Austin [GEOGRAPHIC_DATA]" at bounding box center [200, 69] width 286 height 26
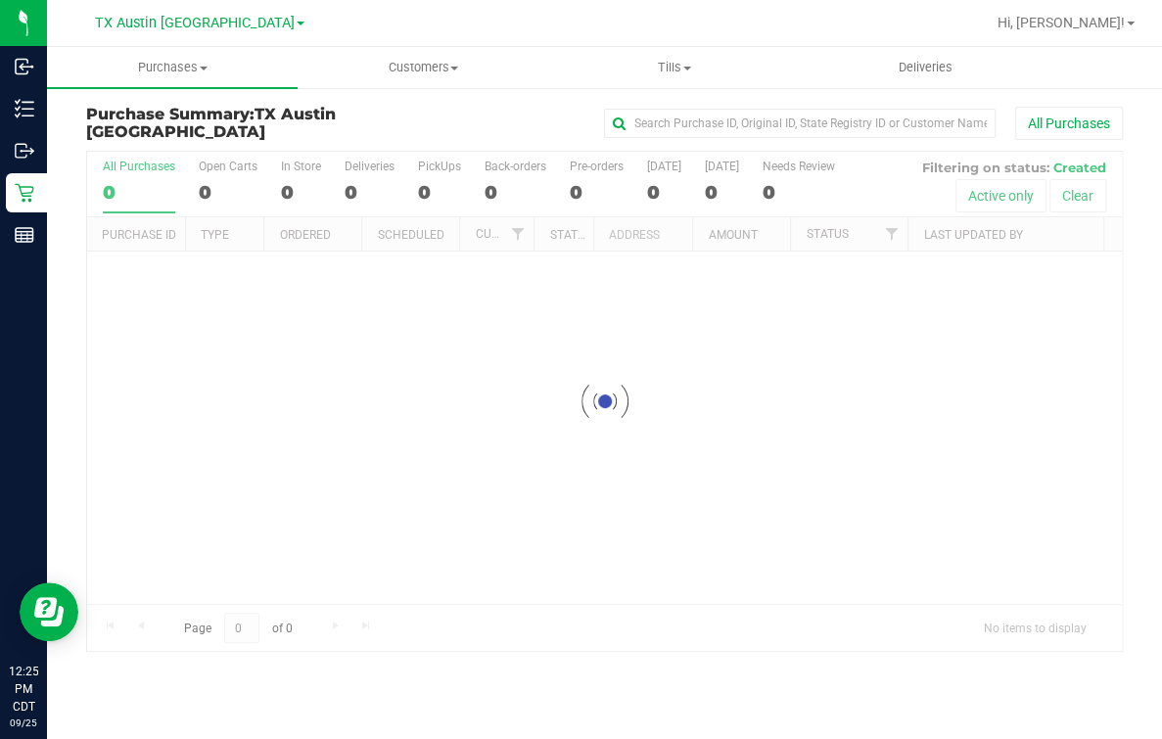
click at [708, 20] on div at bounding box center [667, 23] width 634 height 38
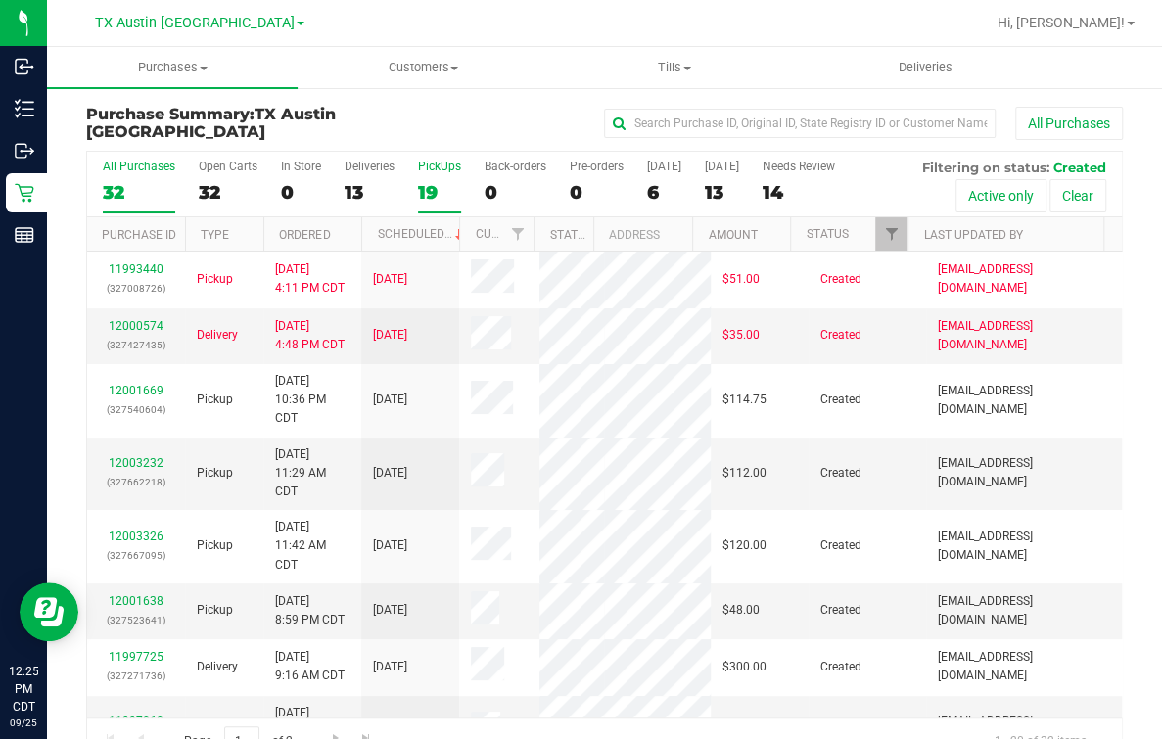
click at [428, 175] on label "PickUps 19" at bounding box center [439, 187] width 43 height 54
click at [0, 0] on input "PickUps 19" at bounding box center [0, 0] width 0 height 0
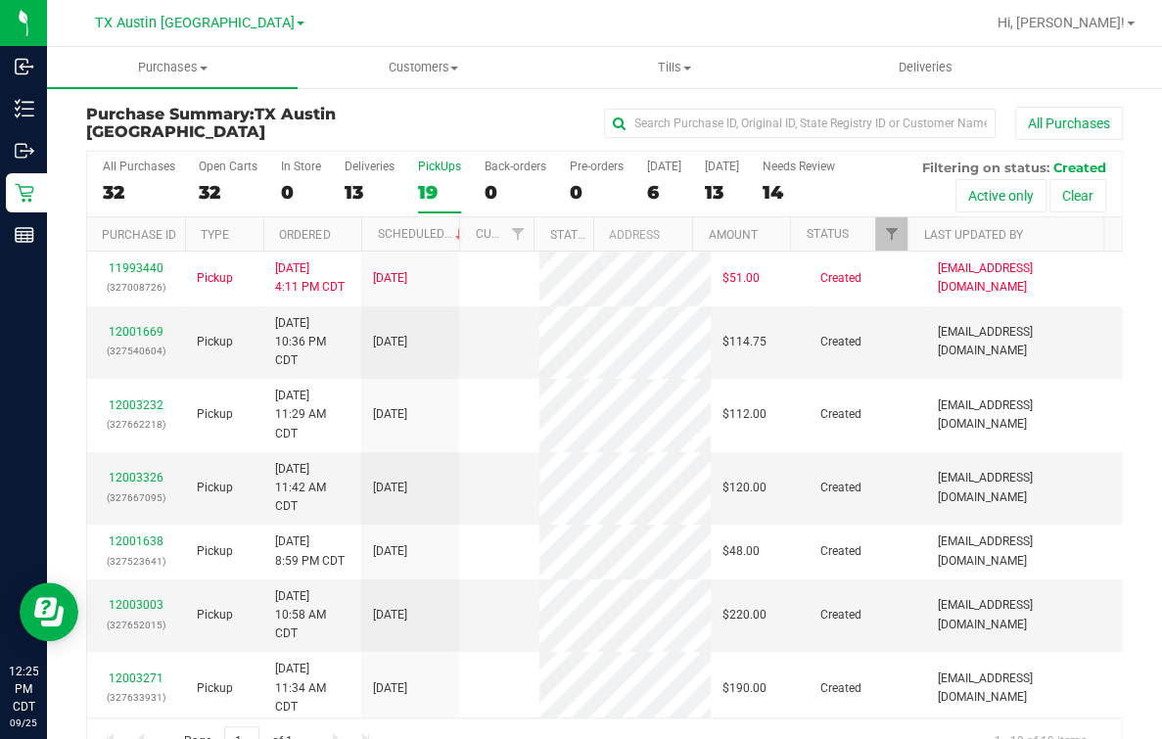
click at [503, 128] on div "All Purchases" at bounding box center [777, 123] width 691 height 33
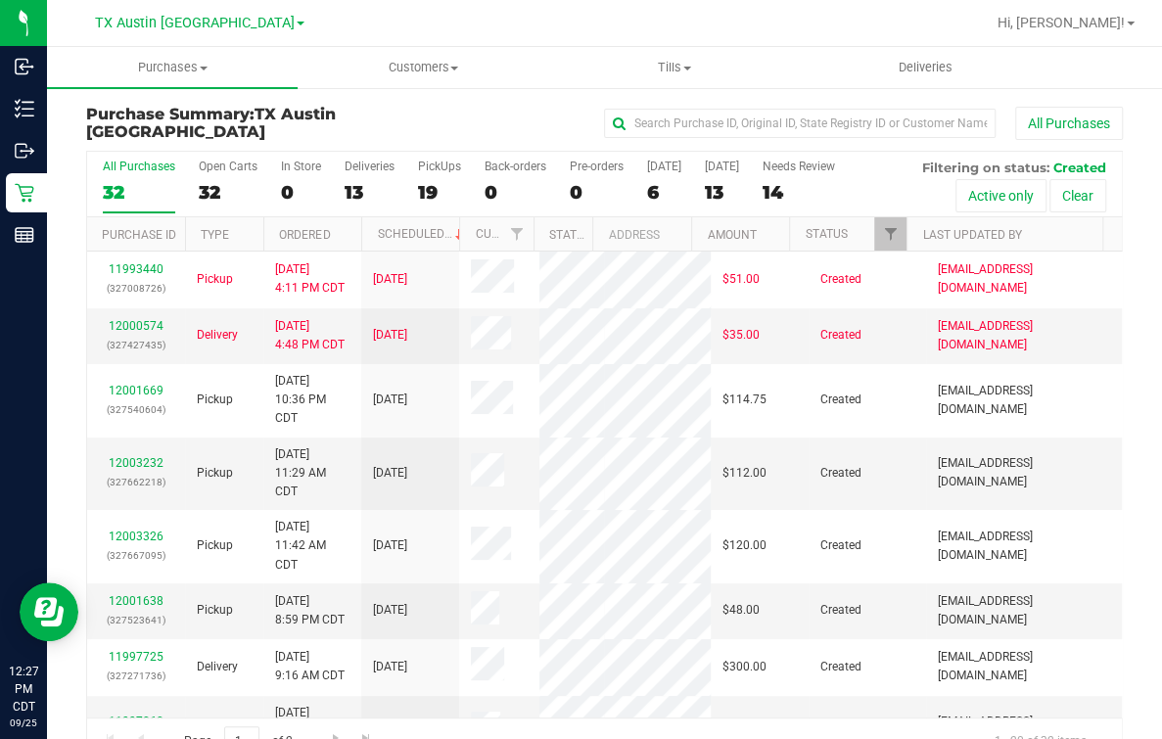
click at [351, 17] on div at bounding box center [667, 23] width 634 height 38
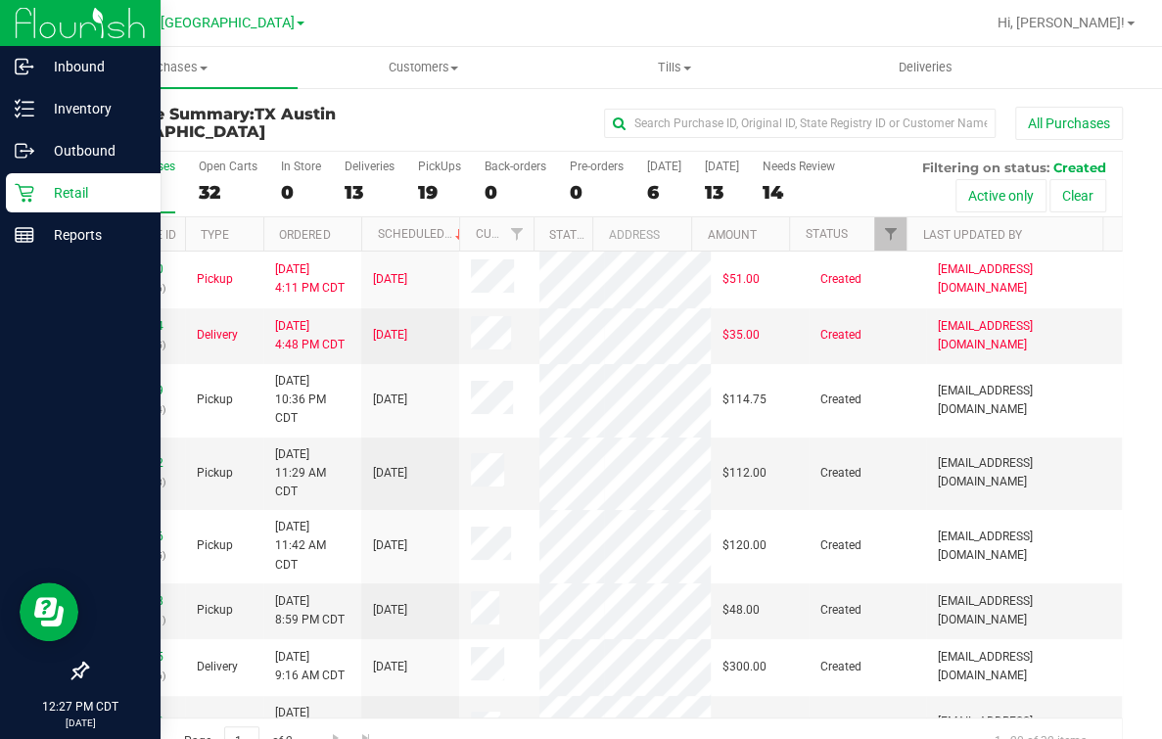
click at [27, 202] on icon at bounding box center [25, 193] width 20 height 20
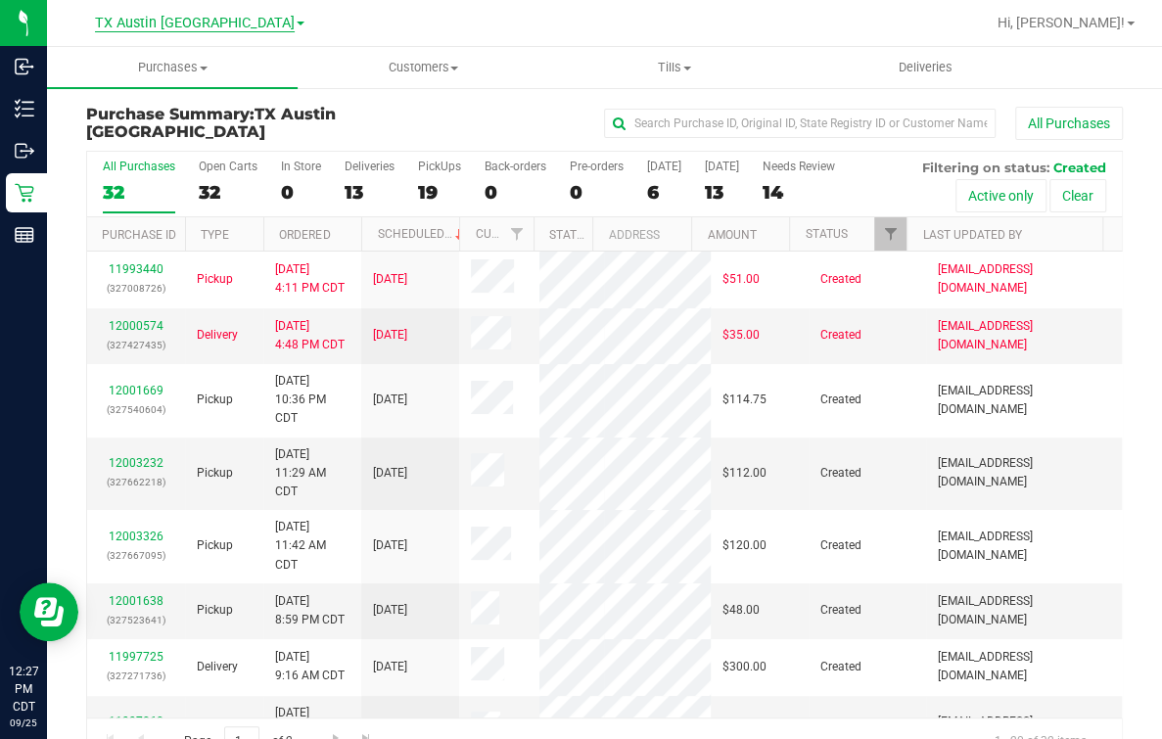
click at [183, 18] on span "TX Austin [GEOGRAPHIC_DATA]" at bounding box center [195, 24] width 200 height 18
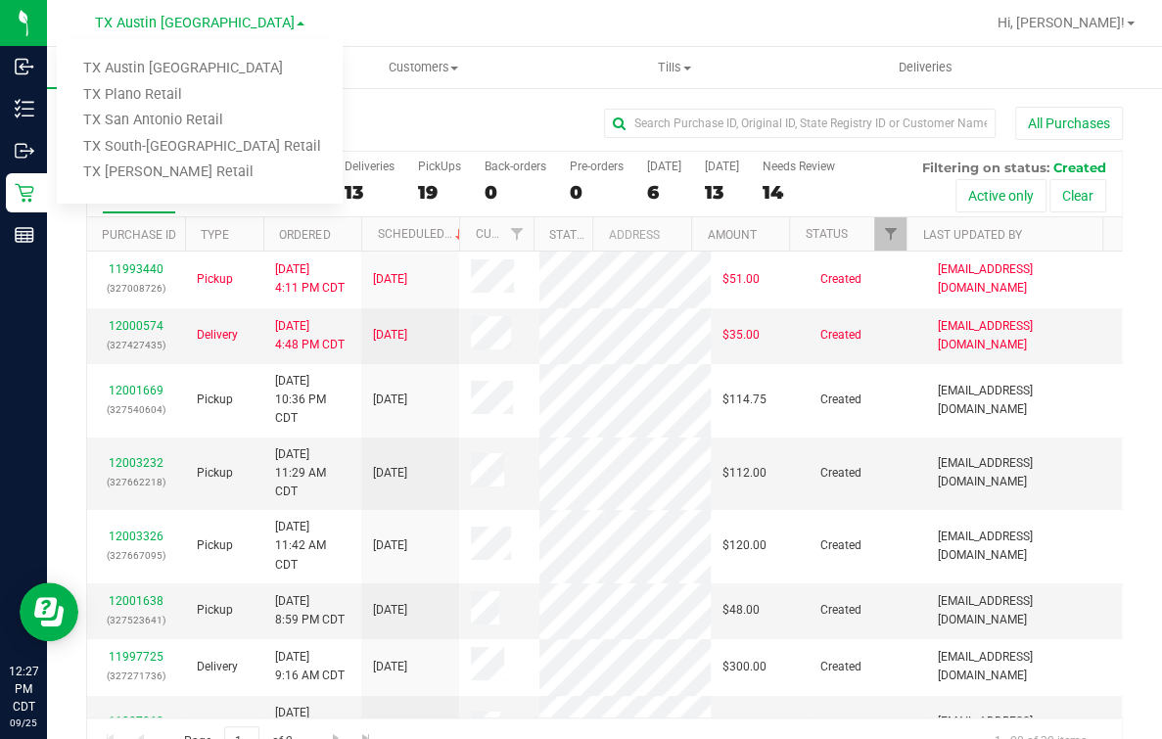
click at [674, 18] on div at bounding box center [667, 23] width 634 height 38
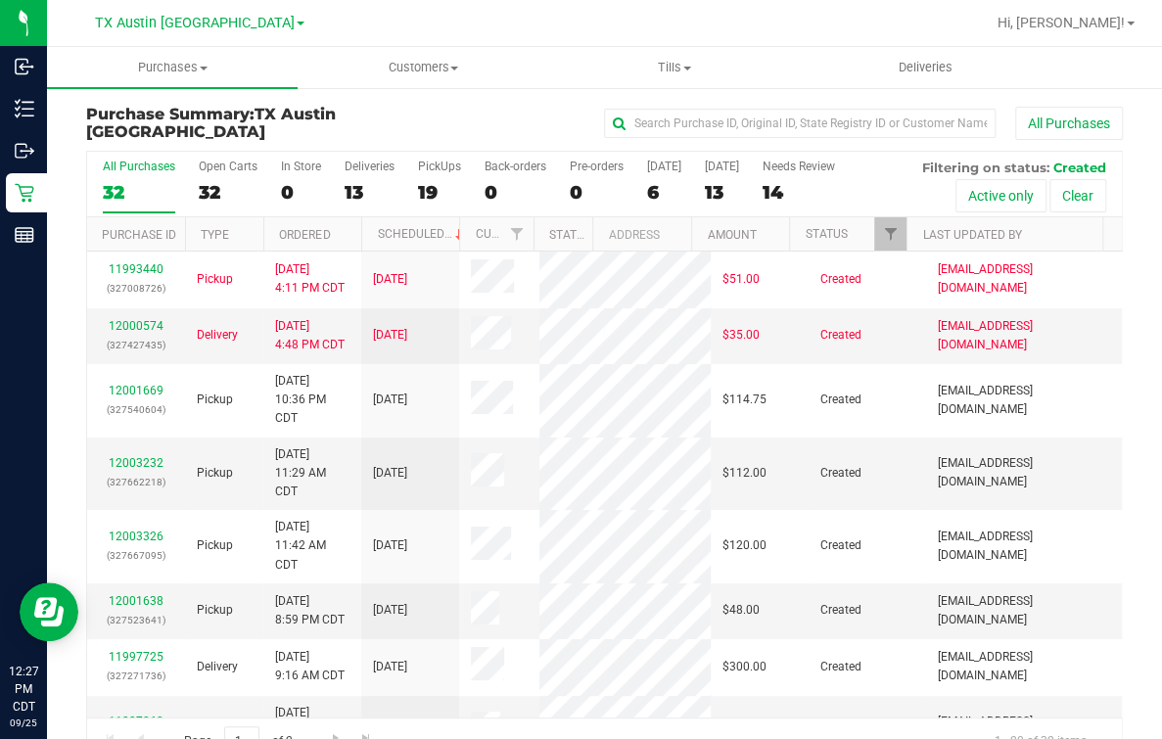
click at [674, 18] on div at bounding box center [667, 23] width 634 height 38
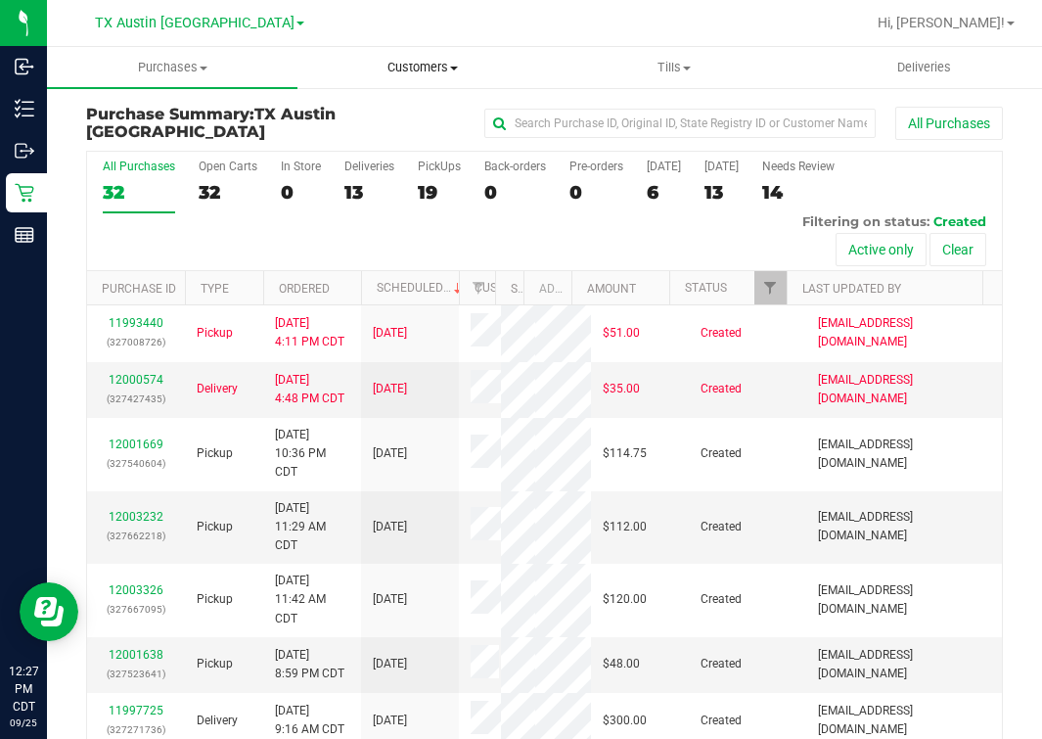
click at [433, 74] on span "Customers" at bounding box center [423, 68] width 249 height 18
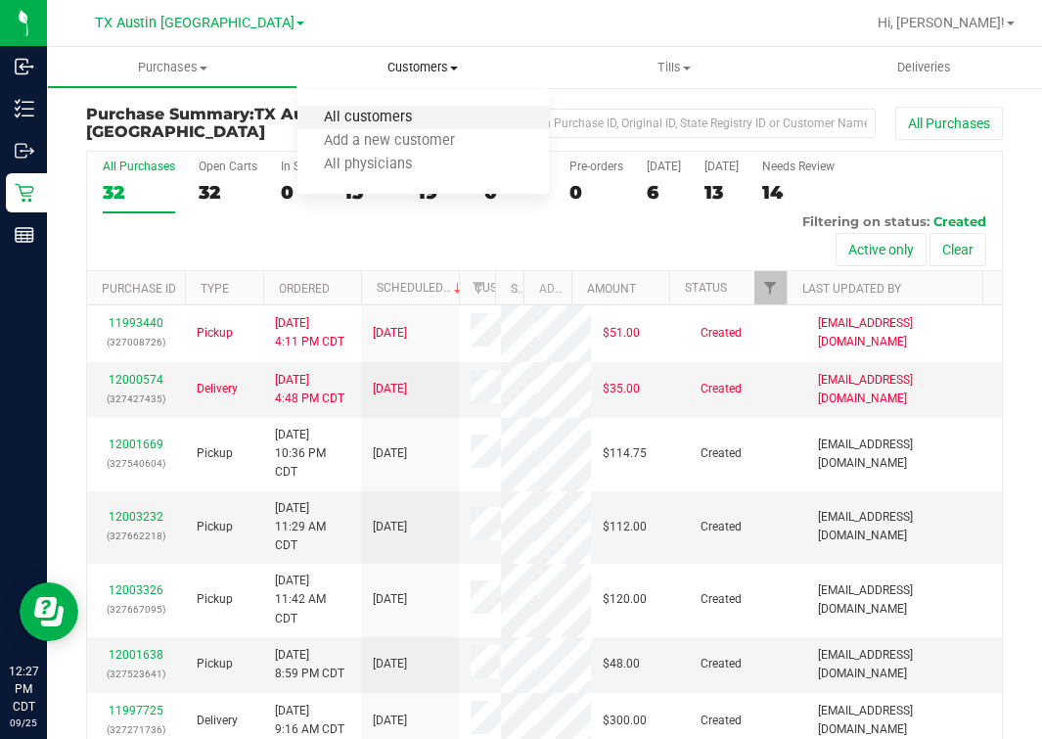
click at [389, 118] on span "All customers" at bounding box center [368, 118] width 141 height 17
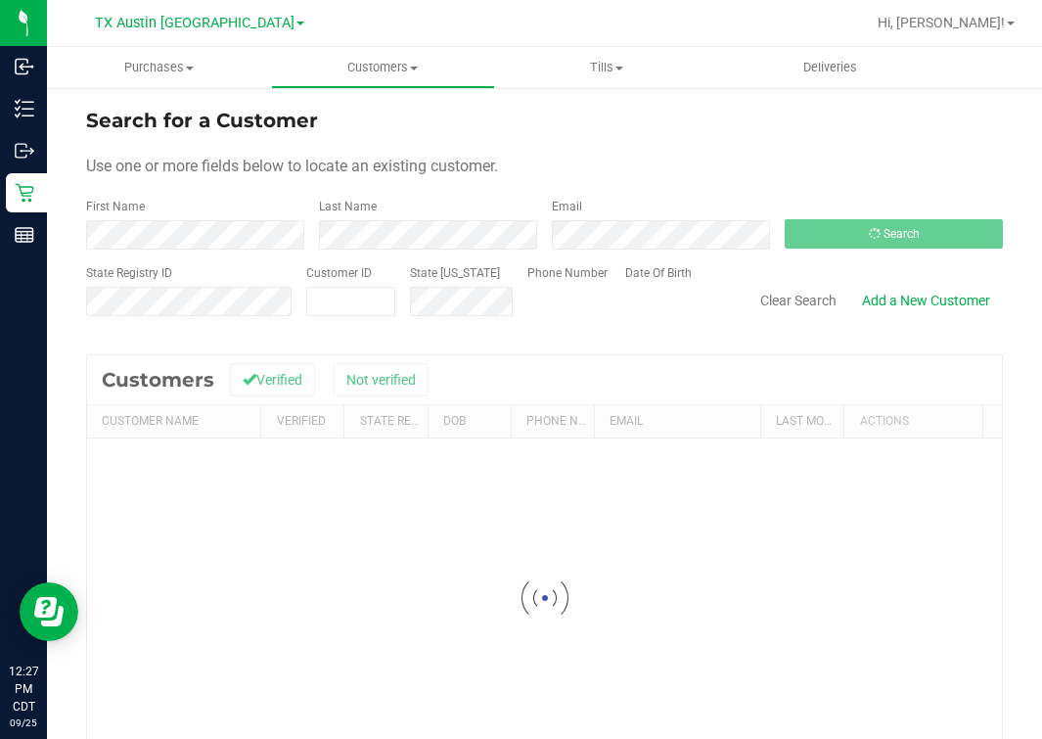
click at [631, 4] on div at bounding box center [607, 23] width 515 height 38
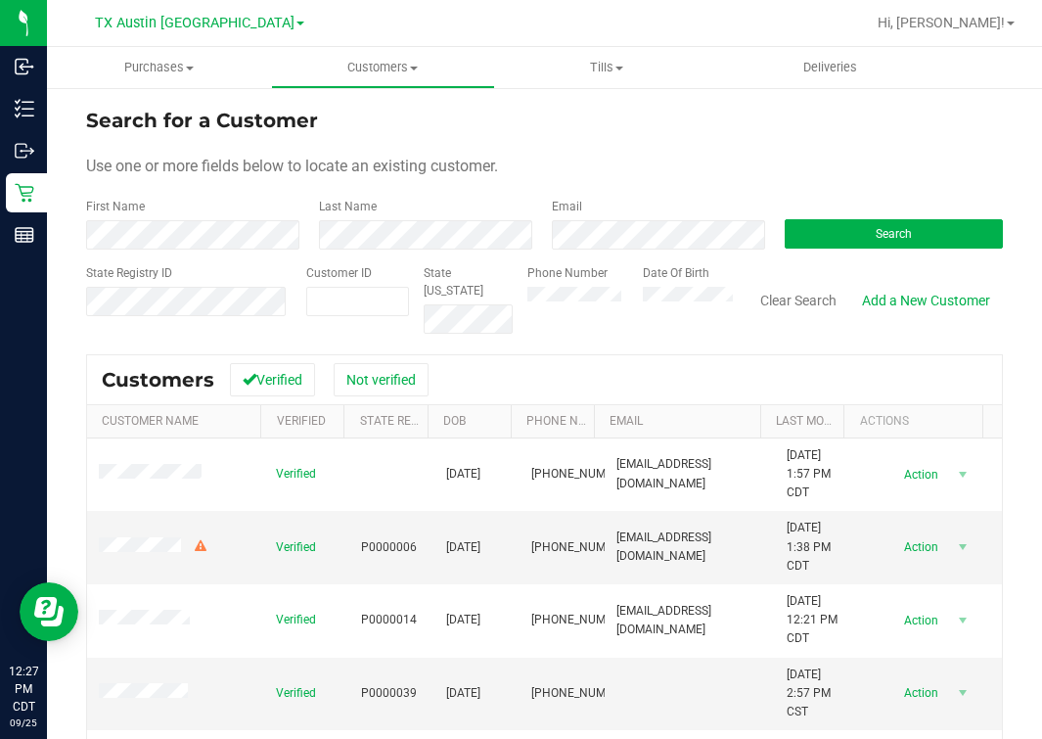
click at [790, 137] on form "Search for a Customer Use one or more fields below to locate an existing custom…" at bounding box center [544, 220] width 917 height 228
click at [775, 128] on div "Search for a Customer" at bounding box center [544, 120] width 917 height 29
click at [941, 118] on div "Search for a Customer" at bounding box center [544, 120] width 917 height 29
click at [847, 134] on div "Search for a Customer" at bounding box center [544, 120] width 917 height 29
click at [823, 166] on div "Use one or more fields below to locate an existing customer." at bounding box center [544, 166] width 917 height 23
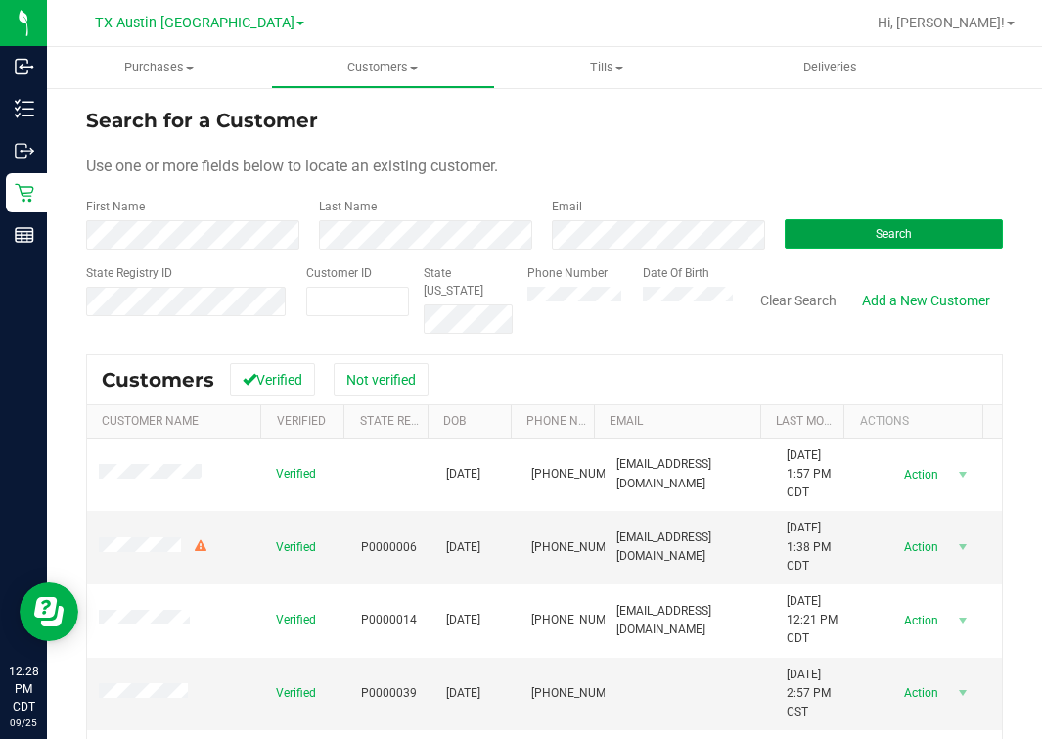
click at [838, 220] on button "Search" at bounding box center [894, 233] width 218 height 29
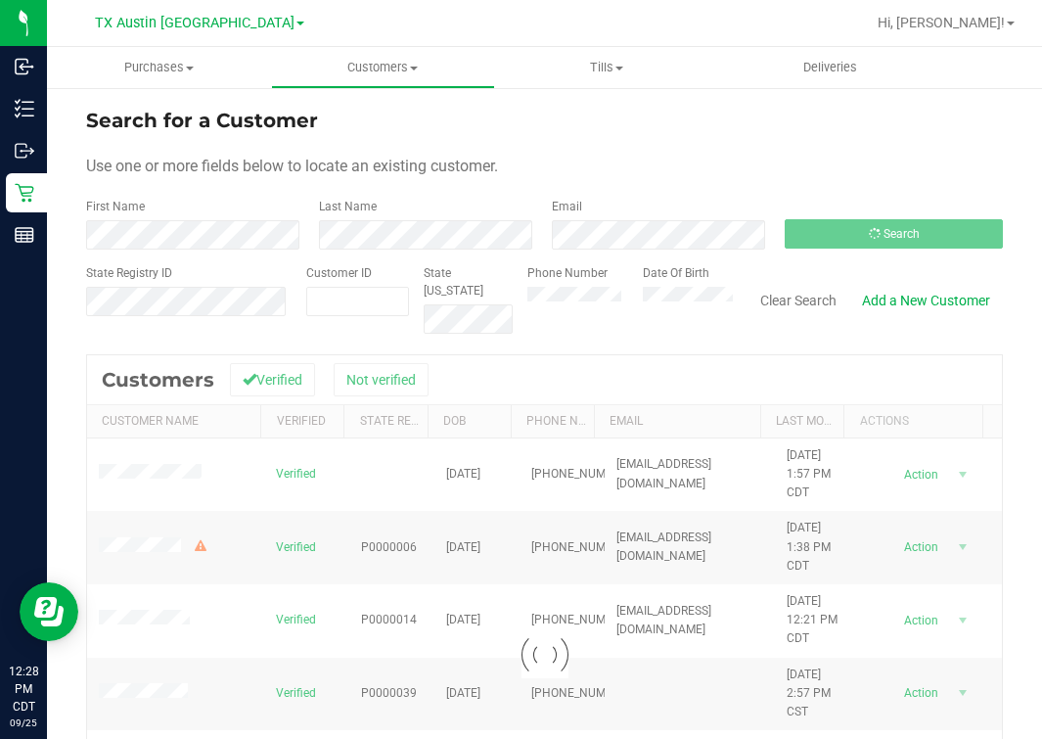
click at [577, 187] on form "Search for a Customer Use one or more fields below to locate an existing custom…" at bounding box center [544, 220] width 917 height 228
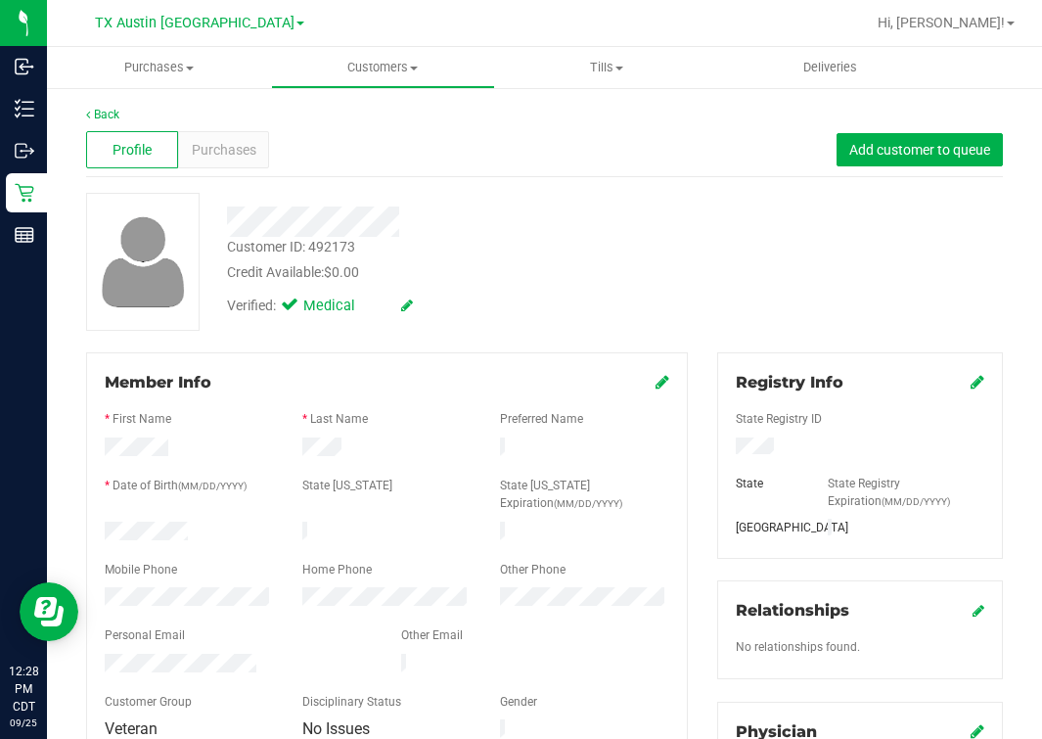
click at [271, 163] on div "Profile Purchases Add customer to queue" at bounding box center [544, 150] width 917 height 54
click at [251, 152] on span "Purchases" at bounding box center [224, 150] width 65 height 21
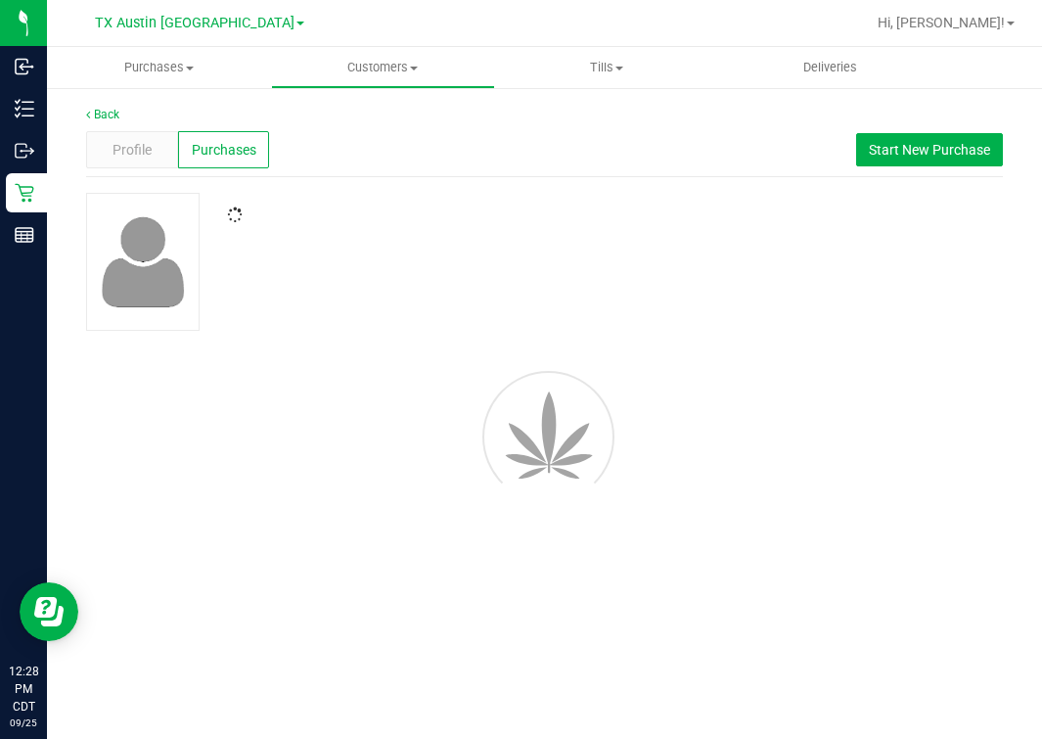
click at [524, 179] on div "Back Profile Purchases Start New Purchase" at bounding box center [544, 314] width 917 height 417
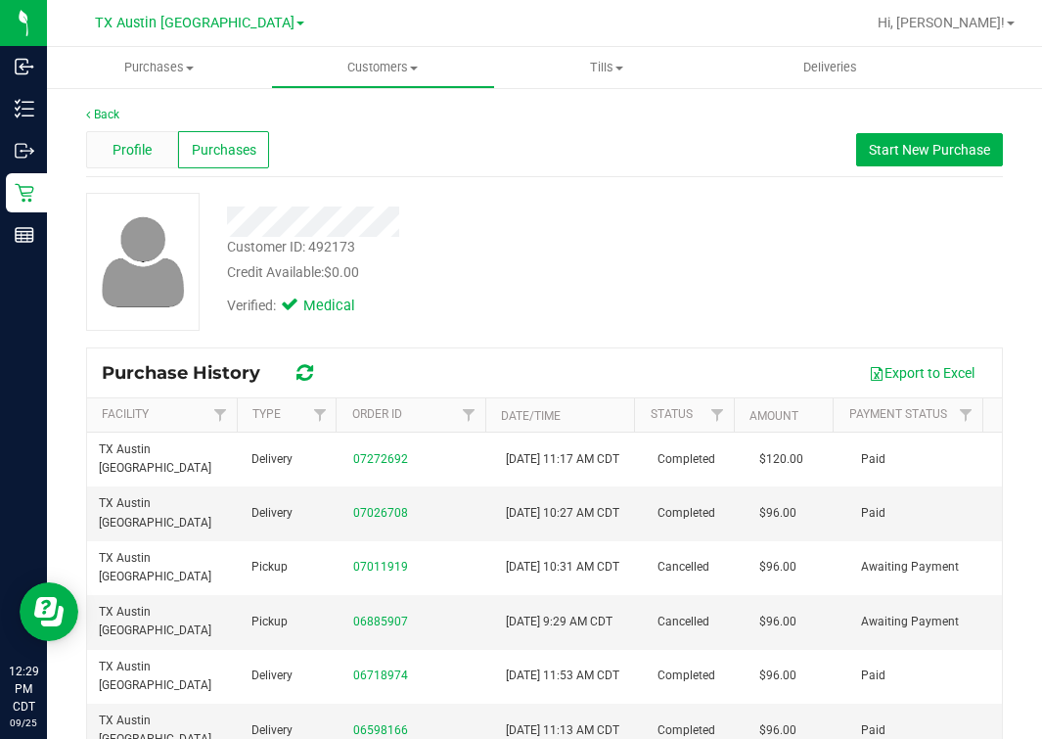
click at [117, 140] on span "Profile" at bounding box center [132, 150] width 39 height 21
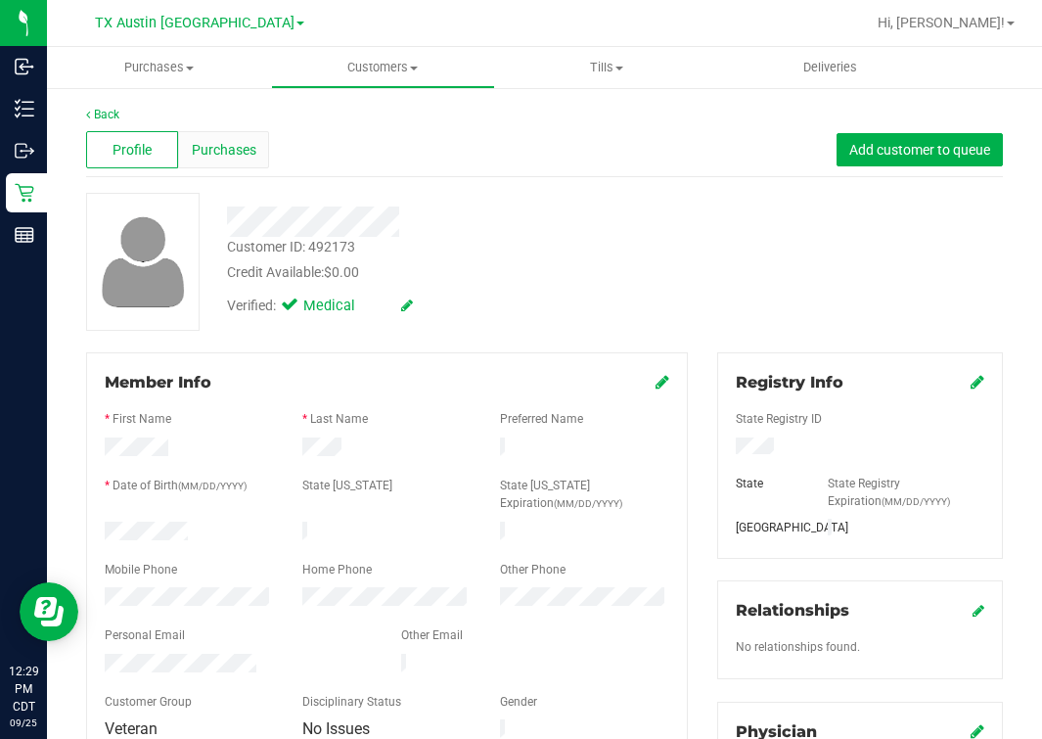
click at [245, 167] on div "Purchases" at bounding box center [224, 149] width 92 height 37
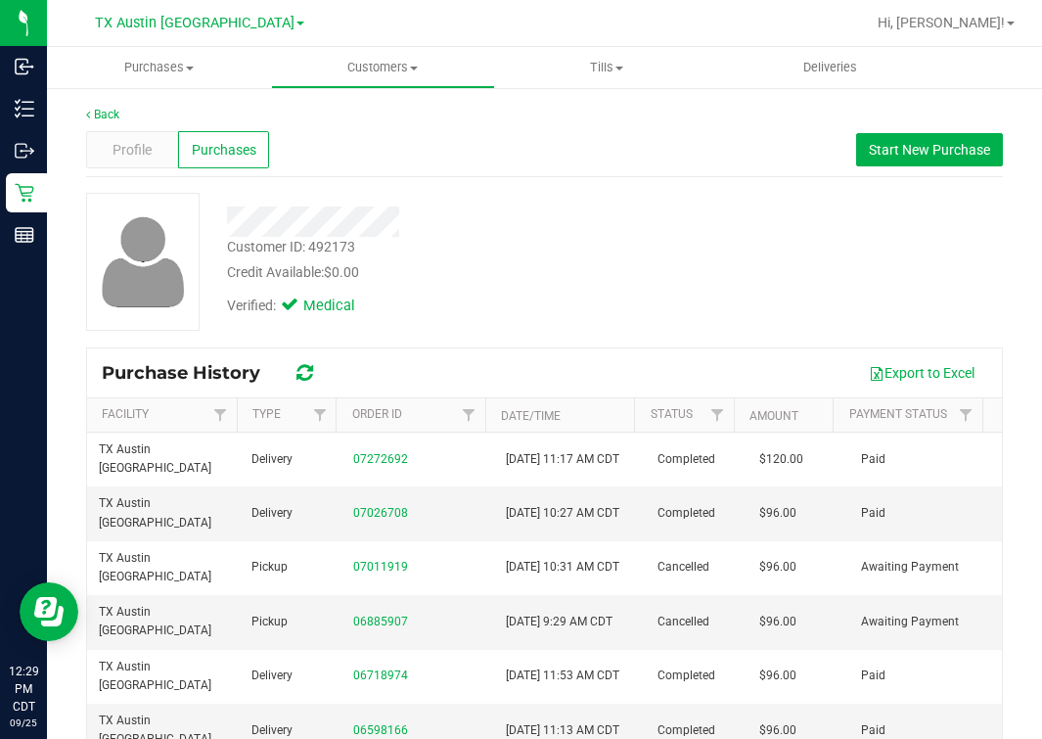
click at [540, 196] on div at bounding box center [449, 215] width 474 height 44
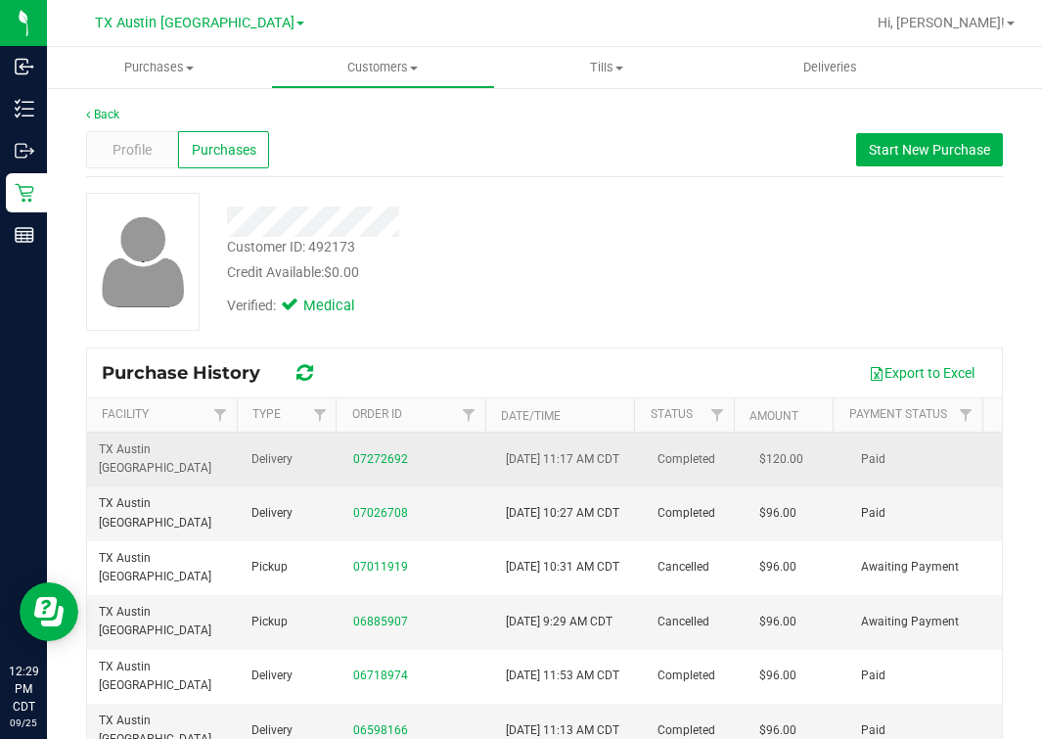
click at [353, 466] on div "07272692" at bounding box center [417, 459] width 129 height 19
click at [353, 453] on link "07272692" at bounding box center [380, 459] width 55 height 14
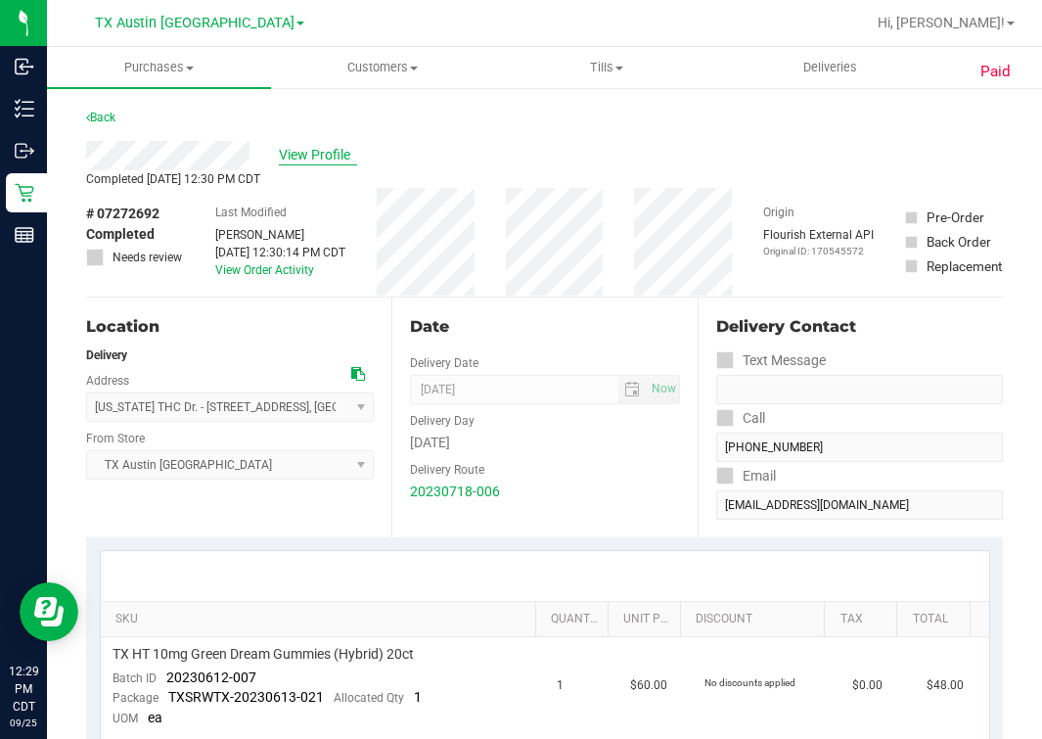
click at [311, 154] on span "View Profile" at bounding box center [318, 155] width 78 height 21
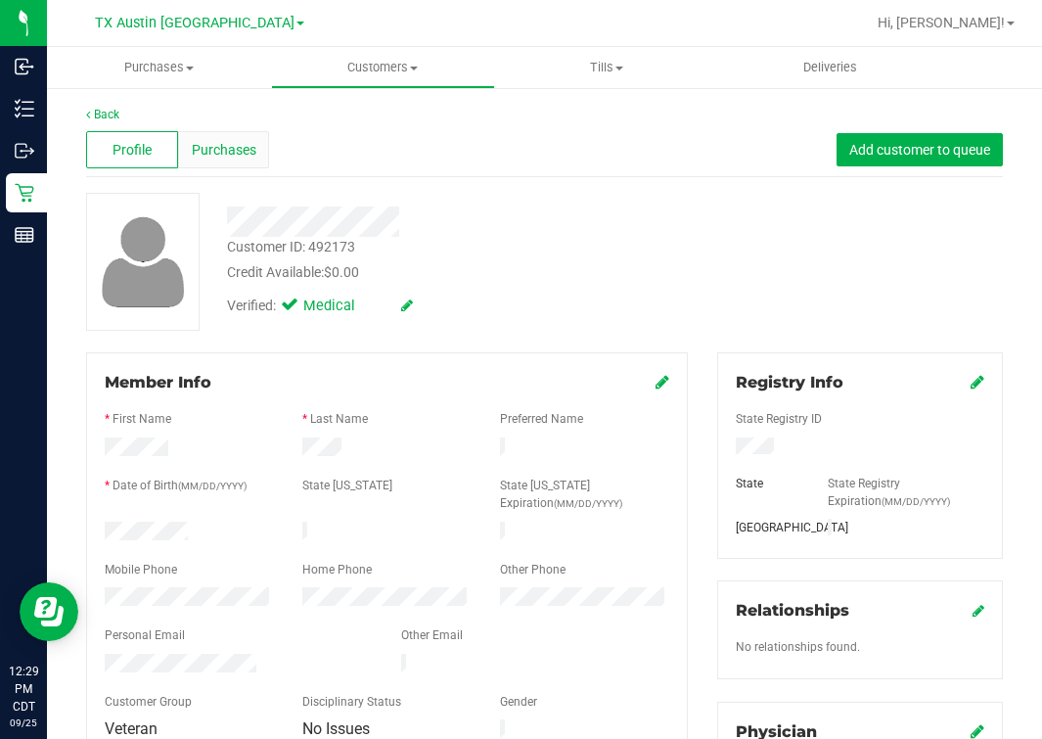
click at [247, 162] on div "Purchases" at bounding box center [224, 149] width 92 height 37
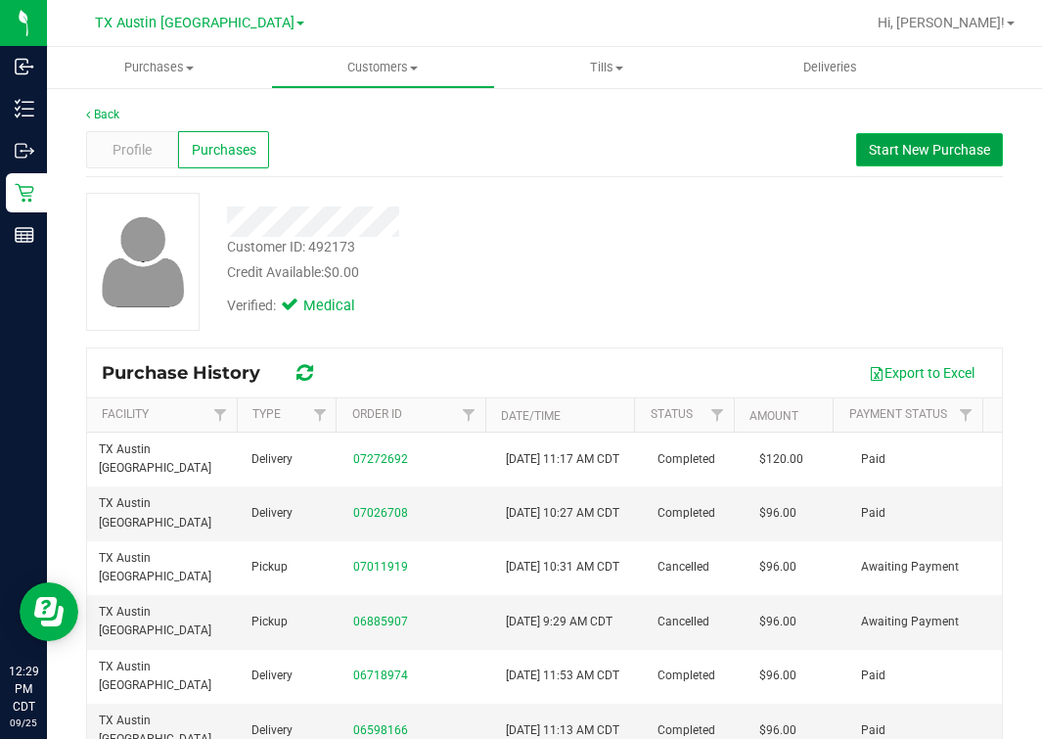
click at [966, 142] on span "Start New Purchase" at bounding box center [929, 150] width 121 height 16
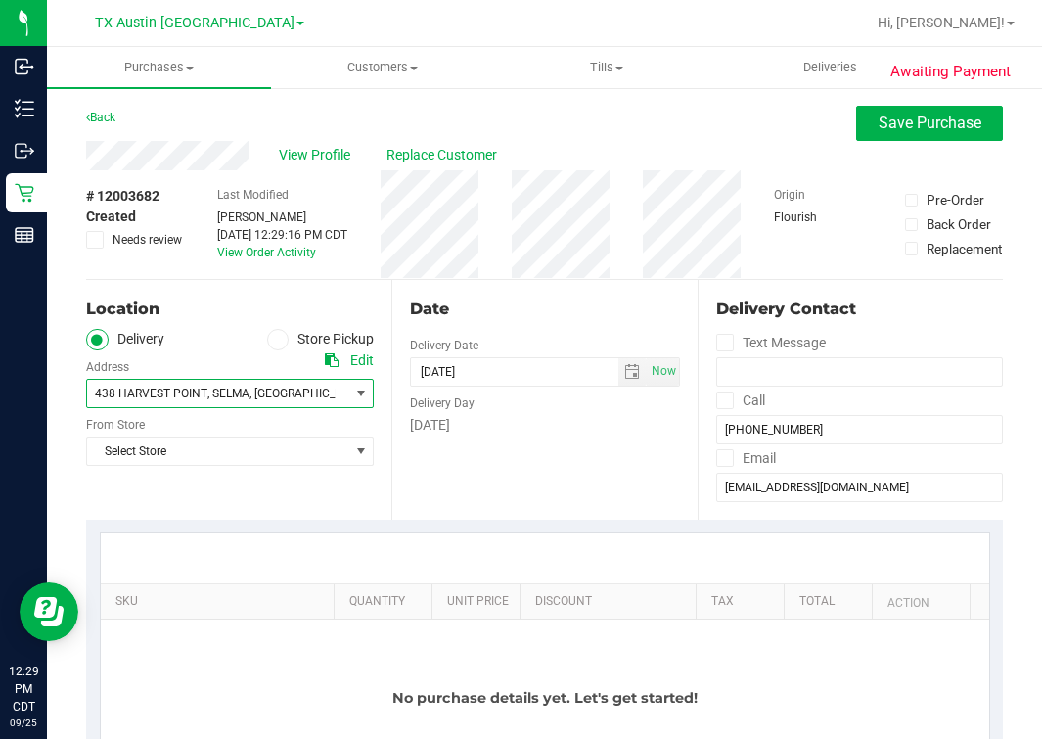
click at [185, 395] on span "438 HARVEST POINT" at bounding box center [151, 394] width 113 height 14
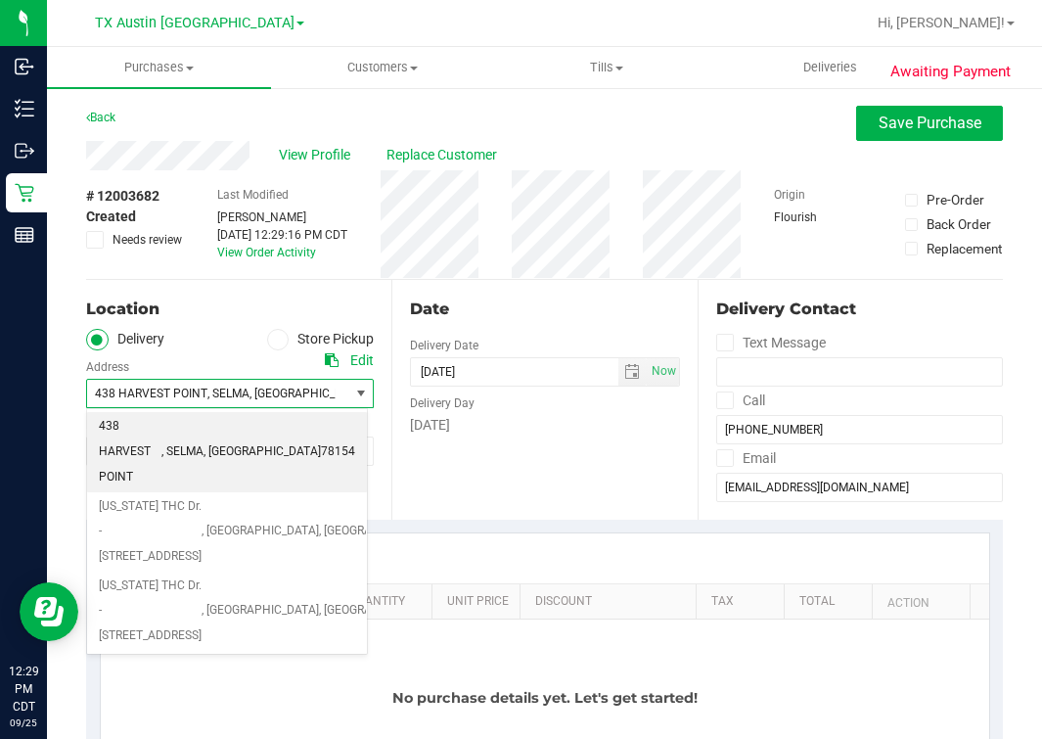
click at [183, 300] on div "Location" at bounding box center [230, 309] width 288 height 23
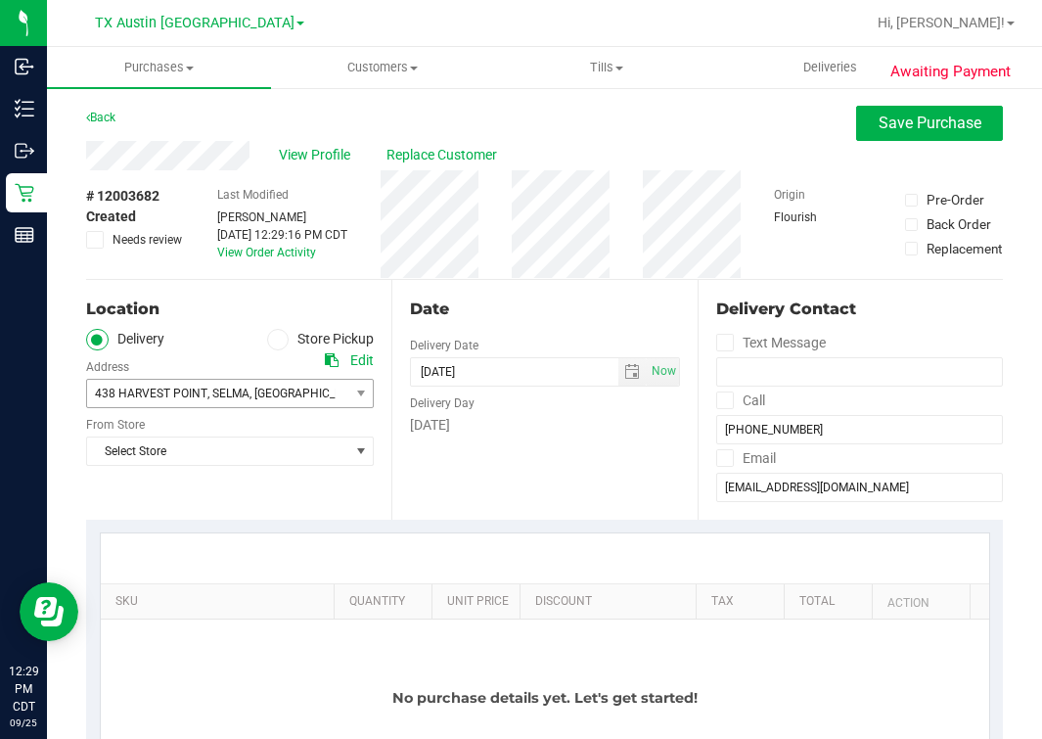
click at [243, 465] on div "Location Delivery Store Pickup Address Edit 438 HARVEST POINT , SELMA , TX 7815…" at bounding box center [238, 400] width 305 height 240
click at [240, 457] on span "Select Store" at bounding box center [217, 451] width 261 height 27
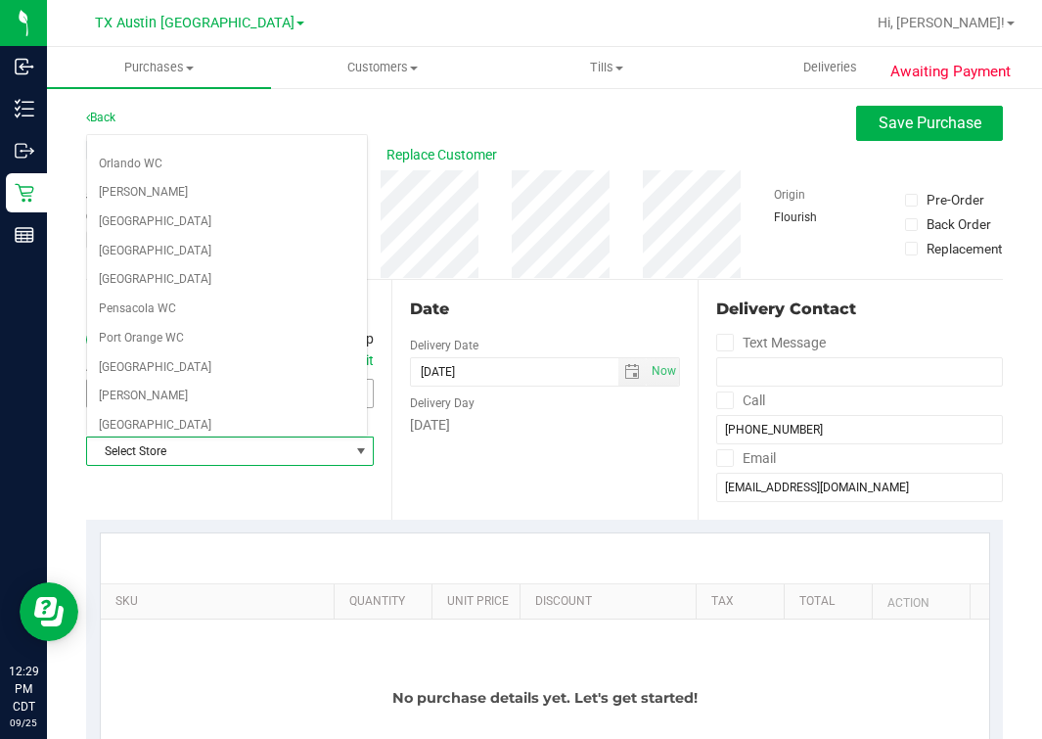
scroll to position [1402, 0]
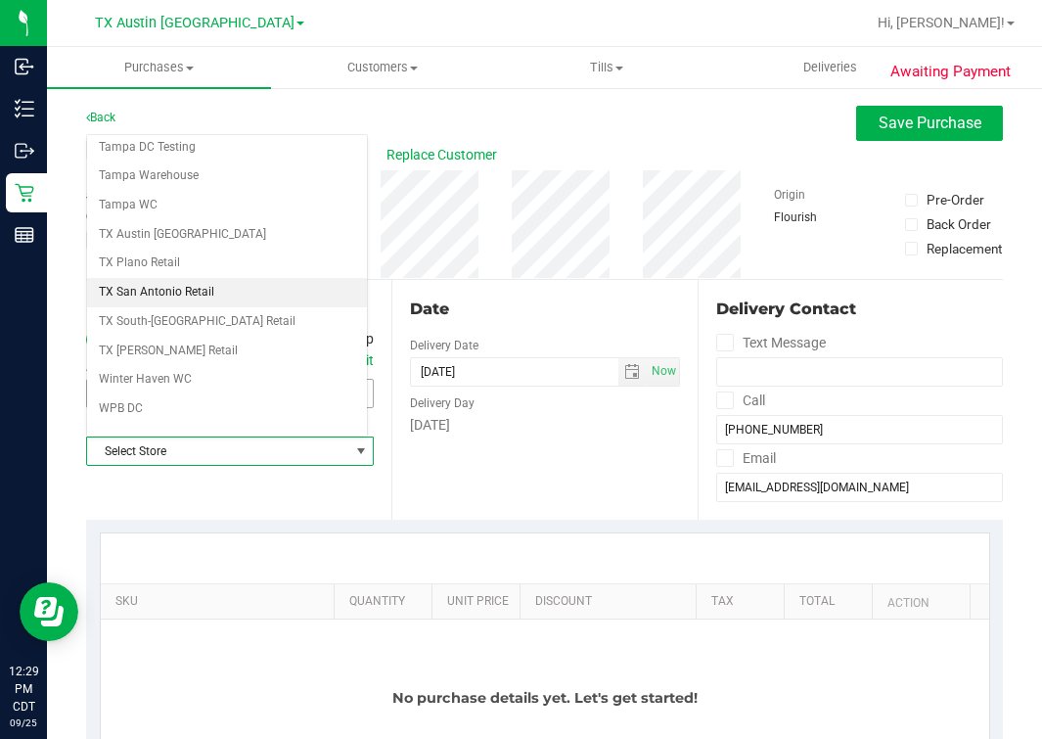
click at [173, 278] on li "TX San Antonio Retail" at bounding box center [227, 292] width 280 height 29
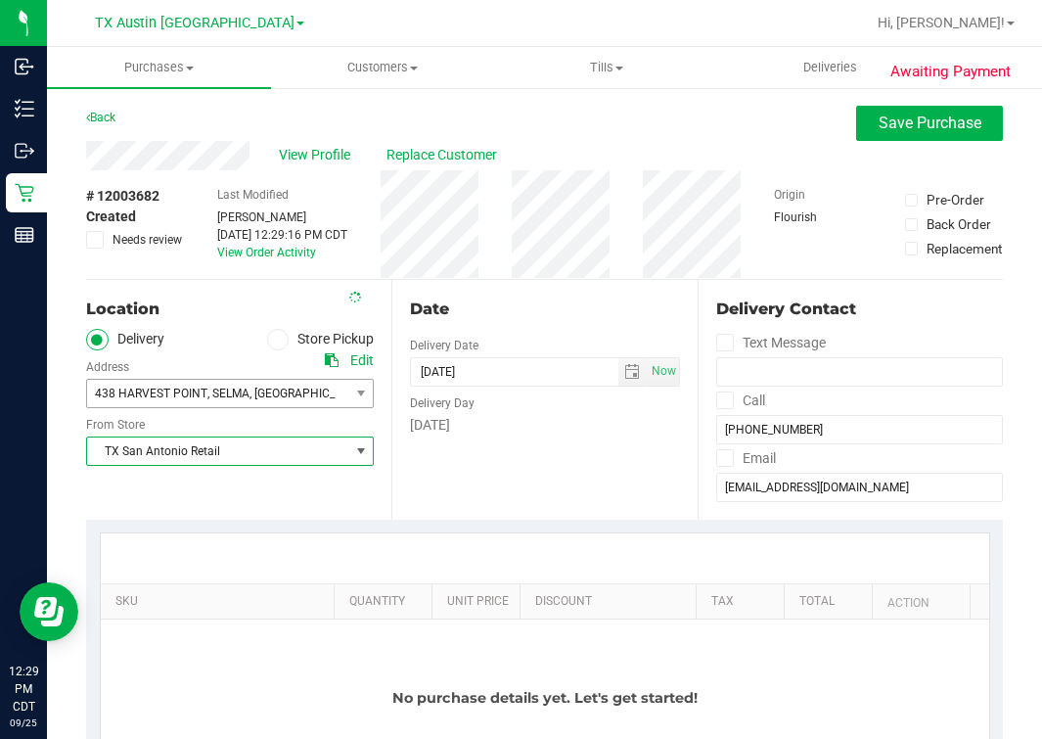
click at [618, 330] on div "Date Delivery Date 09/25/2025 Now 09/25/2025 12:29 PM Now Delivery Day Thursday" at bounding box center [544, 400] width 305 height 240
click at [619, 367] on span "select" at bounding box center [633, 371] width 28 height 27
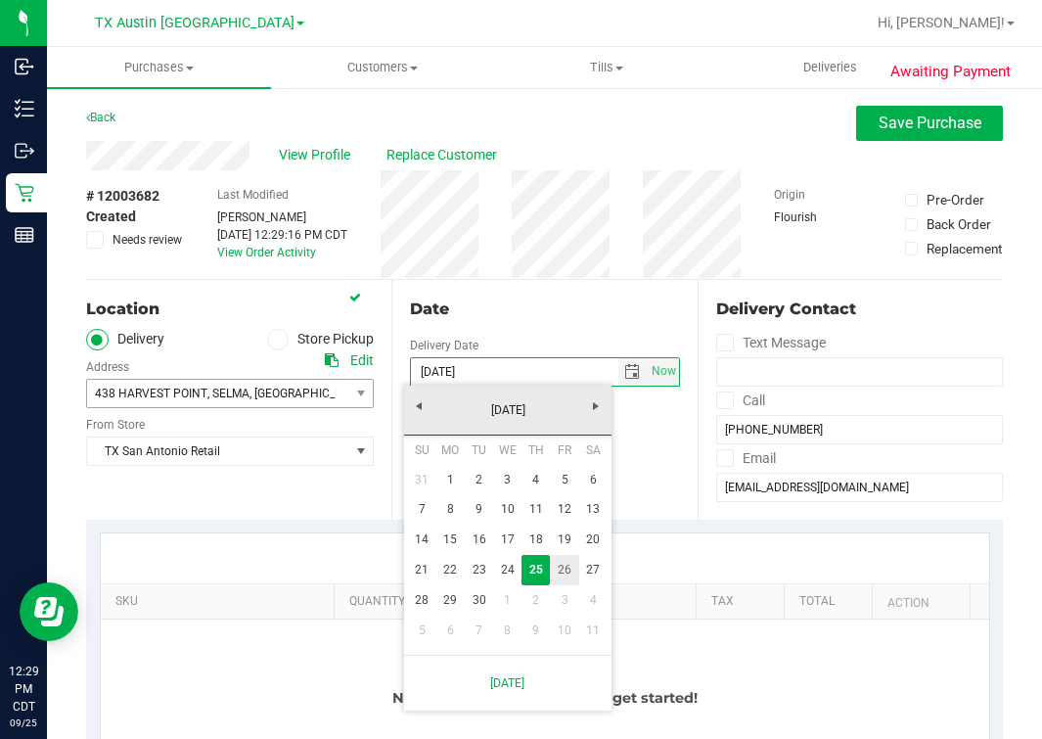
click at [555, 574] on link "26" at bounding box center [564, 570] width 28 height 30
type input "09/26/2025"
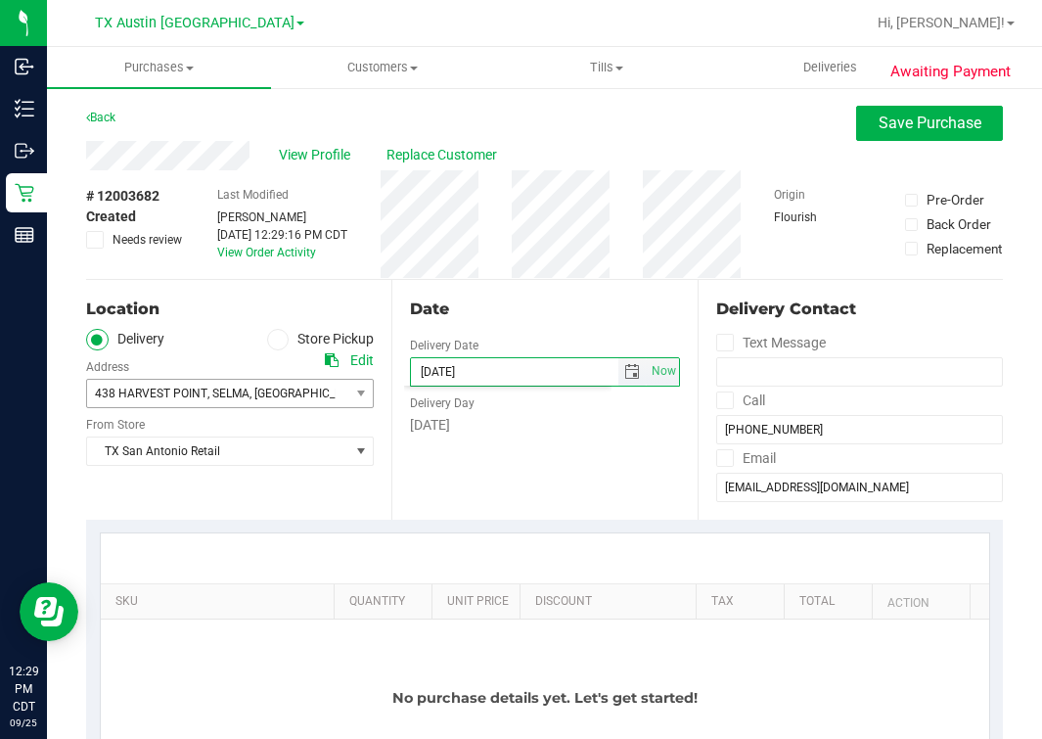
click at [492, 272] on div "# 12003682 Created Needs review Last Modified Mindy Ortiz Sep 25, 2025 12:29:16…" at bounding box center [544, 224] width 917 height 109
click at [506, 343] on div "Date Delivery Date 09/26/2025 Now 09/26/2025 12:29 PM Now Delivery Day Friday" at bounding box center [544, 400] width 305 height 240
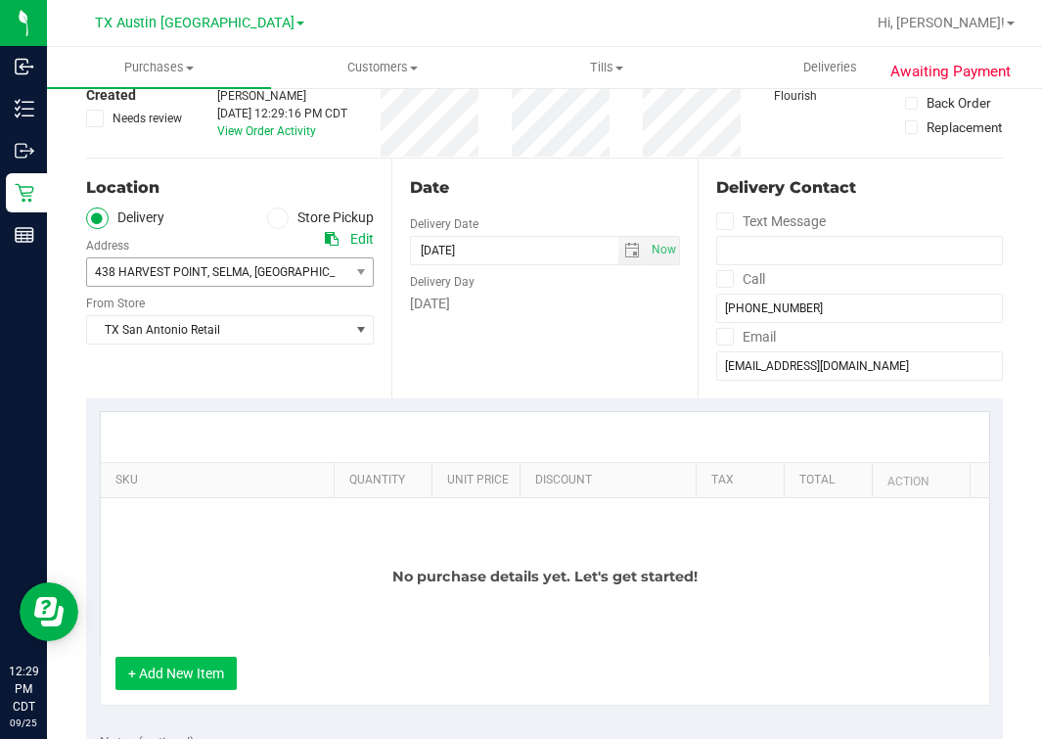
click at [188, 670] on button "+ Add New Item" at bounding box center [175, 673] width 121 height 33
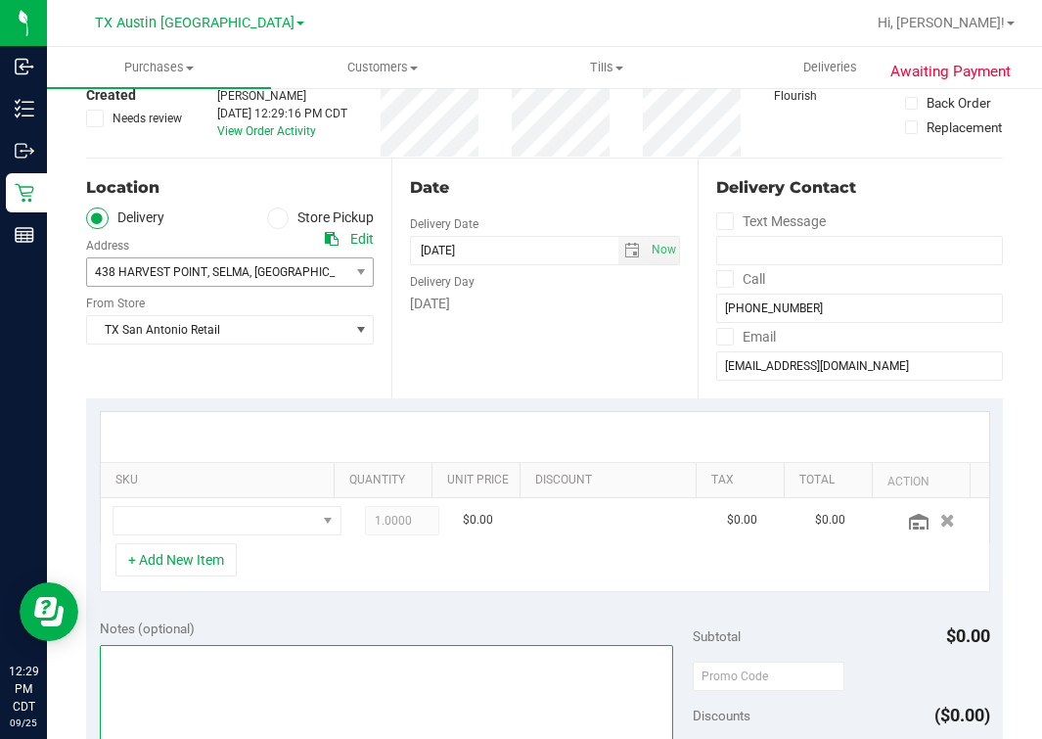
click at [241, 670] on textarea at bounding box center [387, 739] width 575 height 188
type textarea "--confirmed-"
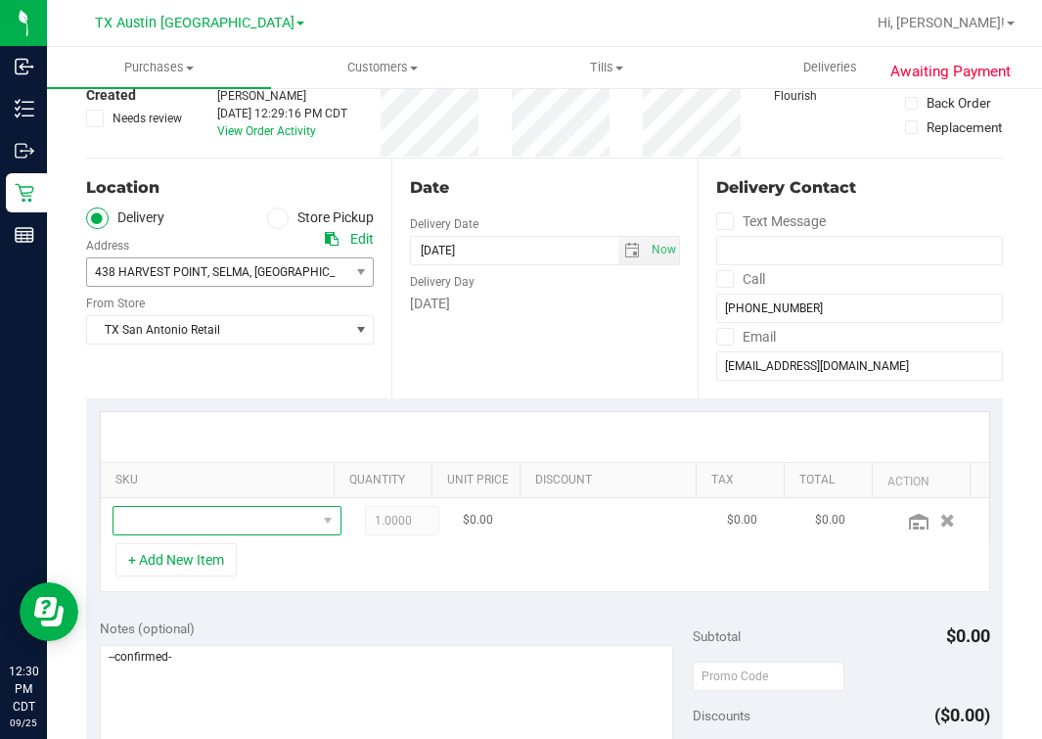
click at [276, 526] on span "NO DATA FOUND" at bounding box center [215, 520] width 203 height 27
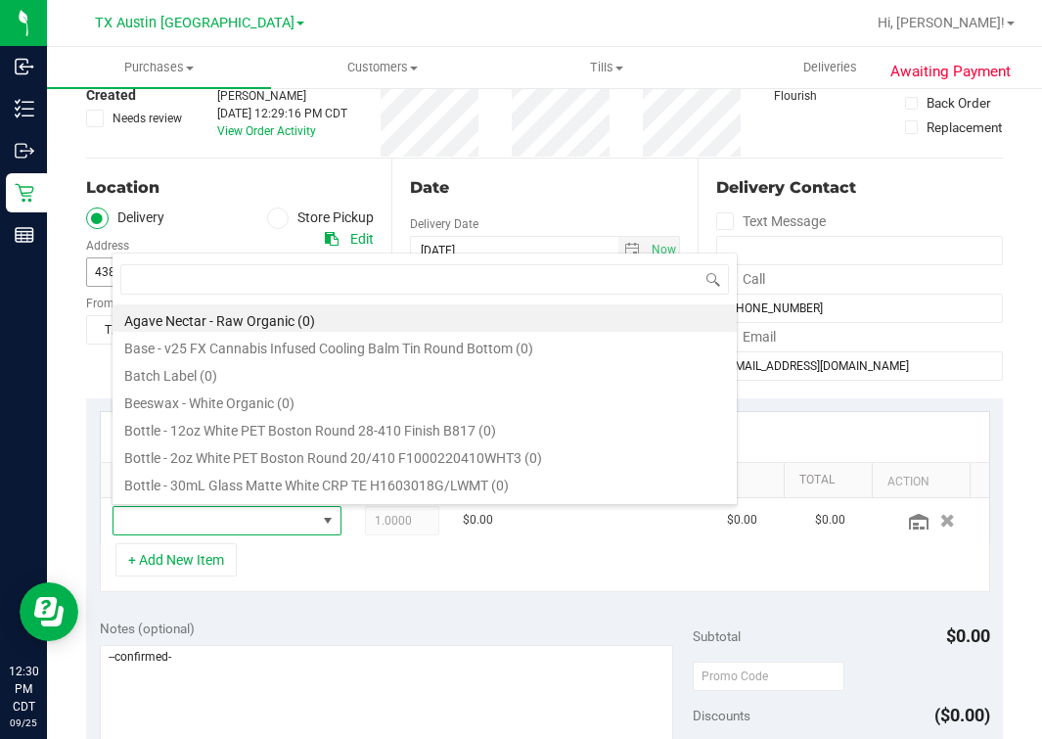
scroll to position [28, 173]
type input "blu"
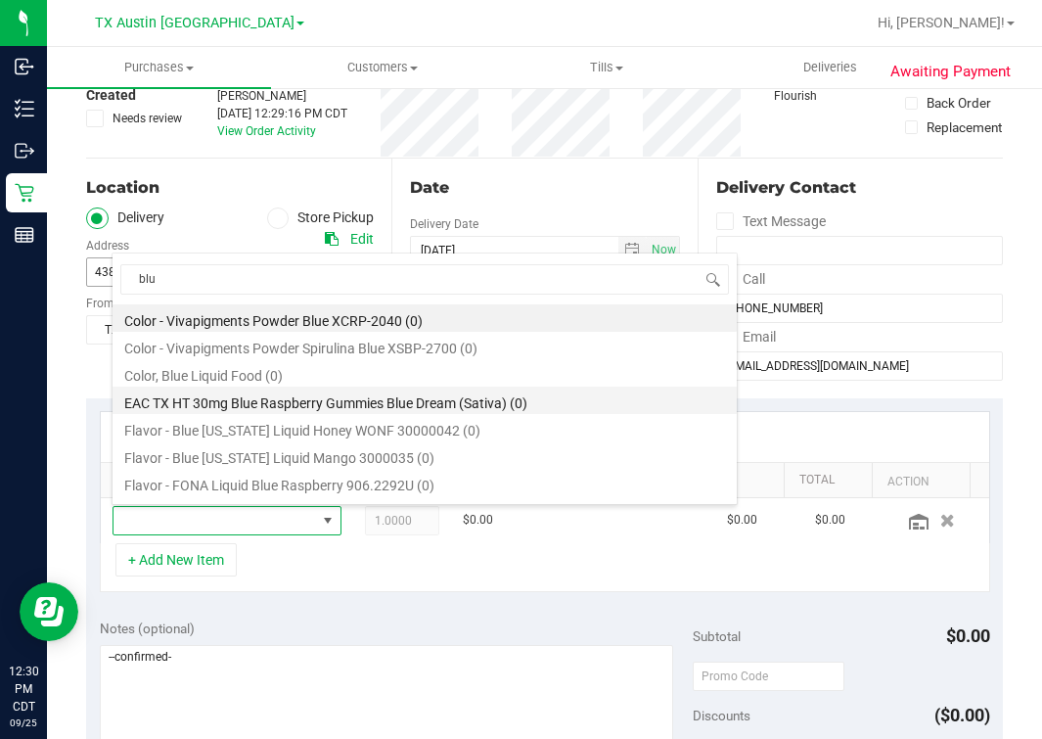
scroll to position [243, 0]
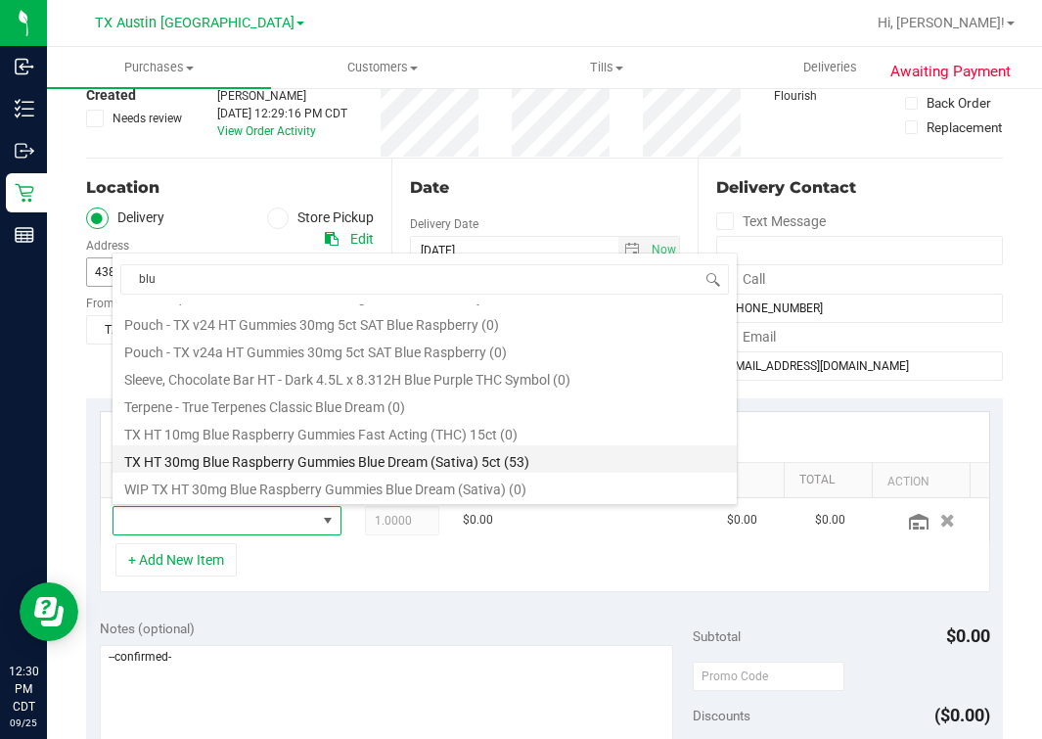
click at [306, 458] on li "TX HT 30mg Blue Raspberry Gummies Blue Dream (Sativa) 5ct (53)" at bounding box center [425, 458] width 624 height 27
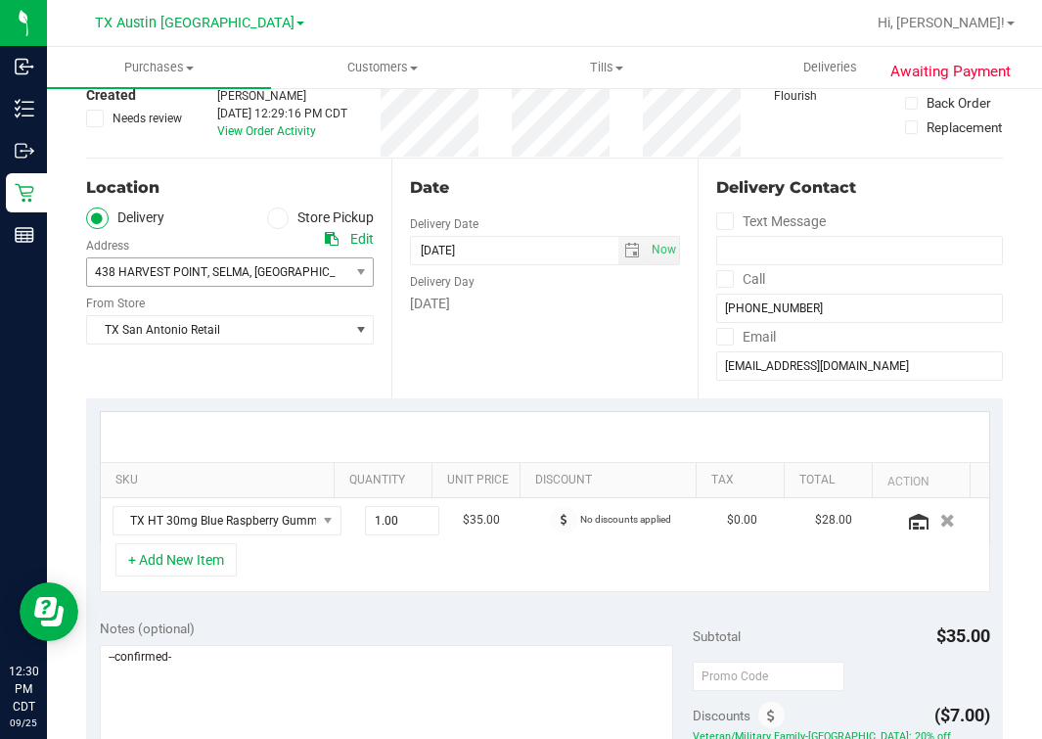
click at [344, 560] on div "+ Add New Item" at bounding box center [545, 567] width 891 height 49
click at [426, 415] on div at bounding box center [545, 437] width 889 height 50
click at [373, 526] on span "1.00 1" at bounding box center [402, 520] width 74 height 29
click at [366, 508] on input "text" at bounding box center [402, 520] width 72 height 27
type input "1"
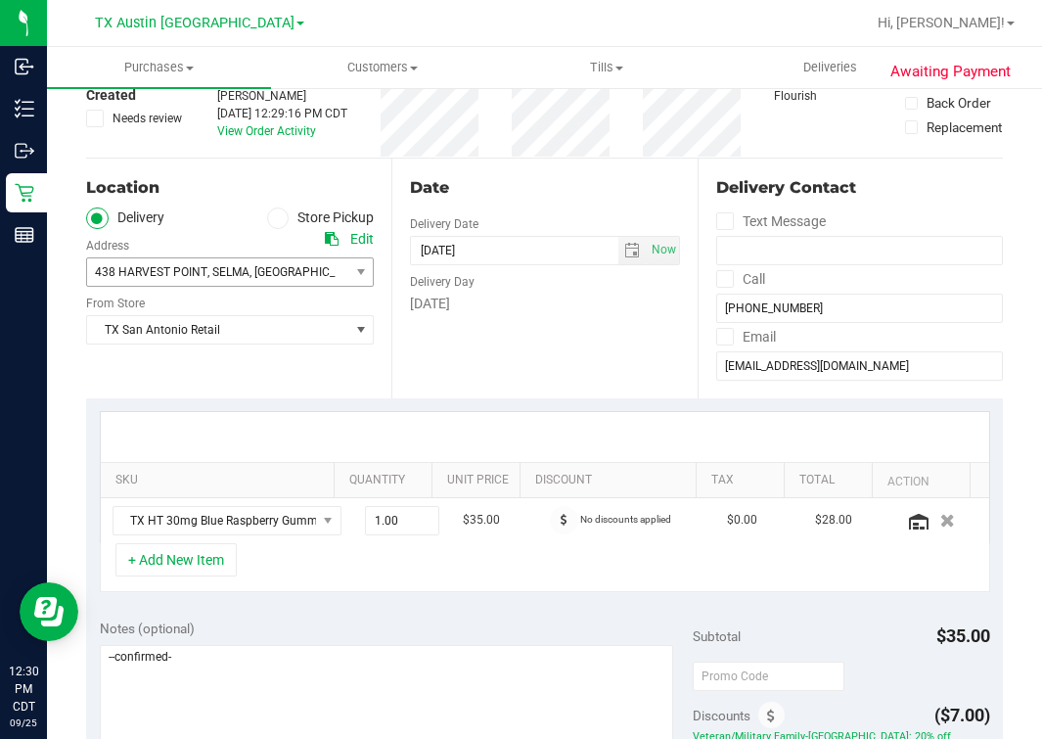
click at [565, 393] on div "Date Delivery Date 09/26/2025 Now 09/26/2025 07:00 AM Now Delivery Day Friday" at bounding box center [544, 279] width 305 height 240
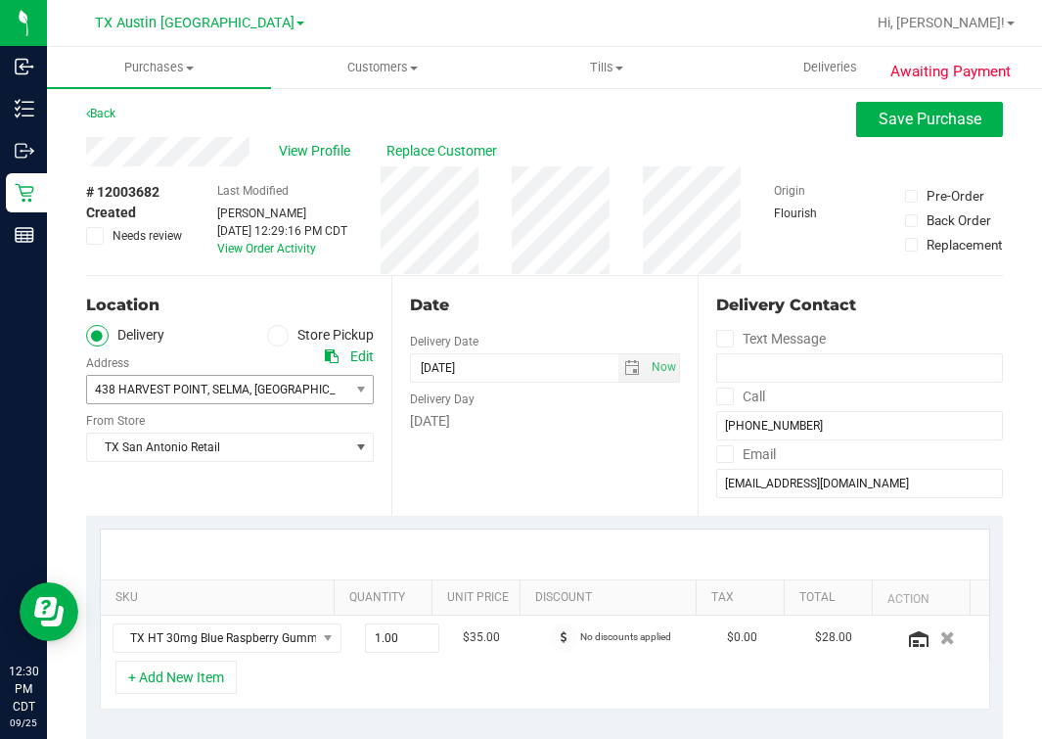
scroll to position [0, 0]
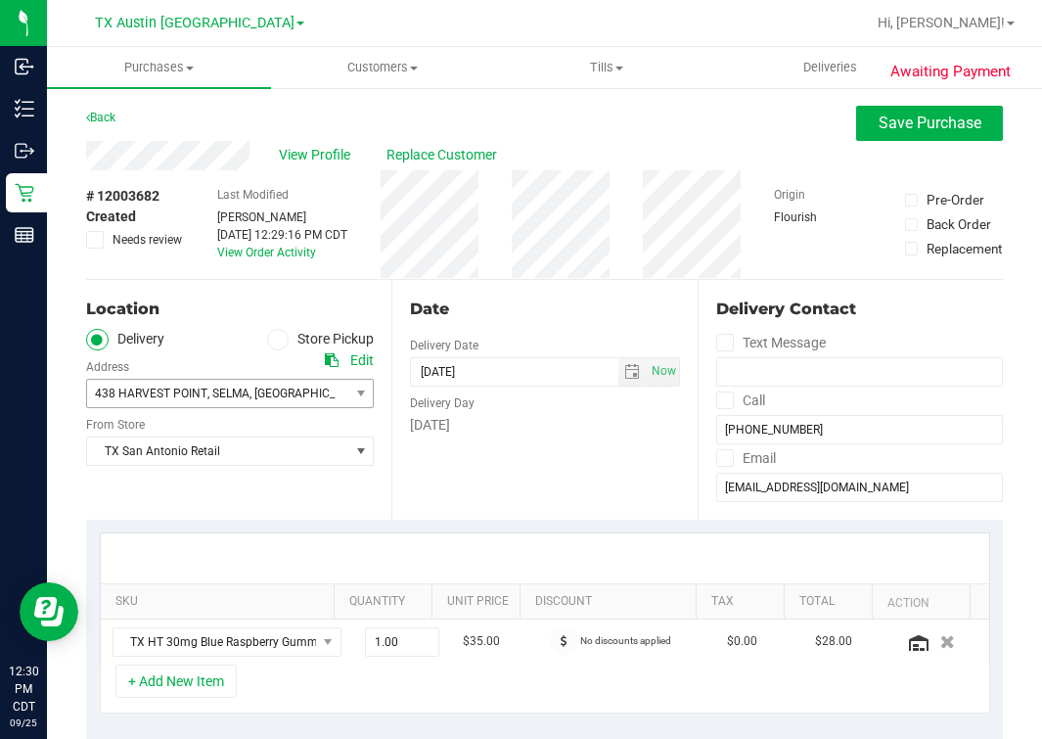
click at [594, 471] on div "Date Delivery Date 09/26/2025 Now 09/26/2025 07:00 AM Now Delivery Day Friday" at bounding box center [544, 400] width 305 height 240
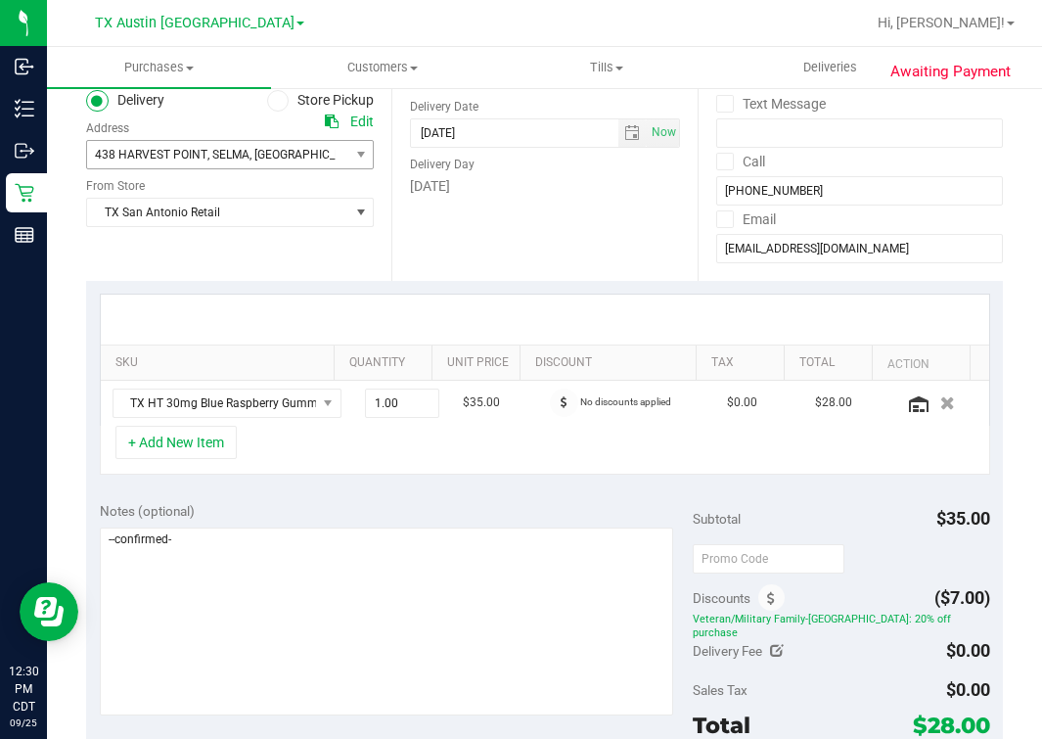
scroll to position [244, 0]
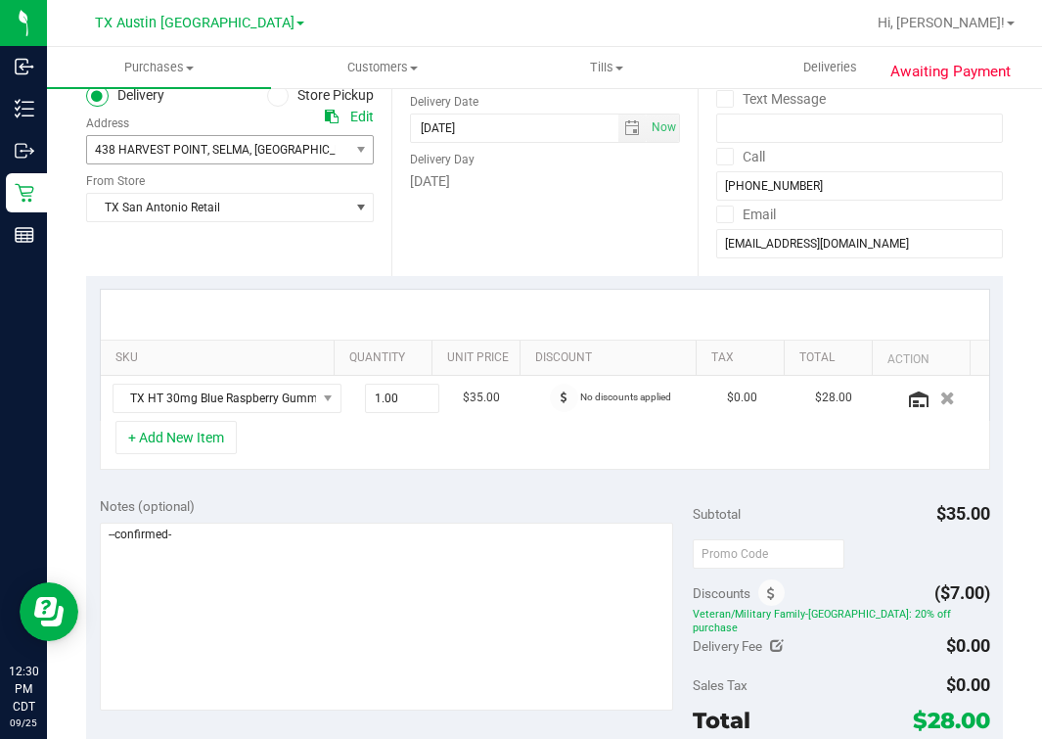
click at [462, 445] on div "+ Add New Item" at bounding box center [545, 445] width 891 height 49
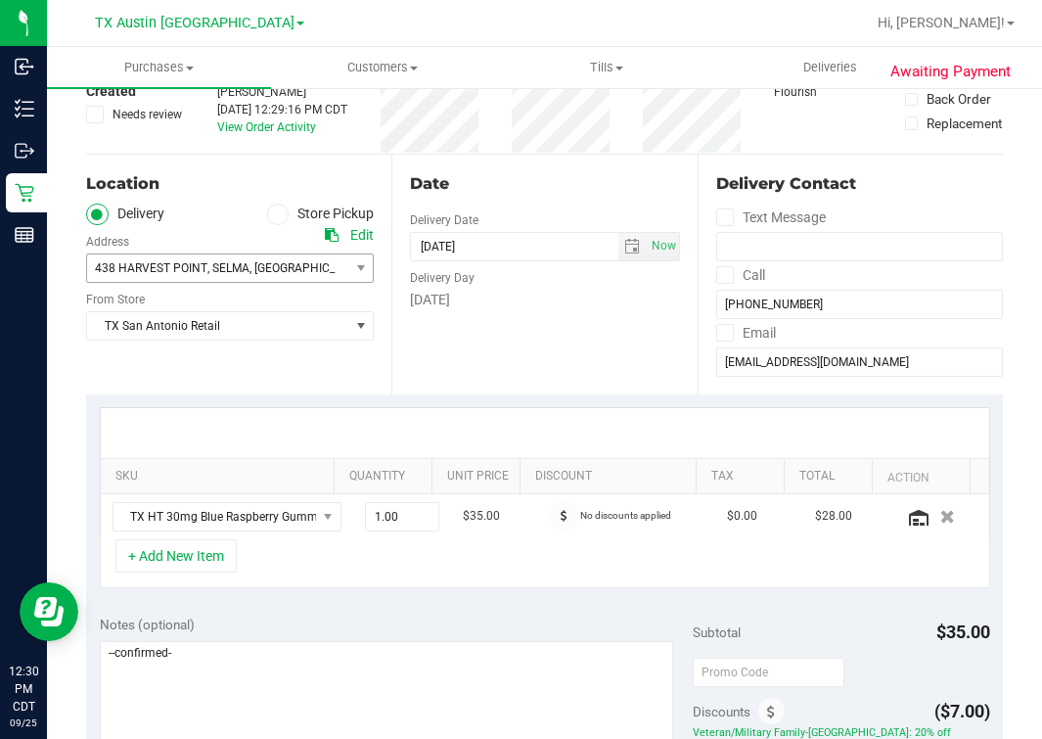
scroll to position [121, 0]
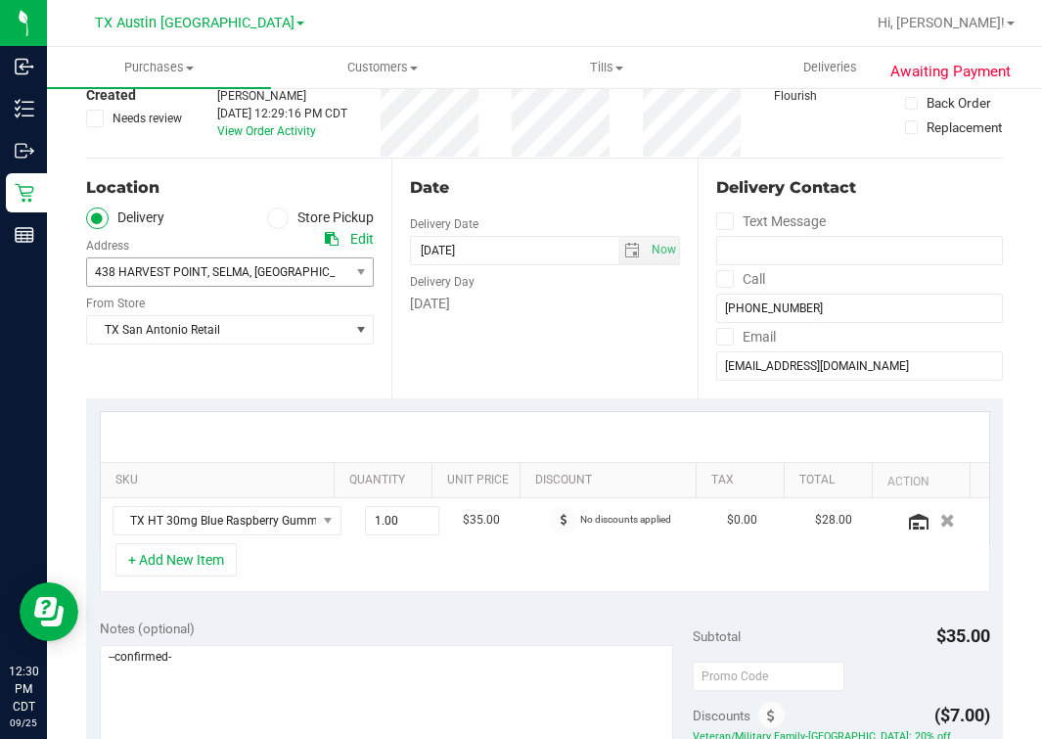
click at [588, 361] on div "Date Delivery Date 09/26/2025 Now 09/26/2025 07:00 AM Now Delivery Day Friday" at bounding box center [544, 279] width 305 height 240
click at [183, 548] on button "+ Add New Item" at bounding box center [175, 559] width 121 height 33
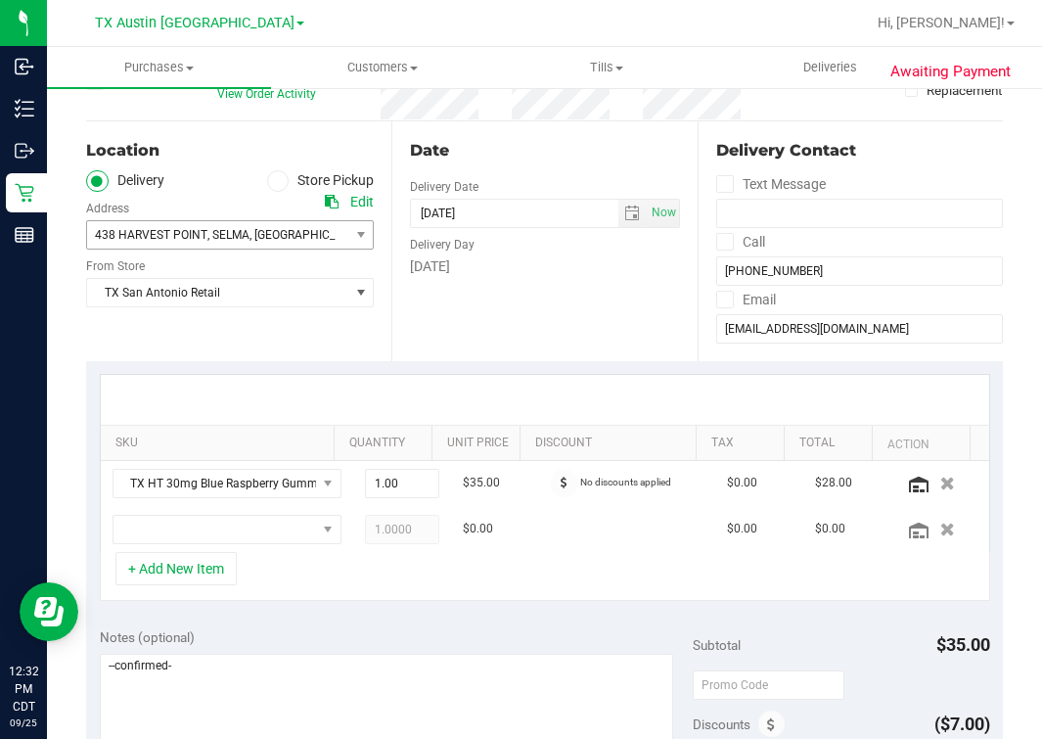
scroll to position [244, 0]
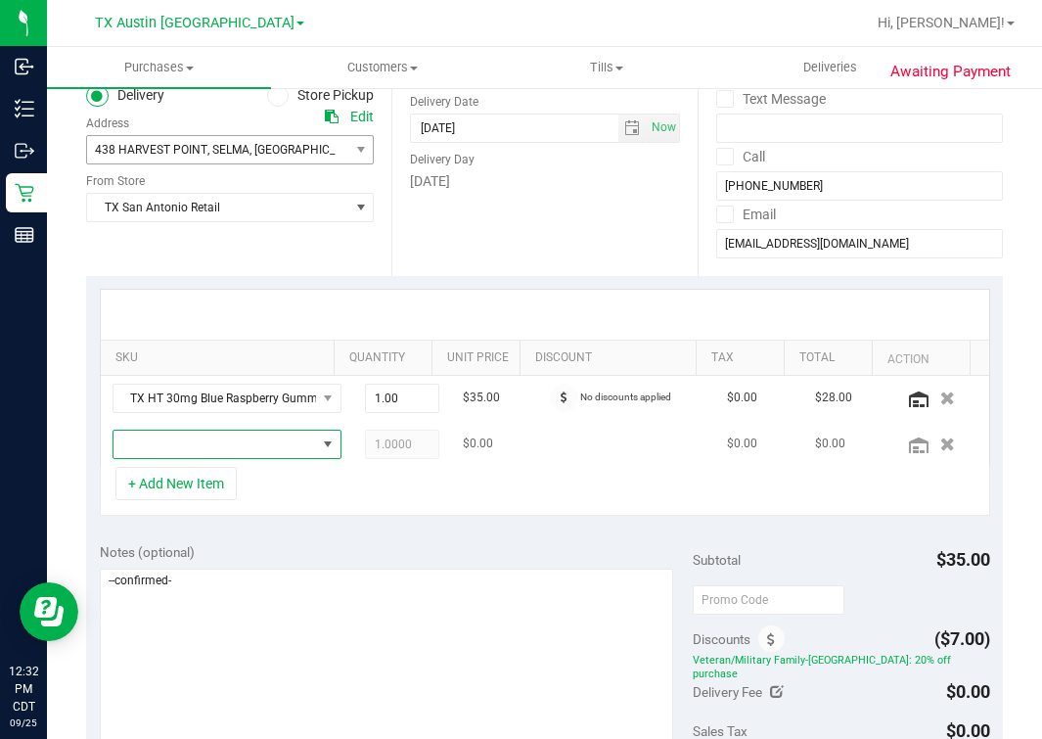
click at [198, 454] on span "NO DATA FOUND" at bounding box center [215, 444] width 203 height 27
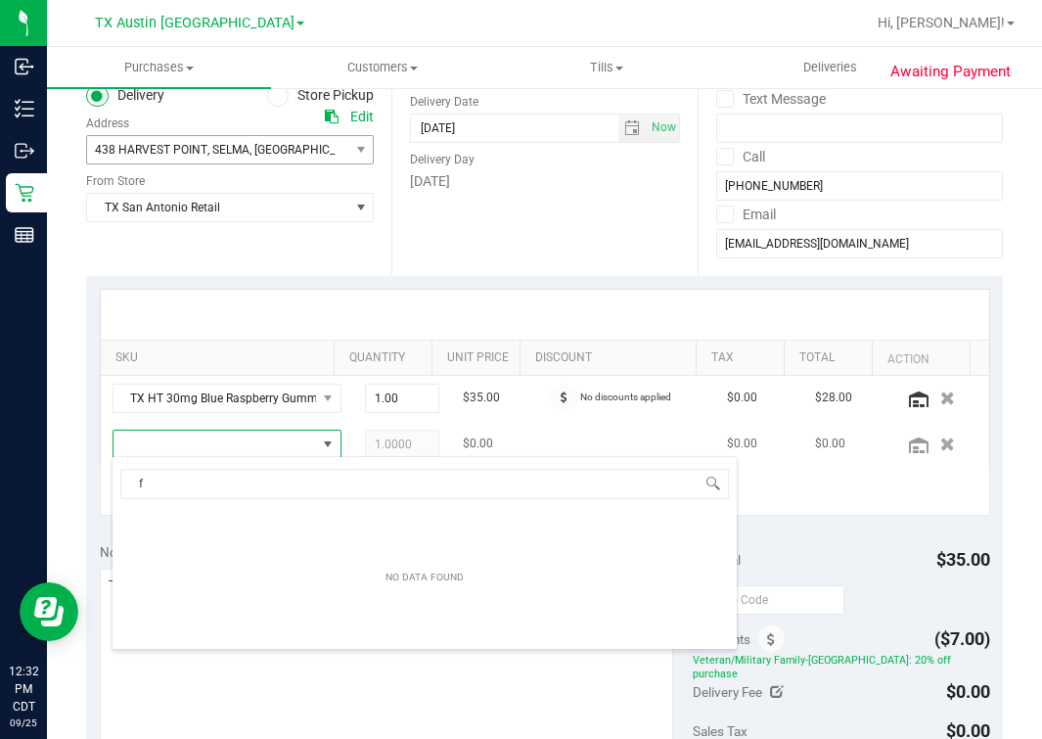
scroll to position [28, 173]
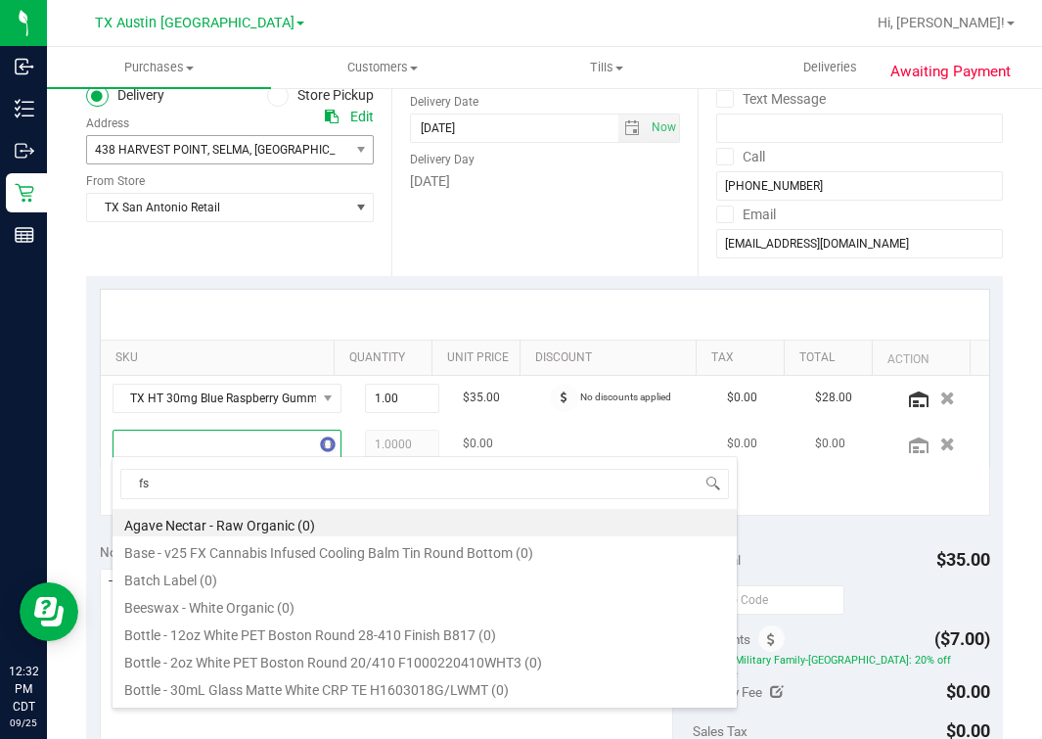
type input "fso"
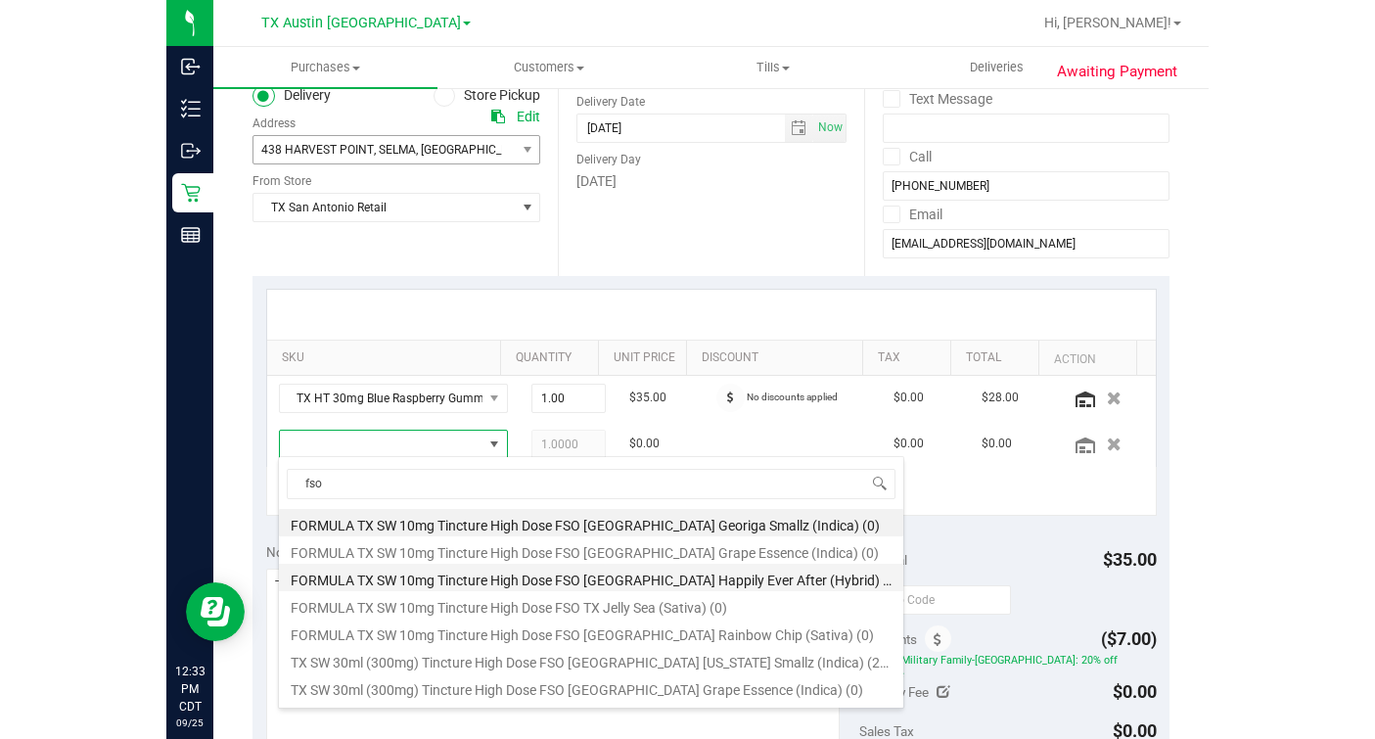
scroll to position [121, 0]
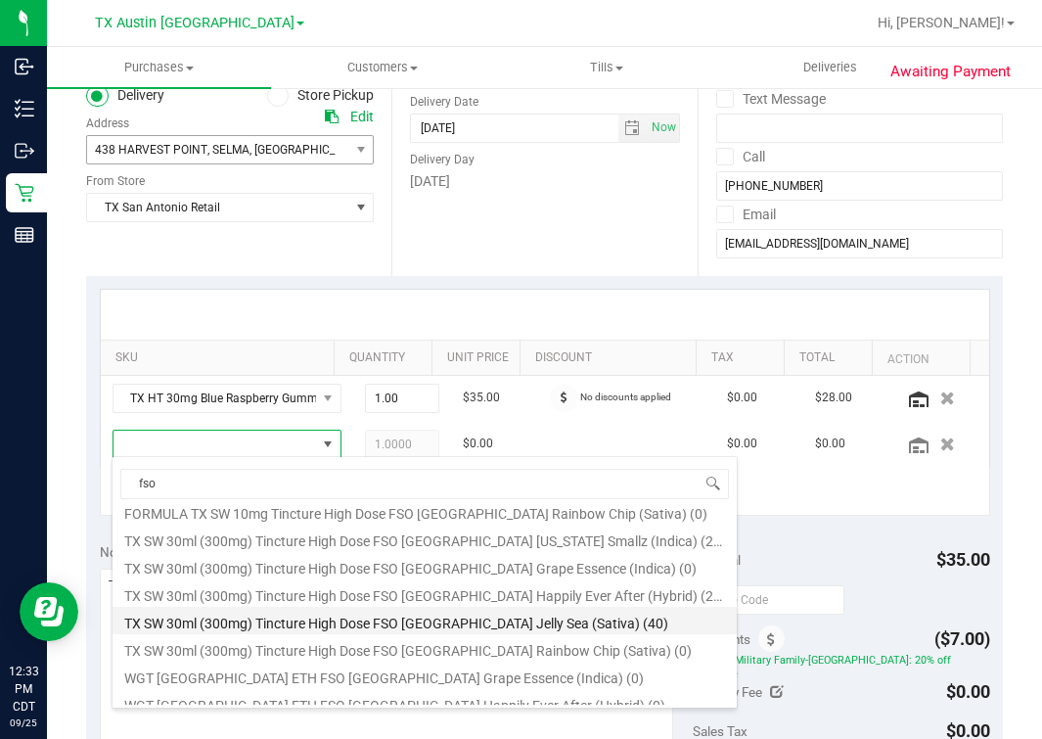
click at [565, 625] on li "TX SW 30ml (300mg) Tincture High Dose FSO TX Jelly Sea (Sativa) (40)" at bounding box center [425, 620] width 624 height 27
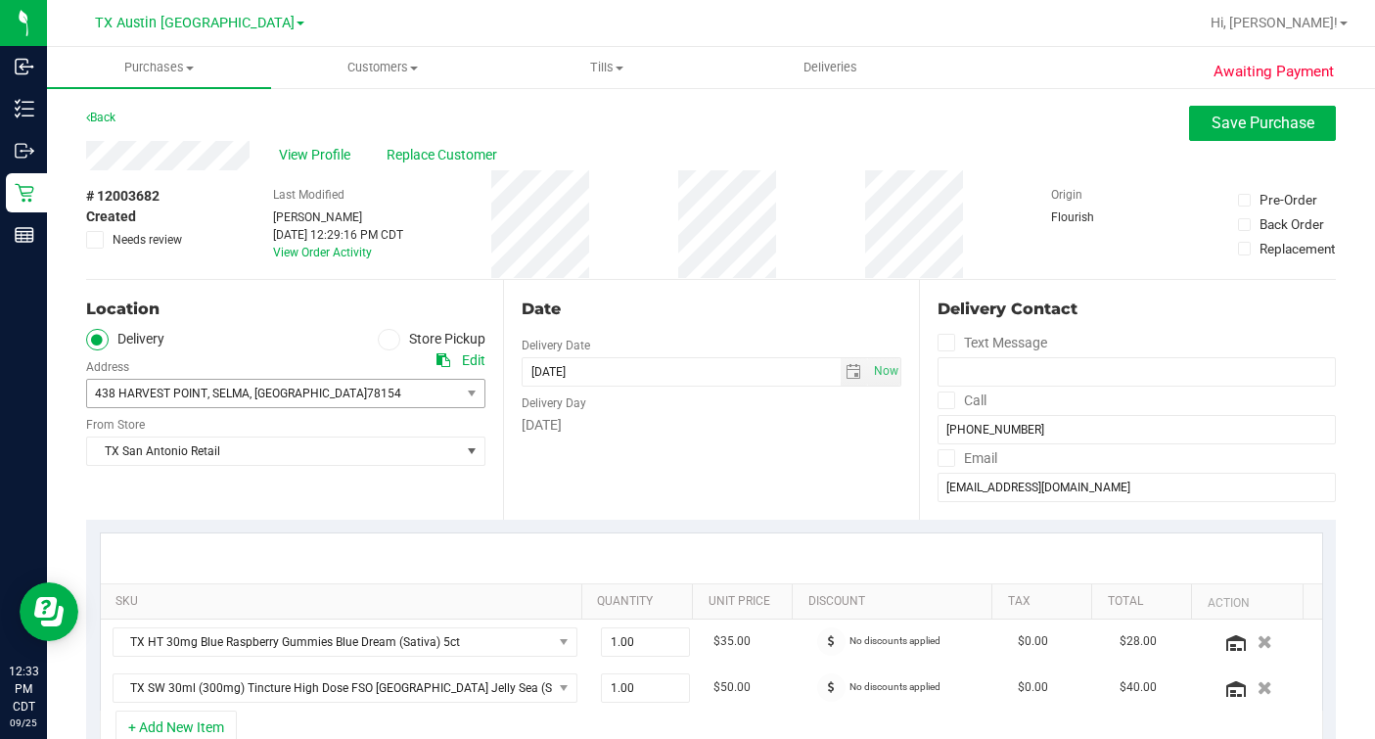
scroll to position [367, 0]
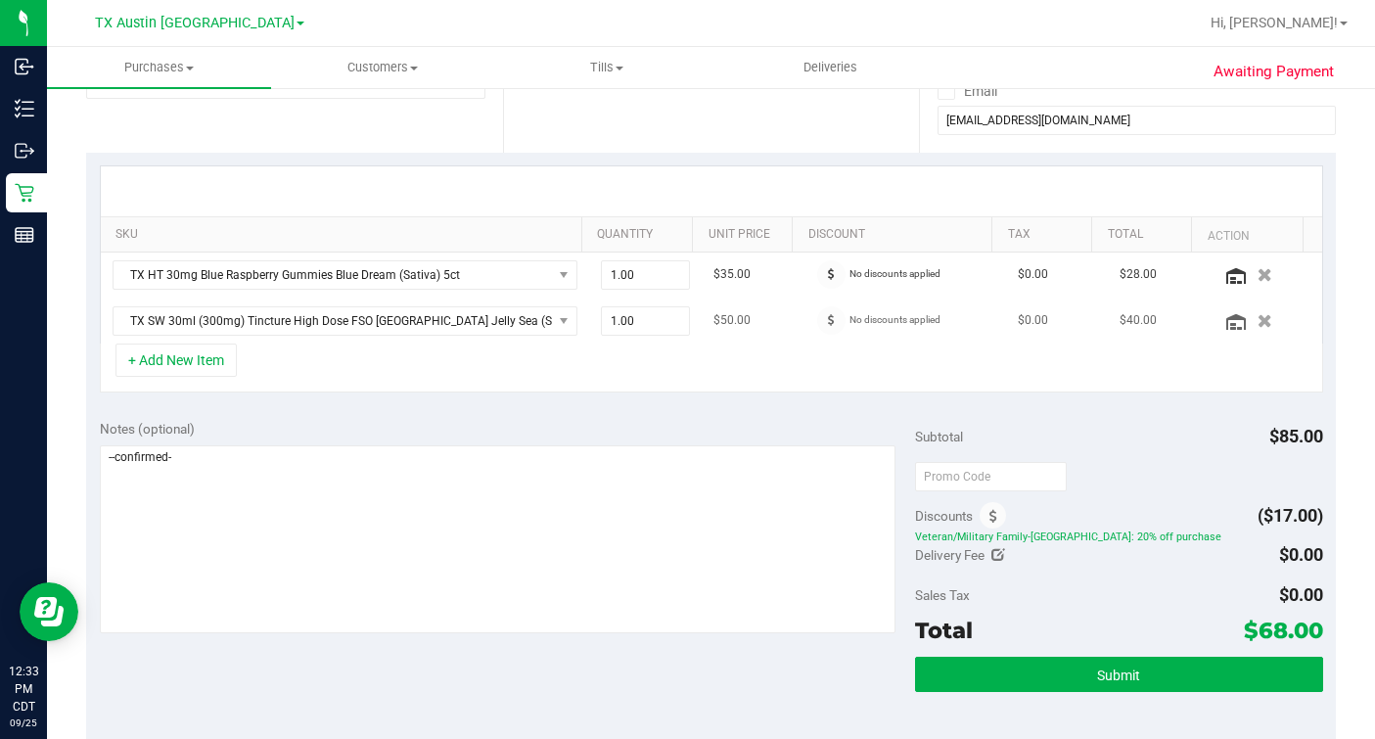
click at [229, 339] on td "TX SW 30ml (300mg) Tincture High Dose FSO TX Jelly Sea (Sativa)" at bounding box center [345, 321] width 488 height 45
click at [208, 358] on button "+ Add New Item" at bounding box center [175, 360] width 121 height 33
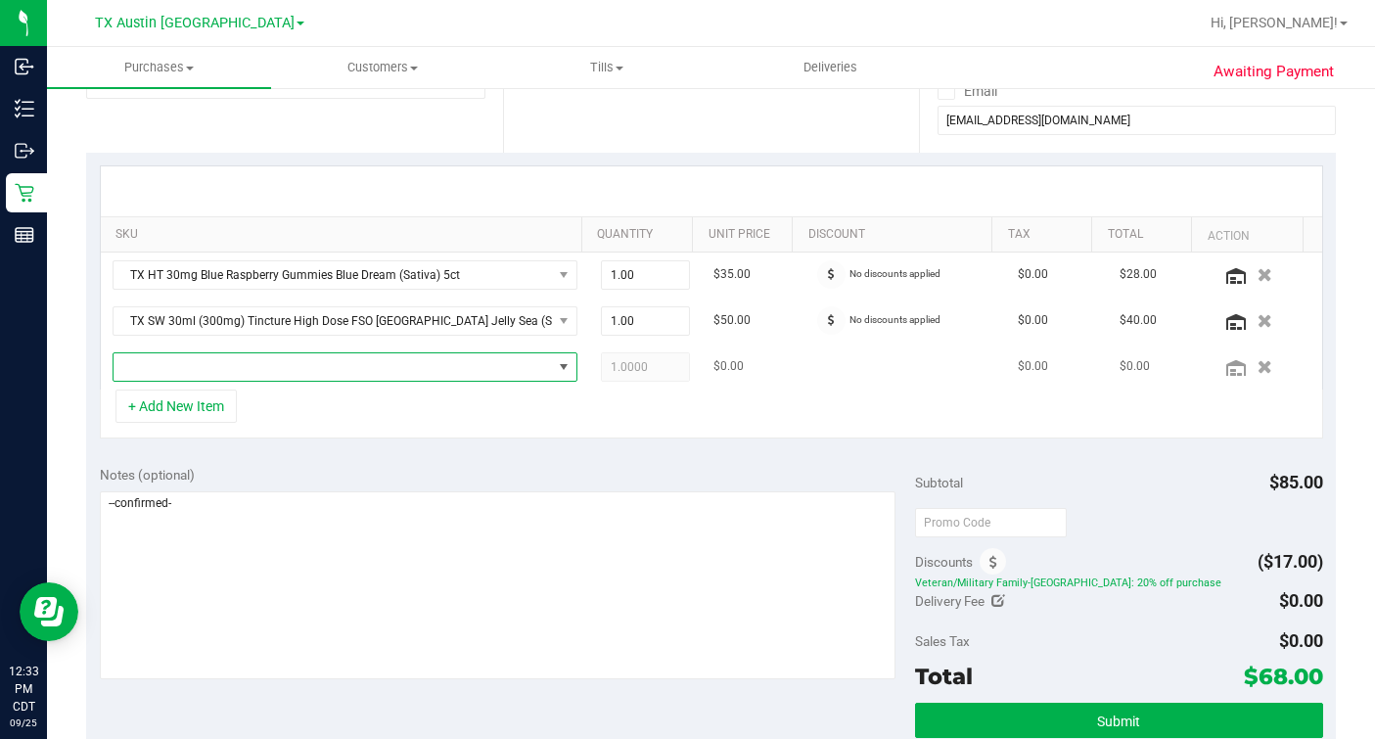
click at [330, 364] on span "NO DATA FOUND" at bounding box center [333, 366] width 439 height 27
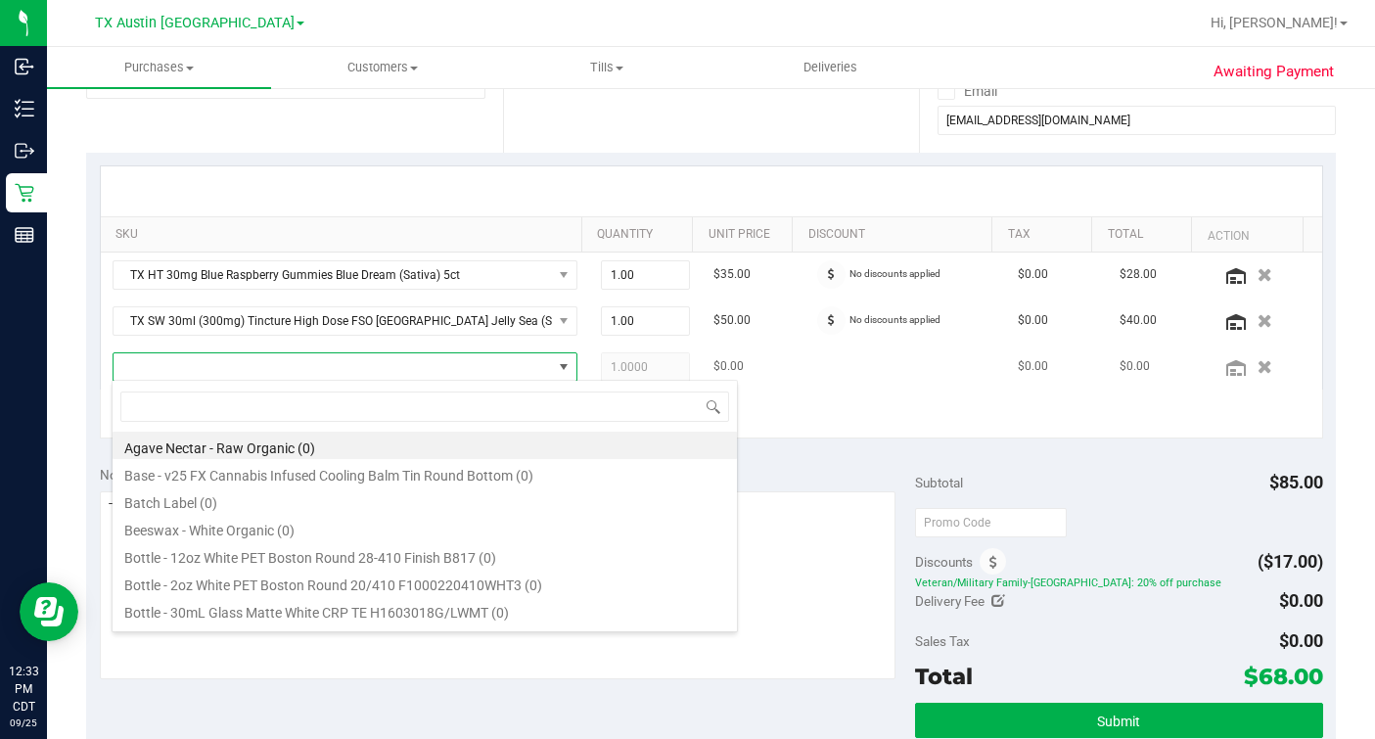
scroll to position [28, 442]
click at [647, 264] on span "1.00 1" at bounding box center [645, 274] width 89 height 29
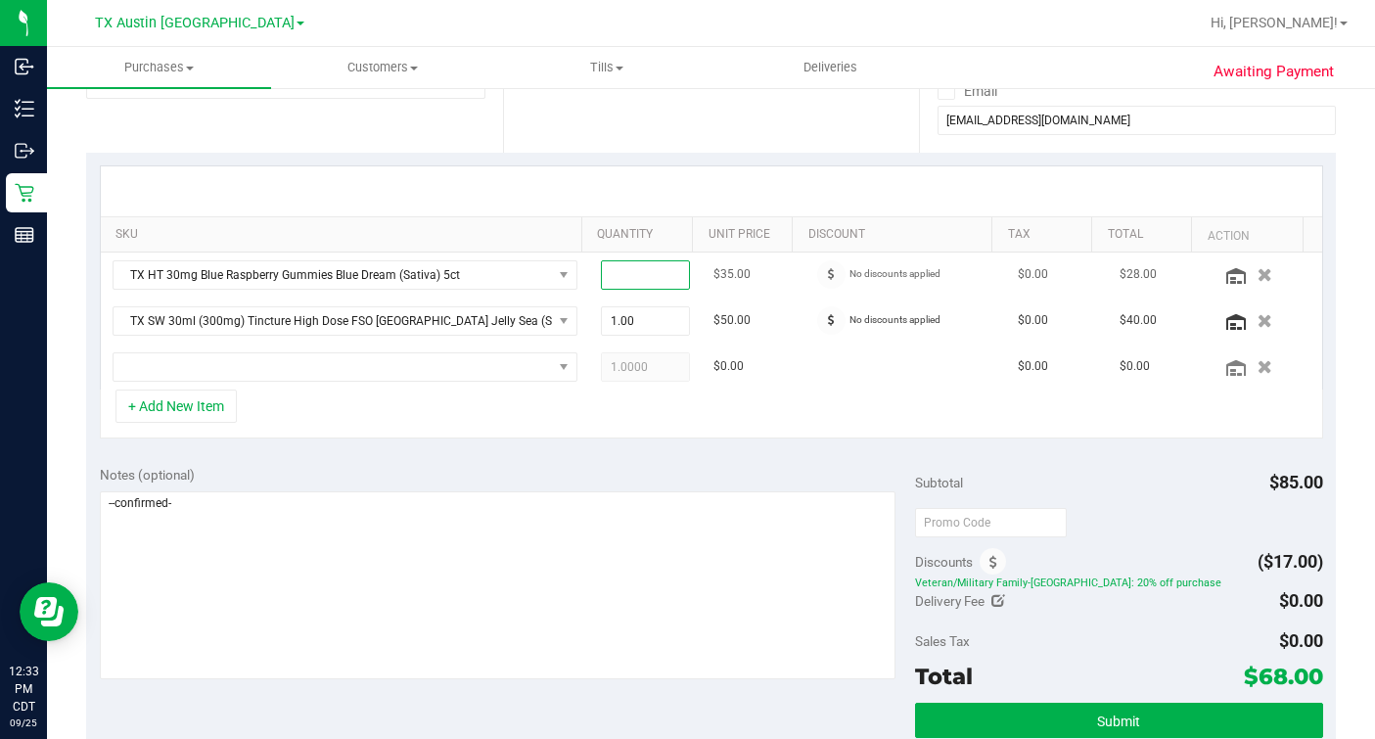
type input "2"
click at [551, 141] on div "Date Delivery Date 09/26/2025 Now 09/26/2025 07:00 AM Now Delivery Day Friday" at bounding box center [711, 33] width 417 height 240
type input "2.00"
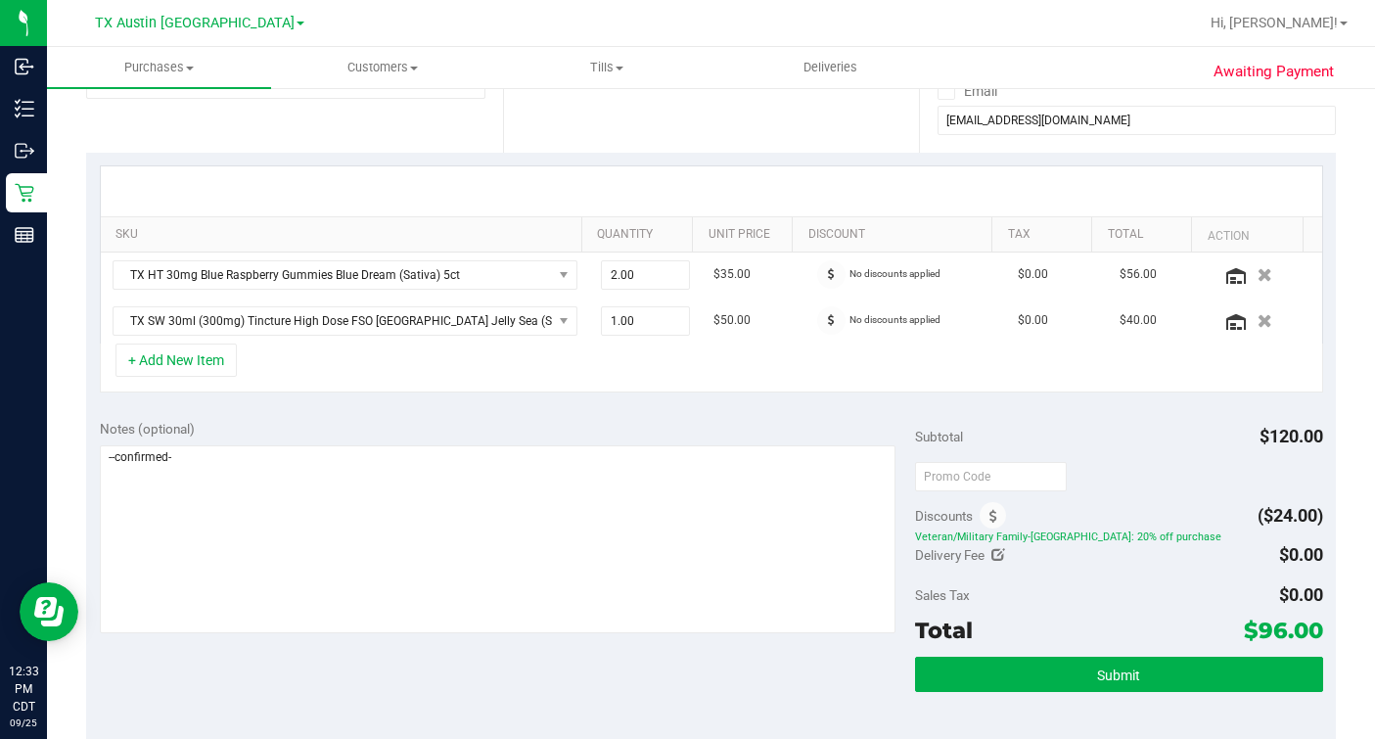
click at [559, 362] on div "+ Add New Item" at bounding box center [712, 368] width 1224 height 49
click at [558, 357] on div "+ Add New Item" at bounding box center [712, 368] width 1224 height 49
click at [423, 377] on div "+ Add New Item" at bounding box center [712, 368] width 1224 height 49
click at [328, 370] on div "+ Add New Item" at bounding box center [712, 368] width 1224 height 49
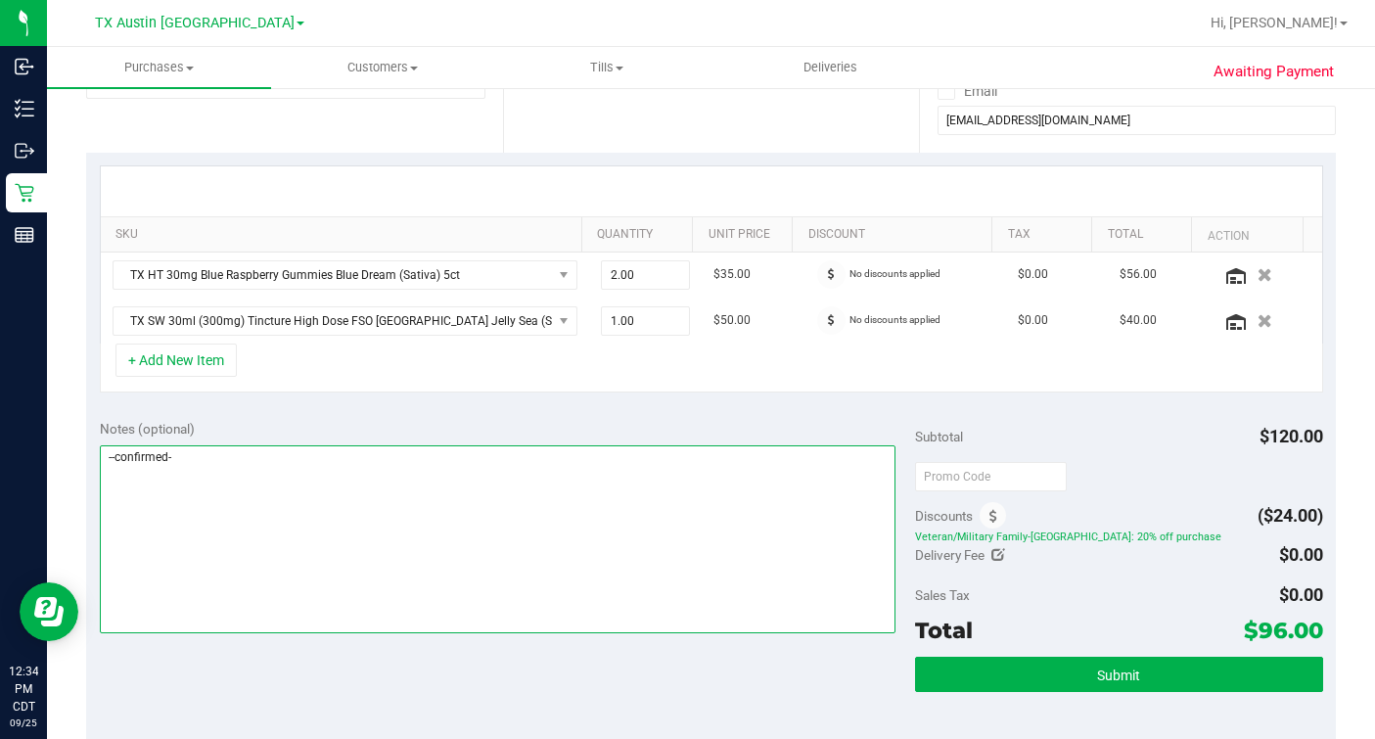
click at [509, 490] on textarea at bounding box center [498, 539] width 796 height 188
click at [724, 463] on textarea at bounding box center [498, 539] width 796 height 188
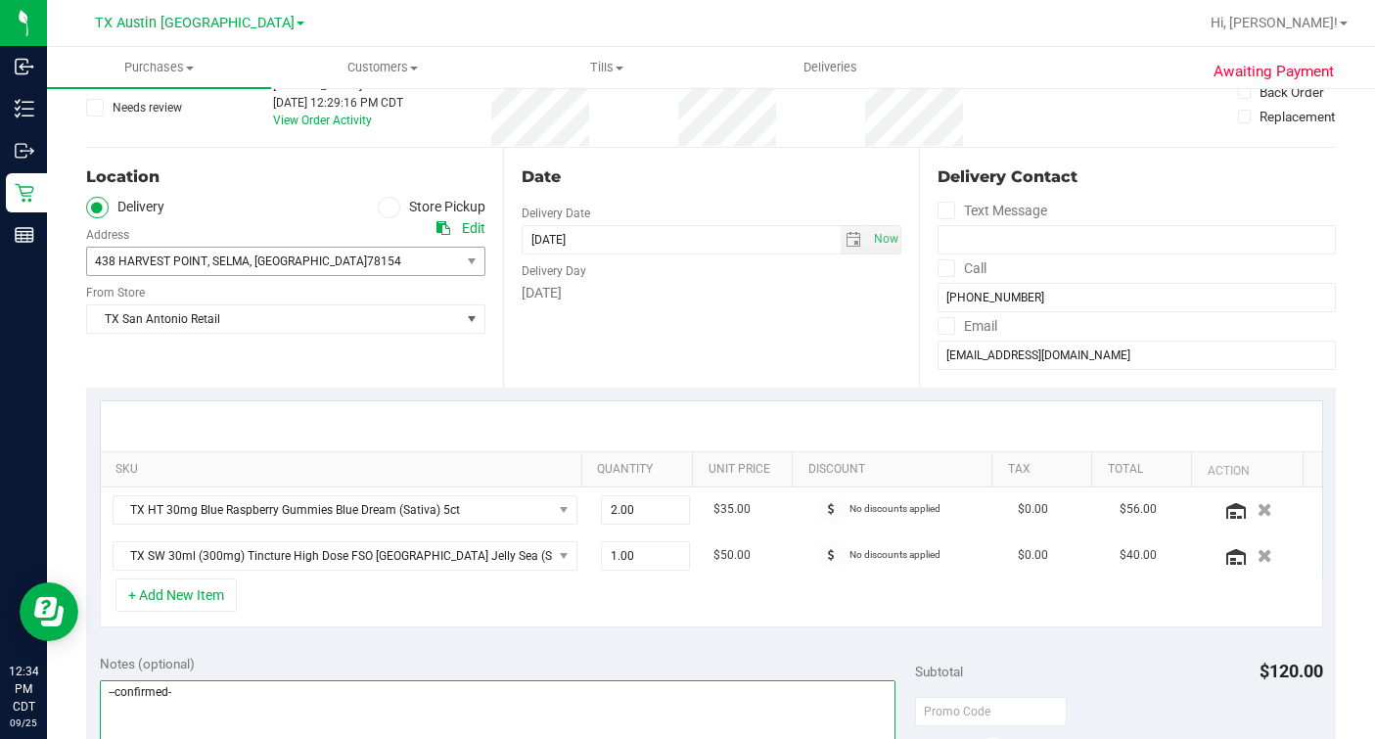
scroll to position [121, 0]
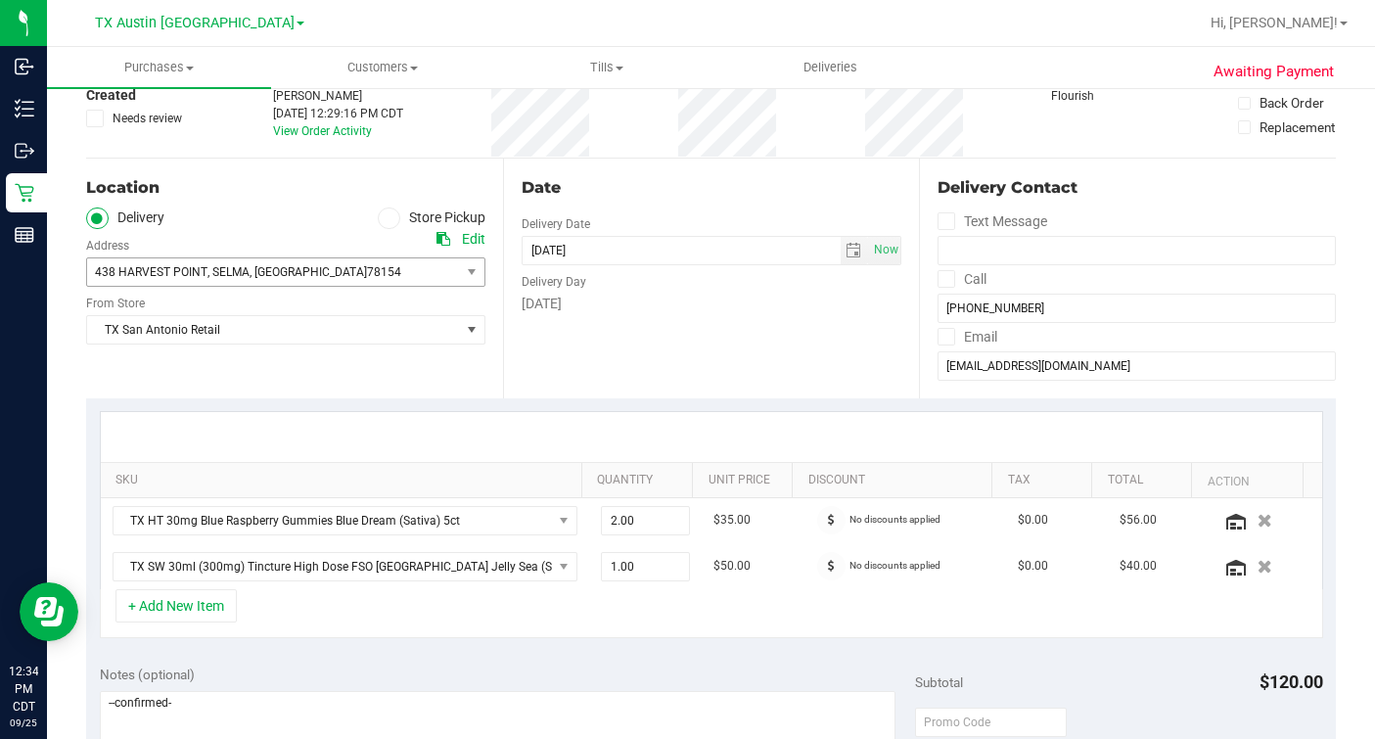
click at [577, 357] on div "Date Delivery Date [DATE] Now [DATE] 07:00 AM Now Delivery Day [DATE]" at bounding box center [711, 279] width 417 height 240
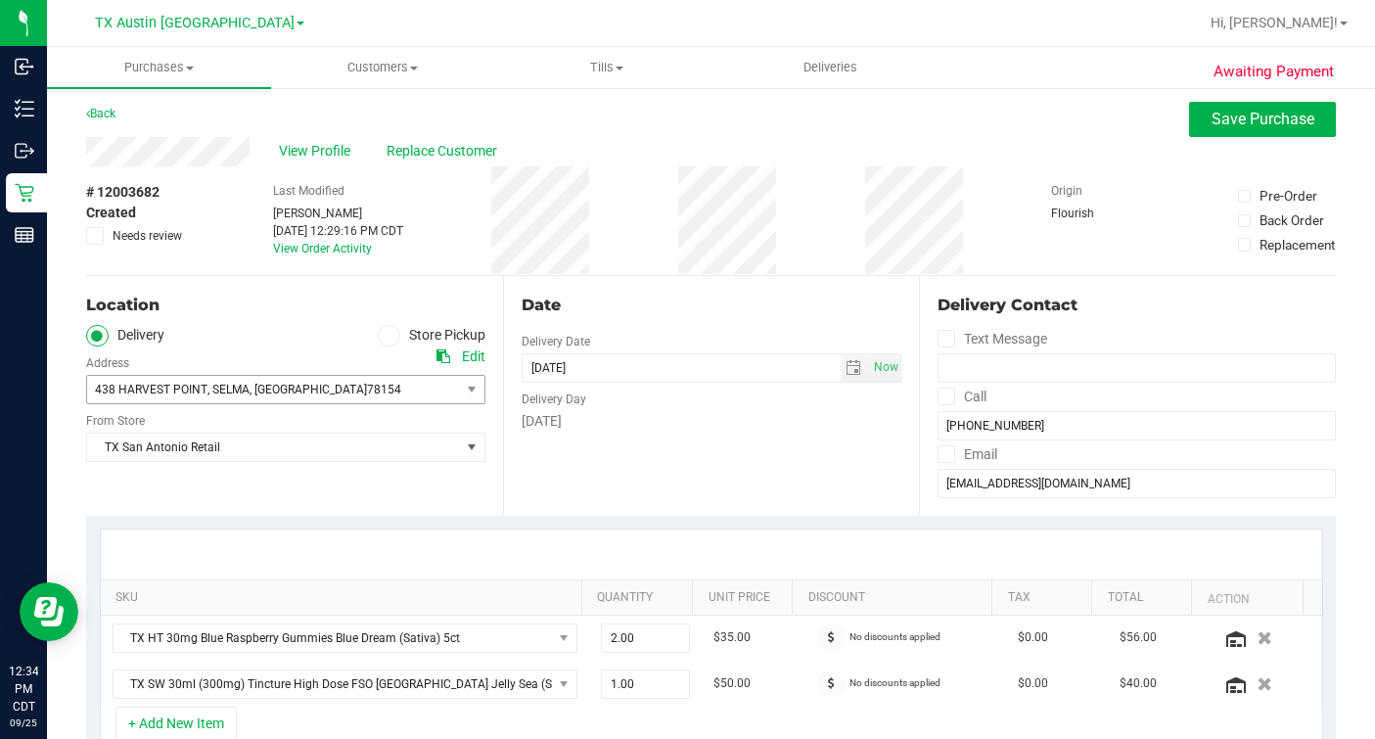
scroll to position [0, 0]
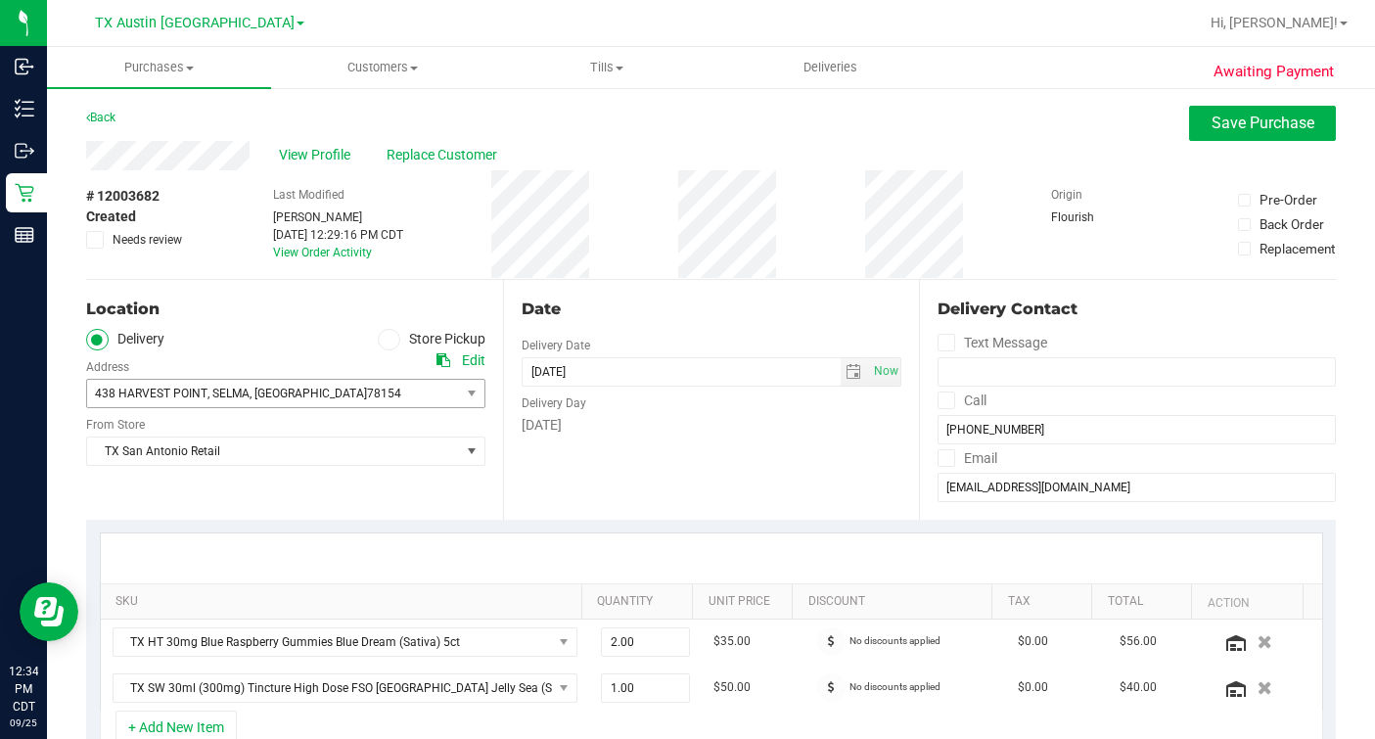
click at [300, 418] on div "[GEOGRAPHIC_DATA] [GEOGRAPHIC_DATA] Retail Select Store [PERSON_NAME][GEOGRAPHI…" at bounding box center [285, 437] width 399 height 58
click at [312, 384] on span "438 HARVEST POINT , SELMA , TX 78154" at bounding box center [264, 393] width 354 height 27
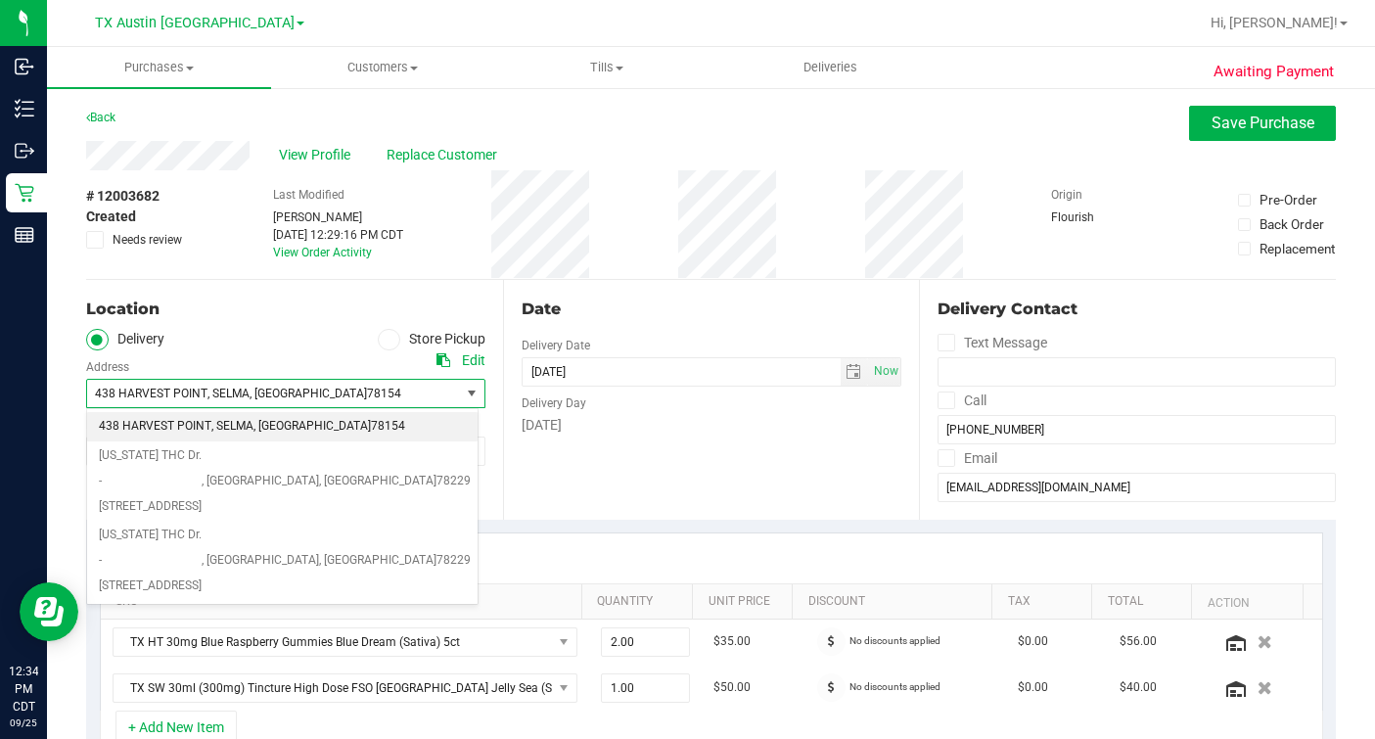
click at [273, 326] on div "Location Delivery Store Pickup Address Edit 438 HARVEST POINT , SELMA , TX 7815…" at bounding box center [294, 400] width 417 height 240
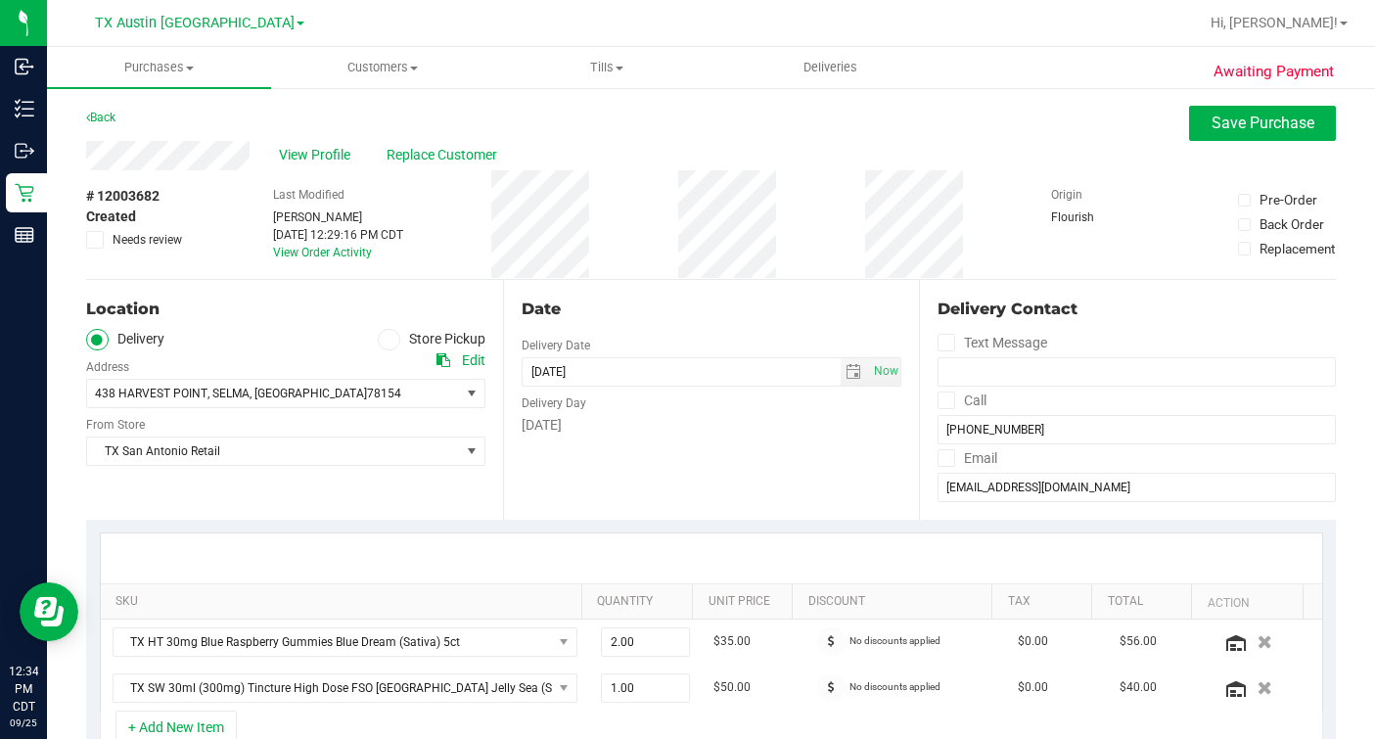
click at [711, 296] on div "Date Delivery Date [DATE] Now [DATE] 07:00 AM Now Delivery Day [DATE]" at bounding box center [711, 400] width 417 height 240
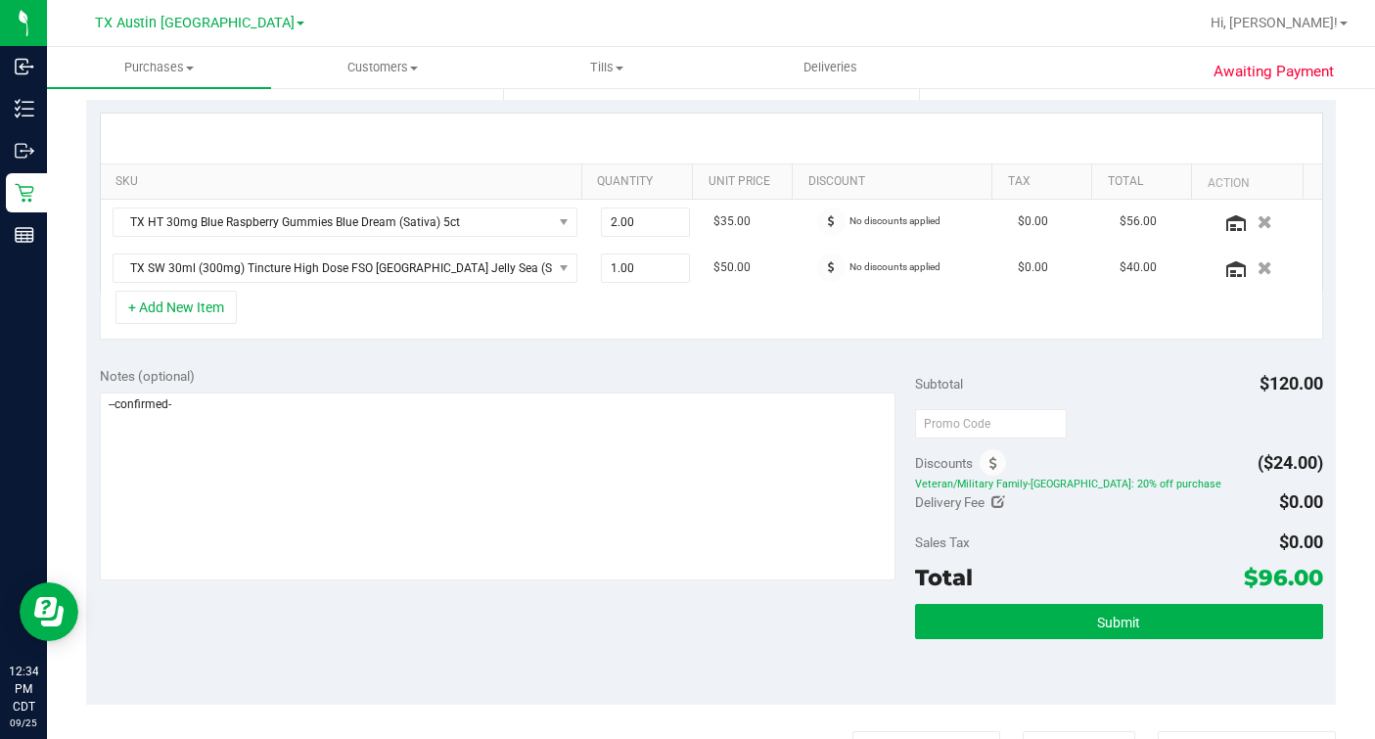
scroll to position [488, 0]
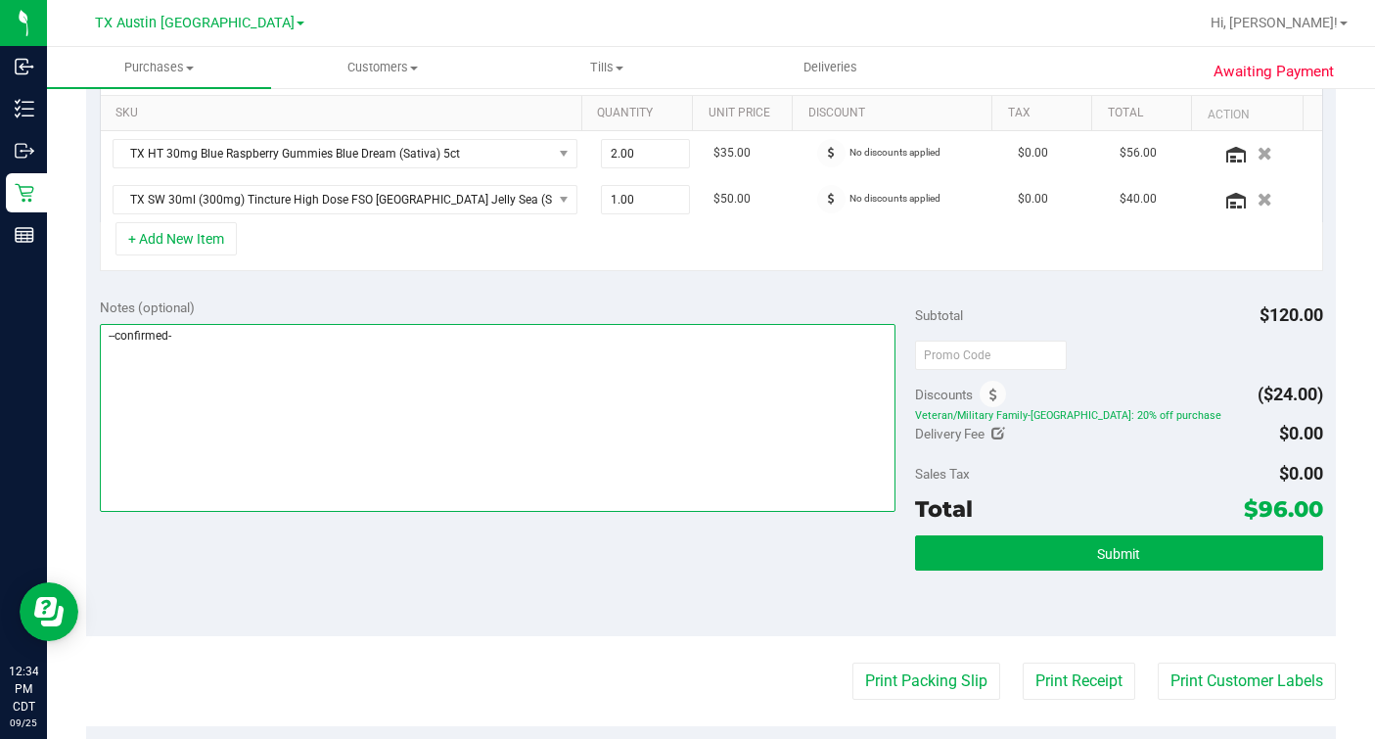
click at [643, 435] on textarea at bounding box center [498, 418] width 796 height 188
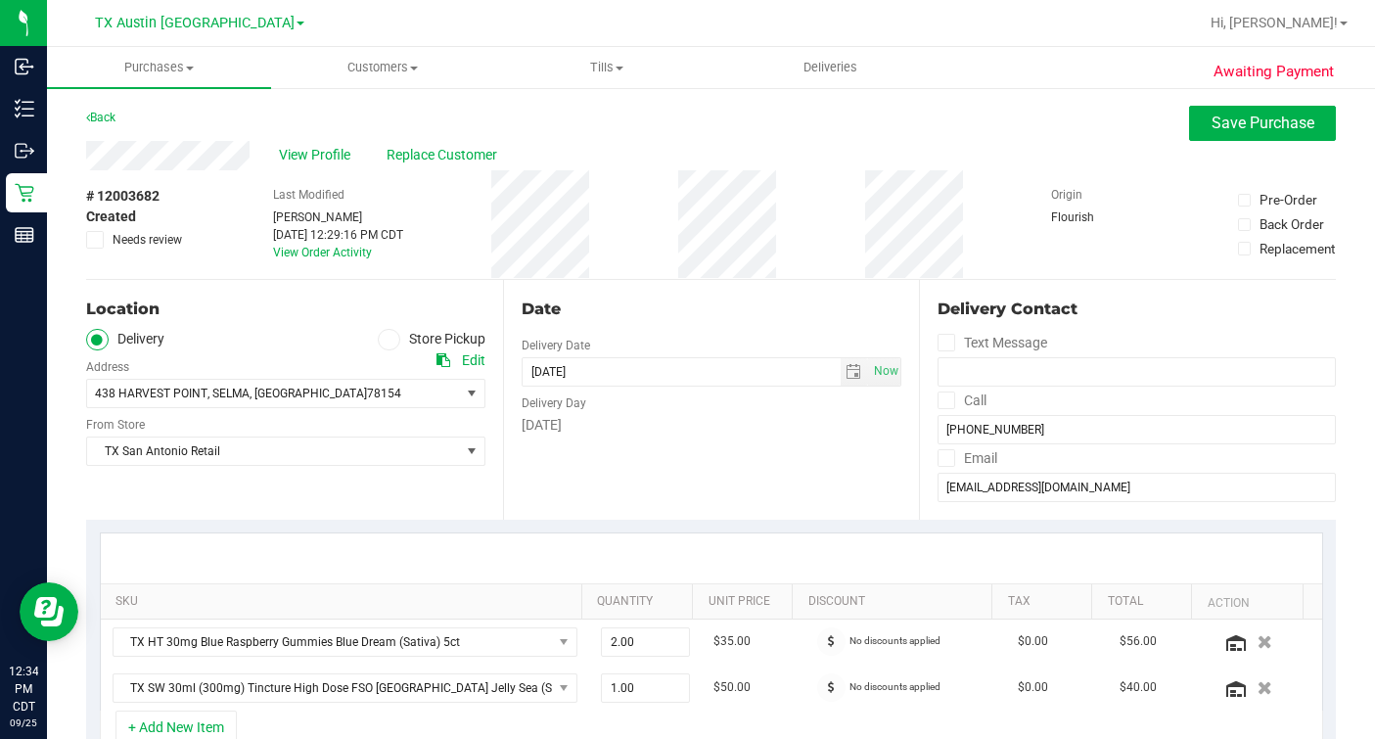
scroll to position [91, 0]
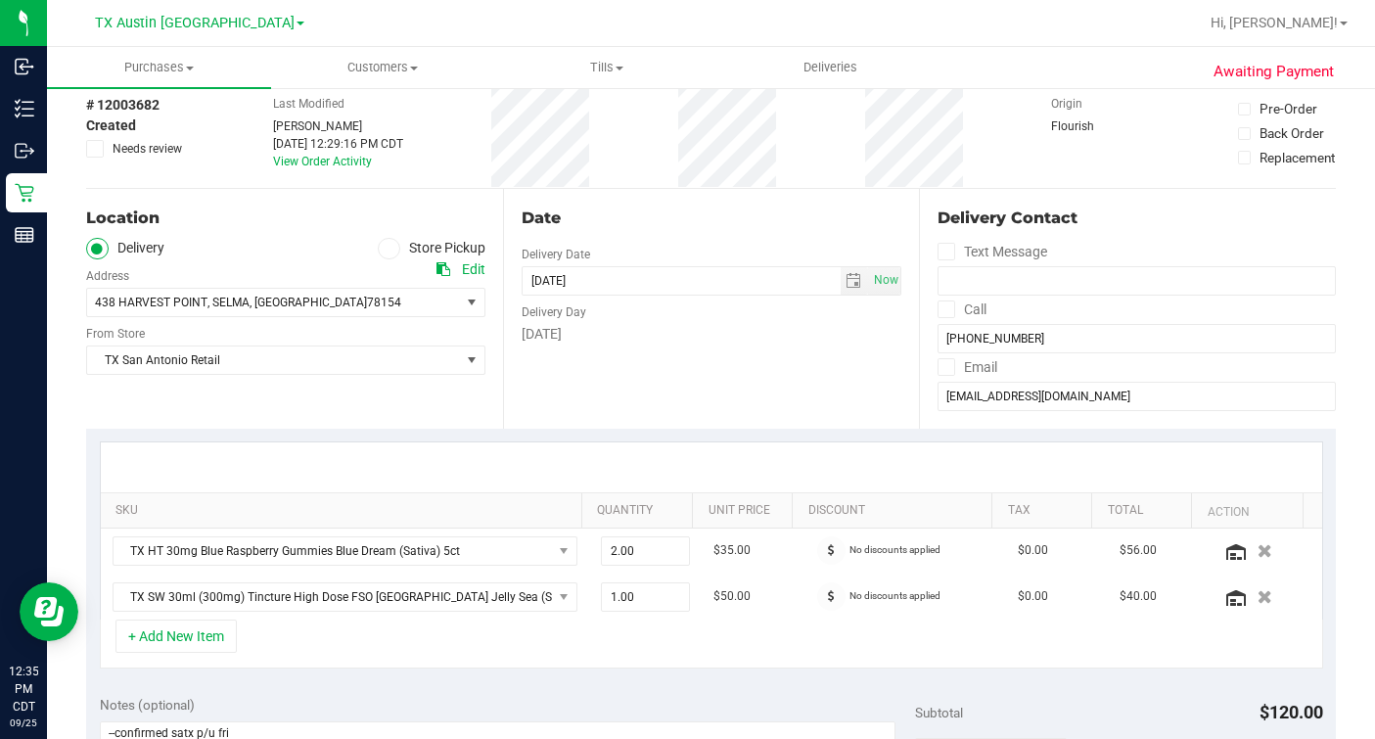
click at [664, 354] on div "Date Delivery Date [DATE] Now [DATE] 07:00 AM Now Delivery Day [DATE]" at bounding box center [711, 309] width 417 height 240
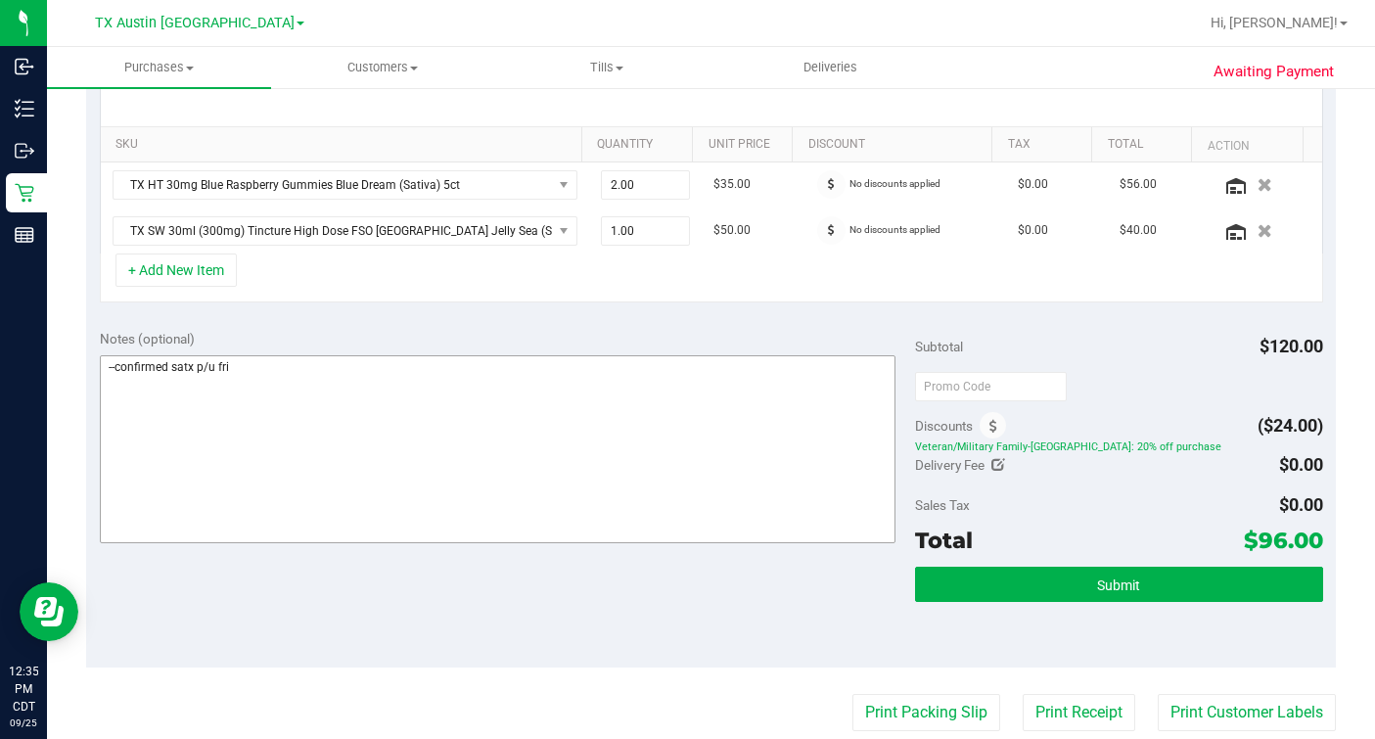
scroll to position [458, 0]
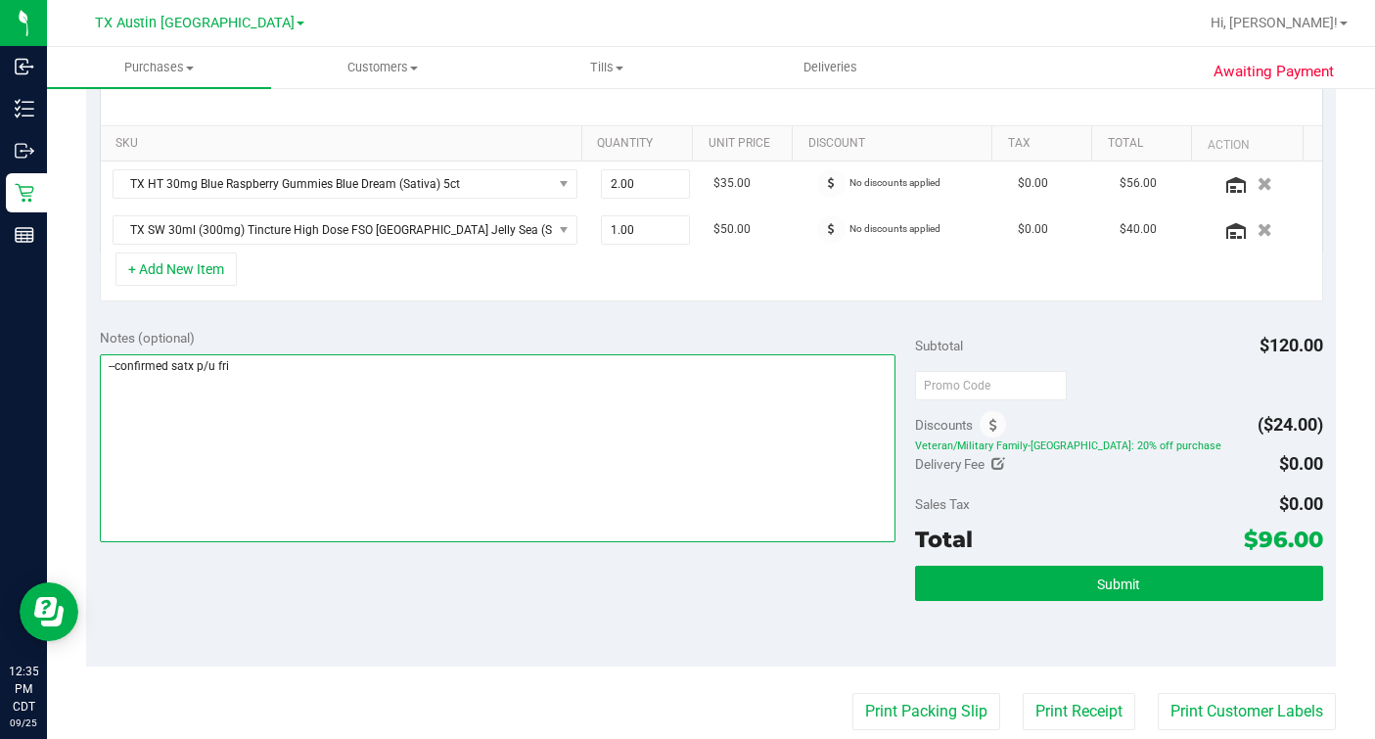
click at [511, 380] on textarea at bounding box center [498, 448] width 796 height 188
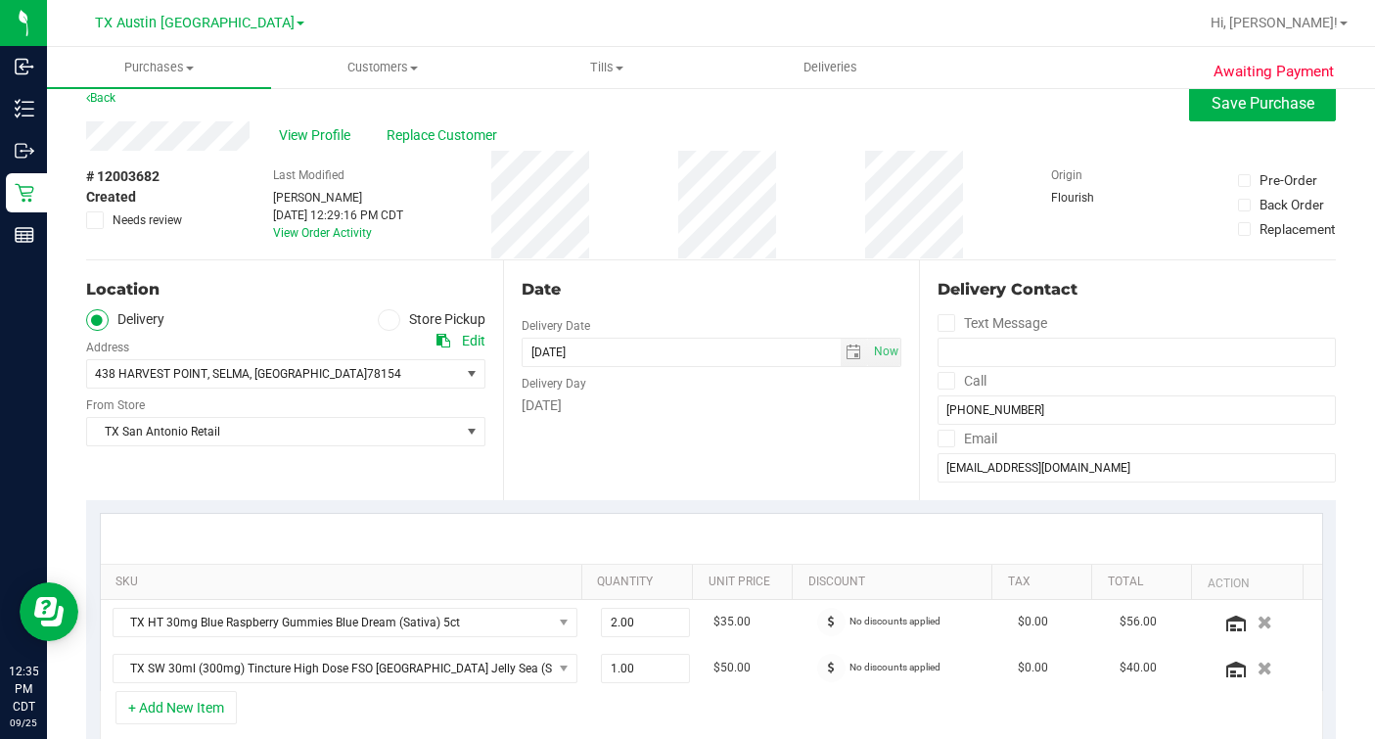
scroll to position [0, 0]
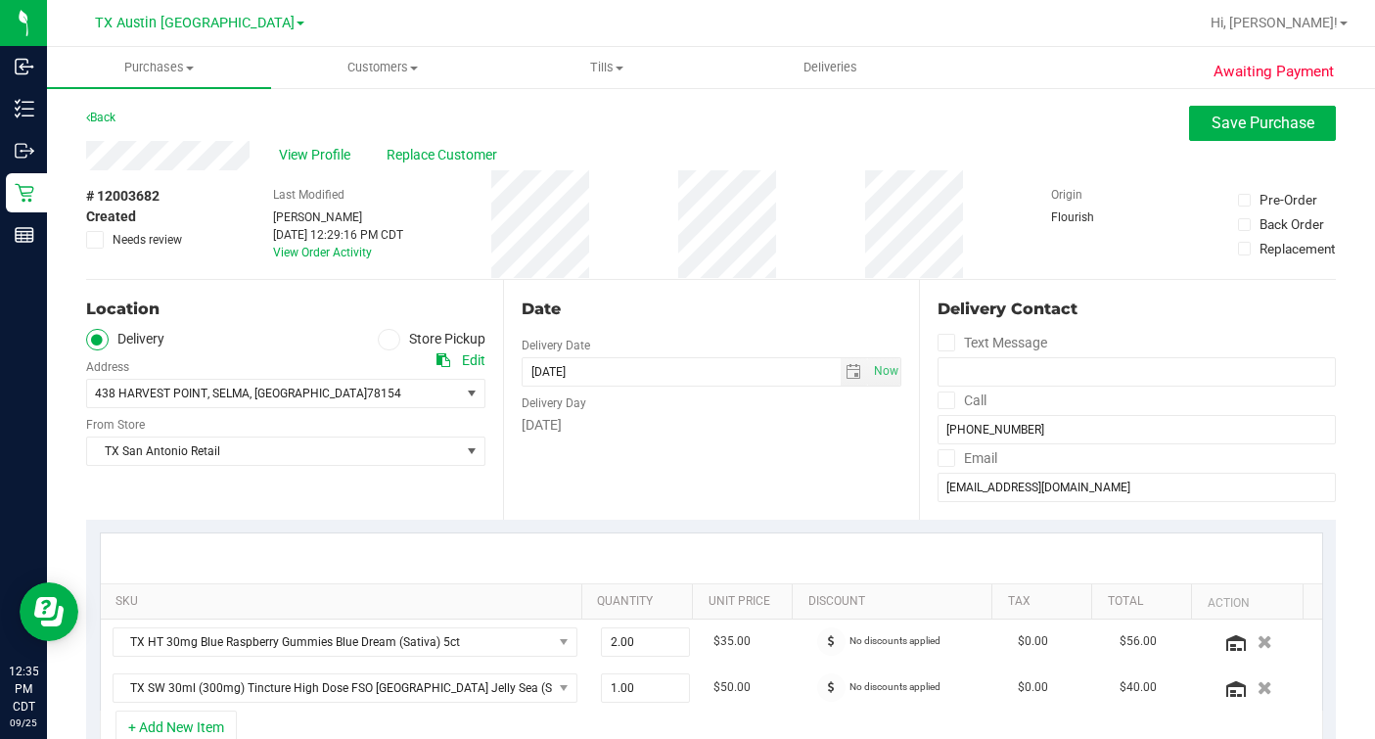
type textarea "--confirmed satx p/u fri 09/26- $96.00--m.o."
click at [815, 254] on div "# 12003682 Created Needs review Last Modified Mindy Ortiz Sep 25, 2025 12:29:16…" at bounding box center [711, 224] width 1250 height 109
click at [1161, 141] on div "View Profile Replace Customer" at bounding box center [711, 155] width 1250 height 29
click at [1161, 129] on span "Save Purchase" at bounding box center [1263, 123] width 103 height 19
click at [1015, 143] on div "View Profile Replace Customer" at bounding box center [711, 155] width 1250 height 29
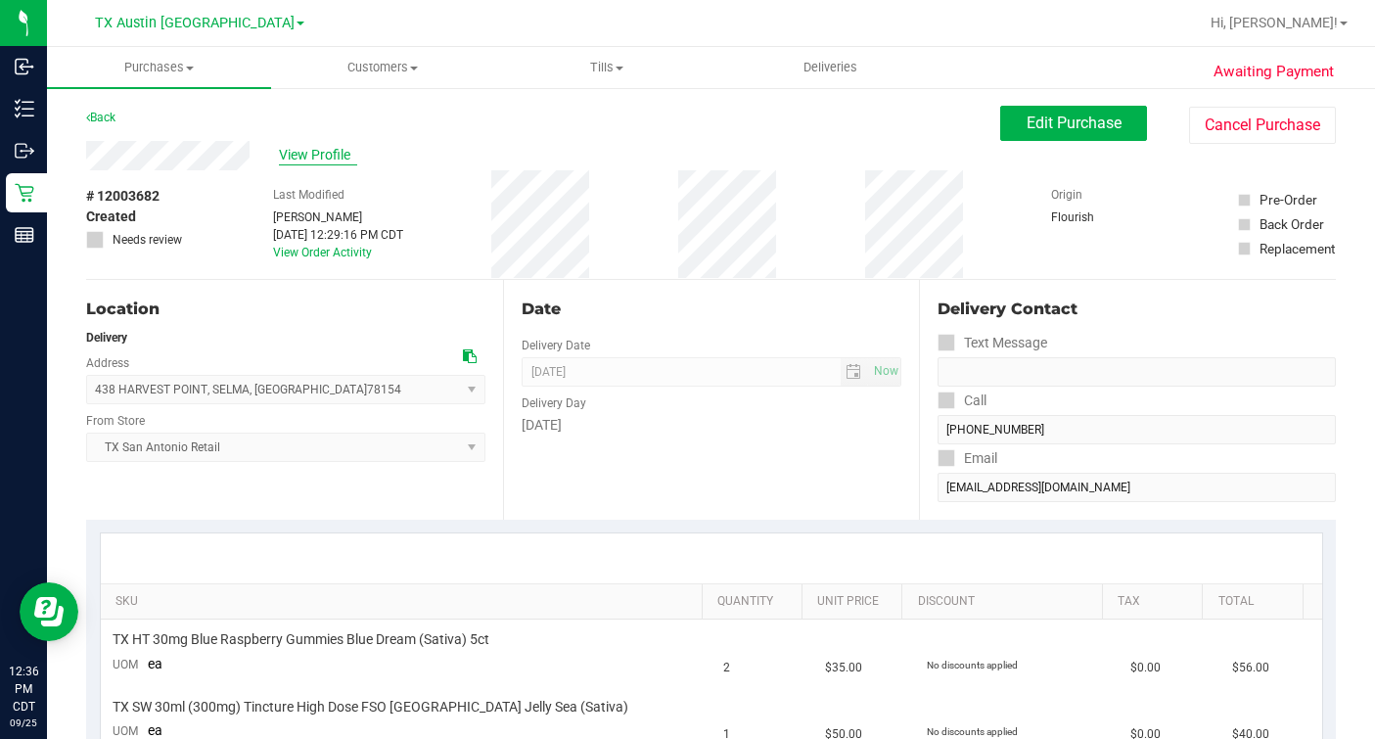
click at [320, 147] on span "View Profile" at bounding box center [318, 155] width 78 height 21
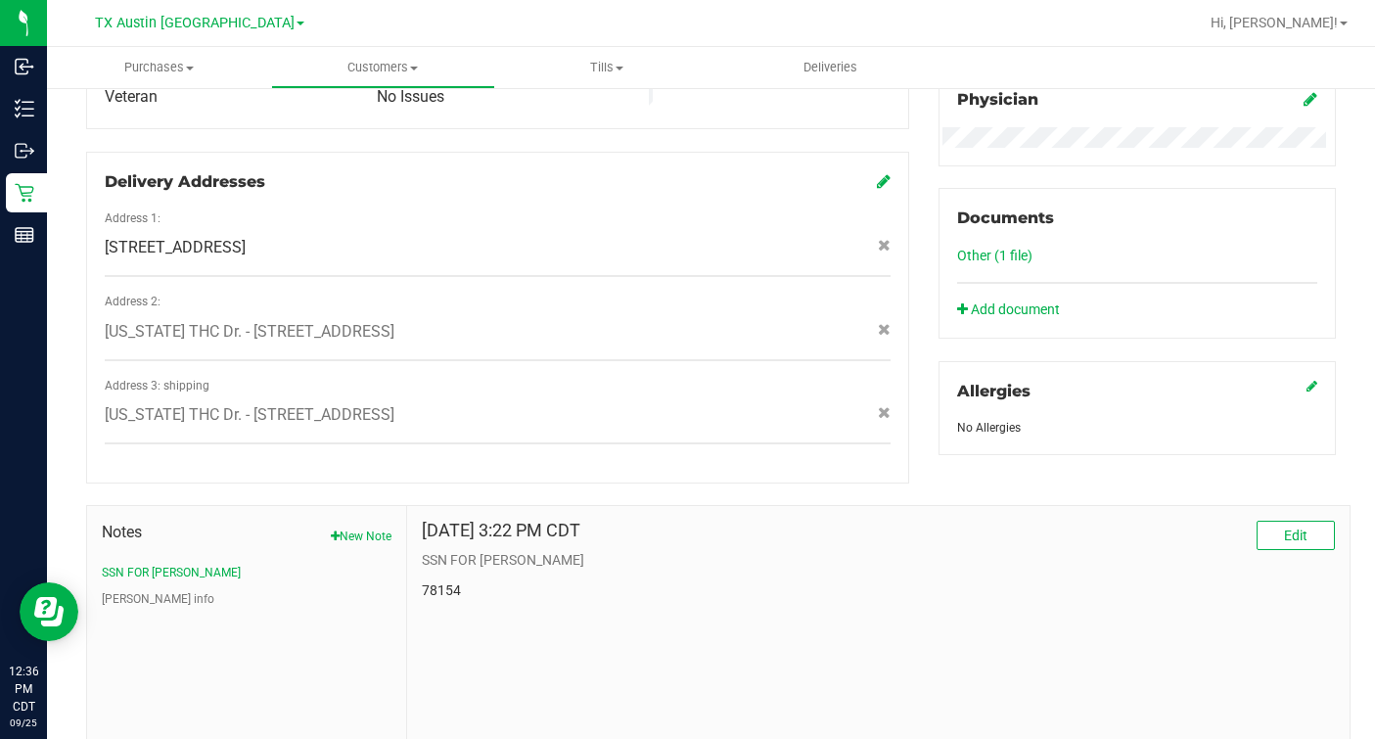
scroll to position [444, 0]
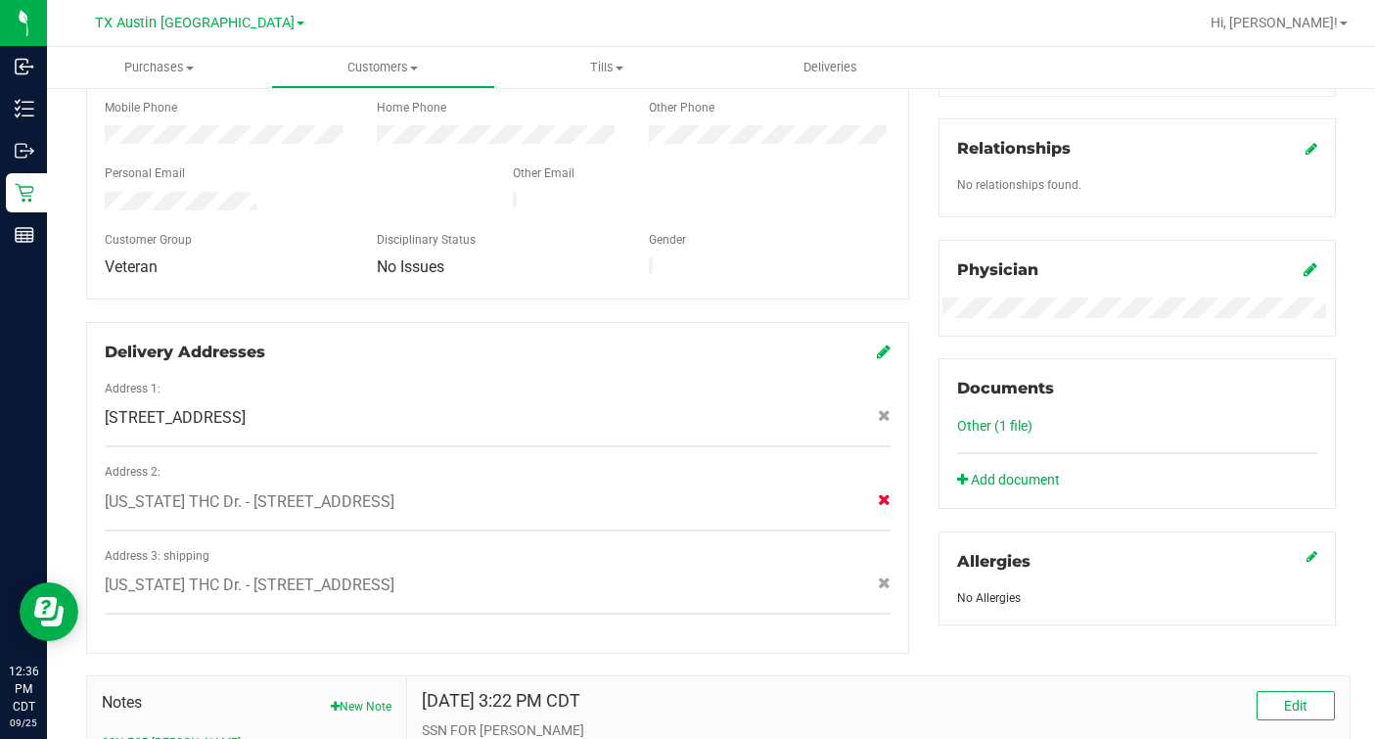
click at [878, 493] on icon at bounding box center [884, 499] width 13 height 12
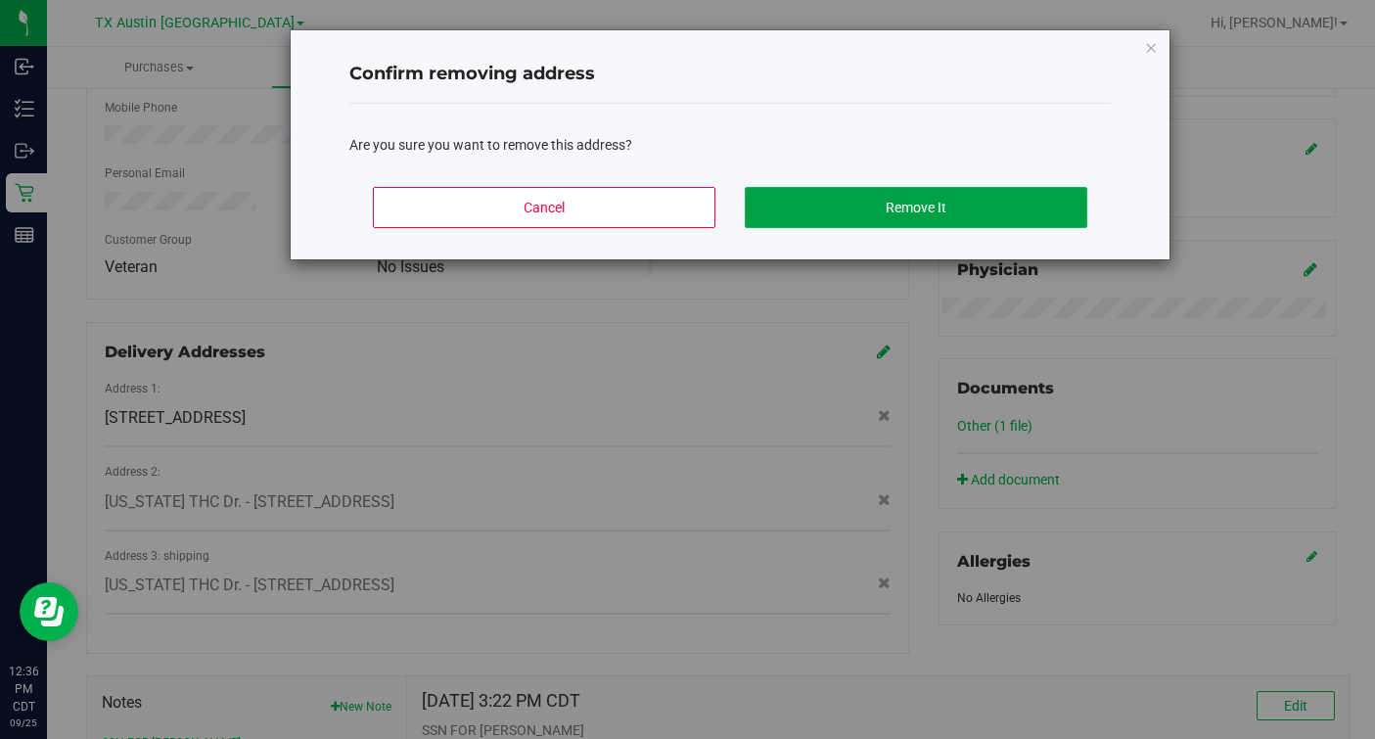
click at [850, 201] on button "Remove It" at bounding box center [916, 207] width 343 height 41
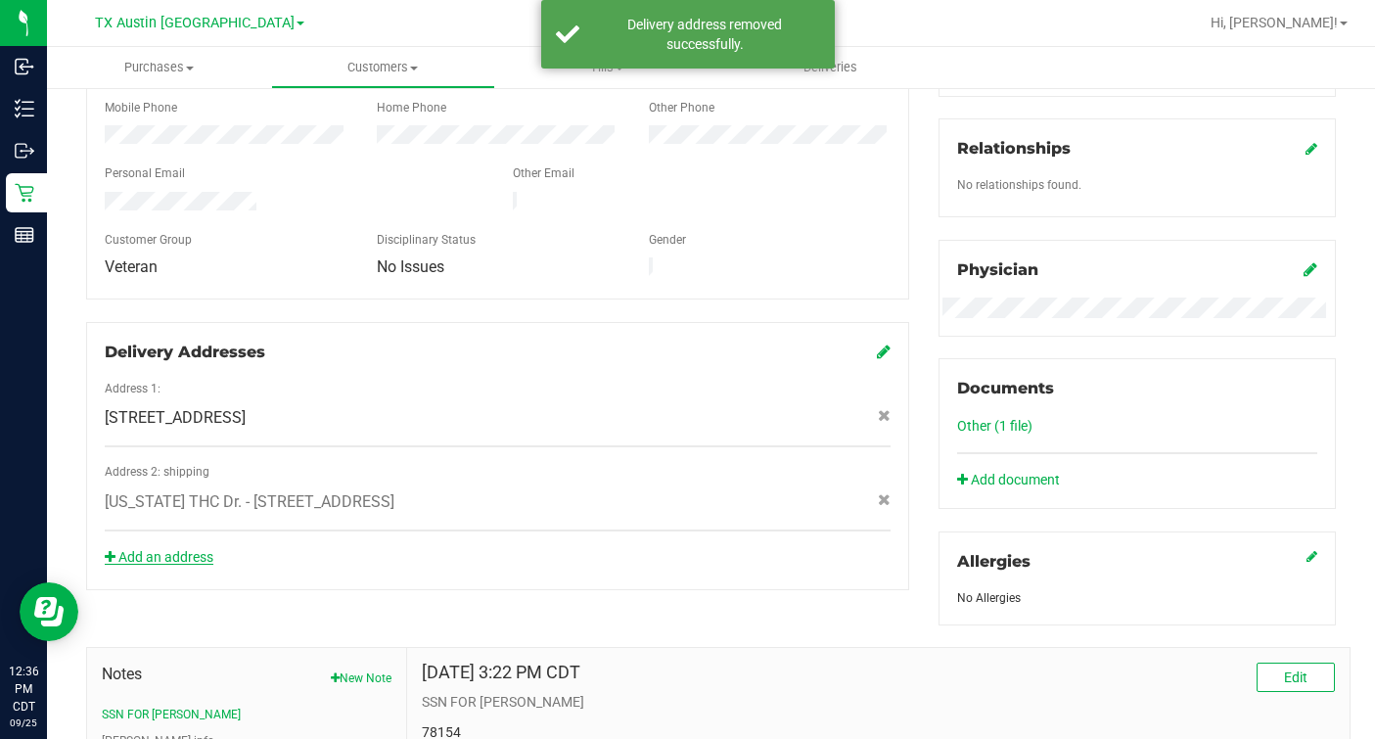
click at [159, 549] on link "Add an address" at bounding box center [159, 557] width 109 height 16
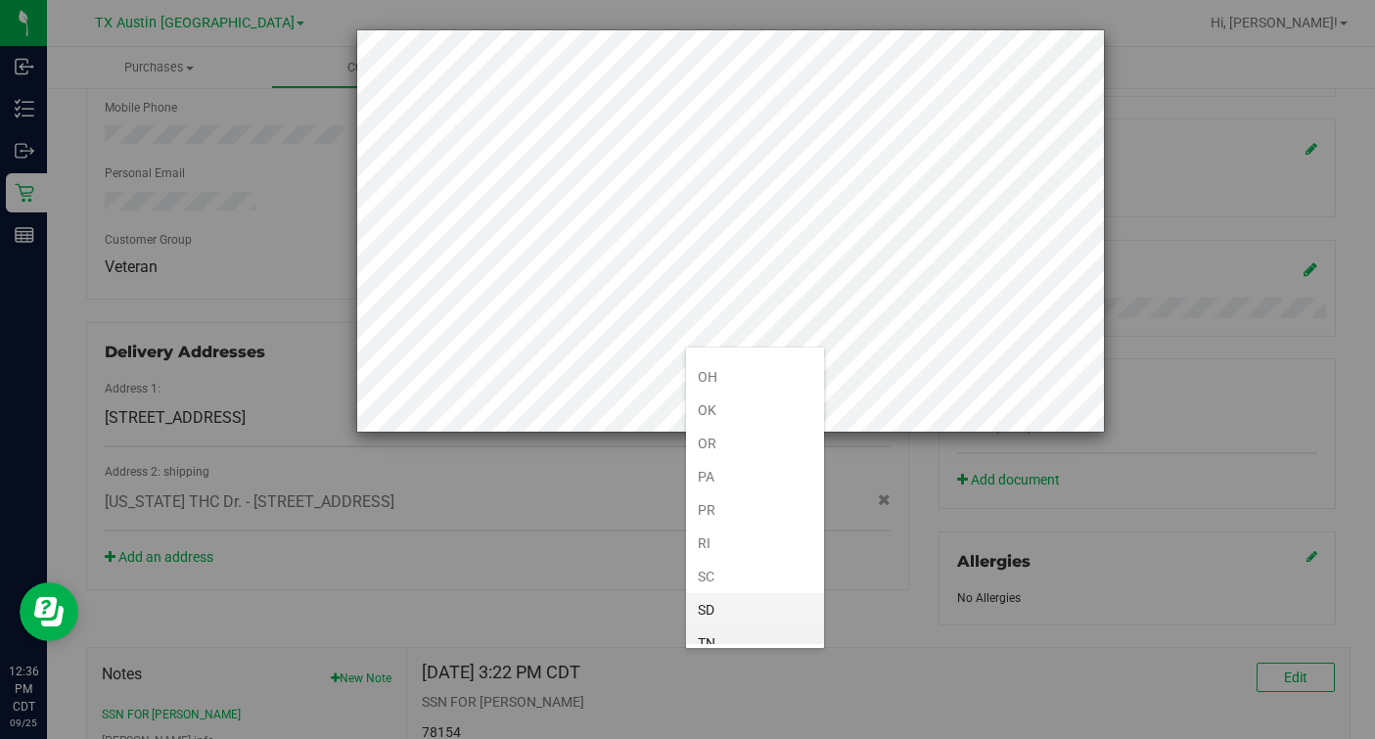
scroll to position [1277, 0]
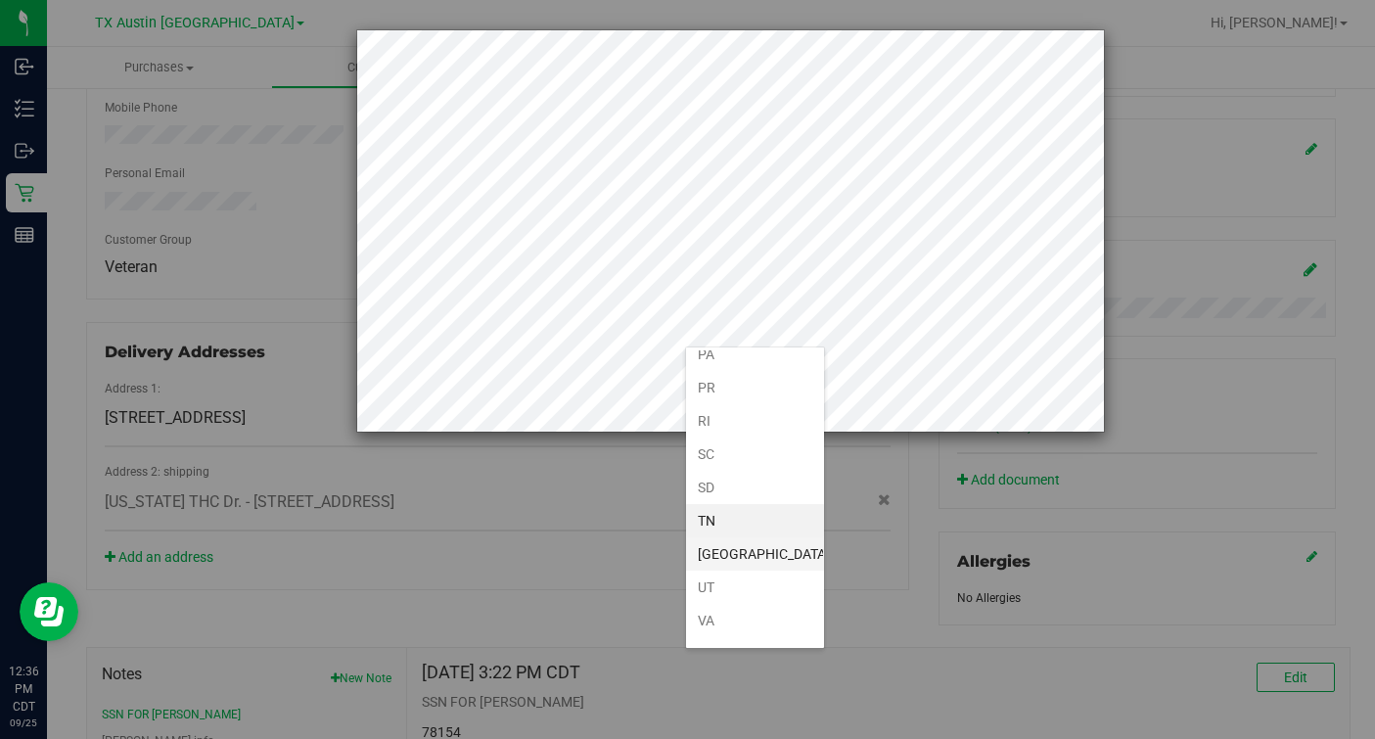
click at [712, 539] on li "[GEOGRAPHIC_DATA]" at bounding box center [755, 553] width 138 height 33
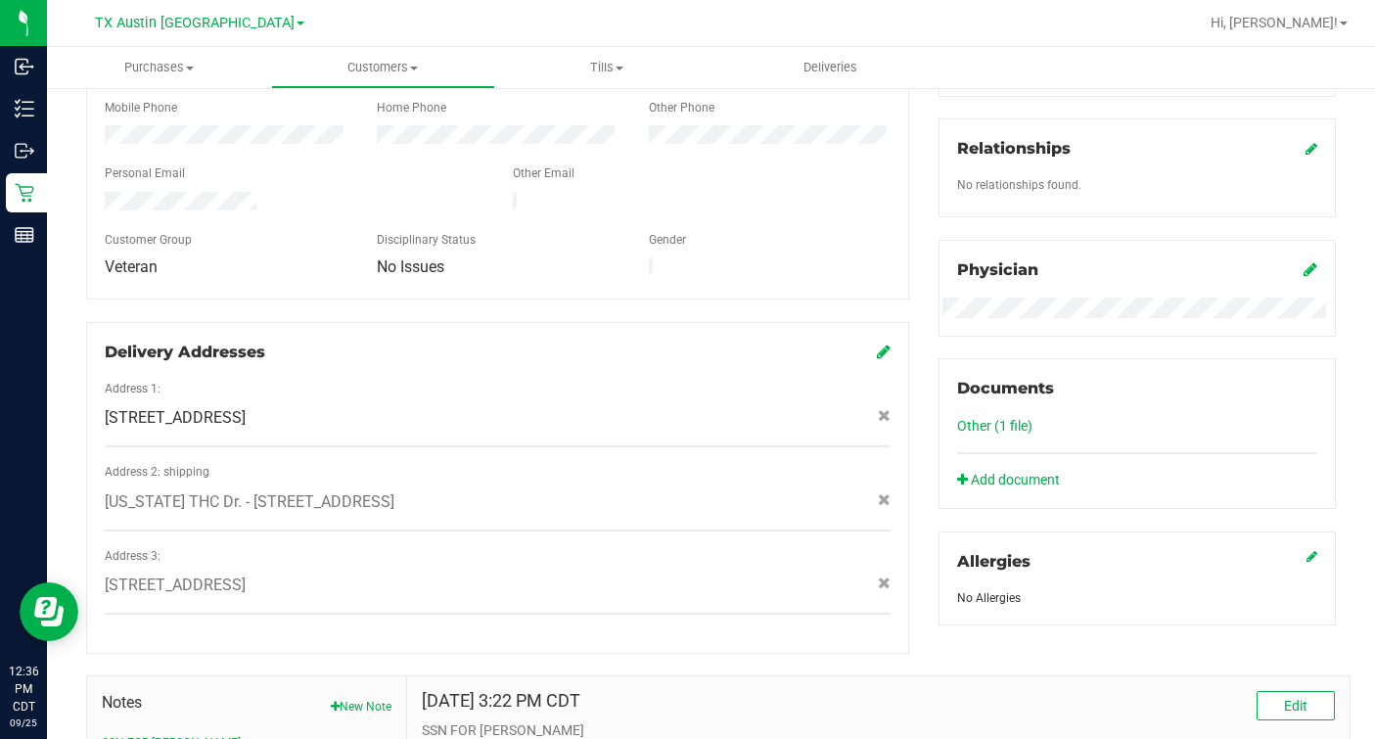
click at [651, 621] on div "Delivery Addresses Address 1: 438 HARVEST POINT , SELMA , TX 78154 Address 2: s…" at bounding box center [497, 488] width 823 height 332
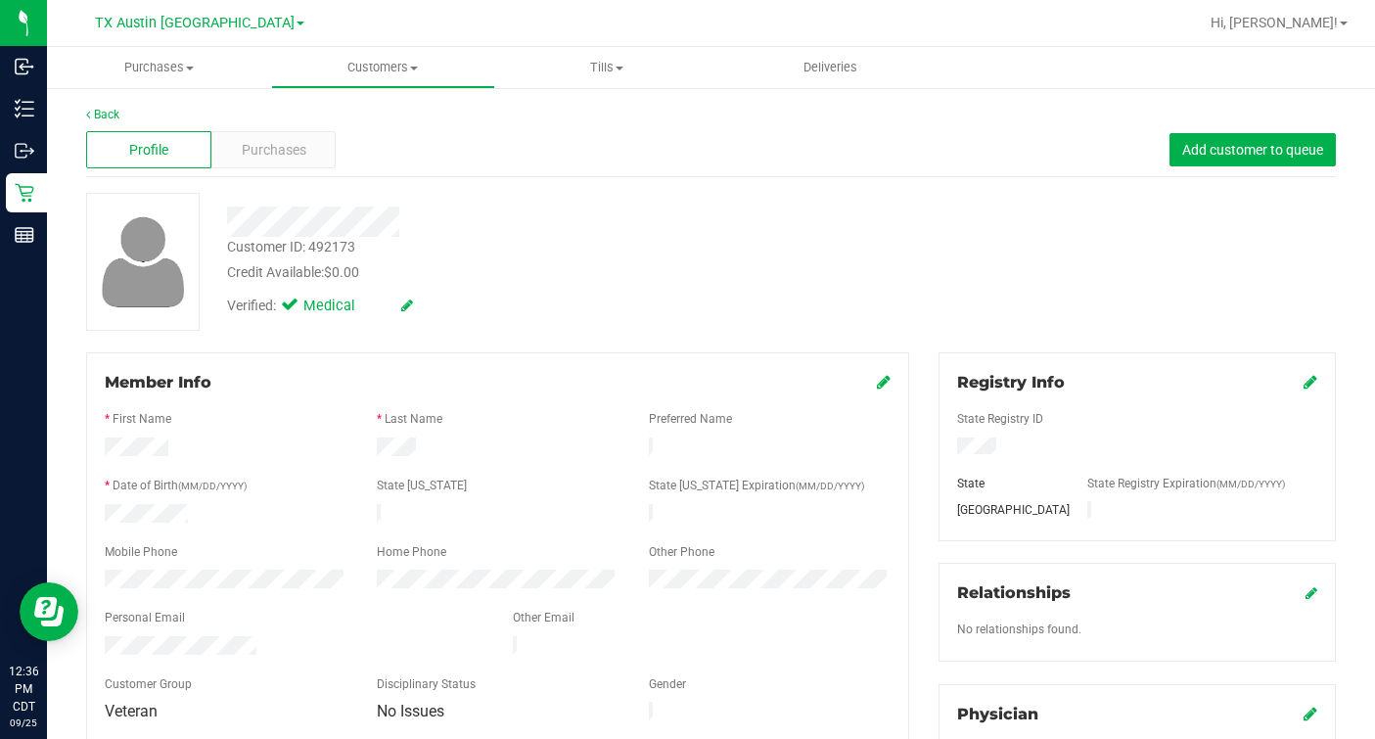
click at [768, 251] on div "Customer ID: 492173 Credit Available: $0.00" at bounding box center [532, 260] width 640 height 46
click at [115, 108] on link "Back" at bounding box center [102, 115] width 33 height 14
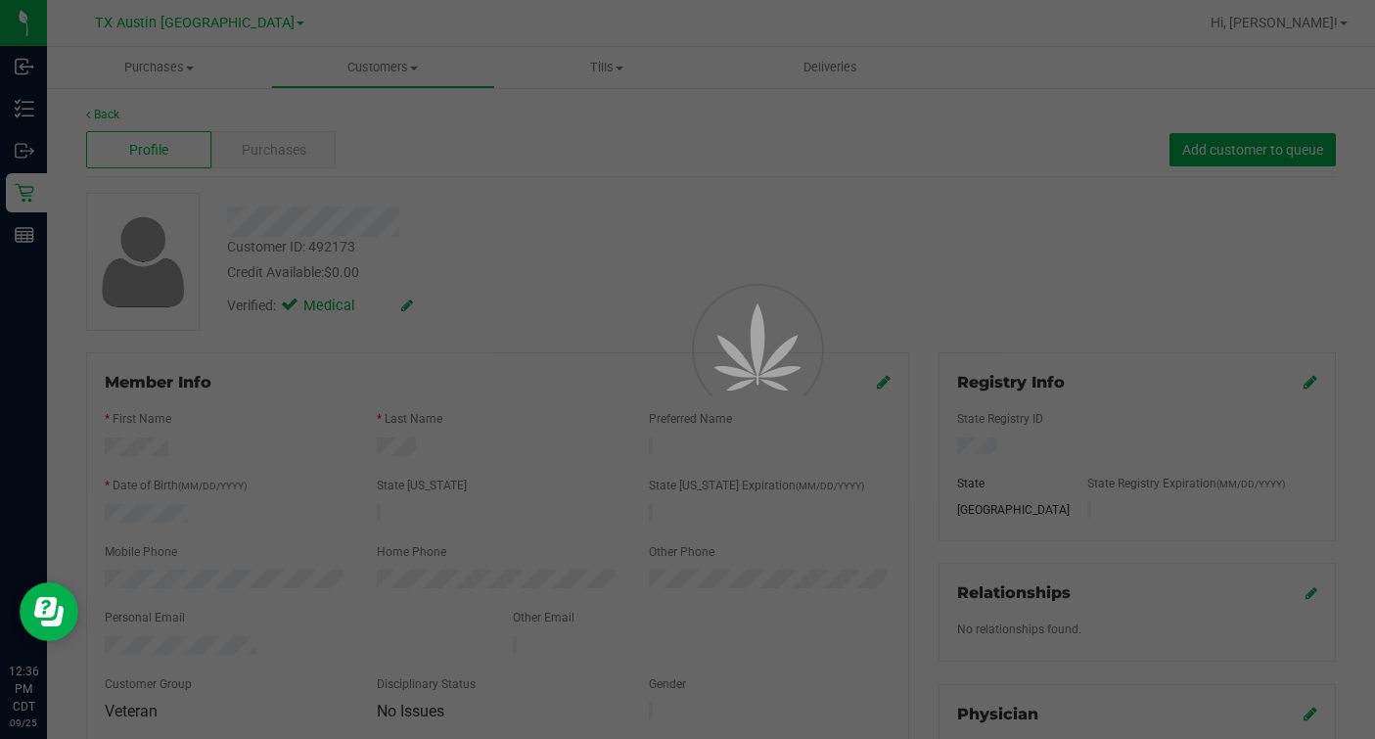
click at [635, 190] on div at bounding box center [687, 369] width 1375 height 739
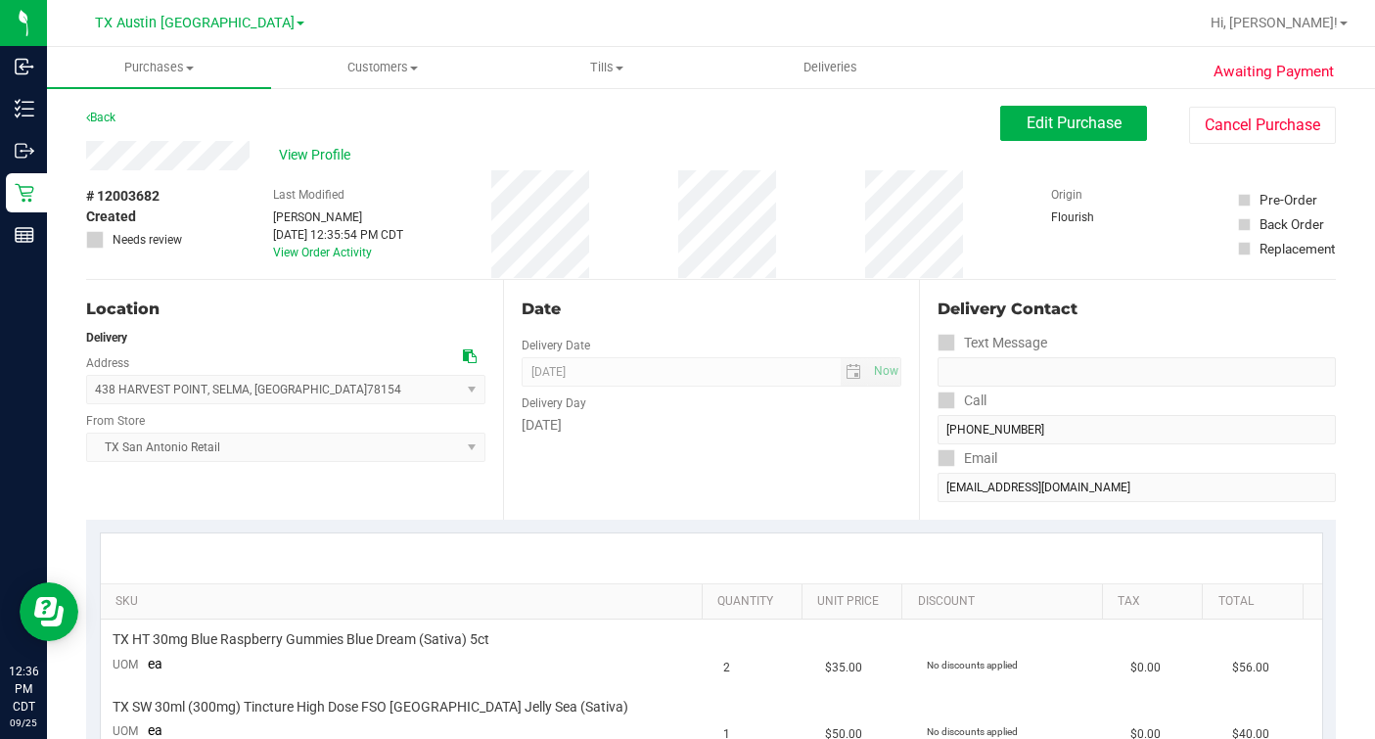
click at [668, 261] on div "# 12003682 Created Needs review Last Modified Mindy Ortiz Sep 25, 2025 12:35:54…" at bounding box center [711, 224] width 1250 height 109
click at [680, 284] on div "Date Delivery Date [DATE] Now [DATE] 07:00 AM Now Delivery Day [DATE]" at bounding box center [711, 400] width 417 height 240
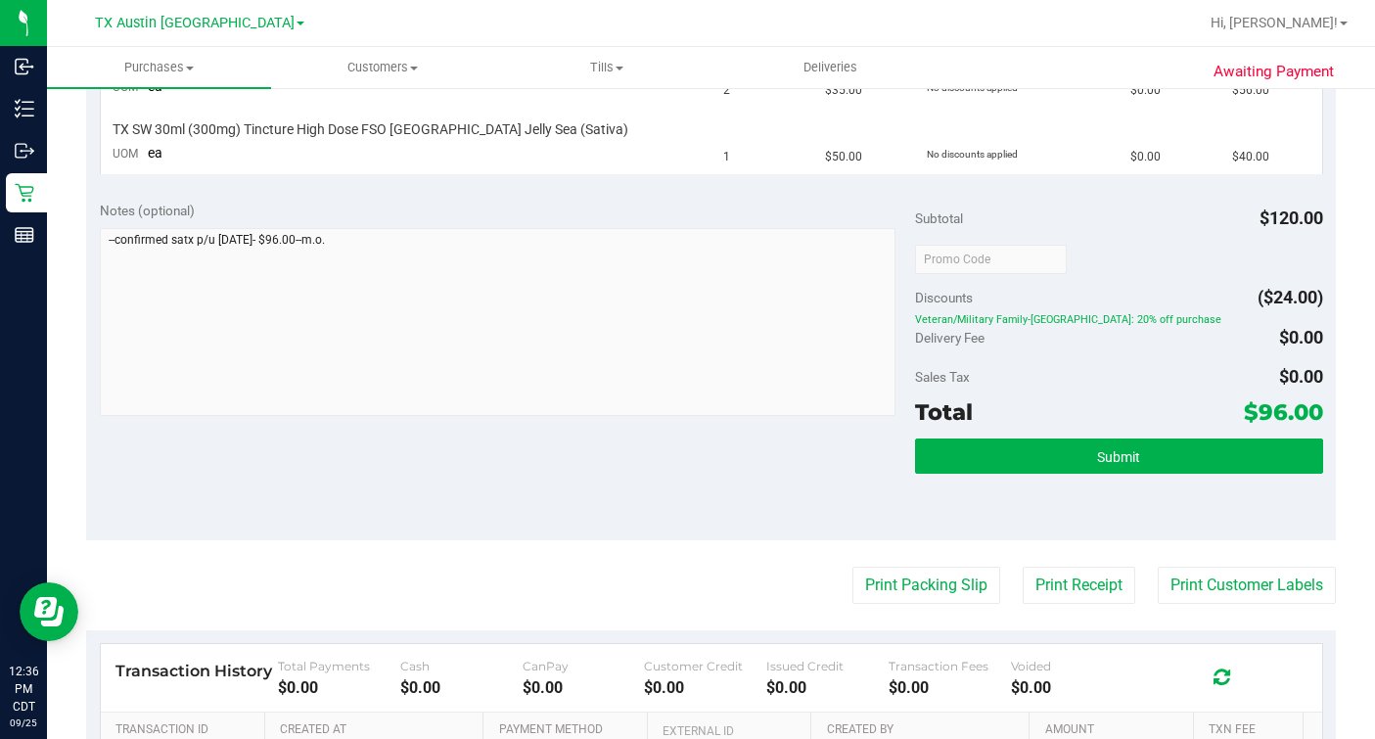
scroll to position [734, 0]
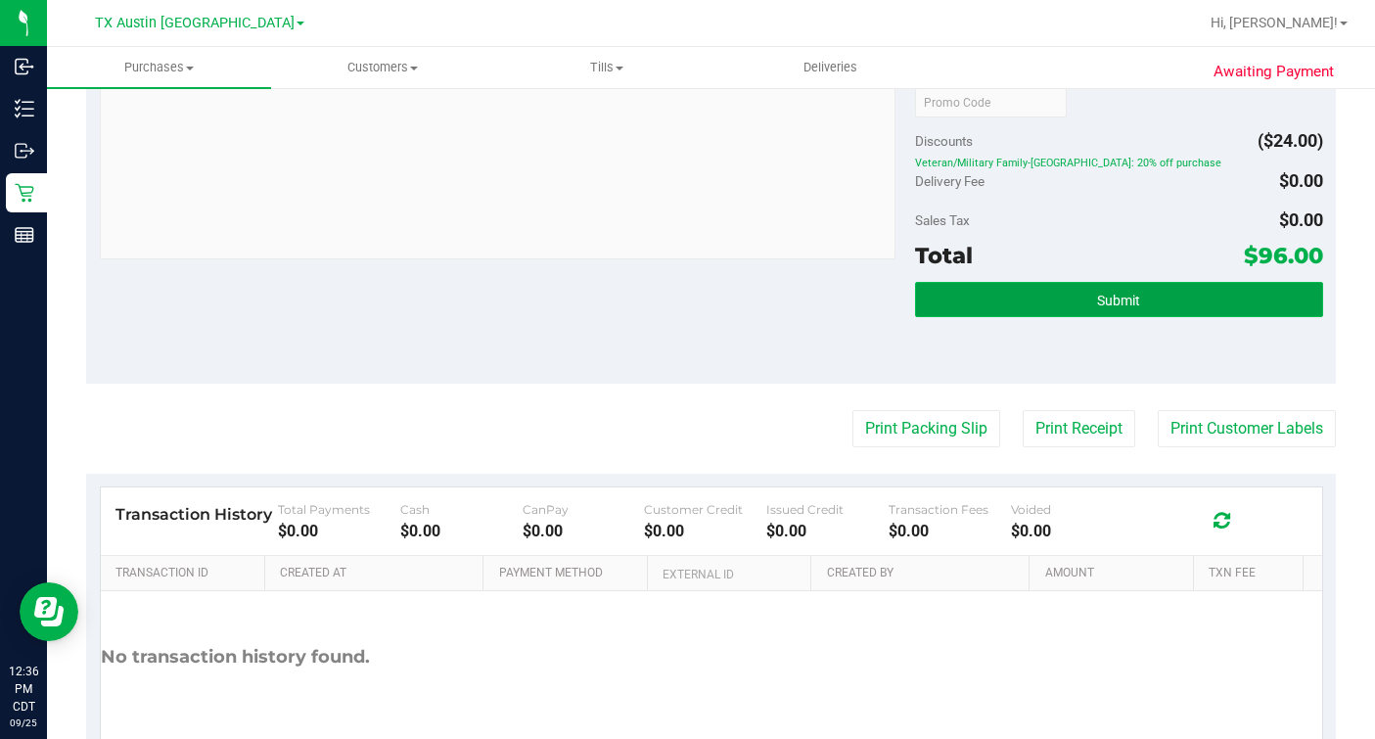
click at [1097, 293] on span "Submit" at bounding box center [1118, 301] width 43 height 16
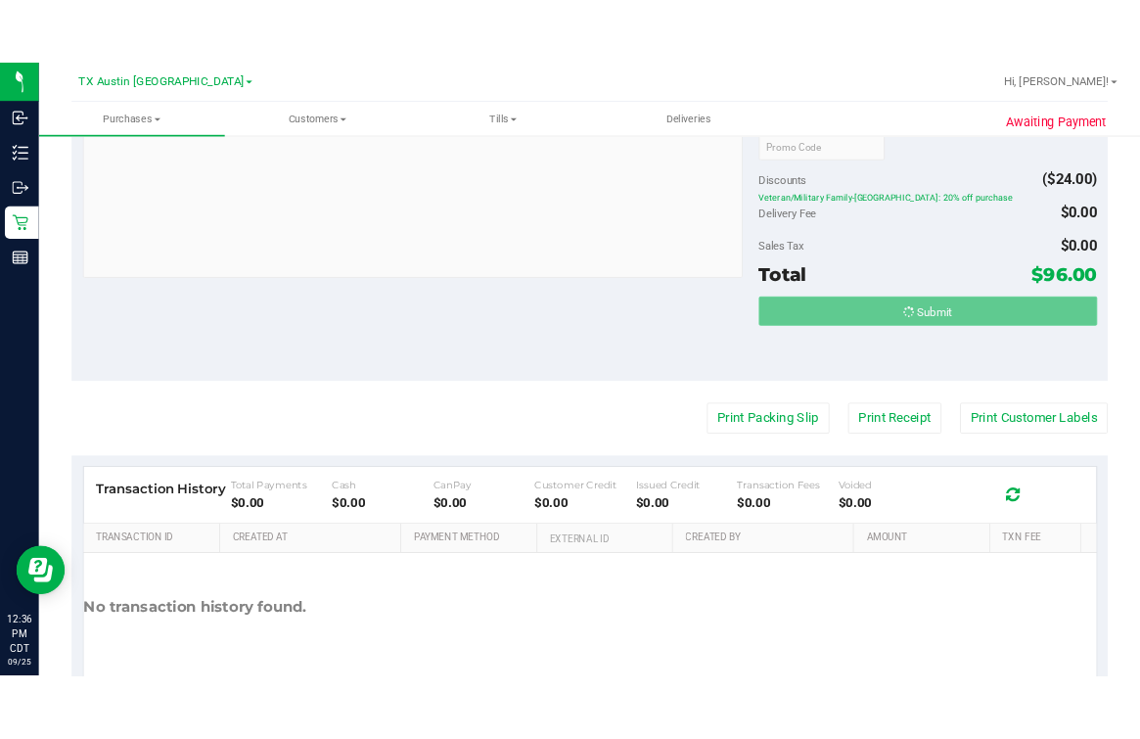
scroll to position [0, 0]
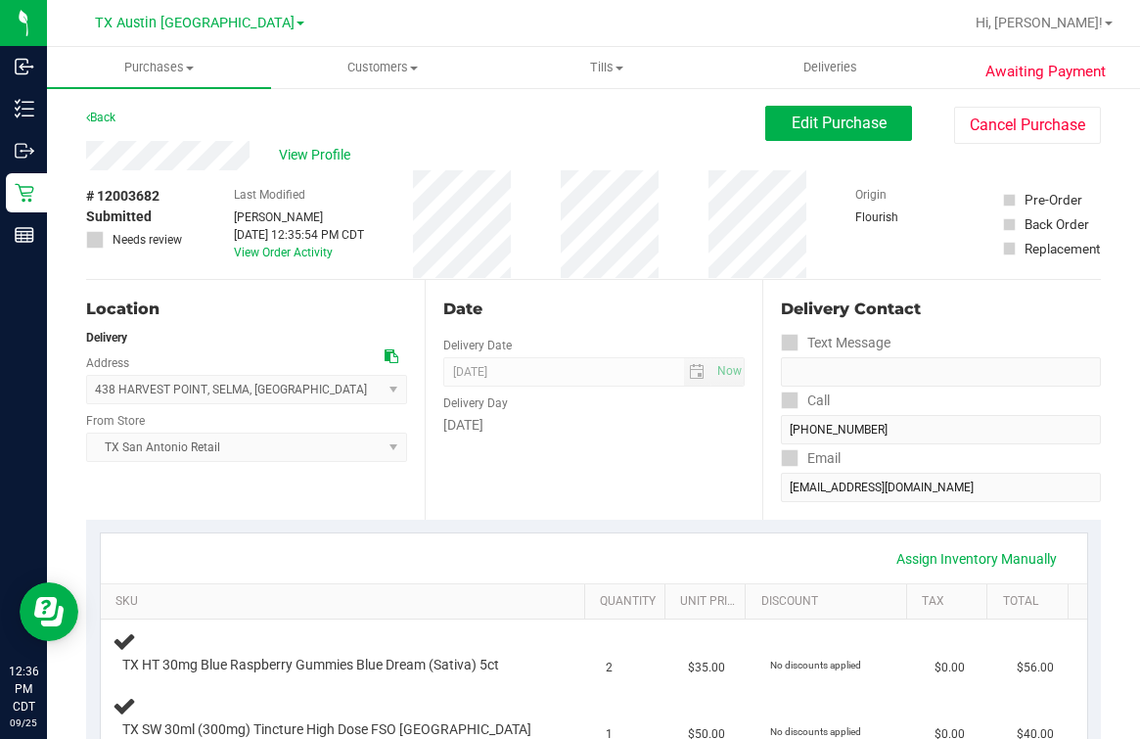
click at [472, 295] on div "Date Delivery Date [DATE] Now [DATE] 07:00 AM Now Delivery Day [DATE]" at bounding box center [594, 400] width 339 height 240
click at [491, 491] on div "Date Delivery Date [DATE] Now [DATE] 07:00 AM Now Delivery Day [DATE]" at bounding box center [594, 400] width 339 height 240
click at [653, 316] on div "Date" at bounding box center [594, 309] width 302 height 23
click at [630, 307] on div "Date" at bounding box center [594, 309] width 302 height 23
click at [438, 162] on div "View Profile" at bounding box center [425, 155] width 679 height 29
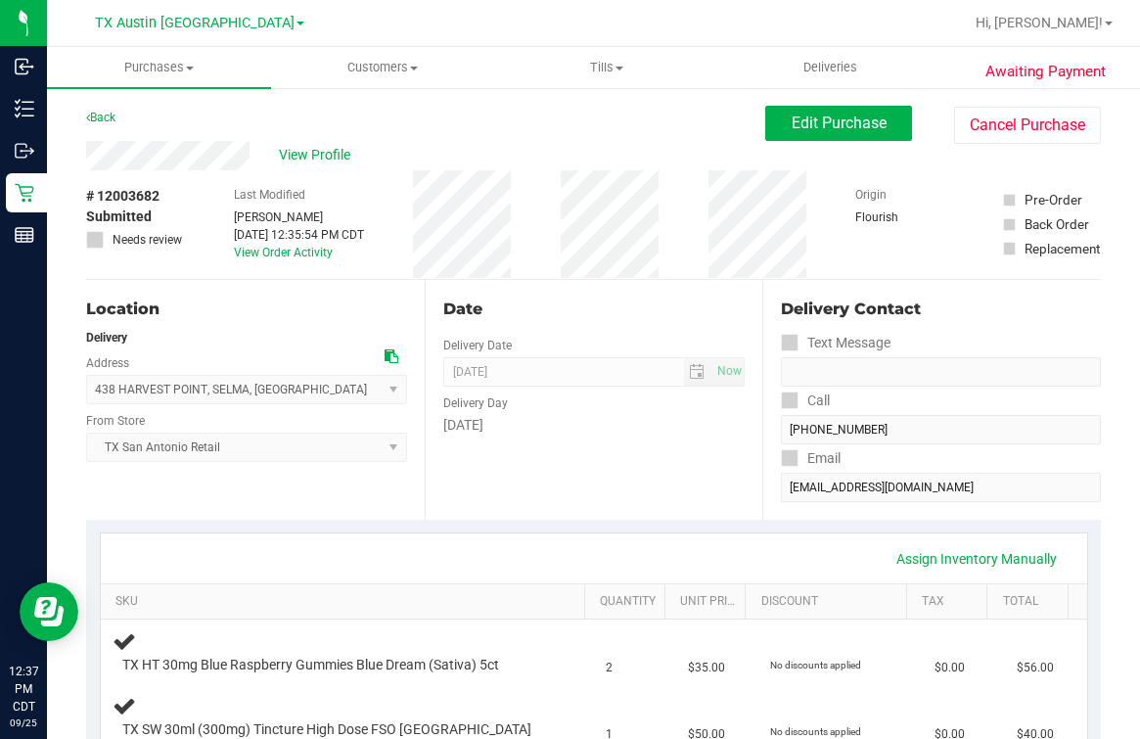
click at [545, 171] on div "# 12003682 Submitted Needs review Last Modified Mindy Ortiz Sep 25, 2025 12:35:…" at bounding box center [593, 224] width 1015 height 109
click at [550, 167] on div "View Profile" at bounding box center [425, 155] width 679 height 29
click at [592, 362] on span "09/26/2025 Now" at bounding box center [594, 371] width 302 height 29
drag, startPoint x: 274, startPoint y: 348, endPoint x: 285, endPoint y: 348, distance: 10.8
click at [279, 348] on div "438 HARVEST POINT , SELMA , TX 78154 Select address 438 HARVEST POINT Texas THC…" at bounding box center [246, 375] width 321 height 58
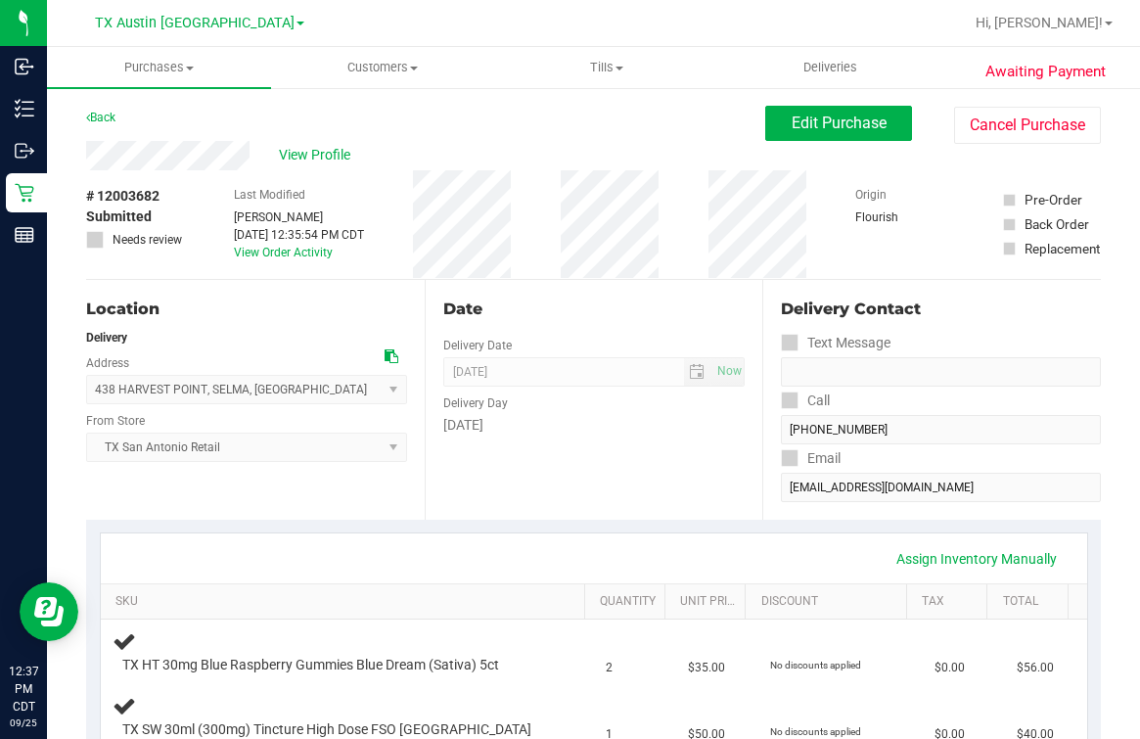
click at [454, 128] on div "Back Edit Purchase Cancel Purchase" at bounding box center [593, 123] width 1015 height 35
click at [398, 280] on div "Location Delivery Address 438 HARVEST POINT , SELMA , TX 78154 Select address 4…" at bounding box center [255, 400] width 339 height 240
click at [247, 110] on div "Back Edit Purchase Cancel Purchase" at bounding box center [593, 123] width 1015 height 35
click at [318, 142] on div "View Profile" at bounding box center [425, 155] width 679 height 29
click at [317, 154] on span "View Profile" at bounding box center [318, 155] width 78 height 21
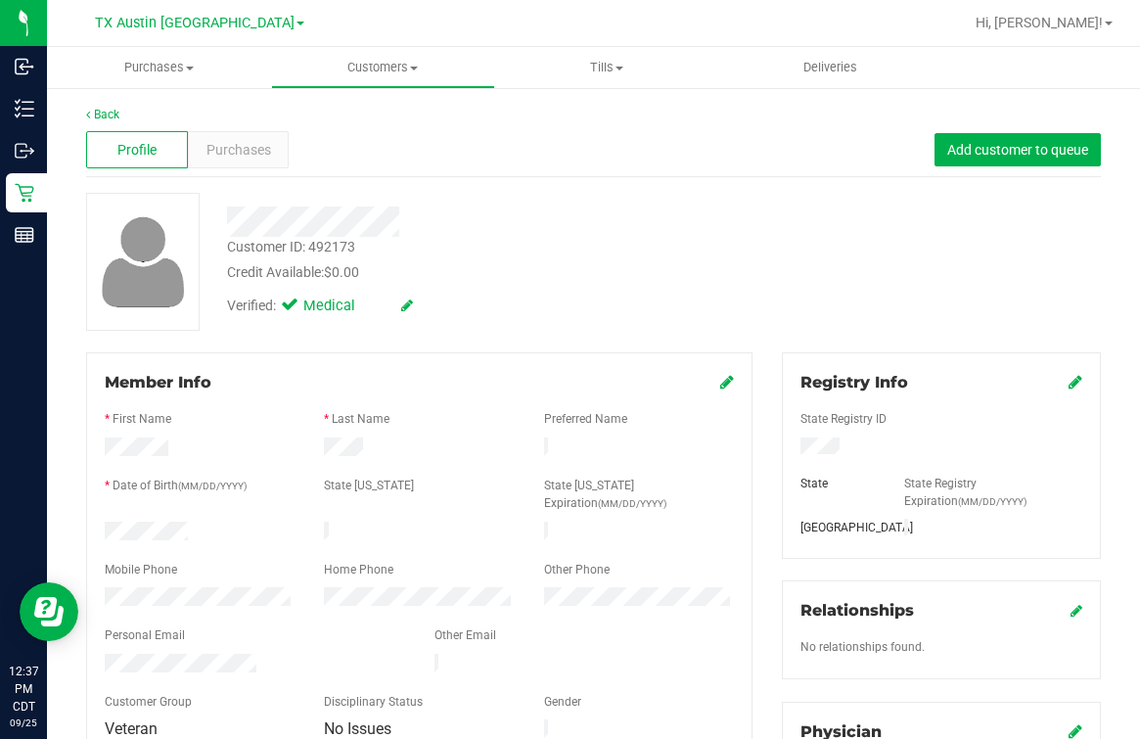
click at [212, 677] on div at bounding box center [419, 685] width 629 height 16
click at [200, 654] on div at bounding box center [255, 665] width 330 height 23
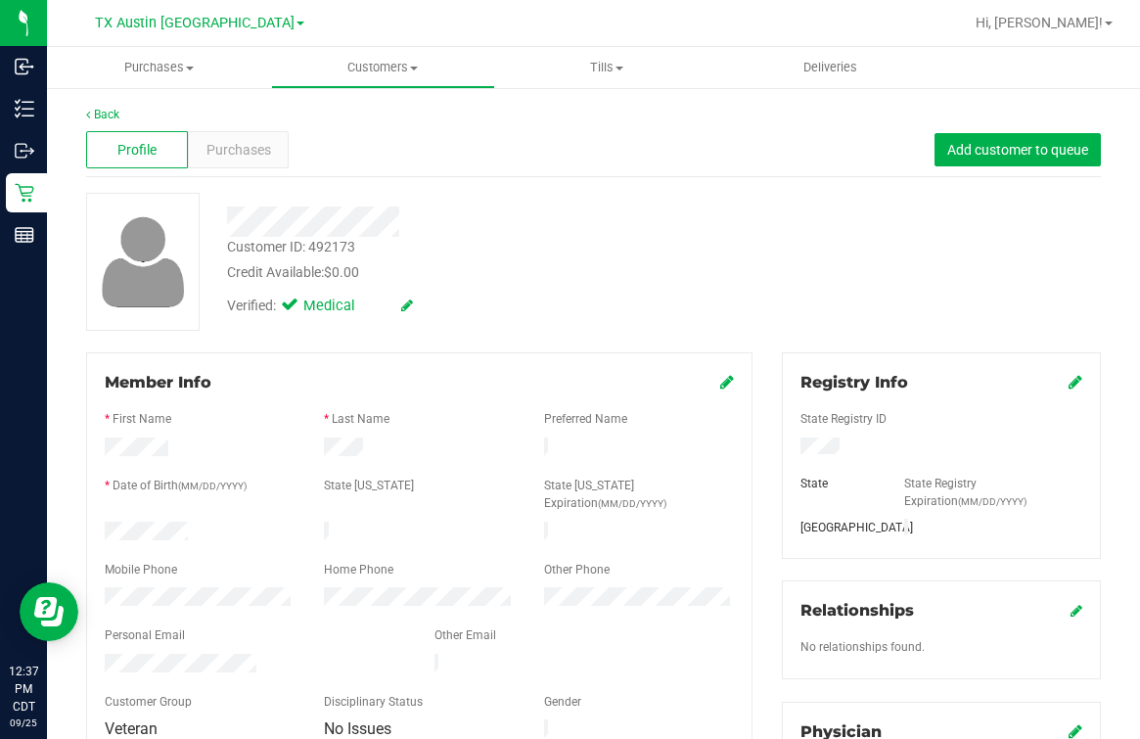
click at [200, 654] on div at bounding box center [255, 665] width 330 height 23
click at [195, 654] on div at bounding box center [255, 665] width 330 height 23
click at [590, 225] on div at bounding box center [473, 222] width 523 height 30
click at [105, 115] on link "Back" at bounding box center [102, 115] width 33 height 14
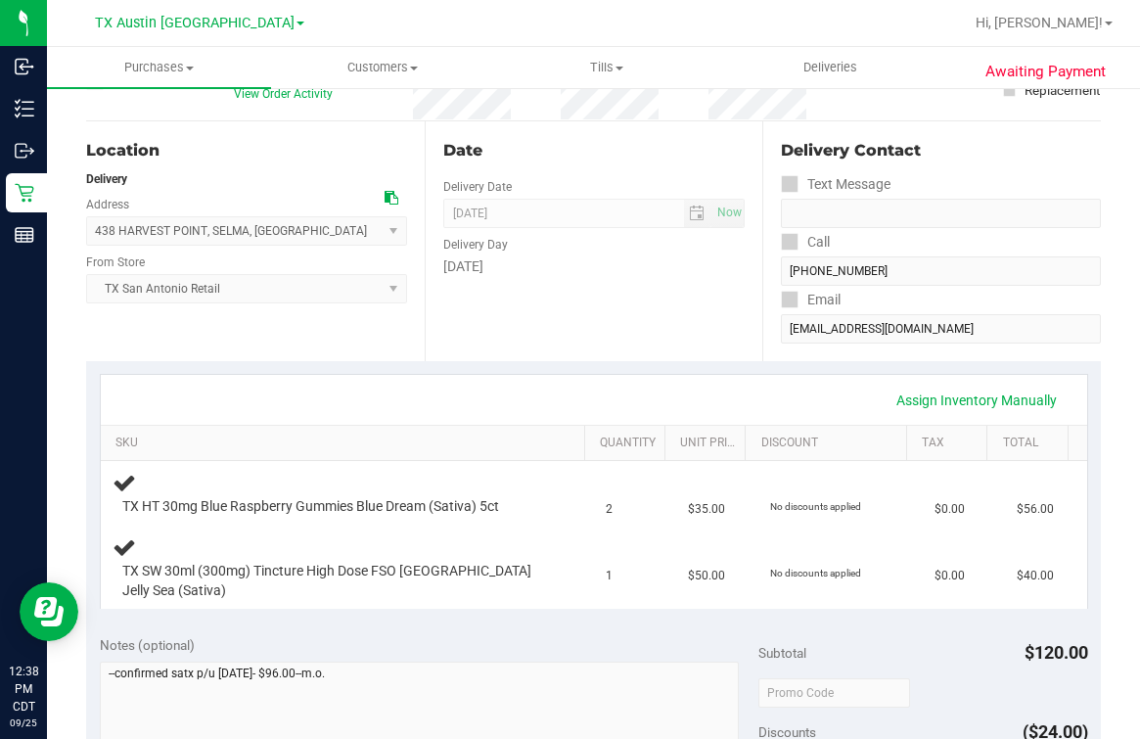
scroll to position [612, 0]
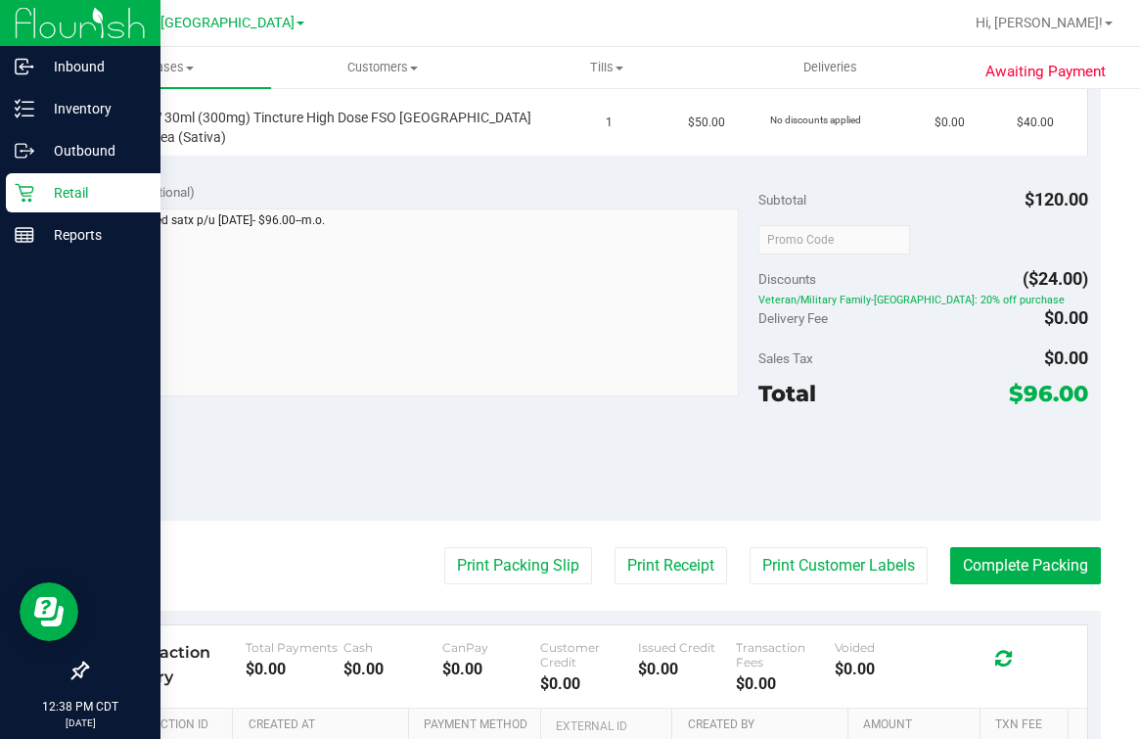
click at [46, 270] on div "Inbound Inventory Outbound Retail Reports 12:38 PM CDT 09/25/2025 09/25 TX Aust…" at bounding box center [570, 369] width 1140 height 739
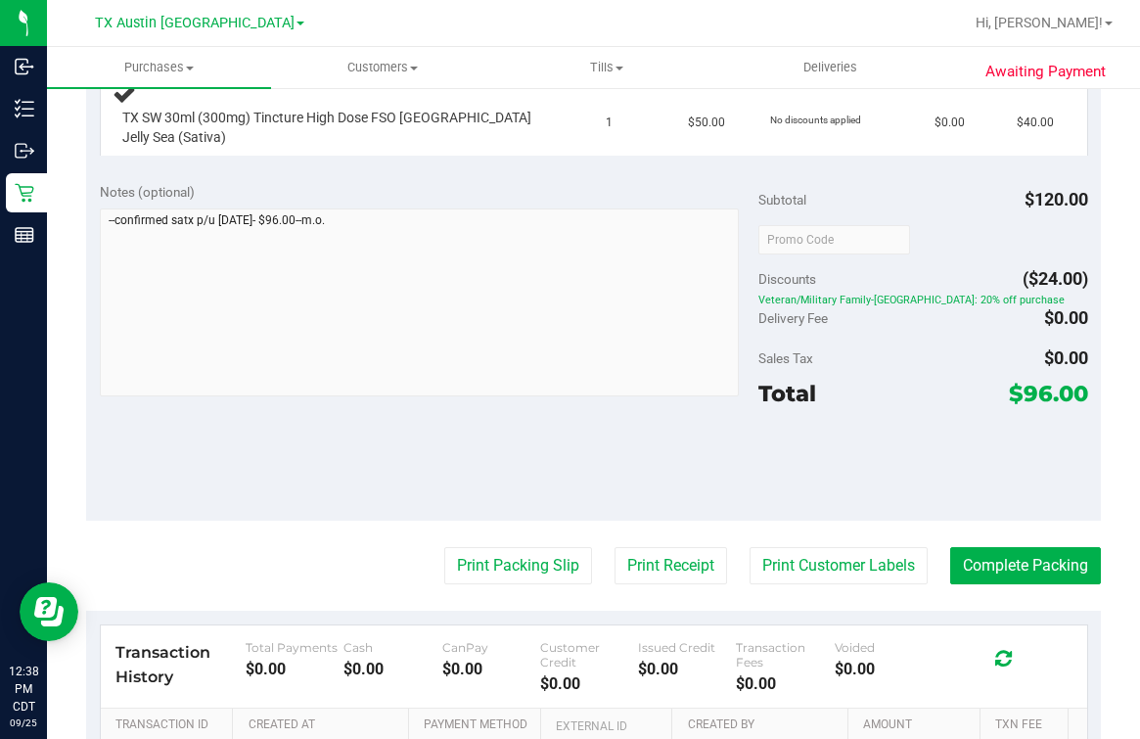
scroll to position [0, 0]
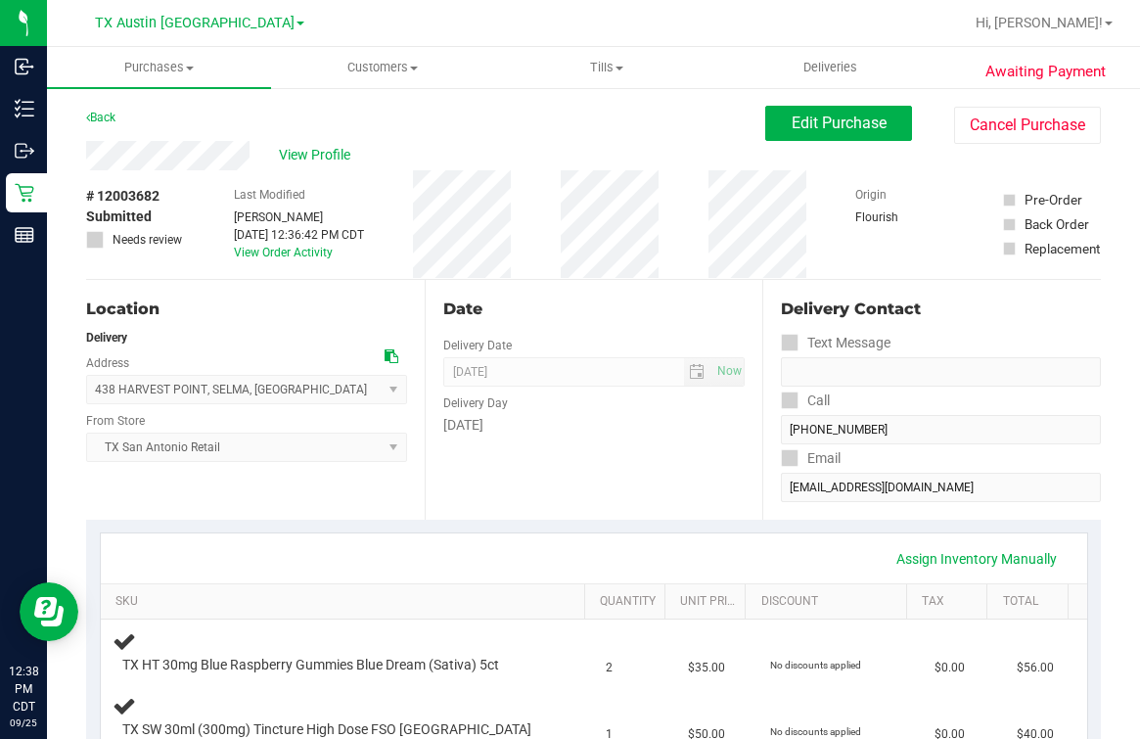
click at [599, 138] on div "Back Edit Purchase Cancel Purchase" at bounding box center [593, 123] width 1015 height 35
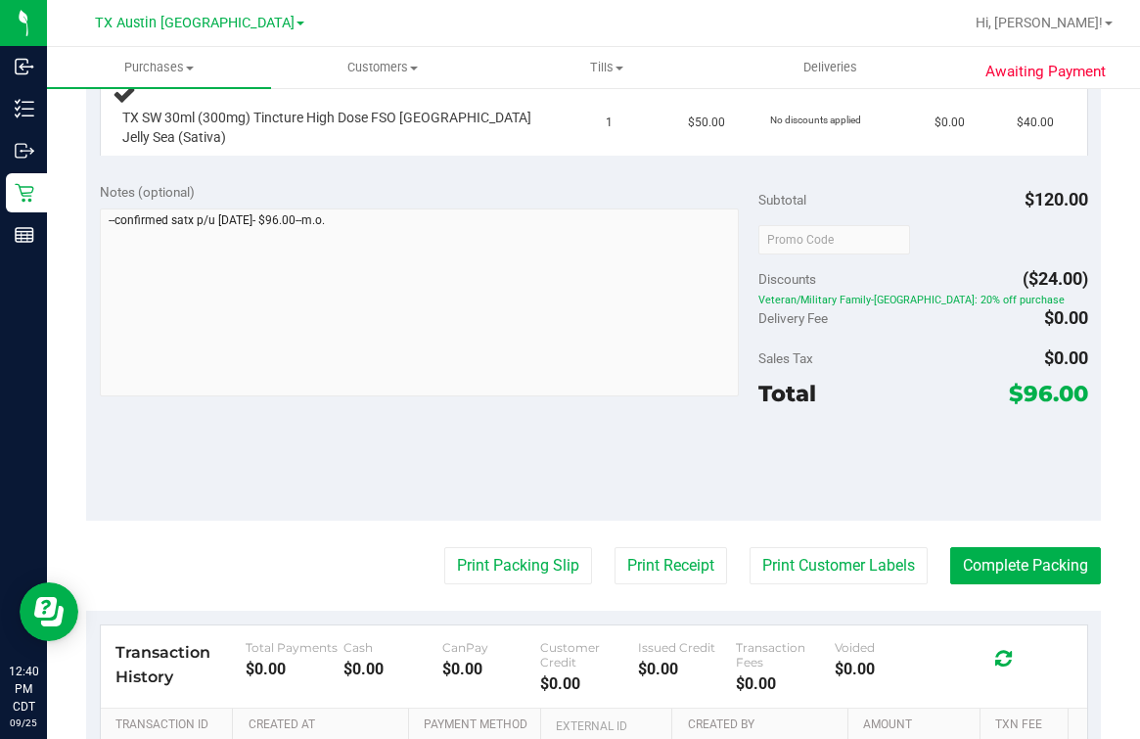
click at [517, 435] on div "Notes (optional) Subtotal $120.00 Discounts ($24.00) Veteran/Military Family-TX…" at bounding box center [593, 344] width 1015 height 352
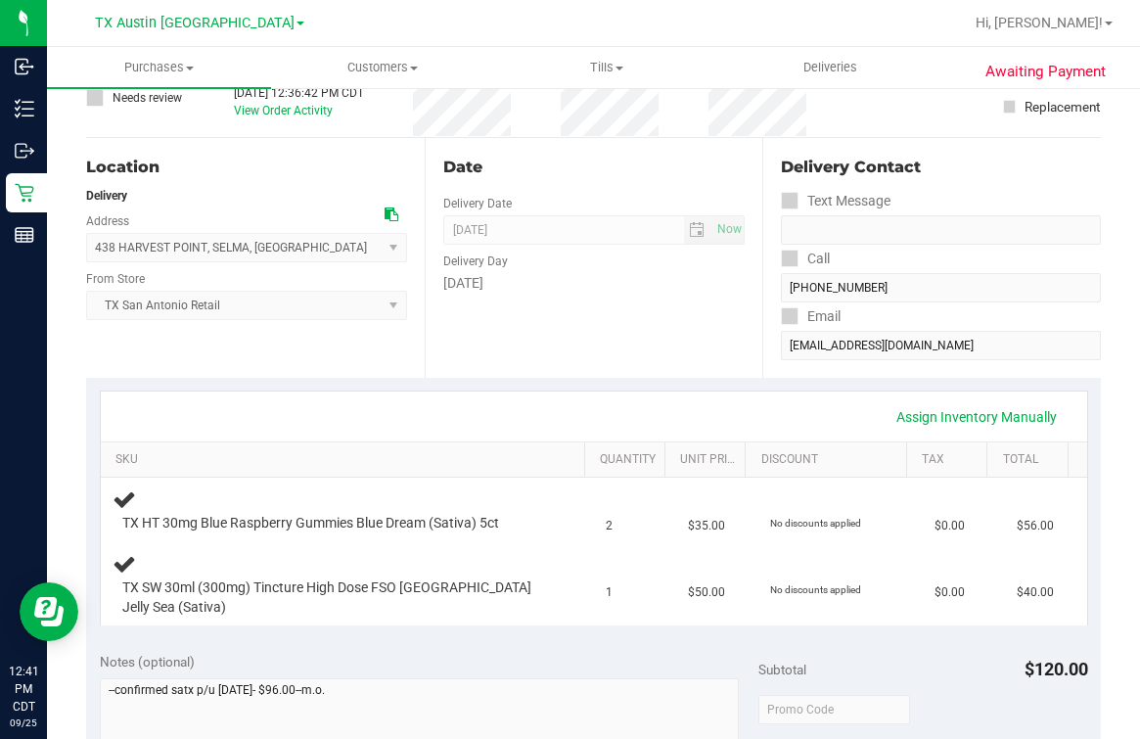
scroll to position [0, 0]
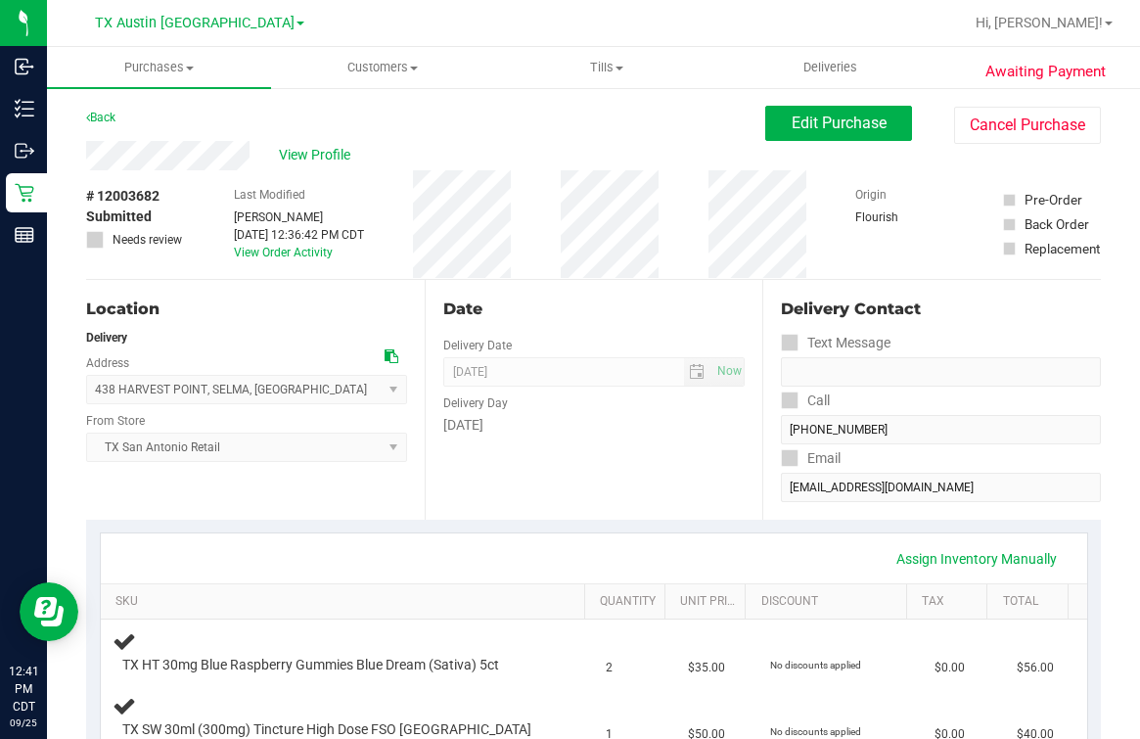
click at [527, 268] on div "# 12003682 Submitted Needs review Last Modified Mindy Ortiz Sep 25, 2025 12:36:…" at bounding box center [593, 224] width 1015 height 109
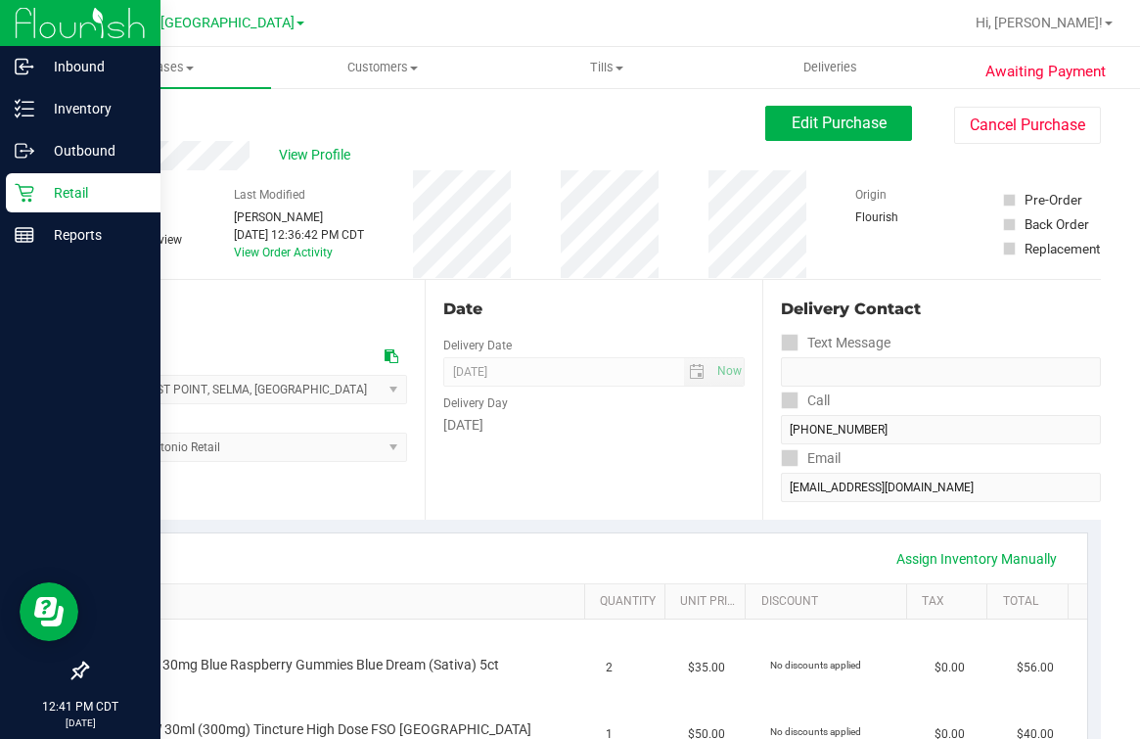
click at [22, 196] on icon at bounding box center [25, 193] width 20 height 20
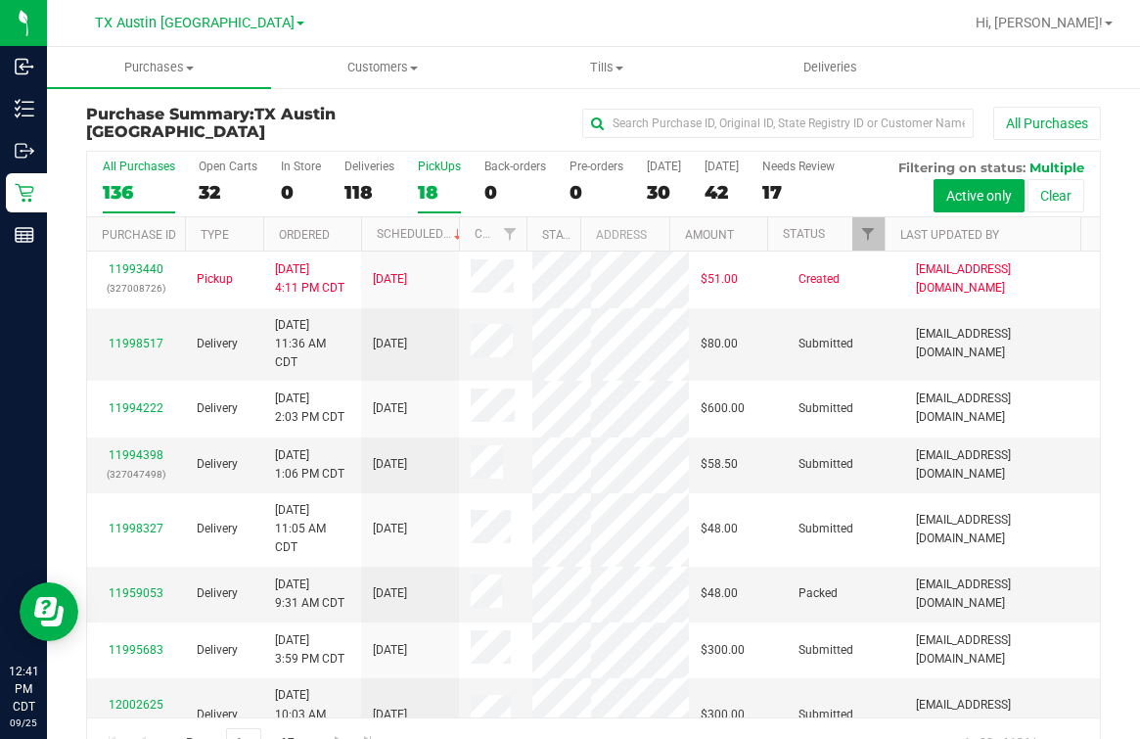
click at [430, 176] on label "PickUps 18" at bounding box center [439, 187] width 43 height 54
click at [0, 0] on input "PickUps 18" at bounding box center [0, 0] width 0 height 0
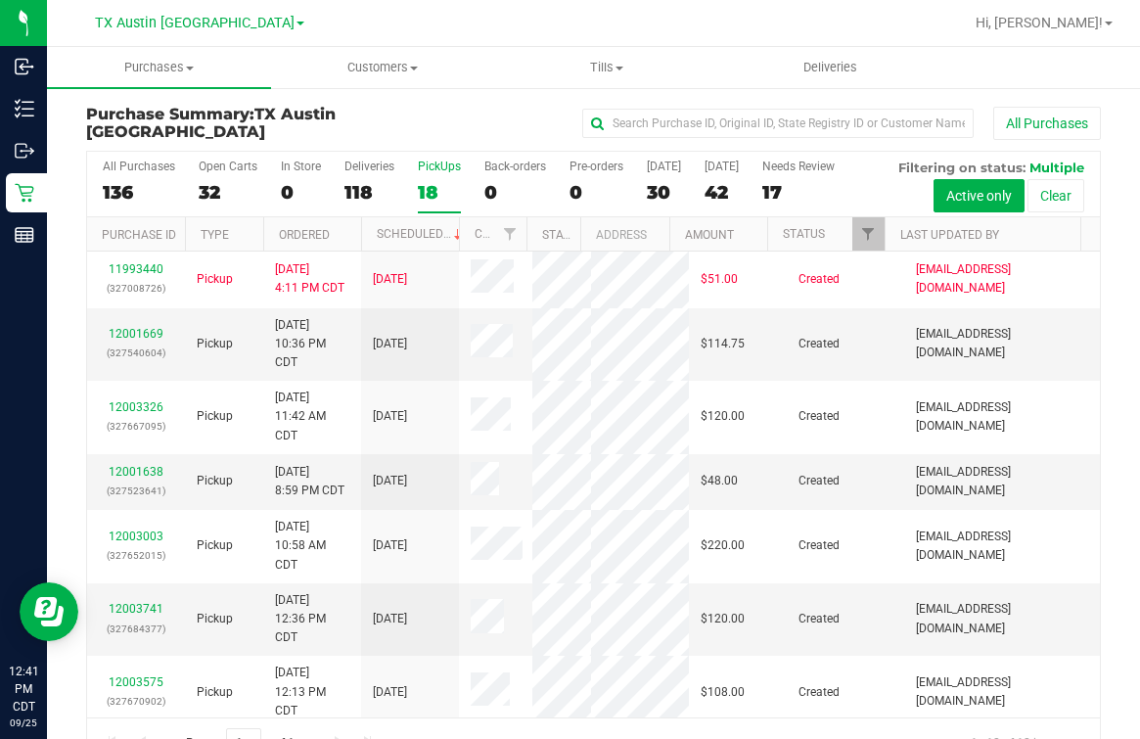
click at [438, 127] on div "All Purchases" at bounding box center [763, 123] width 676 height 33
click at [212, 20] on span "TX Austin [GEOGRAPHIC_DATA]" at bounding box center [195, 24] width 200 height 18
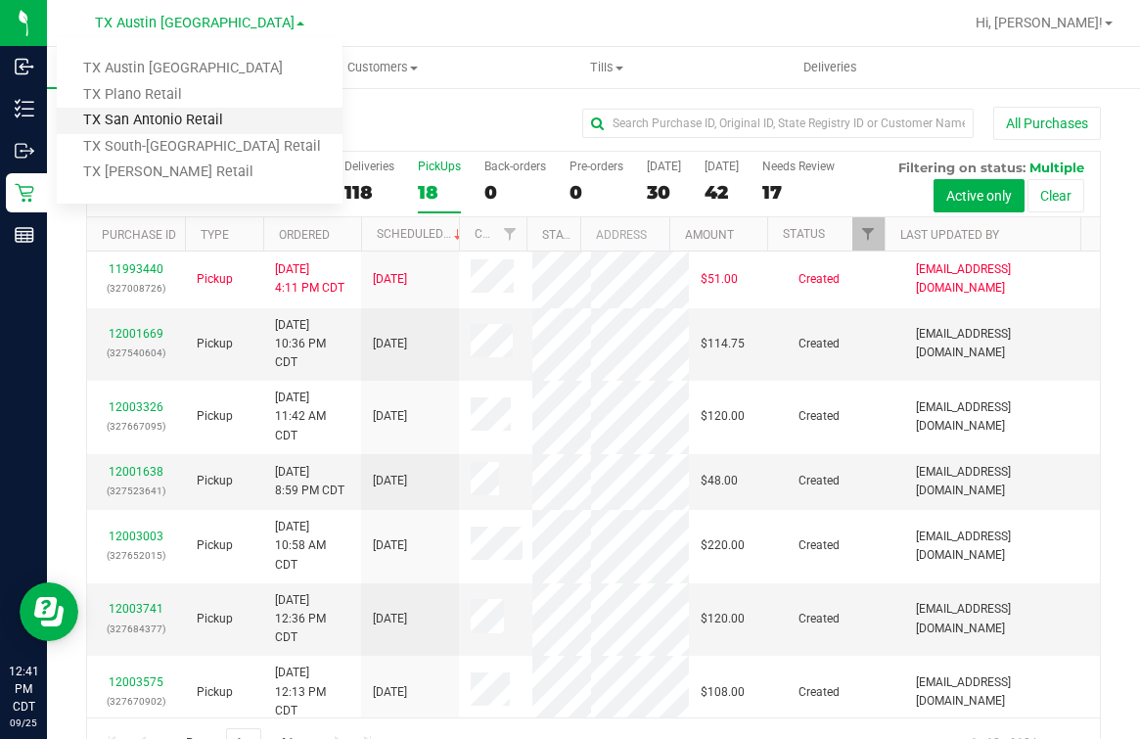
click at [155, 125] on link "TX San Antonio Retail" at bounding box center [200, 121] width 286 height 26
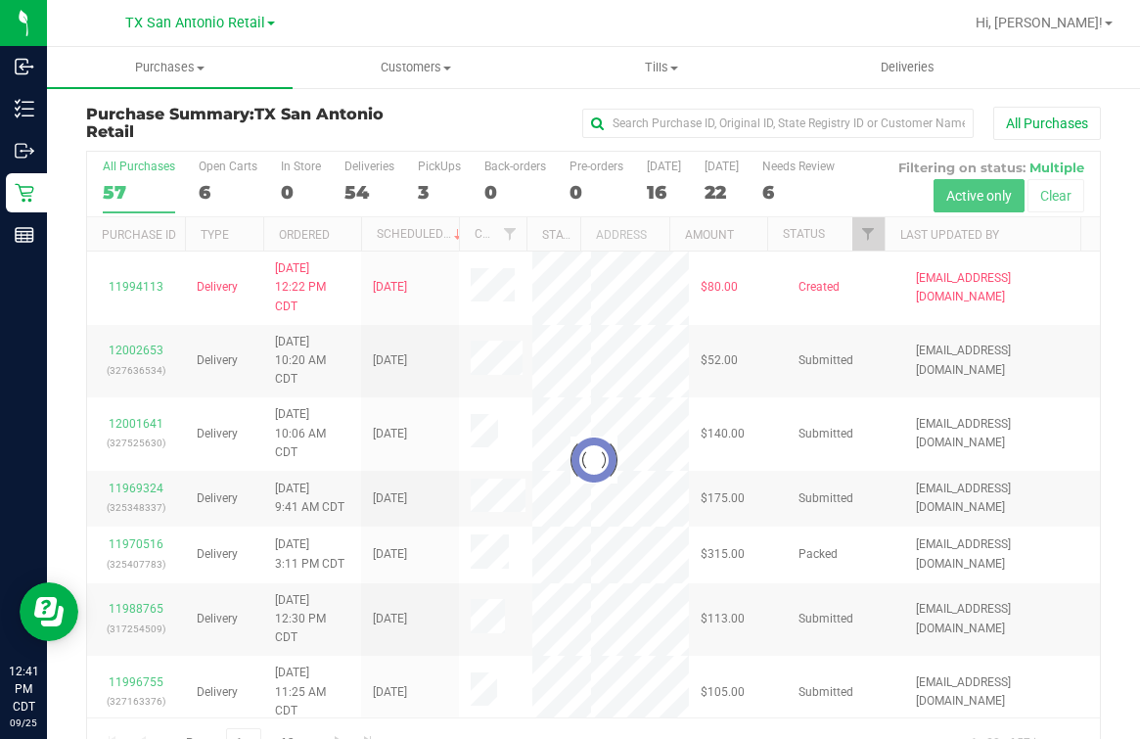
click at [556, 25] on div at bounding box center [656, 23] width 613 height 38
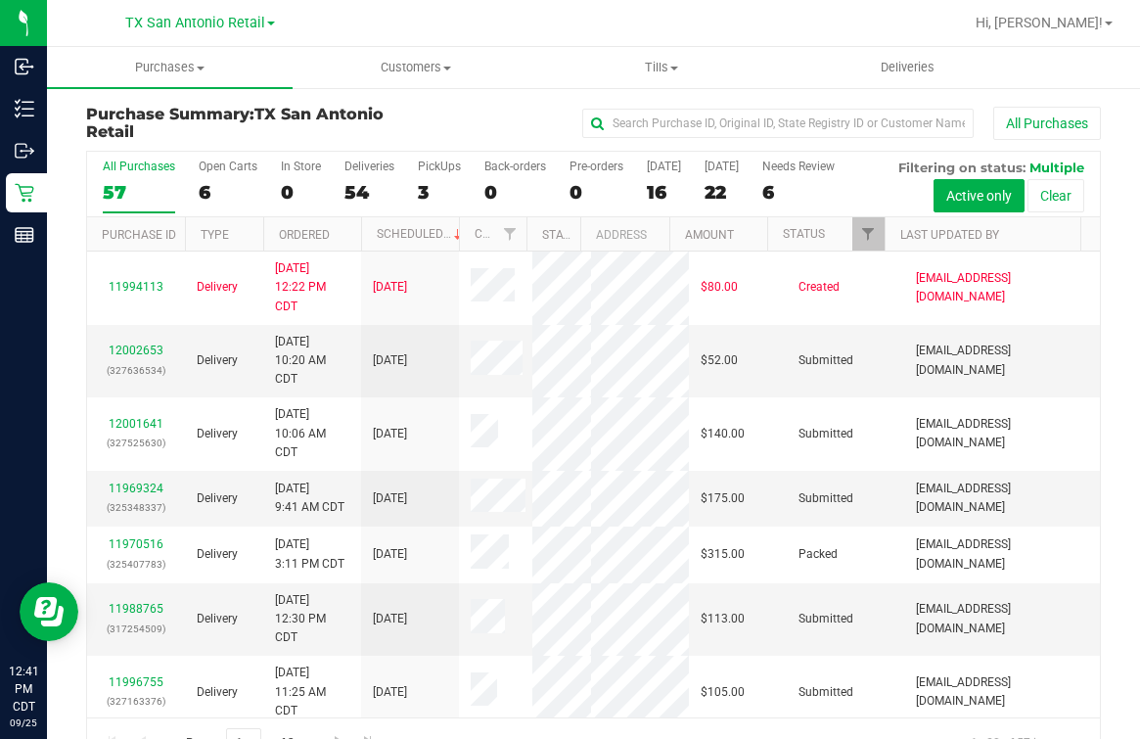
click at [415, 185] on div "All Purchases 57 Open Carts 6 In Store 0 Deliveries 54 PickUps 3 Back-orders 0 …" at bounding box center [593, 185] width 1013 height 66
click at [422, 181] on div "3" at bounding box center [439, 192] width 43 height 23
click at [0, 0] on input "PickUps 3" at bounding box center [0, 0] width 0 height 0
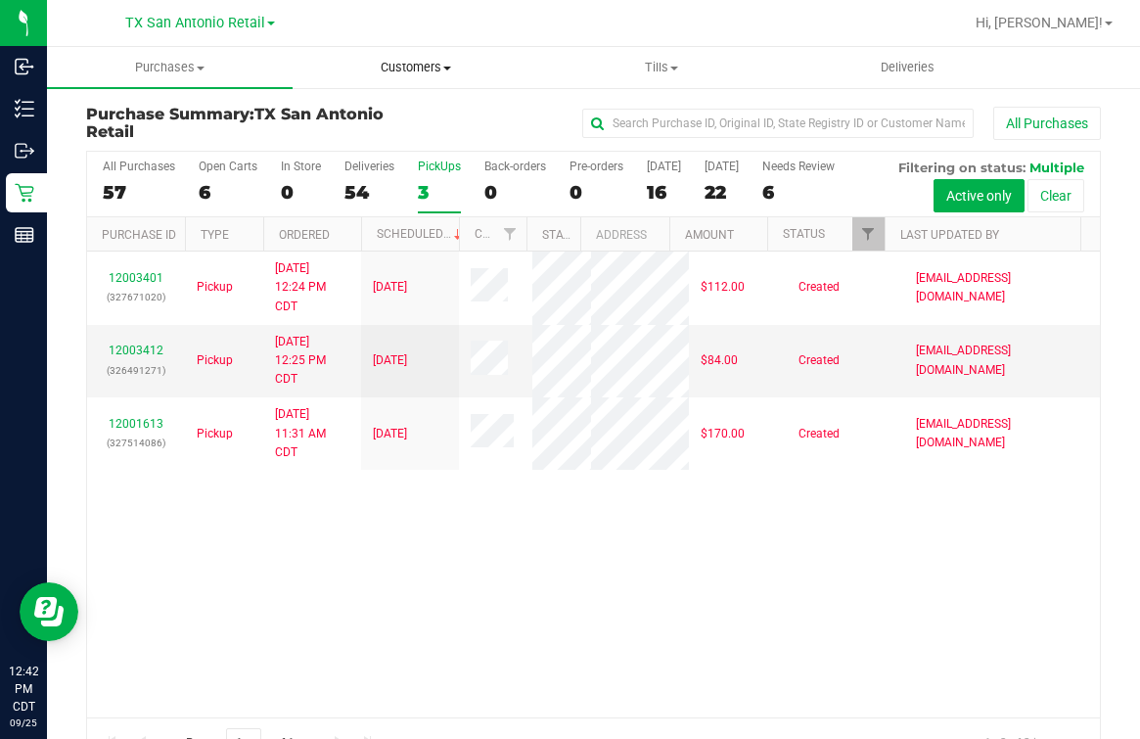
click at [452, 48] on uib-tab-heading "Customers All customers Add a new customer All physicians" at bounding box center [416, 67] width 244 height 39
click at [545, 23] on div at bounding box center [656, 23] width 613 height 38
click at [916, 74] on span "Deliveries" at bounding box center [907, 68] width 107 height 18
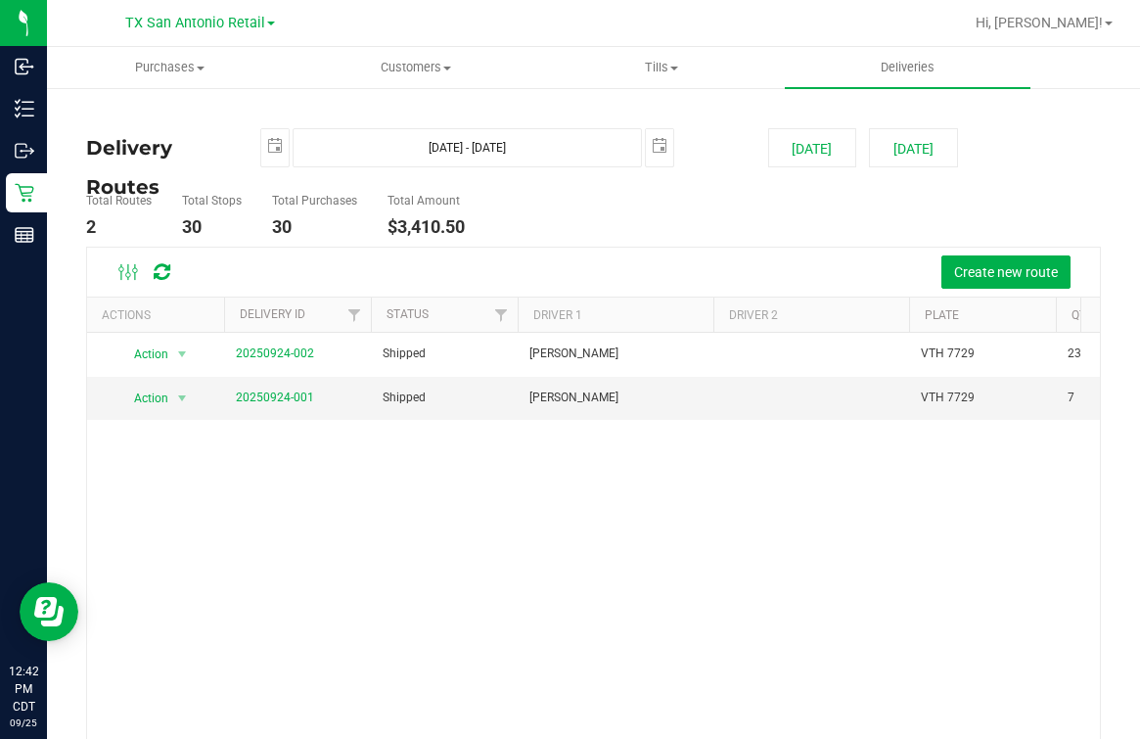
click at [534, 255] on div "Create new route" at bounding box center [639, 271] width 894 height 33
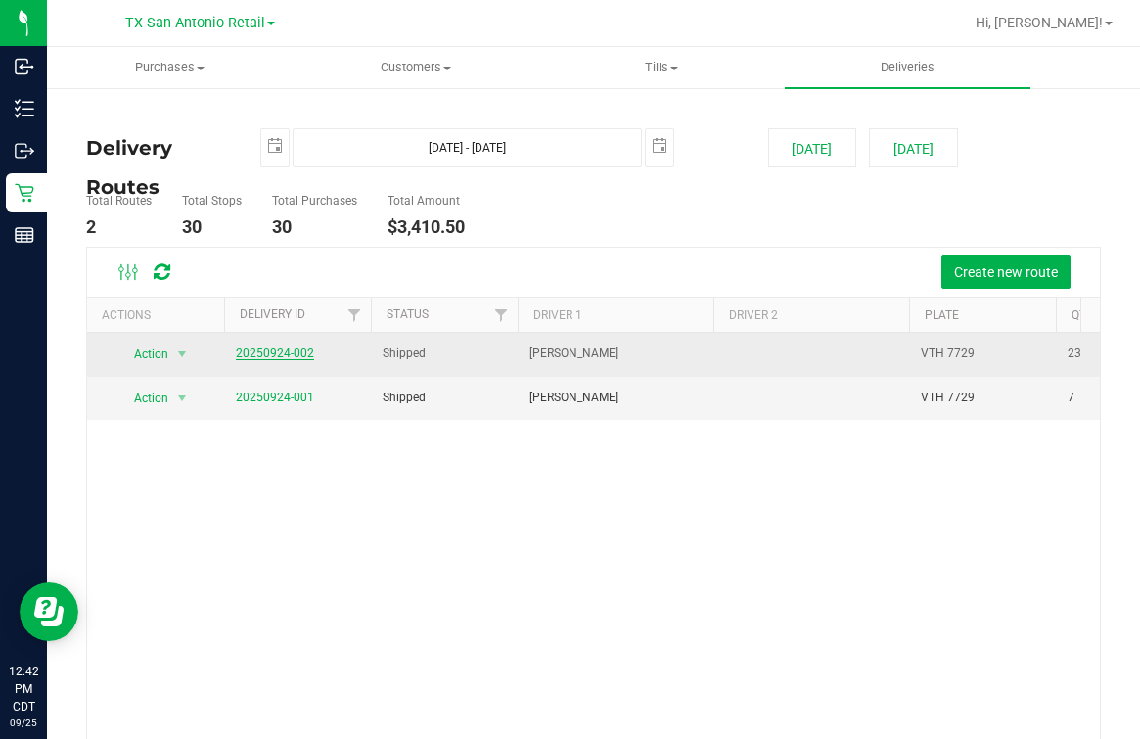
click at [261, 355] on link "20250924-002" at bounding box center [275, 353] width 78 height 14
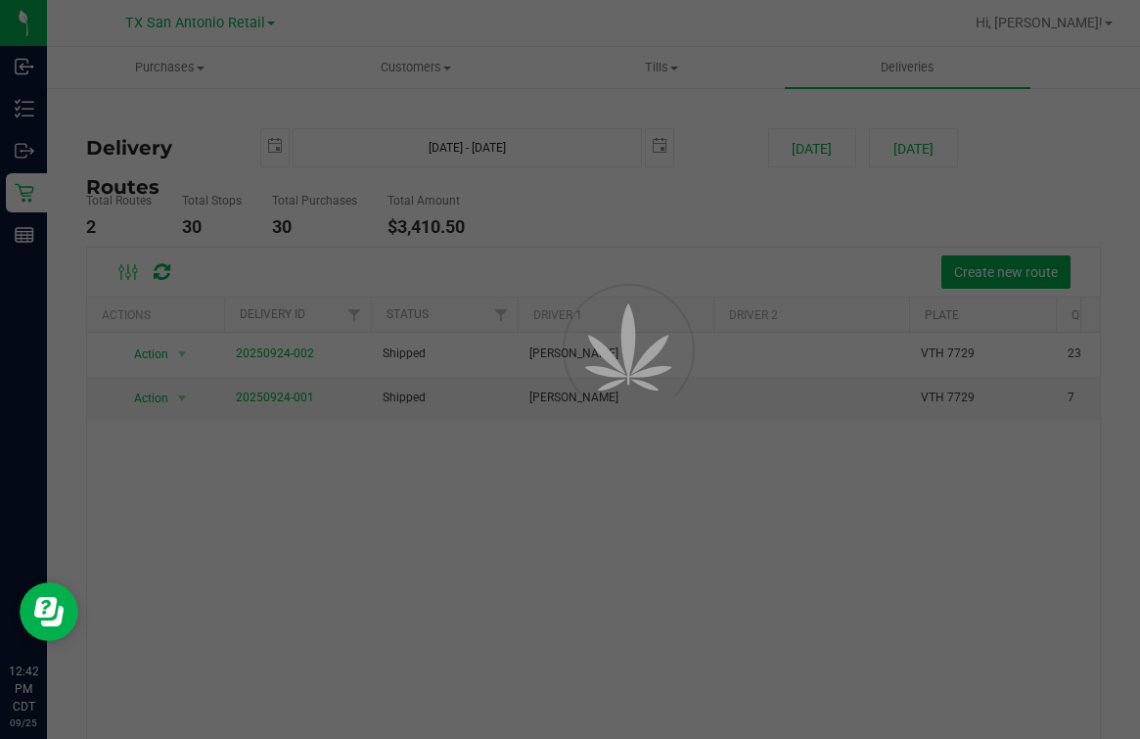
click at [947, 108] on div at bounding box center [570, 369] width 1140 height 739
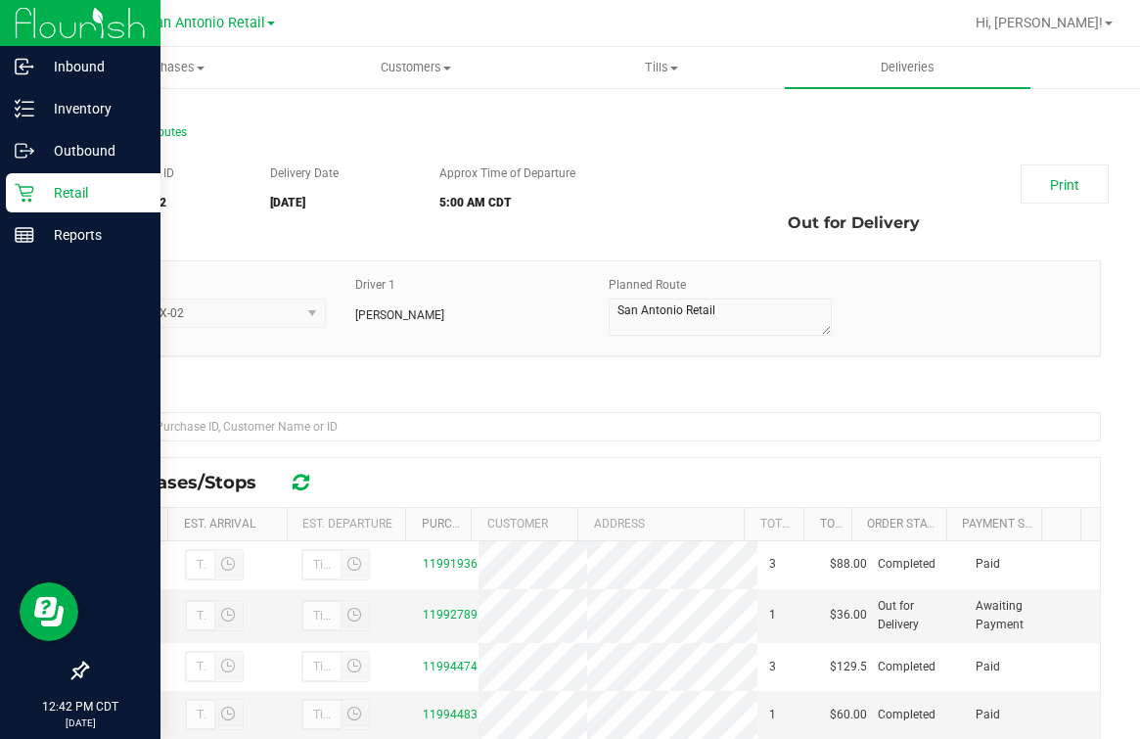
click at [42, 196] on p "Retail" at bounding box center [92, 192] width 117 height 23
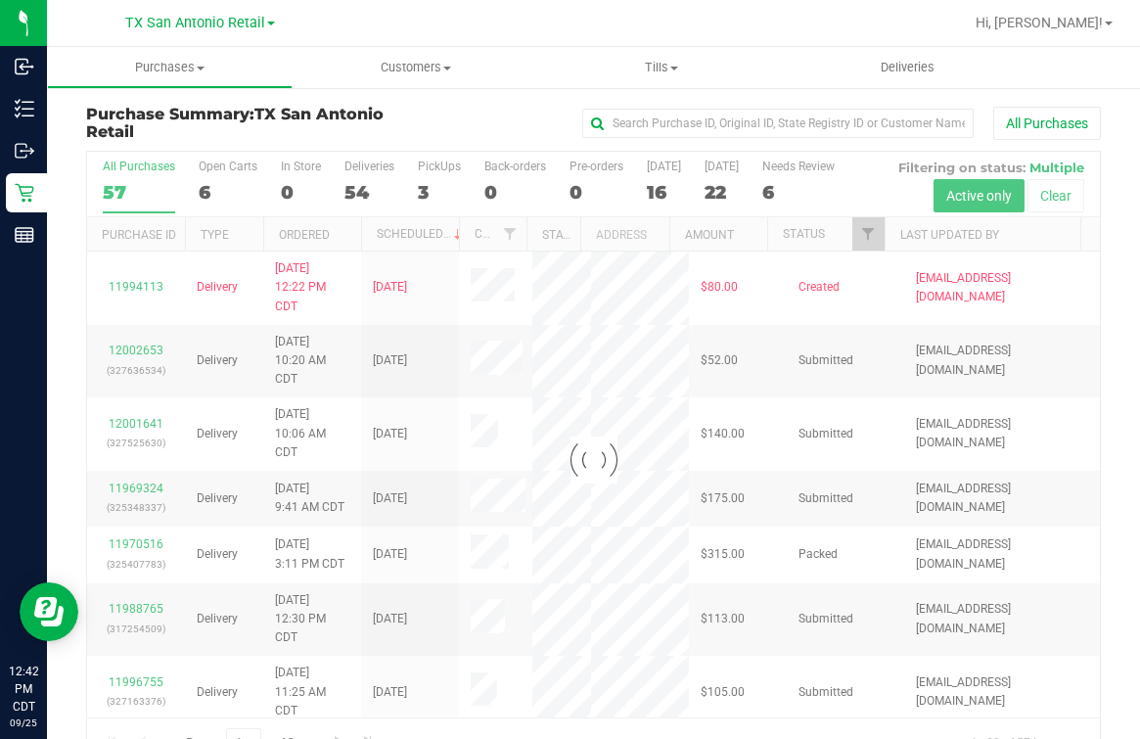
click at [223, 164] on div at bounding box center [593, 460] width 1013 height 617
click at [223, 164] on div "Open Carts" at bounding box center [228, 167] width 59 height 14
click at [0, 0] on input "Open Carts 6" at bounding box center [0, 0] width 0 height 0
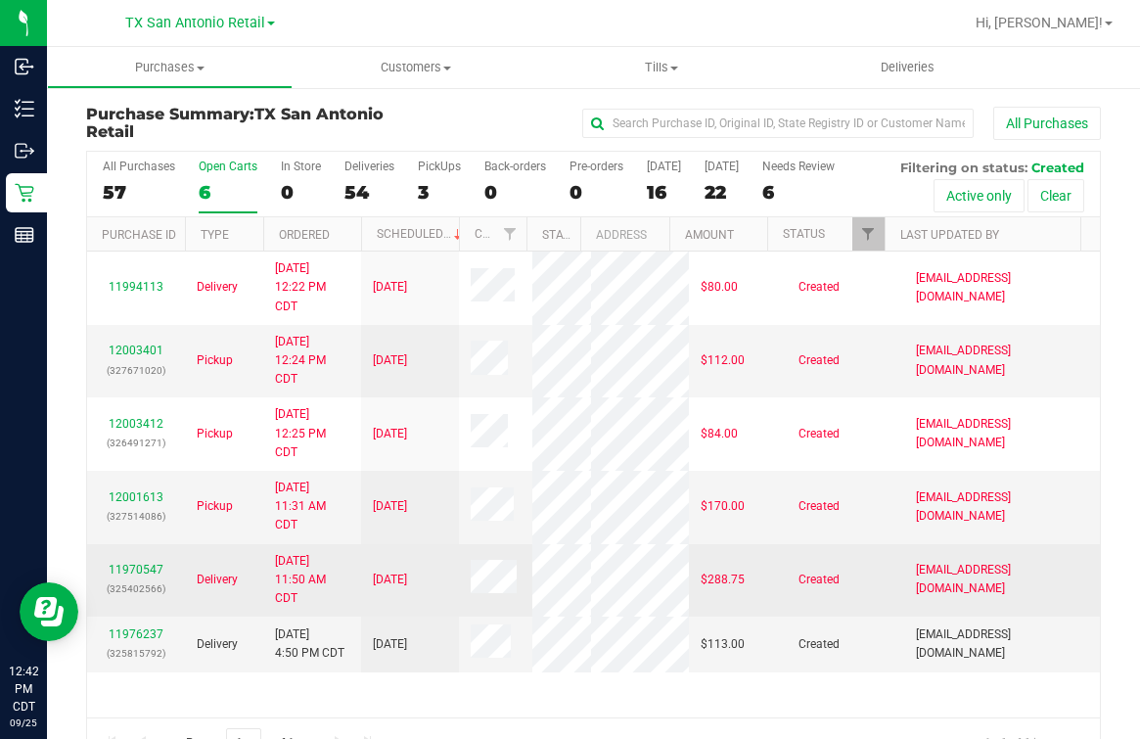
scroll to position [253, 0]
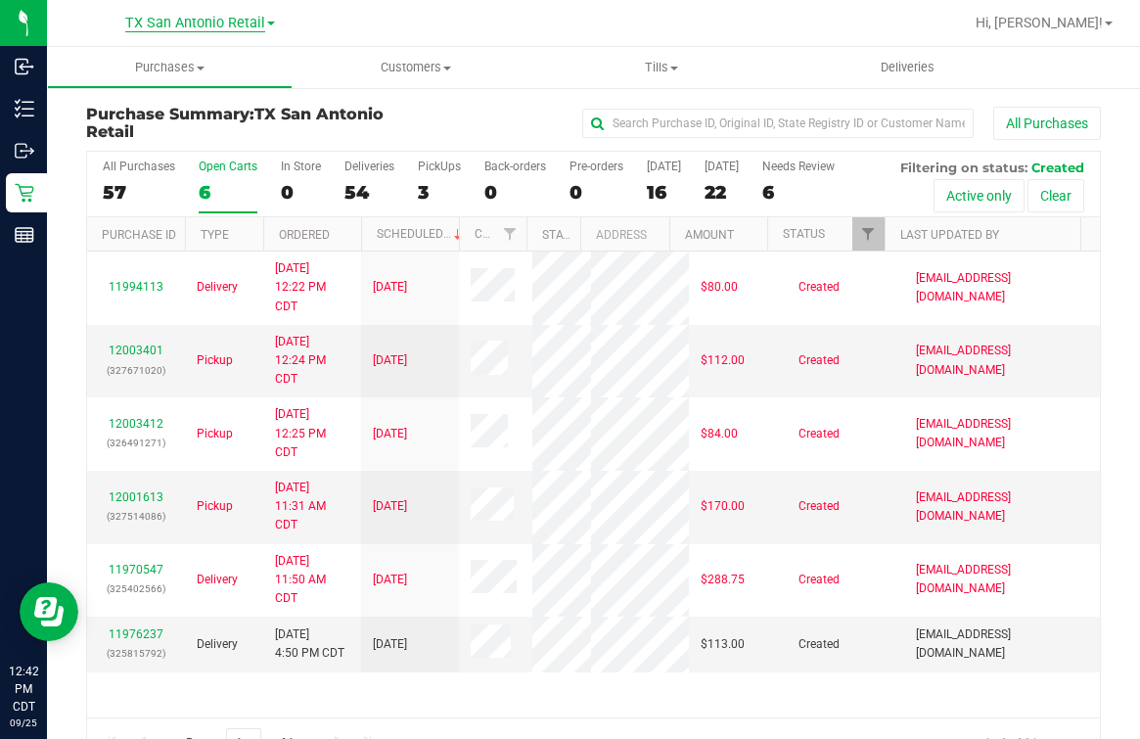
click at [204, 20] on span "TX San Antonio Retail" at bounding box center [195, 24] width 140 height 18
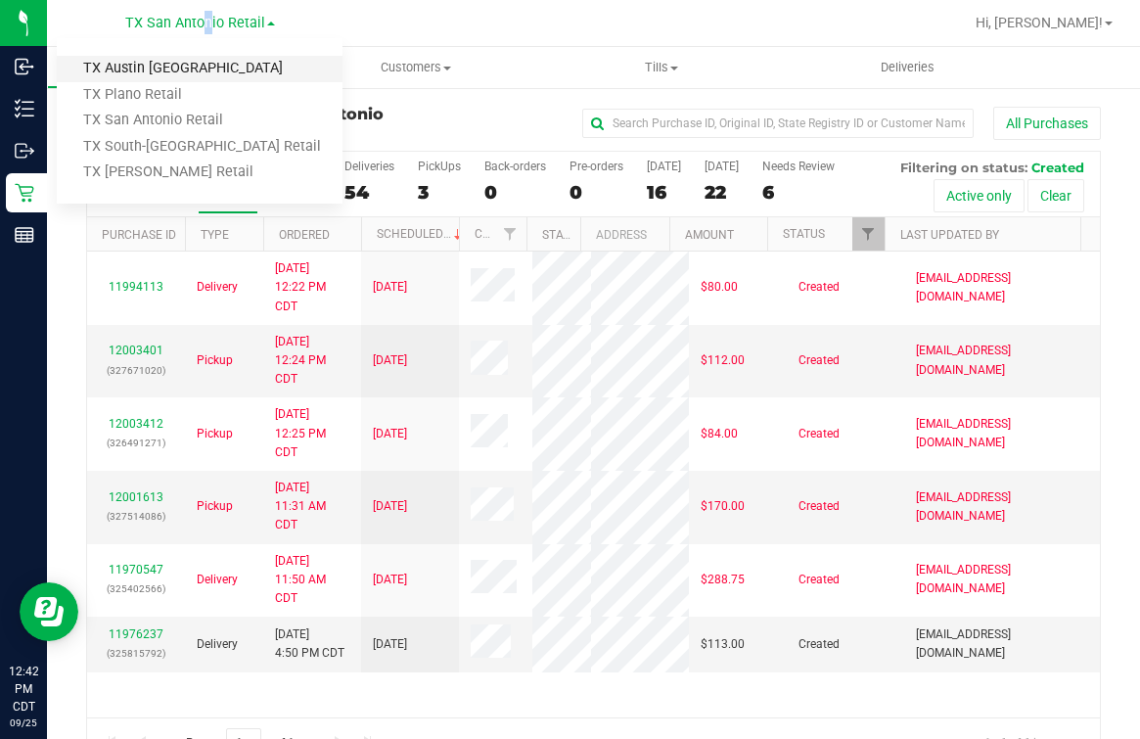
drag, startPoint x: 204, startPoint y: 20, endPoint x: 156, endPoint y: 55, distance: 59.5
click at [156, 55] on ul "TX Austin DC TX Plano Retail TX San Antonio Retail TX South-Austin Retail TX Su…" at bounding box center [200, 120] width 286 height 165
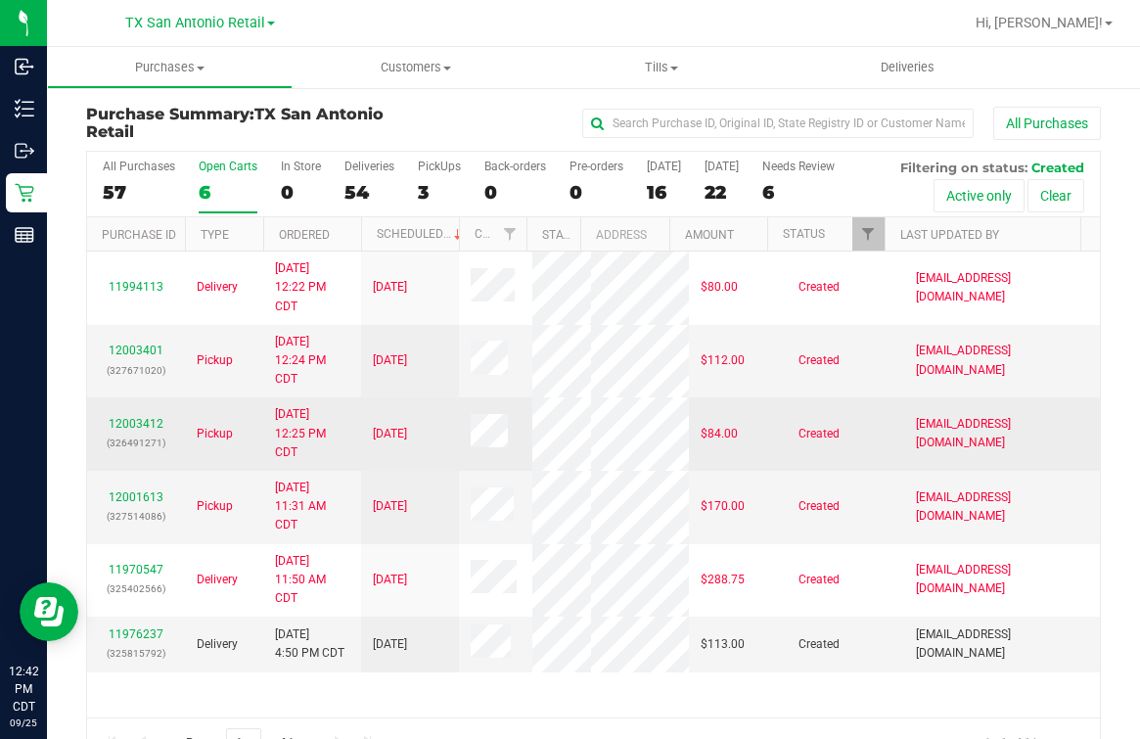
scroll to position [0, 0]
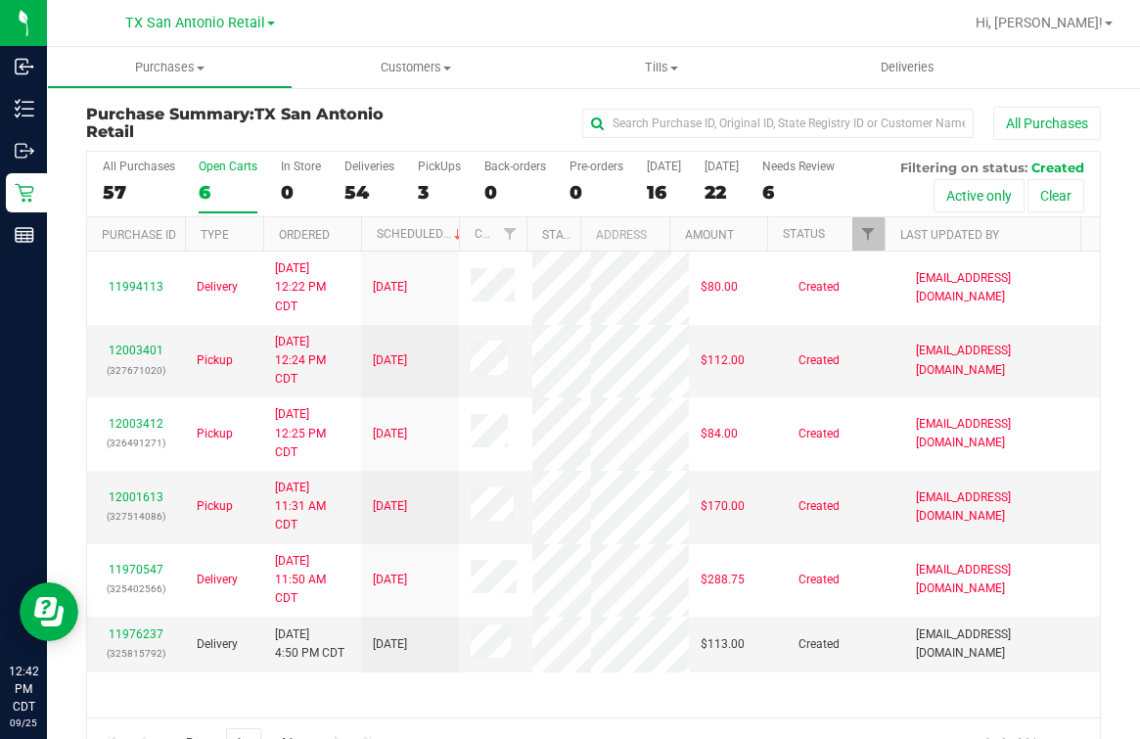
click at [255, 5] on div "TX San Antonio Retail TX Austin DC TX Plano Retail TX San Antonio Retail TX Sou…" at bounding box center [204, 23] width 294 height 38
drag, startPoint x: 251, startPoint y: 16, endPoint x: 245, endPoint y: 30, distance: 15.8
click at [255, 18] on span "TX San Antonio Retail" at bounding box center [195, 24] width 140 height 18
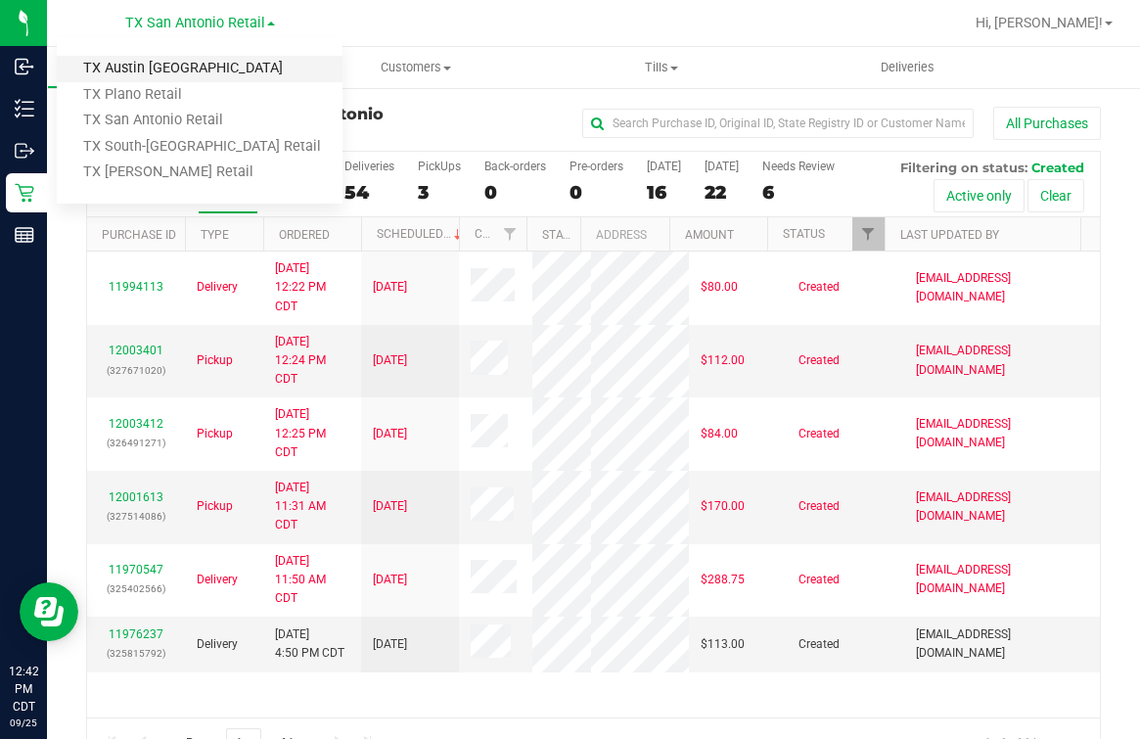
click at [139, 59] on link "TX Austin [GEOGRAPHIC_DATA]" at bounding box center [200, 69] width 286 height 26
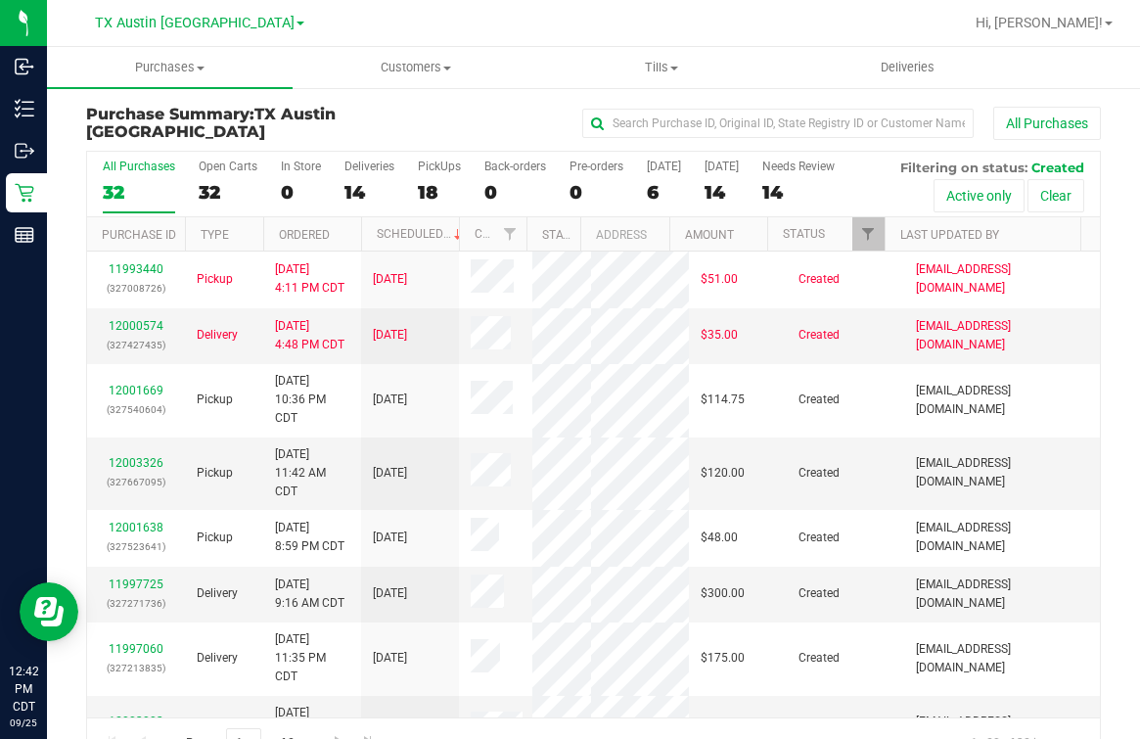
click at [600, 40] on div at bounding box center [656, 23] width 613 height 38
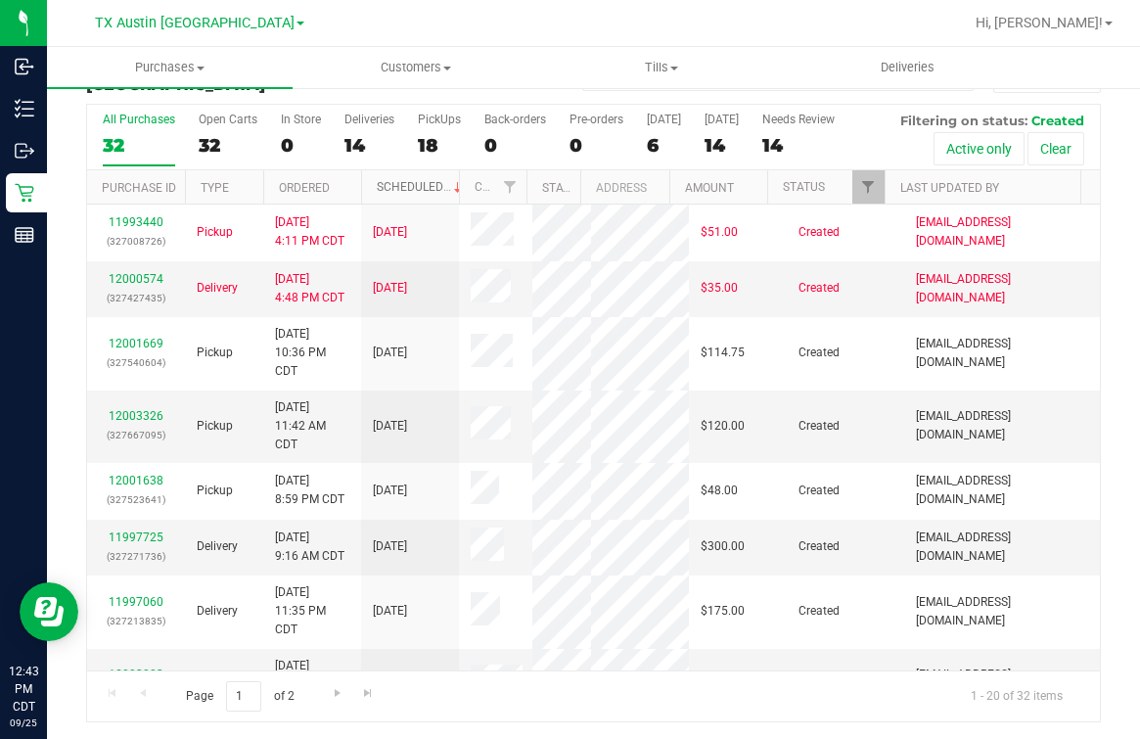
click at [388, 187] on link "Scheduled" at bounding box center [421, 187] width 89 height 14
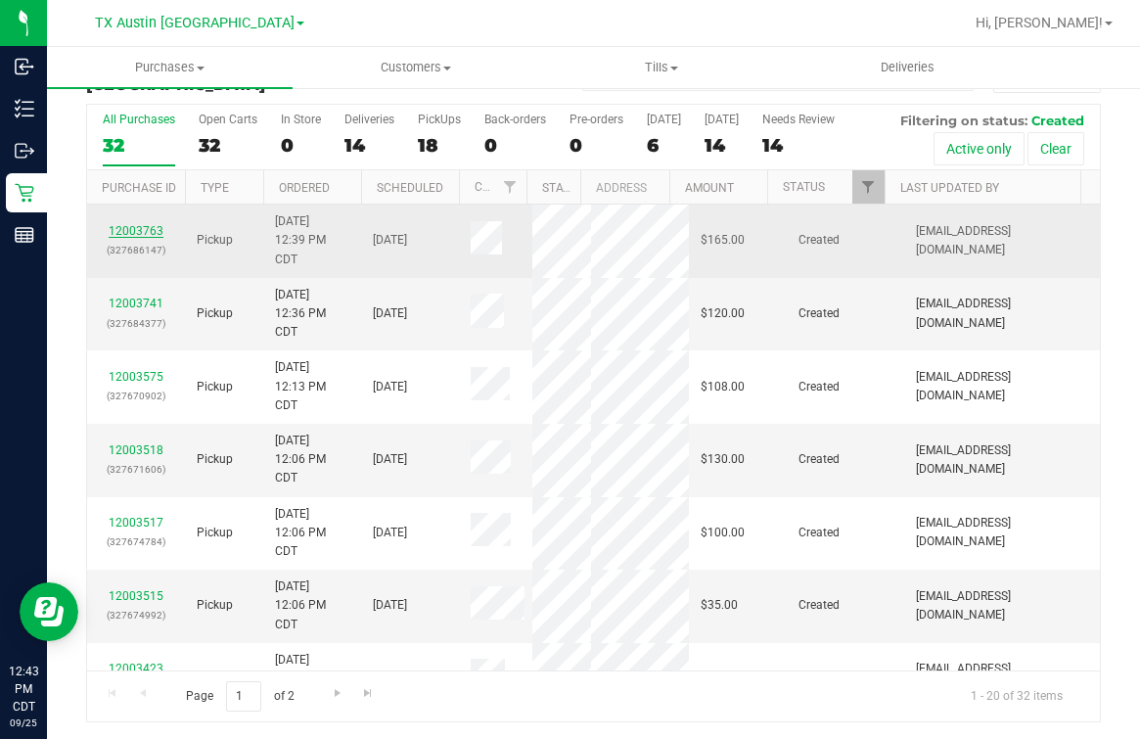
click at [144, 233] on link "12003763" at bounding box center [136, 231] width 55 height 14
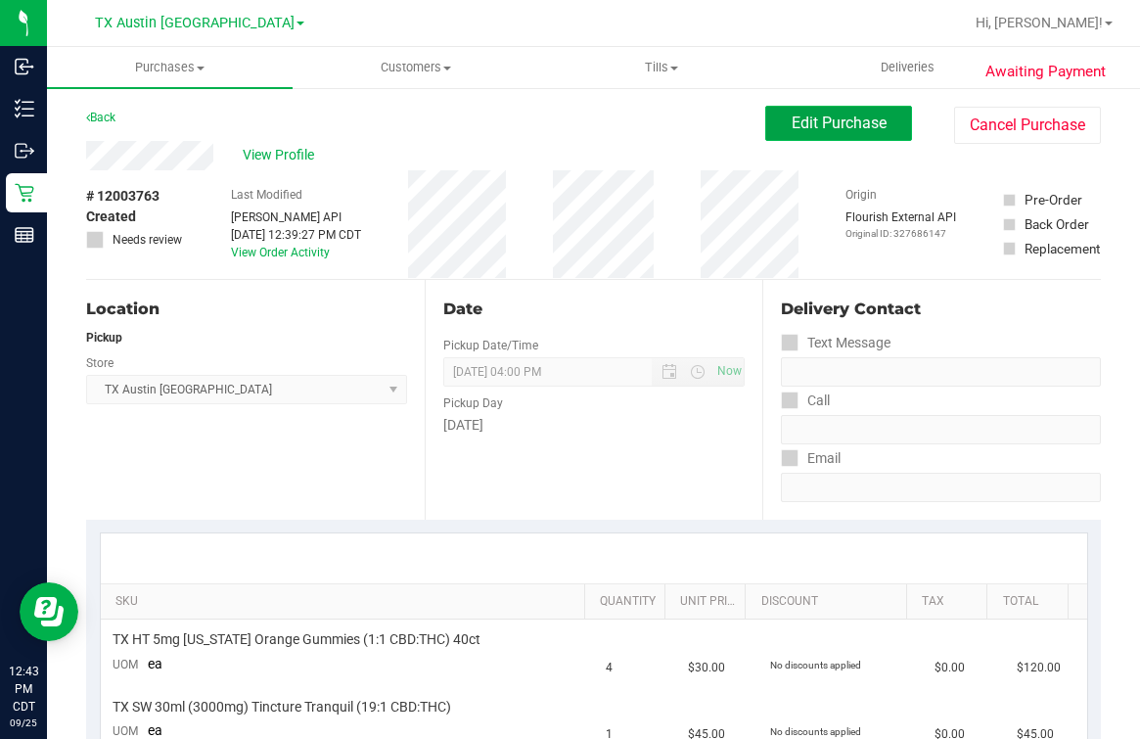
click at [824, 108] on button "Edit Purchase" at bounding box center [838, 123] width 147 height 35
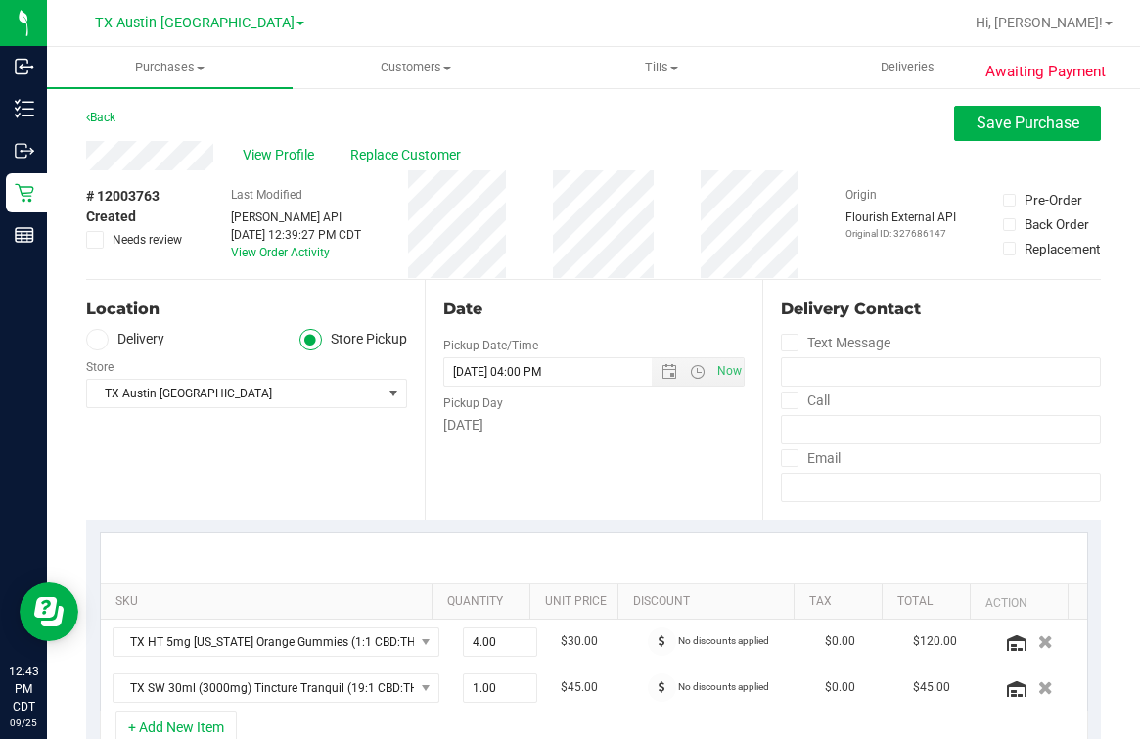
click at [457, 290] on div "Date Pickup Date/Time 09/26/2025 Now 09/26/2025 04:00 PM Now Pickup Day Friday" at bounding box center [594, 400] width 339 height 240
click at [183, 137] on div "Back Save Purchase" at bounding box center [593, 123] width 1015 height 35
click at [105, 329] on label "Delivery" at bounding box center [125, 340] width 78 height 23
click at [0, 0] on input "Delivery" at bounding box center [0, 0] width 0 height 0
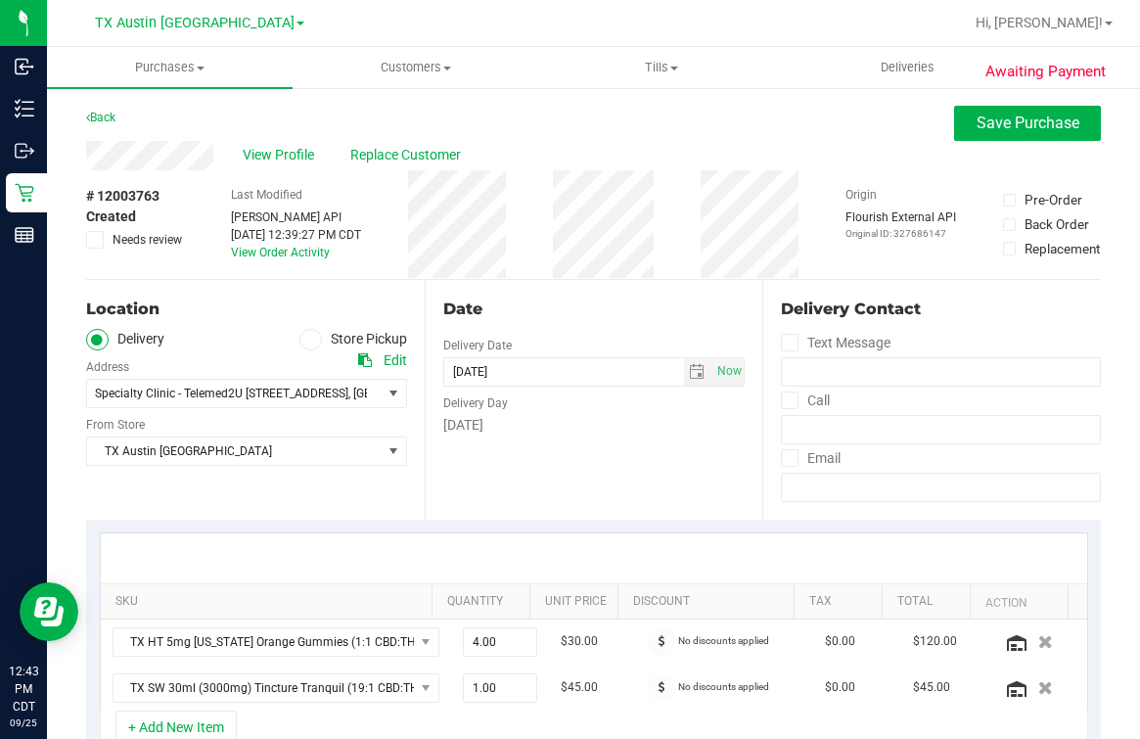
click at [173, 332] on ul "Delivery Store Pickup" at bounding box center [246, 340] width 321 height 23
click at [615, 495] on div "Date Delivery Date 09/26/2025 Now 09/26/2025 04:00 PM Now Delivery Day Friday" at bounding box center [594, 400] width 339 height 240
click at [570, 480] on div "Date Delivery Date 09/26/2025 Now 09/26/2025 04:00 PM Now Delivery Day Friday" at bounding box center [594, 400] width 339 height 240
click at [558, 289] on div "Date Delivery Date 09/26/2025 Now 09/26/2025 04:00 PM Now Delivery Day Friday" at bounding box center [594, 400] width 339 height 240
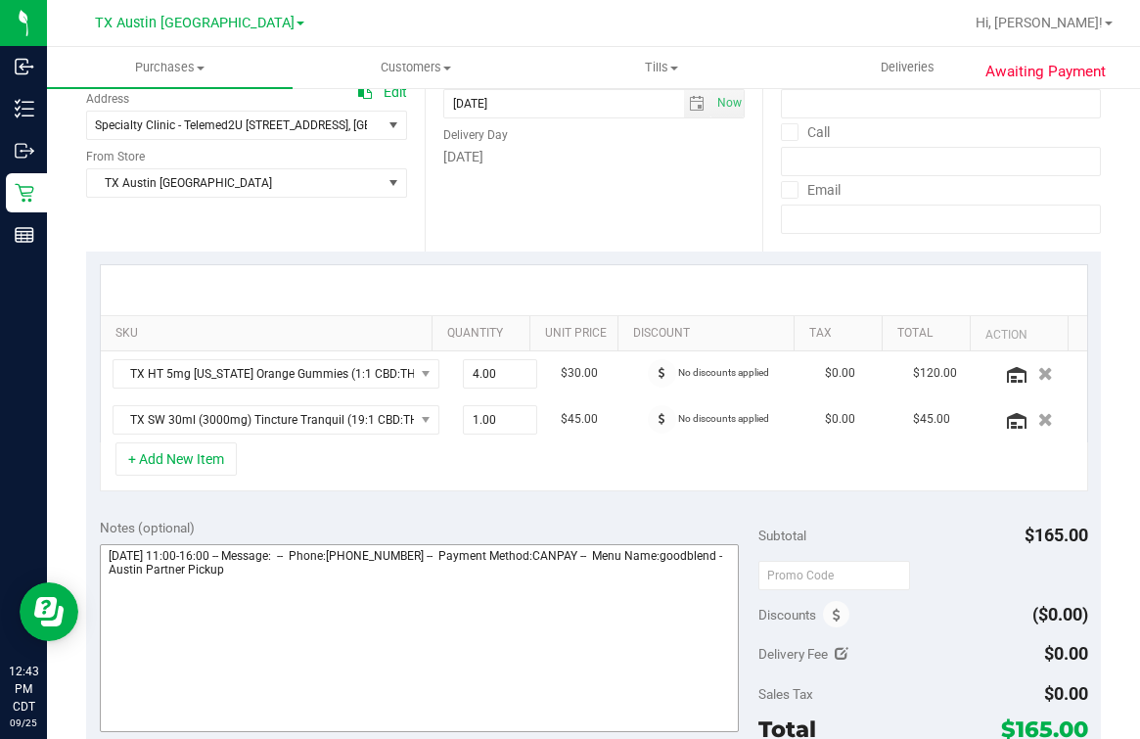
scroll to position [367, 0]
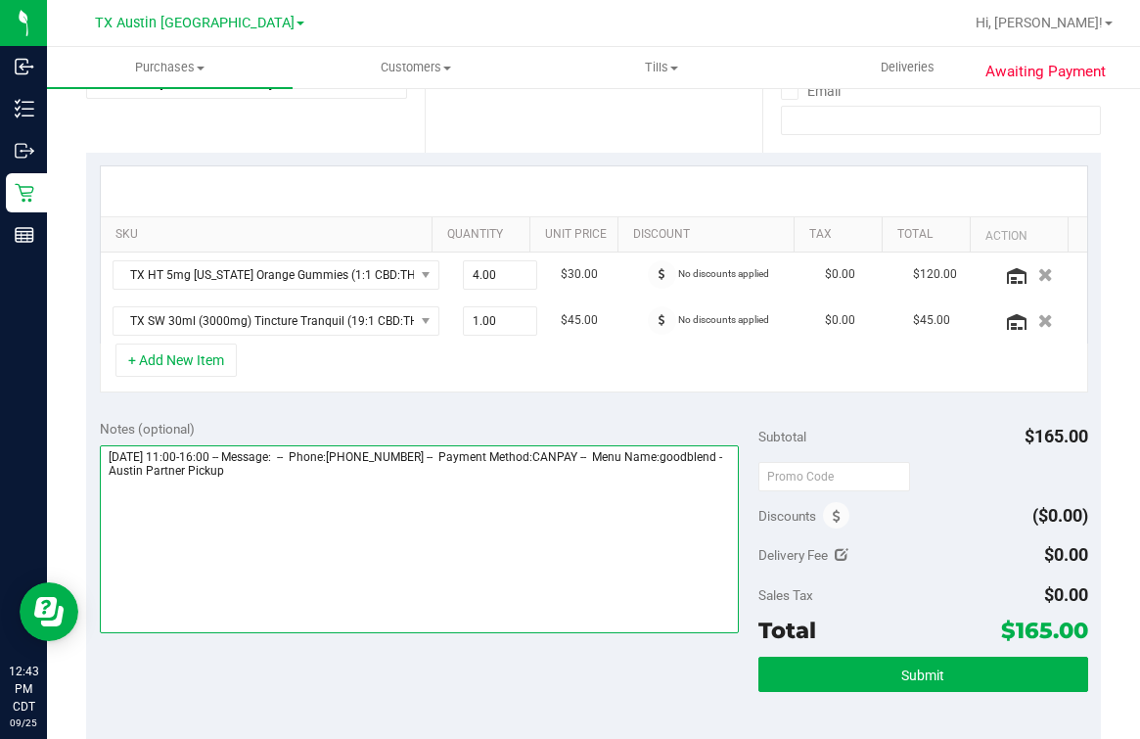
click at [553, 521] on textarea at bounding box center [419, 539] width 639 height 188
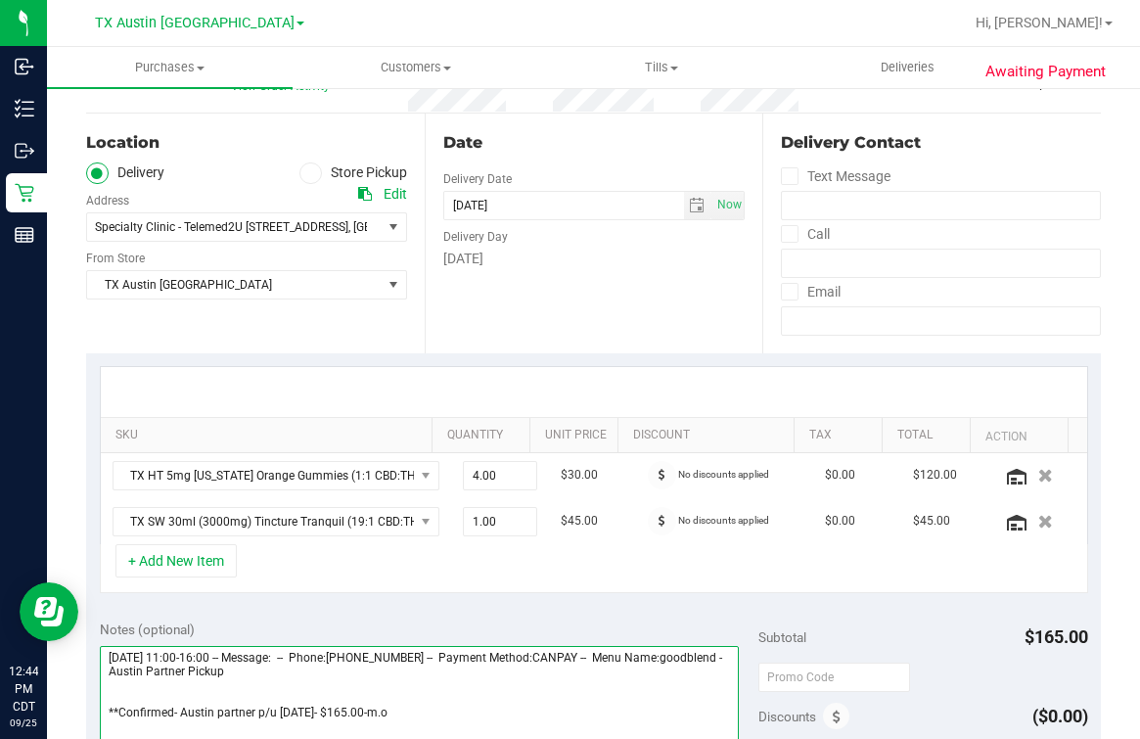
scroll to position [0, 0]
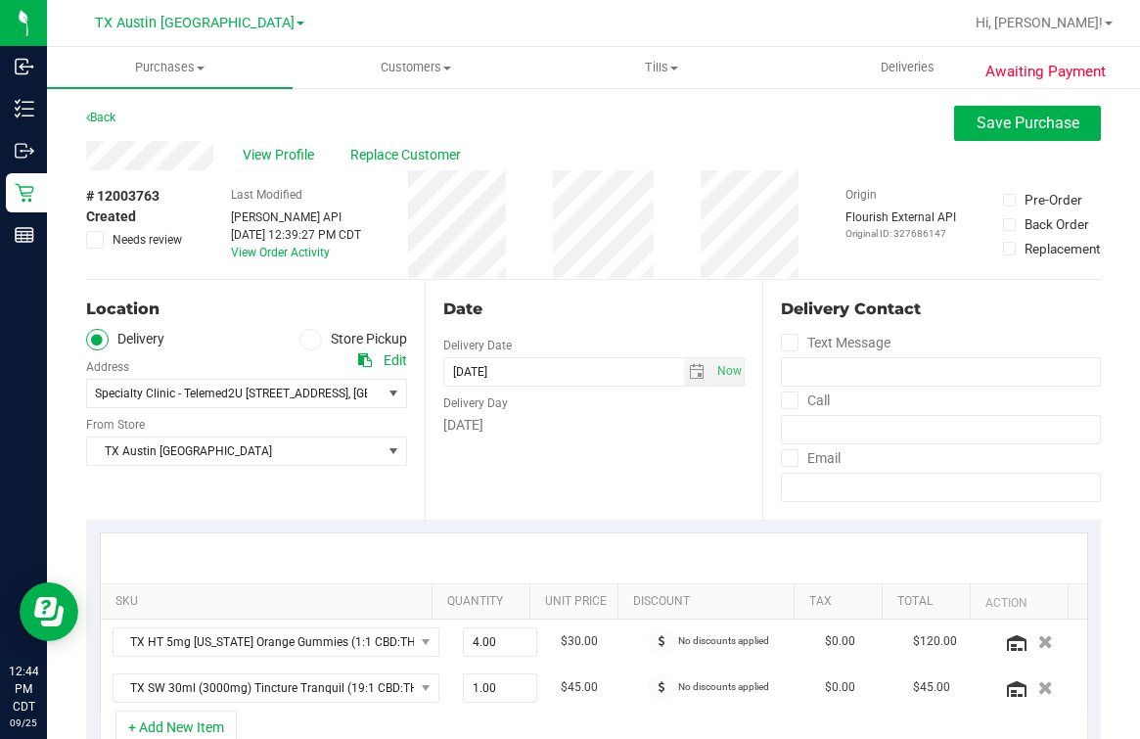
type textarea "Friday 09/26/2025 11:00-16:00 -- Message: -- Phone:5125385888 -- Payment Method…"
click at [593, 410] on div "Delivery Day" at bounding box center [594, 401] width 302 height 28
click at [1005, 133] on button "Save Purchase" at bounding box center [1027, 123] width 147 height 35
click at [868, 133] on div "Back Save Purchase" at bounding box center [593, 123] width 1015 height 35
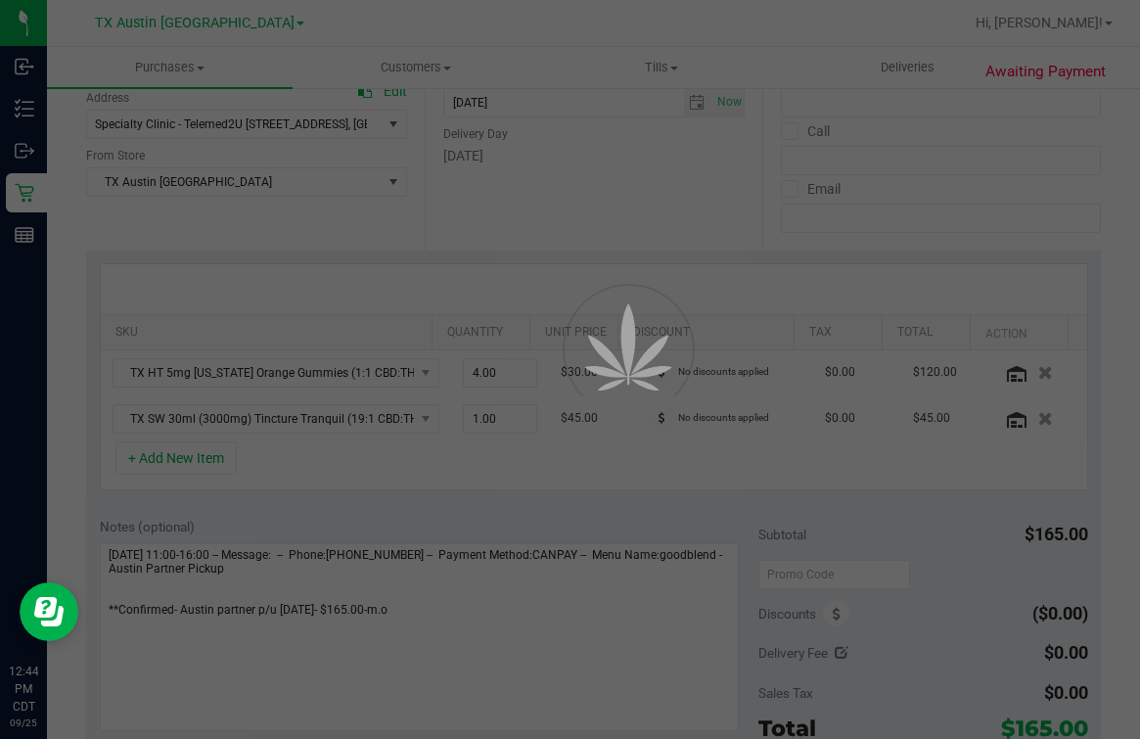
scroll to position [367, 0]
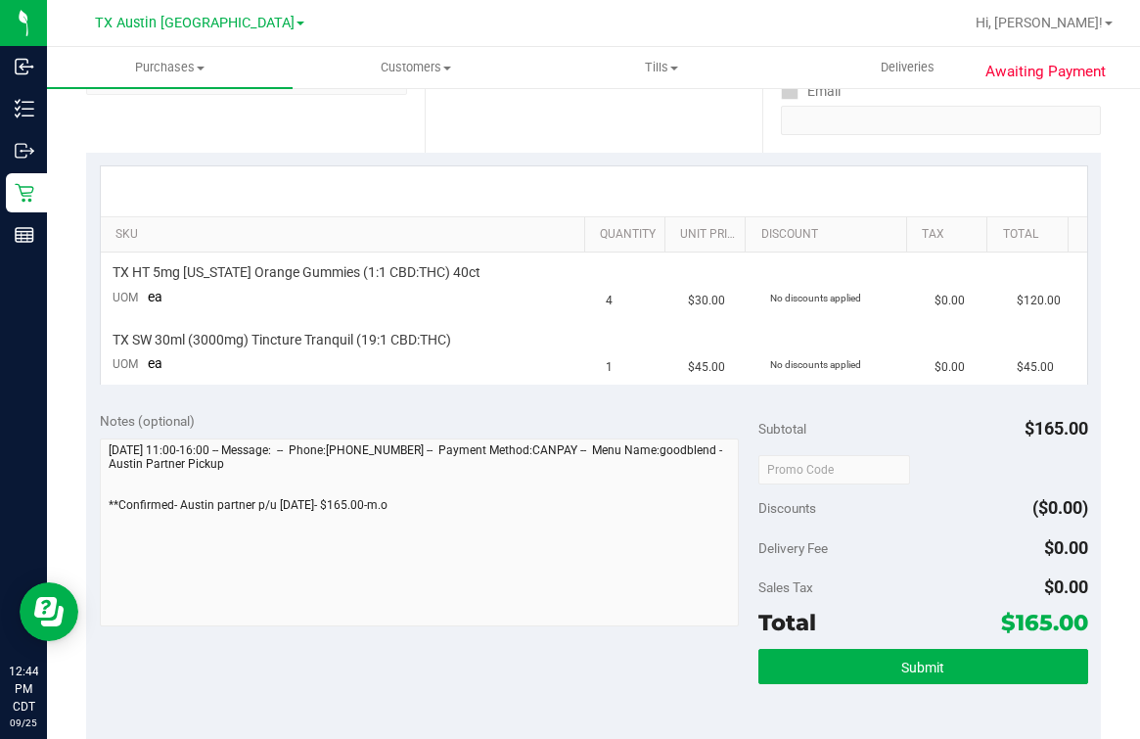
click at [913, 644] on div "Subtotal $165.00 Discounts ($0.00) Delivery Fee $0.00 Sales Tax $0.00 Total $16…" at bounding box center [924, 574] width 330 height 326
click at [912, 645] on div "Subtotal $165.00 Discounts ($0.00) Delivery Fee $0.00 Sales Tax $0.00 Total $16…" at bounding box center [924, 574] width 330 height 326
drag, startPoint x: 912, startPoint y: 645, endPoint x: 900, endPoint y: 666, distance: 23.7
click at [901, 666] on span "Submit" at bounding box center [922, 668] width 43 height 16
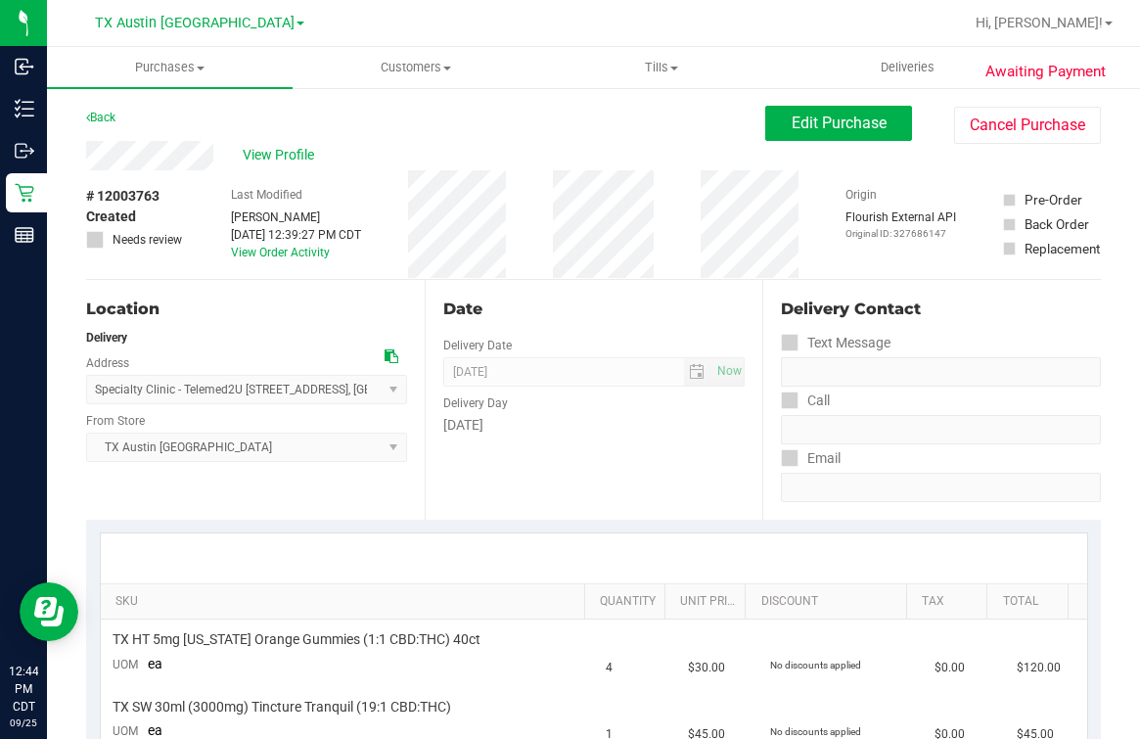
click at [636, 548] on div at bounding box center [594, 558] width 987 height 50
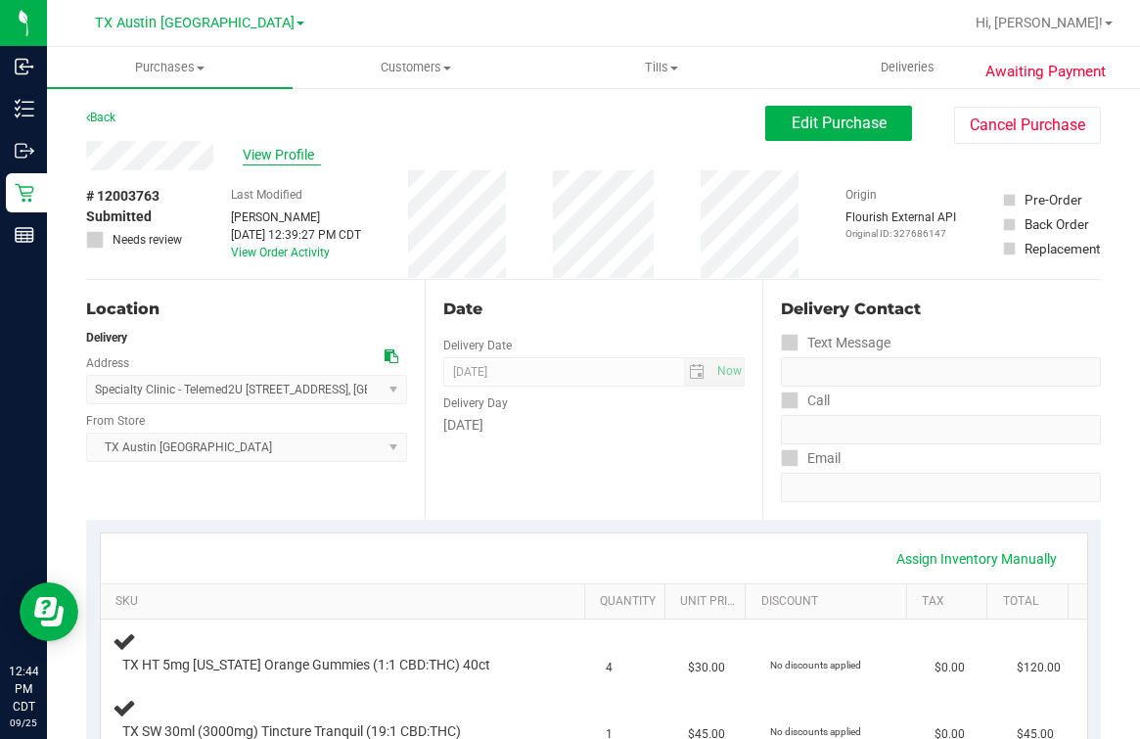
click at [281, 150] on span "View Profile" at bounding box center [282, 155] width 78 height 21
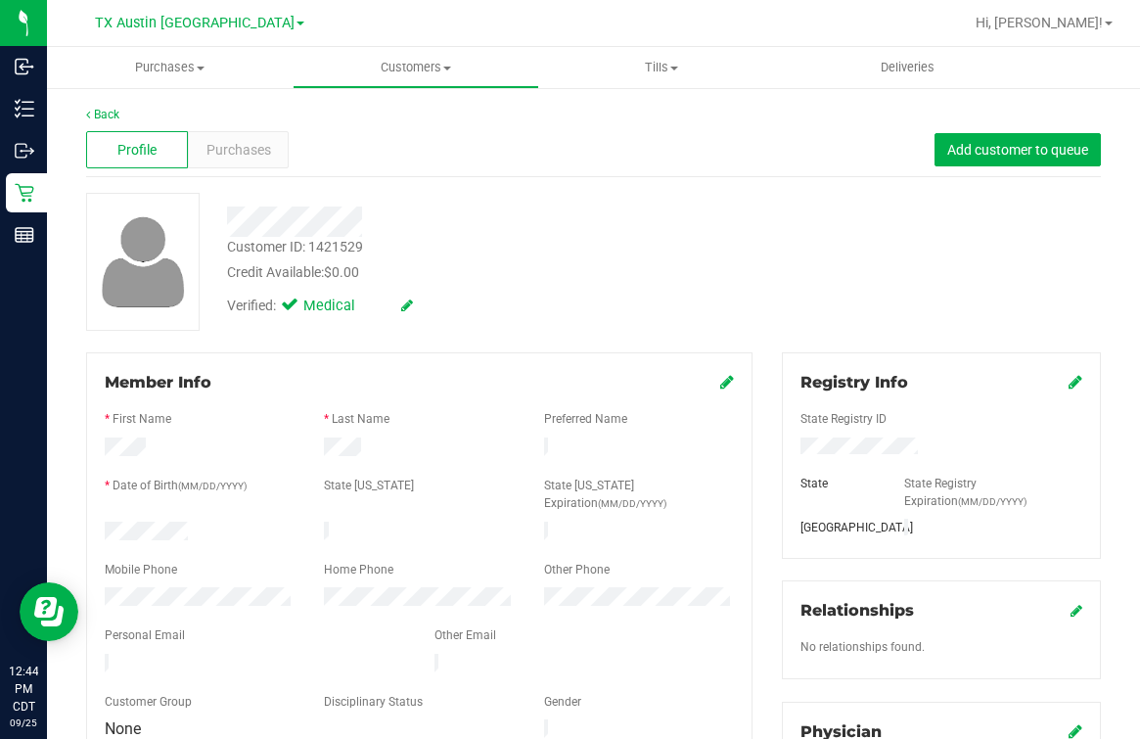
click at [171, 677] on div at bounding box center [419, 685] width 629 height 16
click at [165, 677] on div at bounding box center [419, 685] width 629 height 16
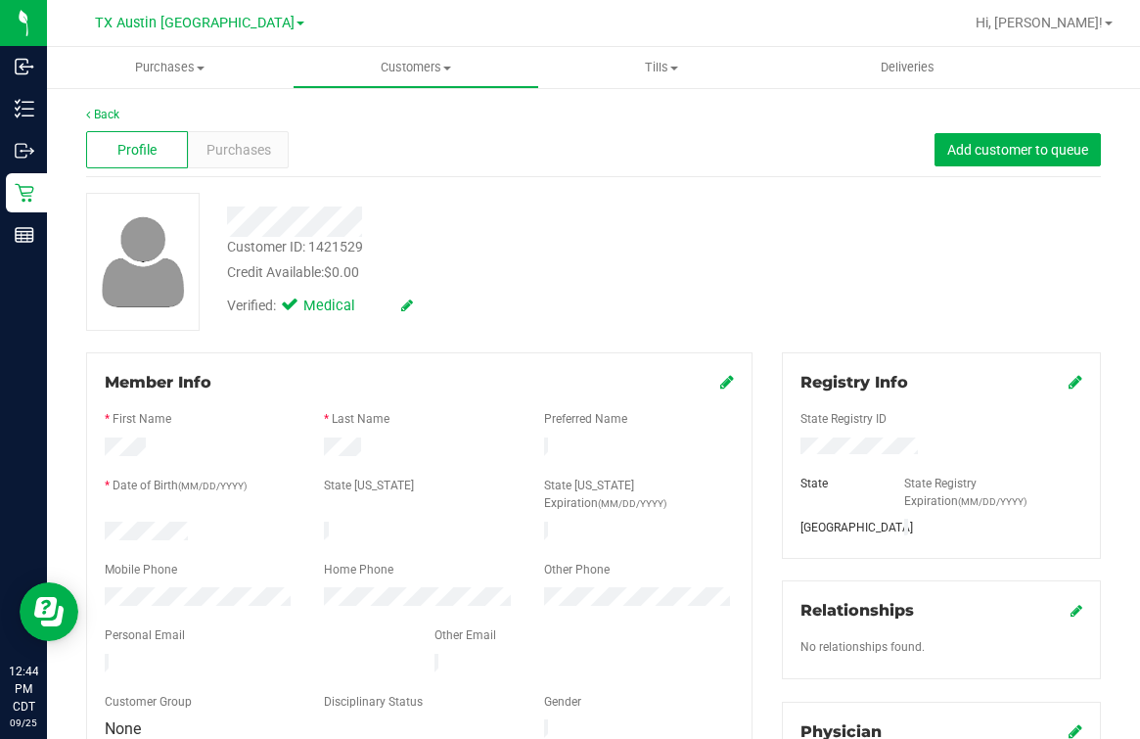
click at [165, 677] on div at bounding box center [419, 685] width 629 height 16
click at [572, 243] on div "Customer ID: 1421529 Credit Available: $0.00" at bounding box center [473, 260] width 523 height 46
click at [117, 112] on link "Back" at bounding box center [102, 115] width 33 height 14
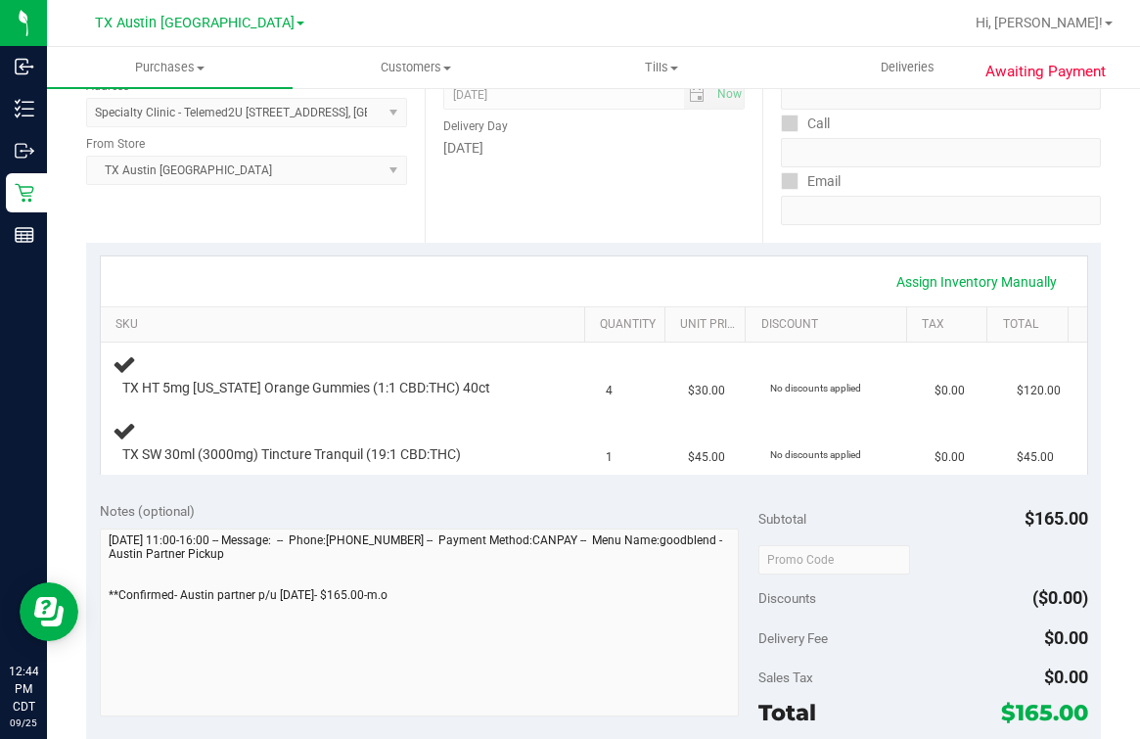
scroll to position [367, 0]
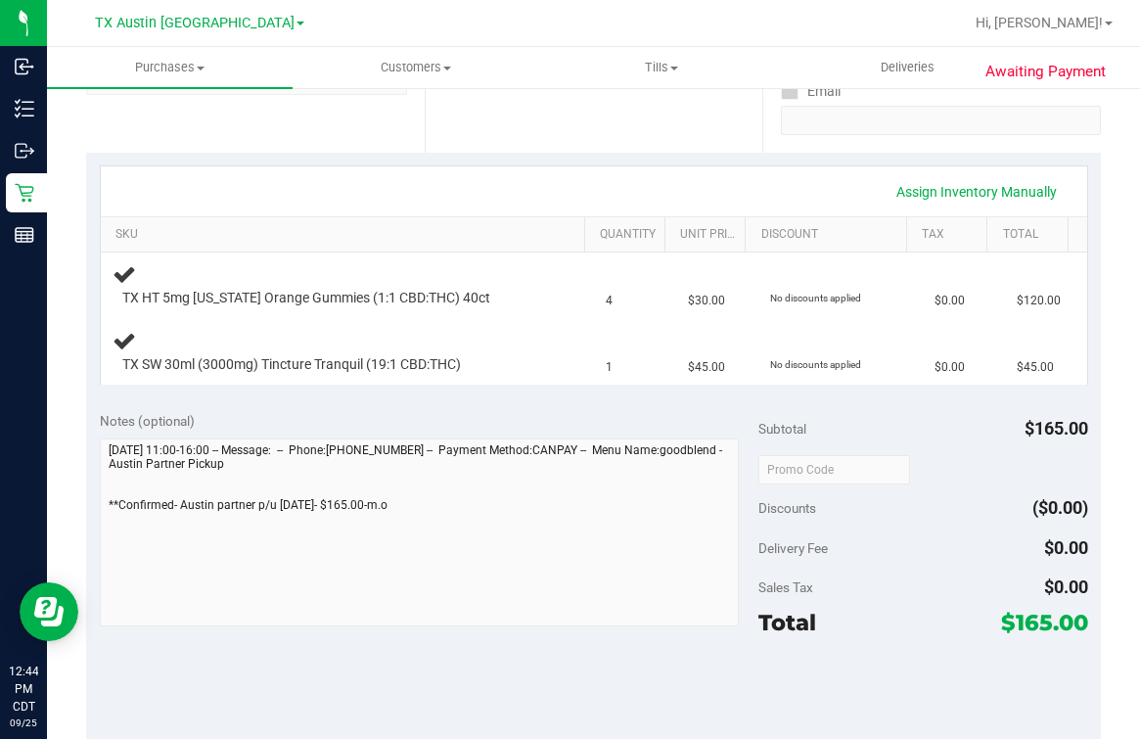
click at [0, 533] on html "Inbound Inventory Outbound Retail Reports 12:44 PM CDT 09/25/2025 09/25 TX Aust…" at bounding box center [570, 369] width 1140 height 739
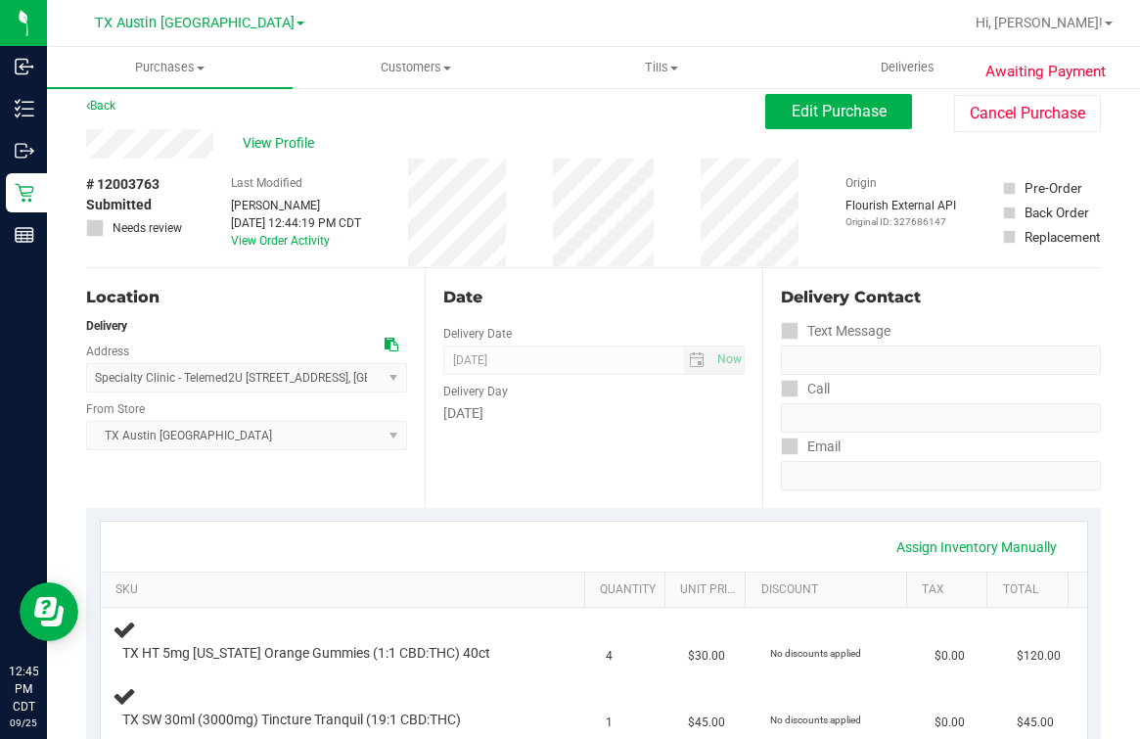
scroll to position [0, 0]
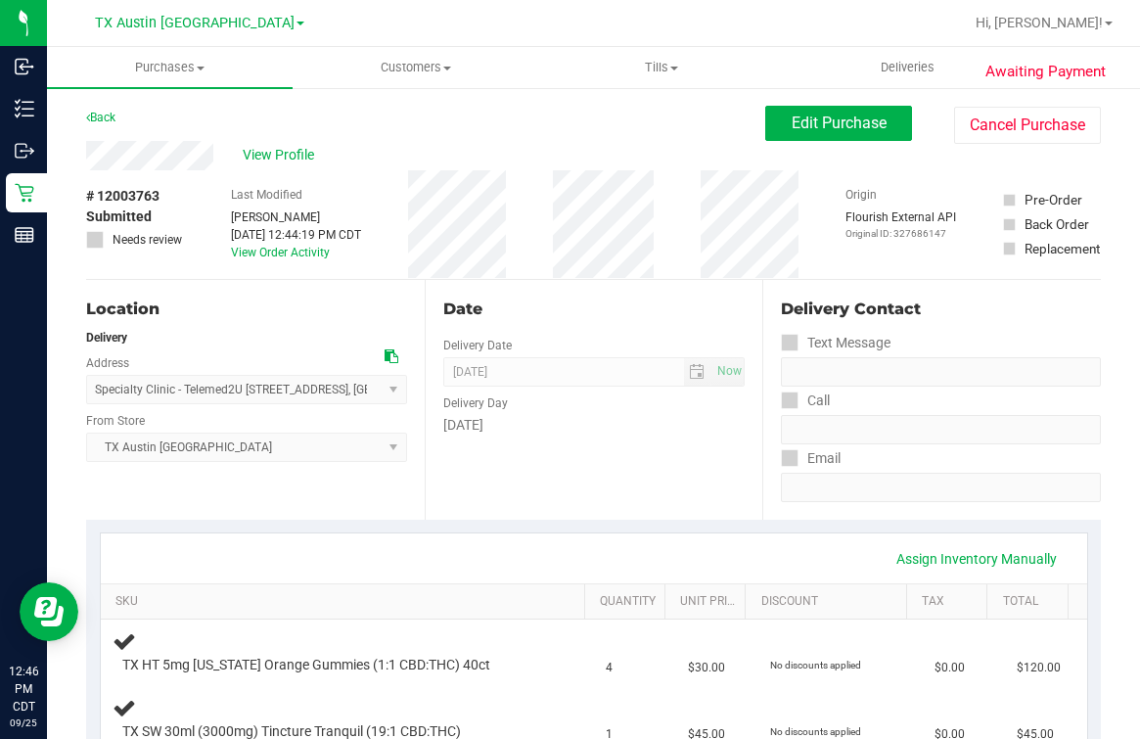
click at [605, 532] on div "Assign Inventory Manually SKU Quantity Unit Price Discount Tax Total TX HT 5mg …" at bounding box center [594, 641] width 989 height 219
click at [478, 452] on div "Date Delivery Date [DATE] Now [DATE] 07:00 AM Now Delivery Day [DATE]" at bounding box center [594, 400] width 339 height 240
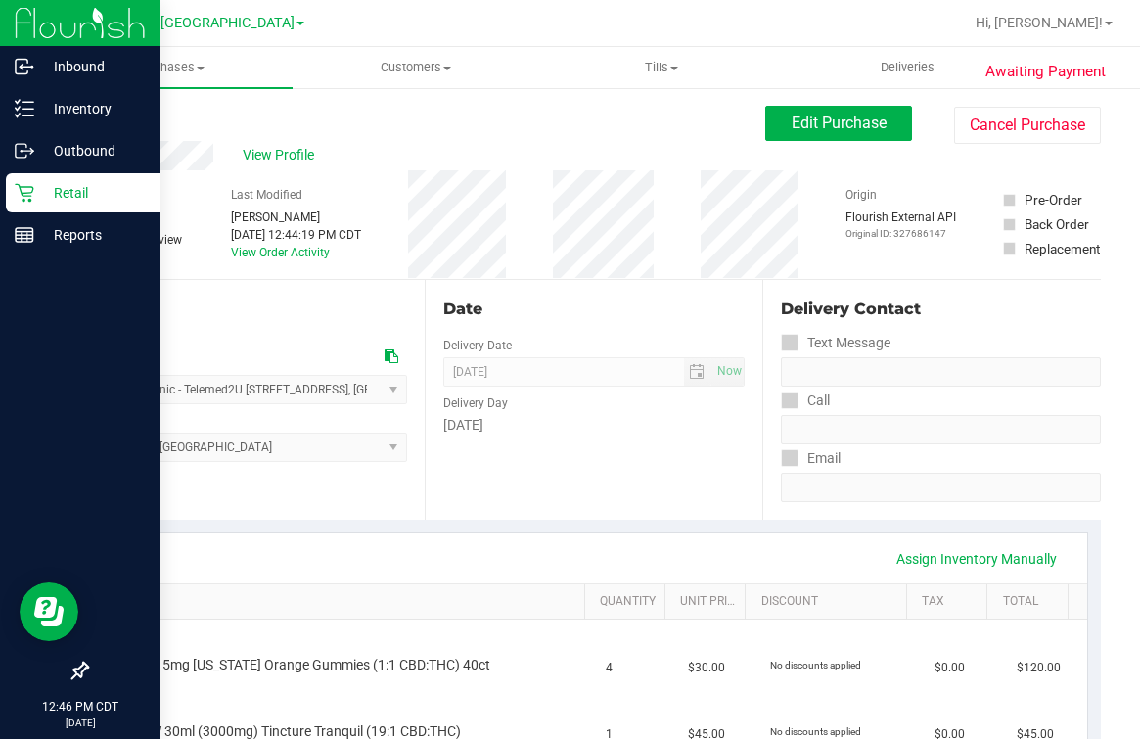
click at [15, 188] on icon at bounding box center [25, 193] width 20 height 20
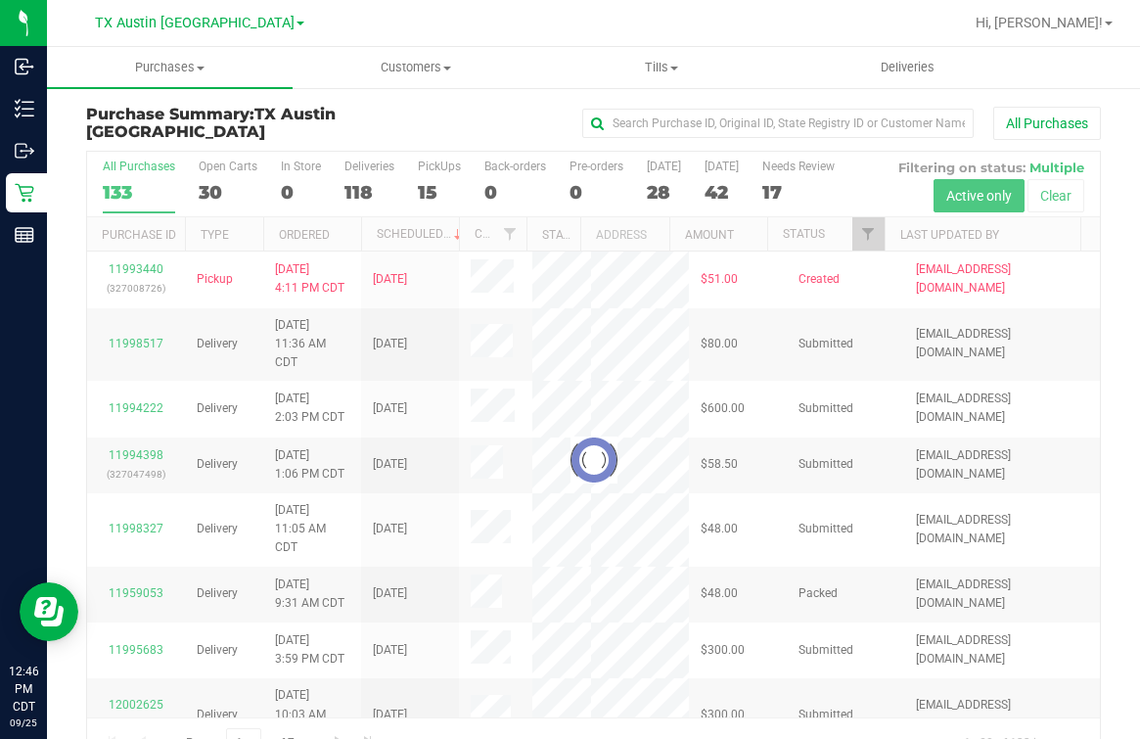
click at [349, 173] on div at bounding box center [593, 460] width 1013 height 617
click at [347, 173] on div at bounding box center [593, 460] width 1013 height 617
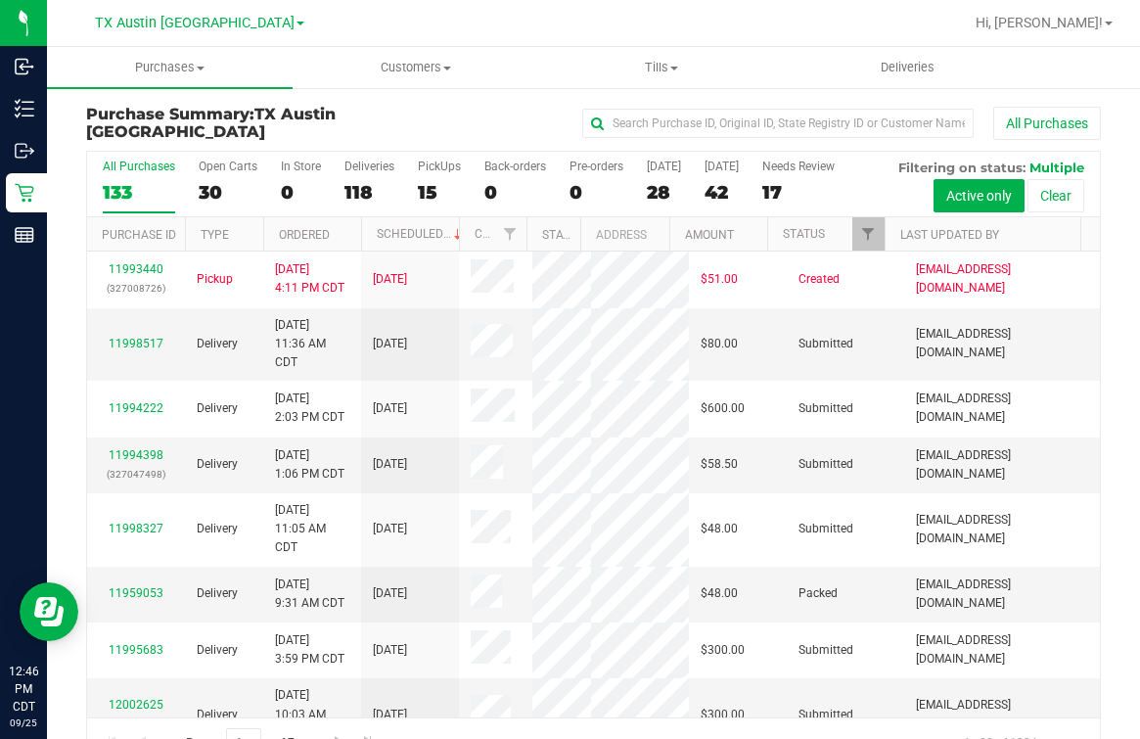
click at [347, 173] on label "Deliveries 118" at bounding box center [370, 187] width 50 height 54
click at [0, 0] on input "Deliveries 118" at bounding box center [0, 0] width 0 height 0
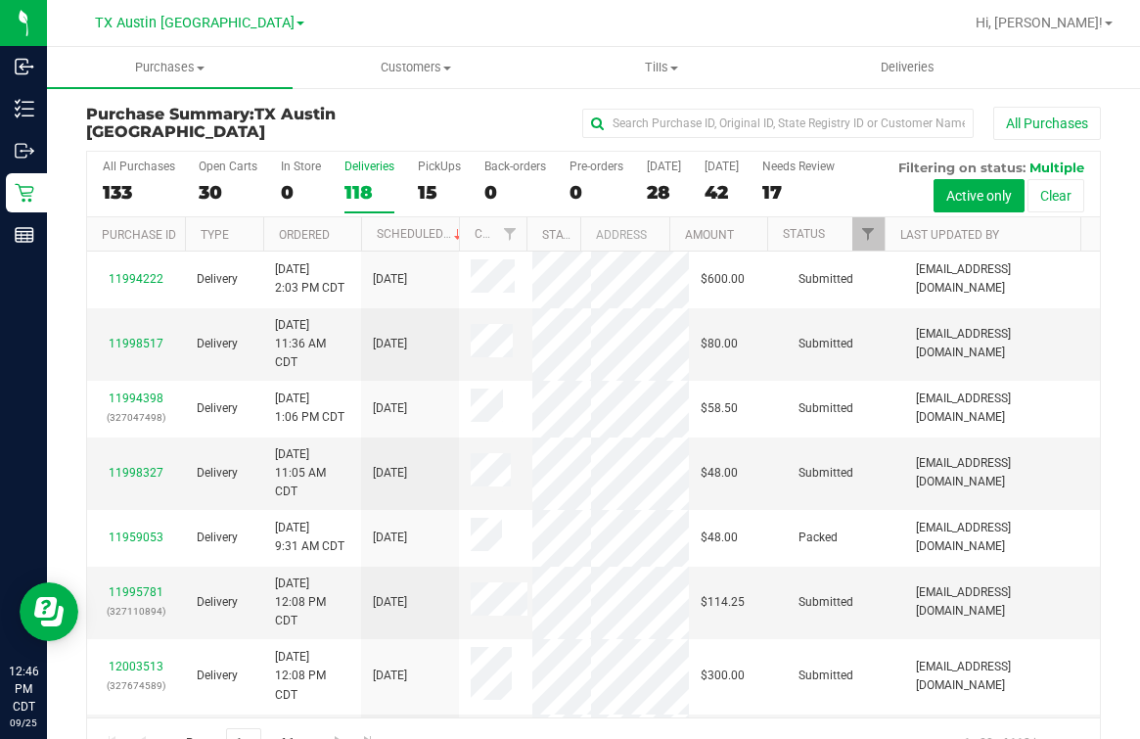
click at [511, 120] on div "All Purchases" at bounding box center [763, 123] width 676 height 33
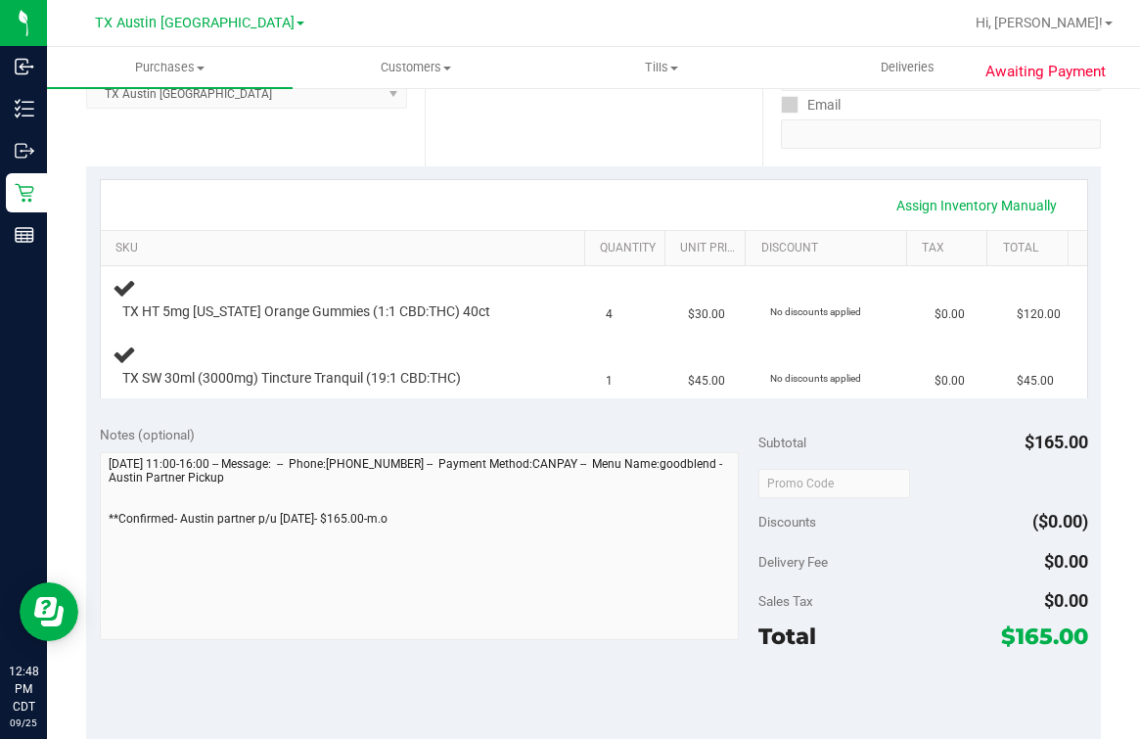
scroll to position [367, 0]
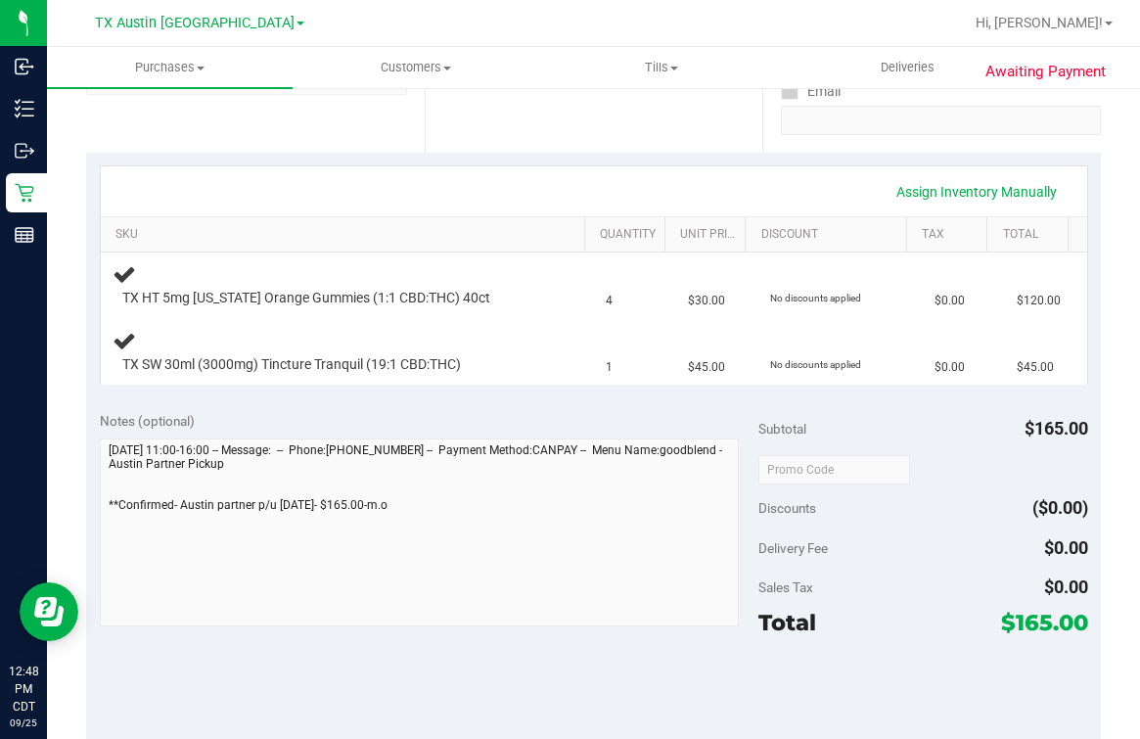
click at [95, 538] on div "Notes (optional) Subtotal $165.00 Discounts ($0.00) Delivery Fee $0.00 Sales Ta…" at bounding box center [593, 574] width 1015 height 352
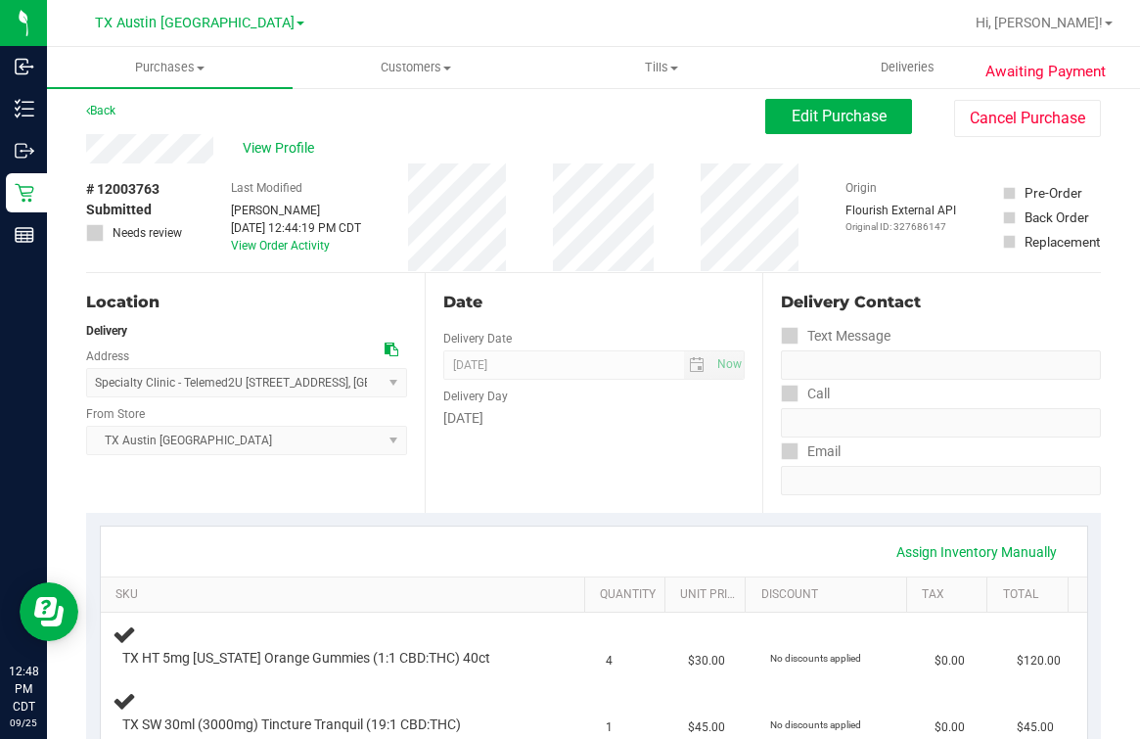
scroll to position [0, 0]
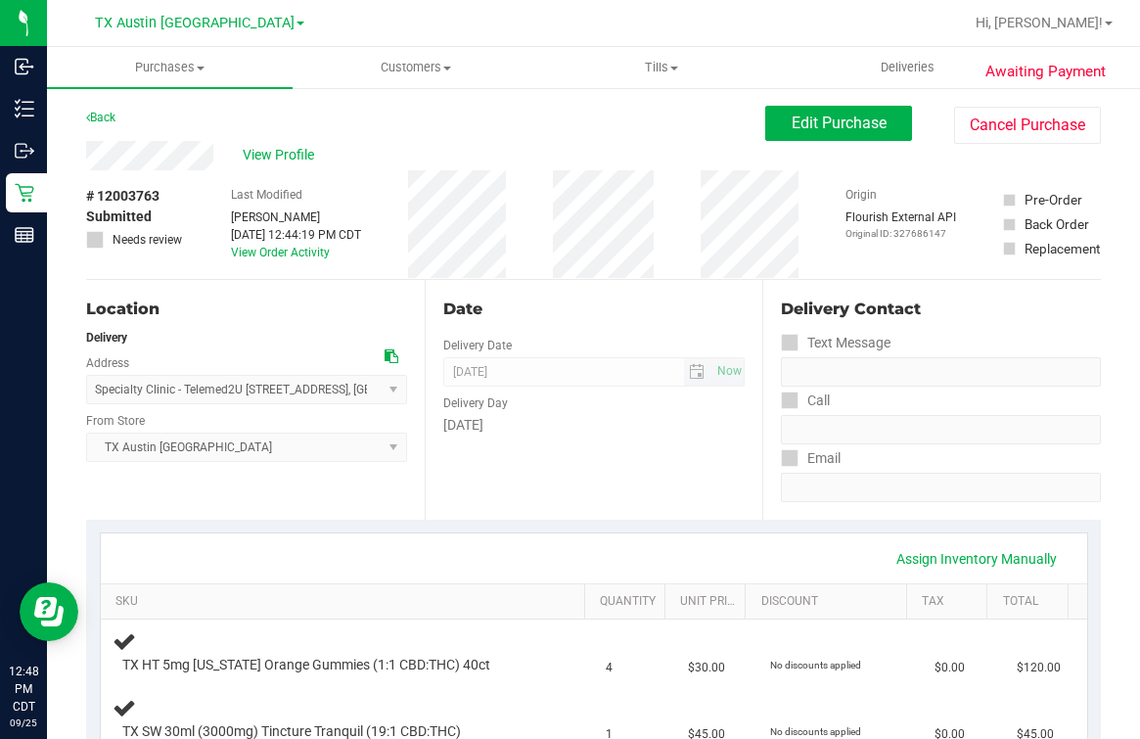
click at [535, 373] on span "09/26/2025 Now" at bounding box center [594, 371] width 302 height 29
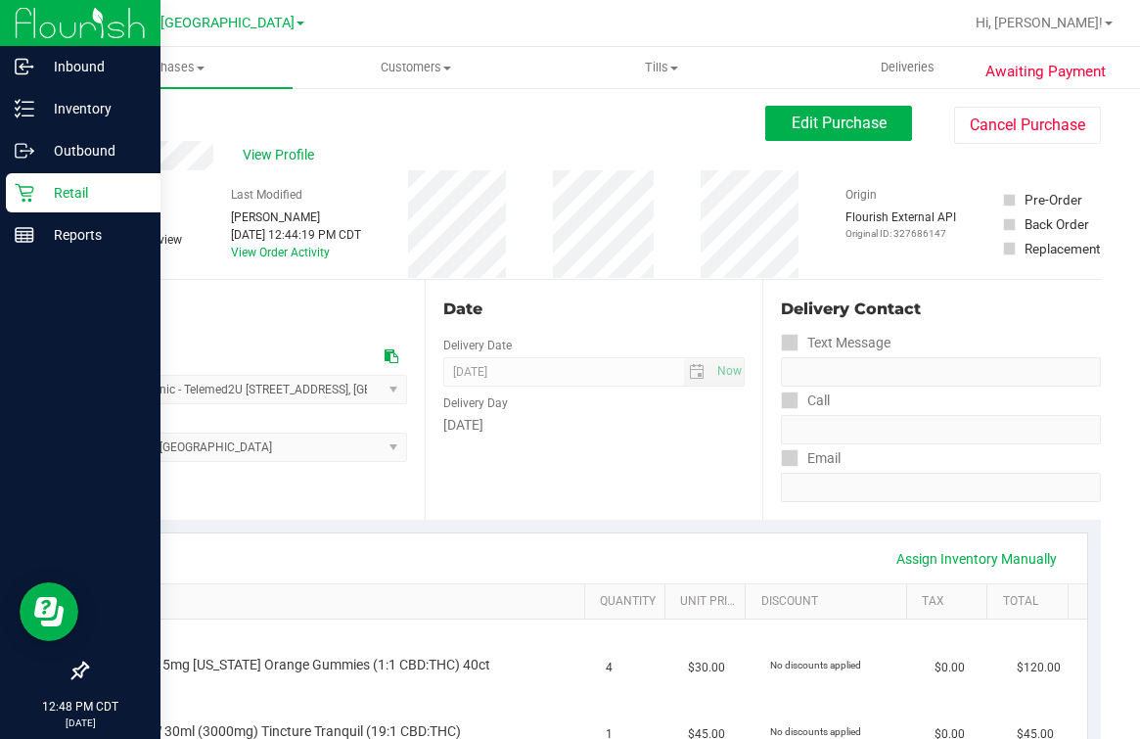
click at [20, 176] on div "Retail" at bounding box center [83, 192] width 155 height 39
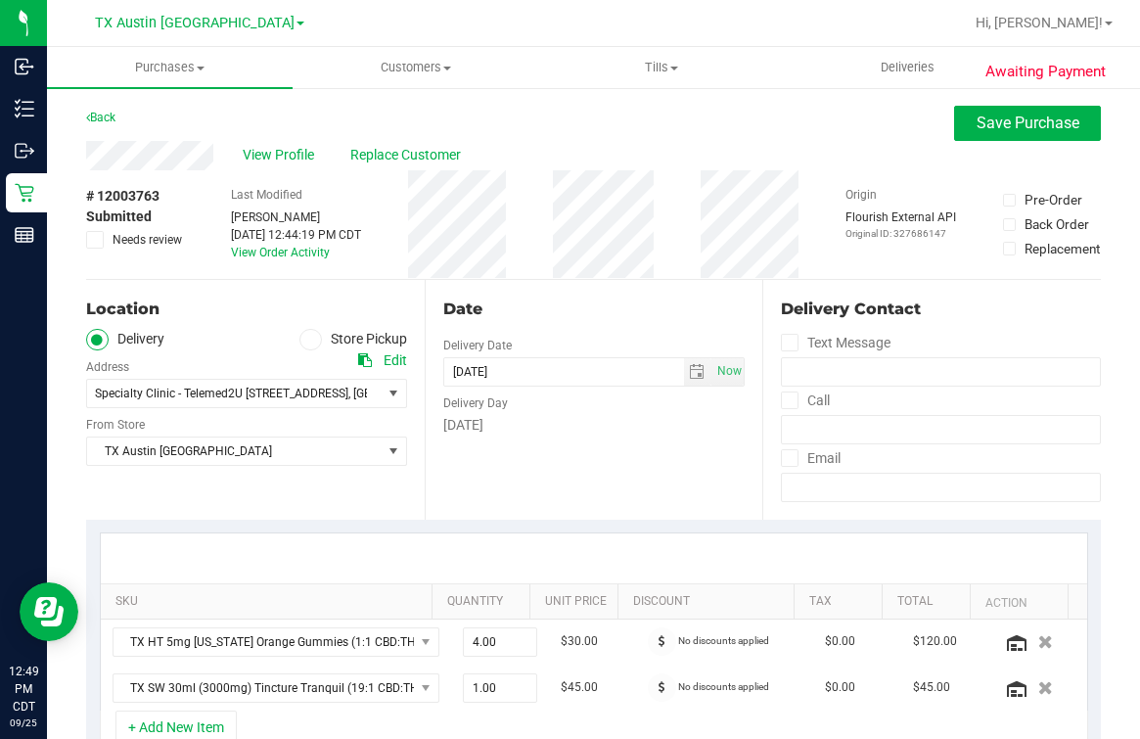
click at [697, 252] on div "# 12003763 Submitted Needs review Last Modified Mindy Ortiz Sep 25, 2025 12:44:…" at bounding box center [593, 224] width 1015 height 109
click at [1049, 110] on button "Save Purchase" at bounding box center [1027, 123] width 147 height 35
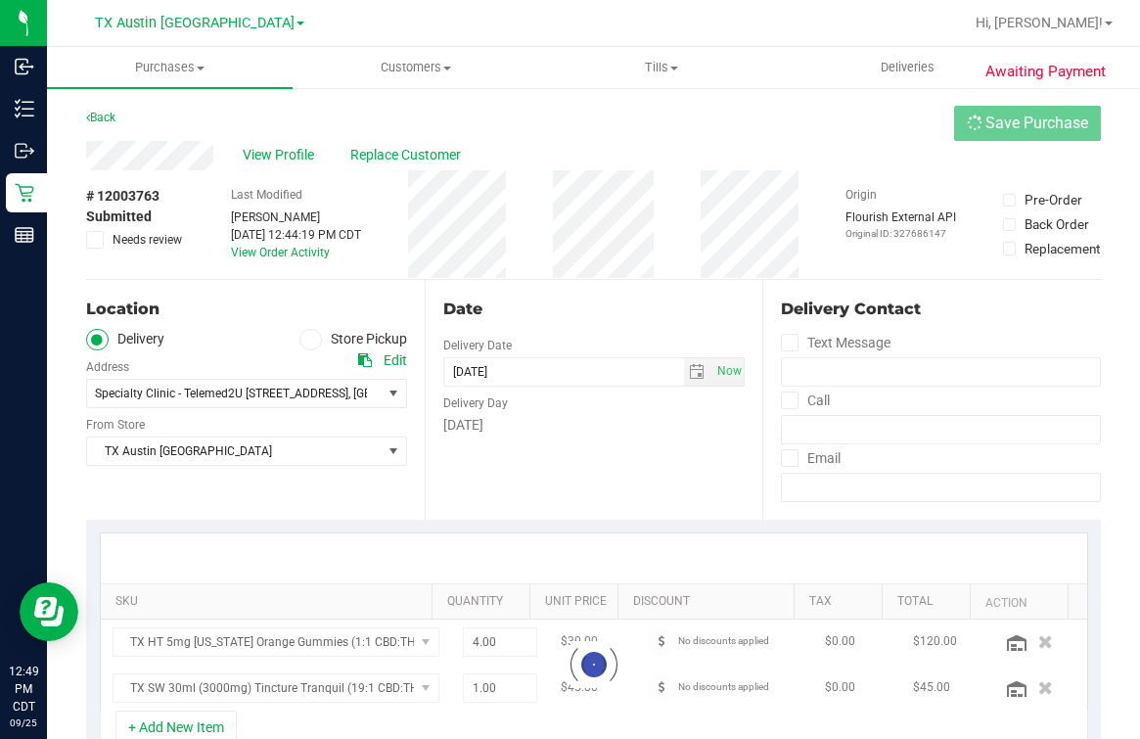
click at [853, 127] on div "Back Save Purchase" at bounding box center [593, 123] width 1015 height 35
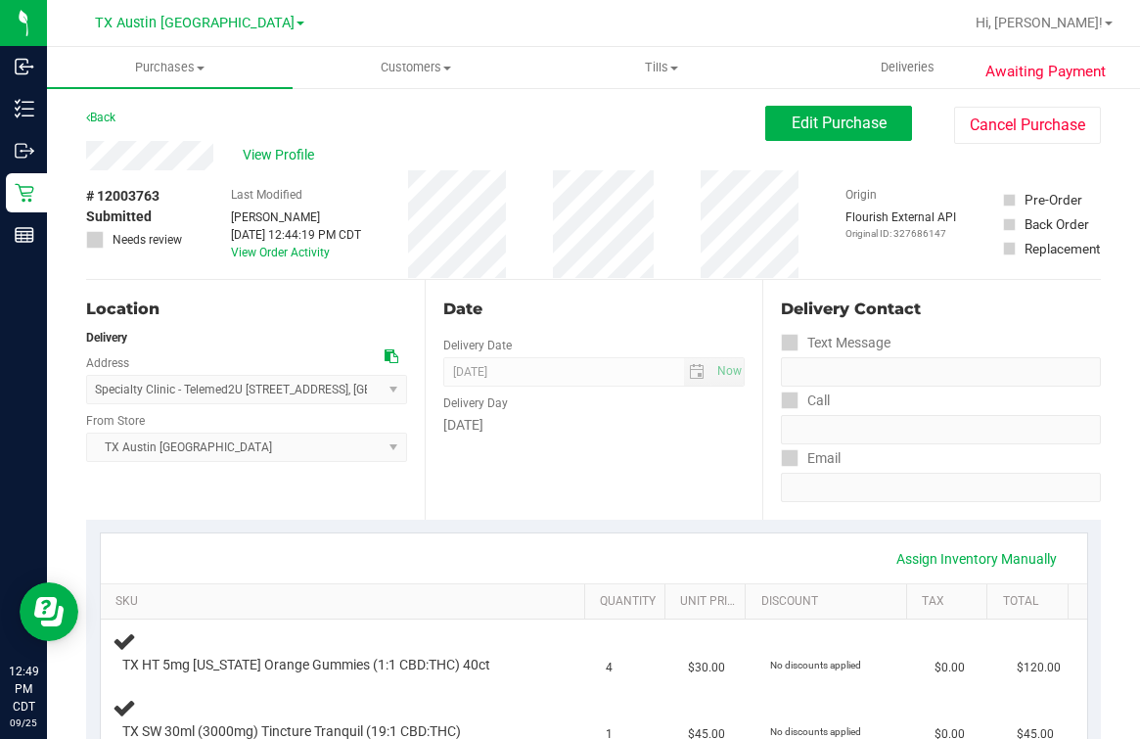
click at [685, 294] on div "Date Delivery Date [DATE] Now [DATE] 07:00 AM Now Delivery Day [DATE]" at bounding box center [594, 400] width 339 height 240
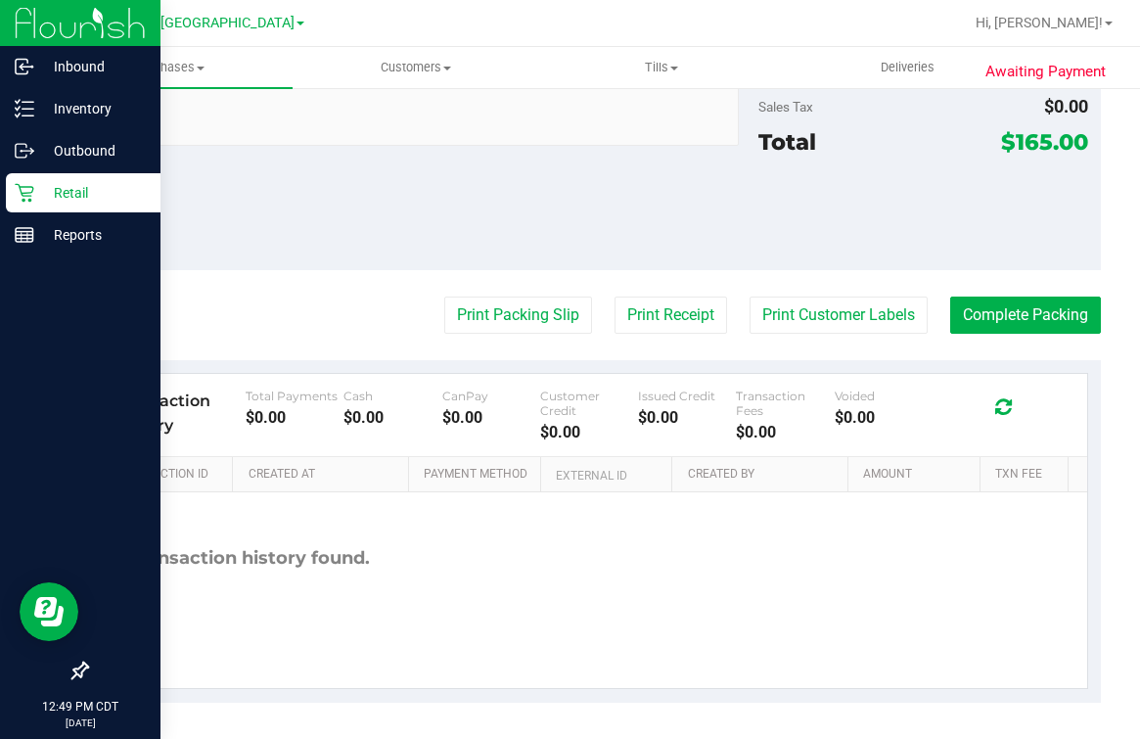
click at [31, 173] on div "Retail" at bounding box center [83, 192] width 155 height 39
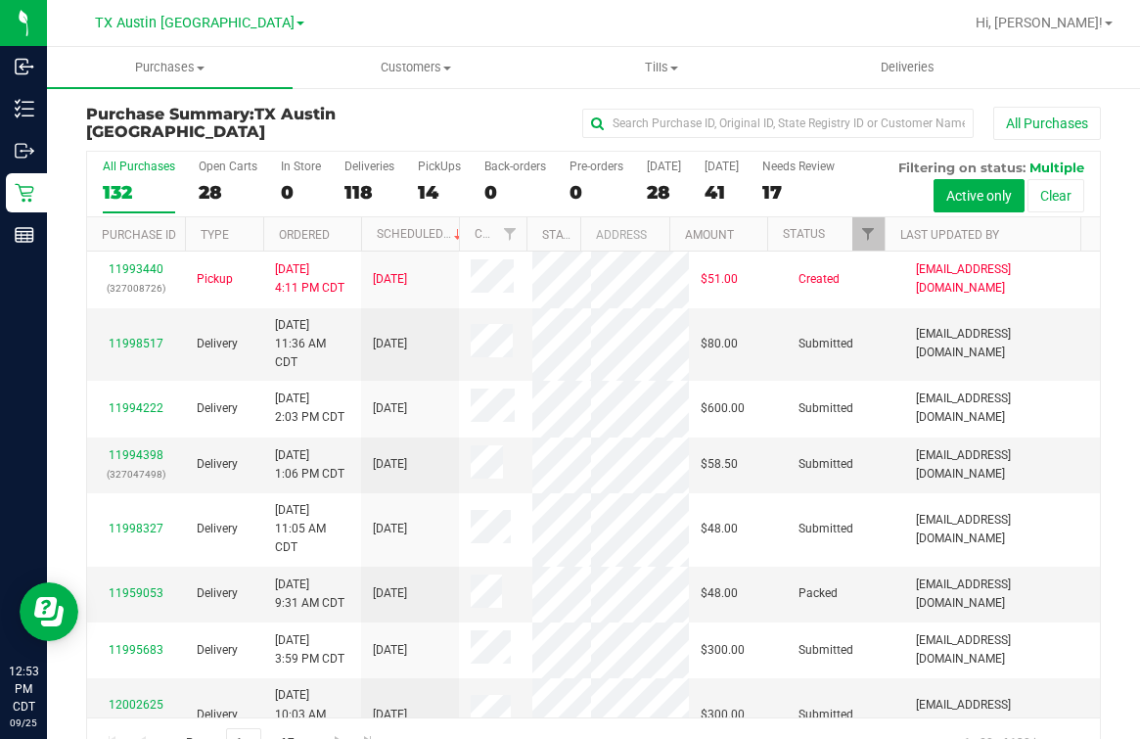
click at [452, 107] on div "All Purchases" at bounding box center [763, 123] width 676 height 33
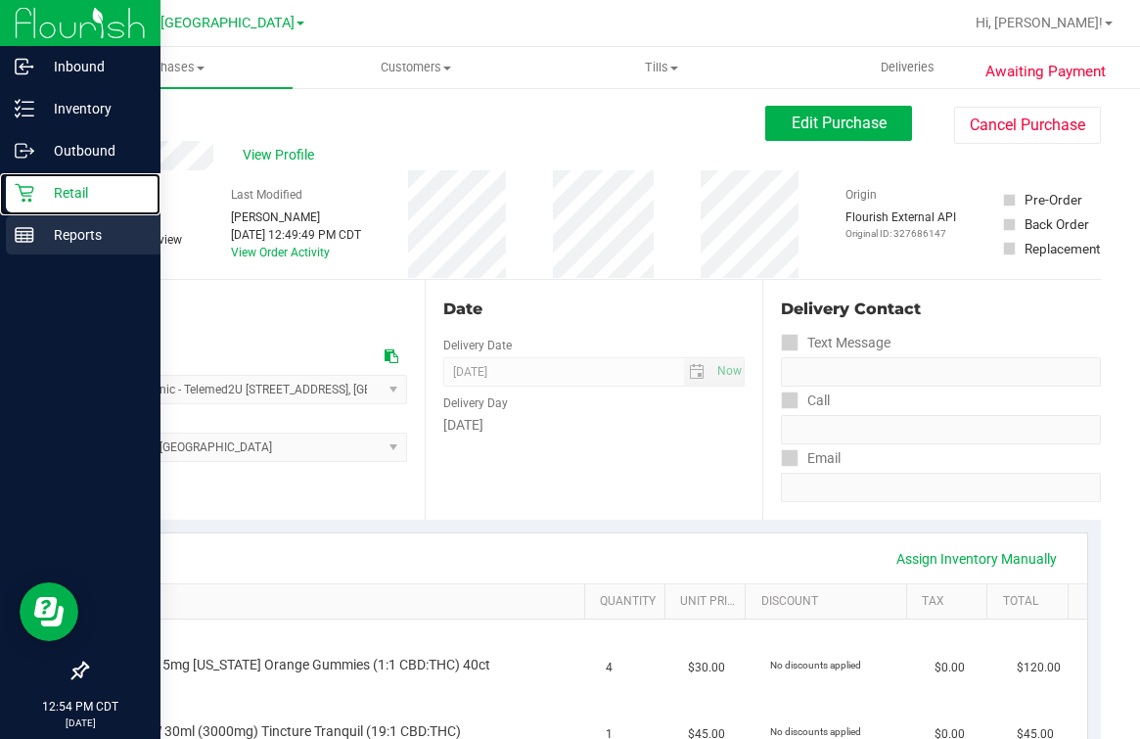
click at [22, 190] on icon at bounding box center [25, 193] width 20 height 20
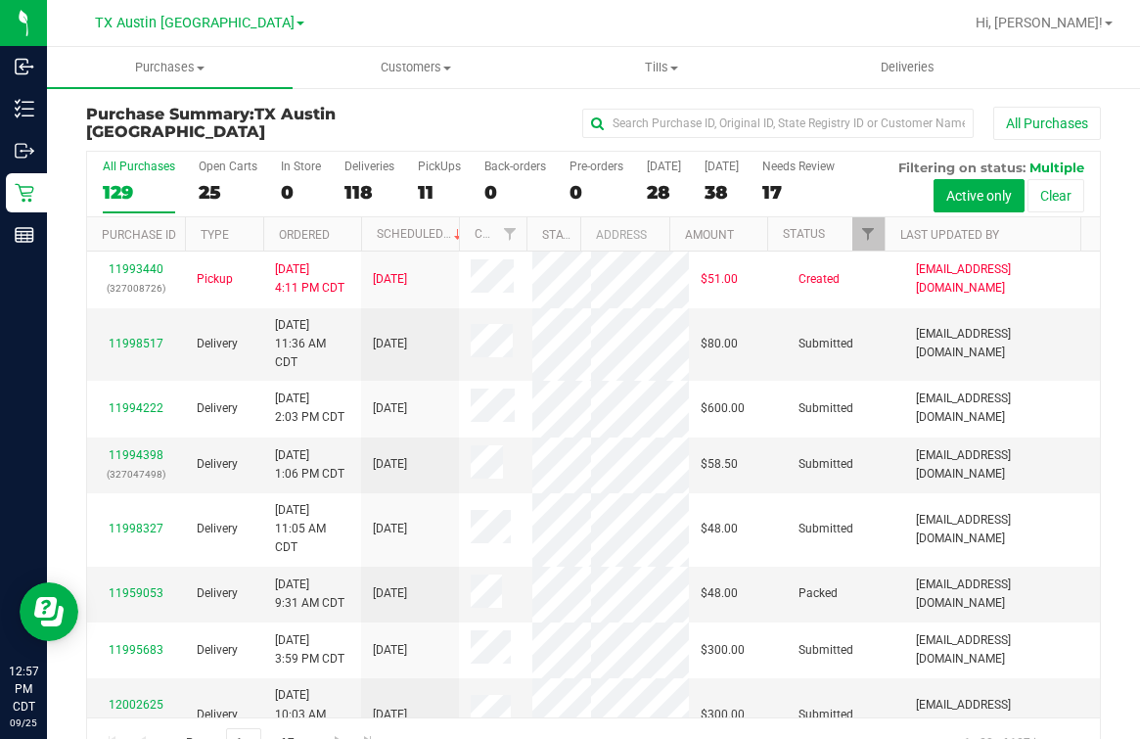
click at [402, 175] on div "All Purchases 129 Open Carts 25 In Store 0 Deliveries 118 PickUps 11 Back-order…" at bounding box center [593, 185] width 1013 height 66
drag, startPoint x: 408, startPoint y: 176, endPoint x: 425, endPoint y: 177, distance: 16.7
click at [410, 177] on div "All Purchases 129 Open Carts 25 In Store 0 Deliveries 118 PickUps 11 Back-order…" at bounding box center [593, 185] width 1013 height 66
click at [430, 179] on label "PickUps 11" at bounding box center [439, 187] width 43 height 54
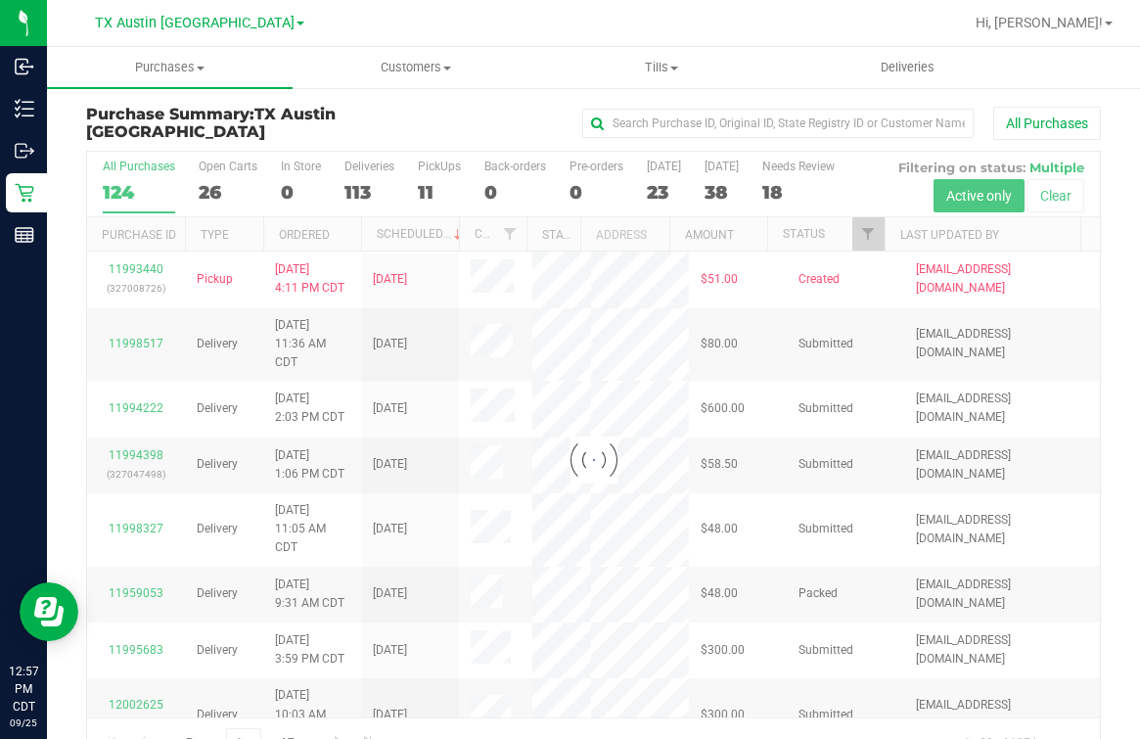
click at [458, 98] on div "Purchase Summary: TX Austin DC All Purchases Loading... All Purchases 124 Open …" at bounding box center [593, 437] width 1093 height 703
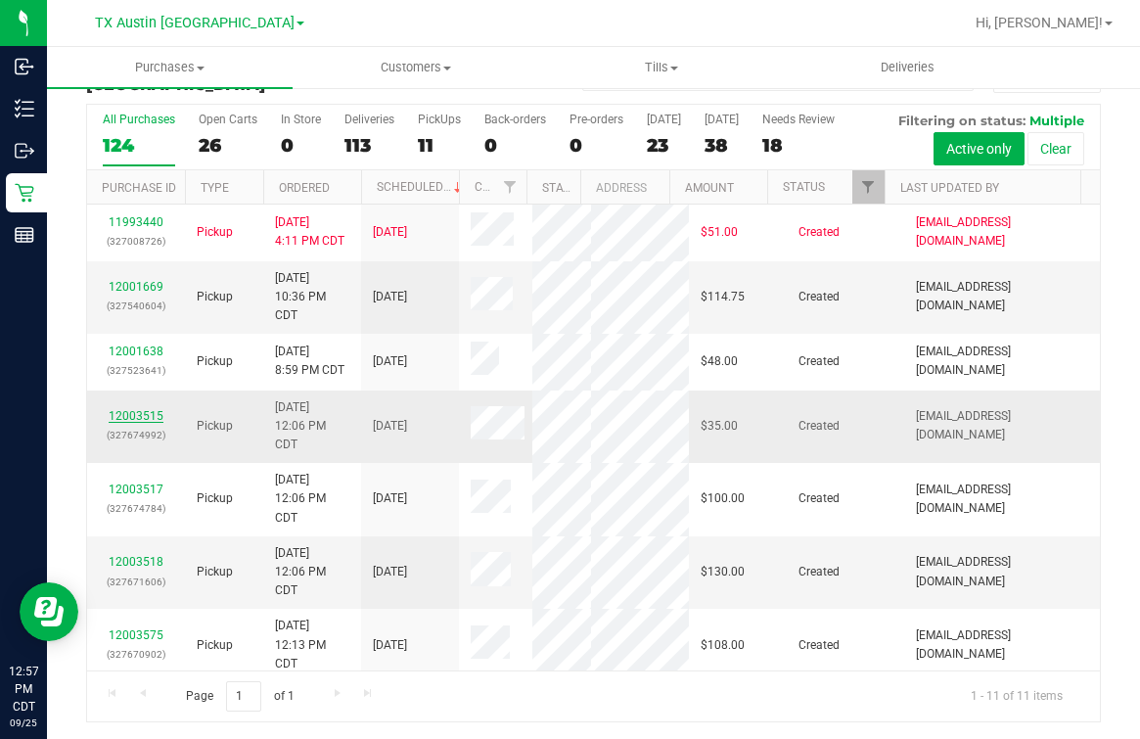
click at [110, 423] on link "12003515" at bounding box center [136, 416] width 55 height 14
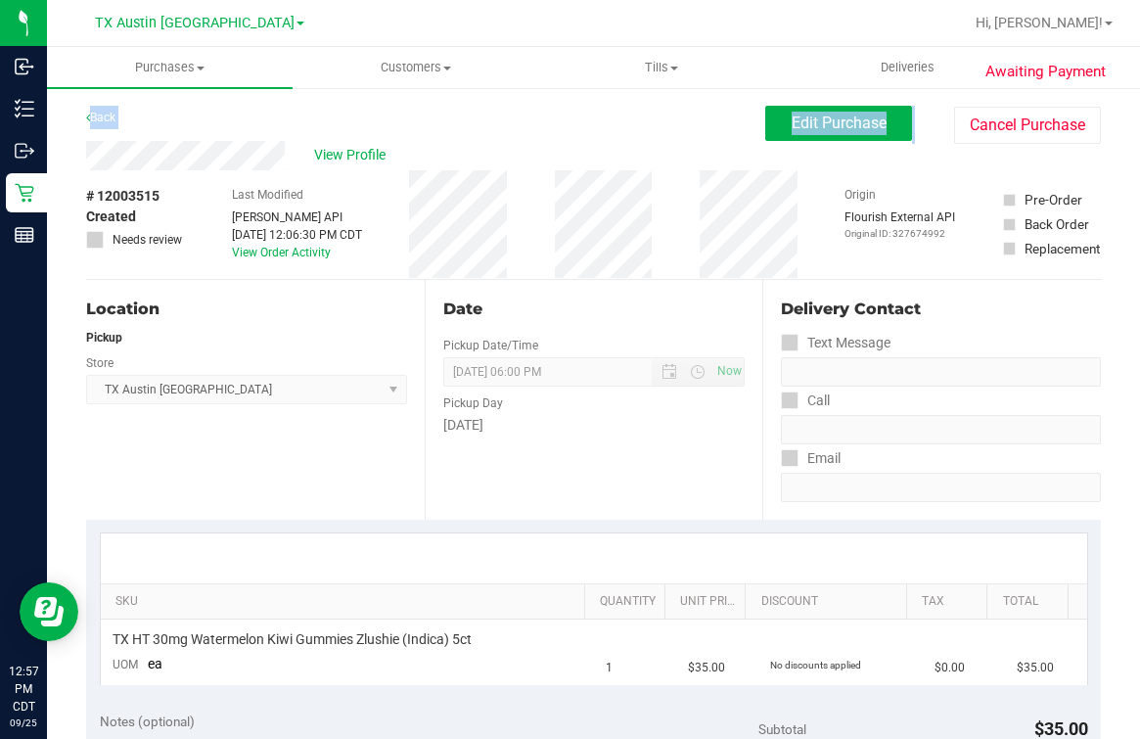
drag, startPoint x: 182, startPoint y: 181, endPoint x: 222, endPoint y: 180, distance: 40.1
click at [222, 180] on div "# 12003515 Created Needs review Last Modified Jane API Sep 25, 2025 12:06:30 PM…" at bounding box center [593, 224] width 1015 height 109
click at [232, 181] on div "Last Modified Jane API Sep 25, 2025 12:06:30 PM CDT View Order Activity" at bounding box center [297, 224] width 130 height 109
drag, startPoint x: 535, startPoint y: 147, endPoint x: 898, endPoint y: 142, distance: 362.2
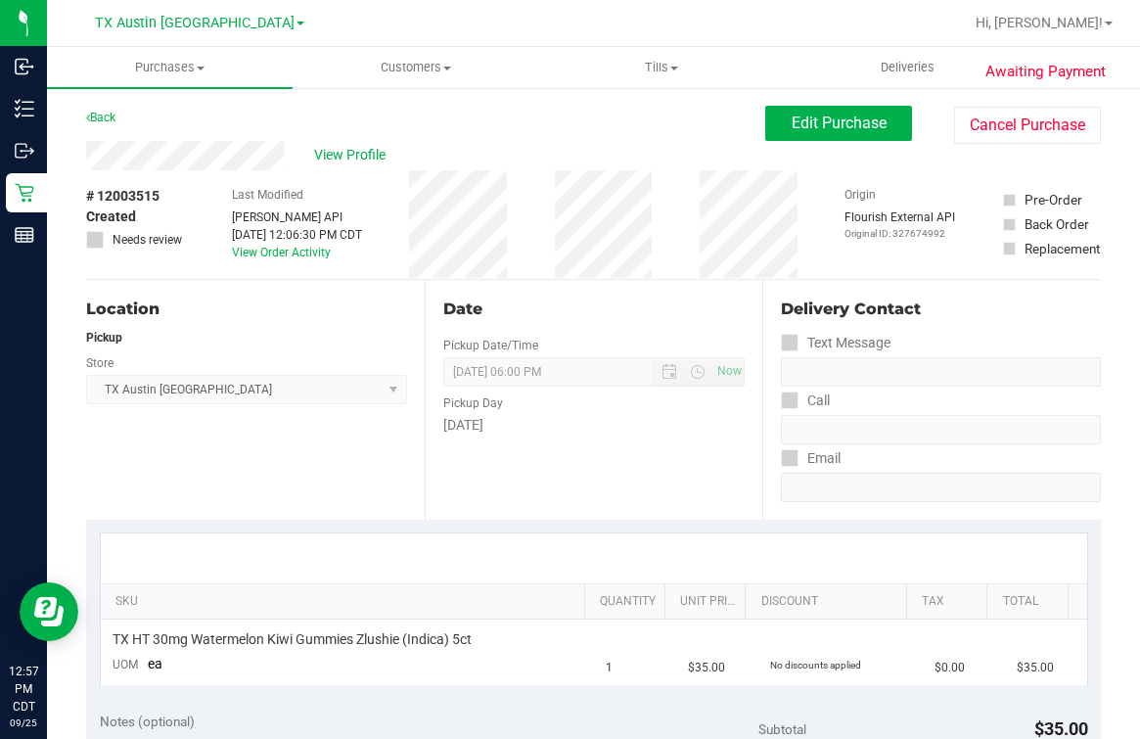
click at [545, 147] on div "View Profile" at bounding box center [425, 155] width 679 height 29
click at [886, 117] on button "Edit Purchase" at bounding box center [838, 123] width 147 height 35
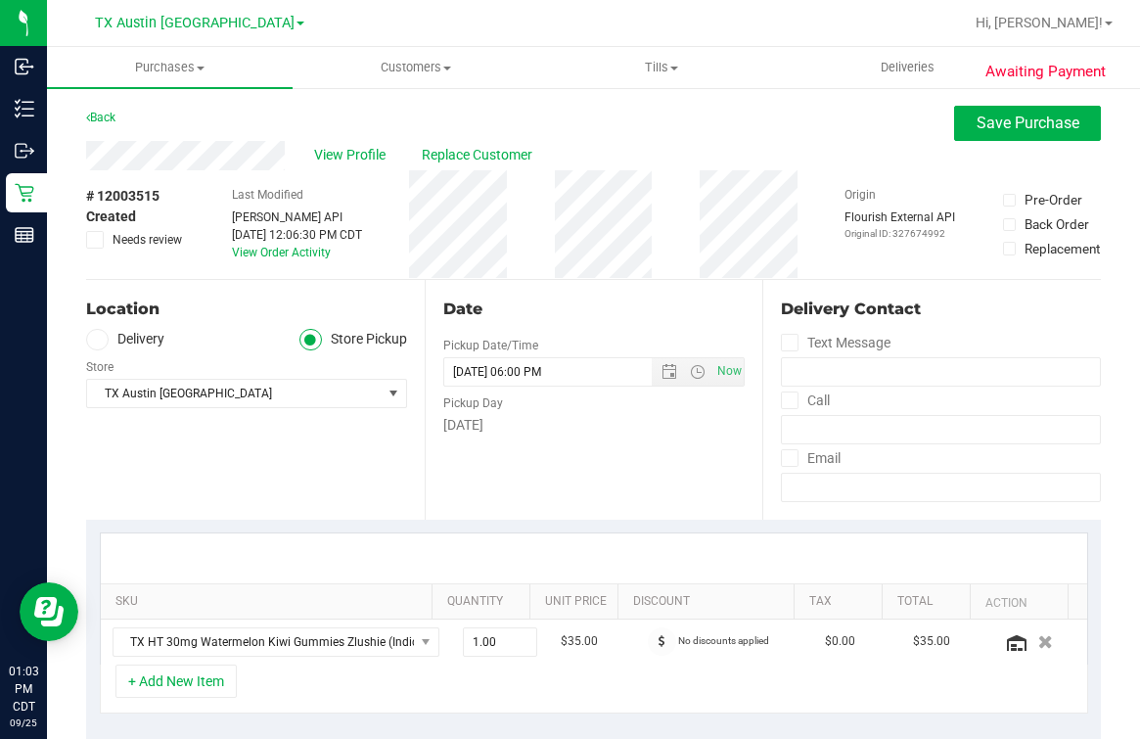
click at [112, 335] on label "Delivery" at bounding box center [125, 340] width 78 height 23
click at [0, 0] on input "Delivery" at bounding box center [0, 0] width 0 height 0
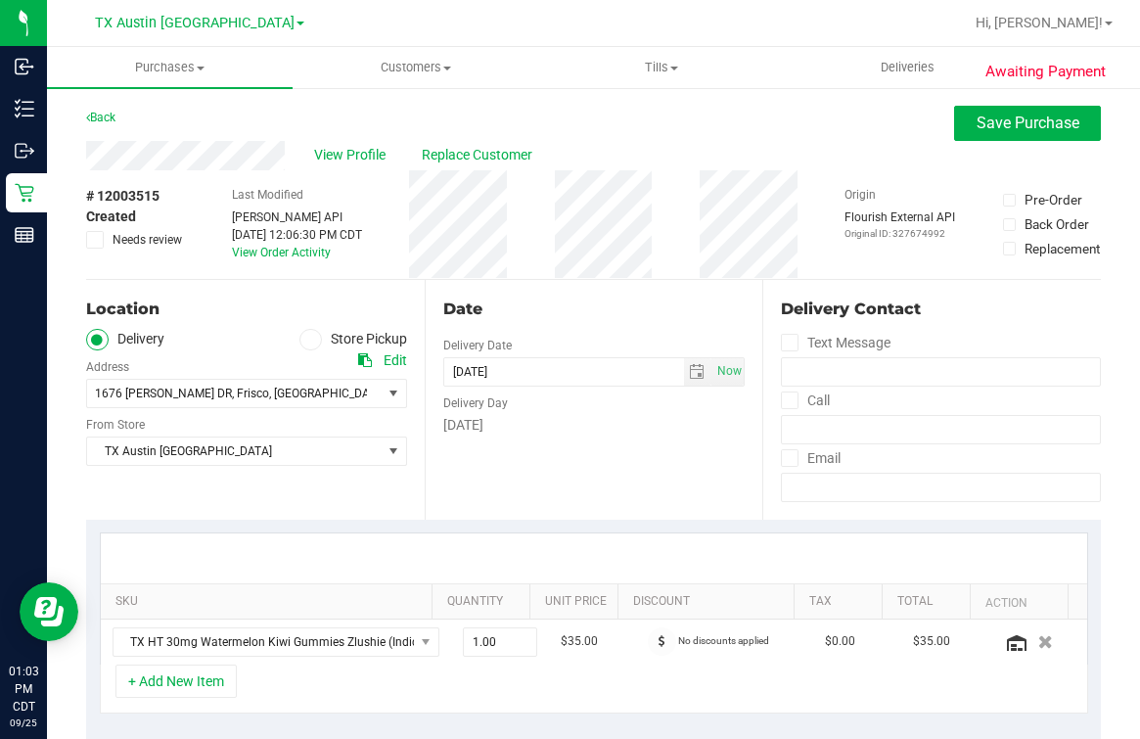
click at [234, 338] on ul "Delivery Store Pickup" at bounding box center [246, 340] width 321 height 23
click at [692, 558] on div at bounding box center [594, 558] width 987 height 50
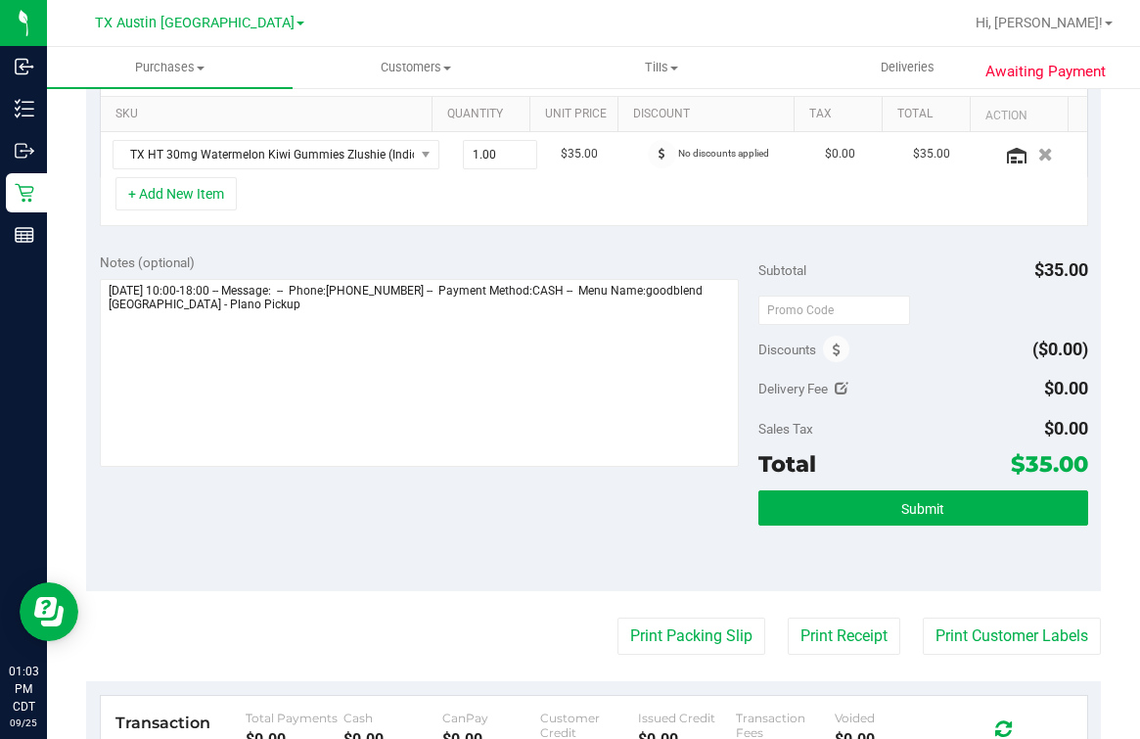
scroll to position [488, 0]
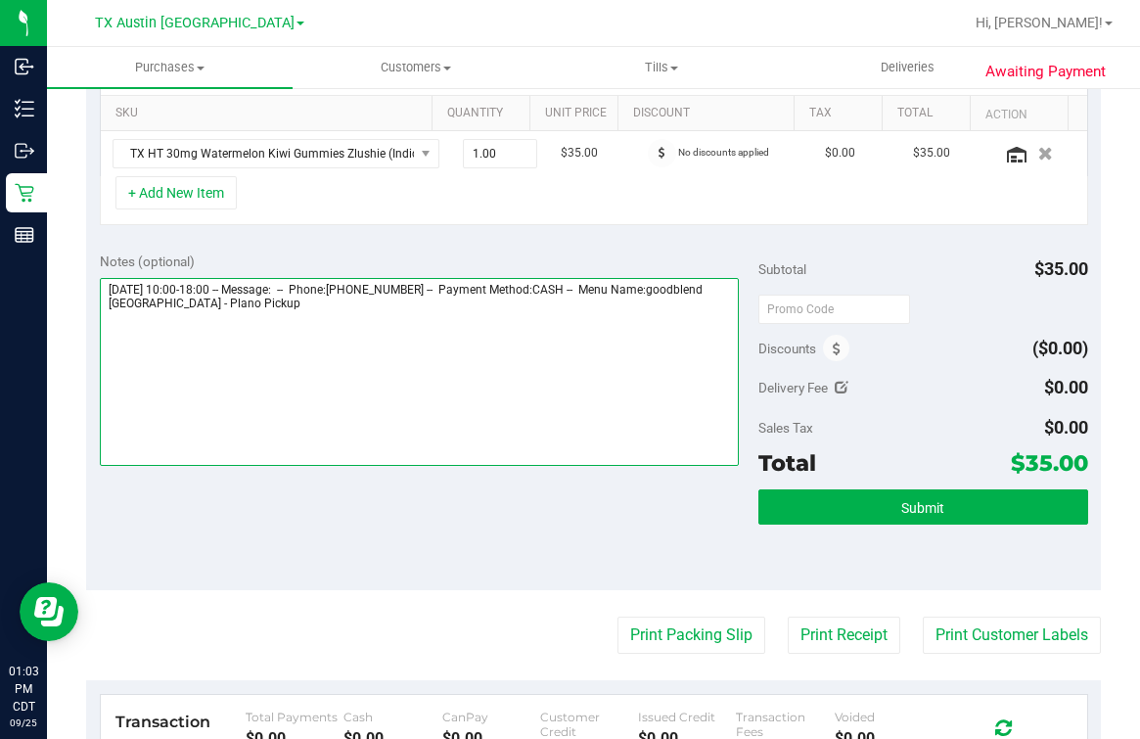
click at [430, 373] on textarea at bounding box center [419, 372] width 639 height 188
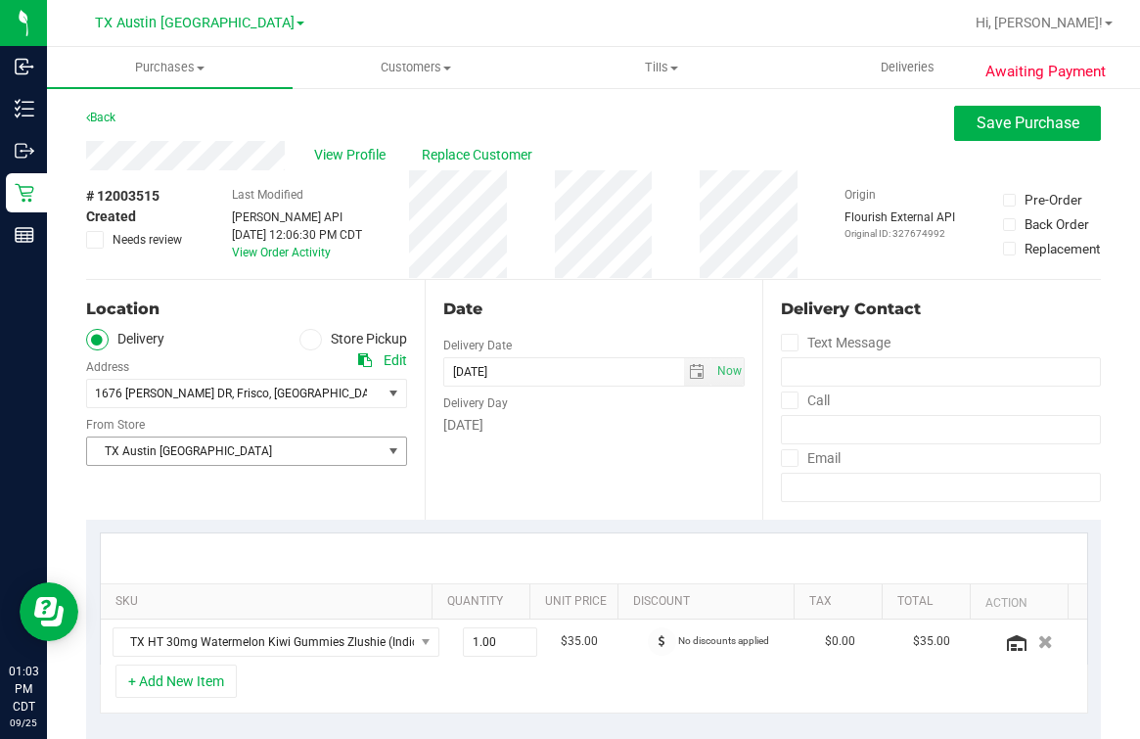
drag, startPoint x: 210, startPoint y: 450, endPoint x: 222, endPoint y: 447, distance: 12.1
click at [210, 451] on span "TX Austin [GEOGRAPHIC_DATA]" at bounding box center [234, 451] width 295 height 27
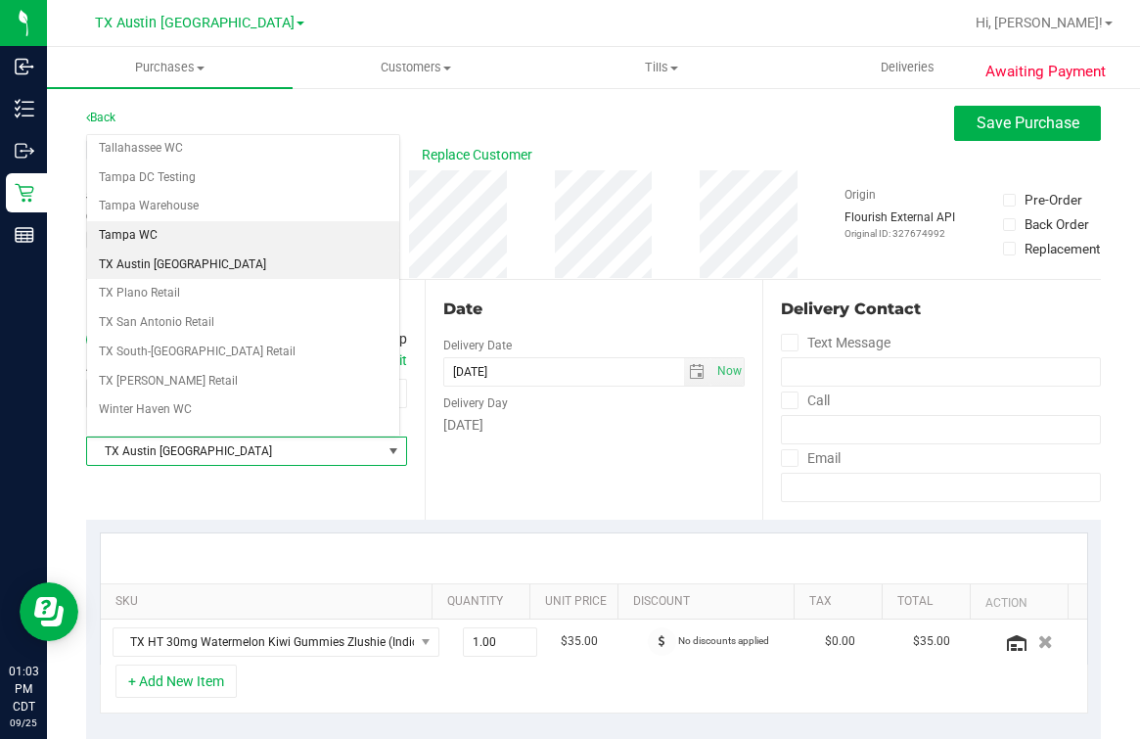
scroll to position [1402, 0]
click at [205, 249] on li "TX Plano Retail" at bounding box center [243, 263] width 312 height 29
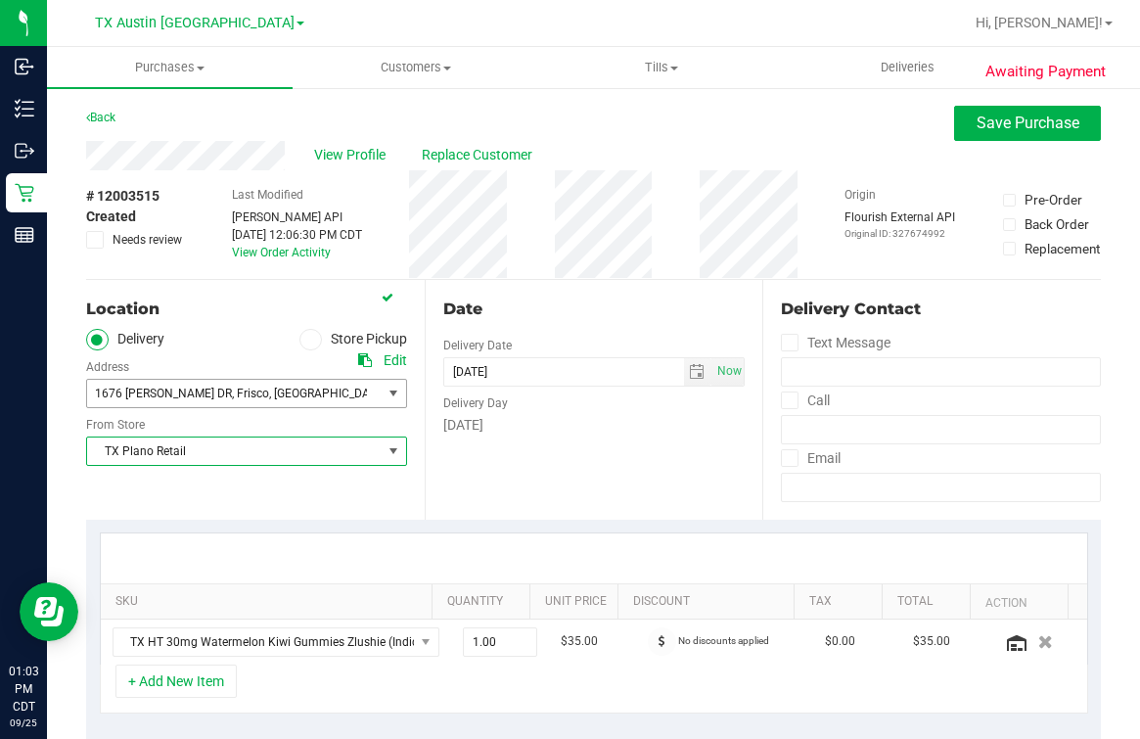
click at [260, 382] on span "1676 GARRISON DR , Frisco , TX 75033" at bounding box center [227, 393] width 280 height 27
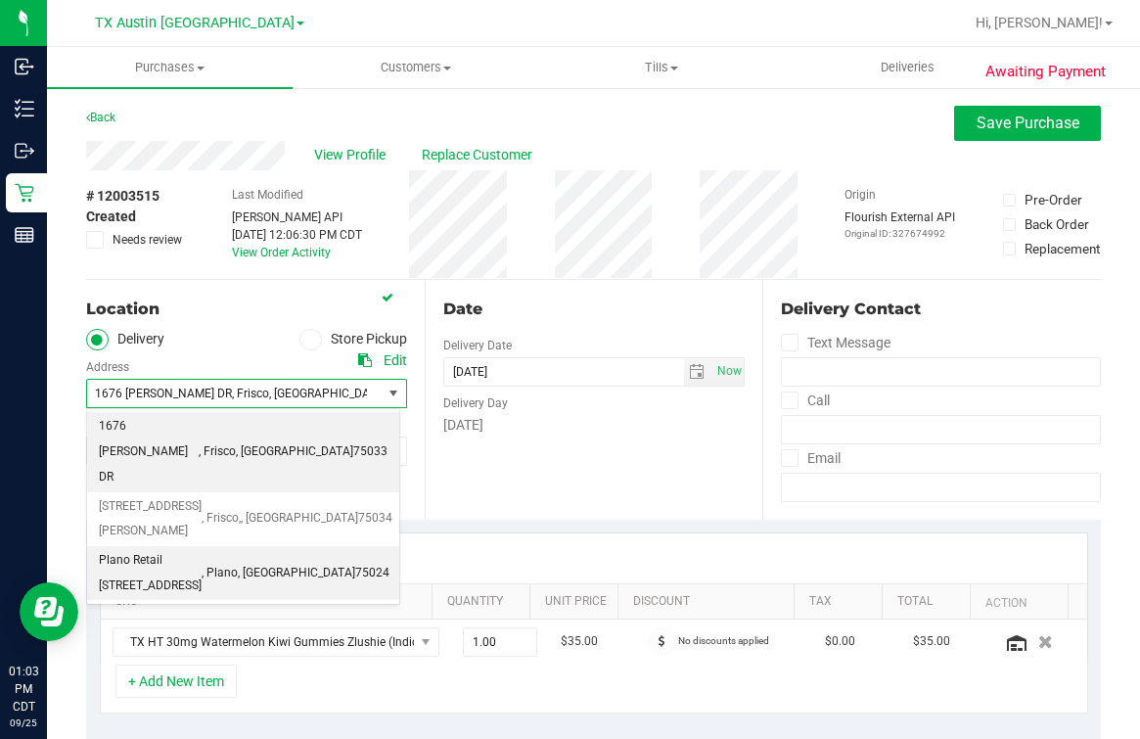
click at [202, 548] on span "Plano Retail 4720 SH 121 N, Suite#180 Plano, TX 75024" at bounding box center [150, 573] width 103 height 50
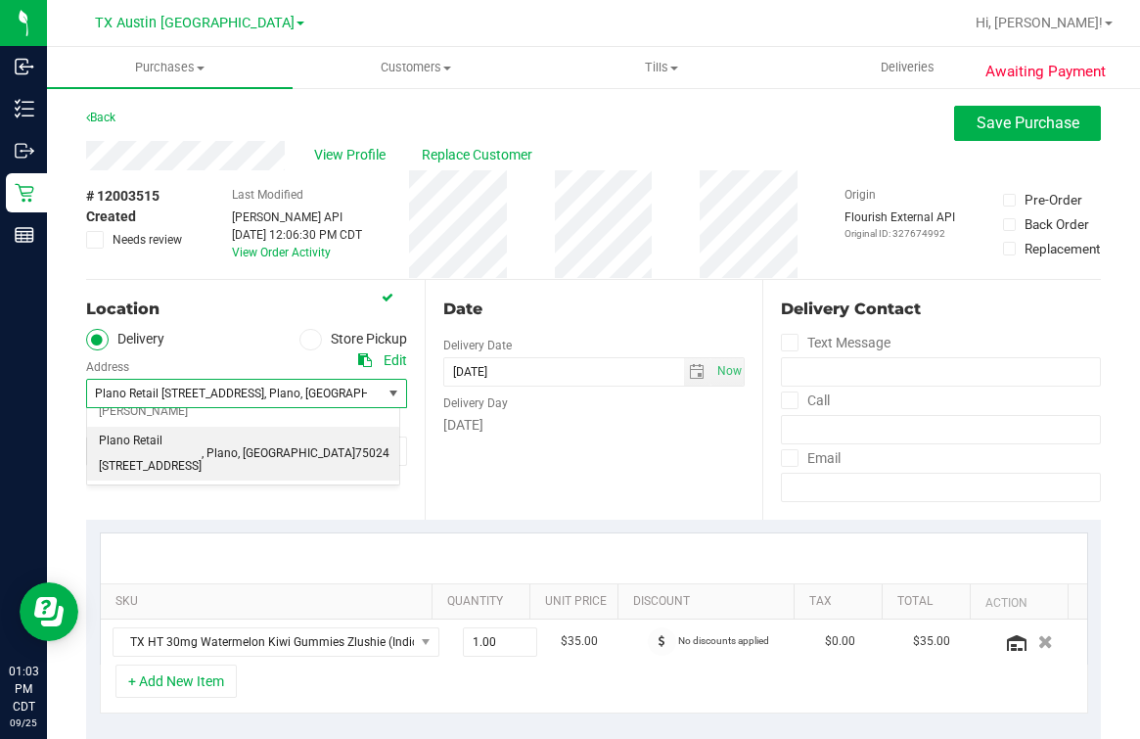
click at [410, 487] on div "Location Delivery Store Pickup Address Edit Plano Retail 4720 SH 121 N, Suite#1…" at bounding box center [255, 400] width 339 height 240
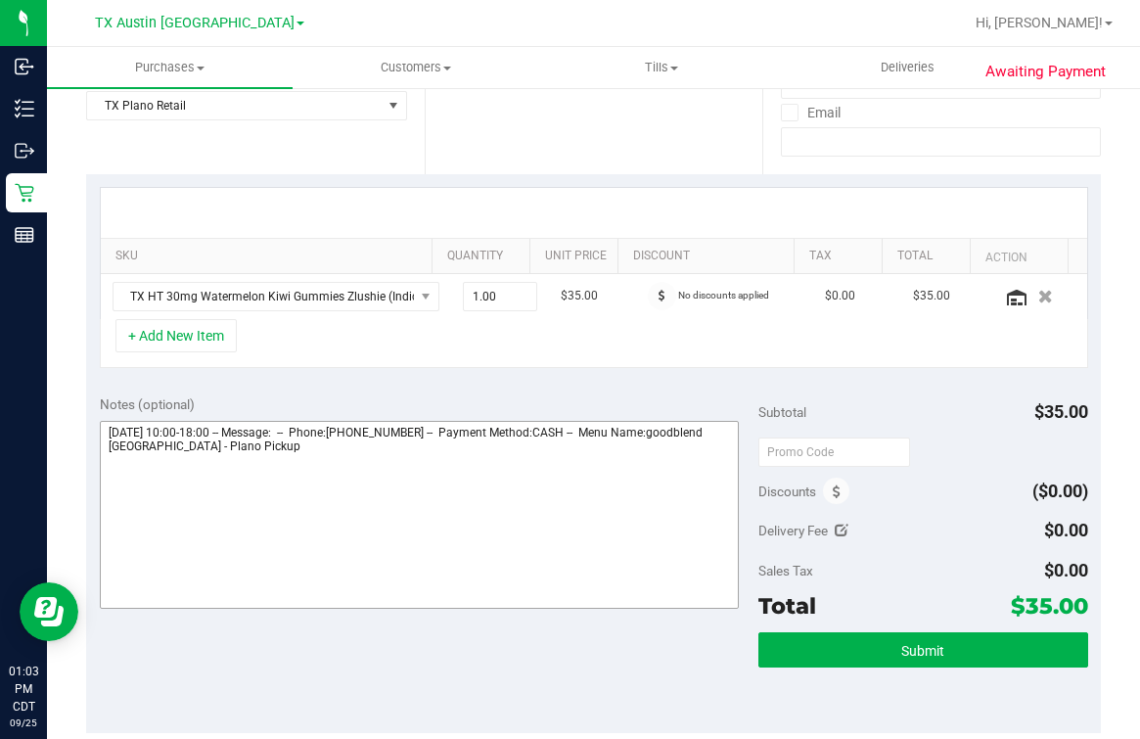
scroll to position [367, 0]
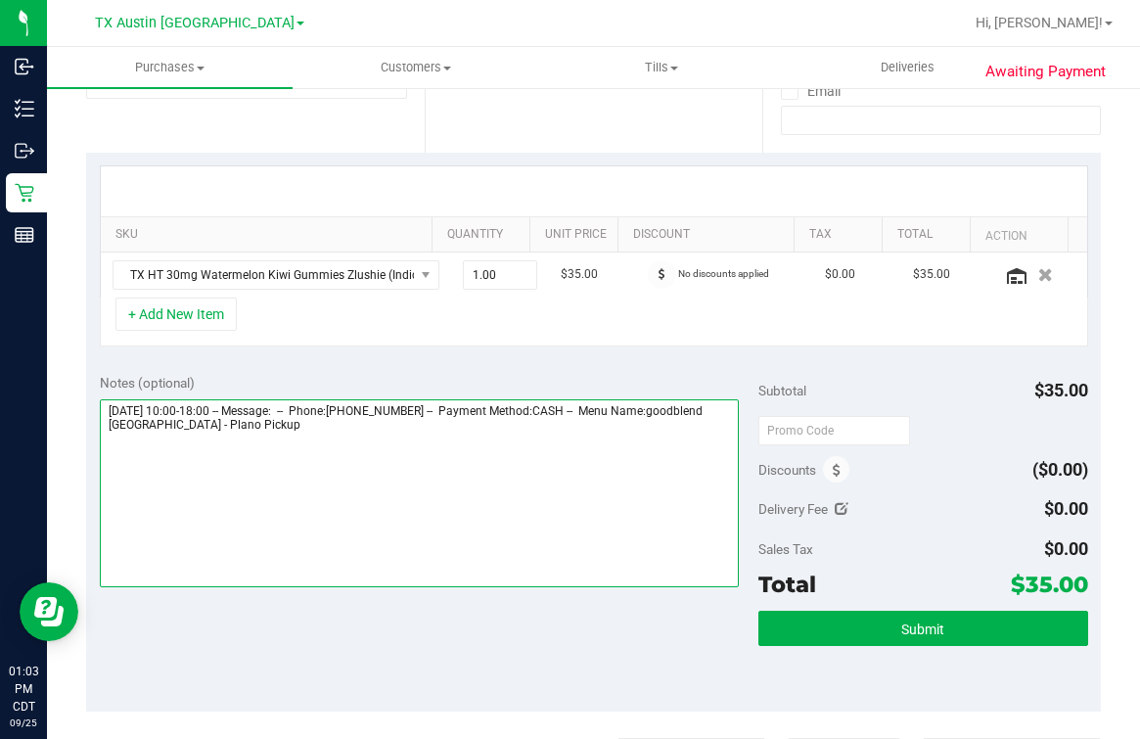
click at [477, 529] on textarea at bounding box center [419, 493] width 639 height 188
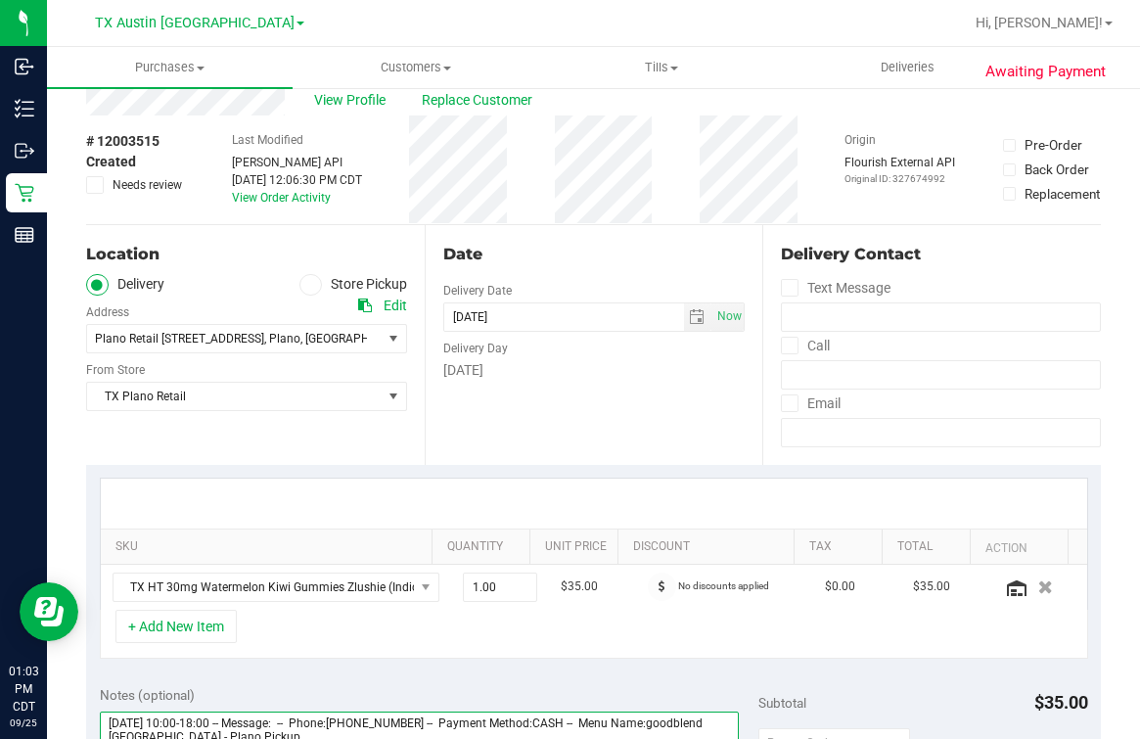
scroll to position [0, 0]
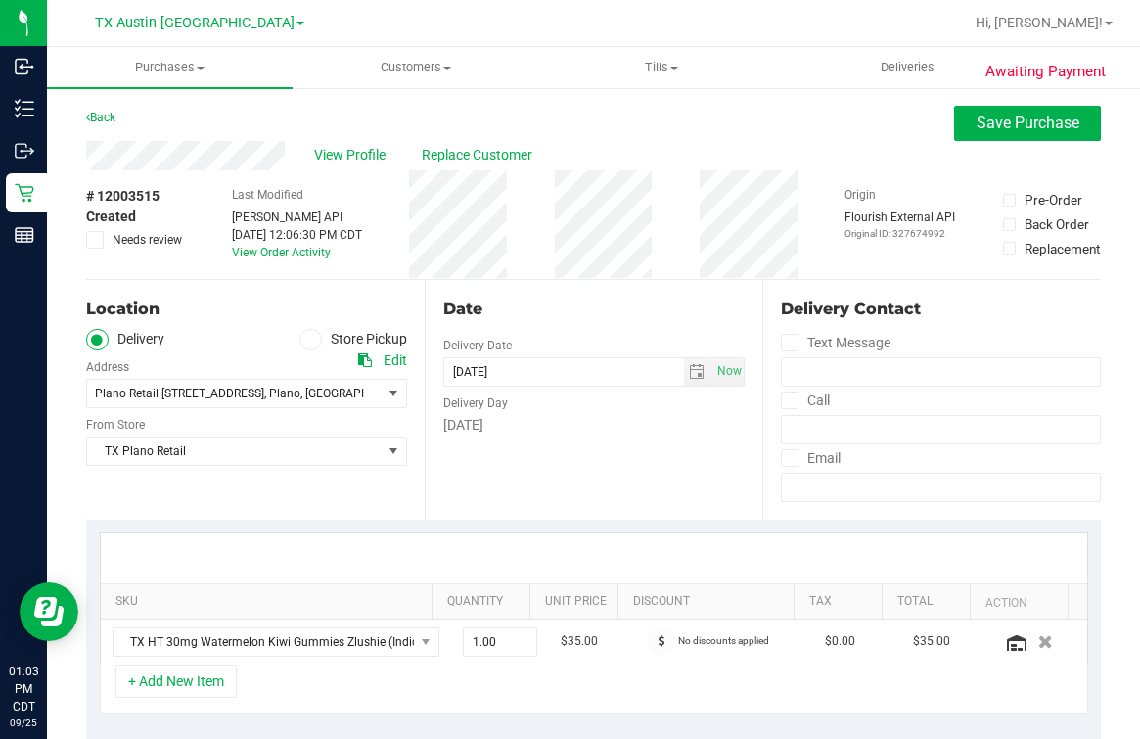
type textarea "Friday 09/26/2025 10:00-18:00 -- Message: -- Phone:4699577740 -- Payment Method…"
click at [469, 481] on div "Date Delivery Date [DATE] Now [DATE] 06:00 PM Now Delivery Day [DATE]" at bounding box center [594, 400] width 339 height 240
click at [990, 108] on button "Save Purchase" at bounding box center [1027, 123] width 147 height 35
click at [932, 137] on div "Back Save Purchase" at bounding box center [593, 123] width 1015 height 35
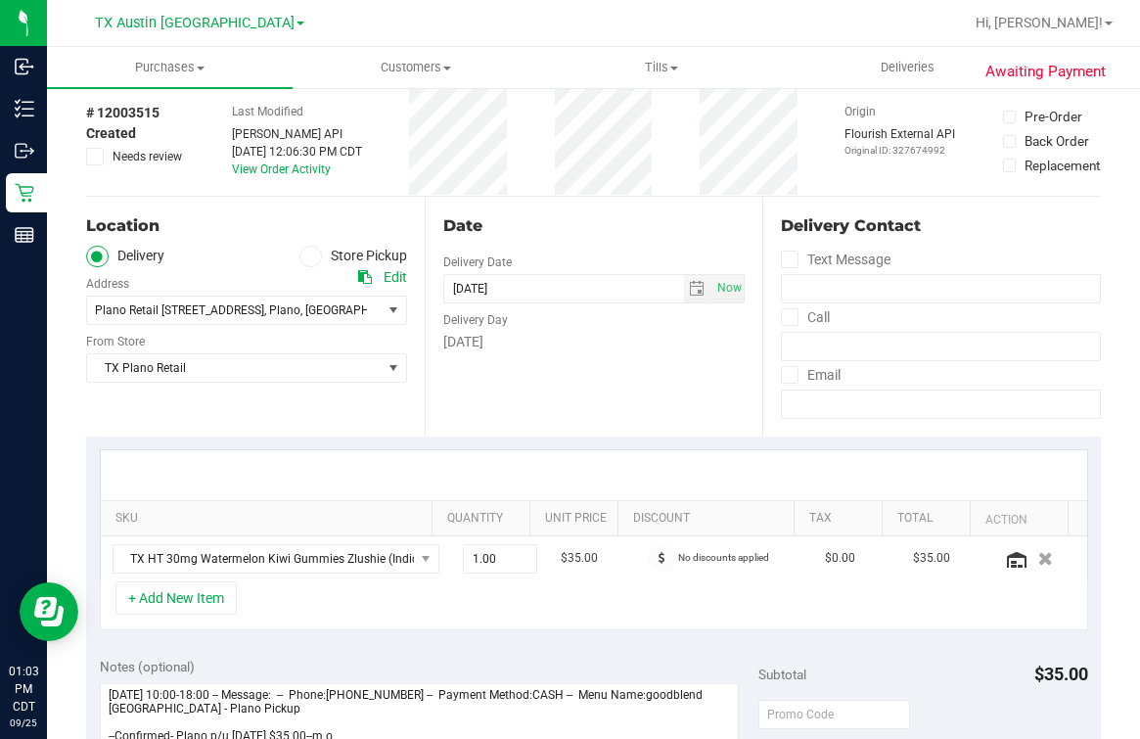
scroll to position [121, 0]
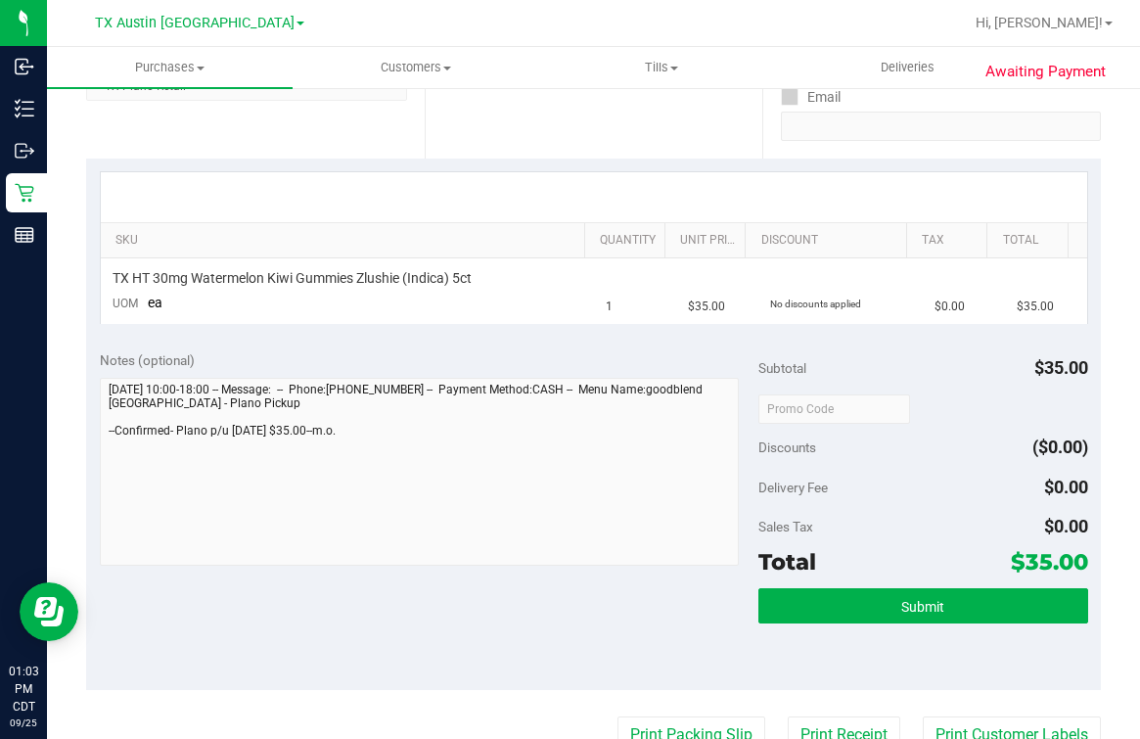
scroll to position [367, 0]
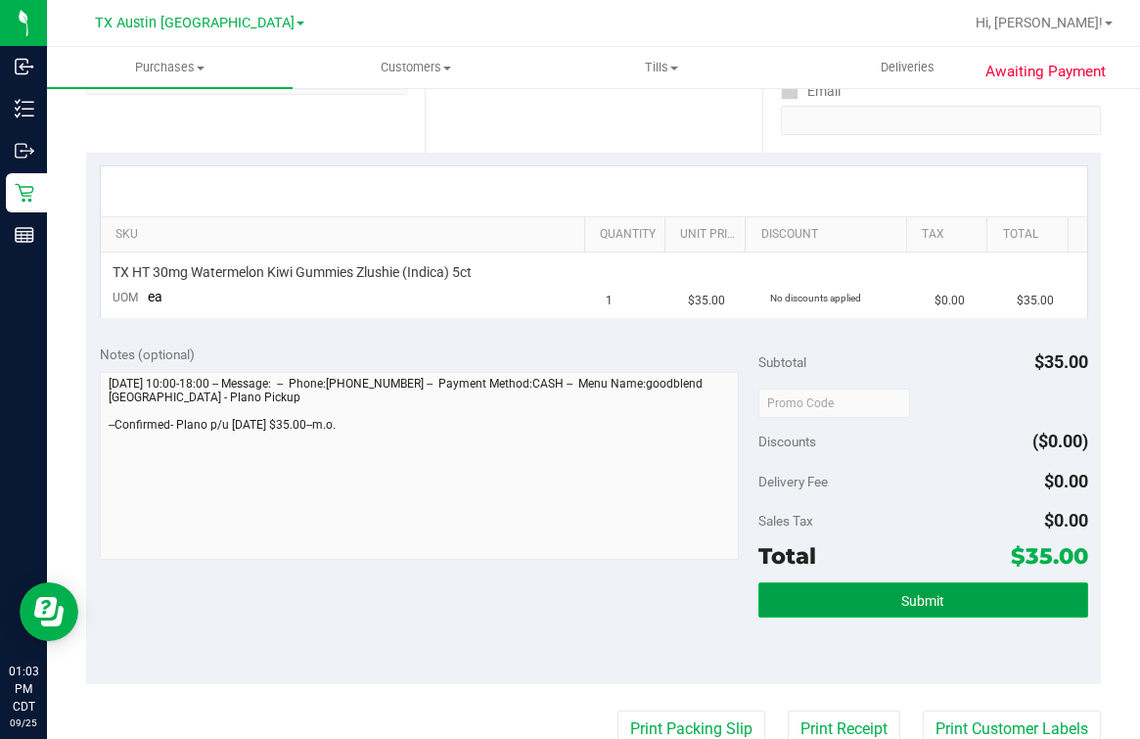
click at [915, 593] on span "Submit" at bounding box center [922, 601] width 43 height 16
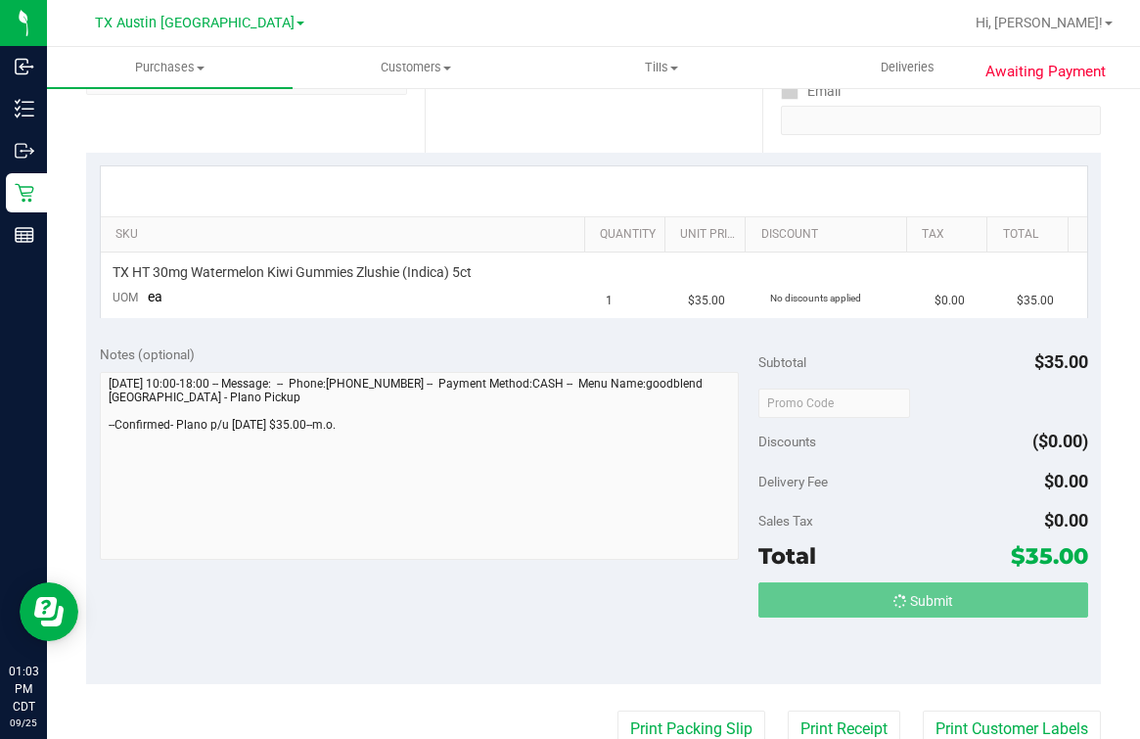
scroll to position [0, 0]
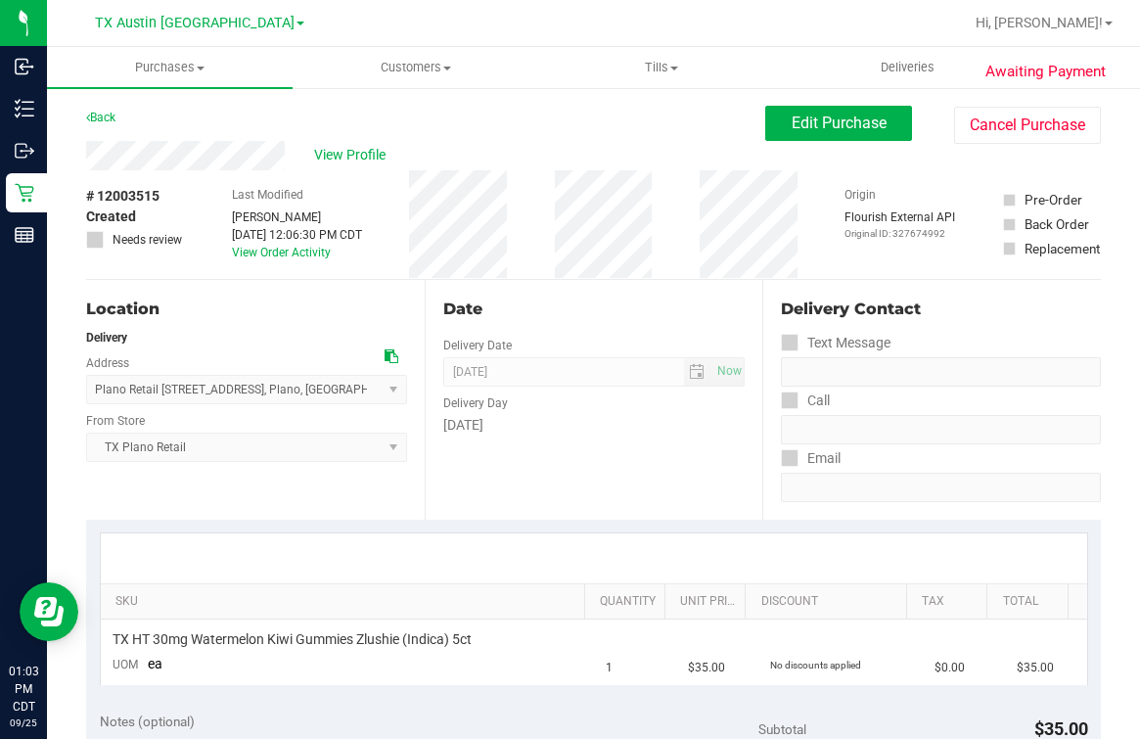
click at [531, 298] on div "Date" at bounding box center [594, 309] width 302 height 23
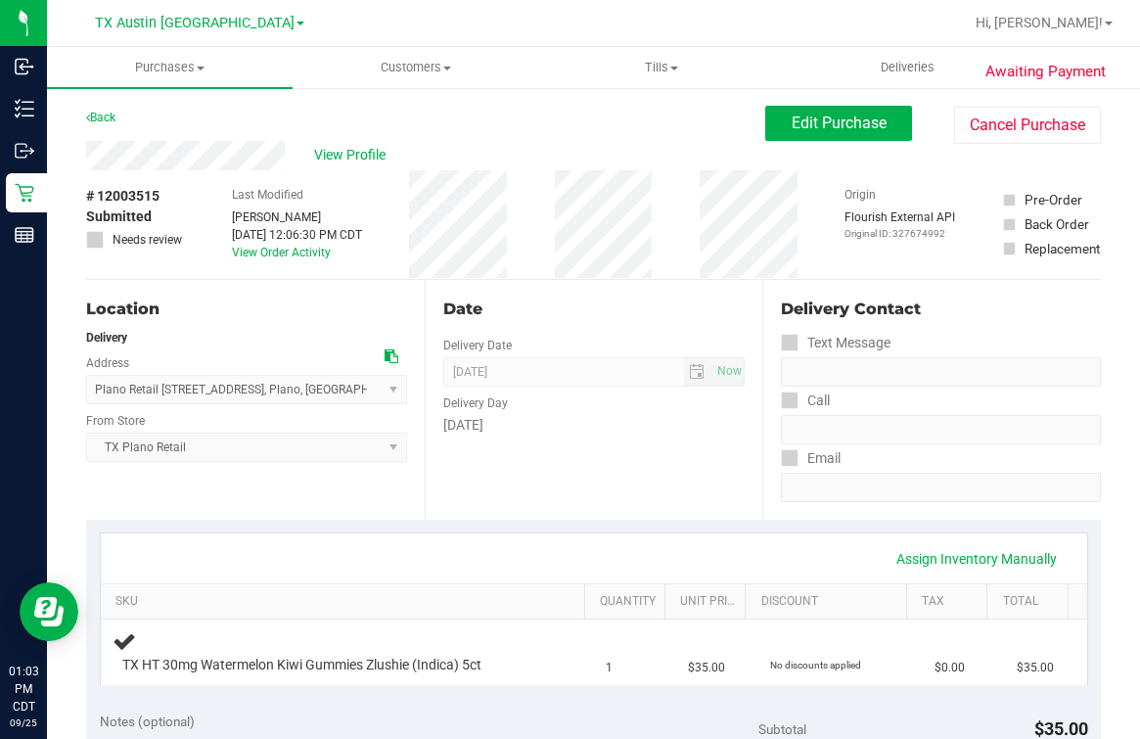
click at [363, 146] on span "View Profile" at bounding box center [353, 155] width 78 height 21
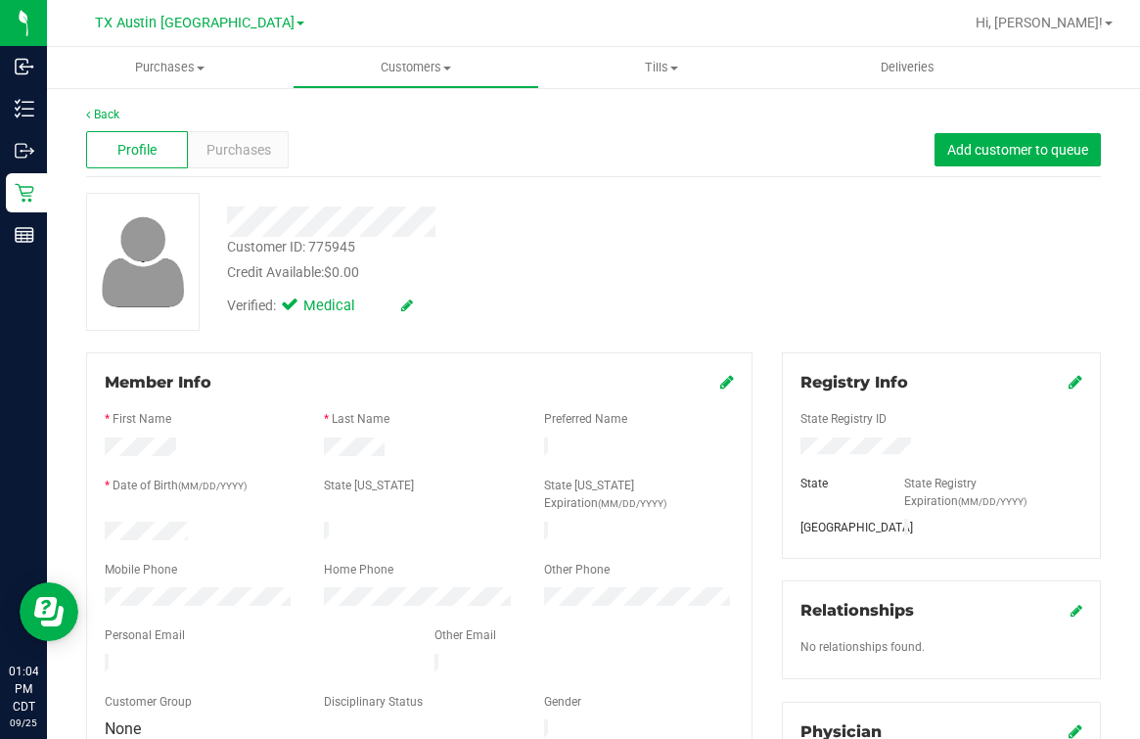
click at [230, 626] on div "Personal Email" at bounding box center [255, 637] width 330 height 23
drag, startPoint x: 230, startPoint y: 623, endPoint x: 602, endPoint y: 364, distance: 453.5
click at [602, 364] on div "Member Info * First Name * Last Name Preferred Name * Date of Birth (MM/DD/YYYY…" at bounding box center [419, 556] width 667 height 409
click at [112, 115] on link "Back" at bounding box center [102, 115] width 33 height 14
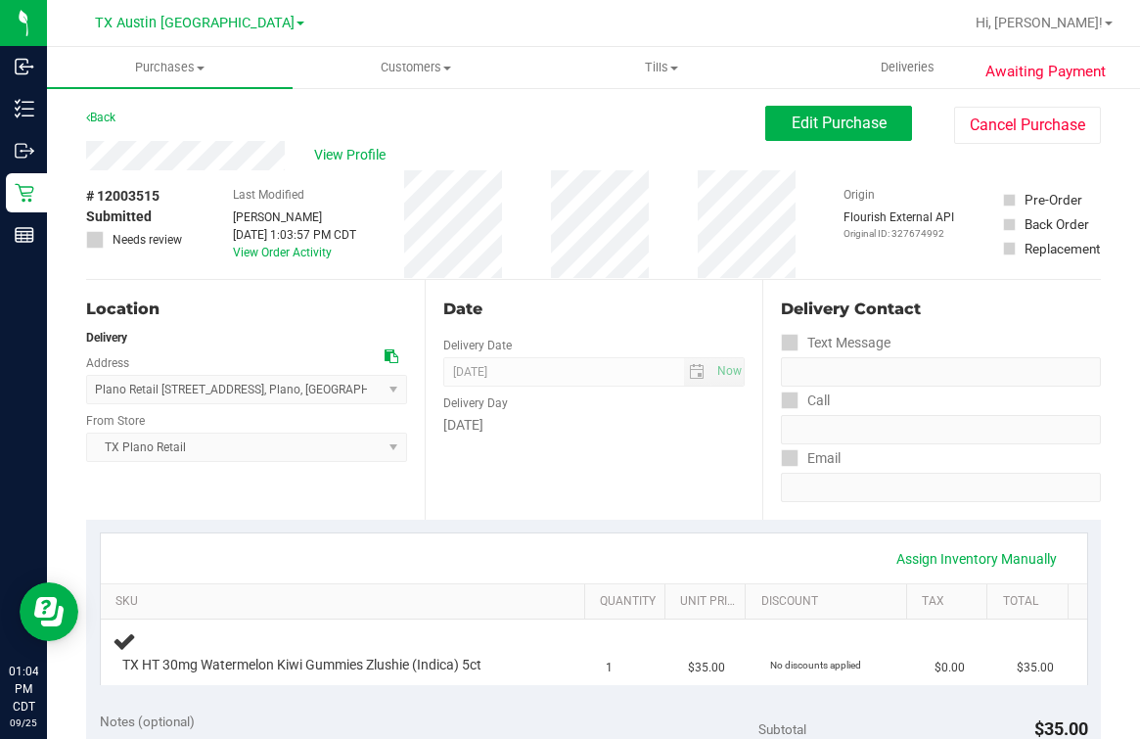
click at [353, 139] on div "Back Edit Purchase Cancel Purchase" at bounding box center [593, 123] width 1015 height 35
click at [350, 154] on span "View Profile" at bounding box center [353, 155] width 78 height 21
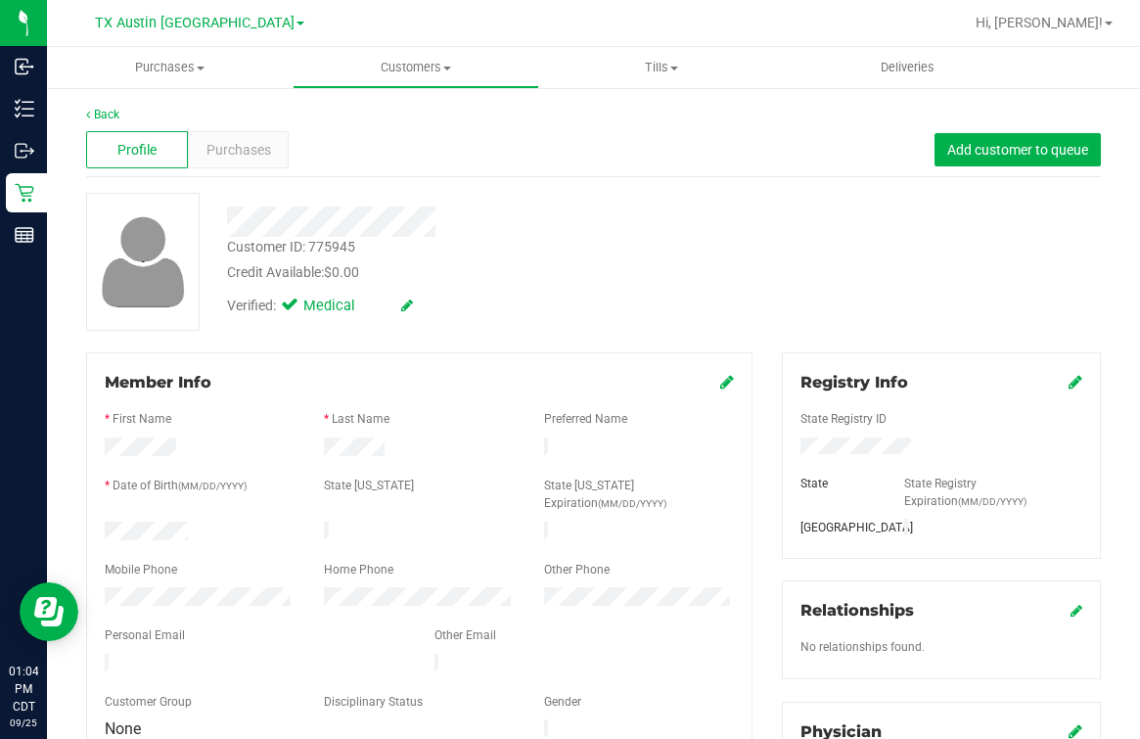
click at [110, 117] on link "Back" at bounding box center [102, 115] width 33 height 14
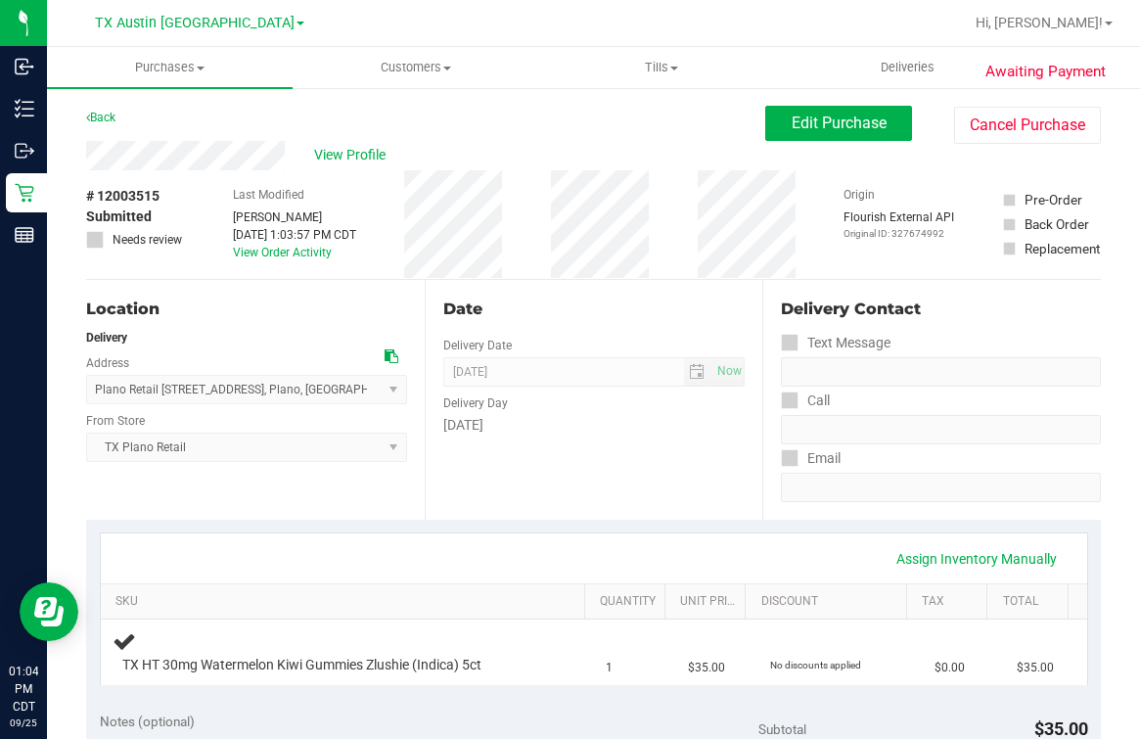
click at [320, 170] on div "Last Modified Mindy Ortiz Sep 25, 2025 1:03:57 PM CDT View Order Activity" at bounding box center [294, 224] width 123 height 109
click at [328, 159] on span "View Profile" at bounding box center [353, 155] width 78 height 21
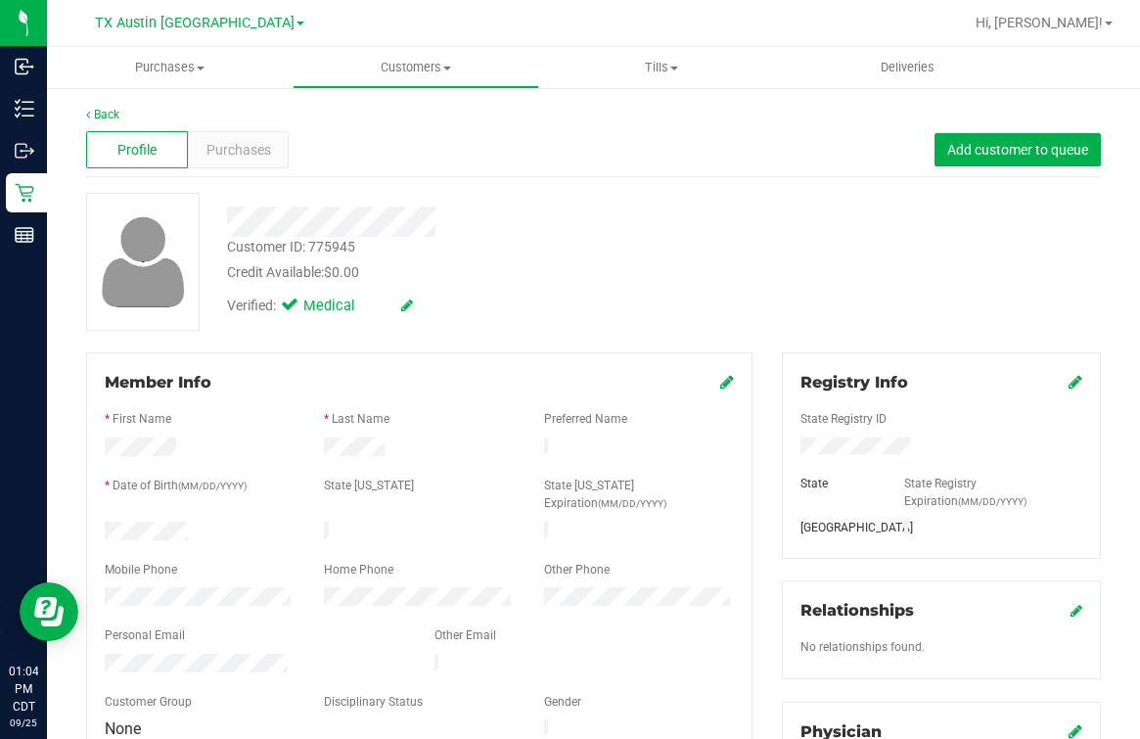
click at [538, 279] on div "Credit Available: $0.00" at bounding box center [473, 272] width 493 height 21
click at [98, 111] on link "Back" at bounding box center [102, 115] width 33 height 14
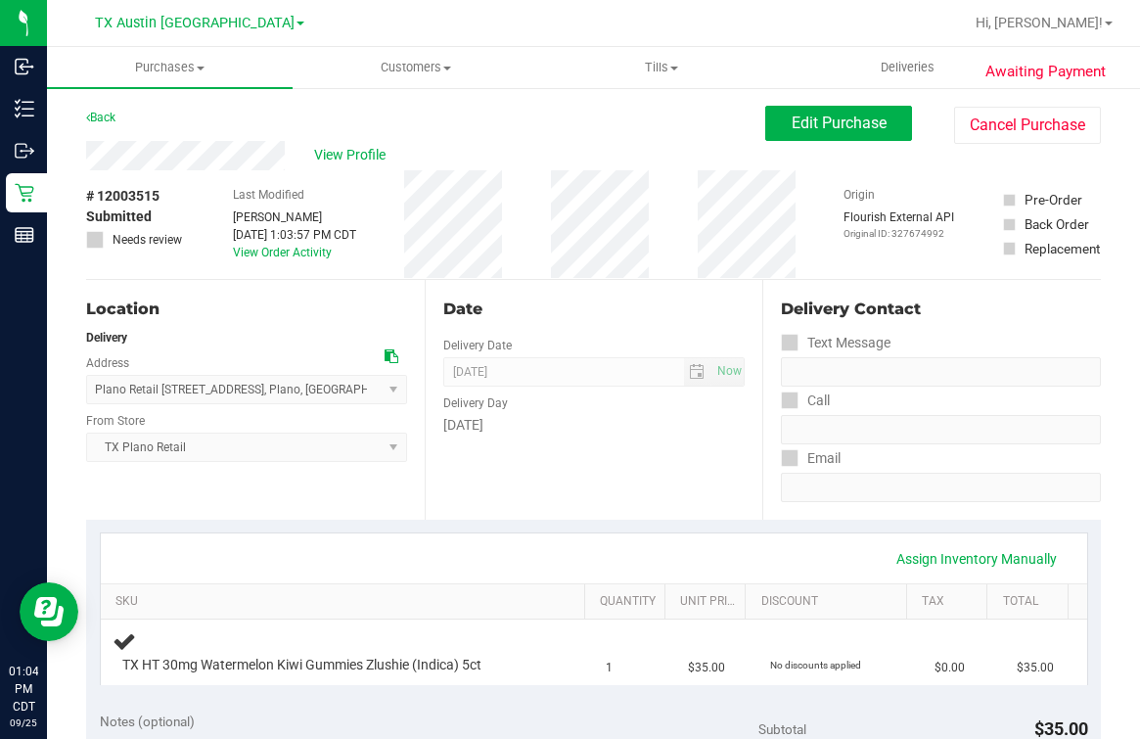
click at [531, 265] on div "# 12003515 Submitted Needs review Last Modified Mindy Ortiz Sep 25, 2025 1:03:5…" at bounding box center [593, 224] width 1015 height 109
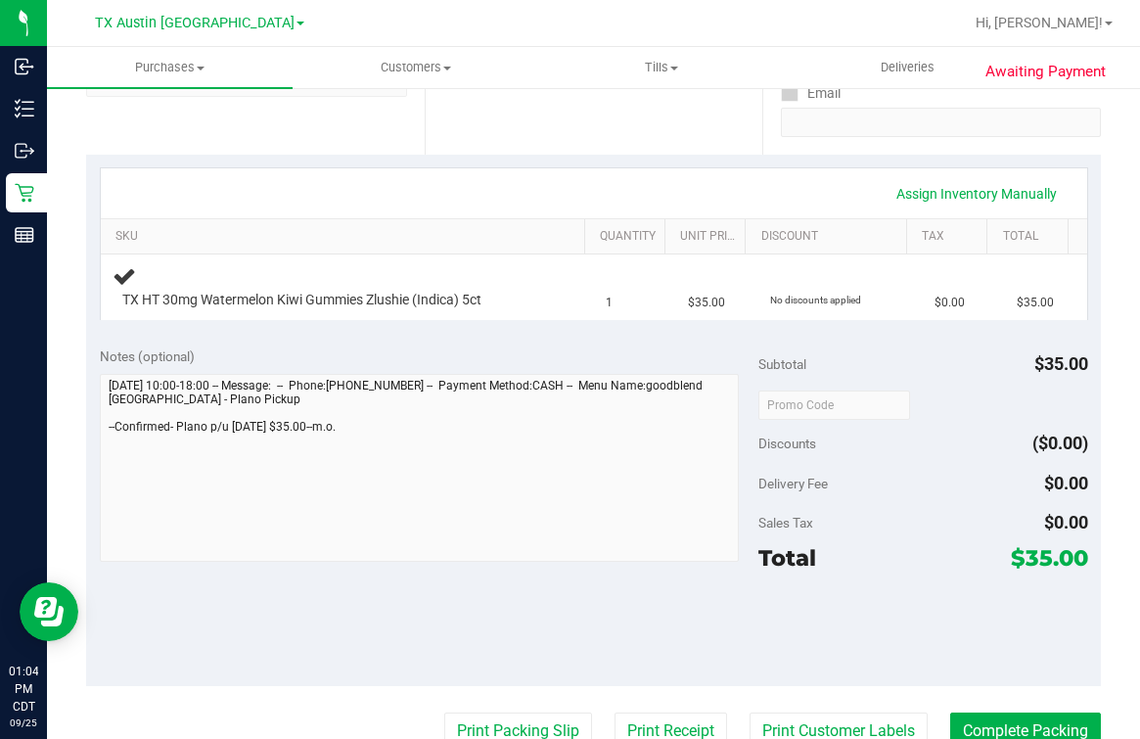
scroll to position [367, 0]
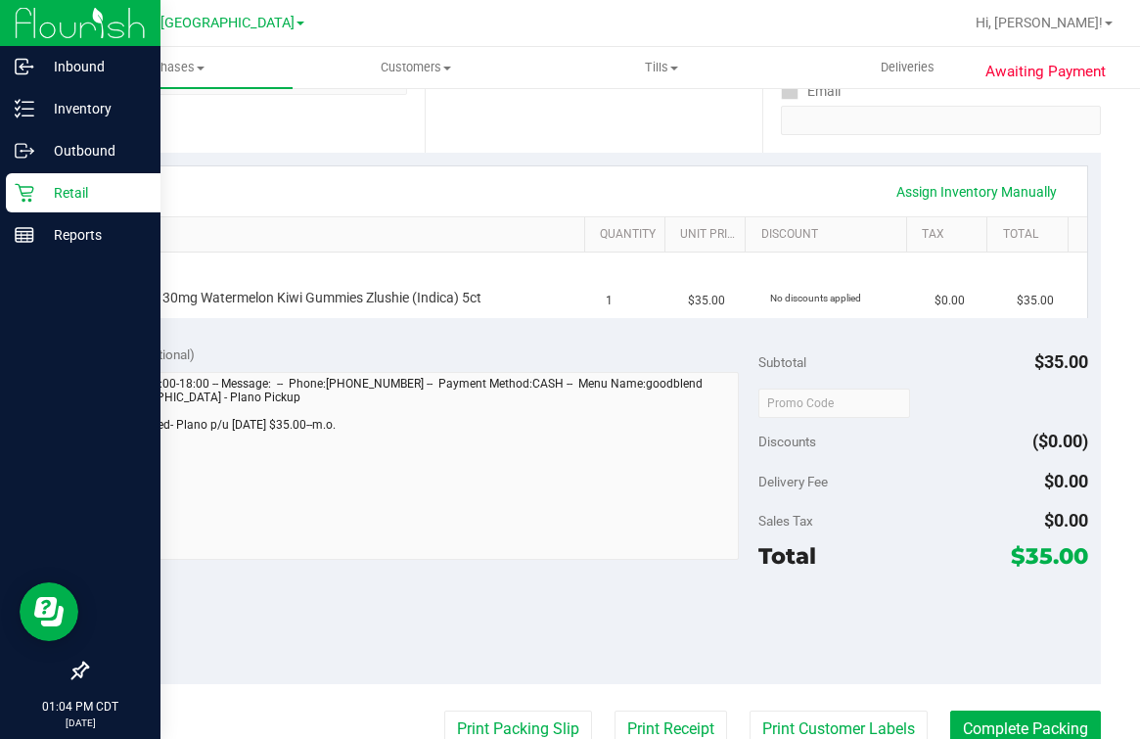
click at [8, 456] on div "Inbound Inventory Outbound Retail Reports 01:04 PM CDT 09/25/2025 09/25 TX Aust…" at bounding box center [570, 369] width 1140 height 739
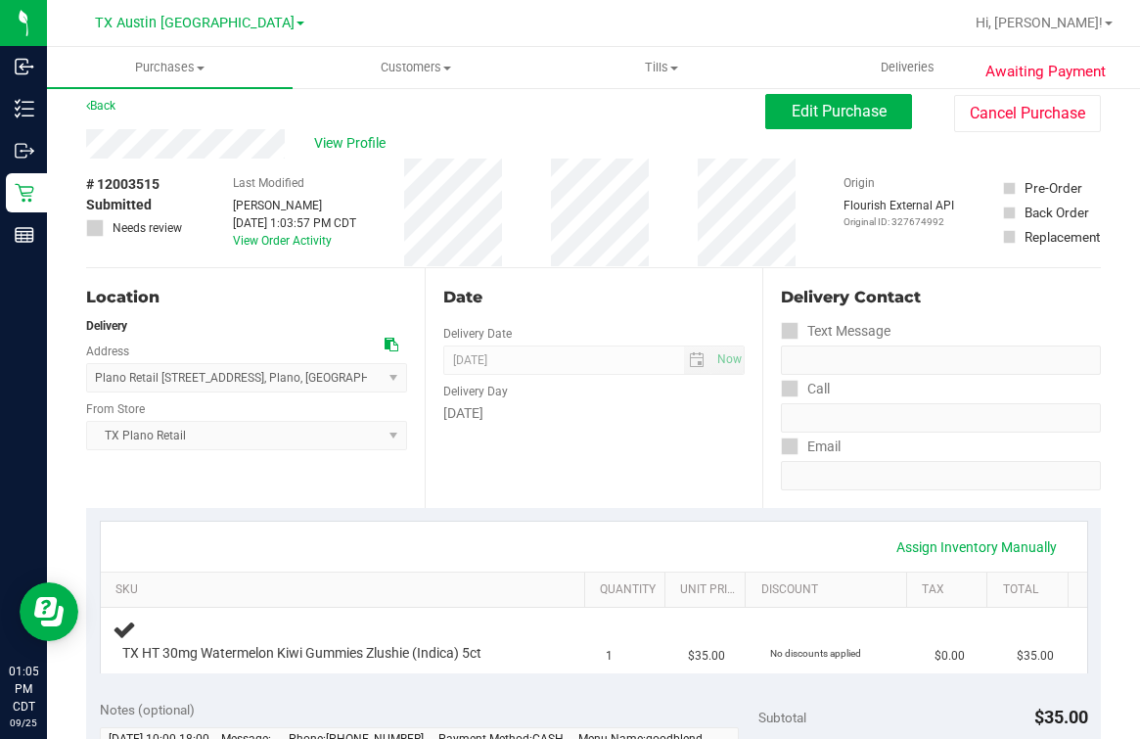
scroll to position [0, 0]
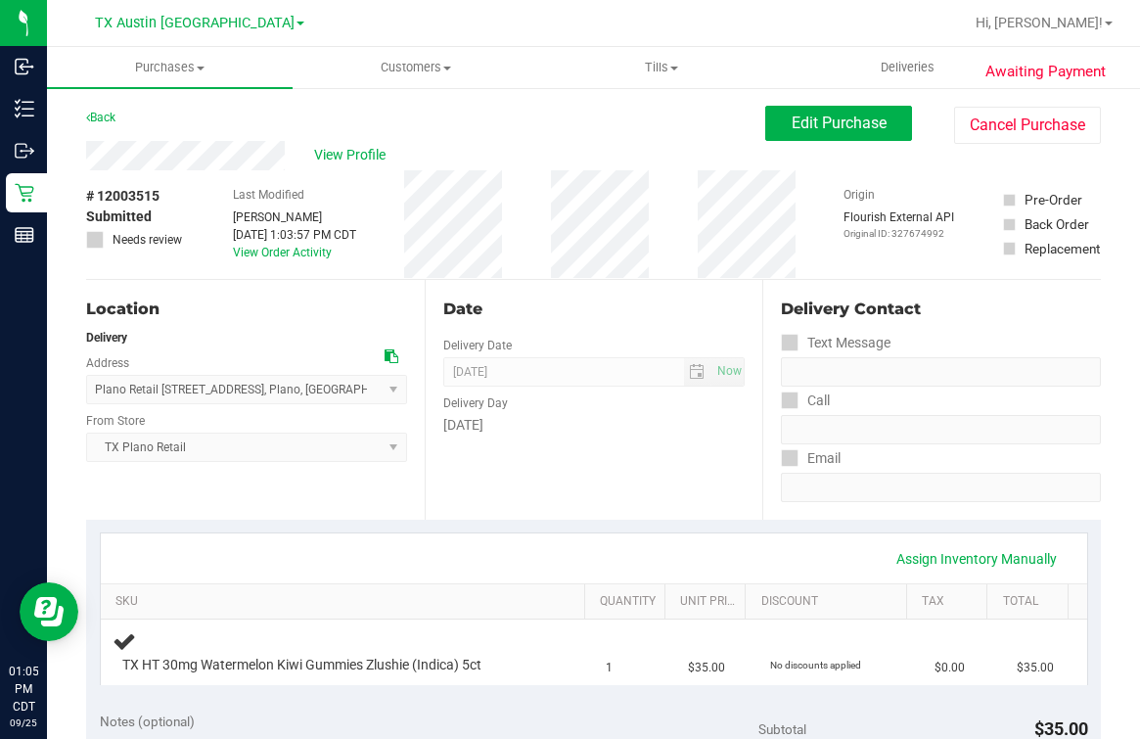
click at [524, 457] on div "Date Delivery Date [DATE] Now [DATE] 07:00 AM Now Delivery Day [DATE]" at bounding box center [594, 400] width 339 height 240
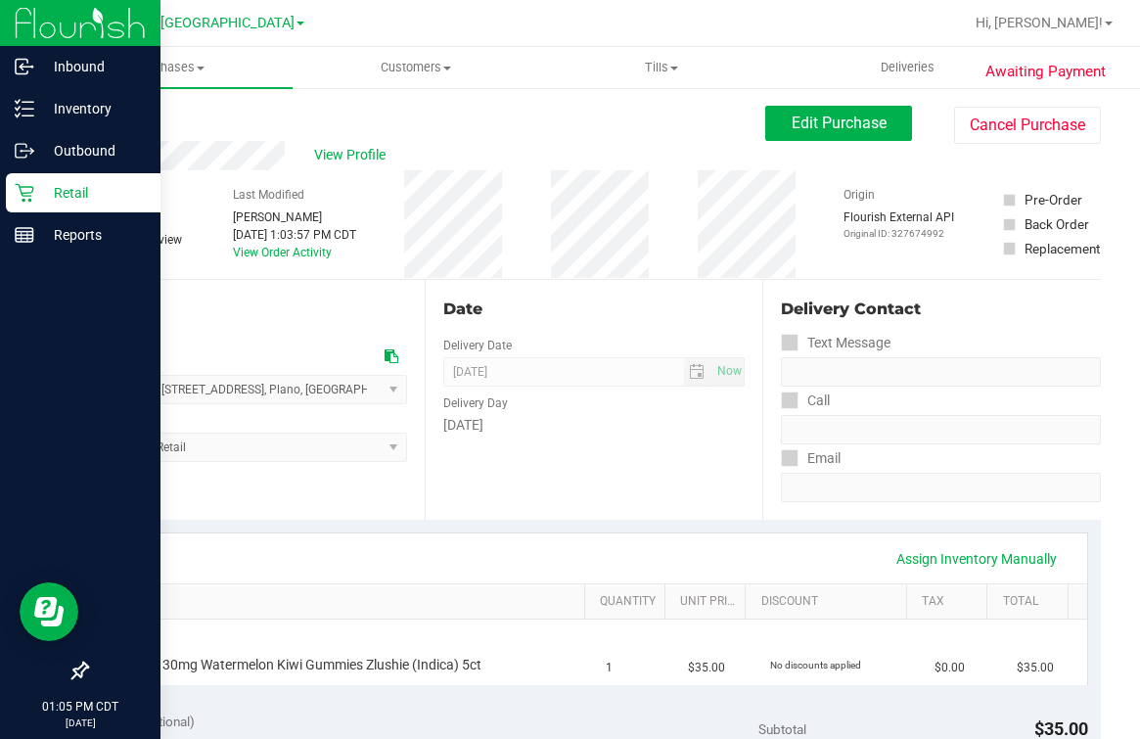
click at [30, 191] on icon at bounding box center [25, 193] width 20 height 20
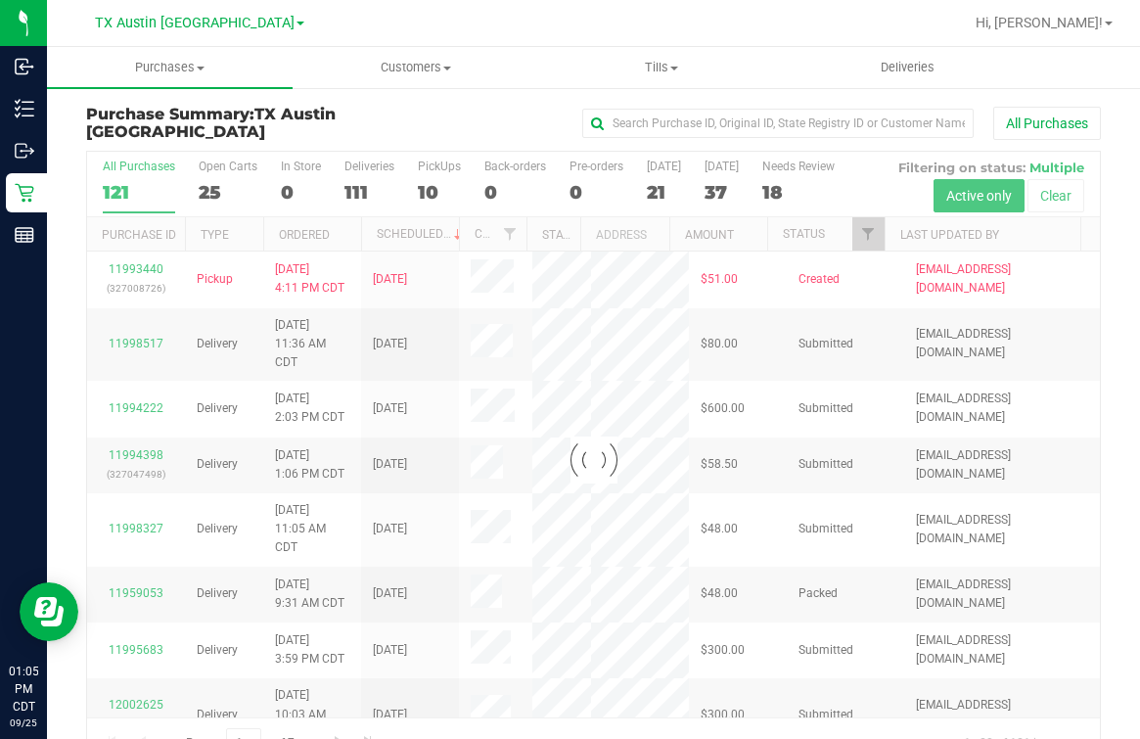
click at [447, 169] on div at bounding box center [593, 460] width 1013 height 617
click at [449, 175] on div at bounding box center [593, 460] width 1013 height 617
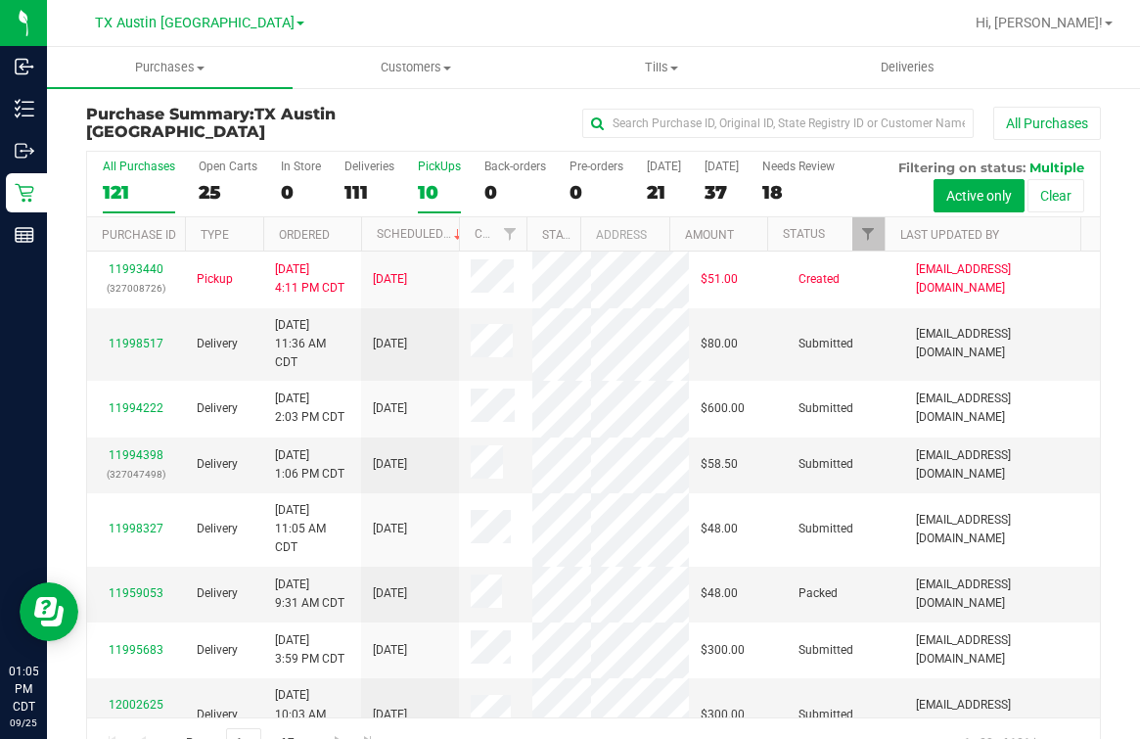
click at [439, 194] on div "10" at bounding box center [439, 192] width 43 height 23
click at [0, 0] on input "PickUps 10" at bounding box center [0, 0] width 0 height 0
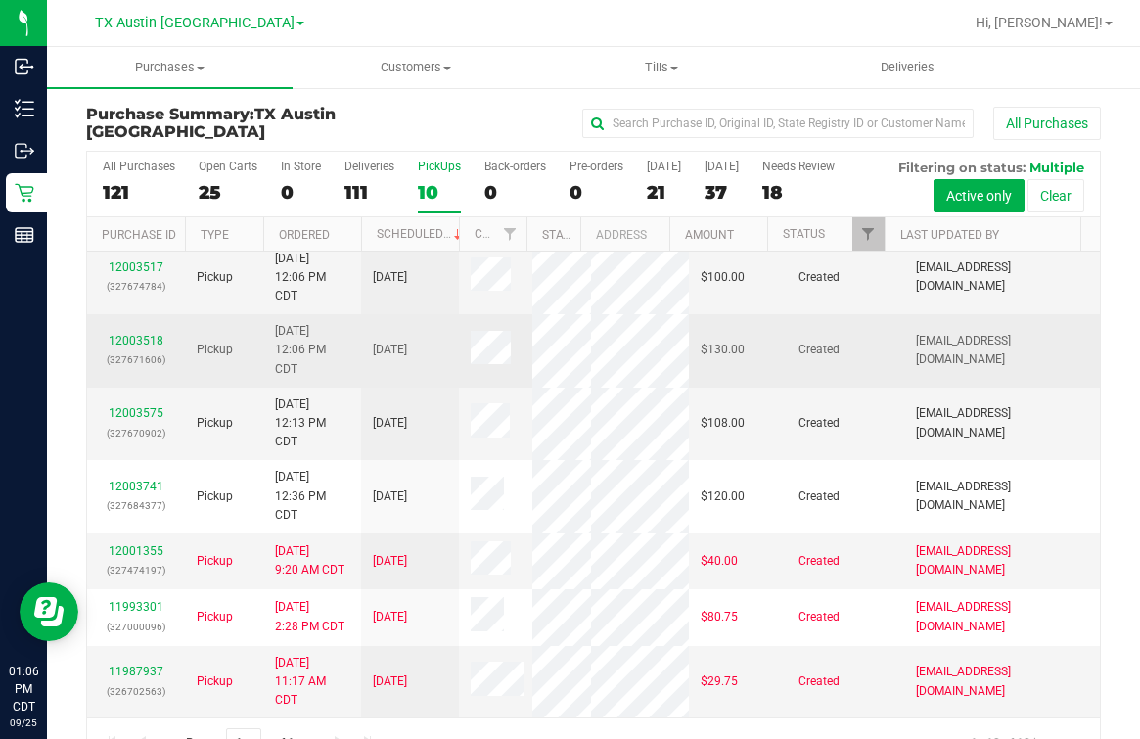
scroll to position [337, 0]
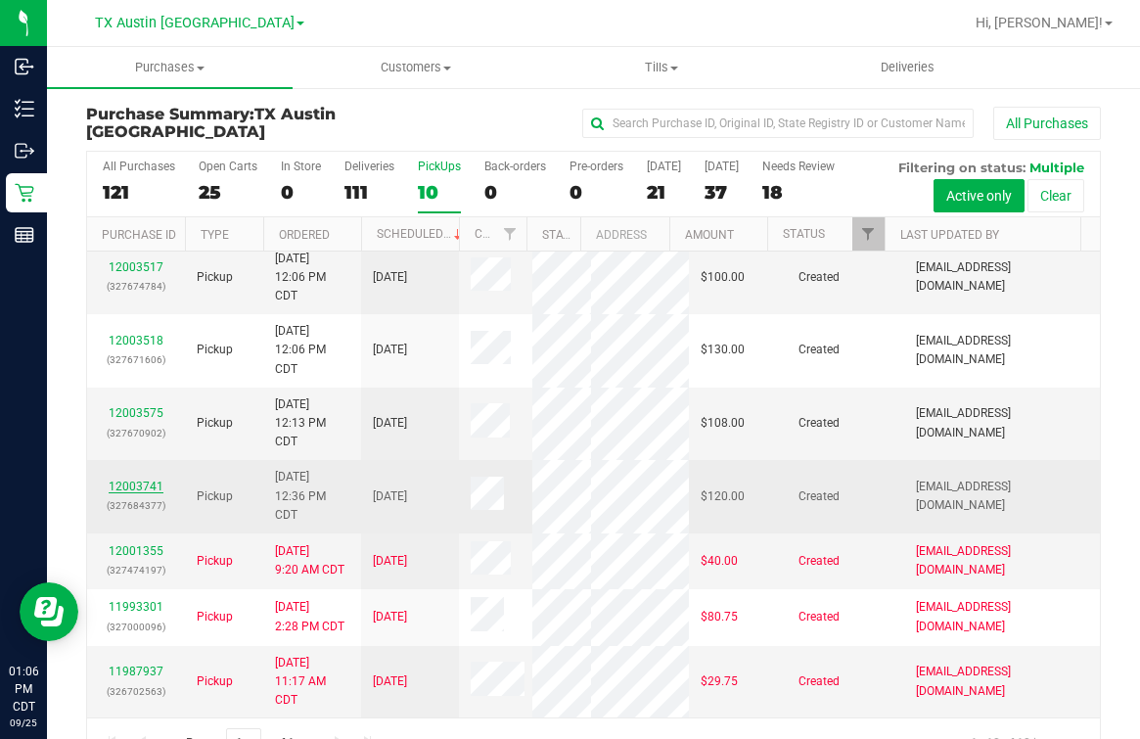
click at [151, 480] on link "12003741" at bounding box center [136, 487] width 55 height 14
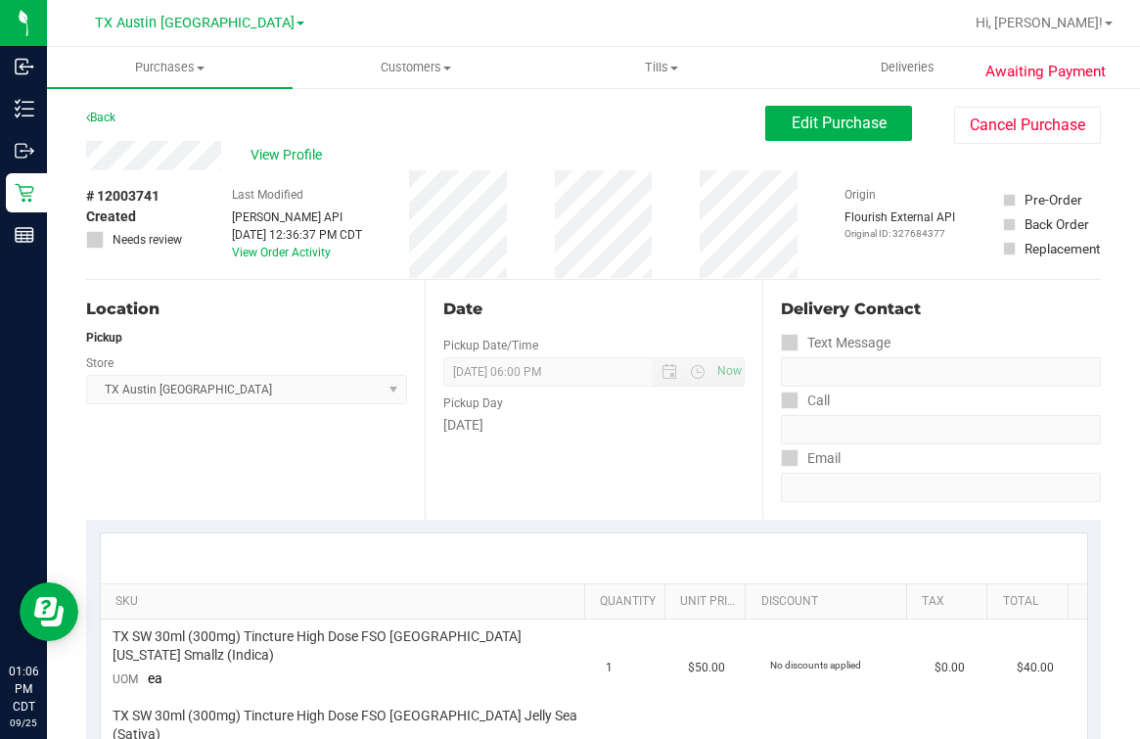
click at [425, 159] on div "View Profile" at bounding box center [425, 155] width 679 height 29
click at [792, 126] on span "Edit Purchase" at bounding box center [839, 123] width 95 height 19
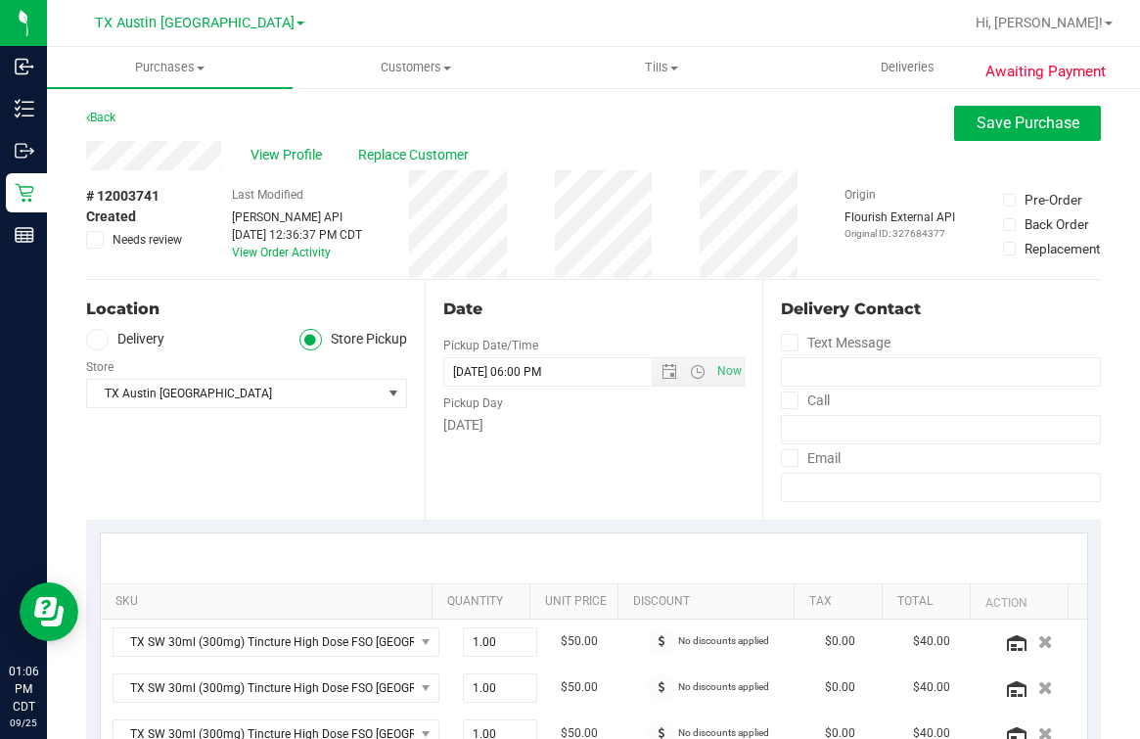
click at [94, 340] on icon at bounding box center [97, 340] width 12 height 0
click at [0, 0] on input "Delivery" at bounding box center [0, 0] width 0 height 0
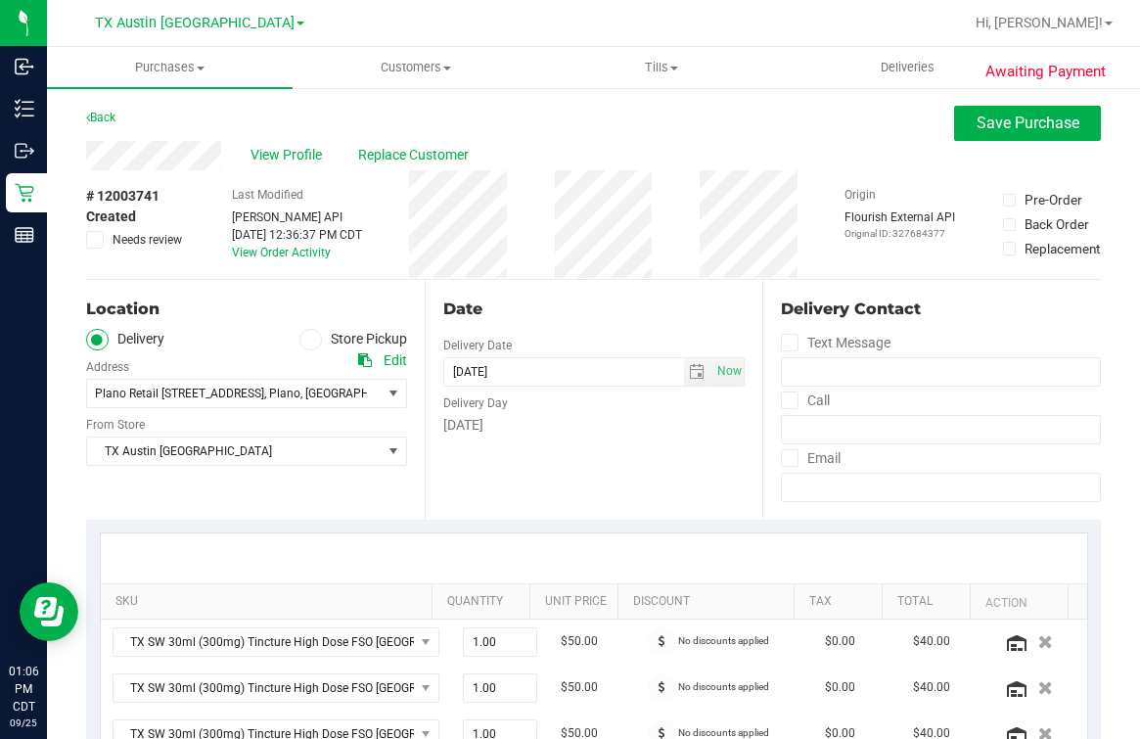
click at [208, 343] on ul "Delivery Store Pickup" at bounding box center [246, 340] width 321 height 23
click at [277, 455] on span "TX Austin [GEOGRAPHIC_DATA]" at bounding box center [234, 451] width 295 height 27
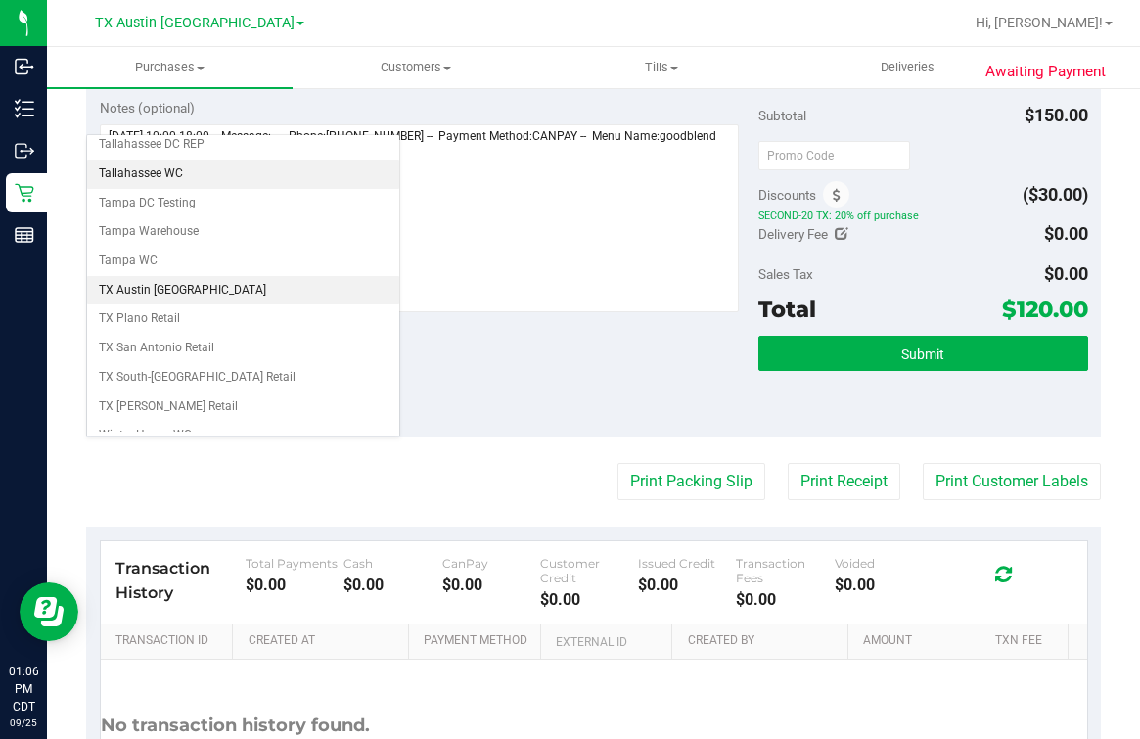
scroll to position [1402, 0]
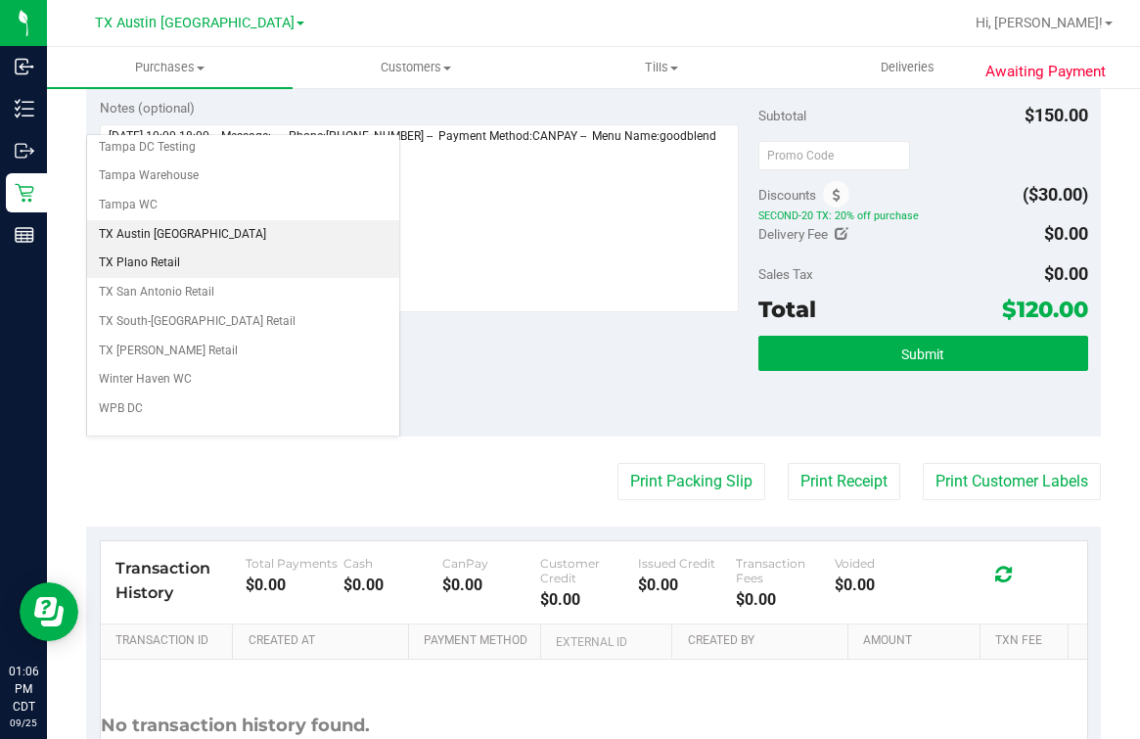
click at [179, 249] on li "TX Plano Retail" at bounding box center [243, 263] width 312 height 29
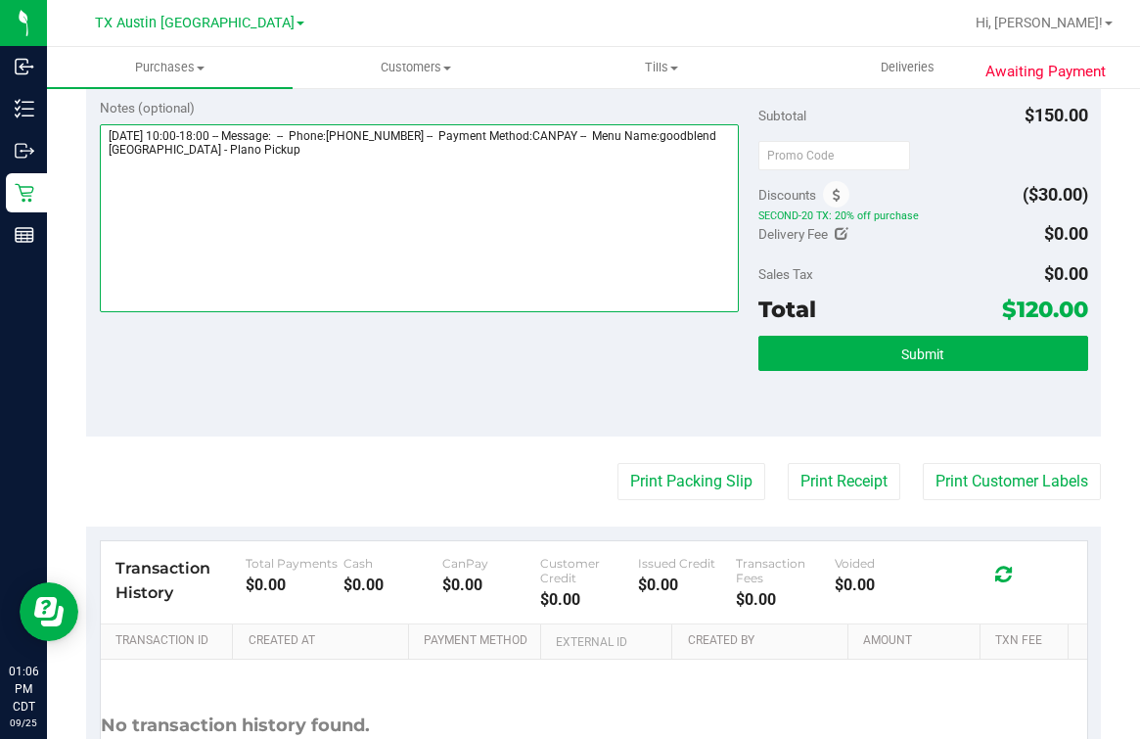
click at [461, 274] on textarea at bounding box center [419, 218] width 639 height 188
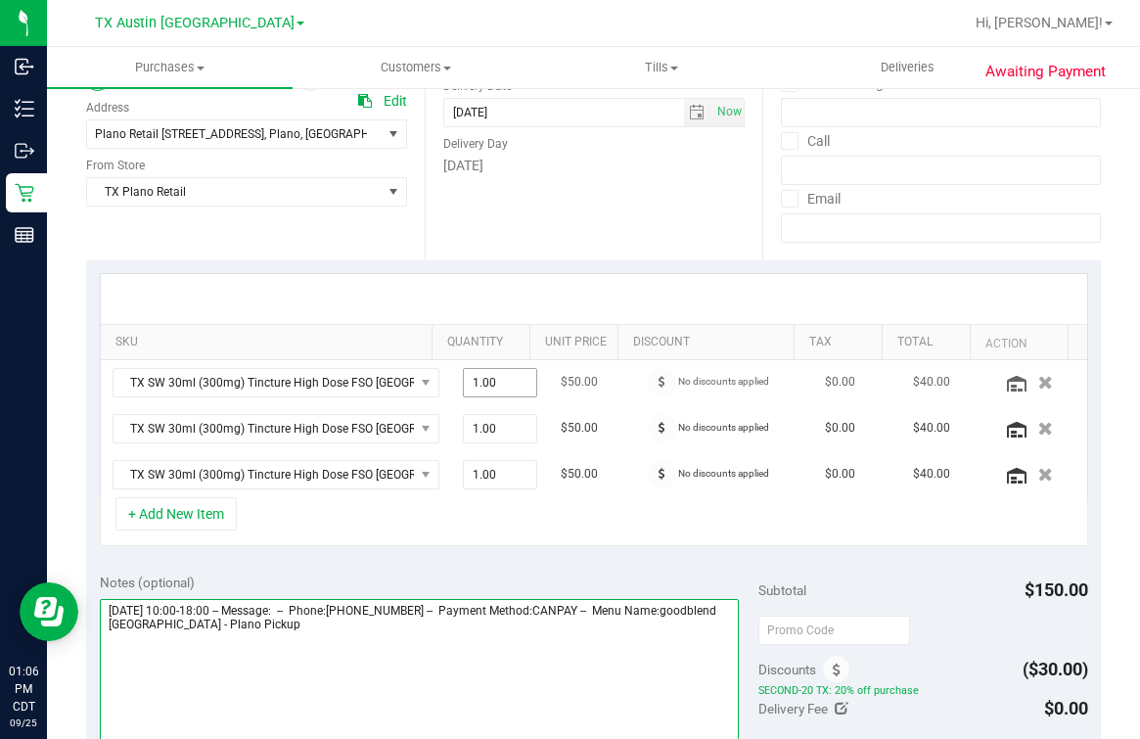
scroll to position [244, 0]
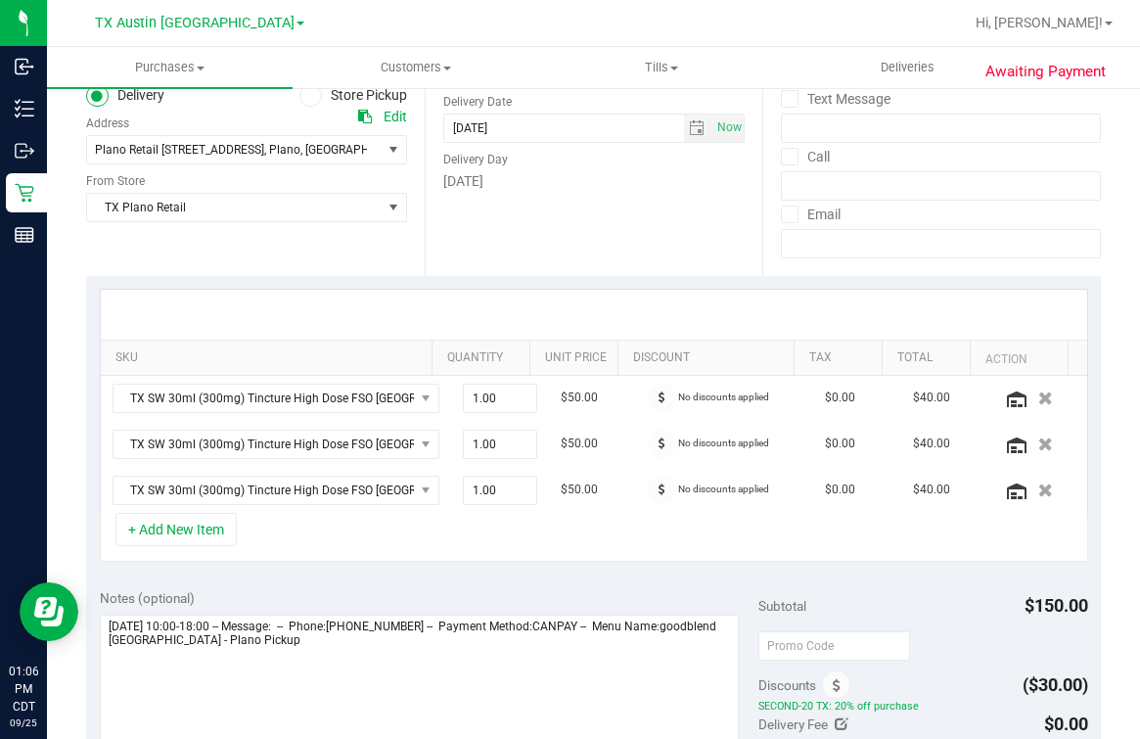
click at [296, 548] on div "+ Add New Item" at bounding box center [594, 537] width 989 height 49
click at [587, 272] on div "Date Delivery Date [DATE] Now [DATE] 06:00 PM Now Delivery Day [DATE]" at bounding box center [594, 156] width 339 height 240
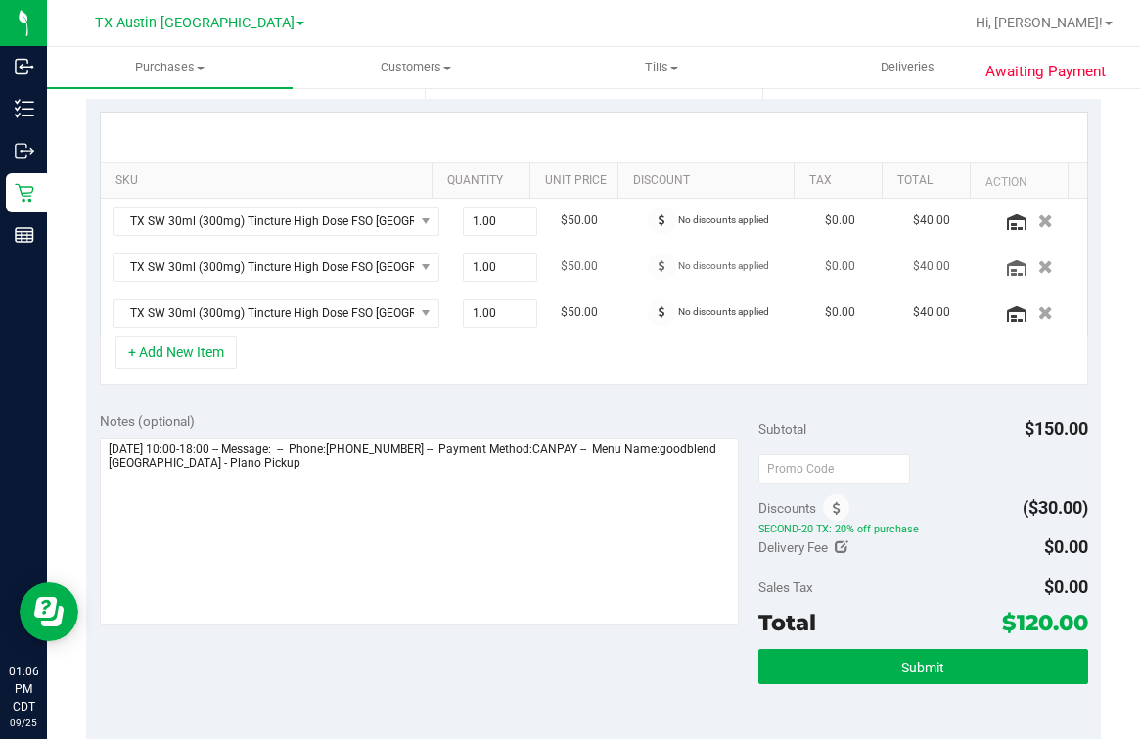
scroll to position [488, 0]
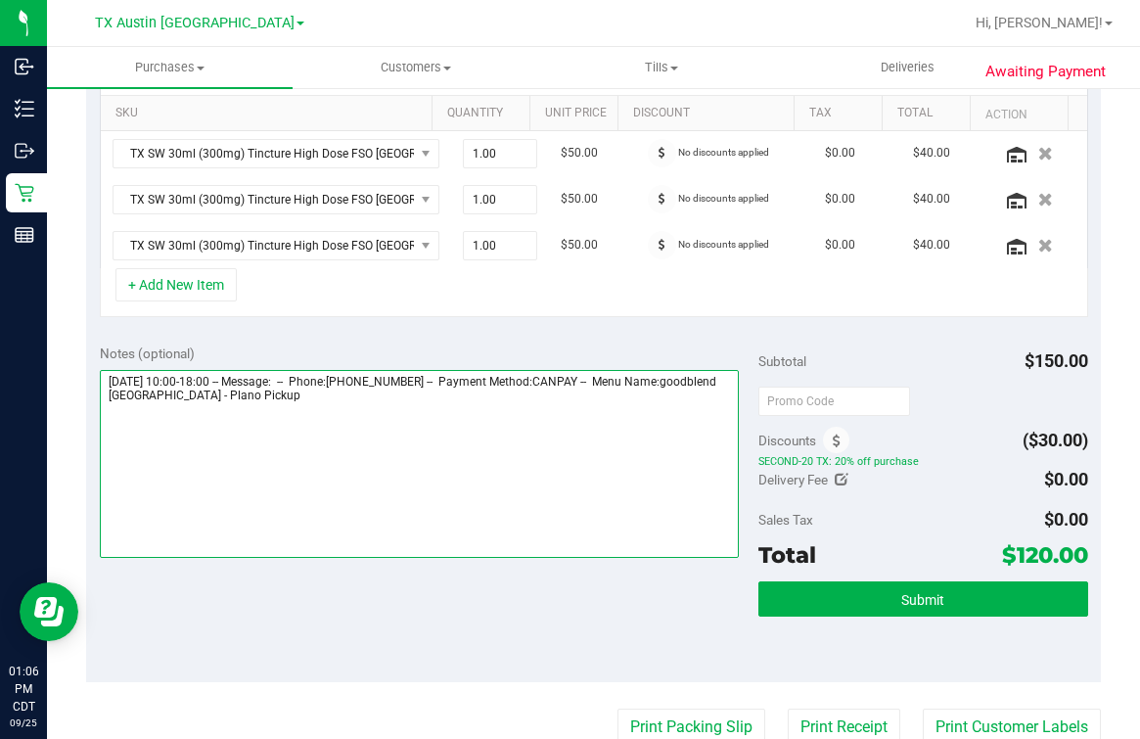
click at [536, 444] on textarea at bounding box center [419, 464] width 639 height 188
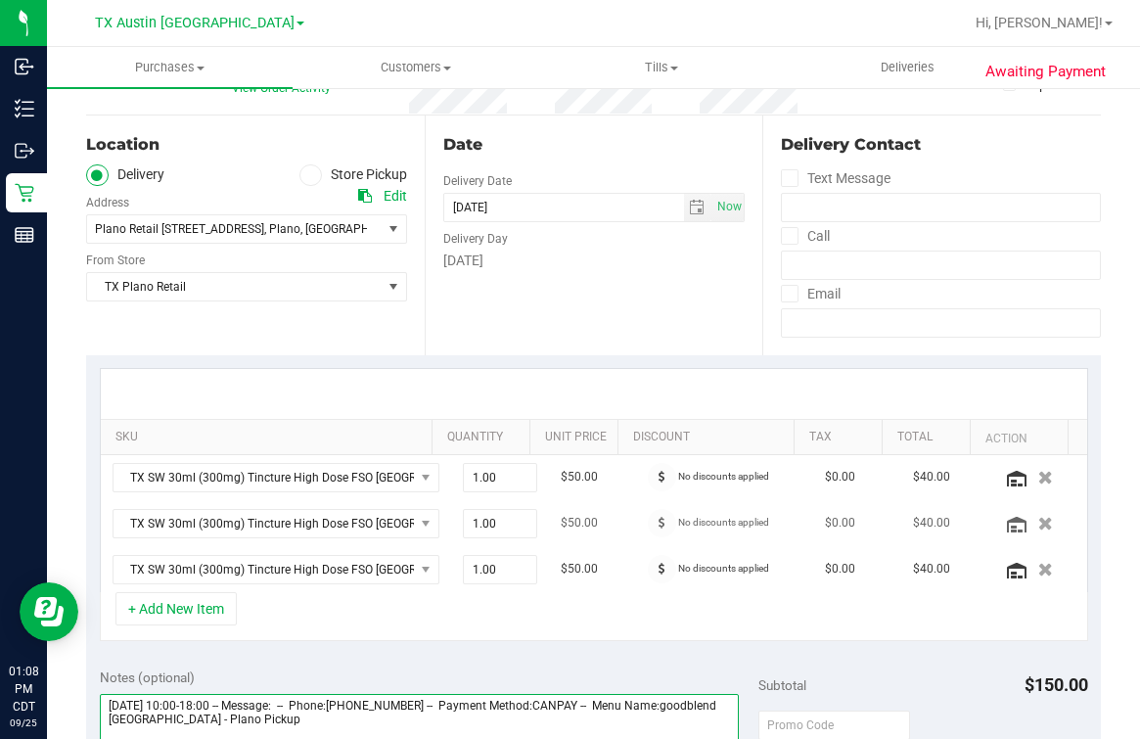
scroll to position [0, 0]
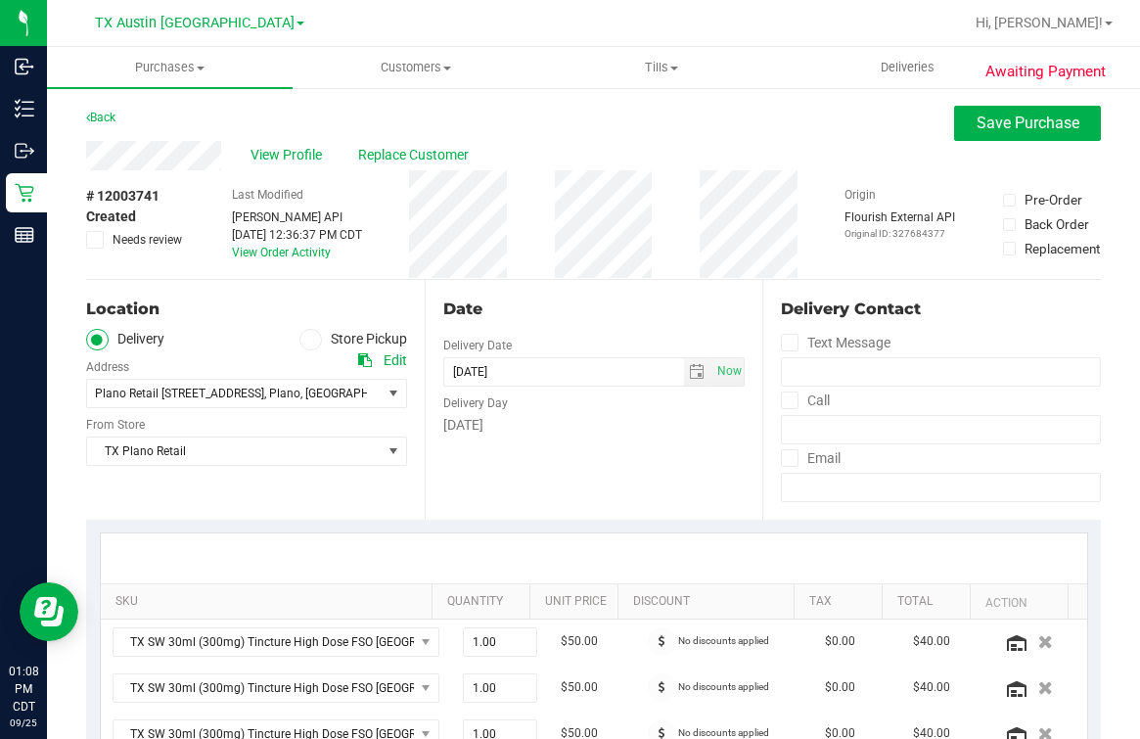
type textarea "Friday 09/26/2025 10:00-18:00 -- Message: -- Phone:4695160653 -- Payment Method…"
click at [653, 280] on div "Date Delivery Date [DATE] Now [DATE] 06:00 PM Now Delivery Day [DATE]" at bounding box center [594, 400] width 339 height 240
drag, startPoint x: 938, startPoint y: 132, endPoint x: 801, endPoint y: 137, distance: 137.1
click at [954, 131] on button "Save Purchase" at bounding box center [1027, 123] width 147 height 35
click at [801, 137] on div "Back Save Purchase" at bounding box center [593, 123] width 1015 height 35
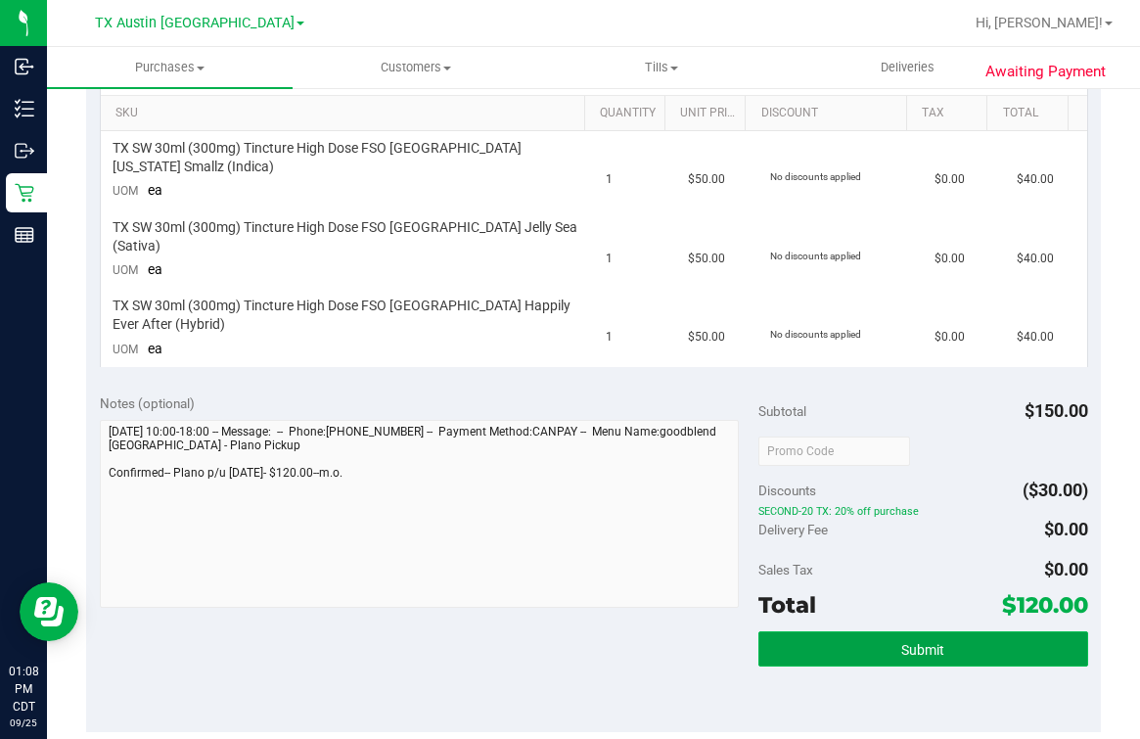
click at [903, 642] on span "Submit" at bounding box center [922, 650] width 43 height 16
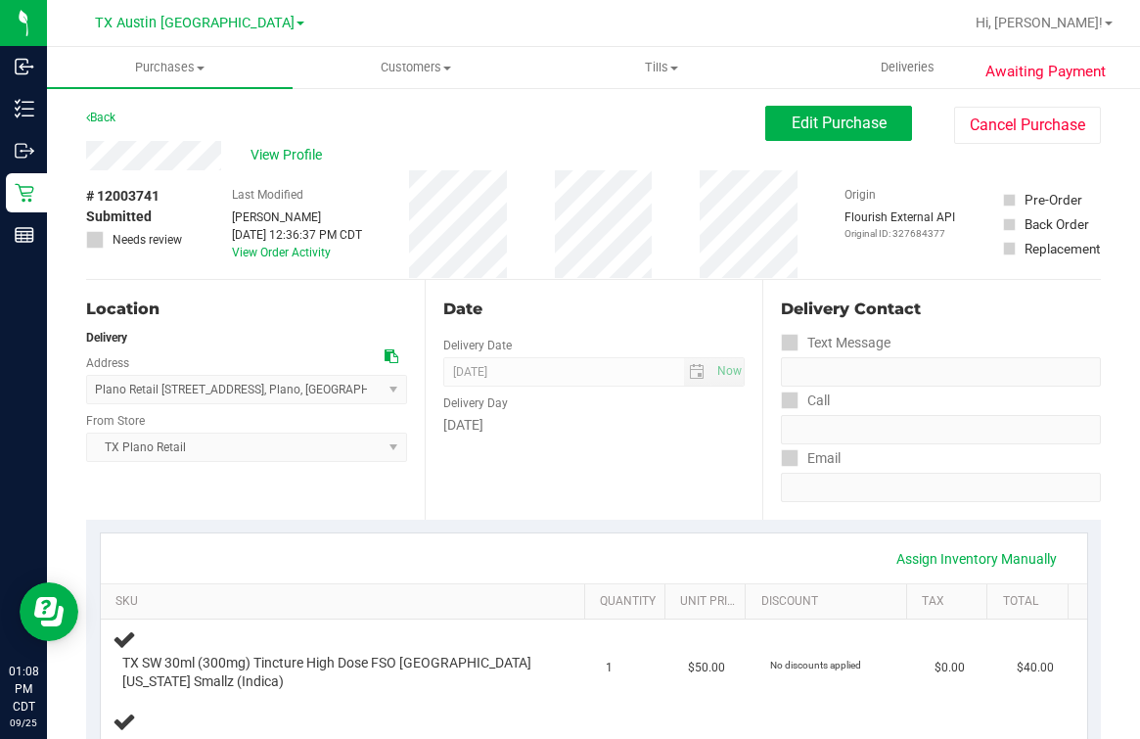
click at [279, 144] on div "View Profile" at bounding box center [425, 155] width 679 height 29
click at [278, 149] on span "View Profile" at bounding box center [290, 155] width 78 height 21
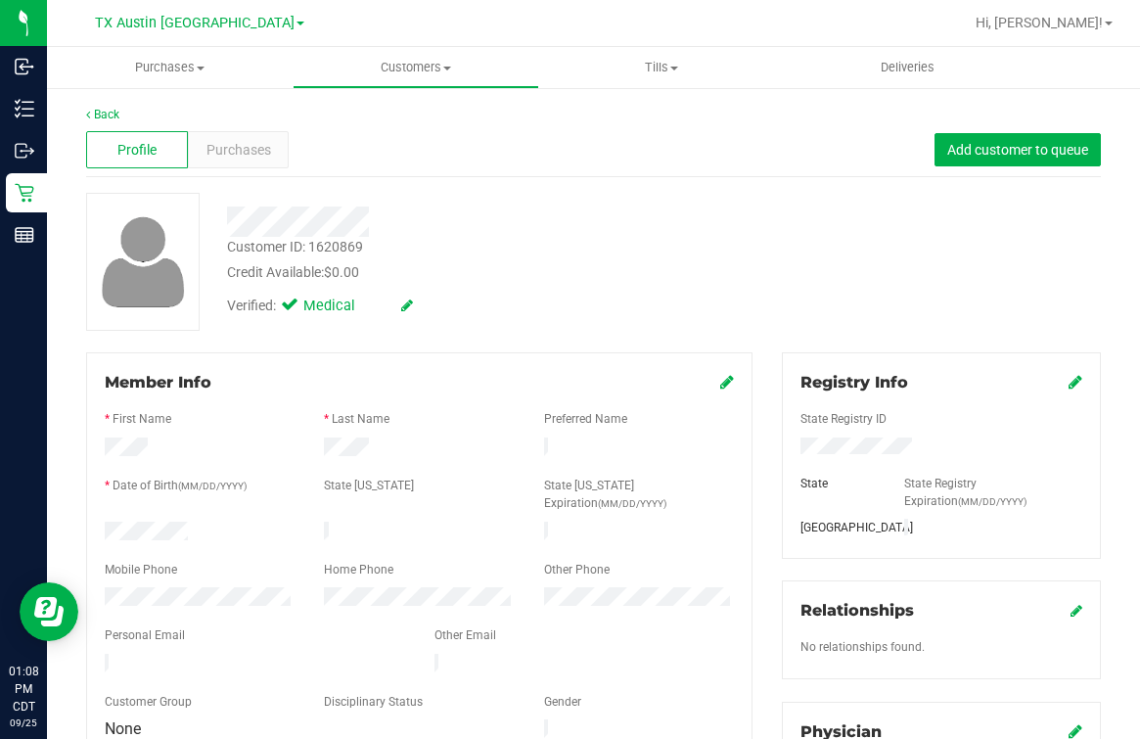
click at [619, 327] on div "Customer ID: 1620869 Credit Available: $0.00 Verified: Medical" at bounding box center [593, 262] width 1044 height 138
click at [105, 109] on link "Back" at bounding box center [102, 115] width 33 height 14
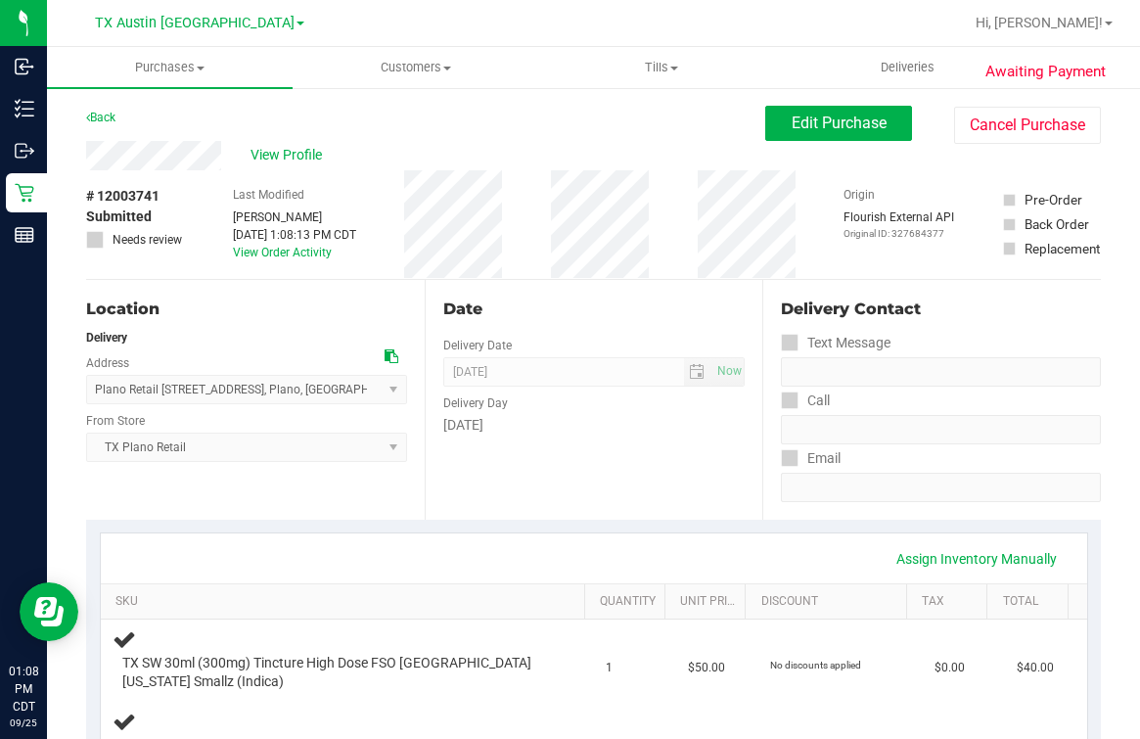
click at [318, 327] on div "Location Delivery Address Plano Retail 4720 SH 121 N, Suite#180 , Plano , TX 78…" at bounding box center [255, 400] width 339 height 240
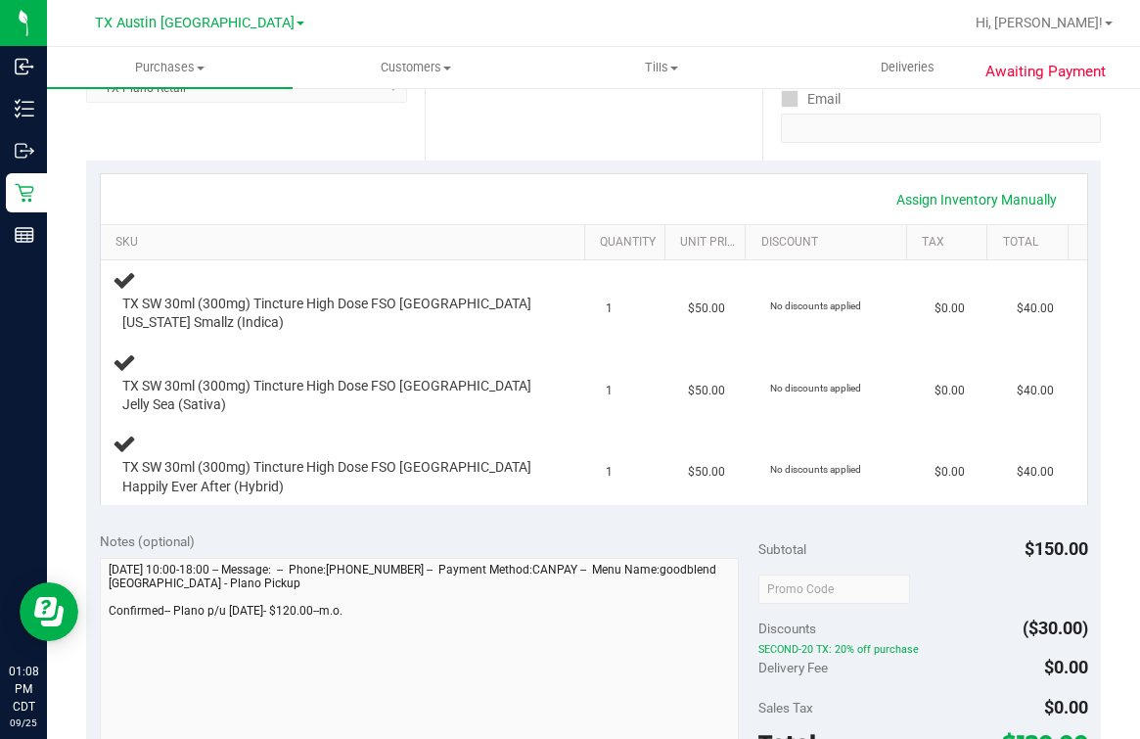
scroll to position [367, 0]
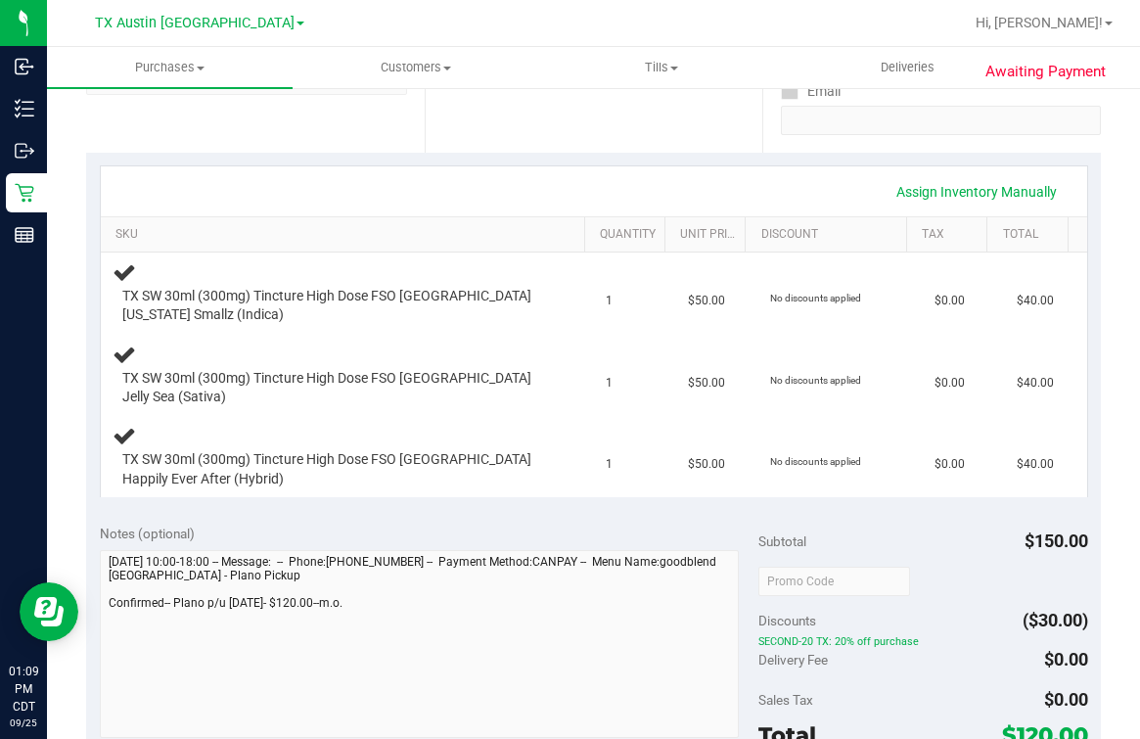
click at [537, 186] on div "Assign Inventory Manually" at bounding box center [593, 191] width 951 height 33
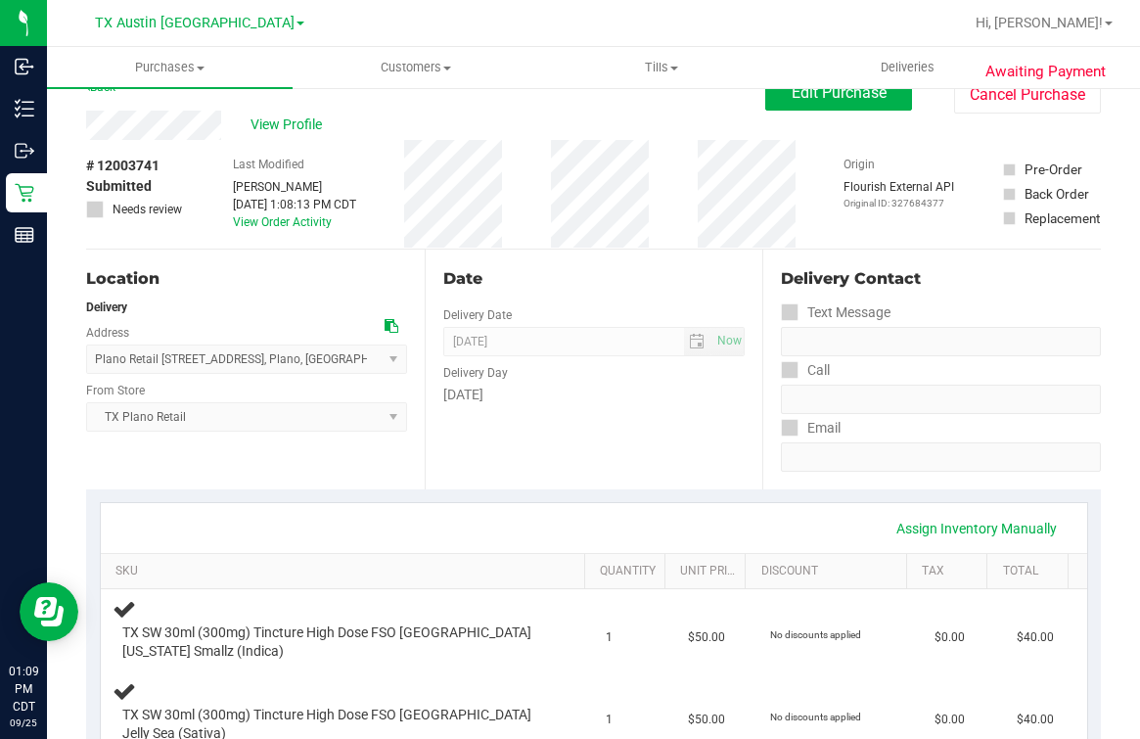
scroll to position [0, 0]
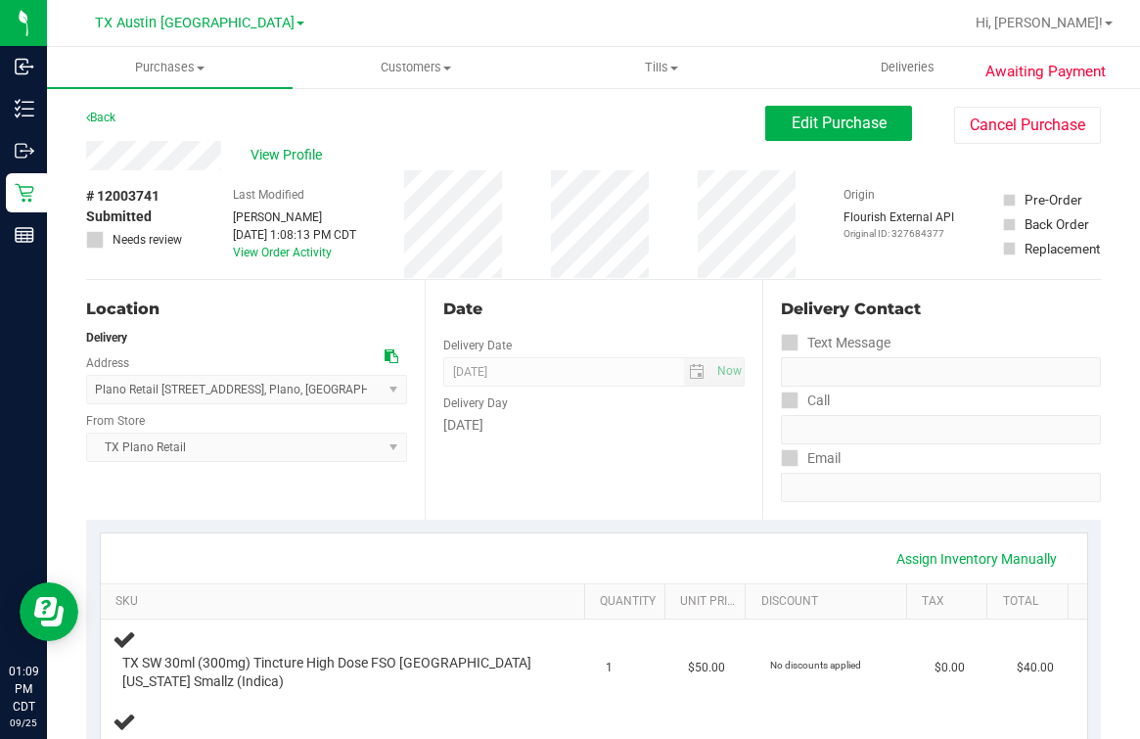
drag, startPoint x: 601, startPoint y: 308, endPoint x: 614, endPoint y: 313, distance: 13.6
click at [605, 308] on div "Date" at bounding box center [594, 309] width 302 height 23
click at [635, 462] on div "Date Delivery Date [DATE] Now [DATE] 07:00 AM Now Delivery Day [DATE]" at bounding box center [594, 400] width 339 height 240
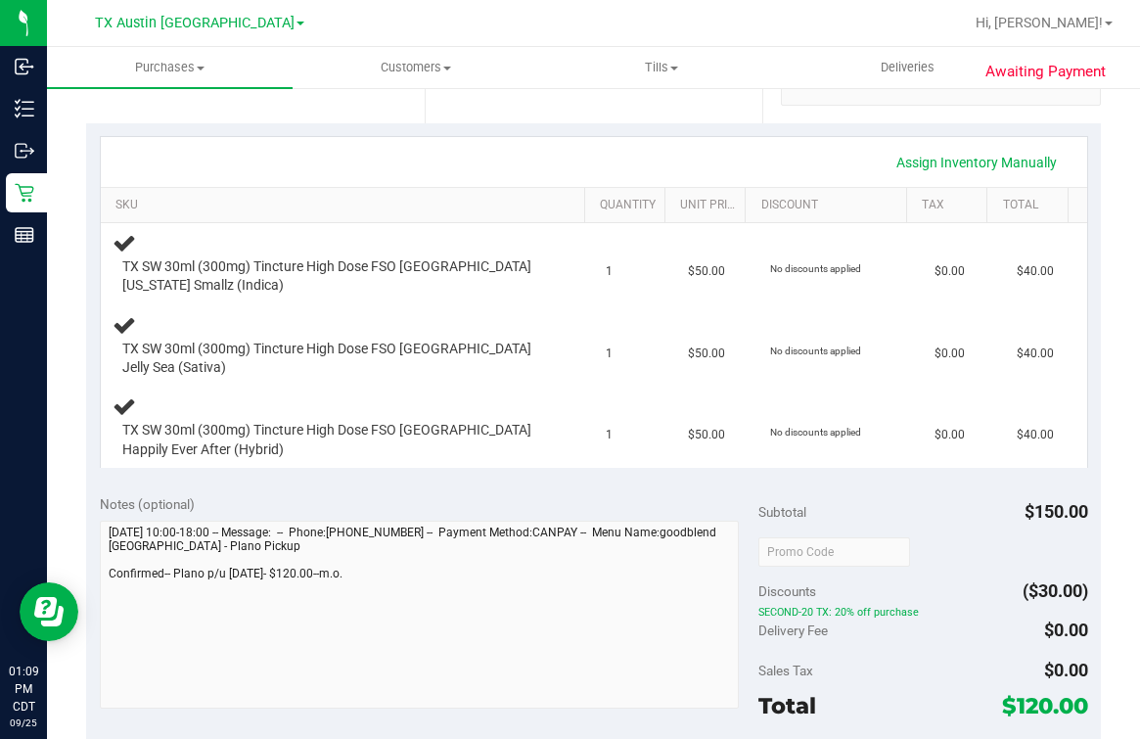
scroll to position [244, 0]
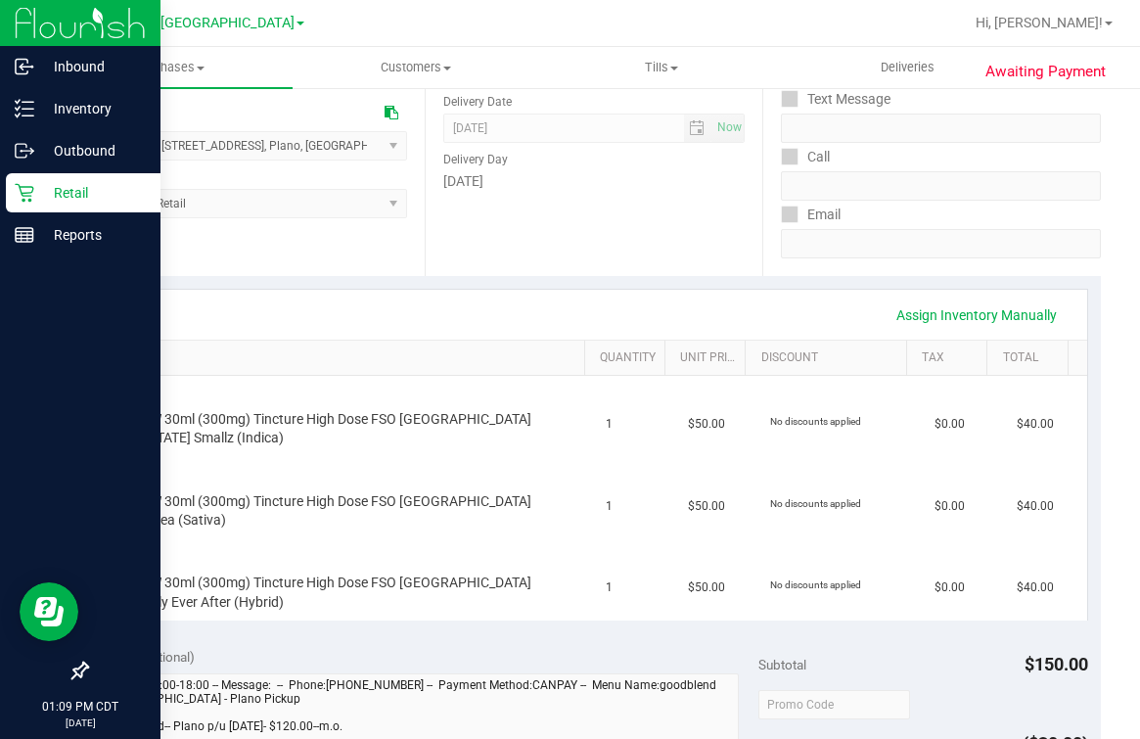
click at [22, 198] on icon at bounding box center [25, 193] width 20 height 20
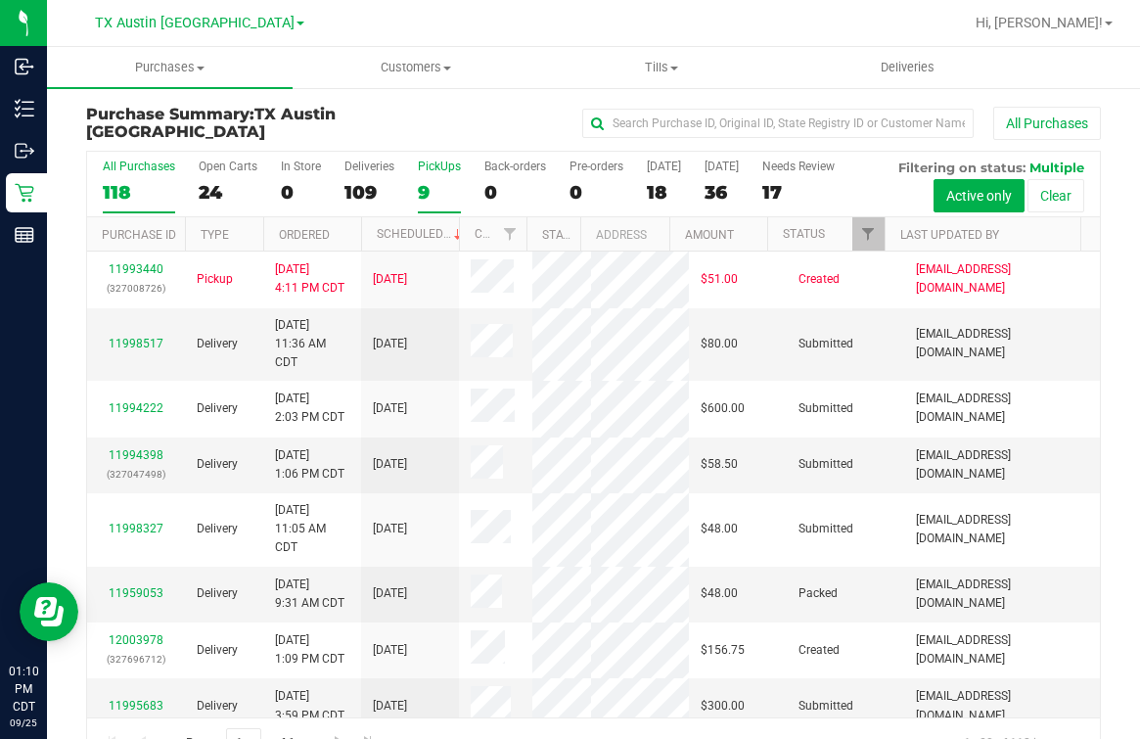
click at [452, 178] on label "PickUps 9" at bounding box center [439, 187] width 43 height 54
click at [0, 0] on input "PickUps 9" at bounding box center [0, 0] width 0 height 0
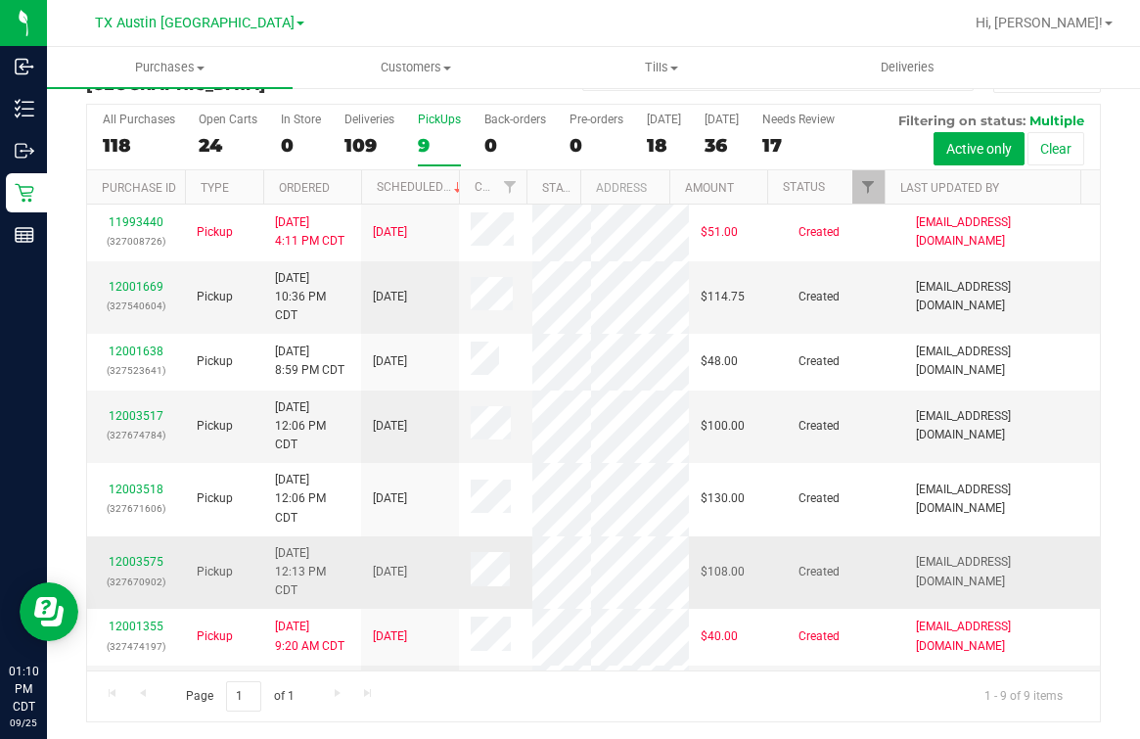
scroll to position [264, 0]
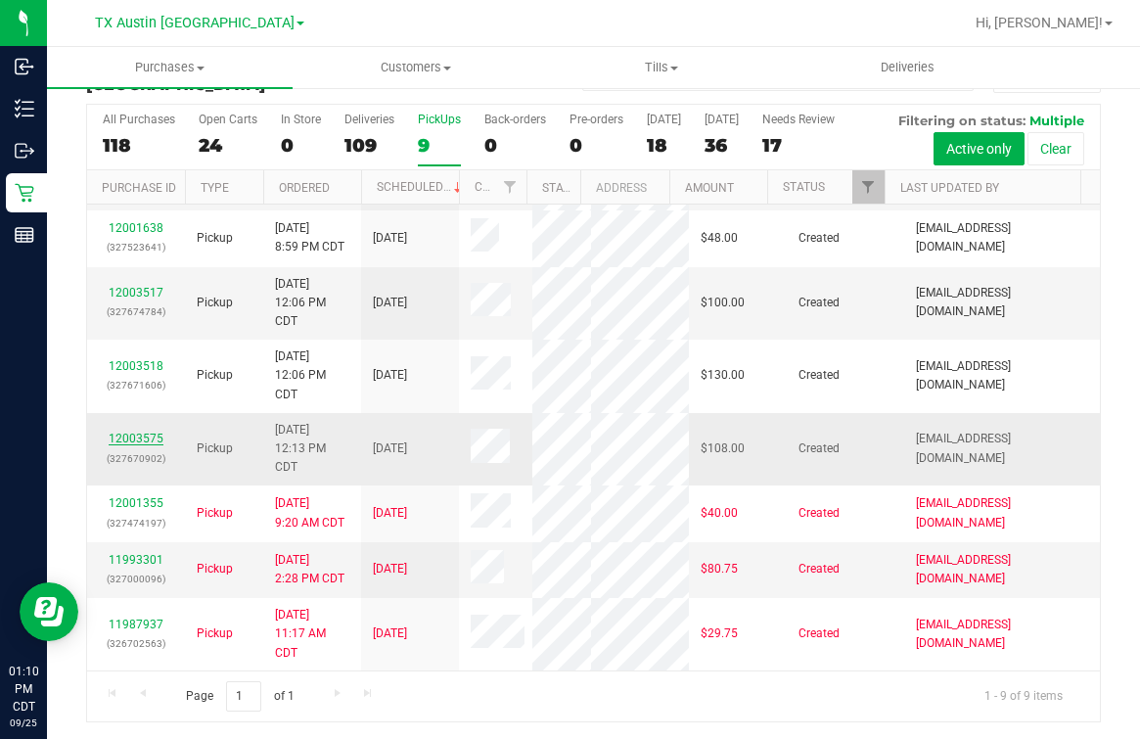
click at [120, 432] on link "12003575" at bounding box center [136, 439] width 55 height 14
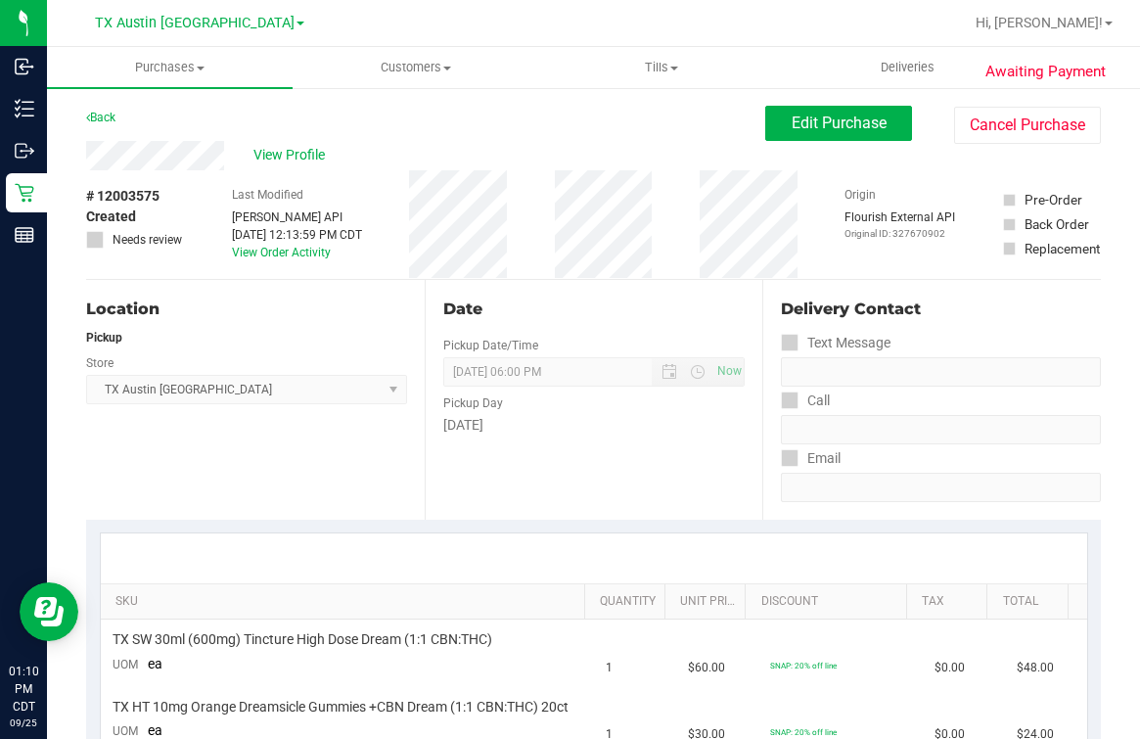
click at [337, 443] on div "Location Pickup Store [GEOGRAPHIC_DATA] [GEOGRAPHIC_DATA] [GEOGRAPHIC_DATA] Sel…" at bounding box center [255, 400] width 339 height 240
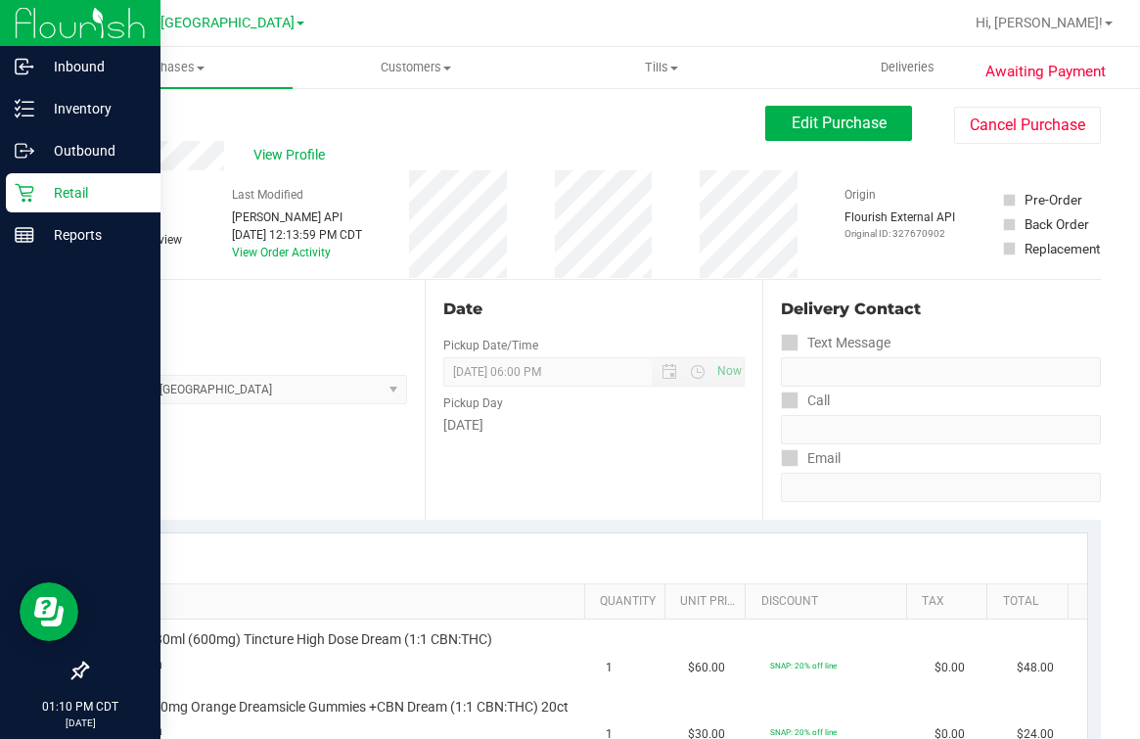
click at [8, 196] on div "Retail" at bounding box center [83, 192] width 155 height 39
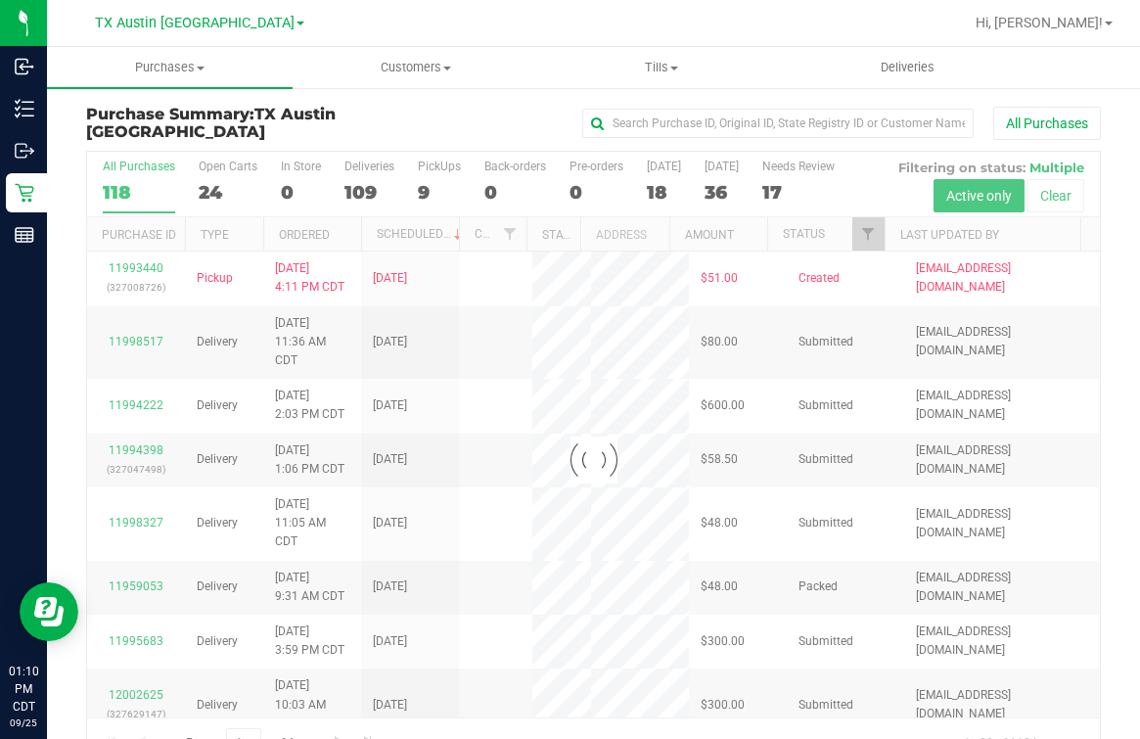
click at [467, 152] on div at bounding box center [593, 460] width 1013 height 617
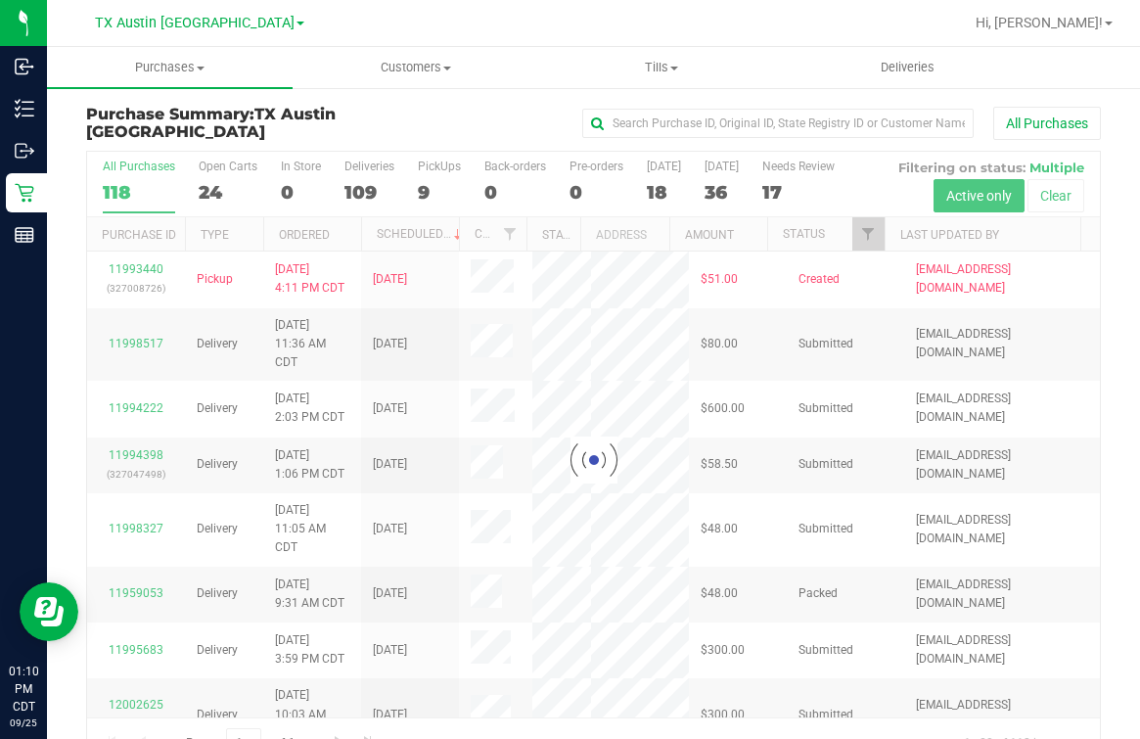
click at [460, 162] on div at bounding box center [593, 460] width 1013 height 617
click at [444, 171] on div at bounding box center [593, 460] width 1013 height 617
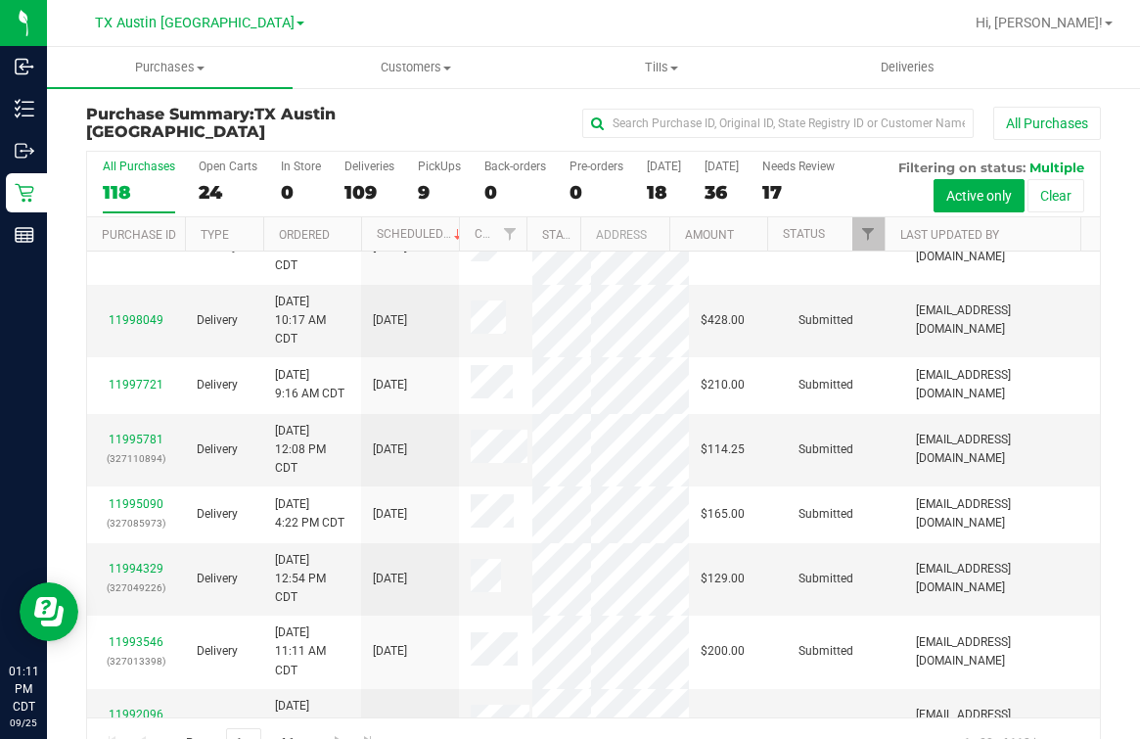
scroll to position [576, 0]
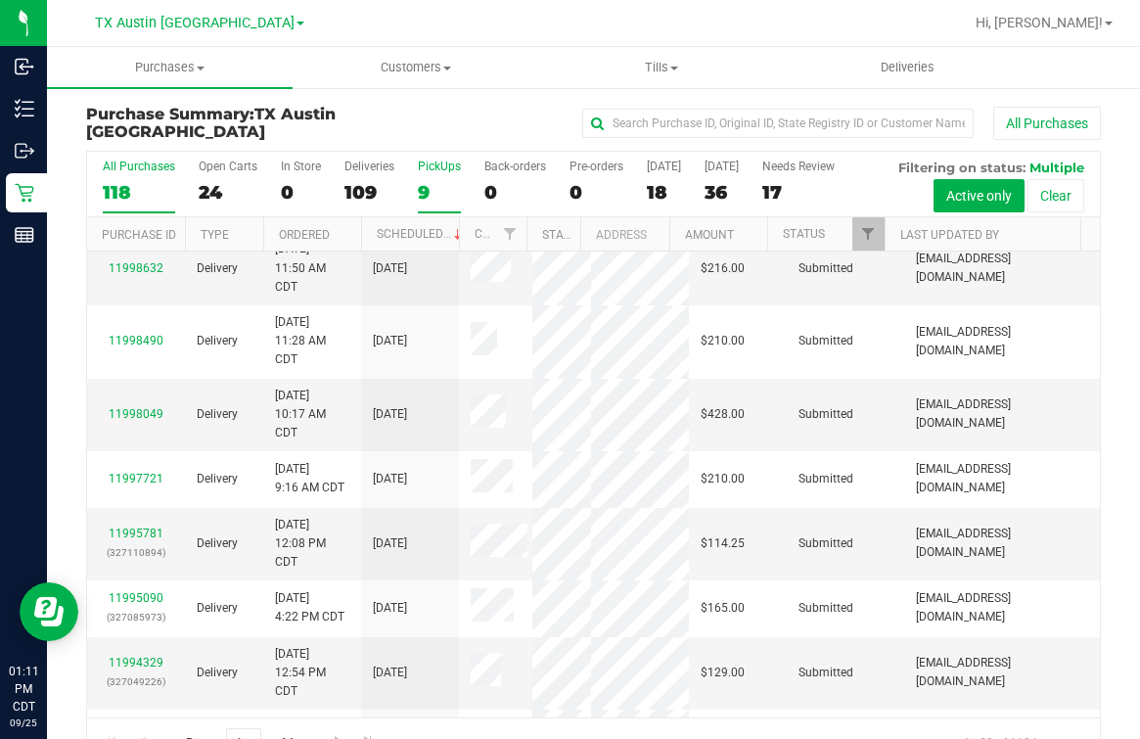
click at [439, 160] on div "PickUps" at bounding box center [439, 167] width 43 height 14
click at [0, 0] on input "PickUps 9" at bounding box center [0, 0] width 0 height 0
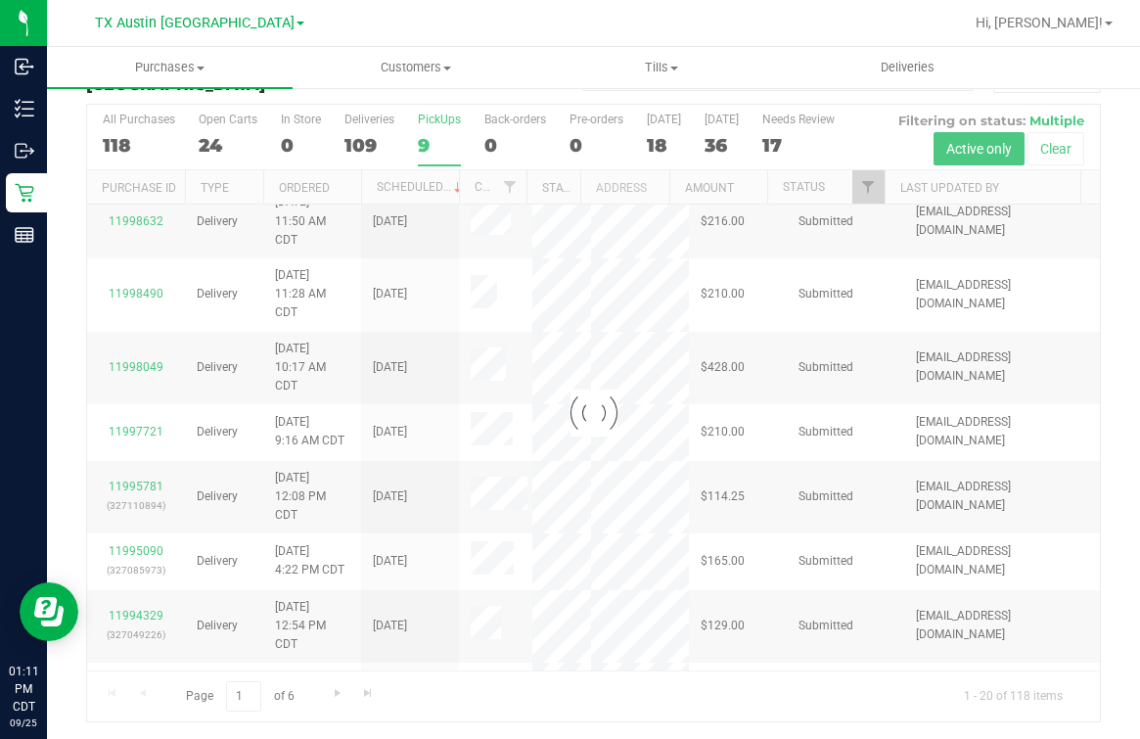
scroll to position [0, 0]
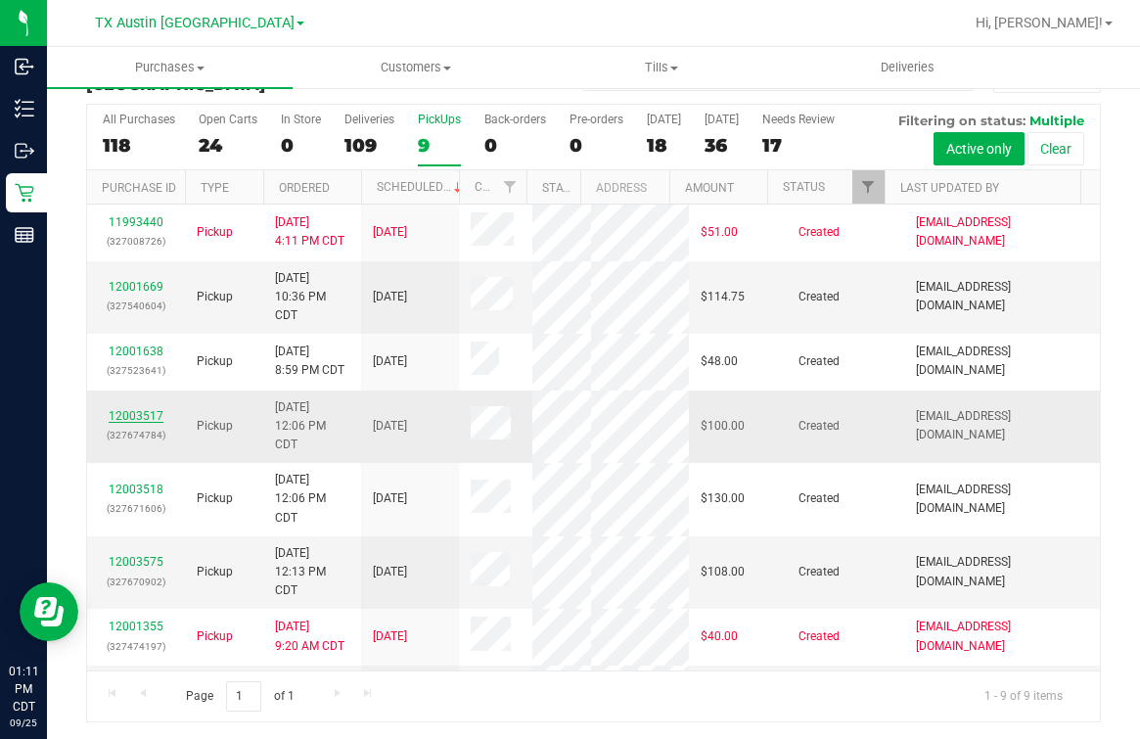
click at [119, 423] on link "12003517" at bounding box center [136, 416] width 55 height 14
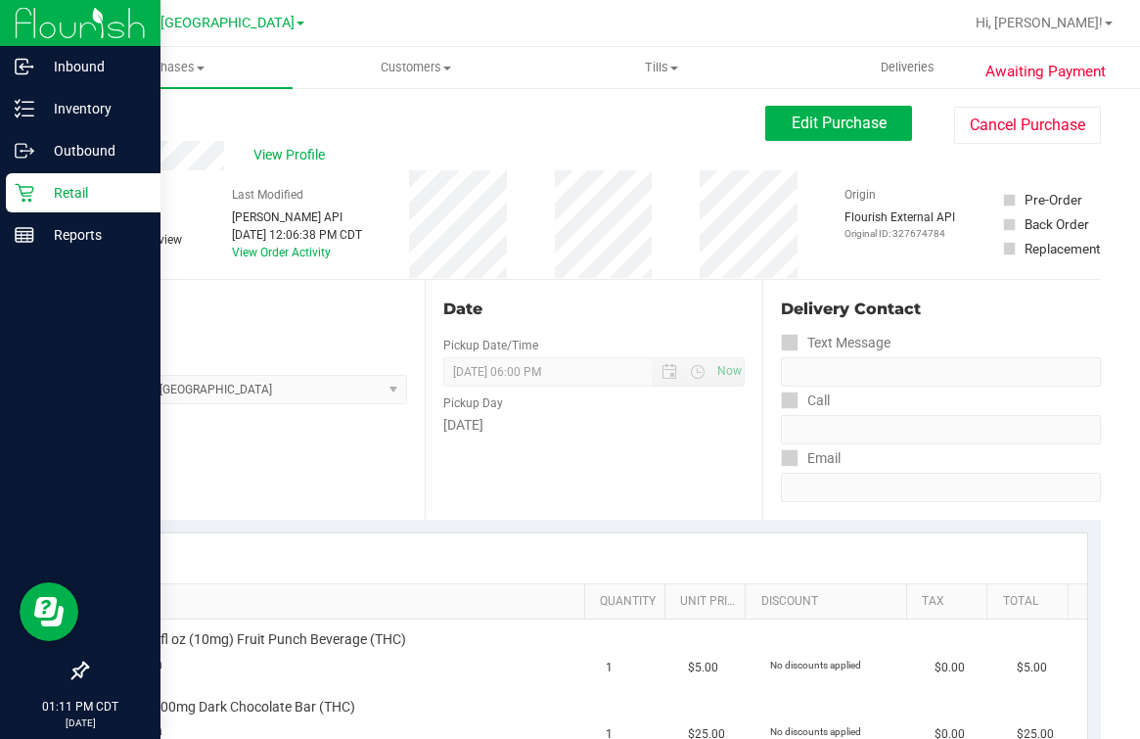
click at [32, 189] on icon at bounding box center [24, 193] width 19 height 19
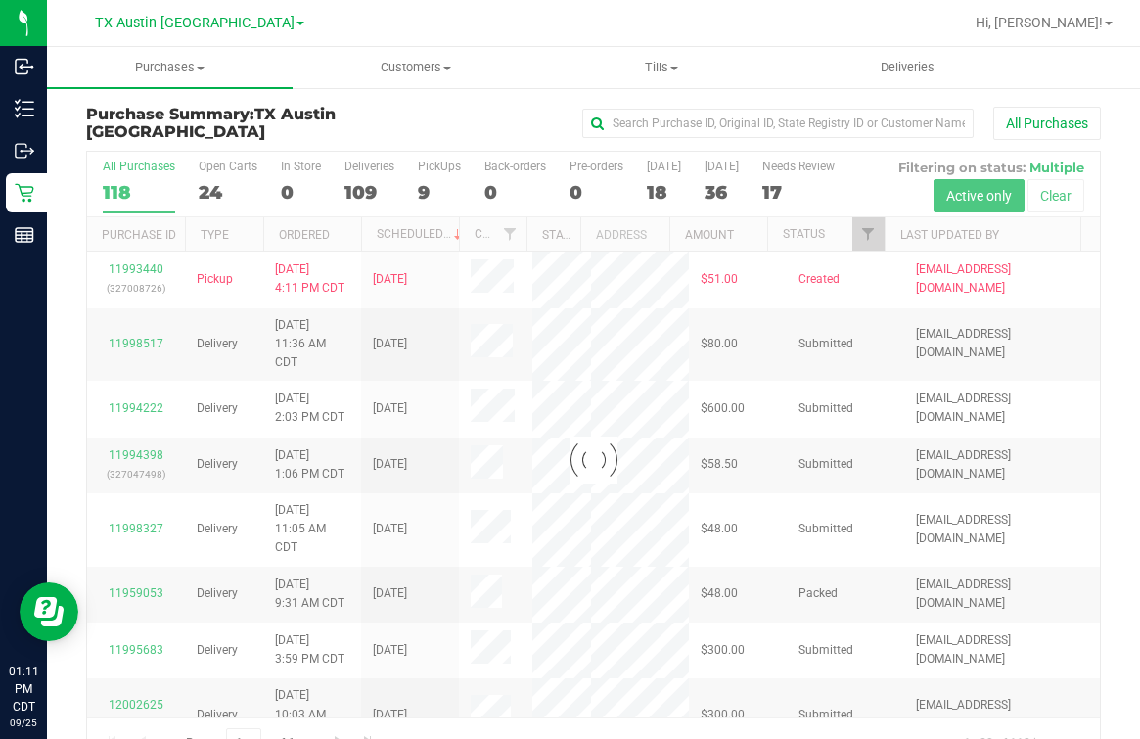
click at [435, 168] on div at bounding box center [593, 460] width 1013 height 617
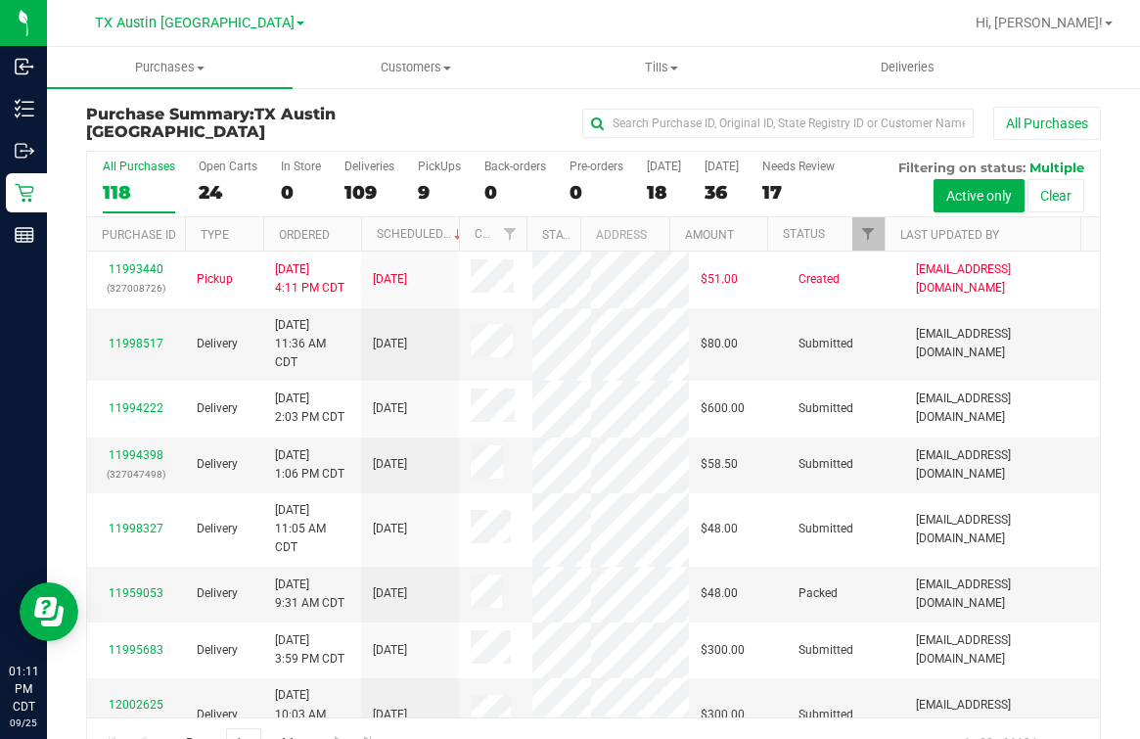
click at [435, 168] on div "PickUps" at bounding box center [439, 167] width 43 height 14
click at [0, 0] on input "PickUps 9" at bounding box center [0, 0] width 0 height 0
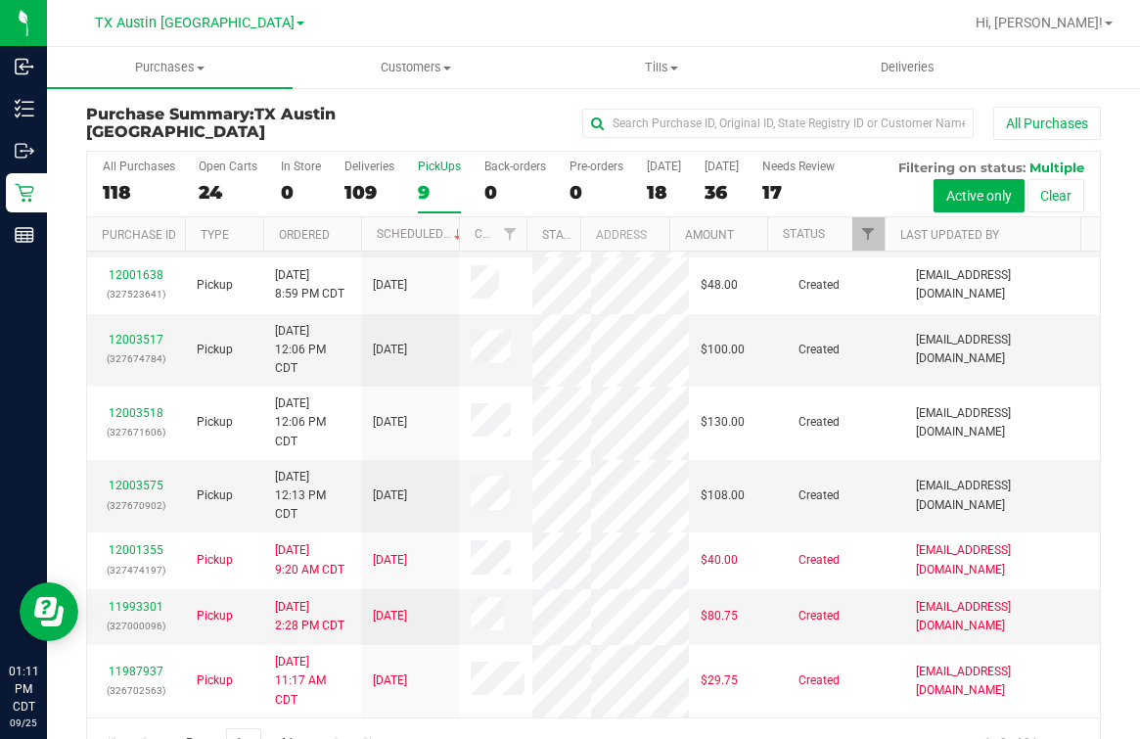
scroll to position [244, 0]
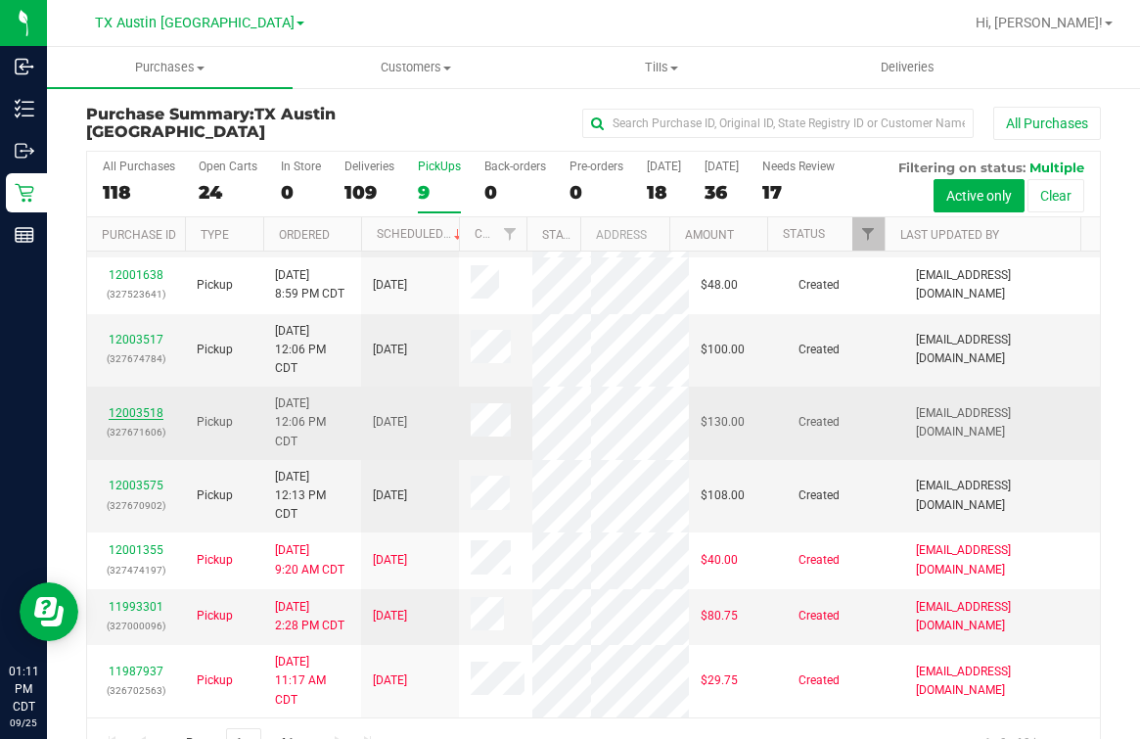
click at [137, 406] on link "12003518" at bounding box center [136, 413] width 55 height 14
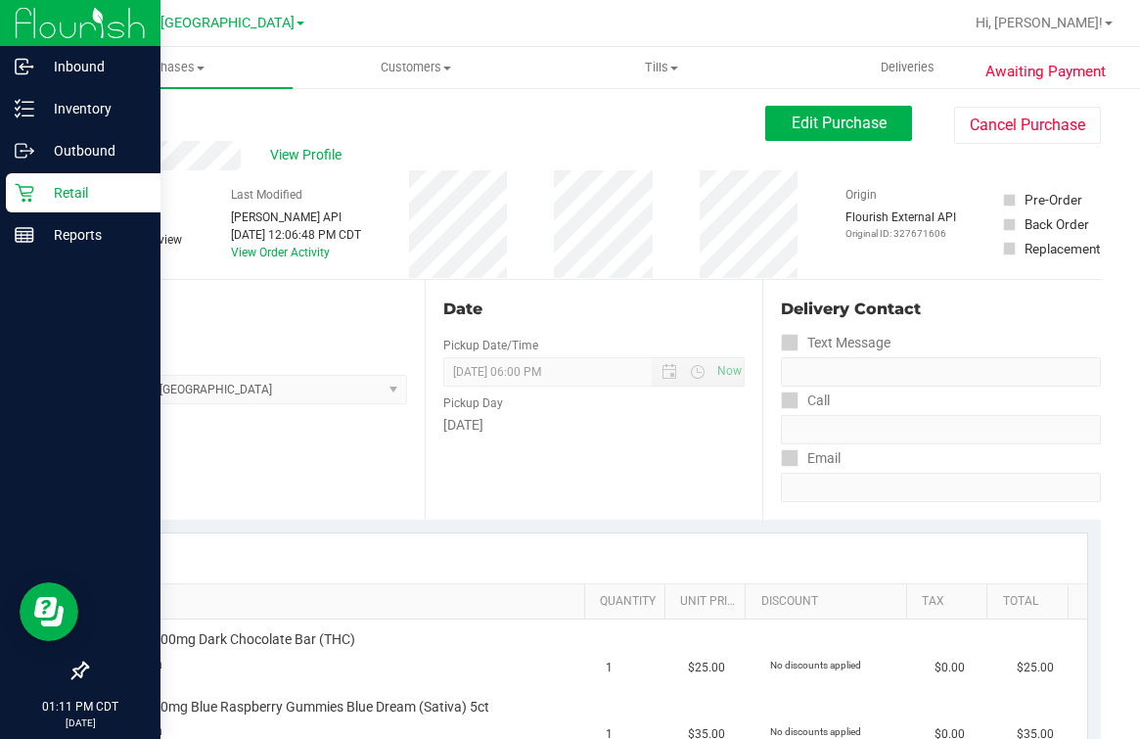
click at [27, 191] on icon at bounding box center [25, 193] width 20 height 20
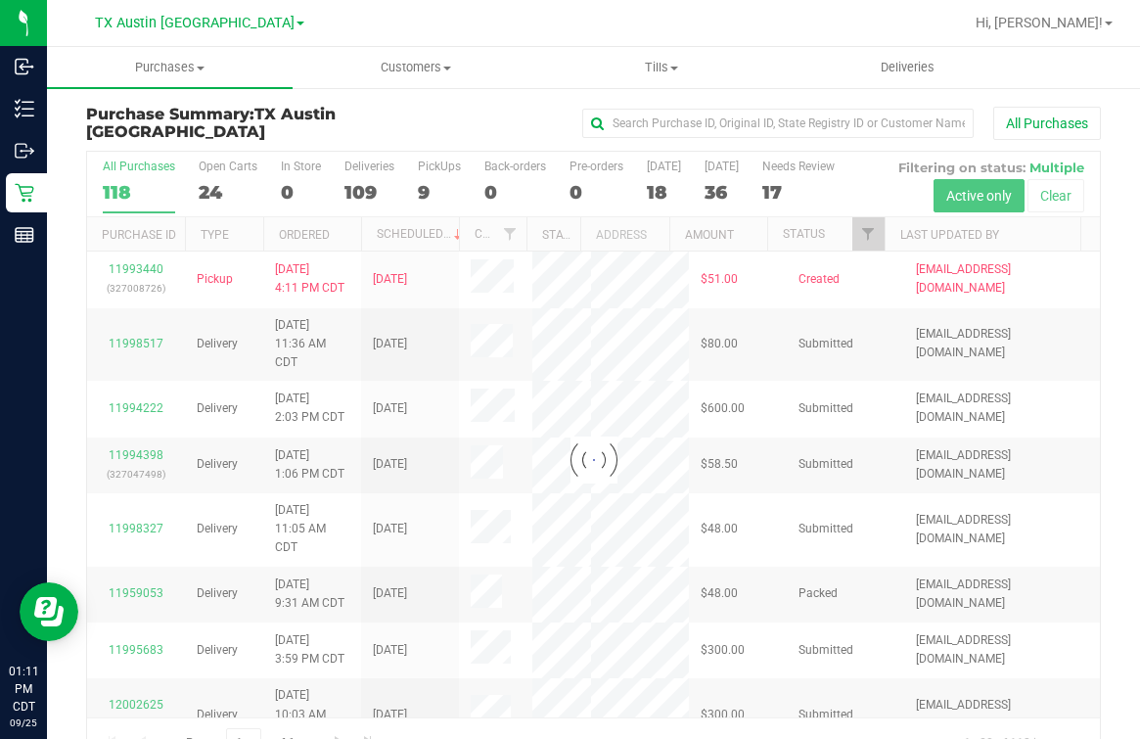
click at [225, 181] on div at bounding box center [593, 460] width 1013 height 617
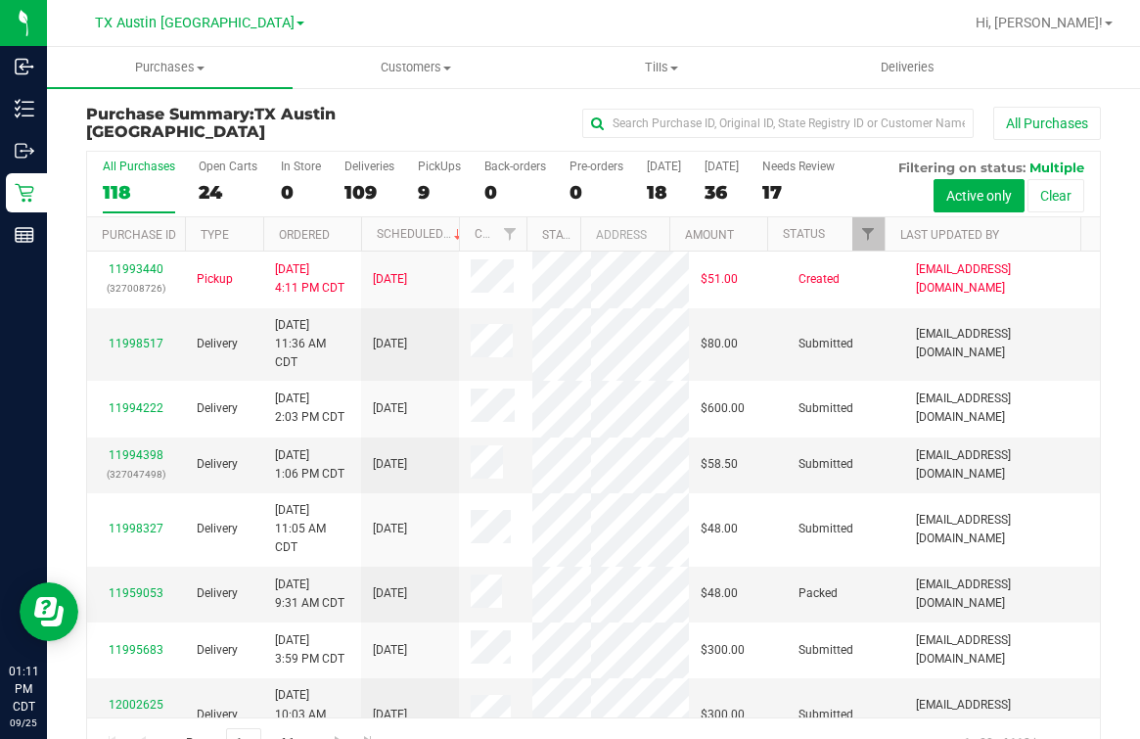
click at [218, 33] on div "[GEOGRAPHIC_DATA] [GEOGRAPHIC_DATA] [GEOGRAPHIC_DATA] [GEOGRAPHIC_DATA] [GEOGRA…" at bounding box center [199, 22] width 209 height 23
click at [213, 23] on span "TX Austin [GEOGRAPHIC_DATA]" at bounding box center [195, 24] width 200 height 18
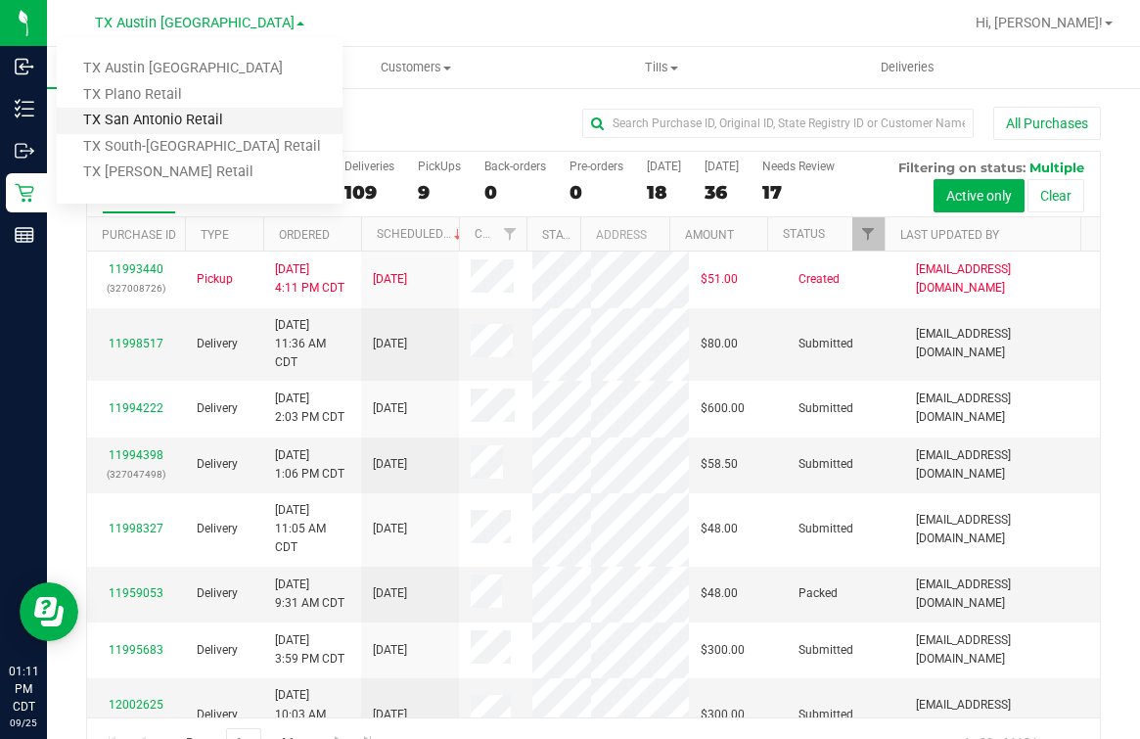
click at [142, 130] on link "TX San Antonio Retail" at bounding box center [200, 121] width 286 height 26
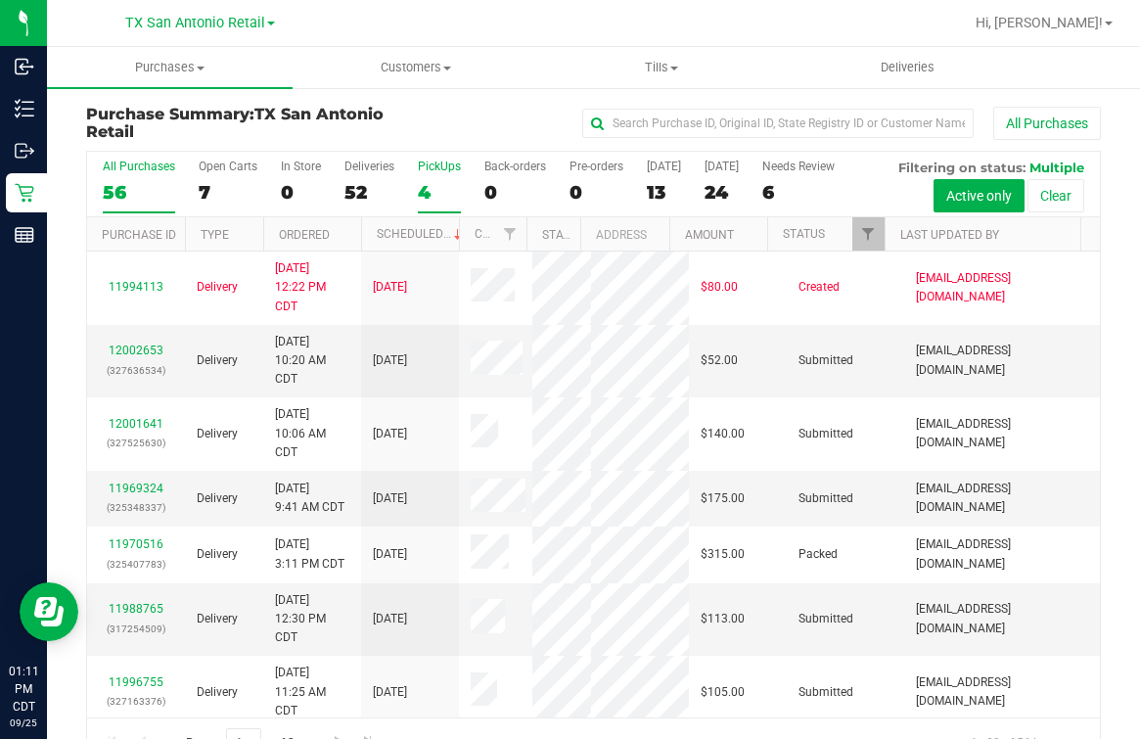
click at [431, 188] on div "4" at bounding box center [439, 192] width 43 height 23
click at [0, 0] on input "PickUps 4" at bounding box center [0, 0] width 0 height 0
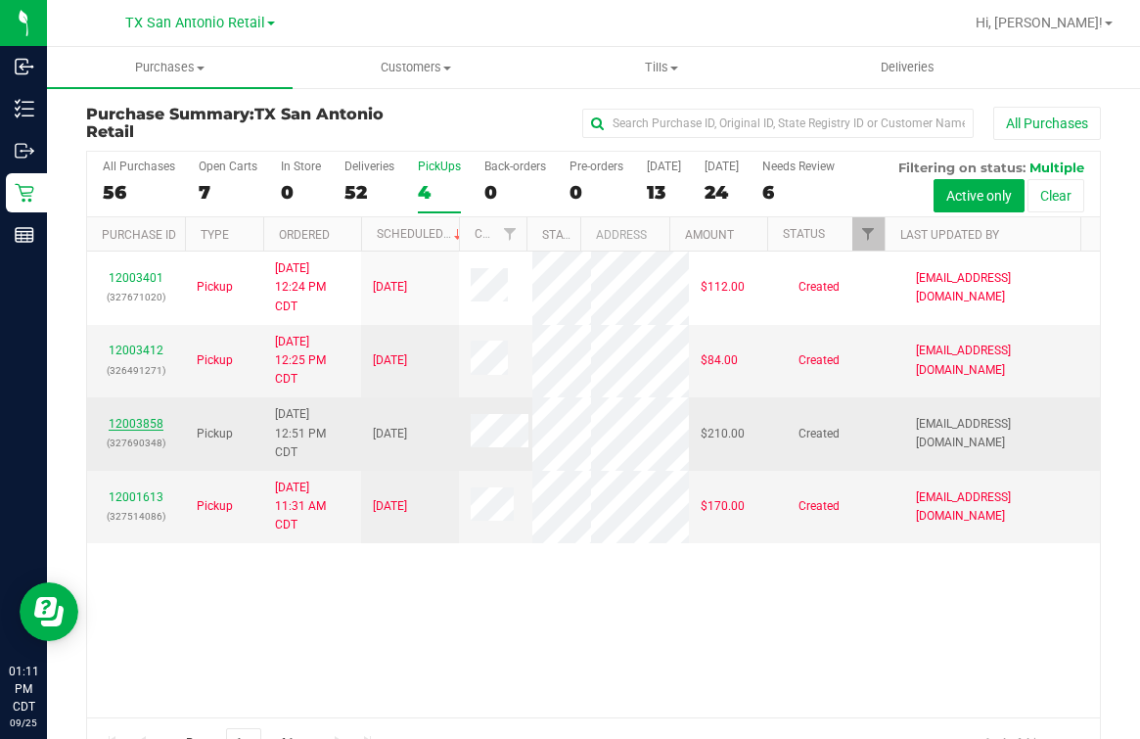
click at [149, 431] on link "12003858" at bounding box center [136, 424] width 55 height 14
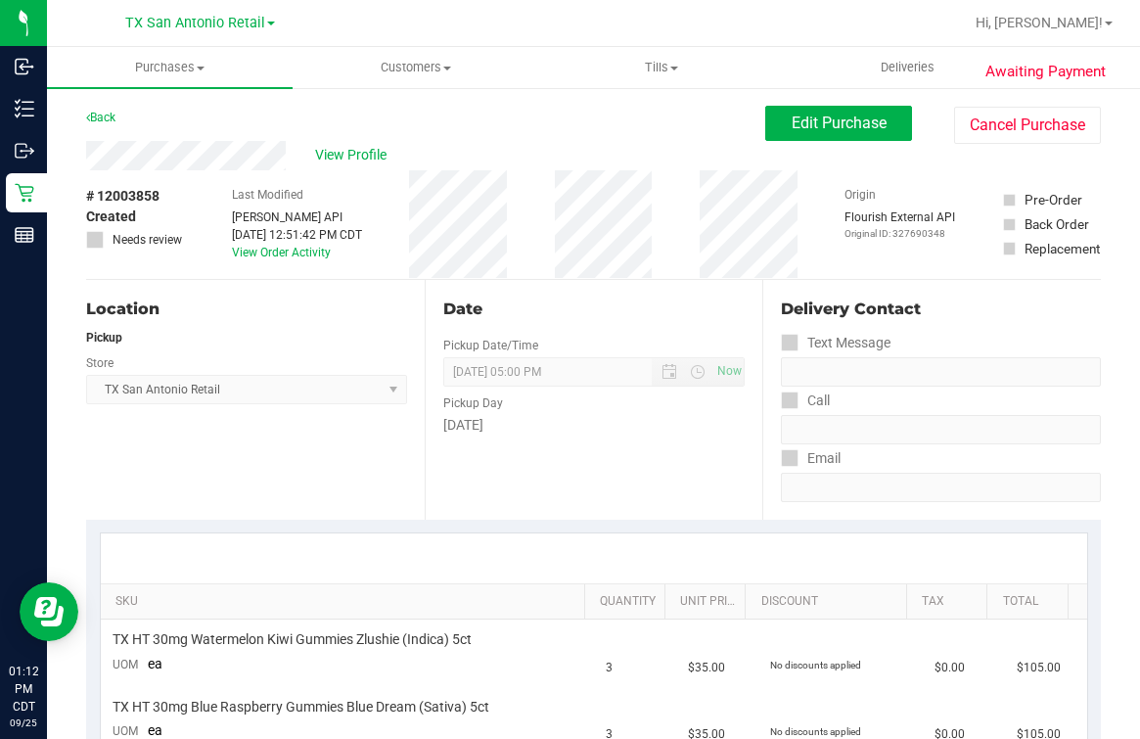
click at [240, 115] on div "Back Edit Purchase Cancel Purchase" at bounding box center [593, 123] width 1015 height 35
click at [665, 220] on div "# 12003858 Created Needs review Last Modified Jane API Sep 25, 2025 12:51:42 PM…" at bounding box center [593, 224] width 1015 height 109
click at [834, 123] on span "Edit Purchase" at bounding box center [839, 123] width 95 height 19
click at [568, 143] on div "View Profile" at bounding box center [425, 155] width 679 height 29
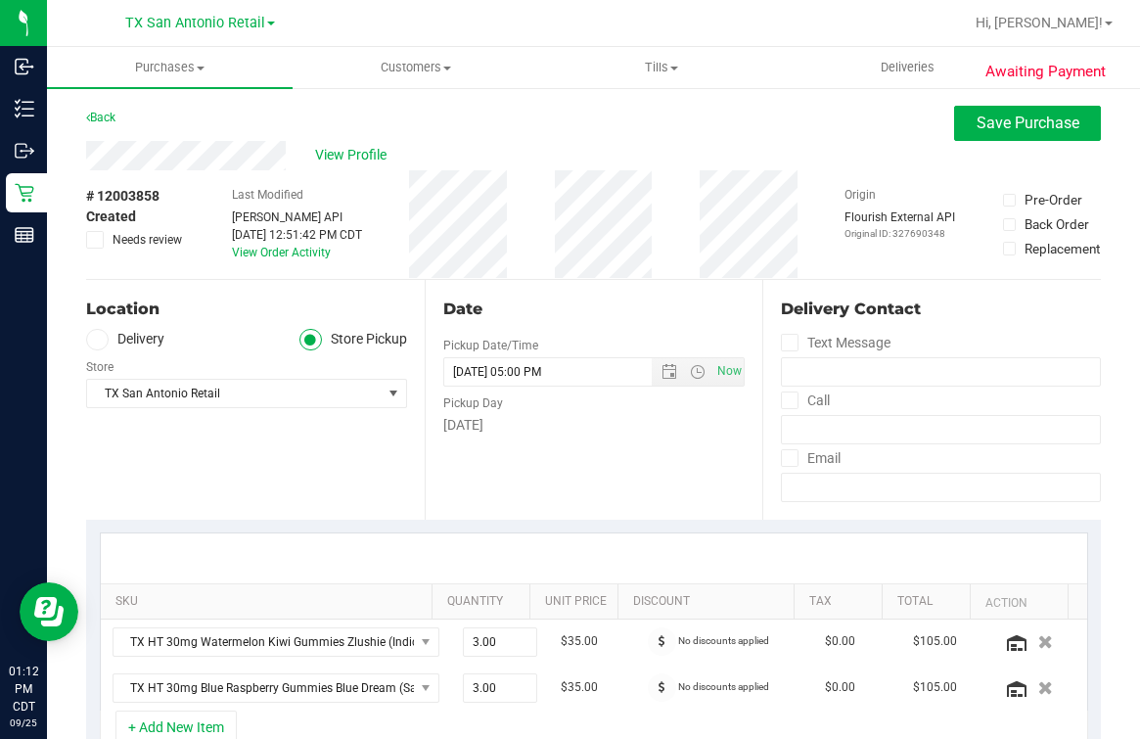
click at [92, 340] on icon at bounding box center [97, 340] width 12 height 0
click at [0, 0] on input "Delivery" at bounding box center [0, 0] width 0 height 0
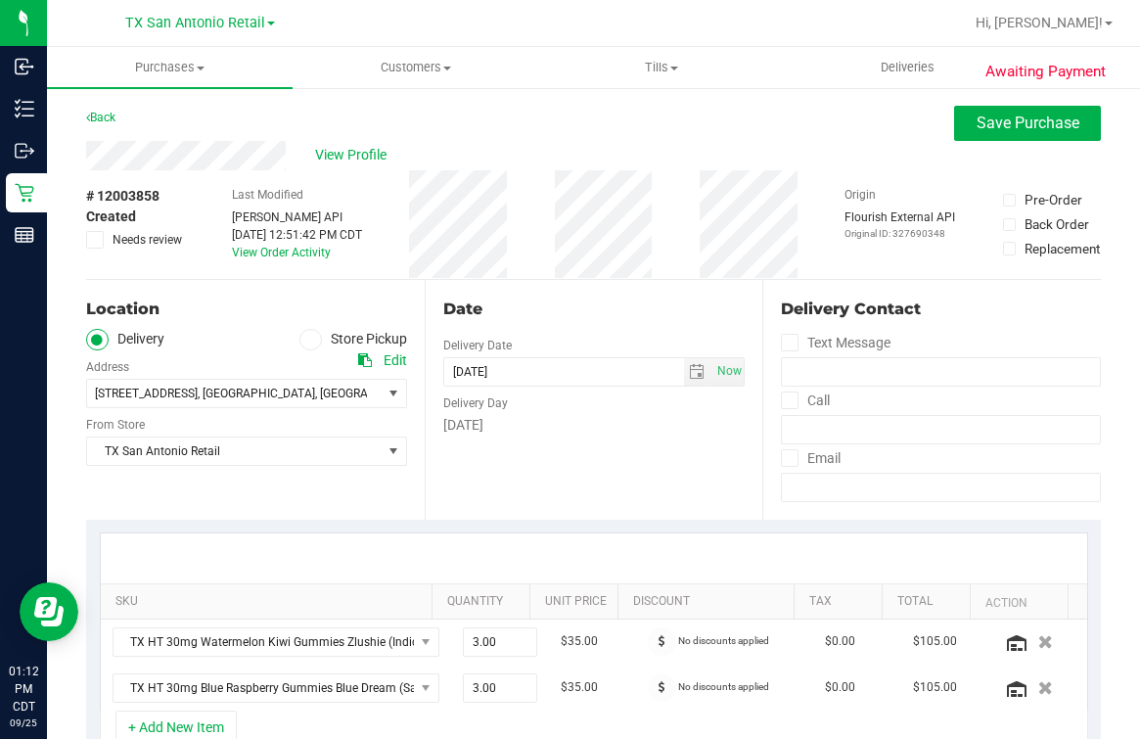
click at [222, 338] on ul "Delivery Store Pickup" at bounding box center [246, 340] width 321 height 23
click at [583, 496] on div "Date Delivery Date 09/26/2025 Now 09/26/2025 05:00 PM Now Delivery Day Friday" at bounding box center [594, 400] width 339 height 240
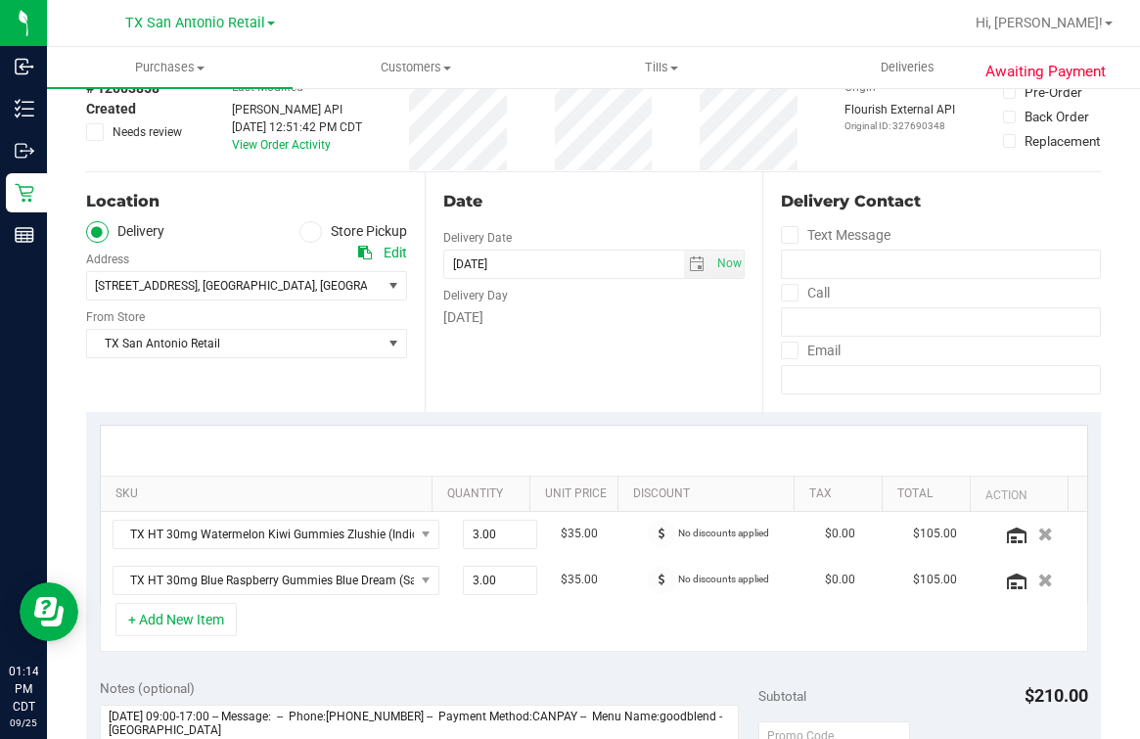
scroll to position [244, 0]
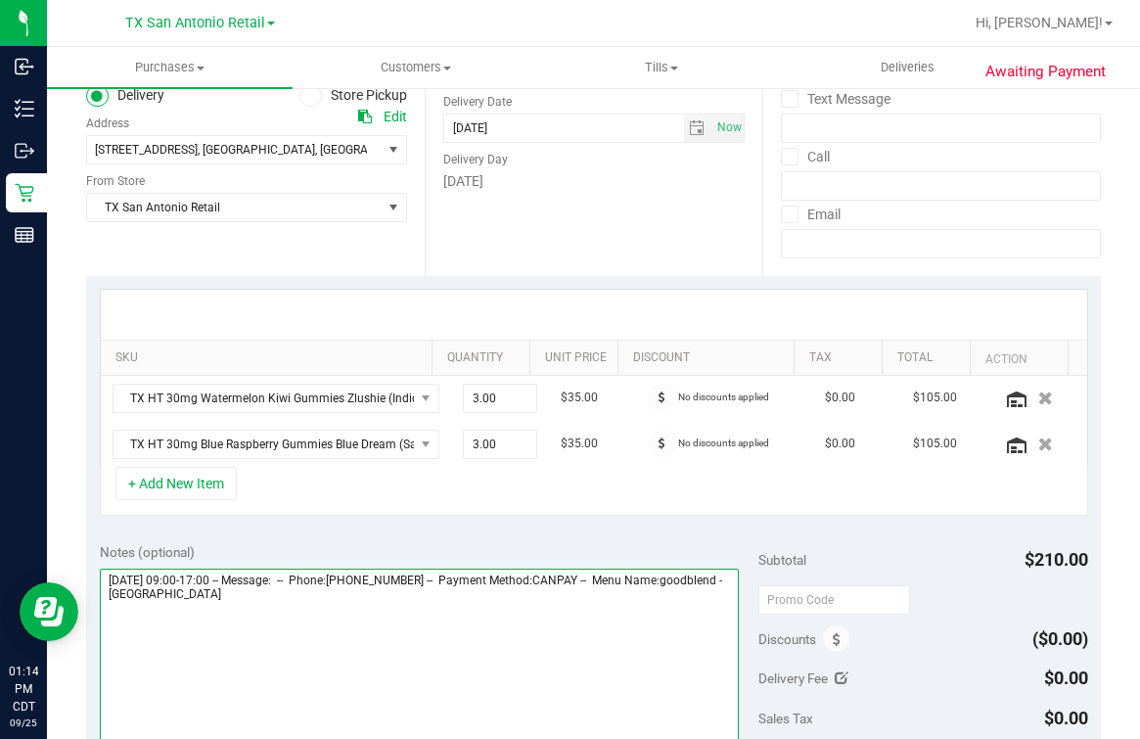
click at [483, 664] on textarea at bounding box center [419, 663] width 639 height 188
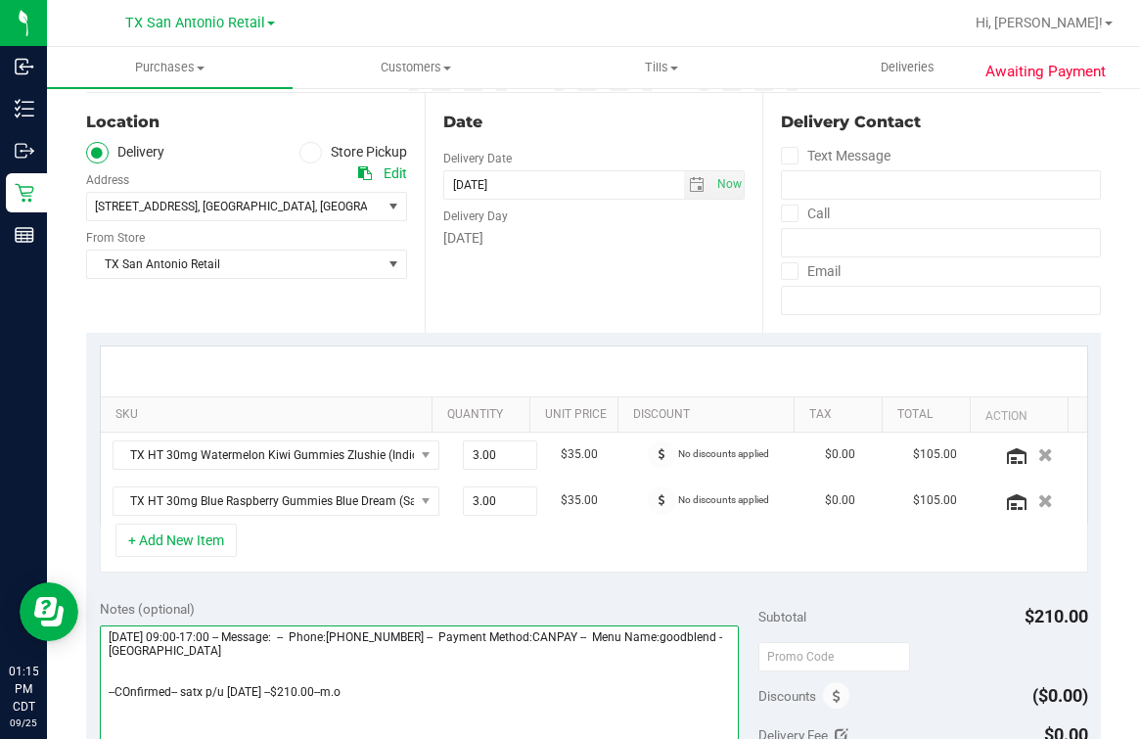
scroll to position [0, 0]
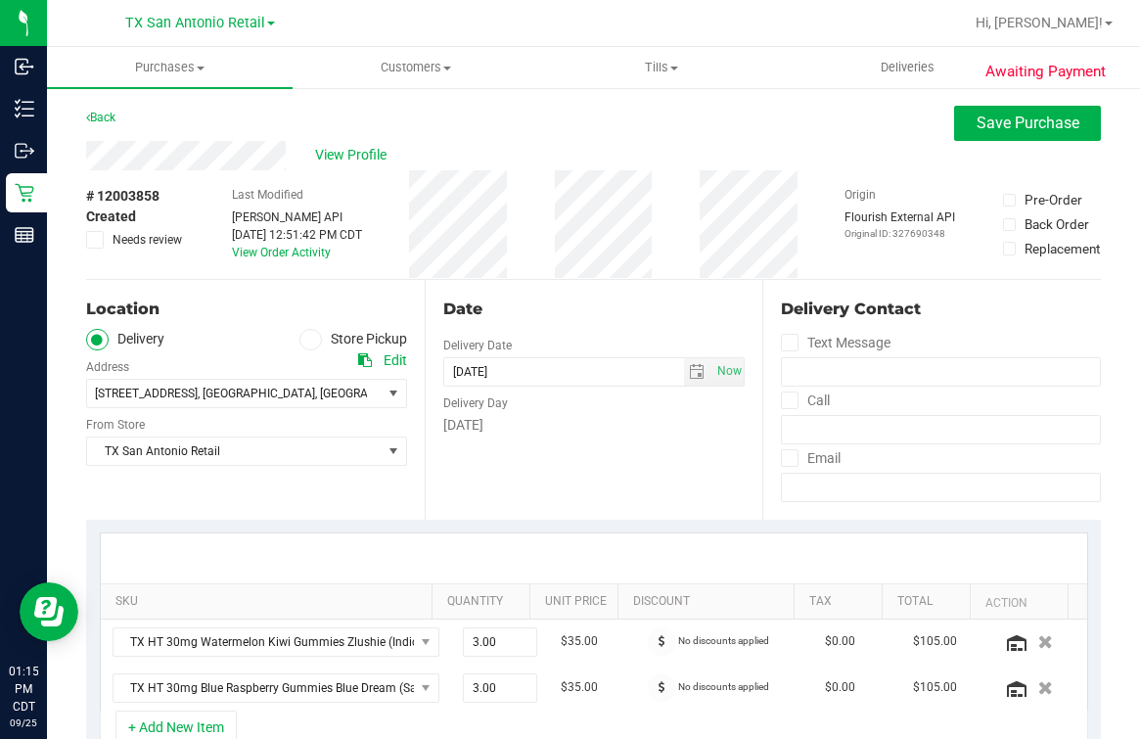
type textarea "Friday 09/26/2025 09:00-17:00 -- Message: -- Phone:2108540338 -- Payment Method…"
click at [567, 291] on div "Date Delivery Date 09/26/2025 Now 09/26/2025 05:00 PM Now Delivery Day Friday" at bounding box center [594, 400] width 339 height 240
drag, startPoint x: 957, startPoint y: 129, endPoint x: 782, endPoint y: 157, distance: 177.3
click at [977, 128] on span "Save Purchase" at bounding box center [1028, 123] width 103 height 19
click at [782, 157] on div "View Profile" at bounding box center [593, 155] width 1015 height 29
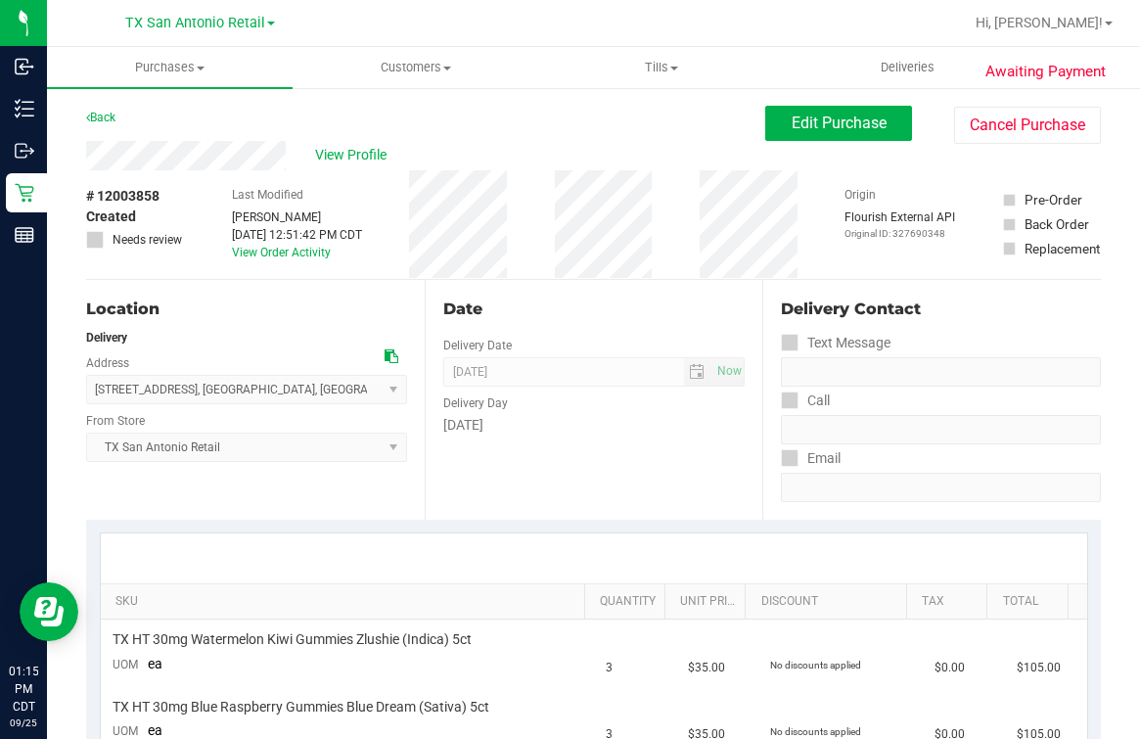
scroll to position [488, 0]
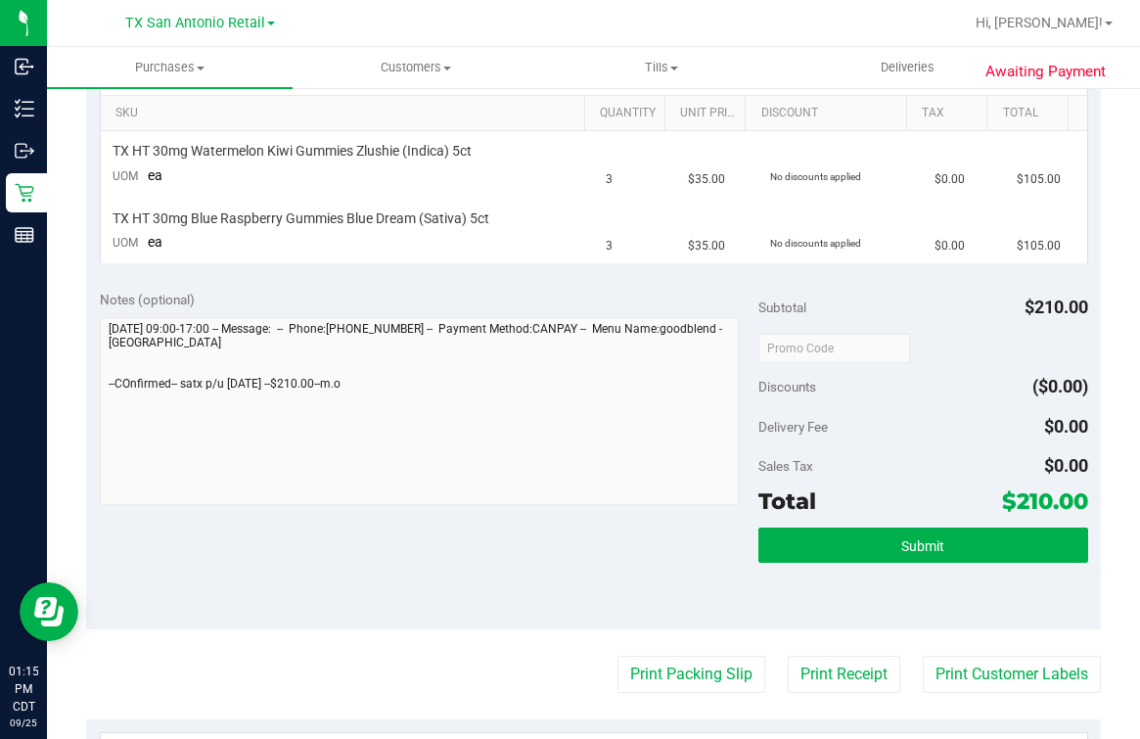
click at [886, 592] on div "Submit" at bounding box center [924, 572] width 330 height 88
click at [901, 539] on span "Submit" at bounding box center [922, 546] width 43 height 16
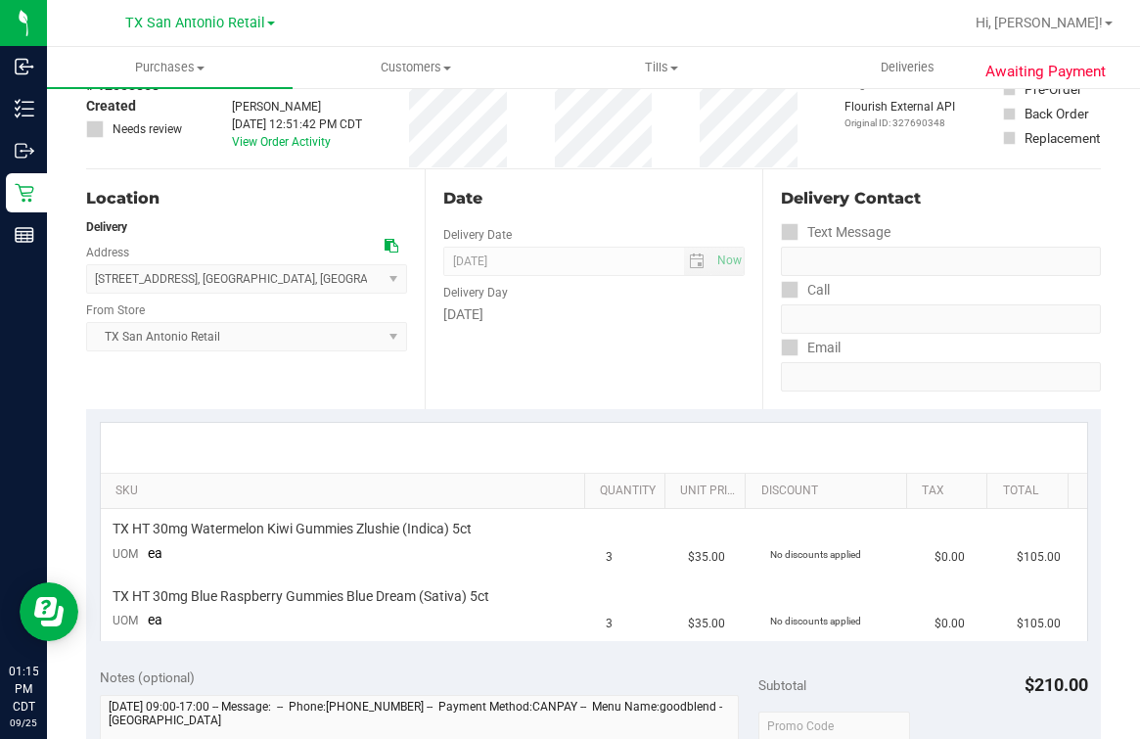
scroll to position [0, 0]
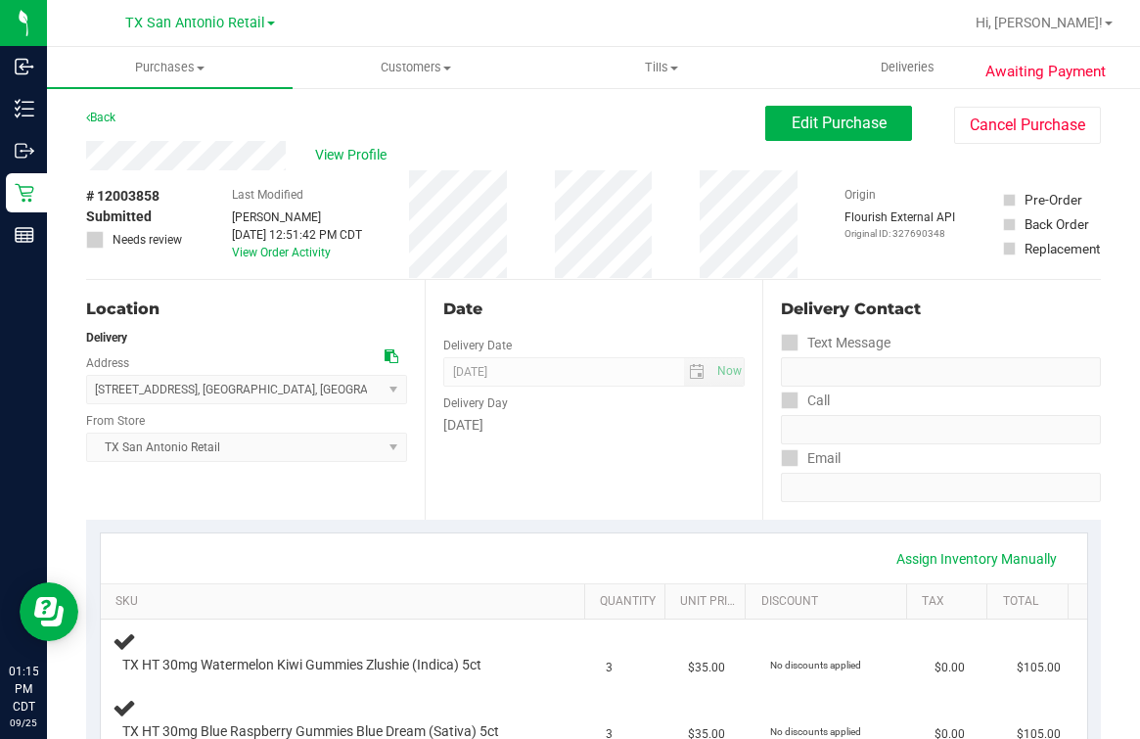
click at [340, 165] on span "View Profile" at bounding box center [354, 155] width 78 height 21
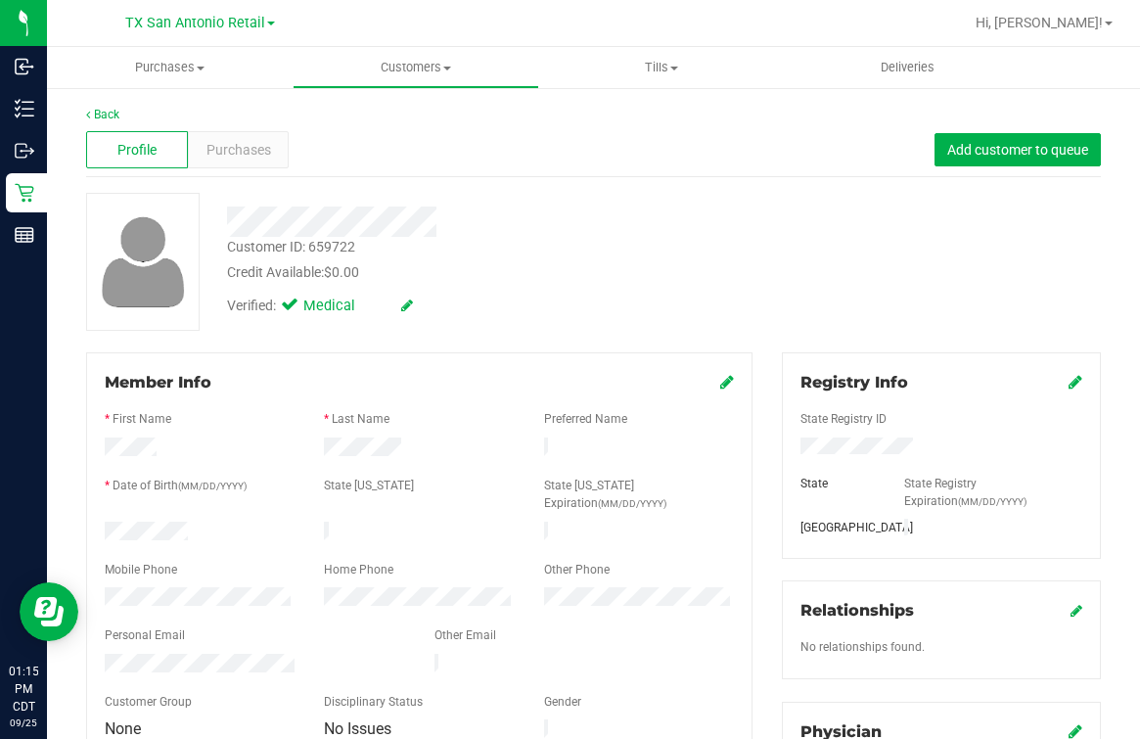
click at [176, 649] on div at bounding box center [419, 651] width 629 height 5
click at [607, 246] on div "Customer ID: 659722 Credit Available: $0.00" at bounding box center [473, 260] width 523 height 46
click at [100, 116] on link "Back" at bounding box center [102, 115] width 33 height 14
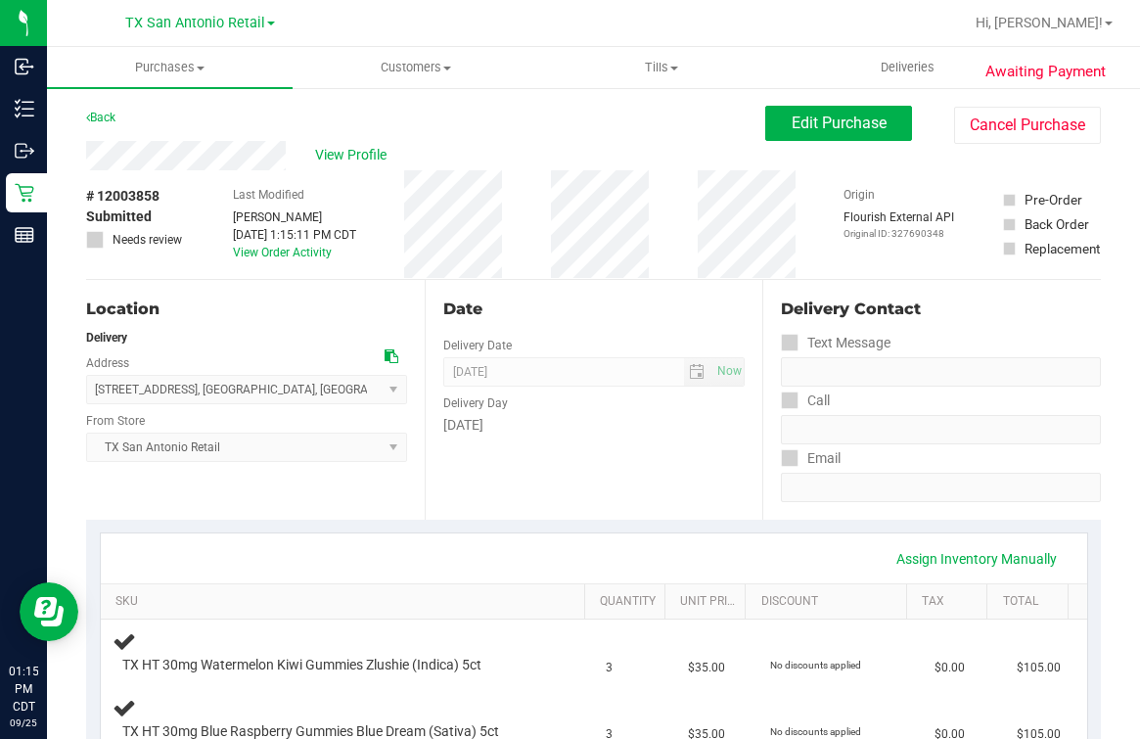
click at [369, 522] on div "Assign Inventory Manually SKU Quantity Unit Price Discount Tax Total TX HT 30mg…" at bounding box center [593, 643] width 1015 height 246
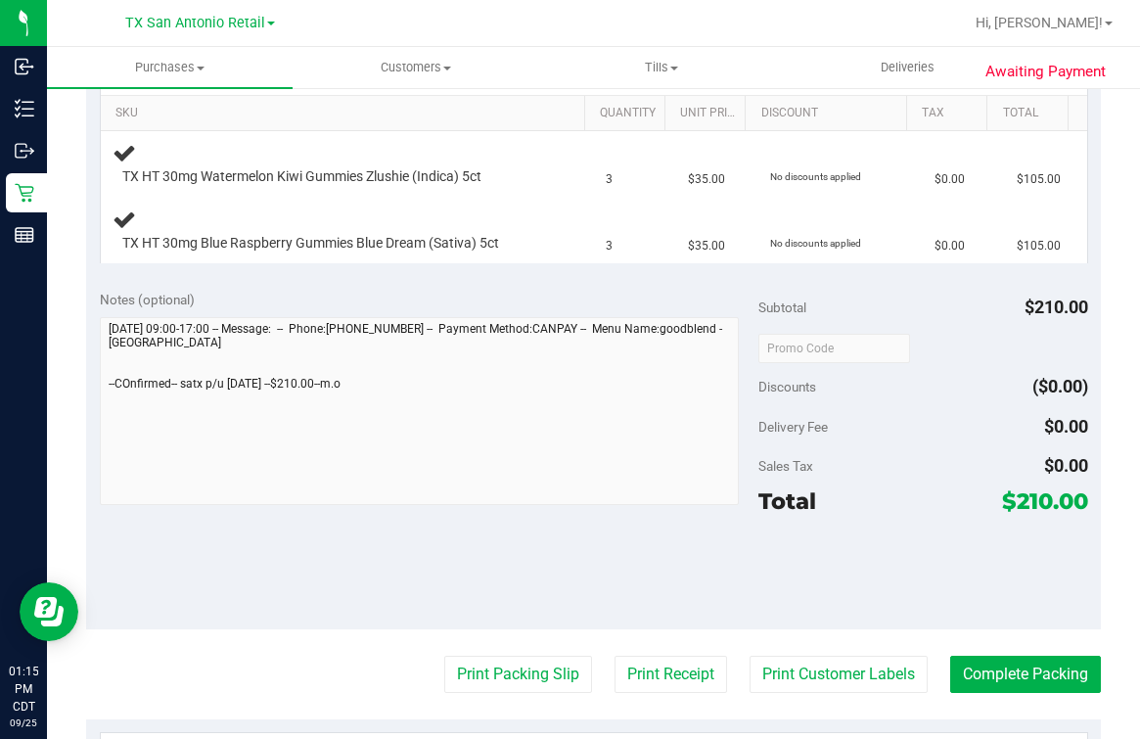
click at [64, 411] on div "Awaiting Payment Back Edit Purchase Cancel Purchase View Profile # 12003858 Sub…" at bounding box center [593, 349] width 1093 height 1503
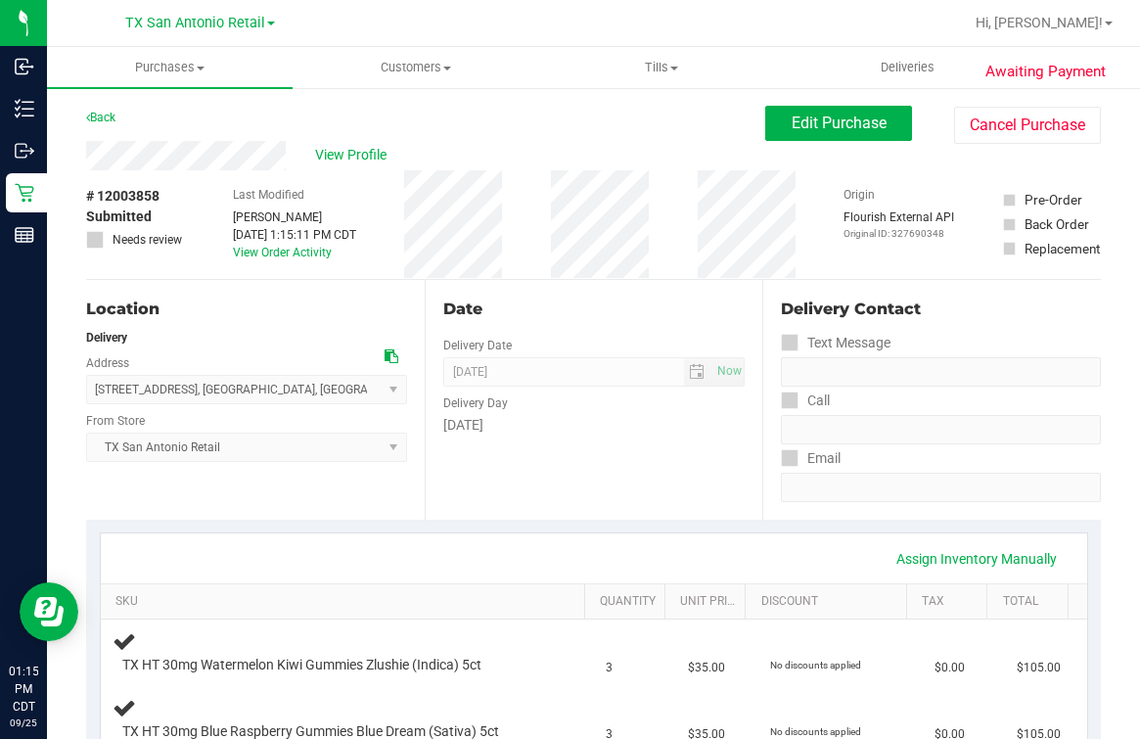
click at [509, 298] on div "Date" at bounding box center [594, 309] width 302 height 23
click at [582, 321] on div "Date Delivery Date [DATE] Now [DATE] 07:00 AM Now Delivery Day [DATE]" at bounding box center [594, 400] width 339 height 240
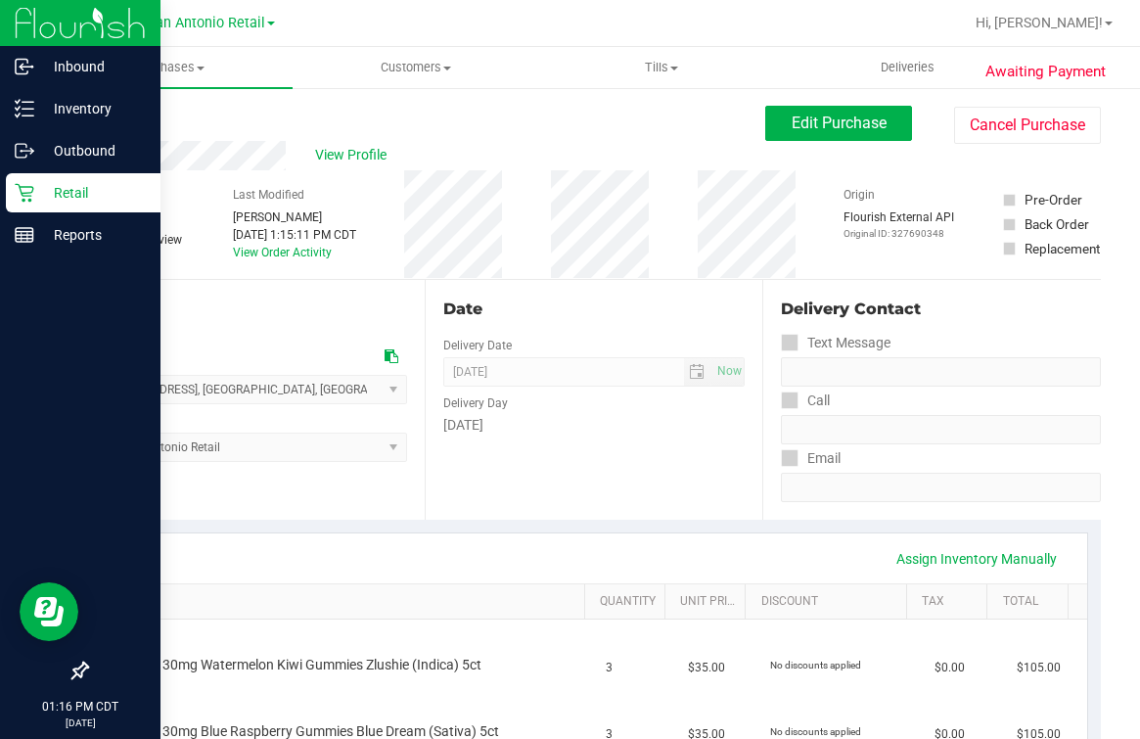
click at [51, 184] on p "Retail" at bounding box center [92, 192] width 117 height 23
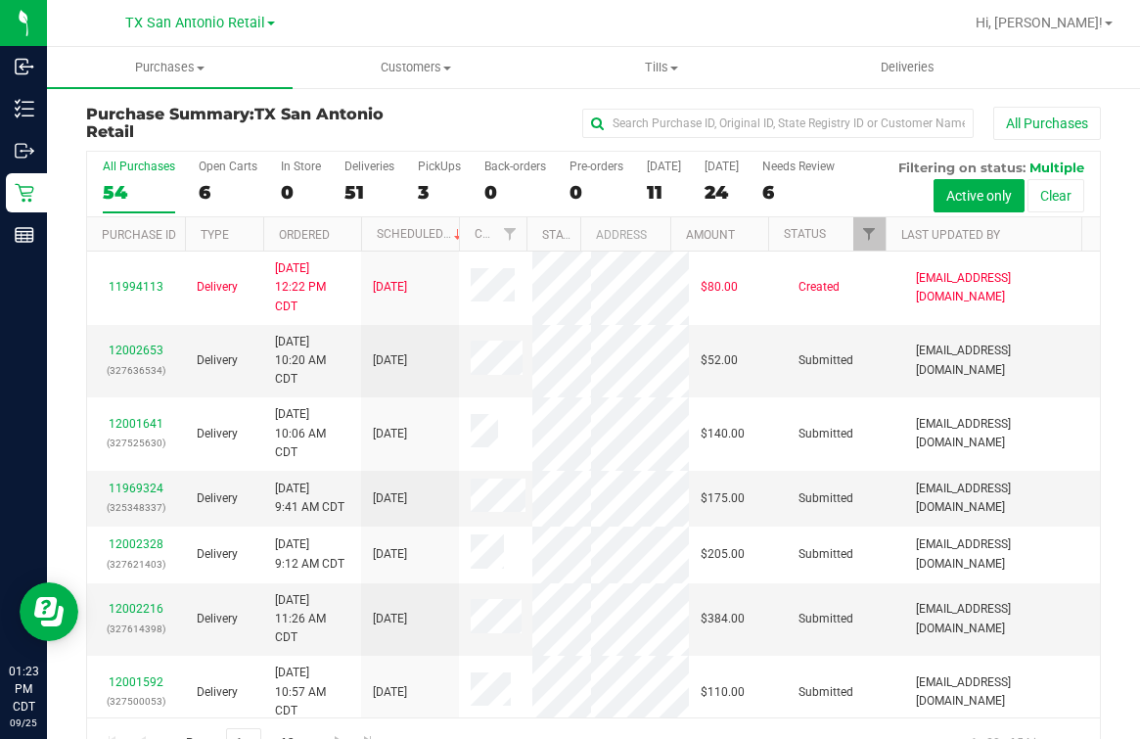
click at [485, 116] on div "All Purchases" at bounding box center [763, 123] width 676 height 33
click at [217, 188] on div "6" at bounding box center [228, 192] width 59 height 23
click at [0, 0] on input "Open Carts 6" at bounding box center [0, 0] width 0 height 0
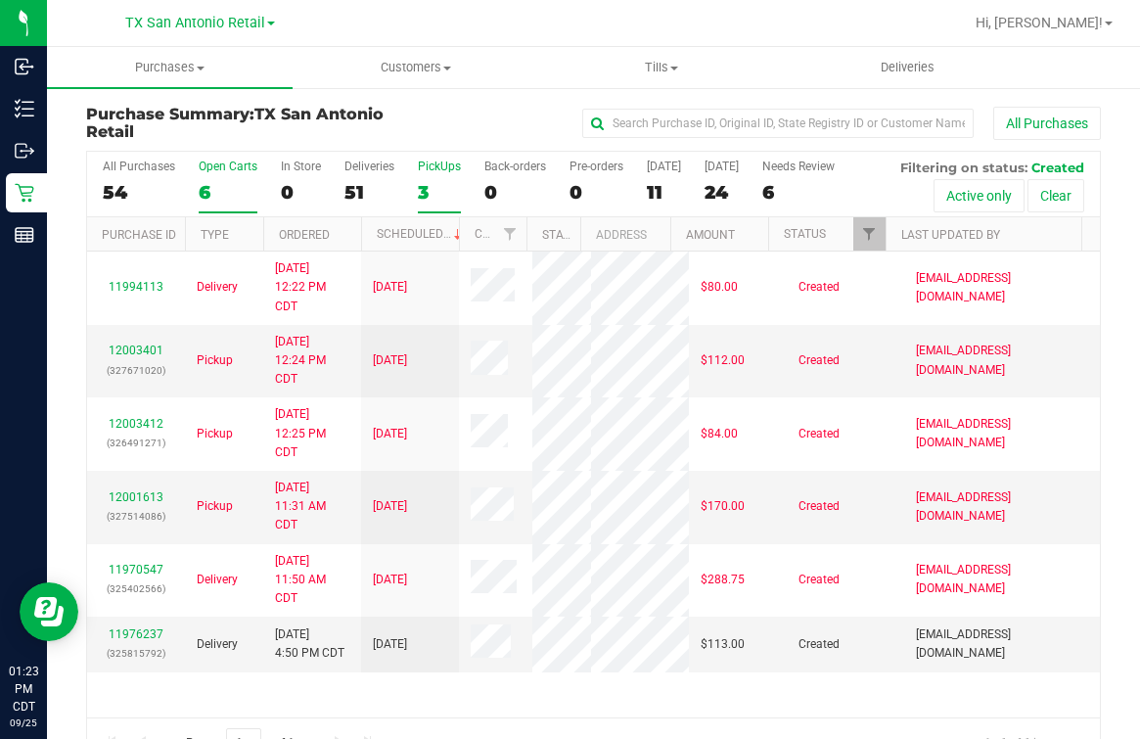
click at [419, 180] on label "PickUps 3" at bounding box center [439, 187] width 43 height 54
click at [0, 0] on input "PickUps 3" at bounding box center [0, 0] width 0 height 0
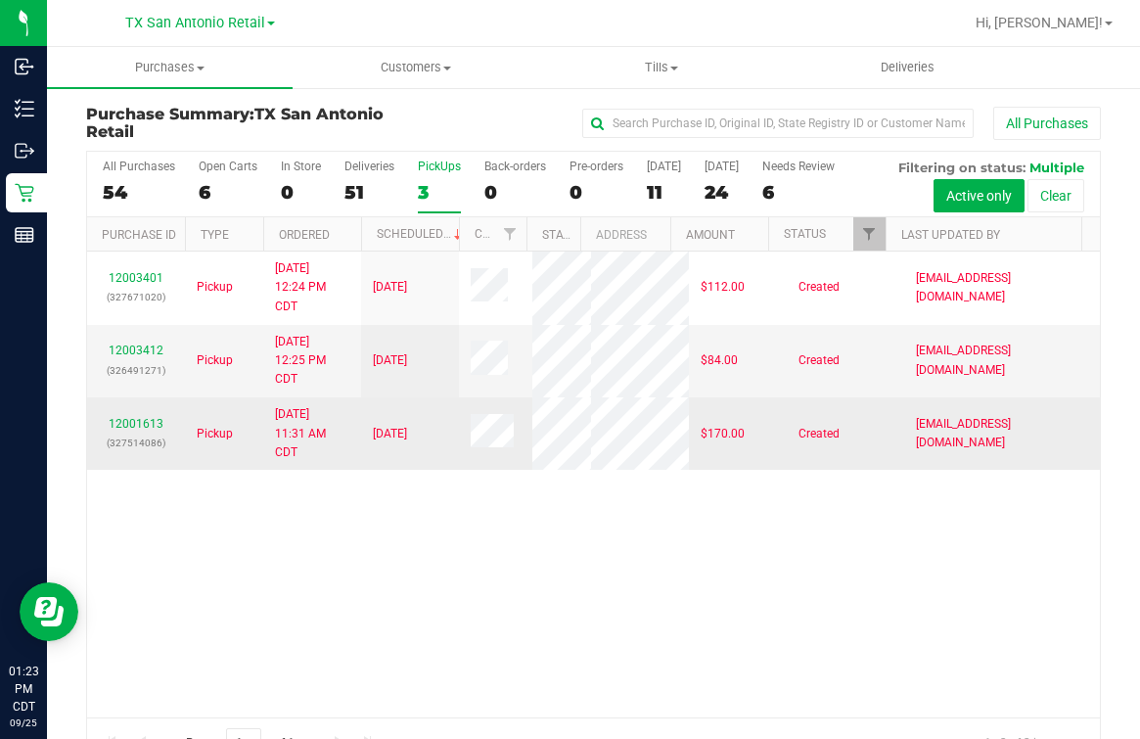
click at [381, 470] on td "[DATE]" at bounding box center [410, 433] width 98 height 72
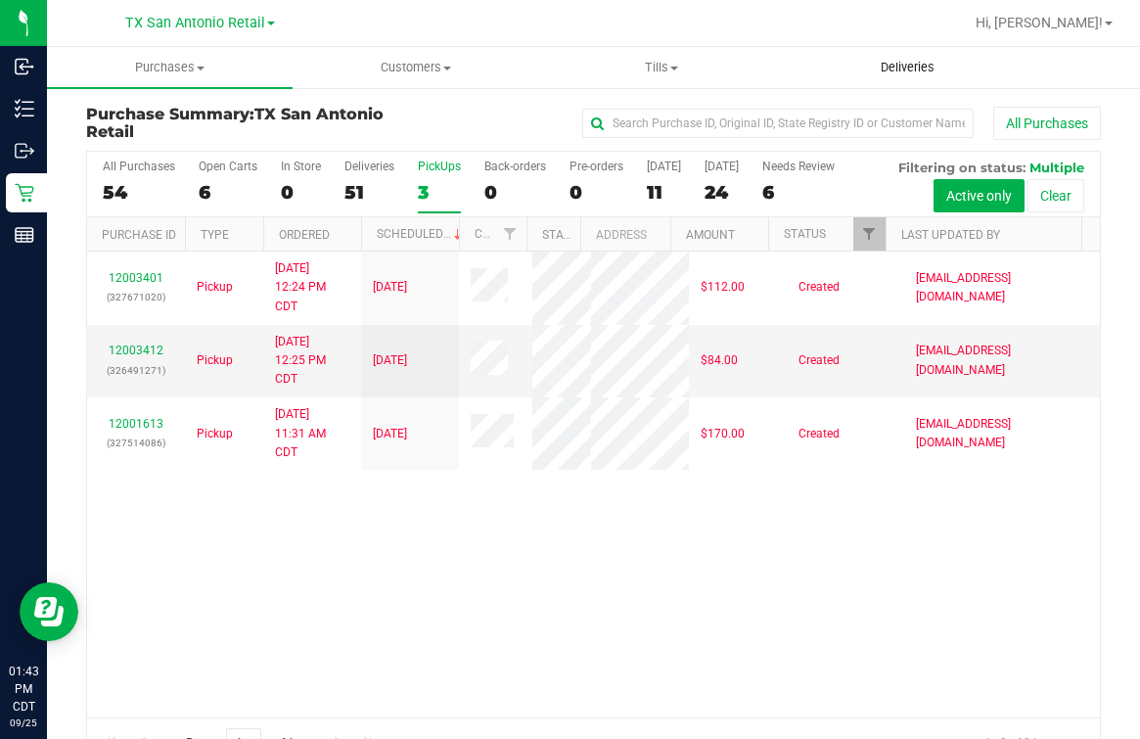
click at [888, 66] on span "Deliveries" at bounding box center [907, 68] width 107 height 18
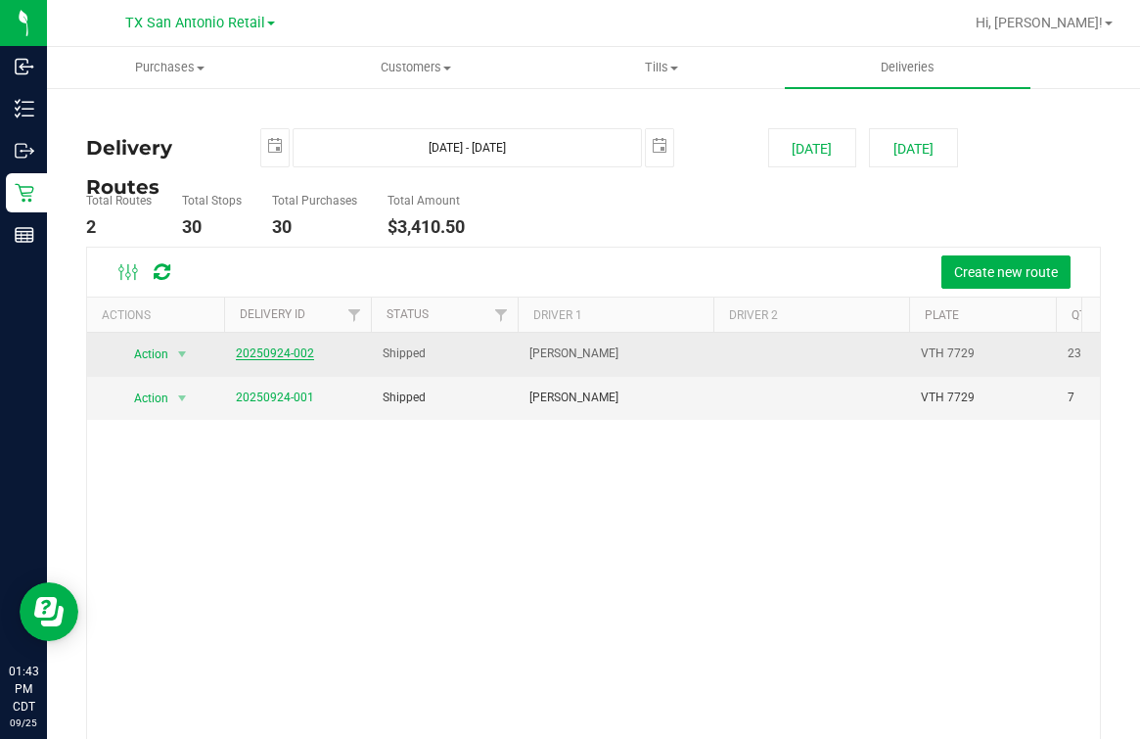
click at [266, 357] on link "20250924-002" at bounding box center [275, 353] width 78 height 14
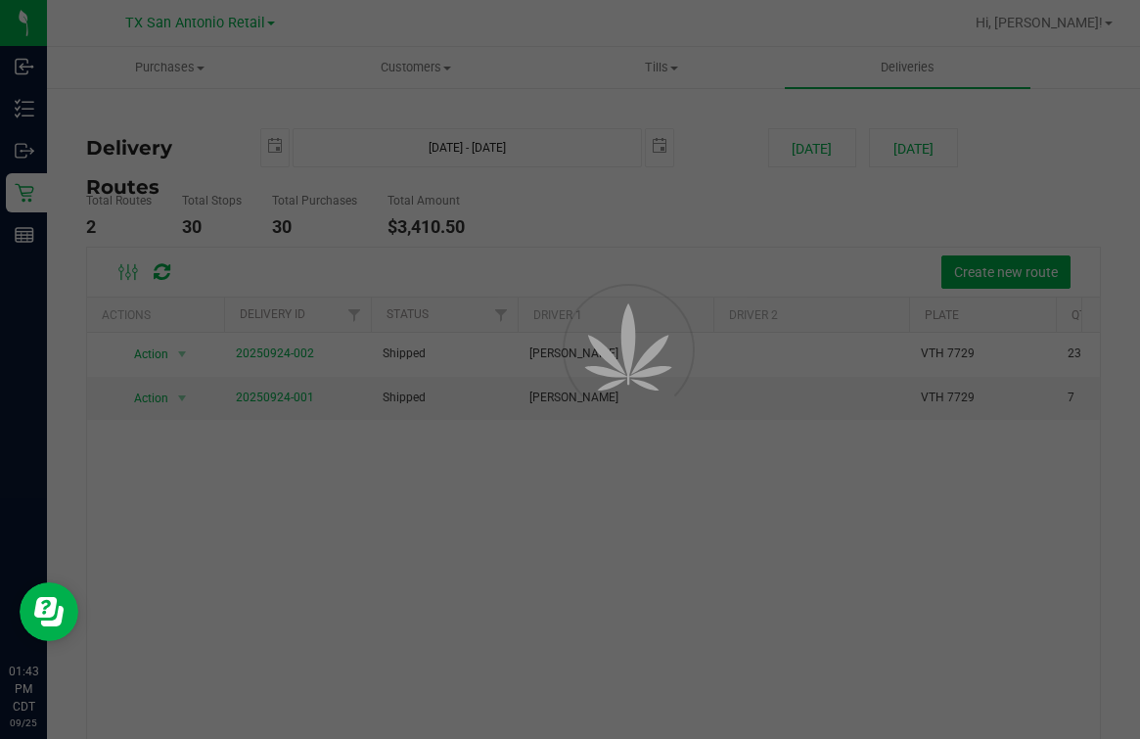
click at [729, 214] on div at bounding box center [570, 369] width 1140 height 739
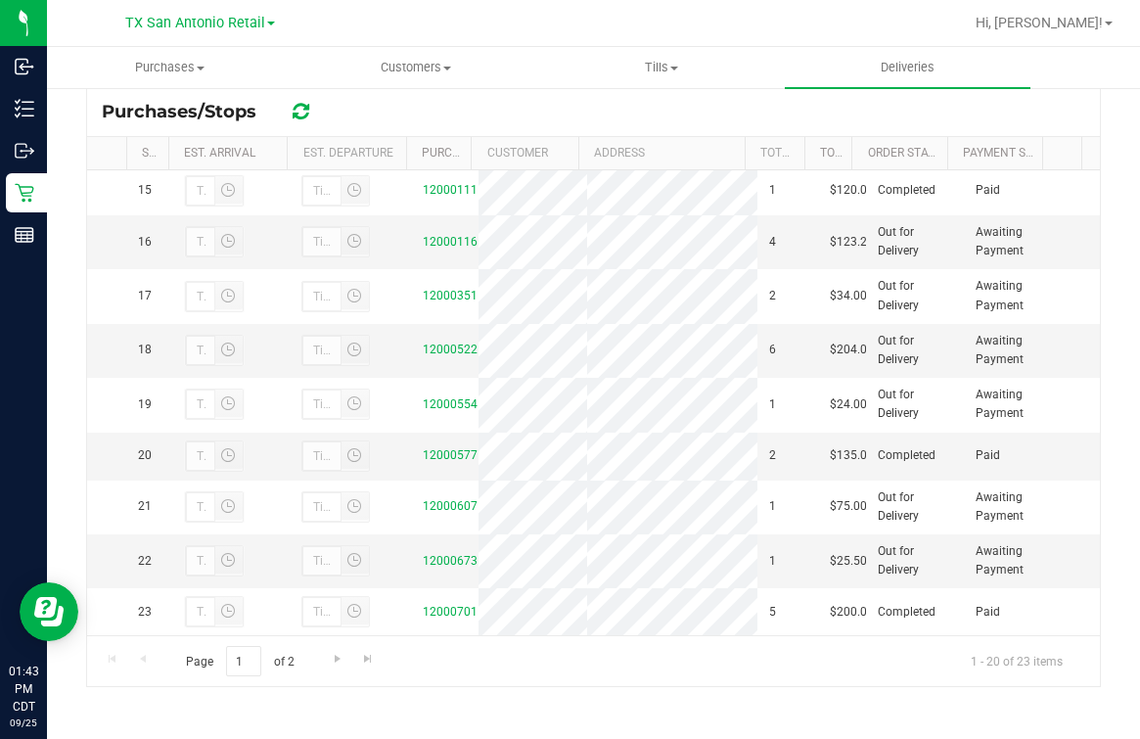
scroll to position [973, 0]
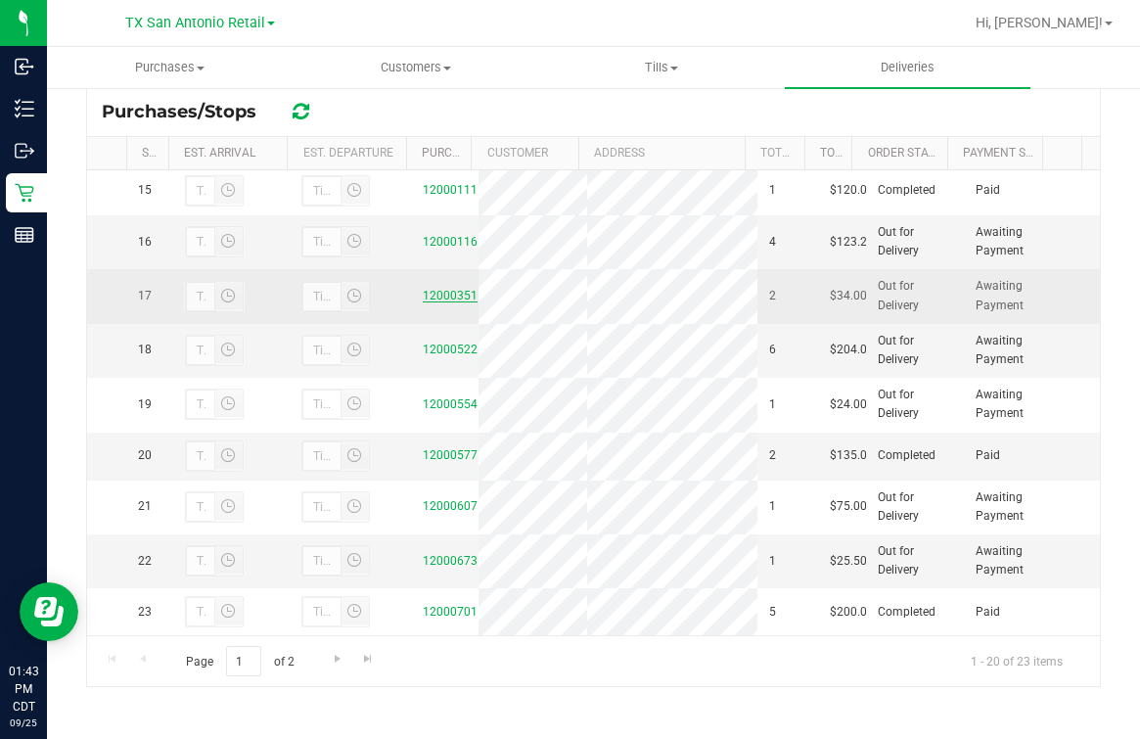
click at [434, 302] on link "12000351" at bounding box center [450, 296] width 55 height 14
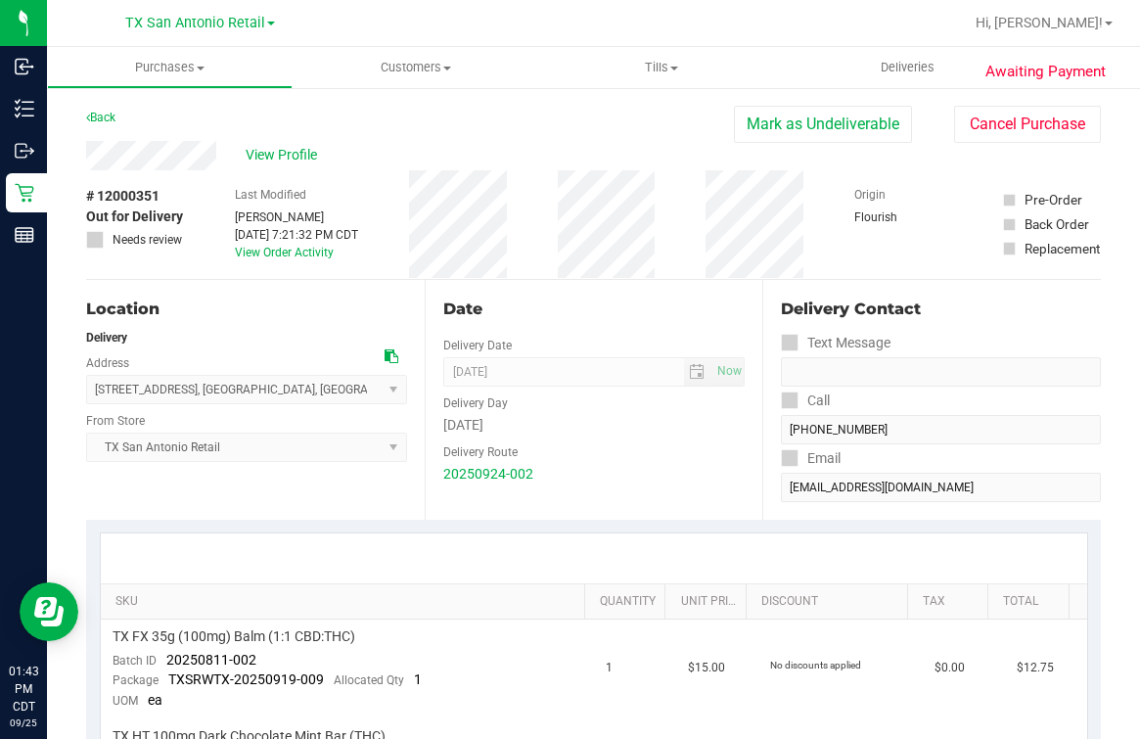
click at [575, 127] on div "Back [PERSON_NAME] as Undeliverable Cancel Purchase" at bounding box center [593, 123] width 1015 height 35
click at [787, 115] on button "Mark as Undeliverable" at bounding box center [823, 124] width 178 height 37
click at [819, 127] on button "Mark as Packed" at bounding box center [838, 124] width 147 height 37
click at [828, 133] on button "Send Back to Created" at bounding box center [825, 124] width 173 height 37
click at [531, 141] on div "View Profile" at bounding box center [402, 155] width 633 height 29
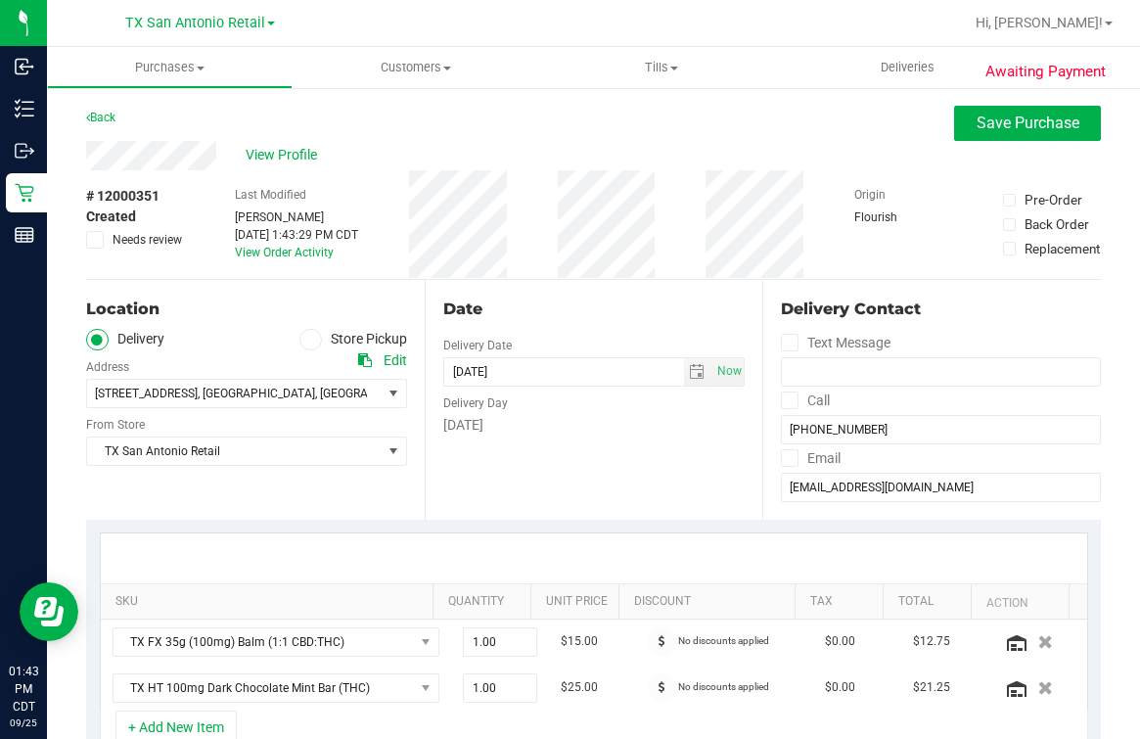
scroll to position [244, 0]
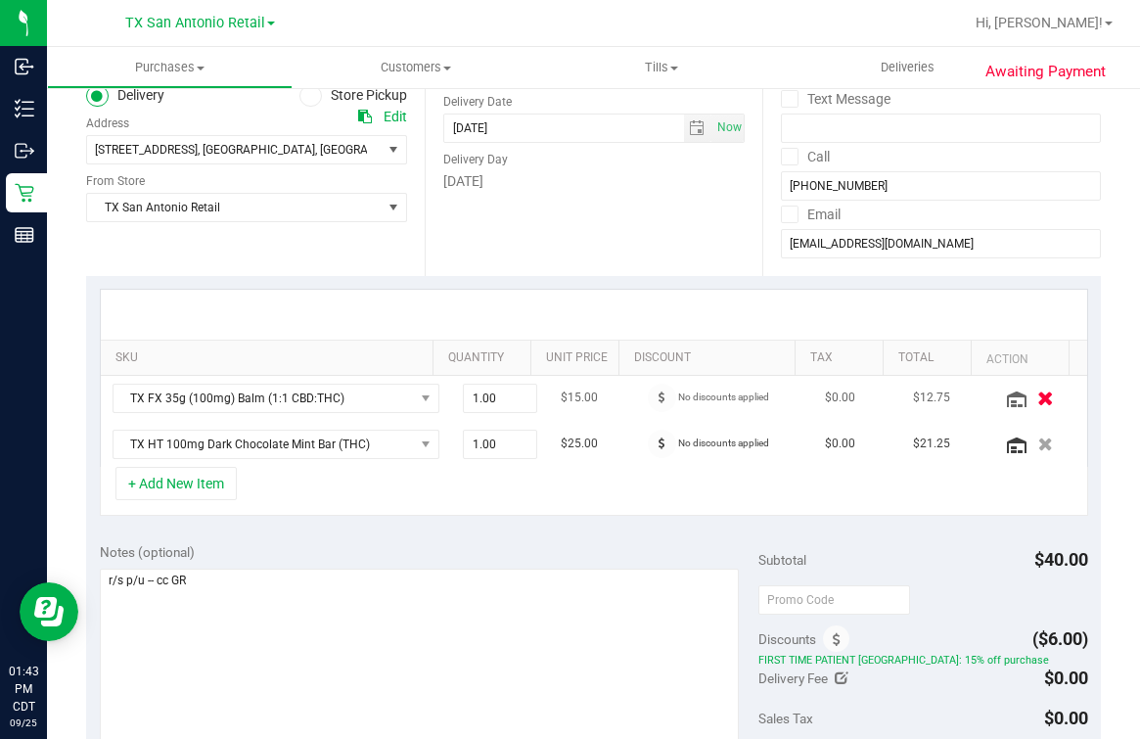
click at [1038, 403] on icon "button" at bounding box center [1046, 398] width 17 height 15
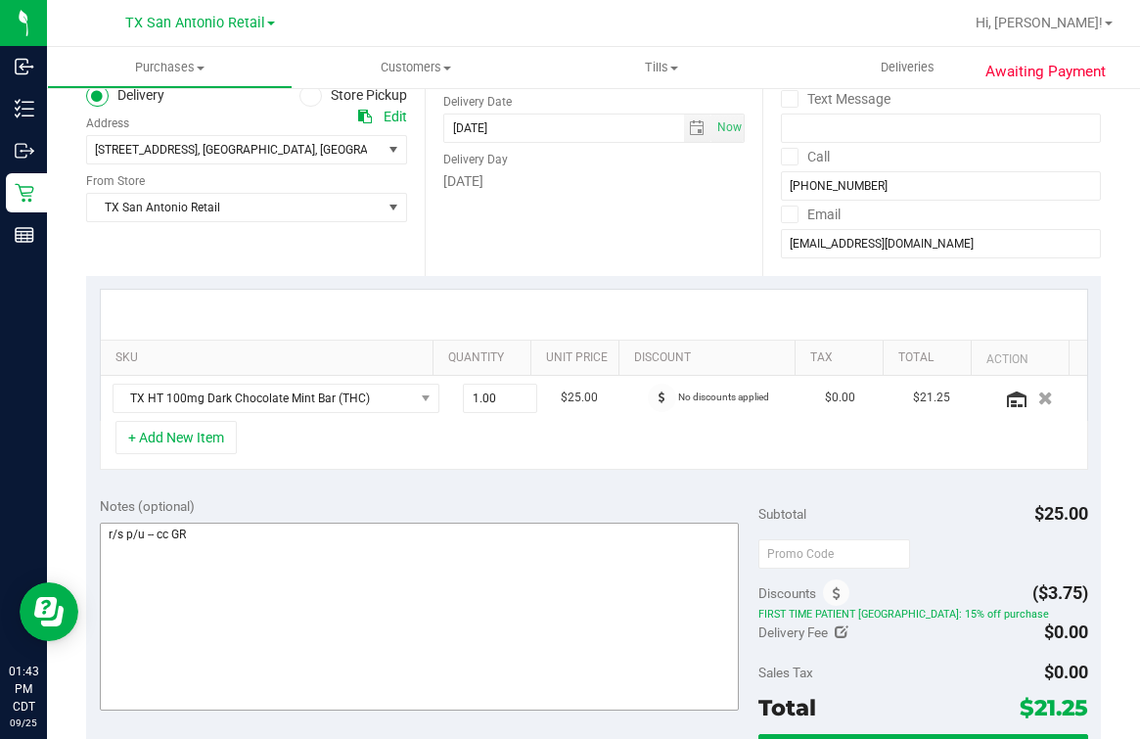
scroll to position [0, 0]
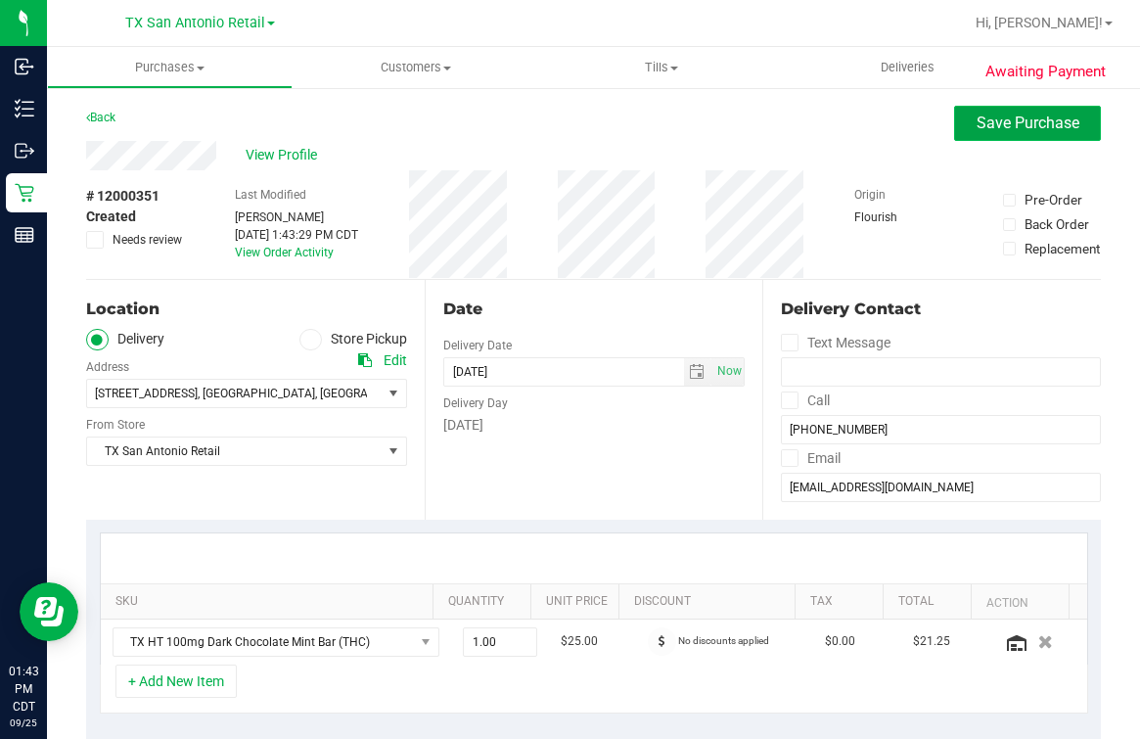
click at [1036, 130] on span "Save Purchase" at bounding box center [1028, 123] width 103 height 19
click at [719, 122] on div "Back Save Purchase" at bounding box center [593, 123] width 1015 height 35
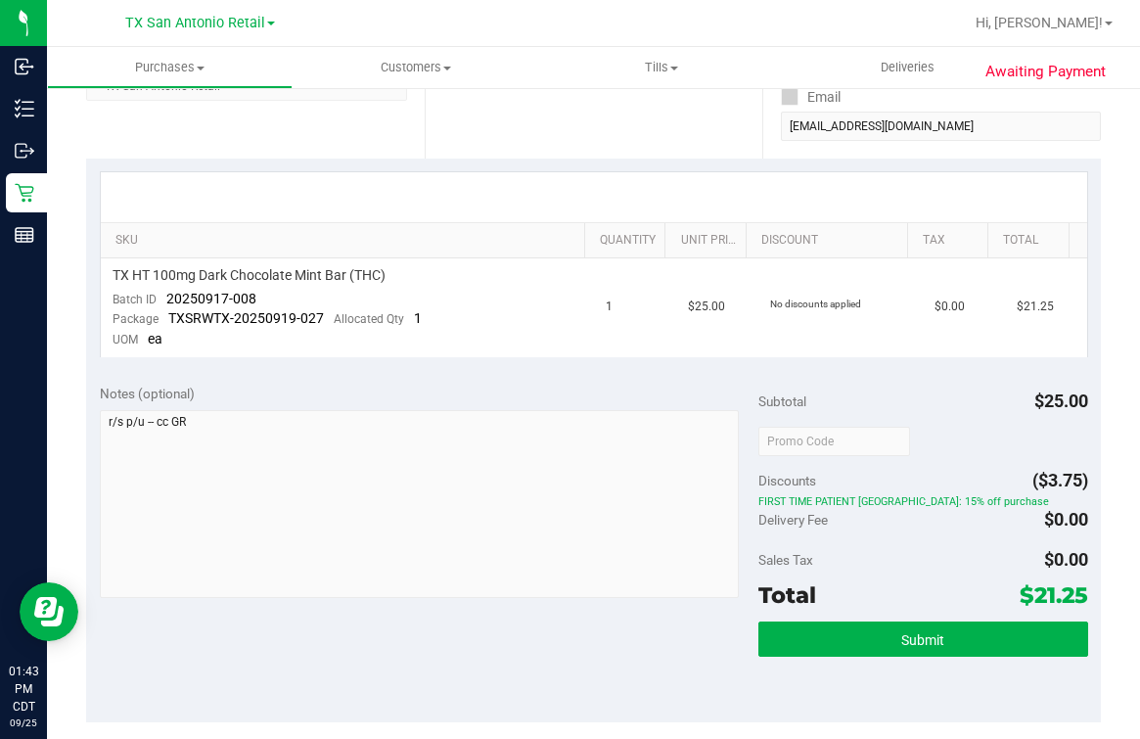
scroll to position [367, 0]
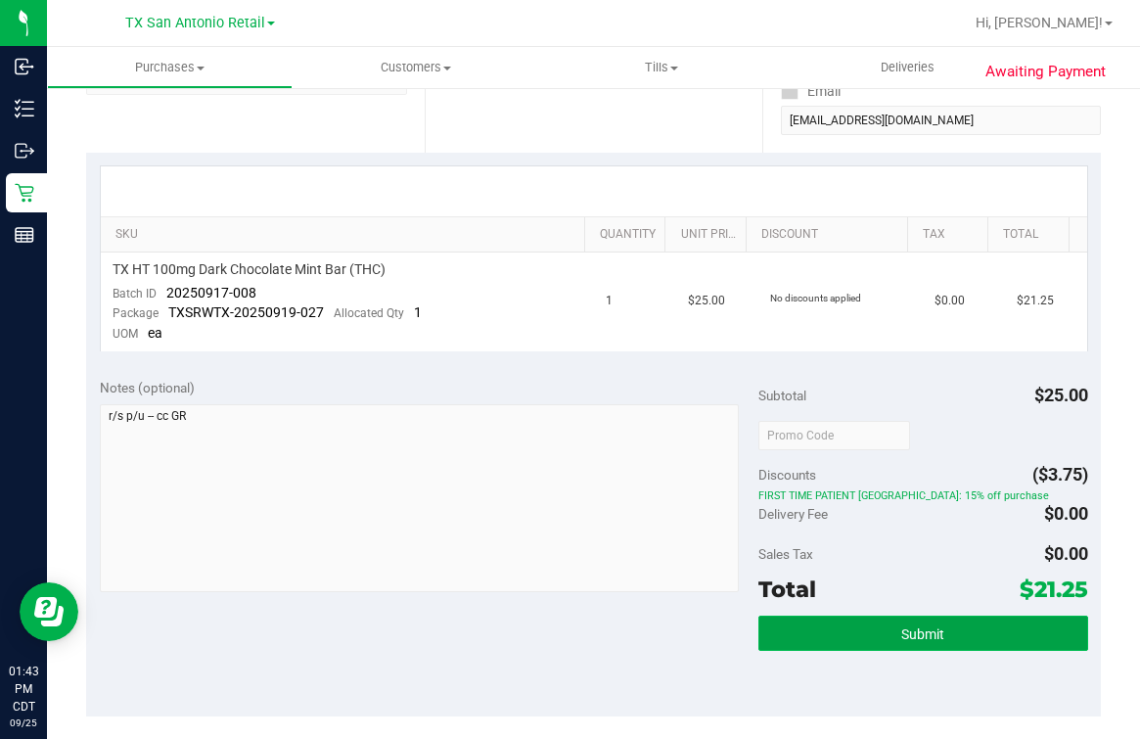
click at [810, 637] on button "Submit" at bounding box center [924, 633] width 330 height 35
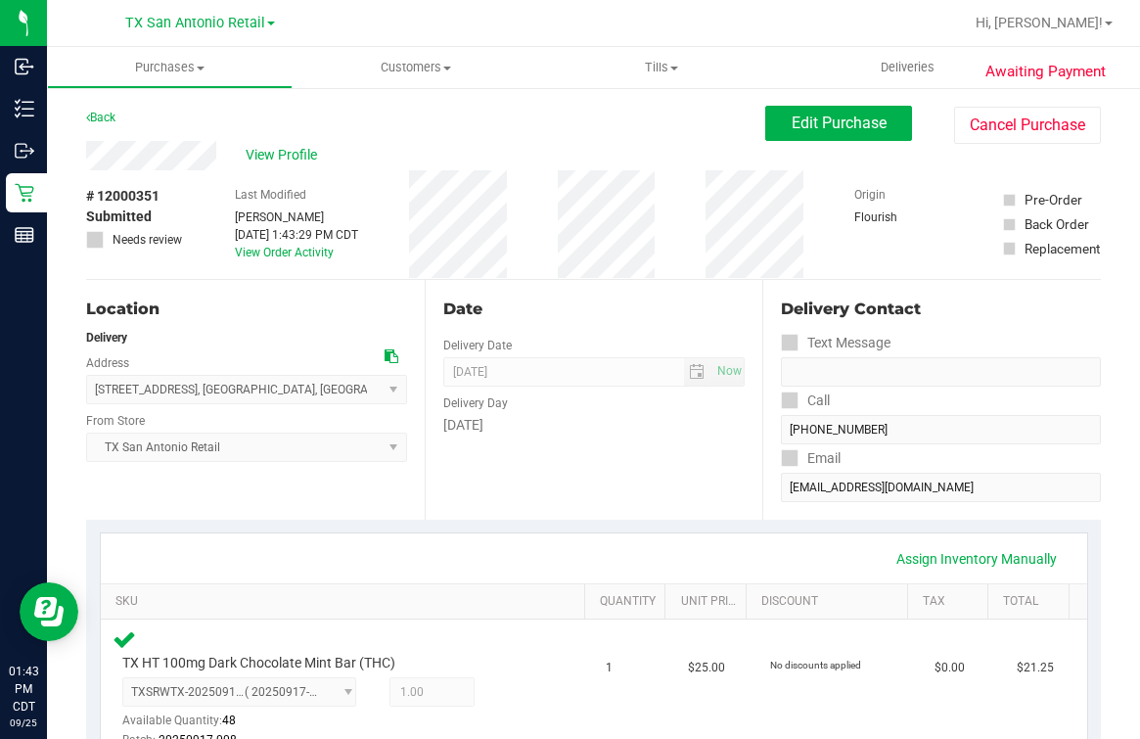
scroll to position [121, 0]
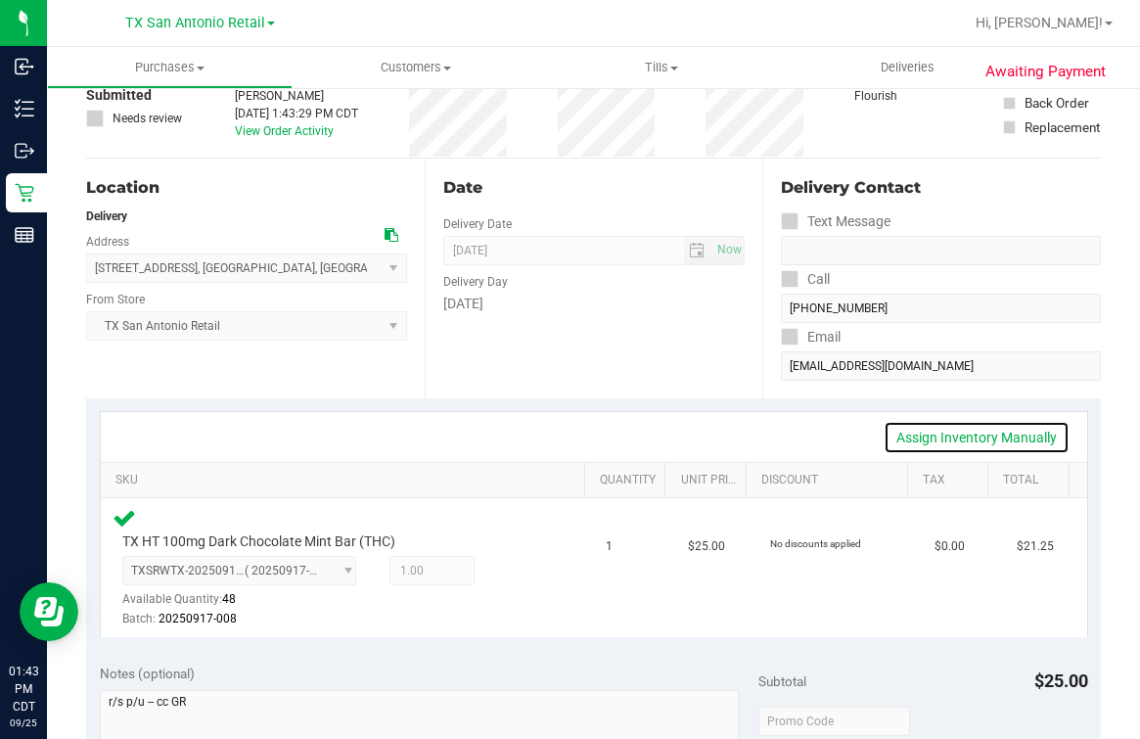
click at [974, 436] on link "Assign Inventory Manually" at bounding box center [977, 437] width 186 height 33
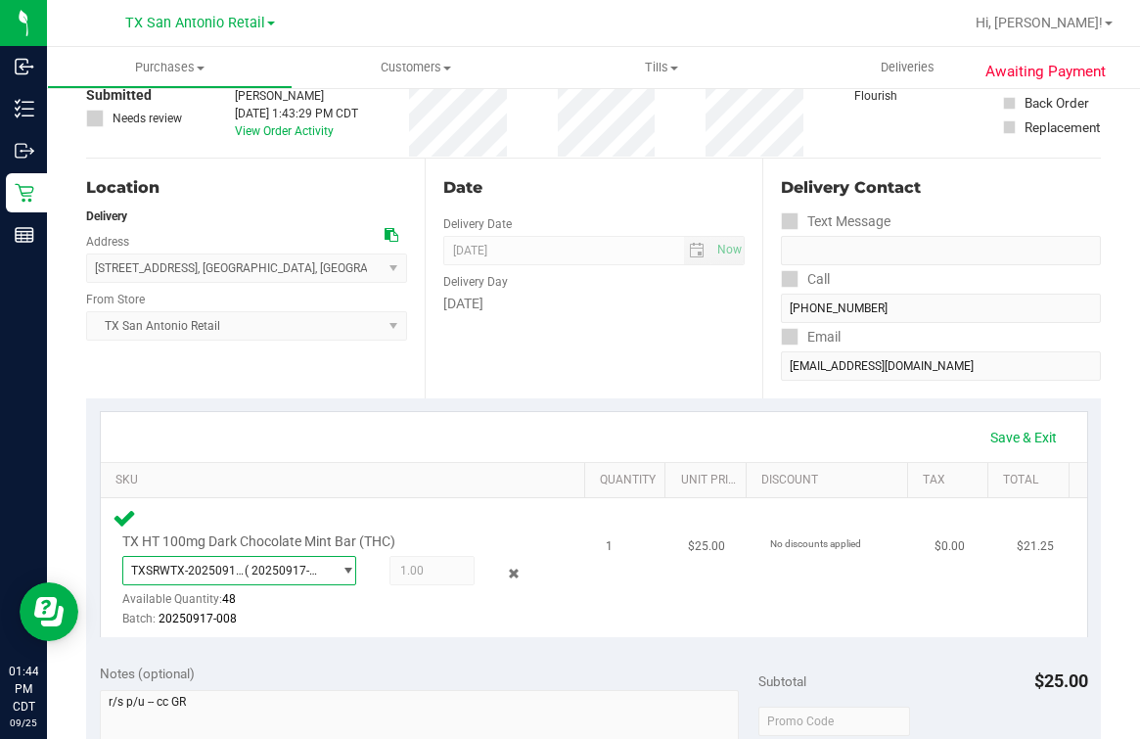
click at [273, 564] on span "( 20250917-008 )" at bounding box center [284, 571] width 78 height 14
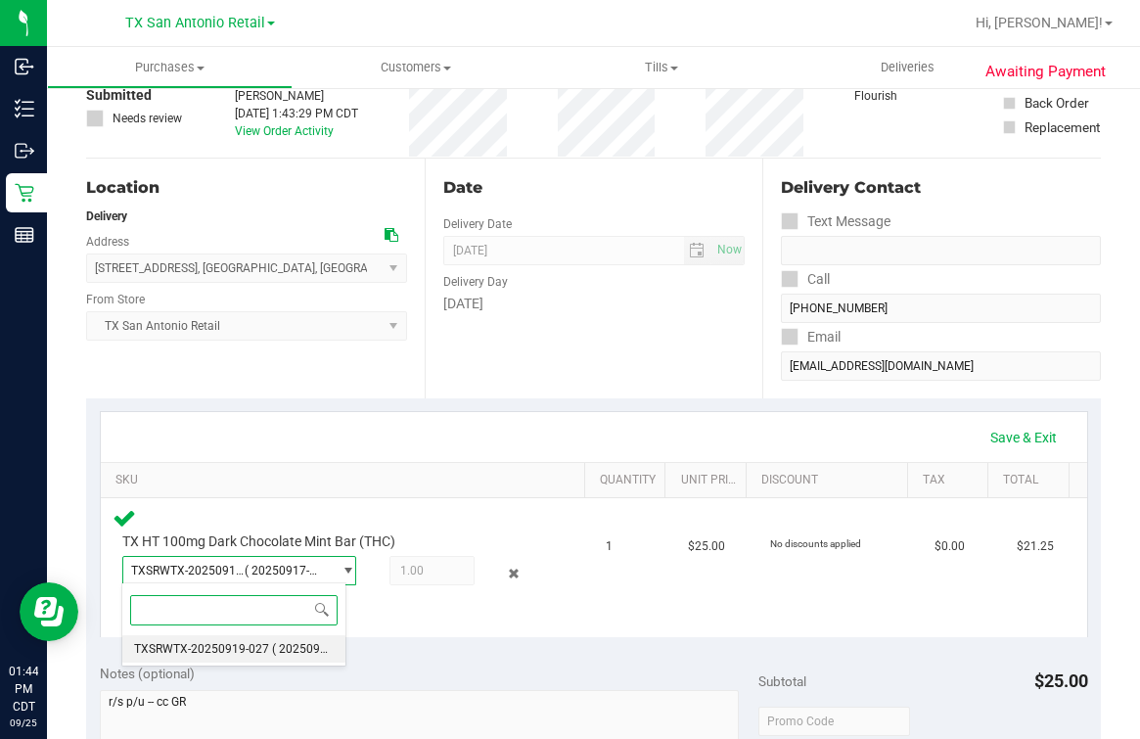
click at [277, 653] on span "( 20250917-008 )" at bounding box center [318, 649] width 92 height 14
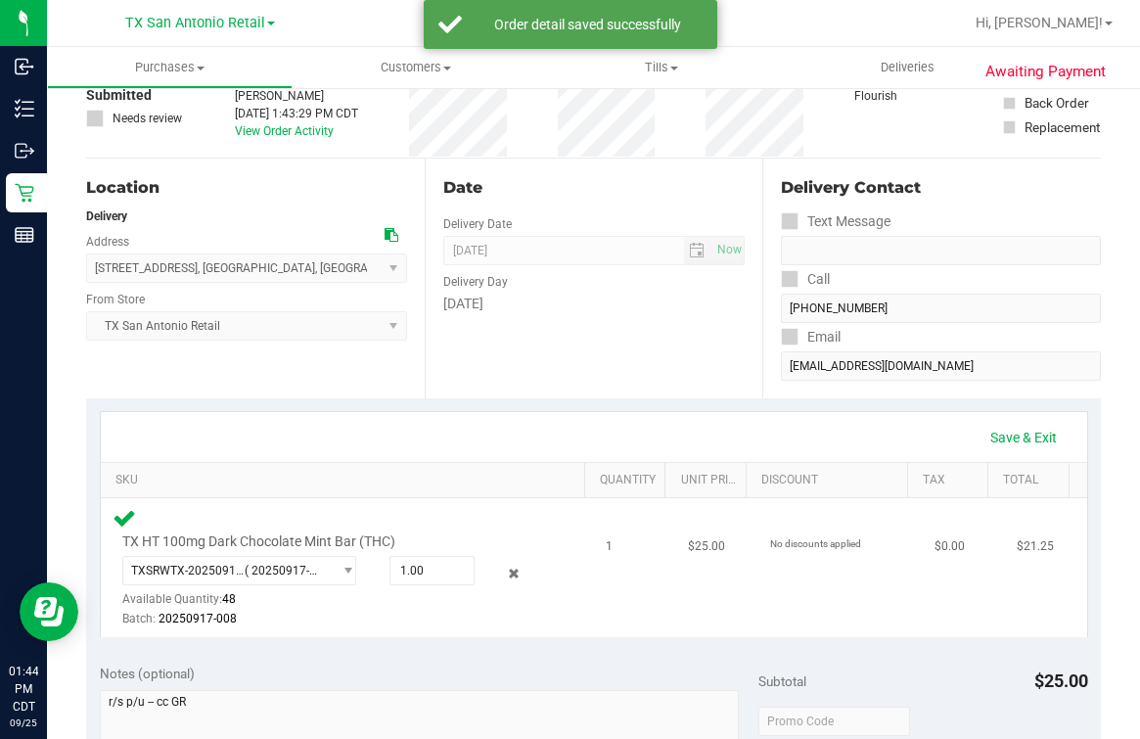
click at [397, 628] on div at bounding box center [333, 628] width 423 height 1
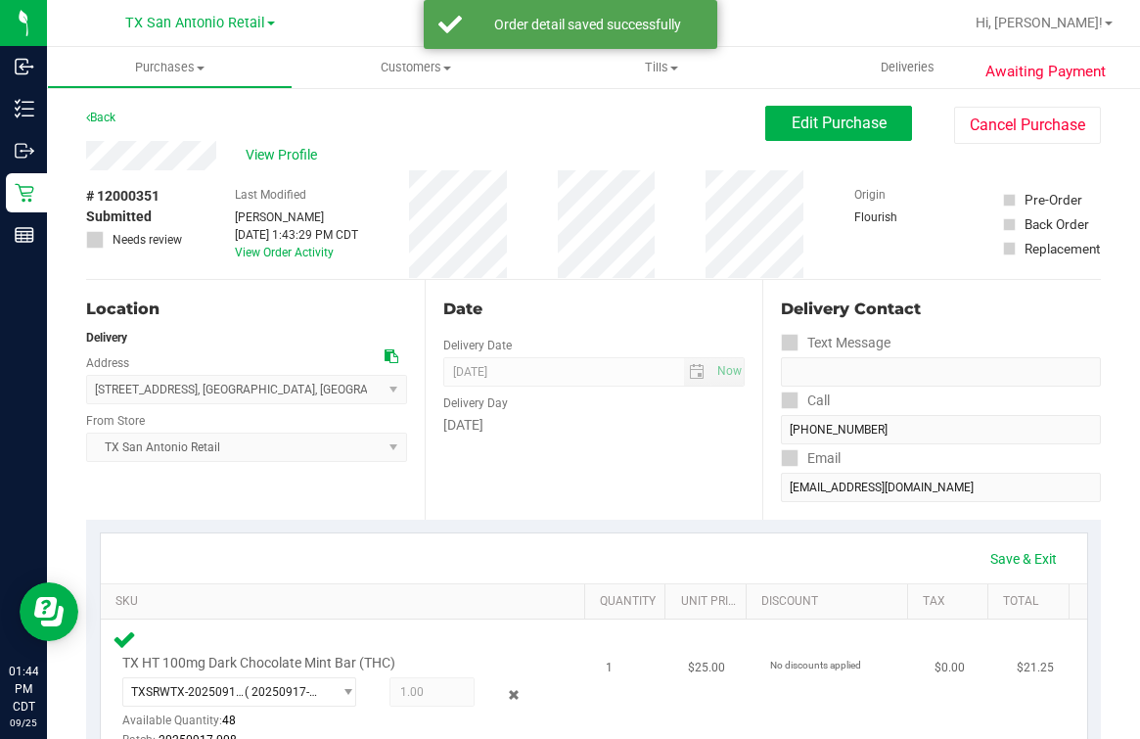
scroll to position [734, 0]
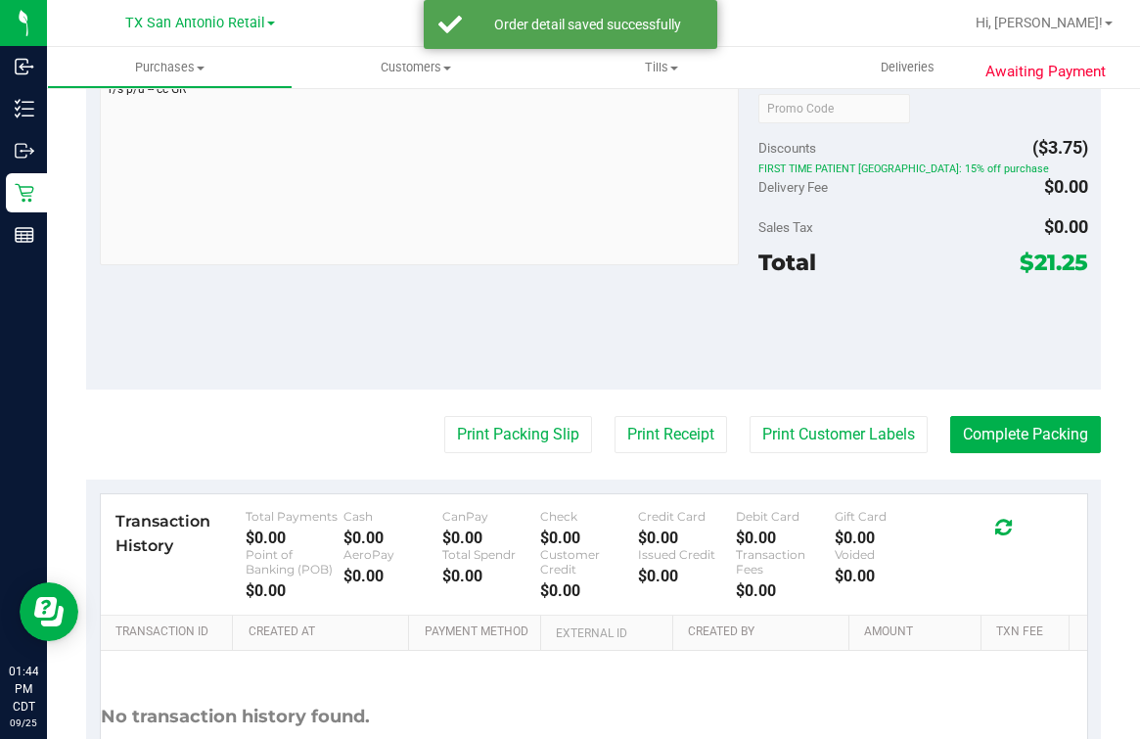
click at [907, 349] on div at bounding box center [924, 333] width 330 height 88
click at [958, 437] on button "Complete Packing" at bounding box center [1025, 434] width 151 height 37
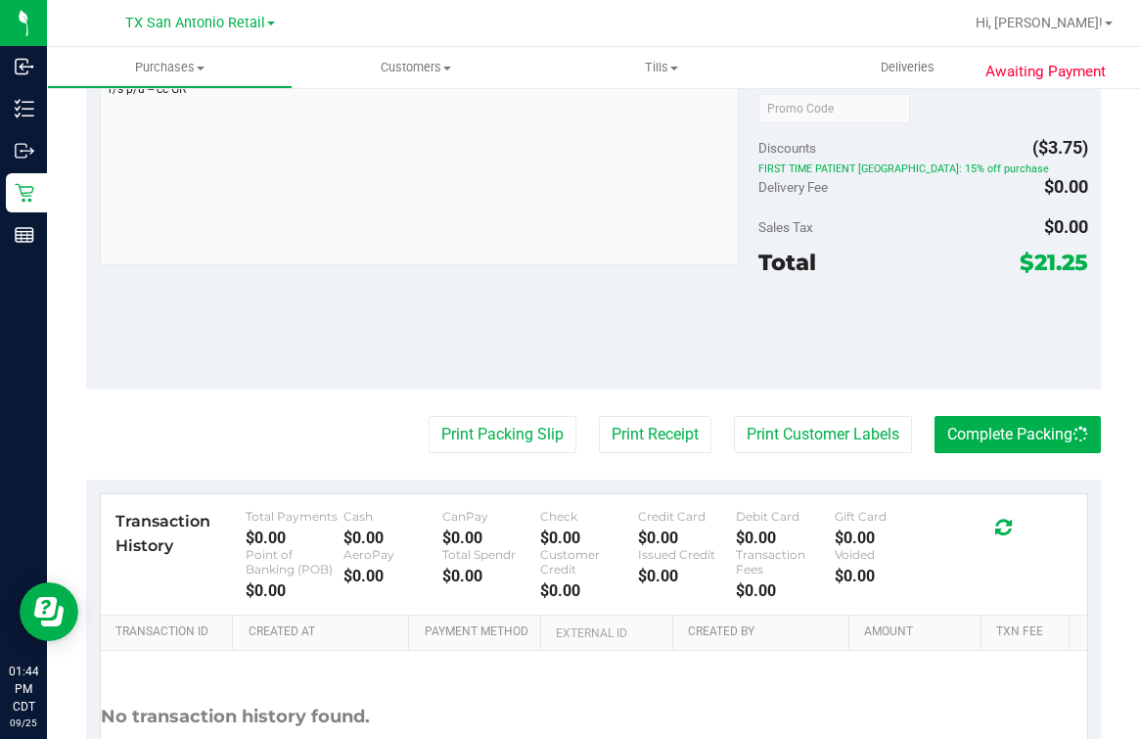
click at [712, 406] on purchase-details "Back Edit Purchase Cancel Purchase View Profile # 12000351 Submitted Needs revi…" at bounding box center [593, 116] width 1015 height 1489
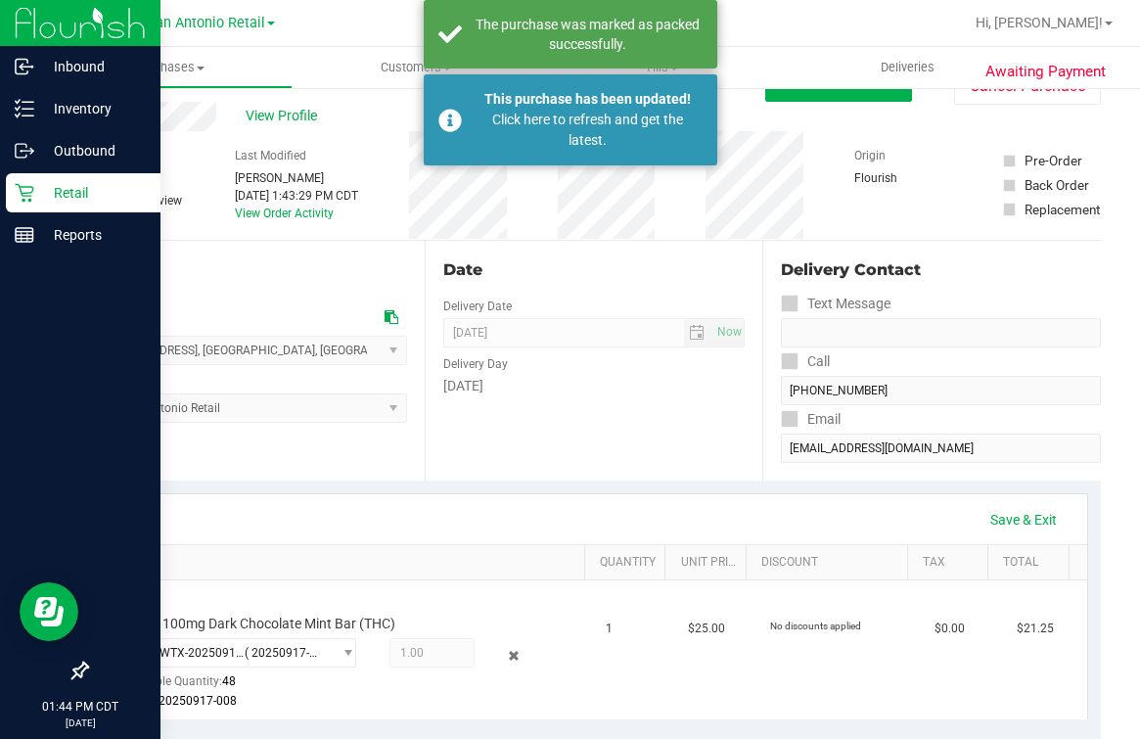
scroll to position [0, 0]
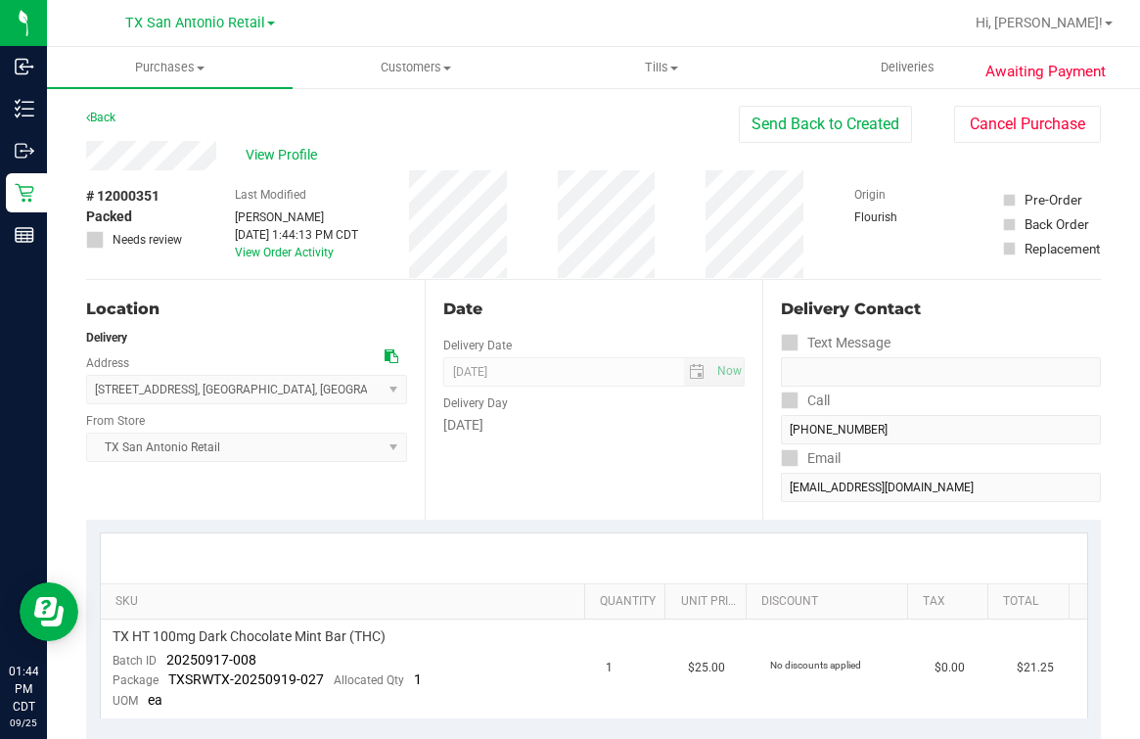
click at [569, 303] on div "Date" at bounding box center [594, 309] width 302 height 23
click at [882, 65] on span "Deliveries" at bounding box center [907, 68] width 107 height 18
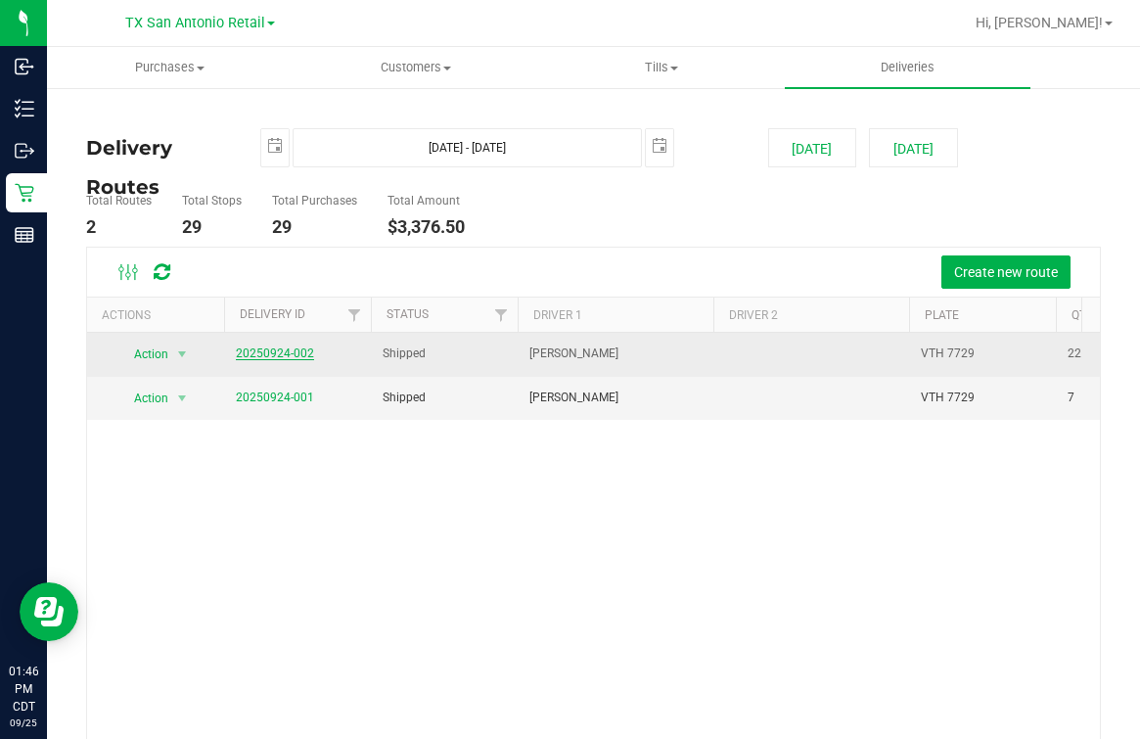
click at [287, 347] on link "20250924-002" at bounding box center [275, 353] width 78 height 14
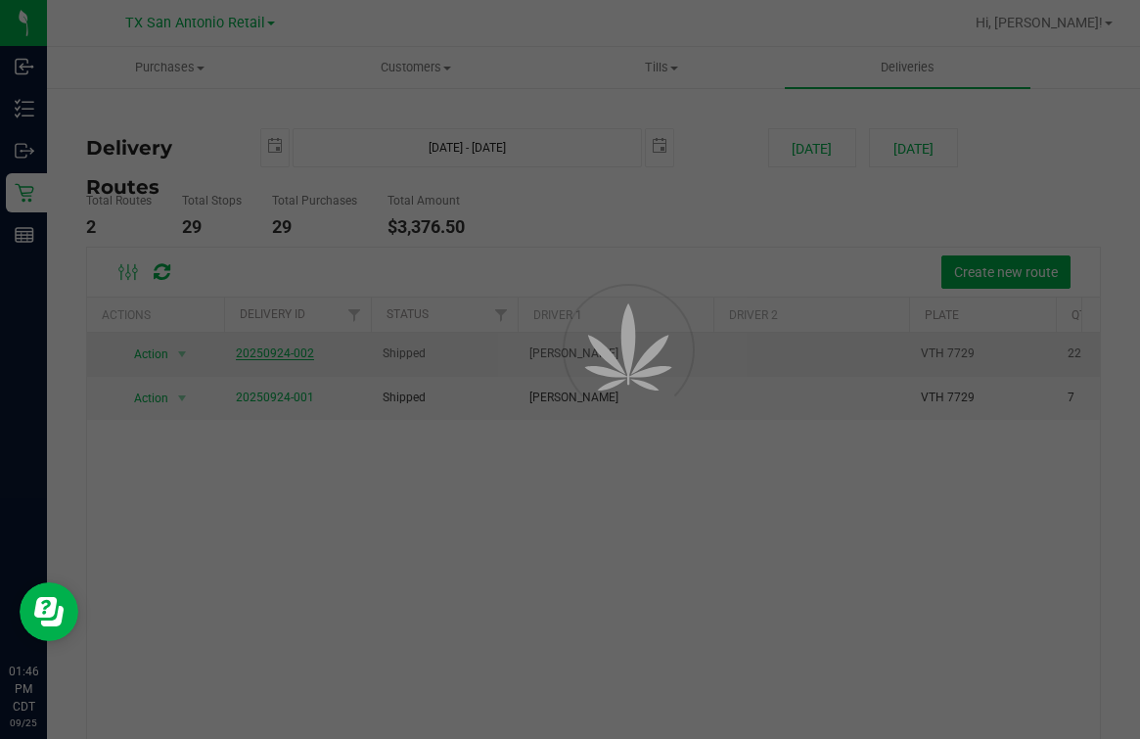
click at [726, 213] on div at bounding box center [570, 369] width 1140 height 739
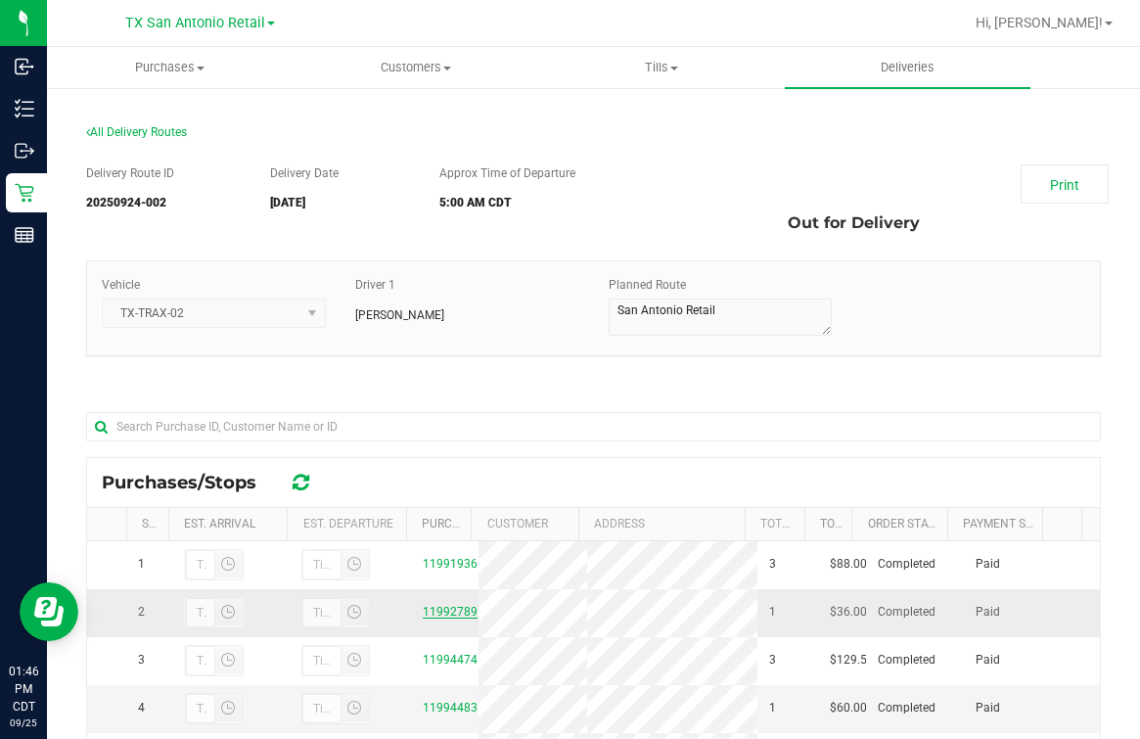
click at [433, 619] on link "11992789" at bounding box center [450, 612] width 55 height 14
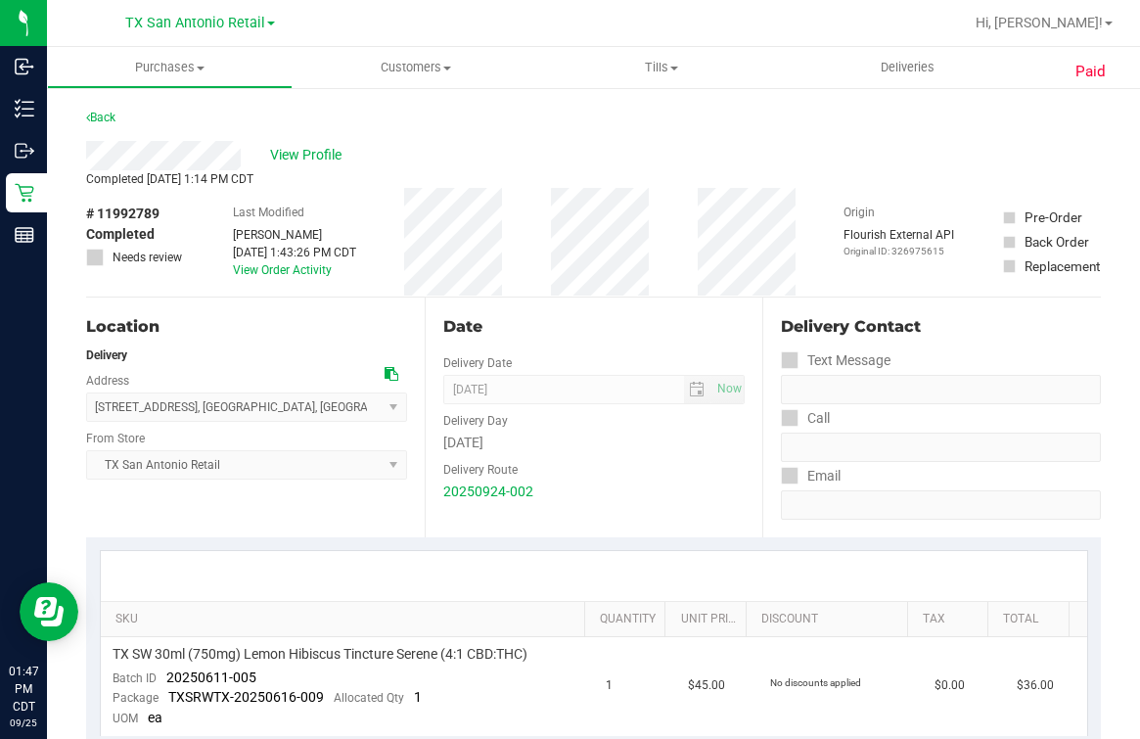
scroll to position [831, 0]
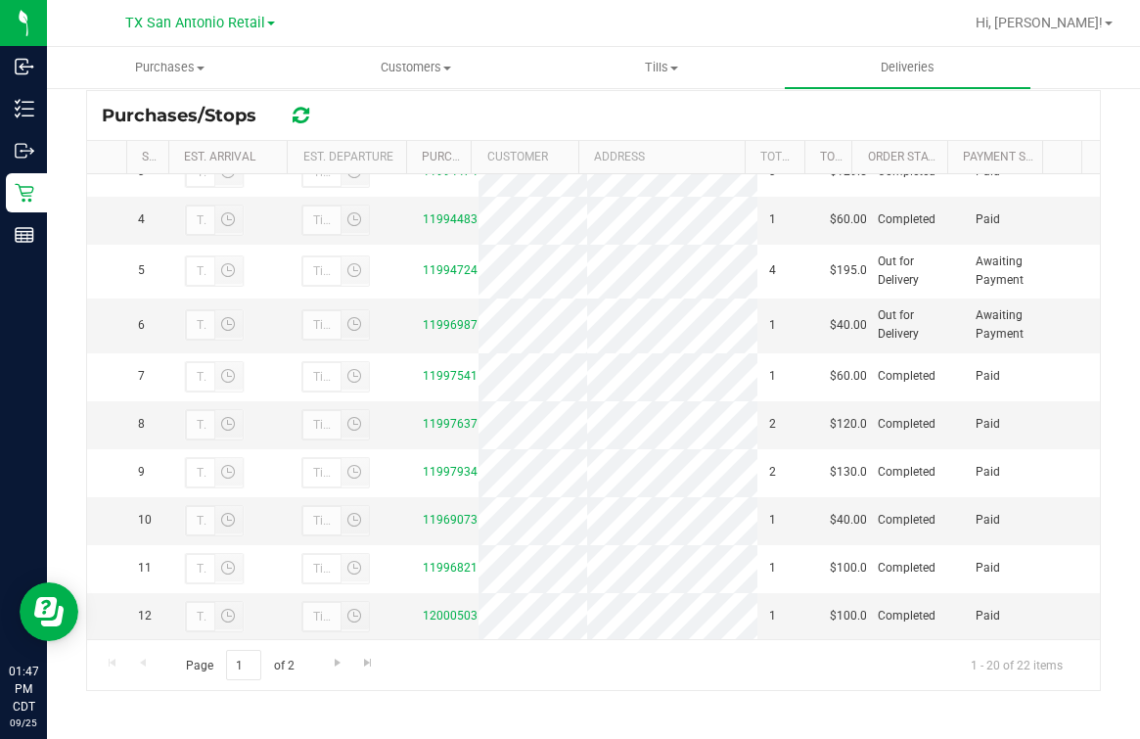
scroll to position [244, 0]
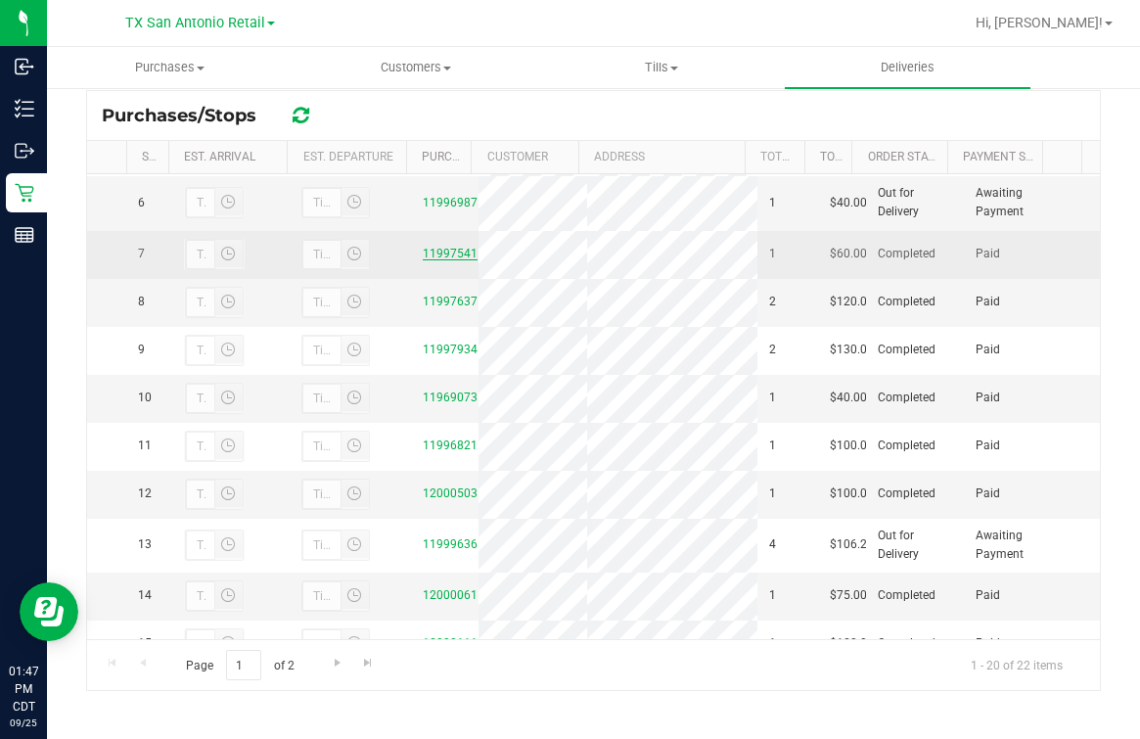
click at [452, 260] on link "11997541" at bounding box center [450, 254] width 55 height 14
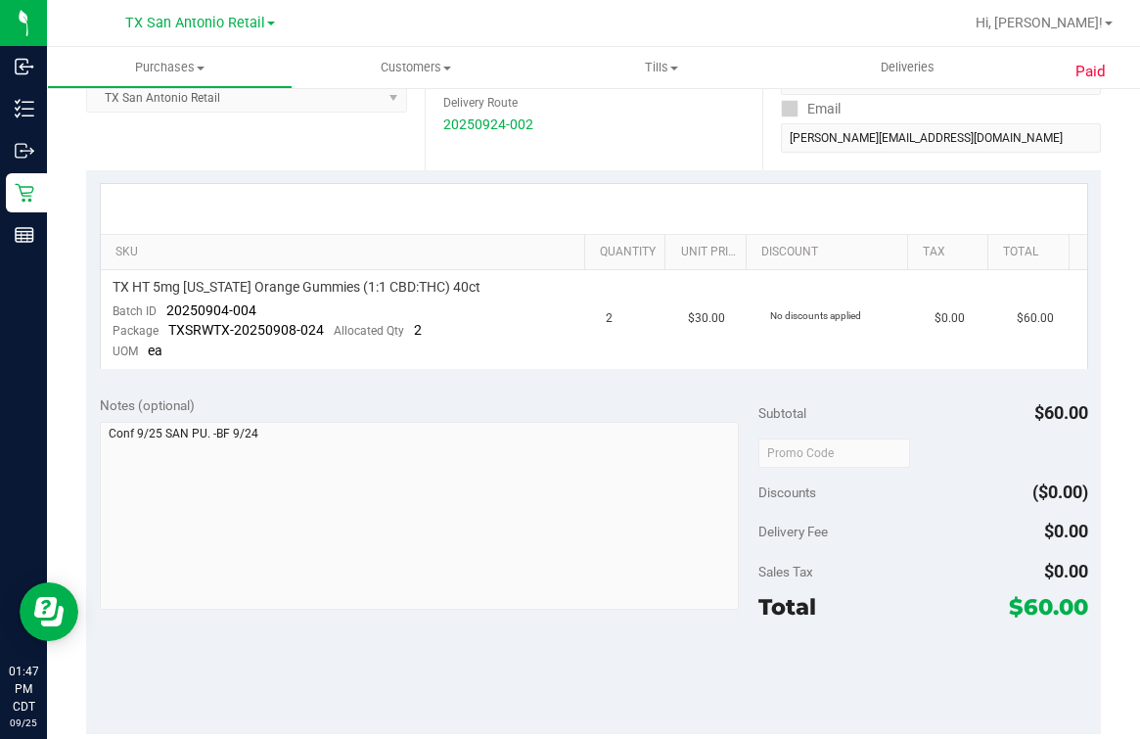
scroll to position [831, 0]
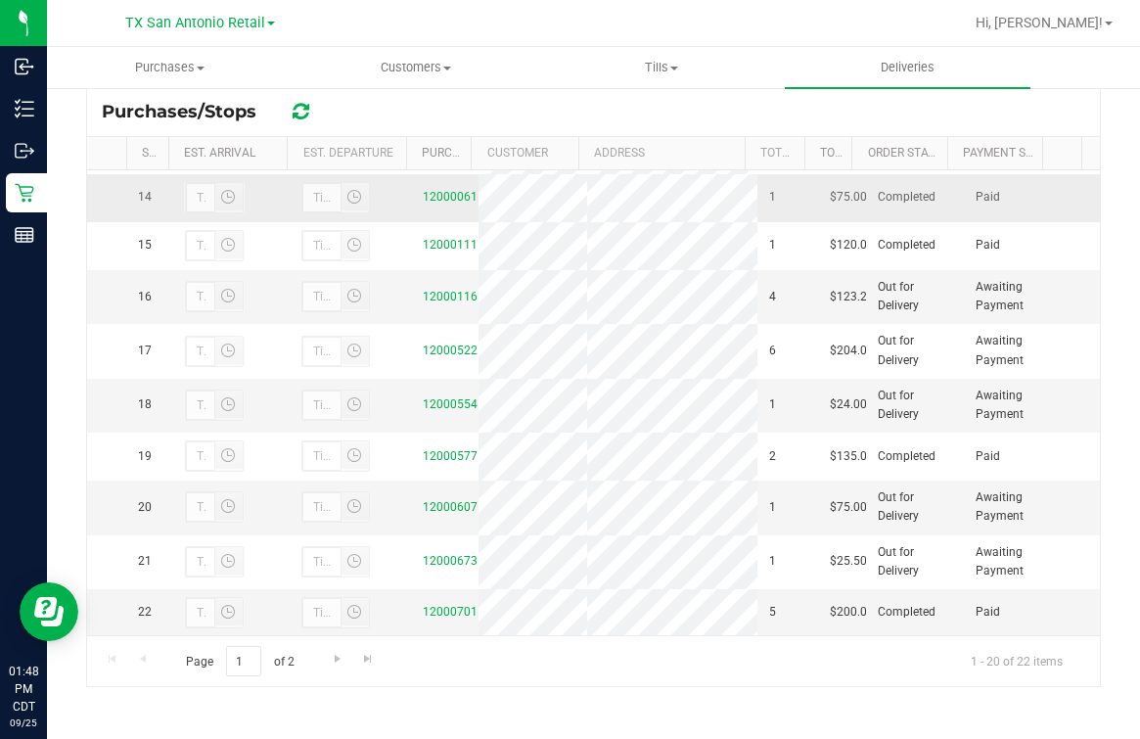
scroll to position [1042, 0]
click at [452, 605] on link "12000701" at bounding box center [450, 612] width 55 height 14
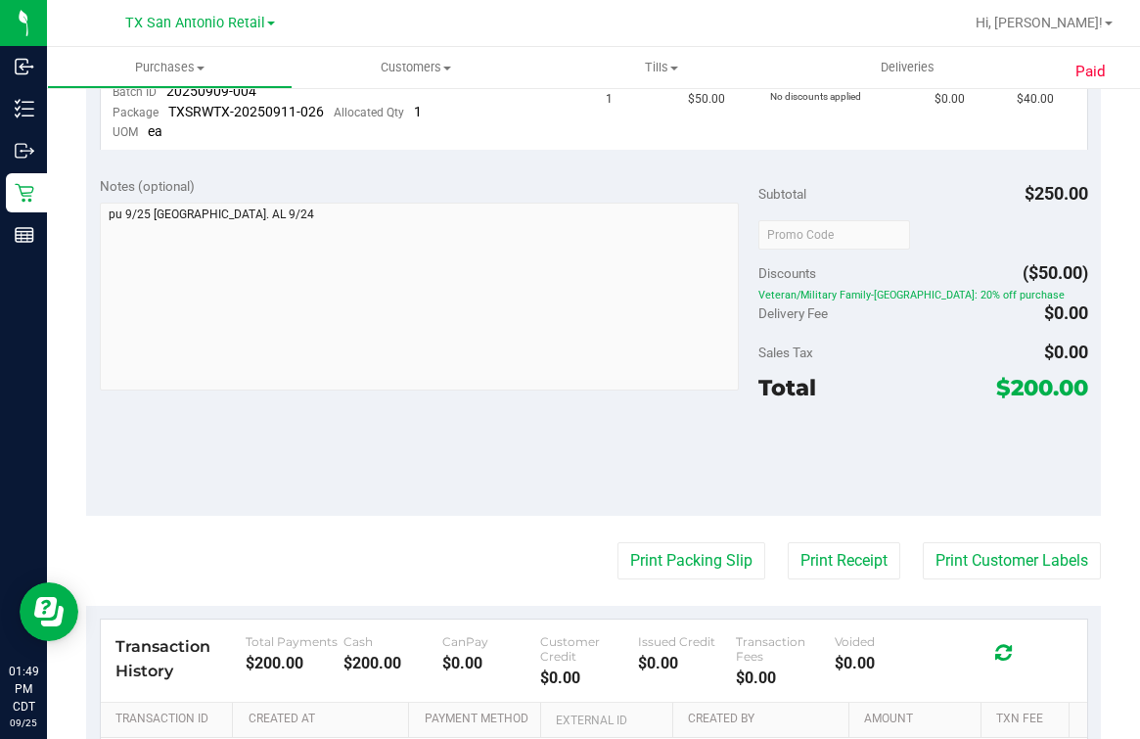
scroll to position [1227, 0]
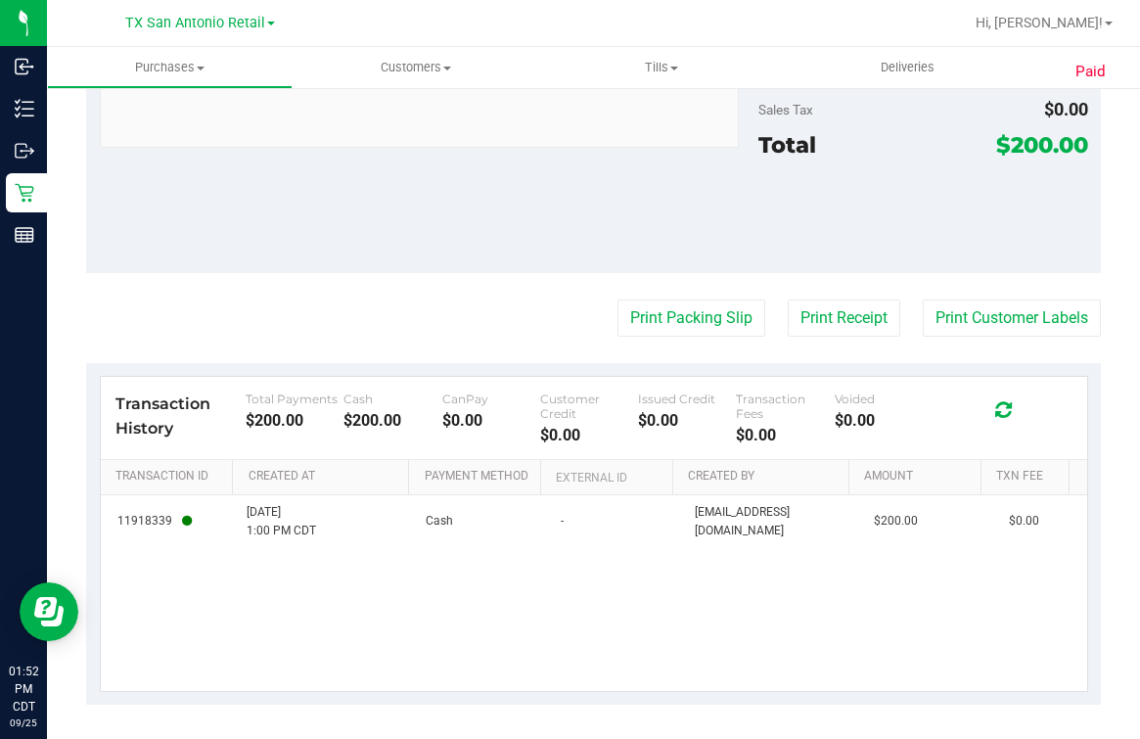
click at [332, 170] on div "Notes (optional) Subtotal $250.00 Discounts ($50.00) Veteran/Military Family-[G…" at bounding box center [593, 97] width 1015 height 352
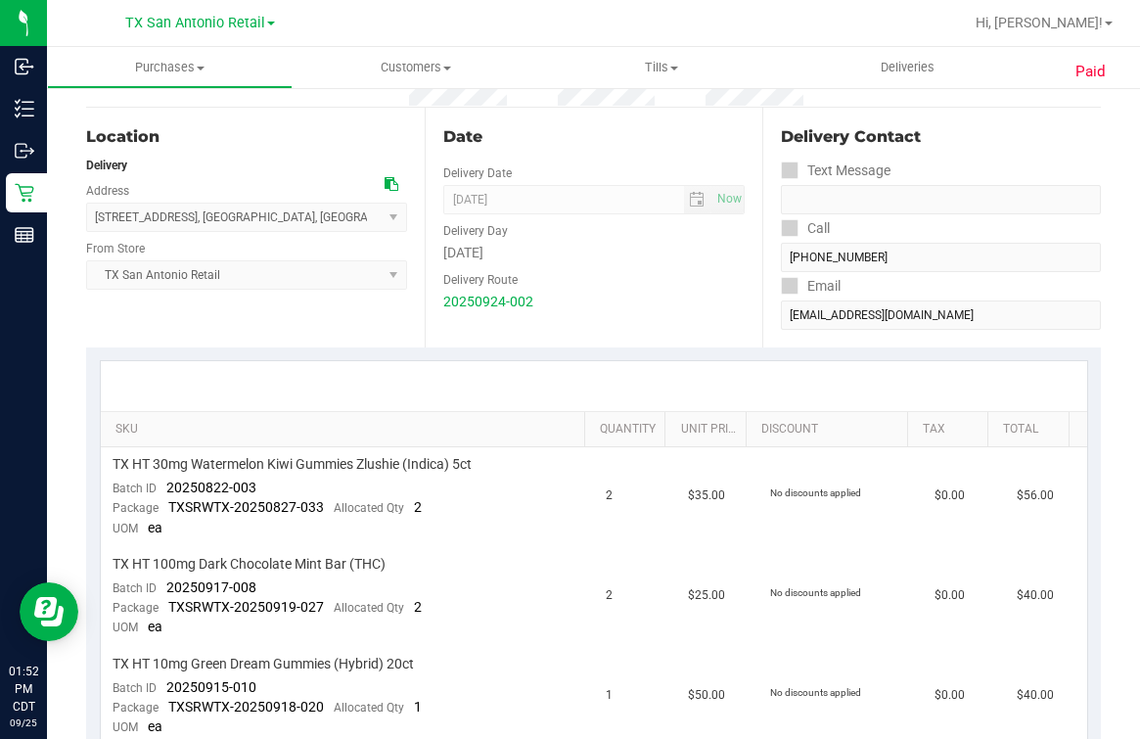
scroll to position [0, 0]
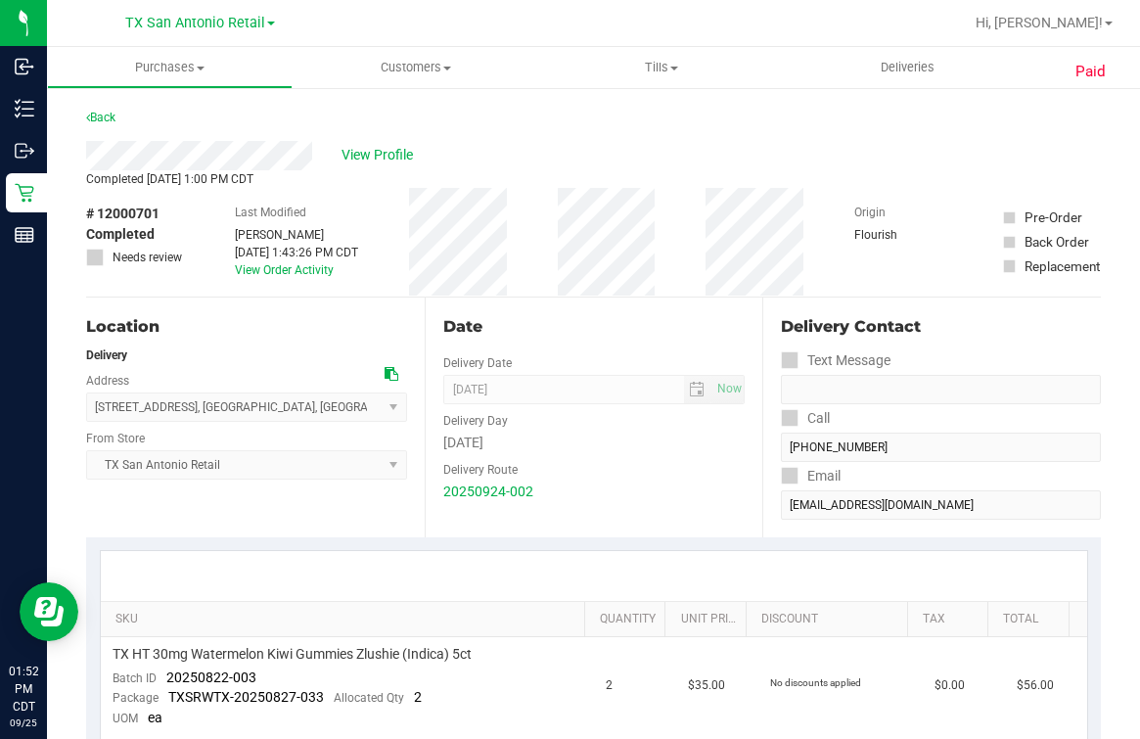
click at [367, 186] on div "Completed [DATE] 1:00 PM CDT" at bounding box center [593, 179] width 1015 height 18
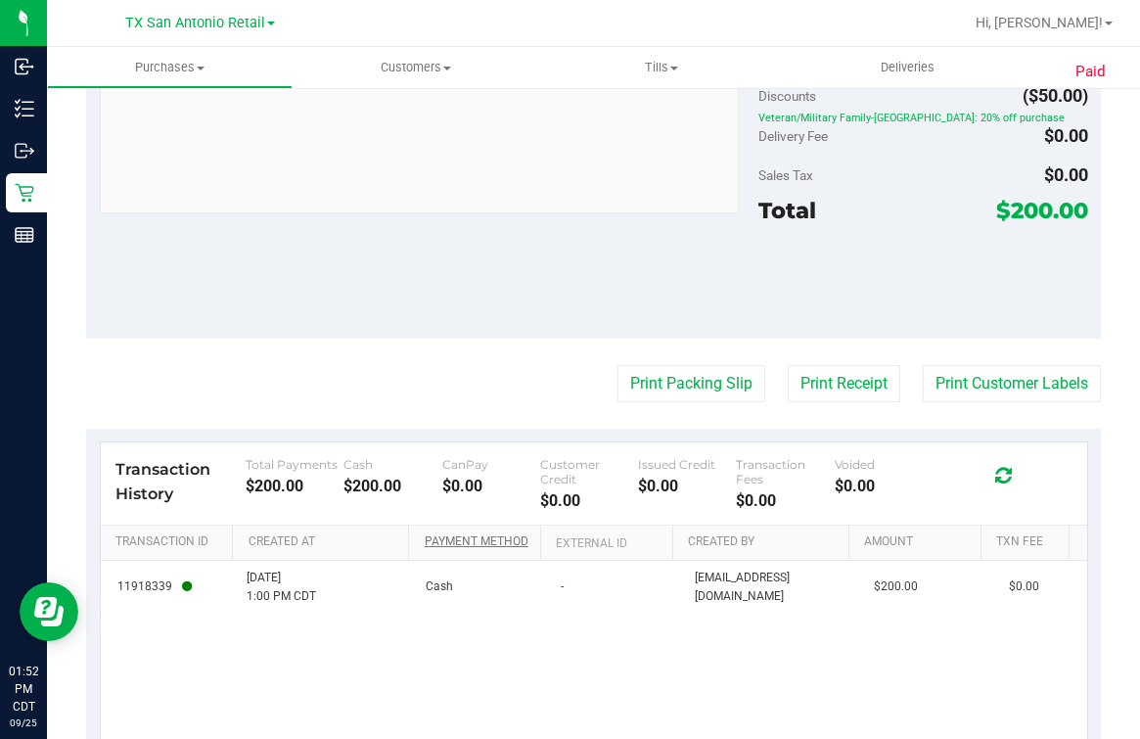
scroll to position [1227, 0]
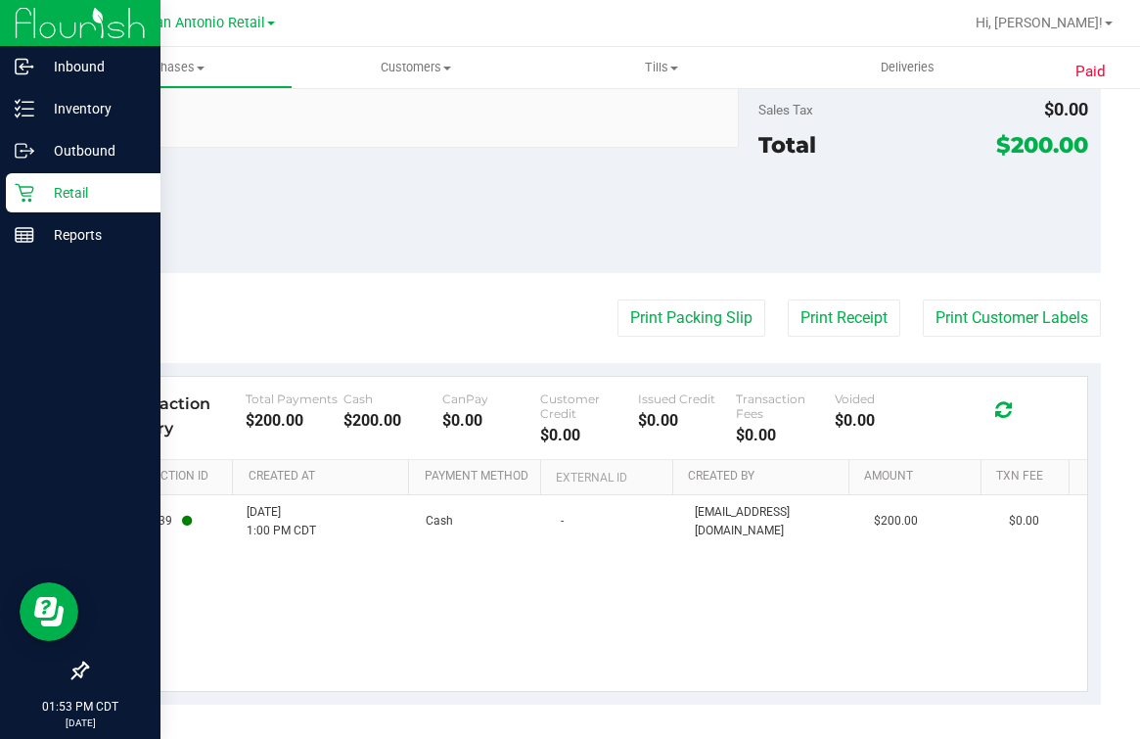
click at [56, 191] on p "Retail" at bounding box center [92, 192] width 117 height 23
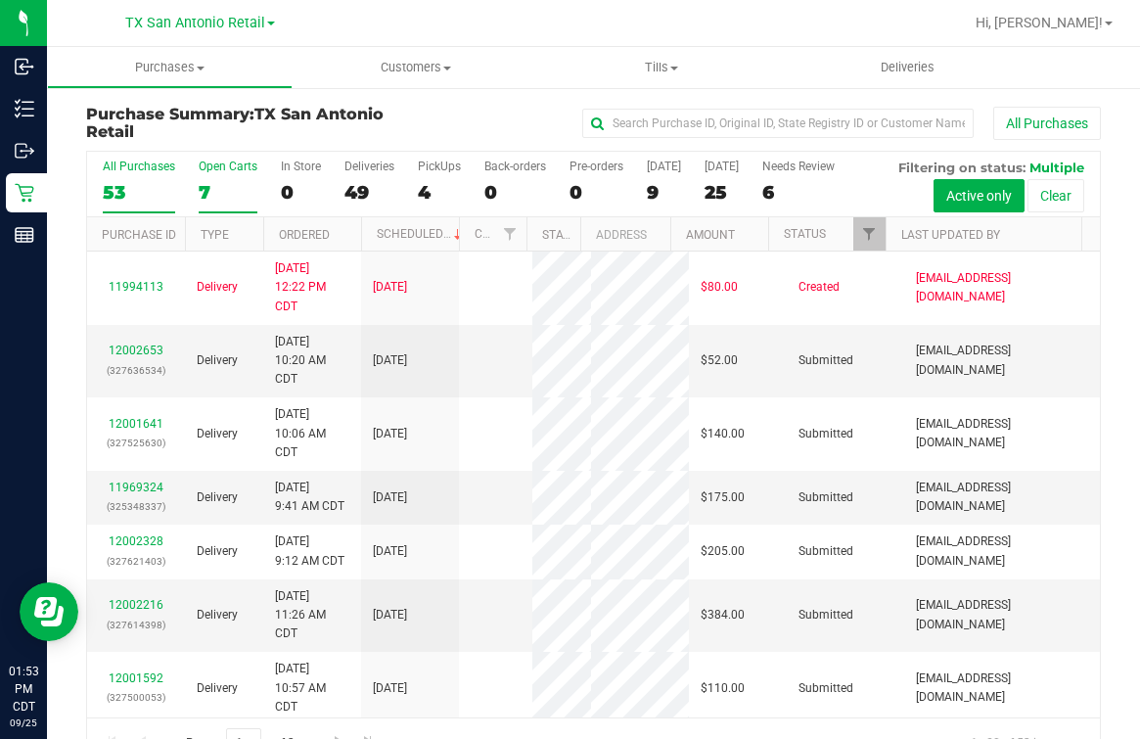
click at [232, 193] on div "7" at bounding box center [228, 192] width 59 height 23
click at [0, 0] on input "Open Carts 7" at bounding box center [0, 0] width 0 height 0
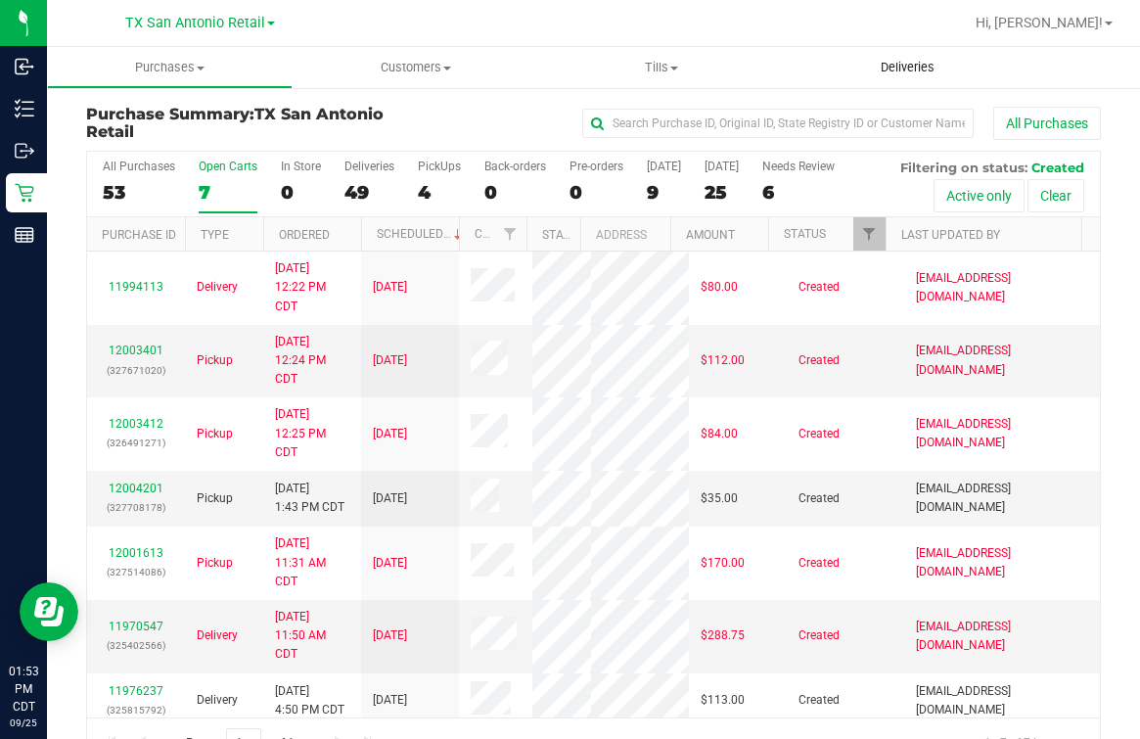
click at [932, 79] on uib-tab-heading "Deliveries" at bounding box center [908, 67] width 246 height 41
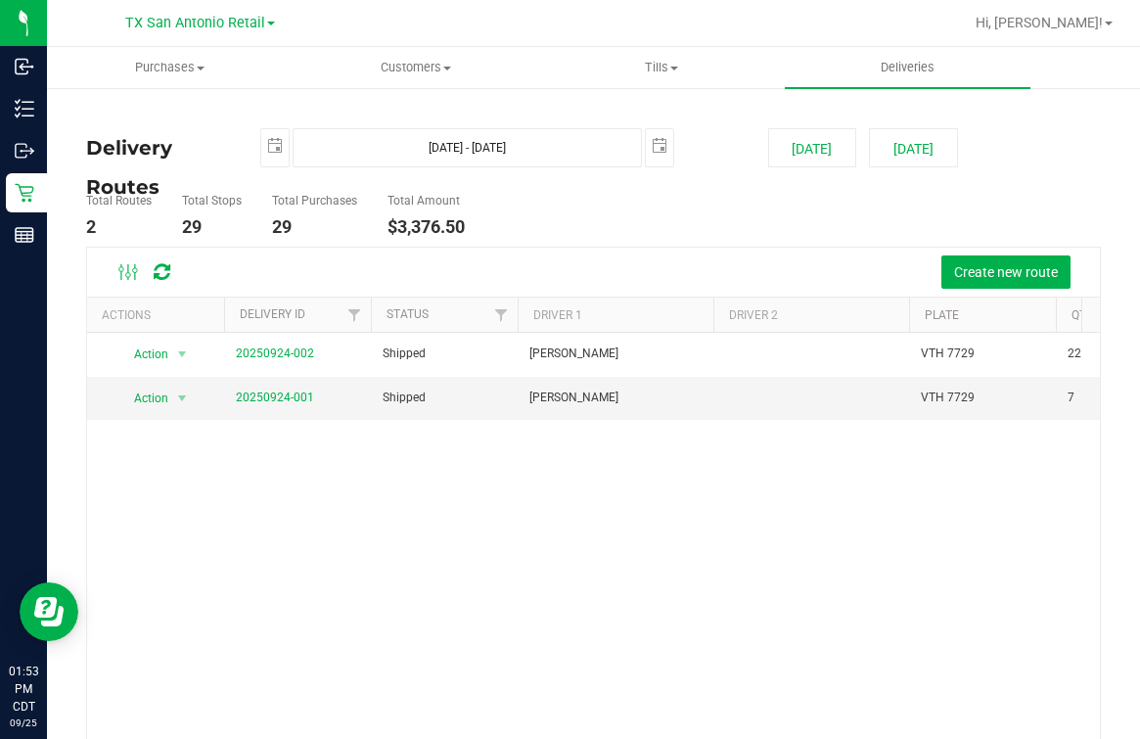
click at [256, 8] on div "TX San Antonio Retail" at bounding box center [200, 23] width 286 height 30
click at [256, 31] on span "TX San Antonio Retail" at bounding box center [195, 24] width 140 height 18
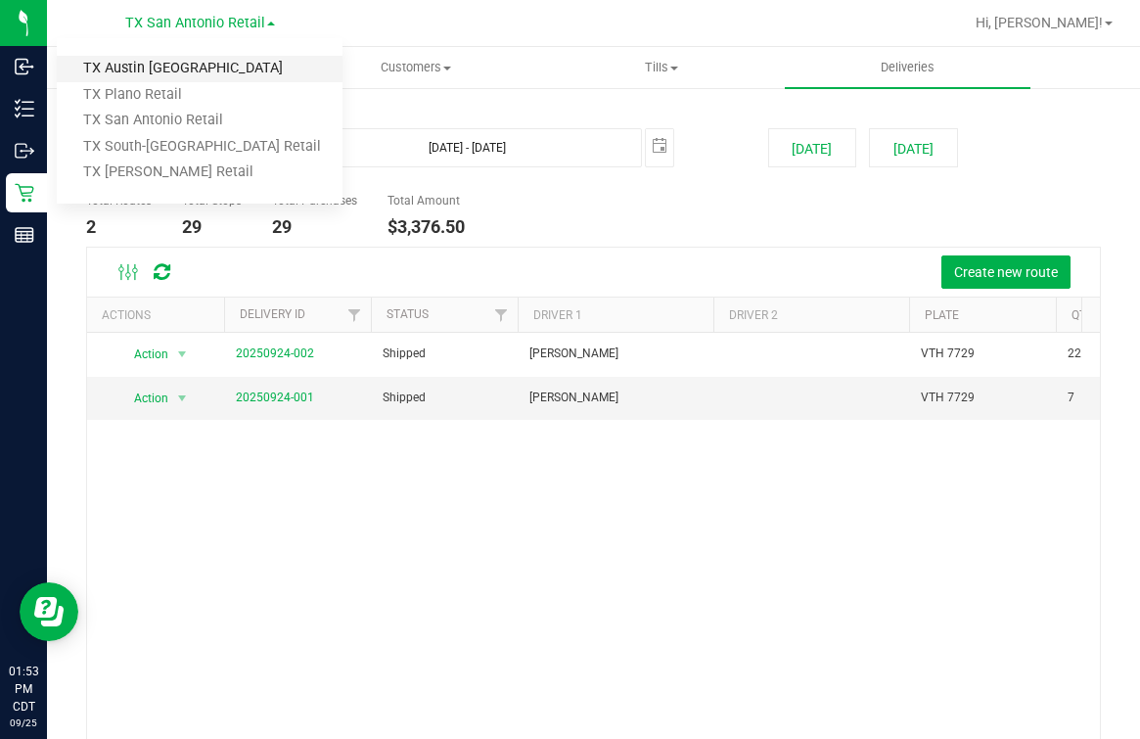
click at [164, 69] on link "TX Austin [GEOGRAPHIC_DATA]" at bounding box center [200, 69] width 286 height 26
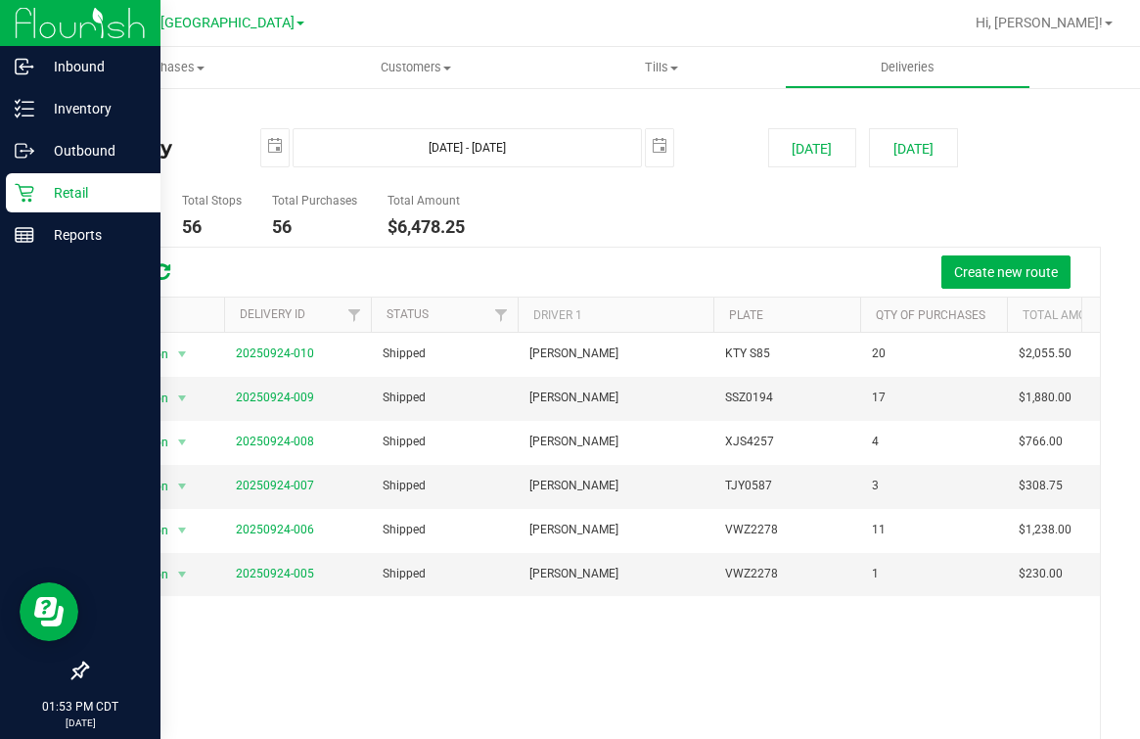
click at [42, 197] on p "Retail" at bounding box center [92, 192] width 117 height 23
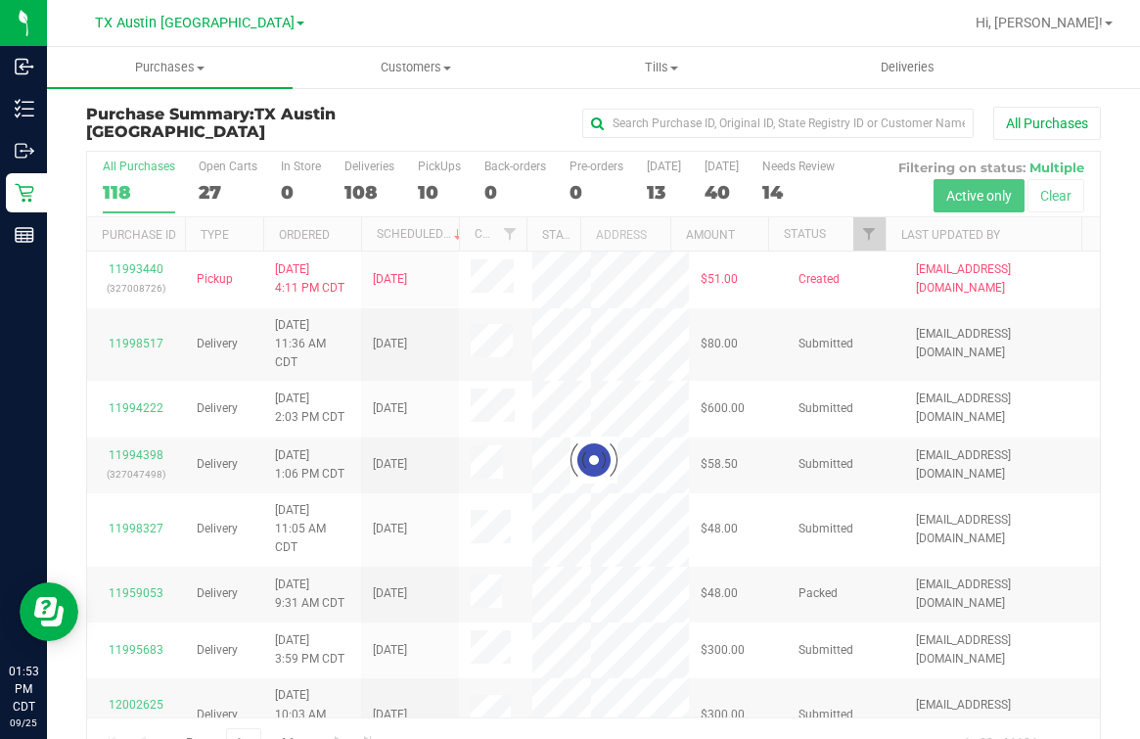
click at [426, 171] on div at bounding box center [593, 460] width 1013 height 617
click at [421, 179] on div at bounding box center [593, 460] width 1013 height 617
click at [421, 181] on div at bounding box center [593, 460] width 1013 height 617
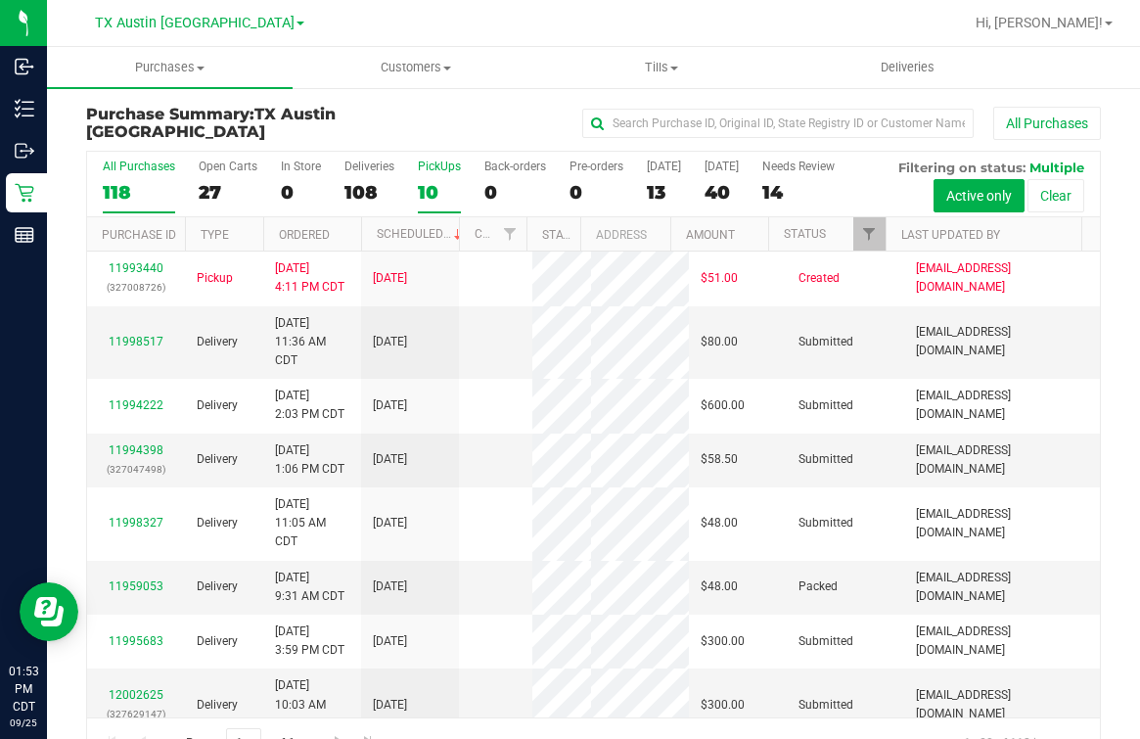
click at [429, 187] on div "10" at bounding box center [439, 192] width 43 height 23
click at [0, 0] on input "PickUps 10" at bounding box center [0, 0] width 0 height 0
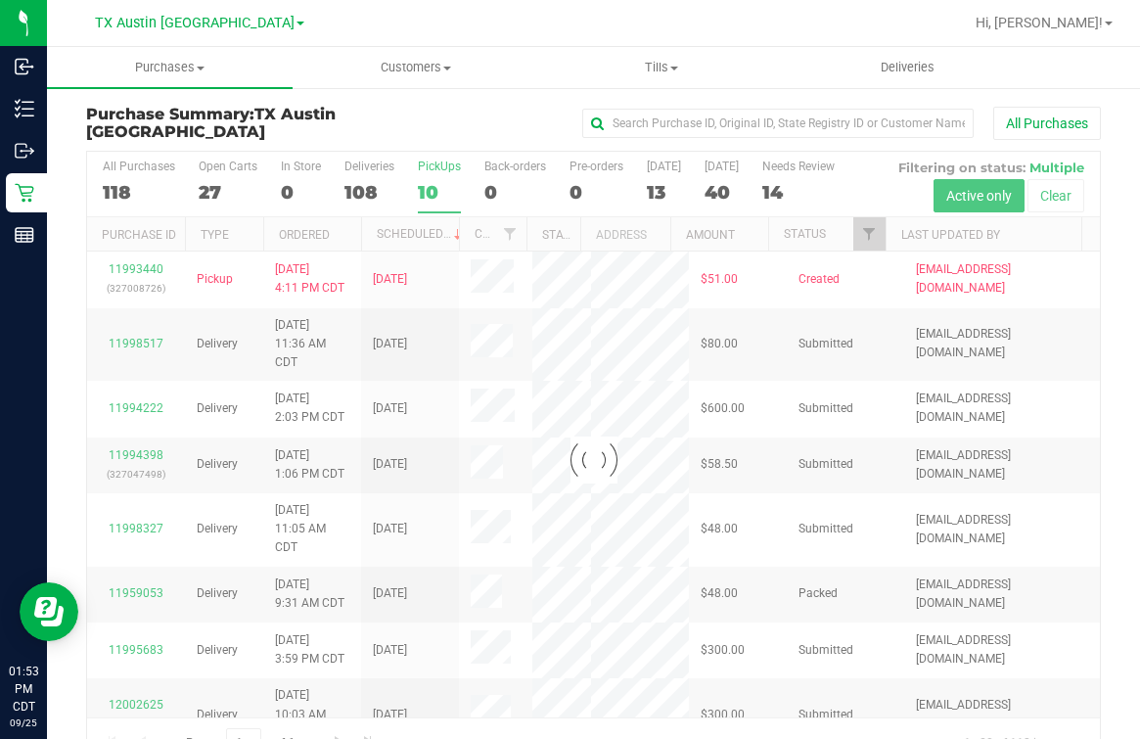
click at [429, 187] on div at bounding box center [593, 460] width 1013 height 617
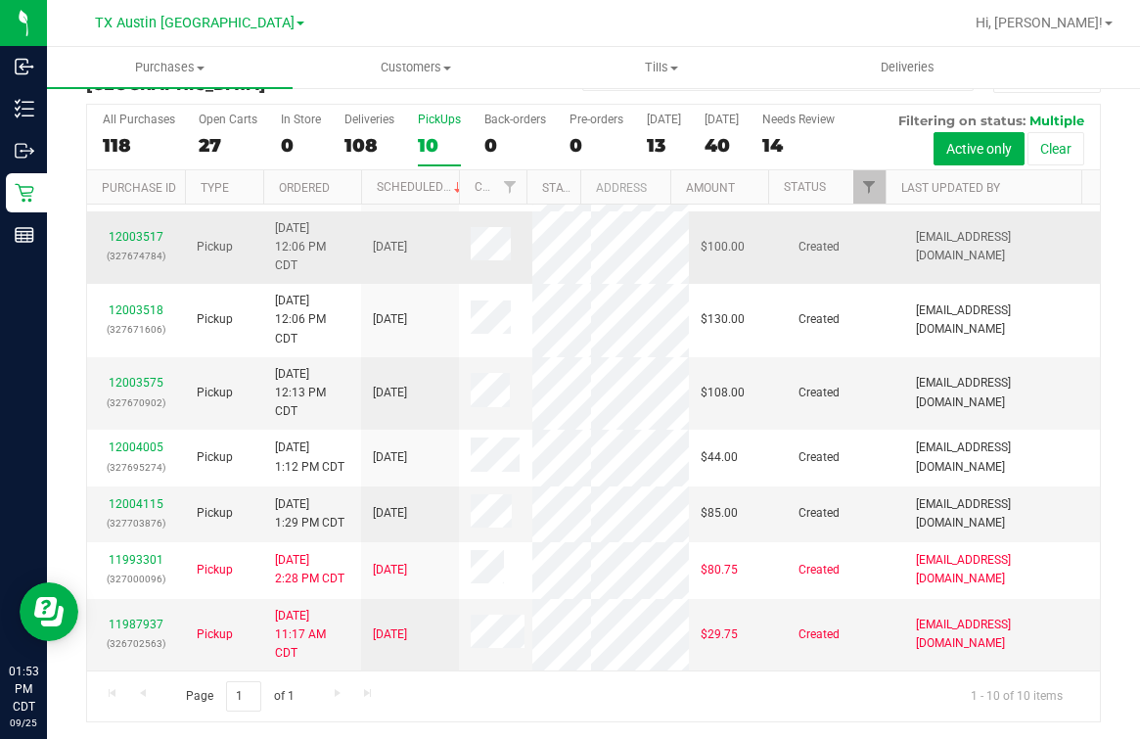
scroll to position [243, 0]
click at [140, 506] on link "12004115" at bounding box center [136, 504] width 55 height 14
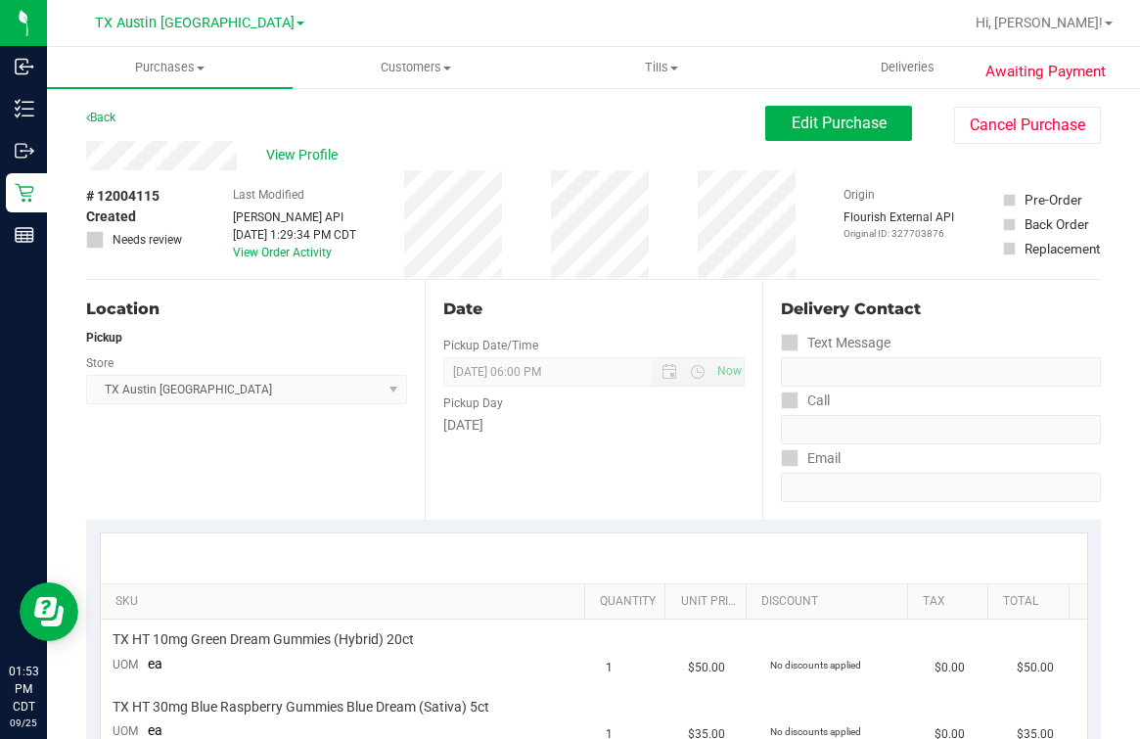
click at [445, 488] on div "Date Pickup Date/Time [DATE] Now [DATE] 06:00 PM Now Pickup Day [DATE]" at bounding box center [594, 400] width 339 height 240
click at [836, 129] on span "Edit Purchase" at bounding box center [839, 123] width 95 height 19
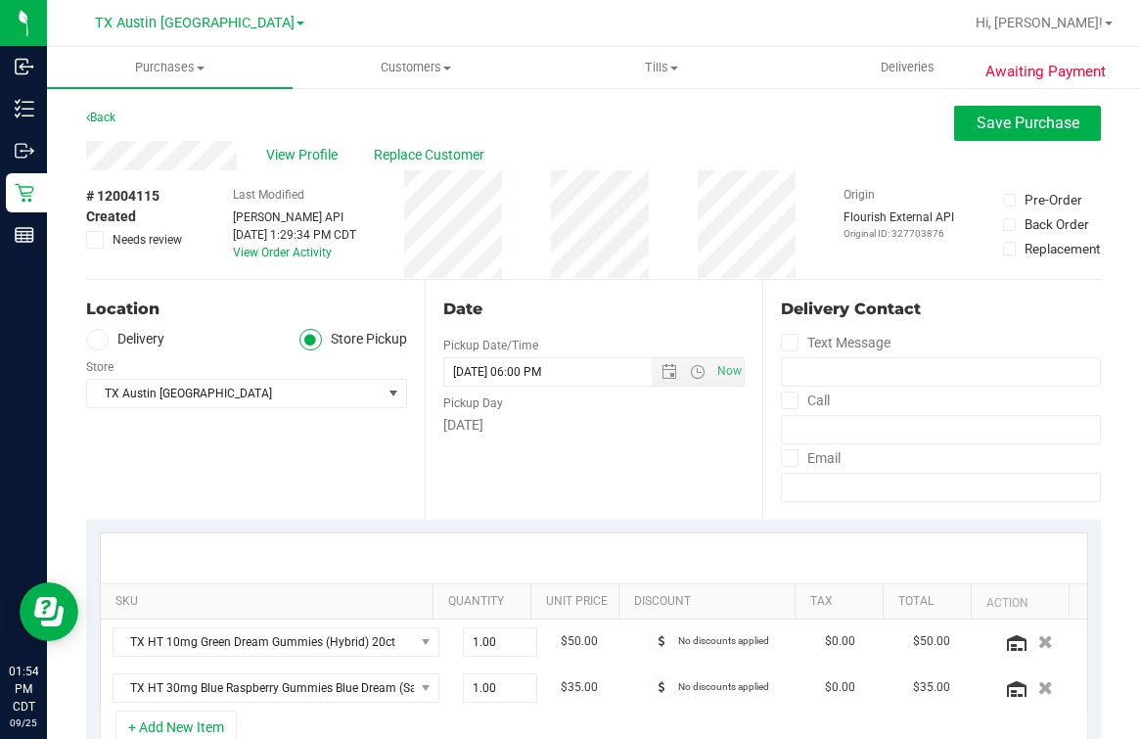
click at [100, 340] on icon at bounding box center [97, 340] width 12 height 0
click at [0, 0] on input "Delivery" at bounding box center [0, 0] width 0 height 0
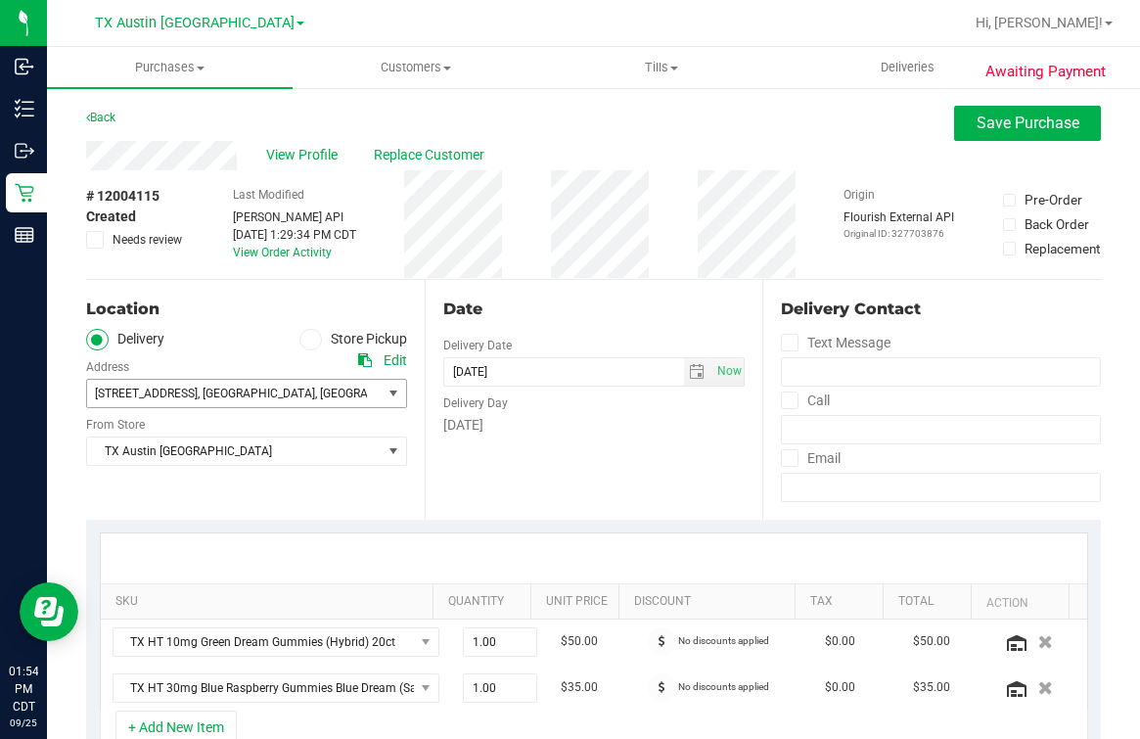
click at [235, 405] on span "[STREET_ADDRESS] , [GEOGRAPHIC_DATA] , [GEOGRAPHIC_DATA] 75006" at bounding box center [227, 393] width 280 height 27
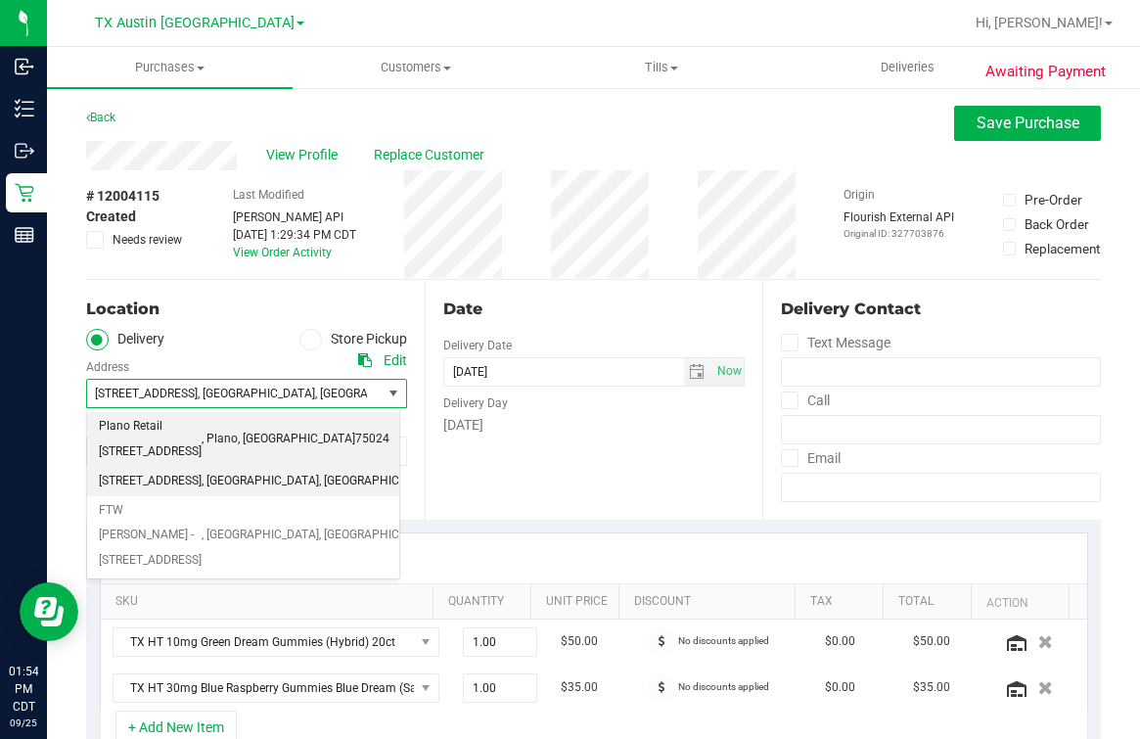
click at [238, 427] on span ", Plano" at bounding box center [220, 439] width 36 height 25
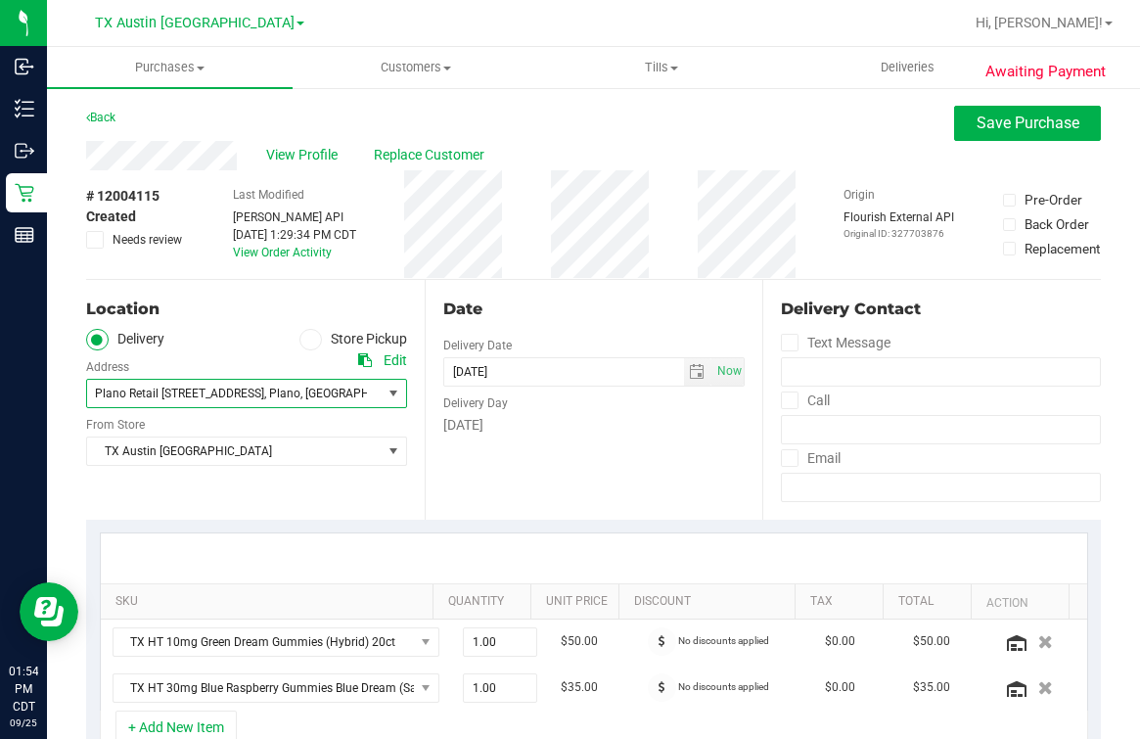
click at [292, 423] on div "[GEOGRAPHIC_DATA] [GEOGRAPHIC_DATA] [GEOGRAPHIC_DATA] Select Store [PERSON_NAME…" at bounding box center [246, 437] width 321 height 58
click at [289, 435] on div "[GEOGRAPHIC_DATA] [GEOGRAPHIC_DATA] [GEOGRAPHIC_DATA] Select Store [PERSON_NAME…" at bounding box center [246, 437] width 321 height 58
click at [289, 445] on span "TX Austin [GEOGRAPHIC_DATA]" at bounding box center [234, 451] width 295 height 27
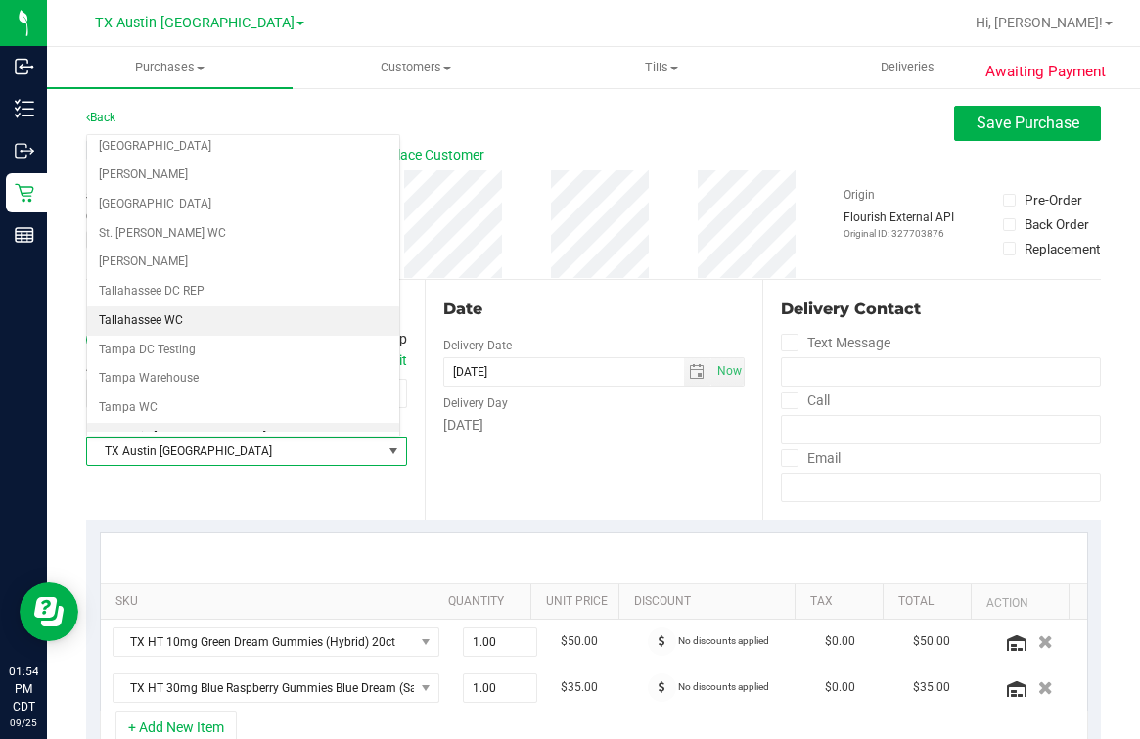
scroll to position [1402, 0]
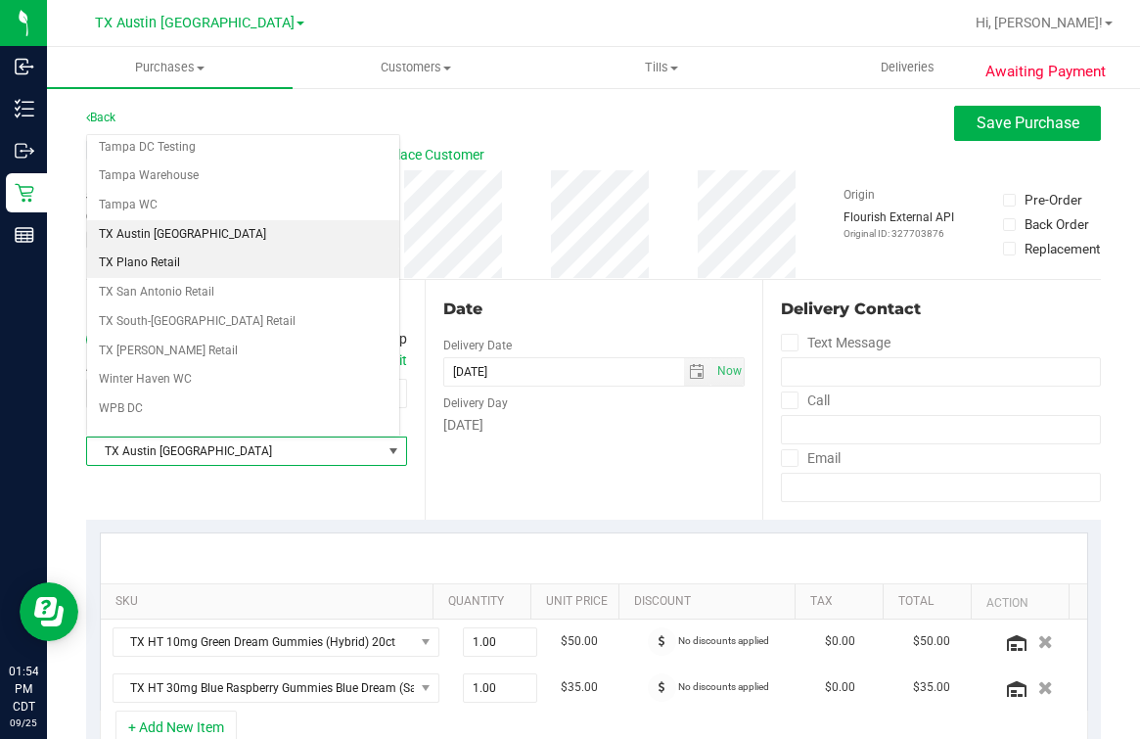
click at [186, 249] on li "TX Plano Retail" at bounding box center [243, 263] width 312 height 29
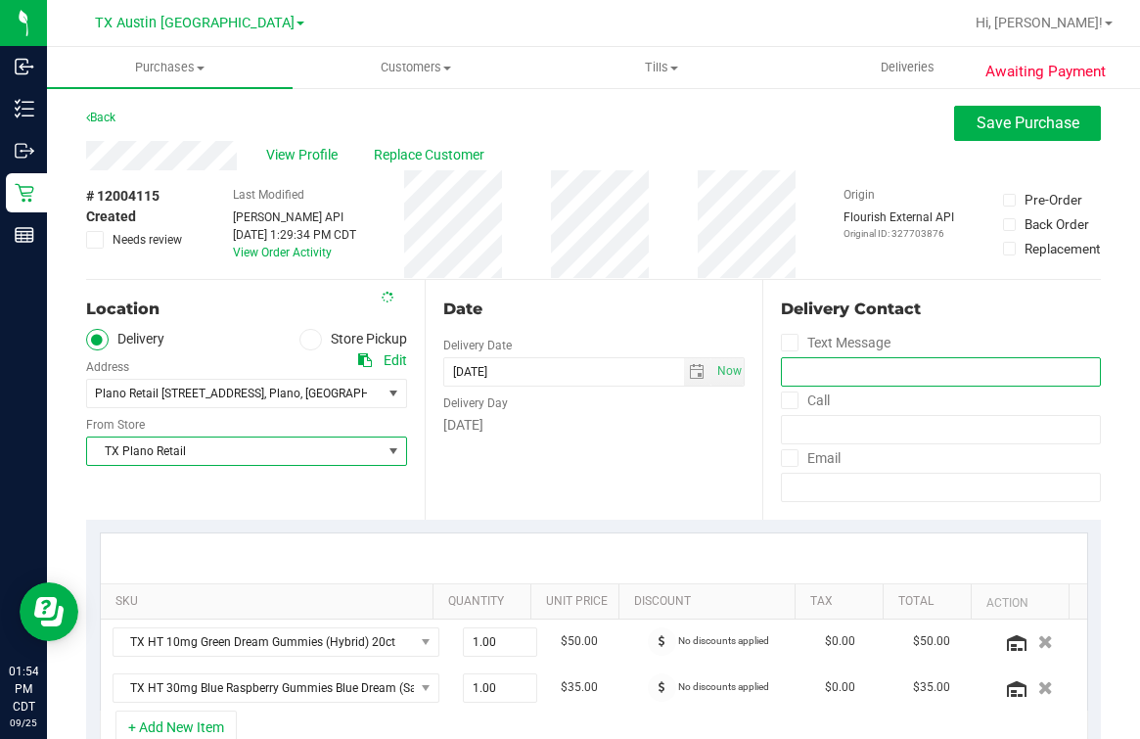
click at [802, 382] on input "tel" at bounding box center [941, 371] width 320 height 29
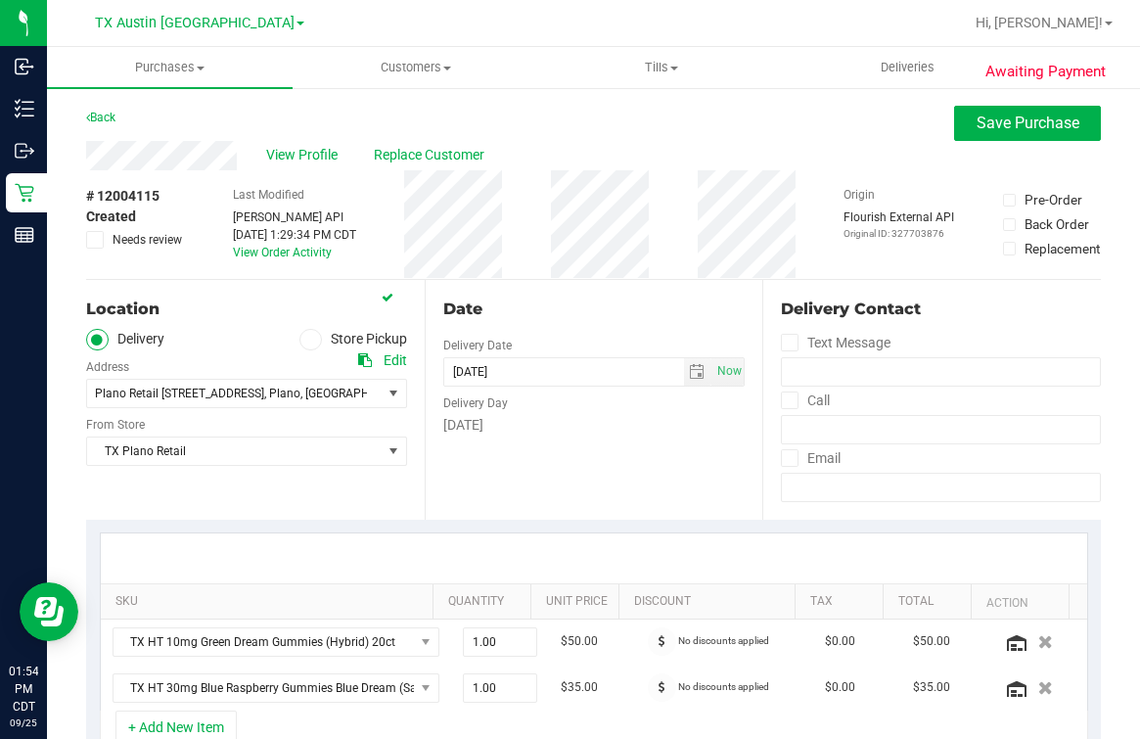
click at [557, 300] on div "Date" at bounding box center [594, 309] width 302 height 23
drag, startPoint x: 432, startPoint y: 116, endPoint x: 314, endPoint y: 155, distance: 123.5
click at [432, 116] on div "Back Save Purchase" at bounding box center [593, 123] width 1015 height 35
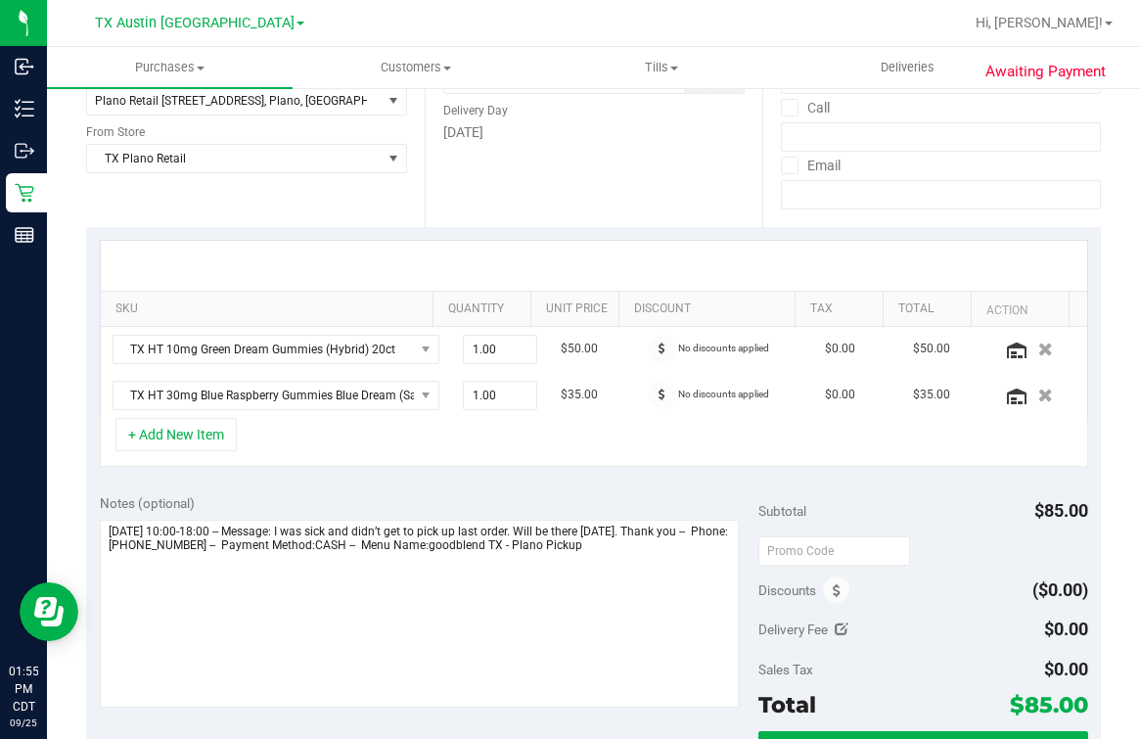
scroll to position [488, 0]
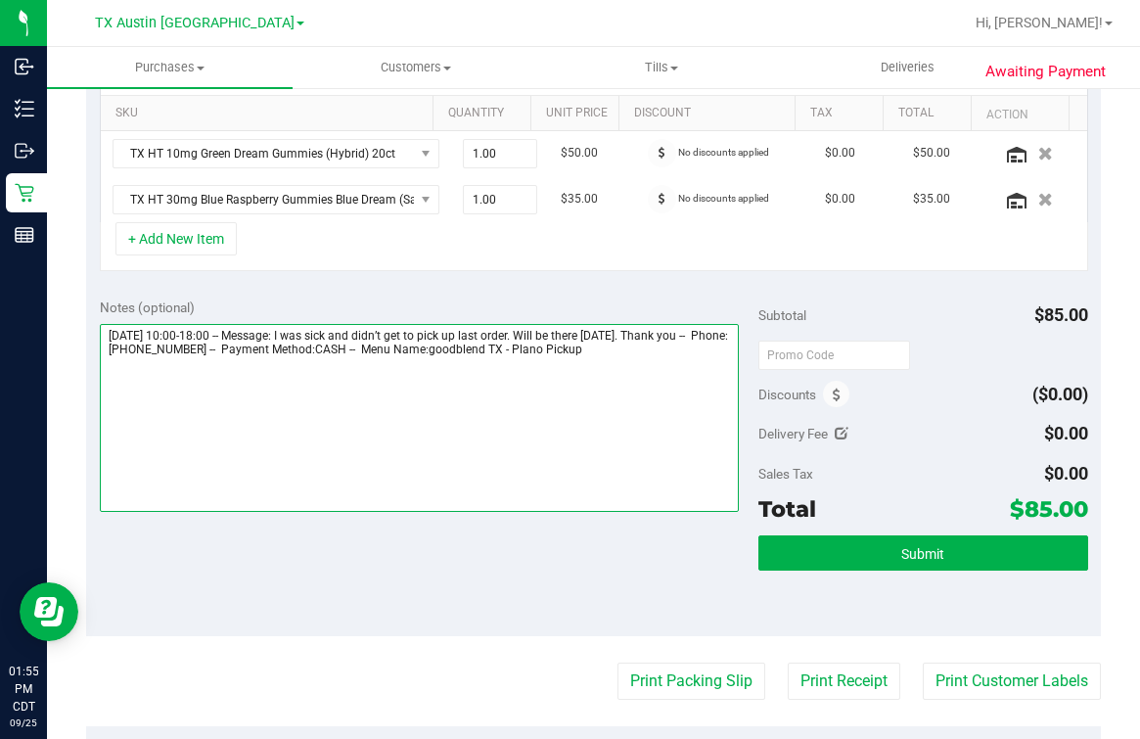
click at [635, 395] on textarea at bounding box center [419, 418] width 639 height 188
click at [668, 389] on textarea at bounding box center [419, 418] width 639 height 188
click at [518, 396] on textarea at bounding box center [419, 418] width 639 height 188
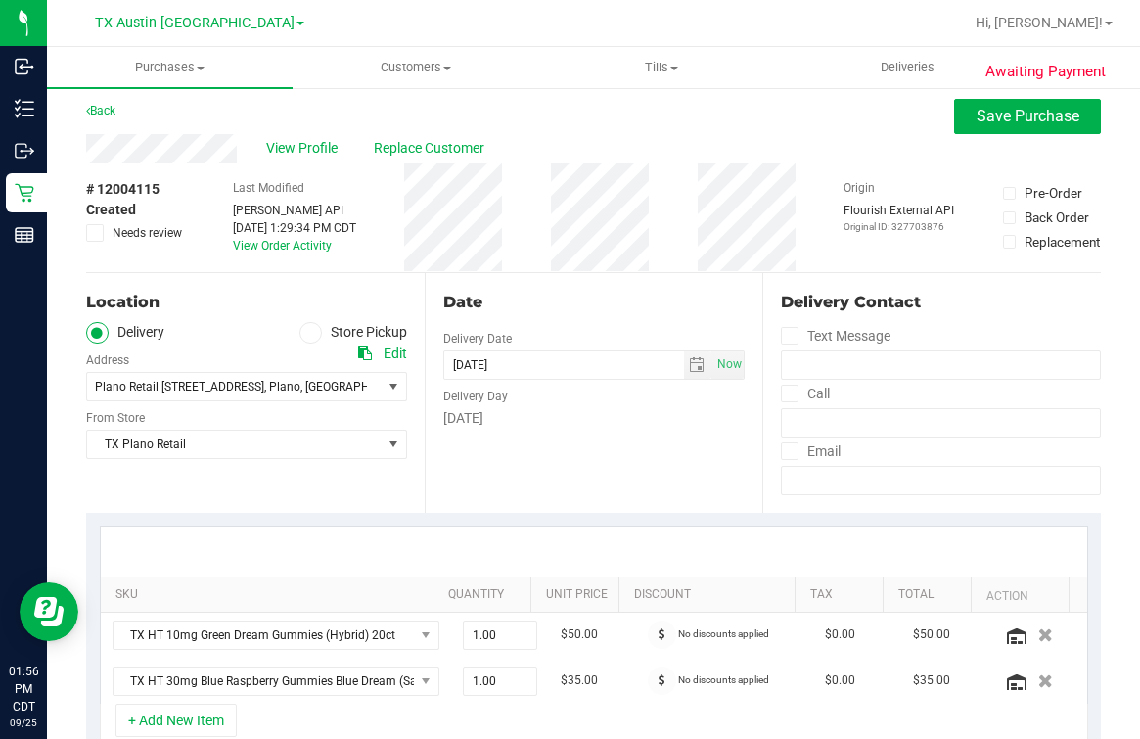
scroll to position [0, 0]
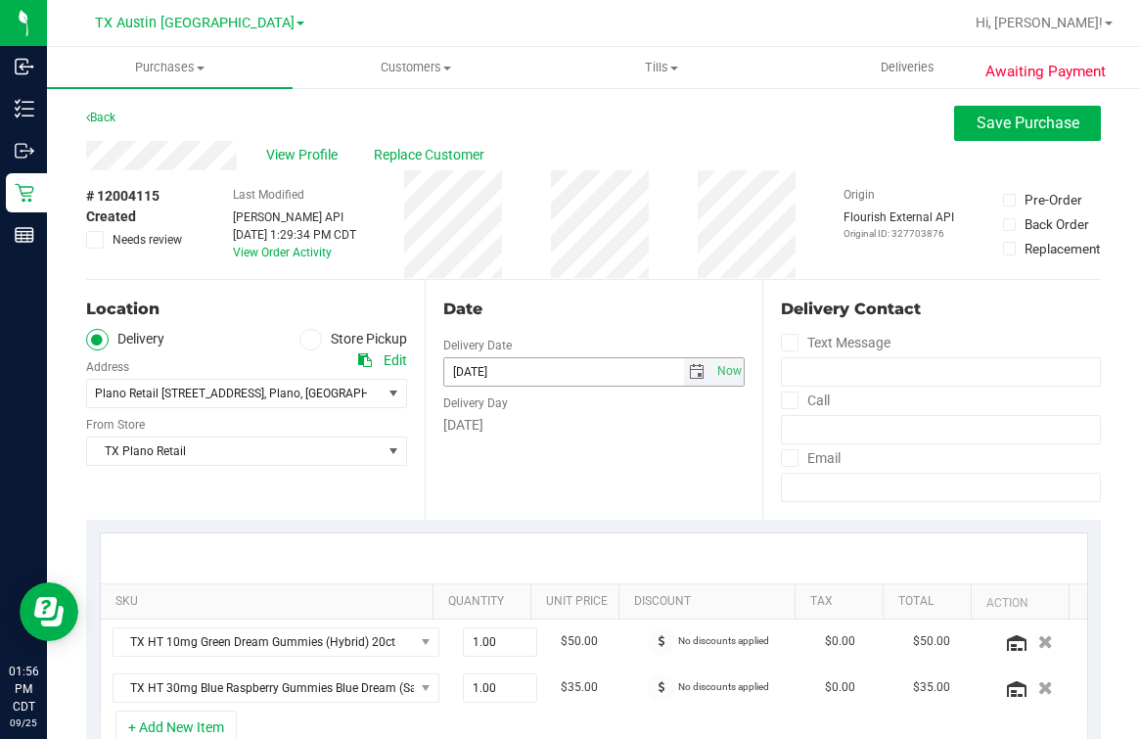
click at [684, 360] on span "select" at bounding box center [698, 371] width 28 height 27
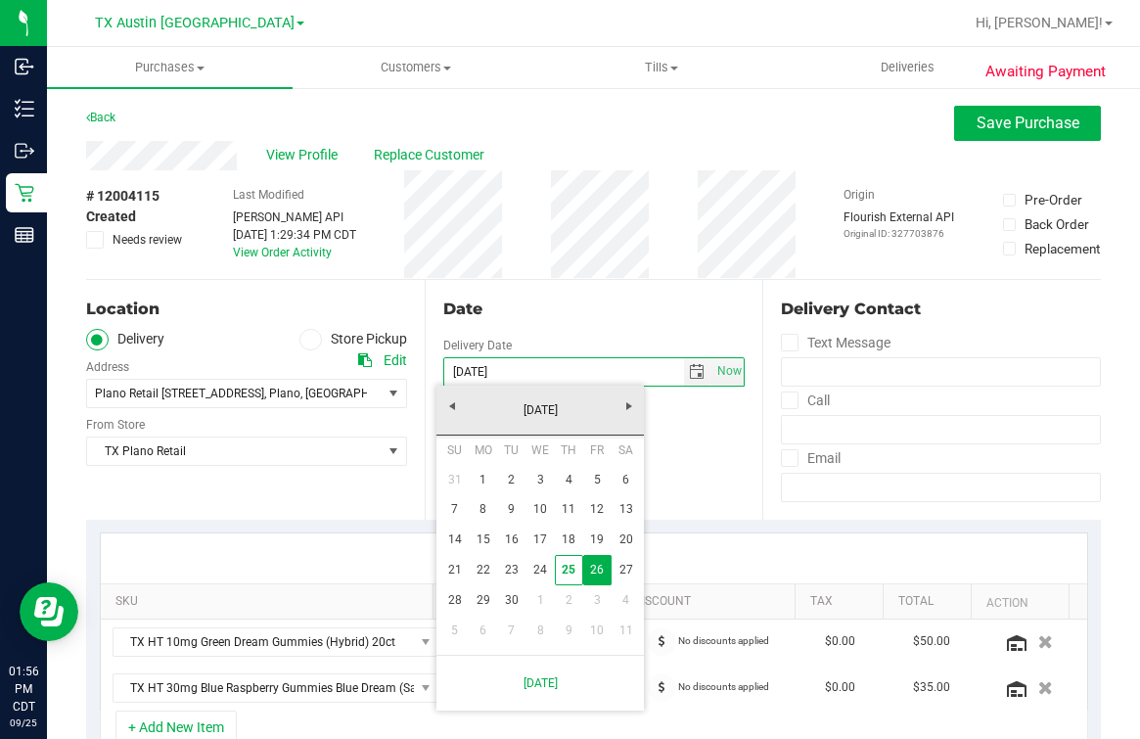
click at [701, 477] on div "Date Delivery Date [DATE] Now [DATE] 06:00 PM Now Delivery Day [DATE]" at bounding box center [594, 400] width 339 height 240
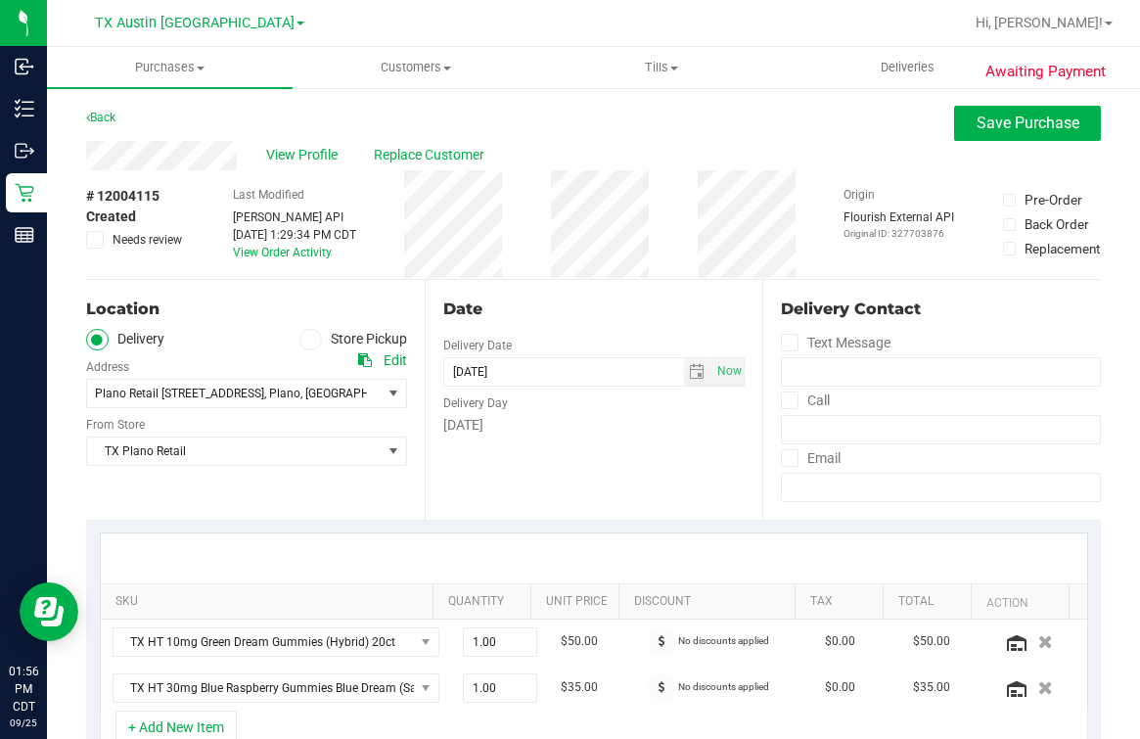
scroll to position [367, 0]
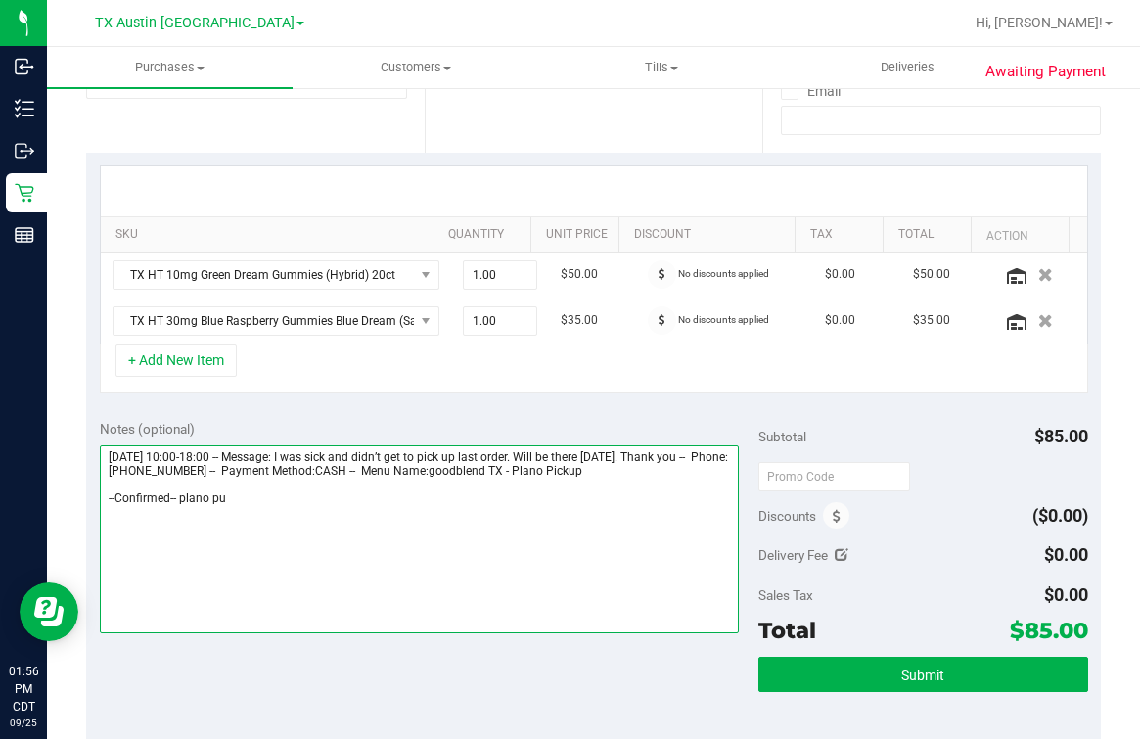
click at [618, 501] on textarea at bounding box center [419, 539] width 639 height 188
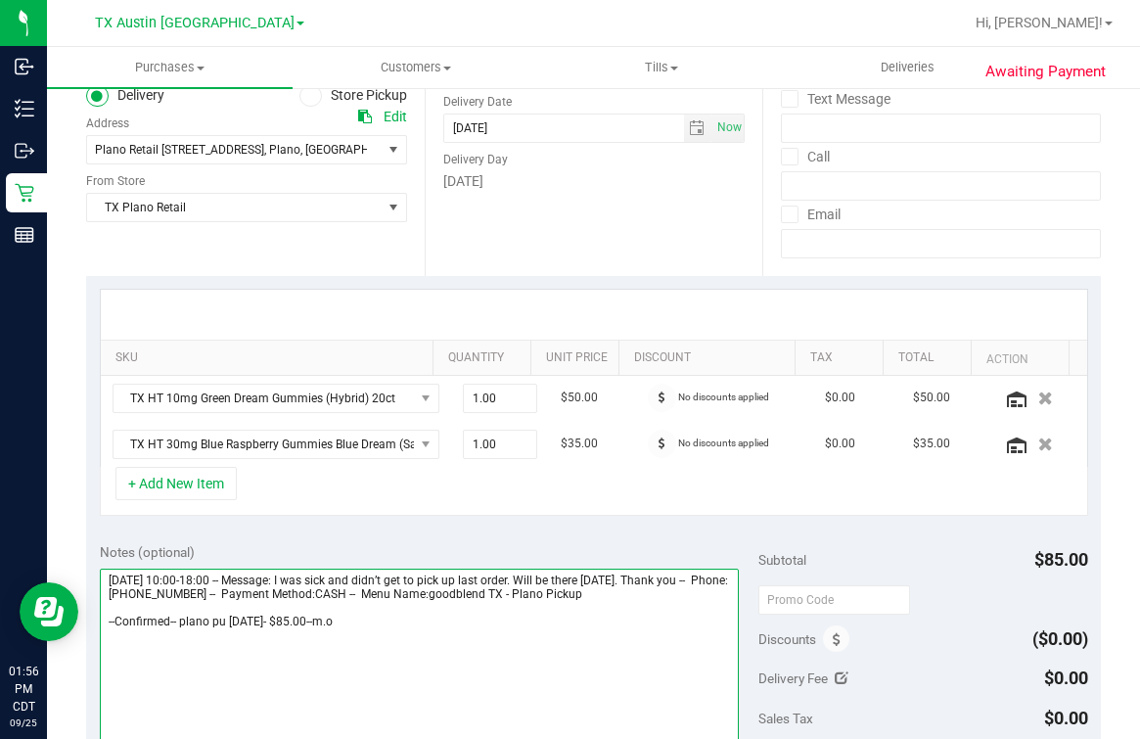
scroll to position [0, 0]
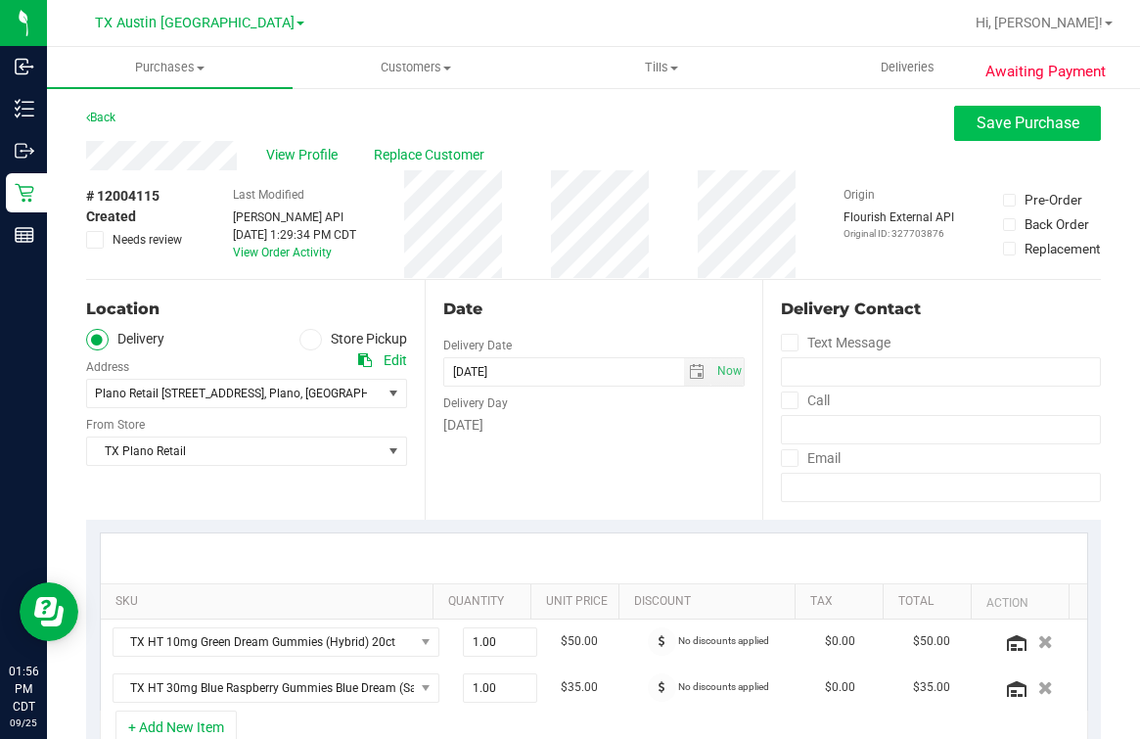
type textarea "[DATE] 10:00-18:00 -- Message: I was sick and didn’t get to pick up last order.…"
click at [981, 138] on button "Save Purchase" at bounding box center [1027, 123] width 147 height 35
click at [909, 137] on div "Back Save Purchase" at bounding box center [593, 123] width 1015 height 35
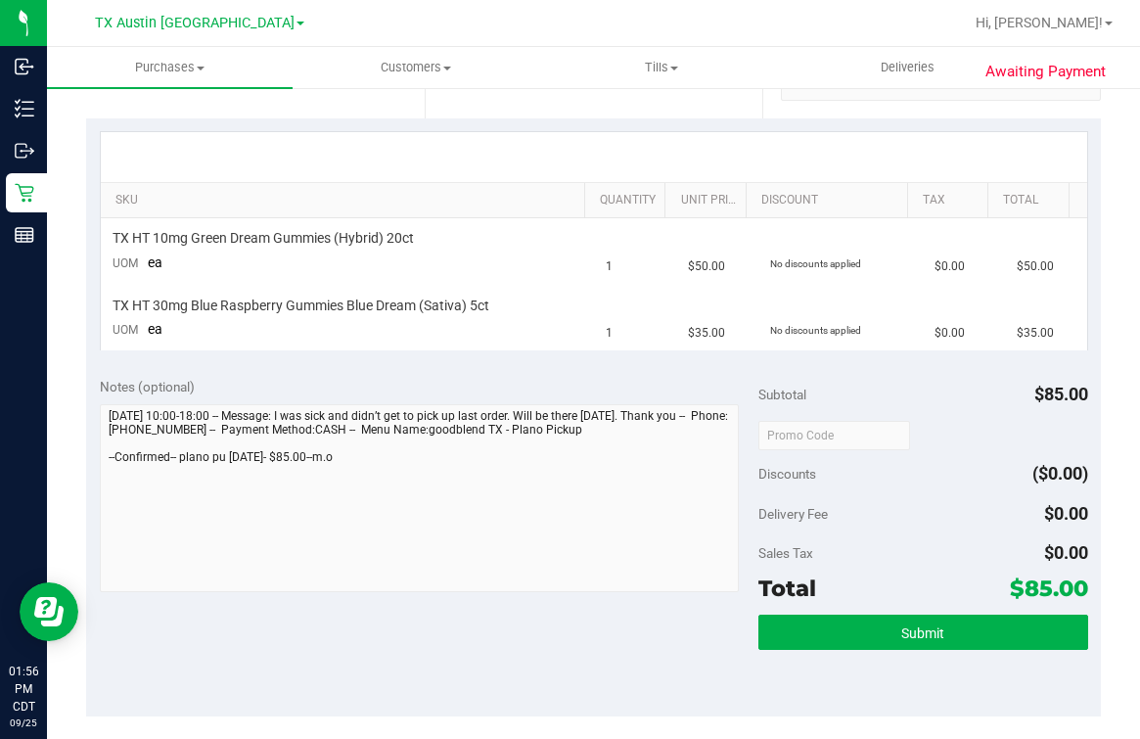
scroll to position [612, 0]
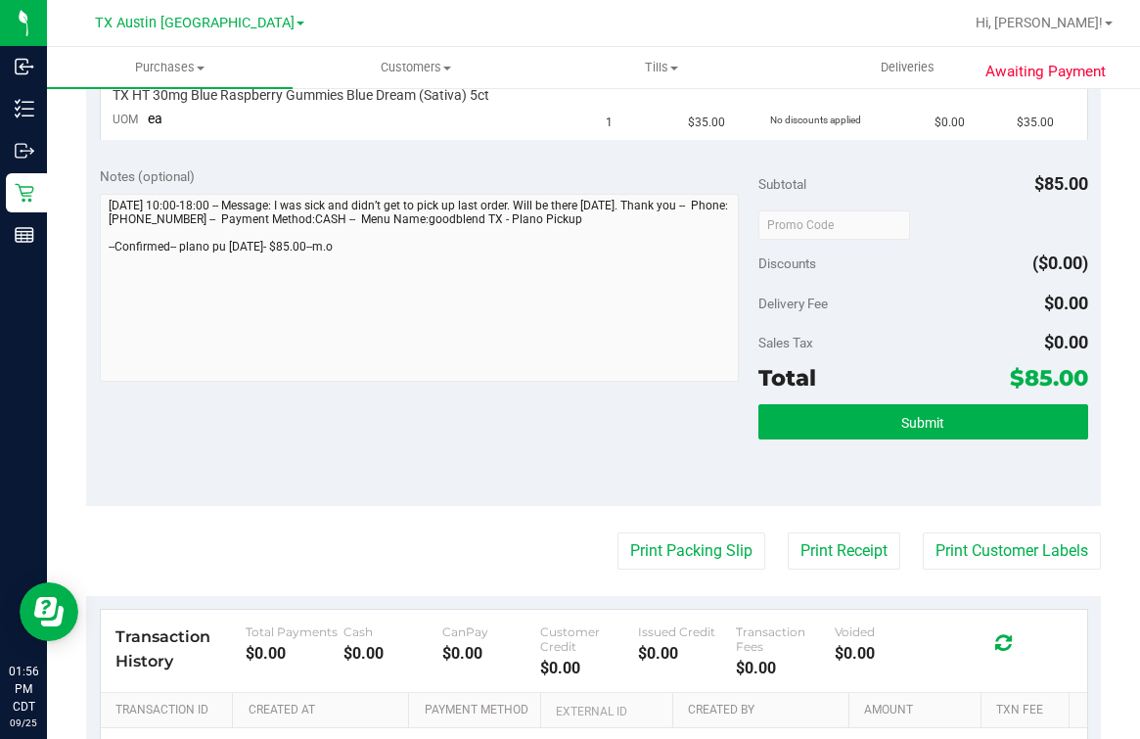
click at [872, 395] on div "Subtotal $85.00 Discounts ($0.00) Delivery Fee $0.00 Sales Tax $0.00 Total $85.…" at bounding box center [924, 329] width 330 height 326
click at [872, 398] on div "Subtotal $85.00 Discounts ($0.00) Delivery Fee $0.00 Sales Tax $0.00 Total $85.…" at bounding box center [924, 329] width 330 height 326
click at [872, 433] on button "Submit" at bounding box center [924, 421] width 330 height 35
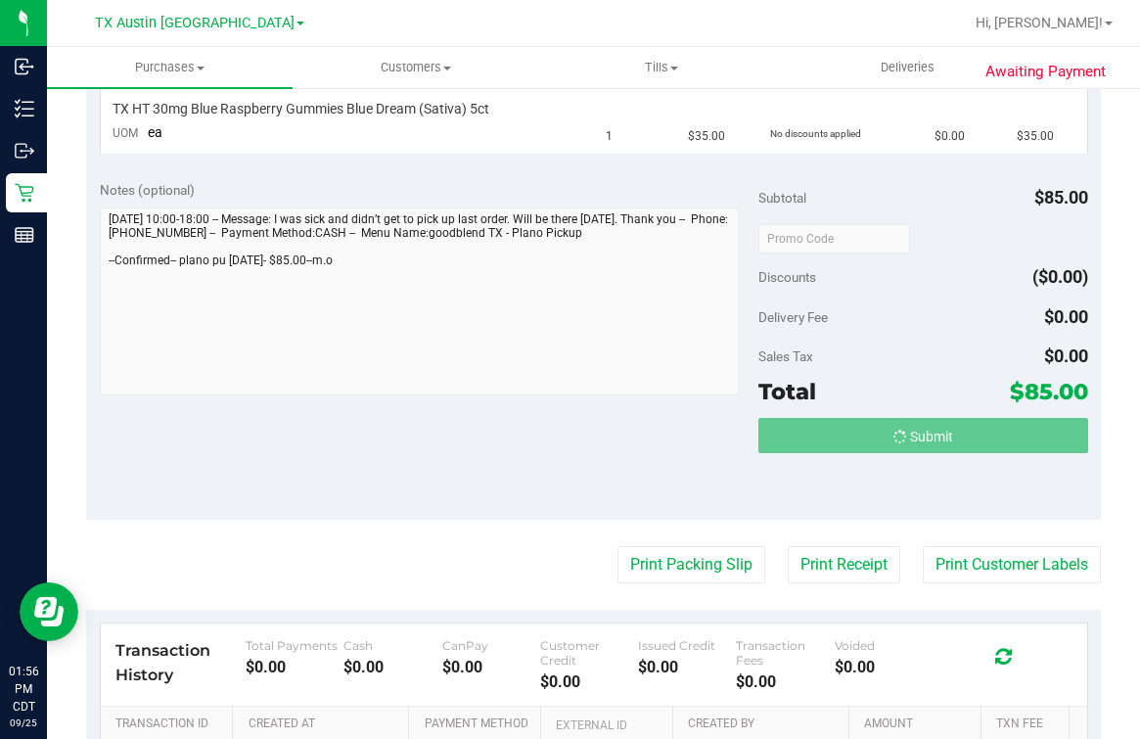
scroll to position [734, 0]
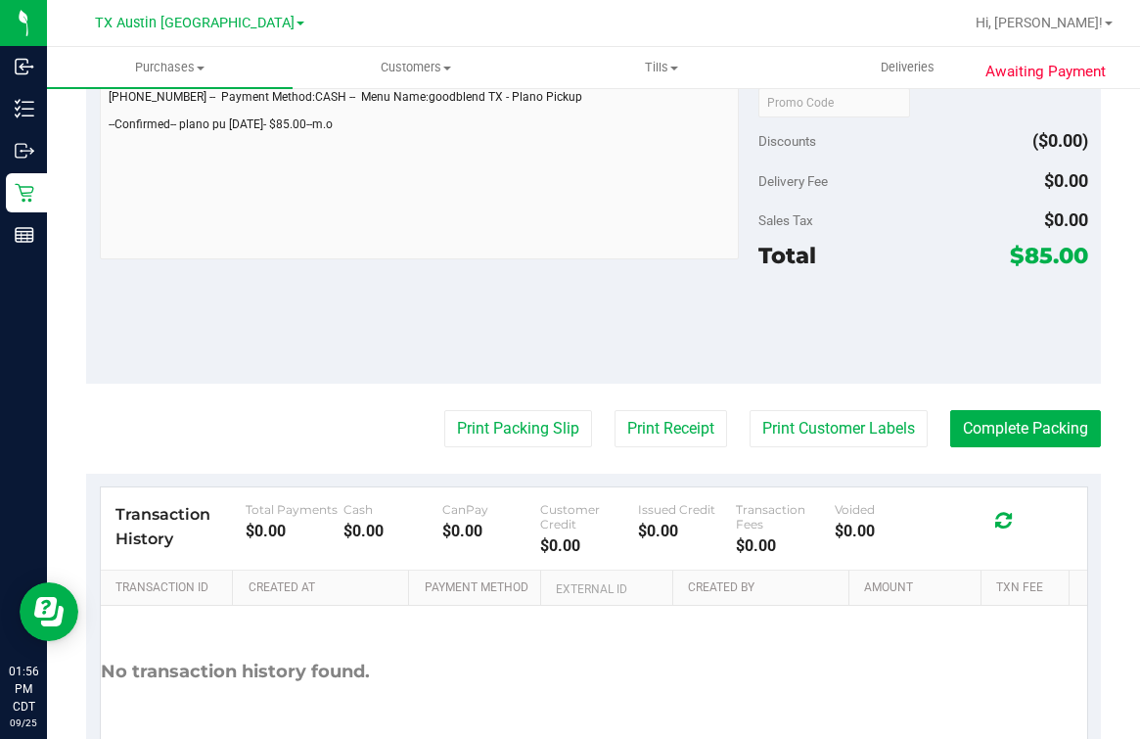
click at [0, 210] on html "Inbound Inventory Outbound Retail Reports 01:56 PM CDT [DATE] 09/25 TX [GEOGRAP…" at bounding box center [570, 369] width 1140 height 739
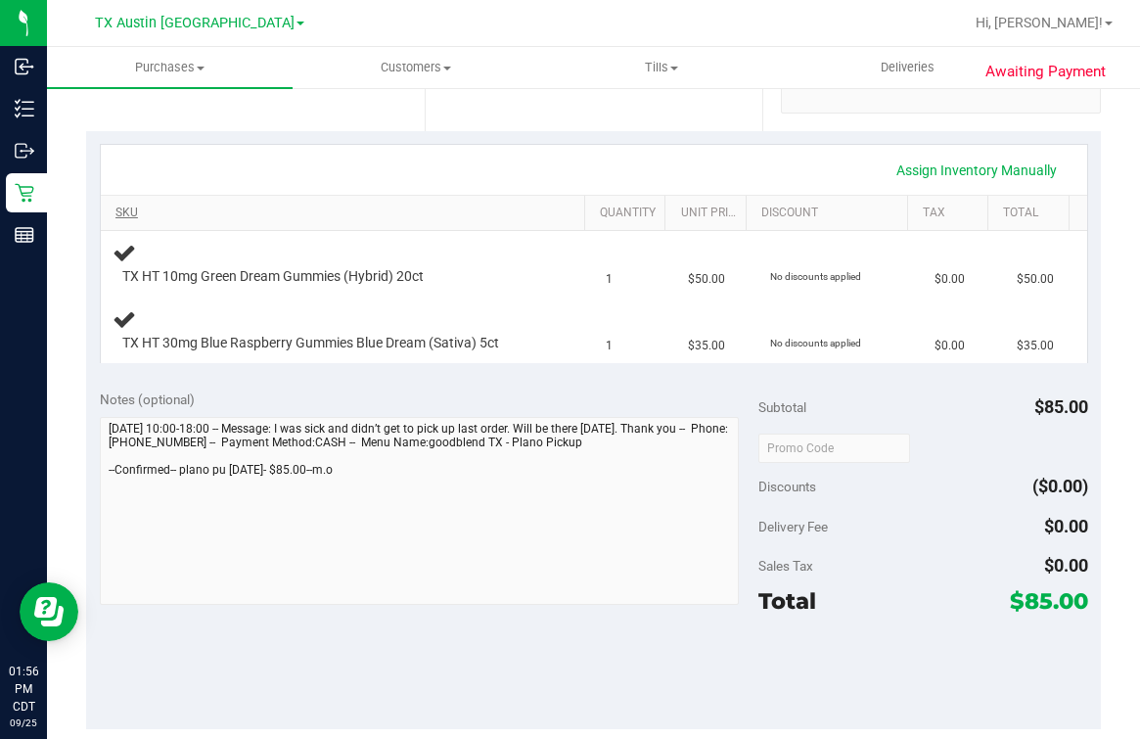
scroll to position [0, 0]
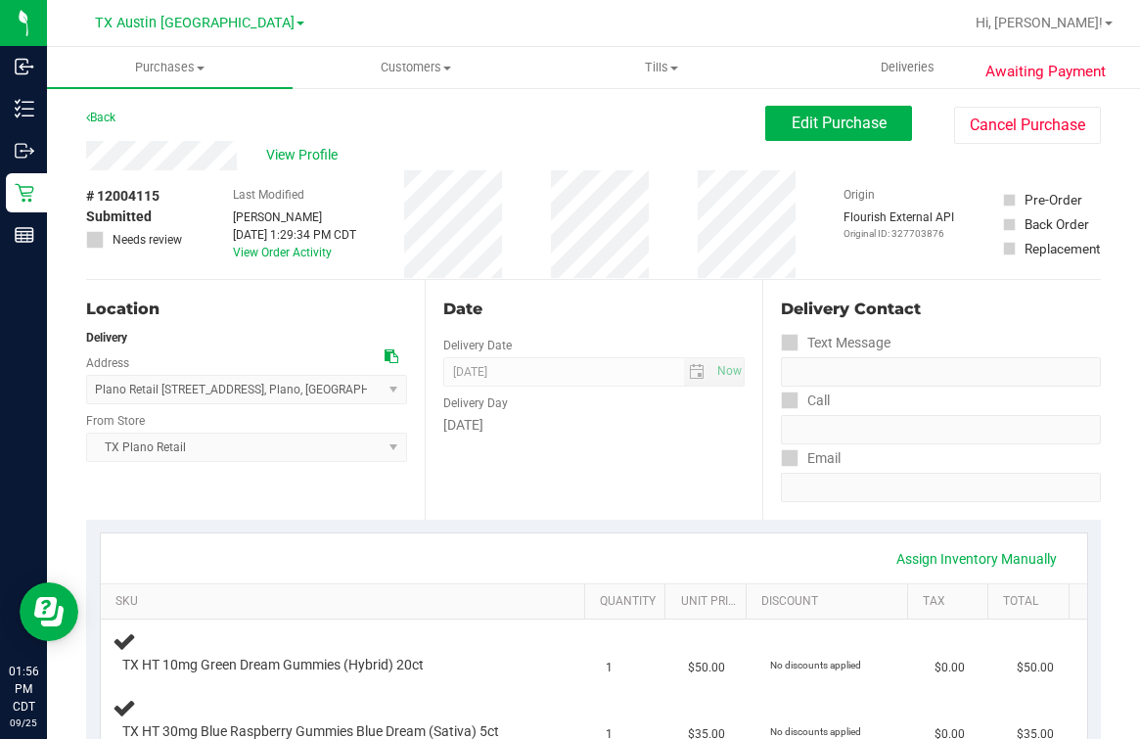
click at [334, 137] on div "Back Edit Purchase Cancel Purchase" at bounding box center [593, 123] width 1015 height 35
click at [325, 142] on div "View Profile" at bounding box center [425, 155] width 679 height 29
click at [305, 153] on span "View Profile" at bounding box center [305, 155] width 78 height 21
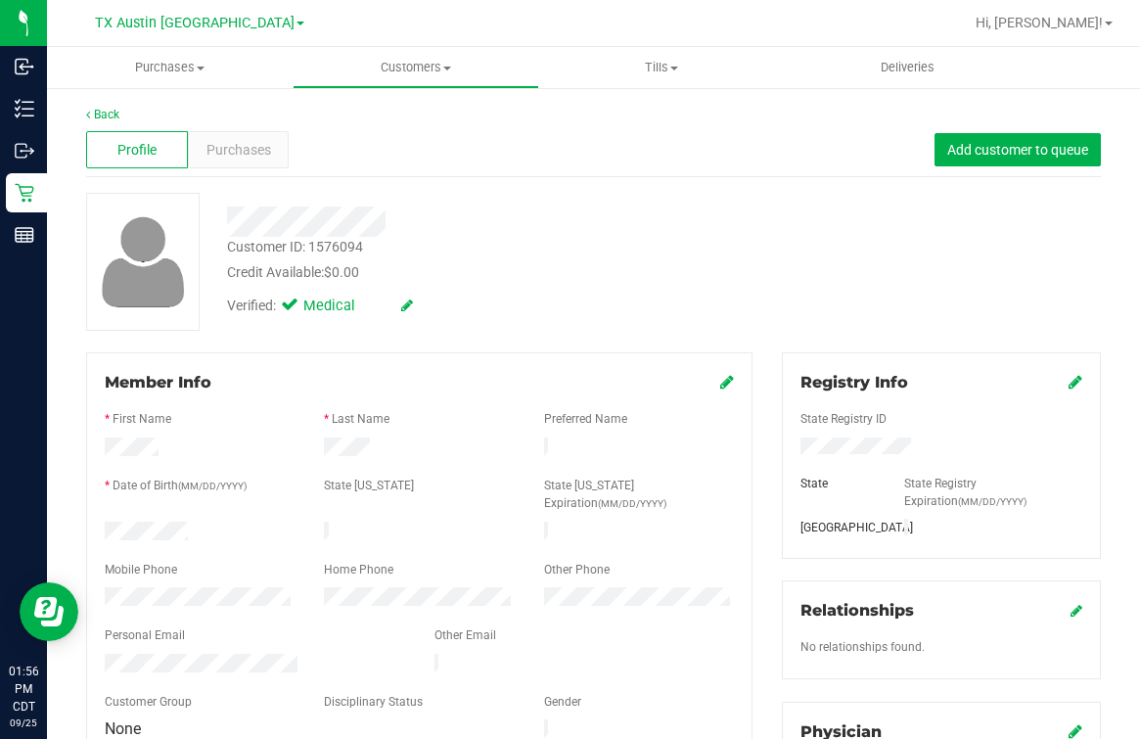
click at [410, 284] on div "Verified: Medical" at bounding box center [473, 304] width 523 height 43
click at [86, 106] on div "Back" at bounding box center [593, 115] width 1015 height 18
click at [88, 106] on div "Back" at bounding box center [593, 115] width 1015 height 18
click at [93, 112] on link "Back" at bounding box center [102, 115] width 33 height 14
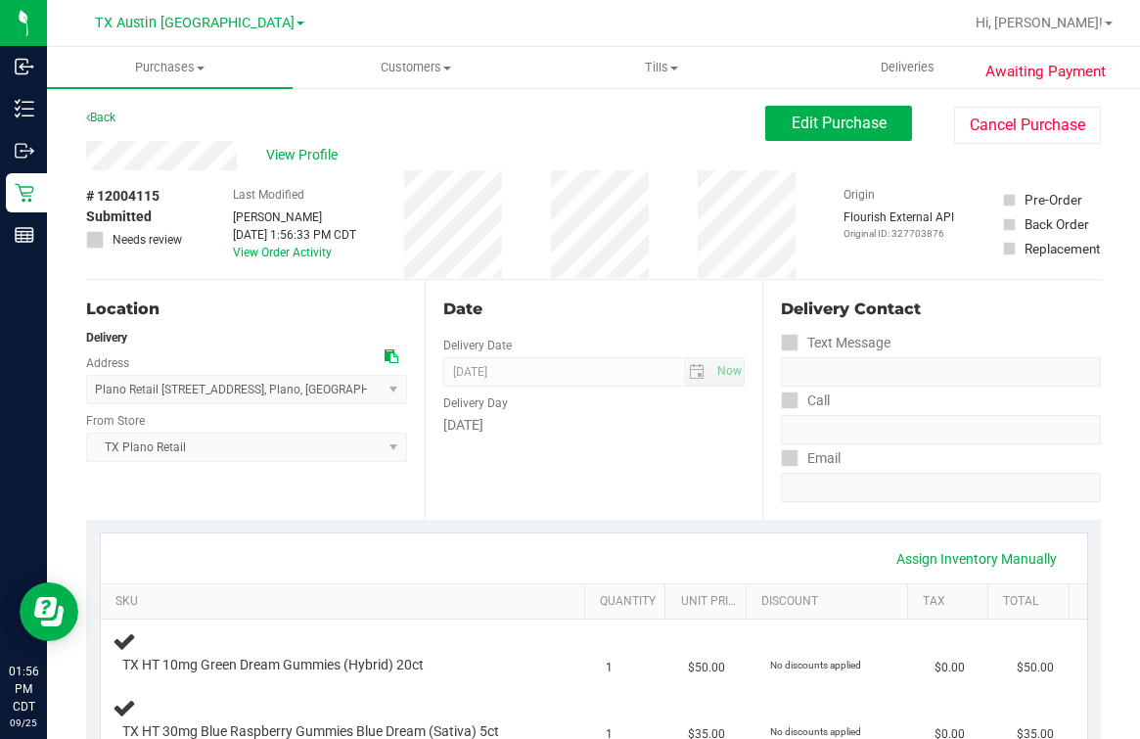
scroll to position [488, 0]
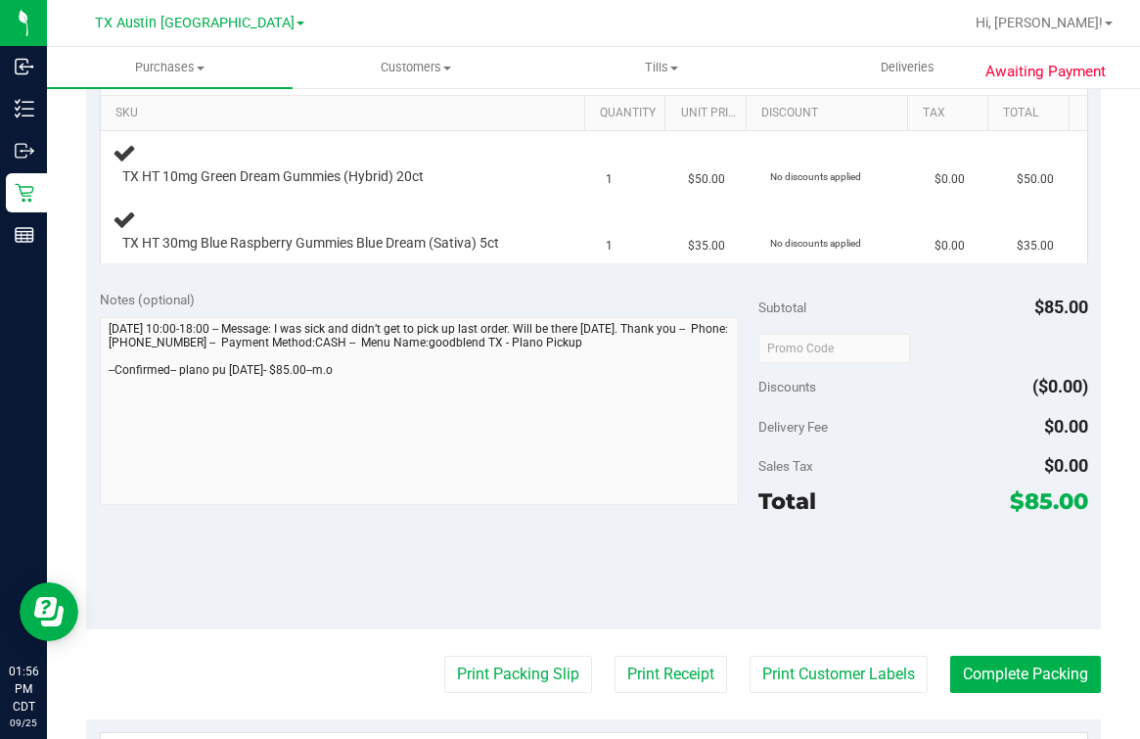
click at [93, 414] on div "Notes (optional) Subtotal $85.00 Discounts ($0.00) Delivery Fee $0.00 Sales Tax…" at bounding box center [593, 453] width 1015 height 352
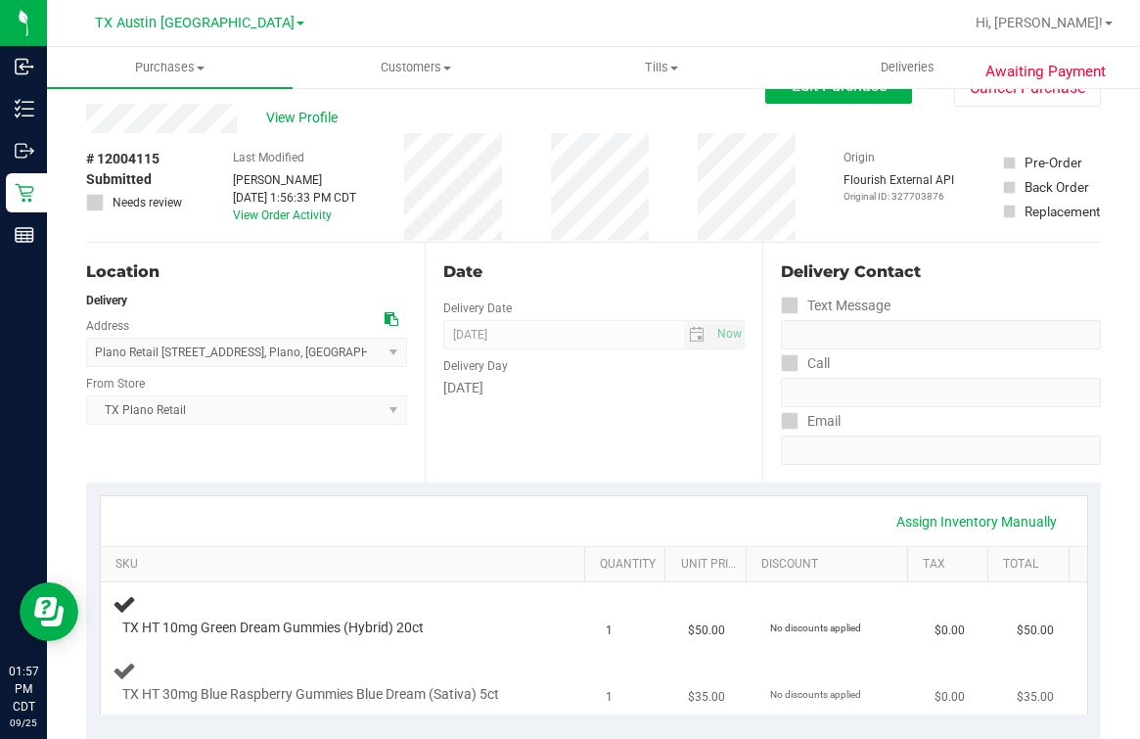
scroll to position [0, 0]
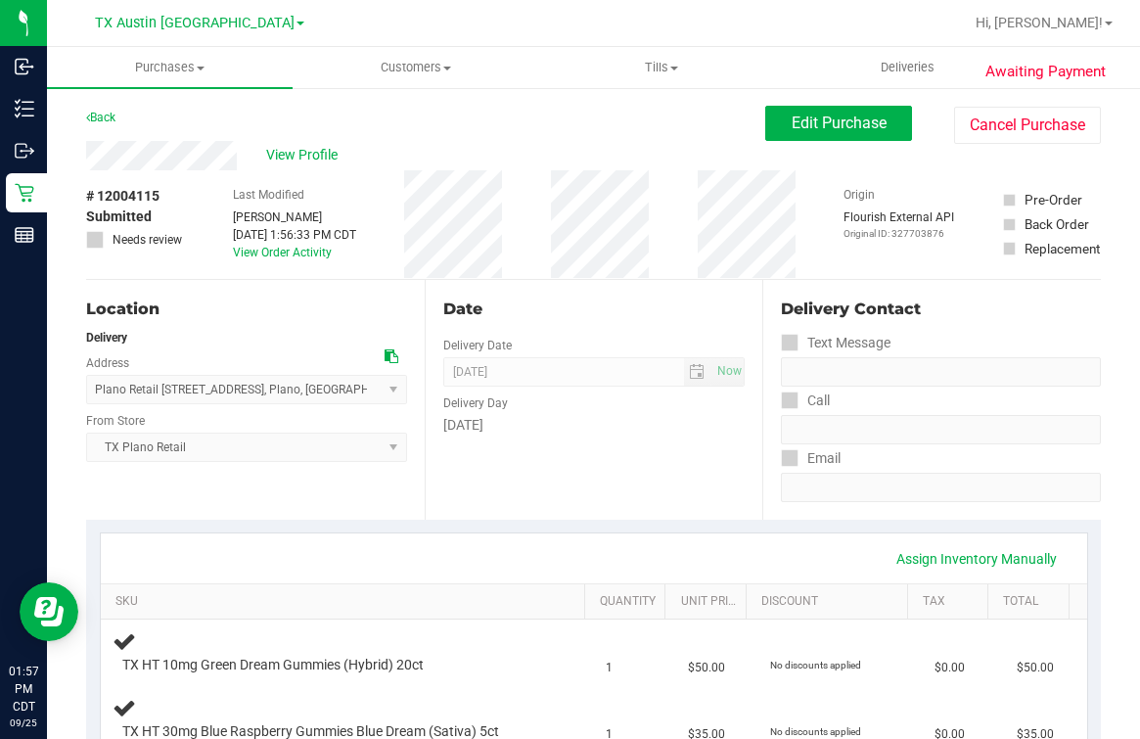
click at [418, 125] on div "Back Edit Purchase Cancel Purchase" at bounding box center [593, 123] width 1015 height 35
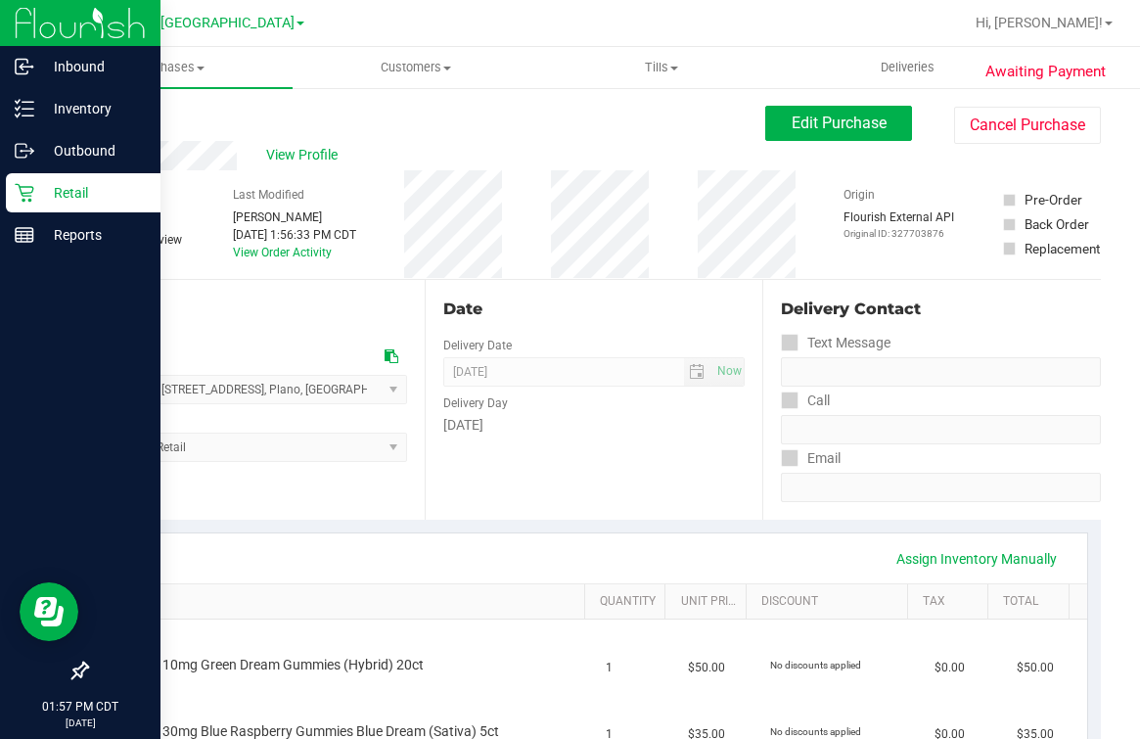
click at [26, 193] on icon at bounding box center [24, 193] width 19 height 19
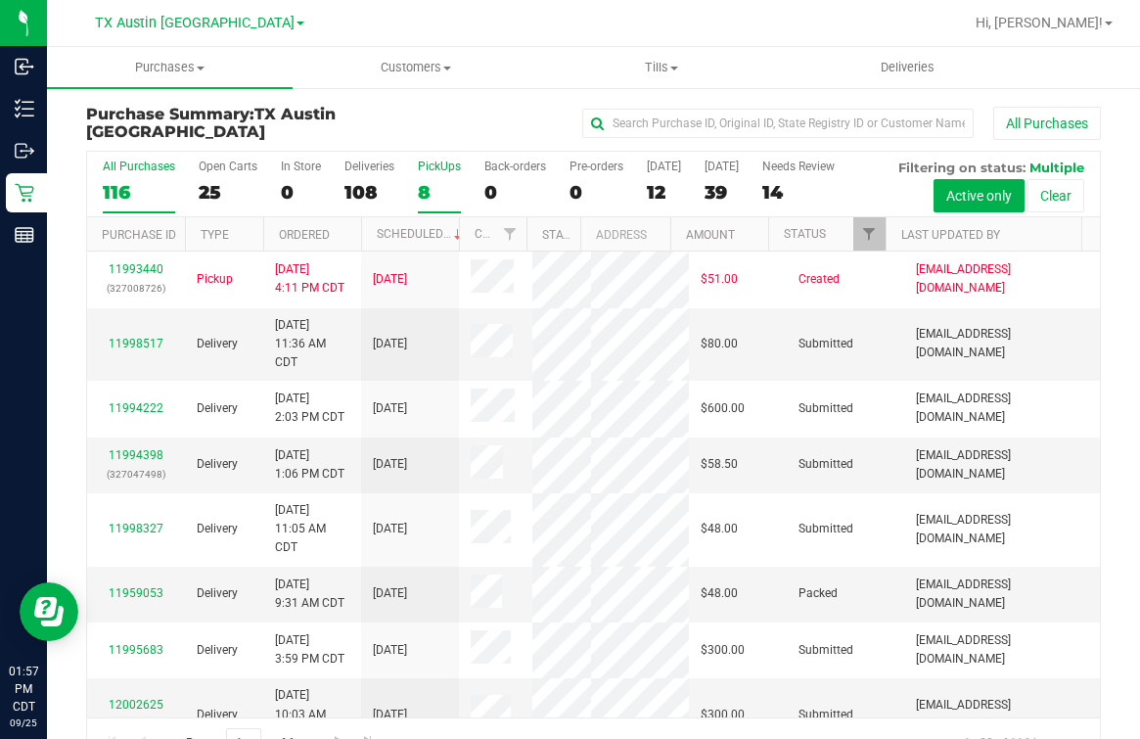
click at [428, 181] on div "8" at bounding box center [439, 192] width 43 height 23
click at [0, 0] on input "PickUps 8" at bounding box center [0, 0] width 0 height 0
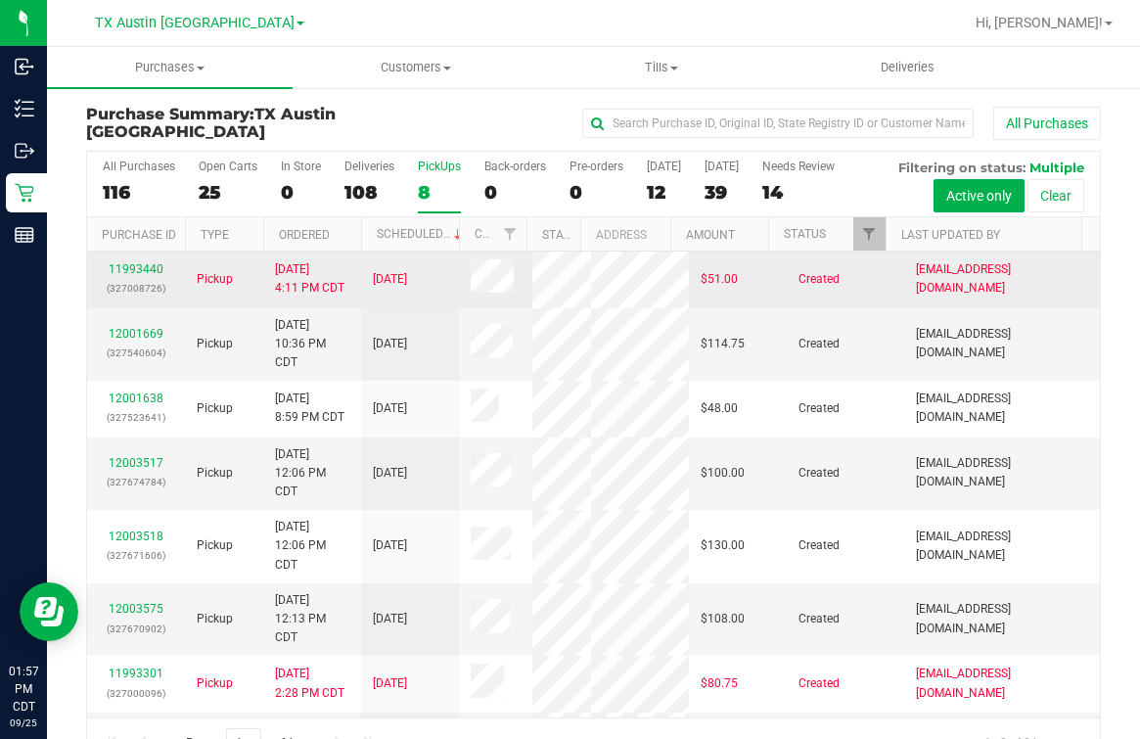
scroll to position [135, 0]
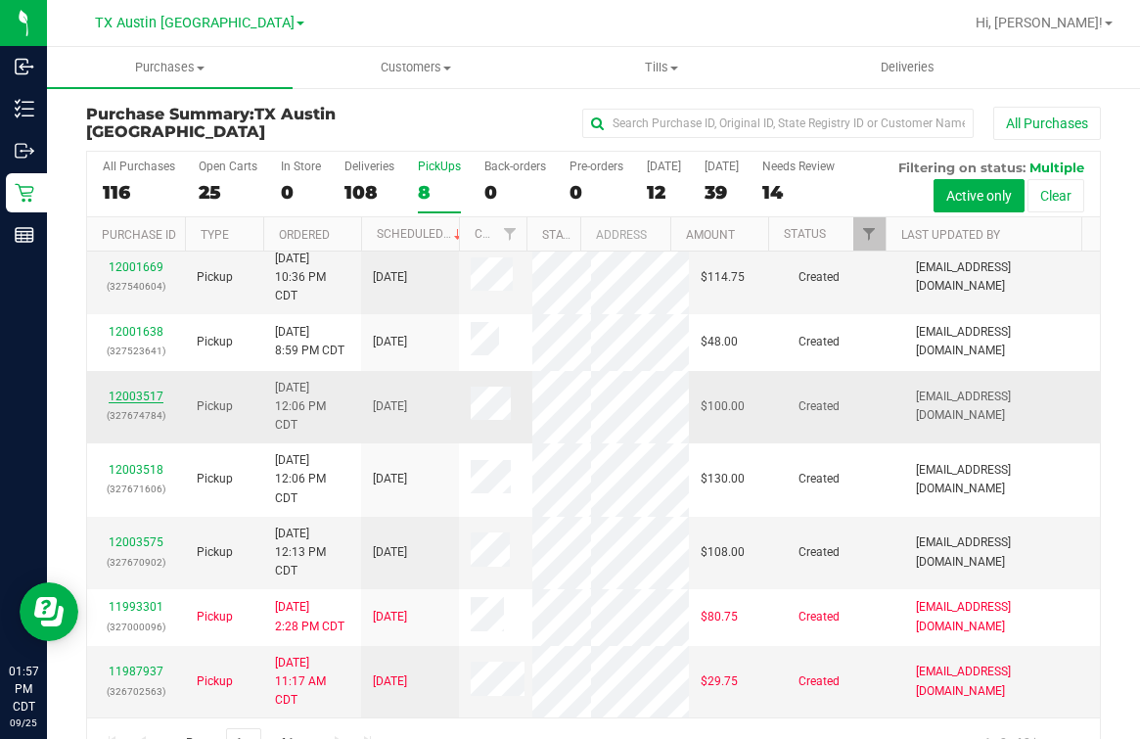
click at [140, 390] on link "12003517" at bounding box center [136, 397] width 55 height 14
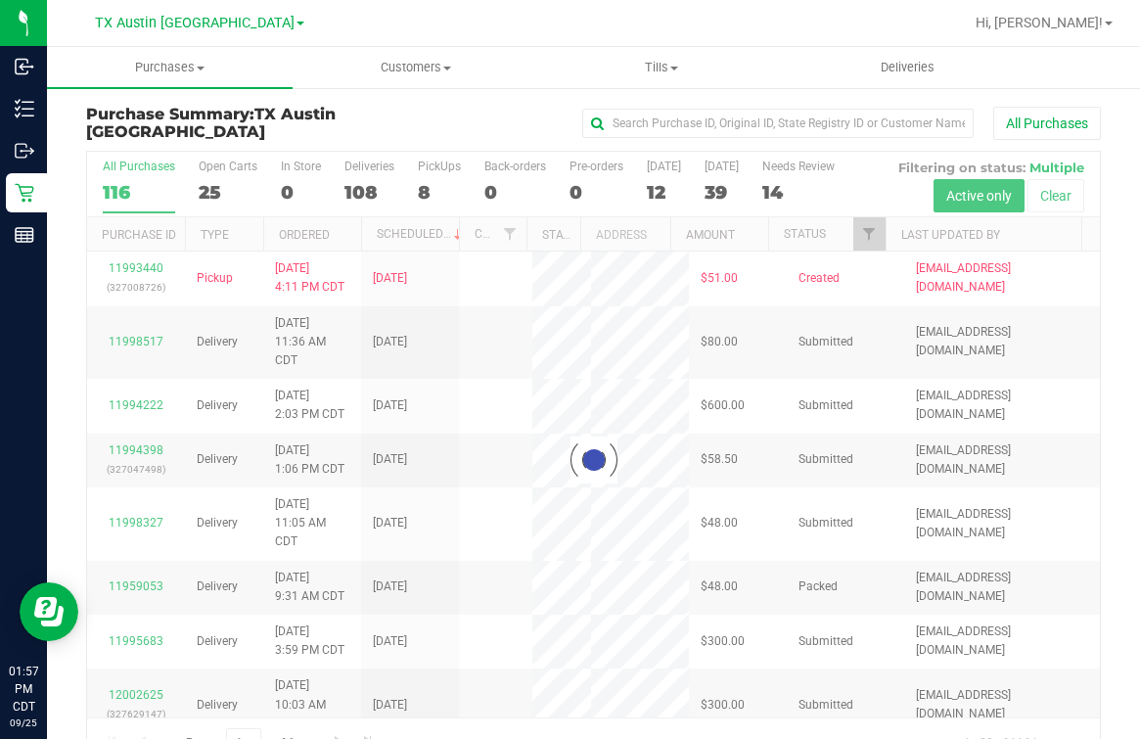
click at [418, 187] on div at bounding box center [593, 460] width 1013 height 617
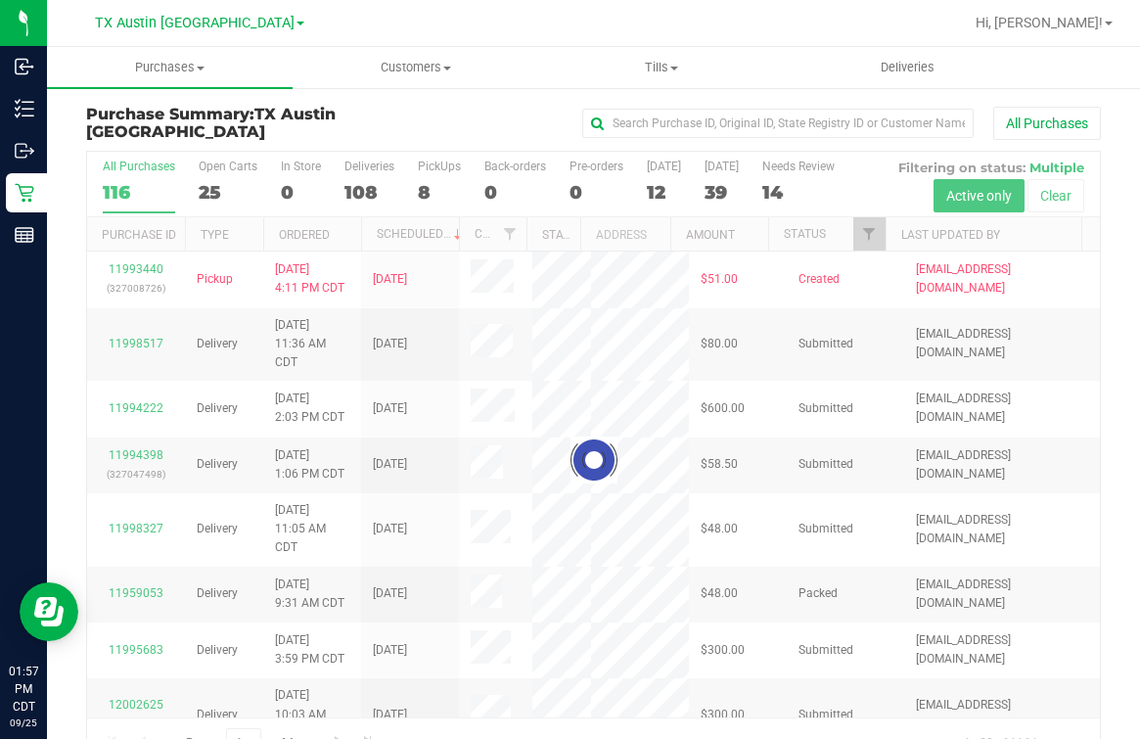
click at [418, 187] on div at bounding box center [593, 460] width 1013 height 617
click at [423, 187] on div at bounding box center [593, 460] width 1013 height 617
click at [428, 190] on div at bounding box center [593, 460] width 1013 height 617
click at [428, 190] on div "8" at bounding box center [439, 192] width 43 height 23
click at [0, 0] on input "PickUps 8" at bounding box center [0, 0] width 0 height 0
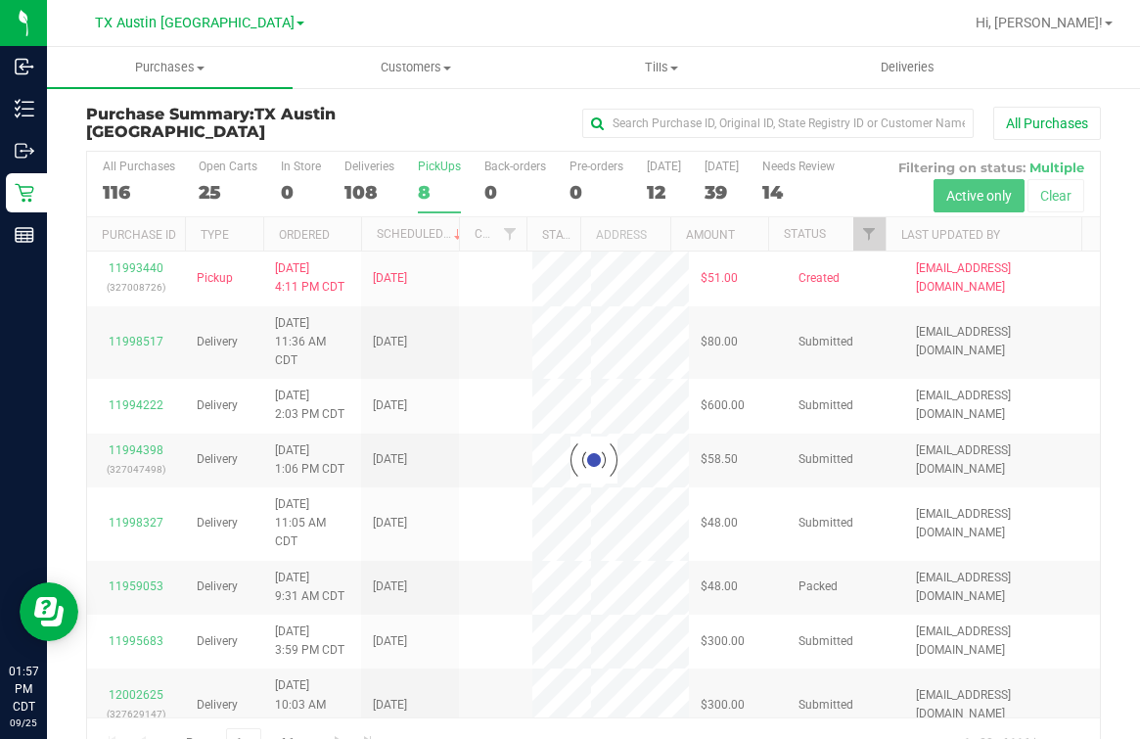
click at [428, 190] on div at bounding box center [593, 460] width 1013 height 617
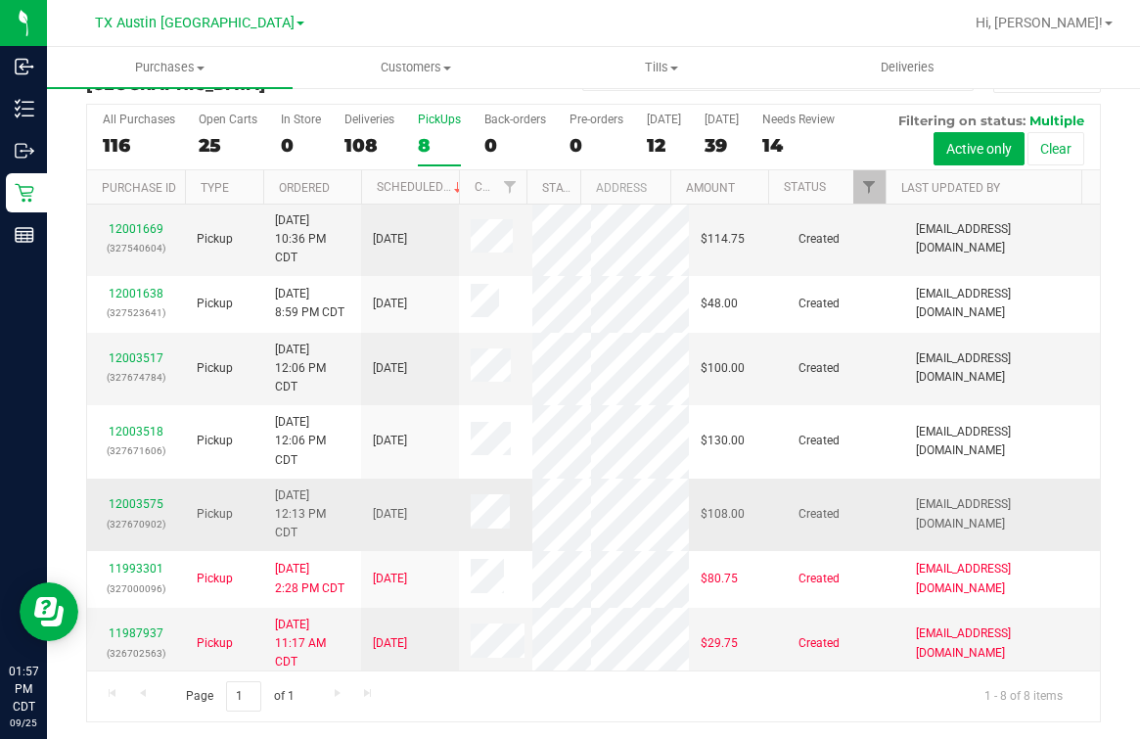
scroll to position [135, 0]
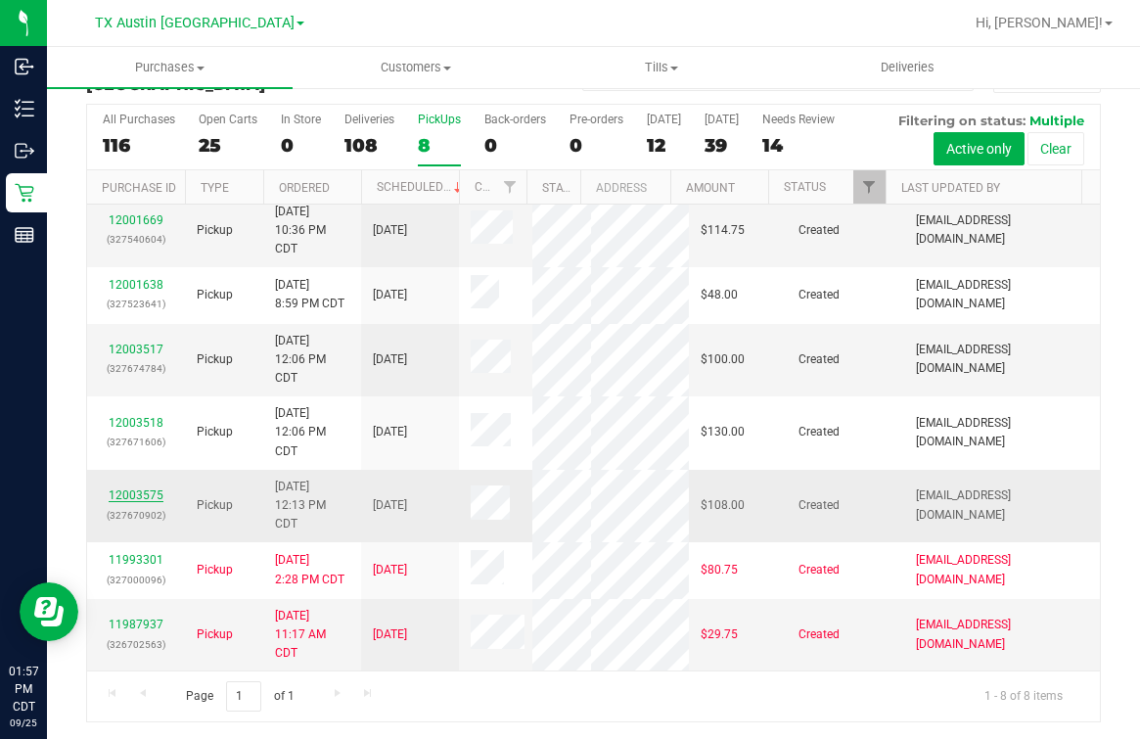
click at [131, 491] on link "12003575" at bounding box center [136, 495] width 55 height 14
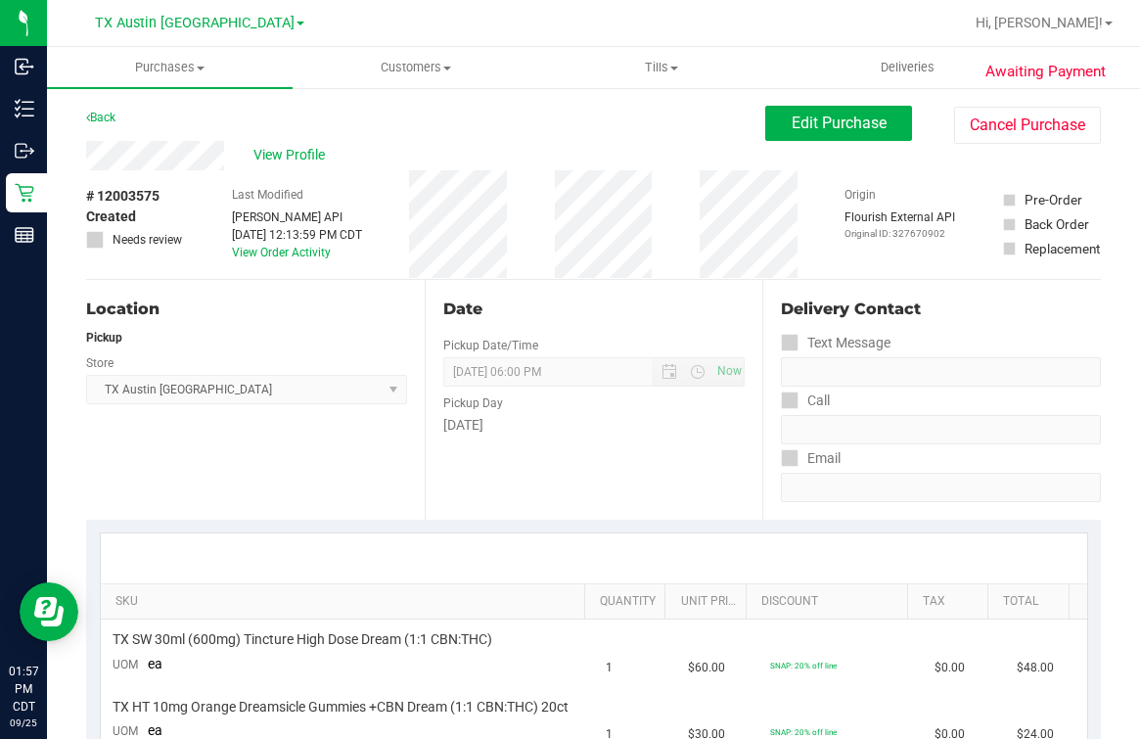
click at [208, 179] on div "# 12003575 Created Needs review Last Modified [PERSON_NAME] API [DATE] 12:13:59…" at bounding box center [593, 224] width 1015 height 109
click at [189, 126] on div "Back Edit Purchase Cancel Purchase" at bounding box center [593, 123] width 1015 height 35
click at [200, 430] on div "Location Pickup Store [GEOGRAPHIC_DATA] [GEOGRAPHIC_DATA] [GEOGRAPHIC_DATA] Sel…" at bounding box center [255, 400] width 339 height 240
click at [304, 158] on span "View Profile" at bounding box center [293, 155] width 78 height 21
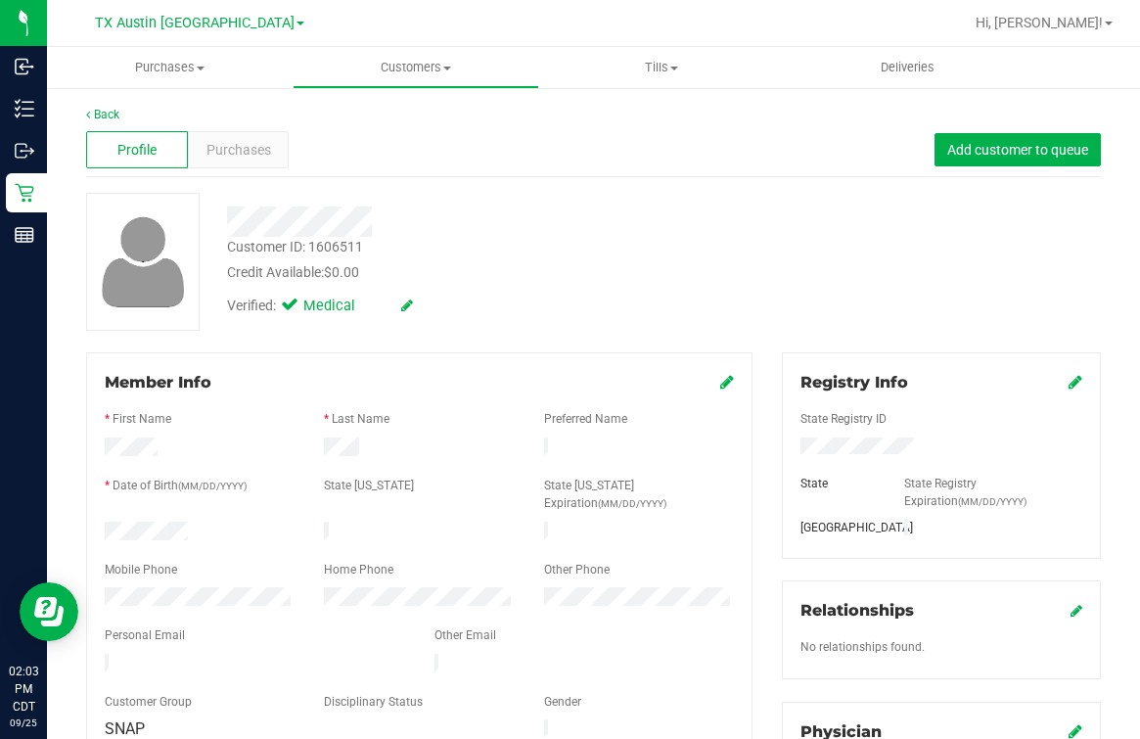
click at [439, 208] on div at bounding box center [473, 222] width 523 height 30
click at [485, 226] on div at bounding box center [473, 222] width 523 height 30
click at [949, 308] on div "Customer ID: 1606511 Credit Available: $0.00 Verified: Medical" at bounding box center [593, 262] width 1044 height 138
click at [102, 108] on link "Back" at bounding box center [102, 115] width 33 height 14
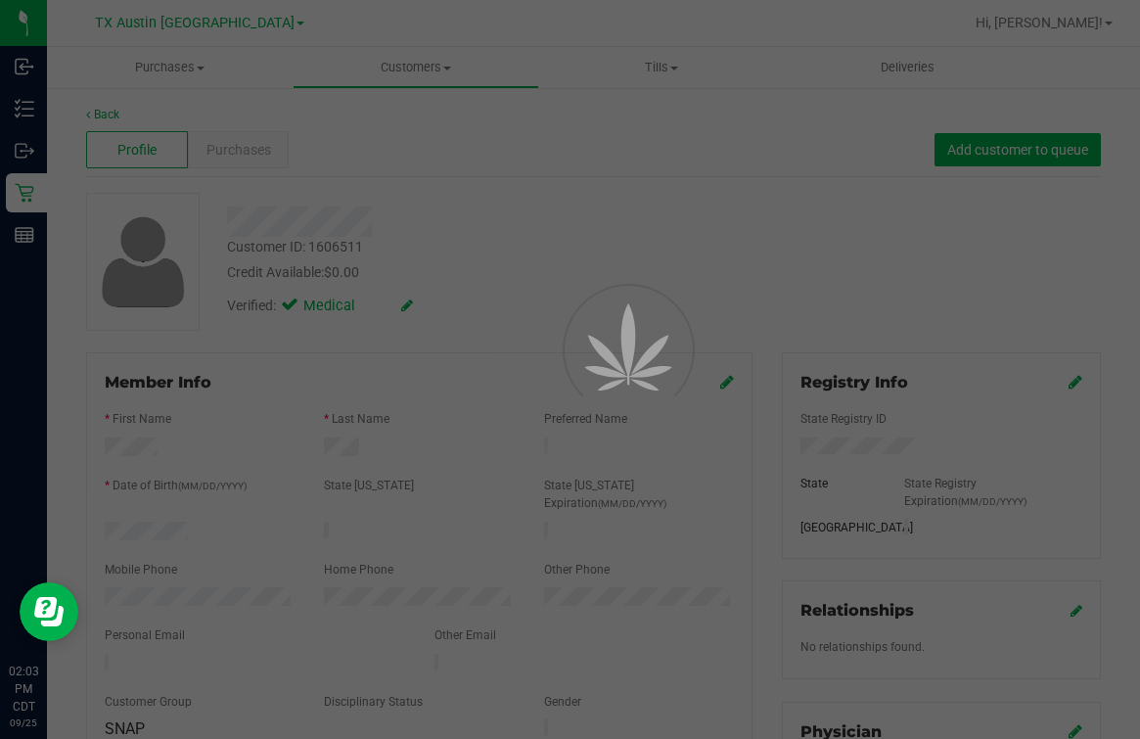
click at [649, 246] on div at bounding box center [570, 369] width 1140 height 739
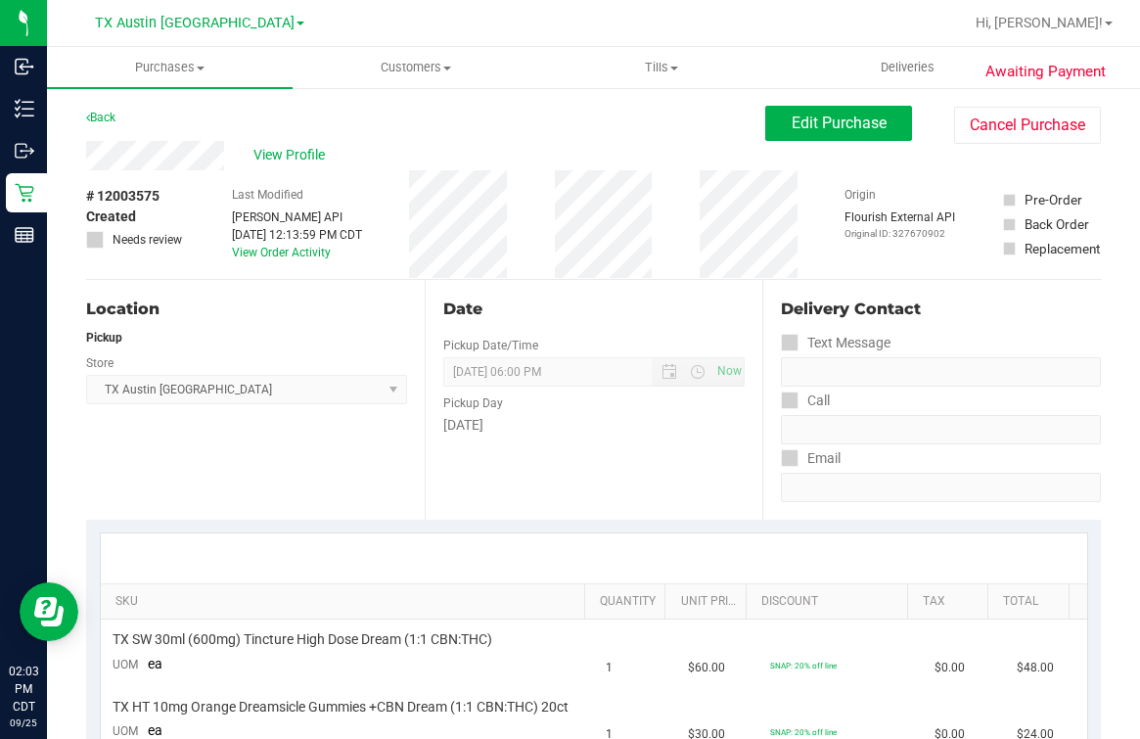
click at [725, 280] on div "Date Pickup Date/Time 09/26/2025 Now 09/26/2025 06:00 PM Now Pickup Day Friday" at bounding box center [594, 400] width 339 height 240
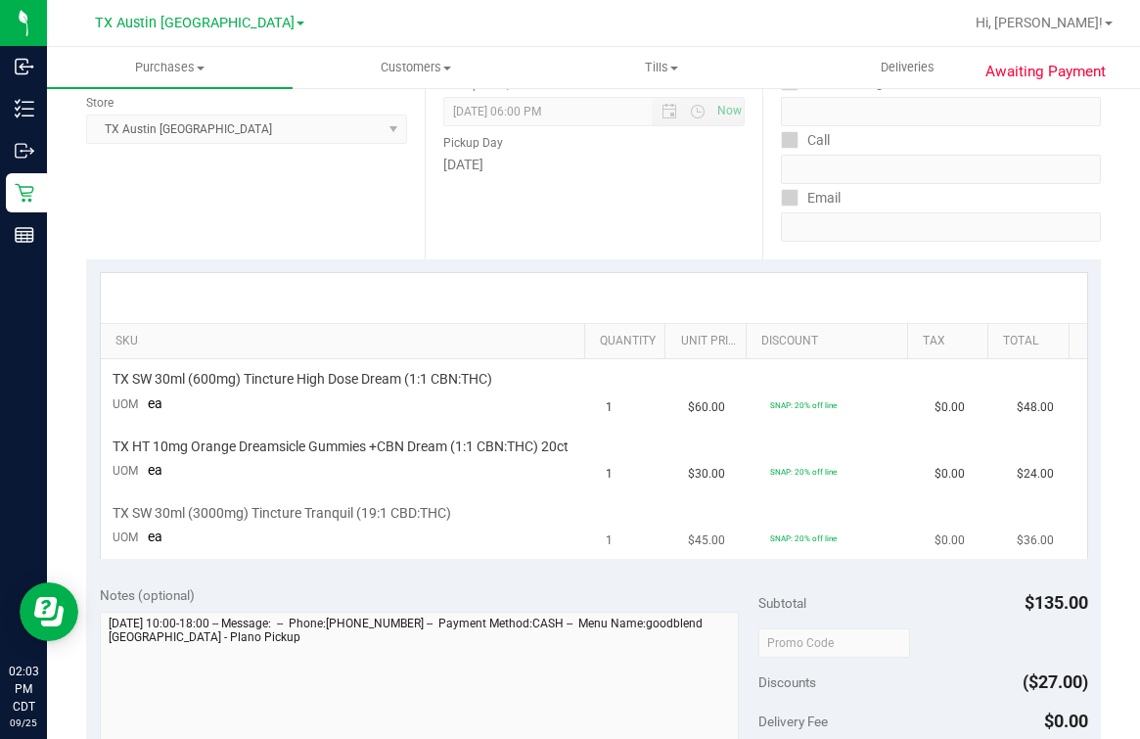
scroll to position [367, 0]
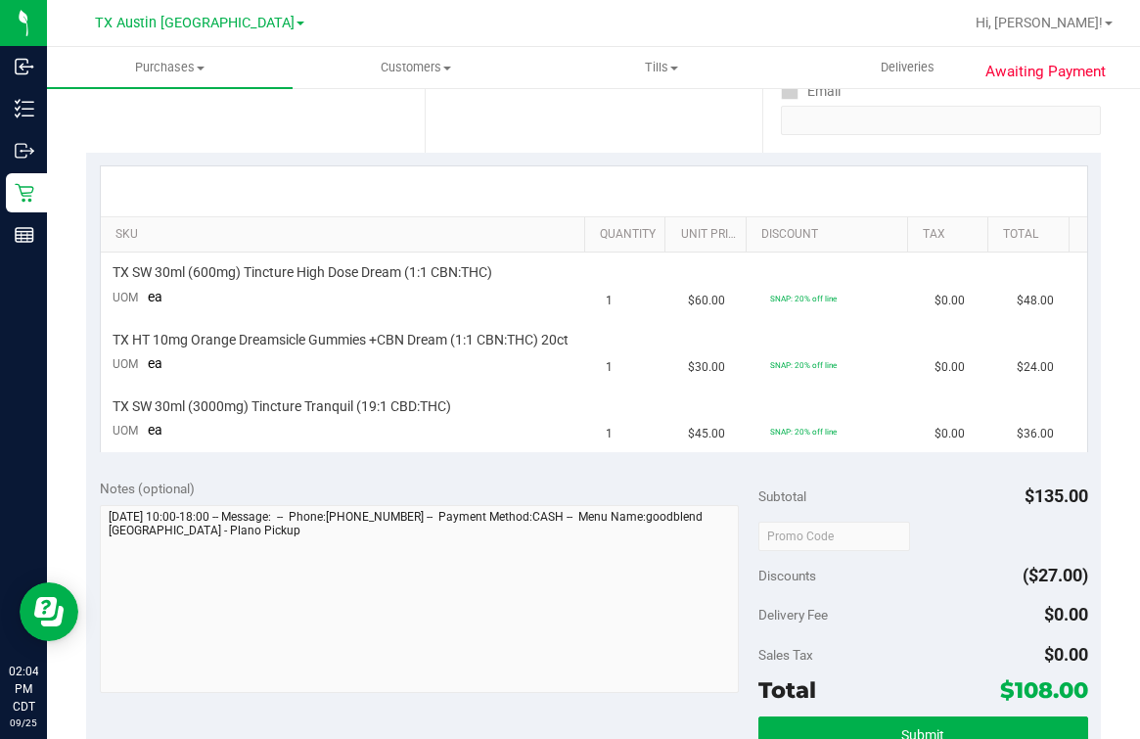
click at [524, 220] on th "SKU" at bounding box center [343, 234] width 485 height 35
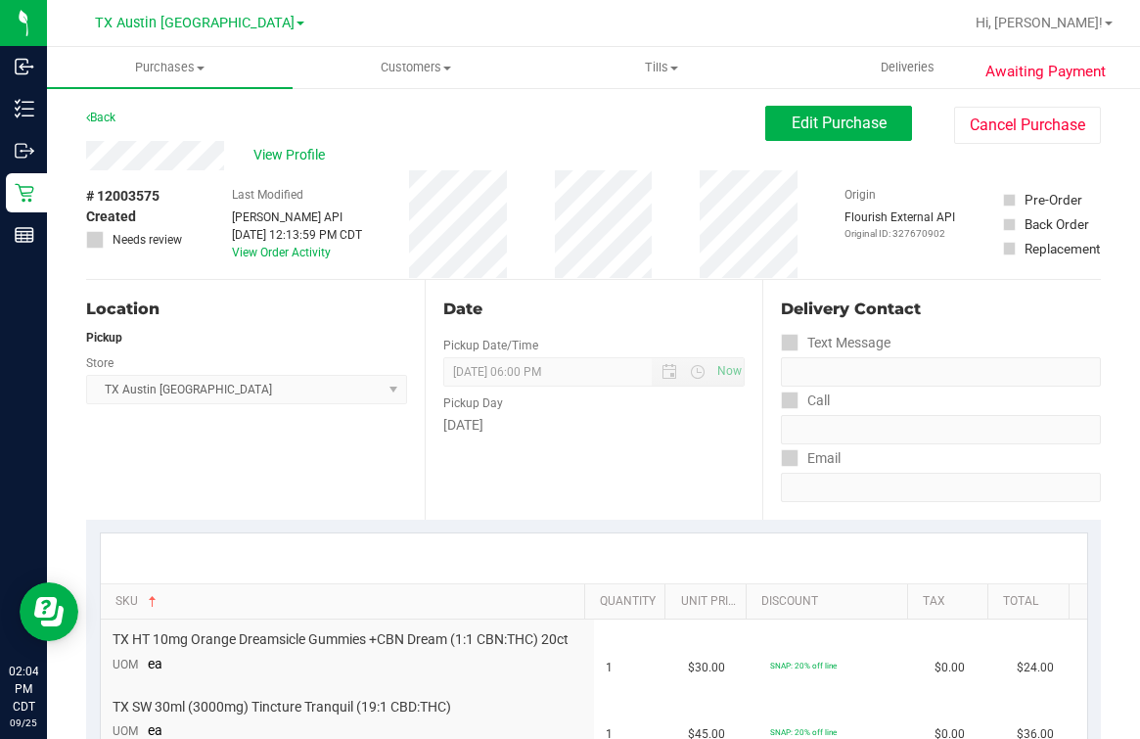
click at [476, 444] on div "Date Pickup Date/Time 09/26/2025 Now 09/26/2025 06:00 PM Now Pickup Day Friday" at bounding box center [594, 400] width 339 height 240
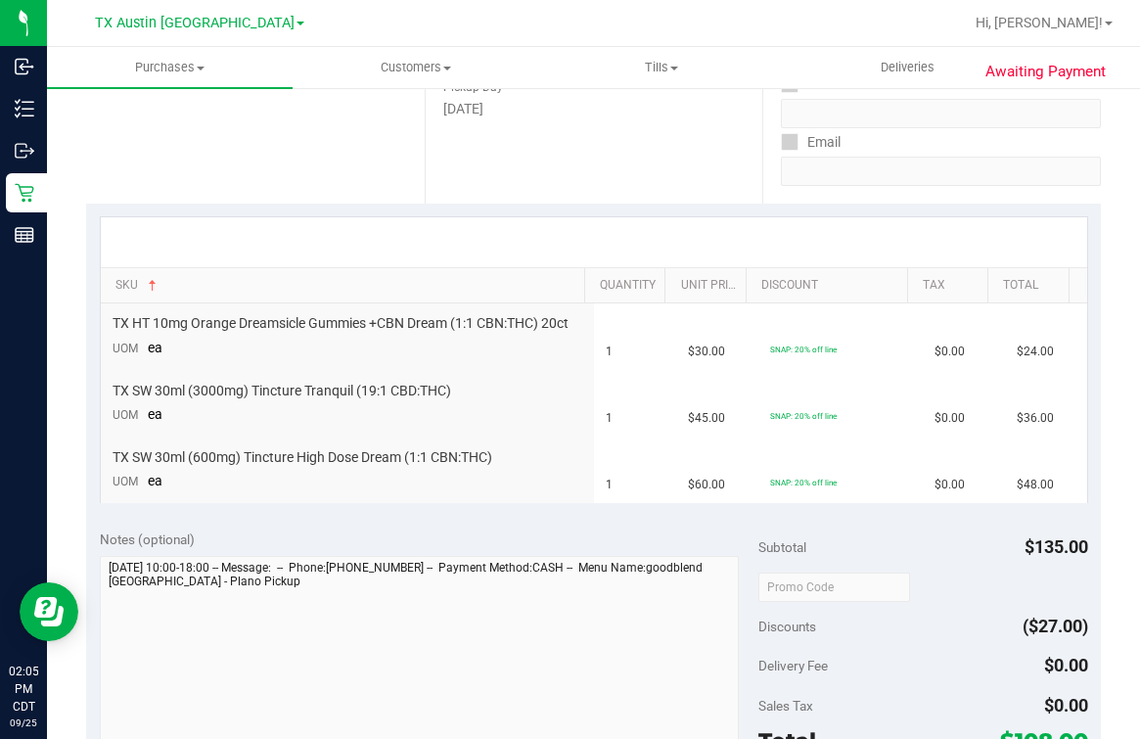
scroll to position [367, 0]
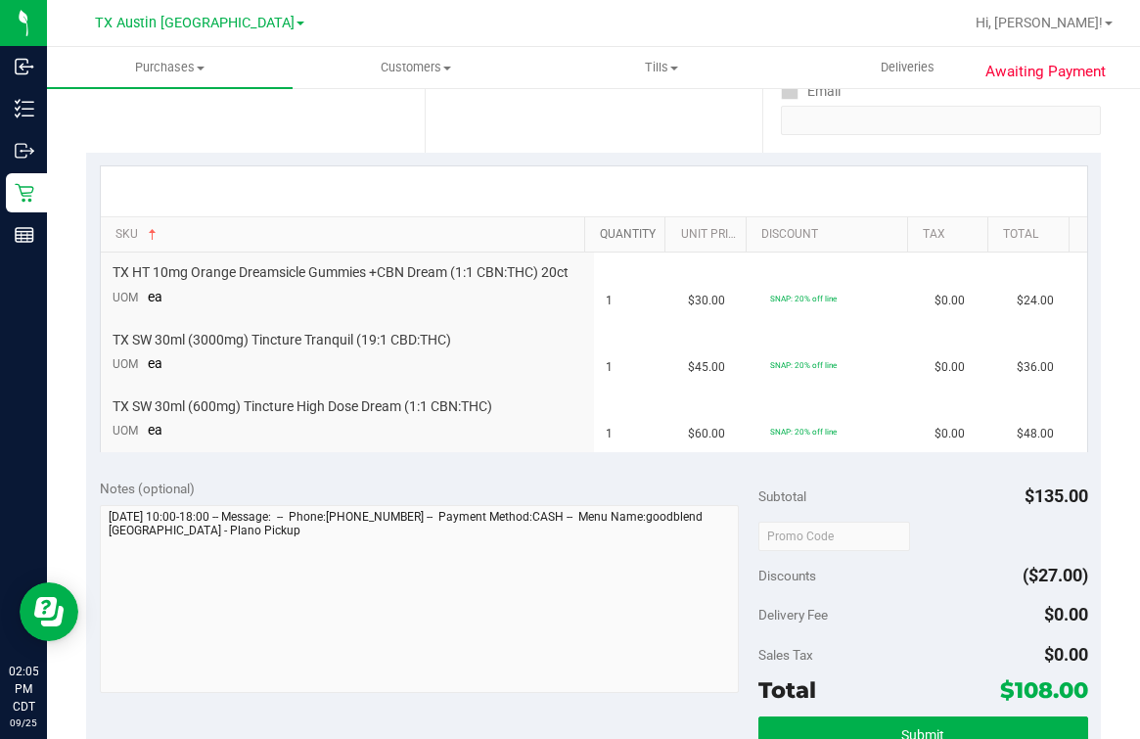
click at [611, 228] on link "Quantity" at bounding box center [629, 235] width 58 height 16
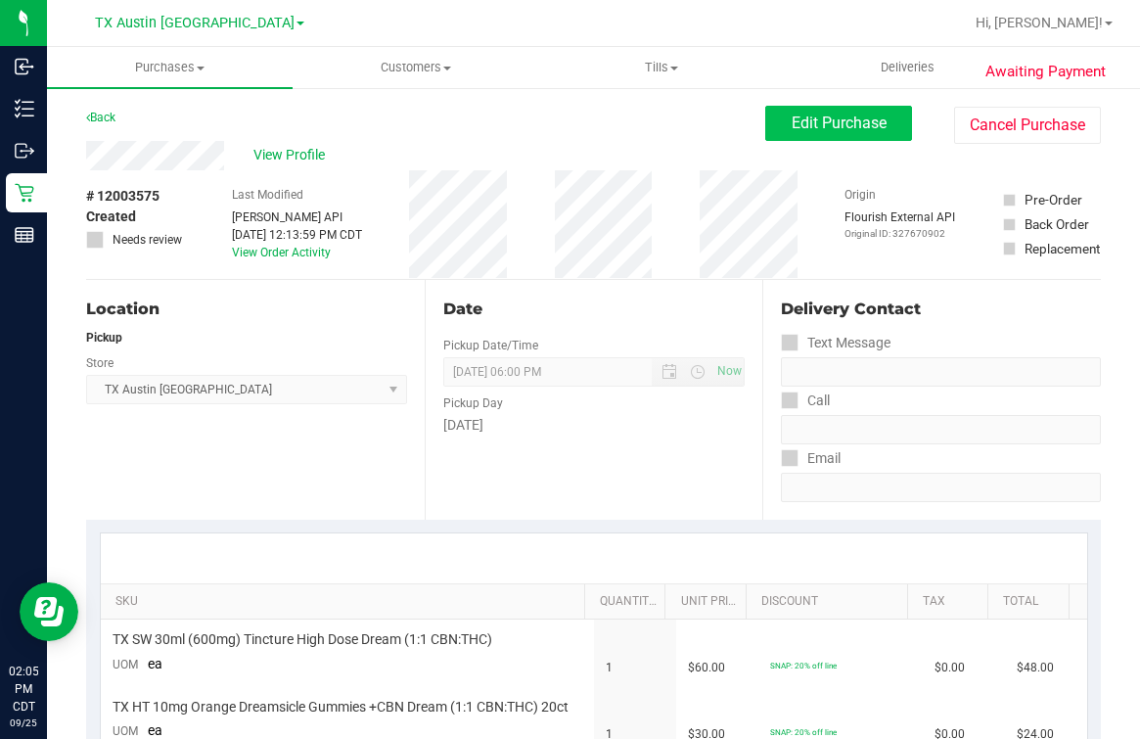
drag, startPoint x: 585, startPoint y: 116, endPoint x: 757, endPoint y: 122, distance: 171.4
click at [585, 116] on div "Back Edit Purchase Cancel Purchase" at bounding box center [593, 123] width 1015 height 35
click at [797, 112] on button "Edit Purchase" at bounding box center [838, 123] width 147 height 35
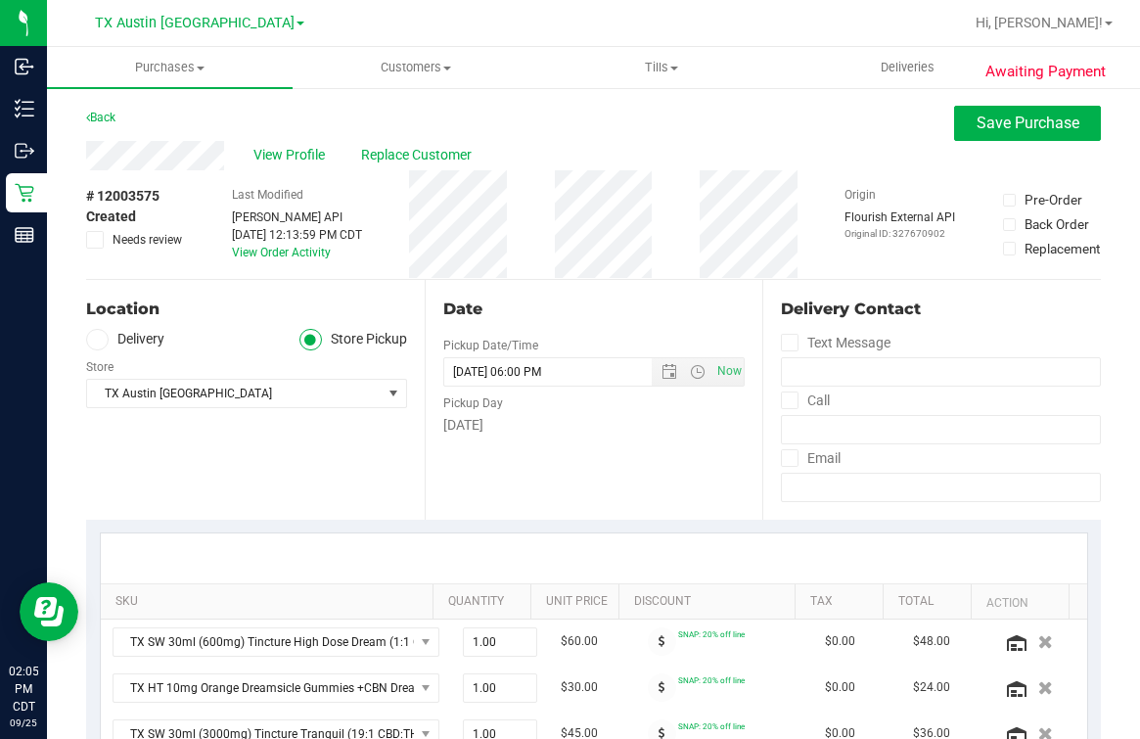
click at [325, 492] on div "Location Delivery Store Pickup Store TX Austin DC Select Store Bonita Springs W…" at bounding box center [255, 400] width 339 height 240
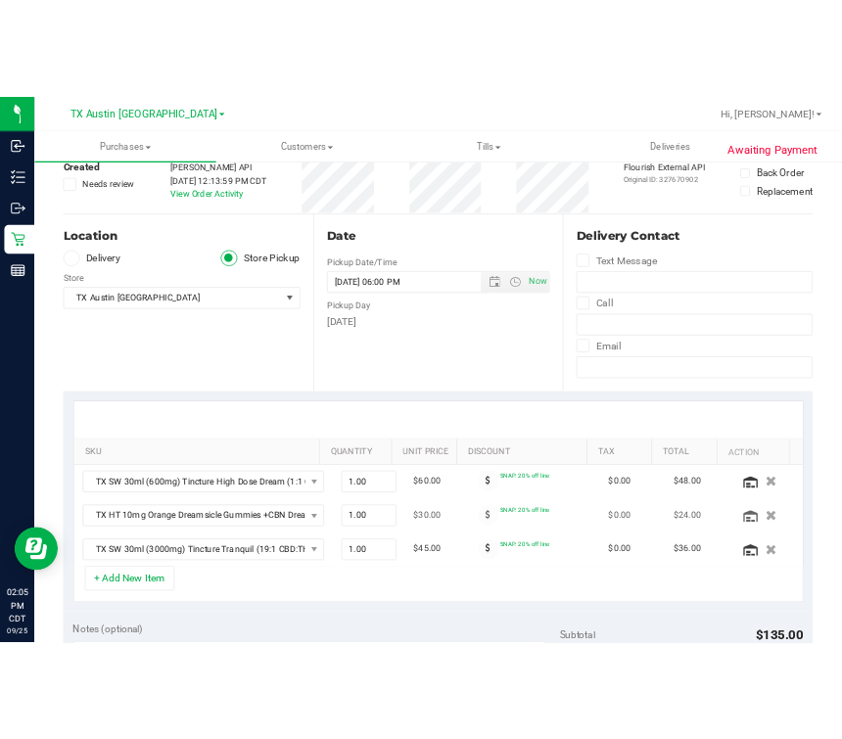
scroll to position [367, 0]
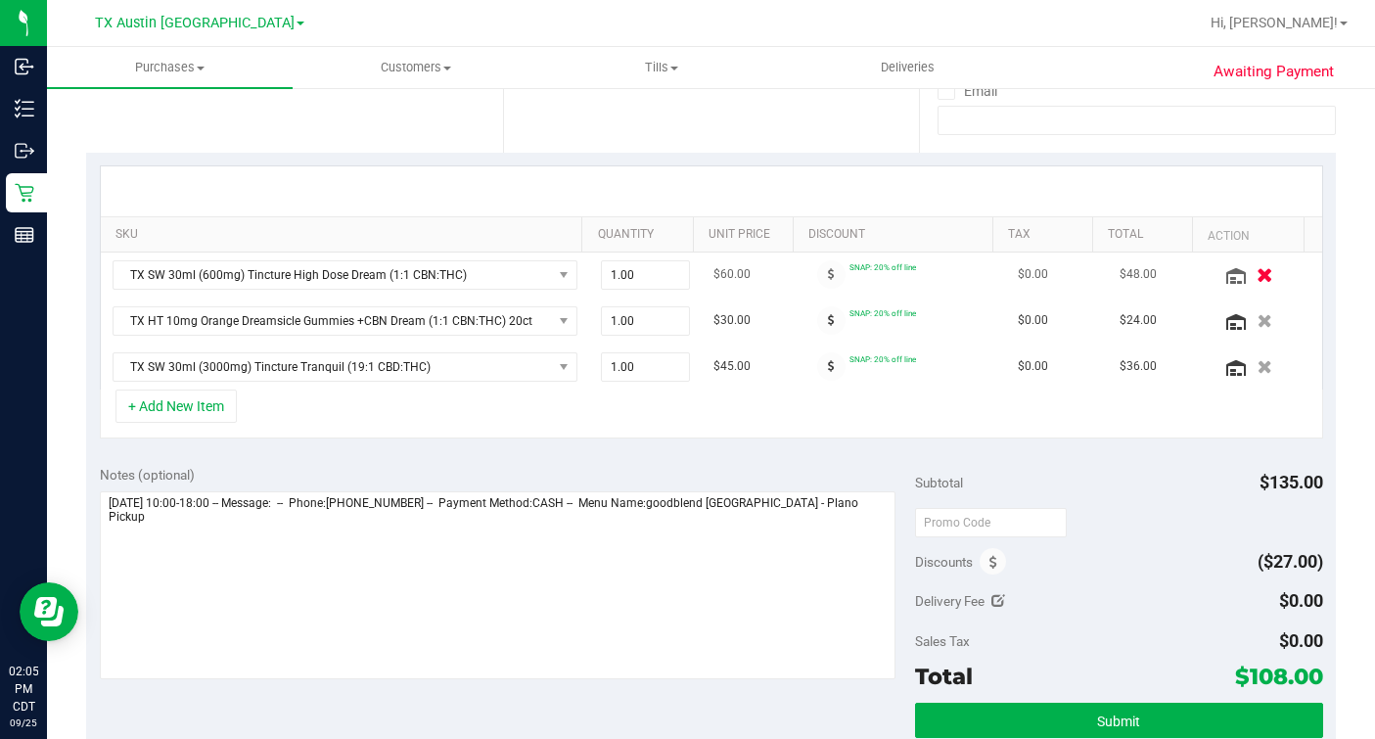
click at [1139, 269] on icon "button" at bounding box center [1266, 274] width 17 height 15
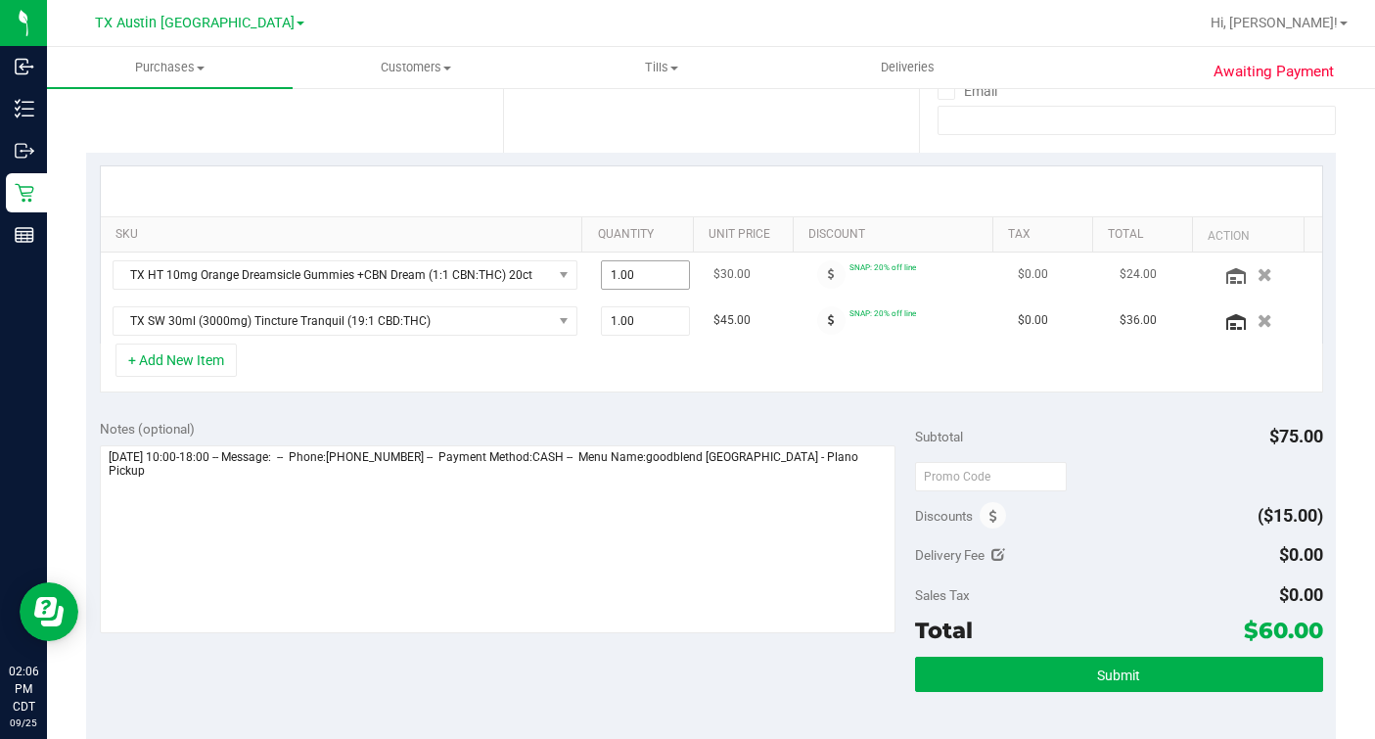
click at [619, 282] on span "1.00 1" at bounding box center [645, 274] width 89 height 29
type input "3"
type input "3.00"
click at [566, 356] on div "+ Add New Item" at bounding box center [712, 368] width 1224 height 49
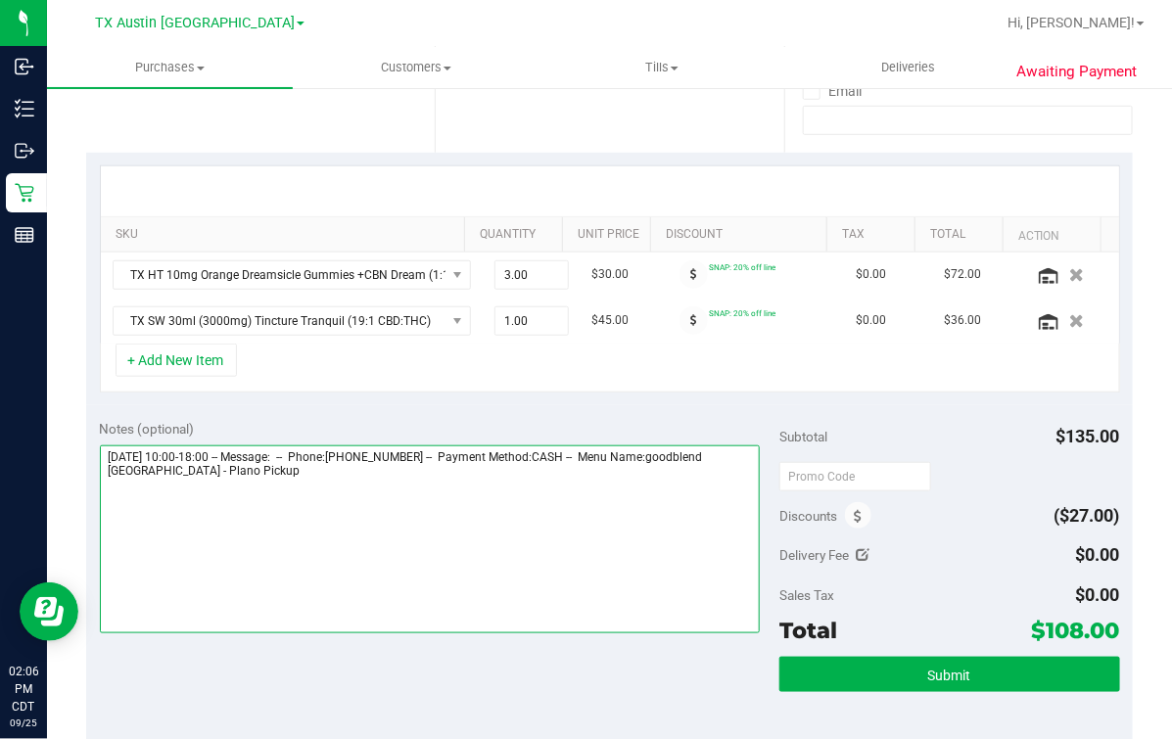
click at [556, 547] on textarea at bounding box center [430, 539] width 661 height 188
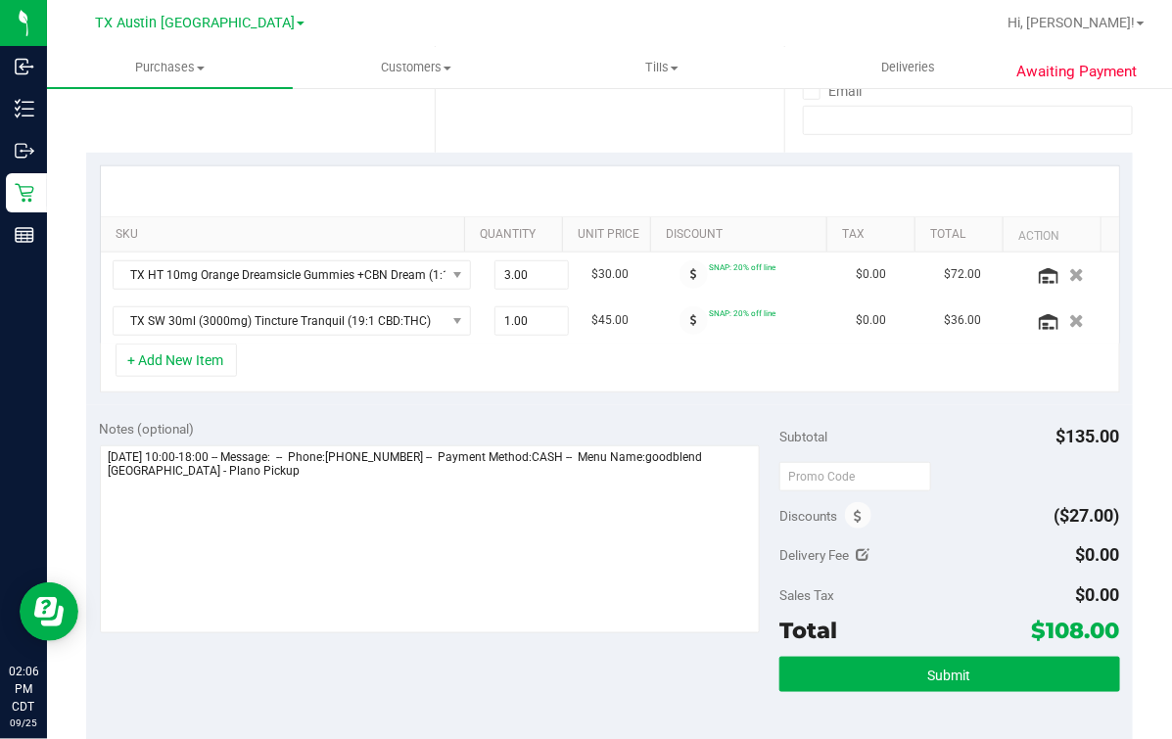
click at [621, 360] on div "+ Add New Item" at bounding box center [610, 368] width 1020 height 49
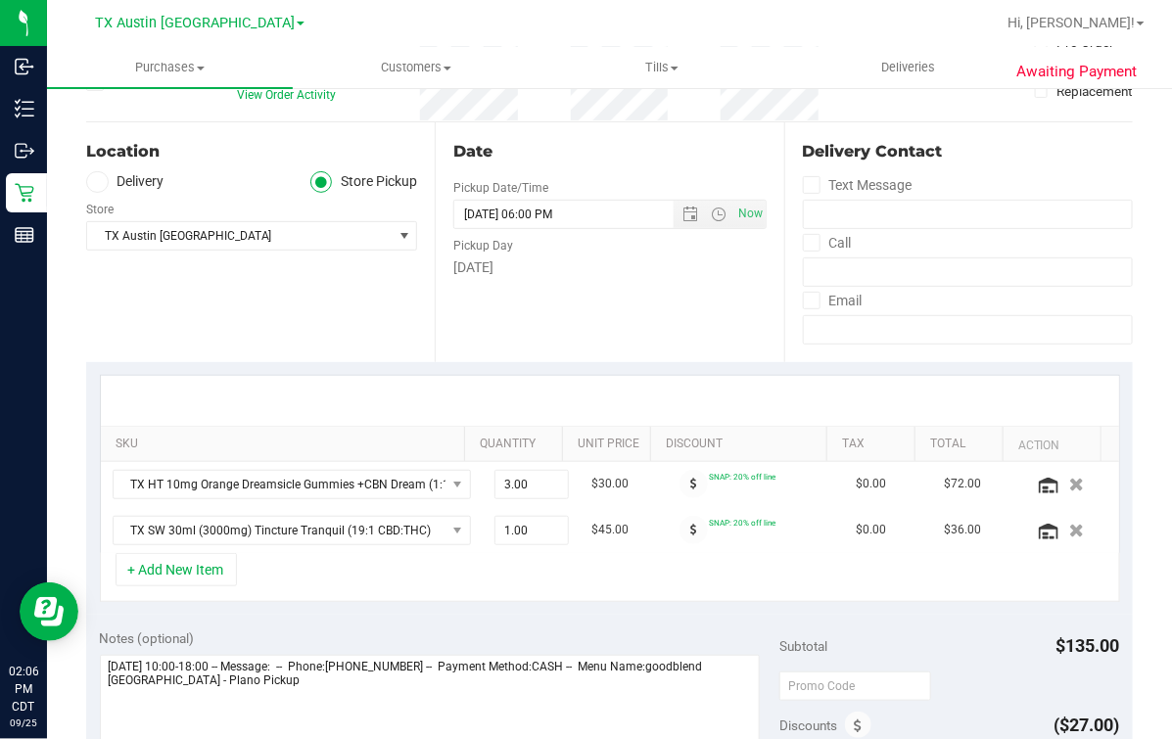
scroll to position [0, 0]
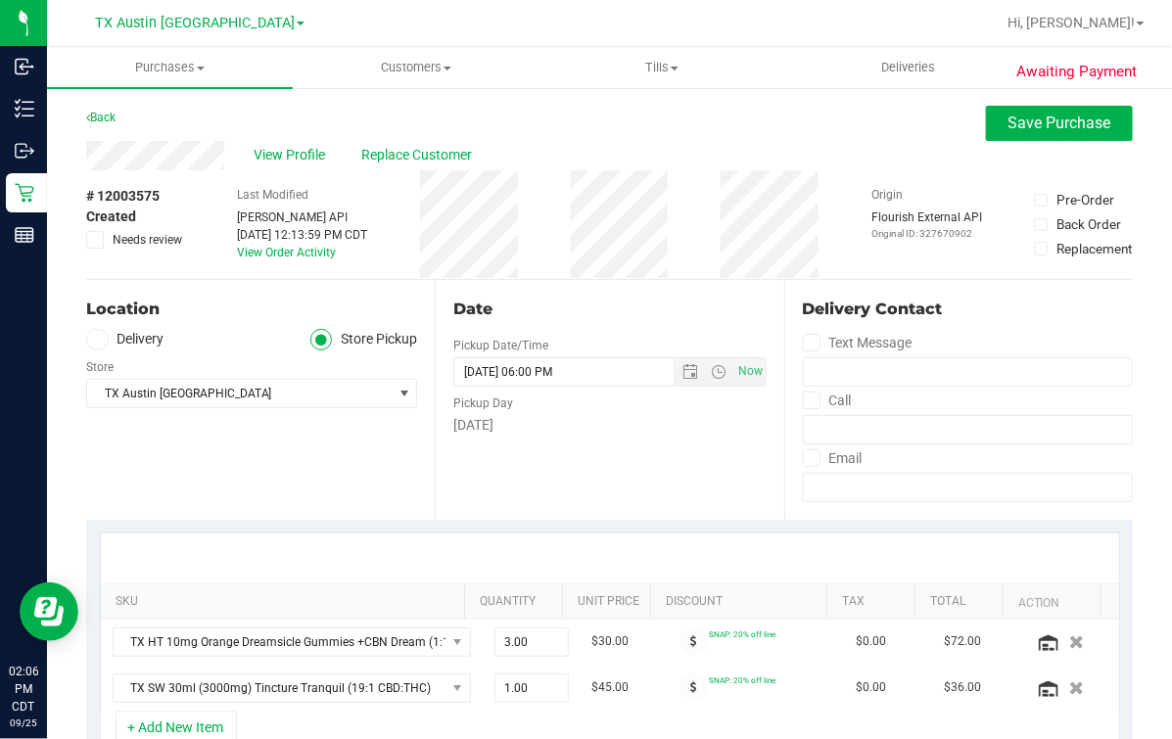
click at [552, 473] on div "Date Pickup Date/Time 09/26/2025 Now 09/26/2025 06:00 PM Now Pickup Day Friday" at bounding box center [609, 400] width 348 height 240
click at [95, 323] on div "Location Delivery Store Pickup Store TX Austin DC Select Store Bonita Springs W…" at bounding box center [260, 400] width 348 height 240
click at [100, 340] on icon at bounding box center [97, 340] width 12 height 0
click at [0, 0] on input "Delivery" at bounding box center [0, 0] width 0 height 0
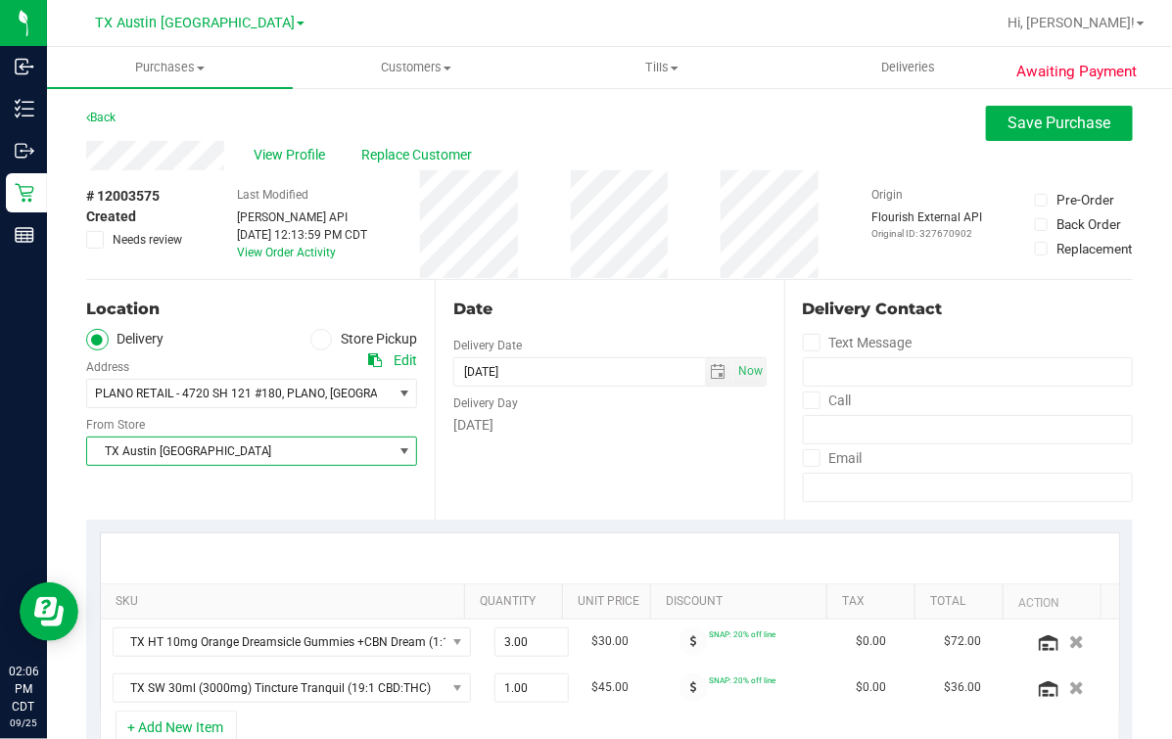
click at [316, 464] on span "TX Austin [GEOGRAPHIC_DATA]" at bounding box center [239, 451] width 304 height 27
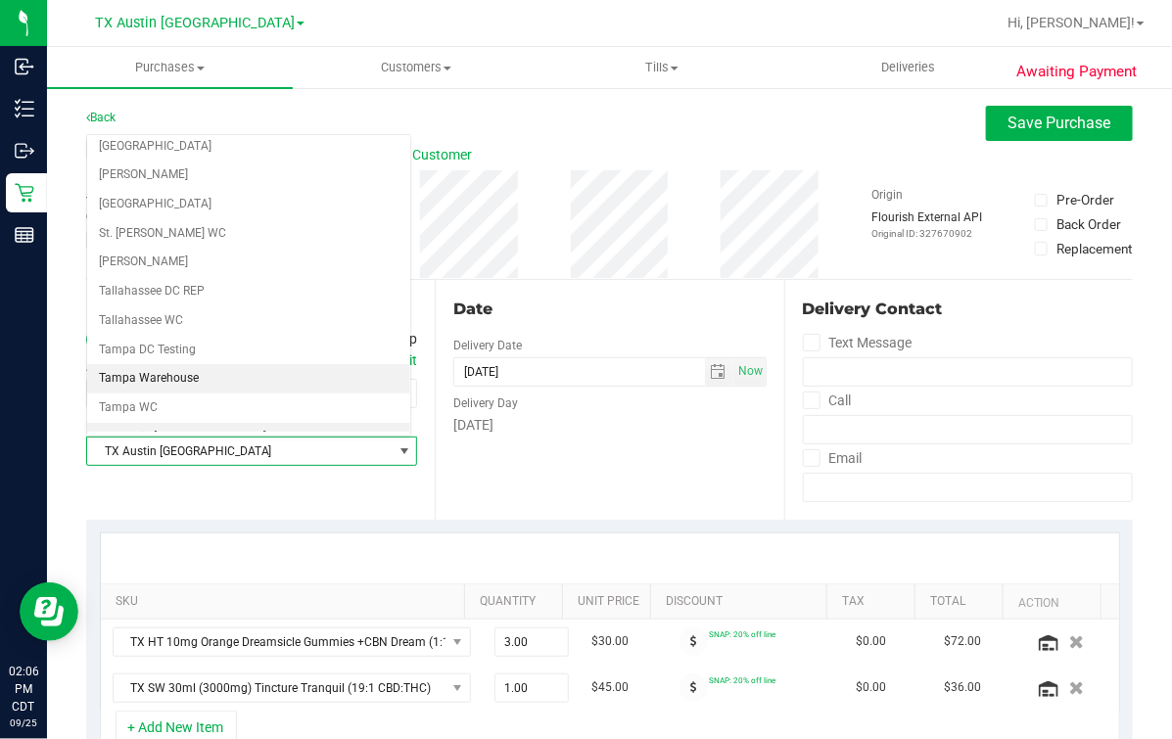
scroll to position [1402, 0]
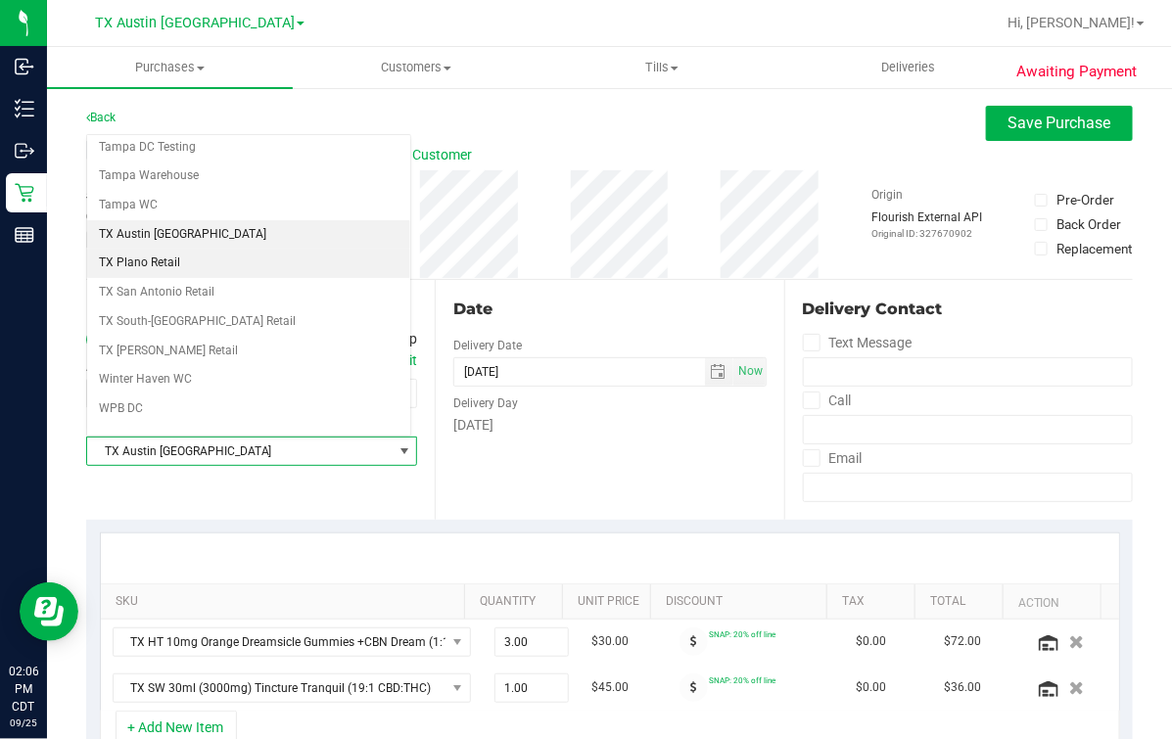
click at [211, 249] on li "TX Plano Retail" at bounding box center [248, 263] width 323 height 29
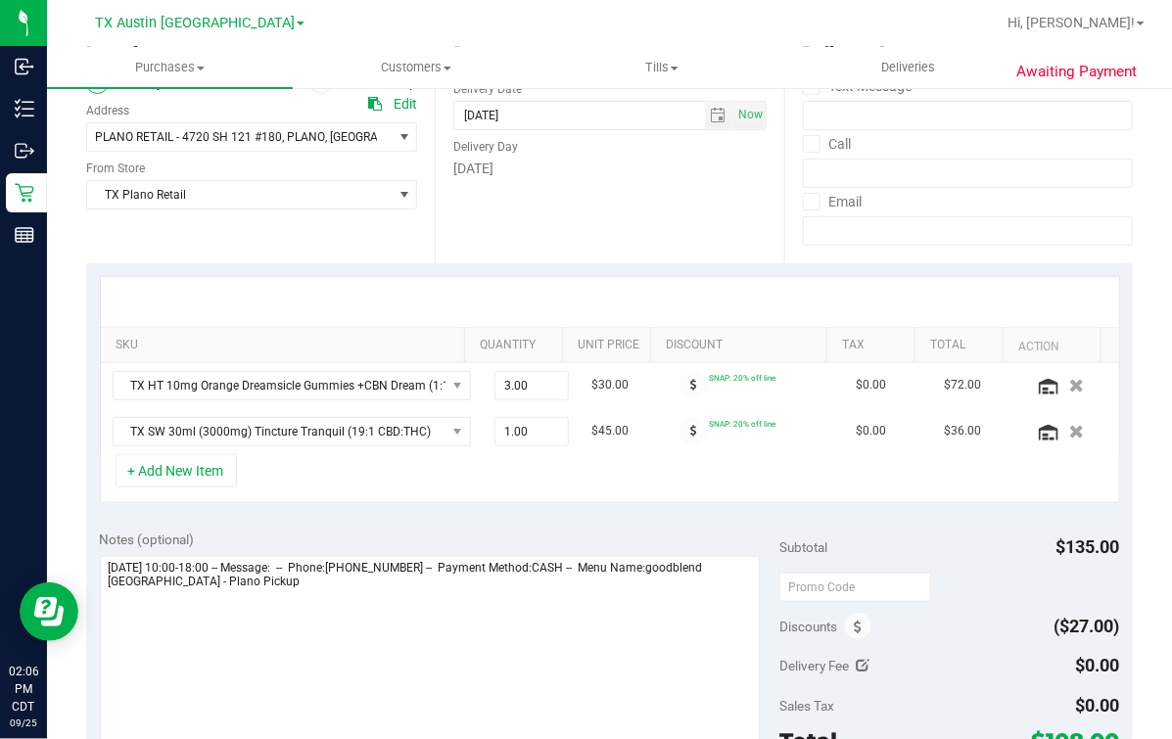
scroll to position [367, 0]
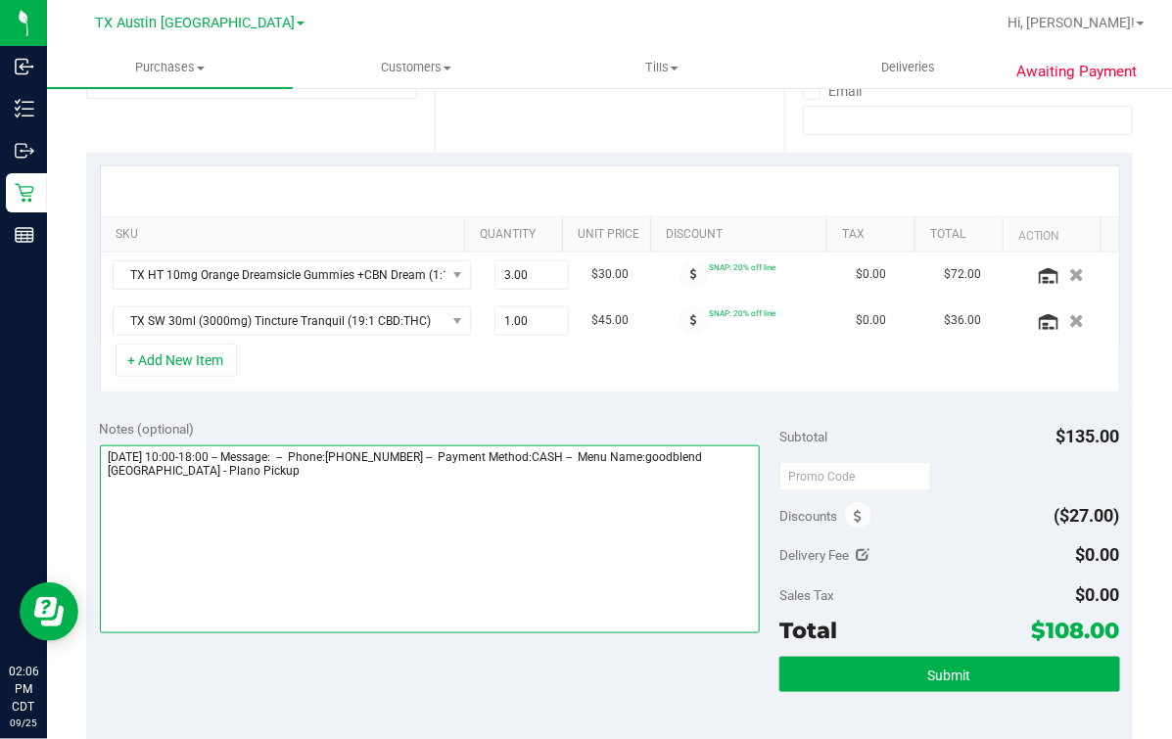
click at [524, 533] on textarea at bounding box center [430, 539] width 661 height 188
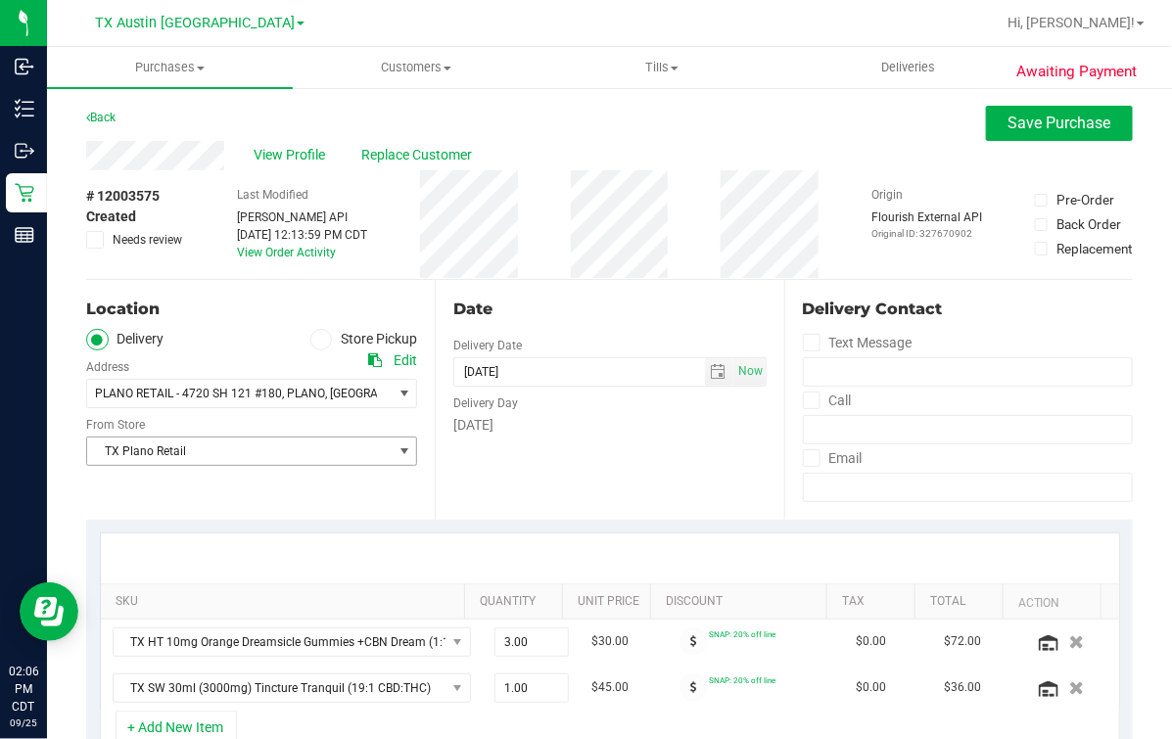
scroll to position [244, 0]
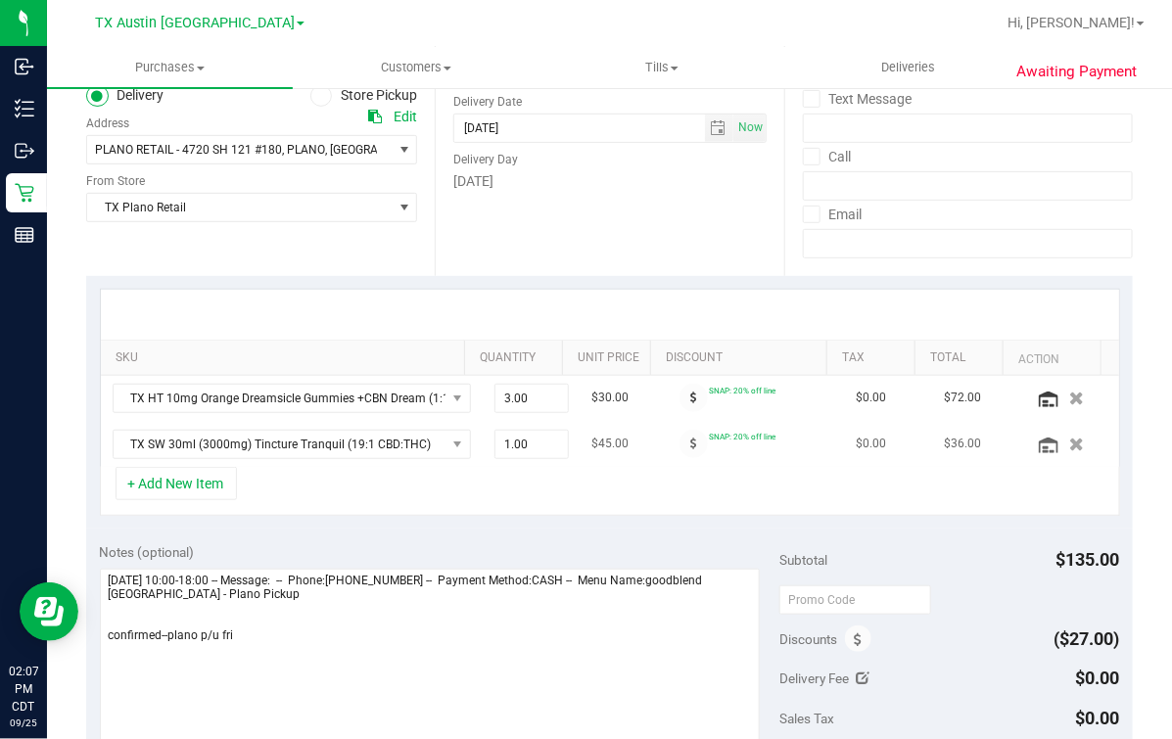
drag, startPoint x: 366, startPoint y: 468, endPoint x: 366, endPoint y: 426, distance: 42.1
click at [366, 468] on div "+ Add New Item" at bounding box center [610, 491] width 1020 height 49
click at [481, 699] on textarea at bounding box center [430, 663] width 661 height 188
click at [399, 511] on div "+ Add New Item" at bounding box center [610, 491] width 1020 height 49
click at [437, 695] on textarea at bounding box center [430, 663] width 661 height 188
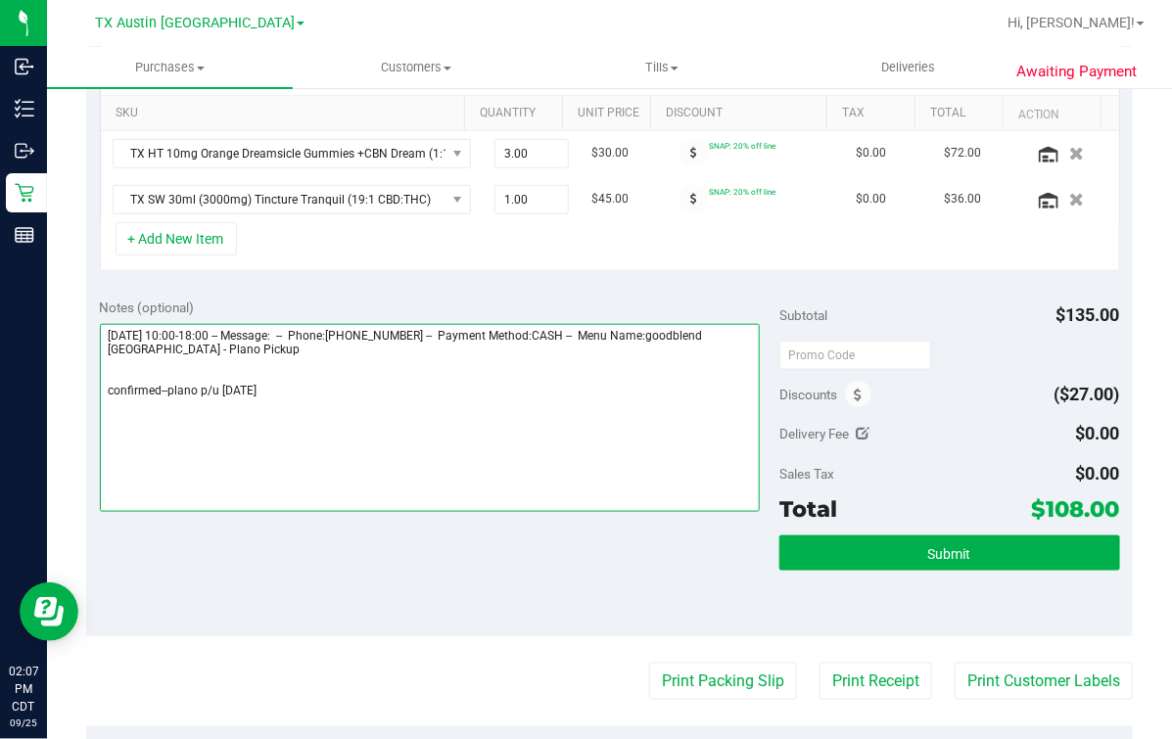
scroll to position [367, 0]
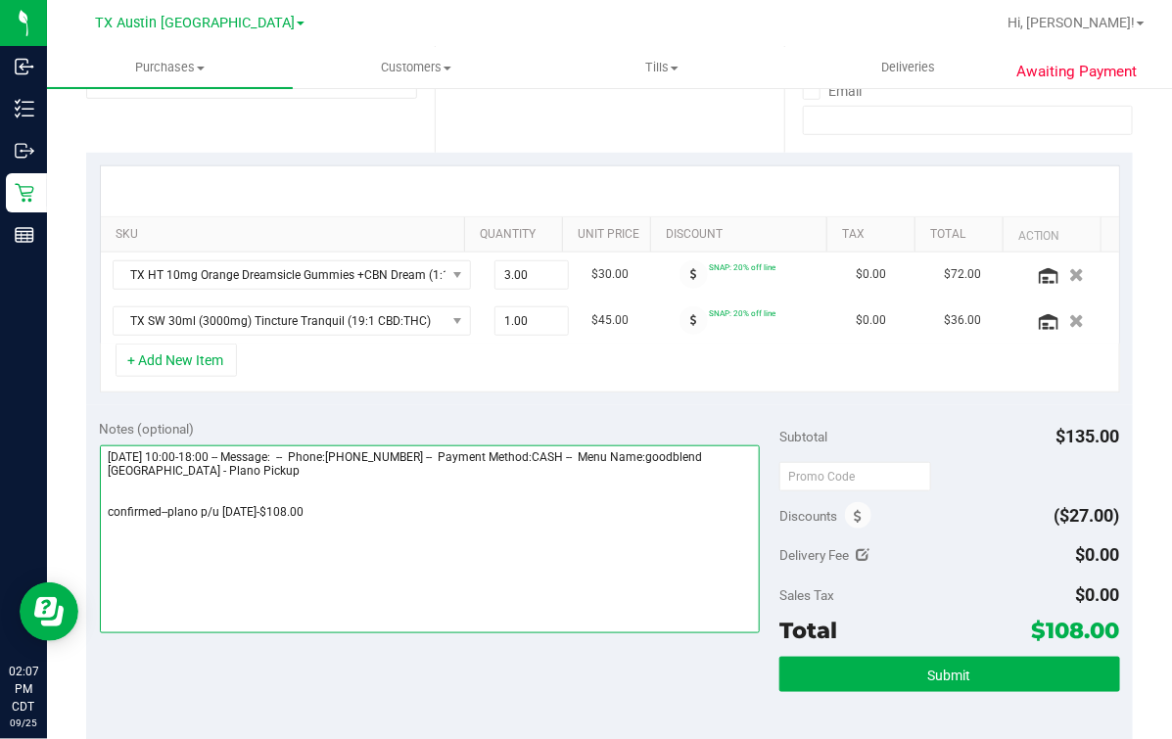
click at [433, 503] on textarea at bounding box center [430, 539] width 661 height 188
click at [170, 509] on textarea at bounding box center [430, 539] width 661 height 188
click at [349, 499] on textarea at bounding box center [430, 539] width 661 height 188
click at [385, 514] on textarea at bounding box center [430, 539] width 661 height 188
click at [115, 513] on textarea at bounding box center [430, 539] width 661 height 188
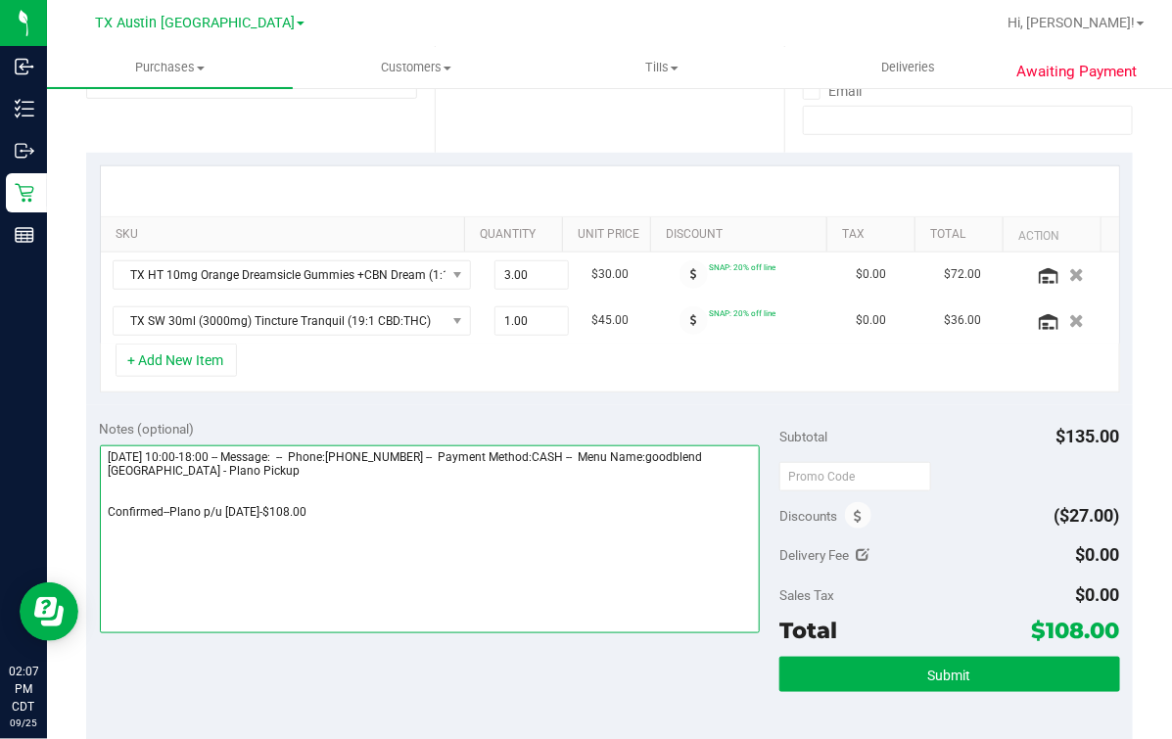
click at [266, 602] on textarea at bounding box center [430, 539] width 661 height 188
click at [341, 548] on textarea at bounding box center [430, 539] width 661 height 188
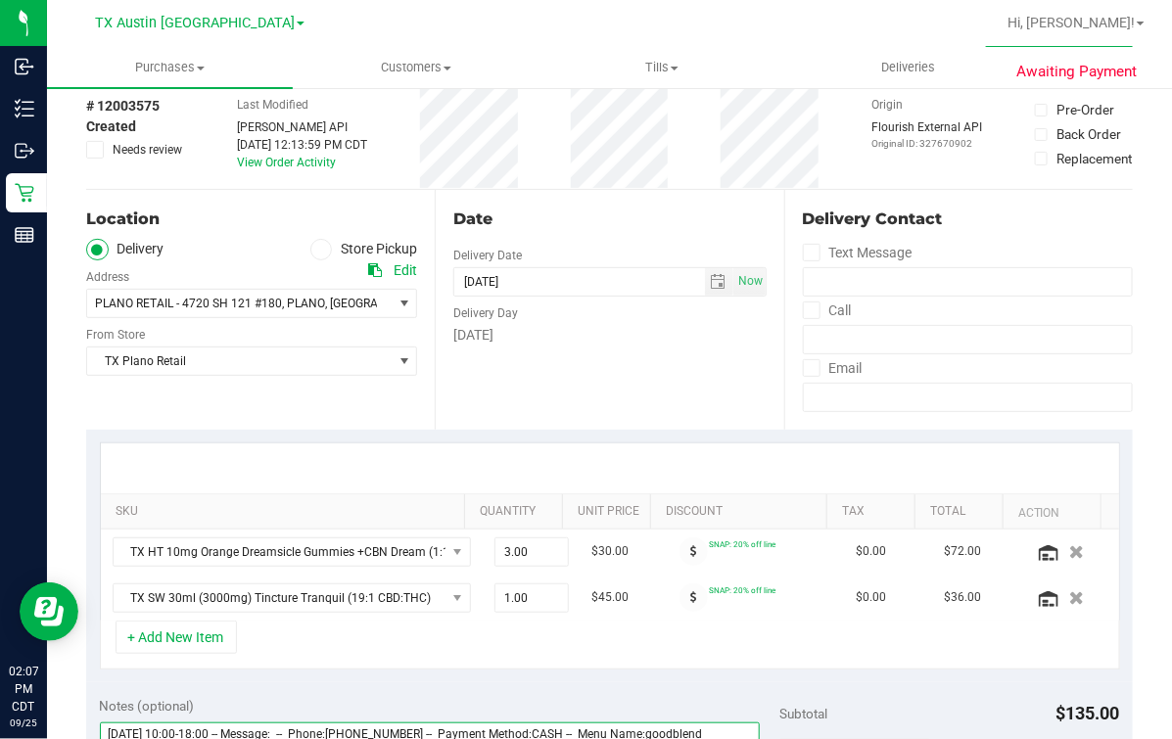
scroll to position [0, 0]
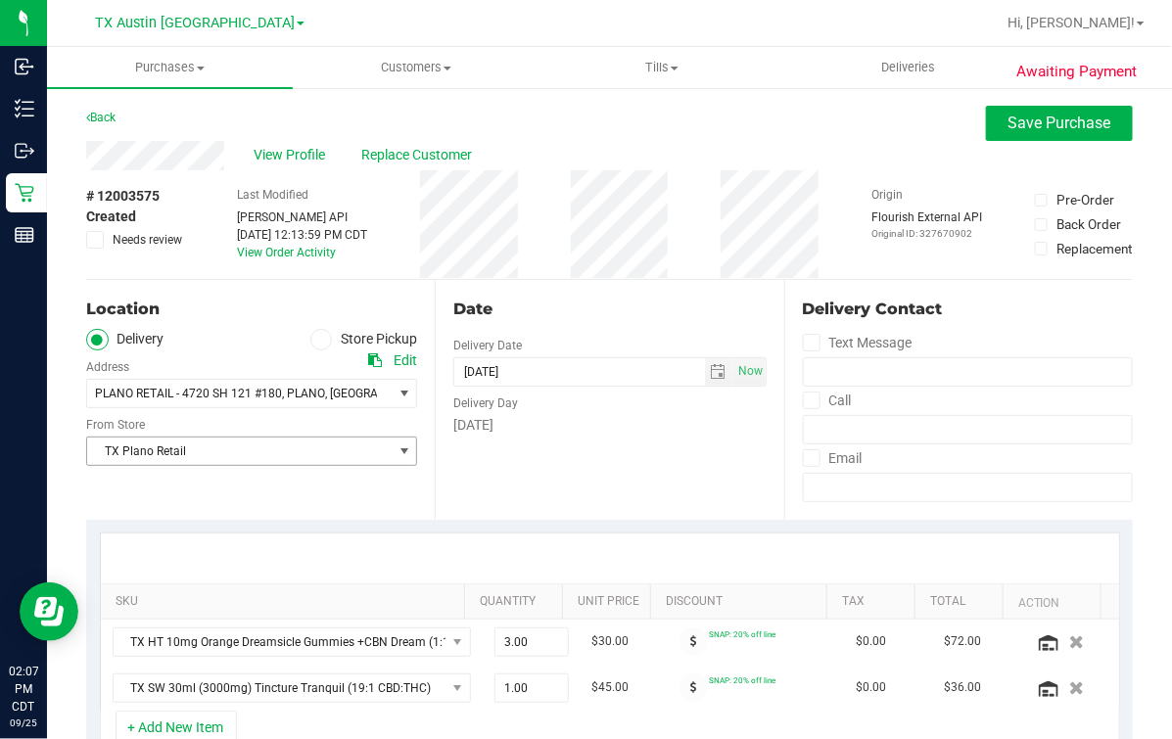
type textarea "Friday 09/26/2025 10:00-18:00 -- Message: -- Phone:9366624762 -- Payment Method…"
drag, startPoint x: 271, startPoint y: 523, endPoint x: 664, endPoint y: 494, distance: 393.5
click at [277, 524] on div "SKU Quantity Unit Price Discount Tax Total Action TX HT 10mg Orange Dreamsicle …" at bounding box center [609, 647] width 1046 height 254
click at [692, 475] on div "Date Delivery Date 09/26/2025 Now 09/26/2025 06:00 PM Now Delivery Day Friday" at bounding box center [609, 400] width 348 height 240
click at [678, 463] on div "Date Delivery Date 09/26/2025 Now 09/26/2025 06:00 PM Now Delivery Day Friday" at bounding box center [609, 400] width 348 height 240
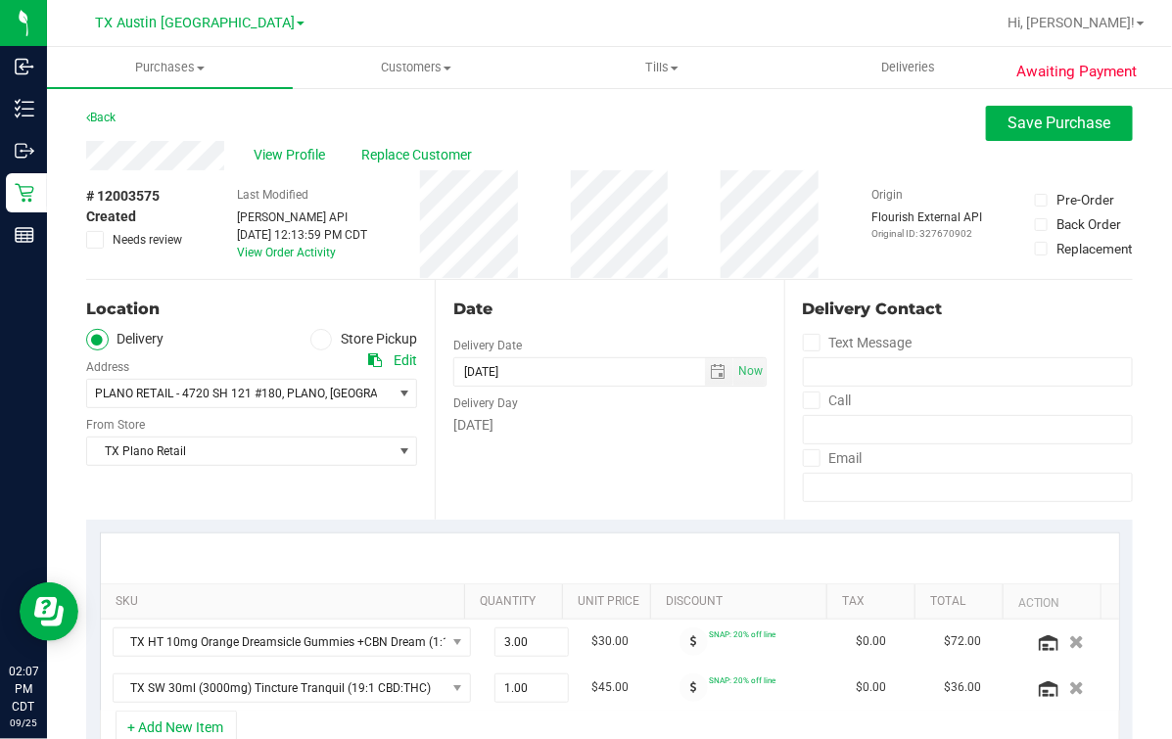
click at [717, 130] on div "Back Save Purchase" at bounding box center [609, 123] width 1046 height 35
click at [1074, 124] on span "Save Purchase" at bounding box center [1059, 123] width 103 height 19
click at [780, 122] on div "Back Save Purchase" at bounding box center [609, 123] width 1046 height 35
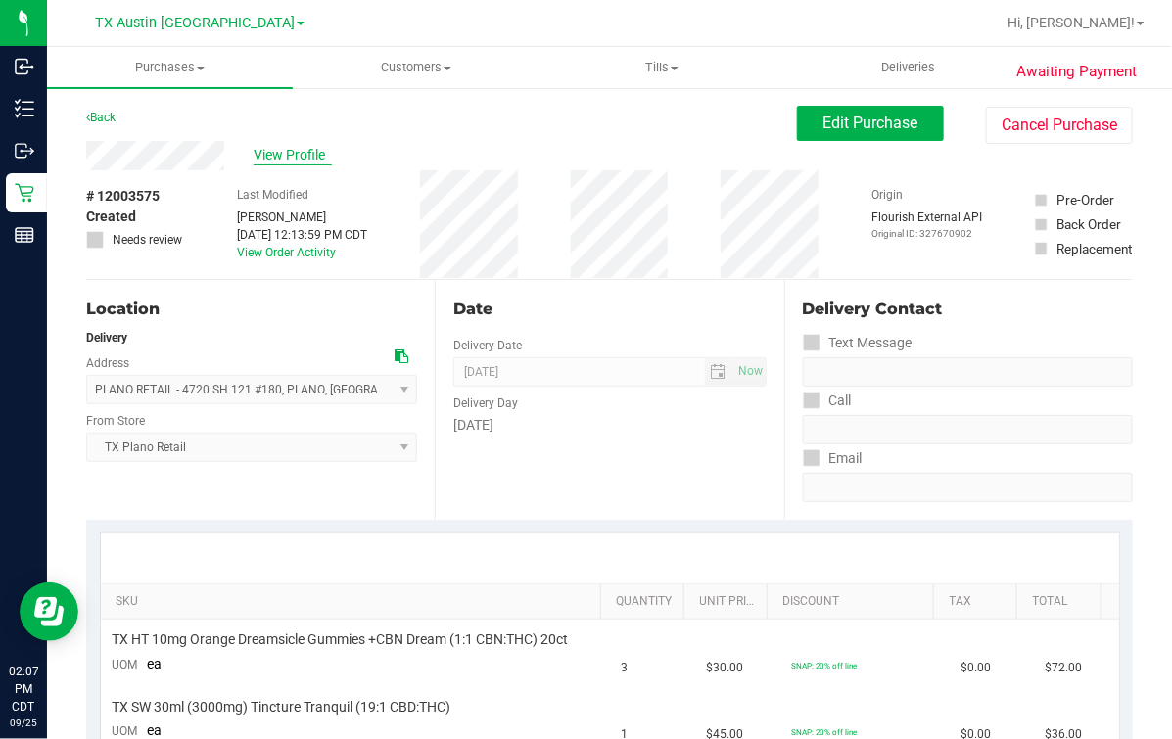
click at [274, 147] on span "View Profile" at bounding box center [293, 155] width 78 height 21
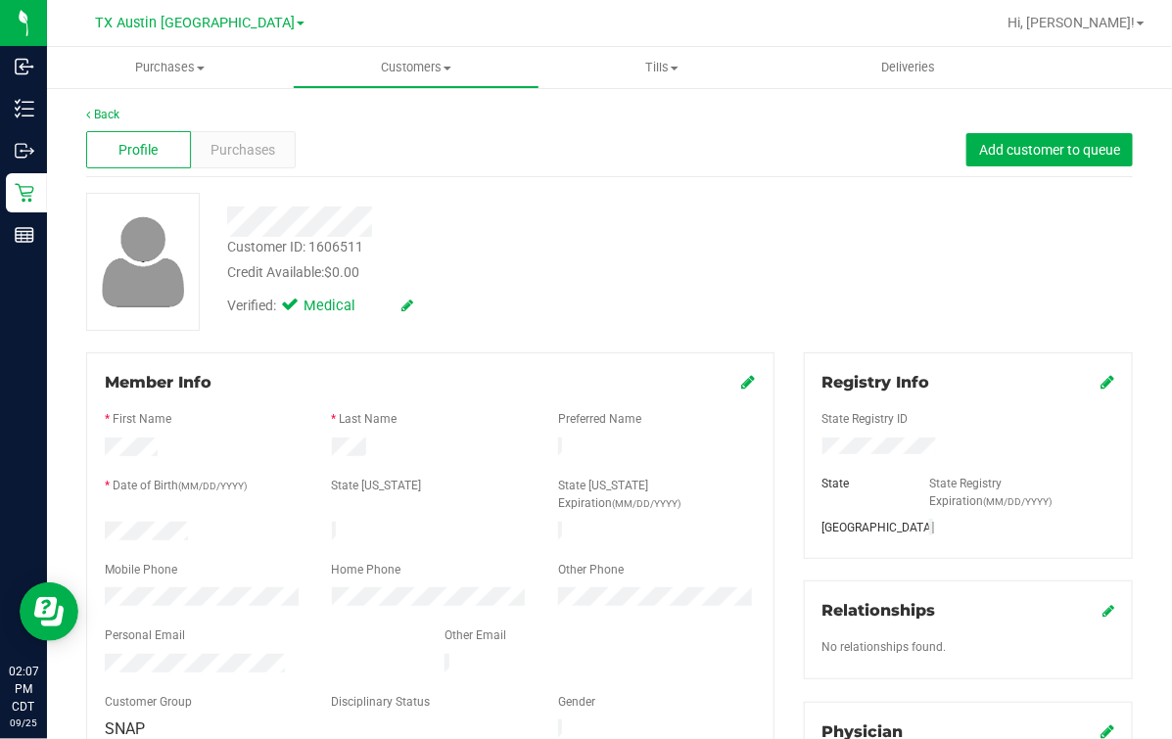
click at [212, 626] on div "Personal Email" at bounding box center [260, 637] width 340 height 23
click at [117, 111] on link "Back" at bounding box center [102, 115] width 33 height 14
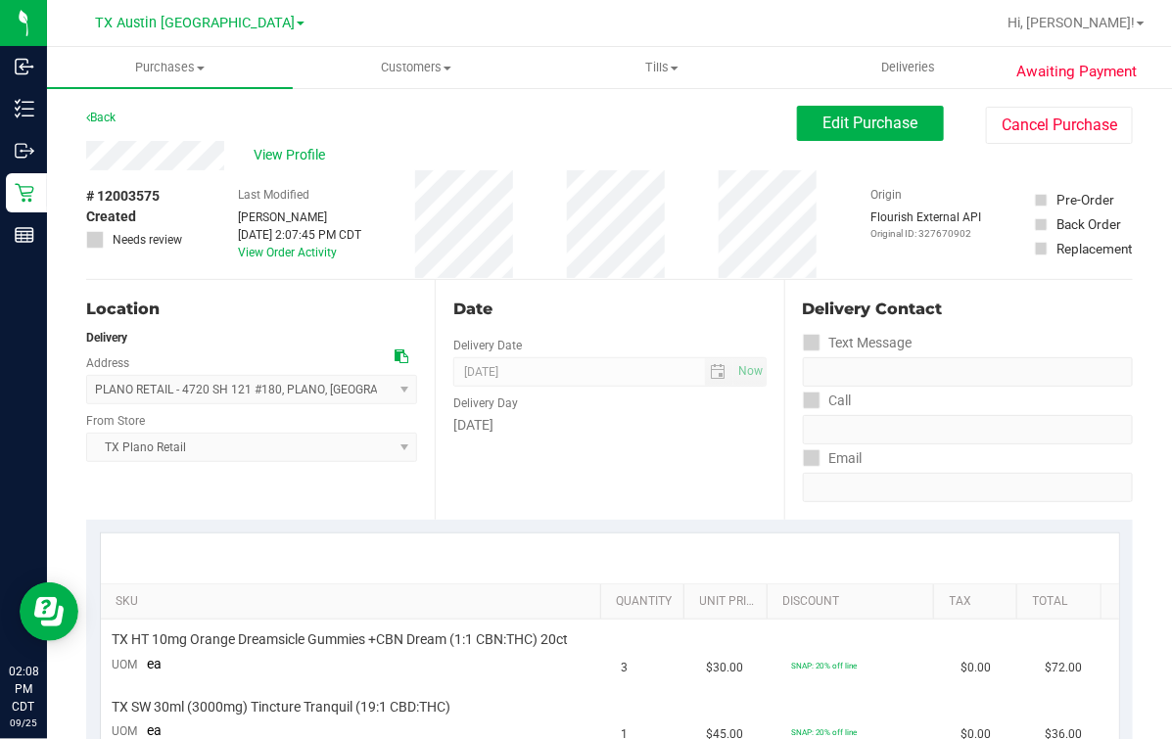
drag, startPoint x: 509, startPoint y: 146, endPoint x: 579, endPoint y: 146, distance: 70.5
click at [509, 146] on div "View Profile" at bounding box center [441, 155] width 711 height 29
click at [573, 146] on div "View Profile" at bounding box center [441, 155] width 711 height 29
click at [548, 137] on div "Back Edit Purchase Cancel Purchase" at bounding box center [609, 123] width 1046 height 35
drag, startPoint x: 599, startPoint y: 136, endPoint x: 663, endPoint y: 132, distance: 63.7
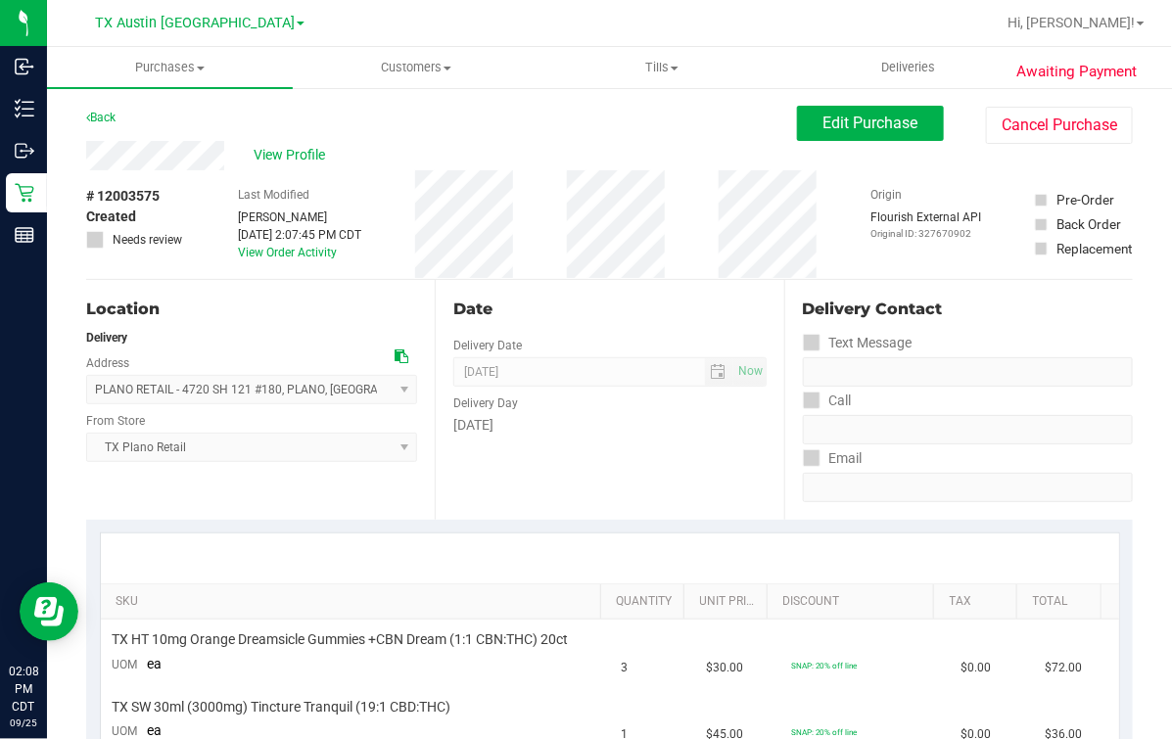
click at [602, 136] on div "Back Edit Purchase Cancel Purchase" at bounding box center [609, 123] width 1046 height 35
click at [830, 125] on span "Edit Purchase" at bounding box center [870, 123] width 95 height 19
click at [673, 145] on div "View Profile" at bounding box center [441, 155] width 711 height 29
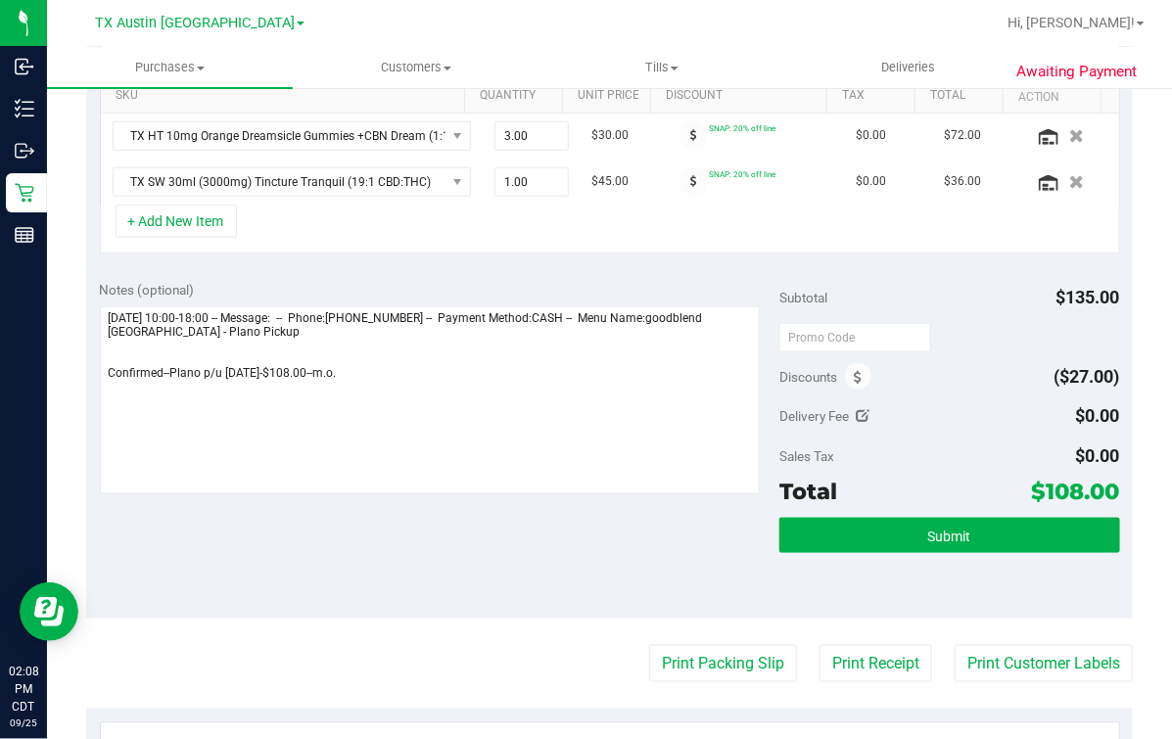
scroll to position [367, 0]
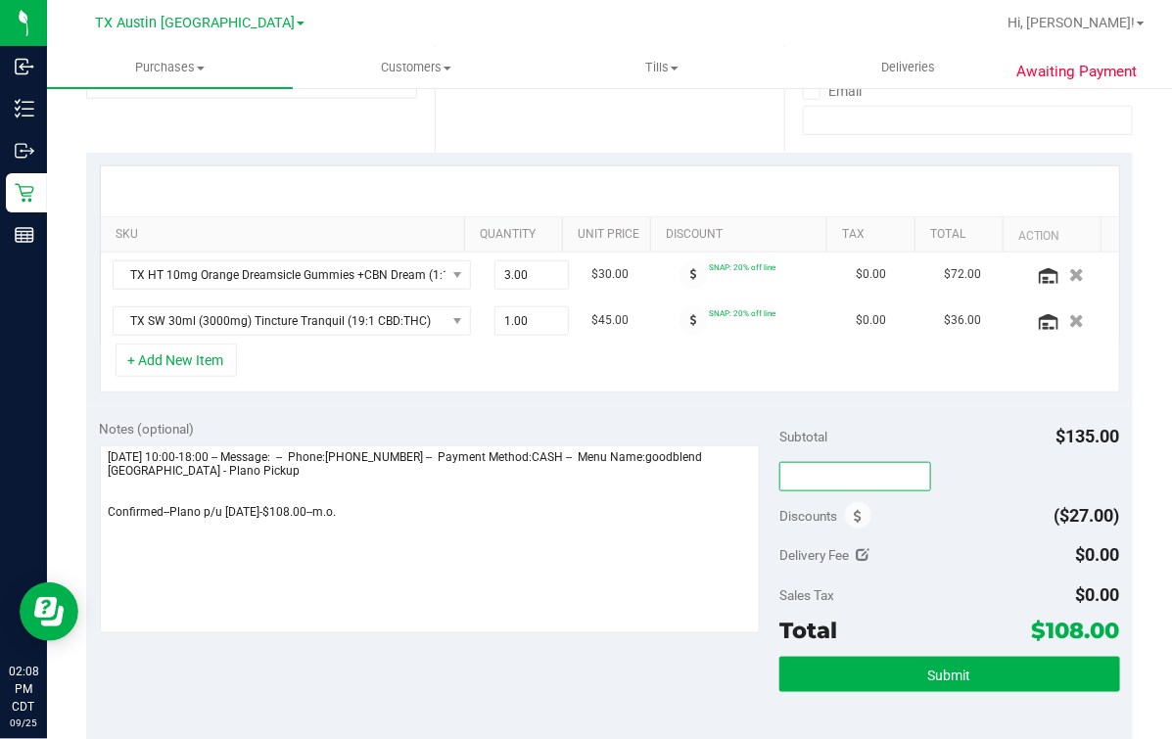
click at [853, 475] on input "text" at bounding box center [855, 476] width 152 height 29
type input "HAPPYDAY25"
click at [943, 446] on div "Subtotal $135.00" at bounding box center [949, 436] width 340 height 35
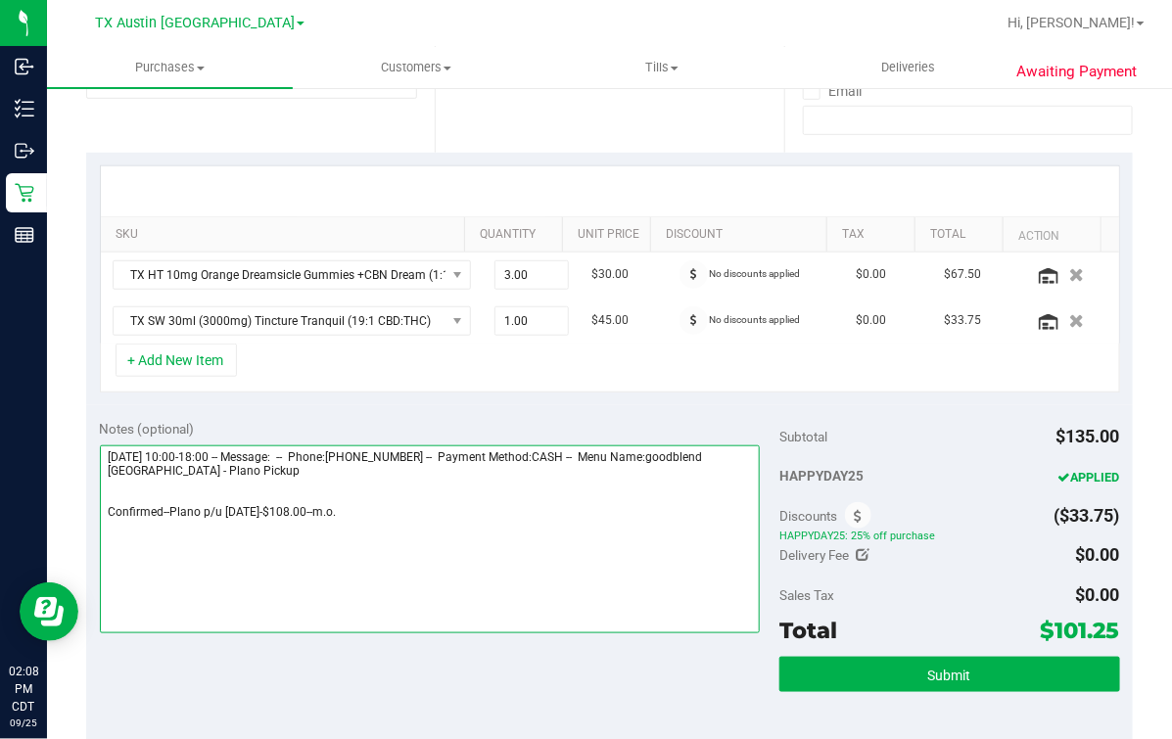
click at [557, 563] on textarea at bounding box center [430, 539] width 661 height 188
click at [373, 529] on textarea at bounding box center [430, 539] width 661 height 188
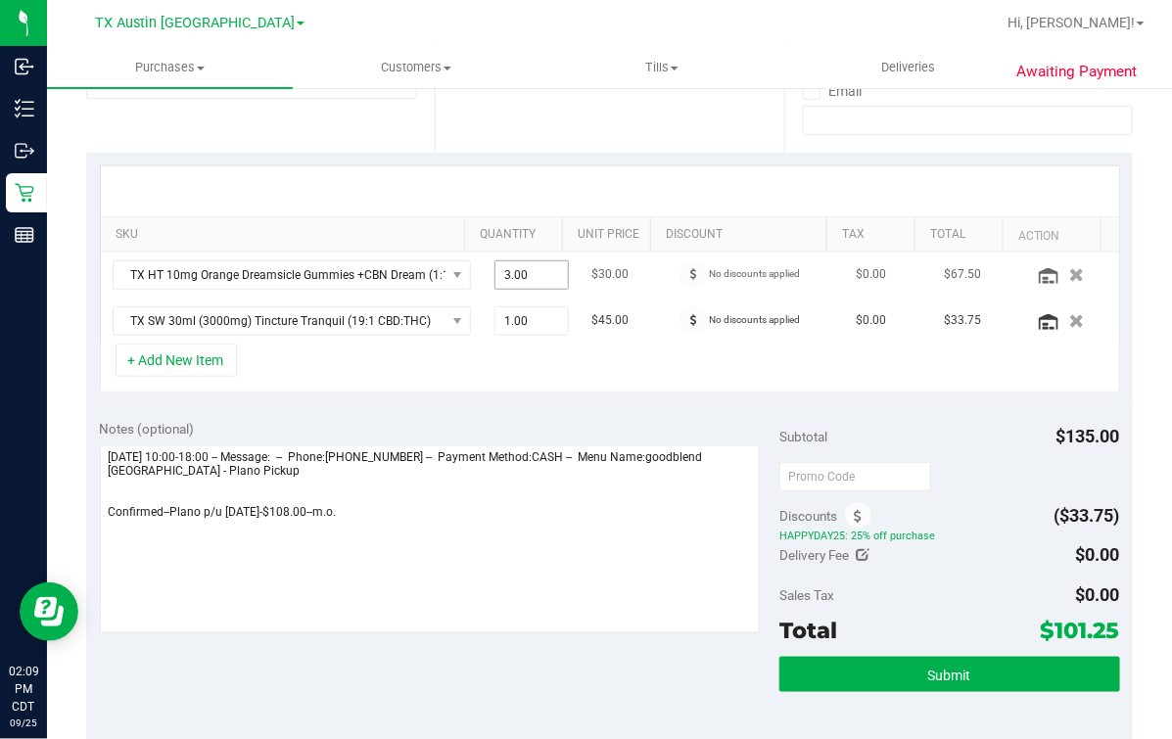
click at [501, 286] on span "3.00 3" at bounding box center [531, 274] width 74 height 29
type input "4"
type input "4.00"
click at [527, 352] on div "+ Add New Item" at bounding box center [610, 368] width 1020 height 49
click at [428, 352] on div "+ Add New Item" at bounding box center [610, 368] width 1020 height 49
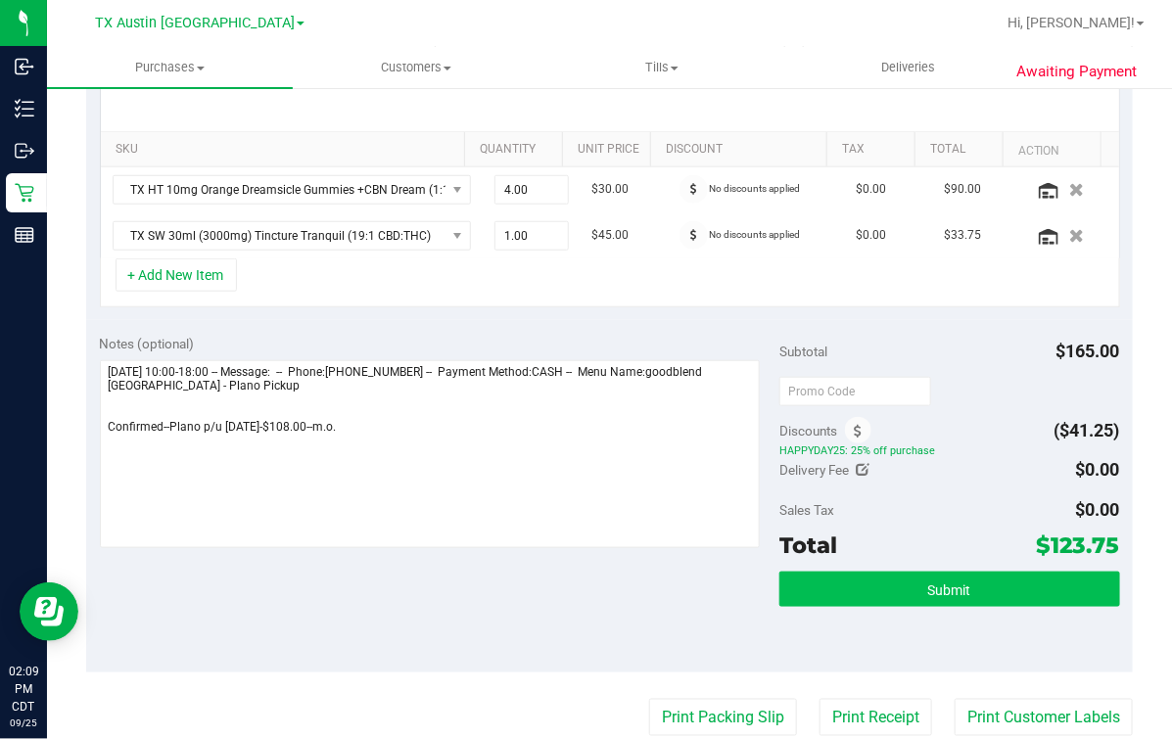
scroll to position [488, 0]
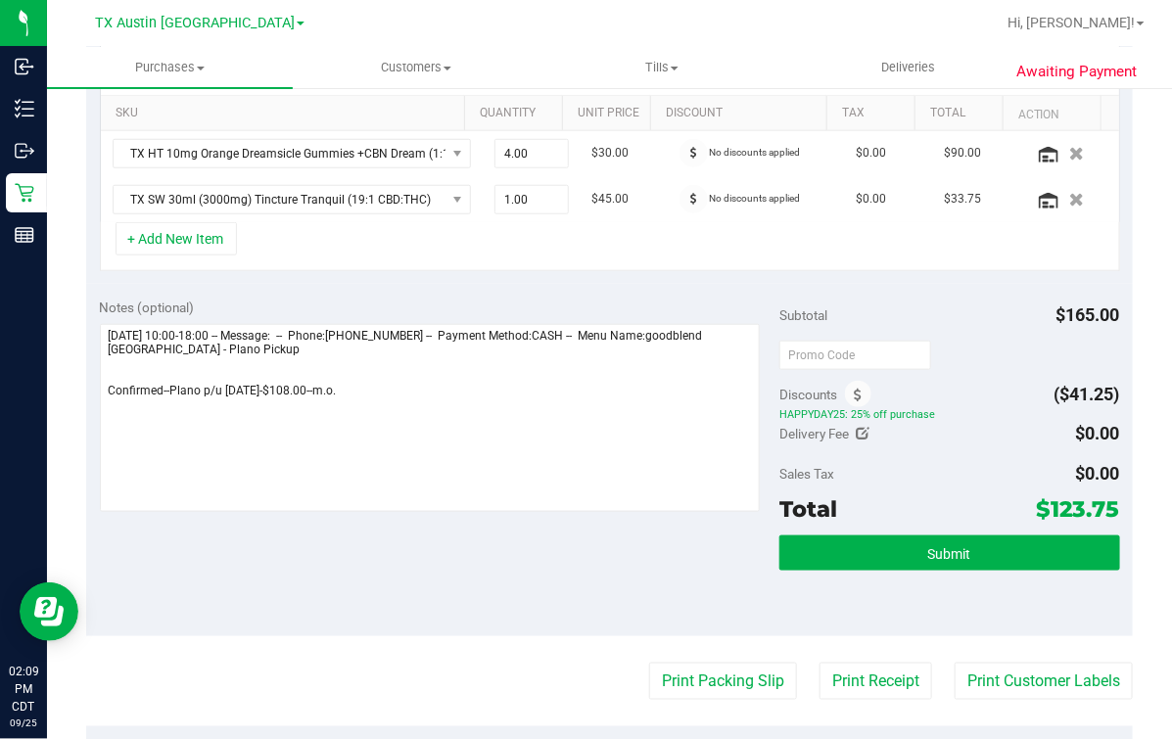
click at [638, 288] on div "Notes (optional) Subtotal $165.00 Discounts ($41.25) HAPPYDAY25: 25% off purcha…" at bounding box center [609, 460] width 1046 height 352
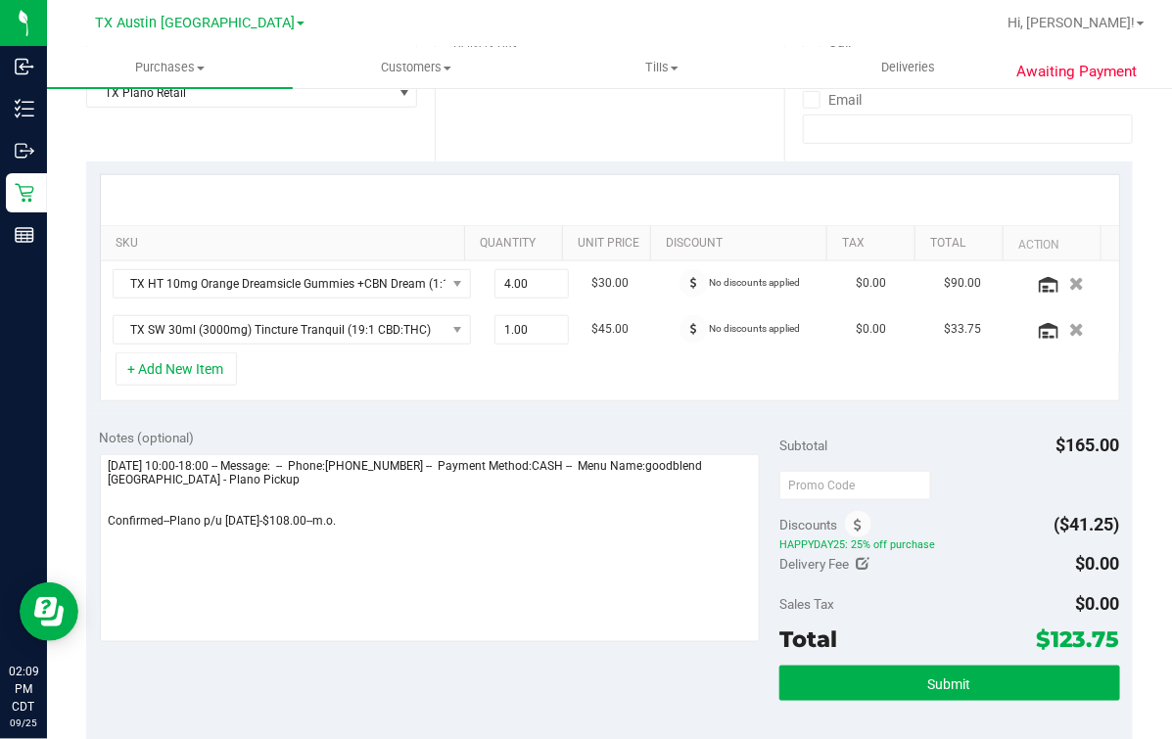
scroll to position [367, 0]
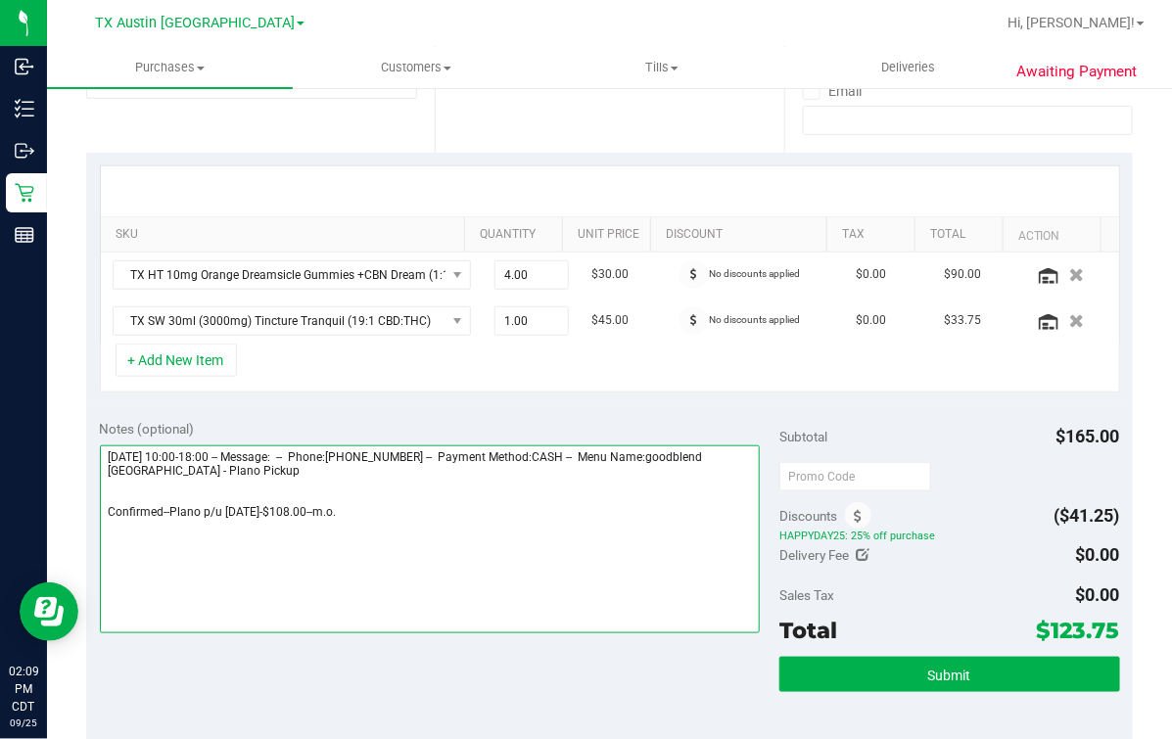
click at [522, 547] on textarea at bounding box center [430, 539] width 661 height 188
click at [314, 514] on textarea at bounding box center [430, 539] width 661 height 188
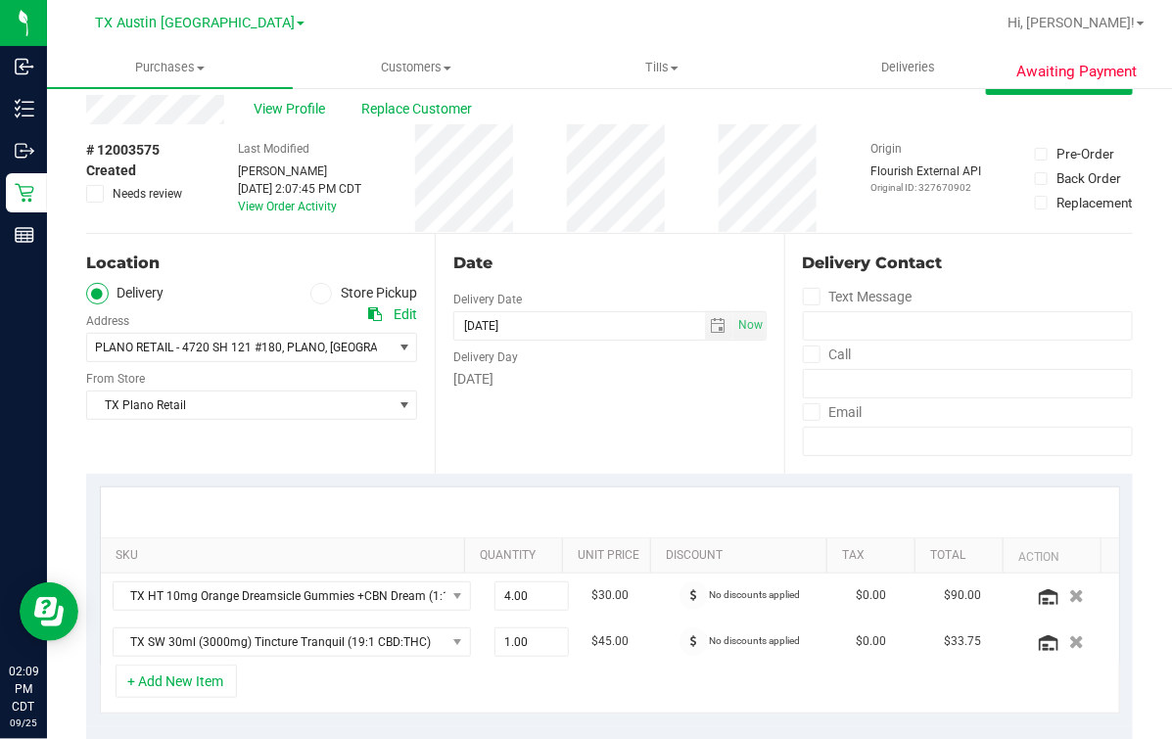
scroll to position [0, 0]
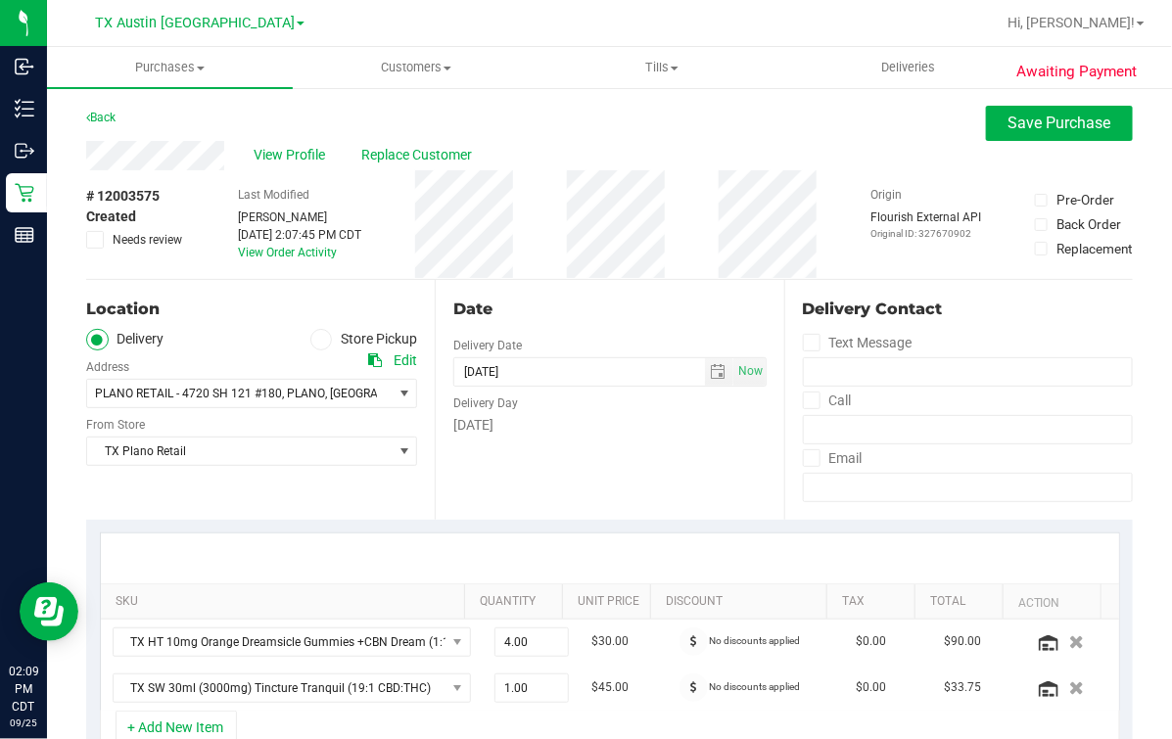
type textarea "Friday 09/26/2025 10:00-18:00 -- Message: -- Phone:9366624762 -- Payment Method…"
drag, startPoint x: 553, startPoint y: 313, endPoint x: 703, endPoint y: 273, distance: 155.0
click at [555, 312] on div "Date" at bounding box center [609, 309] width 312 height 23
click at [1055, 121] on span "Save Purchase" at bounding box center [1059, 123] width 103 height 19
click at [808, 122] on div "Back Save Purchase" at bounding box center [609, 123] width 1046 height 35
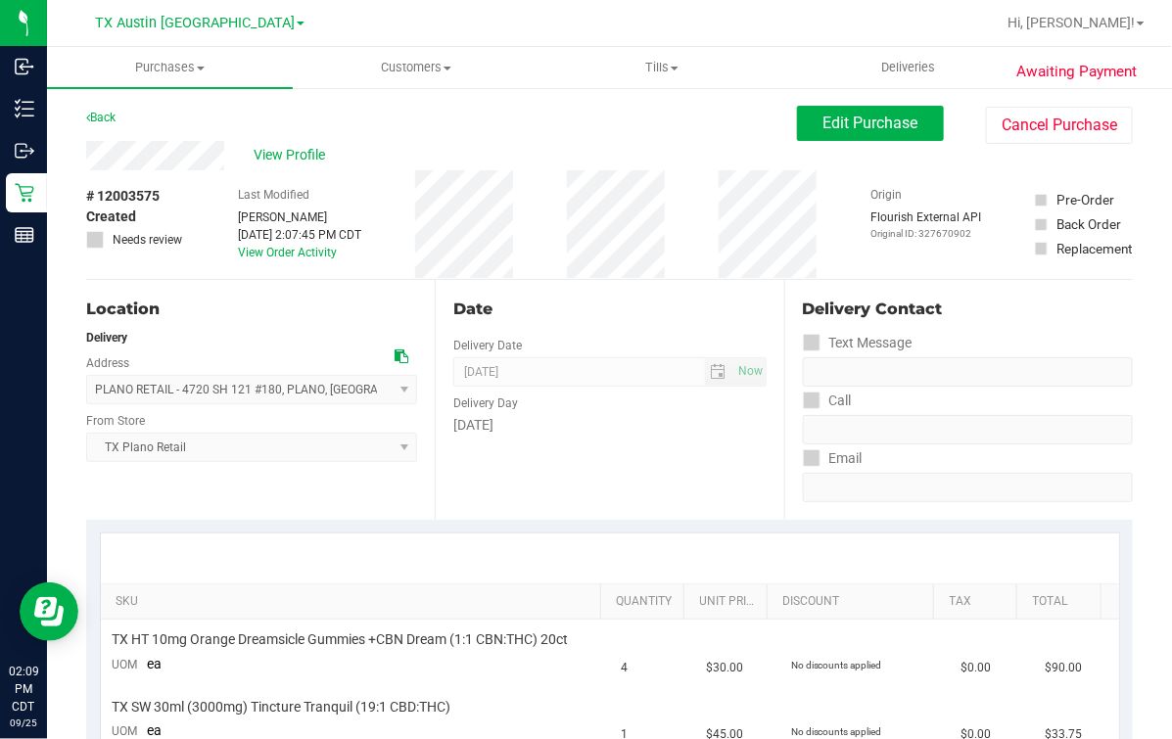
click at [677, 287] on div "Date Delivery Date [DATE] Now [DATE] 07:00 AM Now Delivery Day [DATE]" at bounding box center [609, 400] width 348 height 240
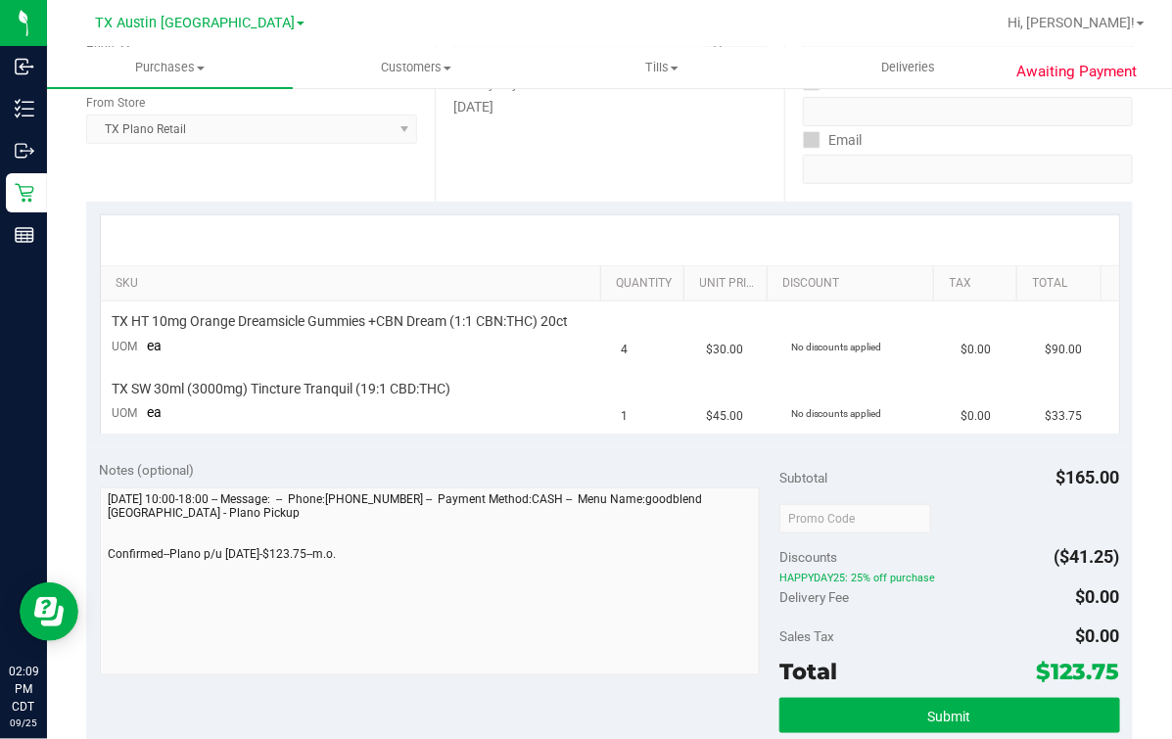
scroll to position [612, 0]
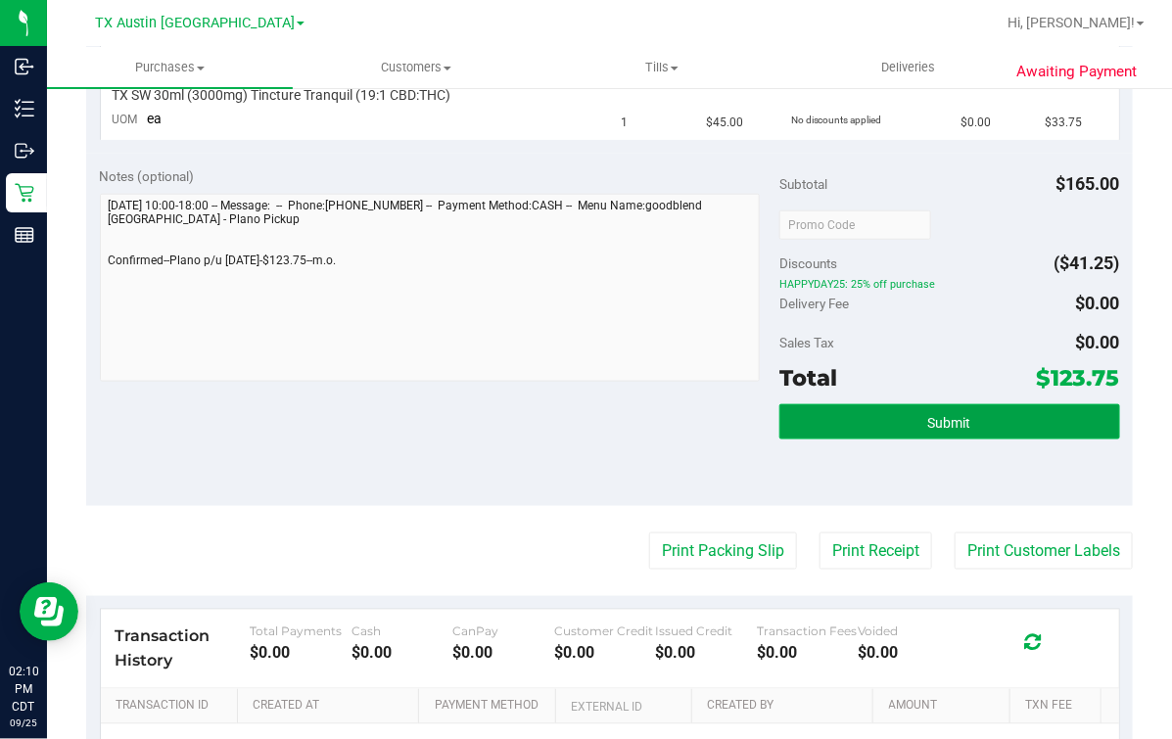
click at [952, 435] on button "Submit" at bounding box center [949, 421] width 340 height 35
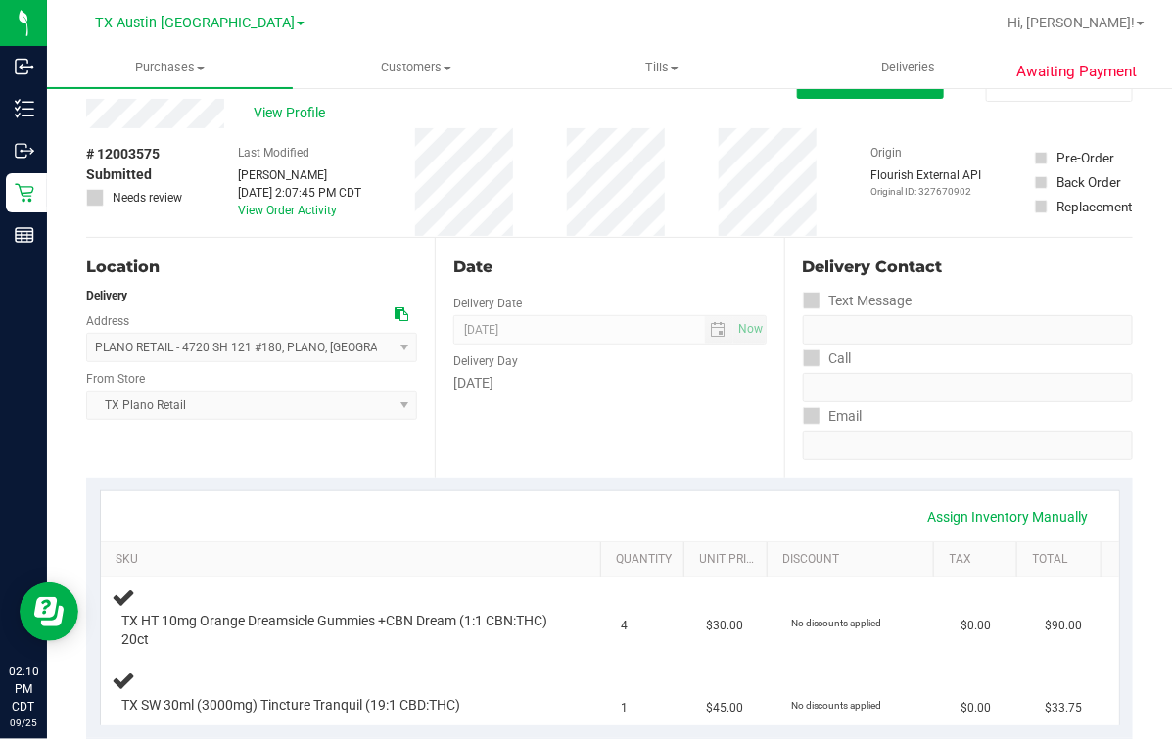
scroll to position [0, 0]
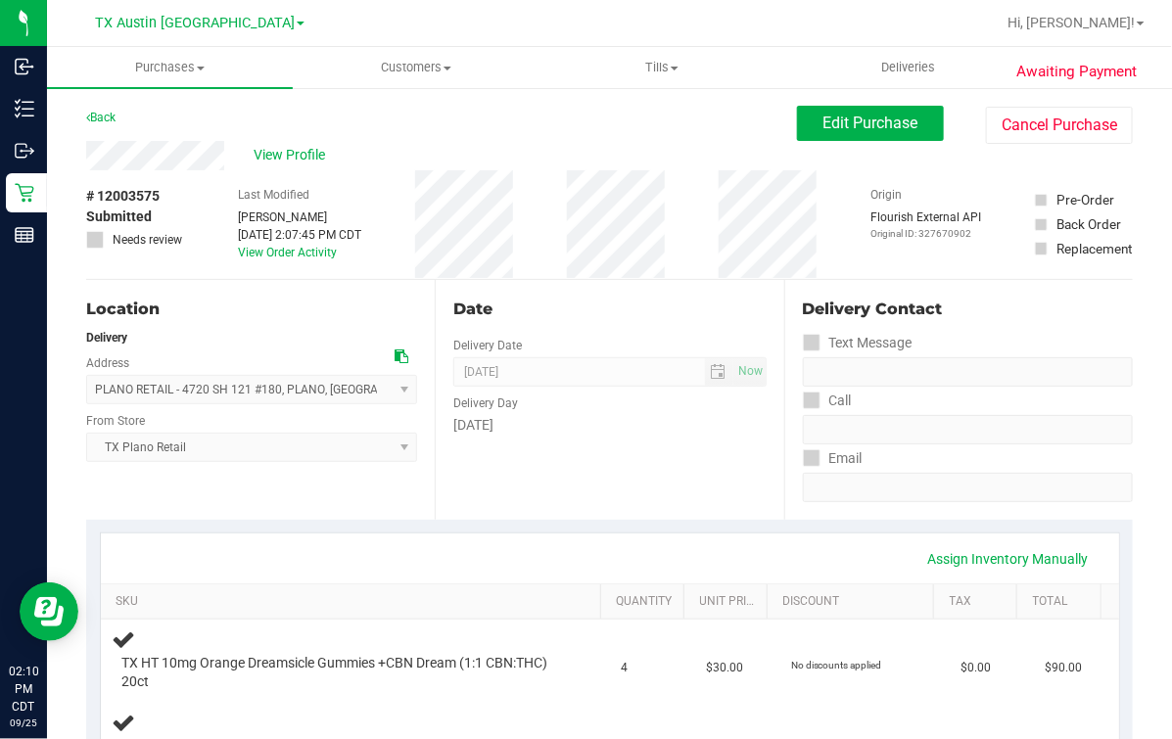
click at [620, 299] on div "Date" at bounding box center [609, 309] width 312 height 23
click at [316, 143] on div "View Profile" at bounding box center [441, 155] width 711 height 29
click at [314, 162] on span "View Profile" at bounding box center [293, 155] width 78 height 21
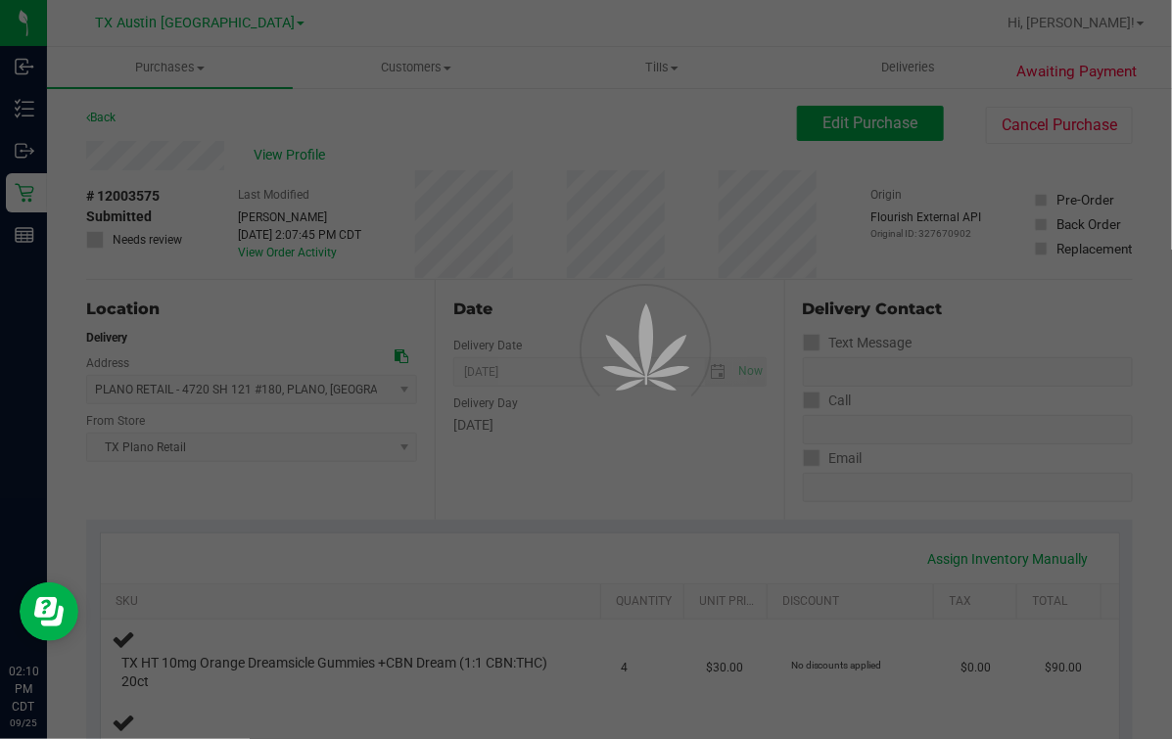
click at [435, 148] on div at bounding box center [586, 369] width 1172 height 739
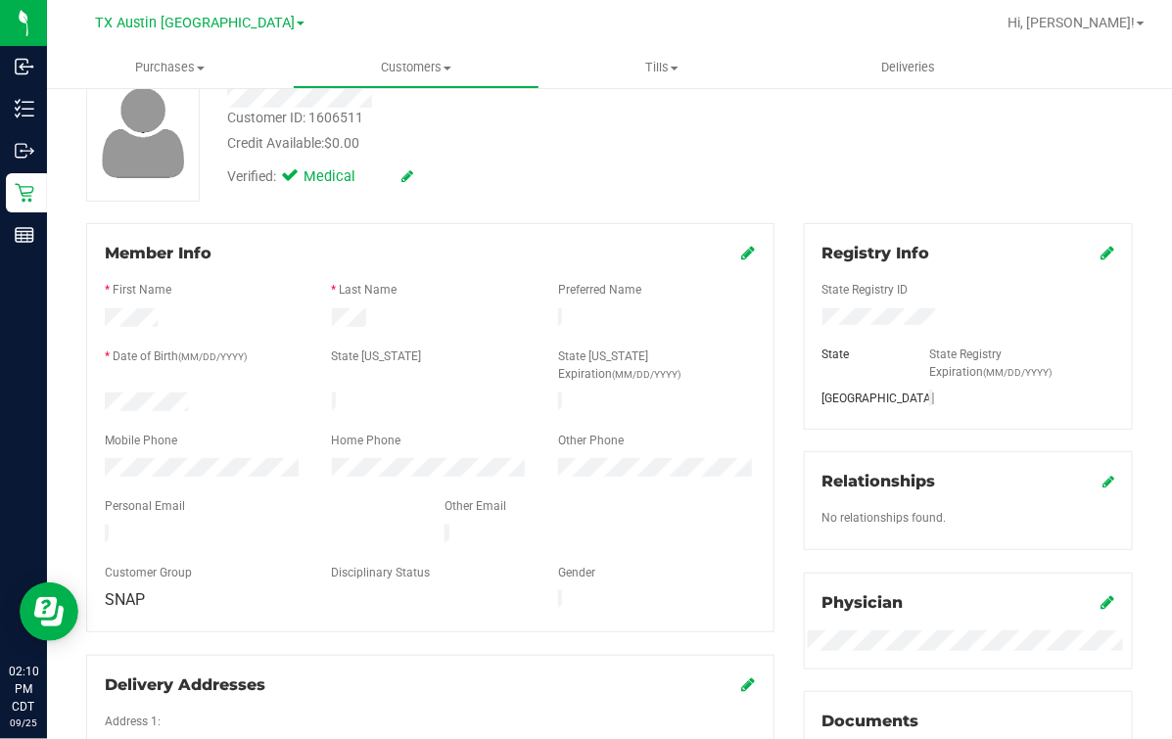
scroll to position [121, 0]
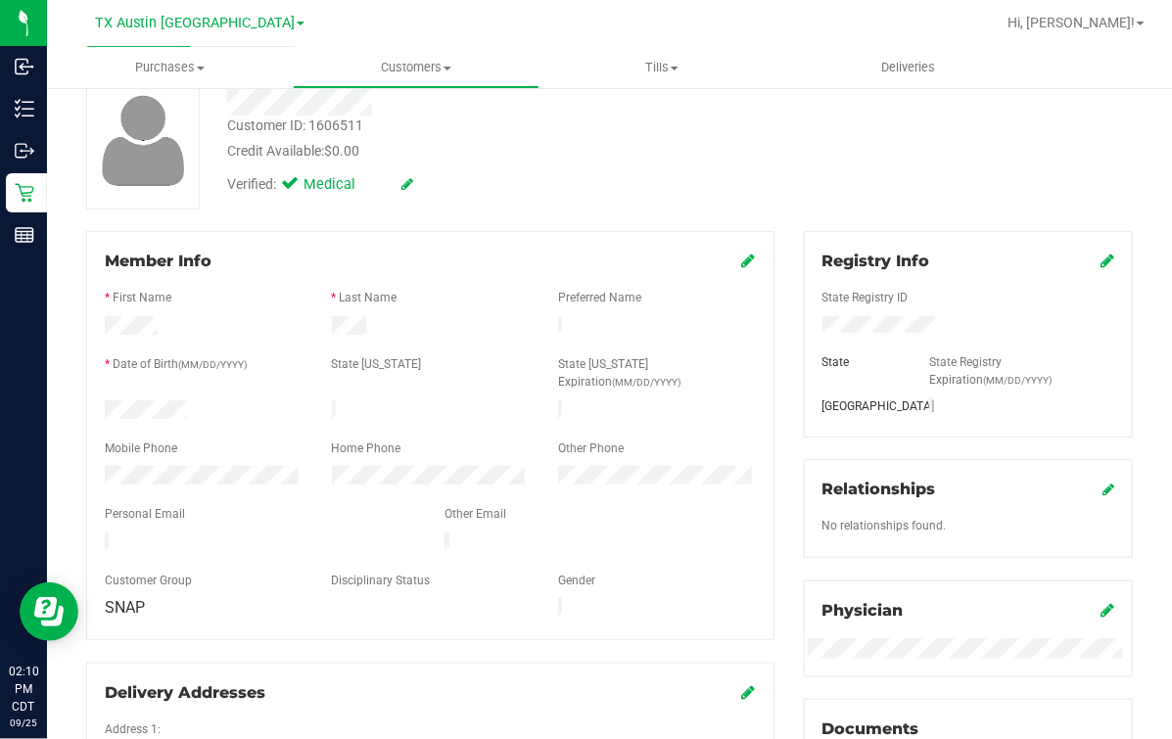
click at [566, 227] on div "Back Profile Purchases Add customer to queue Customer ID: 1606511 Credit Availa…" at bounding box center [609, 632] width 1046 height 1297
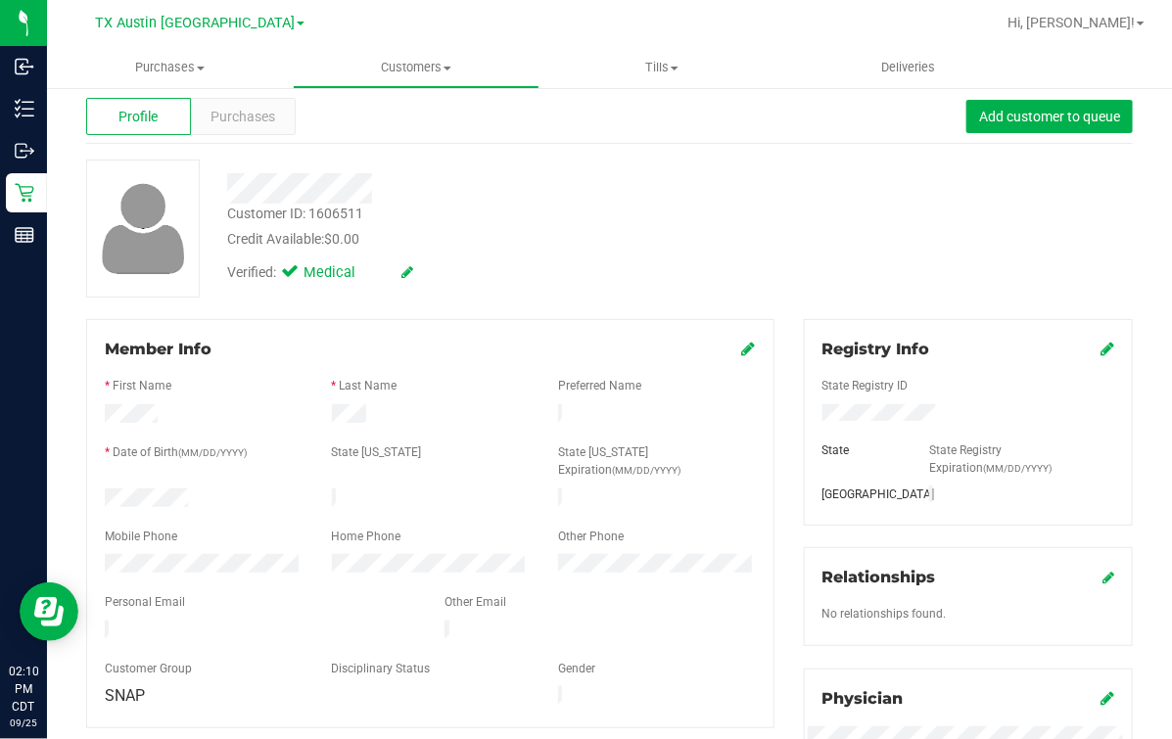
scroll to position [0, 0]
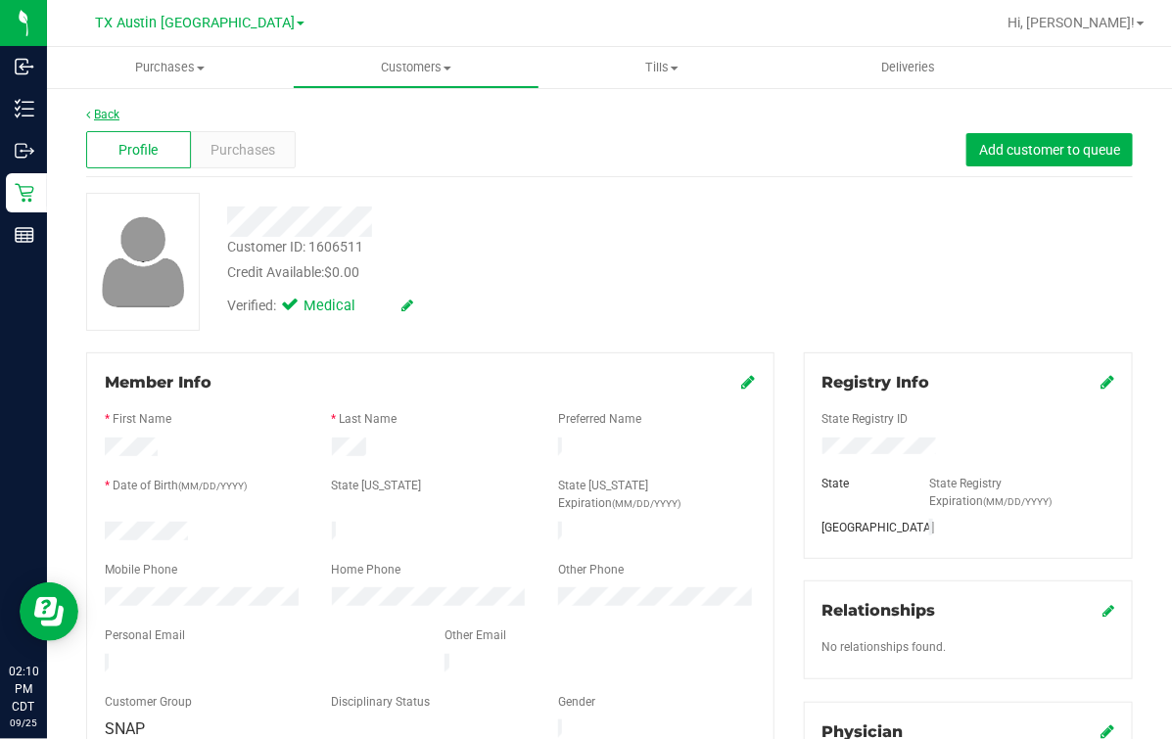
click at [98, 115] on link "Back" at bounding box center [102, 115] width 33 height 14
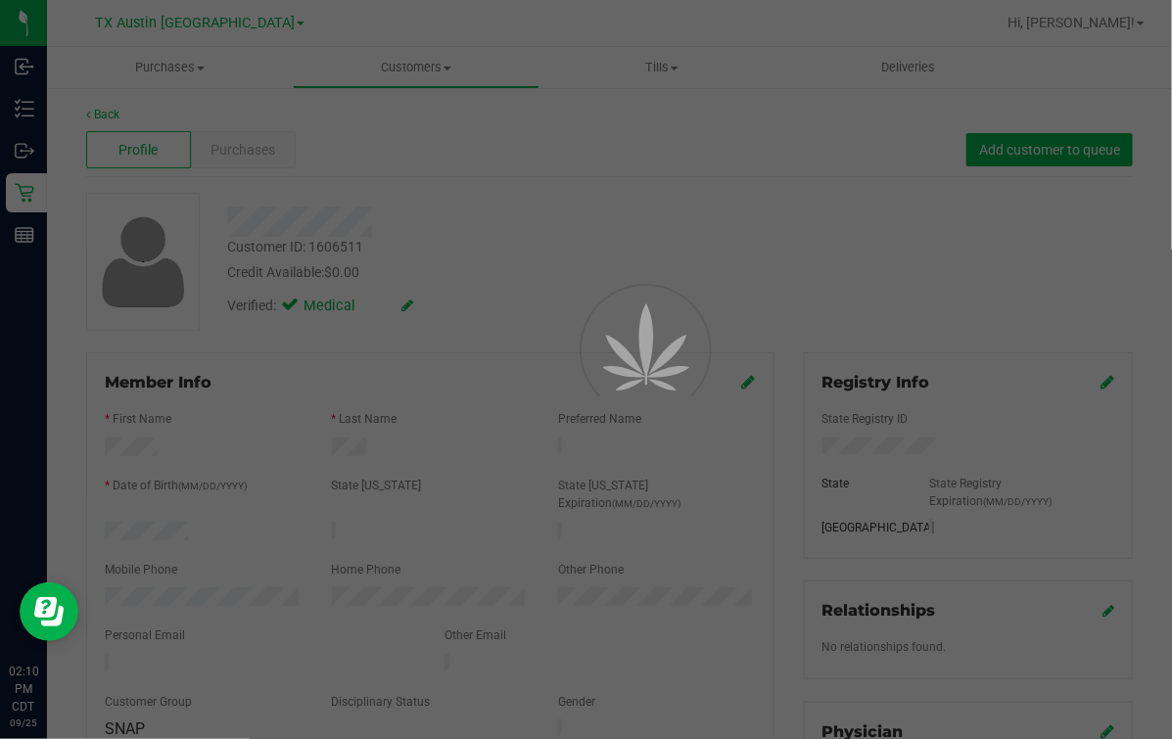
click at [579, 186] on div at bounding box center [586, 369] width 1172 height 739
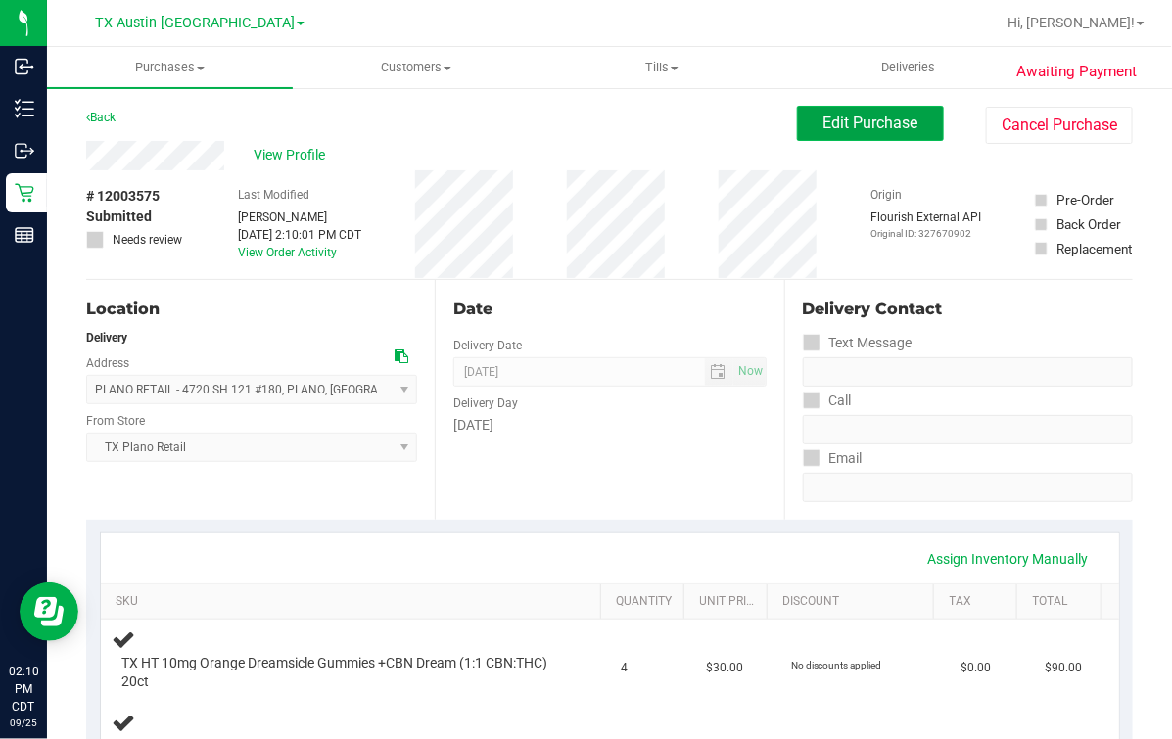
click at [844, 128] on span "Edit Purchase" at bounding box center [870, 123] width 95 height 19
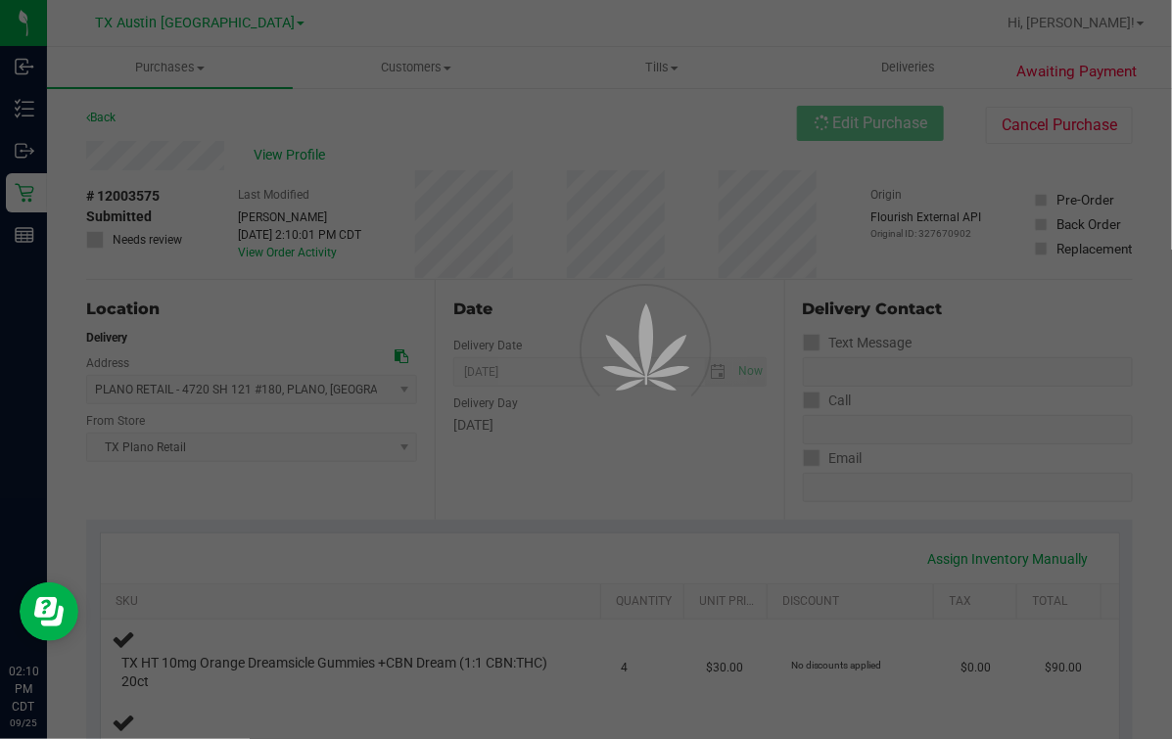
click at [609, 67] on div at bounding box center [586, 369] width 1172 height 739
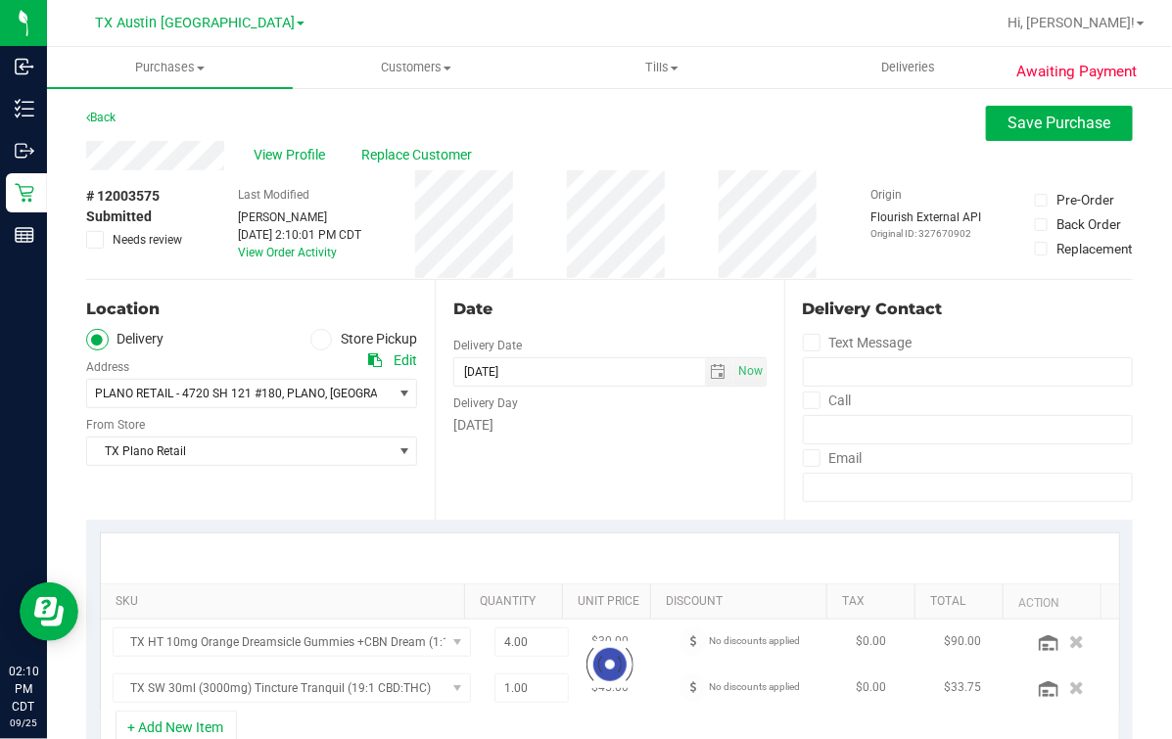
click at [540, 141] on div "View Profile Replace Customer" at bounding box center [609, 155] width 1046 height 29
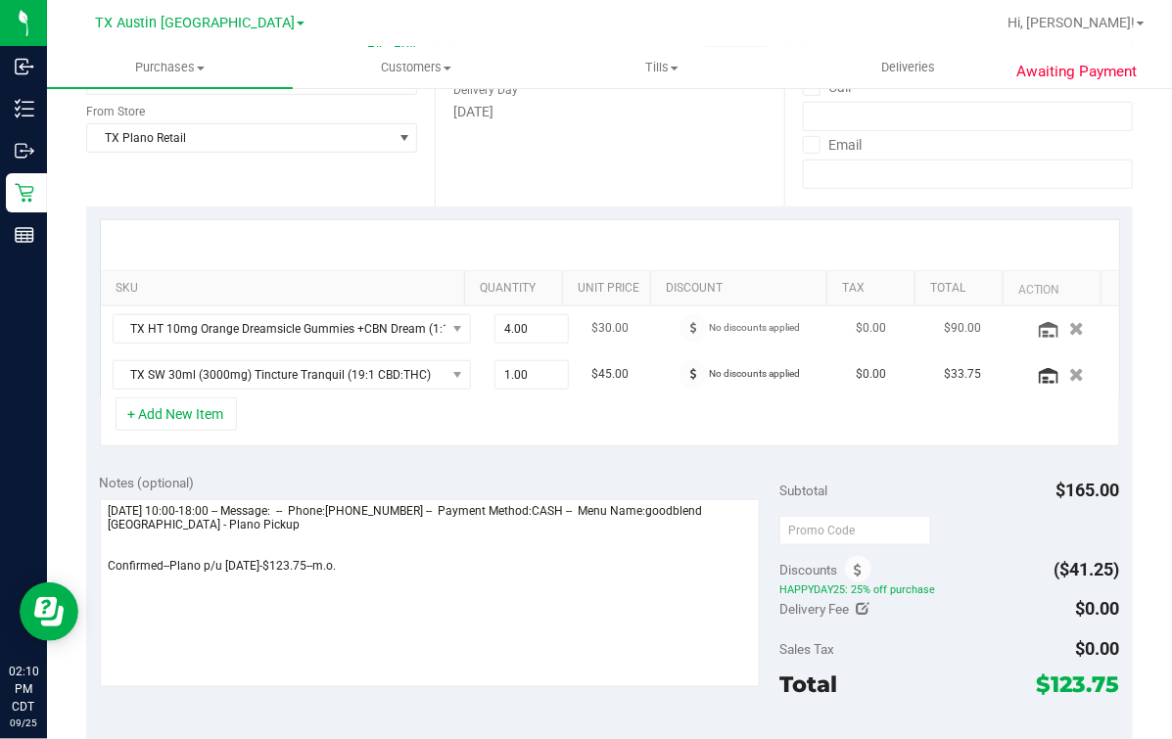
scroll to position [367, 0]
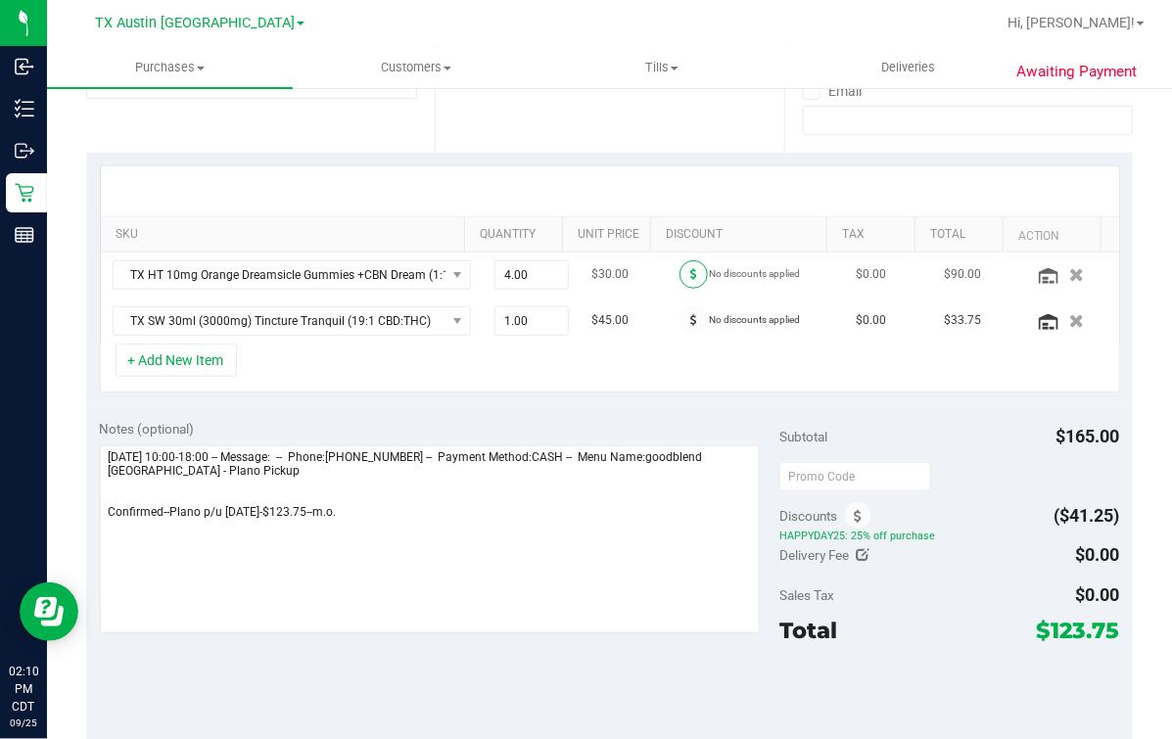
click at [690, 268] on icon at bounding box center [693, 274] width 7 height 12
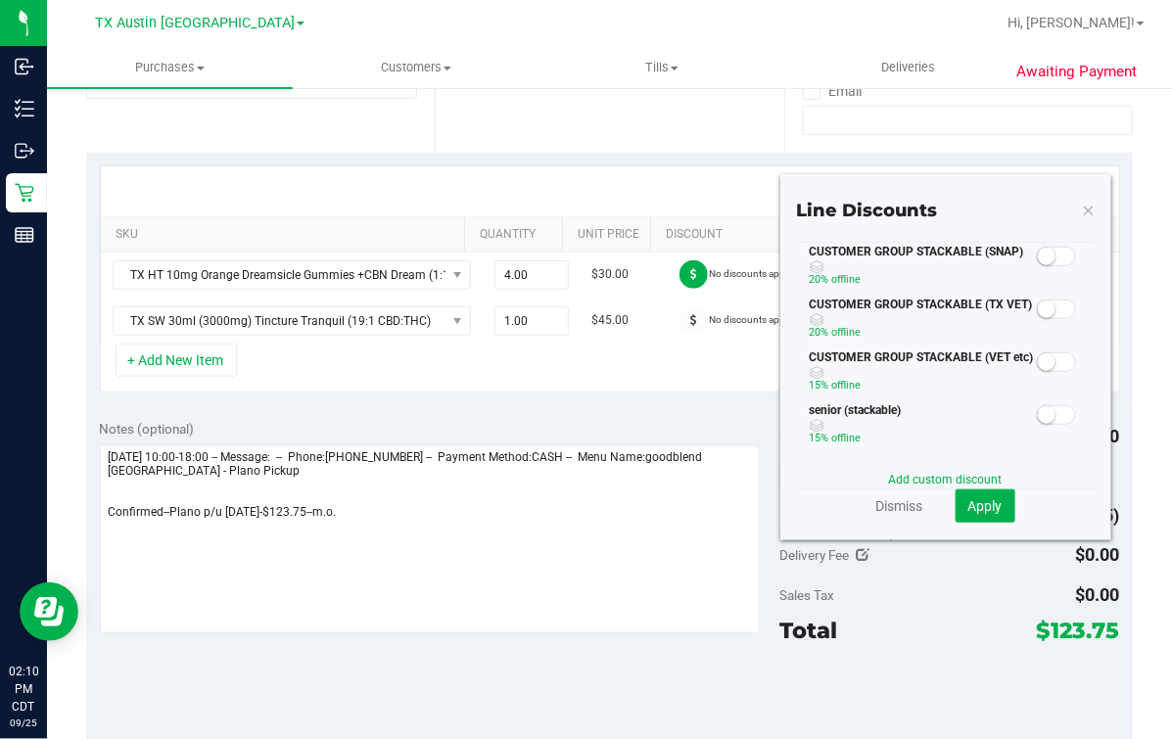
click at [1037, 266] on span at bounding box center [1056, 257] width 39 height 20
click at [957, 516] on button "Apply" at bounding box center [985, 505] width 60 height 33
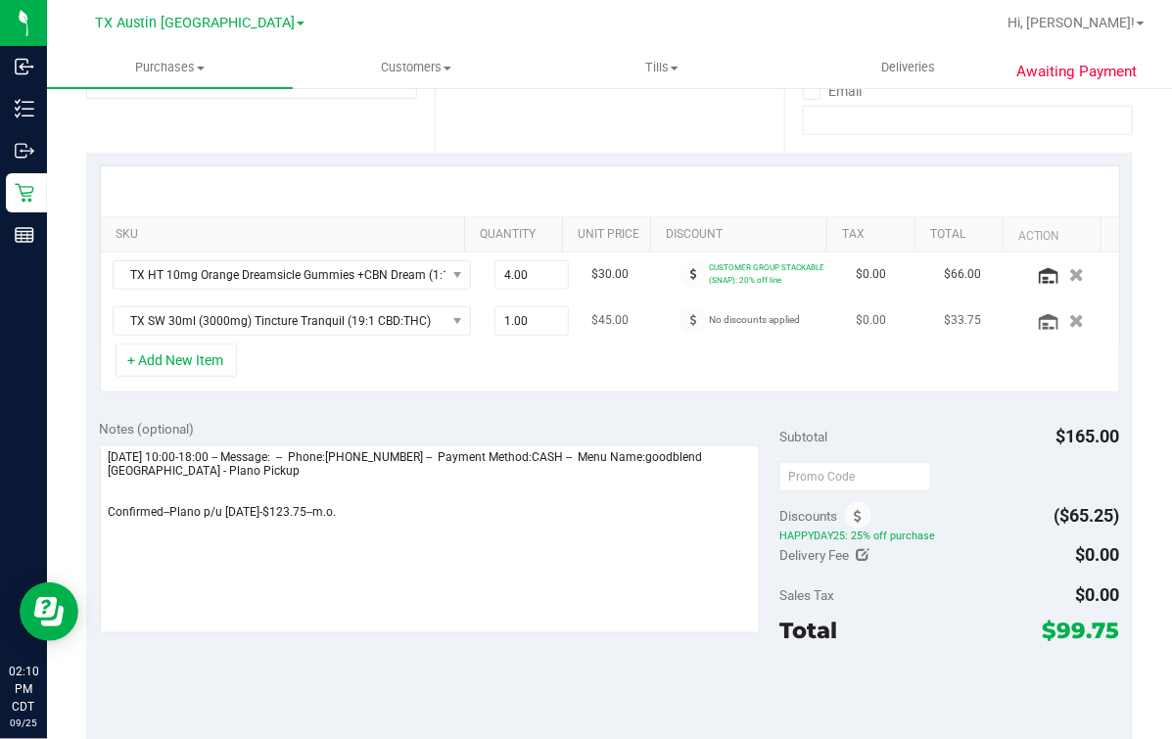
click at [669, 320] on td "No discounts applied" at bounding box center [757, 321] width 176 height 45
click at [679, 332] on span at bounding box center [693, 320] width 28 height 28
click at [679, 326] on span at bounding box center [693, 320] width 28 height 28
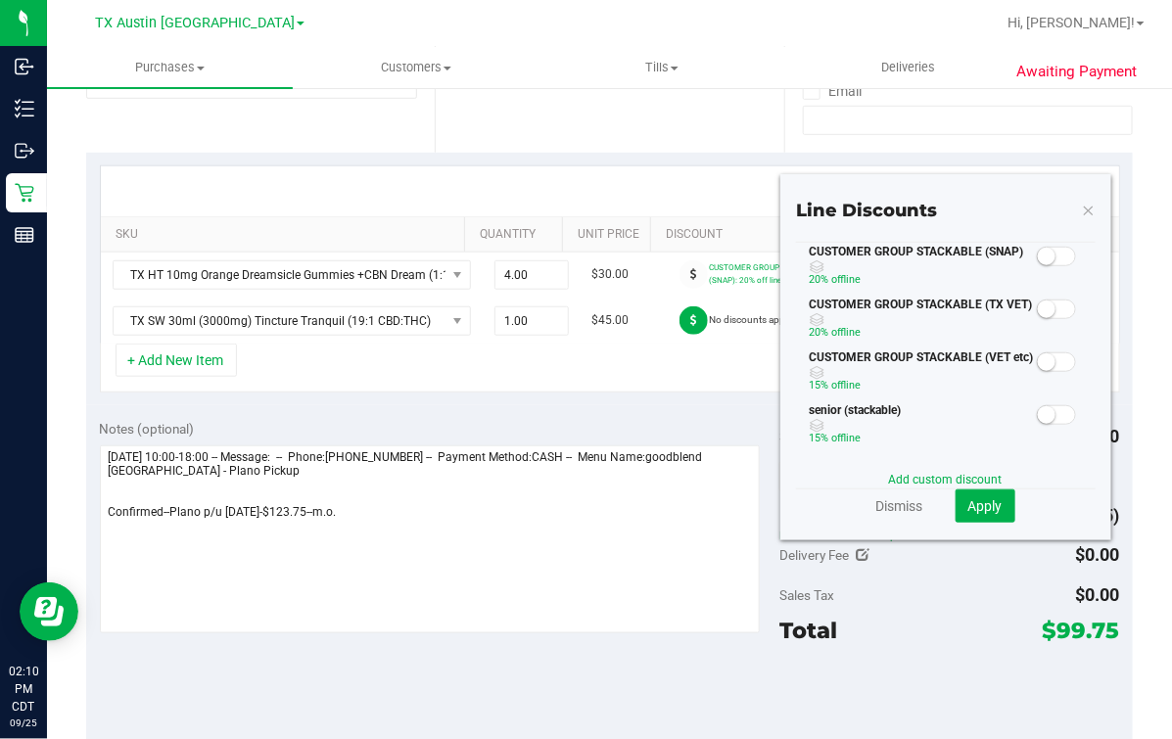
click at [1037, 266] on span at bounding box center [1056, 257] width 39 height 20
click at [970, 495] on button "Apply" at bounding box center [985, 505] width 60 height 33
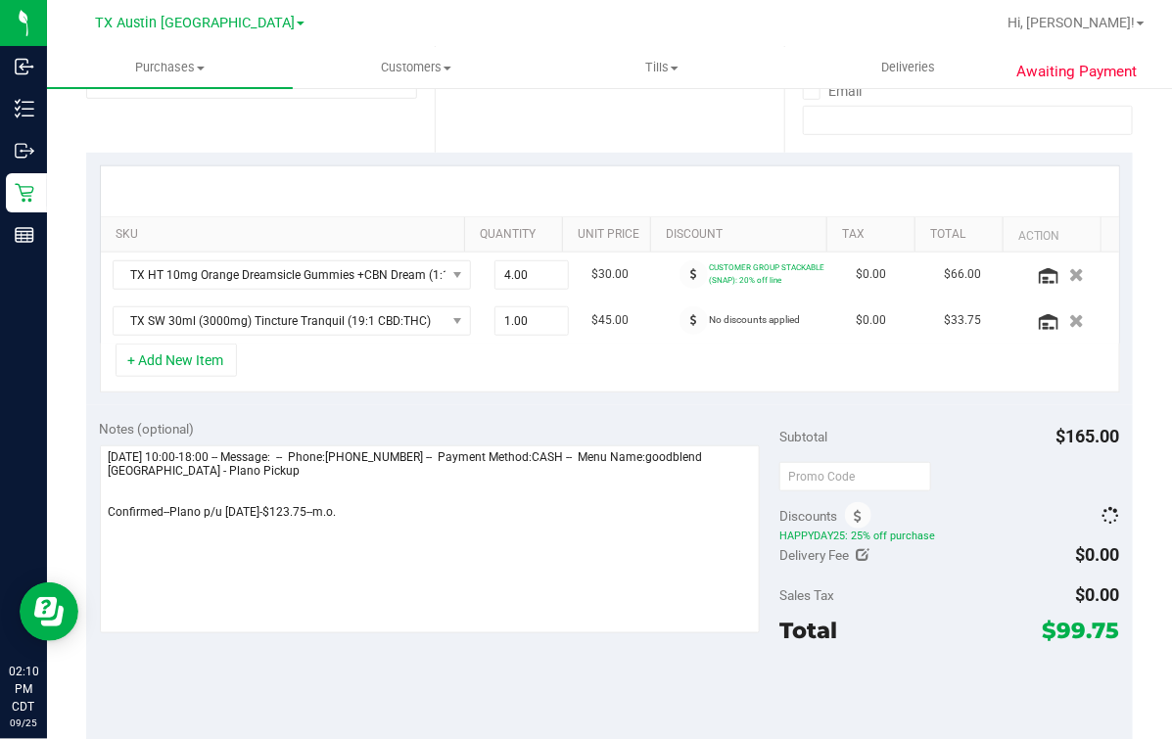
click at [608, 377] on div "+ Add New Item" at bounding box center [610, 368] width 1020 height 49
click at [707, 185] on div at bounding box center [610, 191] width 1018 height 50
click at [736, 370] on div "+ Add New Item" at bounding box center [610, 368] width 1020 height 49
click at [911, 679] on div at bounding box center [949, 701] width 340 height 88
click at [671, 354] on div "+ Add New Item" at bounding box center [610, 368] width 1020 height 49
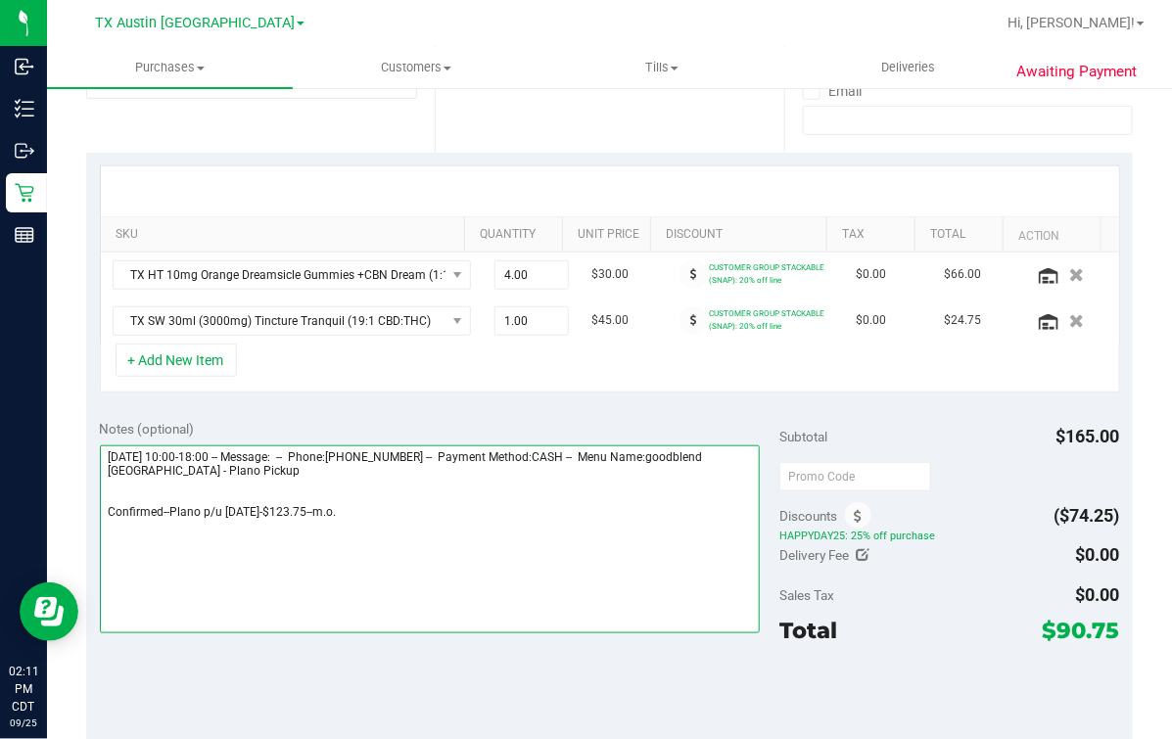
click at [315, 511] on textarea at bounding box center [430, 539] width 661 height 188
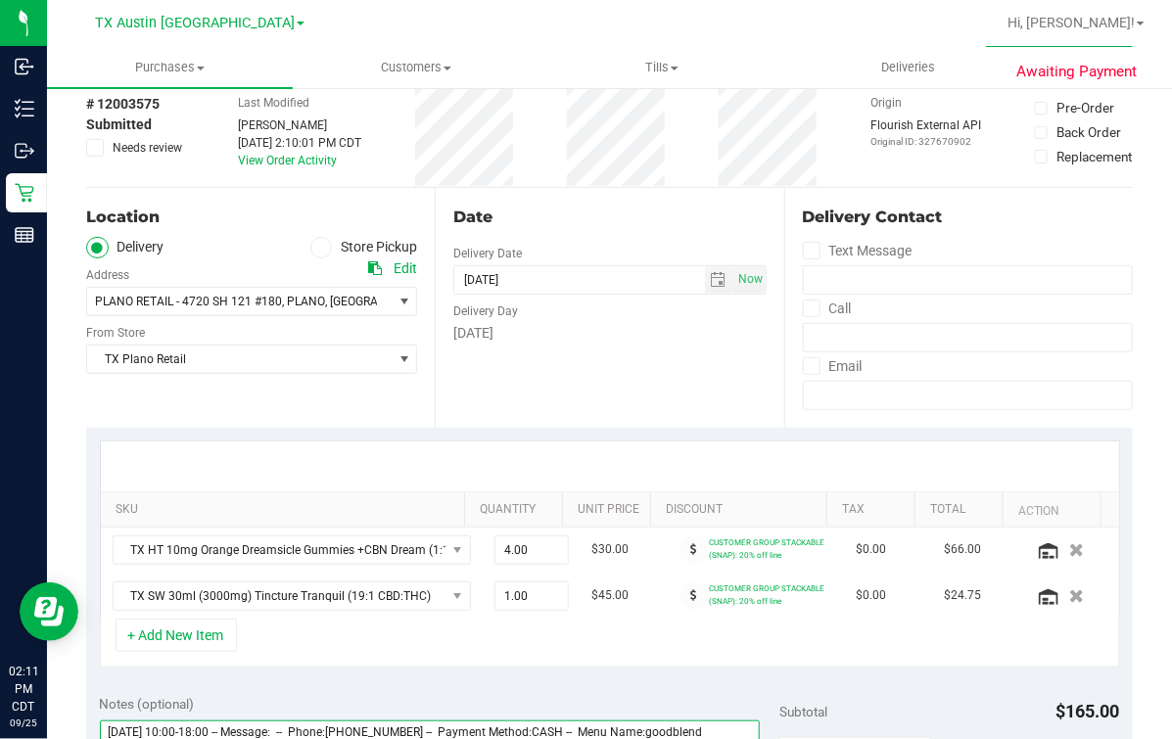
scroll to position [0, 0]
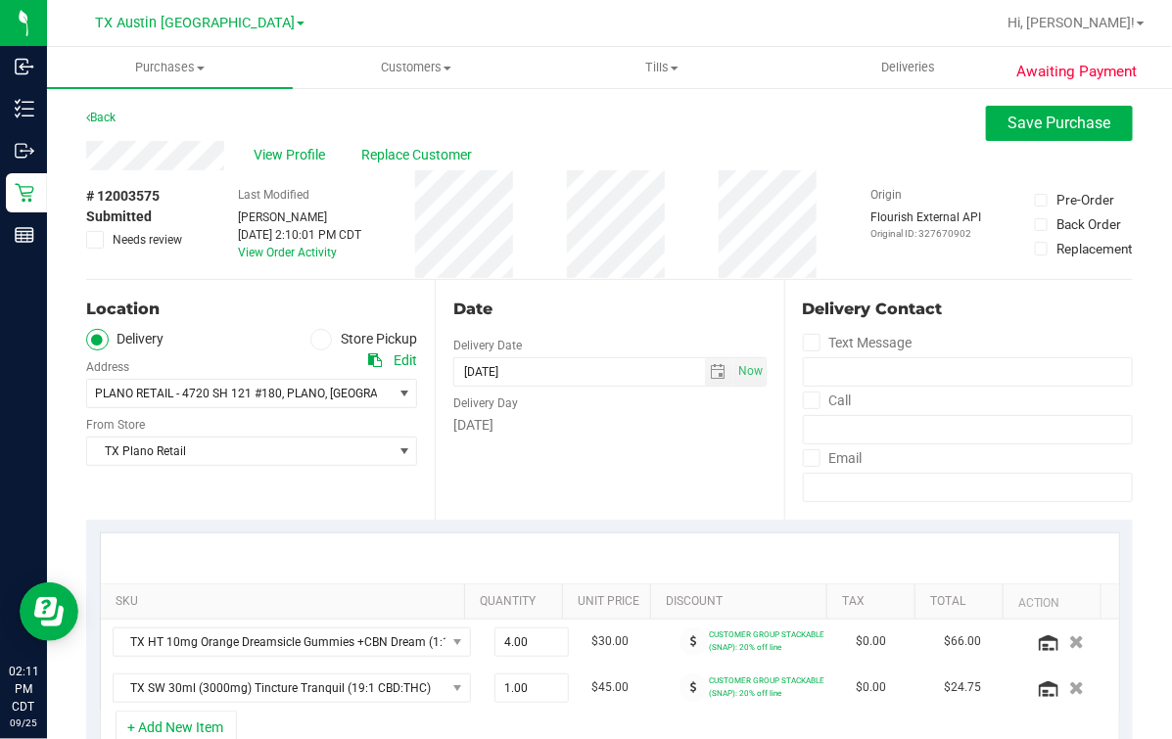
type textarea "Friday 09/26/2025 10:00-18:00 -- Message: -- Phone:9366624762 -- Payment Method…"
click at [743, 518] on div "Date Delivery Date [DATE] Now [DATE] 07:00 AM Now Delivery Day [DATE]" at bounding box center [609, 400] width 348 height 240
click at [629, 445] on div "Date Delivery Date [DATE] Now [DATE] 07:00 AM Now Delivery Day [DATE]" at bounding box center [609, 400] width 348 height 240
click at [674, 318] on div "Date" at bounding box center [609, 309] width 312 height 23
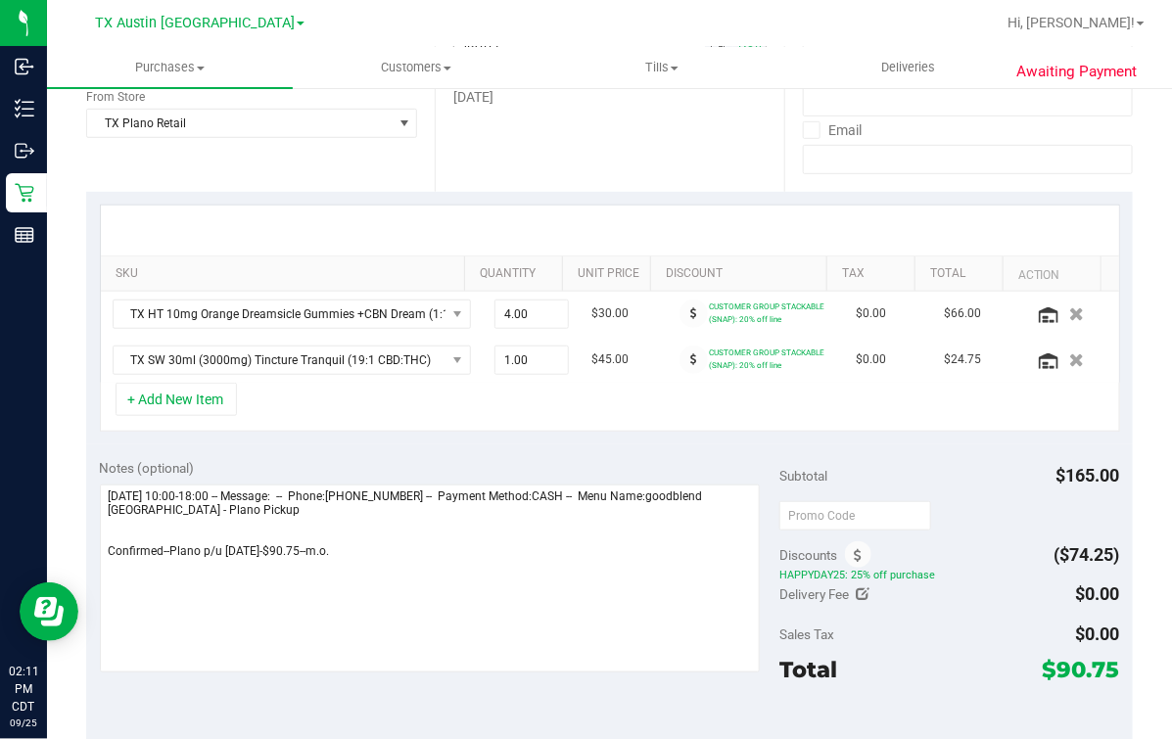
scroll to position [367, 0]
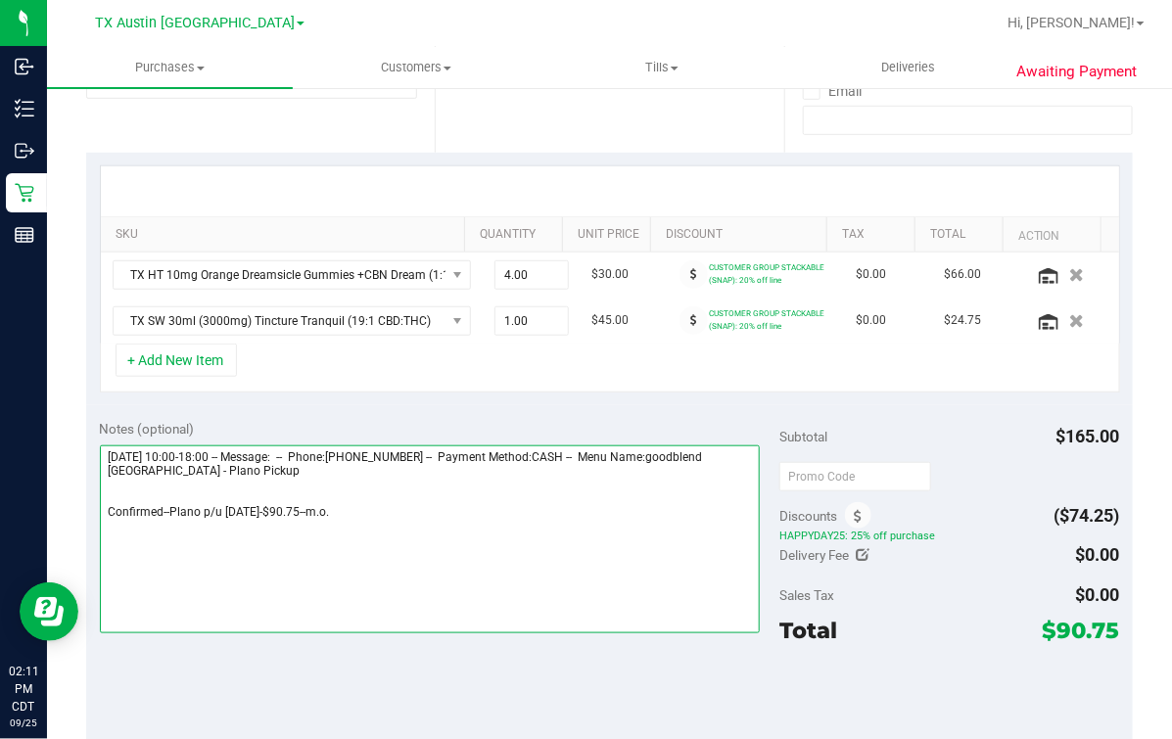
click at [613, 580] on textarea at bounding box center [430, 539] width 661 height 188
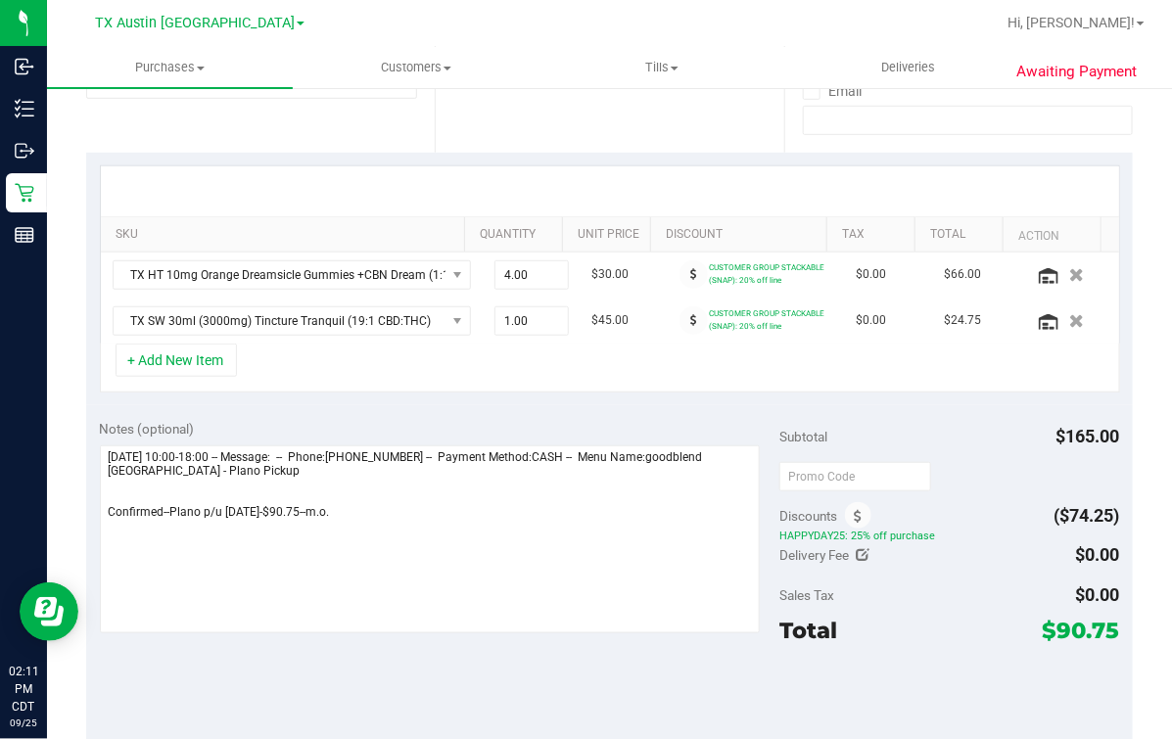
click at [481, 392] on div "SKU Quantity Unit Price Discount Tax Total Action TX HT 10mg Orange Dreamsicle …" at bounding box center [609, 280] width 1046 height 254
click at [634, 367] on div "+ Add New Item" at bounding box center [610, 368] width 1020 height 49
click at [985, 677] on div at bounding box center [949, 701] width 340 height 88
click at [1005, 715] on div at bounding box center [949, 701] width 340 height 88
click at [579, 374] on div "+ Add New Item" at bounding box center [610, 368] width 1020 height 49
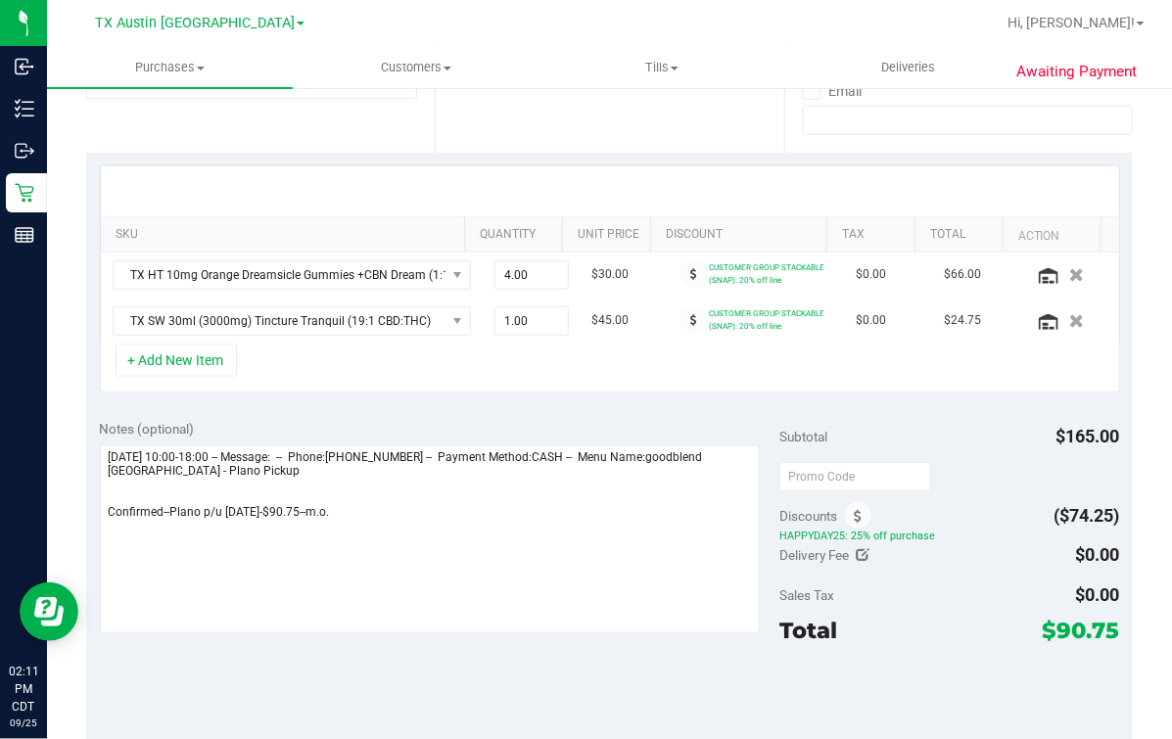
click at [459, 419] on div "Notes (optional)" at bounding box center [440, 429] width 680 height 20
click at [494, 330] on span "1.00 1" at bounding box center [531, 320] width 74 height 29
click at [507, 357] on div "+ Add New Item" at bounding box center [610, 368] width 1020 height 49
click at [494, 326] on span "1.00 1" at bounding box center [531, 320] width 74 height 29
type input "2"
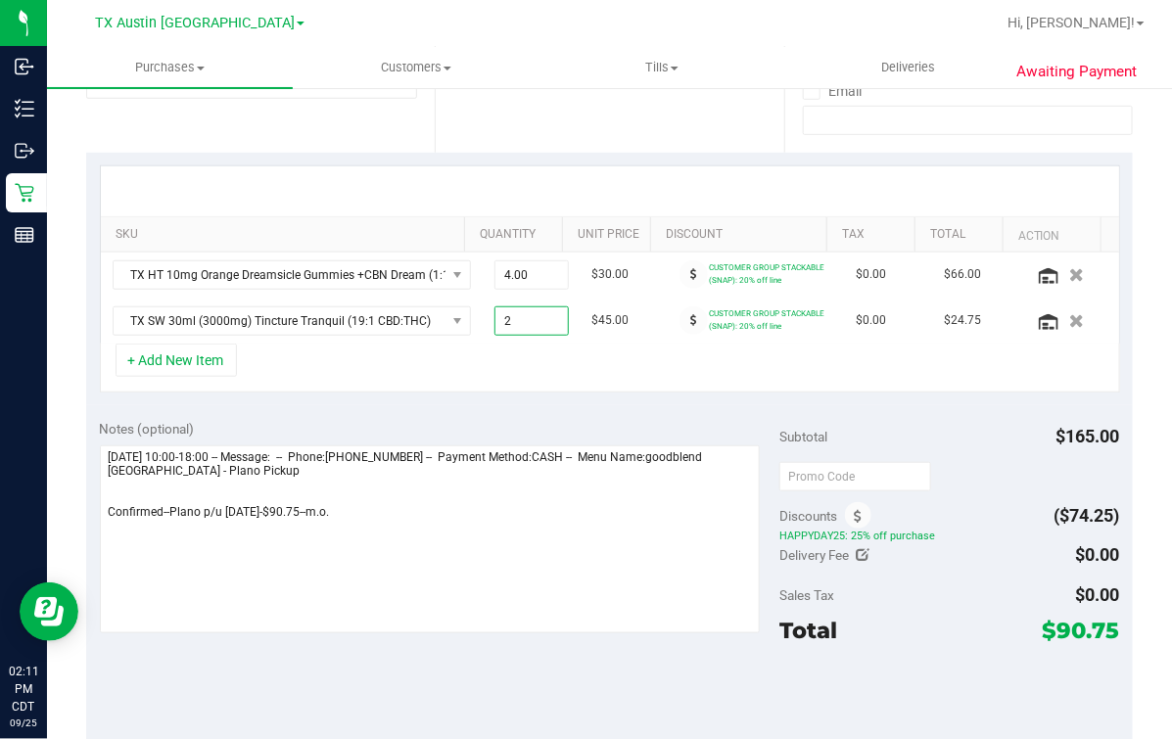
type input "2.00"
click at [543, 382] on div "+ Add New Item" at bounding box center [610, 368] width 1020 height 49
click at [551, 188] on div at bounding box center [610, 191] width 1018 height 50
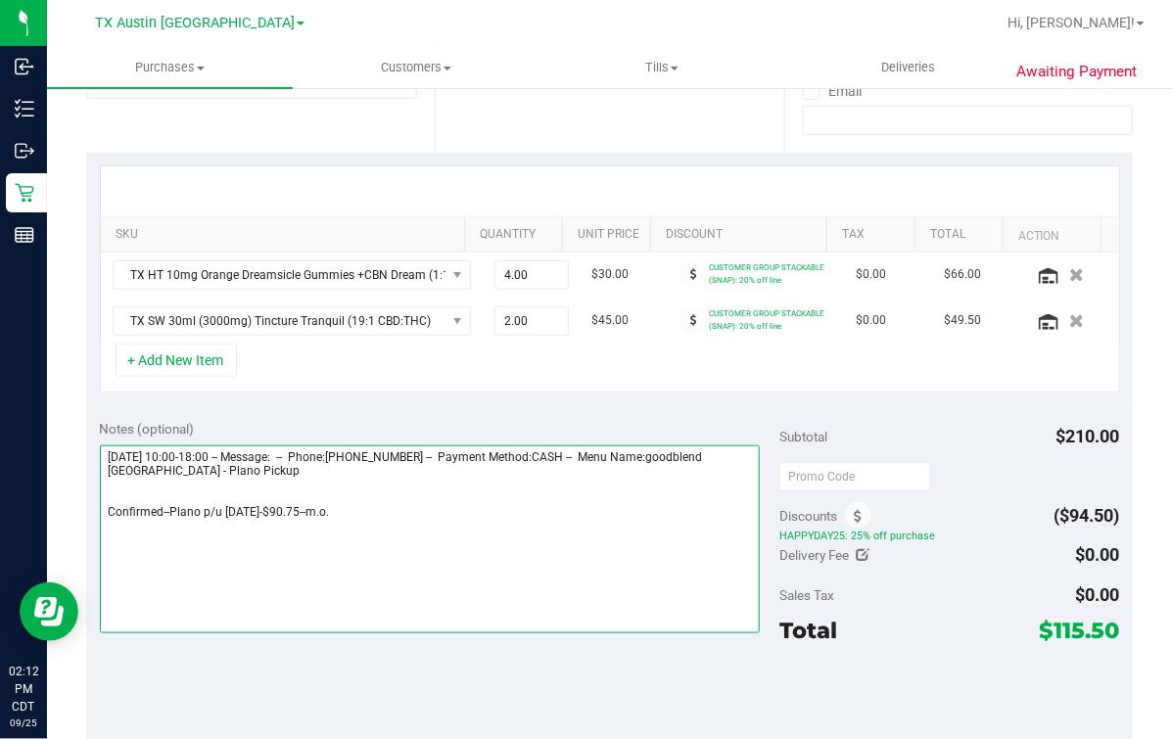
click at [310, 515] on textarea at bounding box center [430, 539] width 661 height 188
click at [365, 543] on textarea at bounding box center [430, 539] width 661 height 188
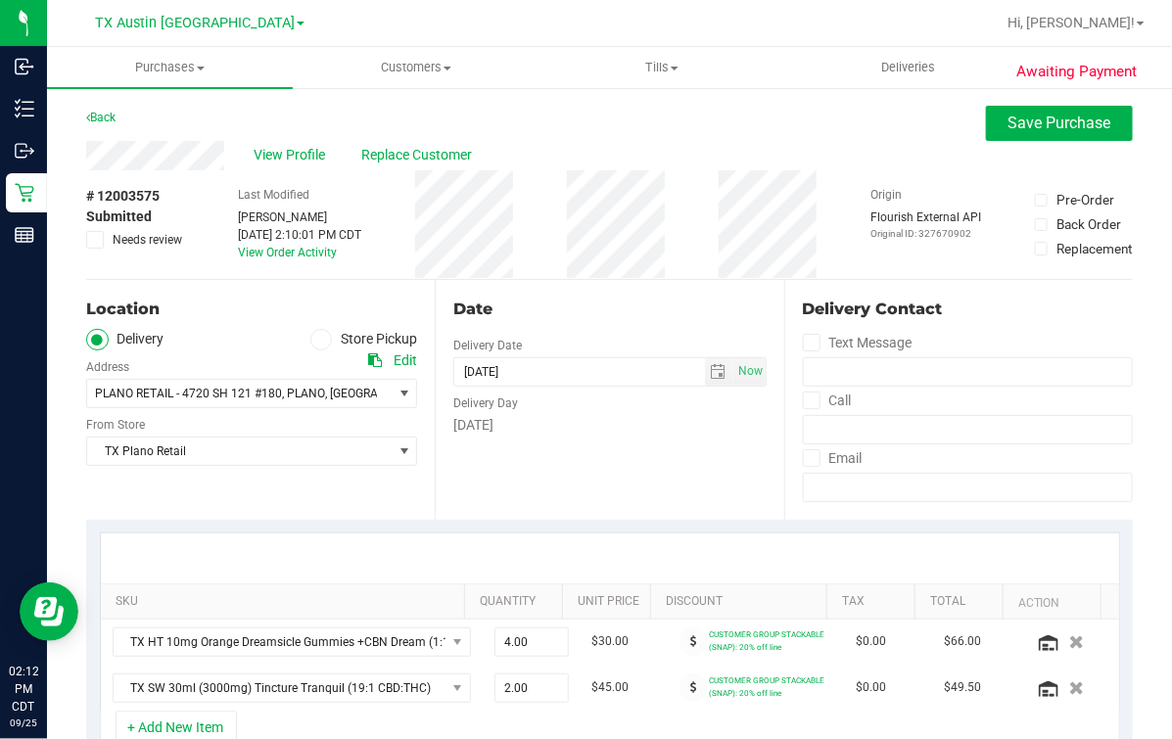
type textarea "Friday 09/26/2025 10:00-18:00 -- Message: -- Phone:9366624762 -- Payment Method…"
click at [570, 465] on div "Date Delivery Date [DATE] Now [DATE] 07:00 AM Now Delivery Day [DATE]" at bounding box center [609, 400] width 348 height 240
click at [596, 280] on div "Date Delivery Date [DATE] Now [DATE] 07:00 AM Now Delivery Day [DATE]" at bounding box center [609, 400] width 348 height 240
click at [1049, 129] on span "Save Purchase" at bounding box center [1059, 123] width 103 height 19
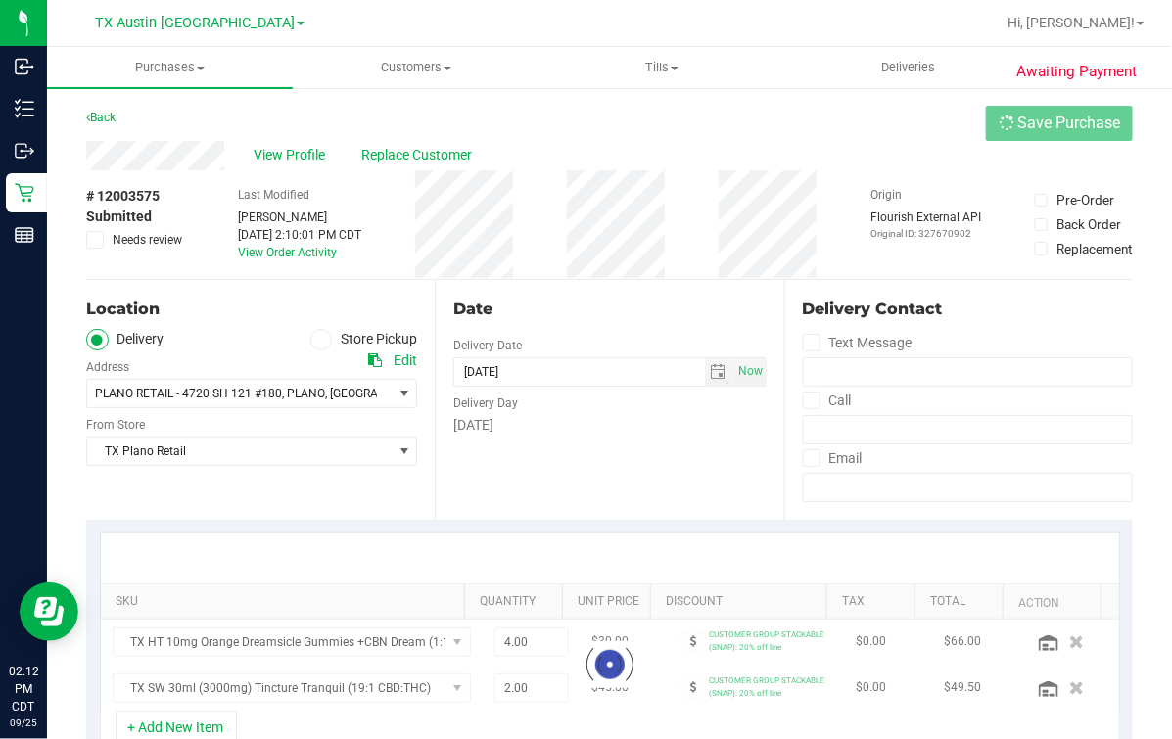
click at [850, 142] on div "View Profile Replace Customer" at bounding box center [609, 155] width 1046 height 29
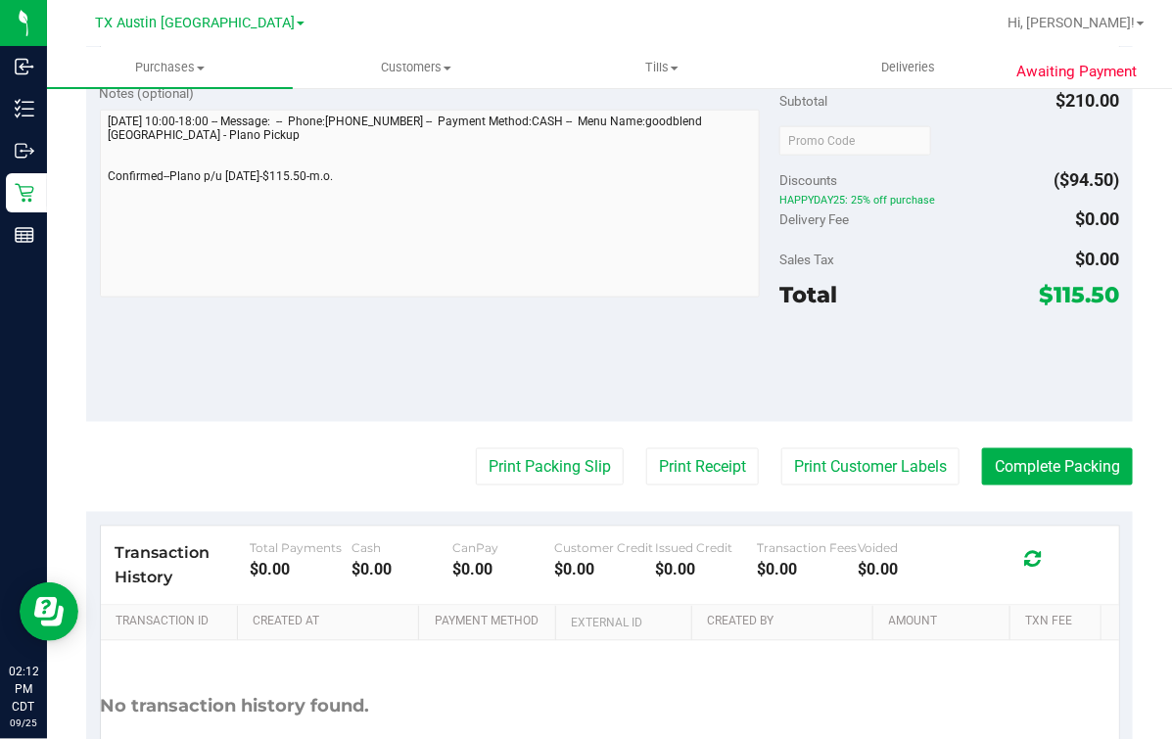
scroll to position [488, 0]
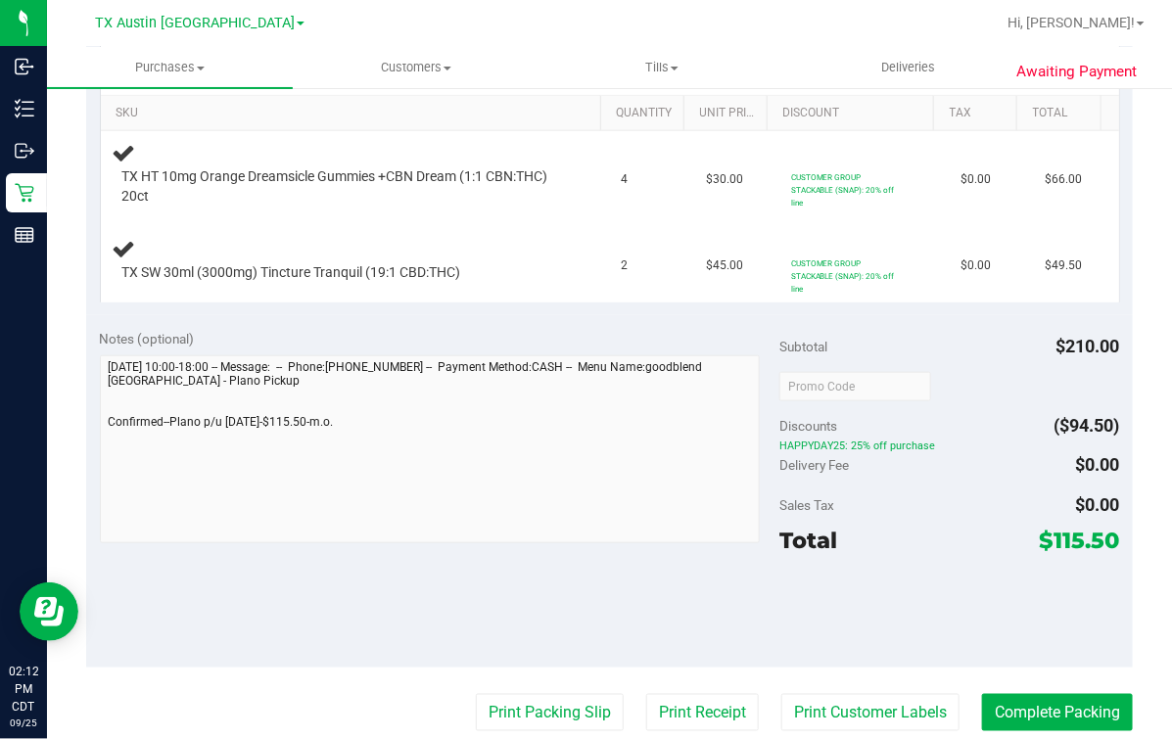
click at [91, 455] on div "Notes (optional) Subtotal $210.00 Discounts ($94.50) HAPPYDAY25: 25% off purcha…" at bounding box center [609, 491] width 1046 height 352
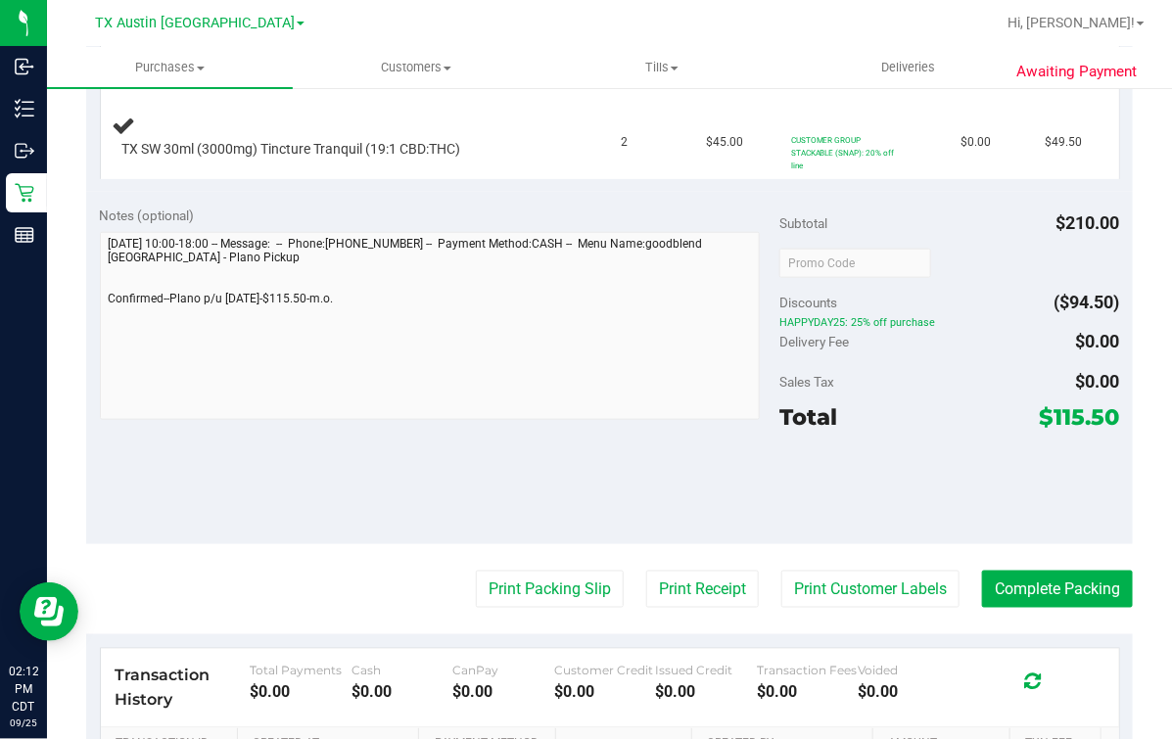
scroll to position [0, 0]
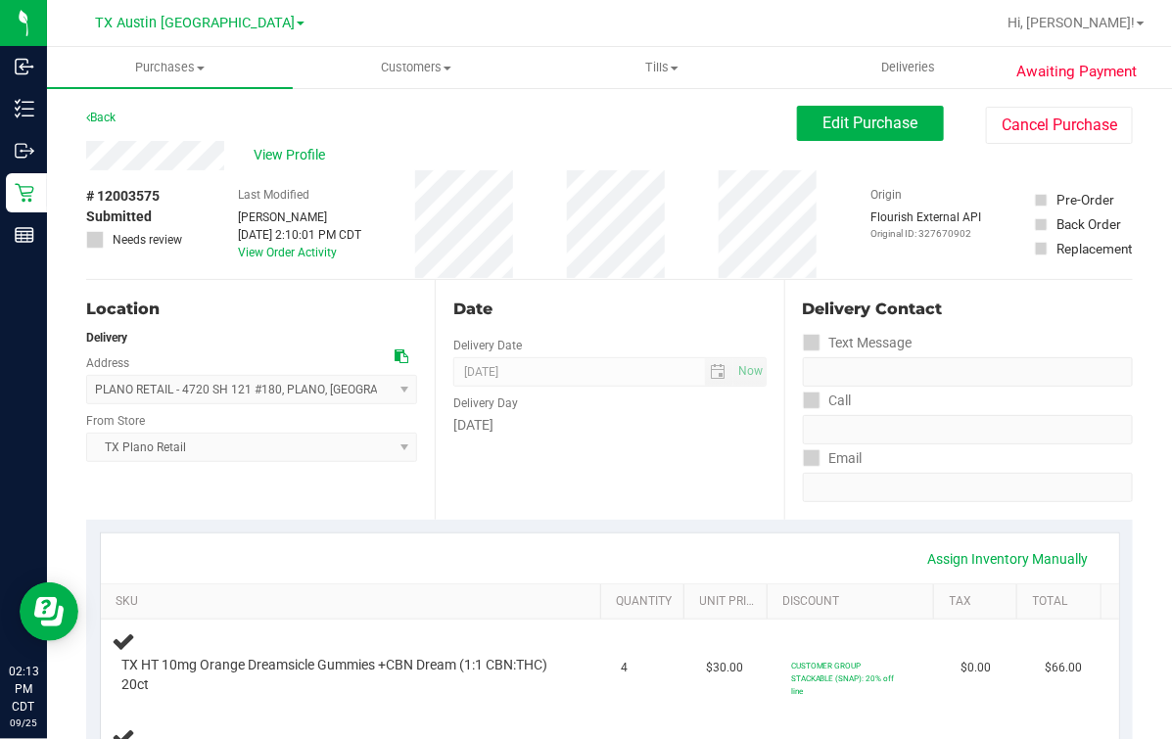
click at [538, 470] on div "Date Delivery Date [DATE] Now [DATE] 07:00 AM Now Delivery Day [DATE]" at bounding box center [609, 400] width 348 height 240
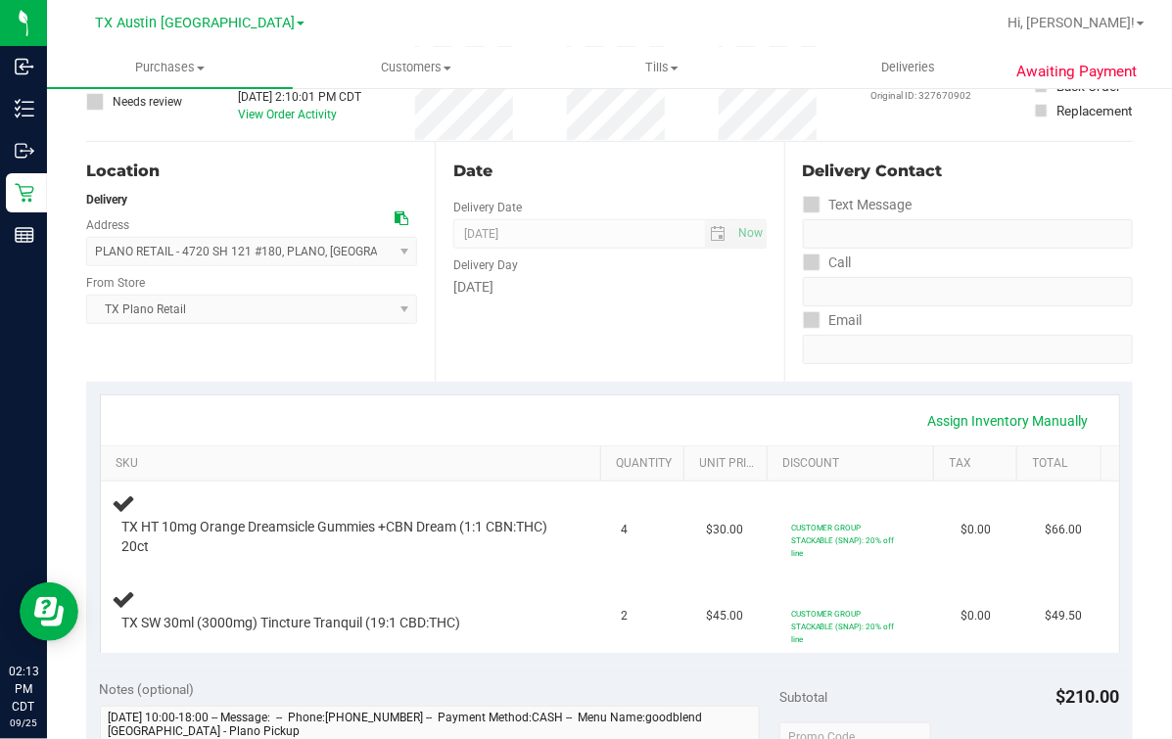
scroll to position [29, 0]
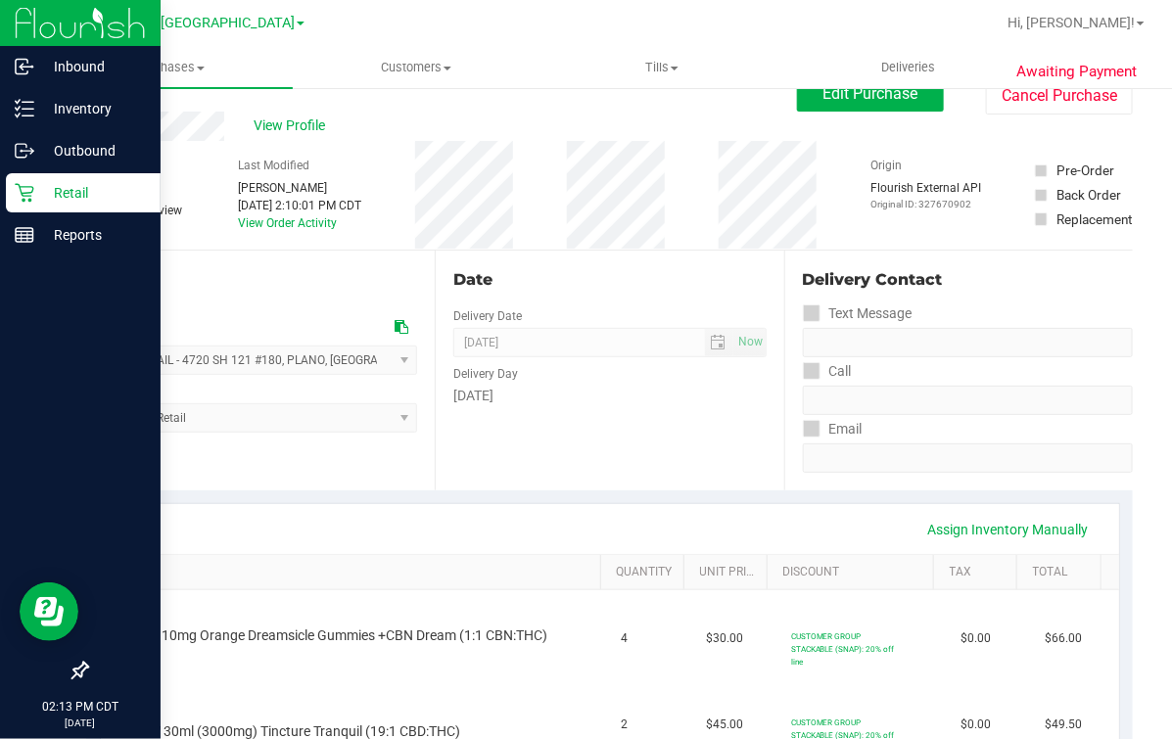
click at [21, 189] on icon at bounding box center [25, 193] width 20 height 20
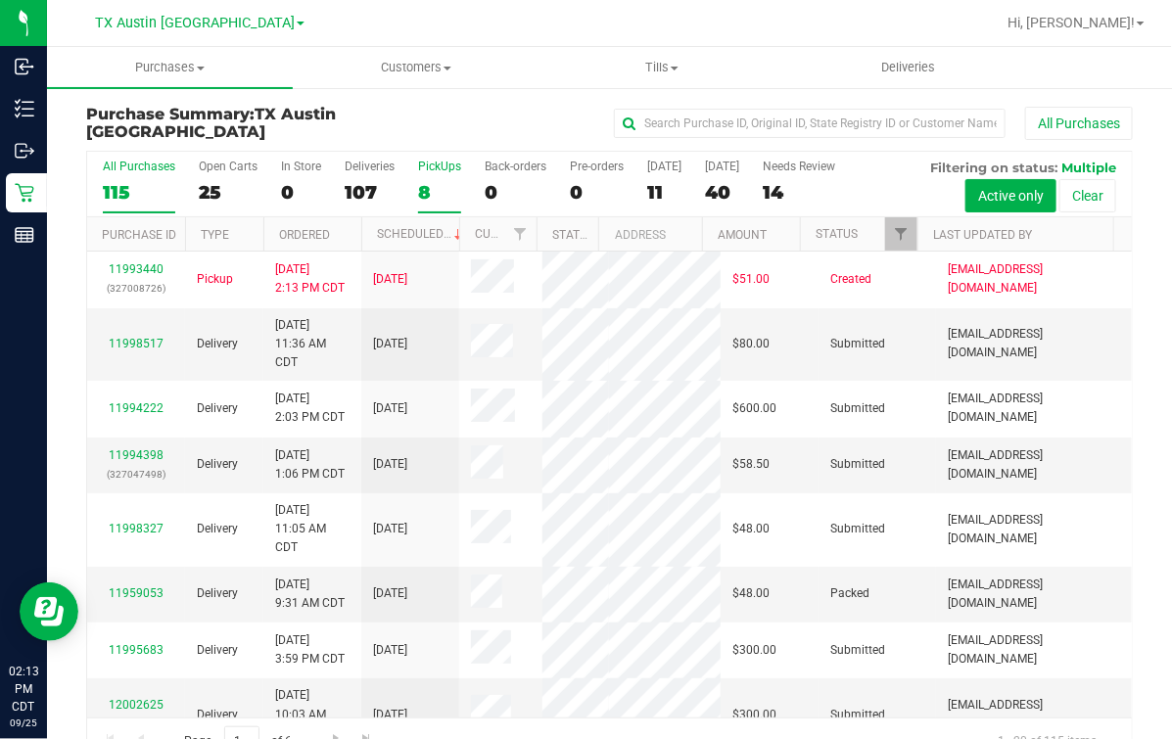
click at [439, 181] on div "8" at bounding box center [439, 192] width 43 height 23
click at [0, 0] on input "PickUps 8" at bounding box center [0, 0] width 0 height 0
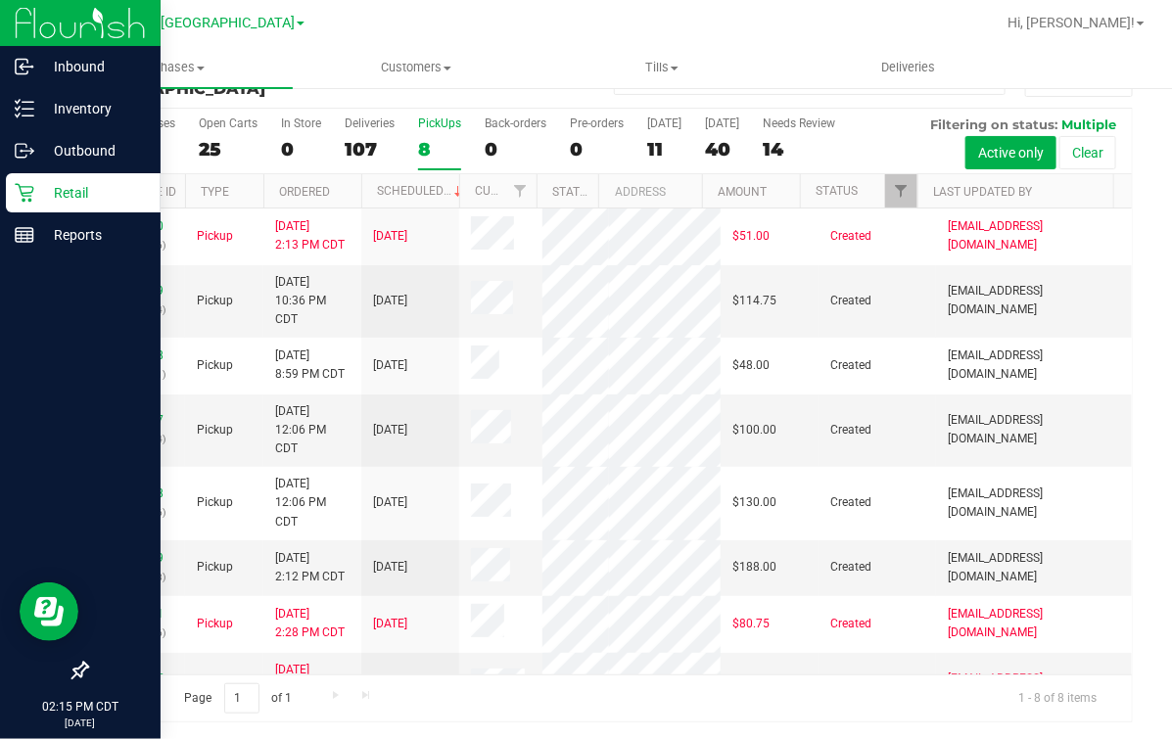
drag, startPoint x: 23, startPoint y: 198, endPoint x: 108, endPoint y: 174, distance: 87.4
click at [23, 198] on icon at bounding box center [25, 193] width 20 height 20
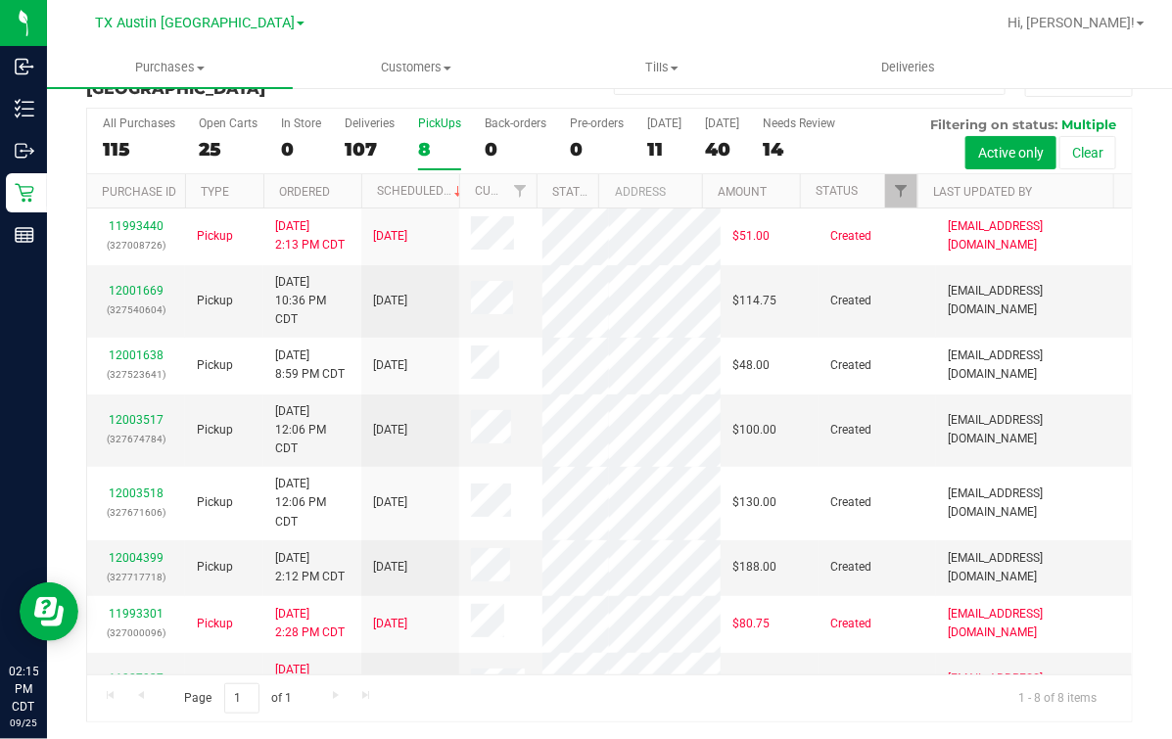
click at [205, 9] on div "TX Austin DC TX Austin DC TX Plano Retail TX San Antonio Retail TX South-Austin…" at bounding box center [200, 23] width 286 height 30
click at [190, 24] on span "TX Austin [GEOGRAPHIC_DATA]" at bounding box center [195, 24] width 200 height 18
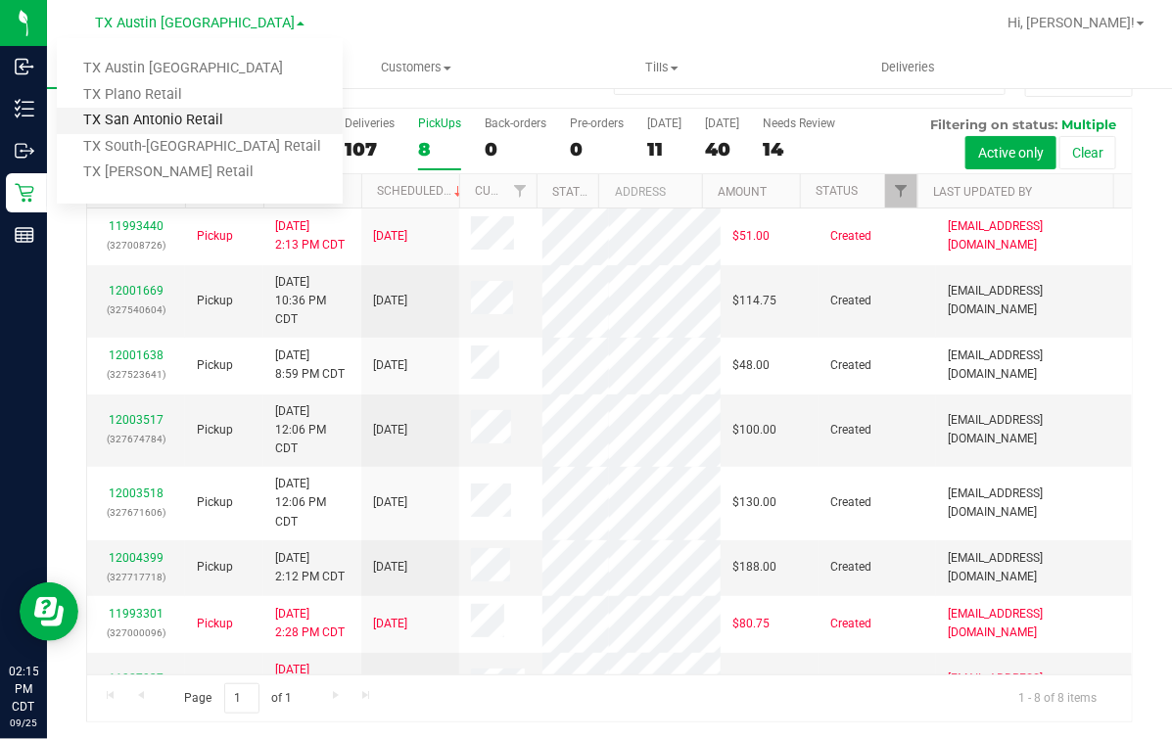
click at [133, 113] on link "TX San Antonio Retail" at bounding box center [200, 121] width 286 height 26
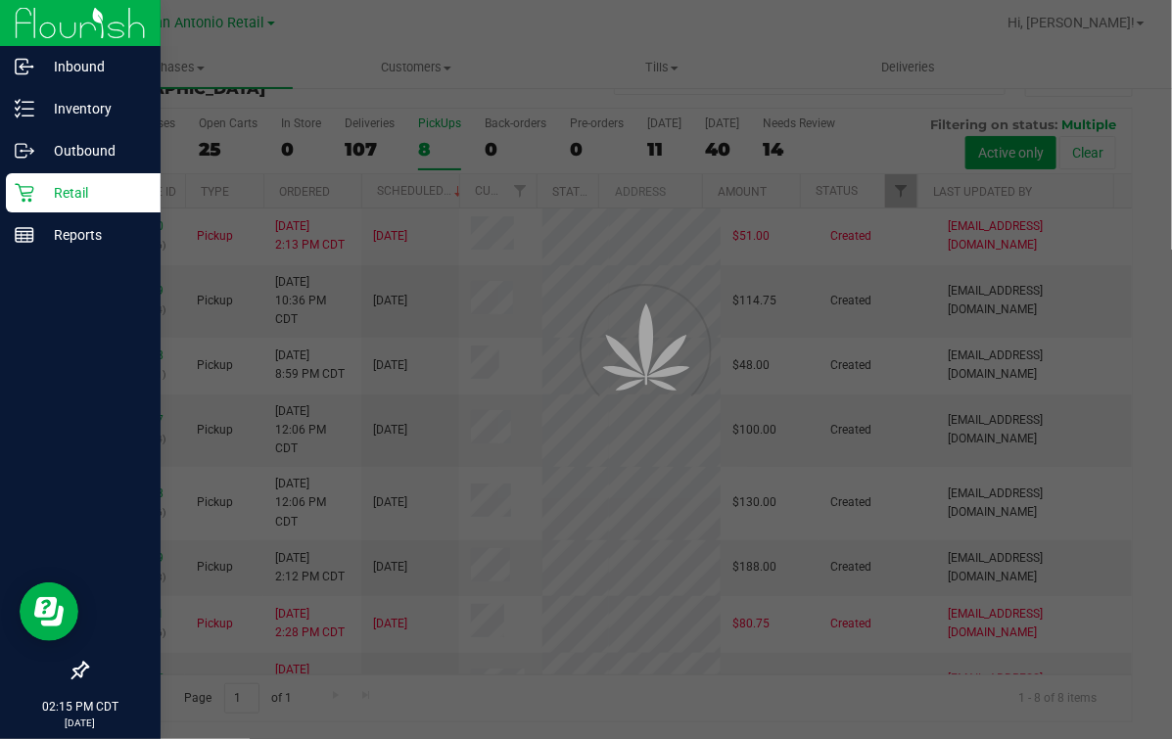
click at [36, 196] on p "Retail" at bounding box center [92, 192] width 117 height 23
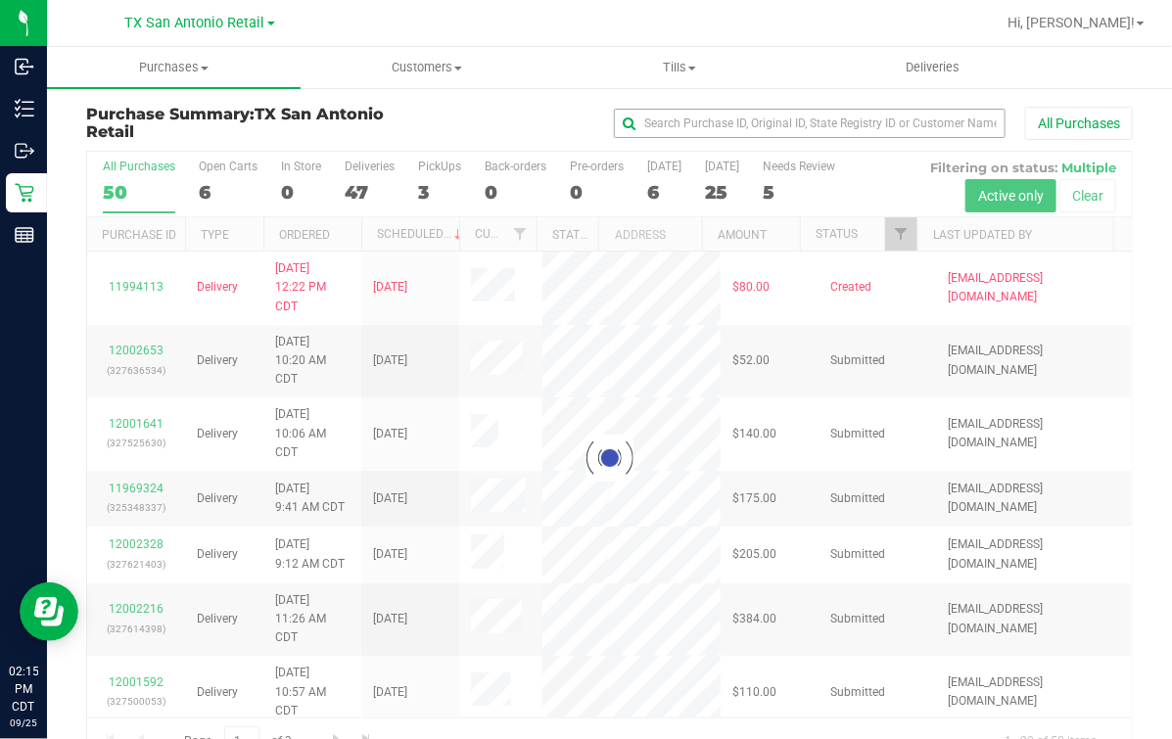
click at [658, 181] on div at bounding box center [609, 458] width 1044 height 613
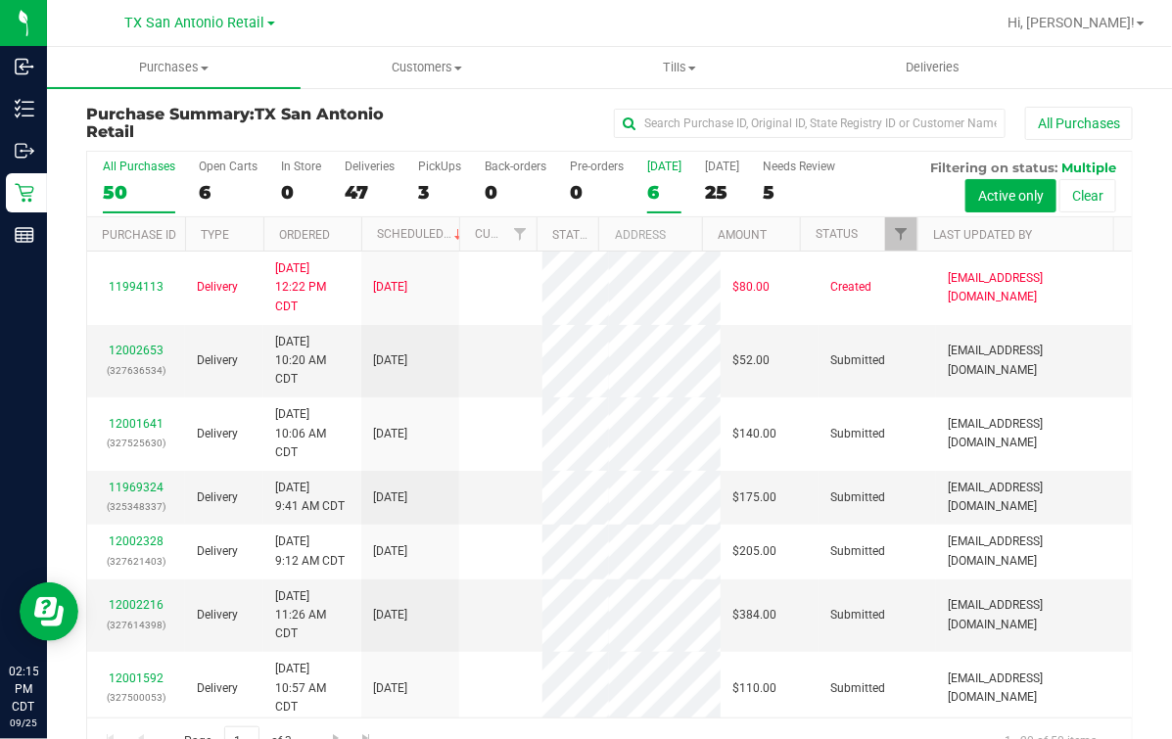
click at [655, 211] on label "Today 6" at bounding box center [664, 187] width 34 height 54
click at [0, 0] on input "Today 6" at bounding box center [0, 0] width 0 height 0
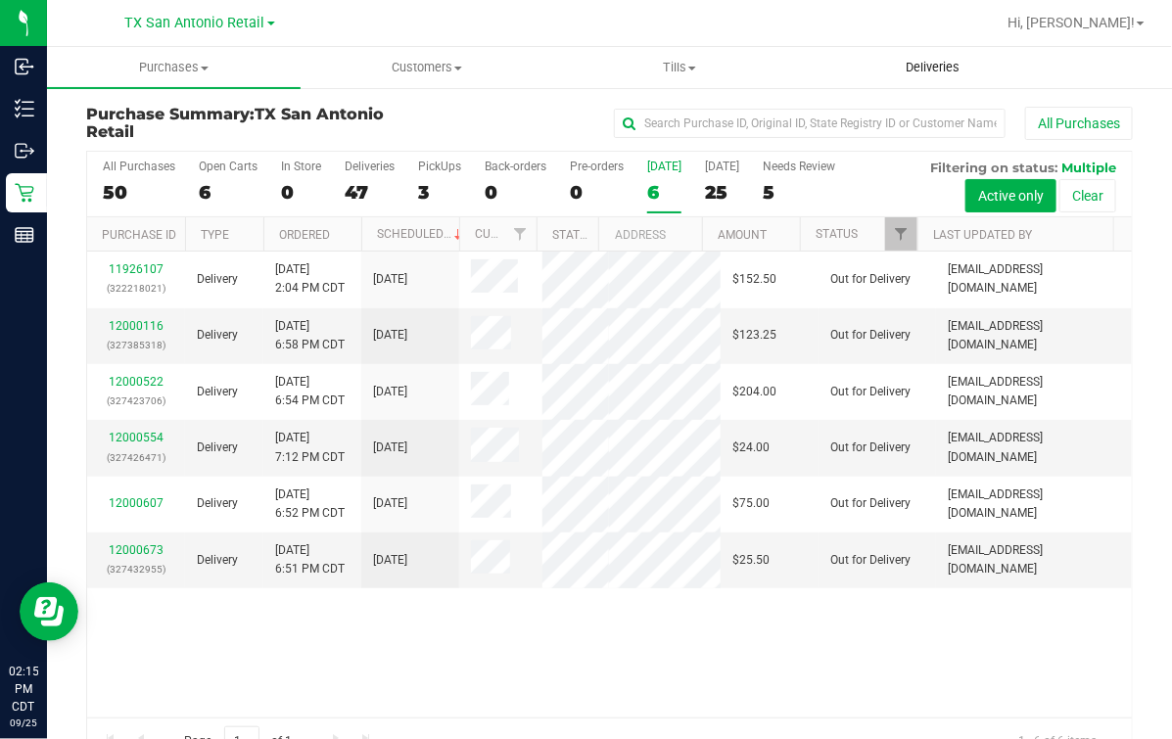
click at [972, 57] on uib-tab-heading "Deliveries" at bounding box center [934, 67] width 252 height 39
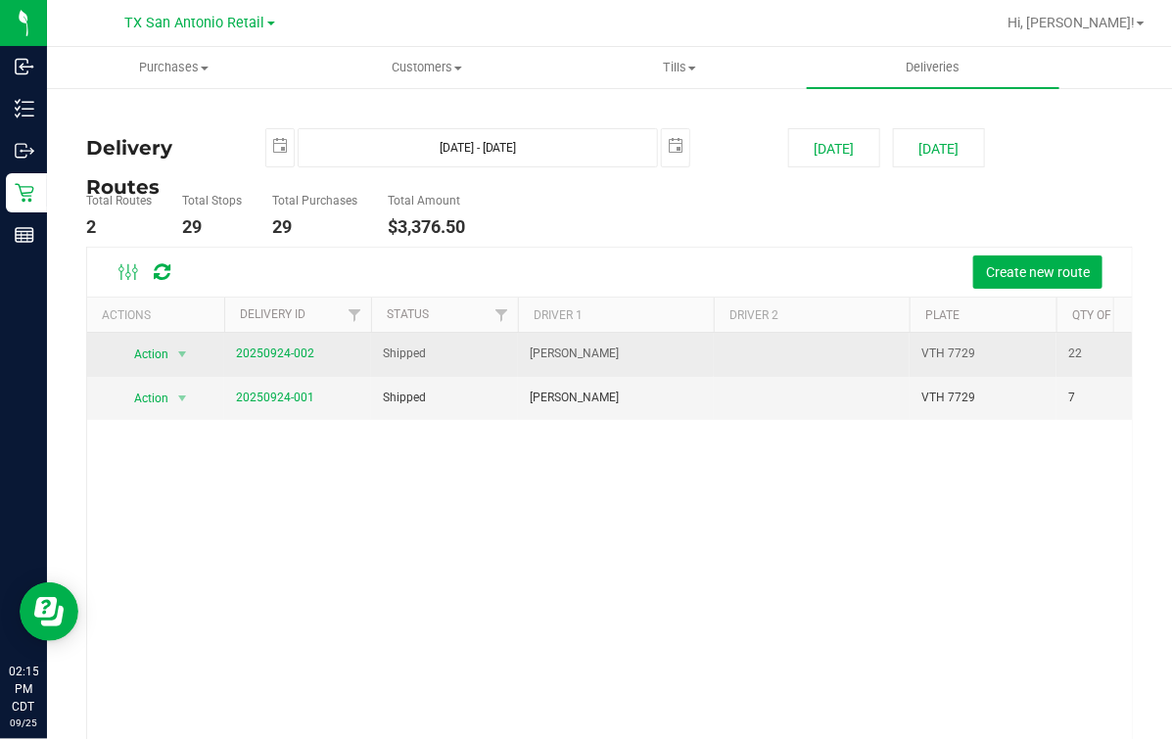
click at [293, 342] on td "20250924-002" at bounding box center [297, 355] width 147 height 44
click at [286, 352] on link "20250924-002" at bounding box center [275, 353] width 78 height 14
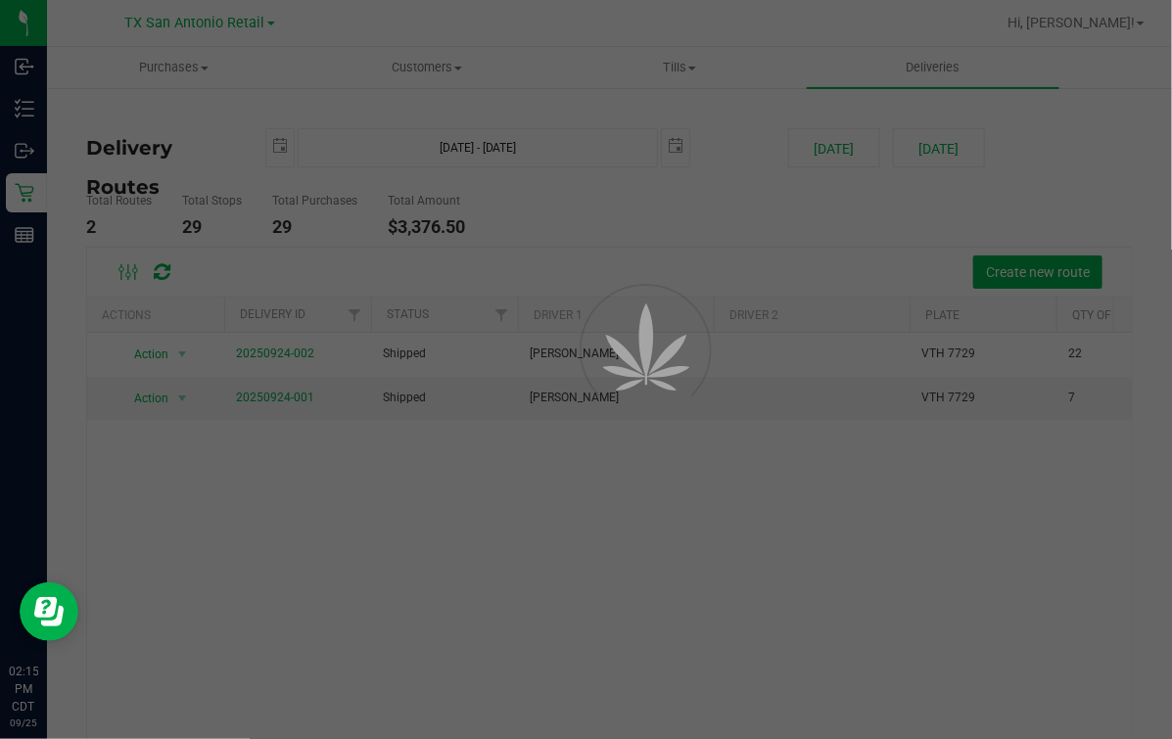
click at [665, 232] on div at bounding box center [586, 369] width 1172 height 739
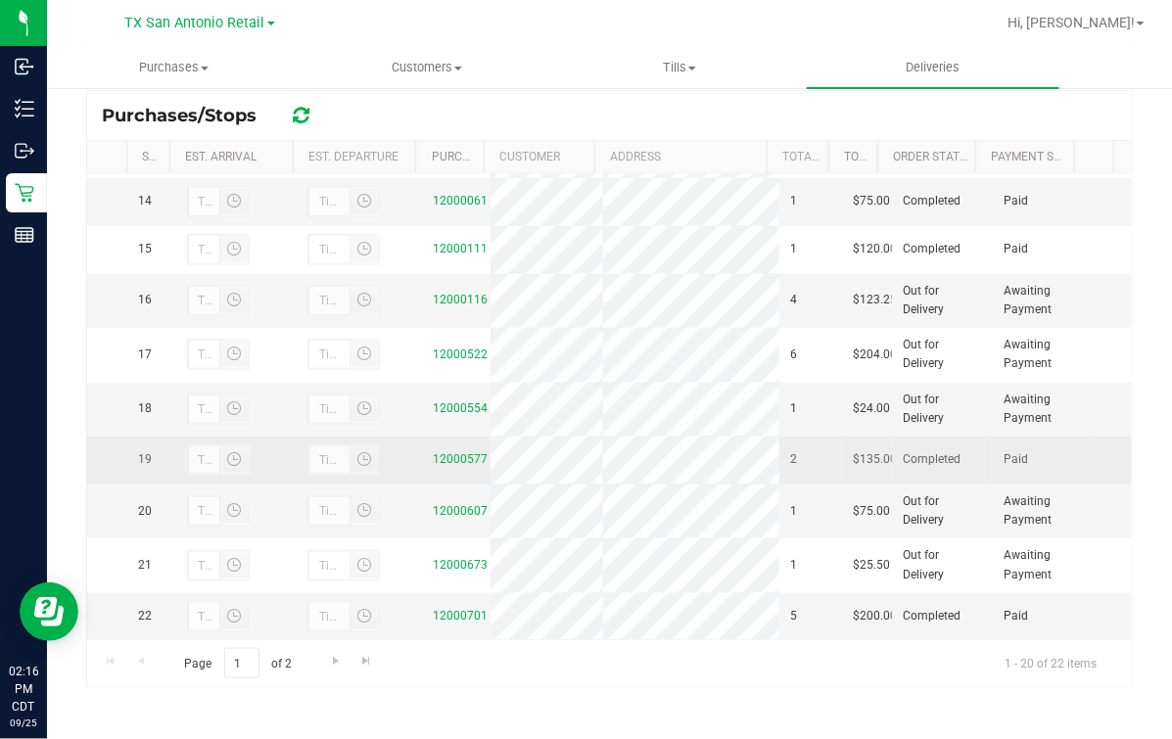
scroll to position [369, 0]
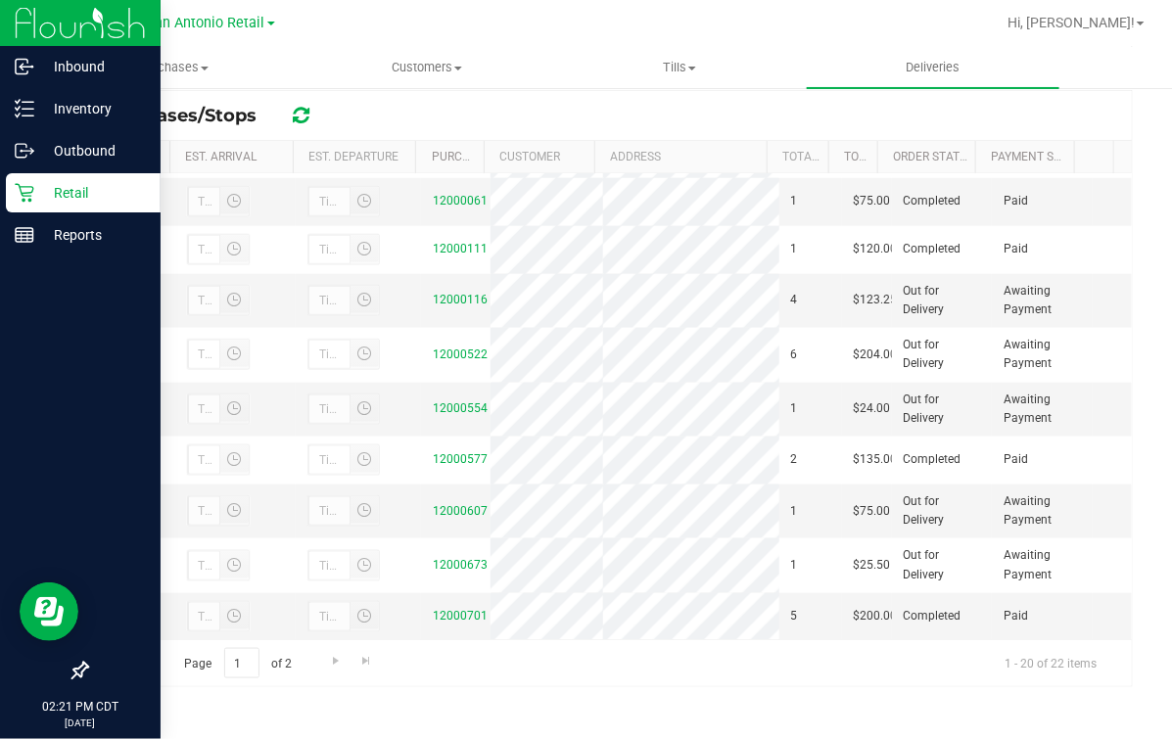
click at [26, 202] on icon at bounding box center [25, 193] width 20 height 20
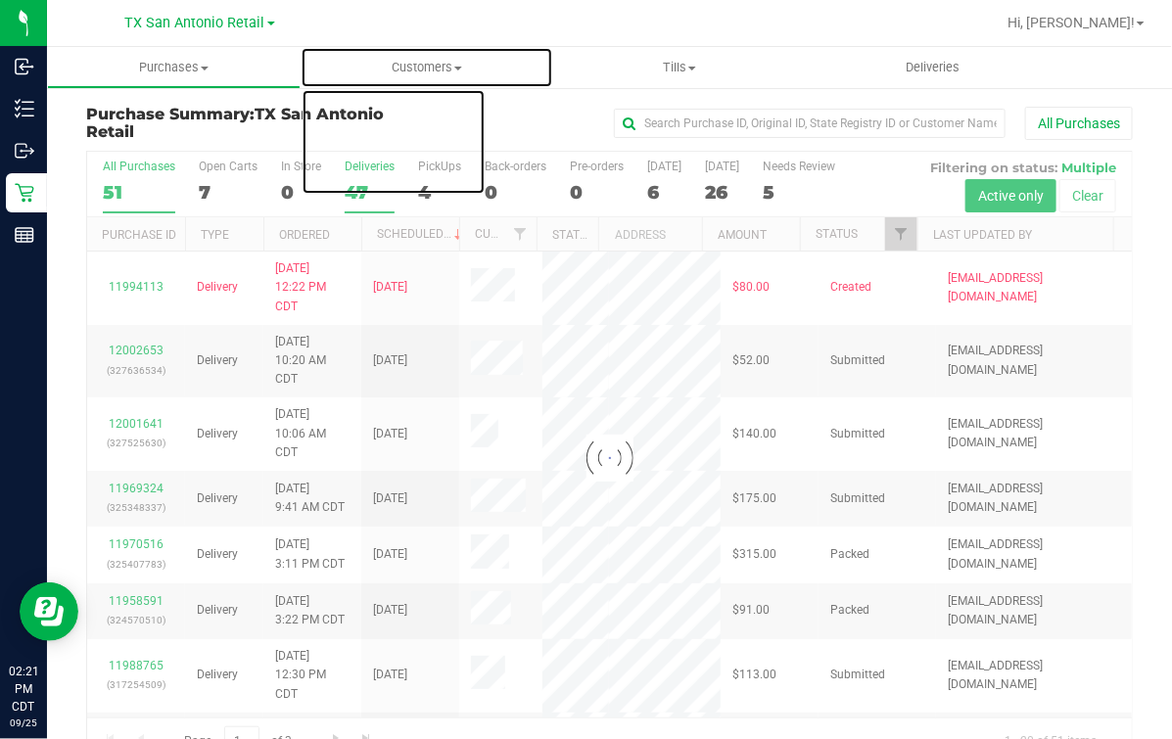
click at [437, 58] on uib-tab-heading "Customers All customers Add a new customer All physicians" at bounding box center [427, 67] width 252 height 39
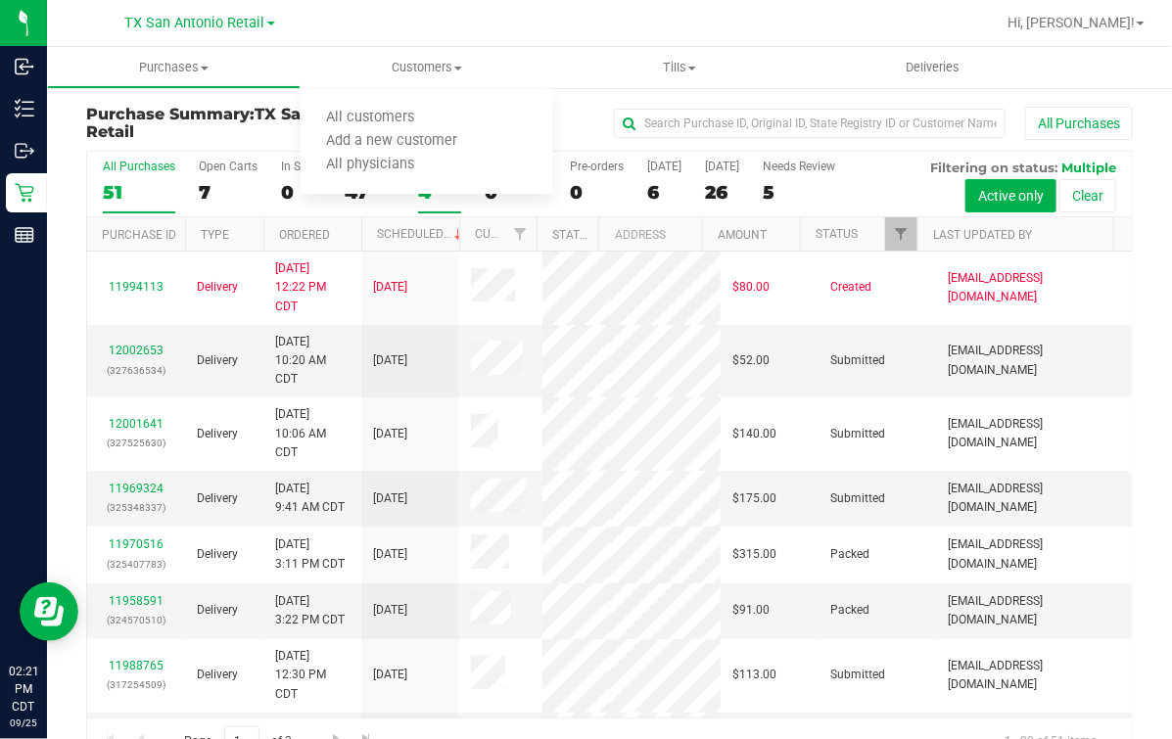
click at [426, 204] on div "4" at bounding box center [439, 192] width 43 height 23
click at [0, 0] on input "PickUps 4" at bounding box center [0, 0] width 0 height 0
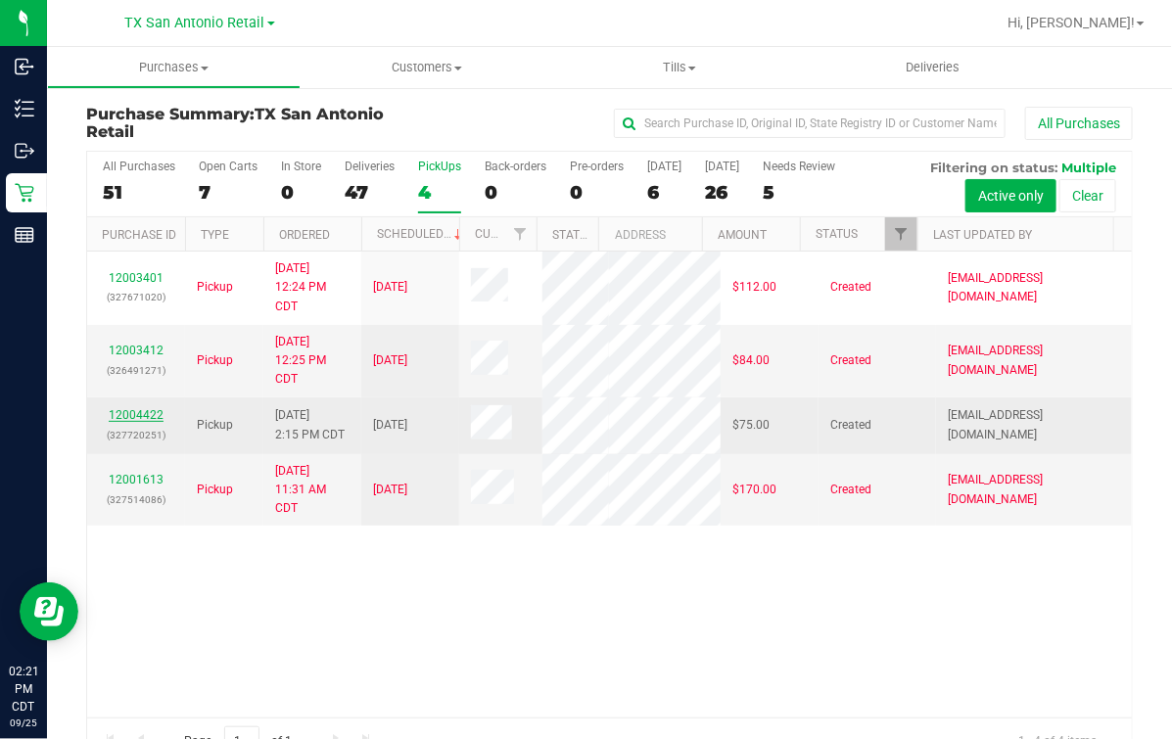
click at [137, 422] on link "12004422" at bounding box center [136, 415] width 55 height 14
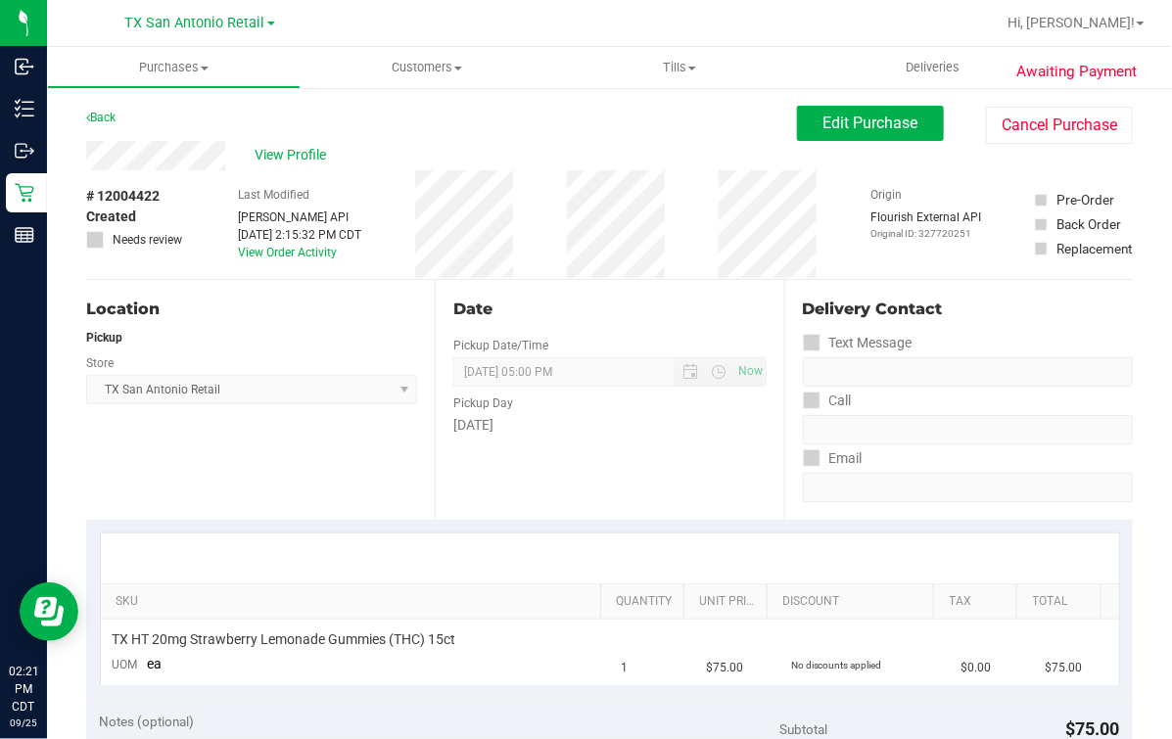
click at [203, 133] on div "Back Edit Purchase Cancel Purchase" at bounding box center [609, 123] width 1046 height 35
click at [762, 113] on div "Back Edit Purchase Cancel Purchase" at bounding box center [609, 123] width 1046 height 35
click at [823, 119] on span "Edit Purchase" at bounding box center [870, 123] width 95 height 19
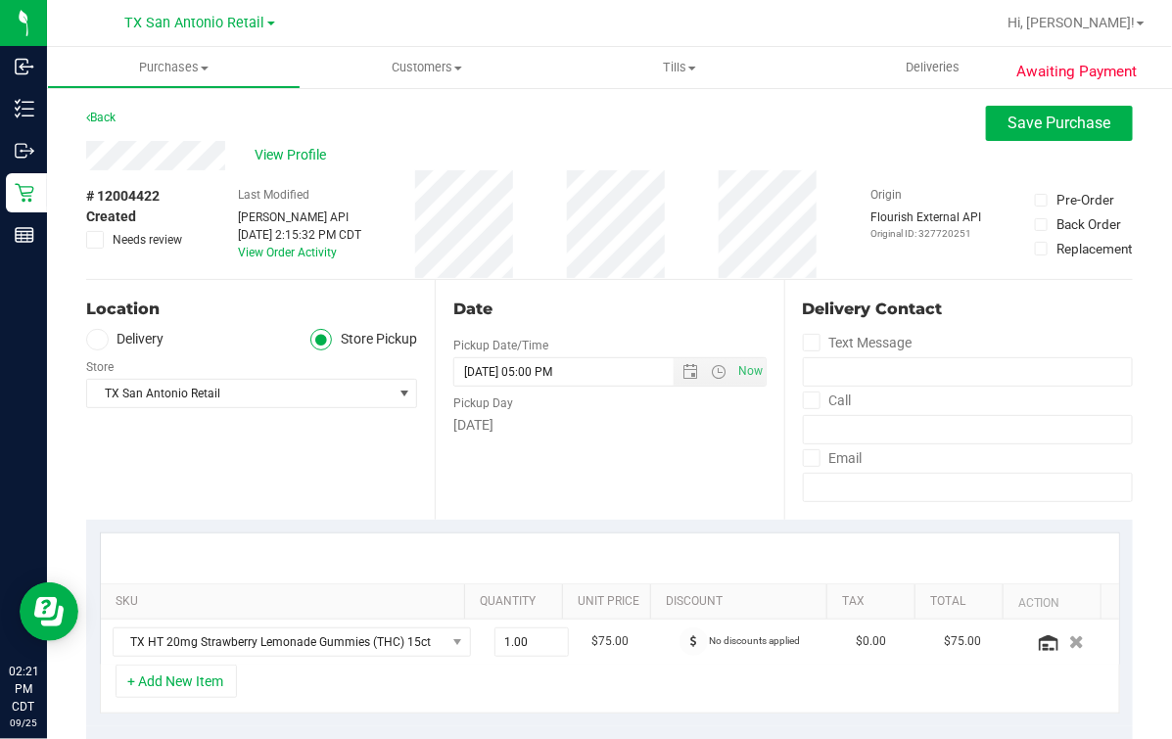
click at [88, 344] on span at bounding box center [97, 340] width 23 height 23
click at [0, 0] on input "Delivery" at bounding box center [0, 0] width 0 height 0
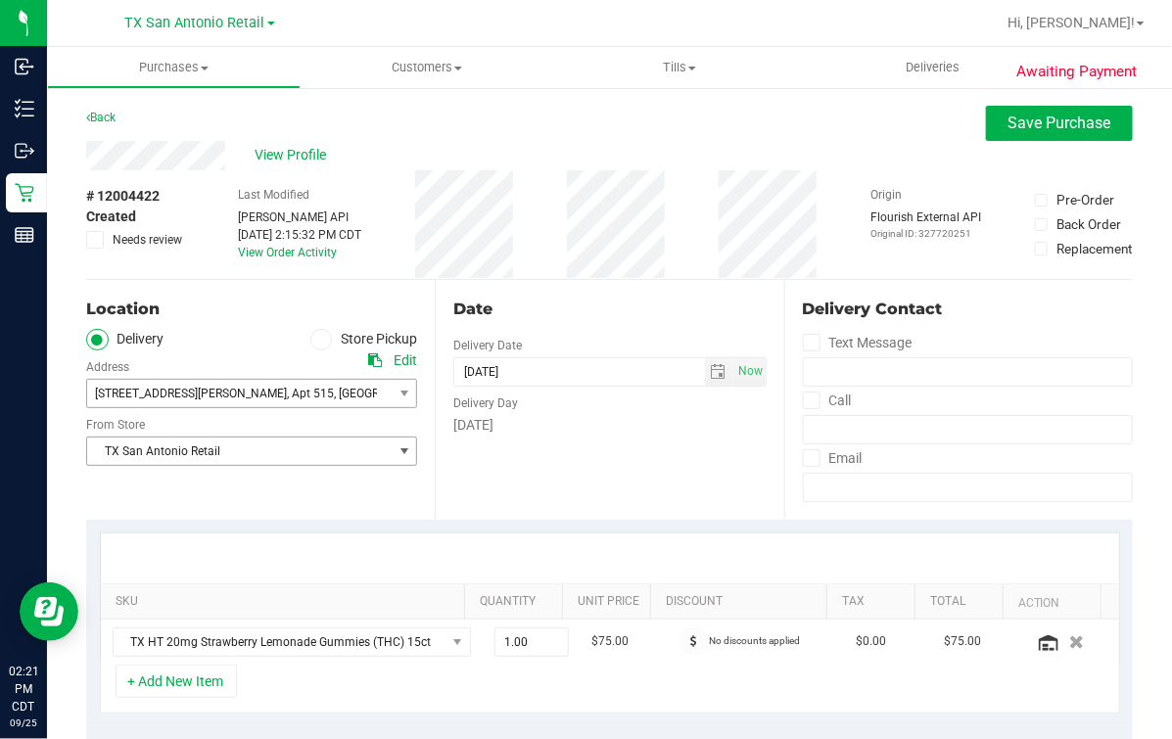
click at [334, 387] on span ", [GEOGRAPHIC_DATA]" at bounding box center [392, 394] width 117 height 14
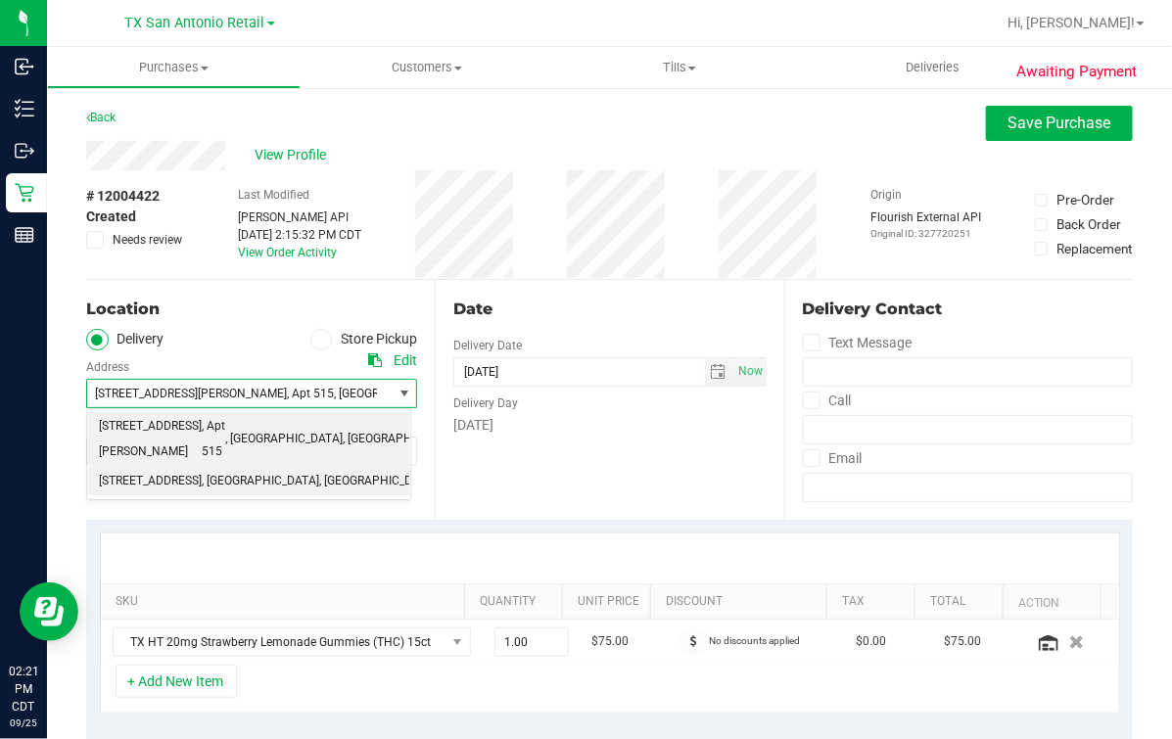
click at [222, 469] on span ", san antonio" at bounding box center [260, 481] width 117 height 25
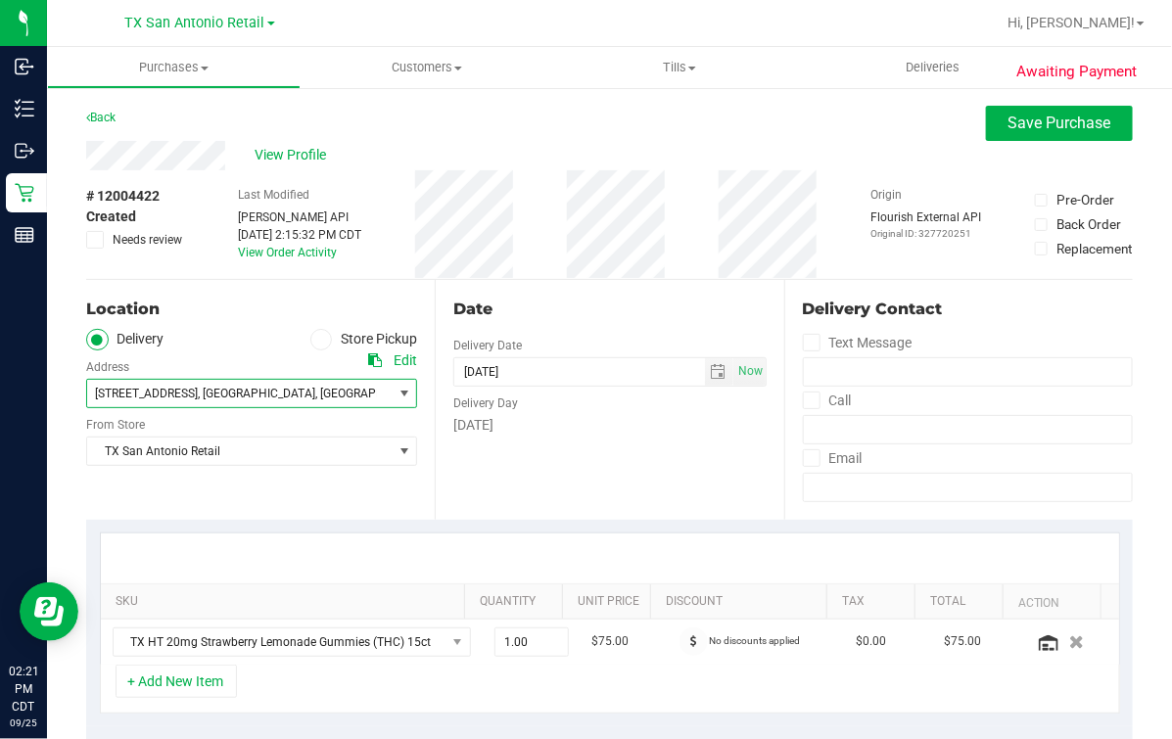
click at [542, 457] on div "Date Delivery Date 09/26/2025 Now 09/26/2025 05:00 PM Now Delivery Day Friday" at bounding box center [609, 400] width 348 height 240
click at [623, 312] on div "Date" at bounding box center [609, 309] width 312 height 23
click at [225, 130] on div "Back Save Purchase" at bounding box center [609, 123] width 1046 height 35
click at [588, 326] on div "Date Delivery Date 09/26/2025 Now 09/26/2025 05:00 PM Now Delivery Day Friday" at bounding box center [609, 400] width 348 height 240
click at [295, 158] on span "View Profile" at bounding box center [293, 155] width 78 height 21
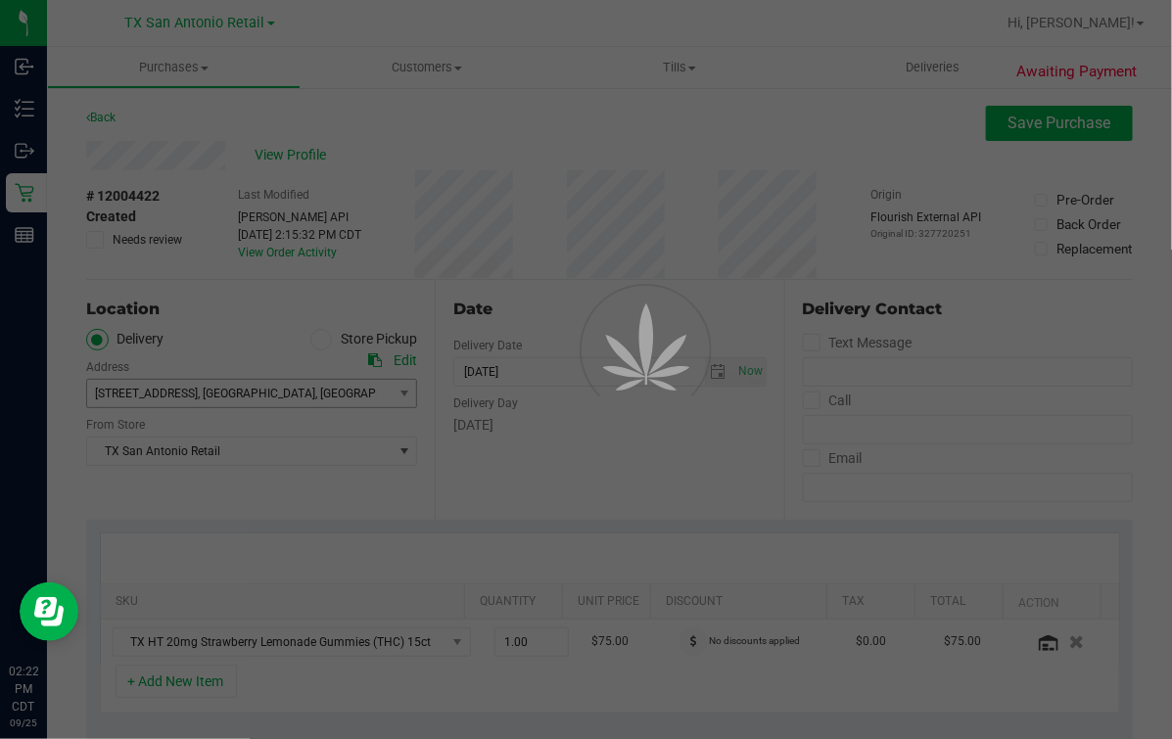
click at [340, 186] on div at bounding box center [586, 369] width 1172 height 739
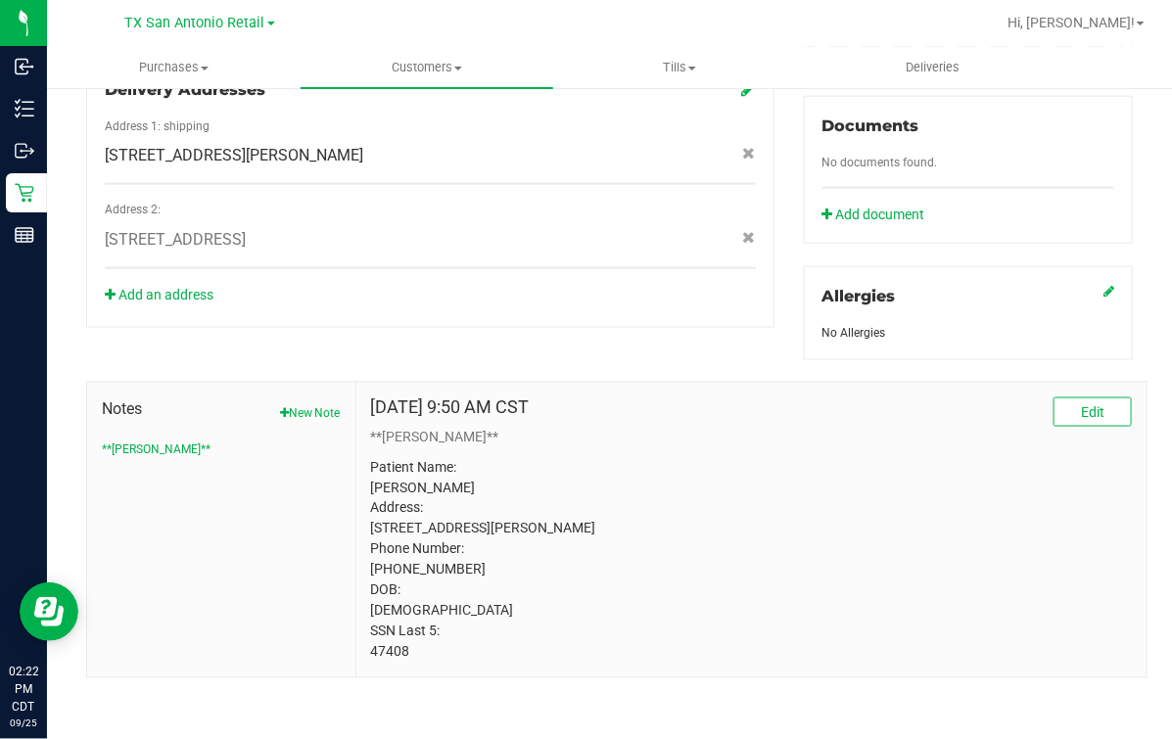
scroll to position [744, 0]
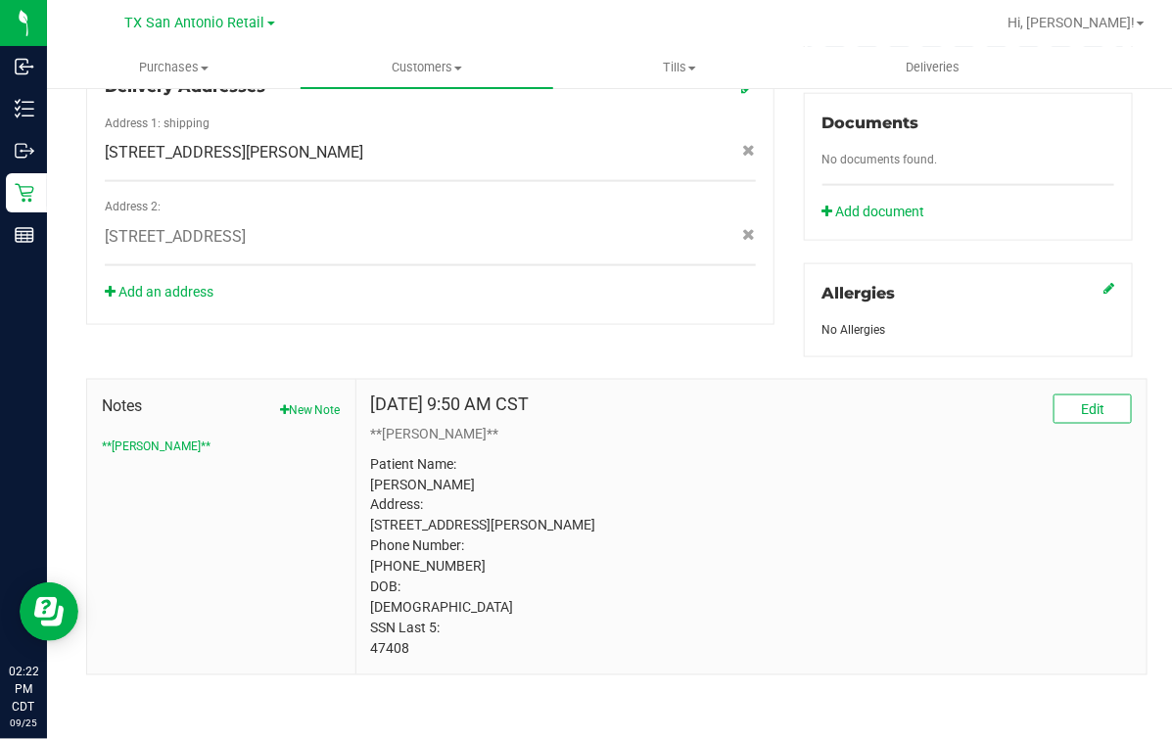
click at [393, 635] on p "Patient Name: Melissa Petry Address: 550 Heimer Rd Apt 515 San Antonio, TX, 782…" at bounding box center [751, 557] width 761 height 206
click at [393, 634] on p "Patient Name: Melissa Petry Address: 550 Heimer Rd Apt 515 San Antonio, TX, 782…" at bounding box center [751, 557] width 761 height 206
drag, startPoint x: 393, startPoint y: 634, endPoint x: 394, endPoint y: 651, distance: 16.7
click at [394, 651] on p "Patient Name: Melissa Petry Address: 550 Heimer Rd Apt 515 San Antonio, TX, 782…" at bounding box center [751, 557] width 761 height 206
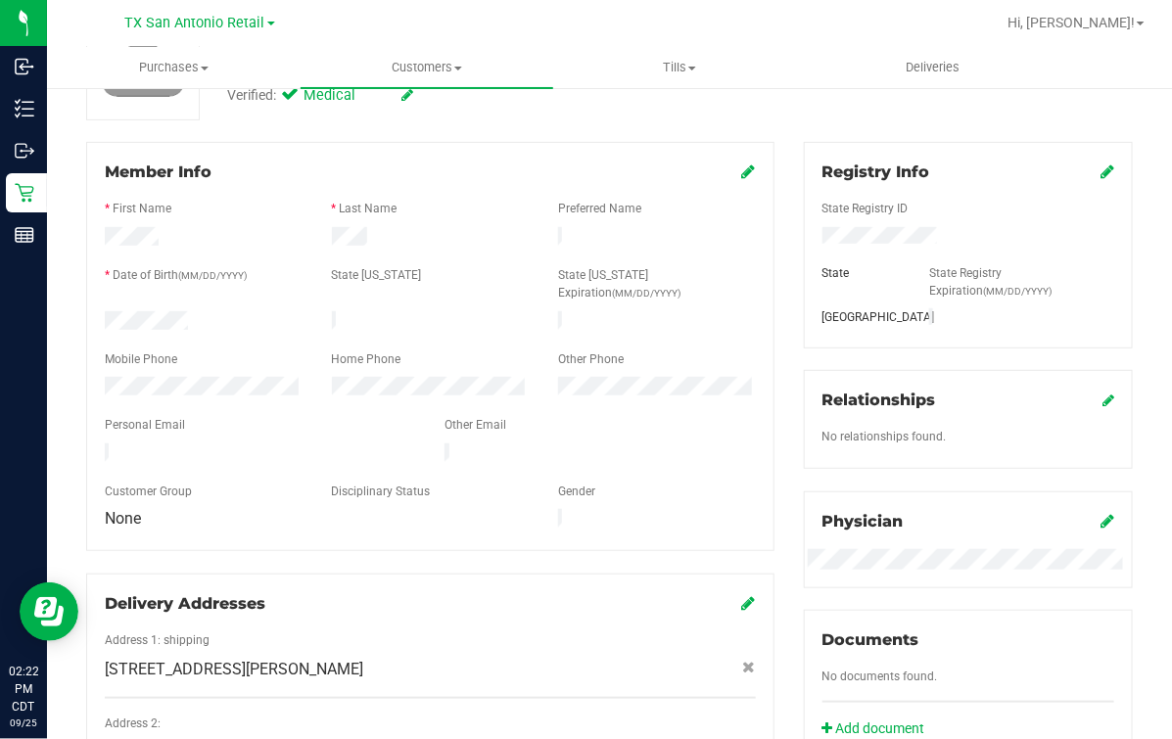
scroll to position [0, 0]
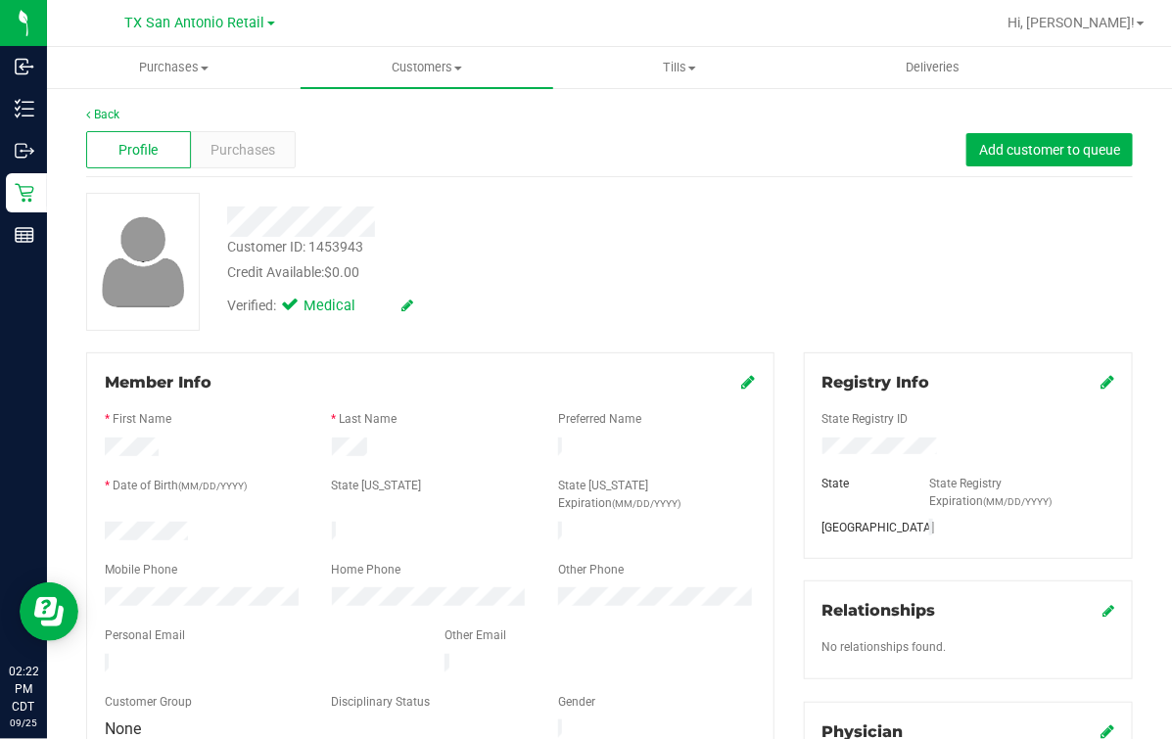
click at [892, 315] on div "Customer ID: 1453943 Credit Available: $0.00 Verified: Medical" at bounding box center [609, 262] width 1076 height 138
click at [100, 120] on link "Back" at bounding box center [102, 115] width 33 height 14
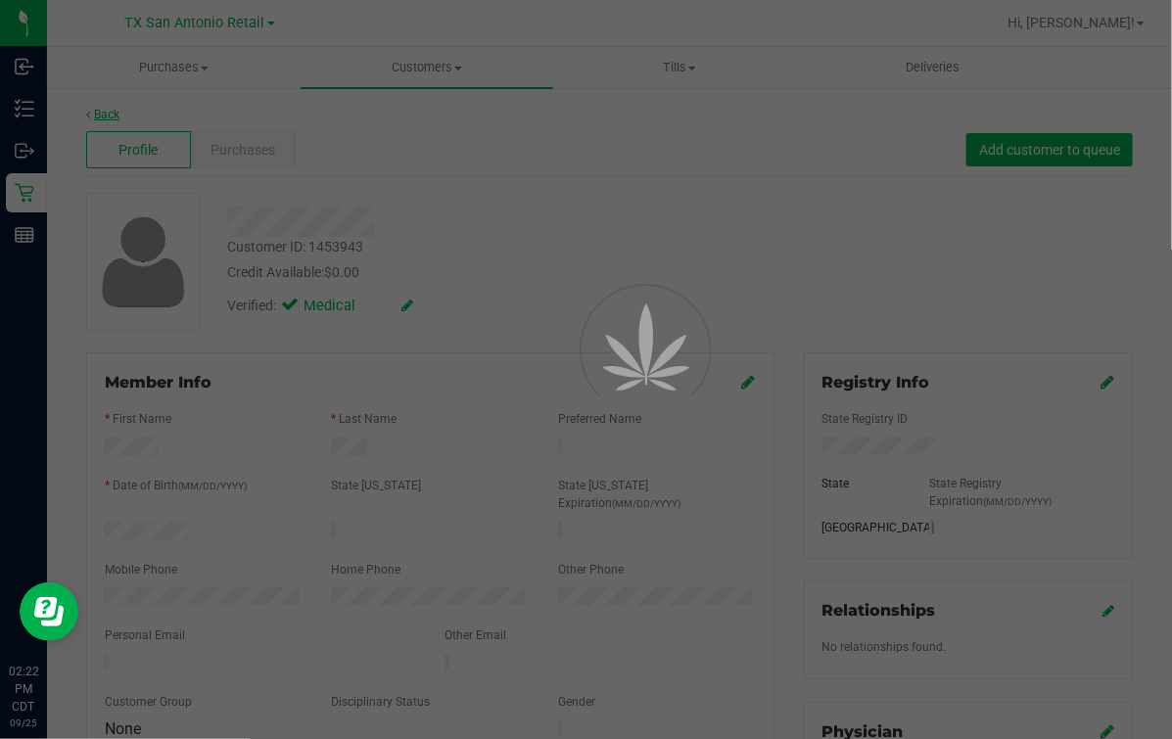
click at [308, 107] on div at bounding box center [586, 369] width 1172 height 739
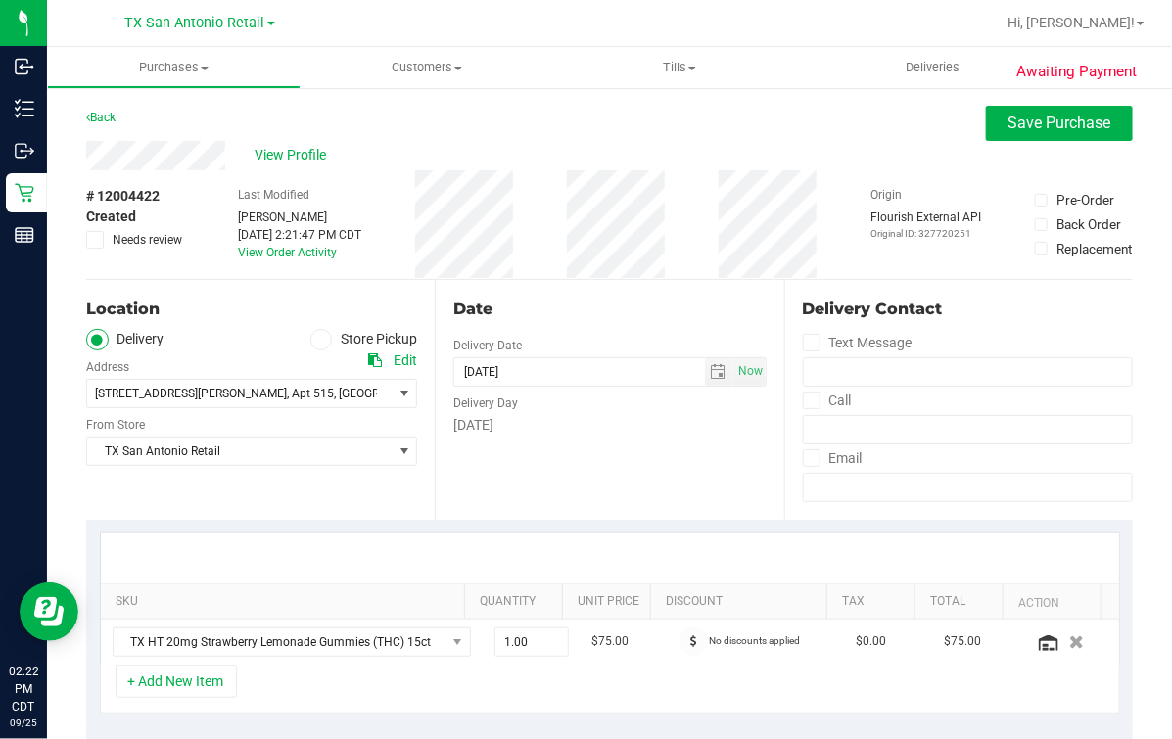
click at [178, 308] on div "Location" at bounding box center [251, 309] width 331 height 23
click at [560, 280] on div "Date Delivery Date [DATE] Now [DATE] 07:00 AM Now Delivery Day [DATE]" at bounding box center [609, 400] width 348 height 240
click at [719, 293] on div "Date Delivery Date [DATE] Now [DATE] 07:00 AM Now Delivery Day [DATE]" at bounding box center [609, 400] width 348 height 240
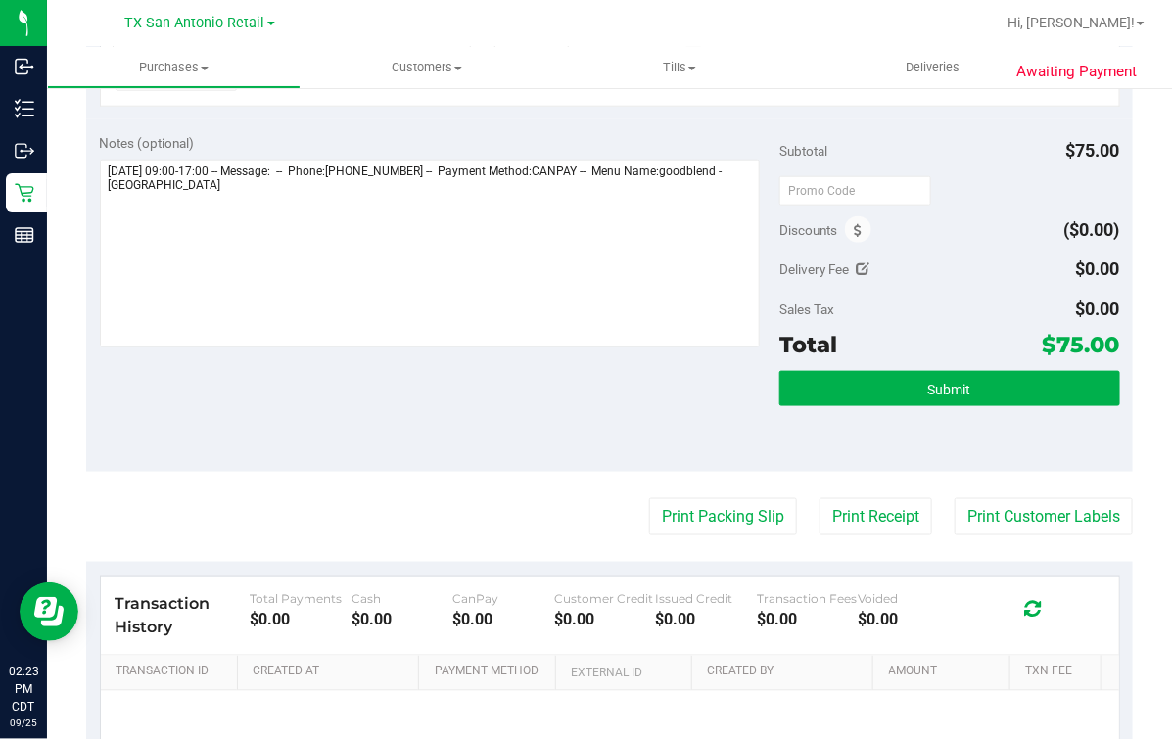
scroll to position [612, 0]
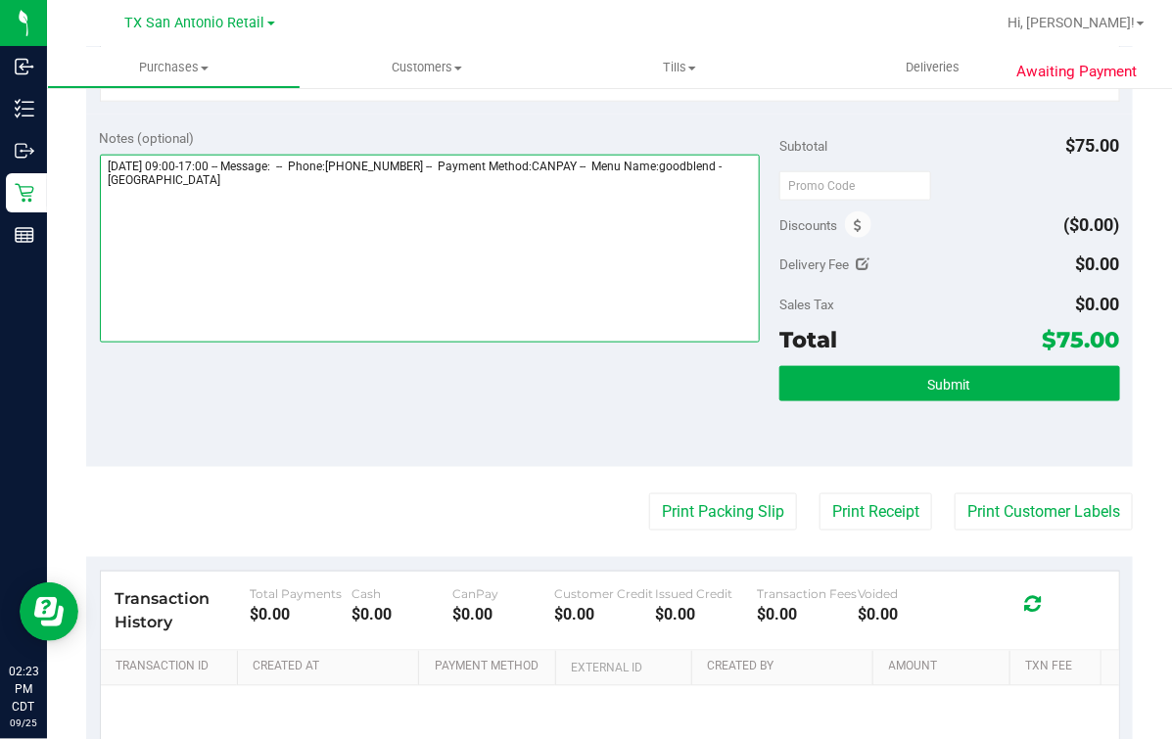
click at [506, 257] on textarea at bounding box center [430, 249] width 661 height 188
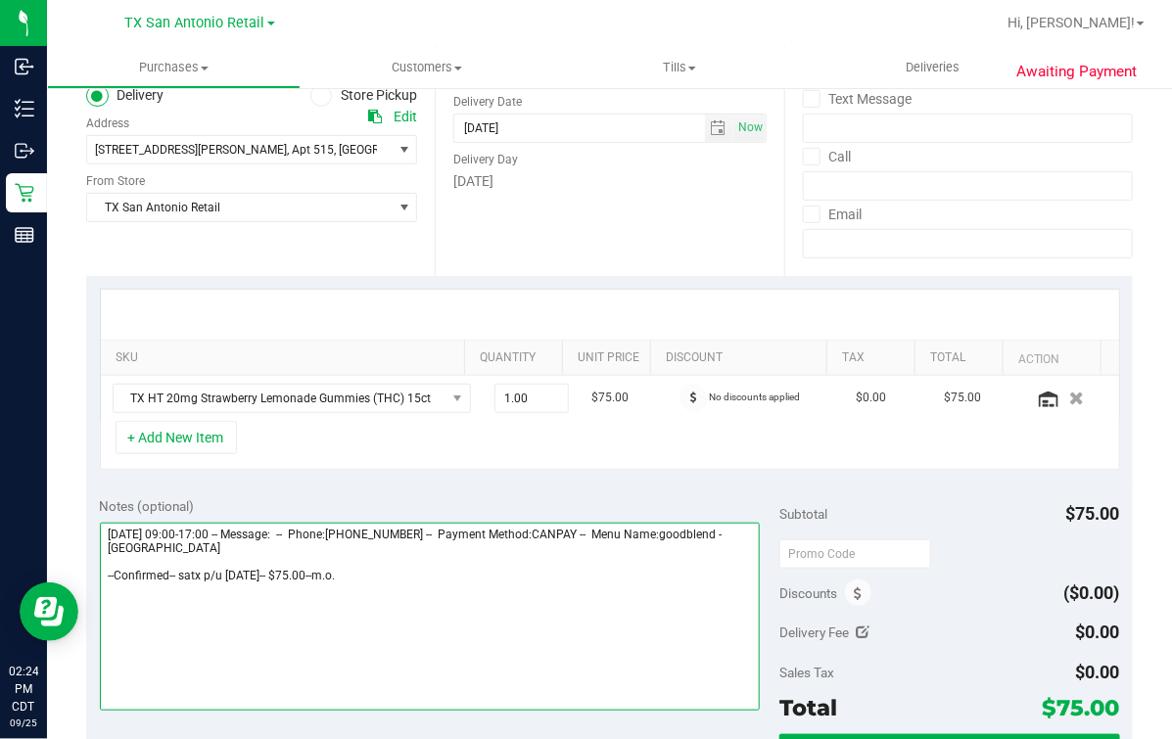
scroll to position [0, 0]
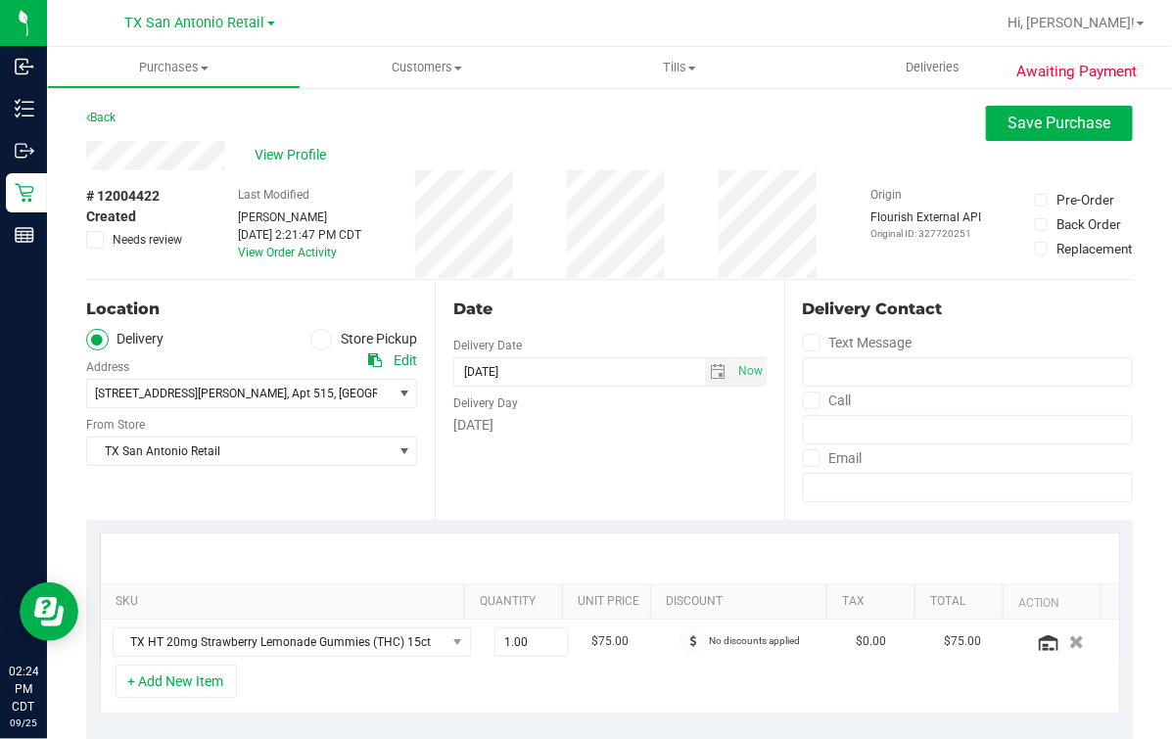
type textarea "Friday 09/26/2025 09:00-17:00 -- Message: -- Phone:6193791428 -- Payment Method…"
click at [305, 280] on div "Location Delivery Store Pickup Address Edit 550 Heimer Rd , Apt 515 , San Anton…" at bounding box center [260, 400] width 348 height 240
click at [483, 301] on div "Date" at bounding box center [609, 309] width 312 height 23
click at [266, 114] on div "Back Save Purchase" at bounding box center [609, 123] width 1046 height 35
click at [531, 147] on div "View Profile" at bounding box center [609, 155] width 1046 height 29
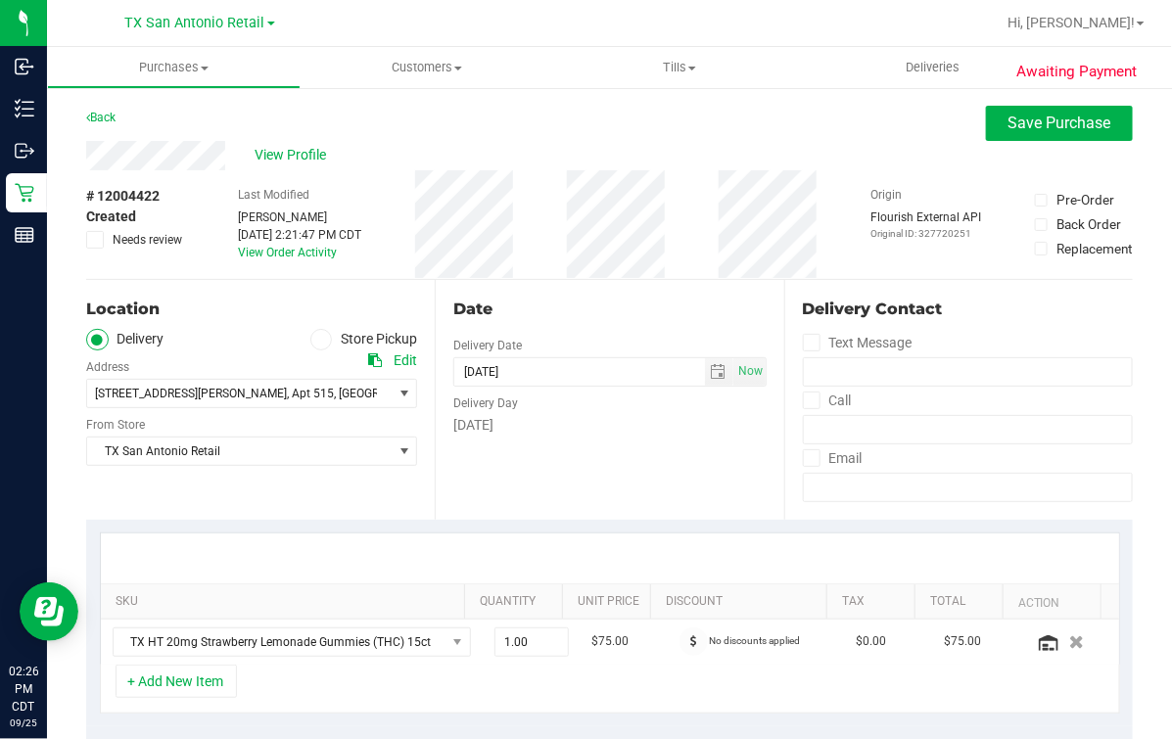
click at [457, 455] on div "Date Delivery Date [DATE] Now [DATE] 07:00 AM Now Delivery Day [DATE]" at bounding box center [609, 400] width 348 height 240
click at [291, 380] on span "550 Heimer Rd , Apt 515 , San Antonio , TX 78232" at bounding box center [232, 393] width 290 height 27
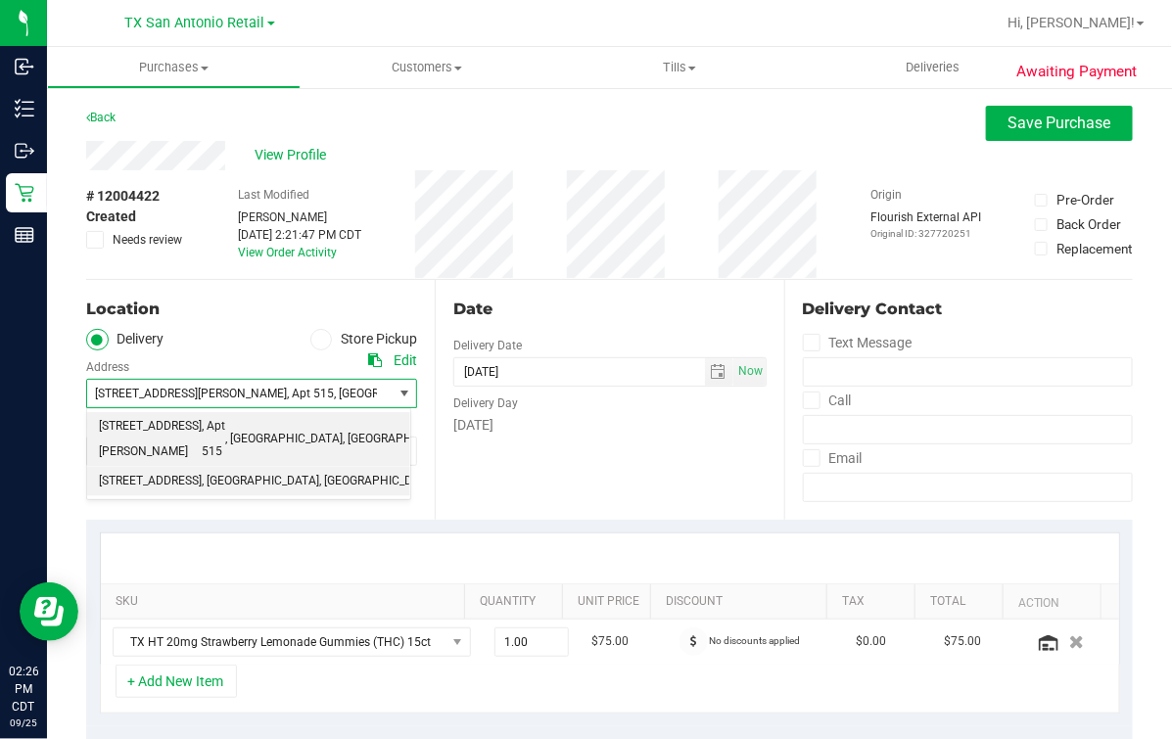
click at [256, 469] on span ", san antonio" at bounding box center [260, 481] width 117 height 25
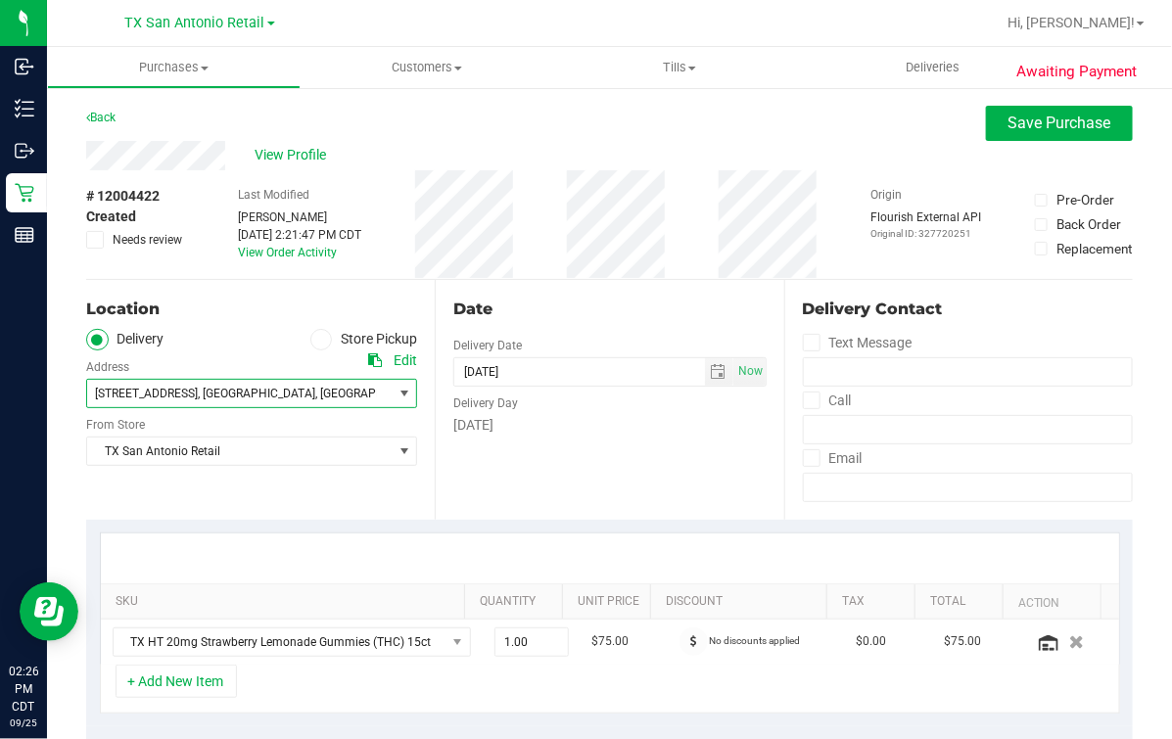
click at [618, 500] on div "Date Delivery Date [DATE] Now [DATE] 07:00 AM Now Delivery Day [DATE]" at bounding box center [609, 400] width 348 height 240
click at [638, 328] on div "Date Delivery Date [DATE] Now [DATE] 07:00 AM Now Delivery Day [DATE]" at bounding box center [609, 400] width 348 height 240
click at [623, 475] on div "Date Delivery Date [DATE] Now [DATE] 07:00 AM Now Delivery Day [DATE]" at bounding box center [609, 400] width 348 height 240
click at [691, 304] on div "Date" at bounding box center [609, 309] width 312 height 23
click at [675, 446] on div "Date Delivery Date [DATE] Now [DATE] 07:00 AM Now Delivery Day [DATE]" at bounding box center [609, 400] width 348 height 240
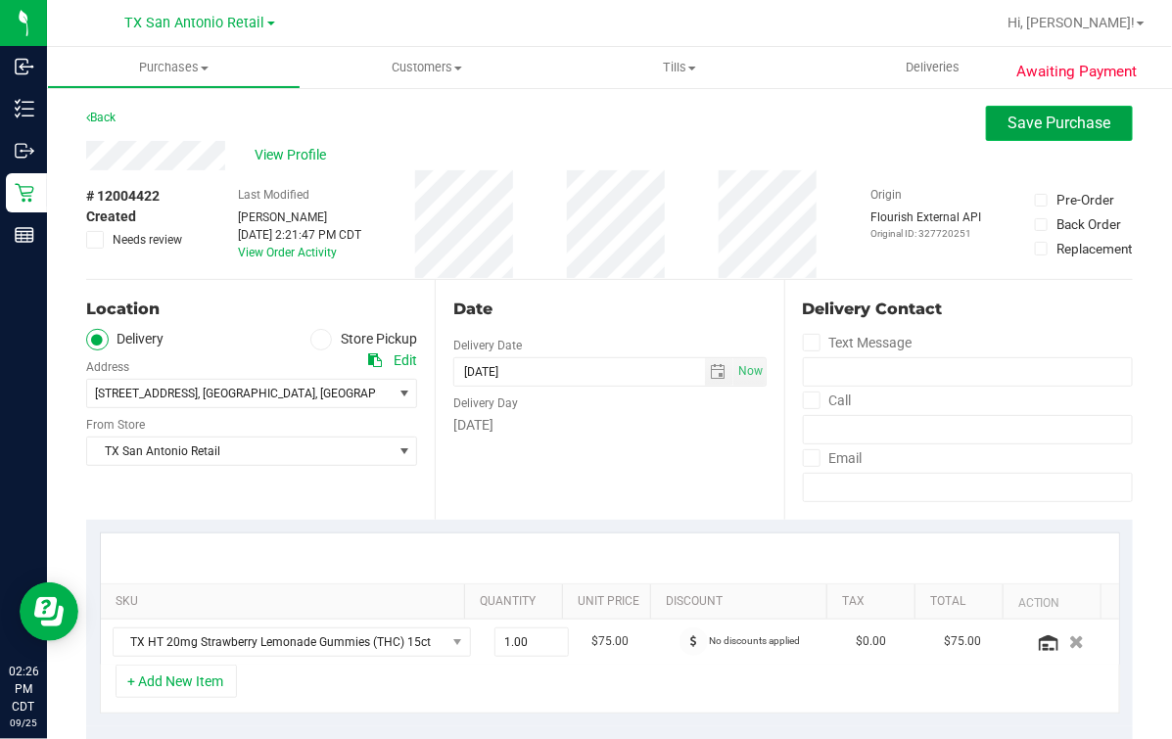
click at [1069, 128] on span "Save Purchase" at bounding box center [1059, 123] width 103 height 19
click at [966, 122] on div "Back Save Purchase" at bounding box center [609, 123] width 1046 height 35
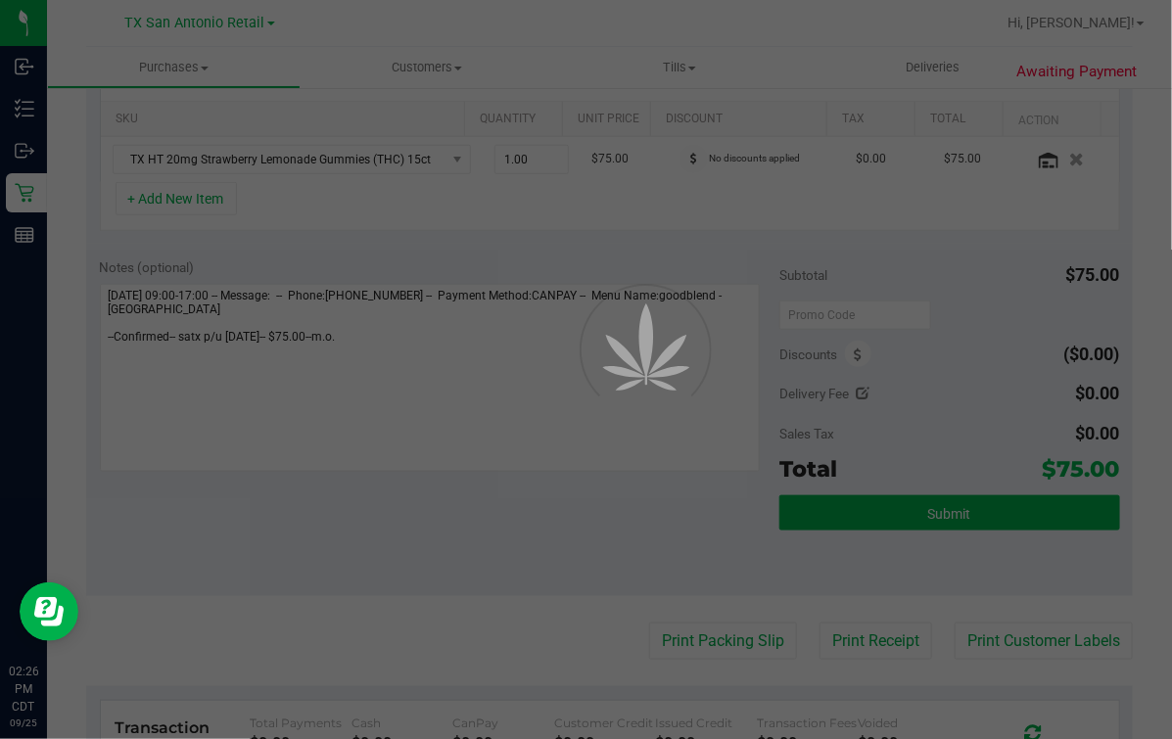
scroll to position [612, 0]
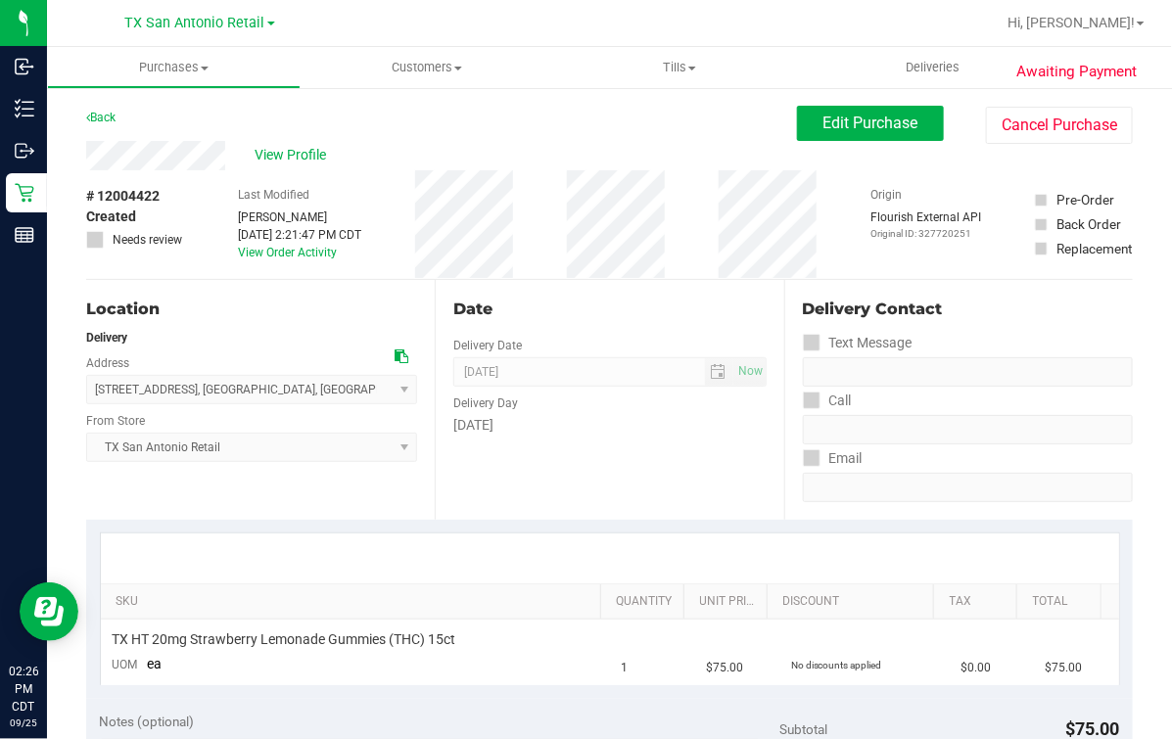
click at [646, 307] on div "Date" at bounding box center [609, 309] width 312 height 23
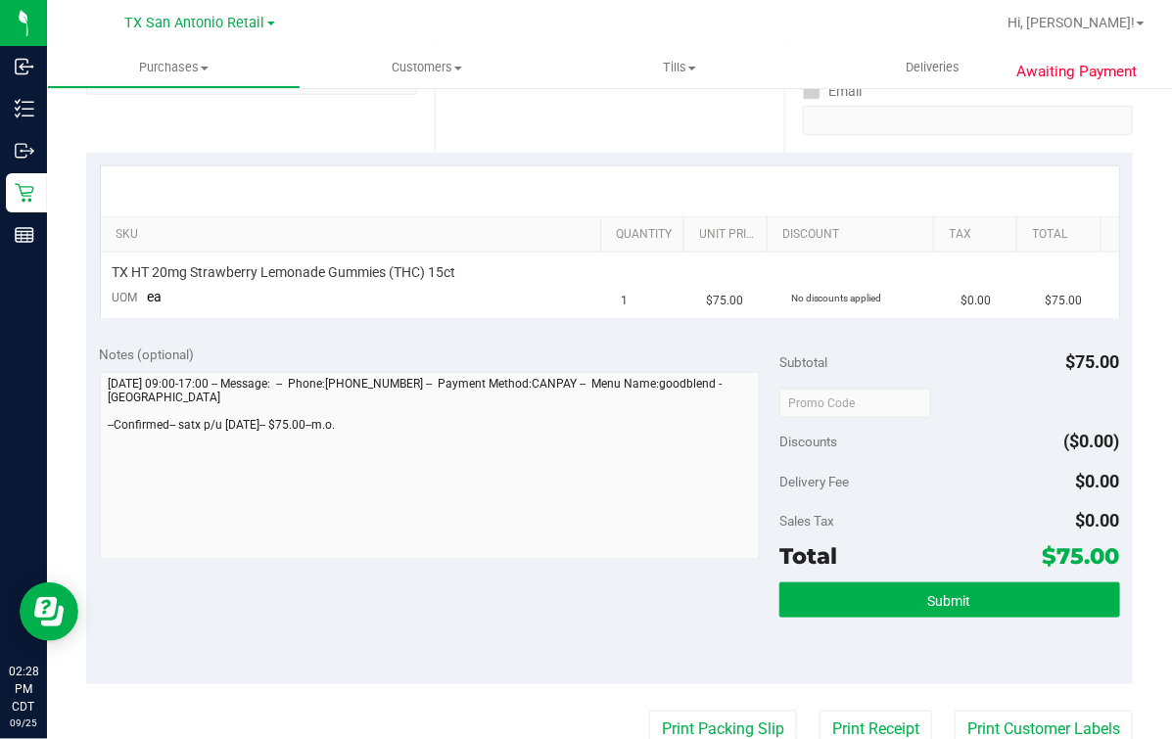
scroll to position [121, 0]
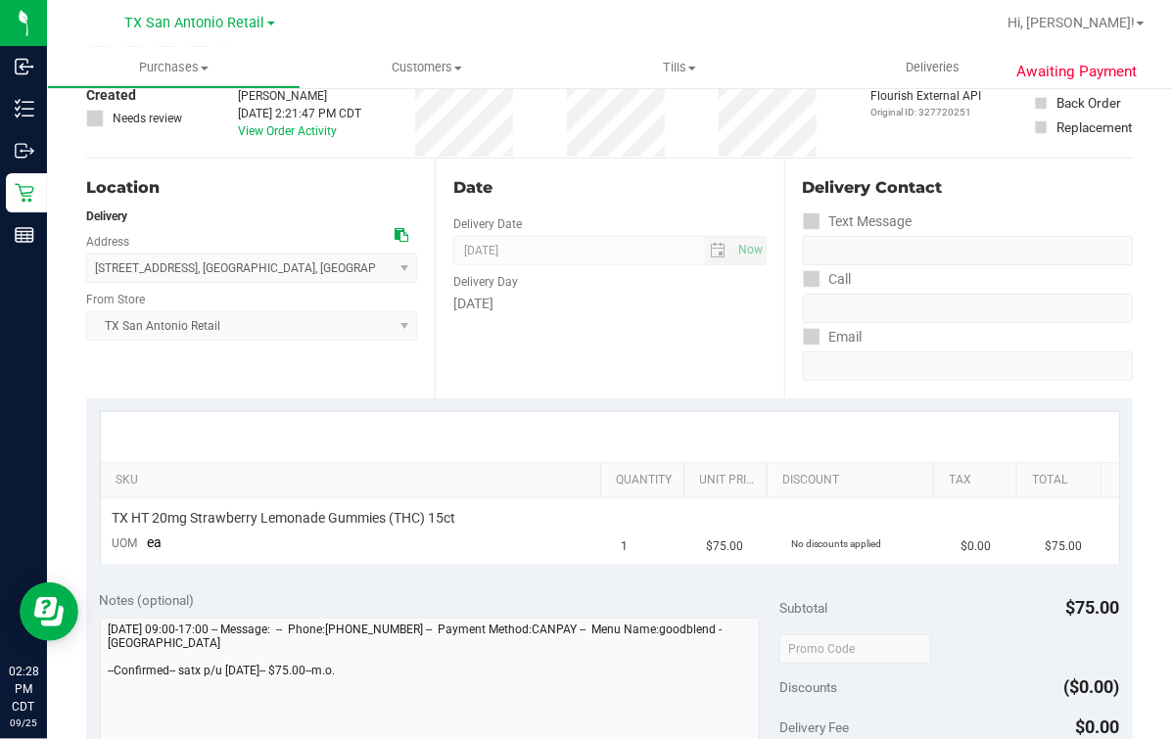
click at [664, 384] on div "Date Delivery Date [DATE] Now [DATE] 07:00 AM Now Delivery Day [DATE]" at bounding box center [609, 279] width 348 height 240
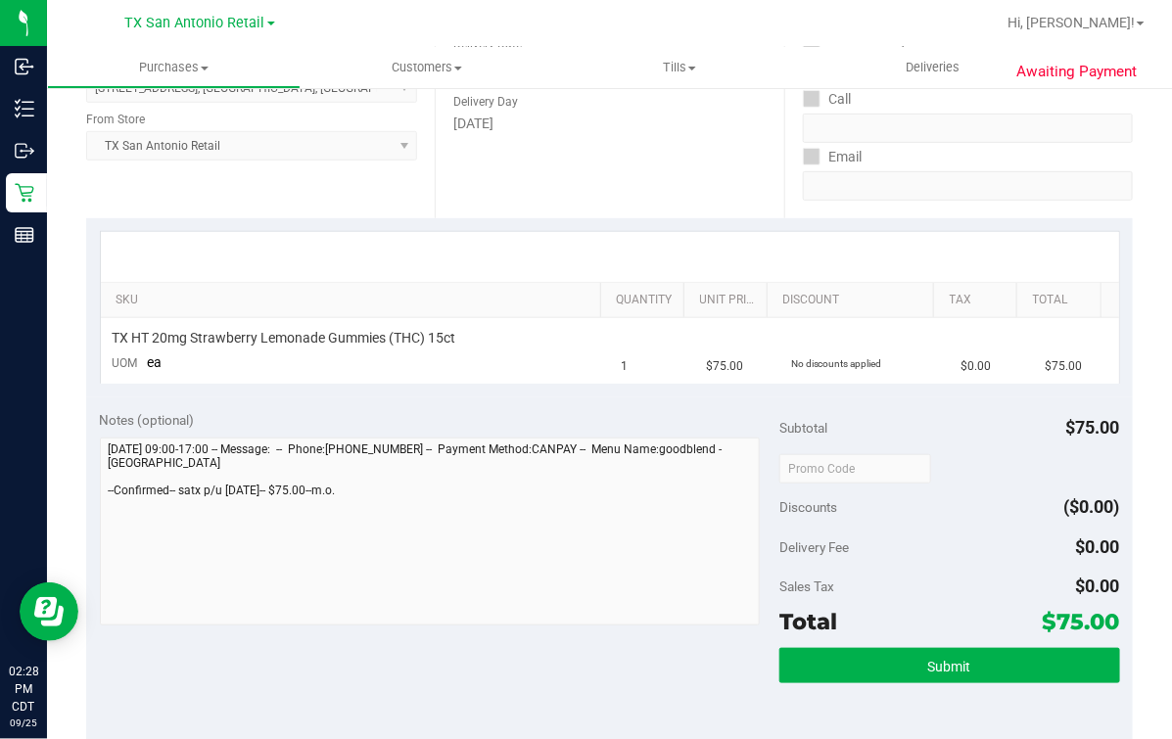
scroll to position [0, 0]
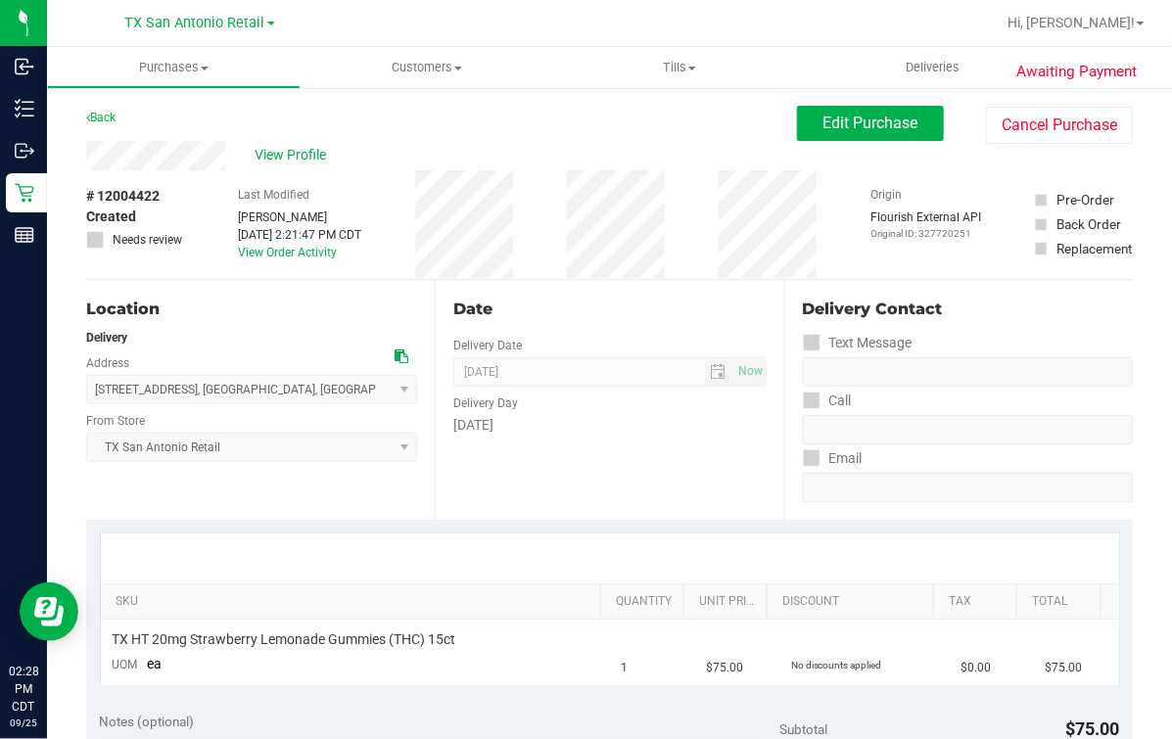
click at [697, 190] on div "# 12004422 Created Needs review Last Modified Mindy Ortiz Sep 25, 2025 2:21:47 …" at bounding box center [609, 224] width 1046 height 109
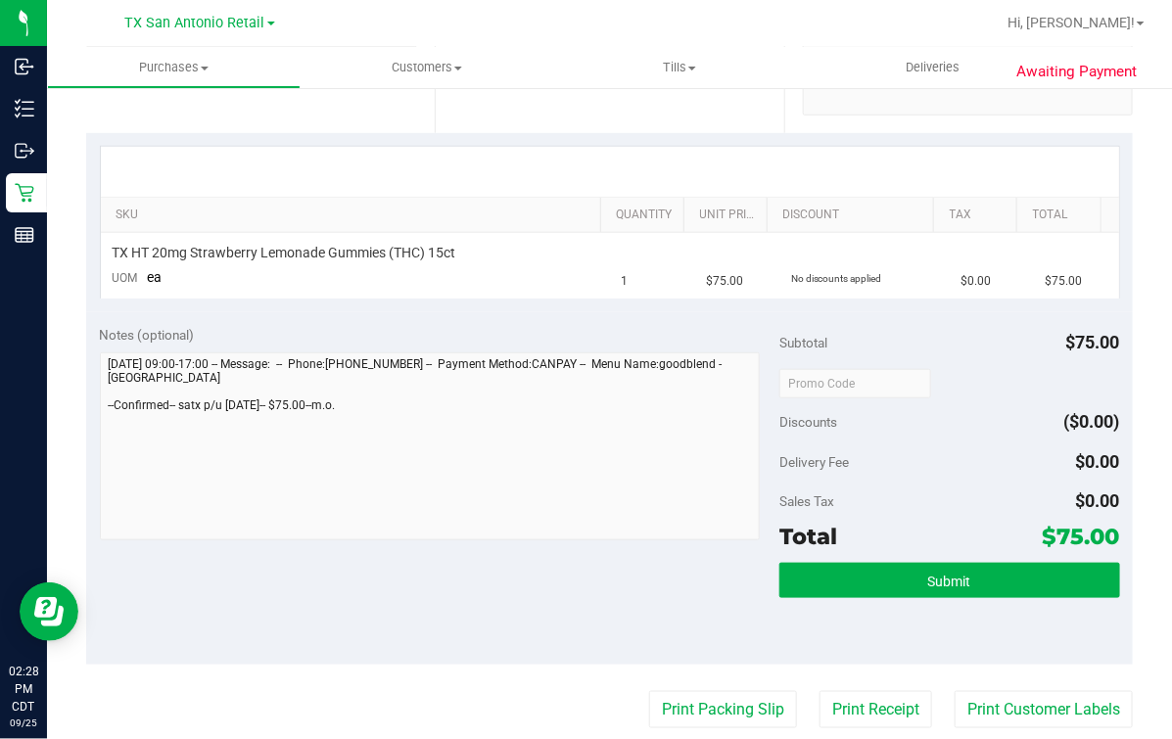
scroll to position [612, 0]
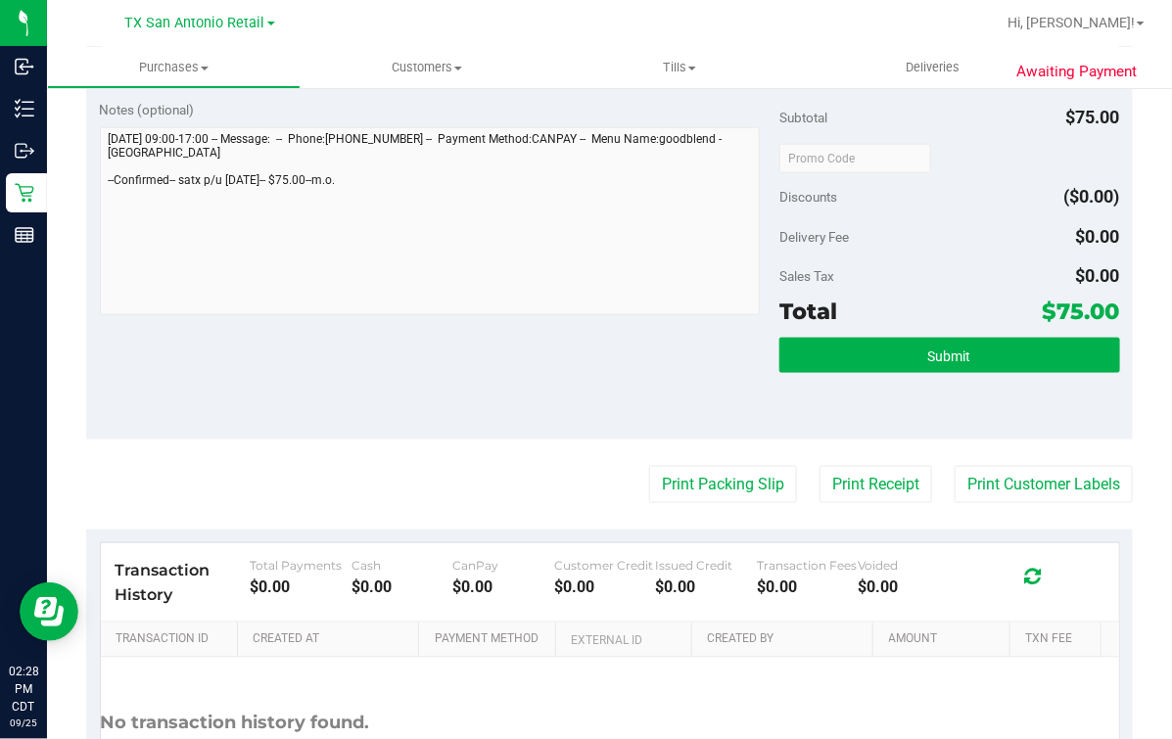
click at [536, 352] on div "Notes (optional) Subtotal $75.00 Discounts ($0.00) Delivery Fee $0.00 Sales Tax…" at bounding box center [609, 263] width 1046 height 352
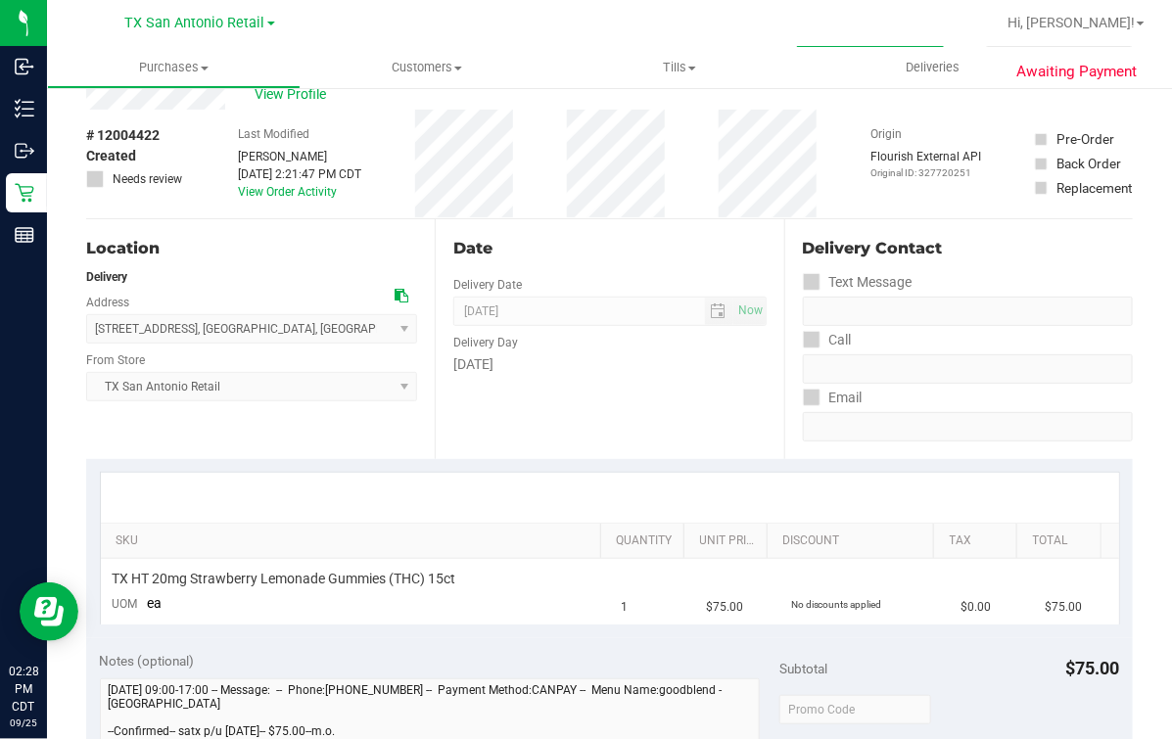
scroll to position [0, 0]
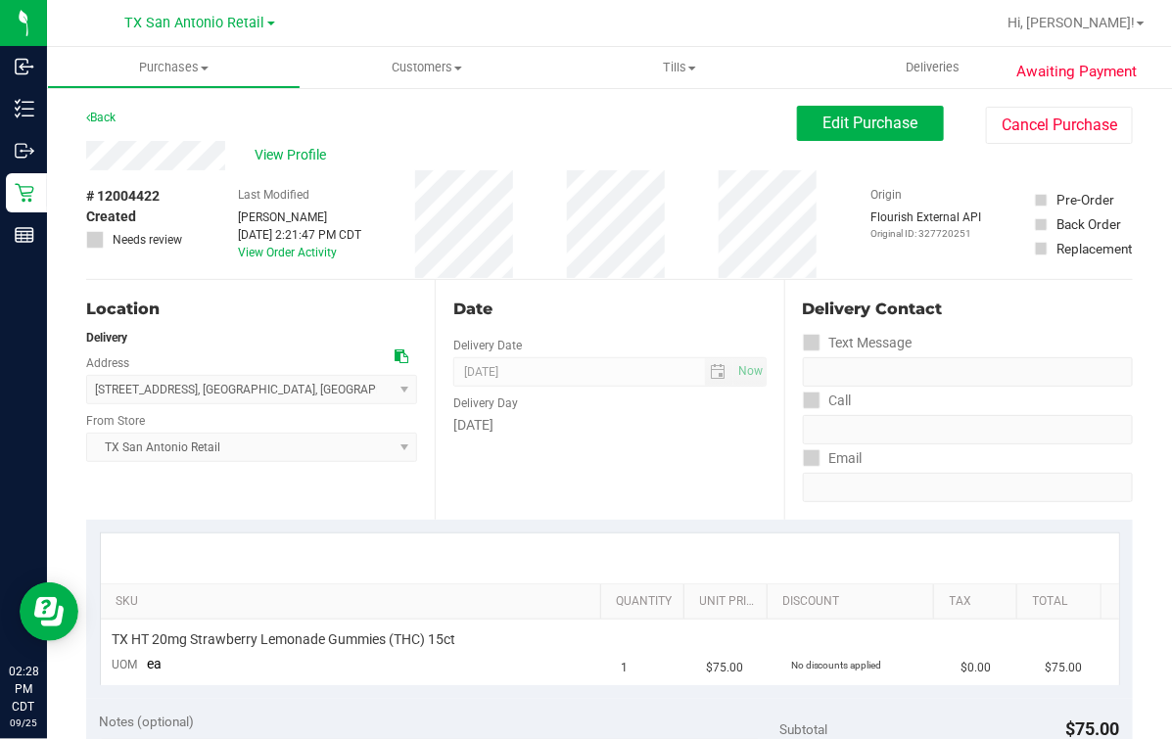
click at [584, 137] on div "Back Edit Purchase Cancel Purchase" at bounding box center [609, 123] width 1046 height 35
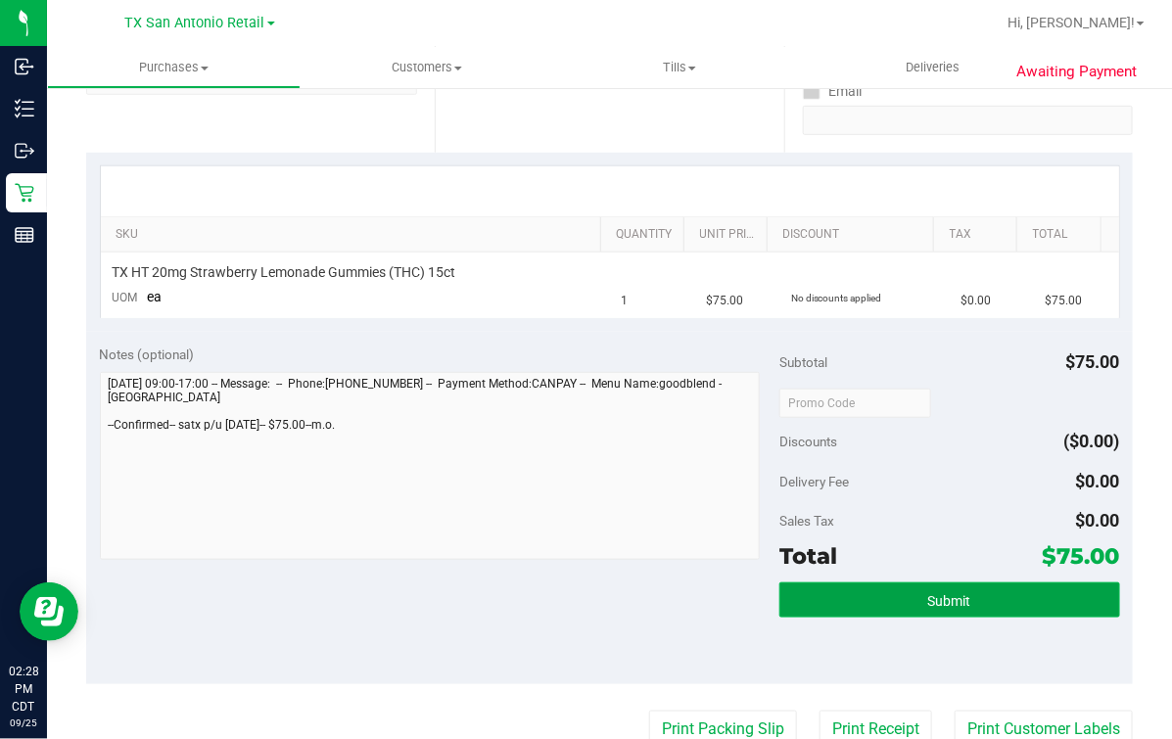
click at [854, 587] on button "Submit" at bounding box center [949, 599] width 340 height 35
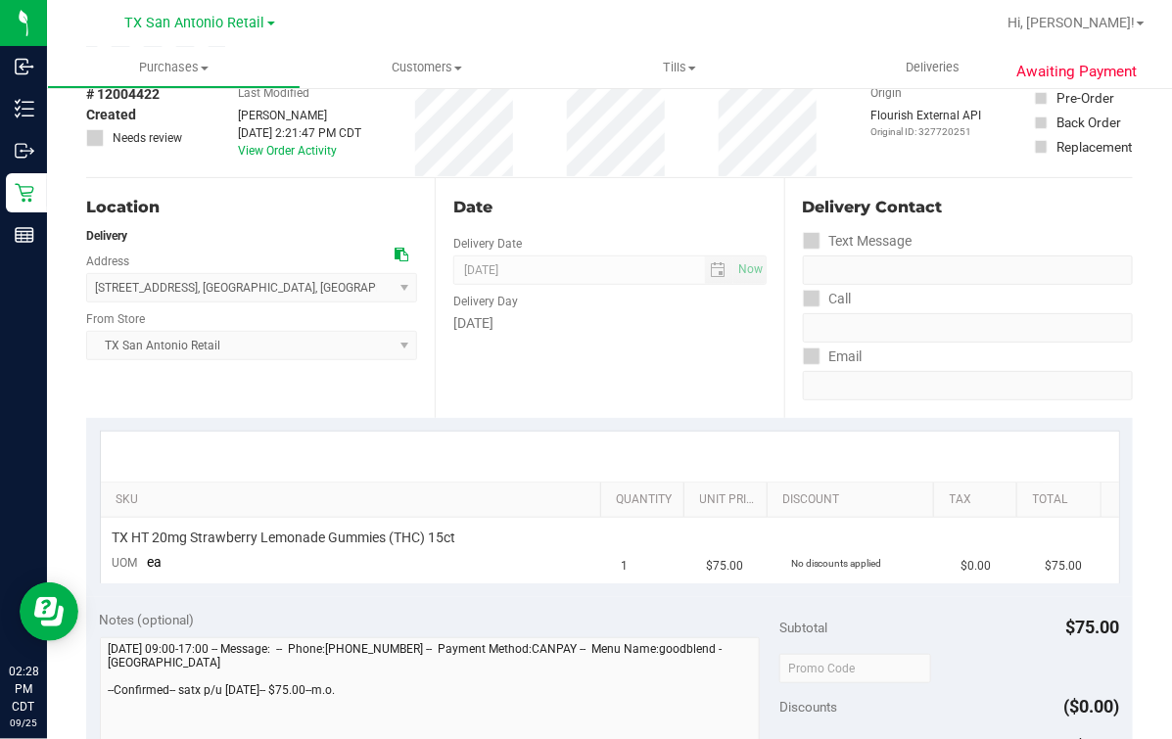
scroll to position [0, 0]
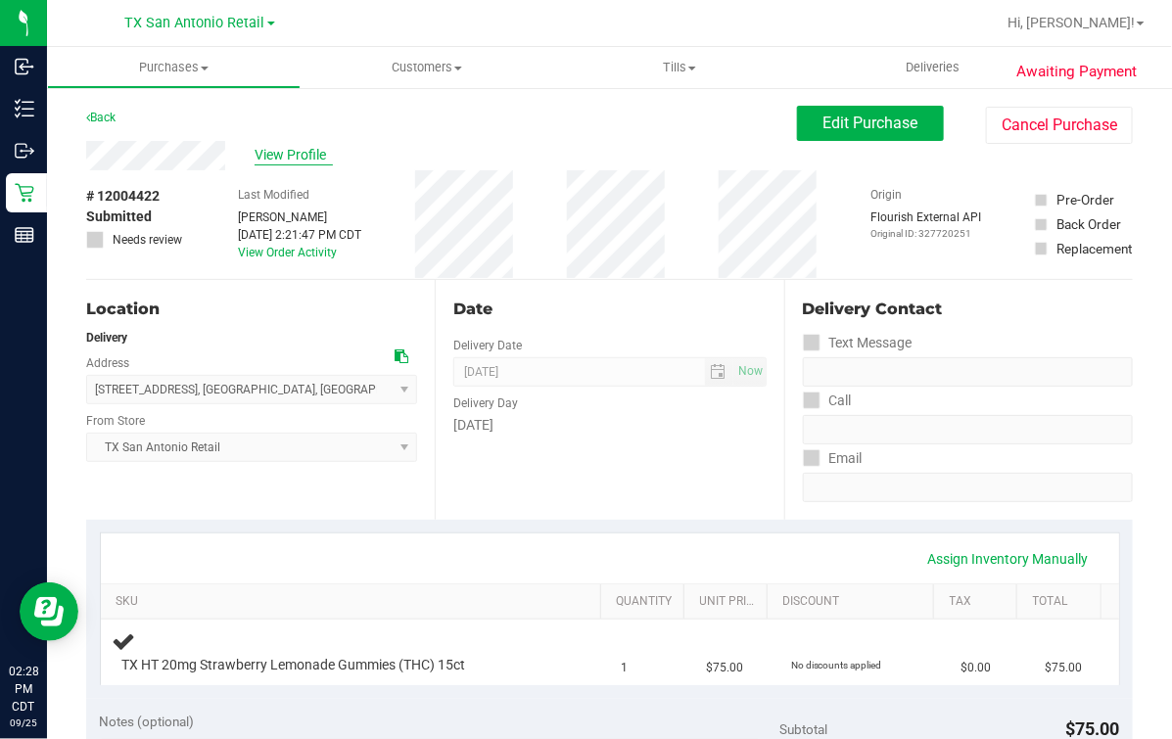
click at [290, 153] on span "View Profile" at bounding box center [293, 155] width 78 height 21
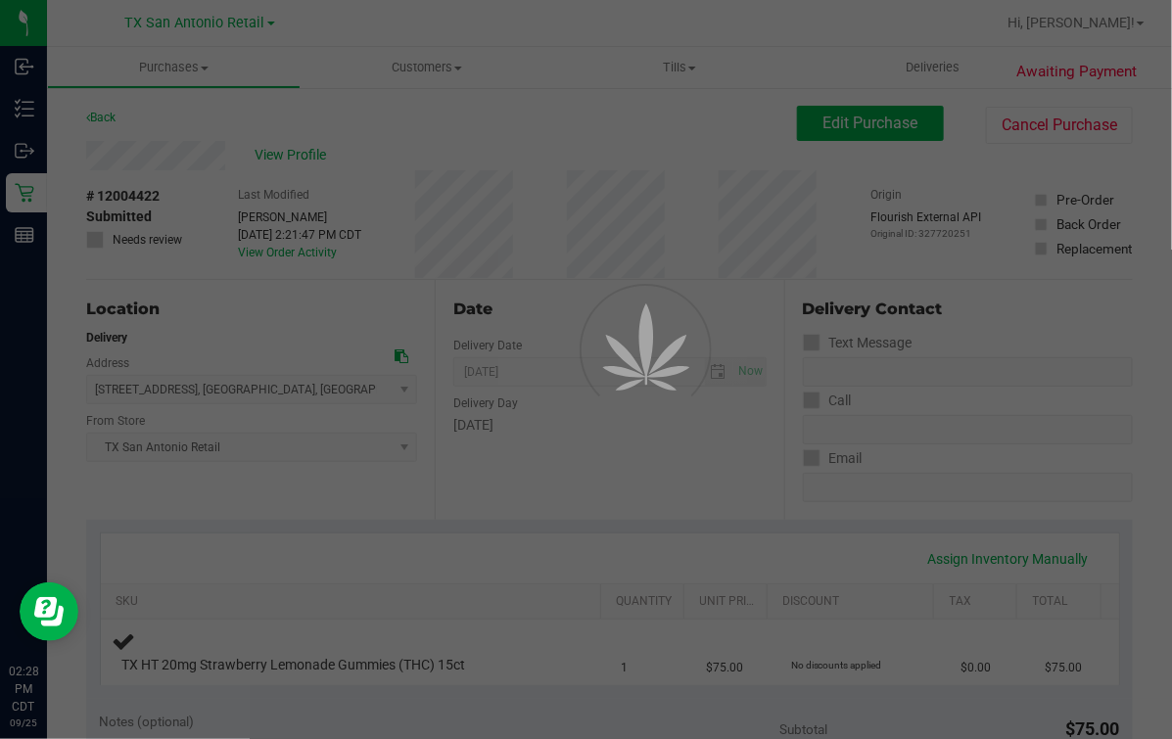
click at [380, 140] on div at bounding box center [586, 369] width 1172 height 739
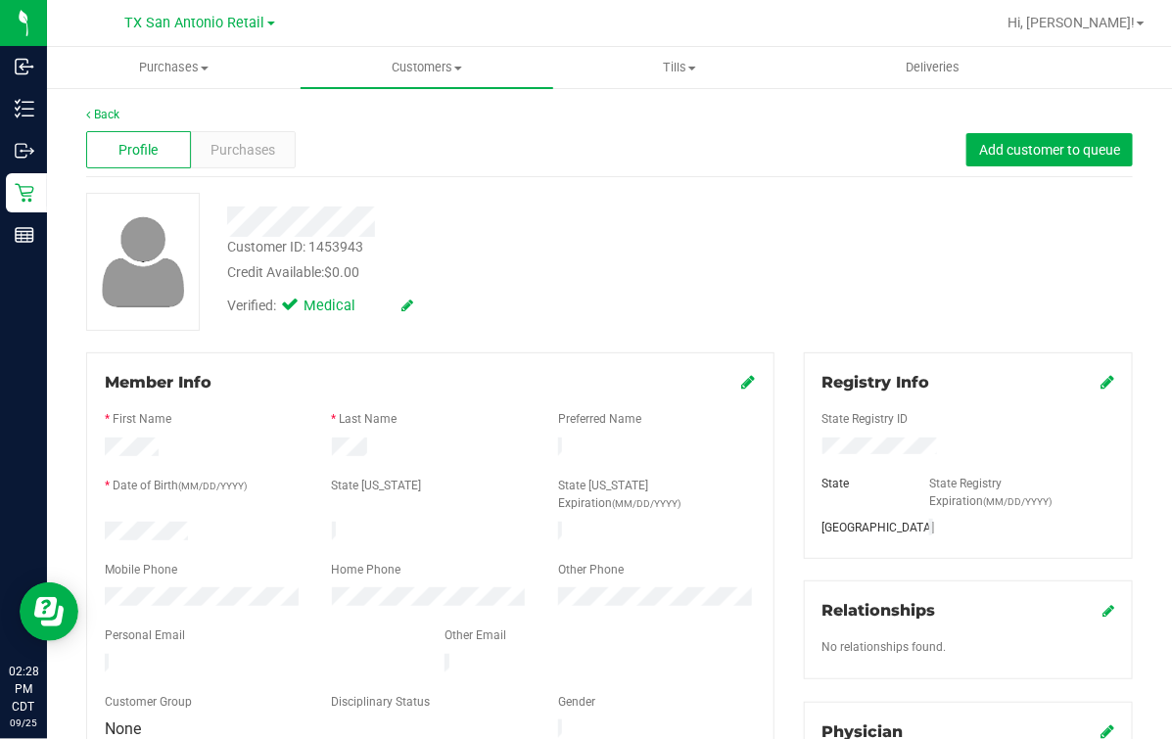
click at [230, 677] on div at bounding box center [430, 685] width 651 height 16
click at [515, 240] on div "Customer ID: 1453943 Credit Available: $0.00" at bounding box center [481, 260] width 538 height 46
click at [134, 115] on div "Back" at bounding box center [609, 115] width 1046 height 18
click at [100, 111] on link "Back" at bounding box center [102, 115] width 33 height 14
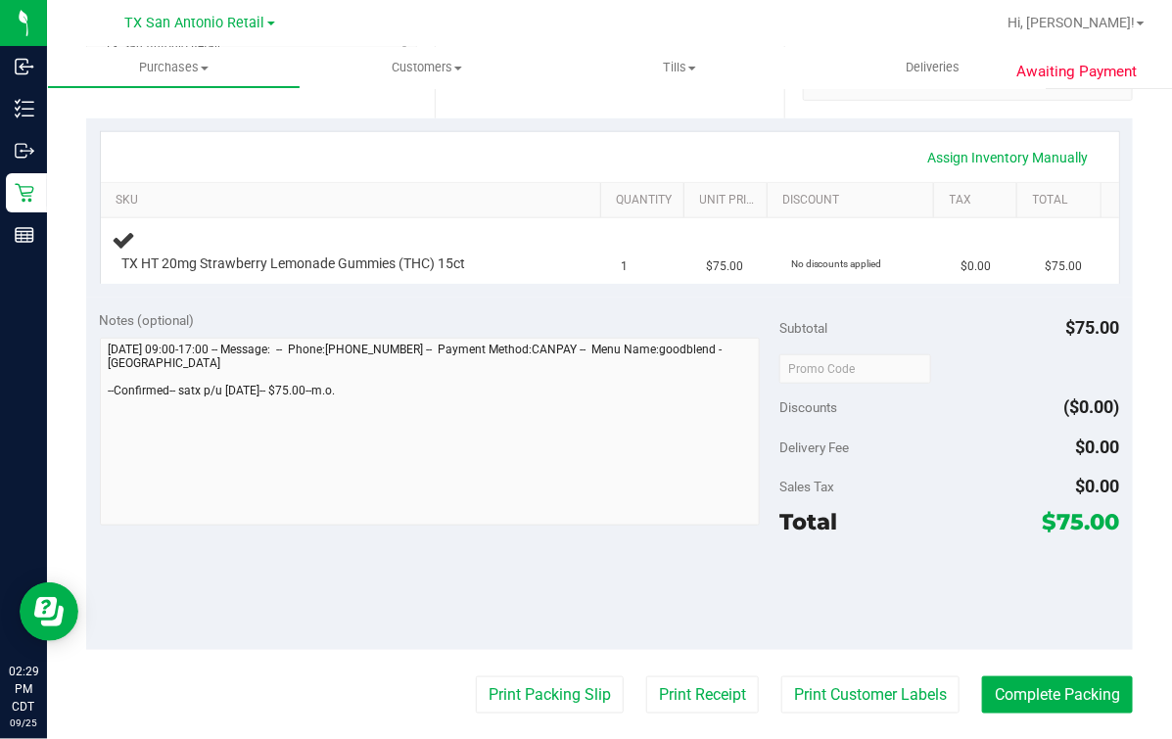
scroll to position [488, 0]
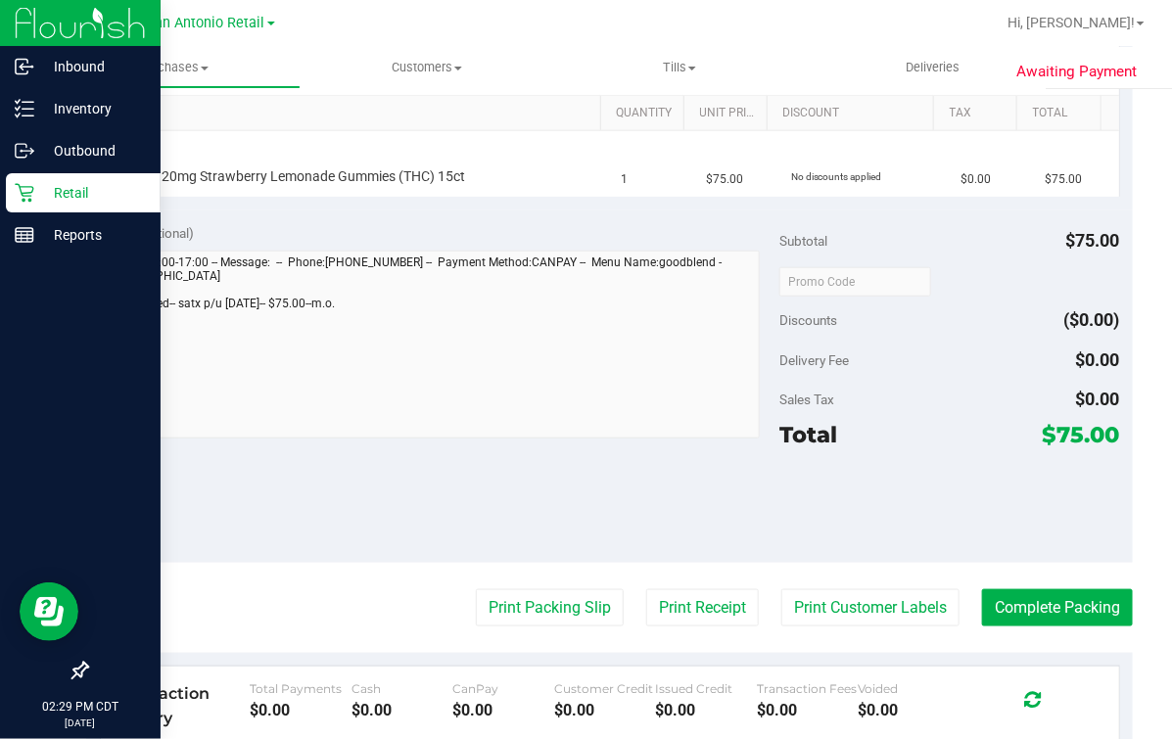
click at [3, 343] on div "Inbound Inventory Outbound Retail Reports 02:29 PM CDT 09/25/2025 09/25 TX San …" at bounding box center [586, 369] width 1172 height 739
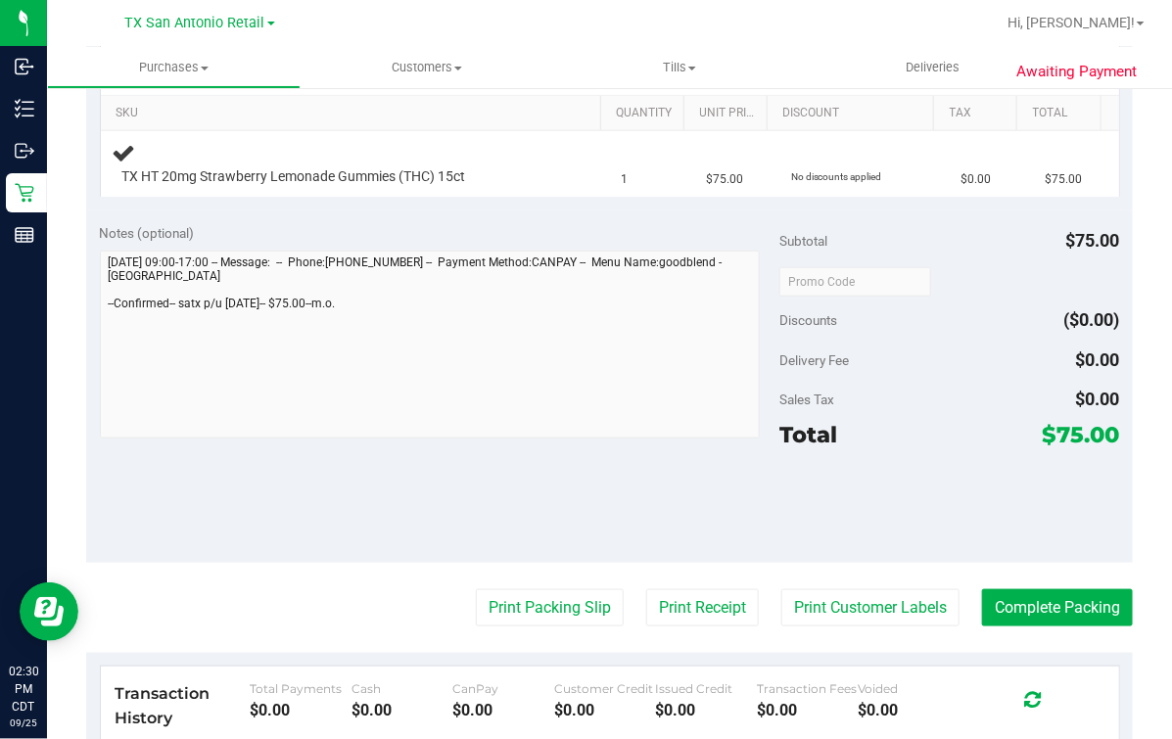
scroll to position [0, 0]
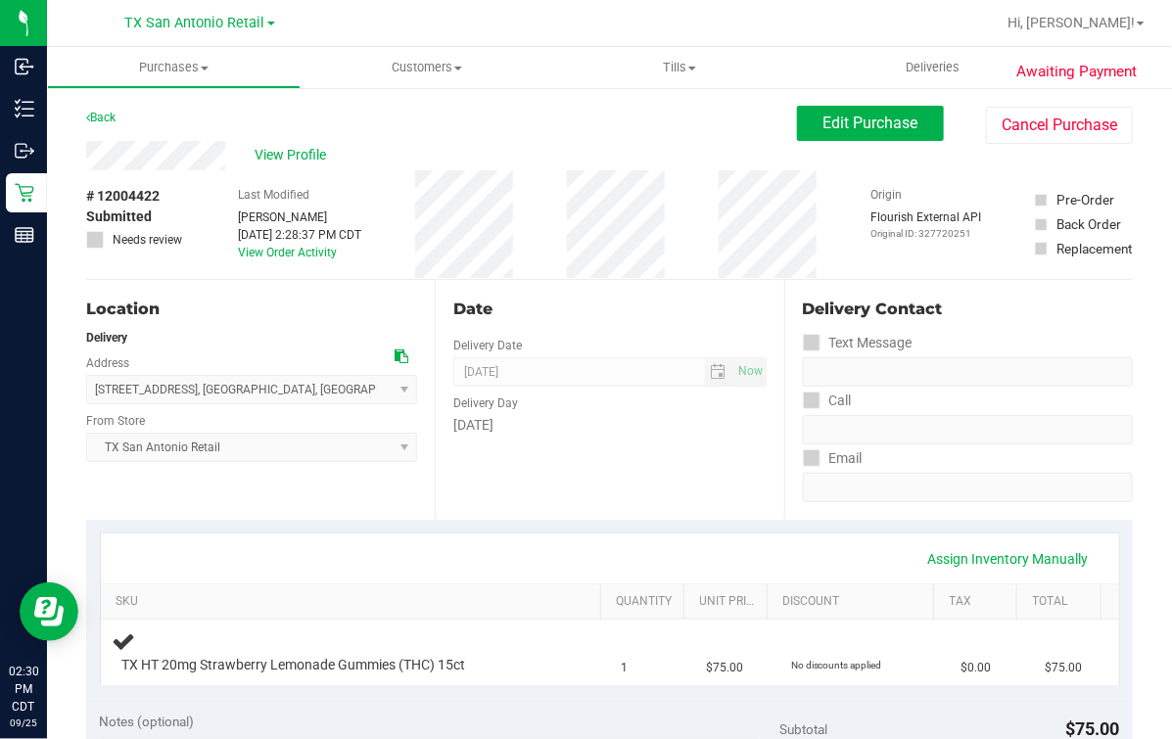
click at [398, 166] on div "View Profile" at bounding box center [441, 155] width 711 height 29
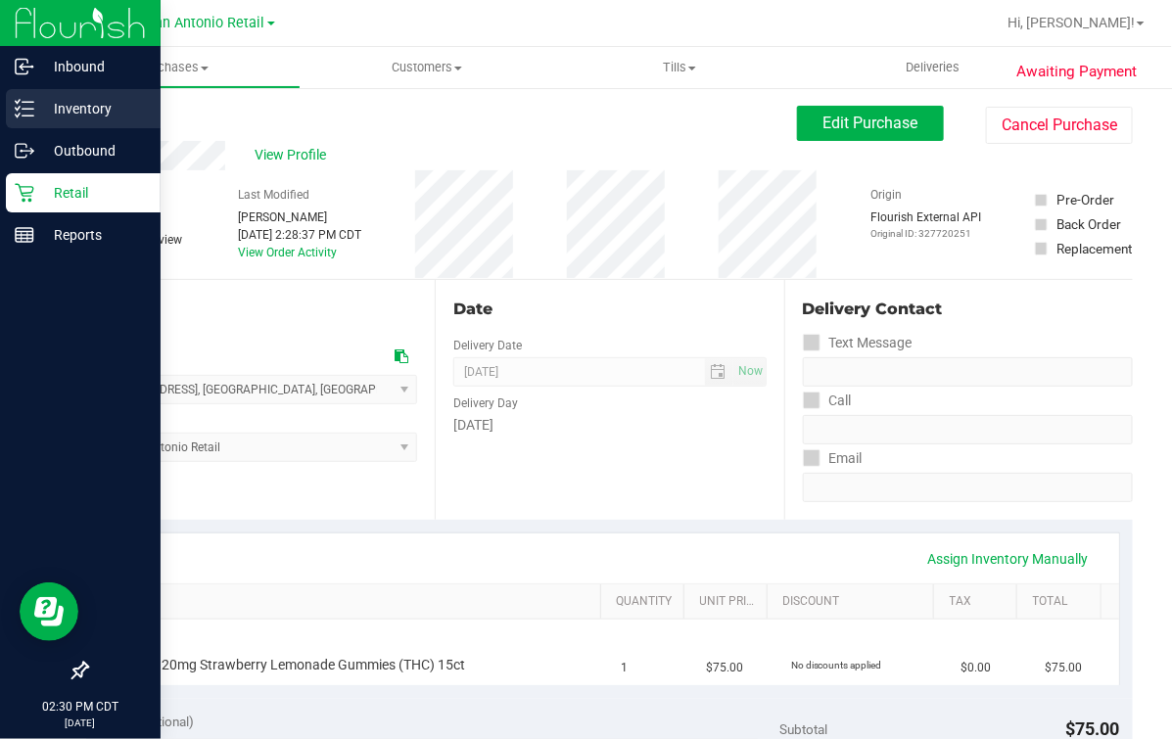
click at [23, 103] on icon at bounding box center [25, 109] width 20 height 20
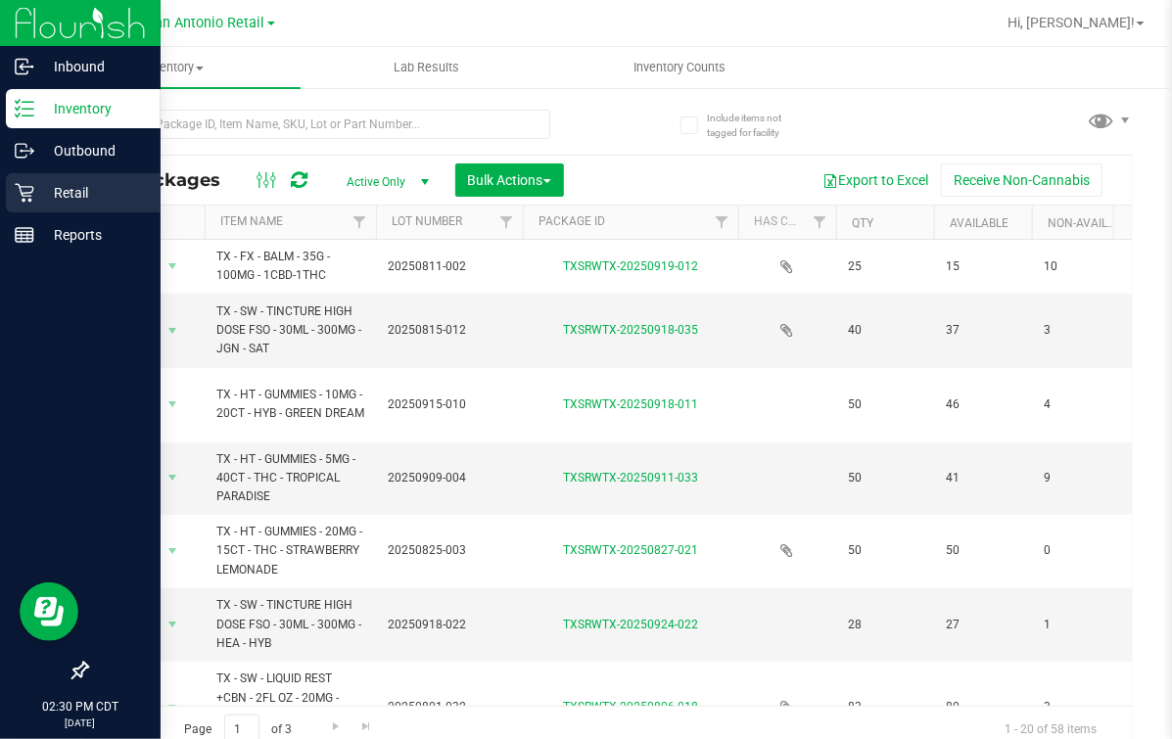
click at [35, 181] on p "Retail" at bounding box center [92, 192] width 117 height 23
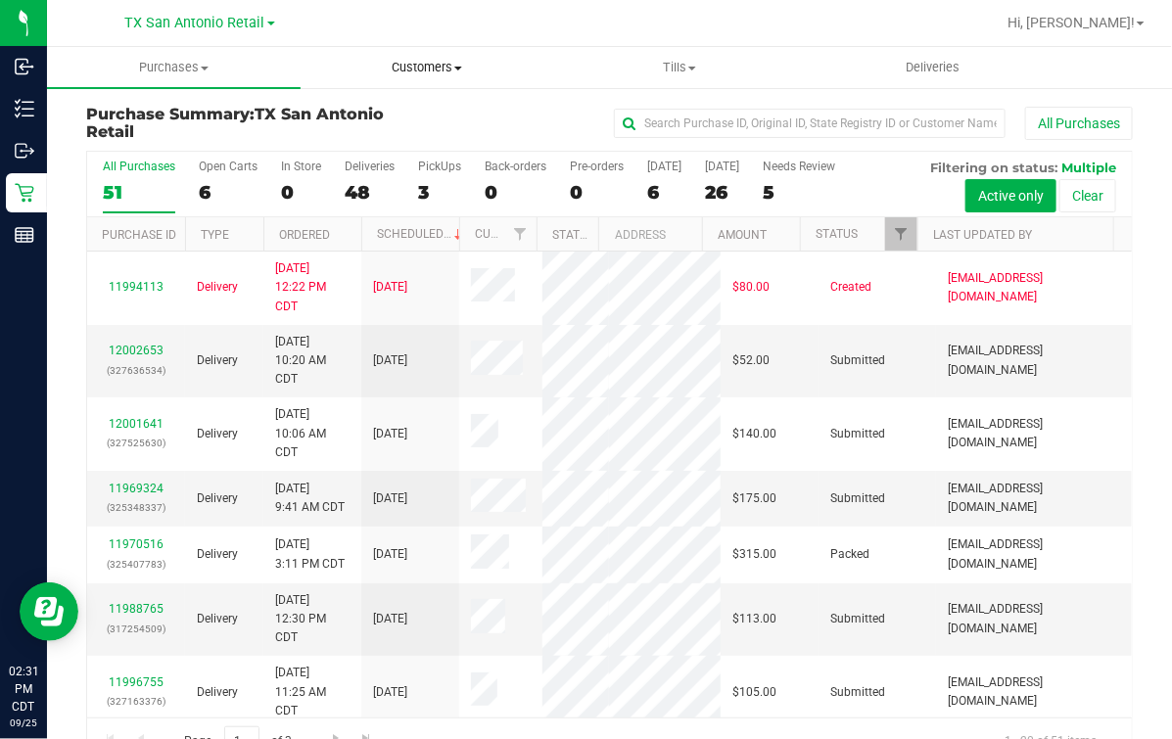
click at [397, 76] on uib-tab-heading "Customers All customers Add a new customer All physicians" at bounding box center [427, 67] width 252 height 39
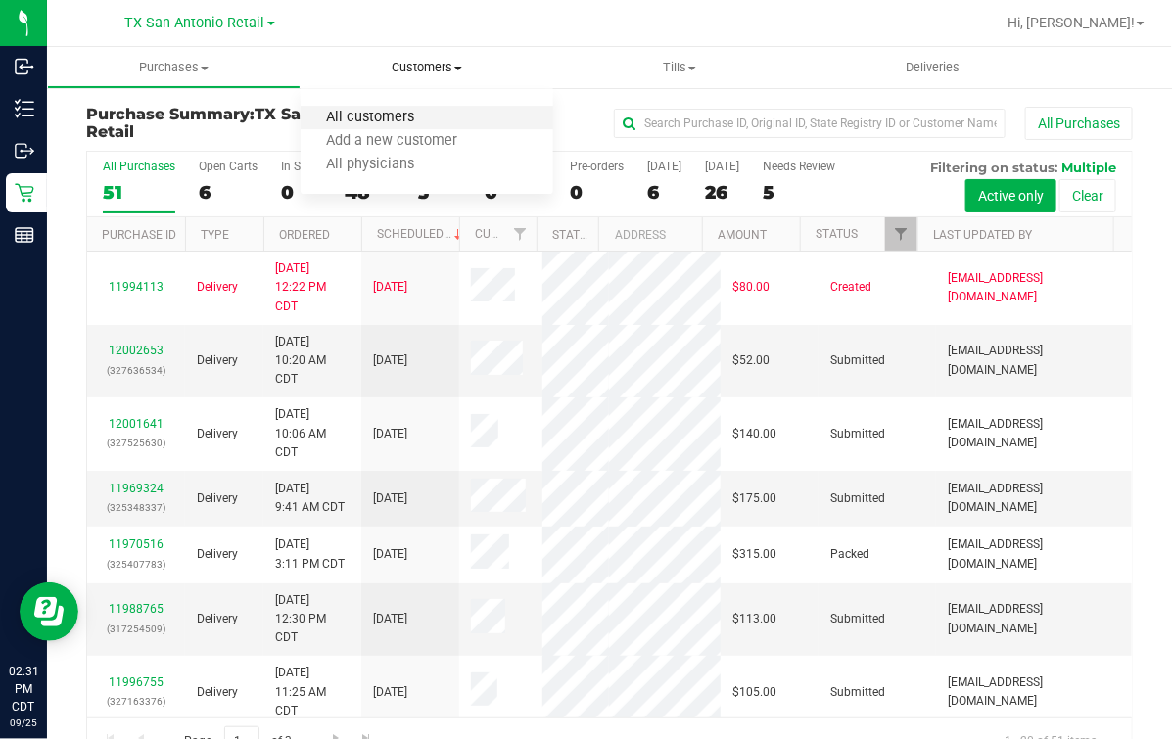
click at [324, 113] on span "All customers" at bounding box center [370, 118] width 141 height 17
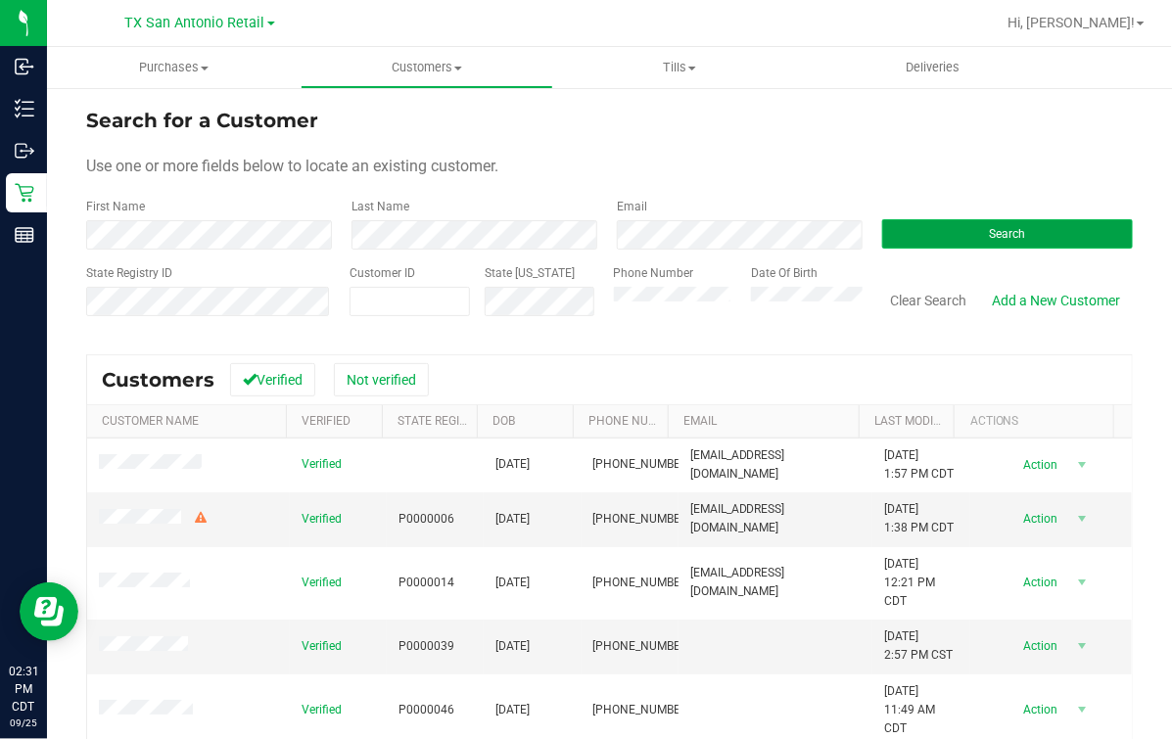
click at [965, 220] on button "Search" at bounding box center [1007, 233] width 251 height 29
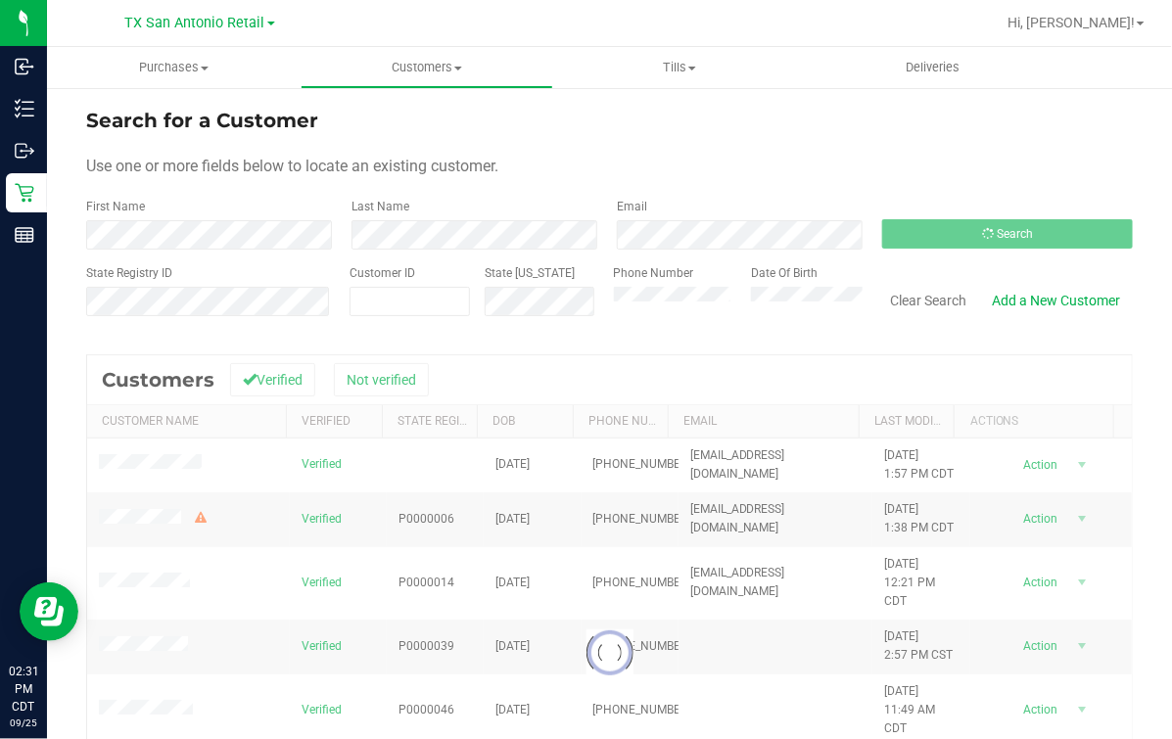
click at [965, 181] on form "Search for a Customer Use one or more fields below to locate an existing custom…" at bounding box center [609, 220] width 1046 height 228
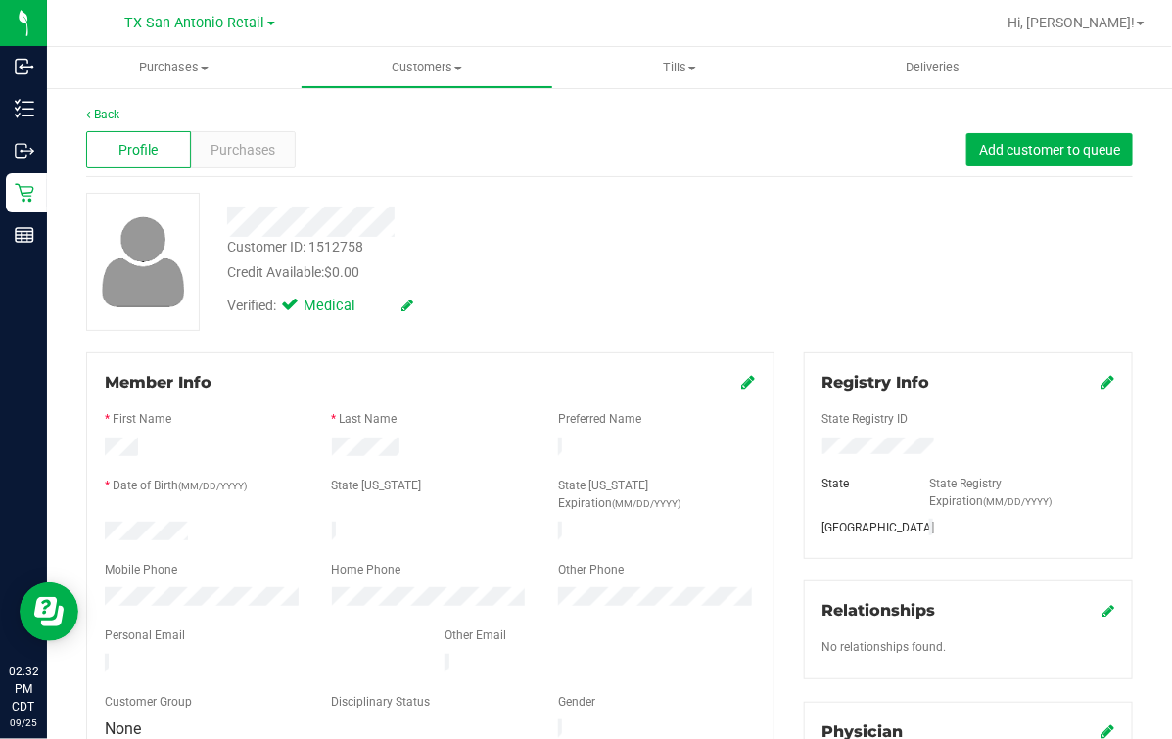
click at [621, 175] on div "Profile Purchases Add customer to queue" at bounding box center [609, 150] width 1046 height 54
click at [493, 327] on div "Customer ID: 1512758 Credit Available: $0.00 Verified: Medical" at bounding box center [609, 262] width 1076 height 138
click at [88, 122] on div "Back" at bounding box center [609, 115] width 1046 height 18
click at [107, 115] on link "Back" at bounding box center [102, 115] width 33 height 14
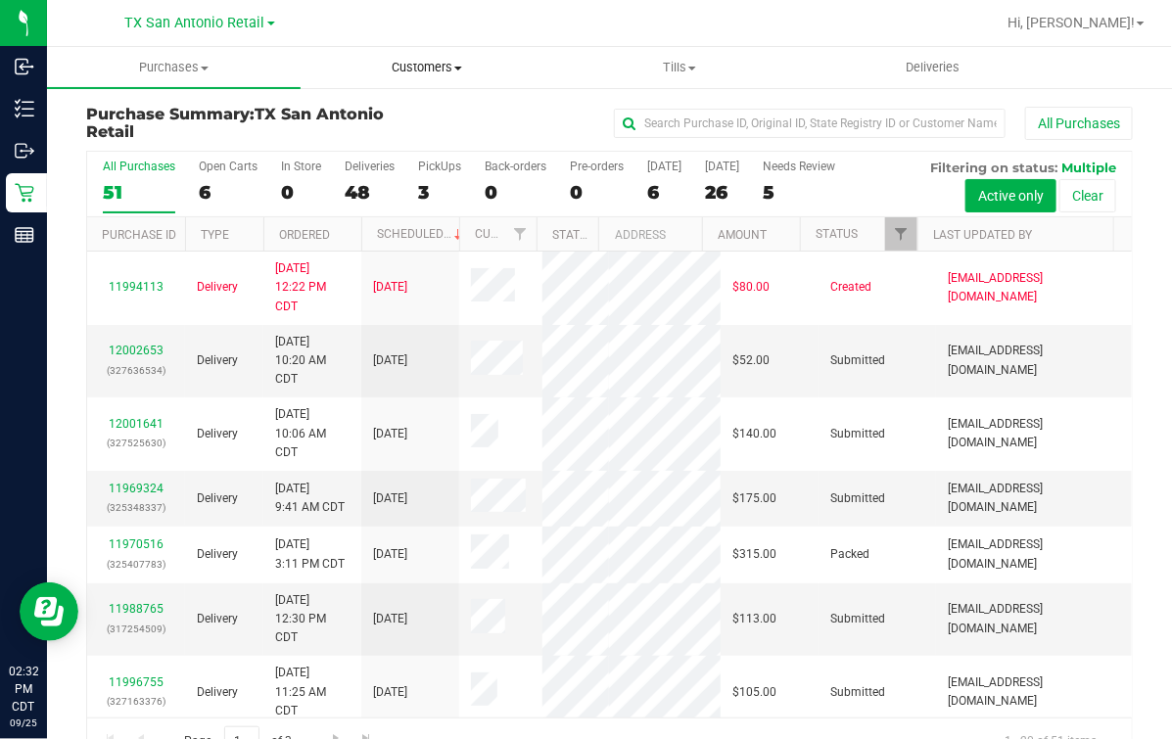
click at [399, 61] on span "Customers" at bounding box center [427, 68] width 252 height 18
click at [394, 99] on ul "All customers Add a new customer All physicians" at bounding box center [427, 142] width 254 height 106
click at [389, 114] on span "All customers" at bounding box center [370, 118] width 141 height 17
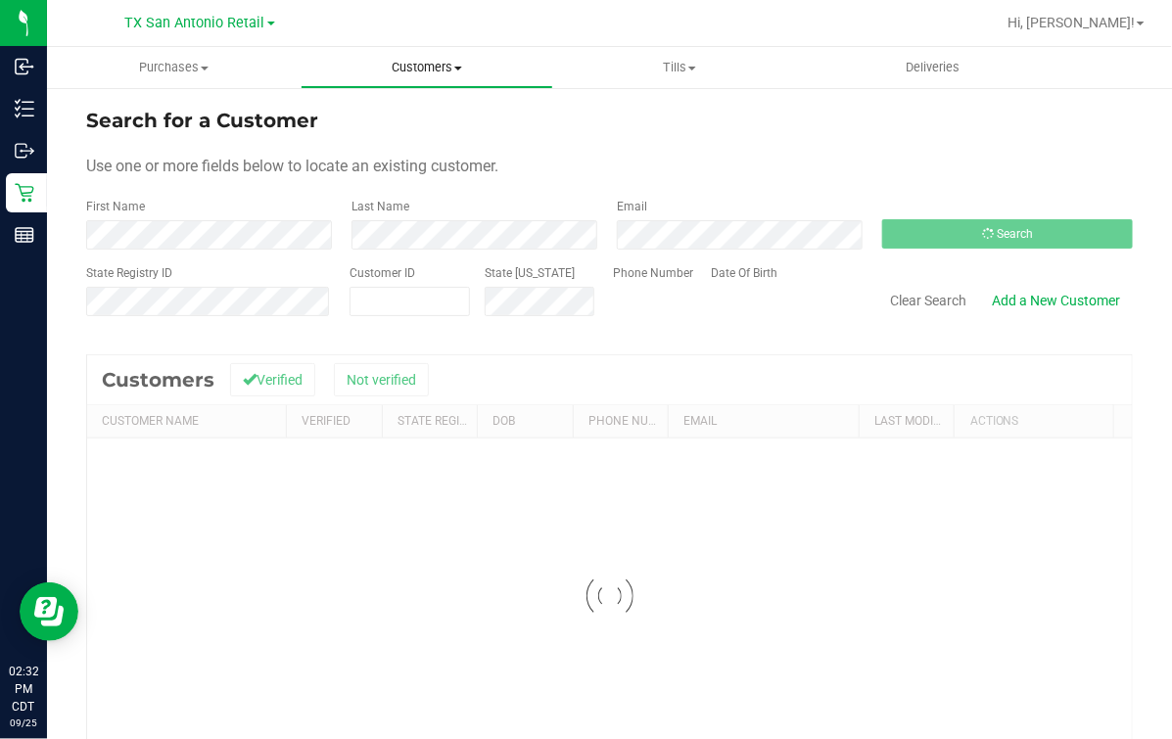
click at [394, 69] on span "Customers" at bounding box center [427, 68] width 252 height 18
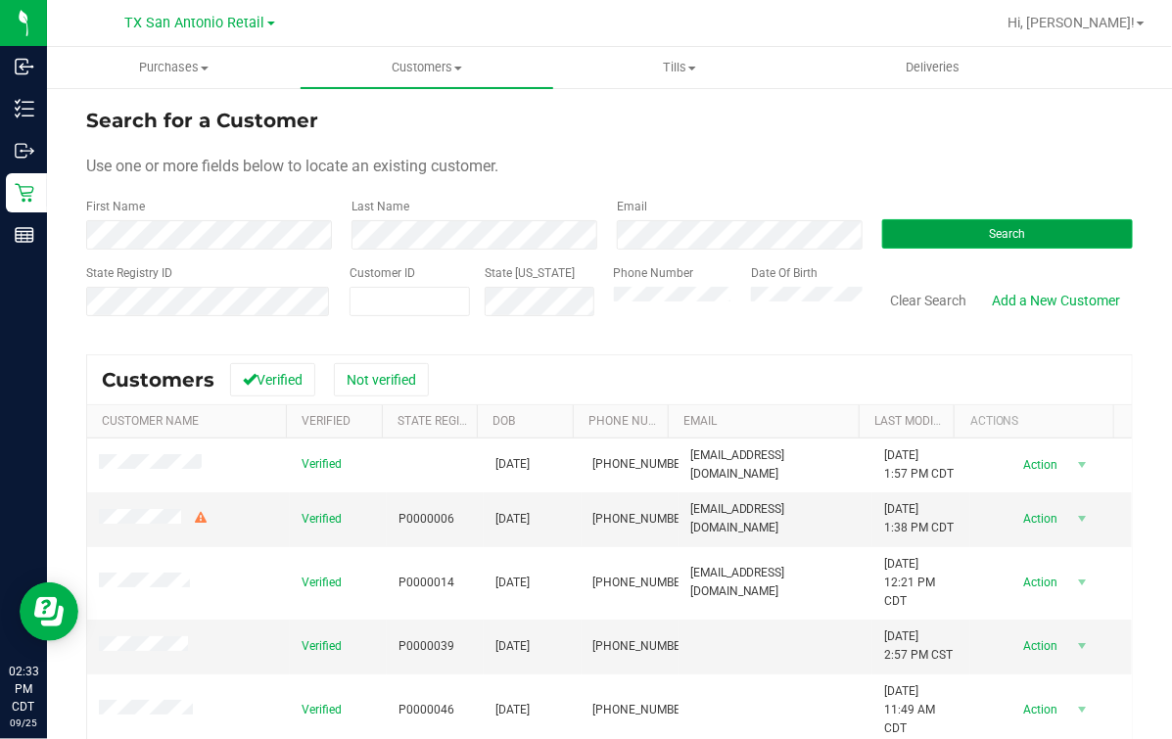
click at [968, 232] on button "Search" at bounding box center [1007, 233] width 251 height 29
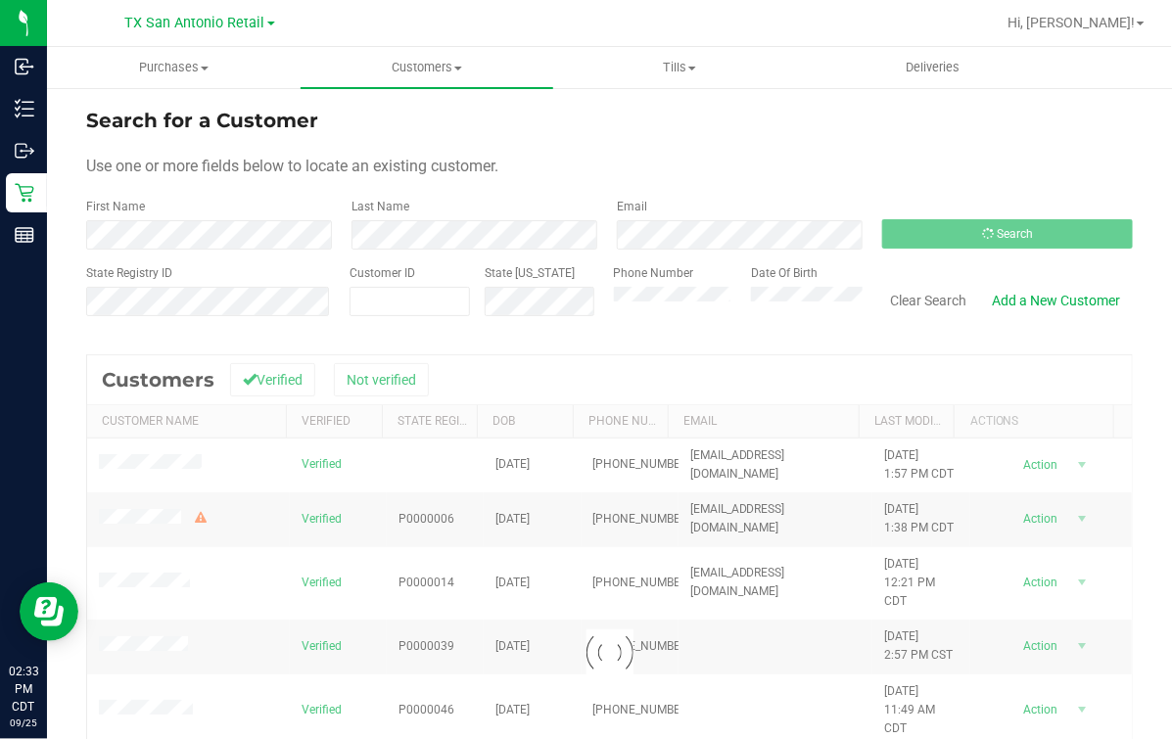
click at [606, 132] on div "Search for a Customer" at bounding box center [609, 120] width 1046 height 29
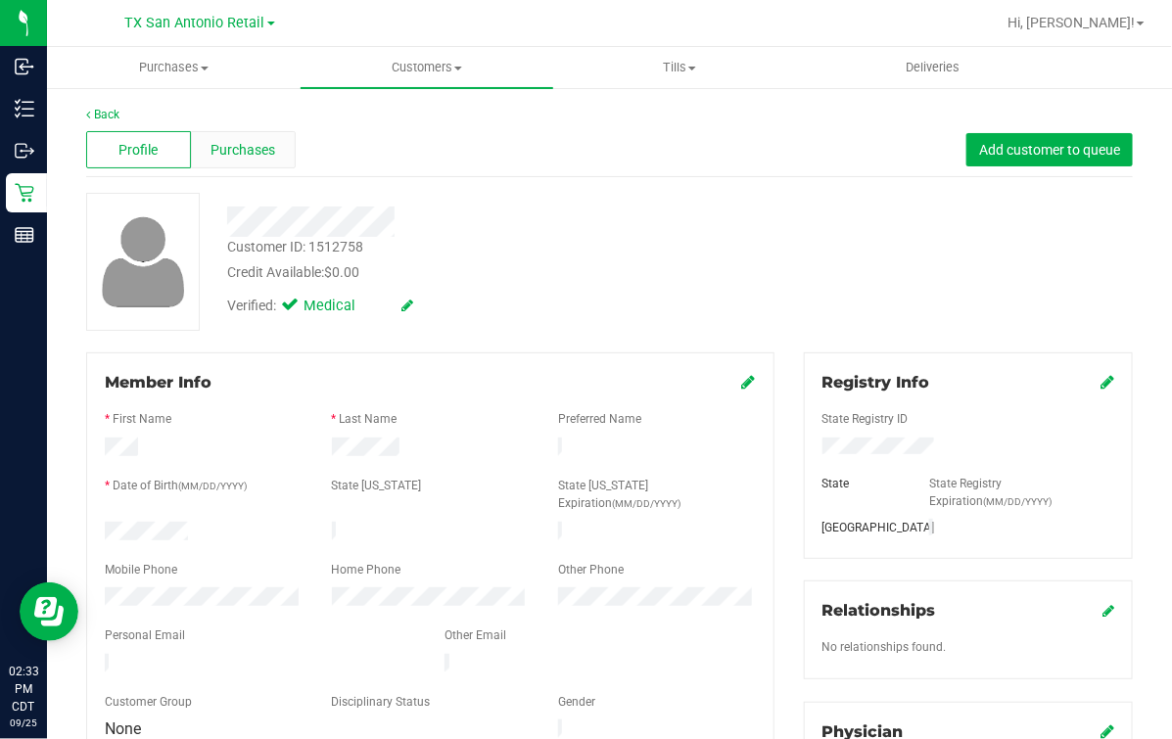
click at [269, 153] on span "Purchases" at bounding box center [242, 150] width 65 height 21
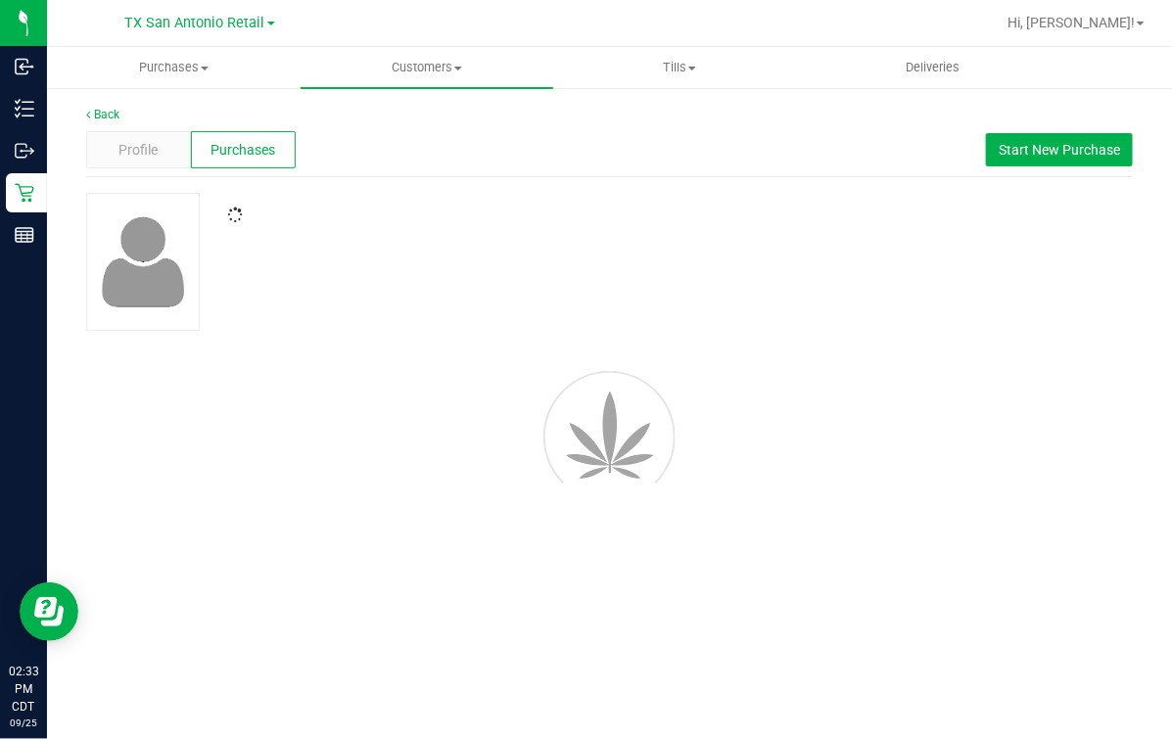
click at [687, 169] on div "Profile Purchases Start New Purchase" at bounding box center [609, 150] width 1046 height 54
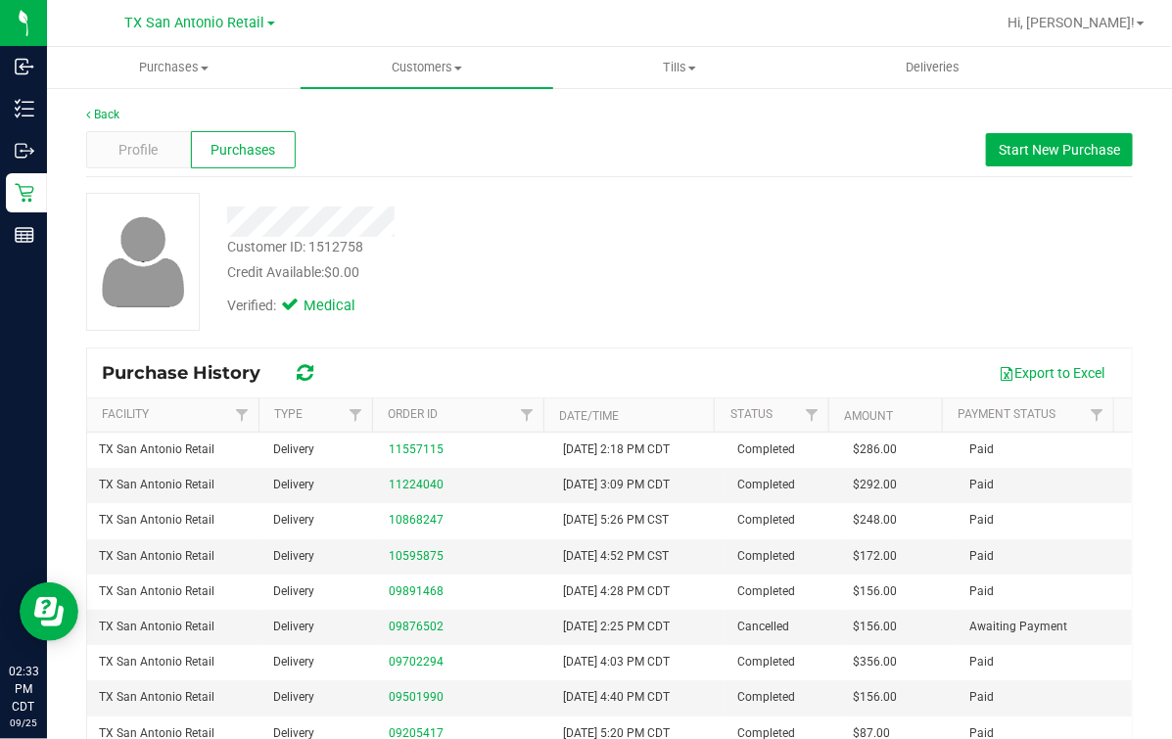
click at [734, 346] on div "Purchase History Export to Excel Facility Type Order ID Date/Time Status Amount…" at bounding box center [609, 609] width 1046 height 526
click at [692, 194] on div at bounding box center [481, 215] width 538 height 44
click at [726, 161] on div "Profile Purchases Start New Purchase" at bounding box center [609, 150] width 1046 height 54
click at [1052, 155] on span "Start New Purchase" at bounding box center [1058, 150] width 121 height 16
click at [550, 182] on div "Purchases Summary of purchases Fulfillment All purchases Customers All customer…" at bounding box center [609, 393] width 1125 height 692
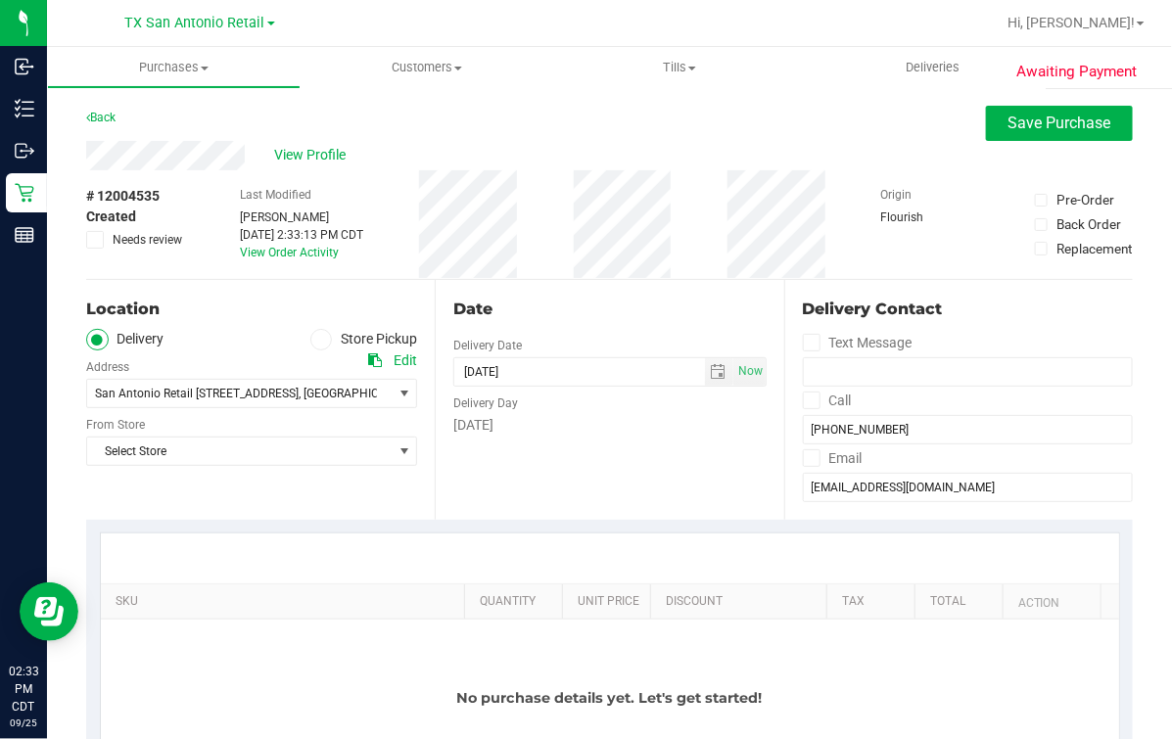
click at [147, 412] on div "Select Store Select Store Bonita Springs WC Boynton Beach WC Bradenton WC Brand…" at bounding box center [251, 437] width 331 height 58
click at [183, 454] on span "Select Store" at bounding box center [239, 451] width 304 height 27
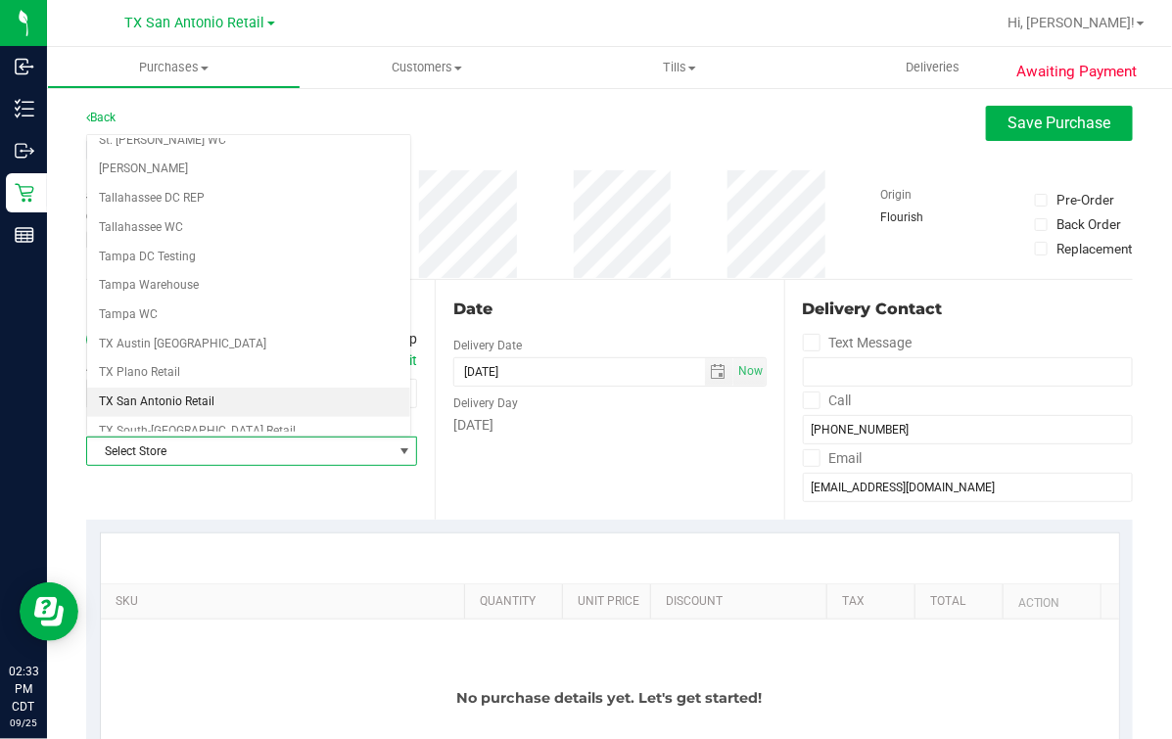
scroll to position [1402, 0]
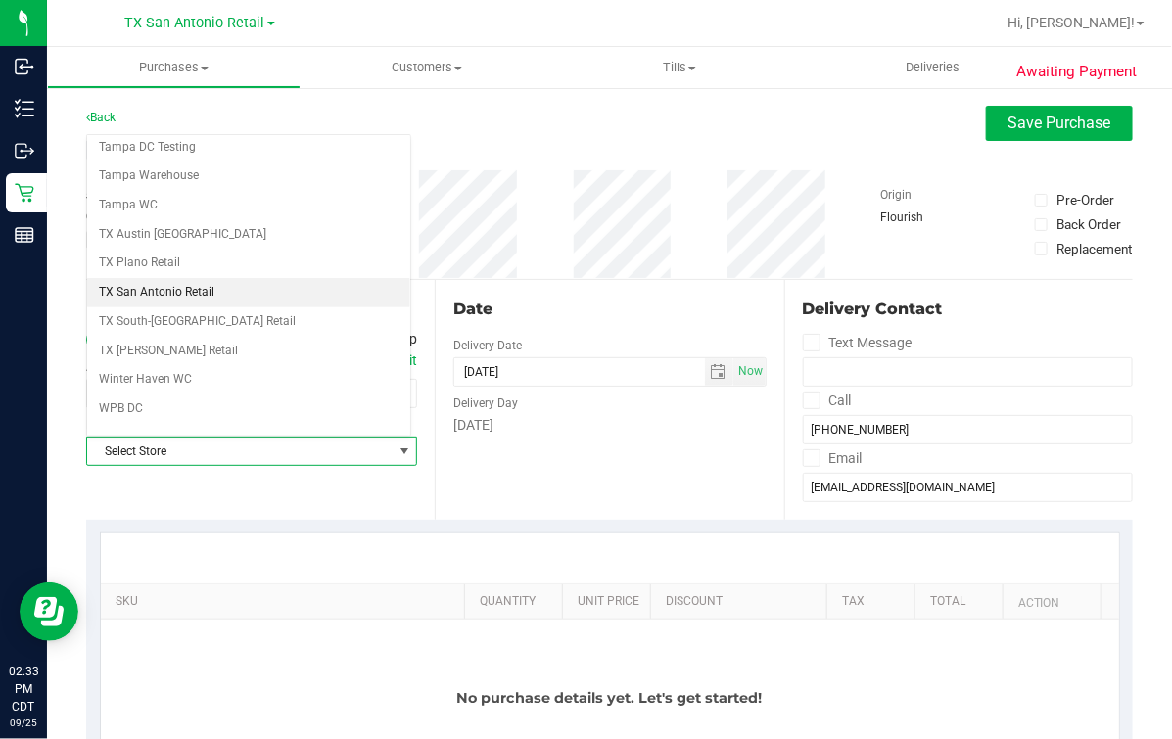
click at [178, 278] on li "TX San Antonio Retail" at bounding box center [248, 292] width 323 height 29
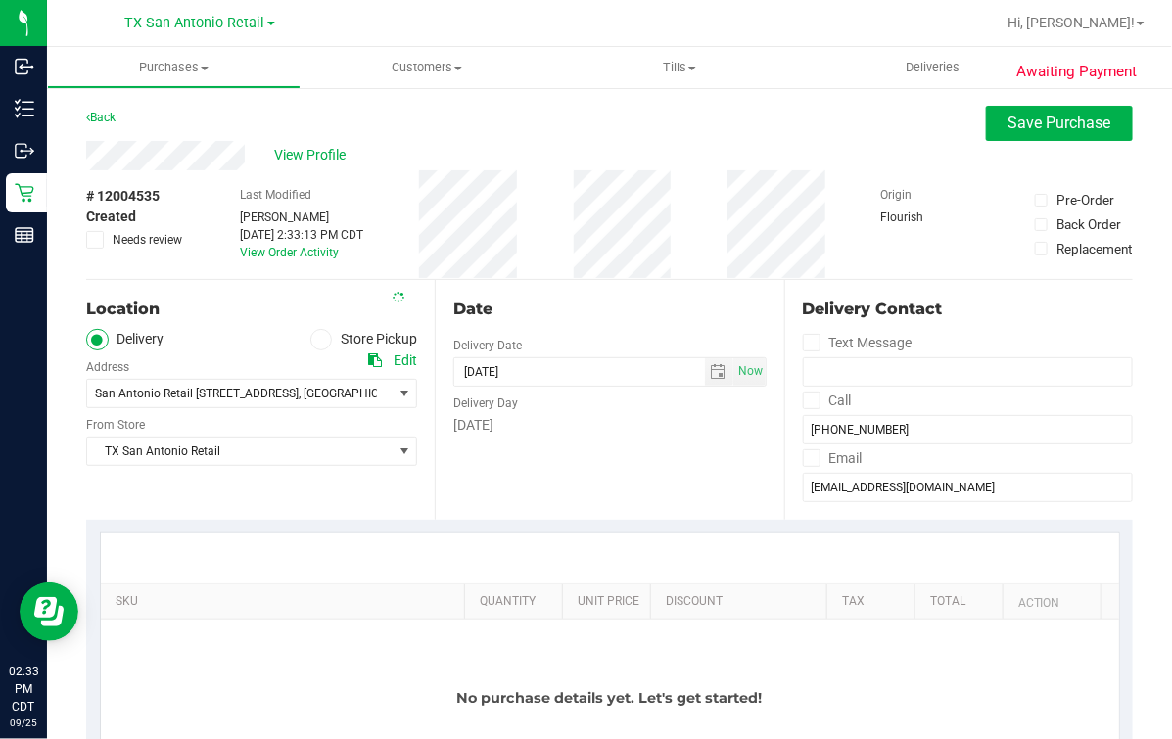
click at [577, 257] on div "# 12004535 Created Needs review Last Modified Mindy Ortiz Sep 25, 2025 2:33:13 …" at bounding box center [609, 224] width 1046 height 109
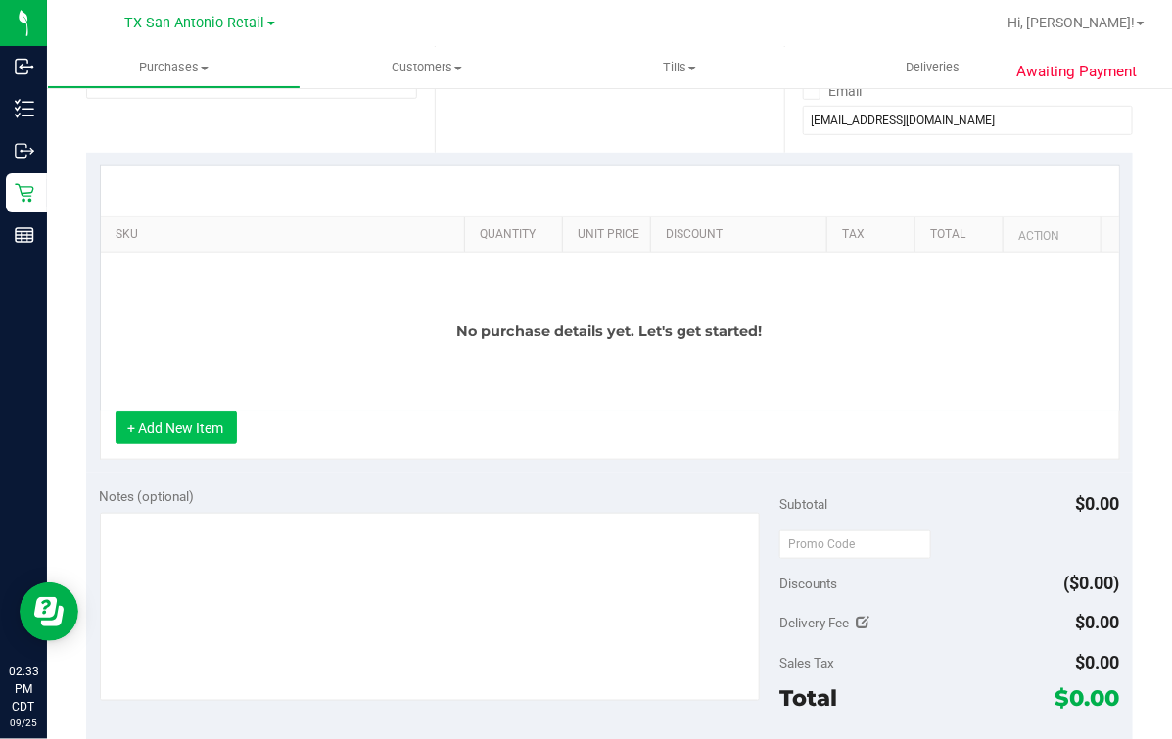
click at [131, 444] on button "+ Add New Item" at bounding box center [175, 427] width 121 height 33
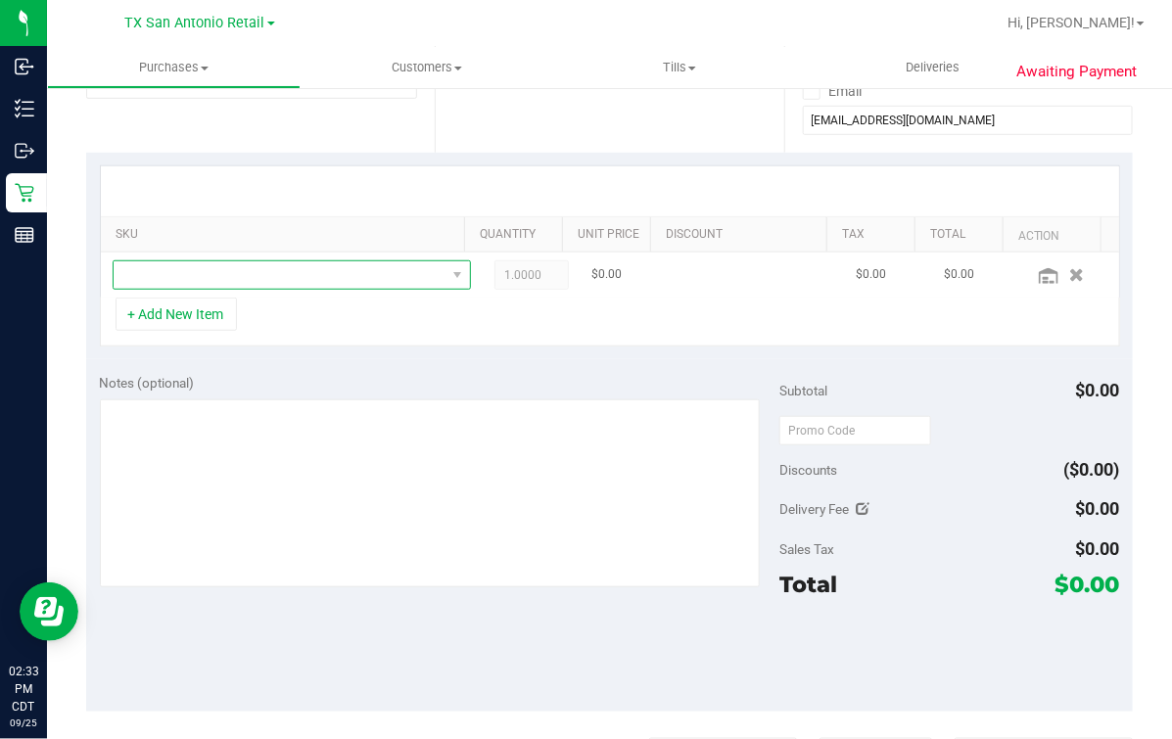
click at [276, 284] on span "NO DATA FOUND" at bounding box center [280, 274] width 332 height 27
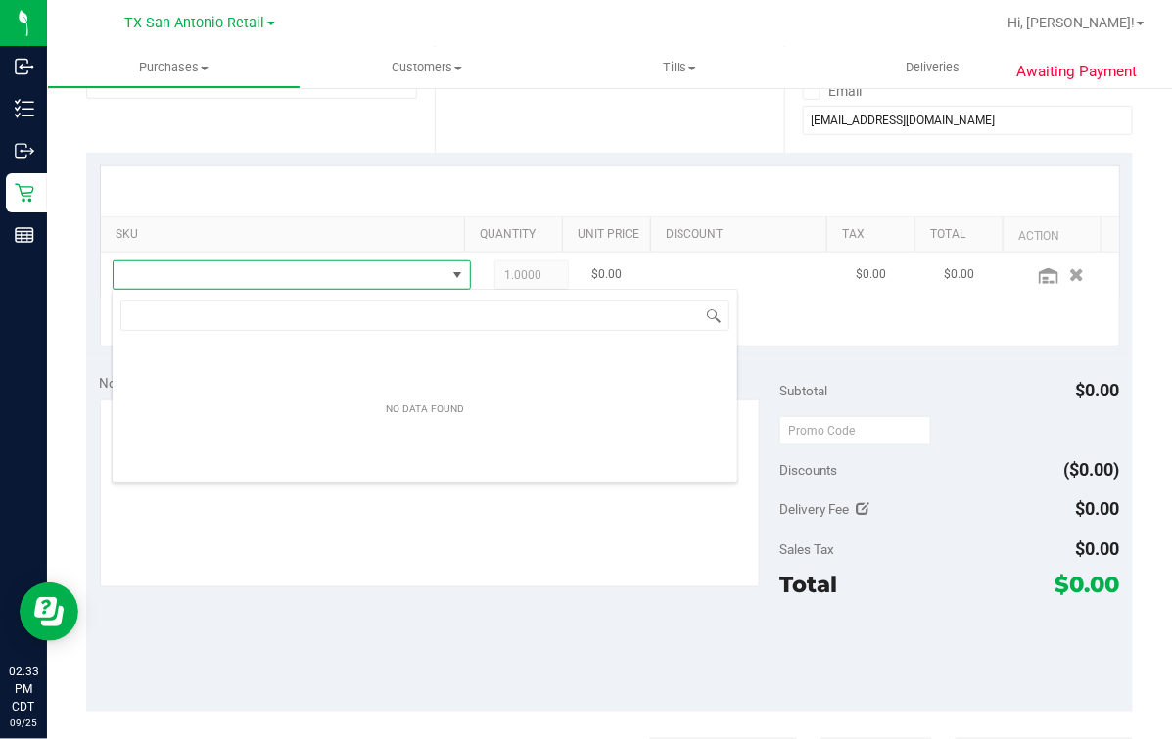
scroll to position [28, 322]
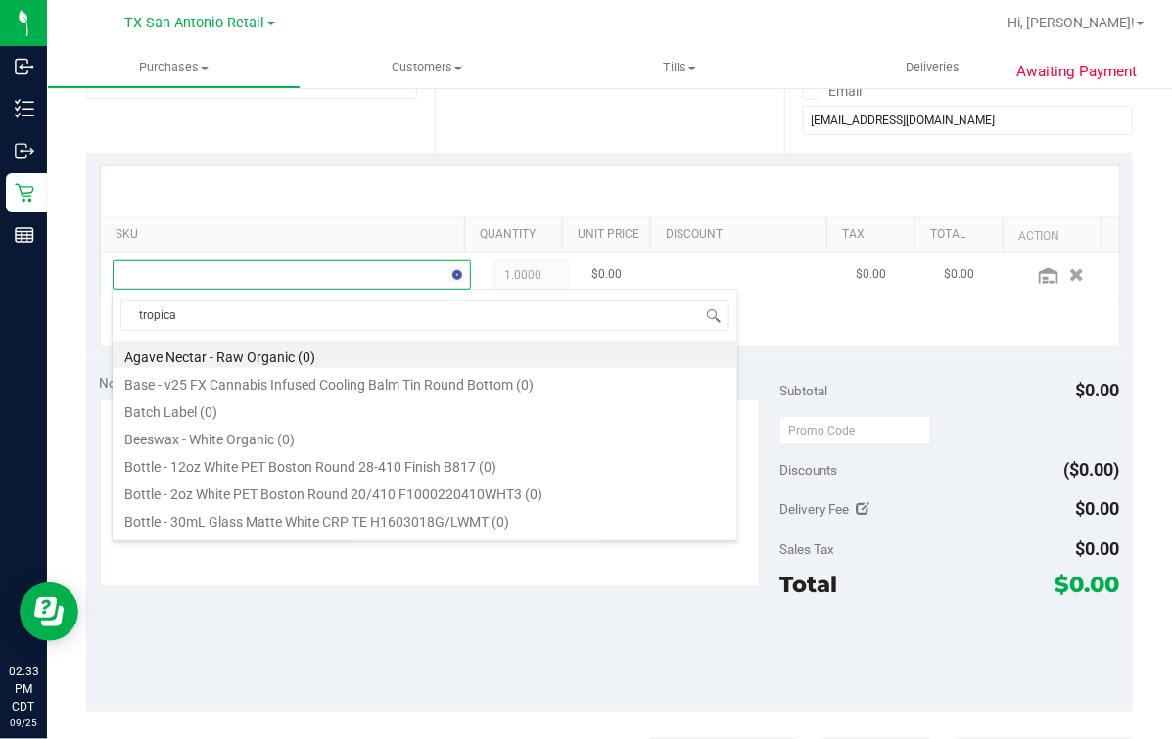
type input "tropical"
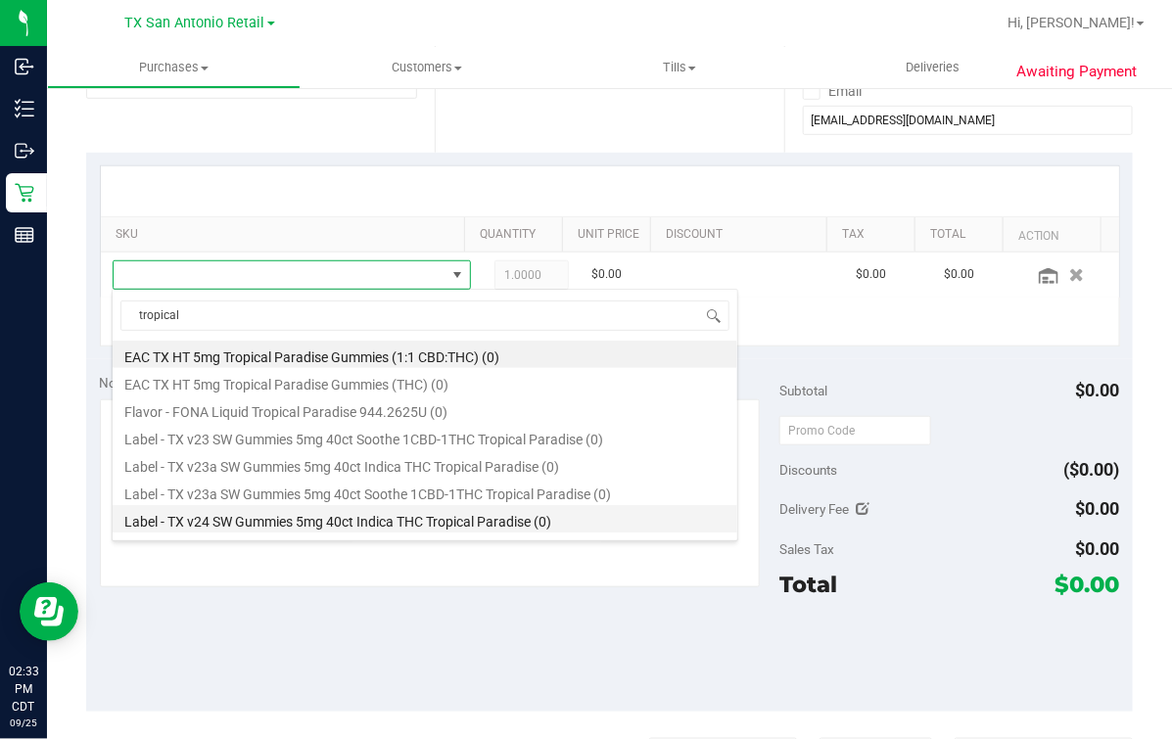
scroll to position [352, 0]
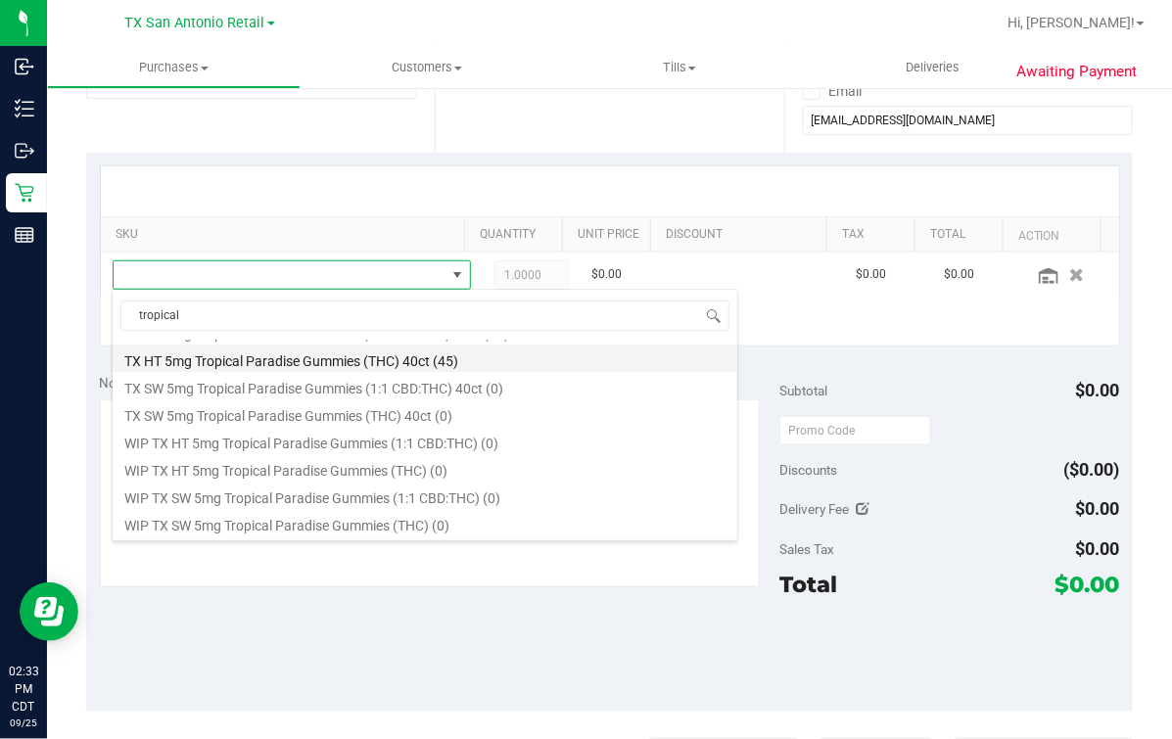
click at [506, 353] on li "TX HT 5mg Tropical Paradise Gummies (THC) 40ct (45)" at bounding box center [425, 358] width 624 height 27
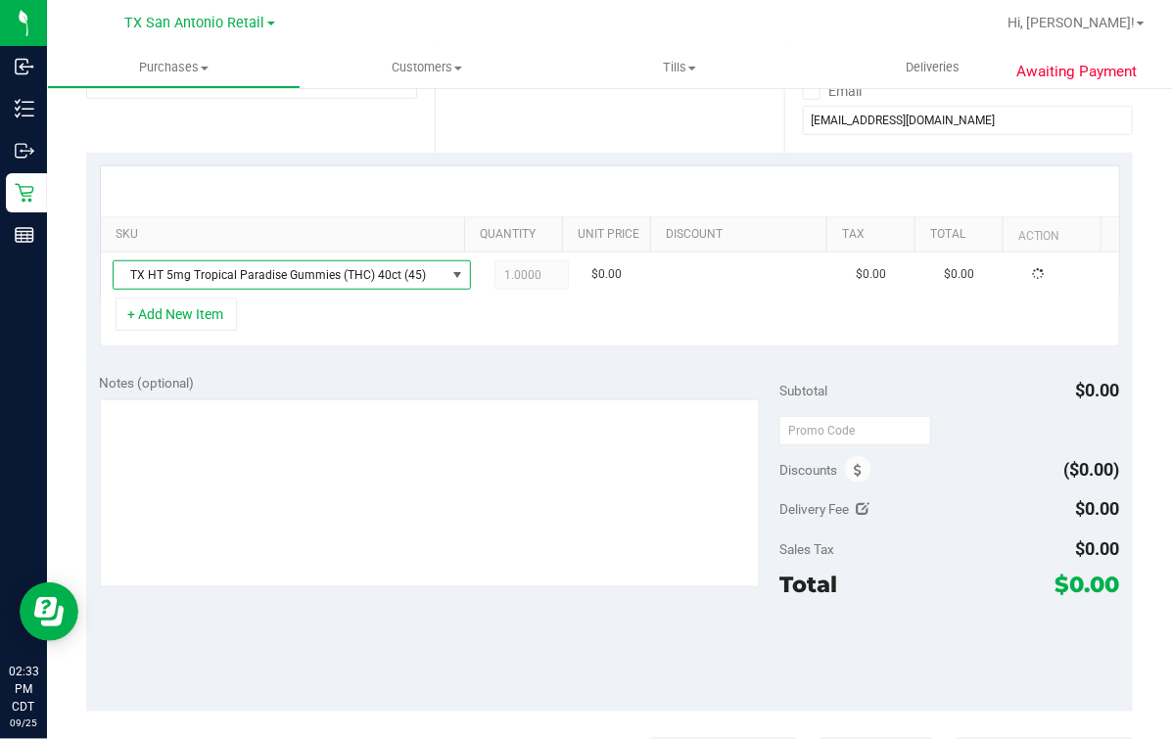
click at [548, 324] on div "+ Add New Item" at bounding box center [610, 322] width 1020 height 49
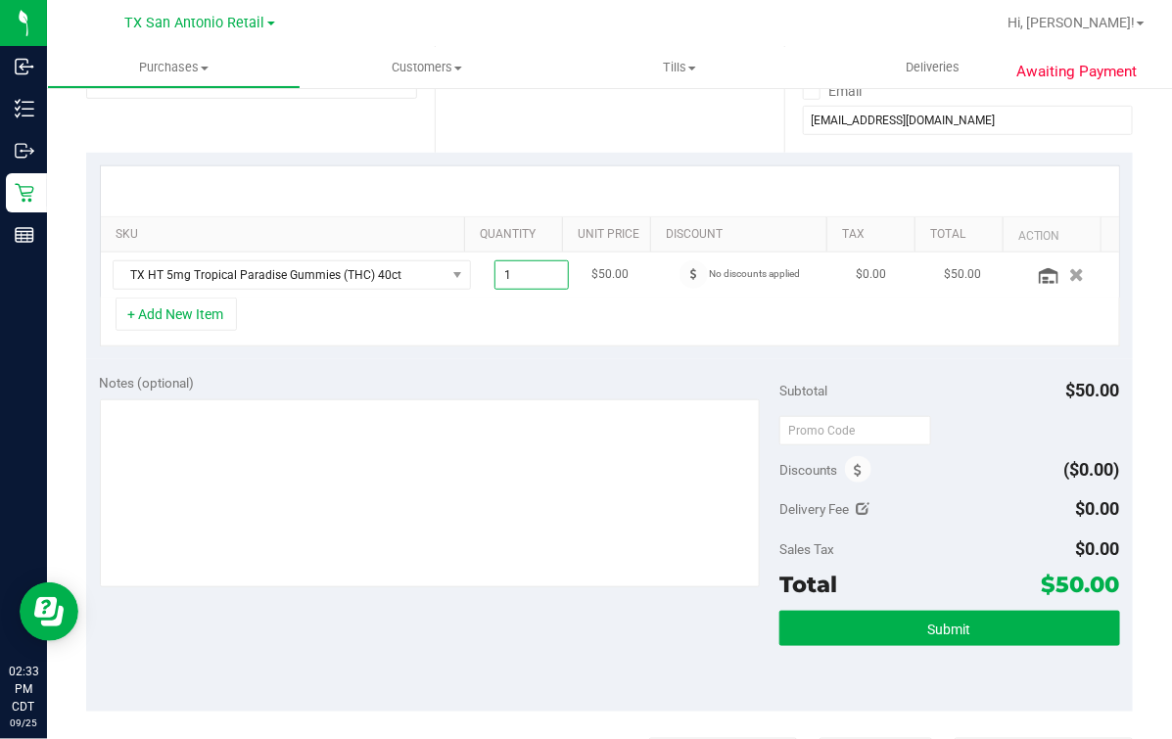
click at [494, 277] on span "1.00 1" at bounding box center [531, 274] width 74 height 29
type input "3"
type input "3.00"
click at [538, 303] on div "+ Add New Item" at bounding box center [610, 322] width 1020 height 49
click at [563, 171] on div at bounding box center [610, 191] width 1018 height 50
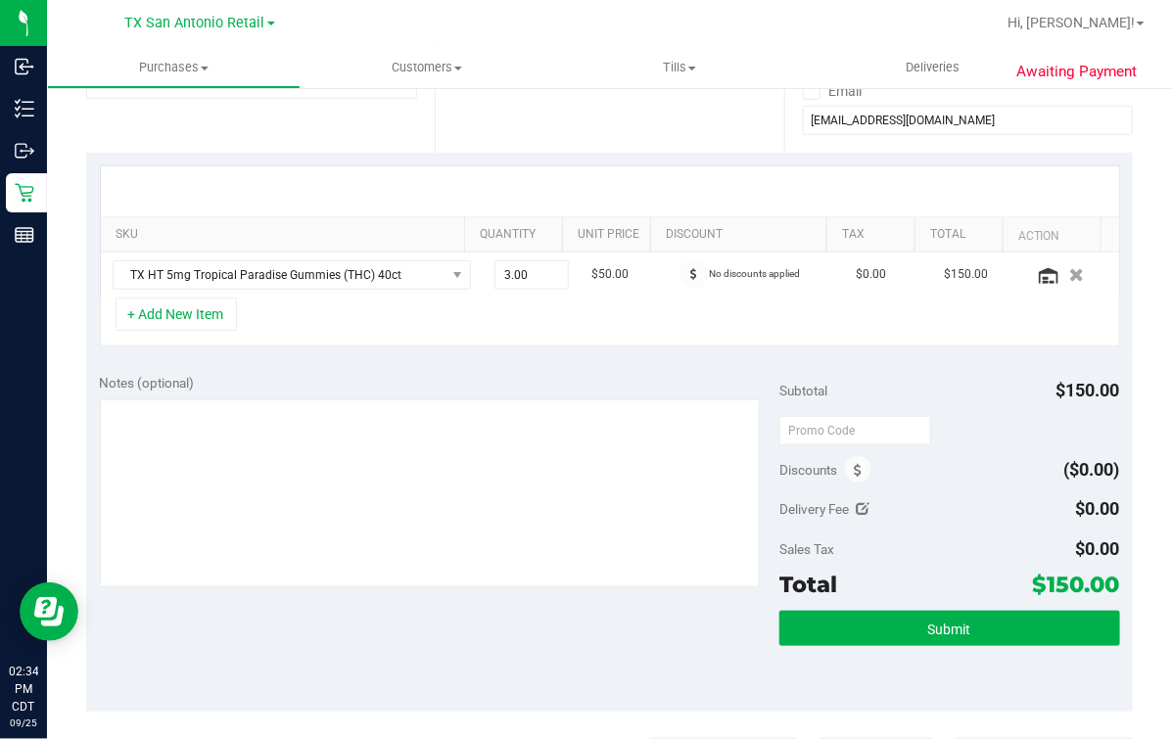
click at [544, 335] on div "+ Add New Item" at bounding box center [610, 322] width 1020 height 49
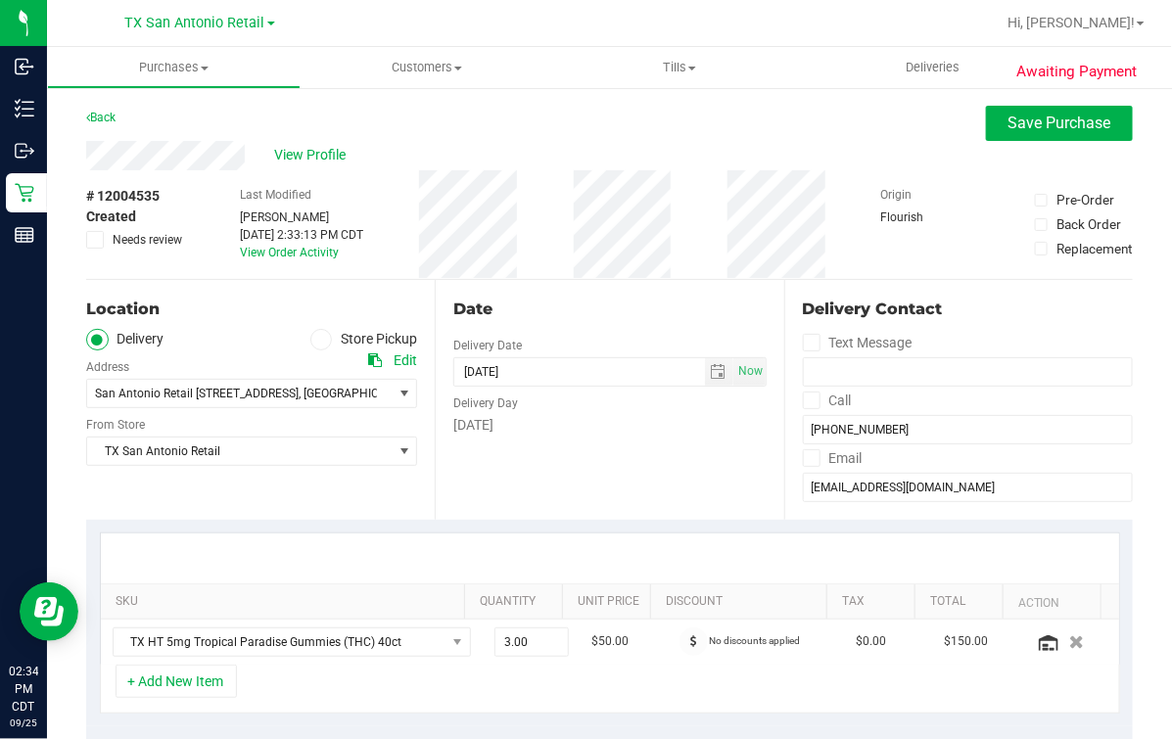
click at [540, 475] on div "Date Delivery Date 09/25/2025 Now 09/25/2025 07:00 AM Now Delivery Day Thursday" at bounding box center [609, 400] width 348 height 240
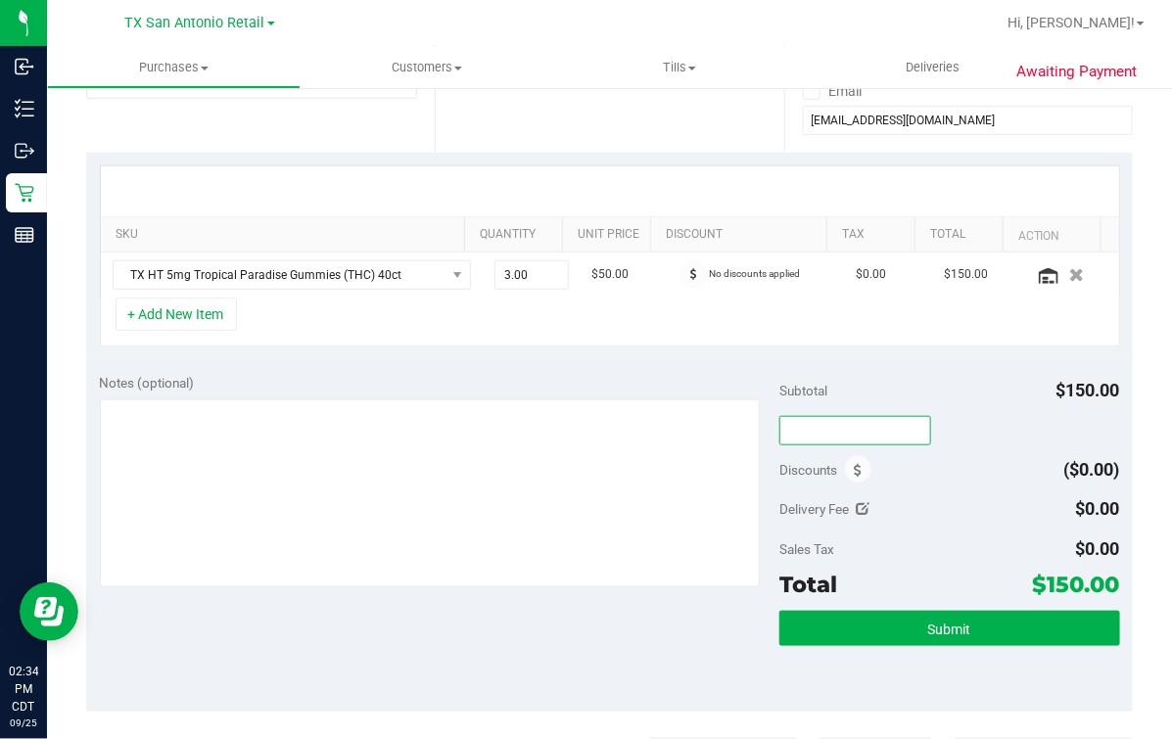
click at [835, 424] on input "text" at bounding box center [855, 430] width 152 height 29
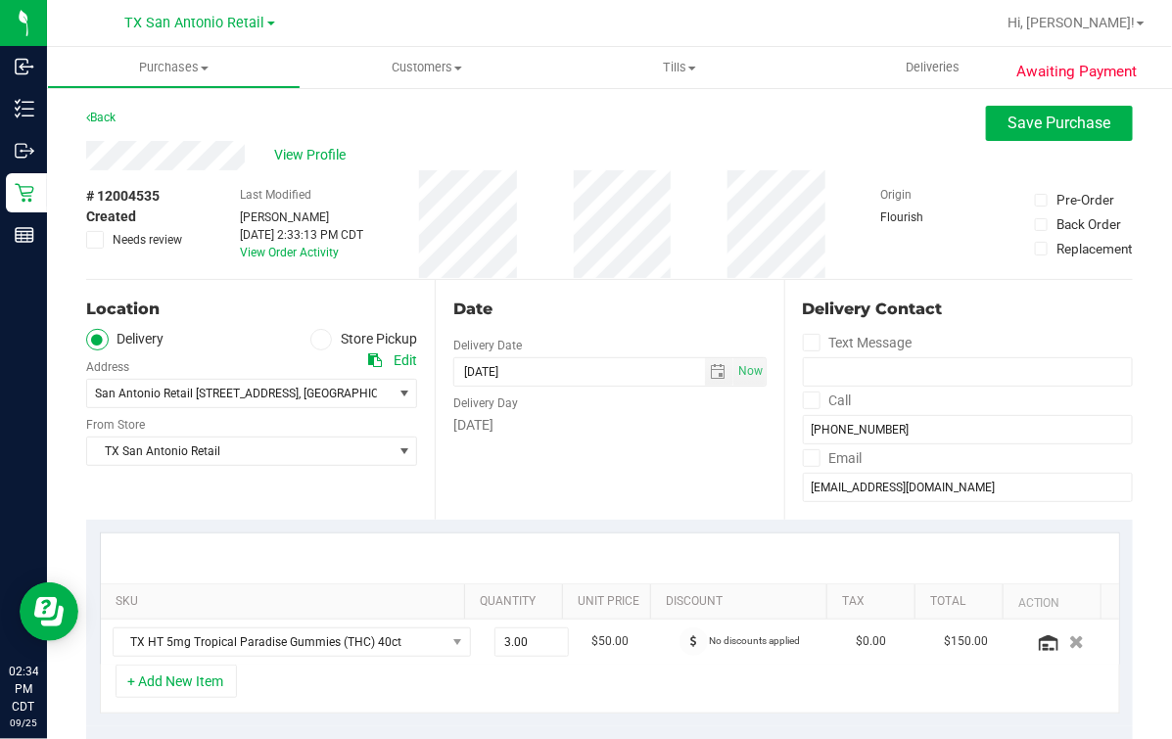
click at [308, 266] on div "Last Modified Mindy Ortiz Sep 25, 2025 2:33:13 PM CDT View Order Activity" at bounding box center [301, 224] width 123 height 109
click at [432, 187] on div "# 12004535 Created Needs review Last Modified Mindy Ortiz Sep 25, 2025 2:33:13 …" at bounding box center [609, 224] width 1046 height 109
click at [494, 322] on div "Date Delivery Date 09/25/2025 Now 09/25/2025 07:00 AM Now Delivery Day Thursday" at bounding box center [609, 400] width 348 height 240
click at [485, 294] on div "Date Delivery Date 09/25/2025 Now 09/25/2025 07:00 AM Now Delivery Day Thursday" at bounding box center [609, 400] width 348 height 240
click at [429, 273] on div "# 12004535 Created Needs review Last Modified Mindy Ortiz Sep 25, 2025 2:33:13 …" at bounding box center [609, 224] width 1046 height 109
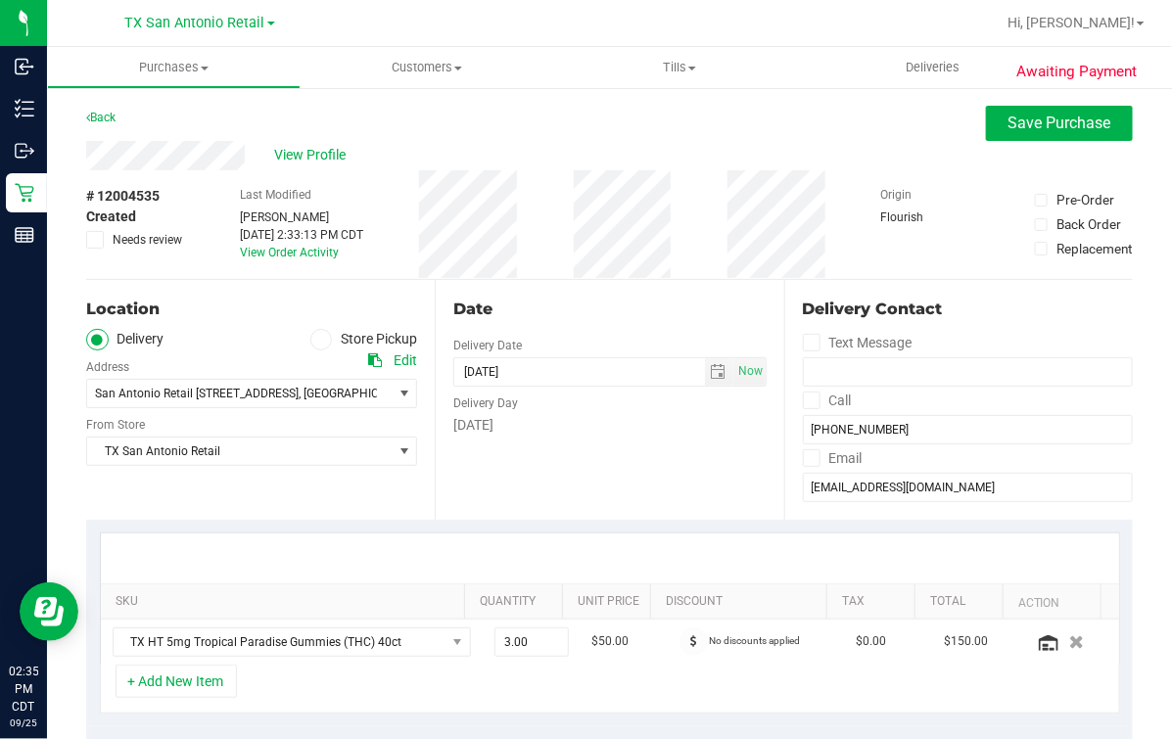
click at [363, 269] on div "Last Modified Mindy Ortiz Sep 25, 2025 2:33:13 PM CDT View Order Activity" at bounding box center [301, 224] width 123 height 109
click at [540, 308] on div "Date" at bounding box center [609, 309] width 312 height 23
click at [533, 199] on div "# 12004535 Created Needs review Last Modified Mindy Ortiz Sep 25, 2025 2:33:13 …" at bounding box center [609, 224] width 1046 height 109
click at [551, 237] on div "# 12004535 Created Needs review Last Modified Mindy Ortiz Sep 25, 2025 2:33:13 …" at bounding box center [609, 224] width 1046 height 109
click at [712, 370] on span "select" at bounding box center [719, 372] width 16 height 16
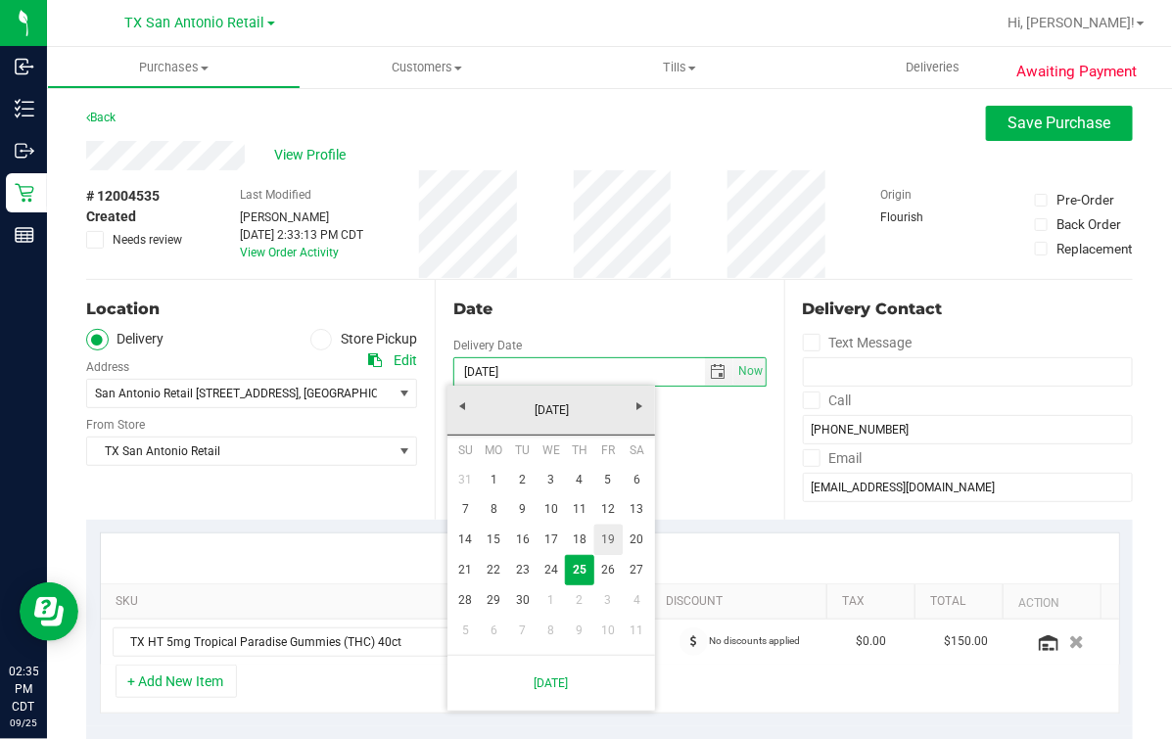
click at [617, 562] on link "26" at bounding box center [608, 570] width 28 height 30
type input "[DATE]"
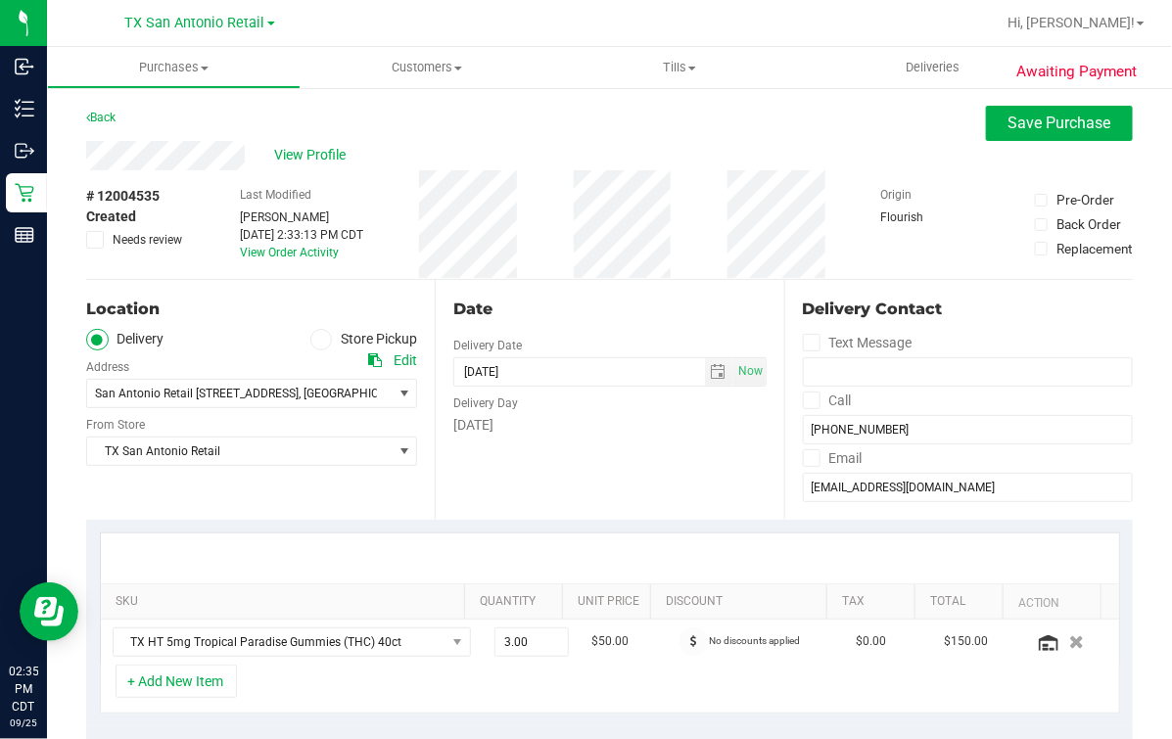
click at [619, 322] on div "Date Delivery Date [DATE] Now [DATE] 07:00 AM Now Delivery Day [DATE]" at bounding box center [609, 400] width 348 height 240
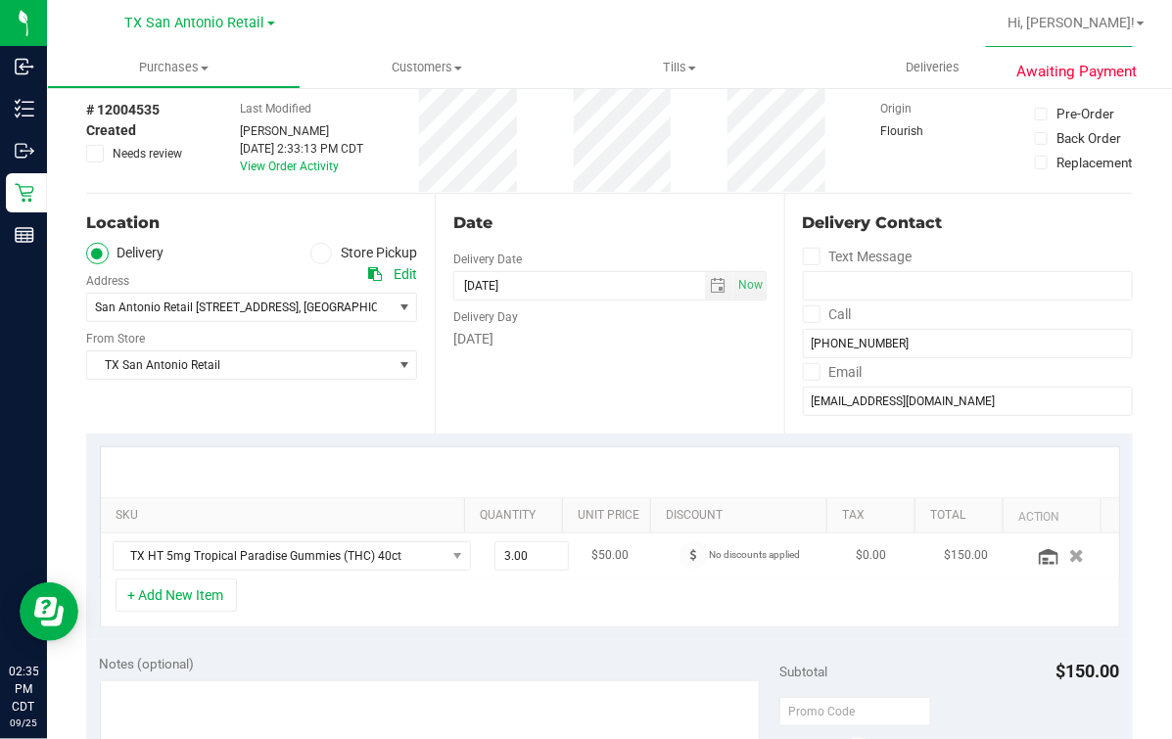
scroll to position [121, 0]
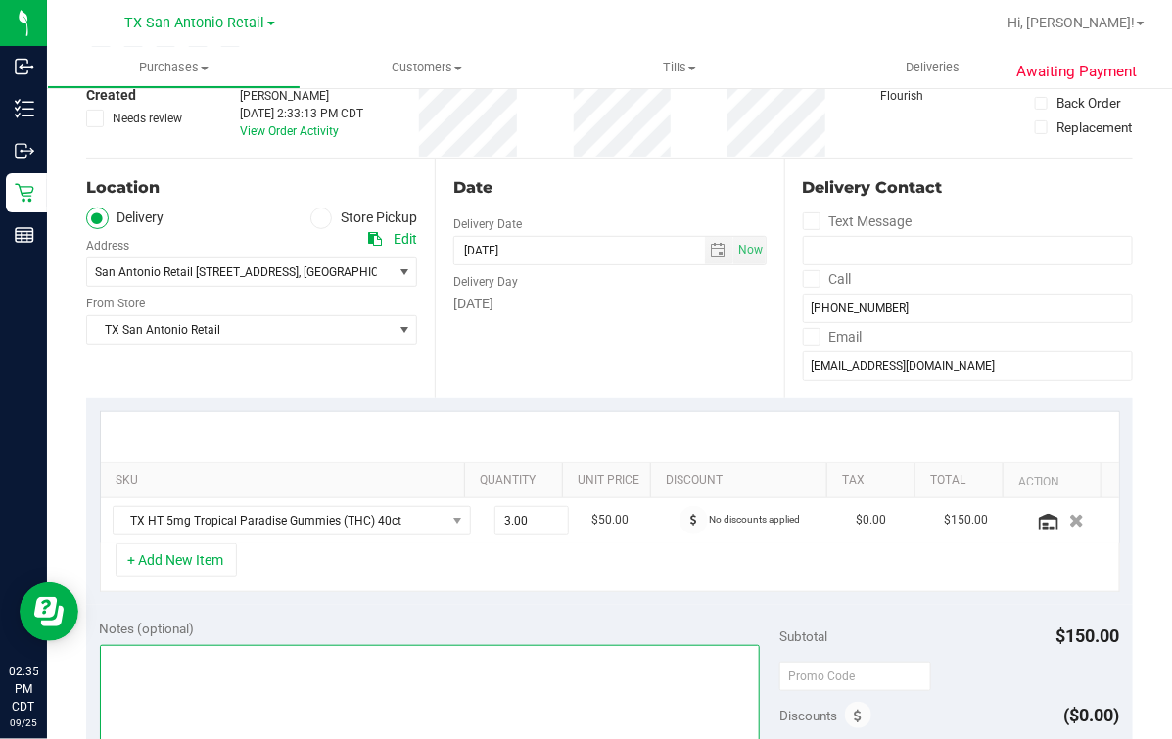
click at [356, 645] on textarea at bounding box center [430, 739] width 661 height 188
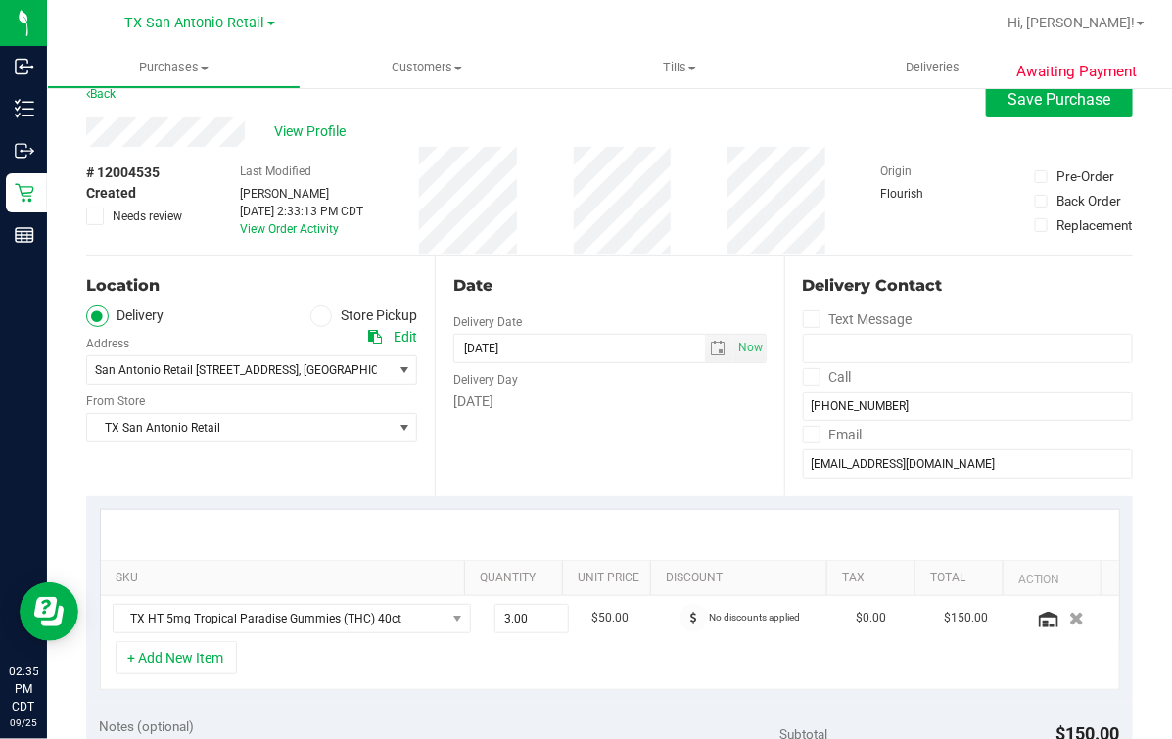
scroll to position [0, 0]
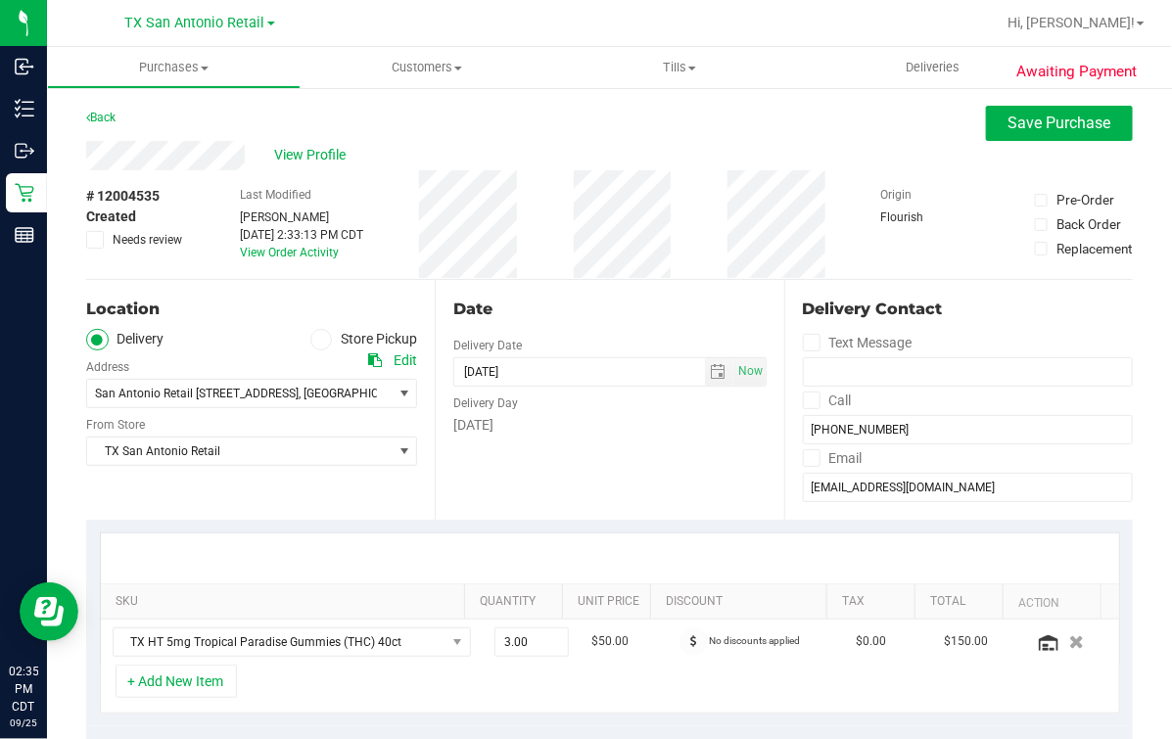
click at [376, 505] on div "Location Delivery Store Pickup Address Edit San Antonio Retail 18720 Stone Oak …" at bounding box center [260, 400] width 348 height 240
click at [599, 343] on div "Date Delivery Date [DATE] Now [DATE] 07:00 AM Now Delivery Day [DATE]" at bounding box center [609, 400] width 348 height 240
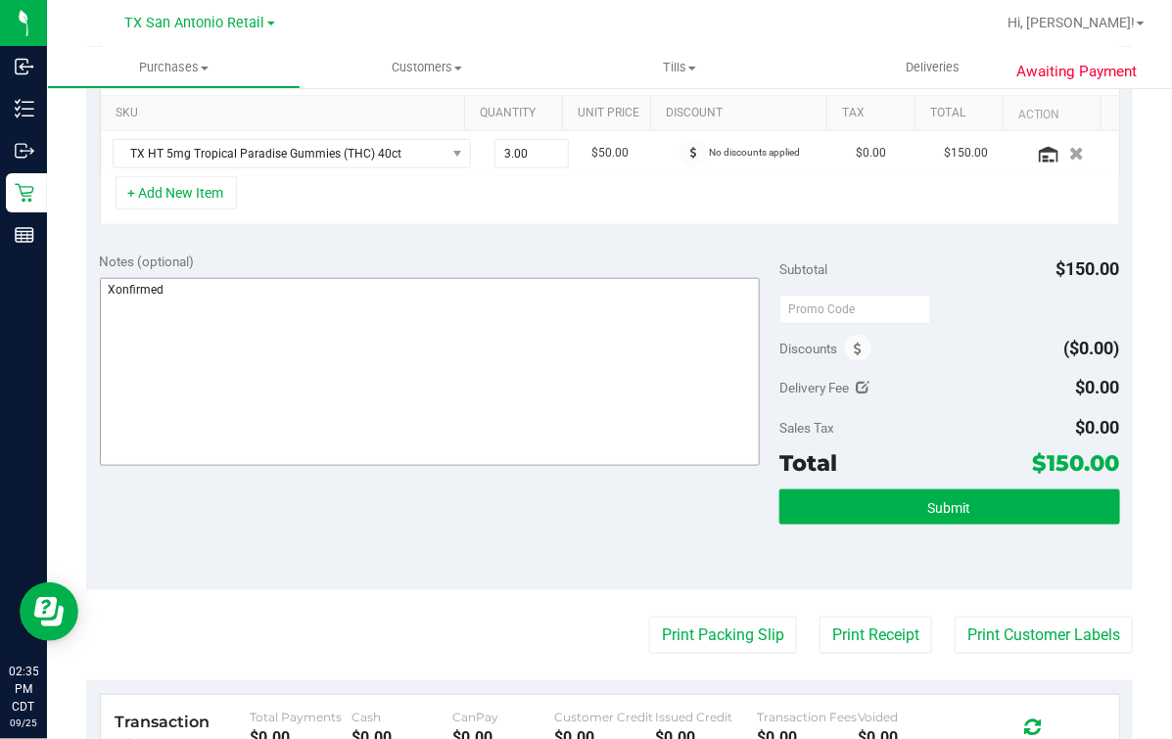
scroll to position [367, 0]
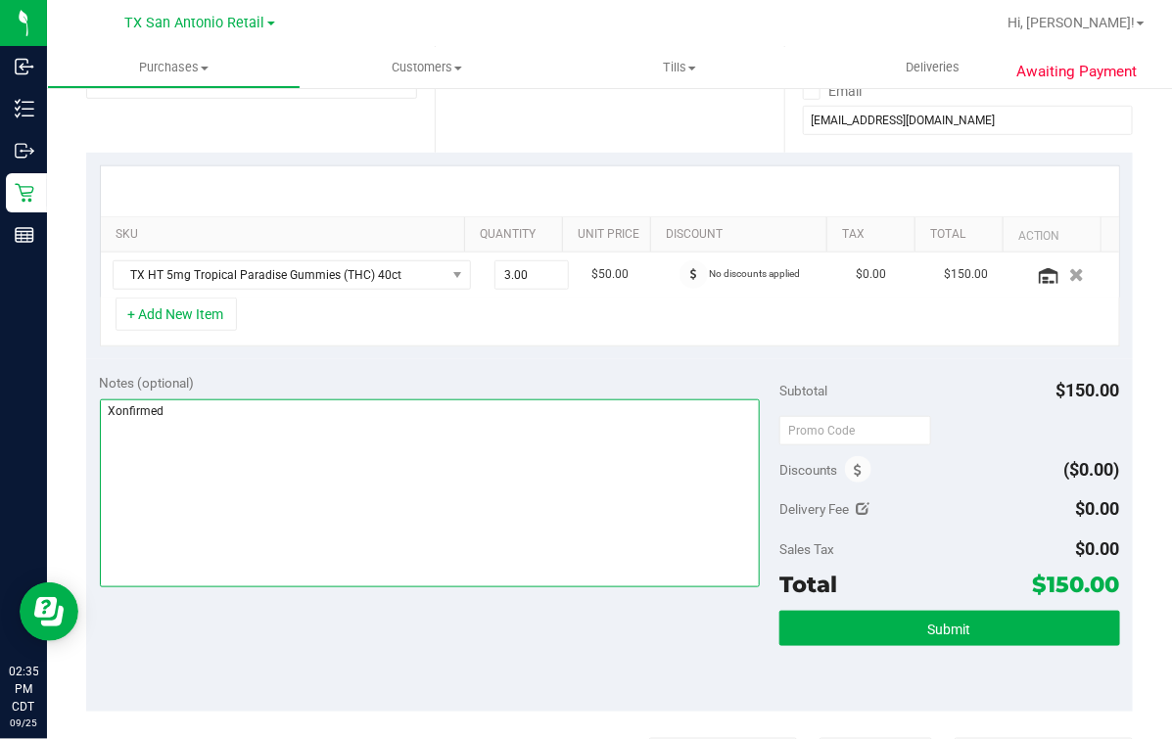
click at [593, 421] on textarea at bounding box center [430, 493] width 661 height 188
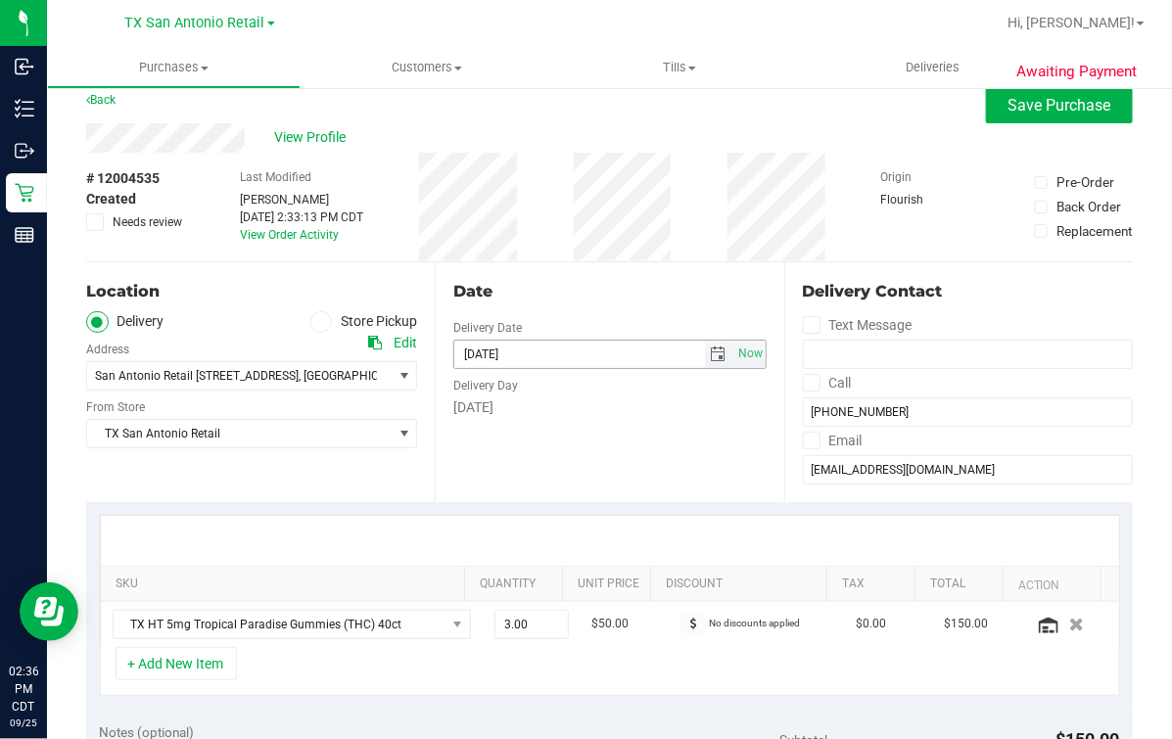
scroll to position [0, 0]
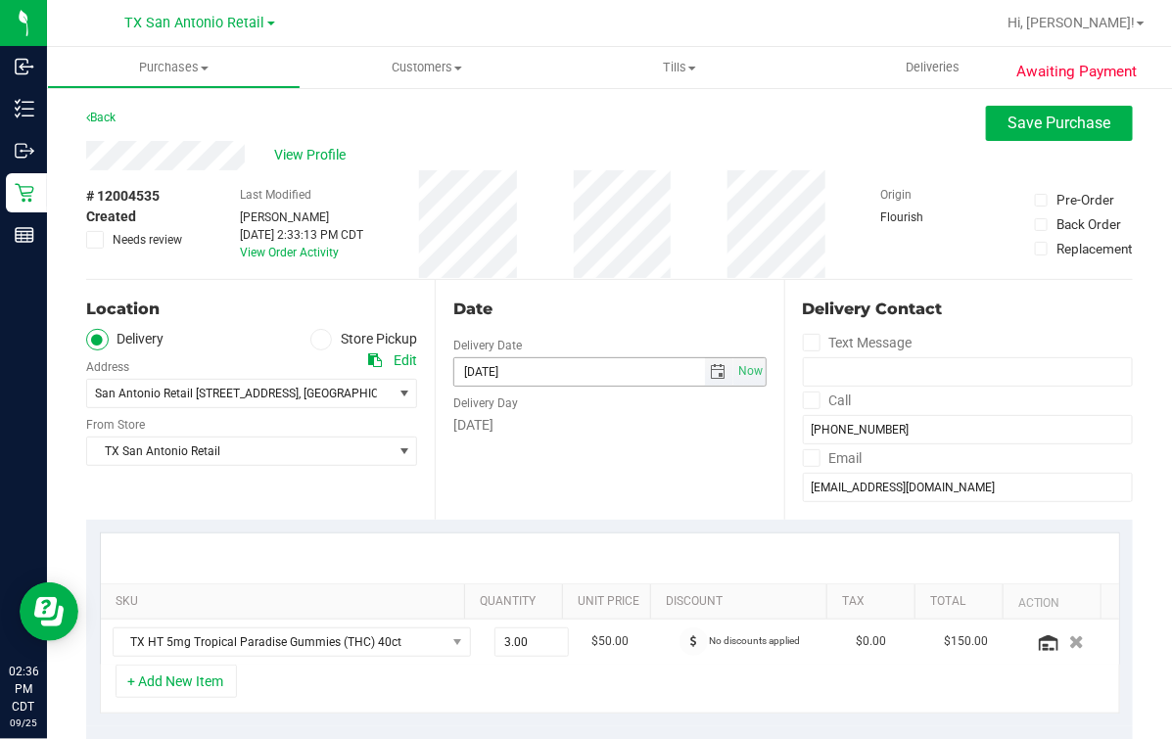
type textarea "Confirmed-- satx fri 9/26 $150.00--M.o"
click at [681, 298] on div "Date" at bounding box center [609, 309] width 312 height 23
click at [1020, 126] on span "Save Purchase" at bounding box center [1059, 123] width 103 height 19
click at [835, 126] on div "Back Save Purchase" at bounding box center [609, 123] width 1046 height 35
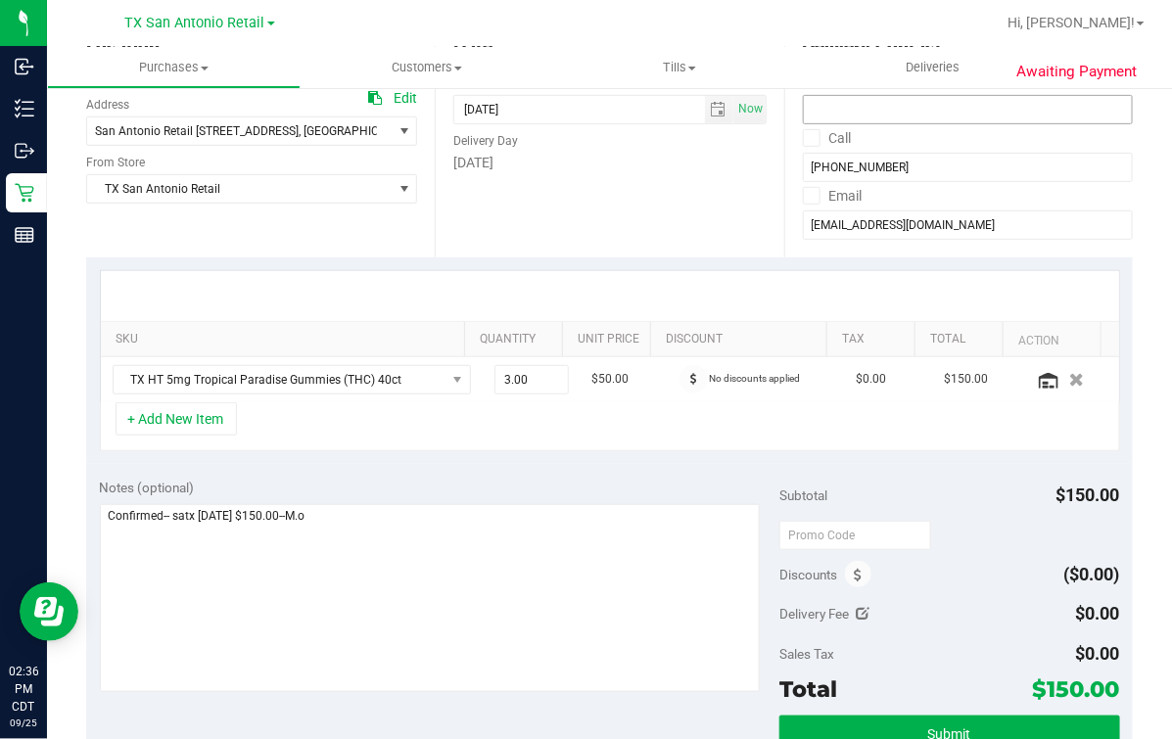
scroll to position [488, 0]
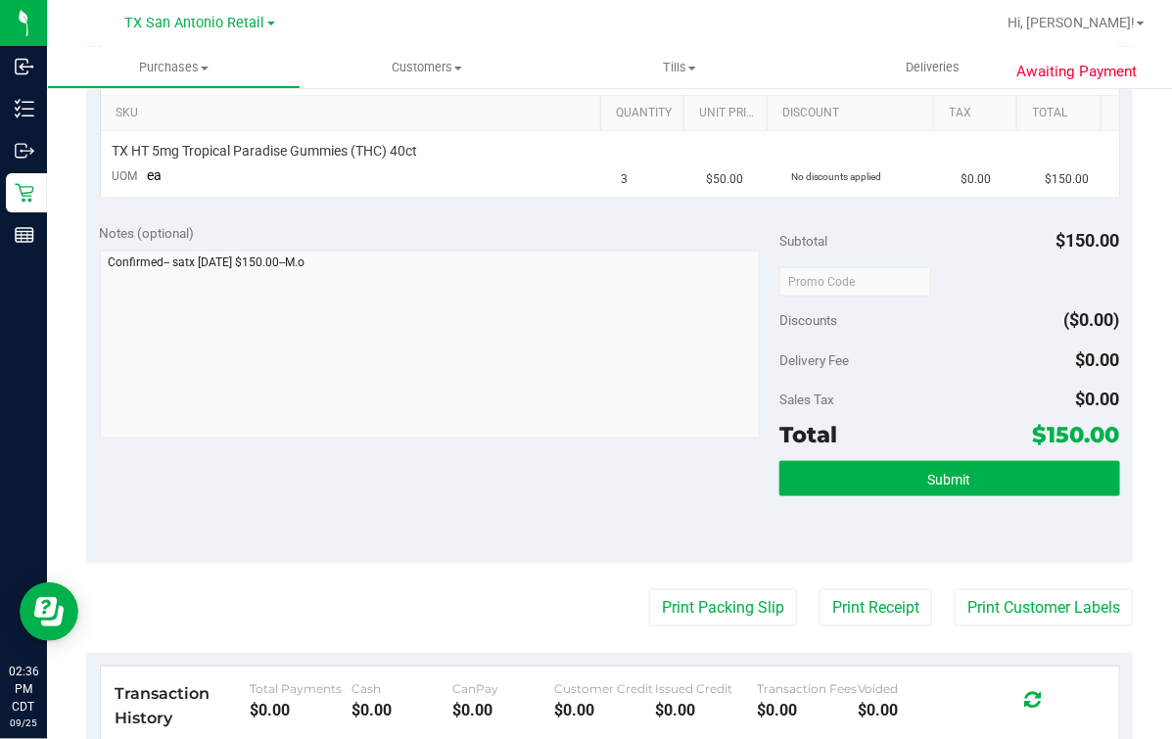
click at [960, 500] on div "Submit" at bounding box center [949, 505] width 340 height 88
click at [960, 478] on button "Submit" at bounding box center [949, 478] width 340 height 35
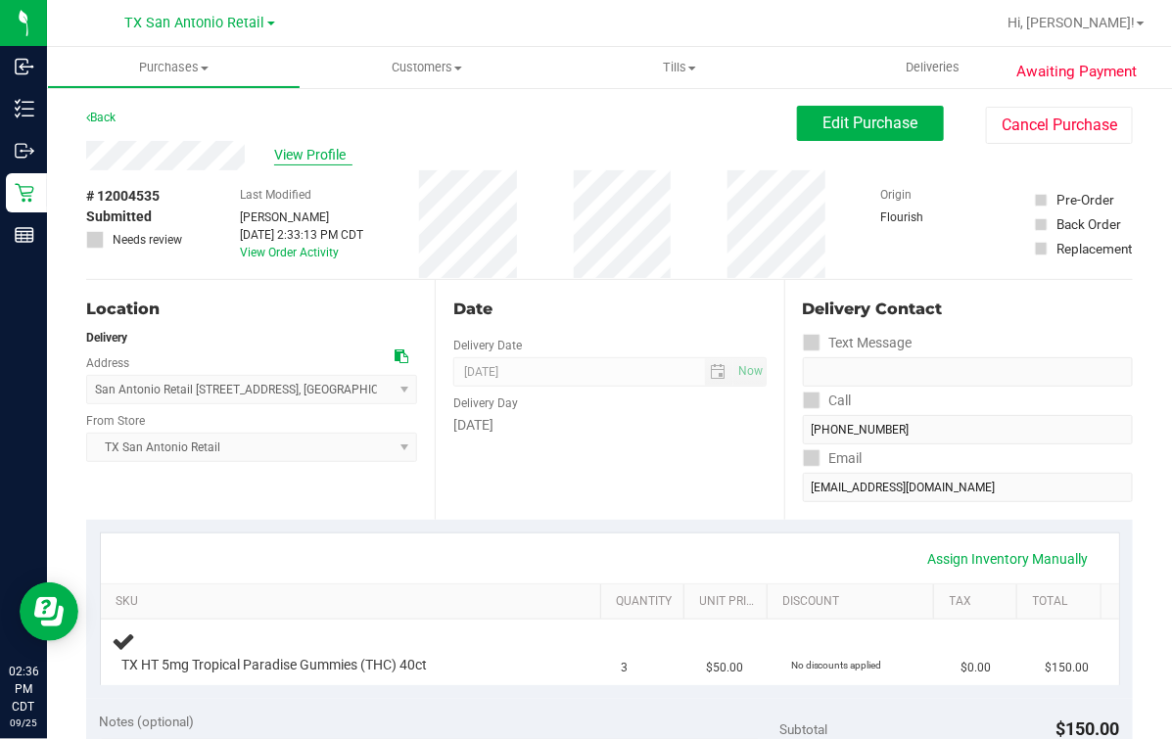
click at [307, 161] on span "View Profile" at bounding box center [313, 155] width 78 height 21
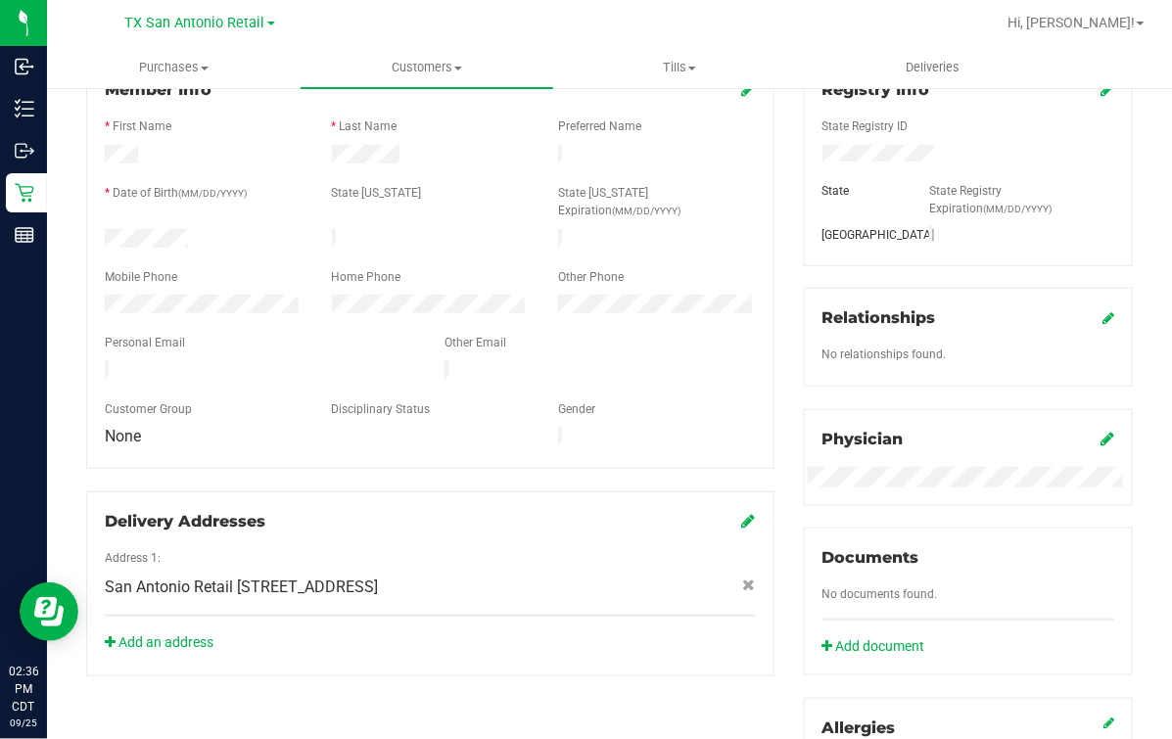
scroll to position [367, 0]
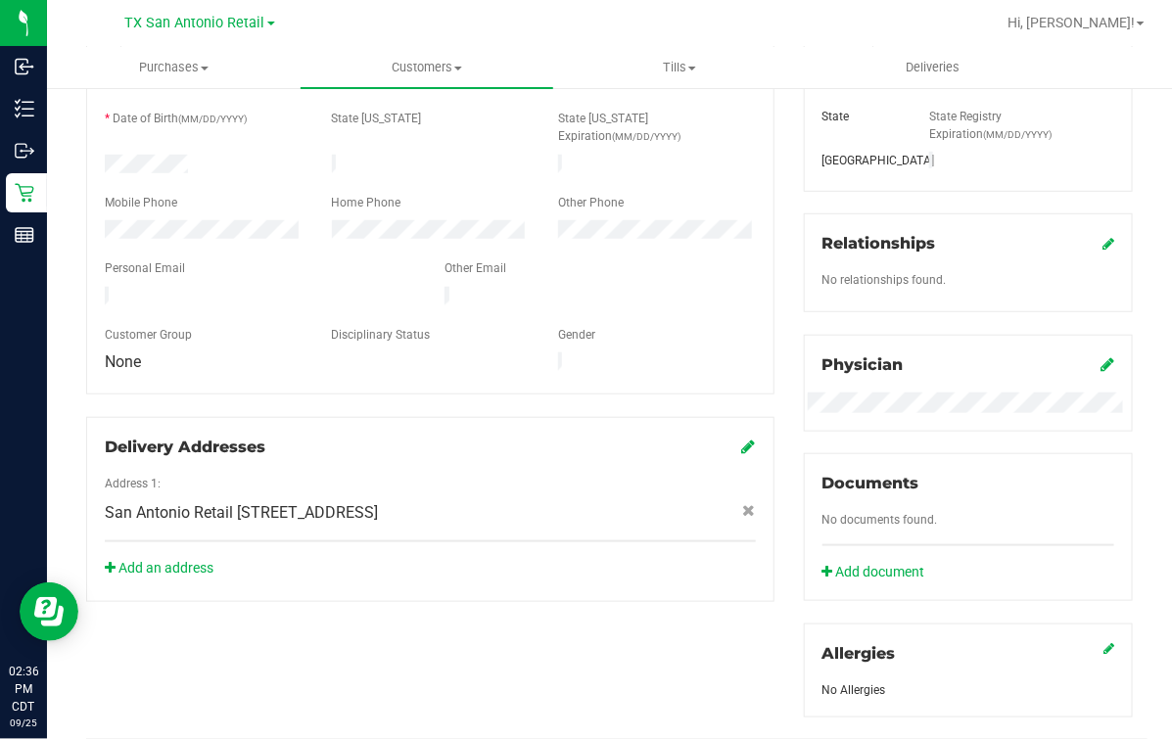
click at [567, 417] on div "Delivery Addresses Address 1: San Antonio Retail 18720 Stone Oak PKWY, San Anto…" at bounding box center [430, 509] width 688 height 185
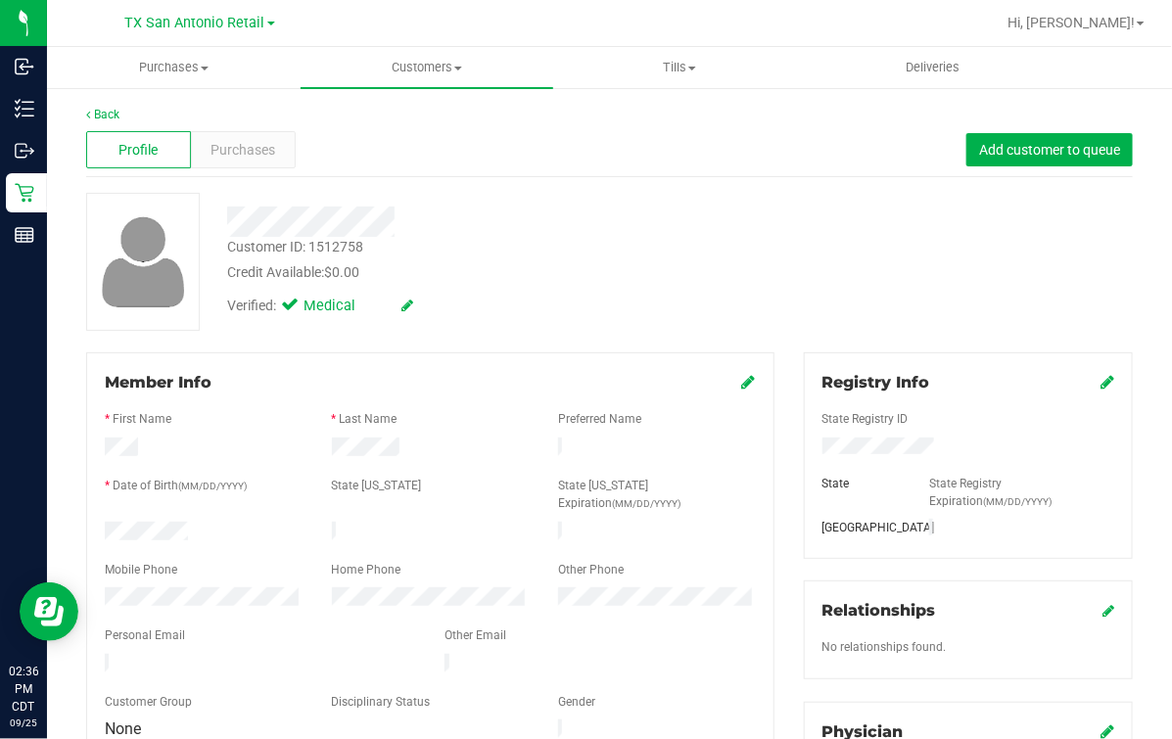
click at [491, 227] on div at bounding box center [481, 222] width 538 height 30
click at [104, 112] on link "Back" at bounding box center [102, 115] width 33 height 14
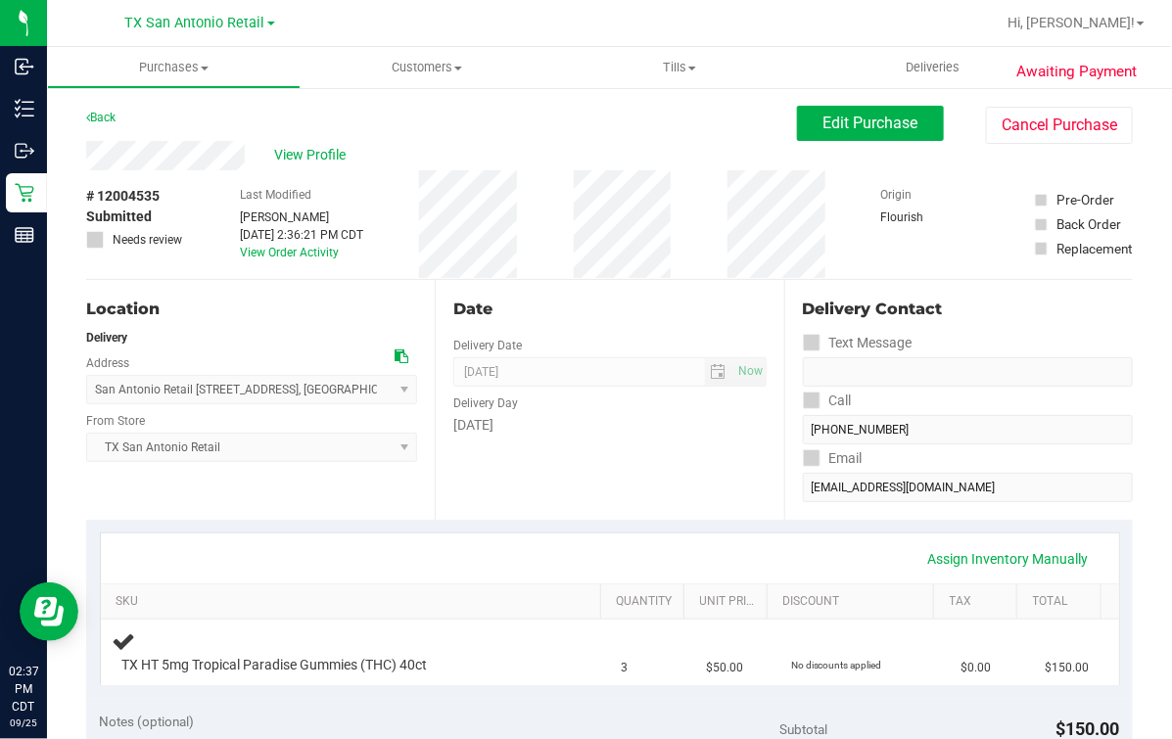
click at [589, 126] on div "Back Edit Purchase Cancel Purchase" at bounding box center [609, 123] width 1046 height 35
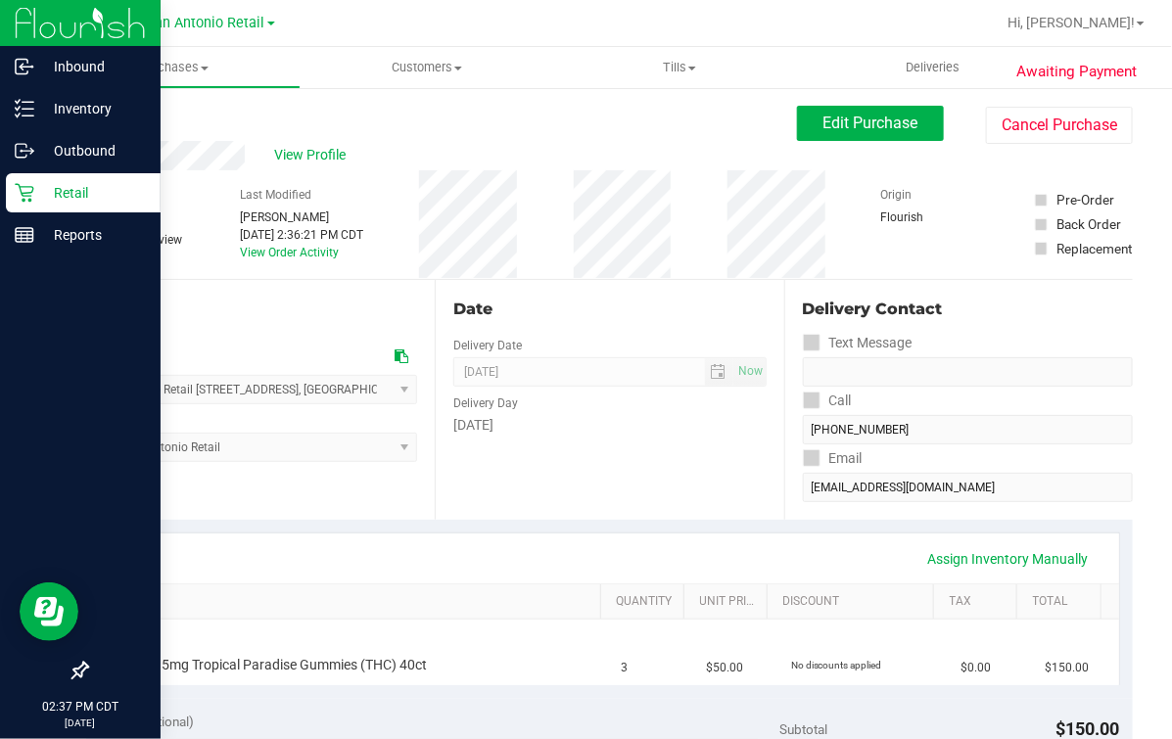
click at [21, 184] on icon at bounding box center [25, 193] width 20 height 20
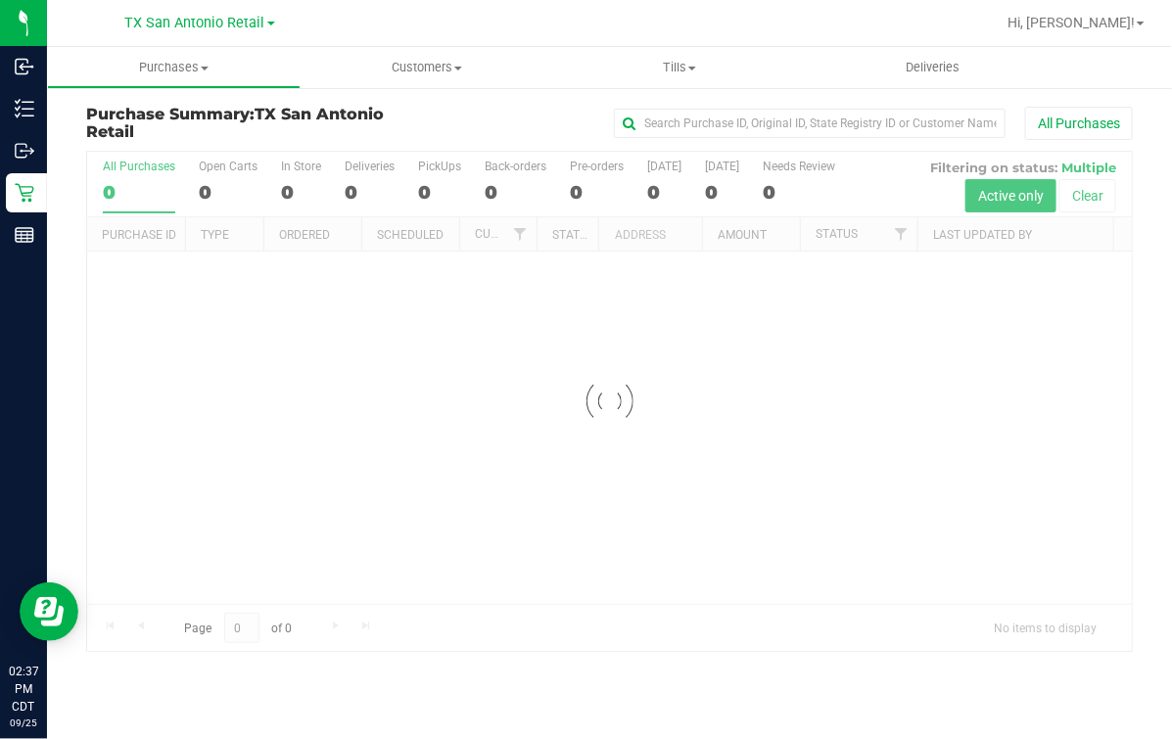
click at [476, 170] on div at bounding box center [609, 401] width 1044 height 499
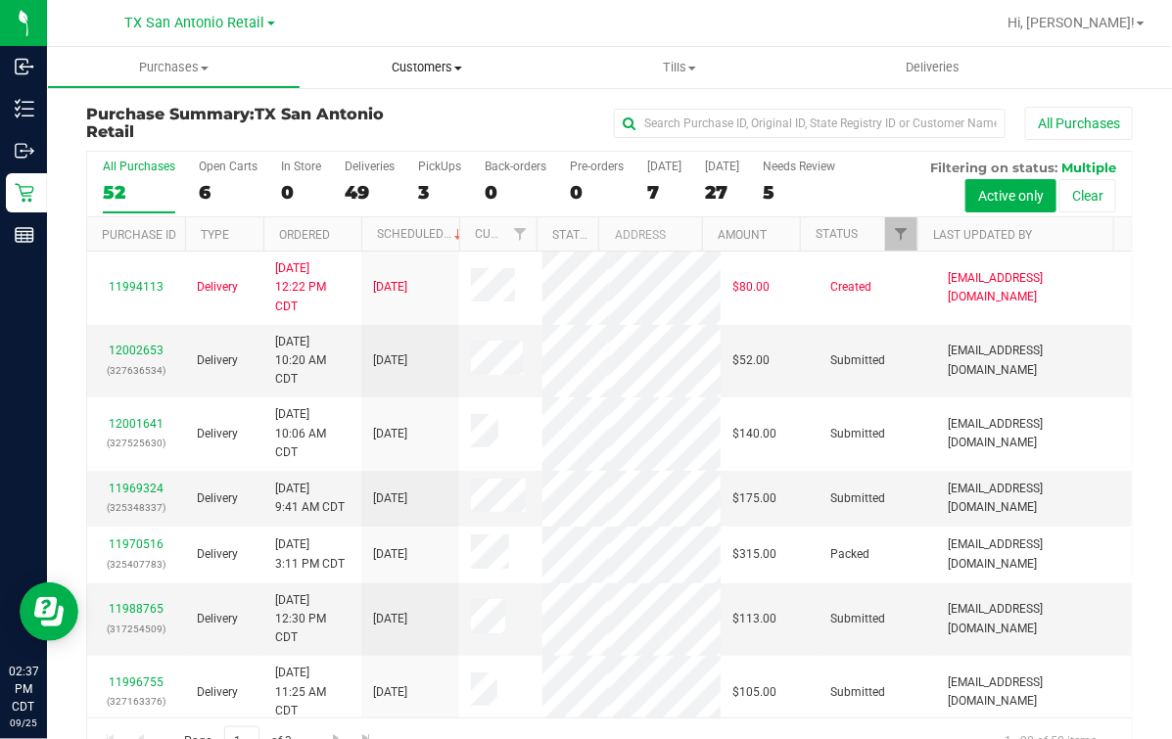
click at [428, 69] on span "Customers" at bounding box center [427, 68] width 254 height 18
click at [254, 185] on div "6" at bounding box center [228, 192] width 59 height 23
click at [0, 0] on input "Open Carts 6" at bounding box center [0, 0] width 0 height 0
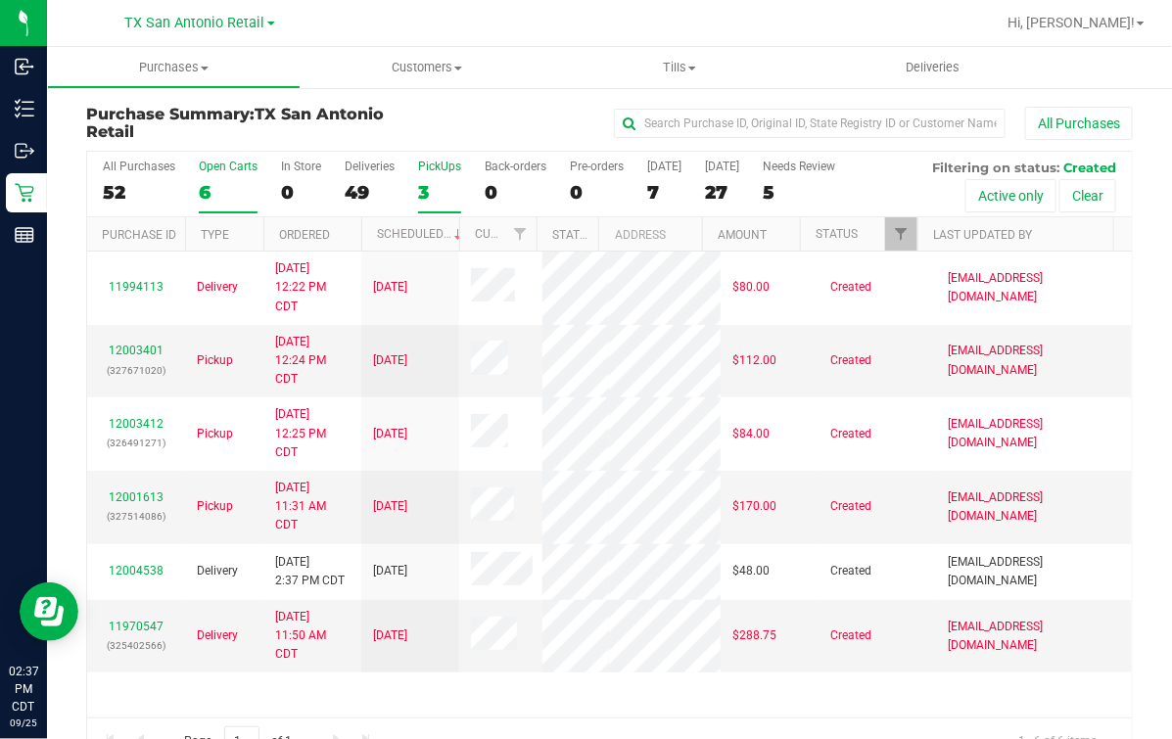
click at [456, 196] on div "3" at bounding box center [439, 192] width 43 height 23
click at [0, 0] on input "PickUps 3" at bounding box center [0, 0] width 0 height 0
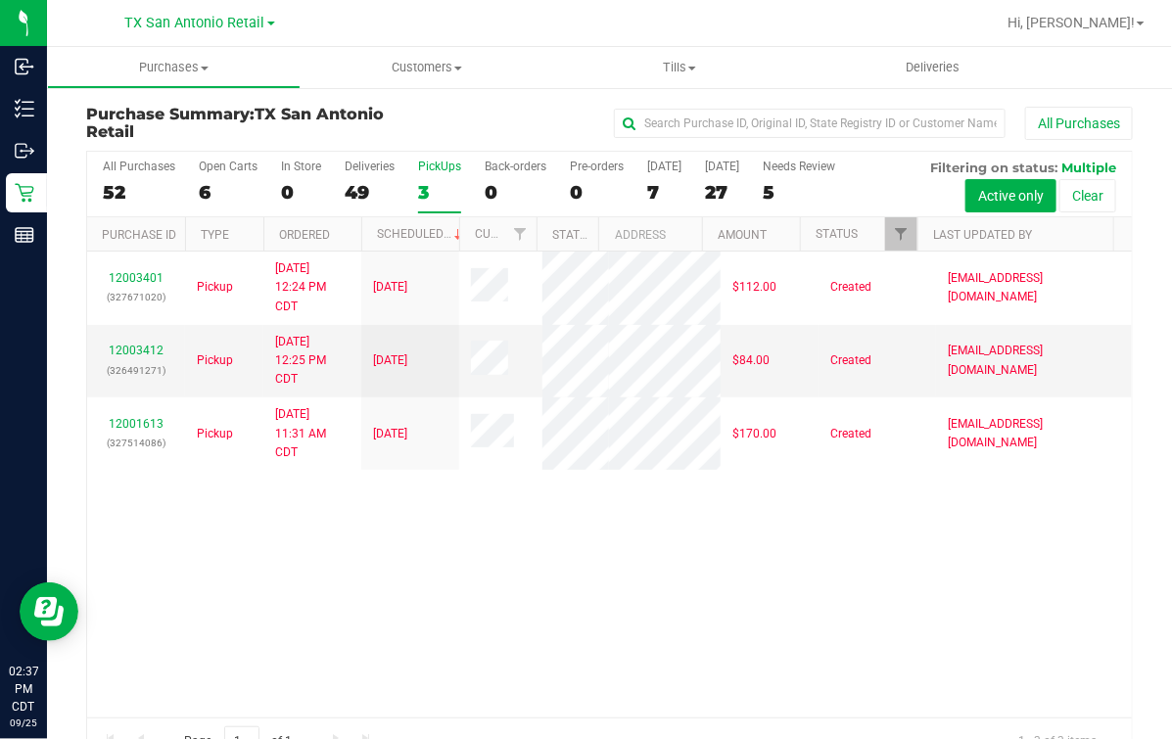
click at [457, 595] on div "12003401 (327671020) Pickup 9/25/2025 12:24 PM CDT 9/26/2025 $112.00 Created mo…" at bounding box center [609, 485] width 1044 height 466
click at [663, 565] on div "12003401 (327671020) Pickup 9/25/2025 12:24 PM CDT 9/26/2025 $112.00 Created mo…" at bounding box center [609, 485] width 1044 height 466
click at [915, 88] on link "Deliveries" at bounding box center [934, 67] width 254 height 41
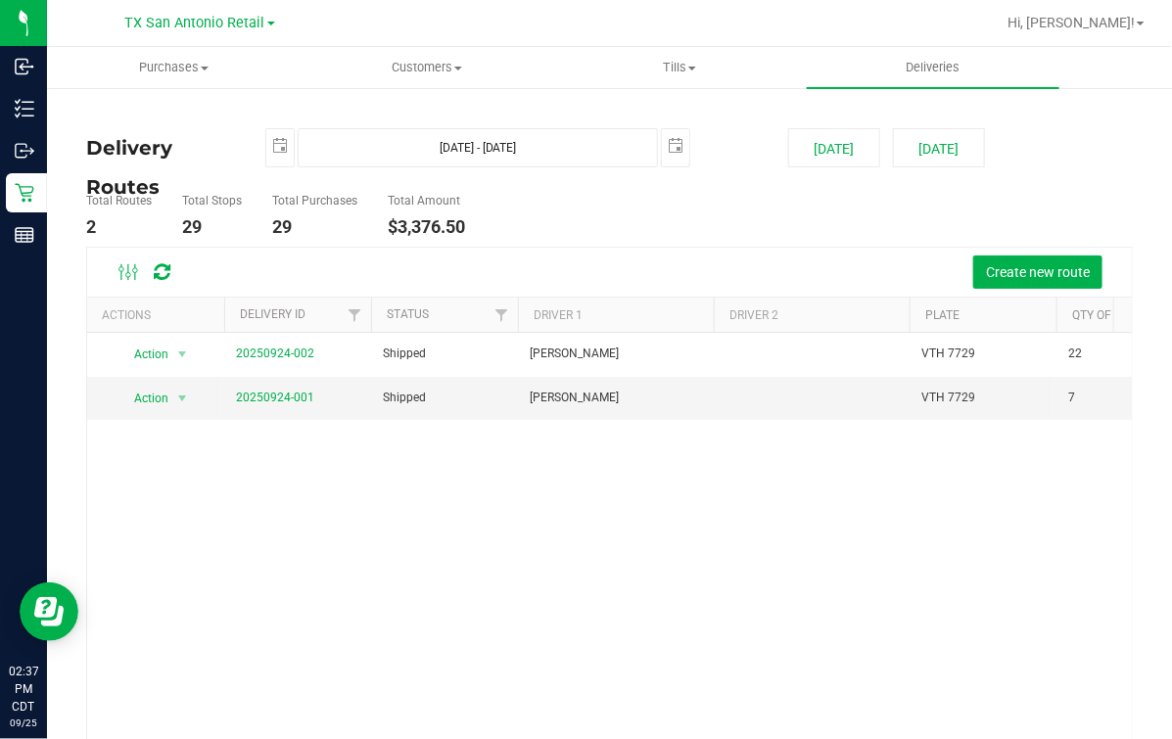
click at [643, 240] on ul "Total Routes 2 Total Stops 29 Total Purchases 29 Total Amount $3,376.50" at bounding box center [427, 216] width 693 height 62
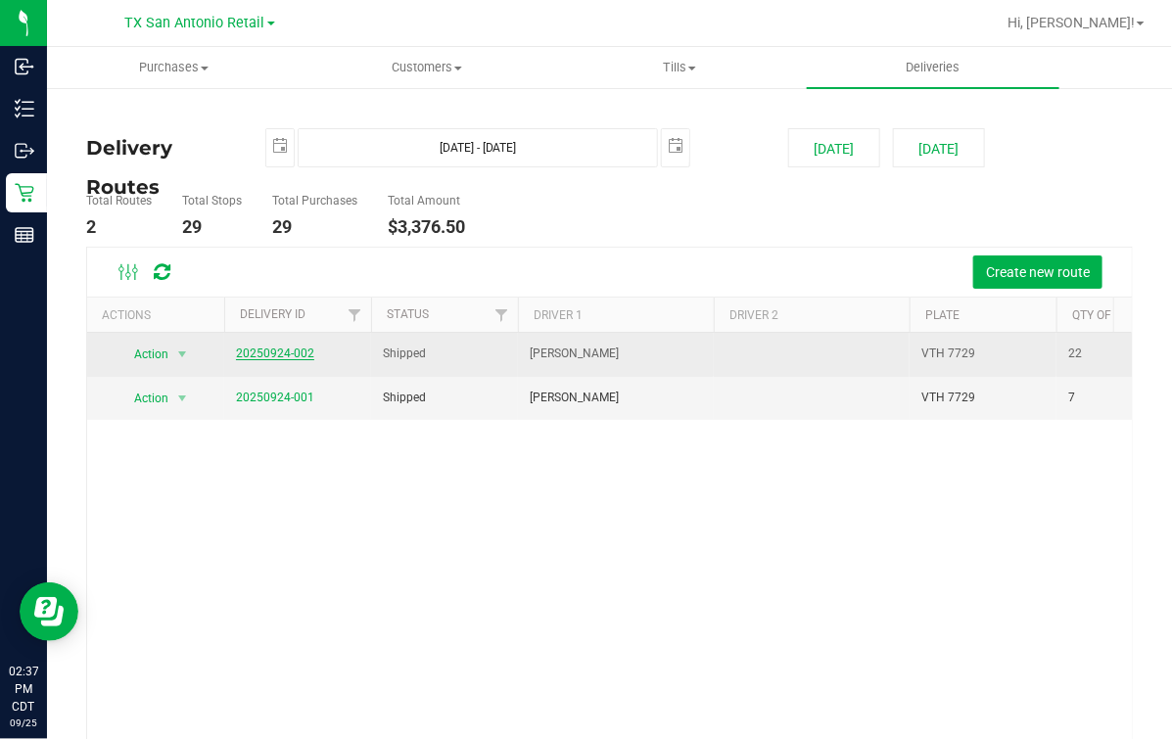
click at [262, 357] on link "20250924-002" at bounding box center [275, 353] width 78 height 14
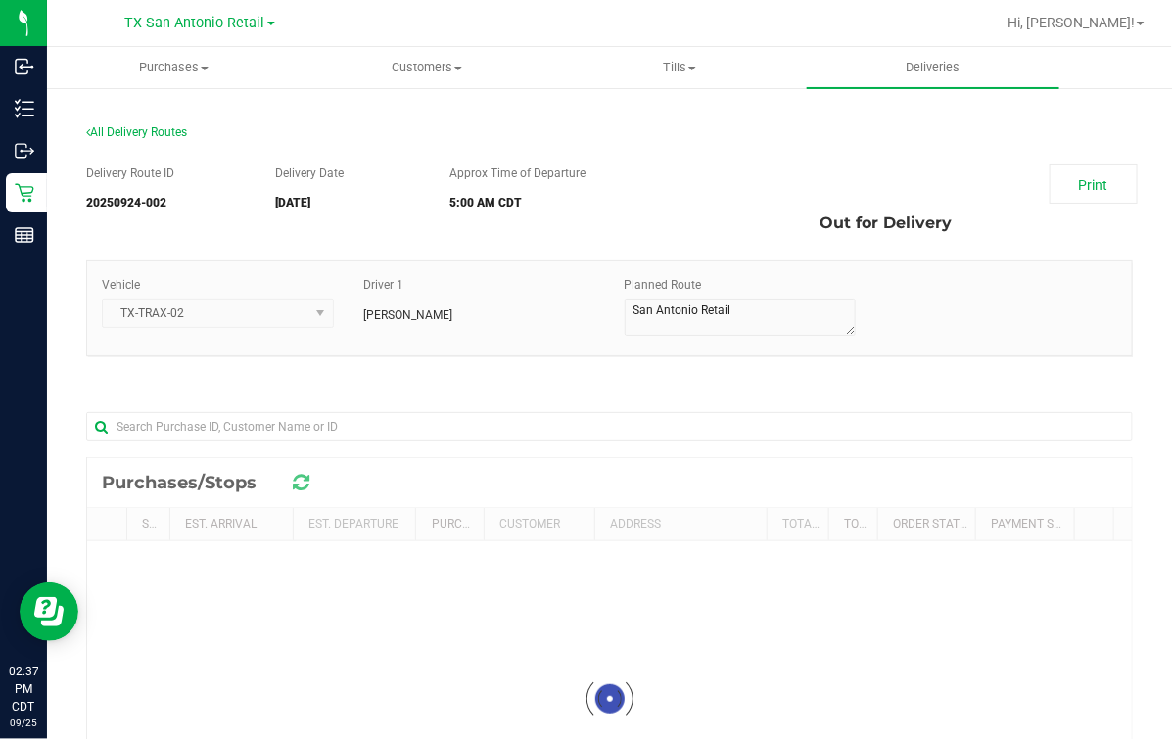
click at [655, 250] on div "Delivery Route ID 20250924-002 Delivery Date 09/25/2025 Approx Time of Departur…" at bounding box center [609, 553] width 1046 height 807
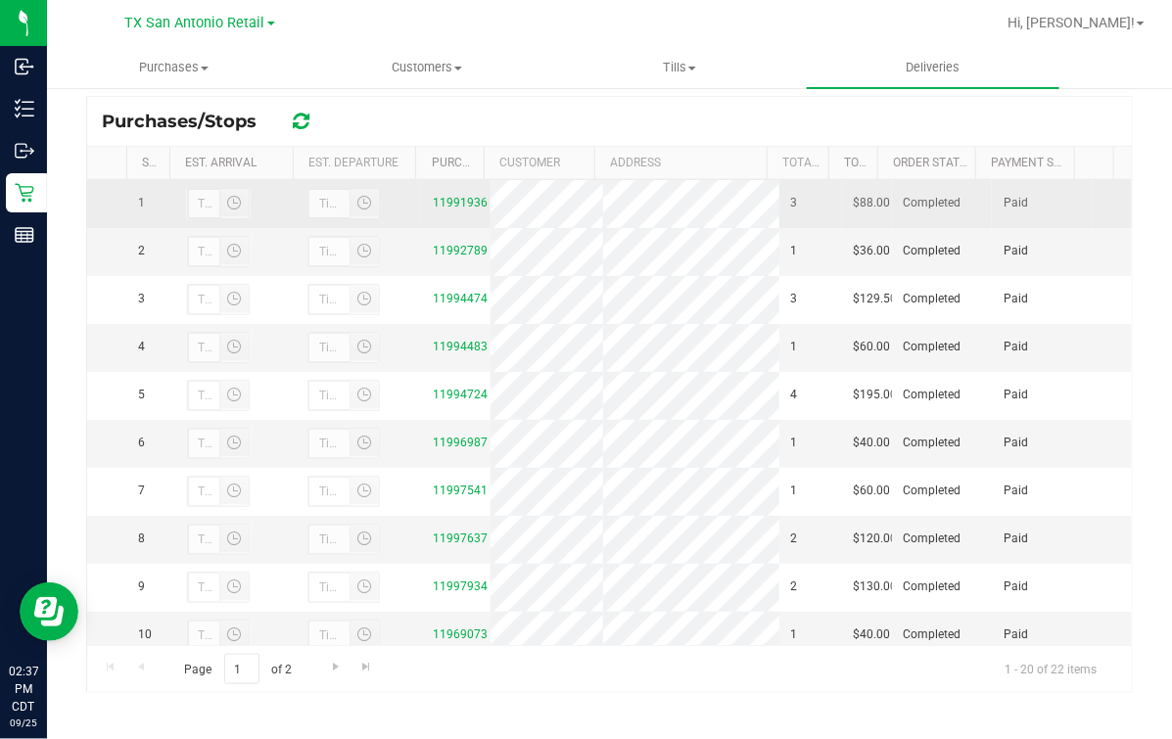
scroll to position [369, 0]
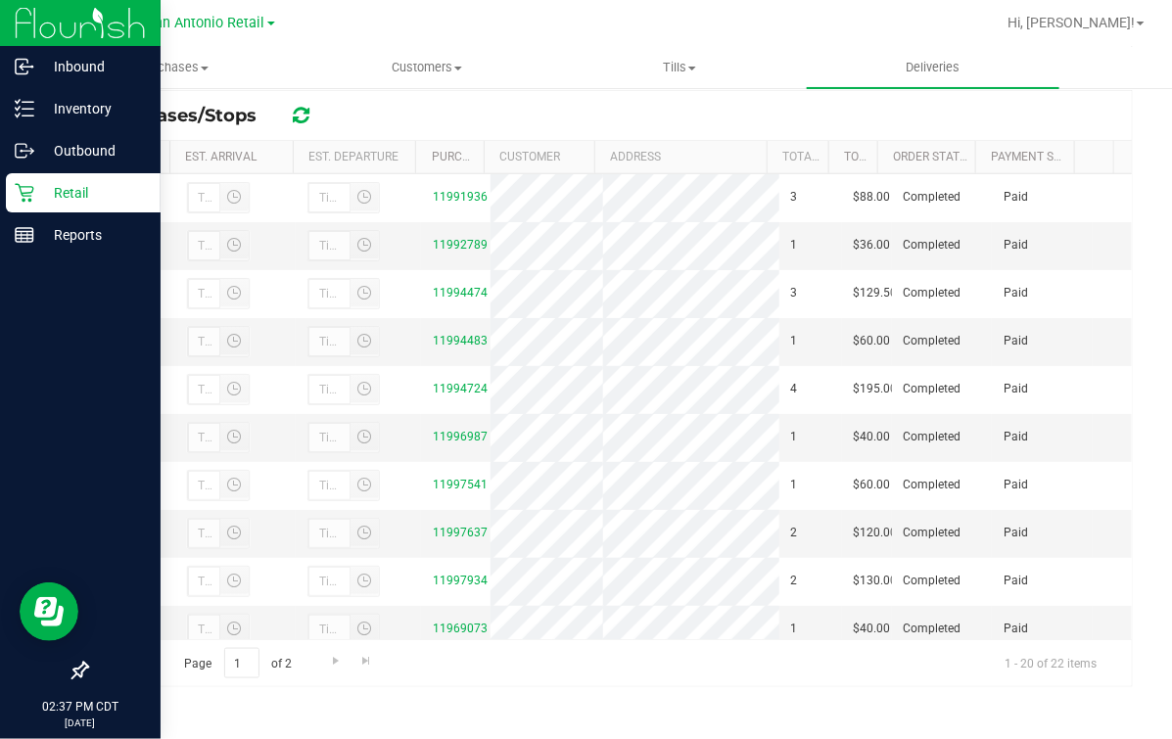
click at [31, 203] on div "Retail" at bounding box center [83, 192] width 155 height 39
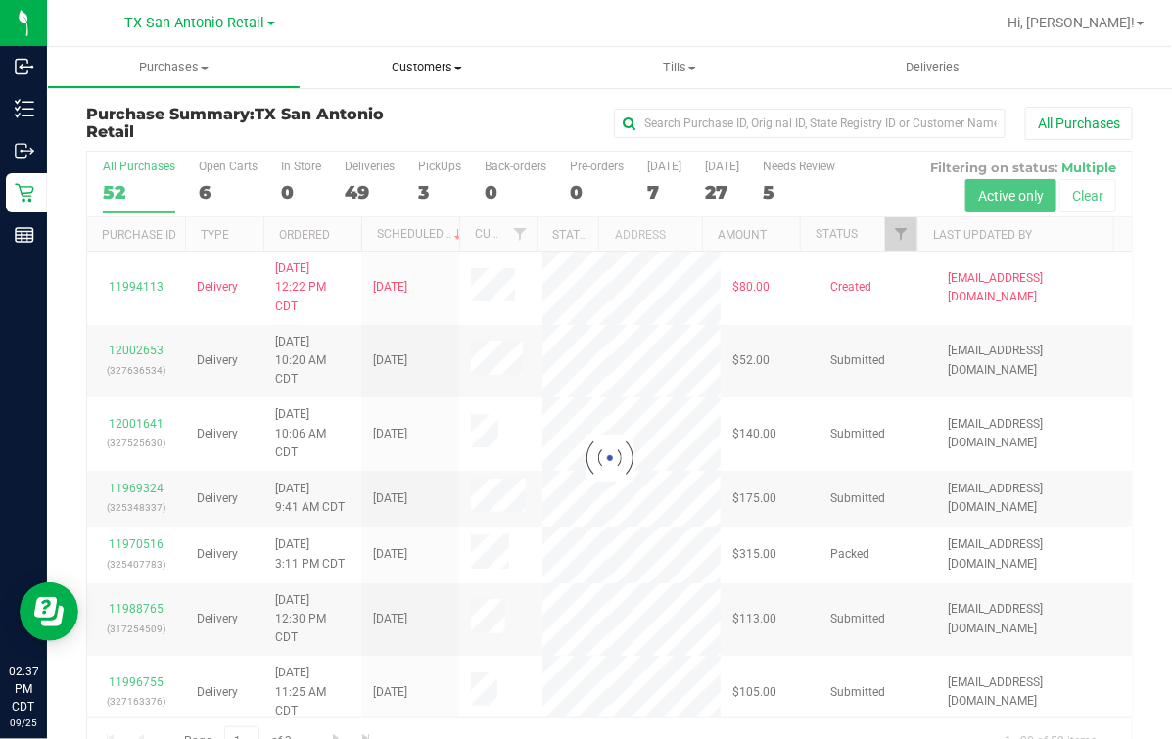
click at [386, 56] on uib-tab-heading "Customers All customers Add a new customer All physicians" at bounding box center [427, 67] width 252 height 39
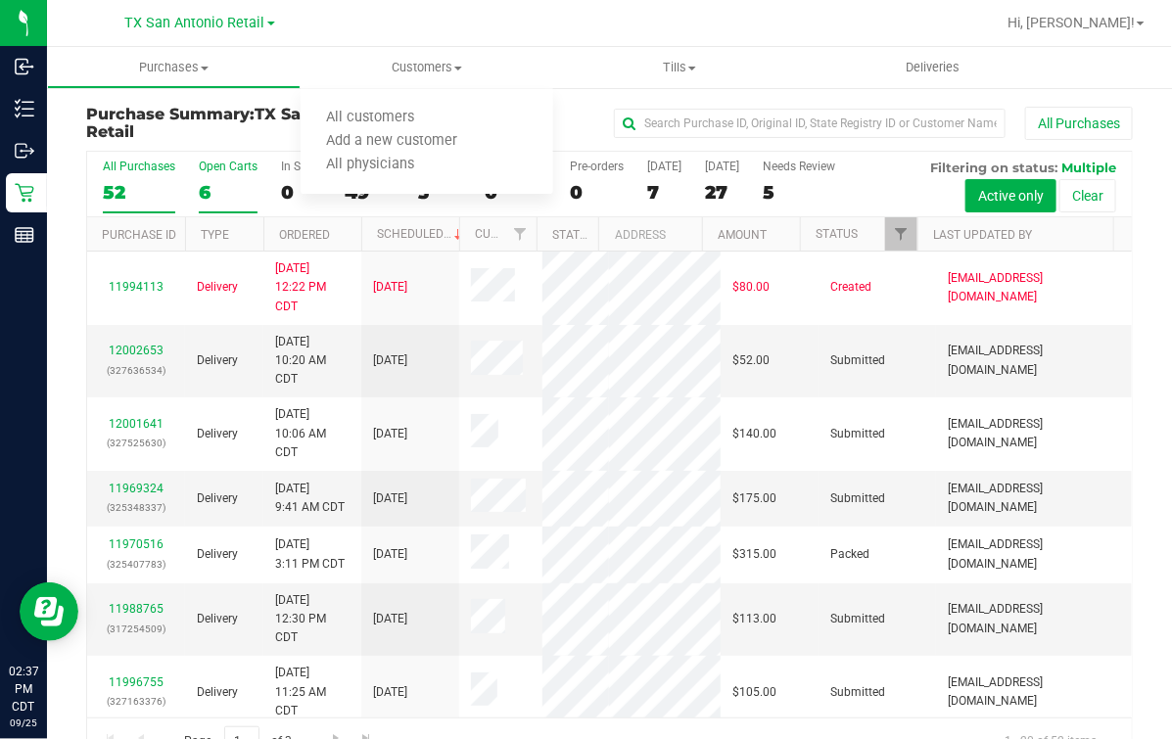
click at [224, 196] on div "6" at bounding box center [228, 192] width 59 height 23
click at [0, 0] on input "Open Carts 6" at bounding box center [0, 0] width 0 height 0
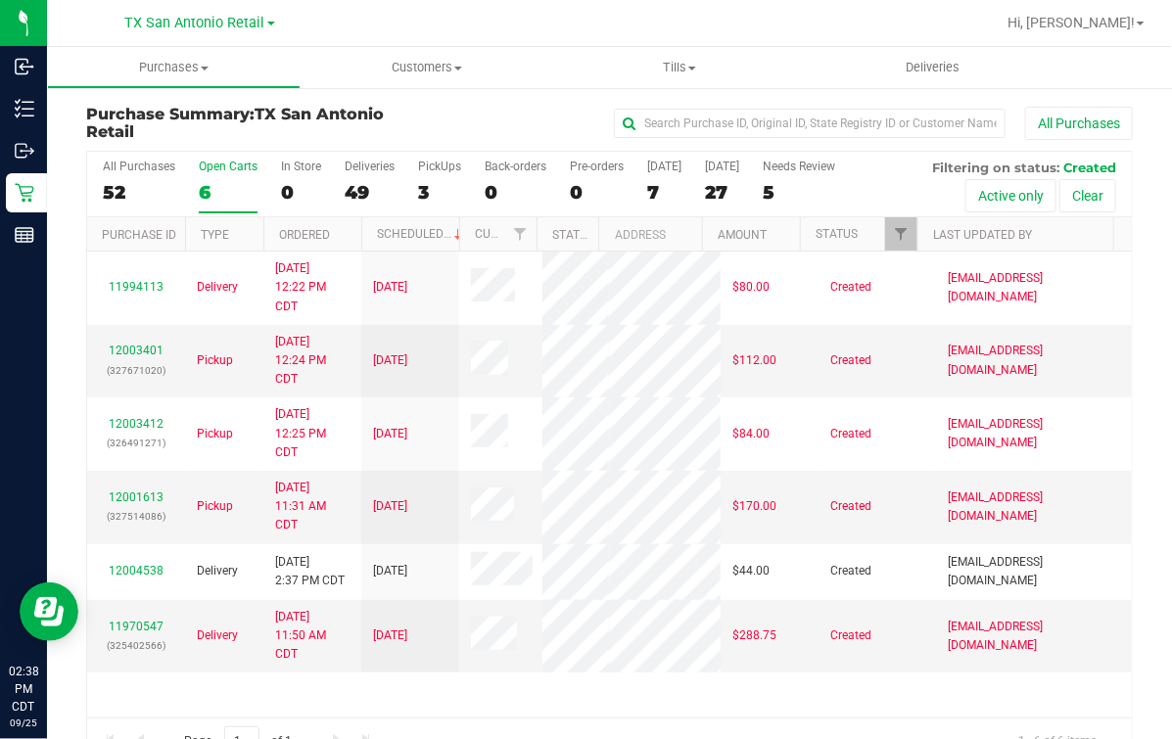
click at [471, 166] on div "All Purchases 52 Open Carts 6 In Store 0 Deliveries 49 PickUps 3 Back-orders 0 …" at bounding box center [609, 160] width 1044 height 16
click at [462, 172] on div "All Purchases 52 Open Carts 6 In Store 0 Deliveries 49 PickUps 3 Back-orders 0 …" at bounding box center [609, 185] width 1044 height 66
click at [449, 173] on div "PickUps" at bounding box center [439, 167] width 43 height 14
click at [0, 0] on input "PickUps 3" at bounding box center [0, 0] width 0 height 0
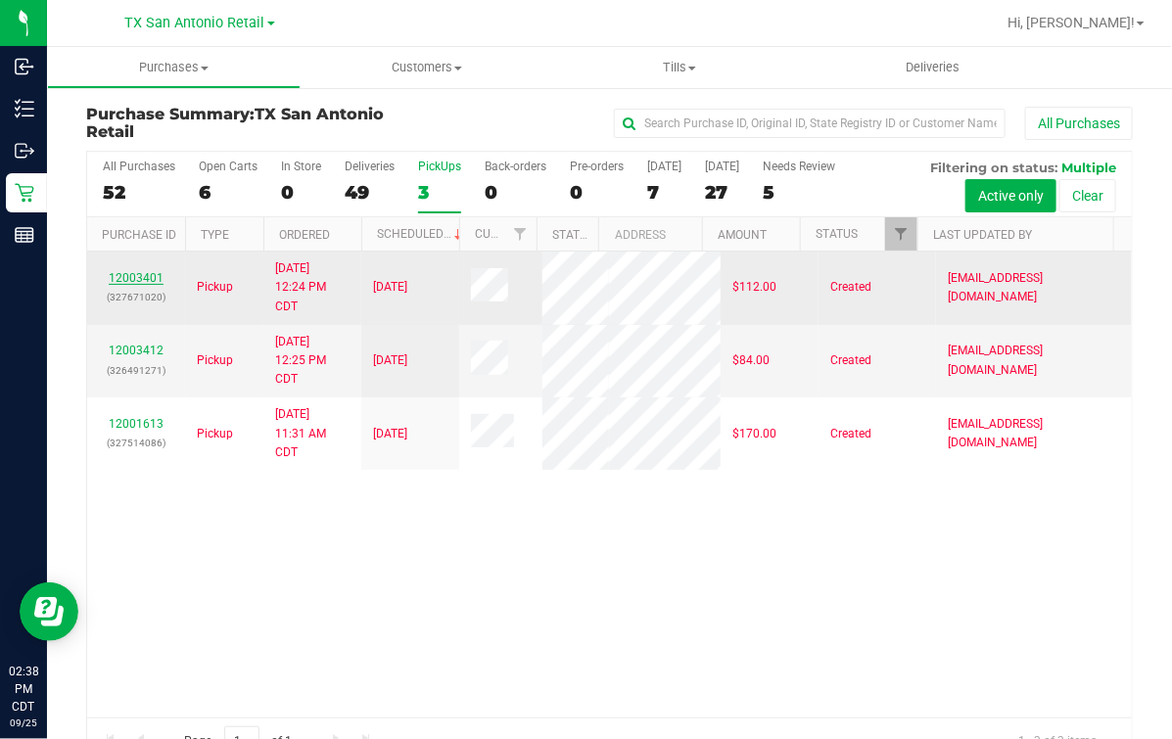
click at [143, 285] on link "12003401" at bounding box center [136, 278] width 55 height 14
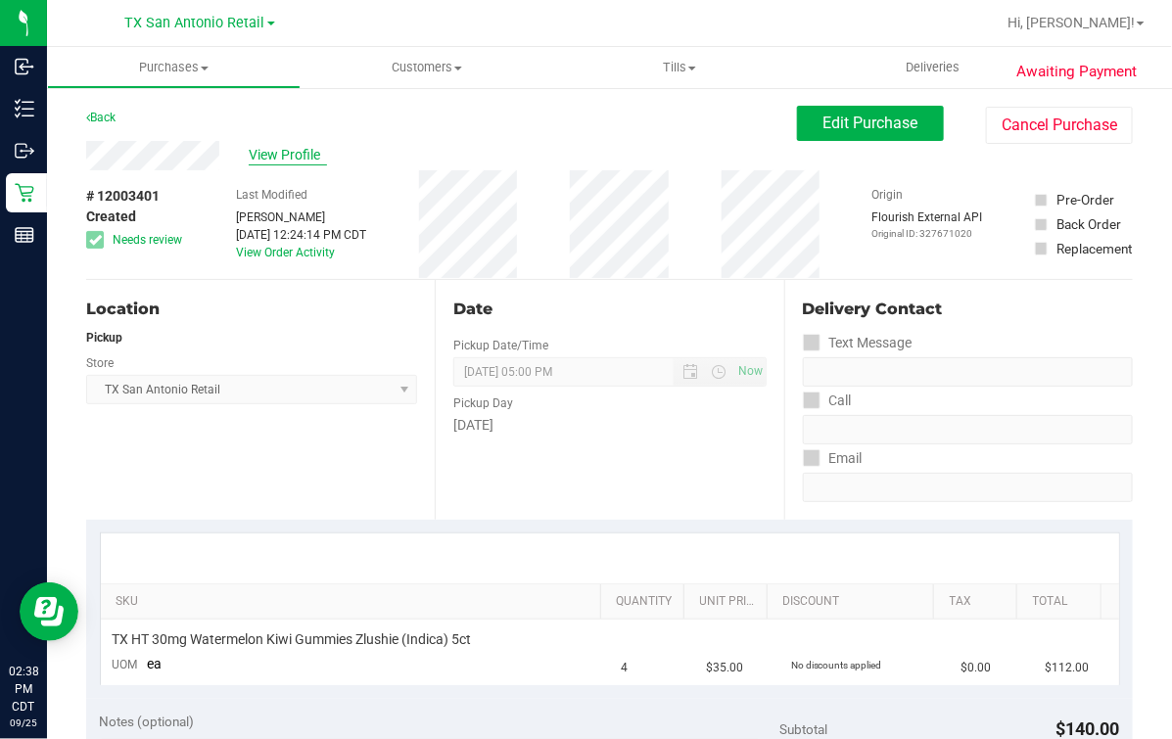
click at [276, 158] on span "View Profile" at bounding box center [288, 155] width 78 height 21
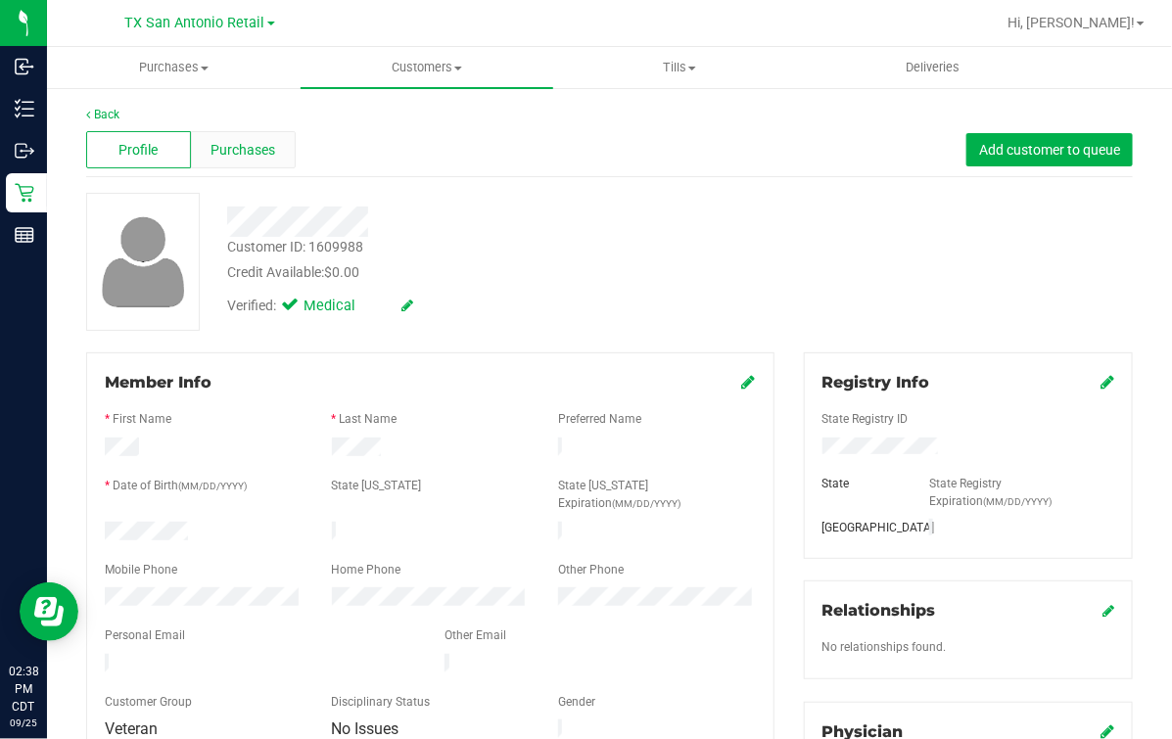
click at [271, 156] on span "Purchases" at bounding box center [242, 150] width 65 height 21
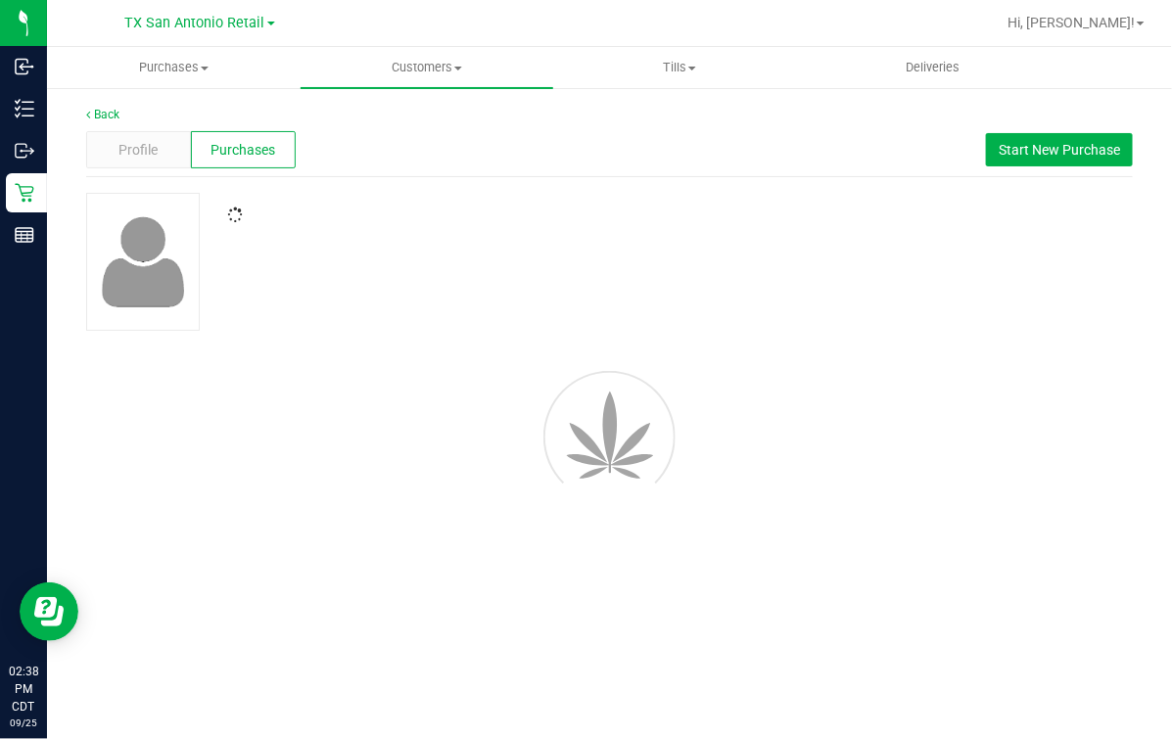
click at [548, 158] on div "Profile Purchases Start New Purchase" at bounding box center [609, 150] width 1046 height 54
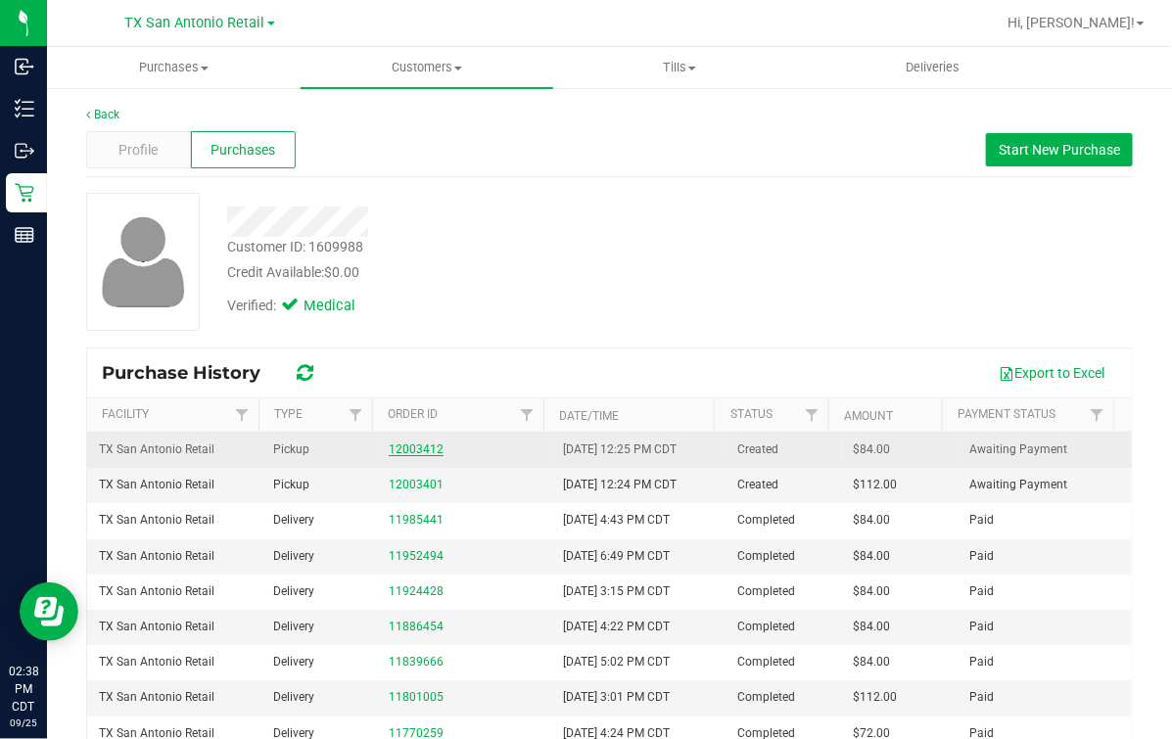
click at [398, 453] on link "12003412" at bounding box center [416, 449] width 55 height 14
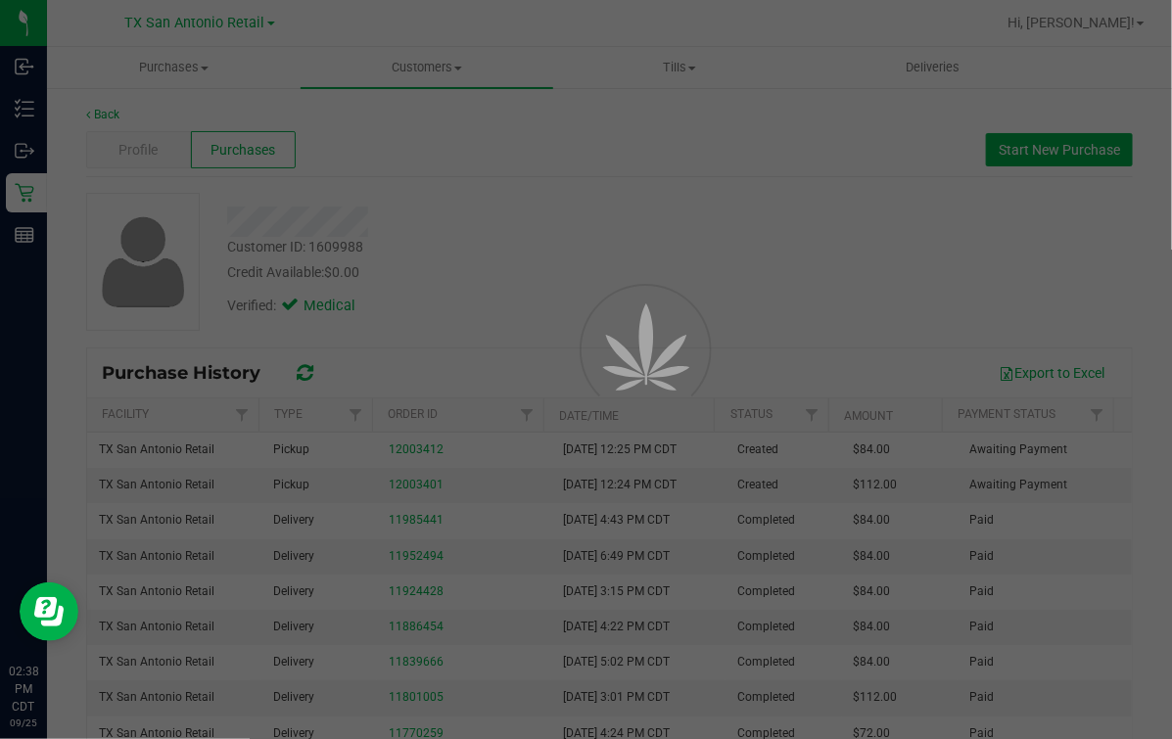
click at [599, 349] on div at bounding box center [620, 393] width 88 height 88
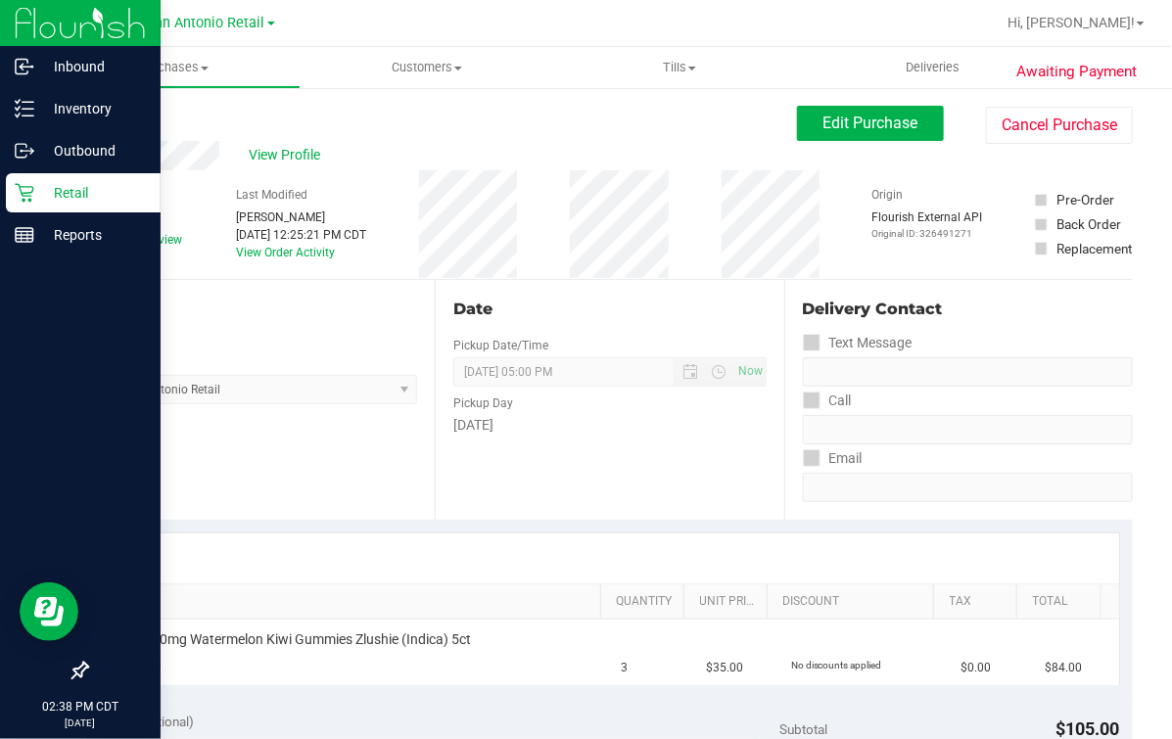
click at [12, 206] on div "Retail" at bounding box center [83, 192] width 155 height 39
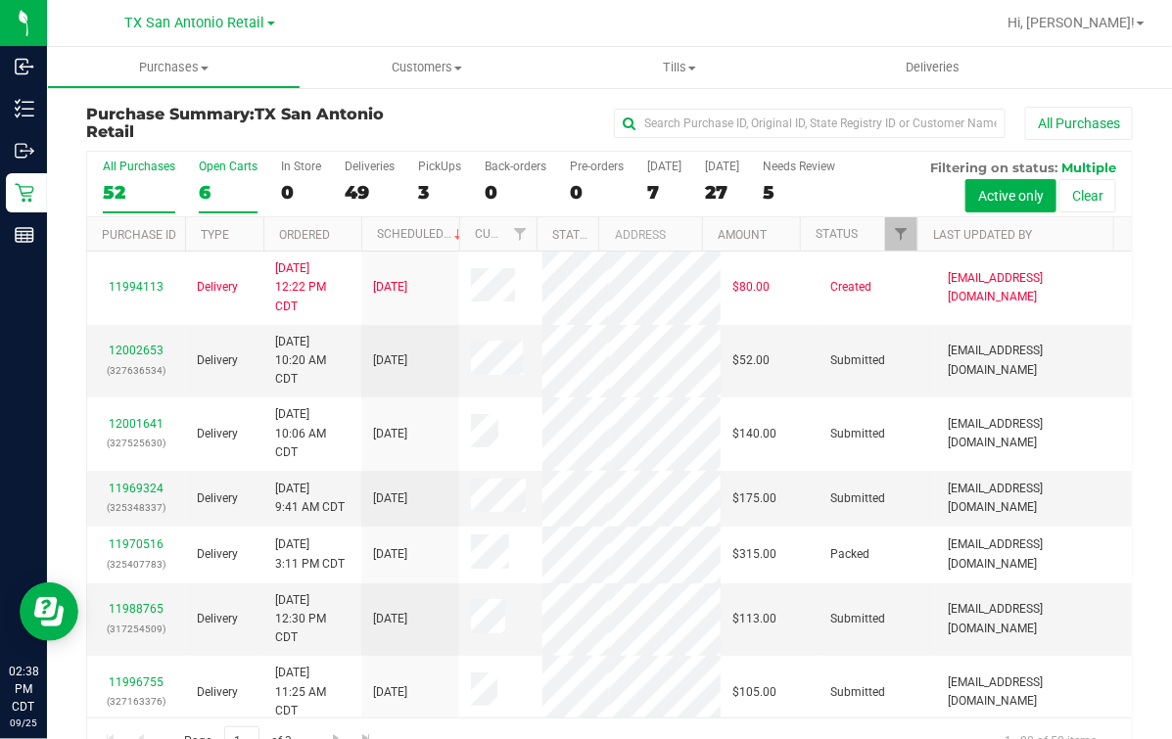
click at [208, 187] on div "6" at bounding box center [228, 192] width 59 height 23
click at [0, 0] on input "Open Carts 6" at bounding box center [0, 0] width 0 height 0
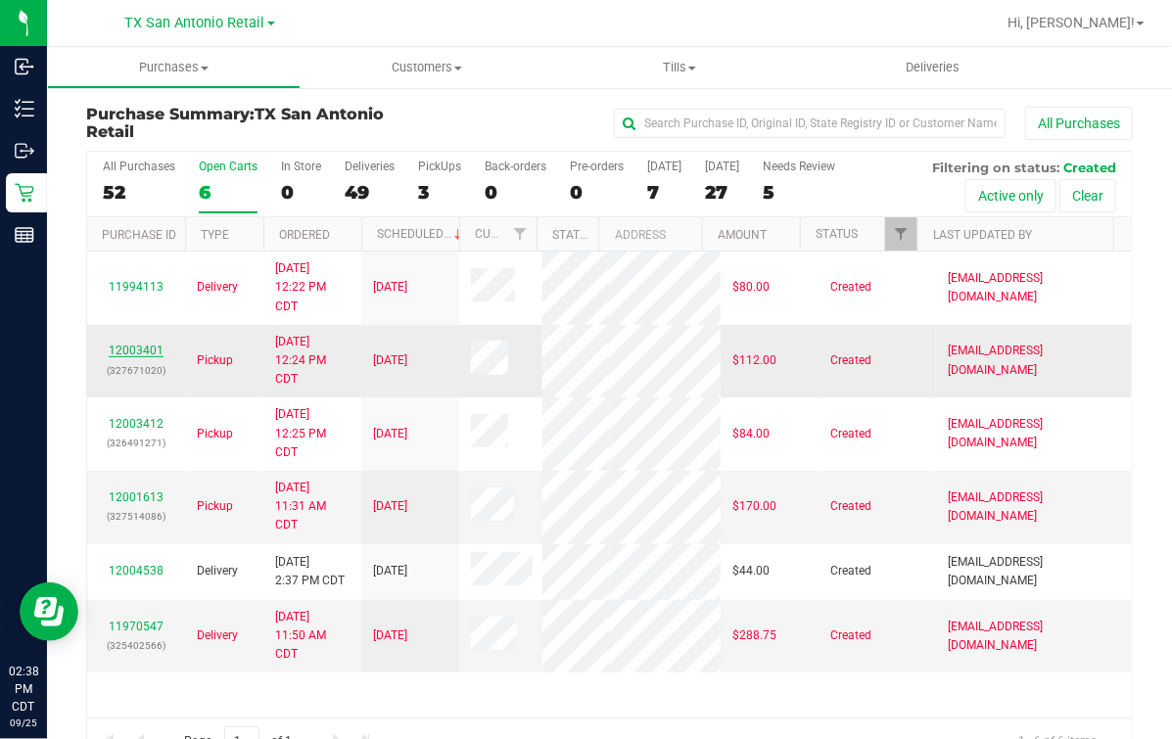
click at [115, 357] on link "12003401" at bounding box center [136, 351] width 55 height 14
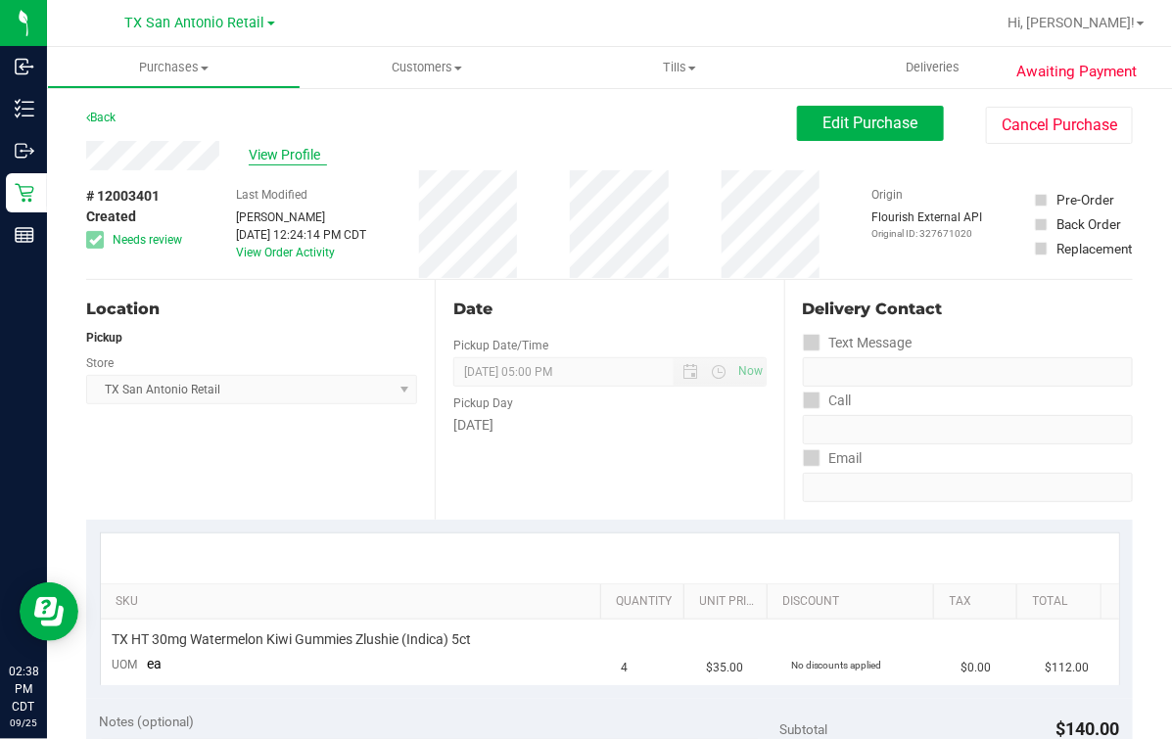
click at [293, 160] on span "View Profile" at bounding box center [288, 155] width 78 height 21
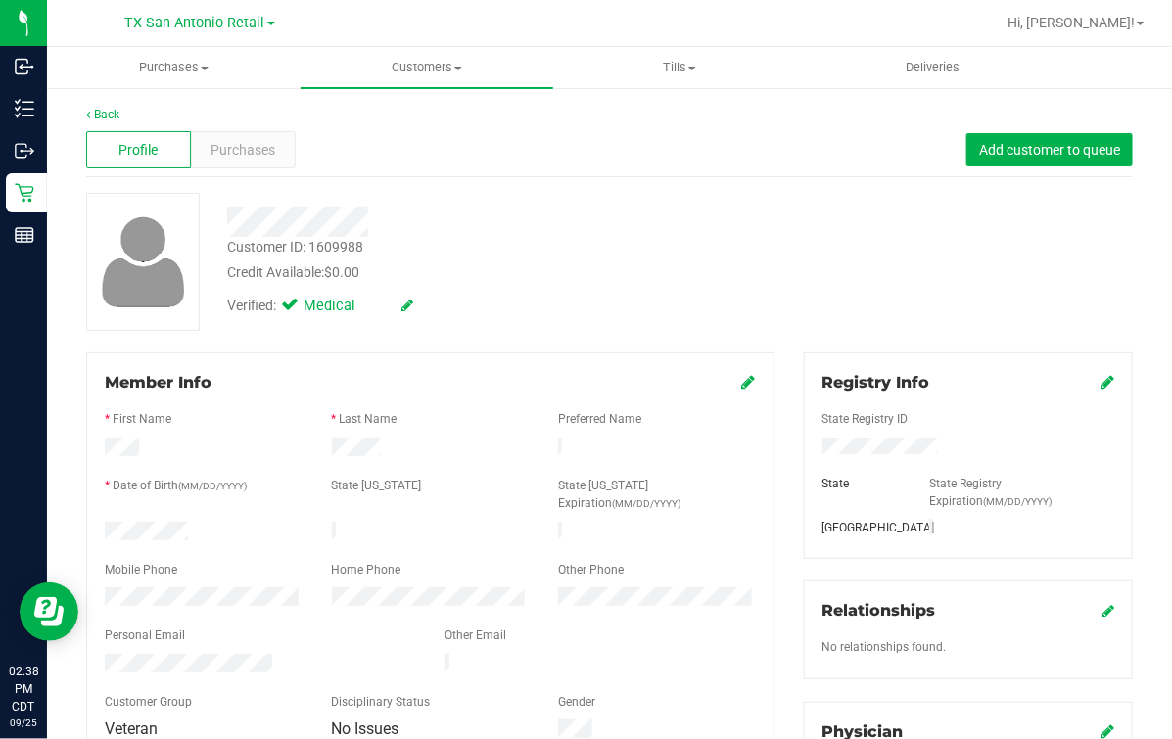
click at [166, 126] on div "Profile Purchases Add customer to queue" at bounding box center [609, 150] width 1046 height 54
click at [266, 147] on span "Purchases" at bounding box center [242, 150] width 65 height 21
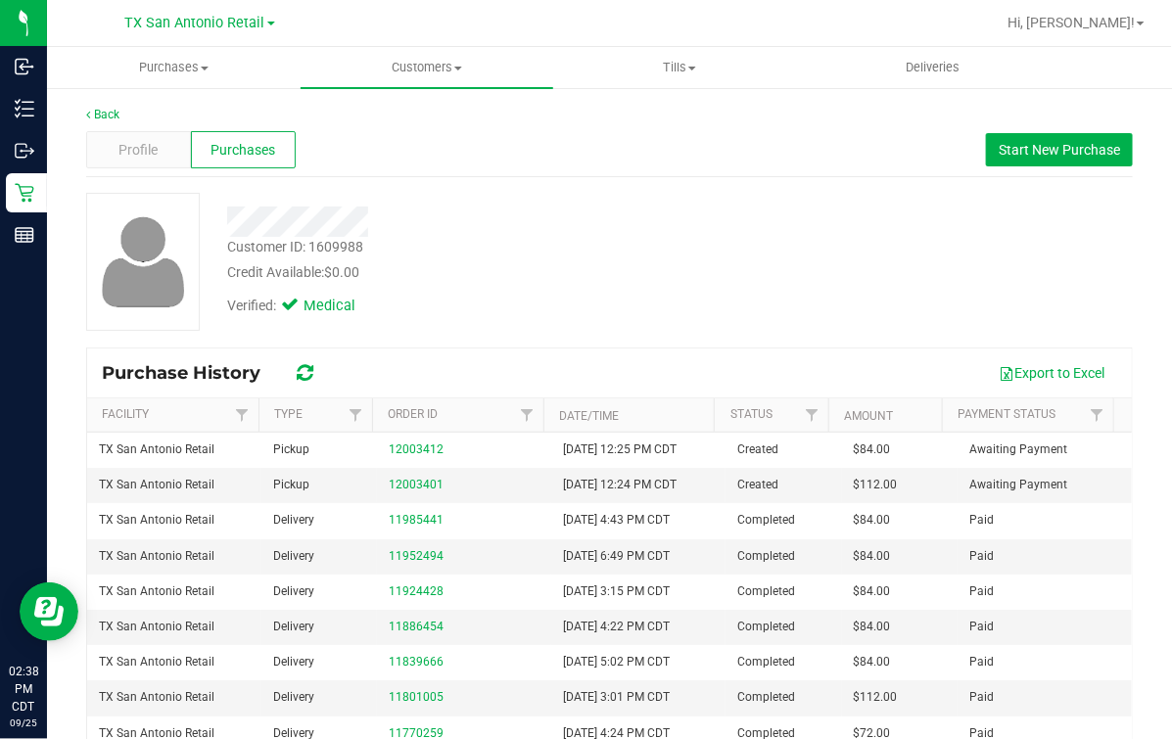
click at [638, 210] on div at bounding box center [481, 222] width 538 height 30
click at [700, 193] on div at bounding box center [481, 215] width 538 height 44
click at [849, 253] on div "Customer ID: 1609988 Credit Available: $0.00 Verified: Medical" at bounding box center [609, 262] width 1076 height 138
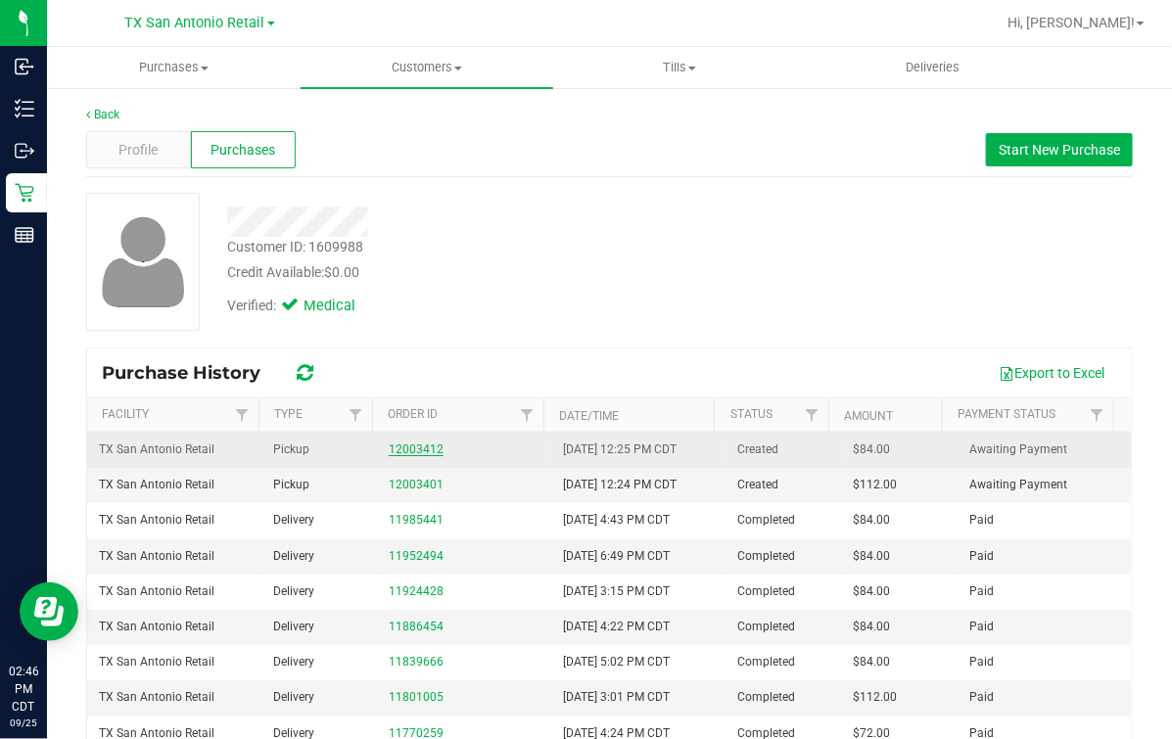
click at [389, 447] on link "12003412" at bounding box center [416, 449] width 55 height 14
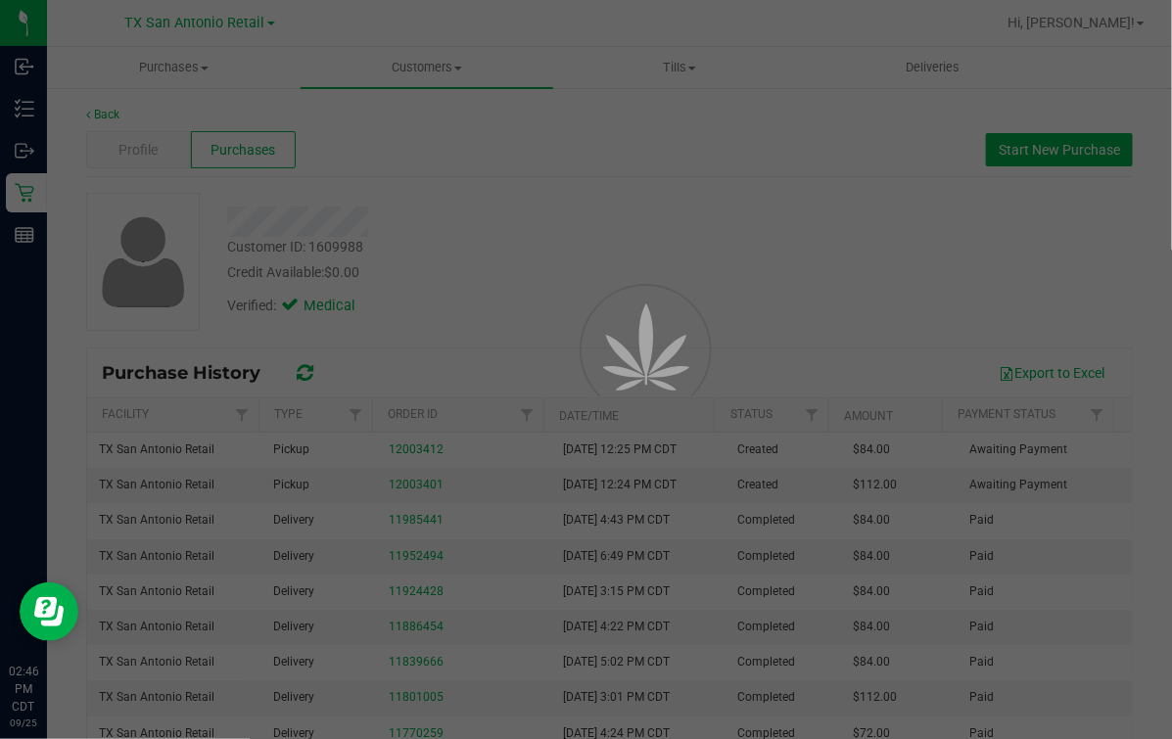
click at [600, 207] on div at bounding box center [586, 369] width 1172 height 739
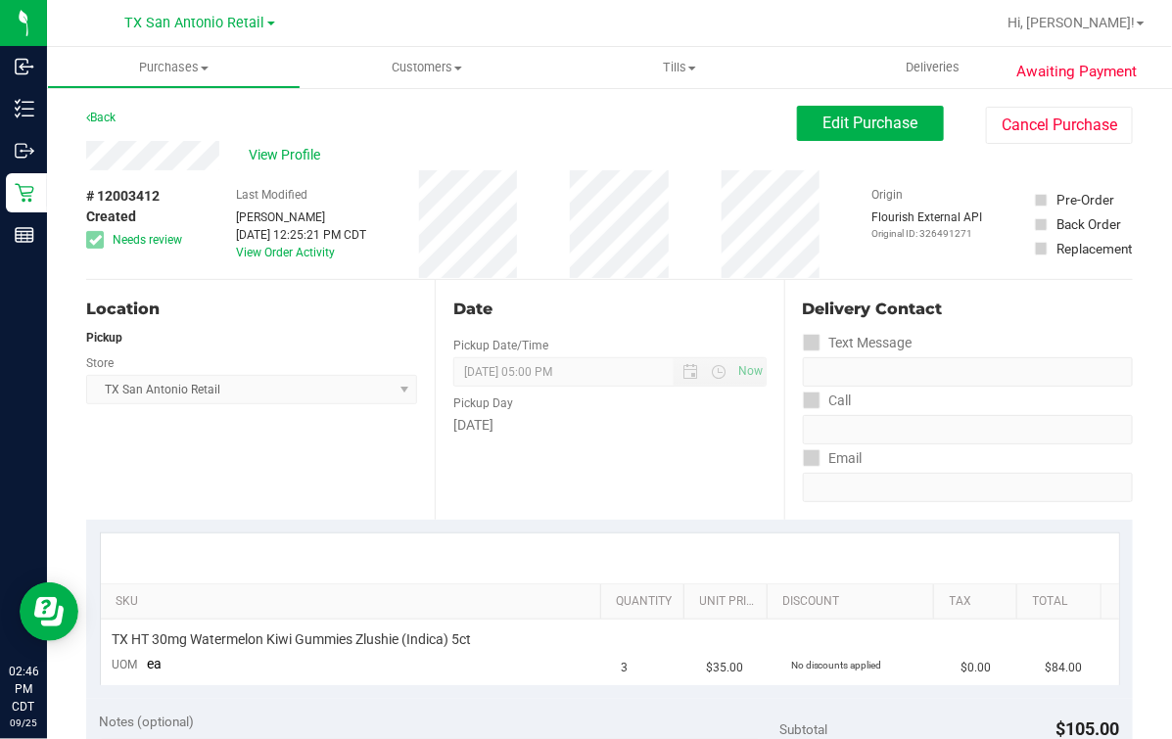
click at [281, 356] on div "Store" at bounding box center [251, 360] width 331 height 28
click at [292, 142] on div "View Profile" at bounding box center [441, 155] width 711 height 29
click at [316, 159] on span "View Profile" at bounding box center [288, 155] width 78 height 21
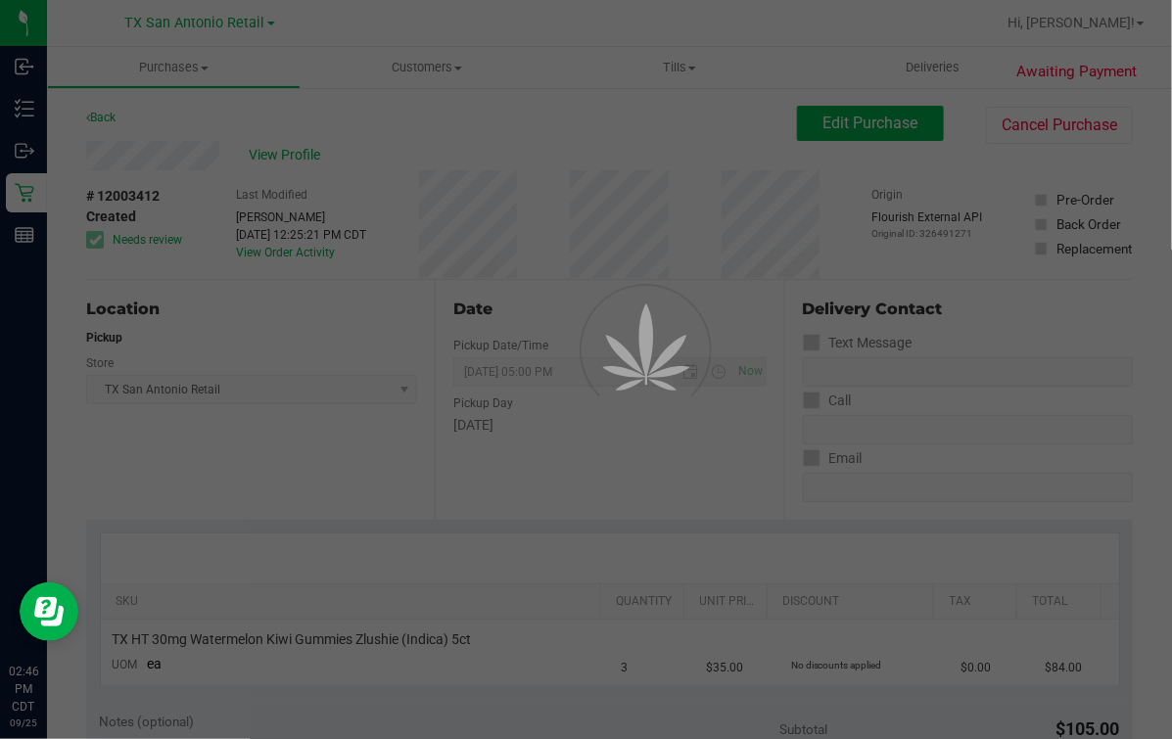
click at [380, 150] on div at bounding box center [586, 369] width 1172 height 739
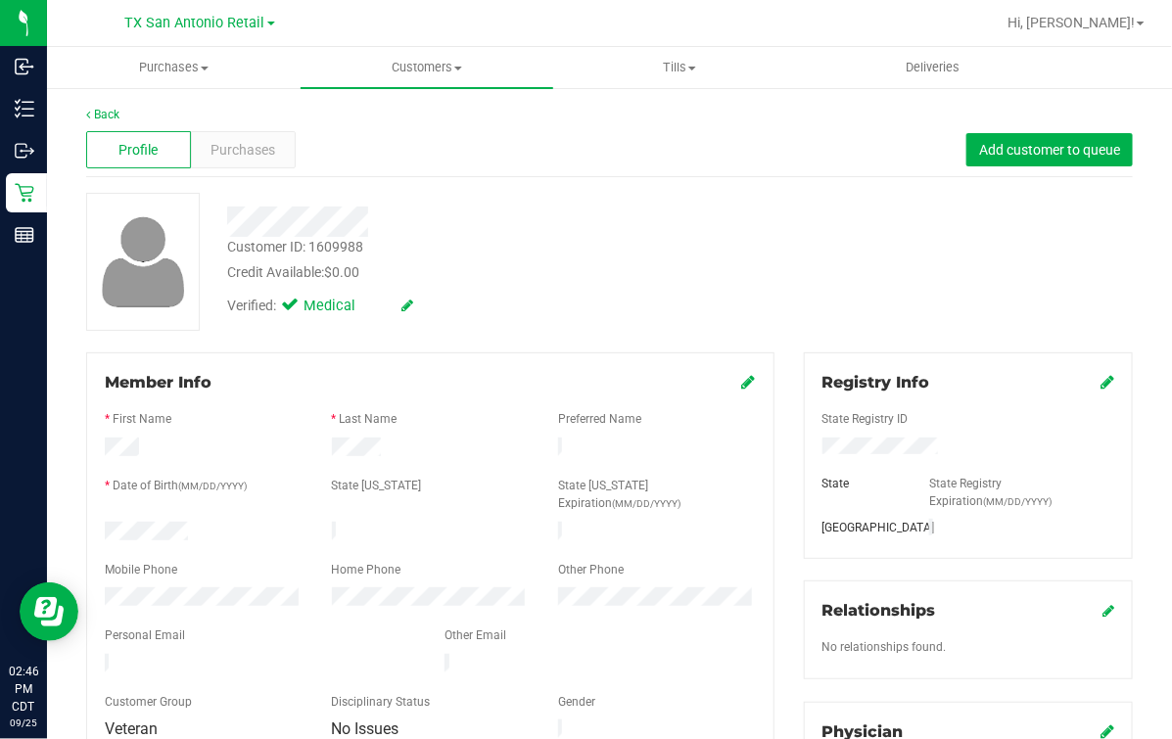
click at [550, 205] on div at bounding box center [481, 215] width 538 height 44
drag, startPoint x: 95, startPoint y: 115, endPoint x: 575, endPoint y: 262, distance: 501.9
click at [95, 115] on link "Back" at bounding box center [102, 115] width 33 height 14
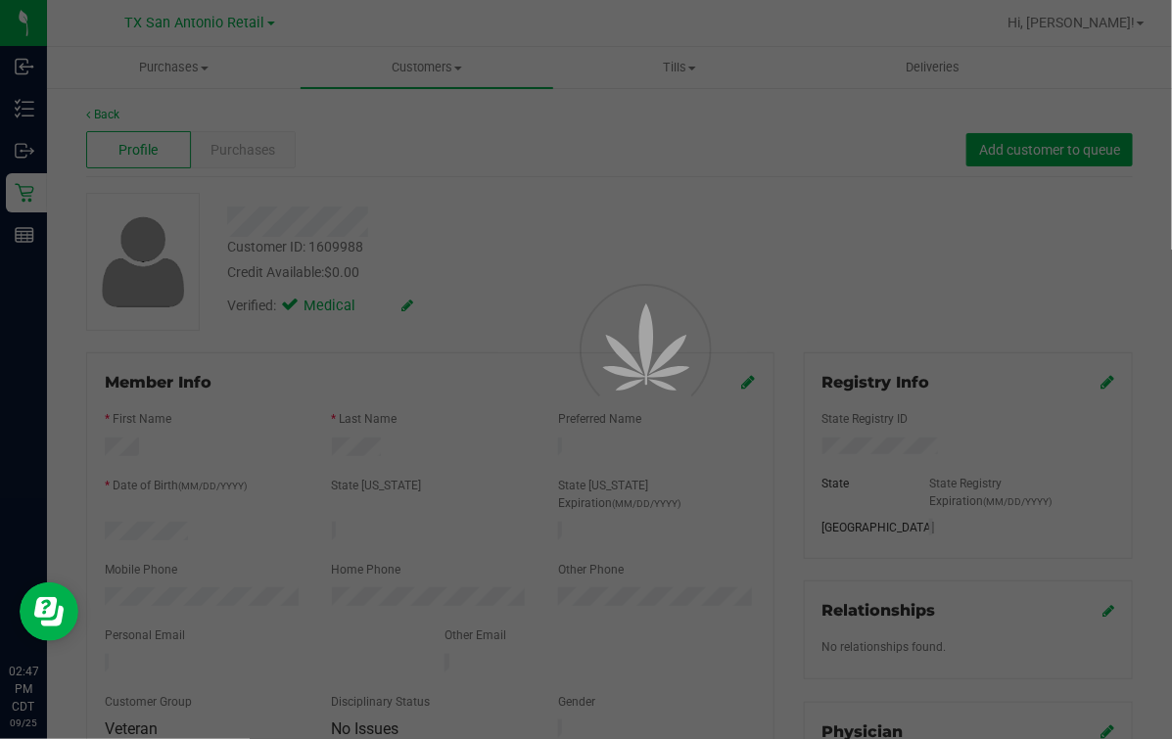
click at [708, 292] on div at bounding box center [586, 369] width 1172 height 739
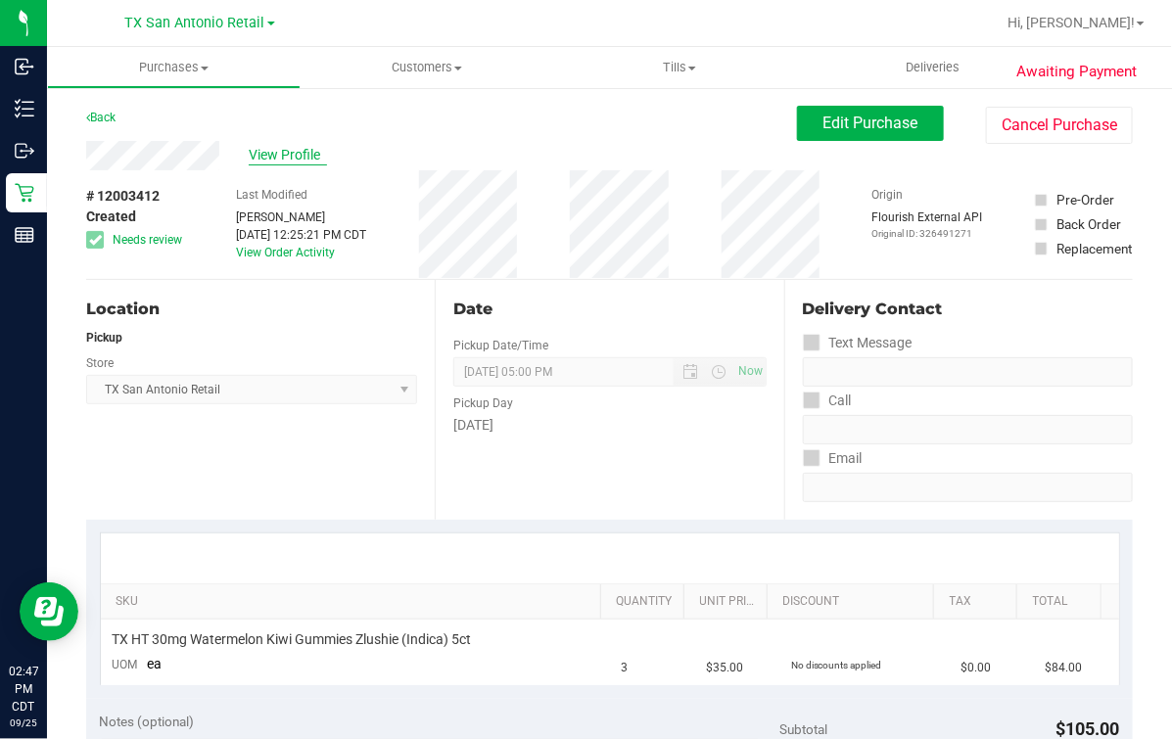
click at [317, 163] on span "View Profile" at bounding box center [288, 155] width 78 height 21
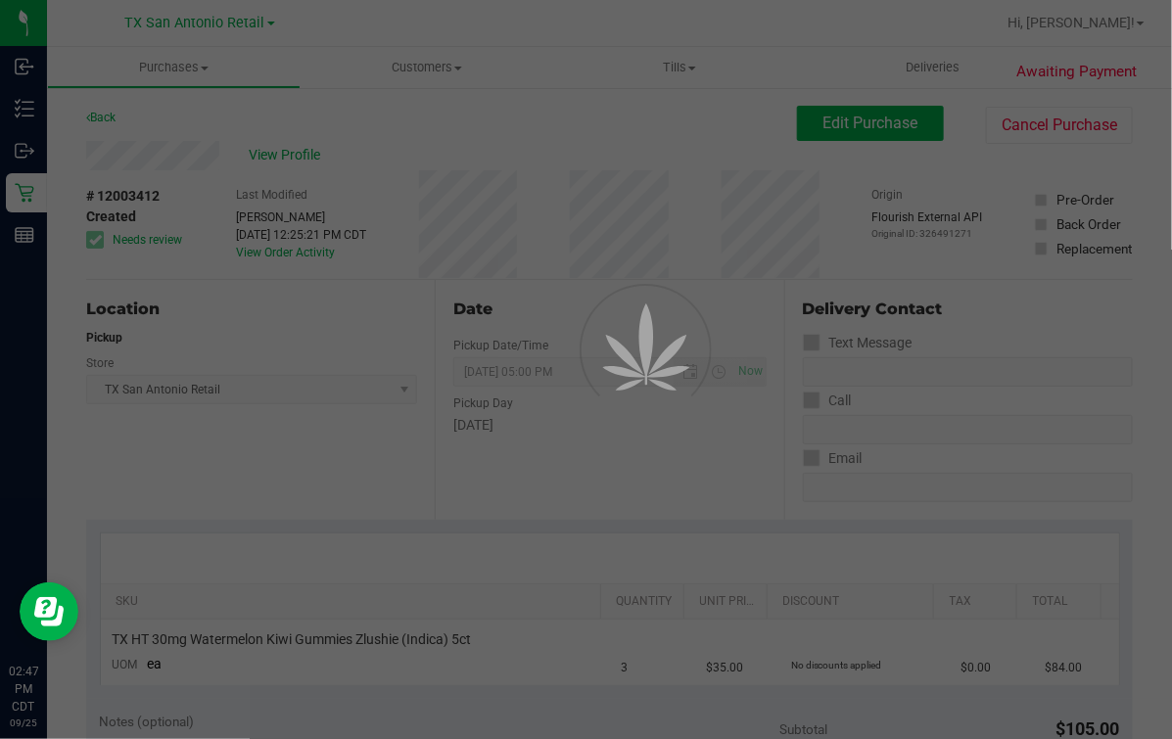
click at [563, 155] on div at bounding box center [586, 369] width 1172 height 739
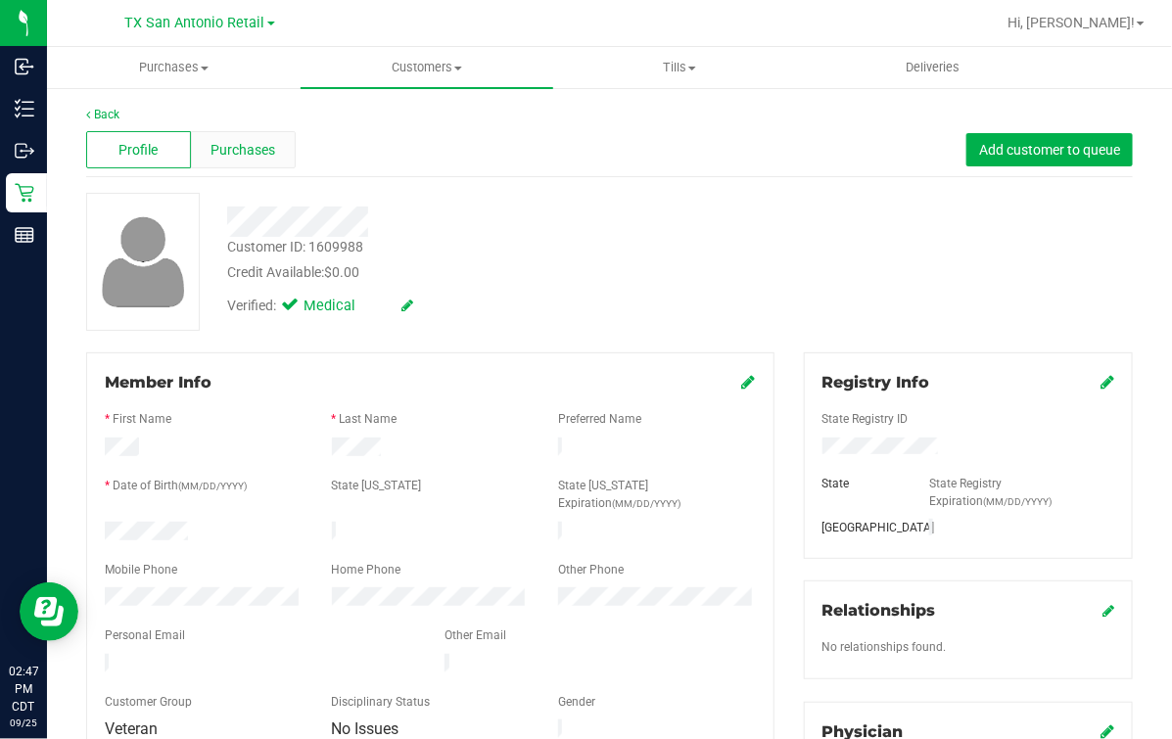
click at [291, 155] on div "Purchases" at bounding box center [243, 149] width 105 height 37
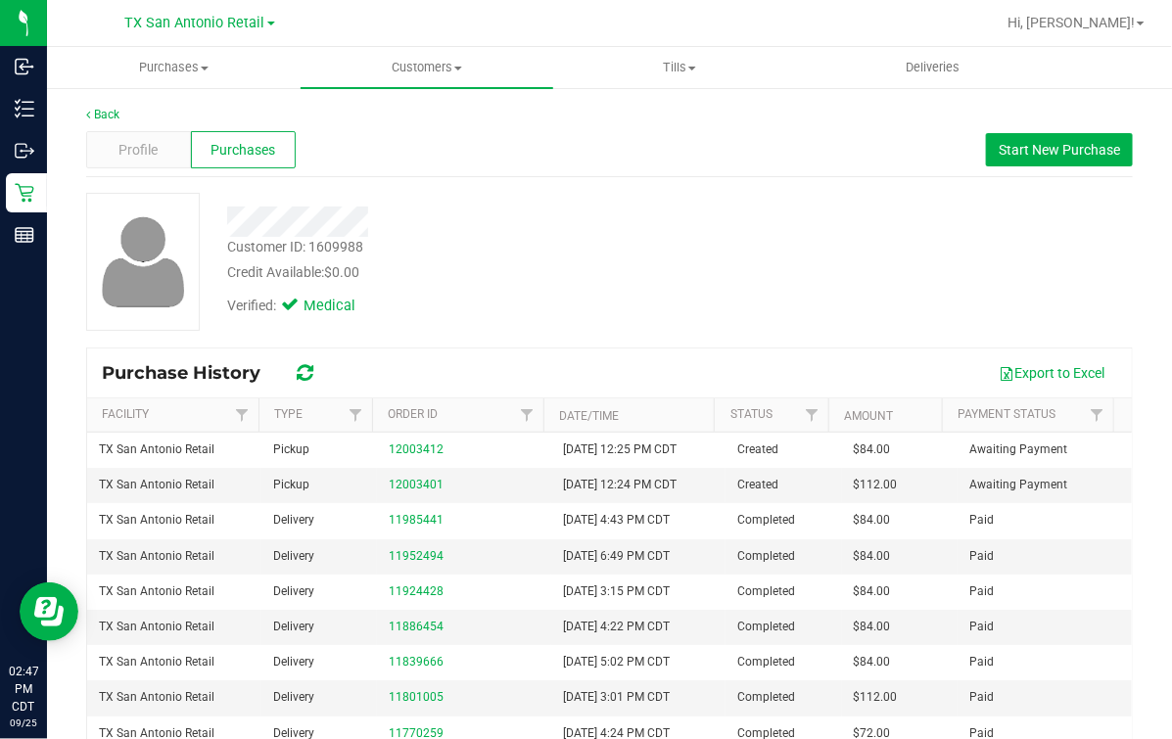
click at [567, 155] on div "Profile Purchases Start New Purchase" at bounding box center [609, 150] width 1046 height 54
click at [762, 285] on div "Customer ID: 1609988 Credit Available: $0.00 Verified: Medical" at bounding box center [609, 262] width 1076 height 138
click at [615, 215] on div at bounding box center [481, 222] width 538 height 30
click at [824, 223] on div "Customer ID: 1609988 Credit Available: $0.00 Verified: Medical" at bounding box center [609, 262] width 1076 height 138
click at [103, 142] on div "Profile" at bounding box center [138, 149] width 105 height 37
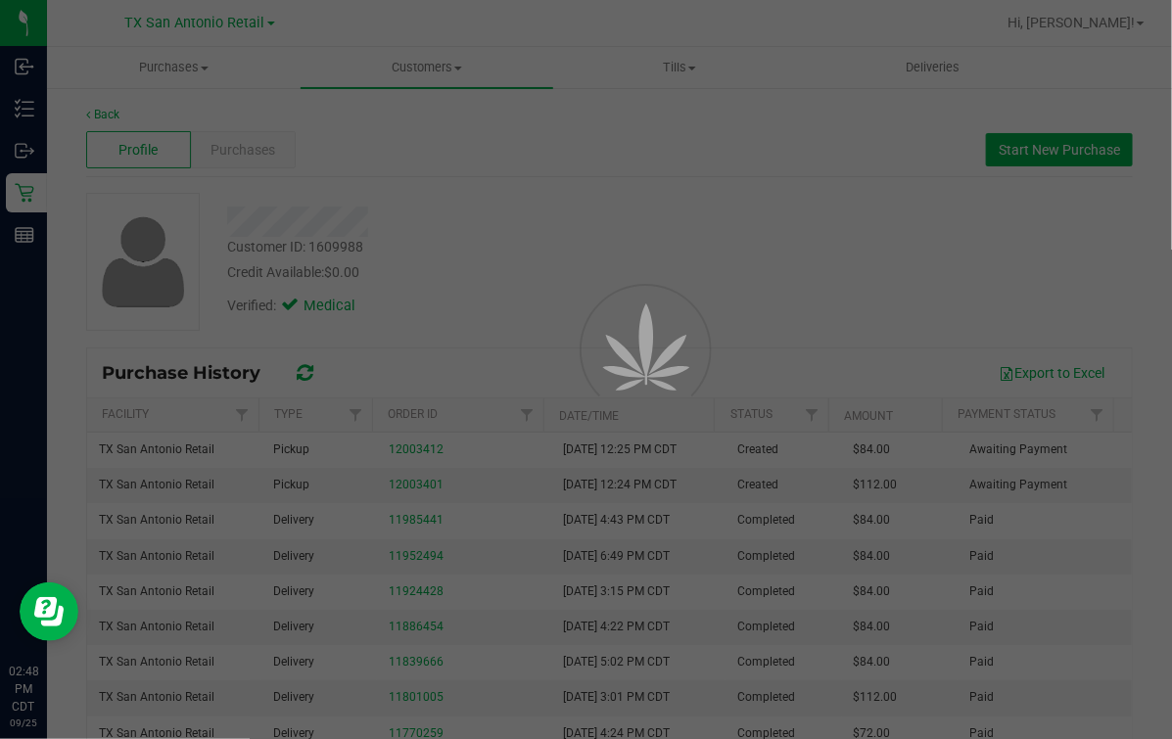
click at [700, 237] on div at bounding box center [586, 369] width 1172 height 739
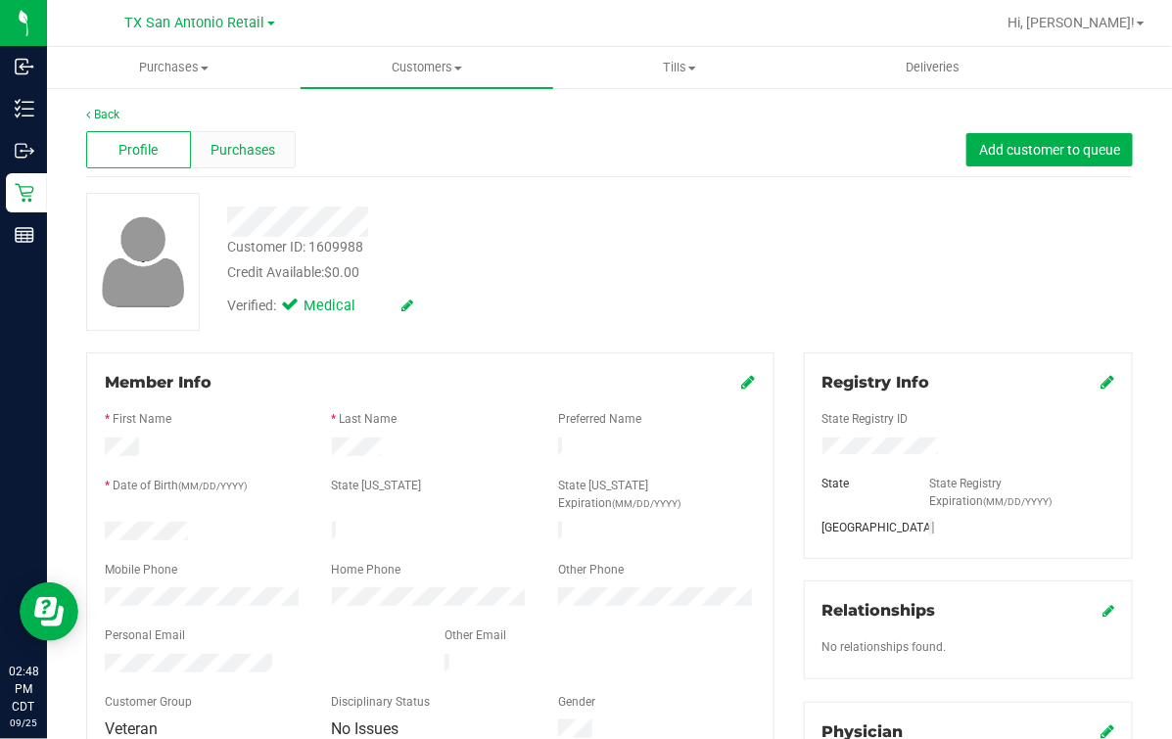
click at [271, 158] on div "Purchases" at bounding box center [243, 149] width 105 height 37
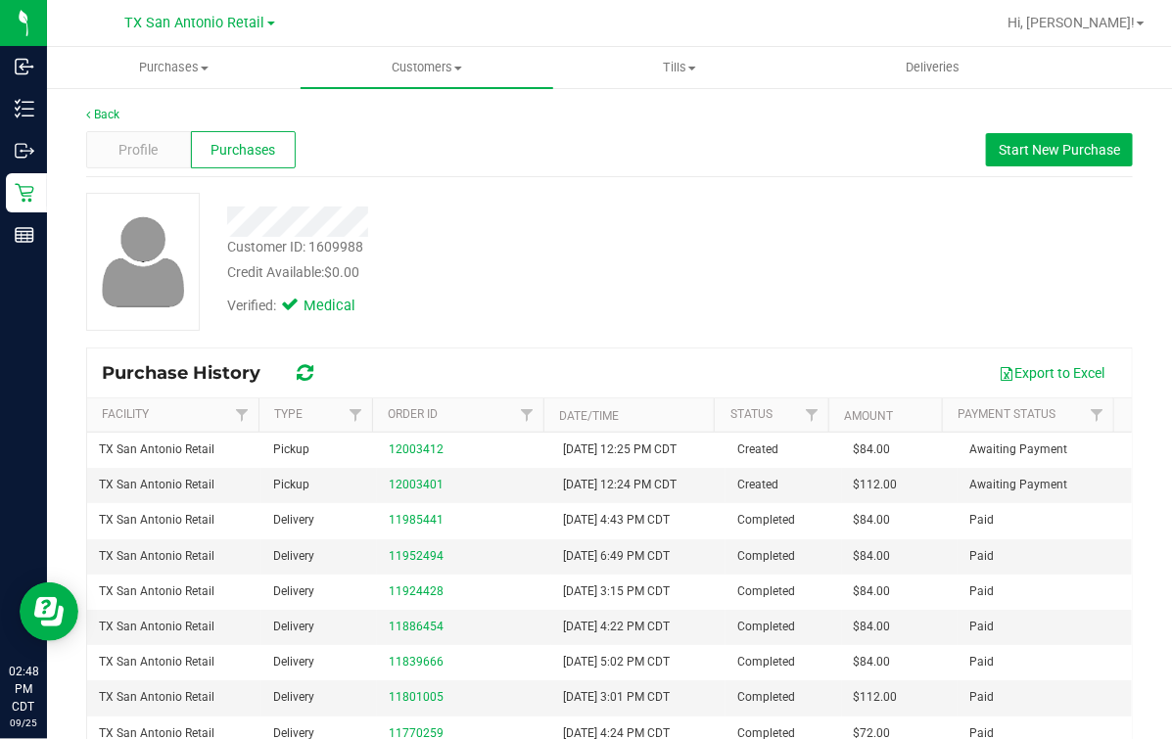
click at [564, 279] on div "Credit Available: $0.00" at bounding box center [481, 272] width 509 height 21
click at [526, 328] on div "Customer ID: 1609988 Credit Available: $0.00 Verified: Medical" at bounding box center [609, 262] width 1076 height 138
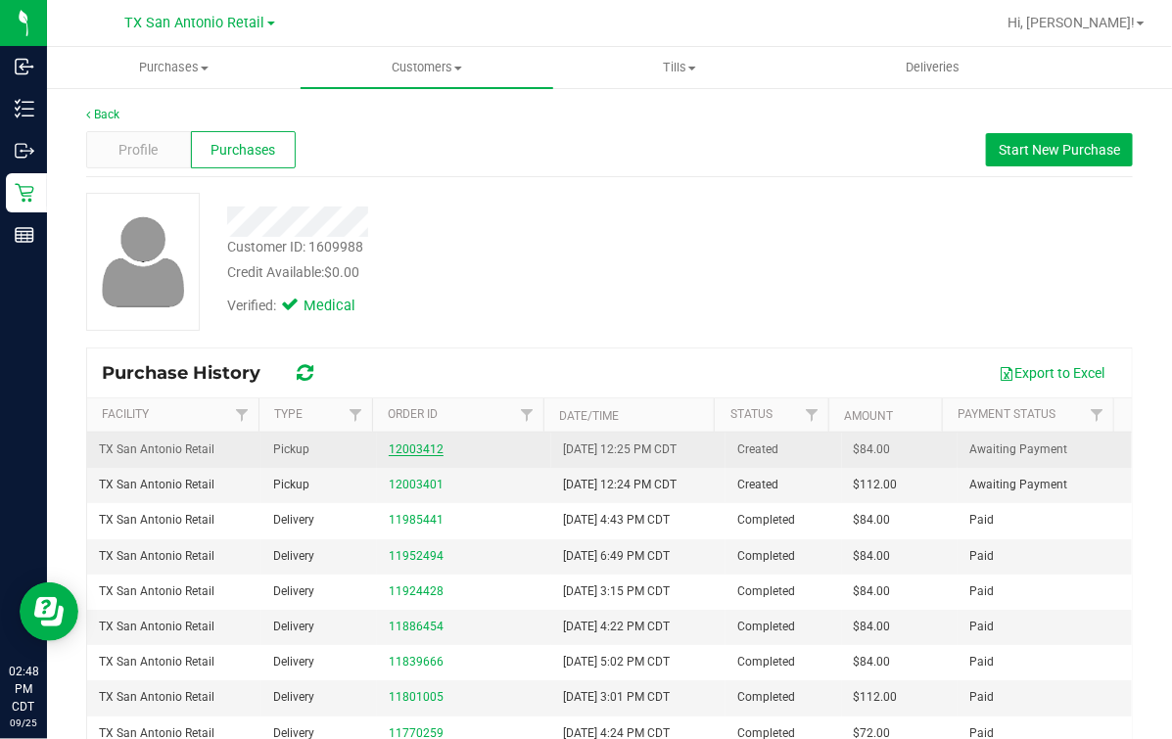
click at [393, 445] on link "12003412" at bounding box center [416, 449] width 55 height 14
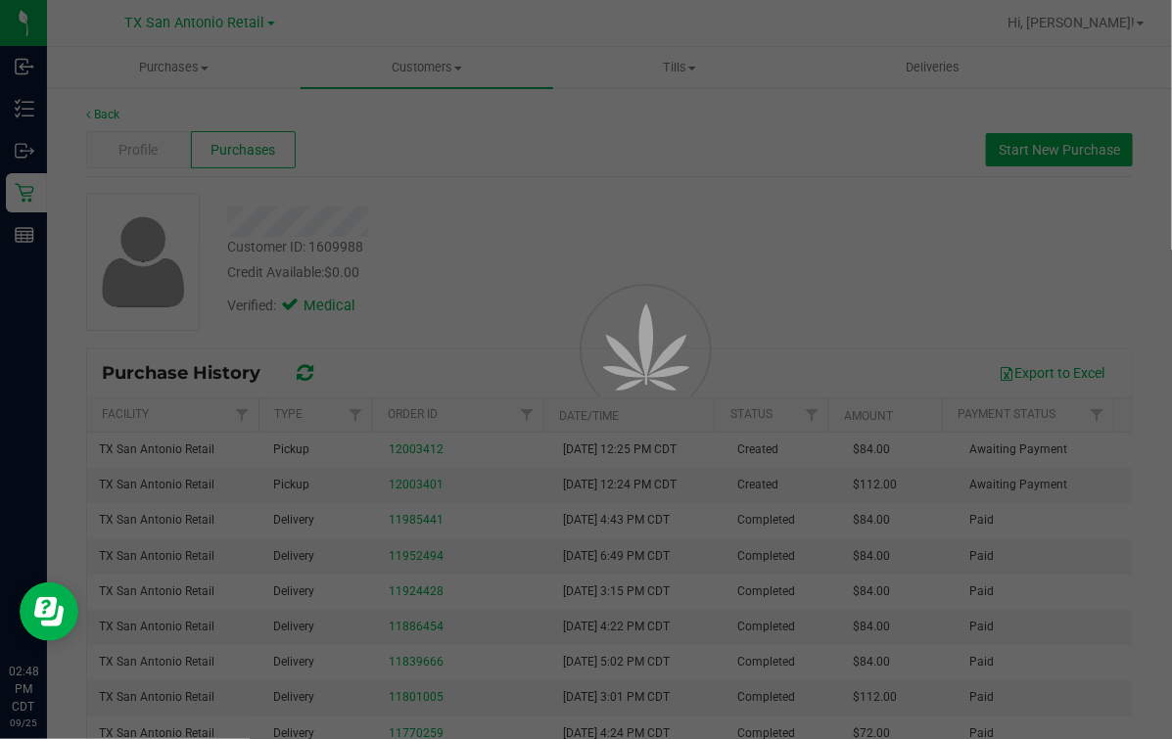
click at [628, 349] on div at bounding box center [620, 393] width 88 height 88
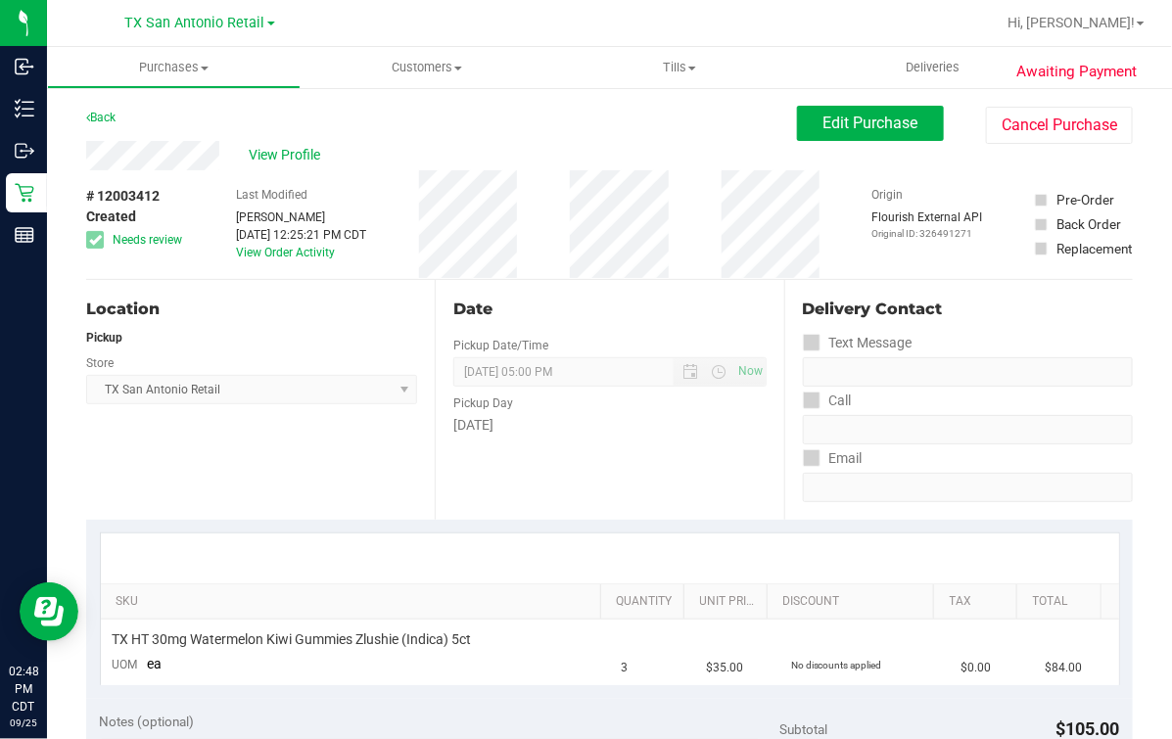
click at [680, 298] on div "Date" at bounding box center [609, 309] width 312 height 23
click at [1058, 112] on button "Cancel Purchase" at bounding box center [1059, 125] width 147 height 37
drag, startPoint x: 278, startPoint y: 145, endPoint x: 463, endPoint y: 127, distance: 185.8
click at [276, 144] on div "View Profile" at bounding box center [609, 155] width 1046 height 29
click at [524, 117] on div "Back" at bounding box center [609, 123] width 1046 height 35
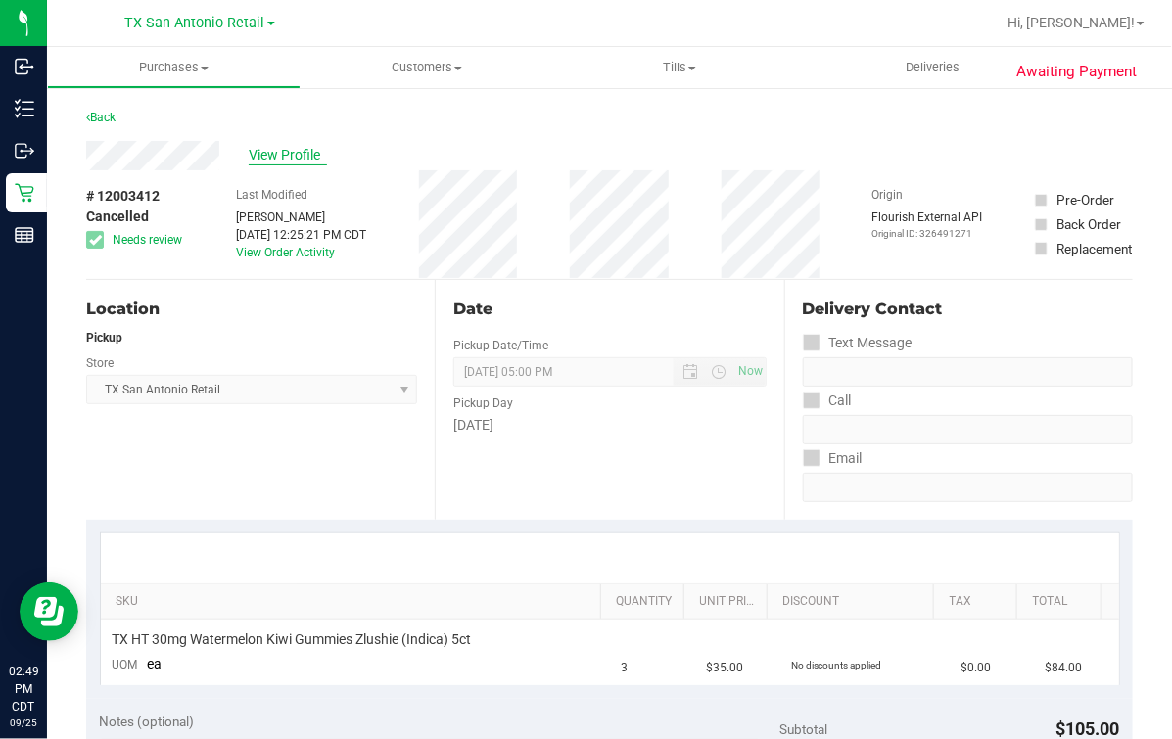
click at [277, 147] on span "View Profile" at bounding box center [288, 155] width 78 height 21
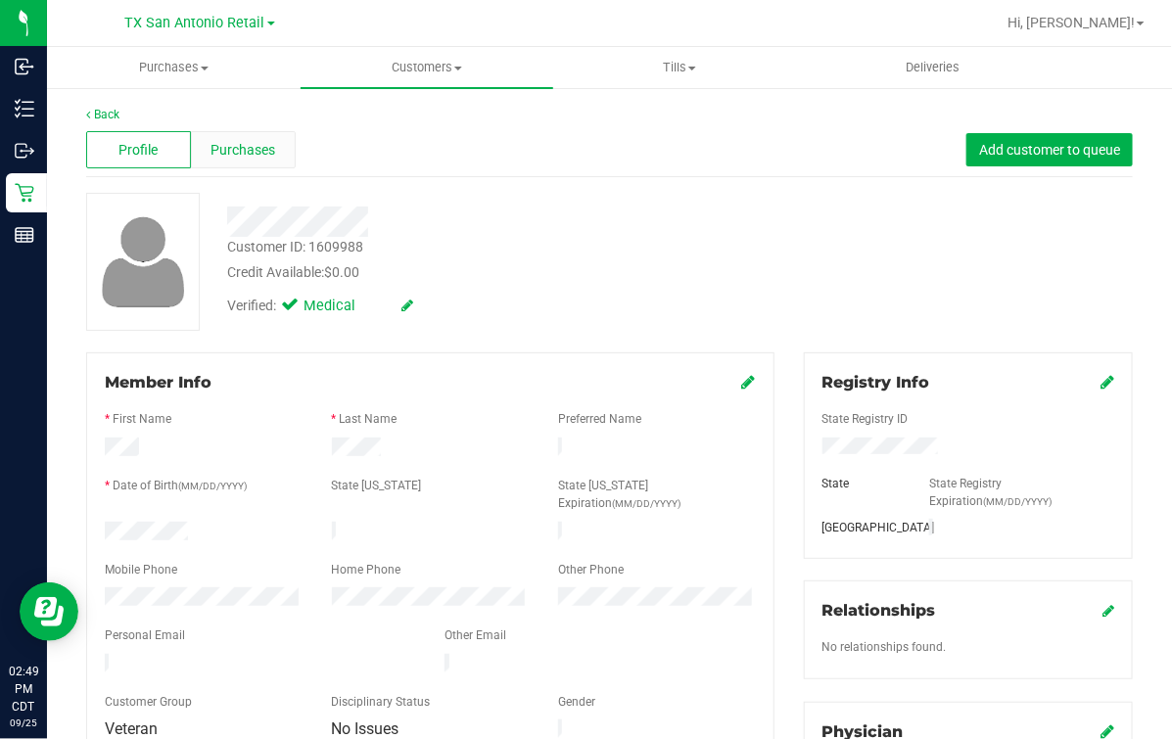
click at [232, 153] on span "Purchases" at bounding box center [242, 150] width 65 height 21
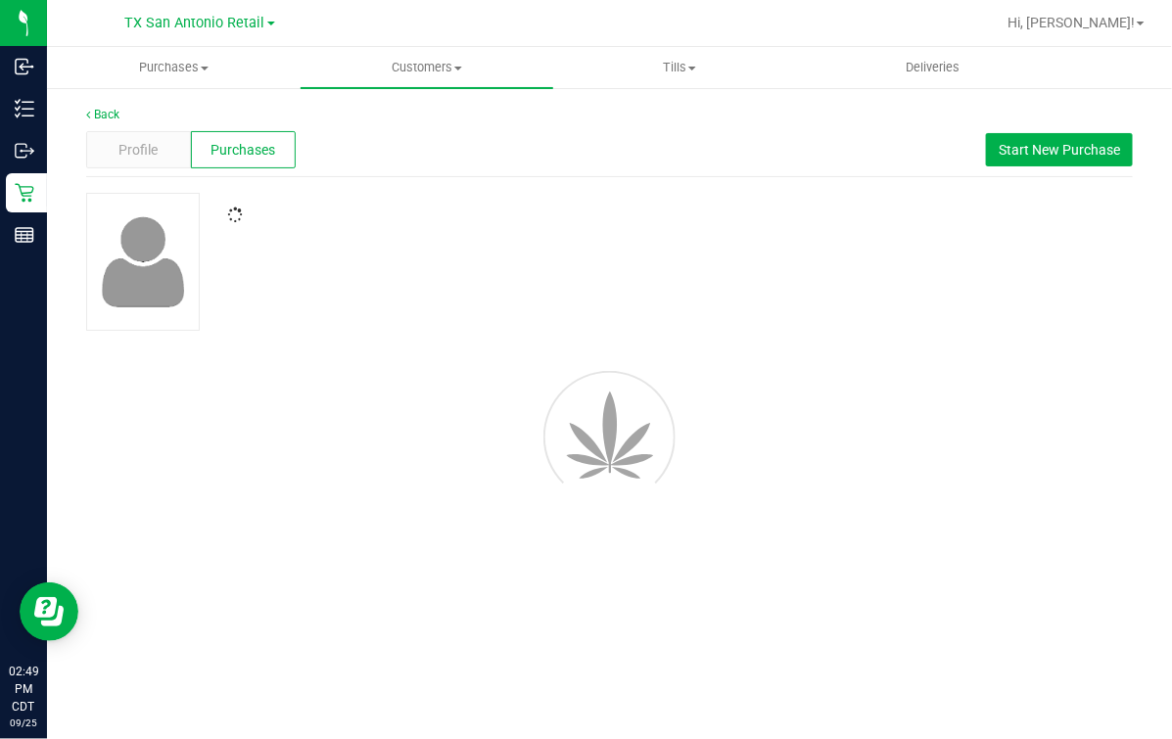
click at [682, 173] on div "Profile Purchases Start New Purchase" at bounding box center [609, 150] width 1046 height 54
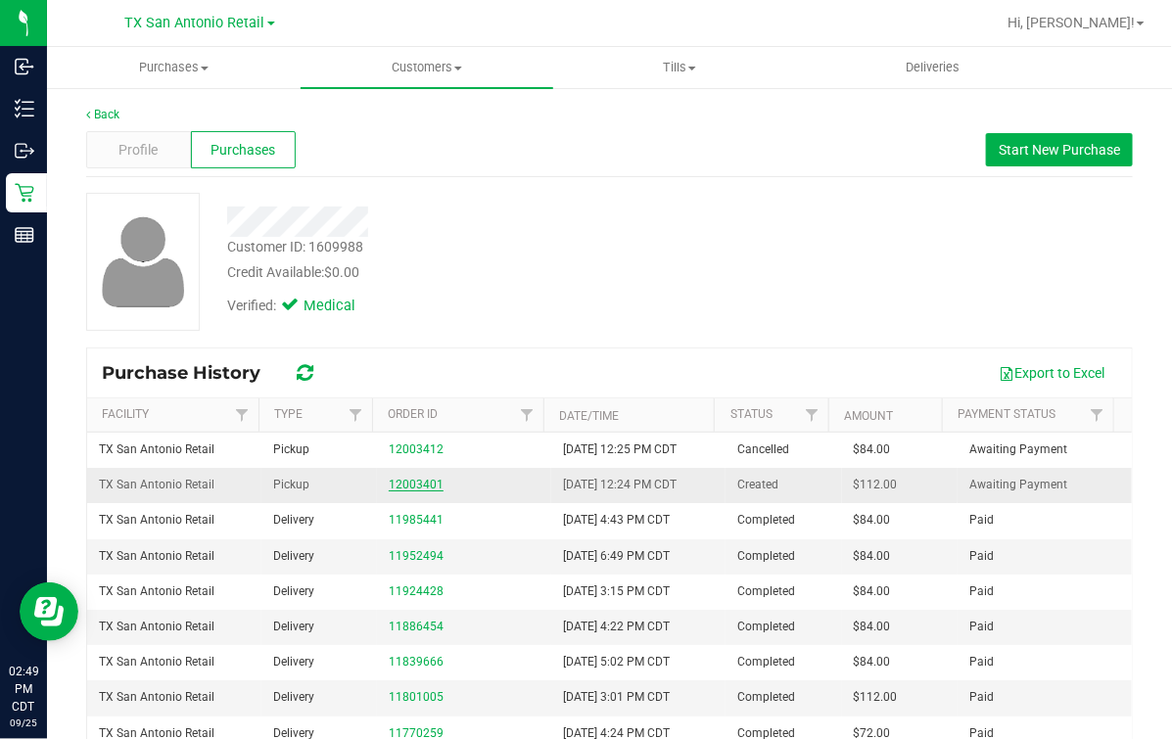
click at [410, 479] on link "12003401" at bounding box center [416, 485] width 55 height 14
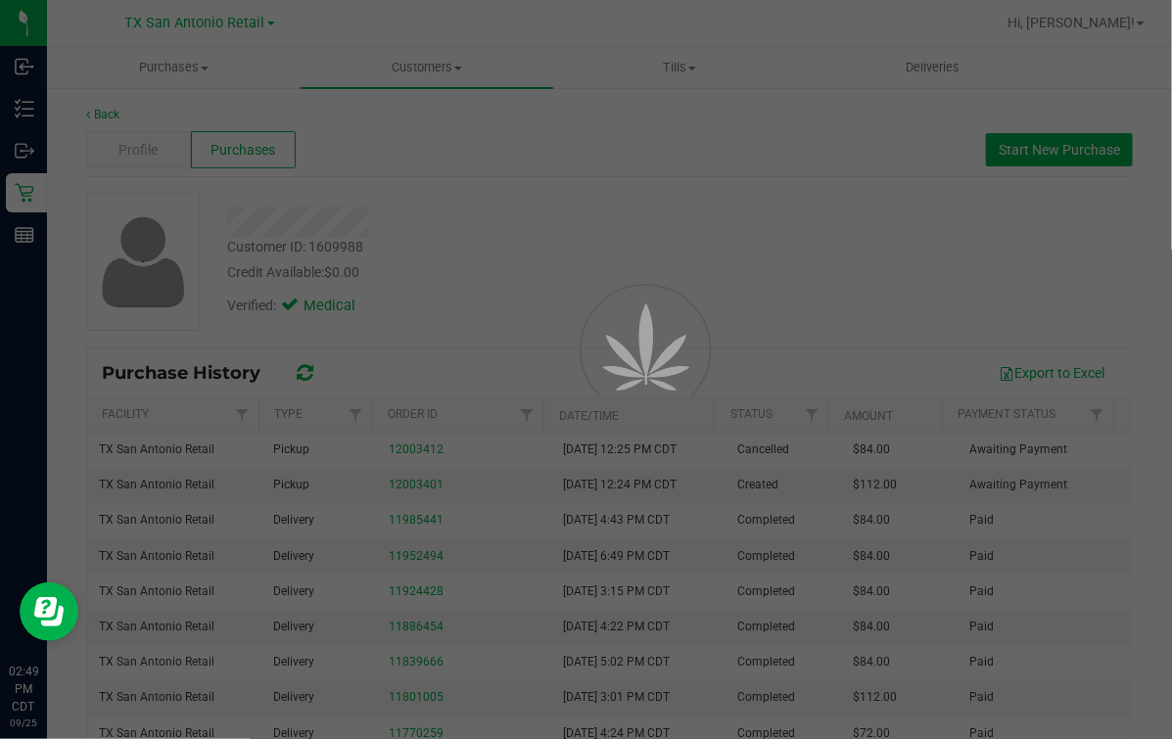
click at [675, 270] on div at bounding box center [586, 369] width 1172 height 739
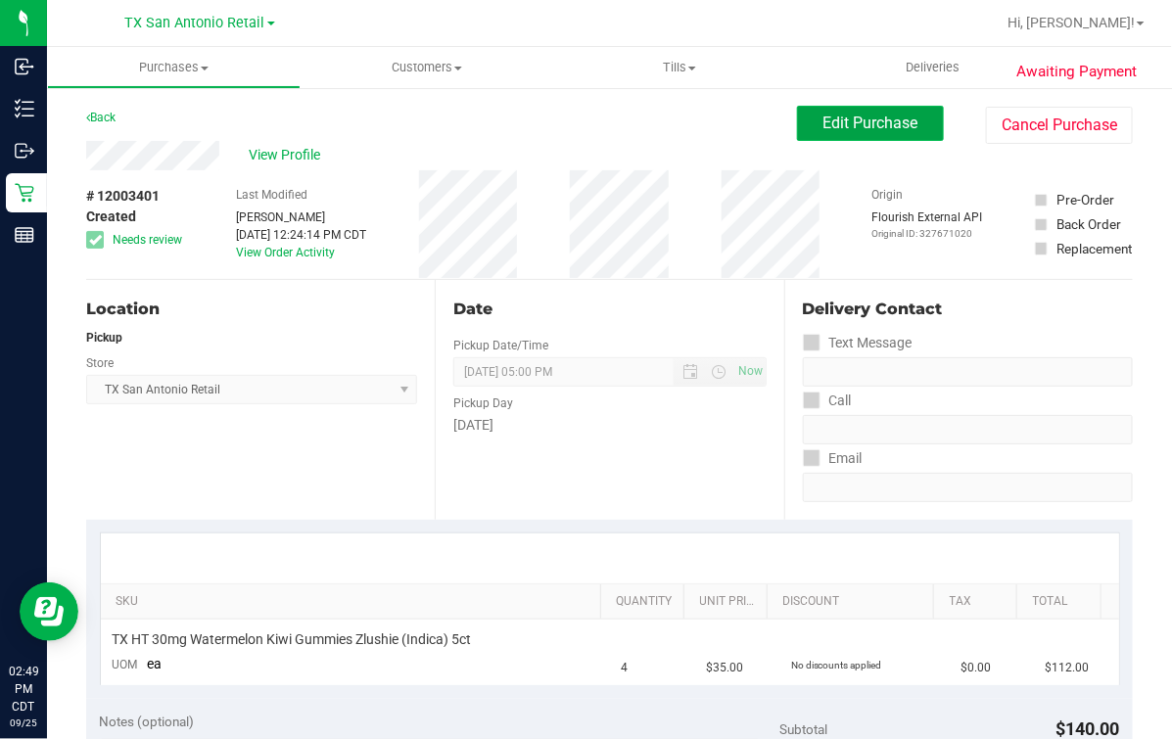
click at [864, 117] on span "Edit Purchase" at bounding box center [870, 123] width 95 height 19
click at [652, 134] on div "Back Edit Purchase Cancel Purchase" at bounding box center [609, 123] width 1046 height 35
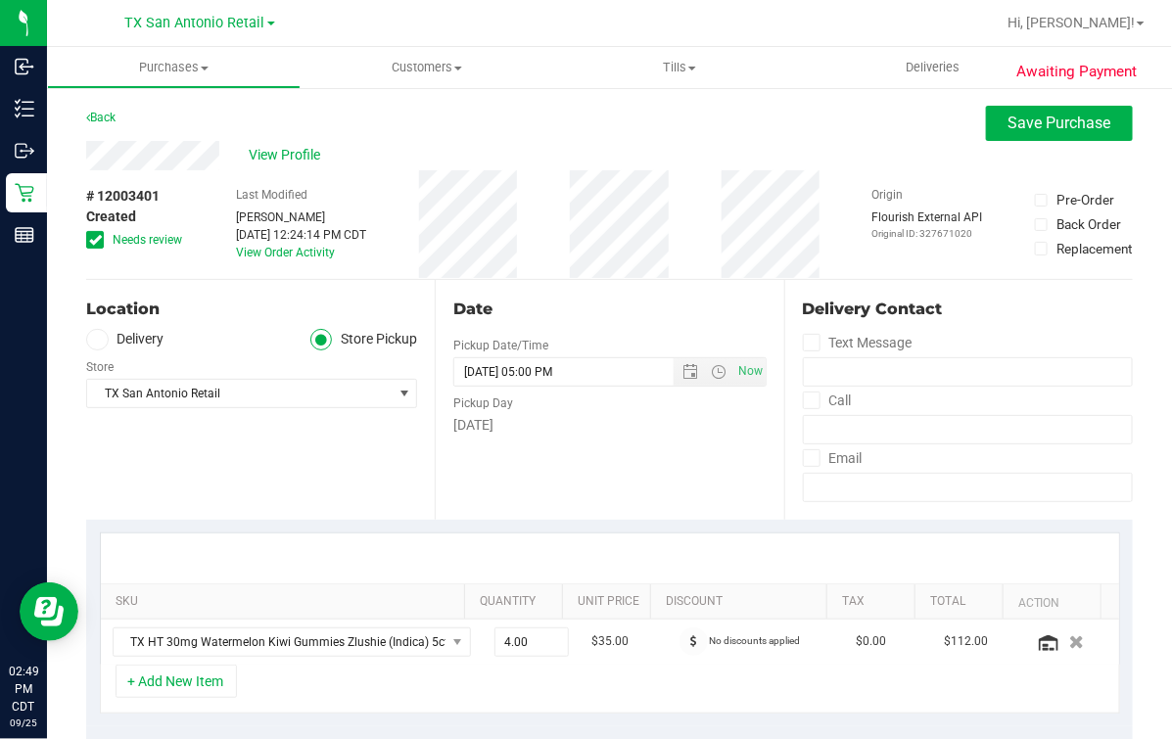
drag, startPoint x: 285, startPoint y: 173, endPoint x: 164, endPoint y: 136, distance: 126.0
click at [163, 122] on div "Back Save Purchase" at bounding box center [609, 123] width 1046 height 35
click at [506, 642] on span "4.00 4" at bounding box center [531, 641] width 74 height 29
type input "7"
type input "7.00"
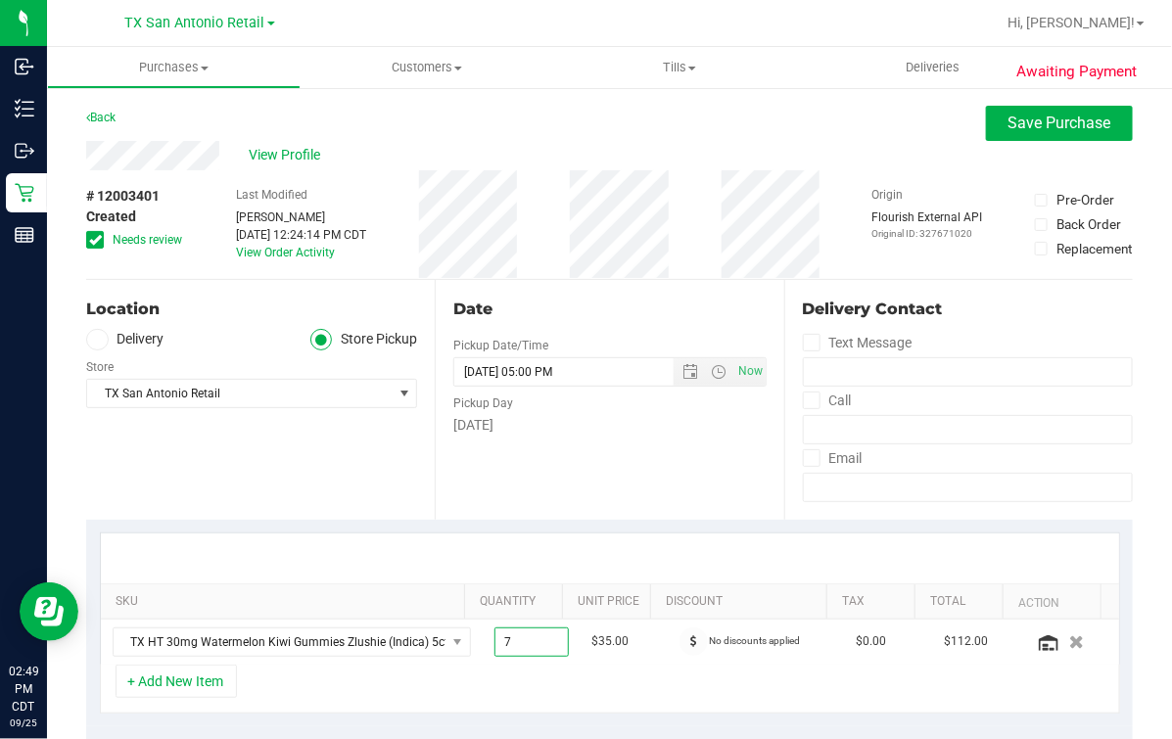
click at [561, 502] on div "Date Pickup Date/Time 09/26/2025 Now 09/26/2025 05:00 PM Now Pickup Day Friday" at bounding box center [609, 400] width 348 height 240
click at [93, 340] on icon at bounding box center [97, 340] width 12 height 0
click at [0, 0] on input "Delivery" at bounding box center [0, 0] width 0 height 0
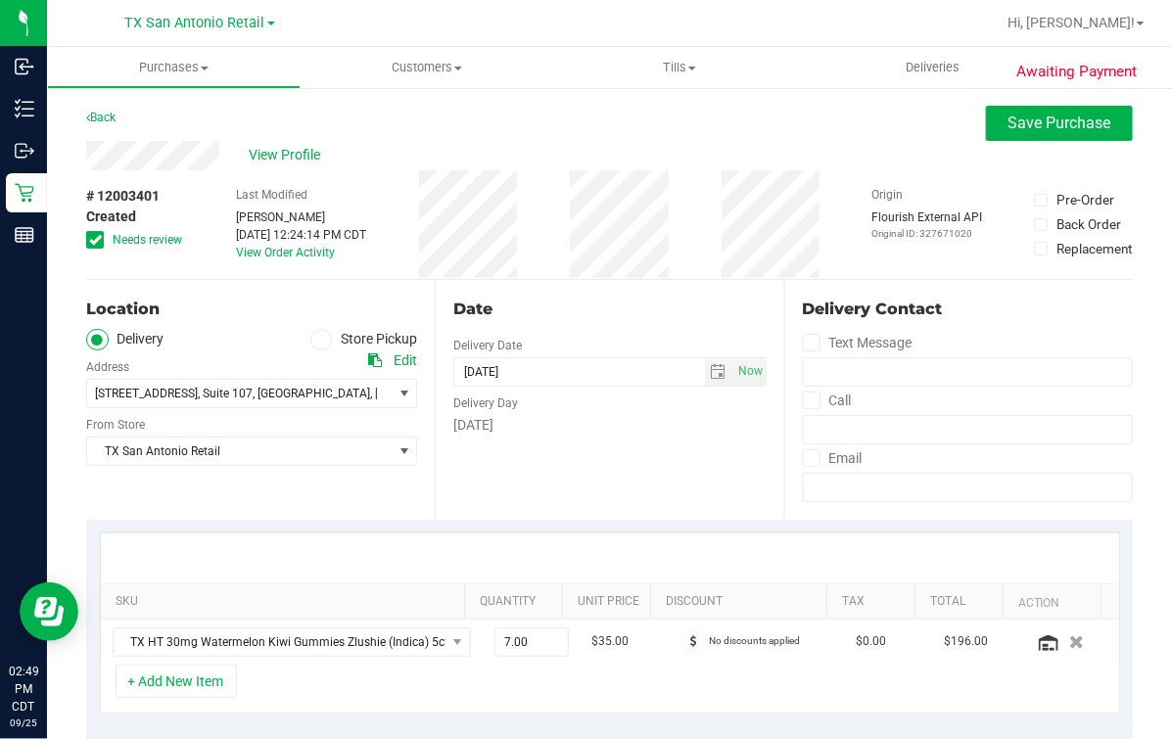
drag, startPoint x: 90, startPoint y: 239, endPoint x: 130, endPoint y: 261, distance: 46.0
click at [90, 240] on icon at bounding box center [95, 240] width 13 height 0
click at [0, 0] on input "Needs review" at bounding box center [0, 0] width 0 height 0
click at [274, 462] on span "TX San Antonio Retail" at bounding box center [239, 451] width 304 height 27
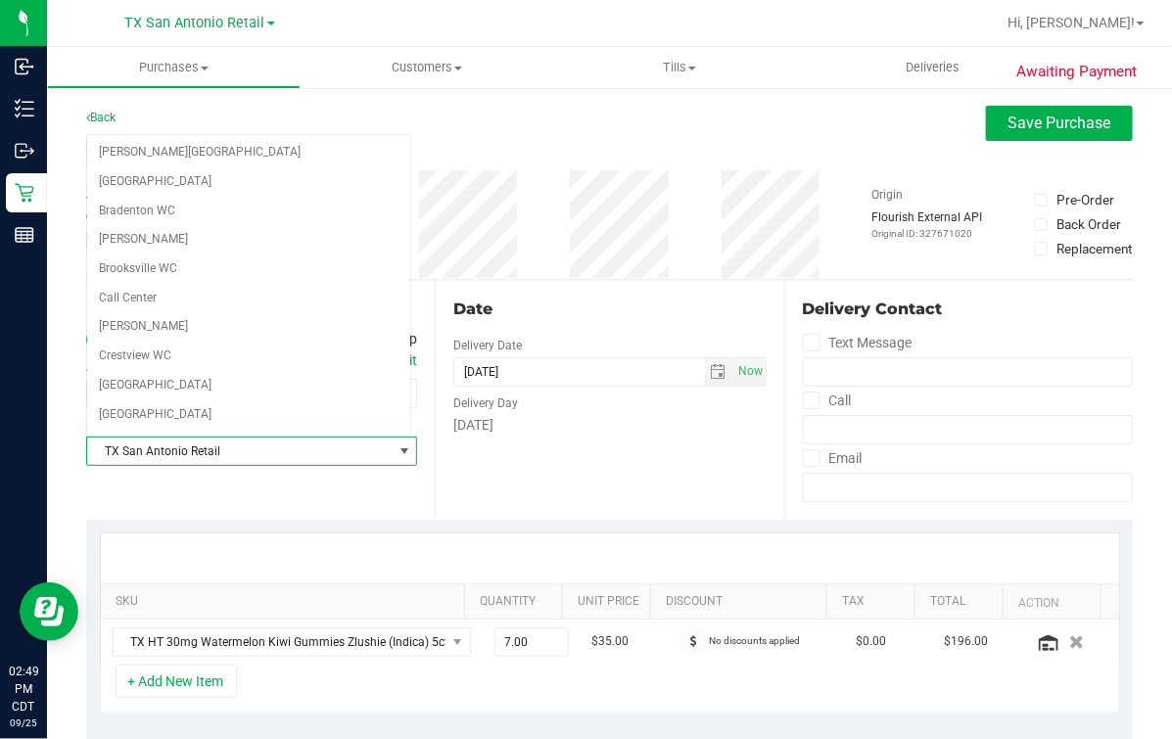
scroll to position [1258, 0]
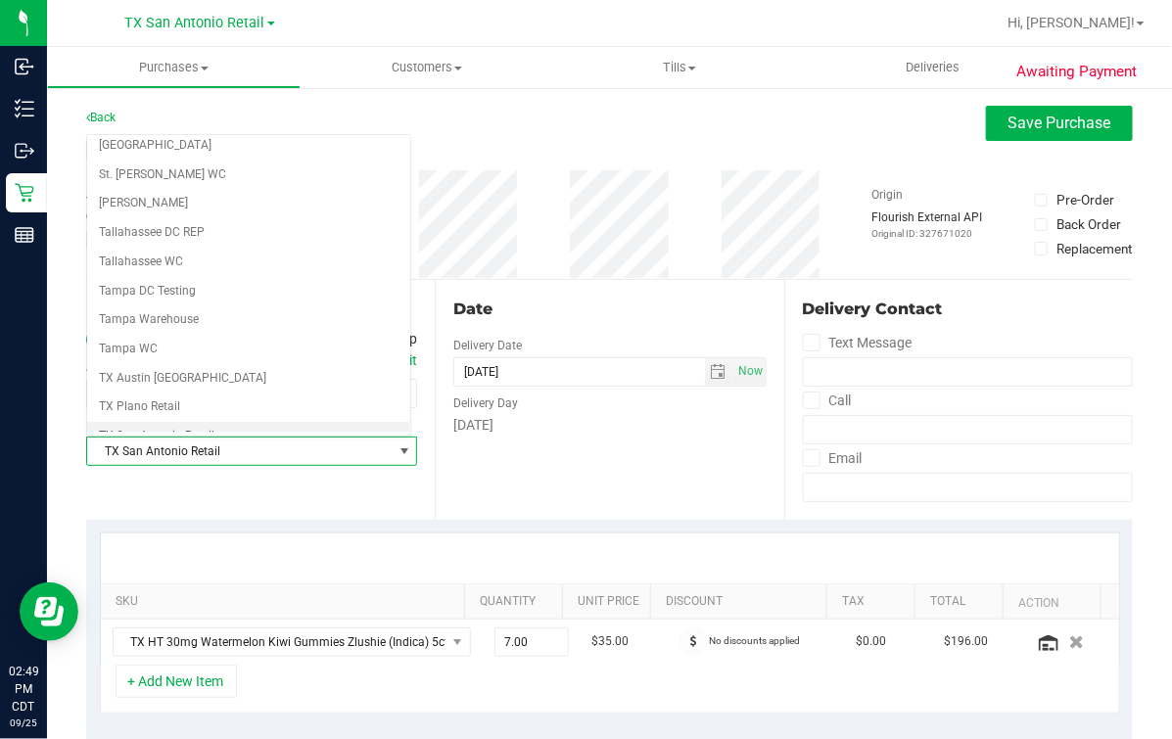
click at [551, 504] on div "Date Delivery Date 09/26/2025 Now 09/26/2025 05:00 PM Now Delivery Day Friday" at bounding box center [609, 400] width 348 height 240
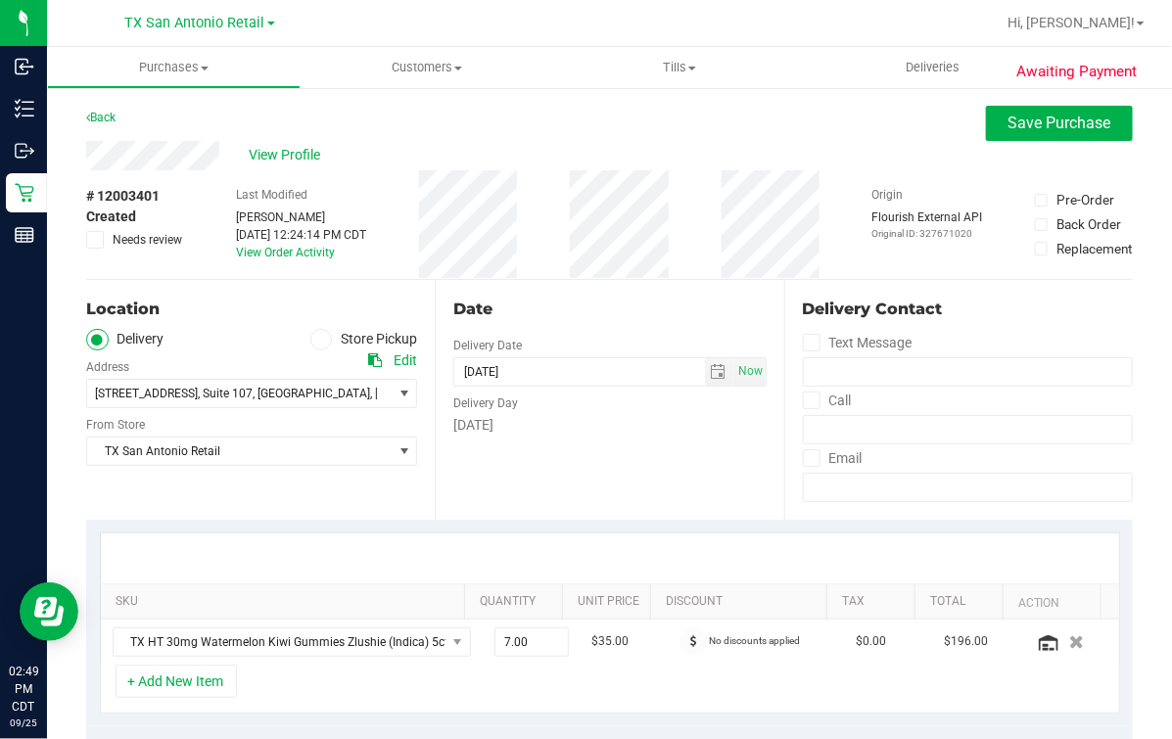
click at [645, 308] on div "Date" at bounding box center [609, 309] width 312 height 23
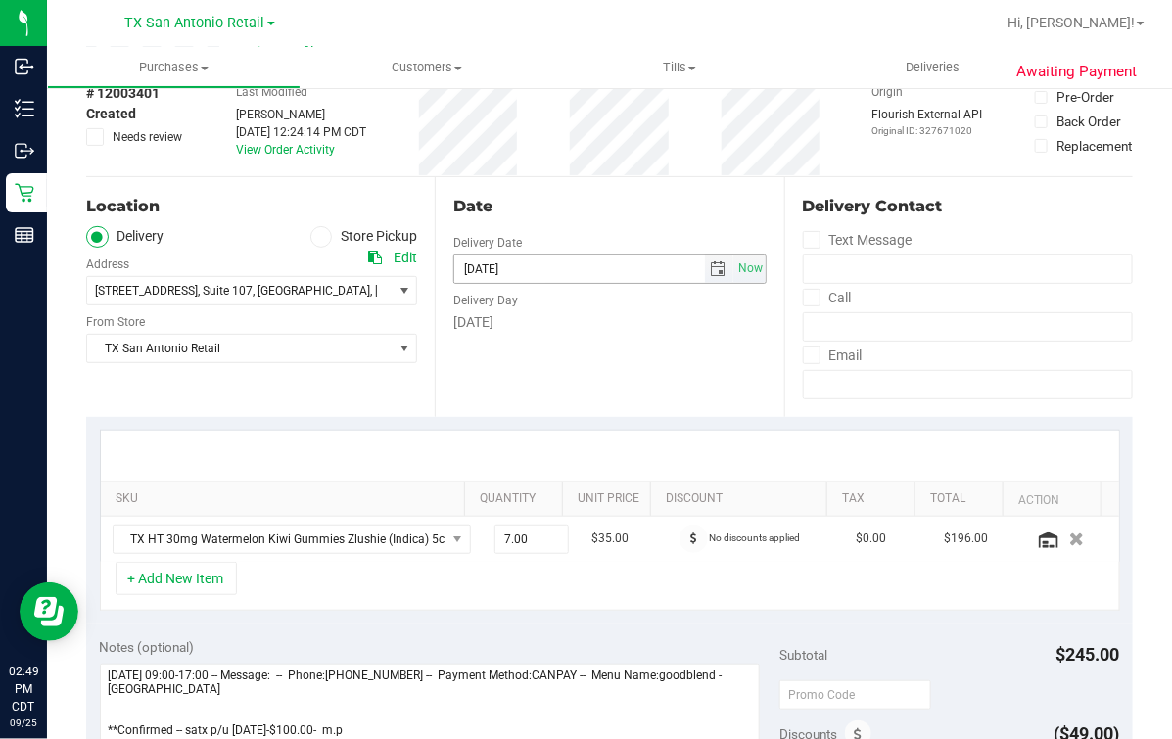
scroll to position [244, 0]
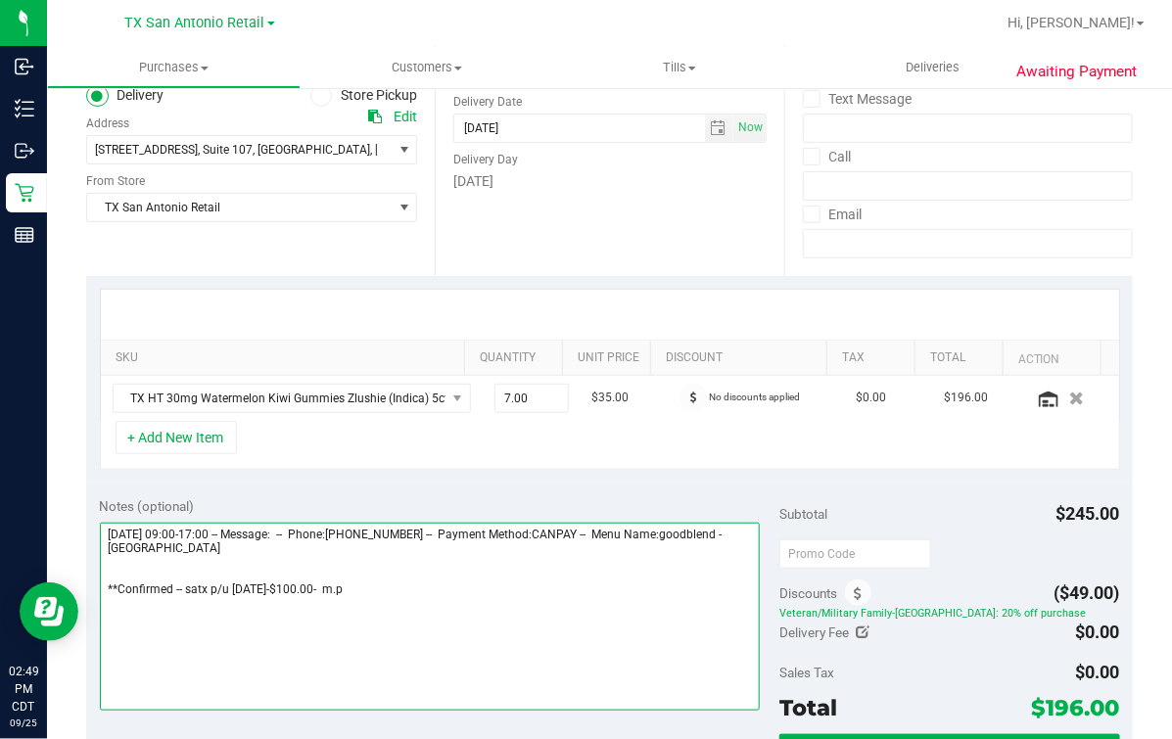
click at [308, 600] on textarea at bounding box center [430, 617] width 661 height 188
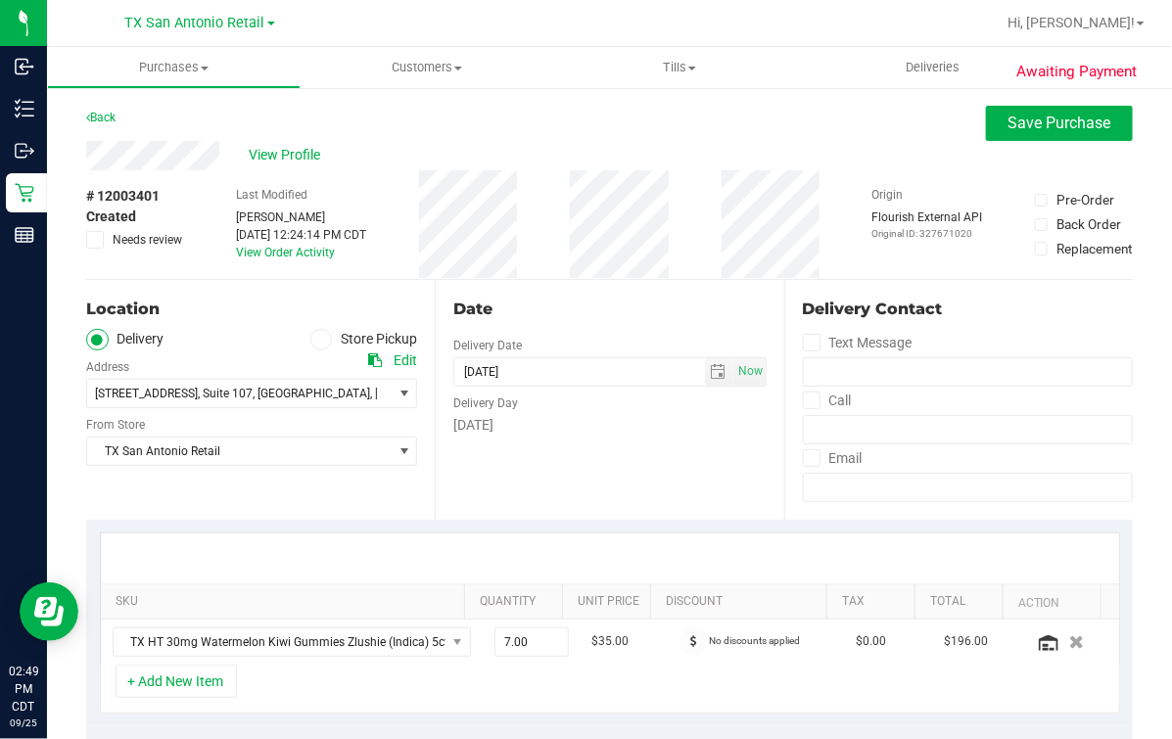
scroll to position [0, 0]
click at [691, 347] on div "Date Delivery Date 09/26/2025 Now 09/26/2025 05:00 PM Now Delivery Day Friday" at bounding box center [609, 400] width 348 height 240
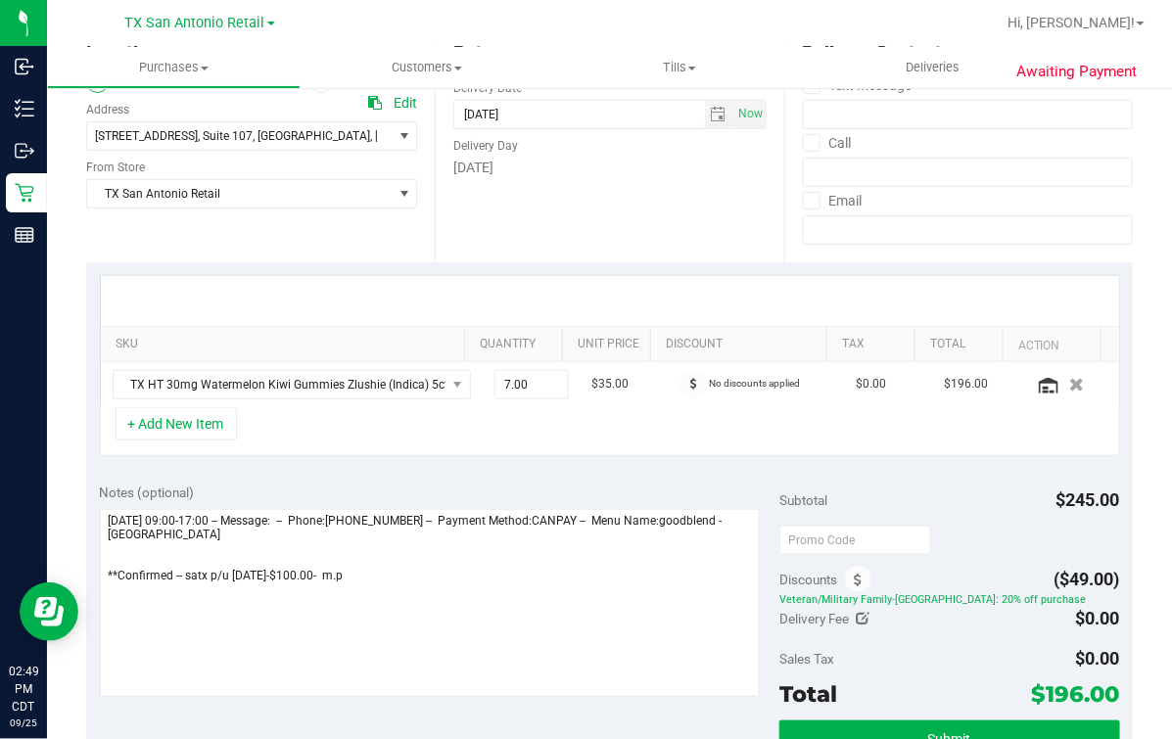
scroll to position [488, 0]
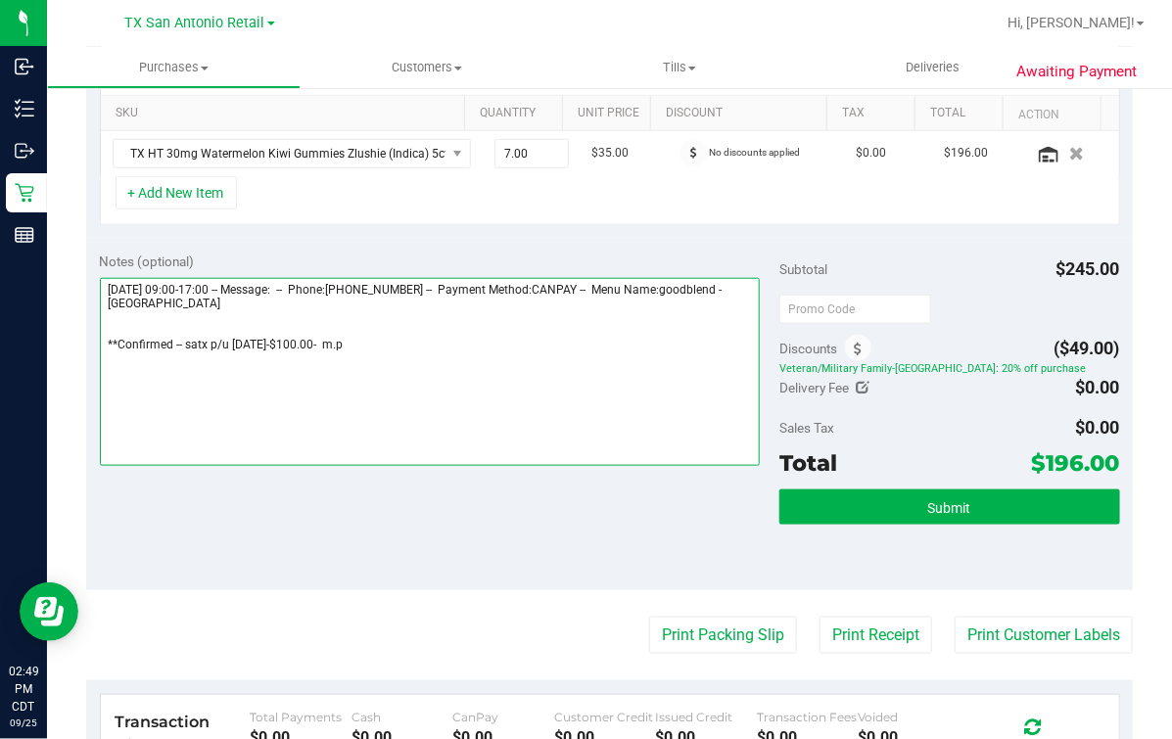
click at [313, 345] on textarea at bounding box center [430, 372] width 661 height 188
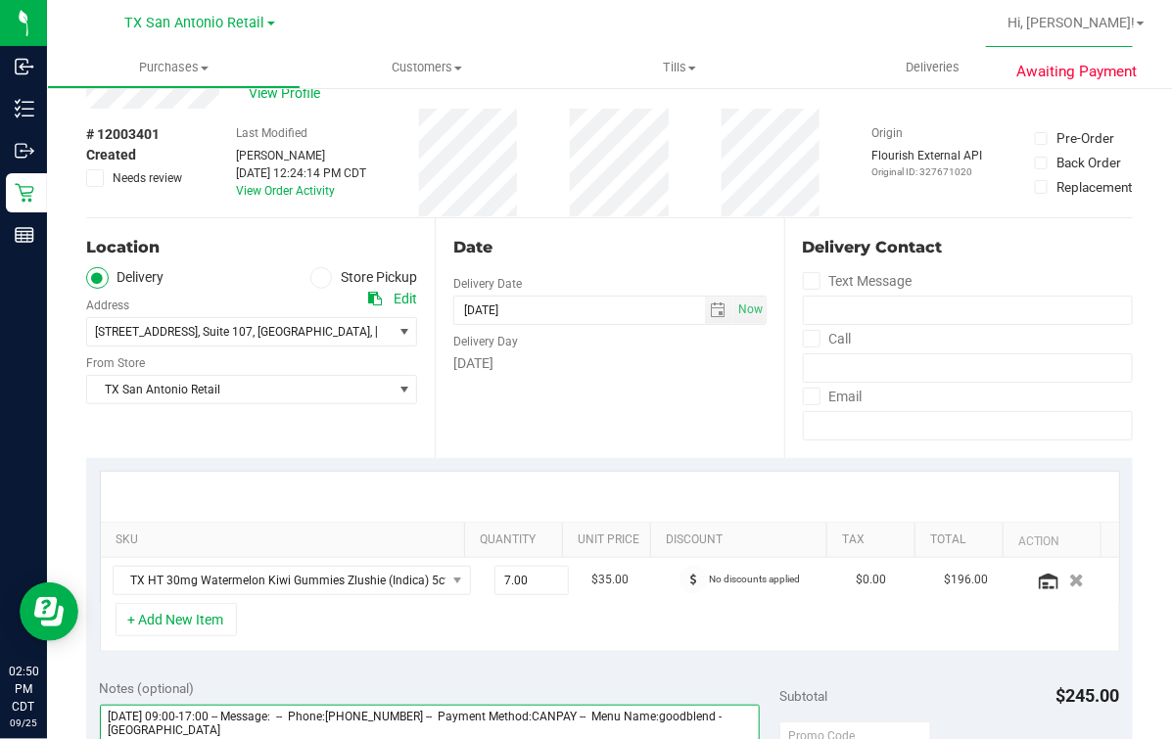
scroll to position [0, 0]
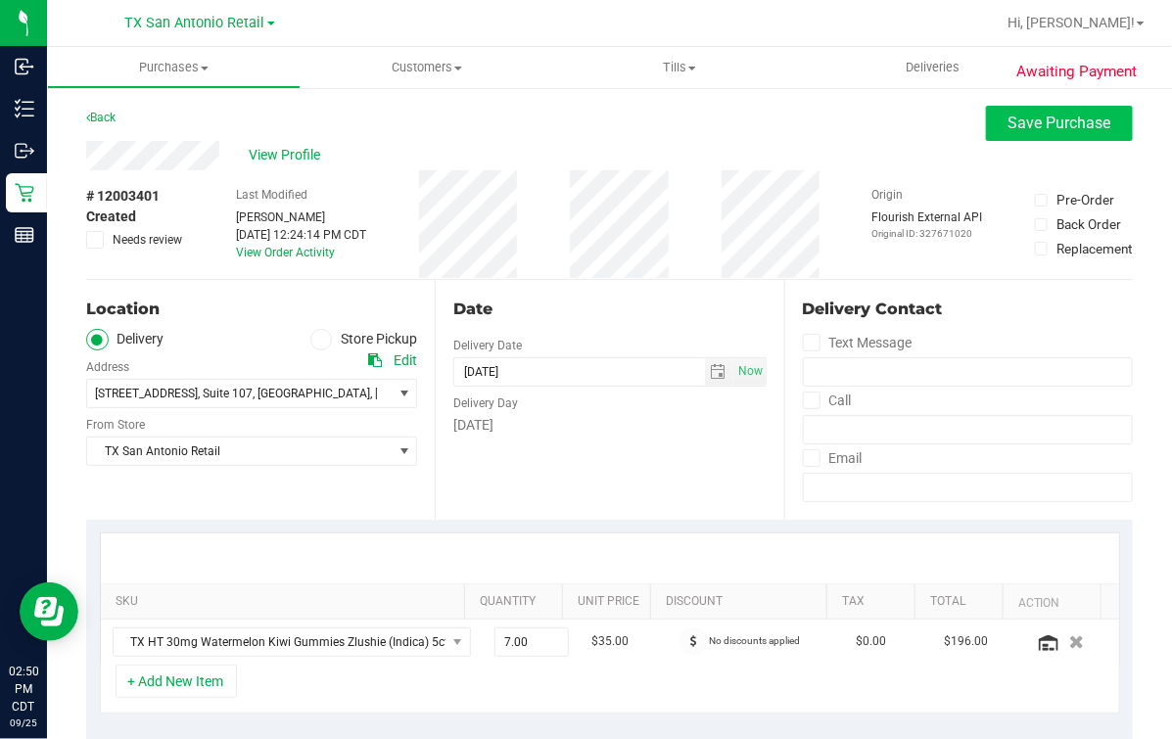
type textarea "[DATE] 09:00-17:00 -- Message: -- Phone:[PHONE_NUMBER] -- Payment Method:CANPAY…"
click at [1008, 118] on span "Save Purchase" at bounding box center [1059, 123] width 103 height 19
click at [902, 117] on div "Back Save Purchase" at bounding box center [609, 123] width 1046 height 35
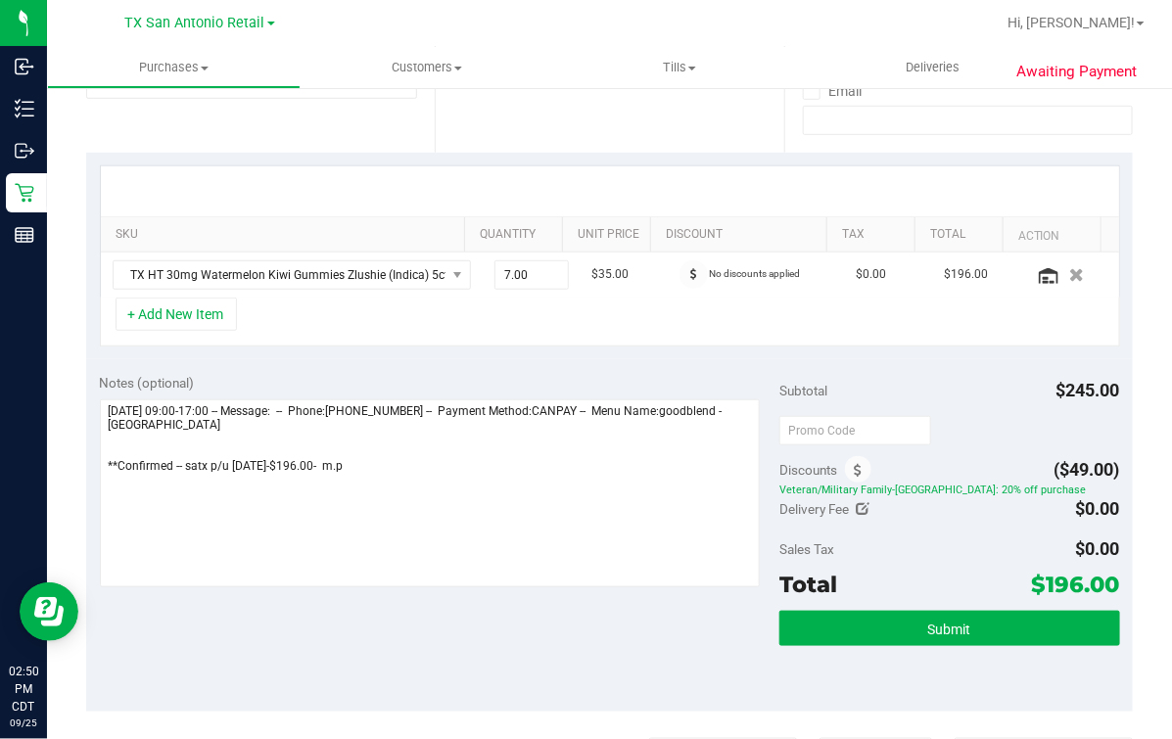
scroll to position [612, 0]
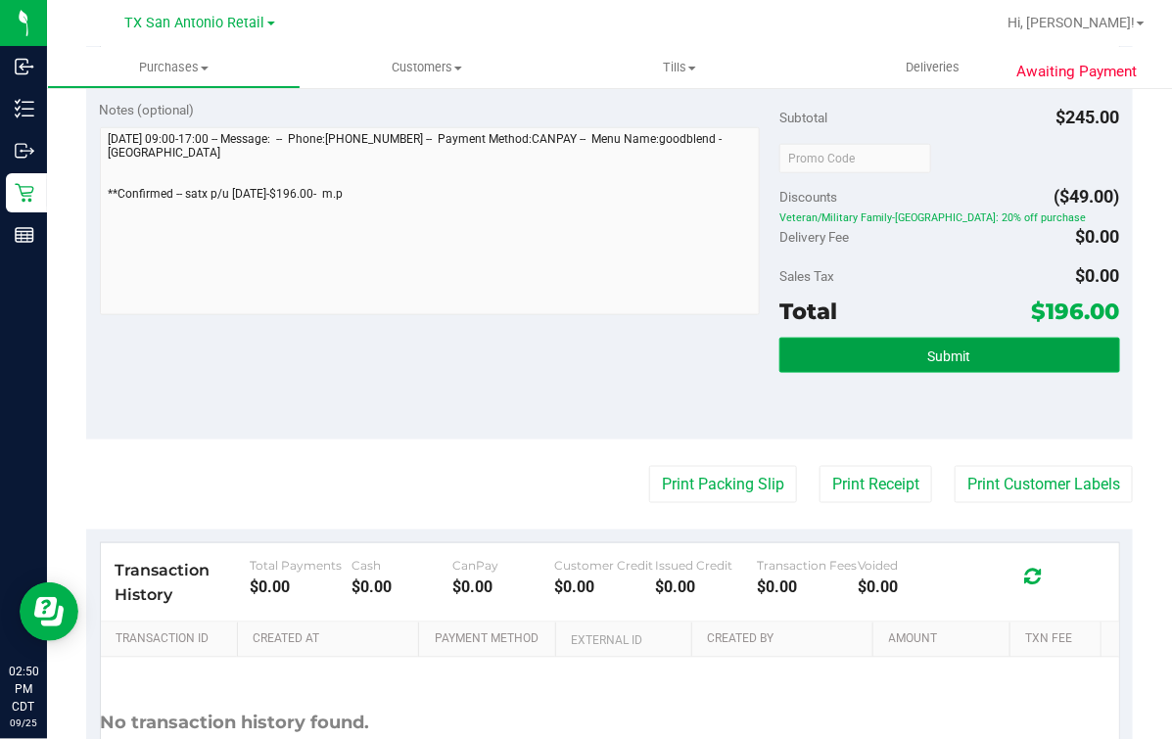
click at [955, 348] on span "Submit" at bounding box center [949, 356] width 43 height 16
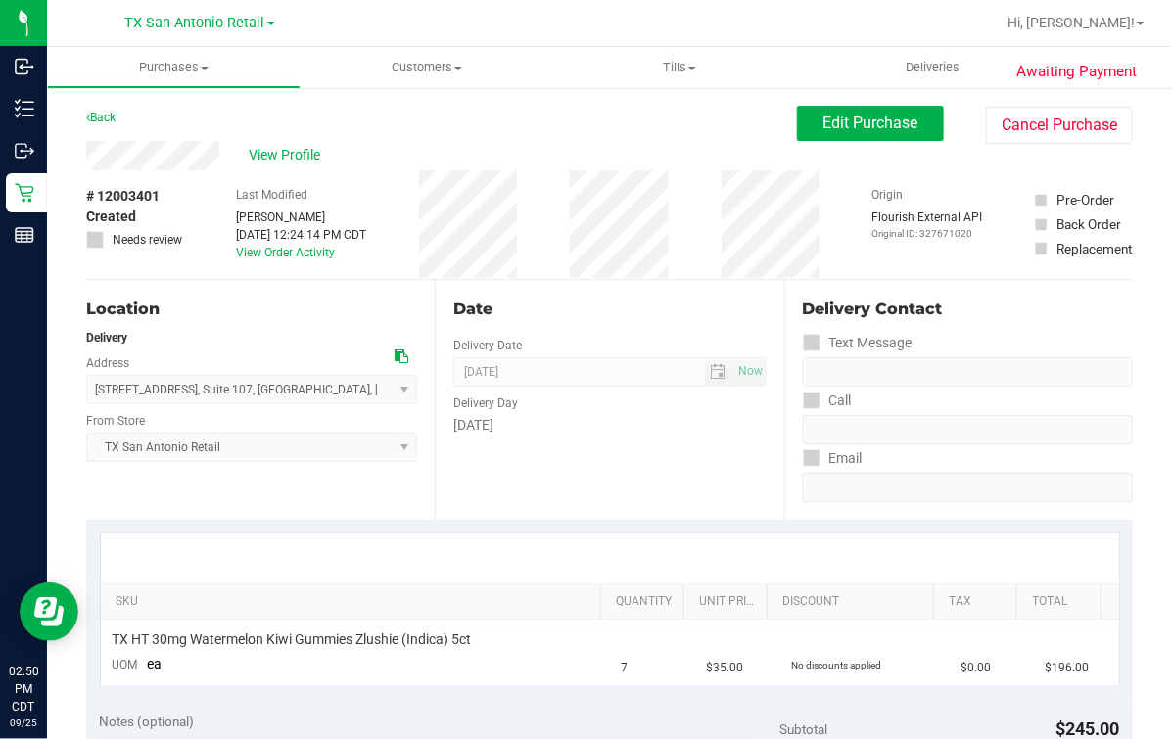
click at [705, 331] on div "Date Delivery Date [DATE] Now [DATE] 07:00 AM Now Delivery Day [DATE]" at bounding box center [609, 400] width 348 height 240
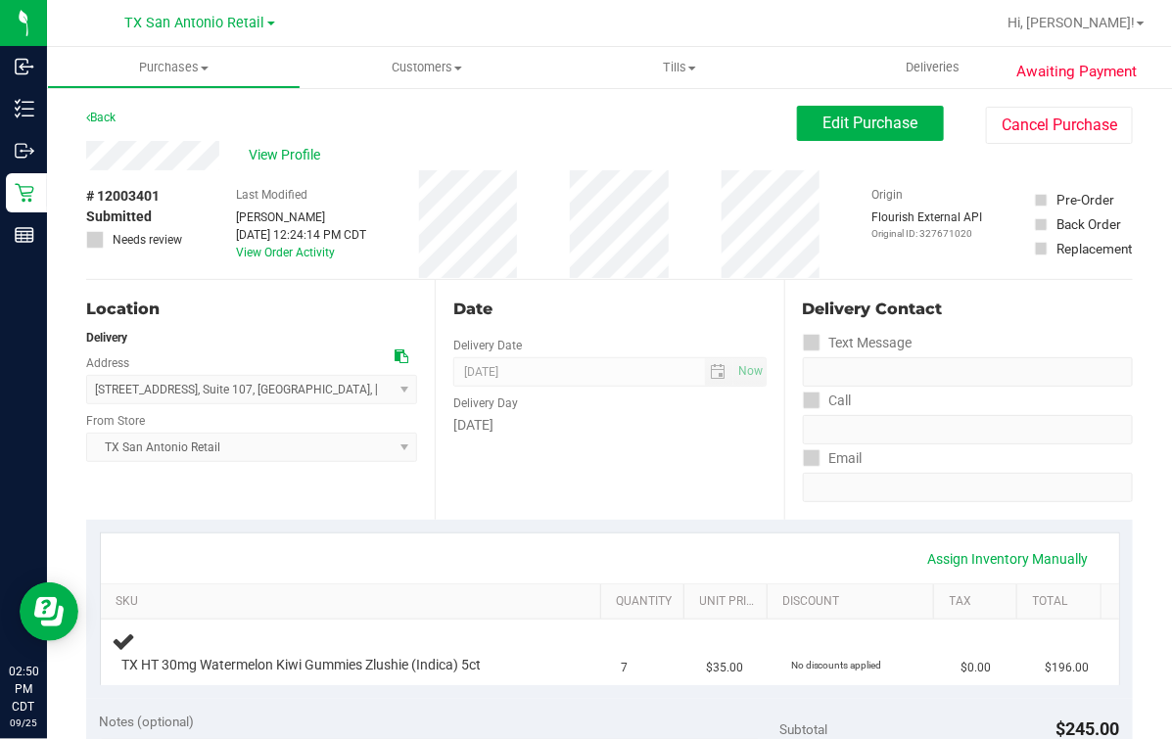
click at [275, 143] on div "View Profile" at bounding box center [441, 155] width 711 height 29
click at [271, 155] on span "View Profile" at bounding box center [288, 155] width 78 height 21
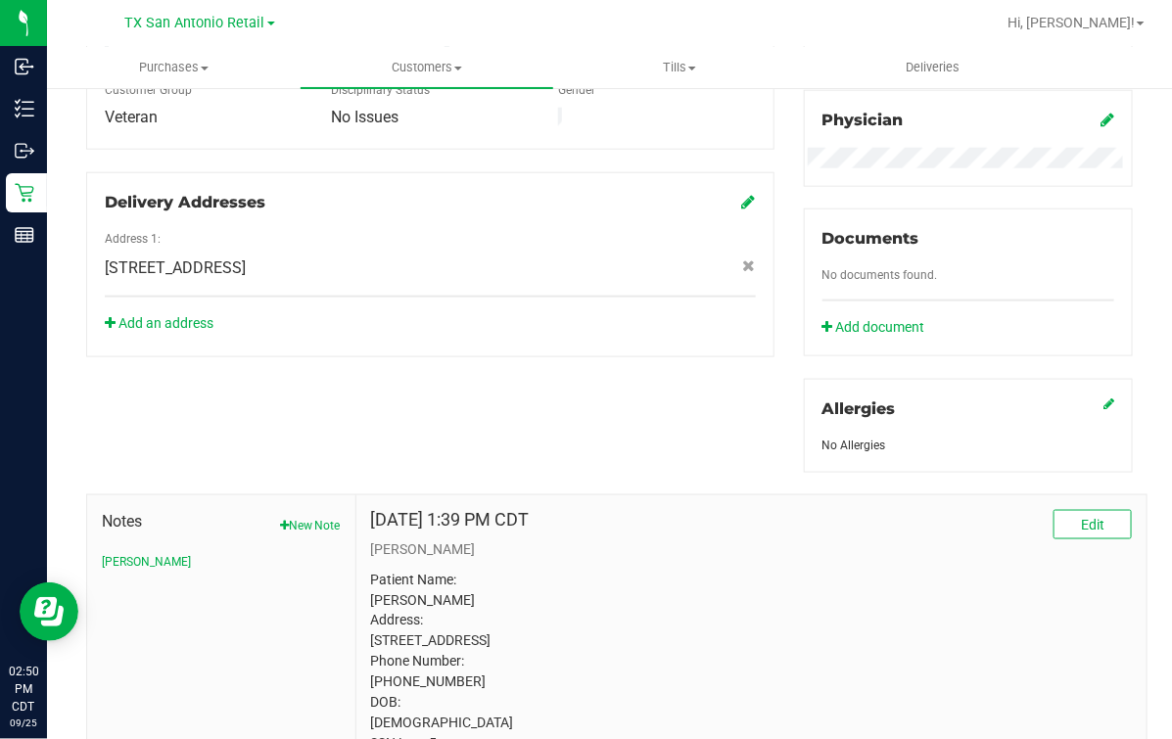
scroll to position [244, 0]
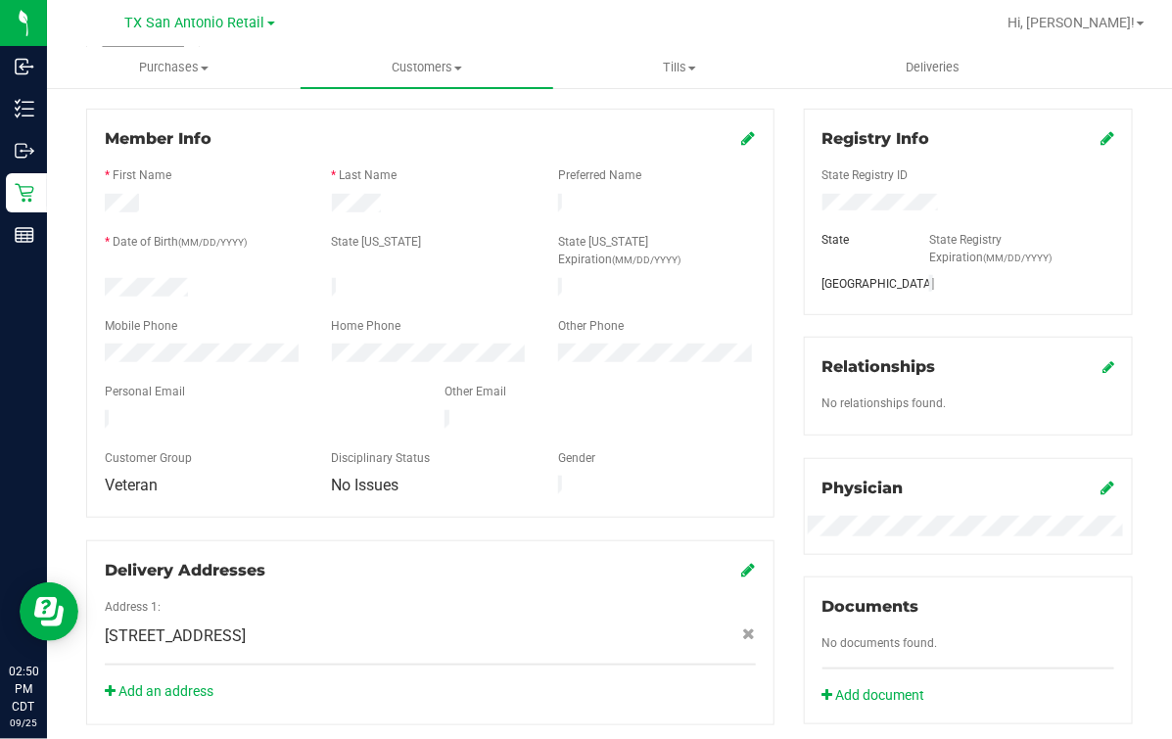
click at [232, 410] on div at bounding box center [260, 421] width 340 height 23
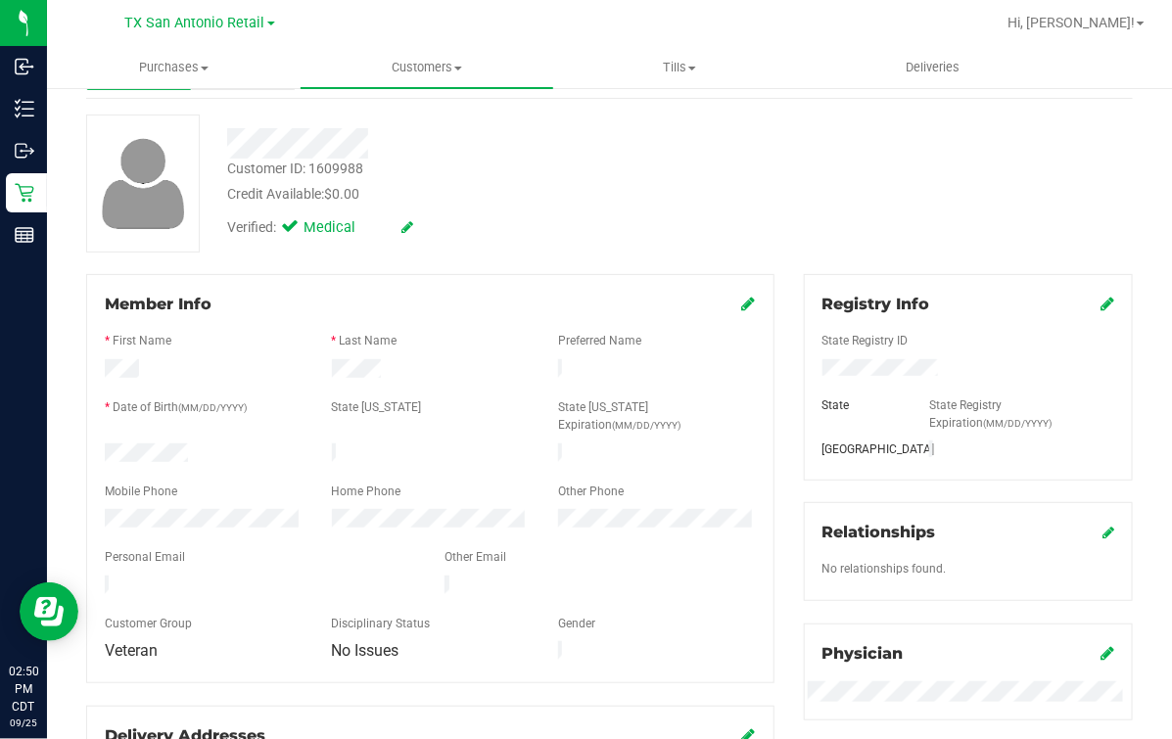
scroll to position [0, 0]
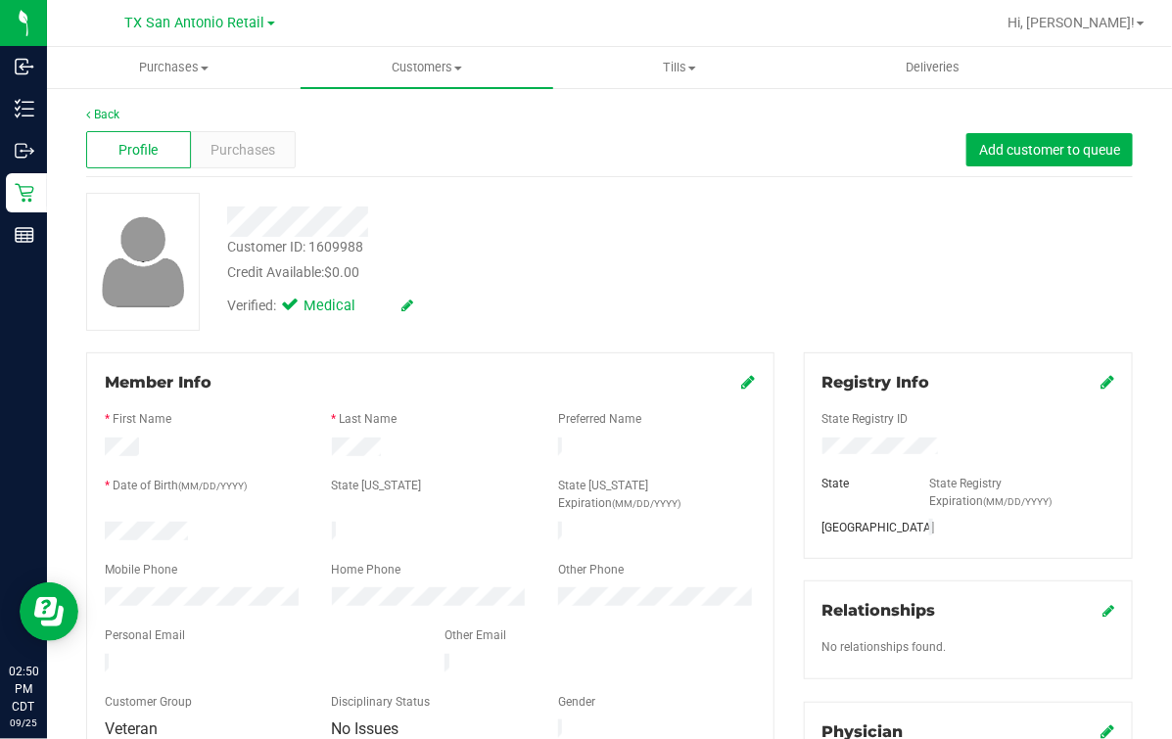
click at [450, 158] on div "Profile Purchases Add customer to queue" at bounding box center [609, 150] width 1046 height 54
click at [115, 117] on link "Back" at bounding box center [102, 115] width 33 height 14
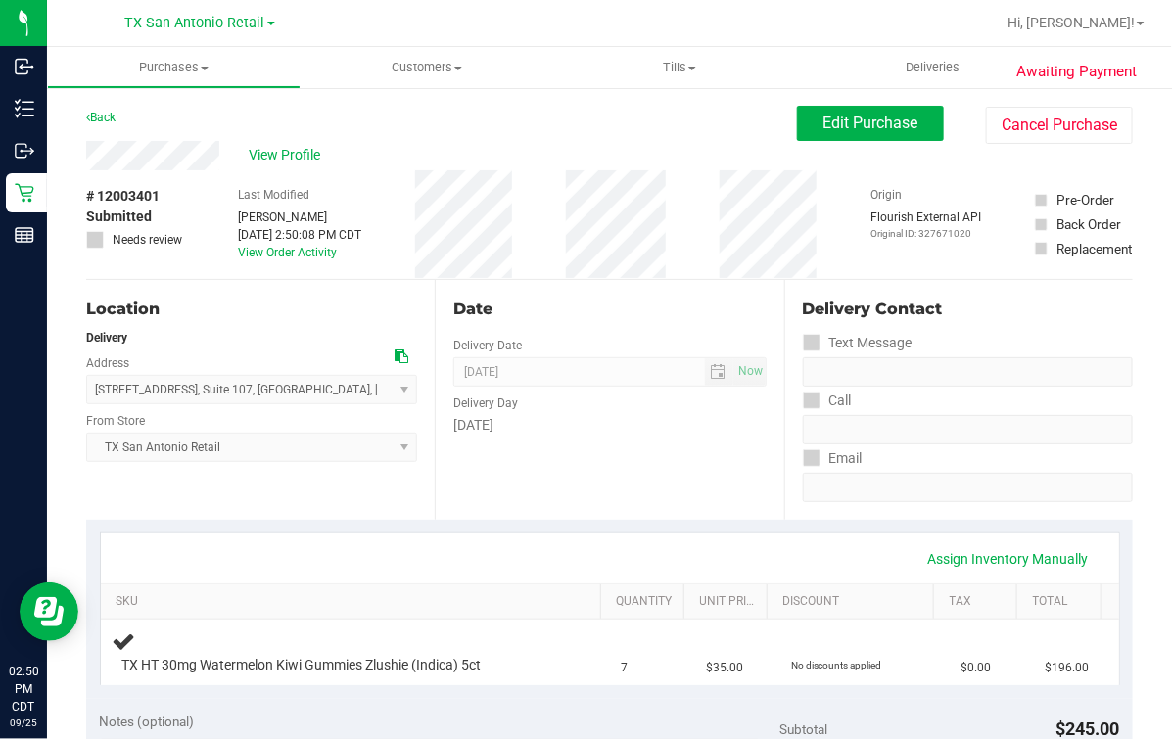
click at [245, 158] on div "View Profile" at bounding box center [441, 155] width 711 height 29
click at [289, 163] on span "View Profile" at bounding box center [288, 155] width 78 height 21
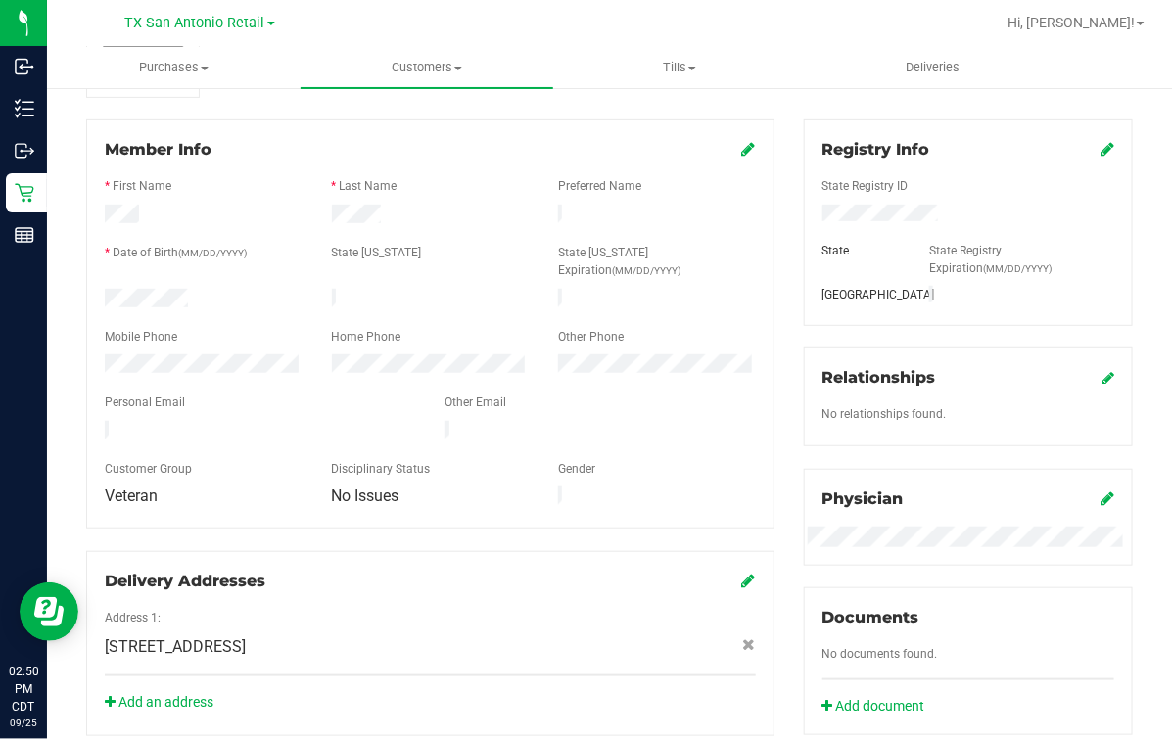
scroll to position [244, 0]
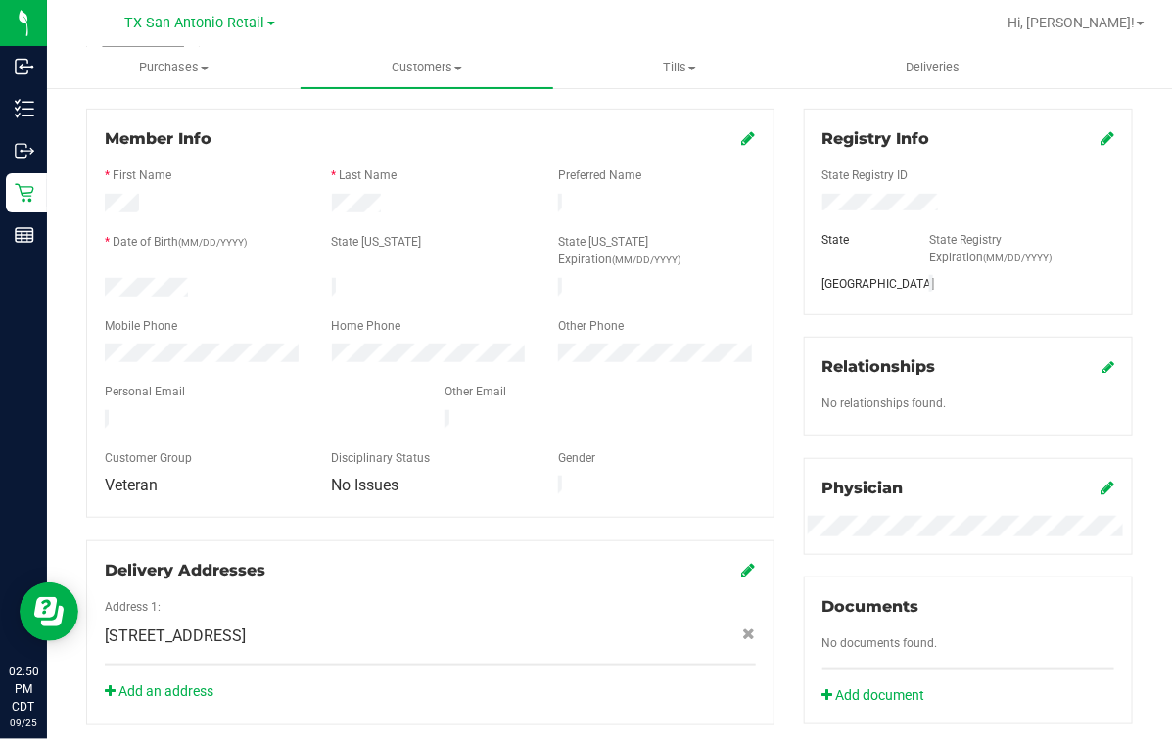
click at [212, 114] on div "Member Info * First Name * Last Name Preferred Name * Date of Birth (MM/DD/YYYY…" at bounding box center [430, 313] width 688 height 409
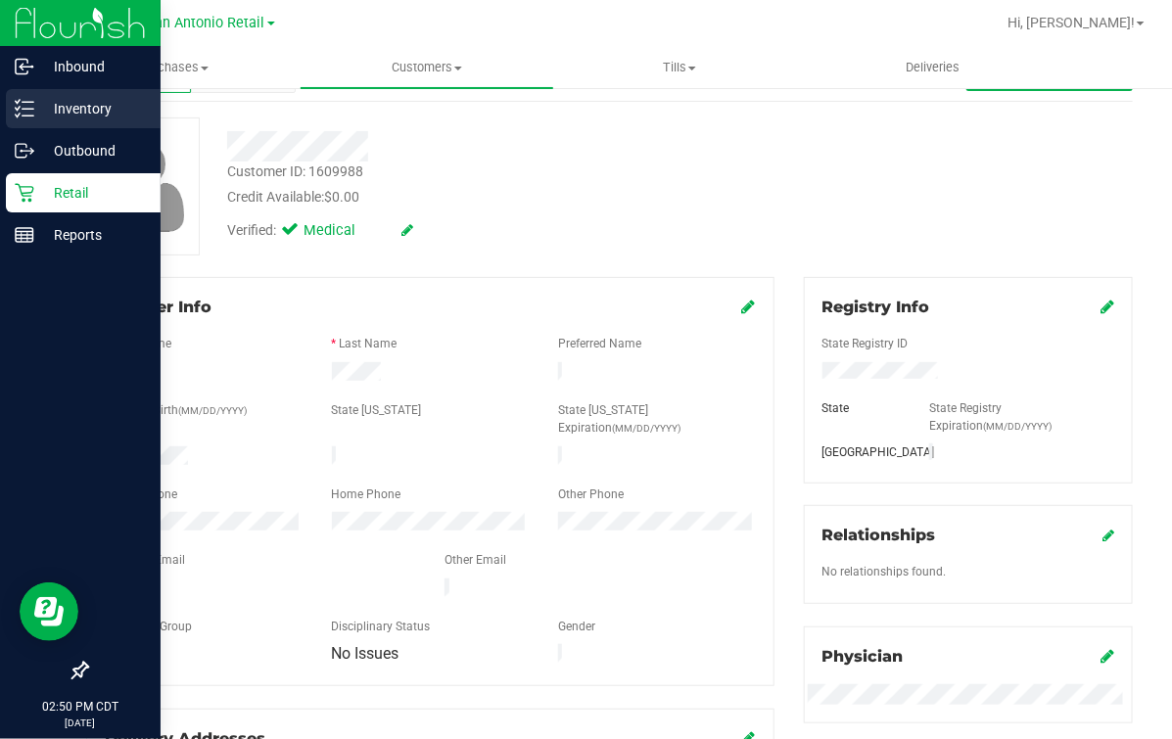
scroll to position [0, 0]
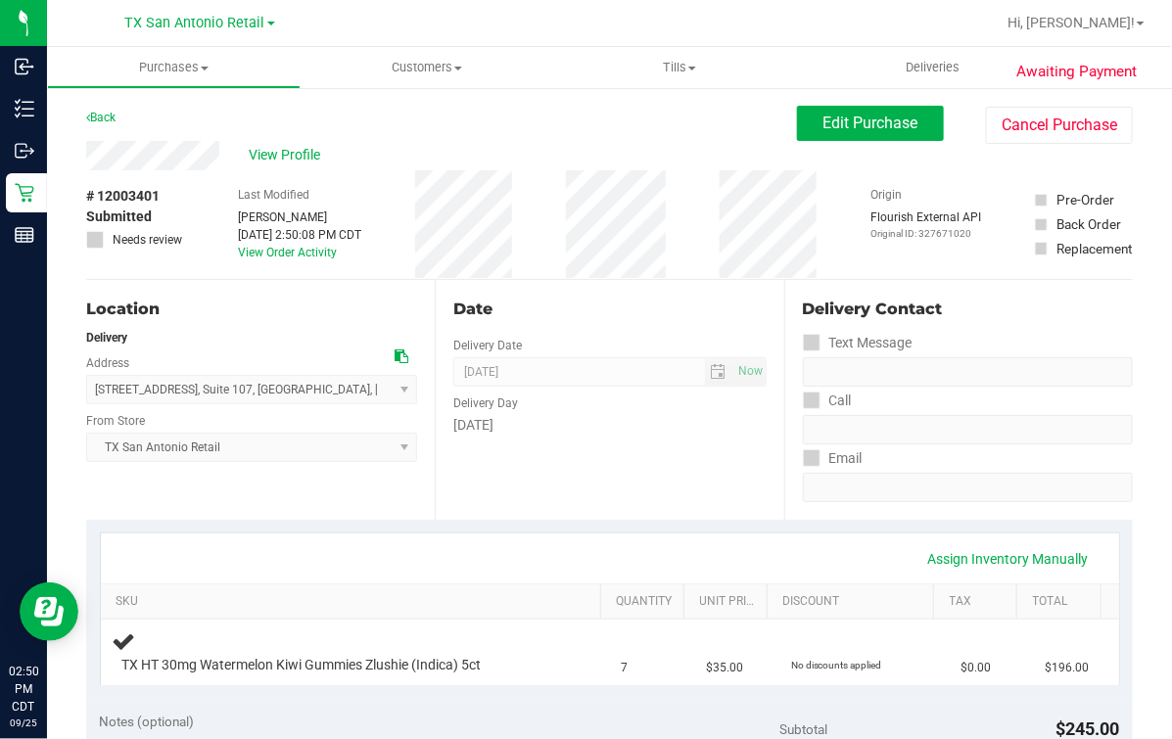
click at [563, 304] on div "Date" at bounding box center [609, 309] width 312 height 23
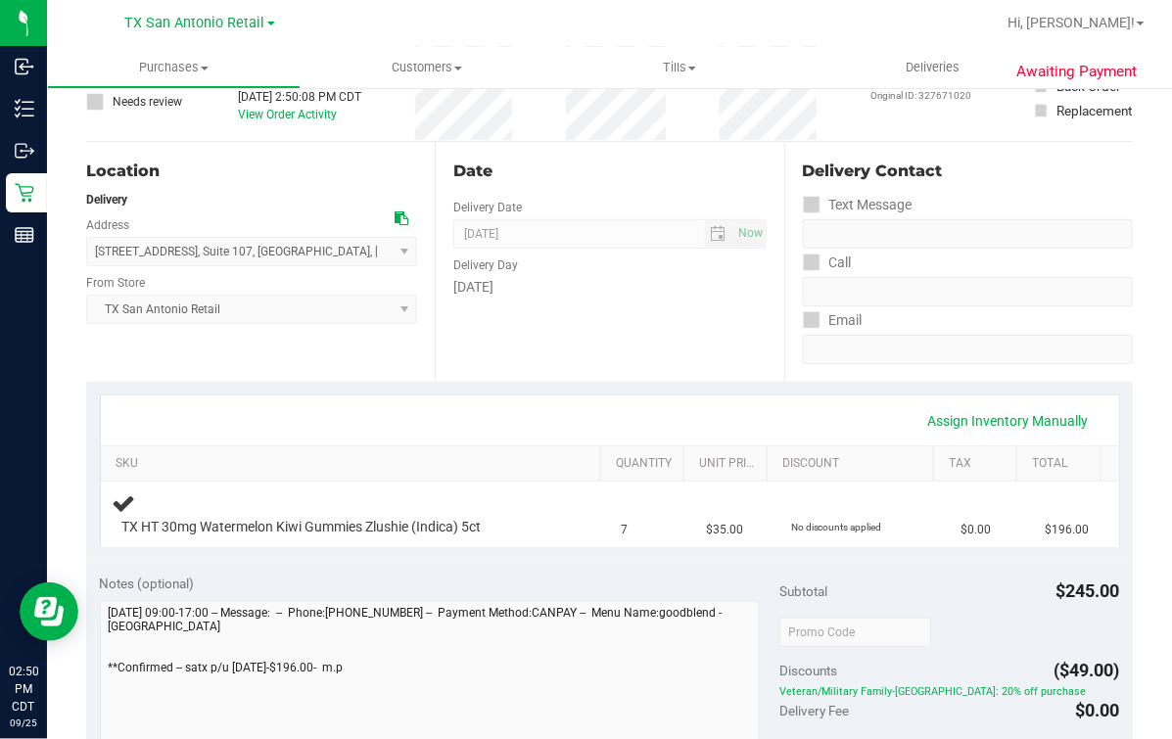
scroll to position [244, 0]
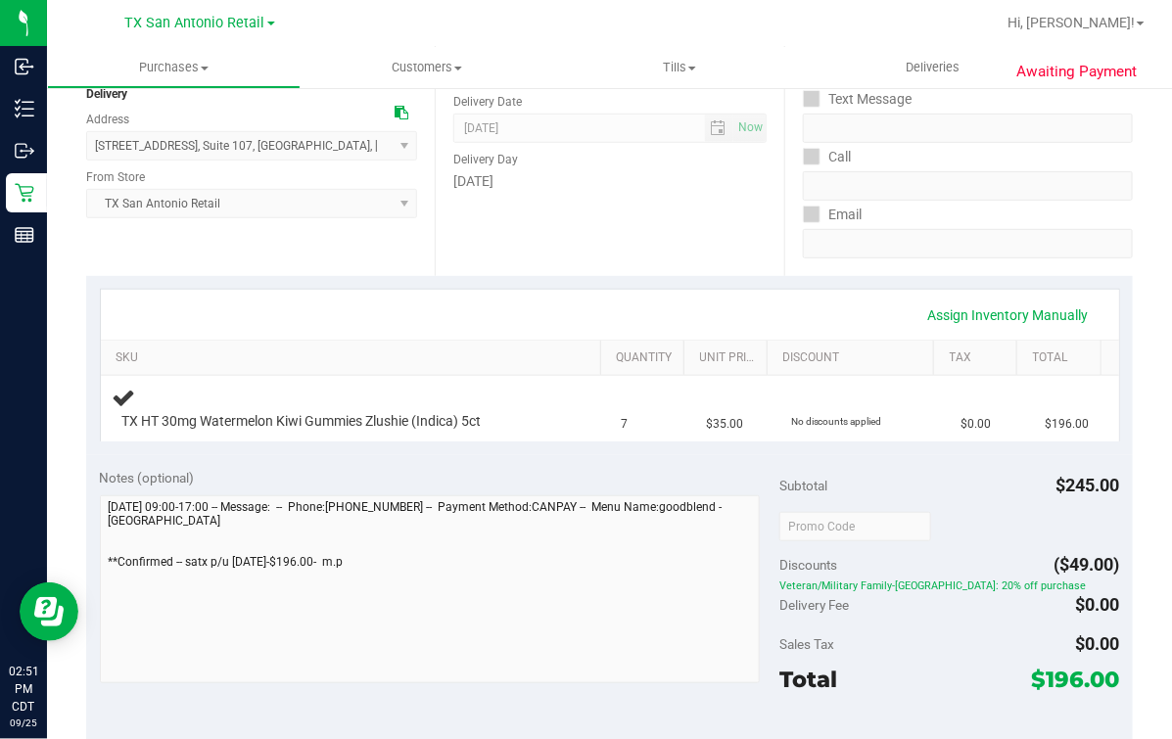
click at [492, 249] on div "Date Delivery Date [DATE] Now [DATE] 07:00 AM Now Delivery Day [DATE]" at bounding box center [609, 156] width 348 height 240
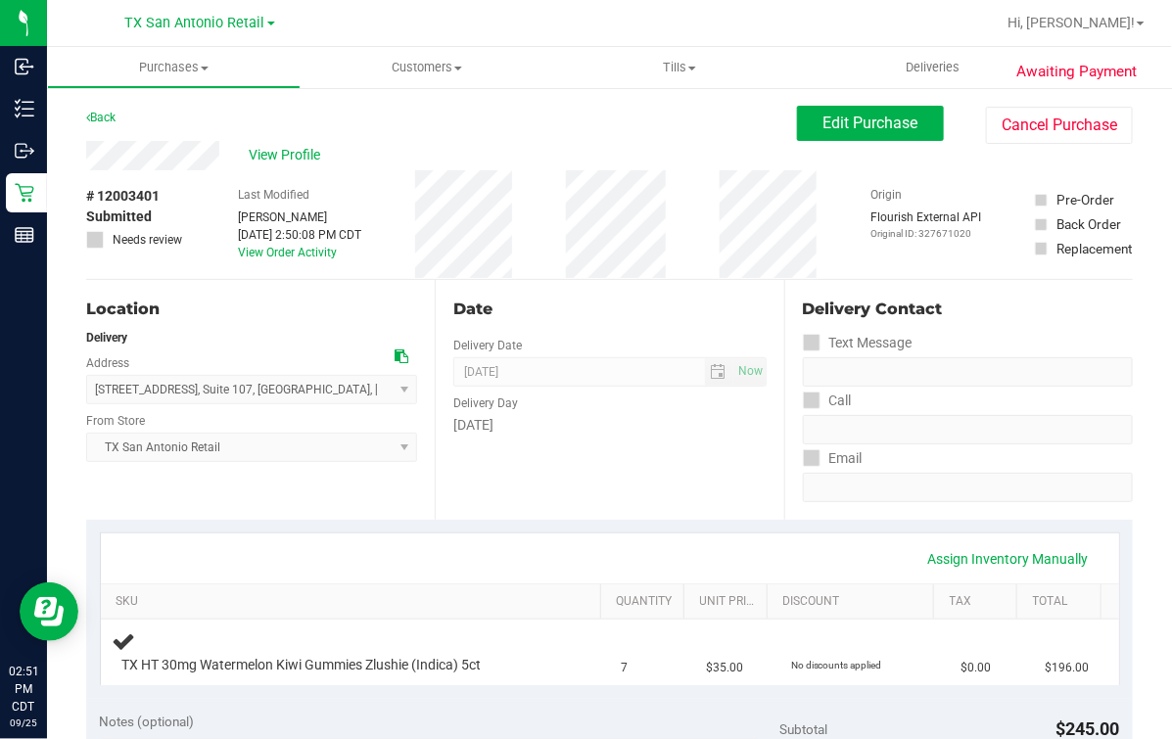
click at [514, 164] on div "View Profile" at bounding box center [441, 155] width 711 height 29
click at [543, 85] on uib-tab-heading "Customers All customers Add a new customer All physicians" at bounding box center [427, 67] width 254 height 41
click at [680, 169] on div "View Profile" at bounding box center [441, 155] width 711 height 29
click at [676, 173] on div "# 12003401 Submitted Needs review Last Modified Mindy Ortiz Sep 25, 2025 2:50:0…" at bounding box center [609, 224] width 1046 height 109
click at [647, 442] on div "Date Delivery Date [DATE] Now [DATE] 07:00 AM Now Delivery Day [DATE]" at bounding box center [609, 400] width 348 height 240
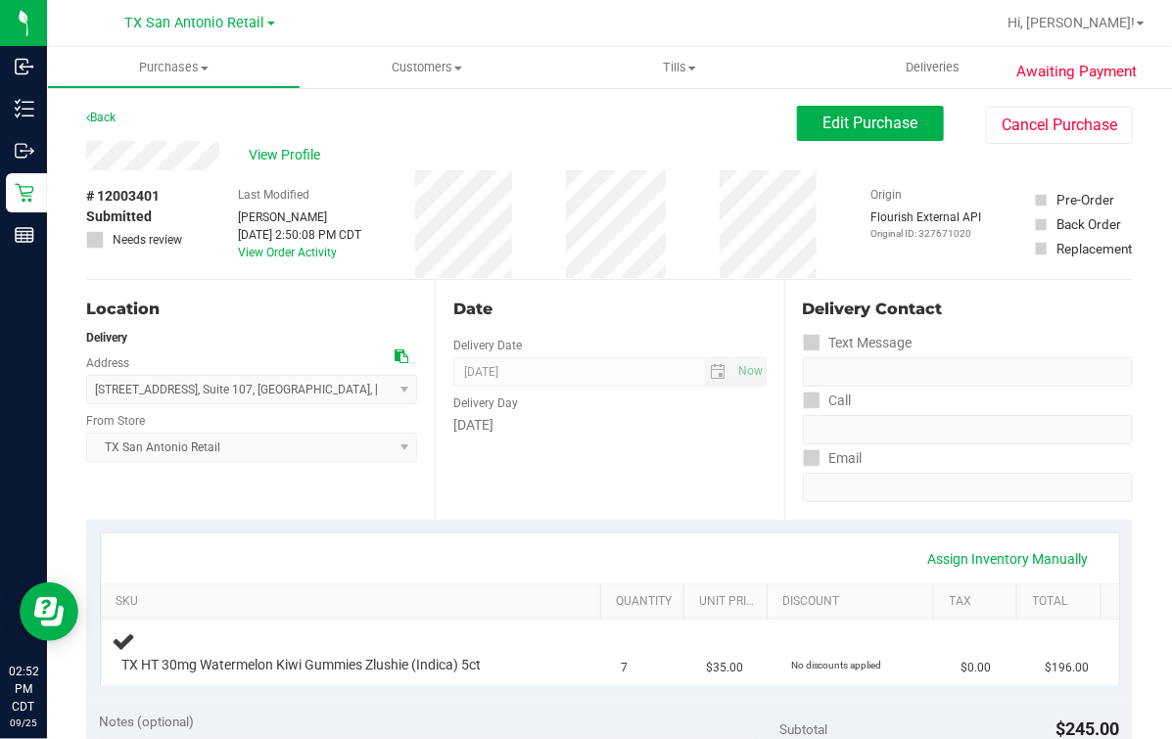
click at [524, 141] on div "View Profile" at bounding box center [441, 155] width 711 height 29
click at [625, 153] on div "View Profile" at bounding box center [441, 155] width 711 height 29
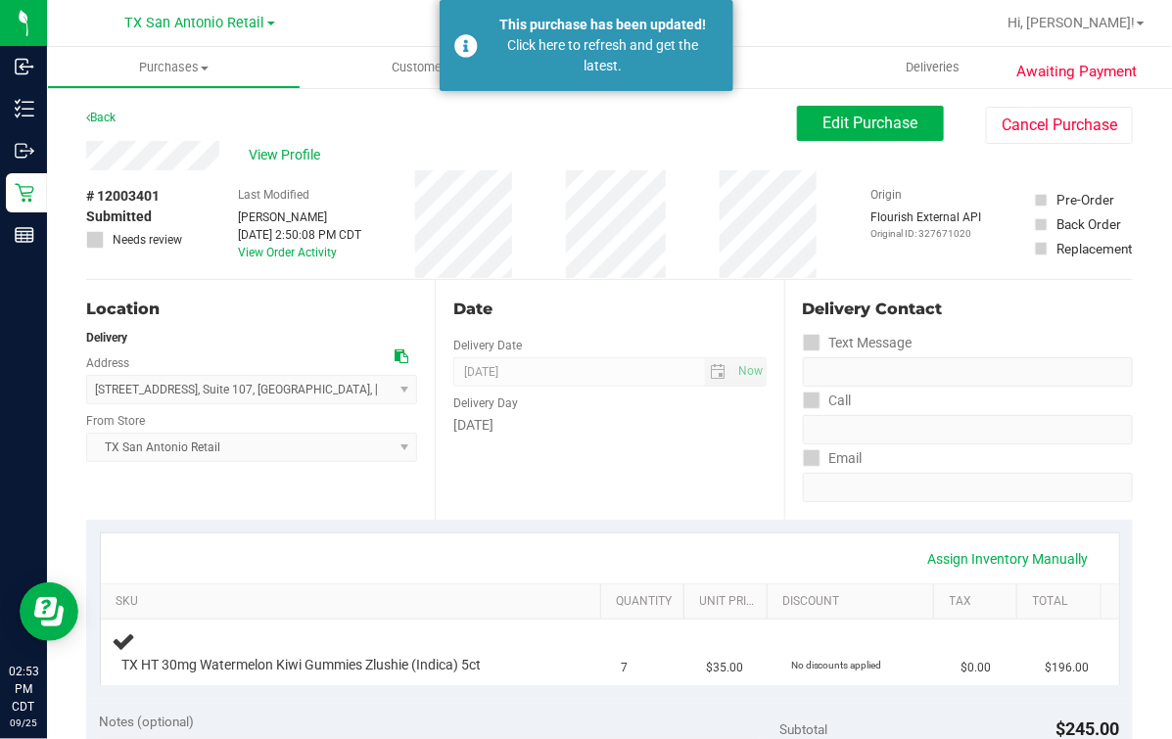
click at [586, 281] on div "Date Delivery Date [DATE] Now [DATE] 07:00 AM Now Delivery Day [DATE]" at bounding box center [609, 400] width 348 height 240
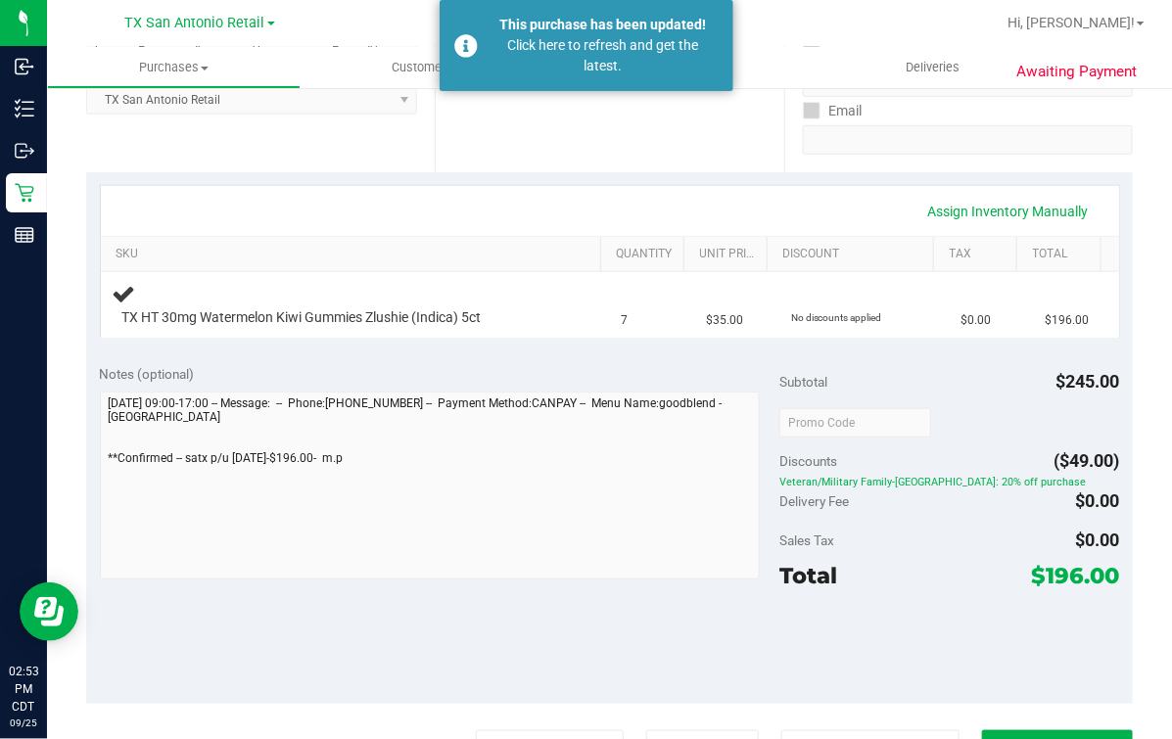
scroll to position [612, 0]
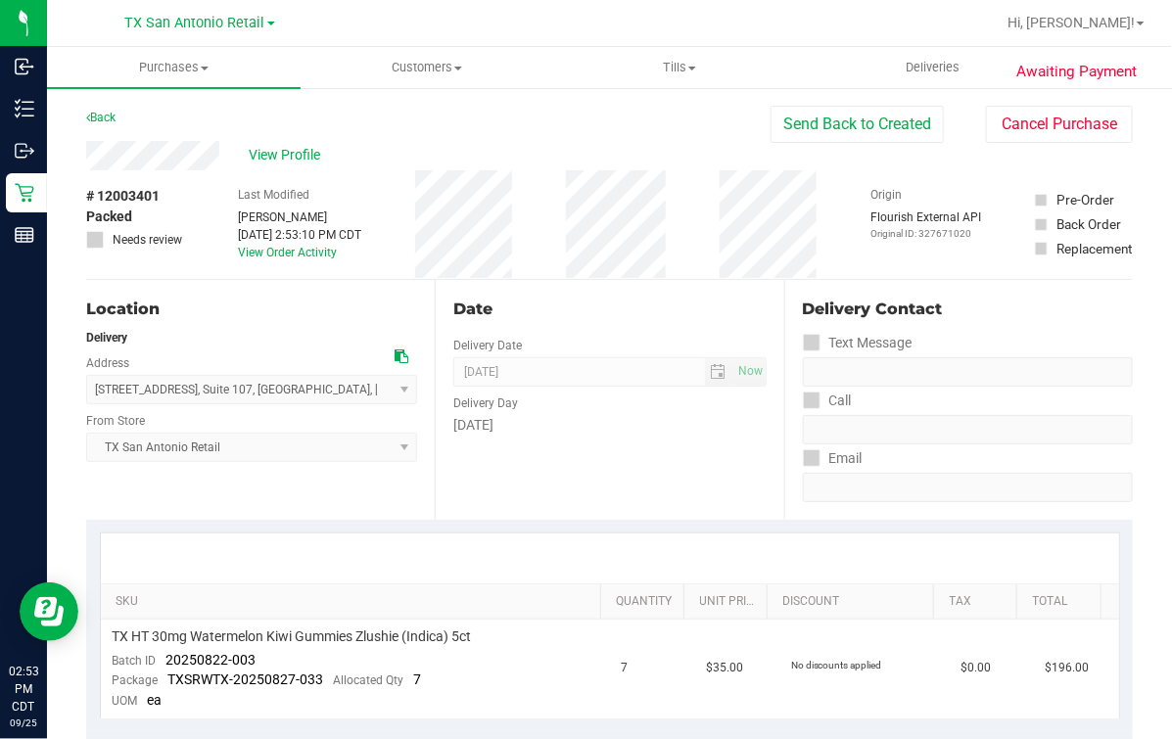
click at [506, 319] on div "Date" at bounding box center [609, 309] width 312 height 23
click at [637, 351] on div "Date Delivery Date [DATE] Now [DATE] 07:00 AM Now Delivery Day [DATE]" at bounding box center [609, 400] width 348 height 240
click at [645, 280] on div "Date Delivery Date [DATE] Now [DATE] 07:00 AM Now Delivery Day [DATE]" at bounding box center [609, 400] width 348 height 240
click at [611, 338] on div "Date Delivery Date [DATE] Now [DATE] 07:00 AM Now Delivery Day [DATE]" at bounding box center [609, 400] width 348 height 240
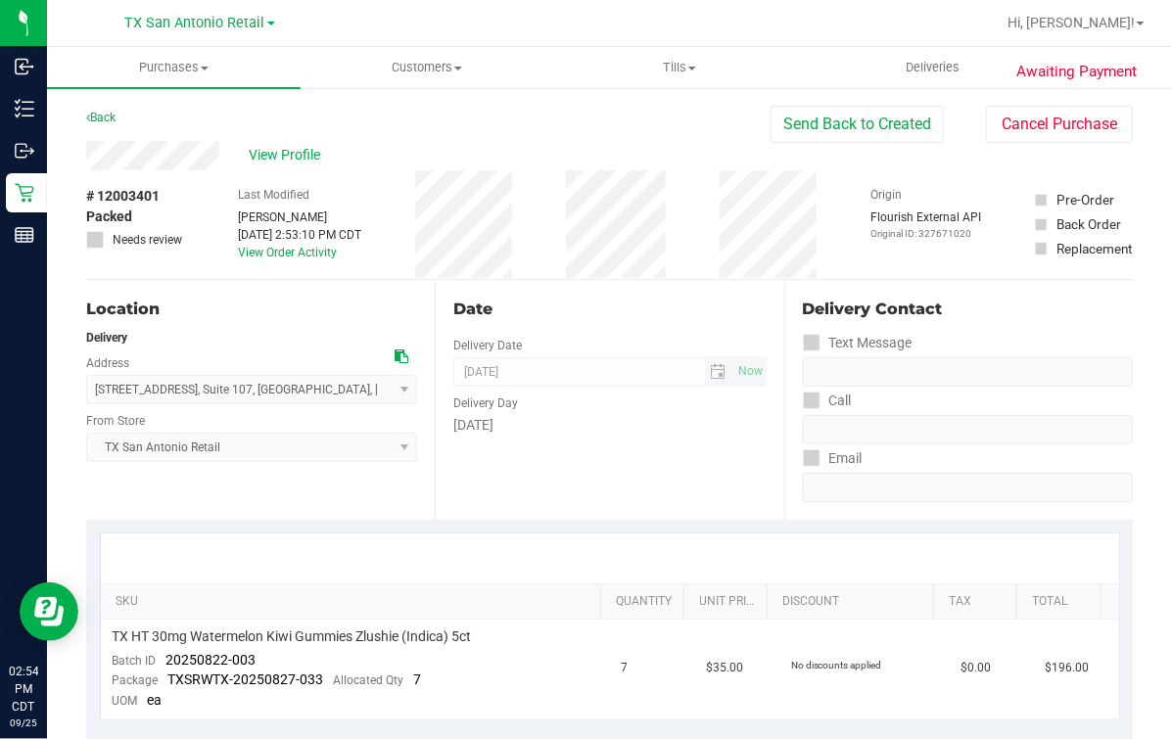
drag, startPoint x: 482, startPoint y: 519, endPoint x: 635, endPoint y: 368, distance: 215.3
click at [482, 520] on div "SKU Quantity Unit Price Discount Tax Total TX HT 30mg Watermelon Kiwi Gummies Z…" at bounding box center [609, 626] width 1046 height 212
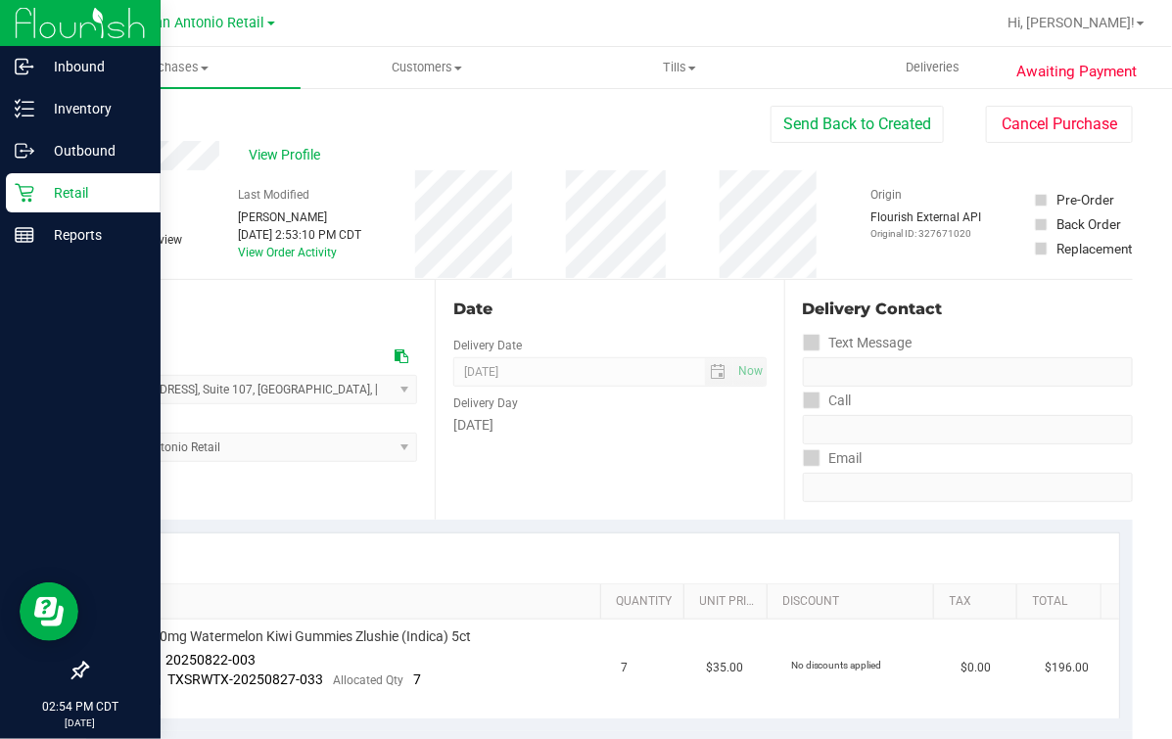
click at [39, 210] on div "Retail" at bounding box center [83, 192] width 155 height 39
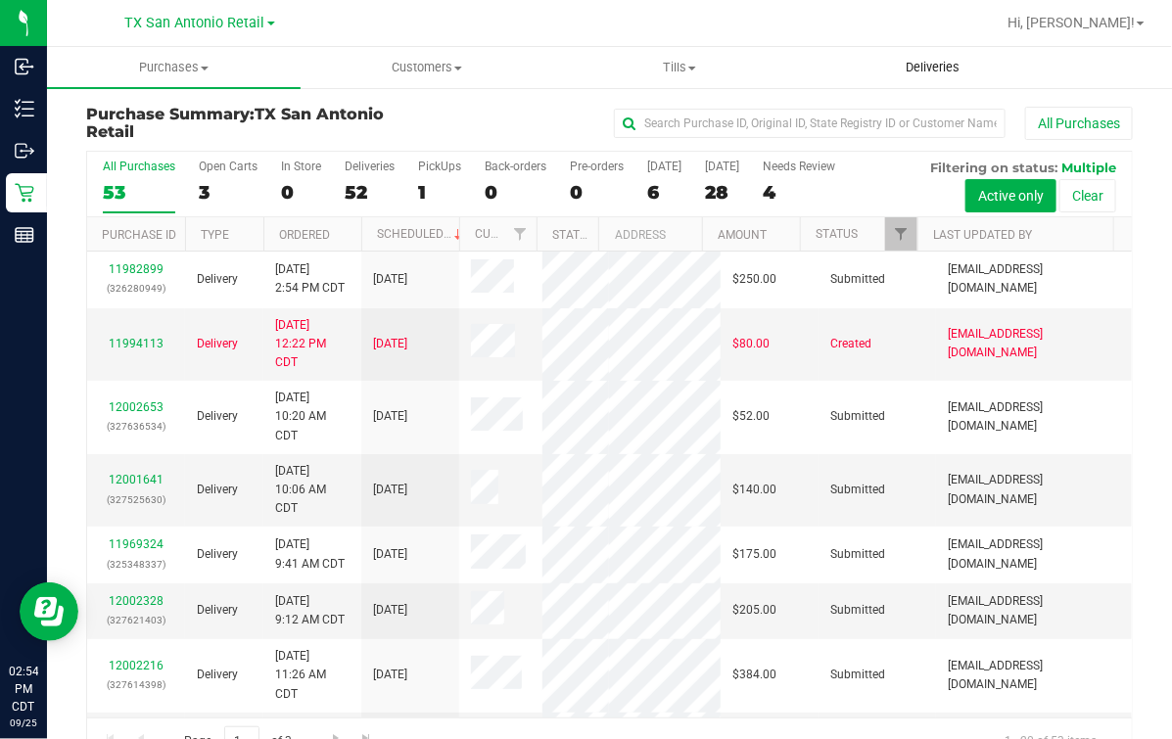
click at [951, 64] on span "Deliveries" at bounding box center [932, 68] width 107 height 18
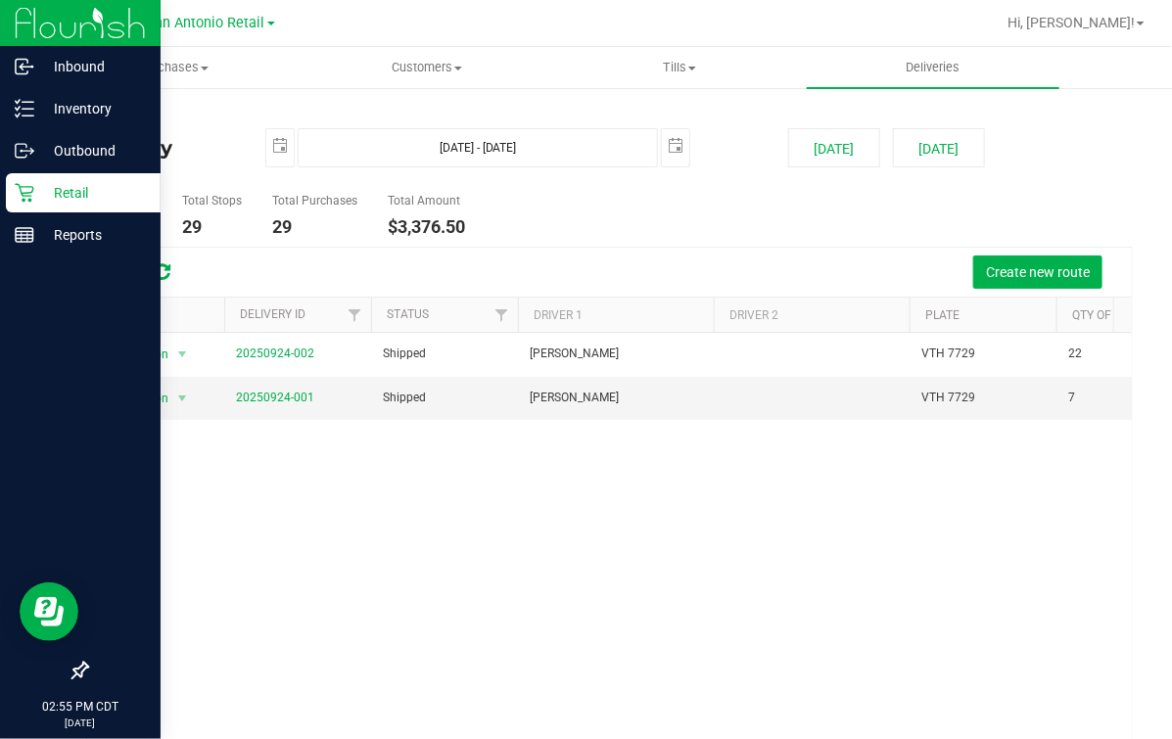
click at [34, 201] on p "Retail" at bounding box center [92, 192] width 117 height 23
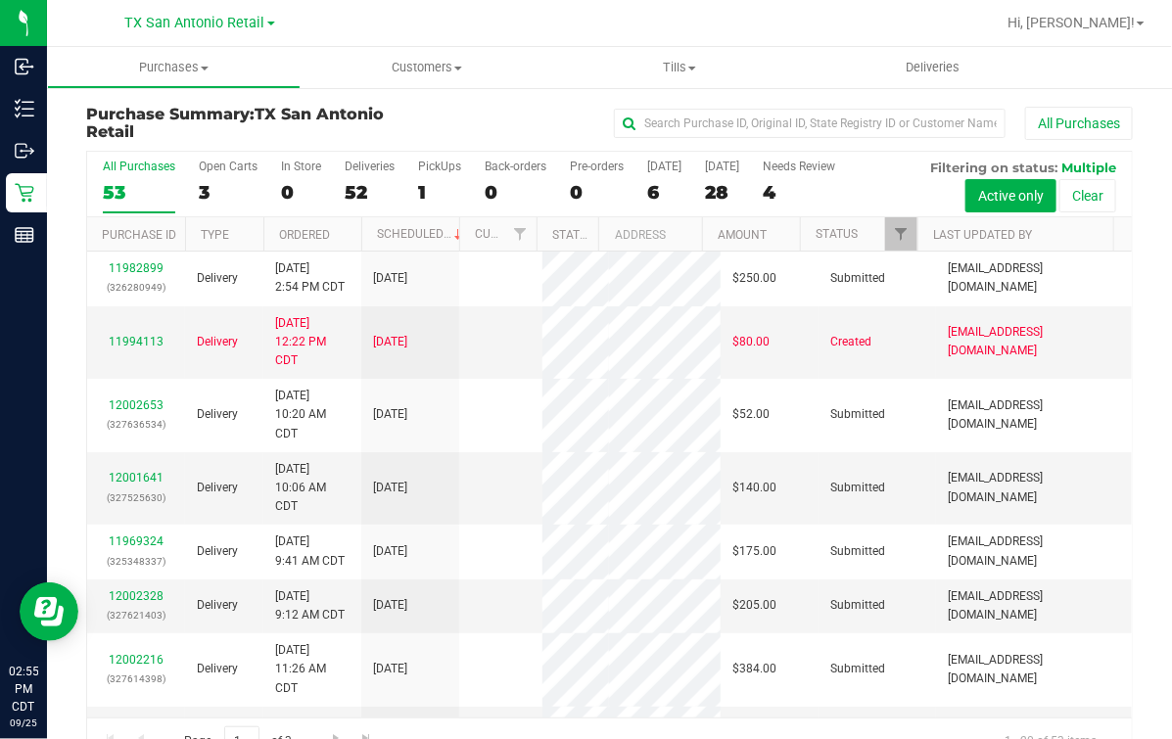
click at [468, 171] on div "All Purchases 53 Open Carts 3 In Store 0 Deliveries 52 PickUps 1 Back-orders 0 …" at bounding box center [609, 185] width 1044 height 66
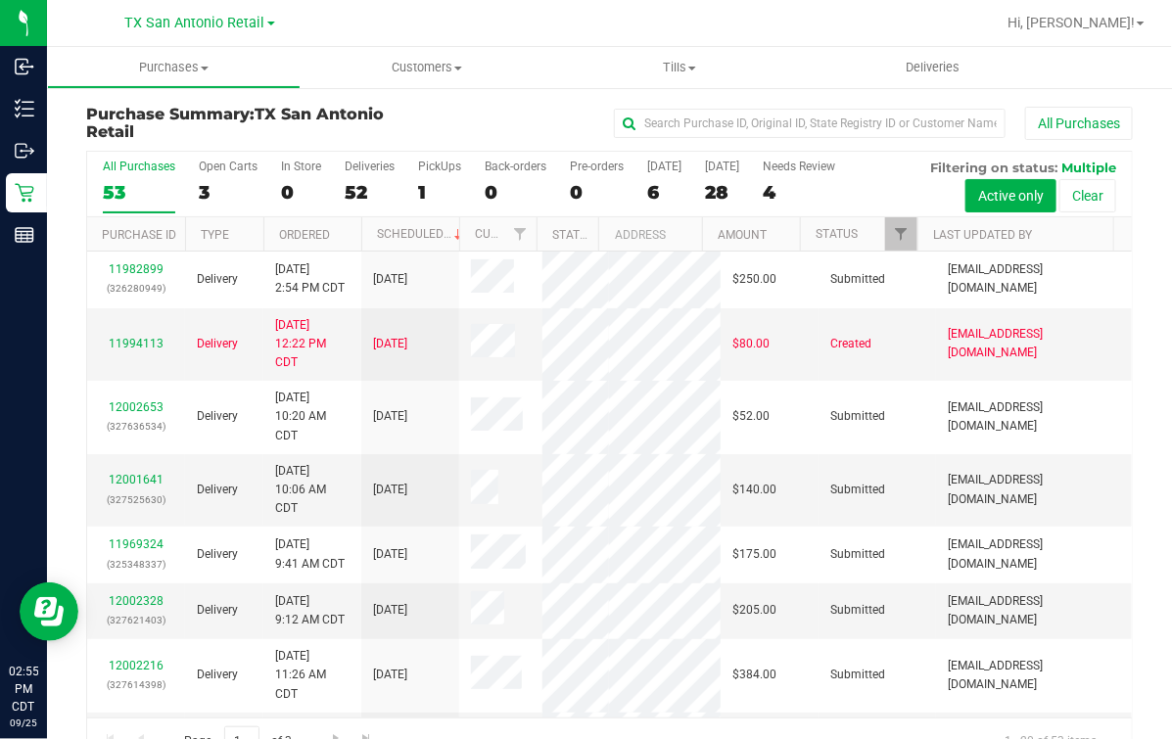
click at [462, 179] on div "All Purchases 53 Open Carts 3 In Store 0 Deliveries 52 PickUps 1 Back-orders 0 …" at bounding box center [609, 185] width 1044 height 66
click at [437, 182] on div "1" at bounding box center [439, 192] width 43 height 23
click at [0, 0] on input "PickUps 1" at bounding box center [0, 0] width 0 height 0
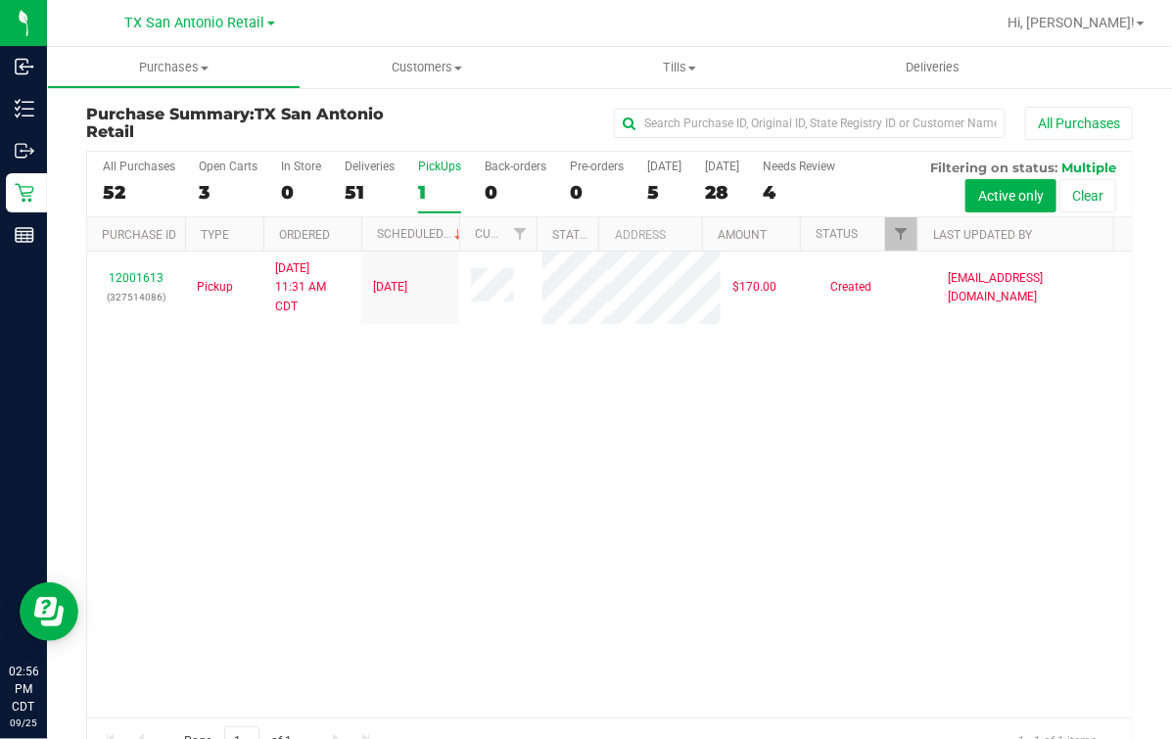
click at [462, 12] on div at bounding box center [672, 23] width 644 height 38
click at [452, 191] on div "1" at bounding box center [439, 192] width 43 height 23
click at [0, 0] on input "PickUps 1" at bounding box center [0, 0] width 0 height 0
click at [546, 480] on div "12001613 (327514086) Pickup [DATE] 11:31 AM CDT 9/26/2025 $170.00 Created [EMAI…" at bounding box center [609, 485] width 1044 height 466
click at [490, 129] on div "All Purchases" at bounding box center [784, 123] width 698 height 33
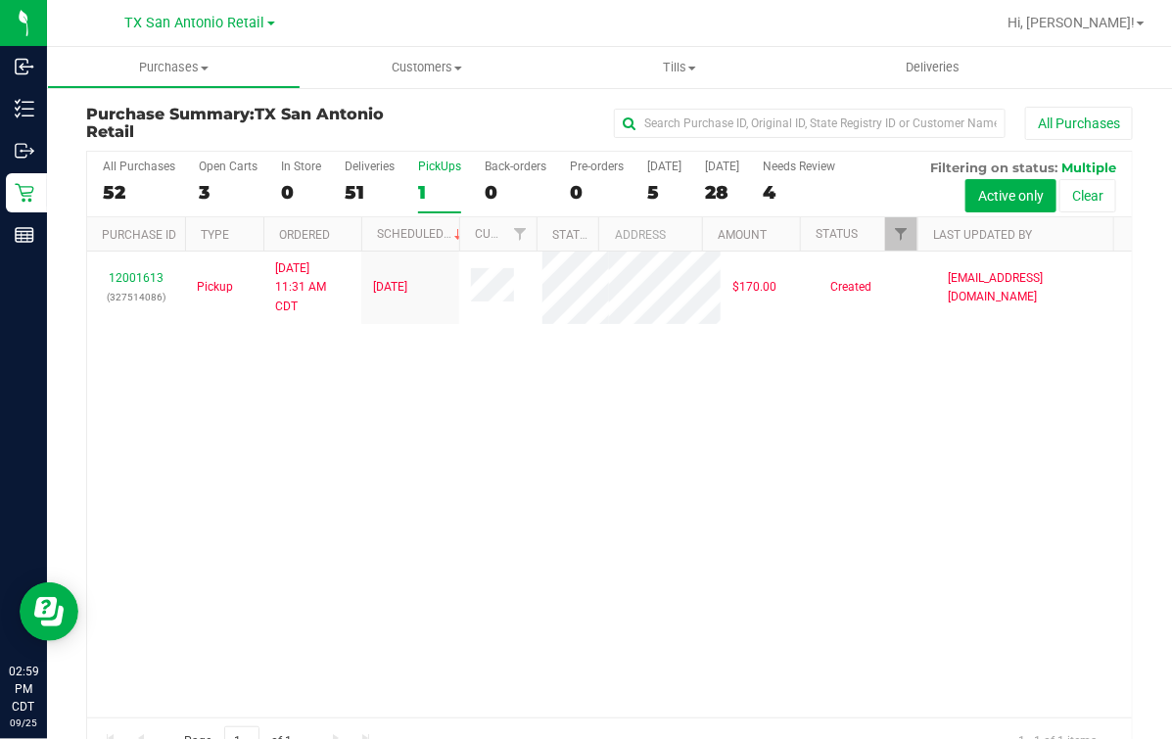
click at [624, 35] on div at bounding box center [672, 23] width 644 height 38
click at [687, 505] on div "12001613 (327514086) Pickup [DATE] 11:31 AM CDT 9/26/2025 $170.00 Created [EMAI…" at bounding box center [609, 485] width 1044 height 466
click at [933, 10] on div at bounding box center [672, 23] width 644 height 38
click at [431, 171] on div "PickUps" at bounding box center [439, 167] width 43 height 14
click at [0, 0] on input "PickUps 1" at bounding box center [0, 0] width 0 height 0
